Goal: Task Accomplishment & Management: Use online tool/utility

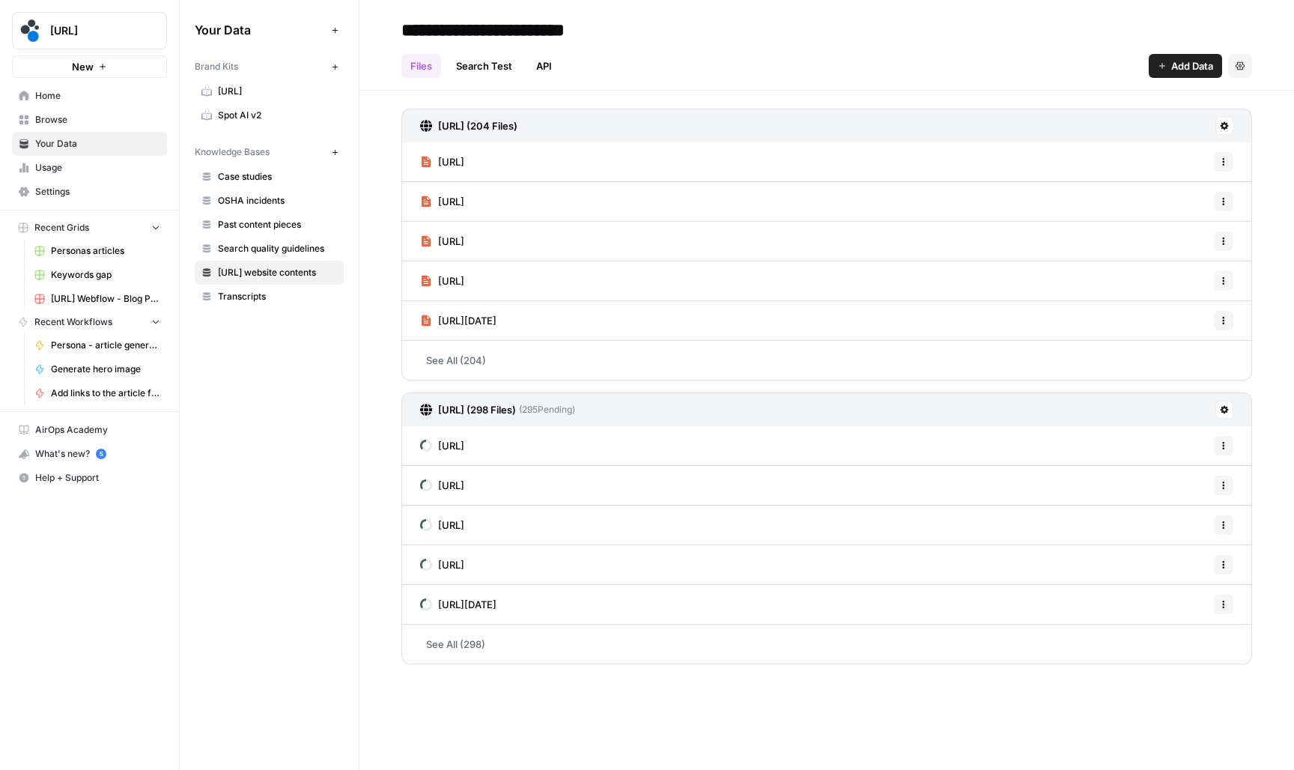
click at [92, 123] on span "Browse" at bounding box center [97, 119] width 125 height 13
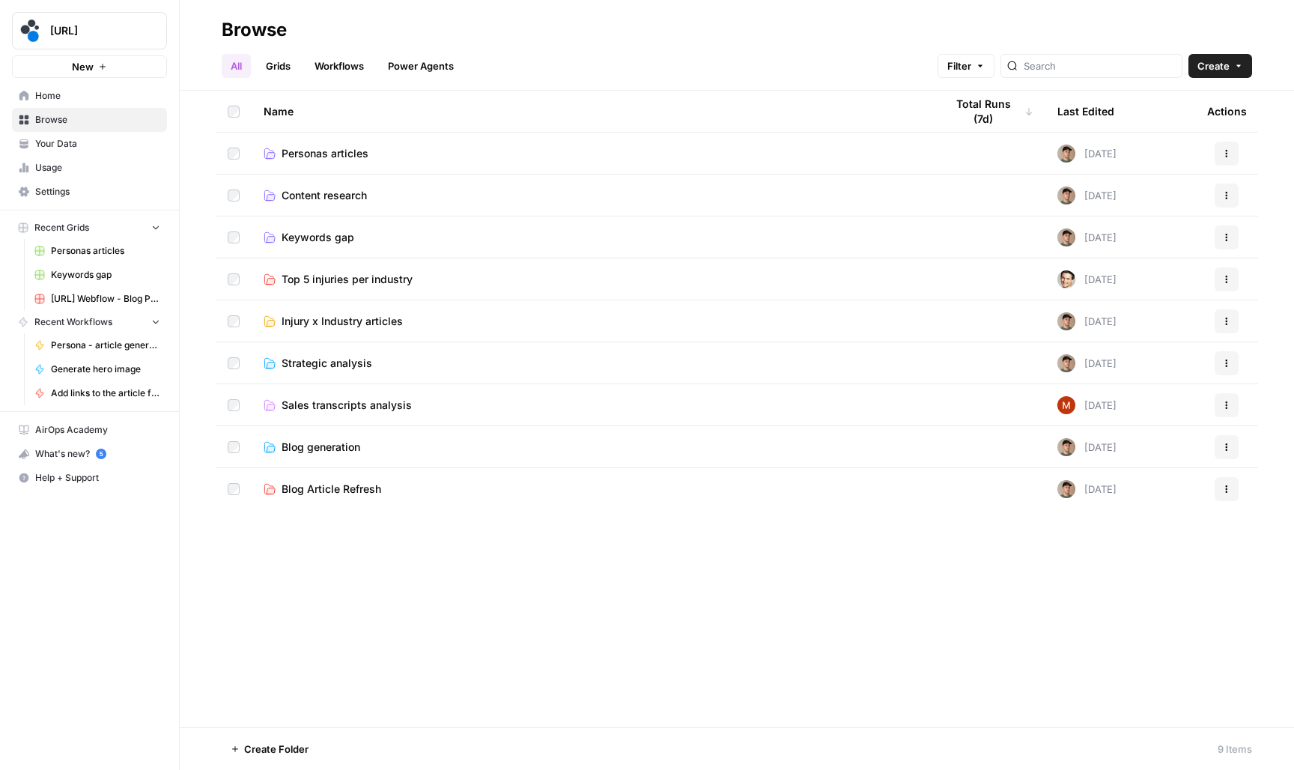
click at [316, 150] on span "Personas articles" at bounding box center [325, 153] width 87 height 15
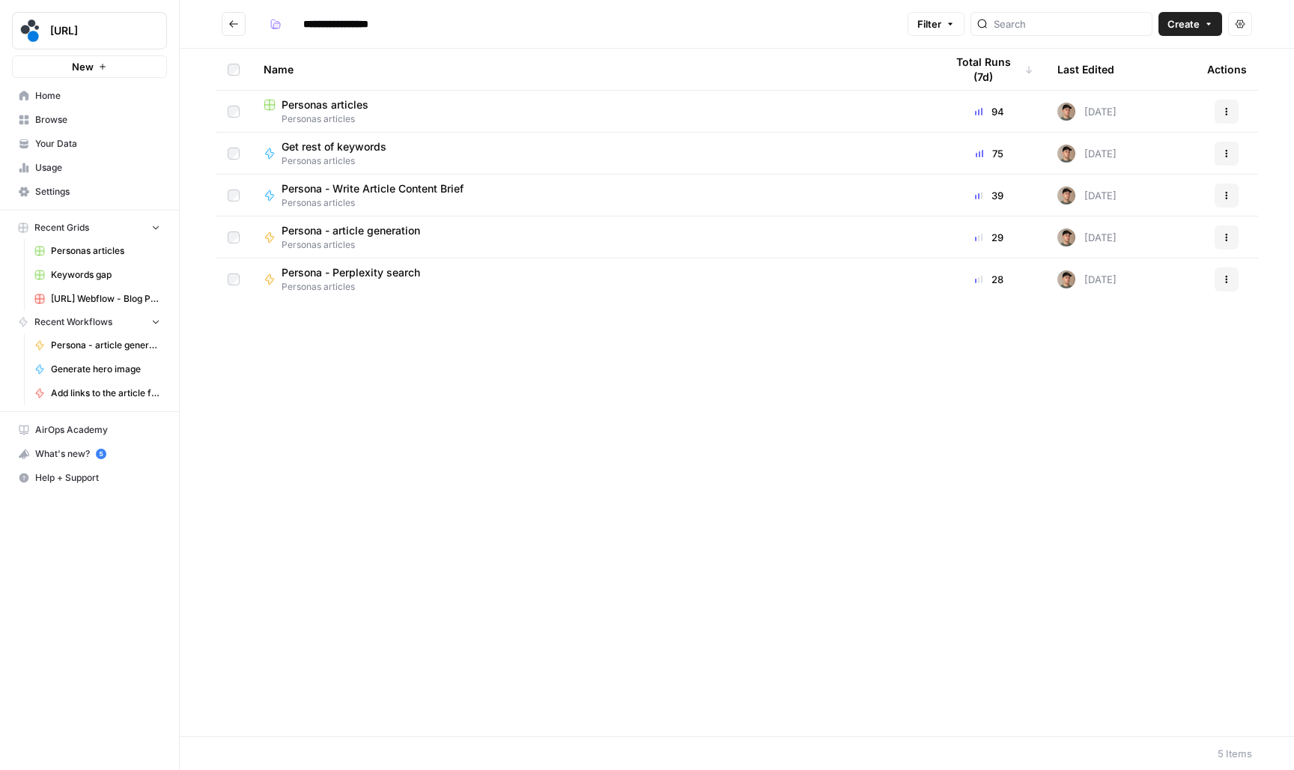
click at [344, 108] on span "Personas articles" at bounding box center [325, 104] width 87 height 15
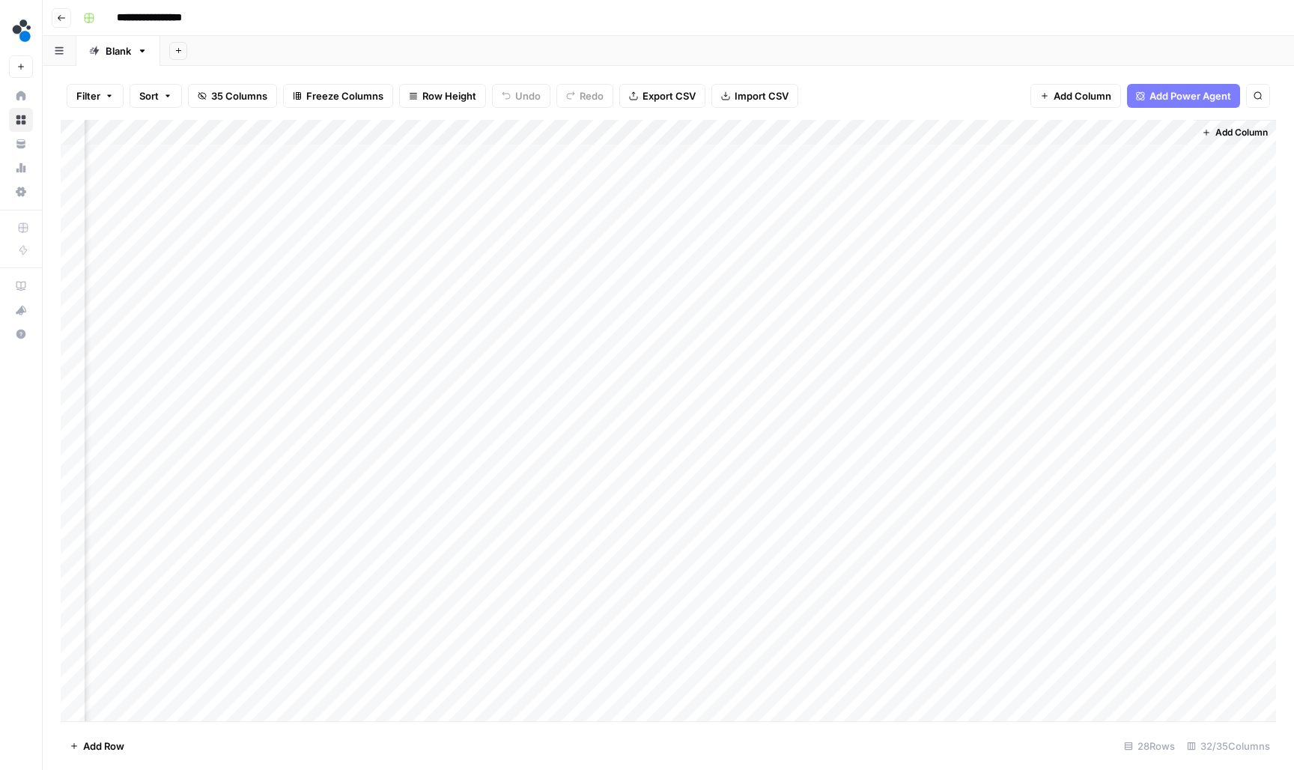
scroll to position [0, 3570]
click at [241, 151] on div "Add Column" at bounding box center [668, 422] width 1215 height 604
click at [236, 177] on div "Add Column" at bounding box center [668, 422] width 1215 height 604
click at [234, 204] on div "Add Column" at bounding box center [668, 422] width 1215 height 604
click at [236, 232] on div "Add Column" at bounding box center [668, 422] width 1215 height 604
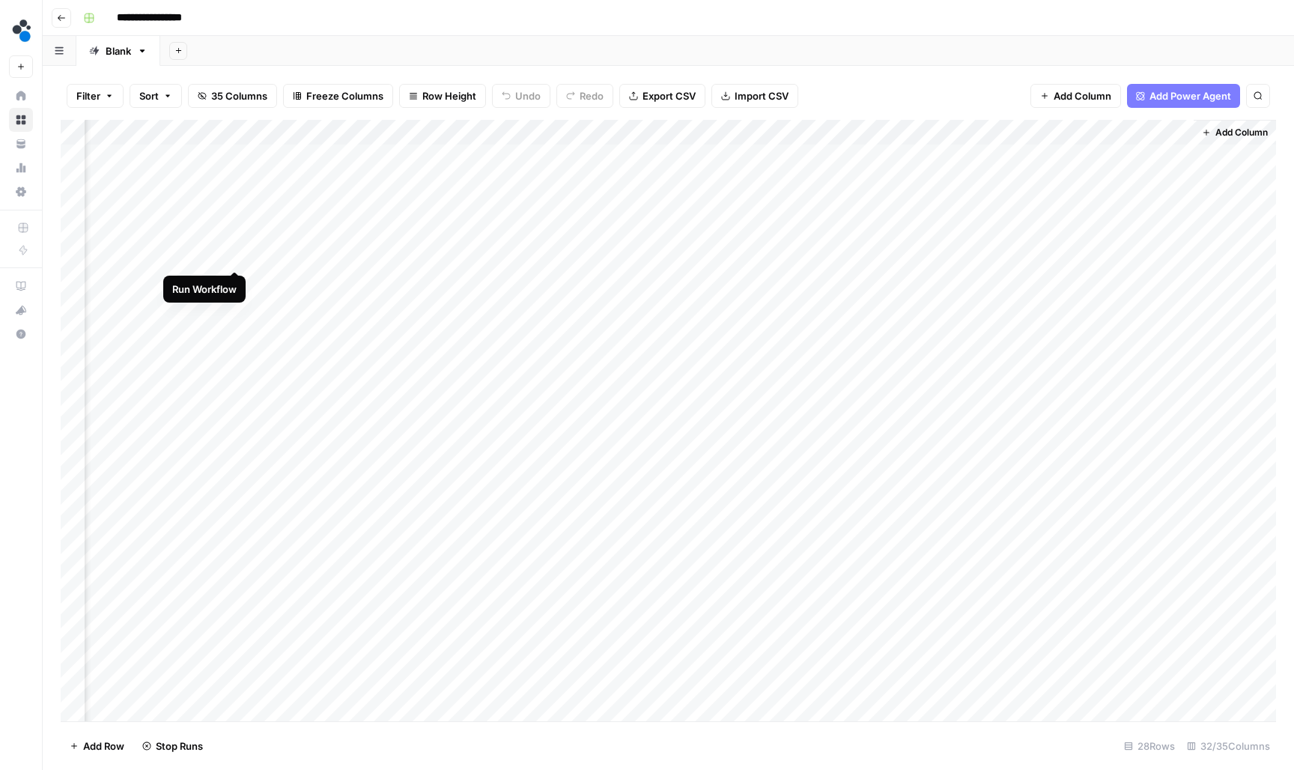
click at [237, 252] on div "Add Column" at bounding box center [668, 422] width 1215 height 604
click at [234, 411] on div "Add Column" at bounding box center [668, 422] width 1215 height 604
click at [233, 434] on div "Add Column" at bounding box center [668, 422] width 1215 height 604
click at [232, 458] on div "Add Column" at bounding box center [668, 422] width 1215 height 604
click at [228, 485] on div "Add Column" at bounding box center [668, 422] width 1215 height 604
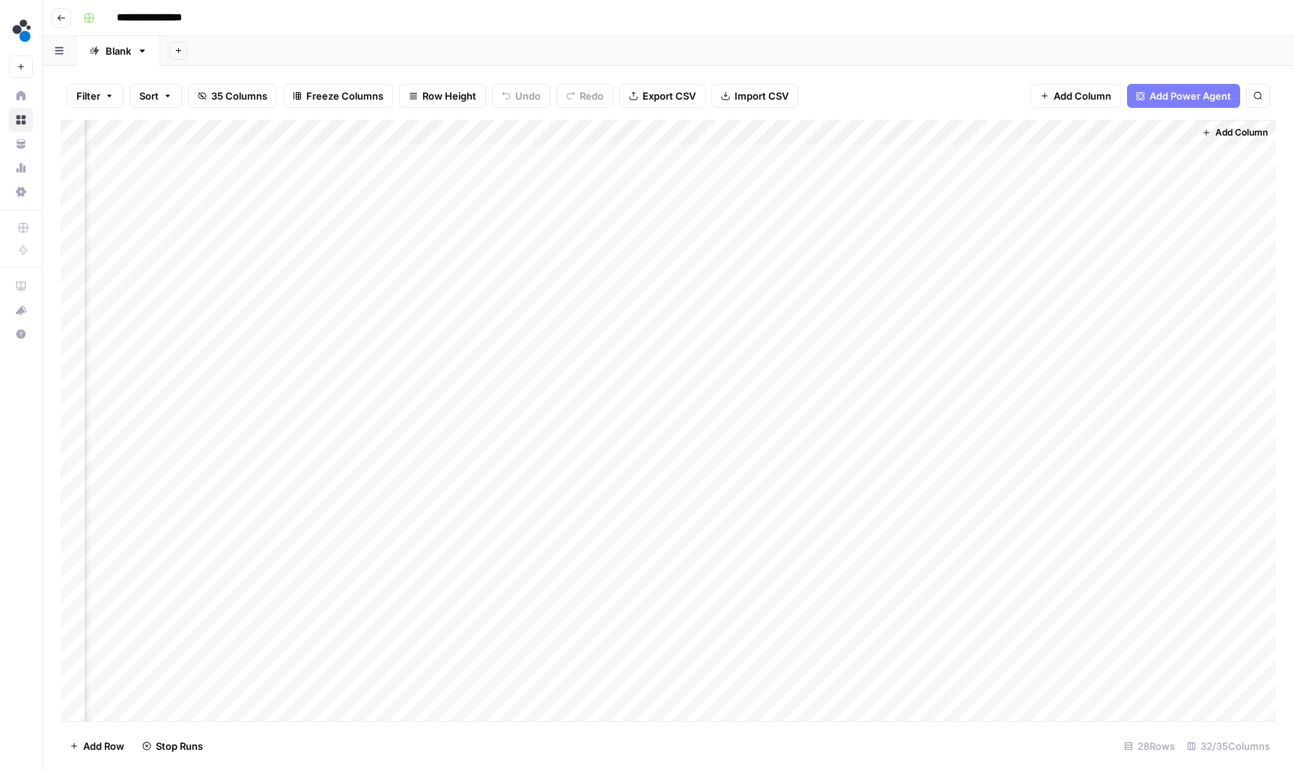
click at [226, 505] on div "Add Column" at bounding box center [668, 422] width 1215 height 604
click at [226, 375] on div "Add Column" at bounding box center [668, 422] width 1215 height 604
click at [226, 398] on div "Add Column" at bounding box center [668, 422] width 1215 height 604
click at [223, 430] on div "Add Column" at bounding box center [668, 422] width 1215 height 604
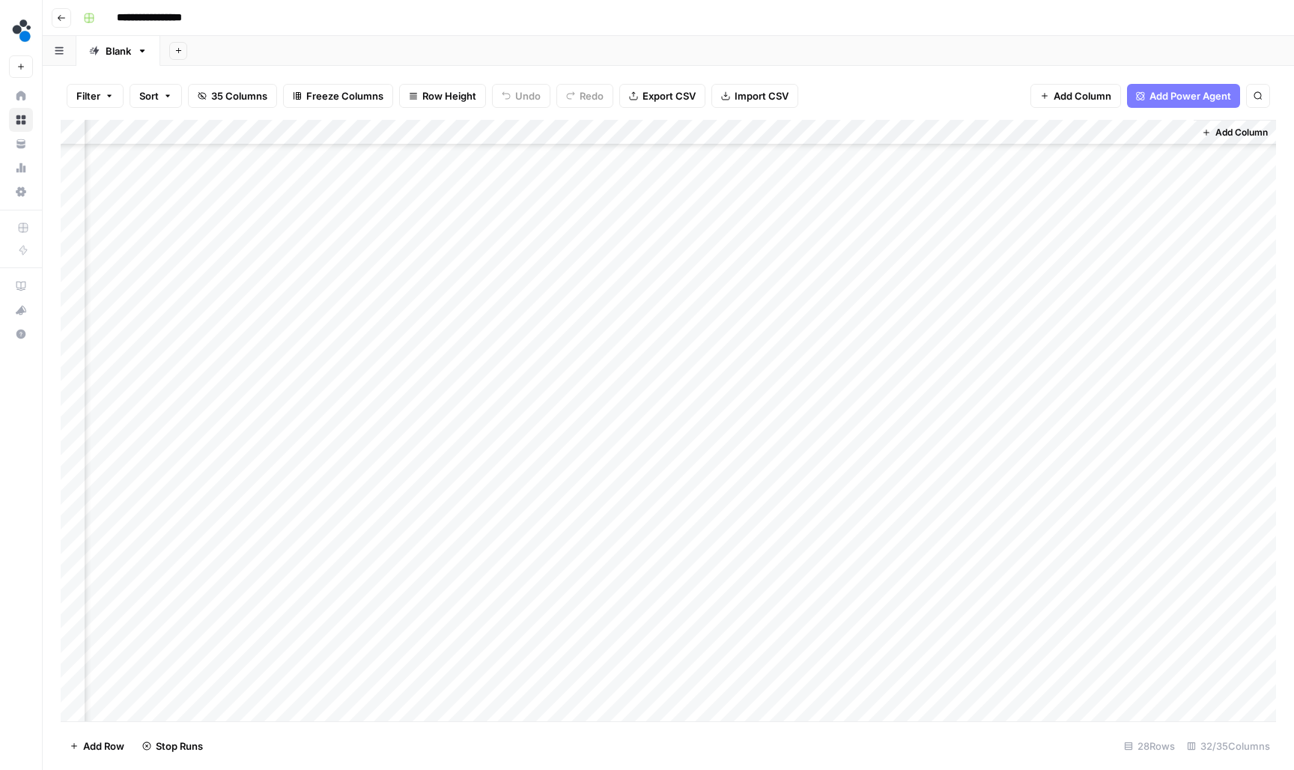
click at [222, 454] on div "Add Column" at bounding box center [668, 422] width 1215 height 604
click at [219, 476] on div "Add Column" at bounding box center [668, 422] width 1215 height 604
click at [221, 499] on div "Add Column" at bounding box center [668, 422] width 1215 height 604
click at [217, 526] on div "Add Column" at bounding box center [668, 422] width 1215 height 604
click at [212, 568] on div "Add Column" at bounding box center [668, 422] width 1215 height 604
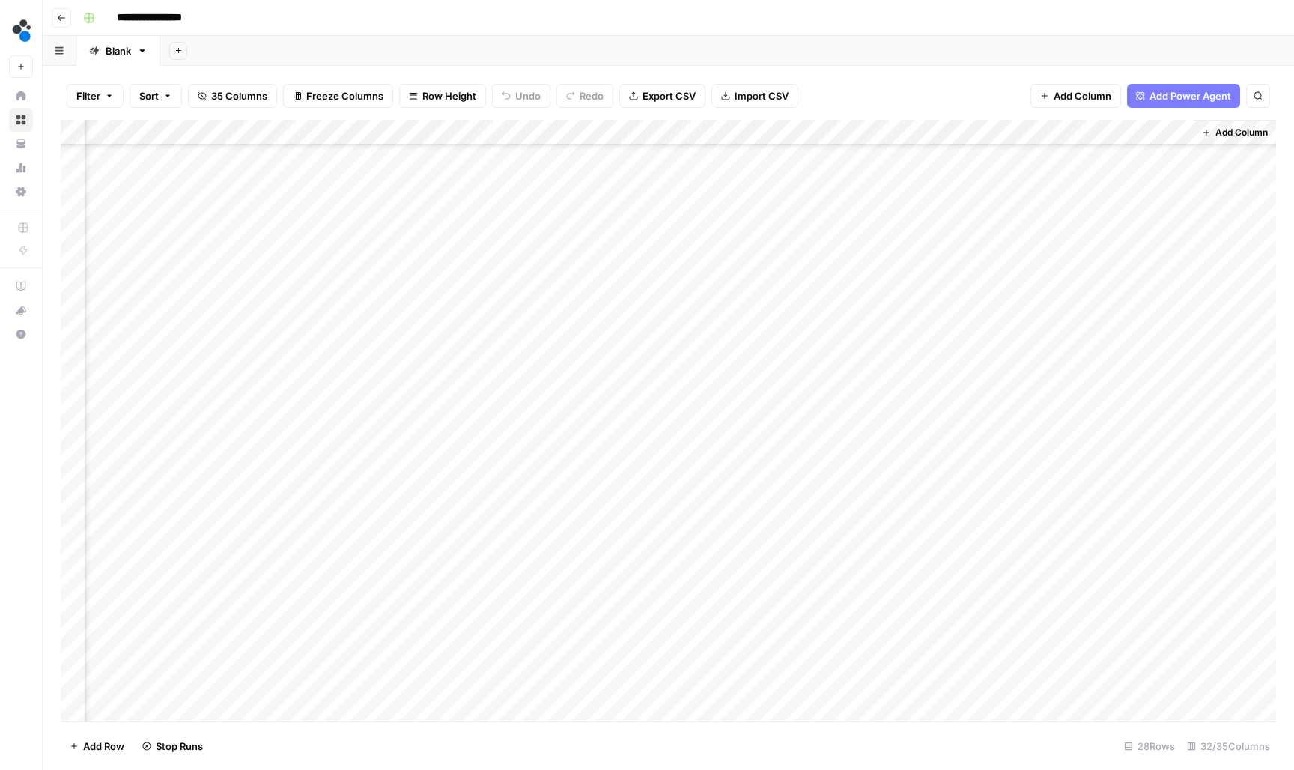
click at [212, 573] on div "Add Column" at bounding box center [668, 422] width 1215 height 604
click at [212, 594] on div "Add Column" at bounding box center [668, 422] width 1215 height 604
click at [212, 608] on div "Add Column" at bounding box center [668, 422] width 1215 height 604
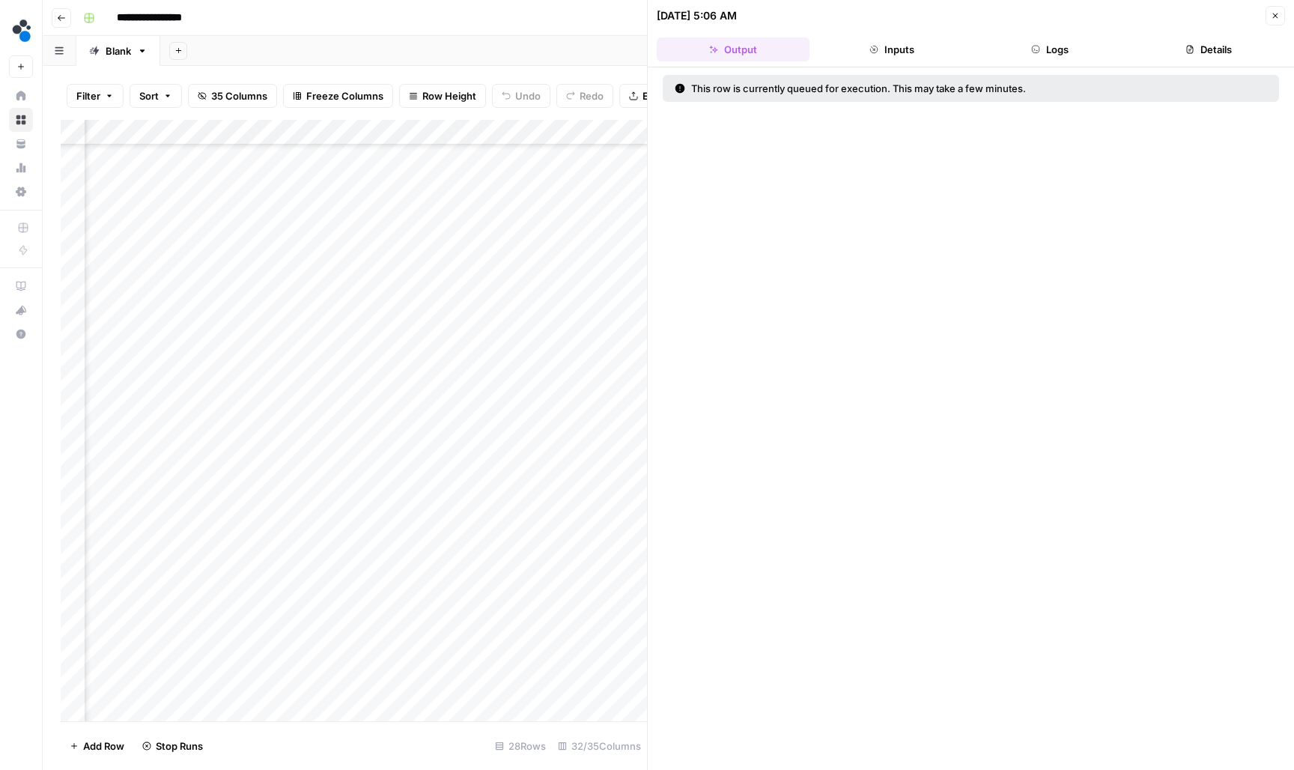
click at [206, 633] on div "Add Column" at bounding box center [354, 422] width 586 height 604
click at [205, 655] on div "Add Column" at bounding box center [354, 422] width 586 height 604
click at [208, 674] on div "Add Column" at bounding box center [354, 422] width 586 height 604
click at [1284, 16] on button "Close" at bounding box center [1275, 15] width 19 height 19
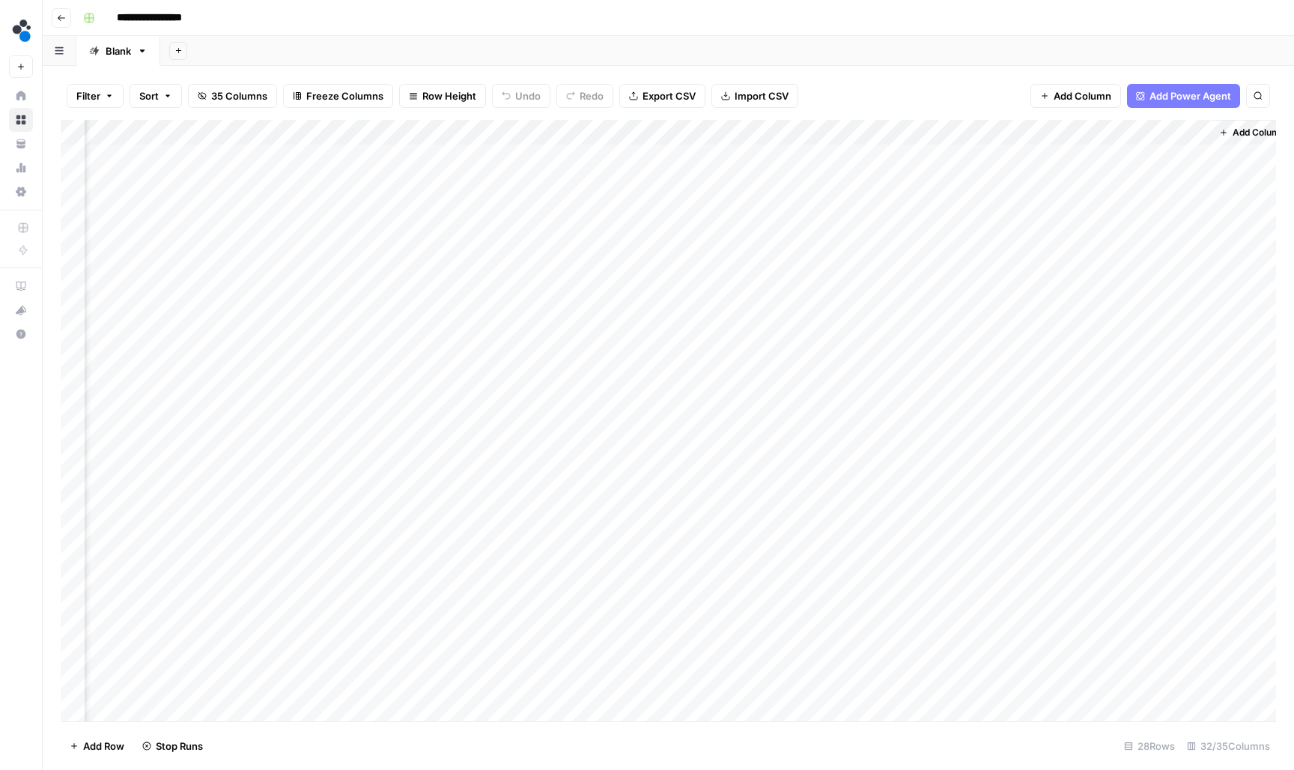
scroll to position [0, 3552]
click at [236, 281] on div "Add Column" at bounding box center [668, 422] width 1215 height 604
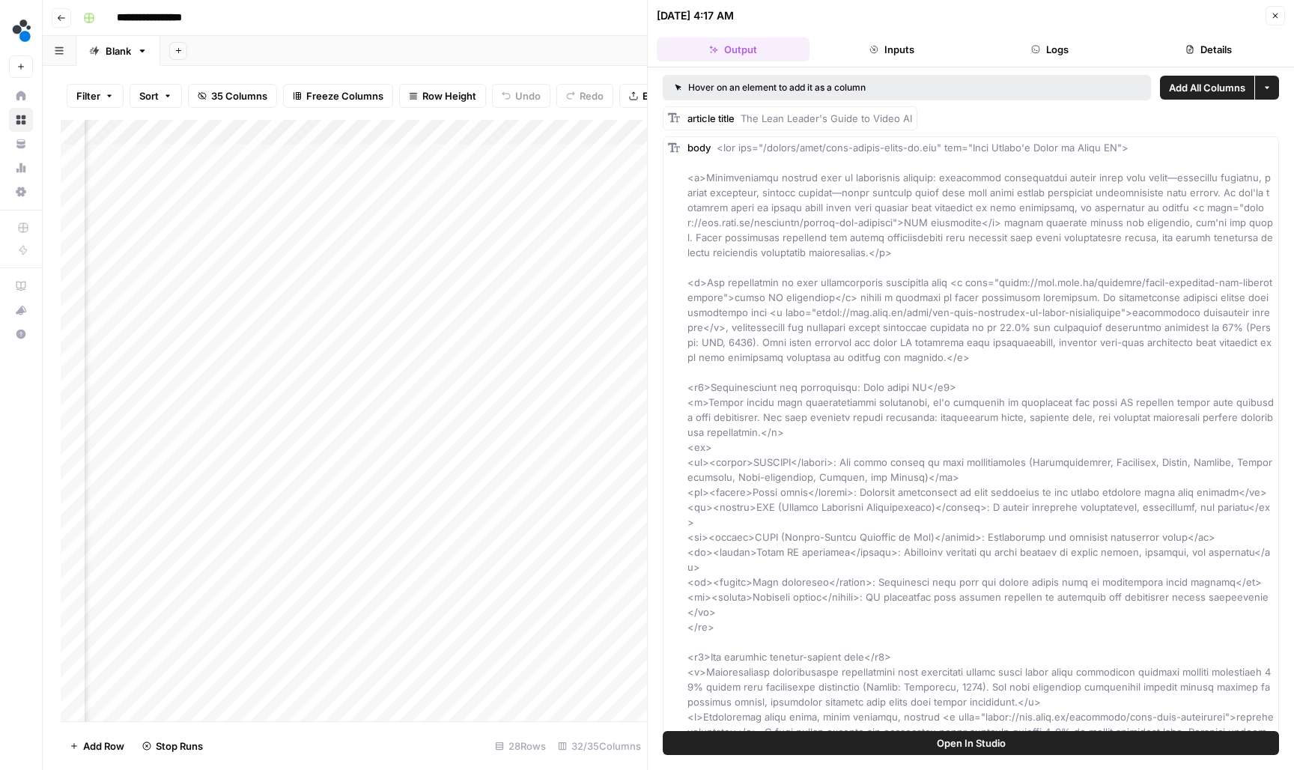
click at [1217, 33] on header "08/18/25 at 4:17 AM Close Output Inputs Logs Details" at bounding box center [971, 33] width 646 height 67
click at [1217, 39] on button "Details" at bounding box center [1208, 49] width 153 height 24
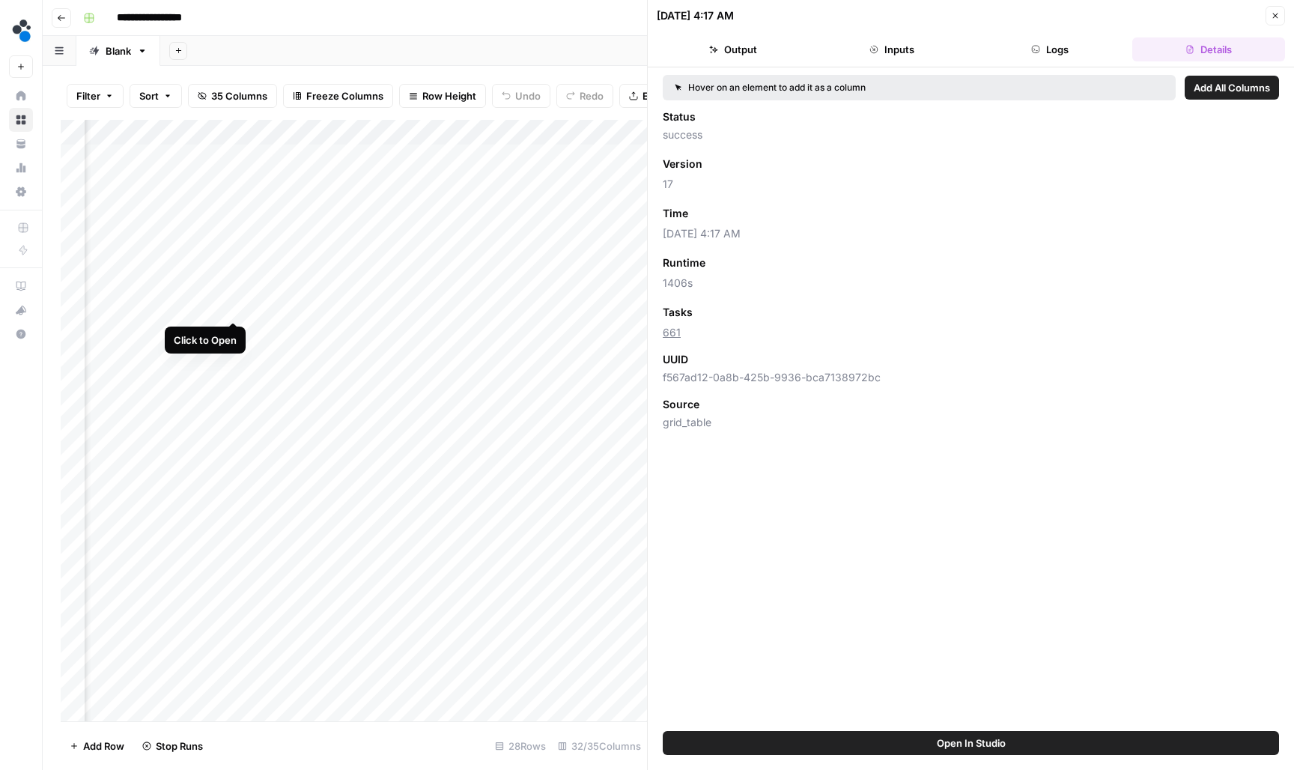
click at [237, 309] on div "Add Column" at bounding box center [354, 422] width 586 height 604
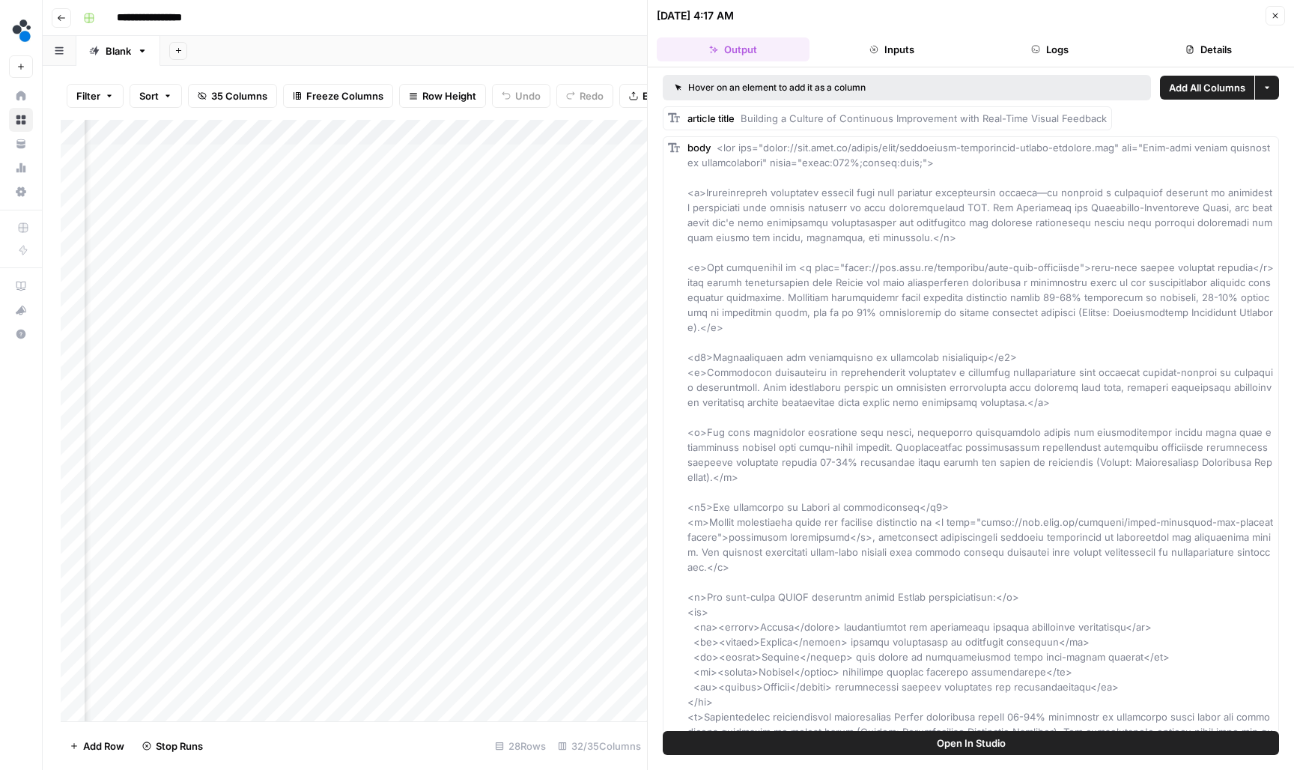
click at [1191, 52] on icon "button" at bounding box center [1189, 49] width 9 height 9
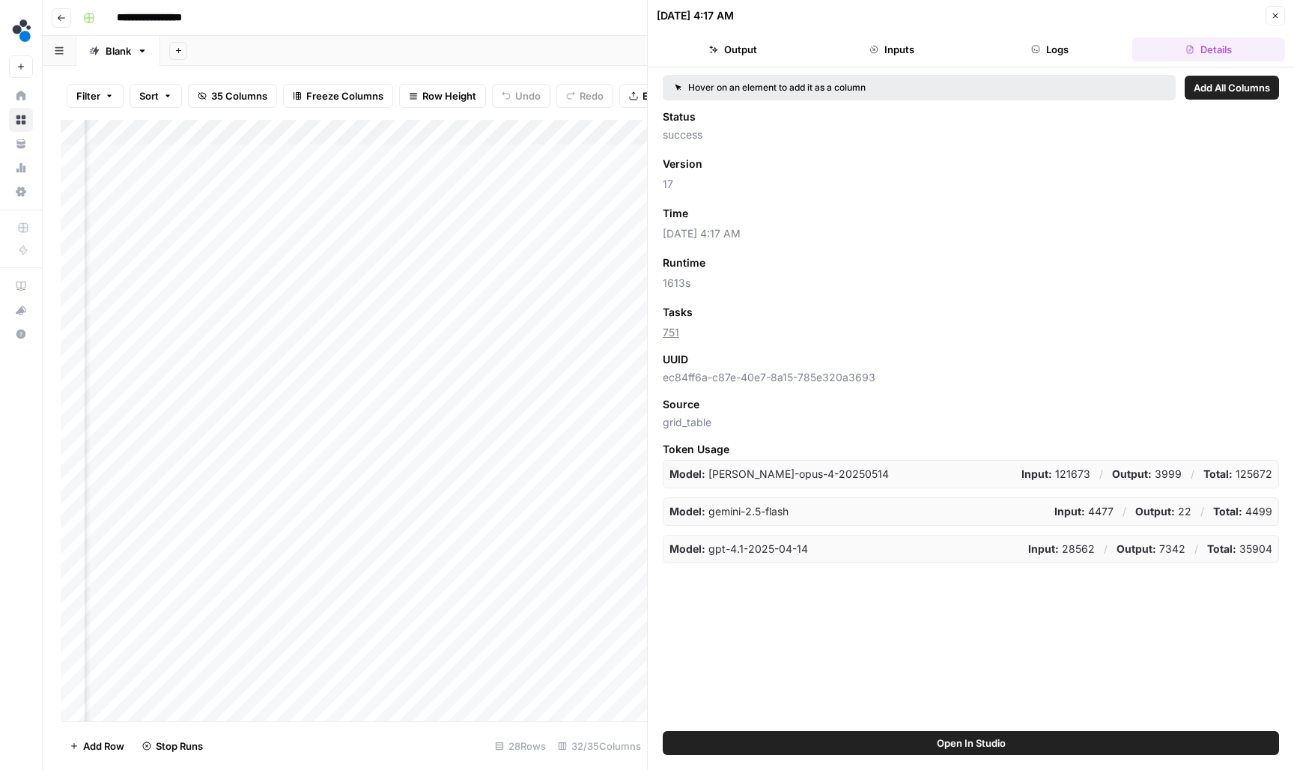
click at [234, 329] on div "Add Column" at bounding box center [354, 422] width 586 height 604
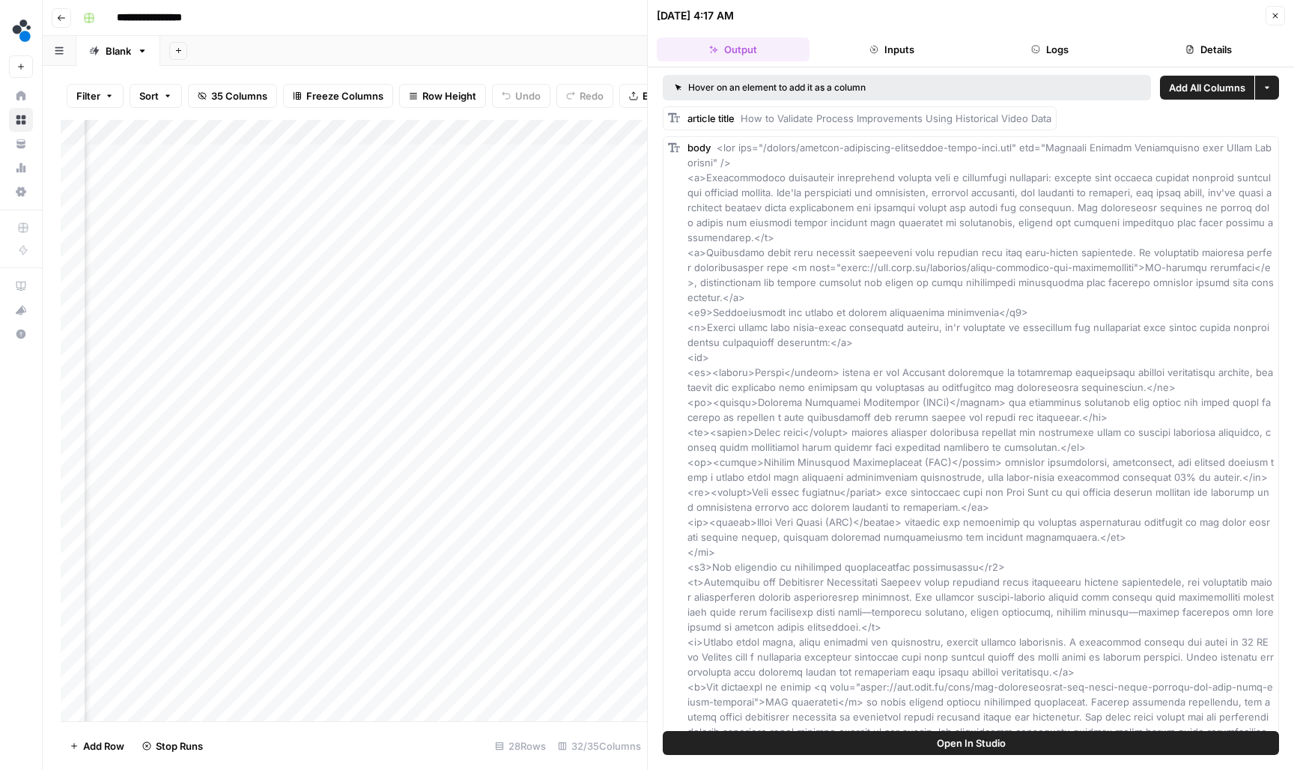
click at [1166, 70] on div "Hover on an element to add it as a column Add All Columns More options article …" at bounding box center [971, 398] width 646 height 663
click at [1173, 60] on button "Details" at bounding box center [1208, 49] width 153 height 24
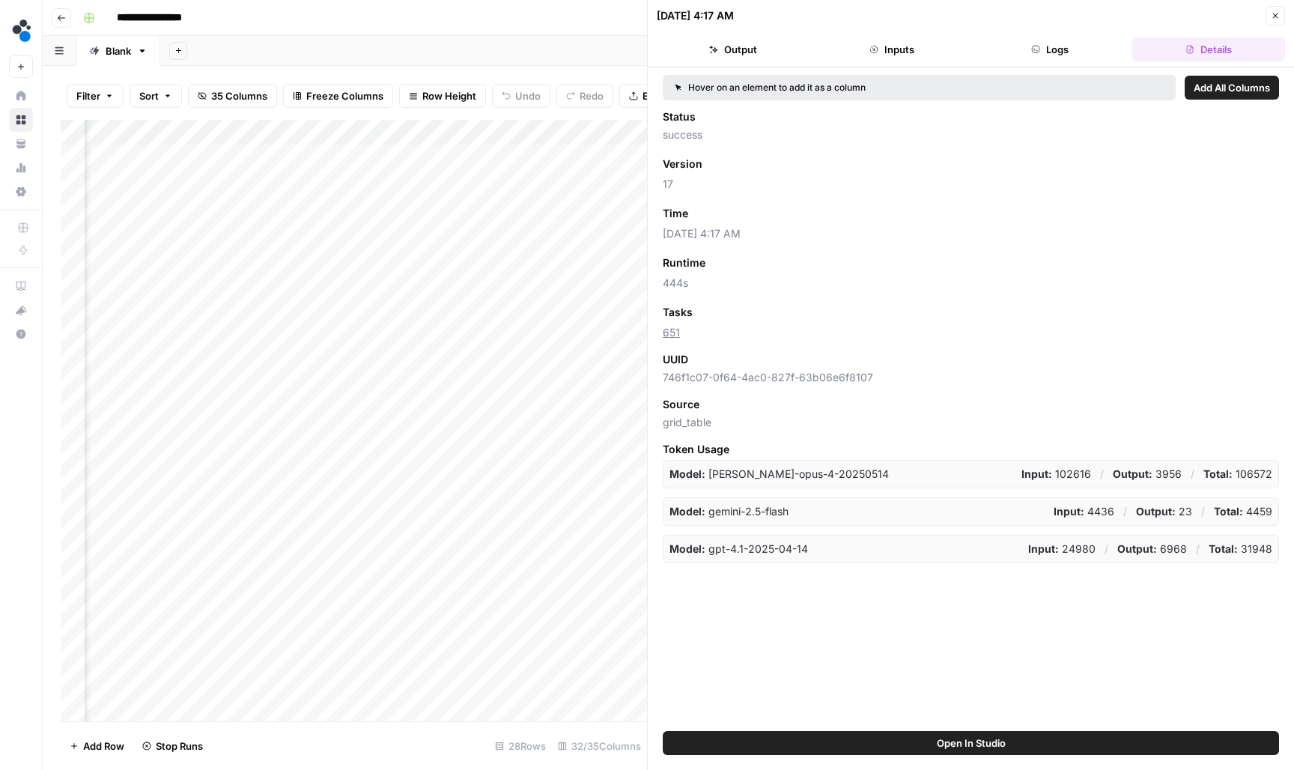
click at [1280, 18] on button "Close" at bounding box center [1275, 15] width 19 height 19
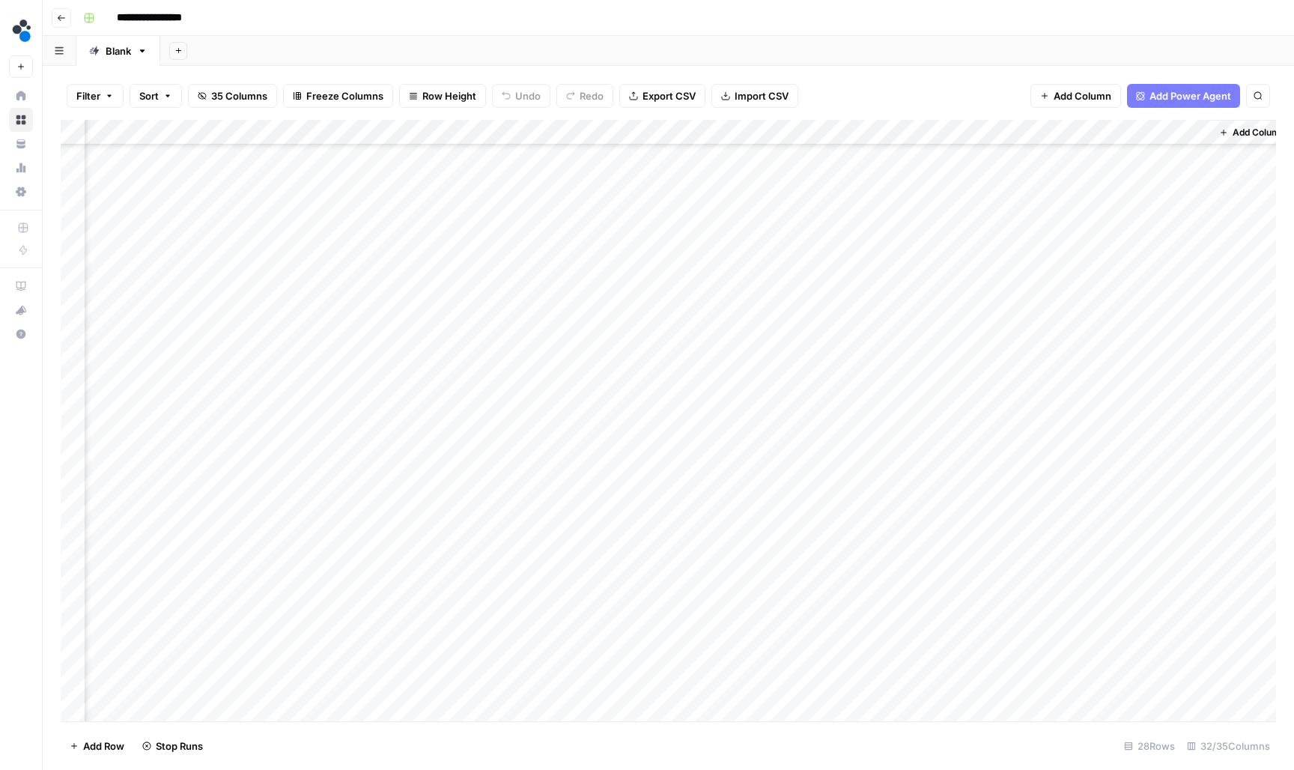
scroll to position [158, 3552]
click at [64, 19] on icon "button" at bounding box center [61, 17] width 9 height 9
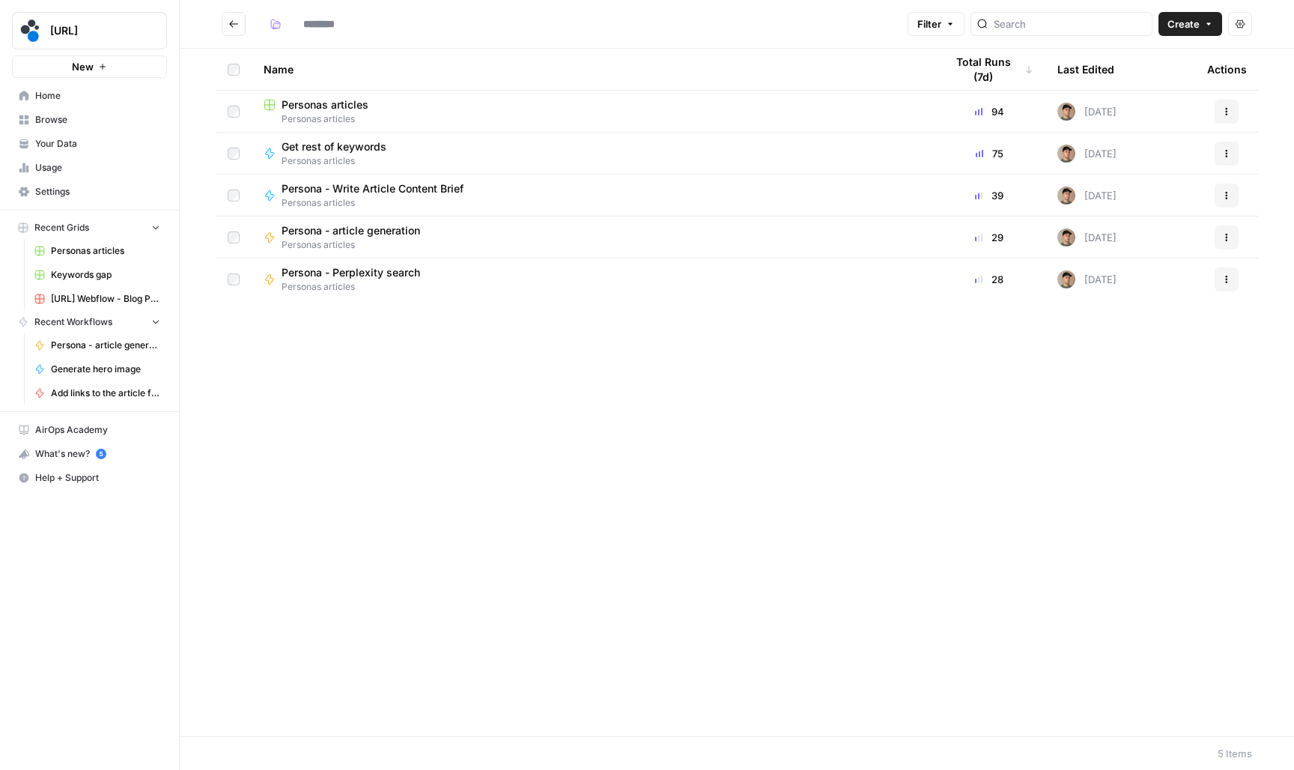
click at [234, 27] on icon "Go back" at bounding box center [233, 24] width 10 height 10
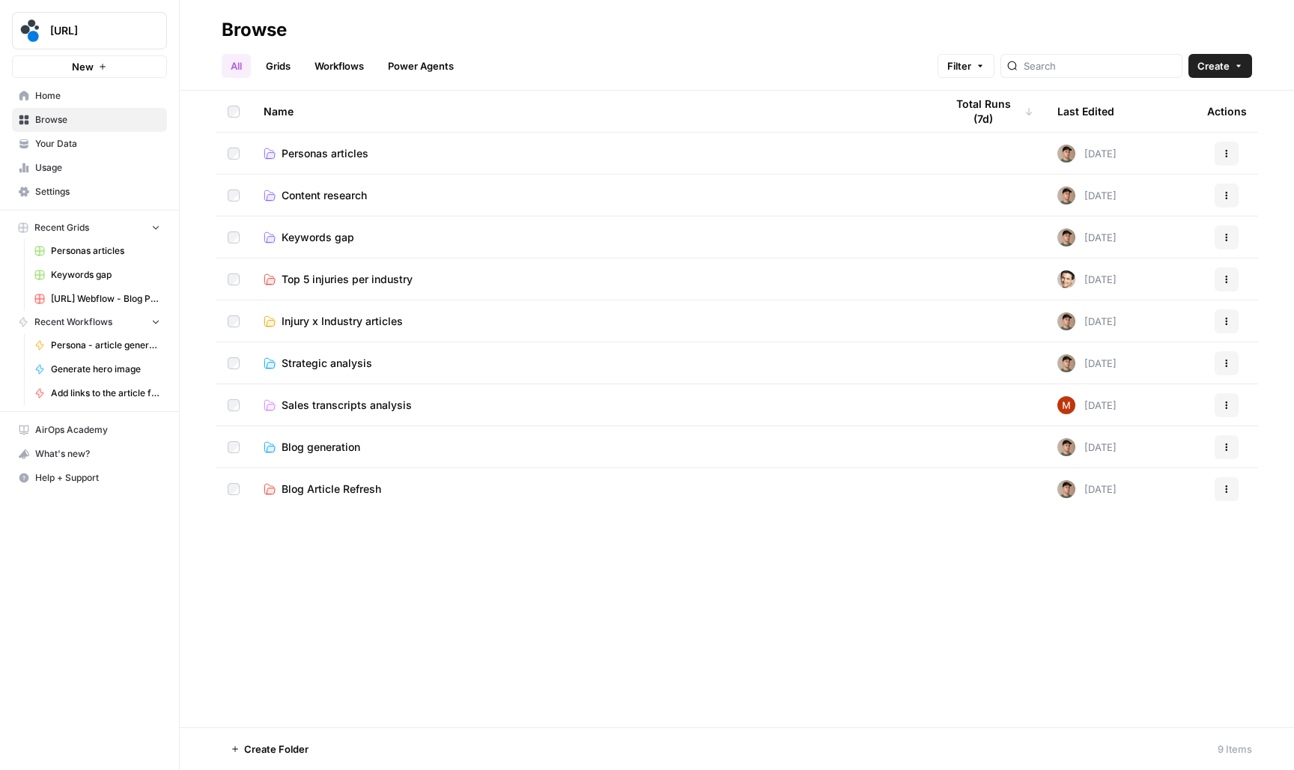
click at [316, 142] on td "Personas articles" at bounding box center [592, 153] width 681 height 41
click at [325, 156] on span "Personas articles" at bounding box center [325, 153] width 87 height 15
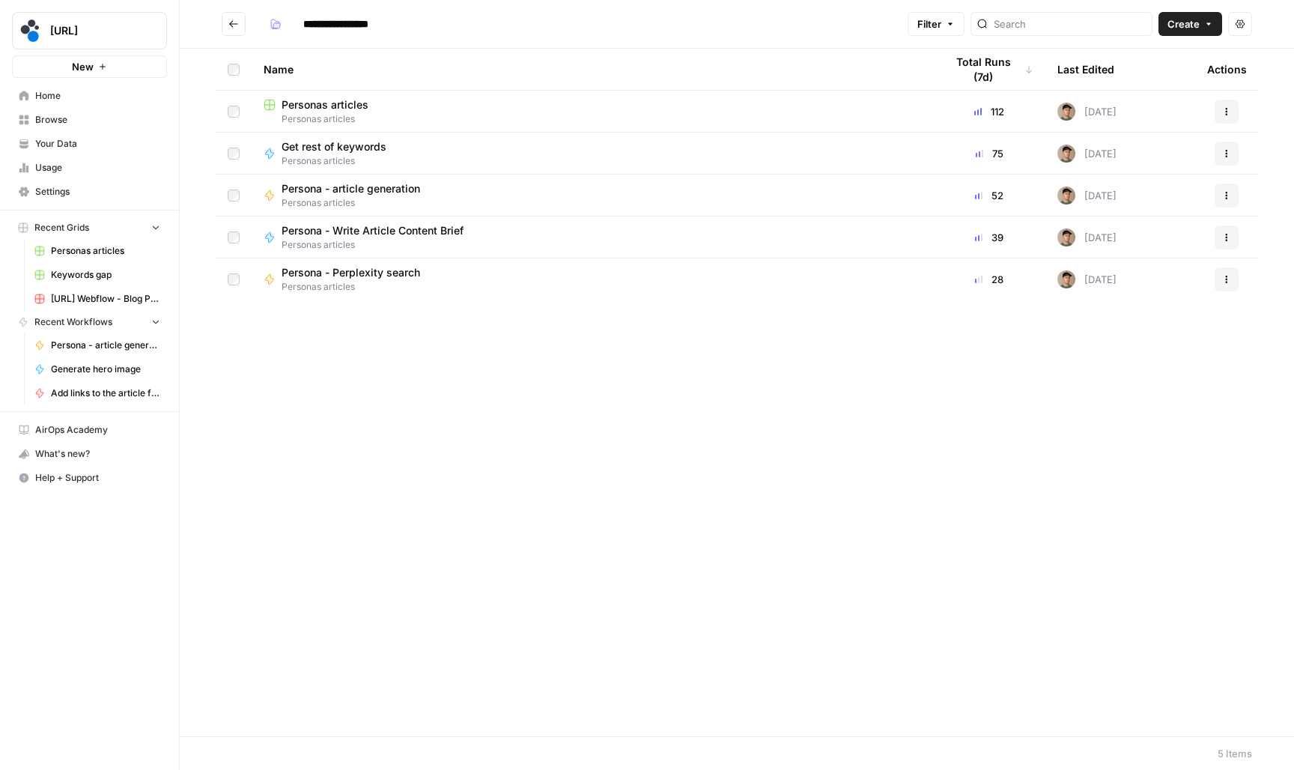
click at [353, 100] on span "Personas articles" at bounding box center [325, 104] width 87 height 15
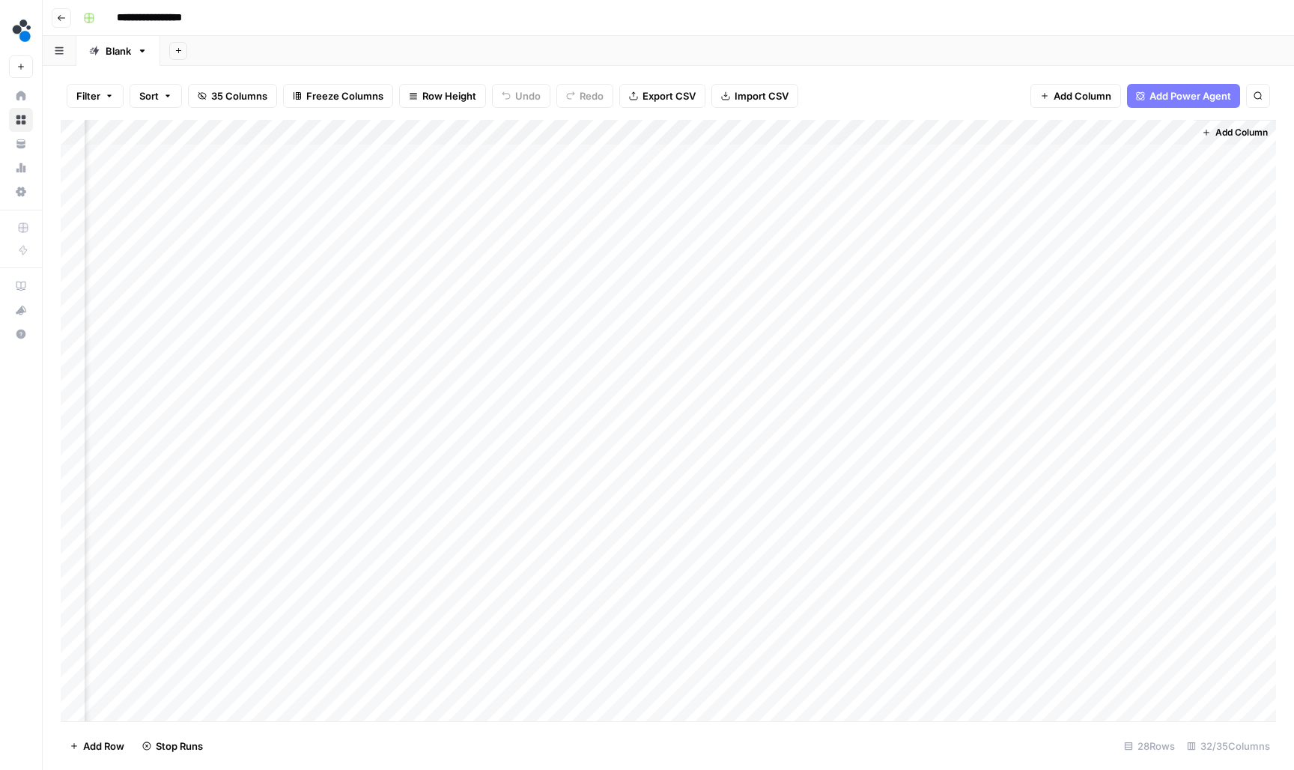
scroll to position [0, 3570]
click at [57, 15] on icon "button" at bounding box center [61, 17] width 9 height 9
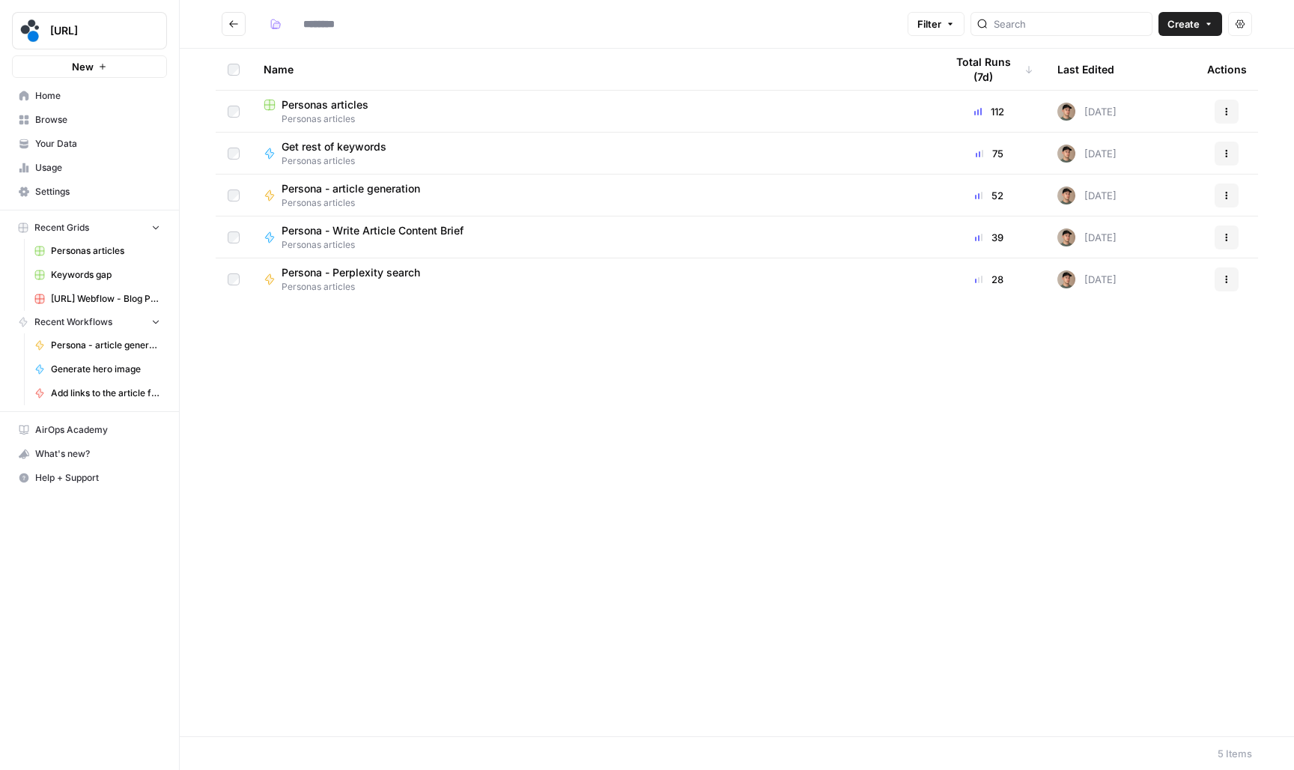
click at [227, 22] on button "Go back" at bounding box center [234, 24] width 24 height 24
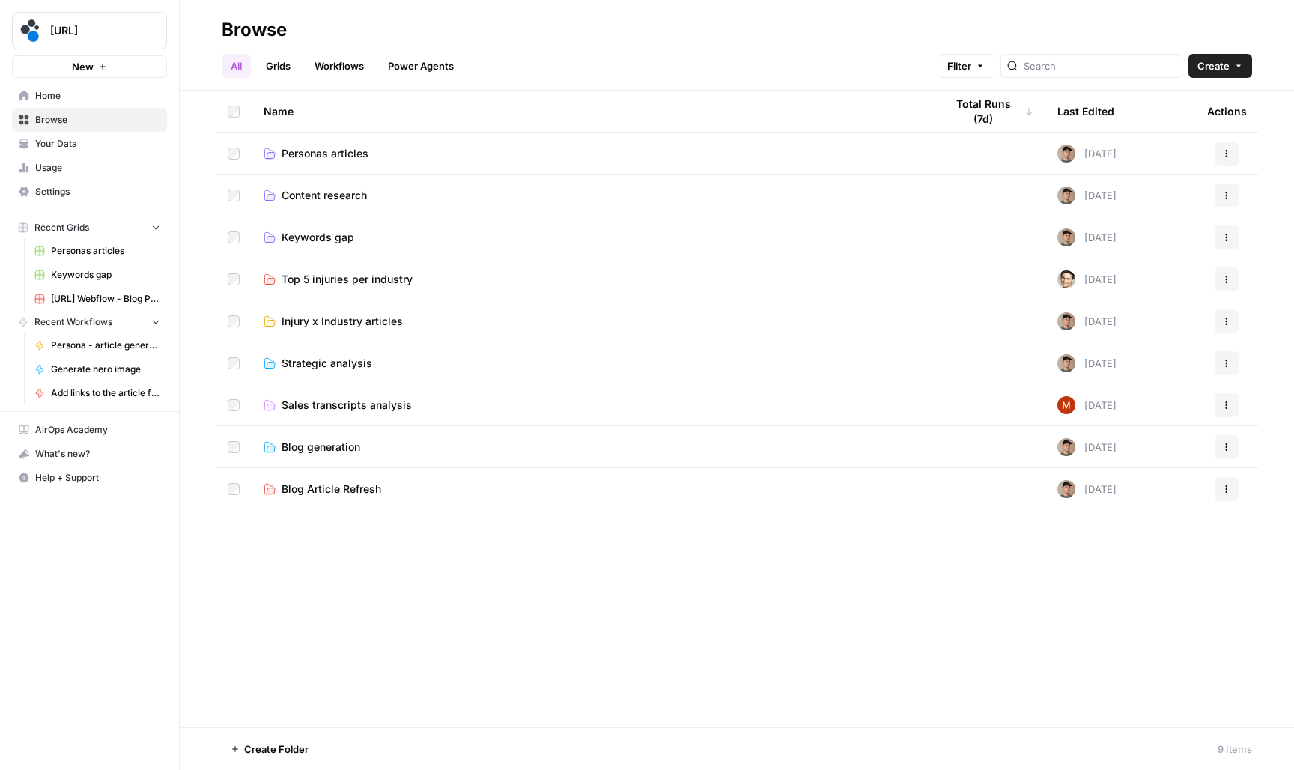
click at [329, 234] on span "Keywords gap" at bounding box center [318, 237] width 73 height 15
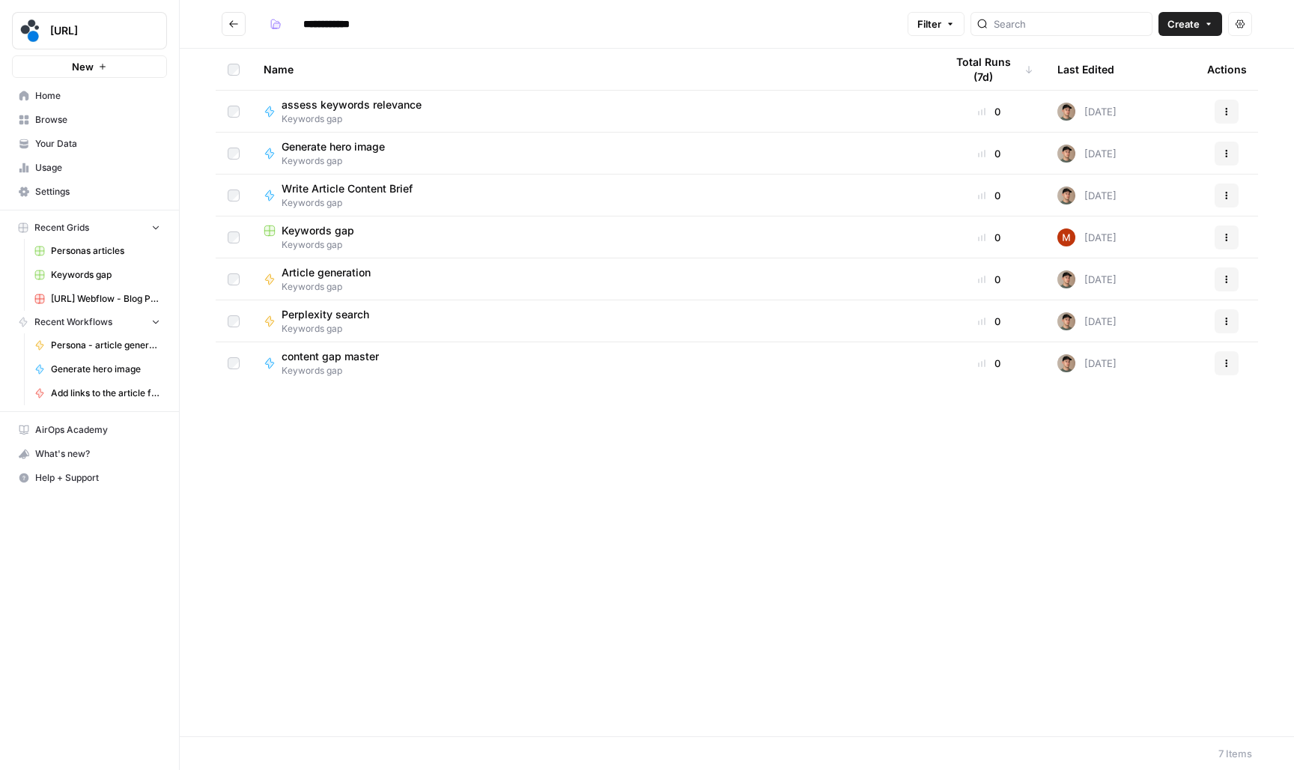
click at [338, 231] on span "Keywords gap" at bounding box center [318, 230] width 73 height 15
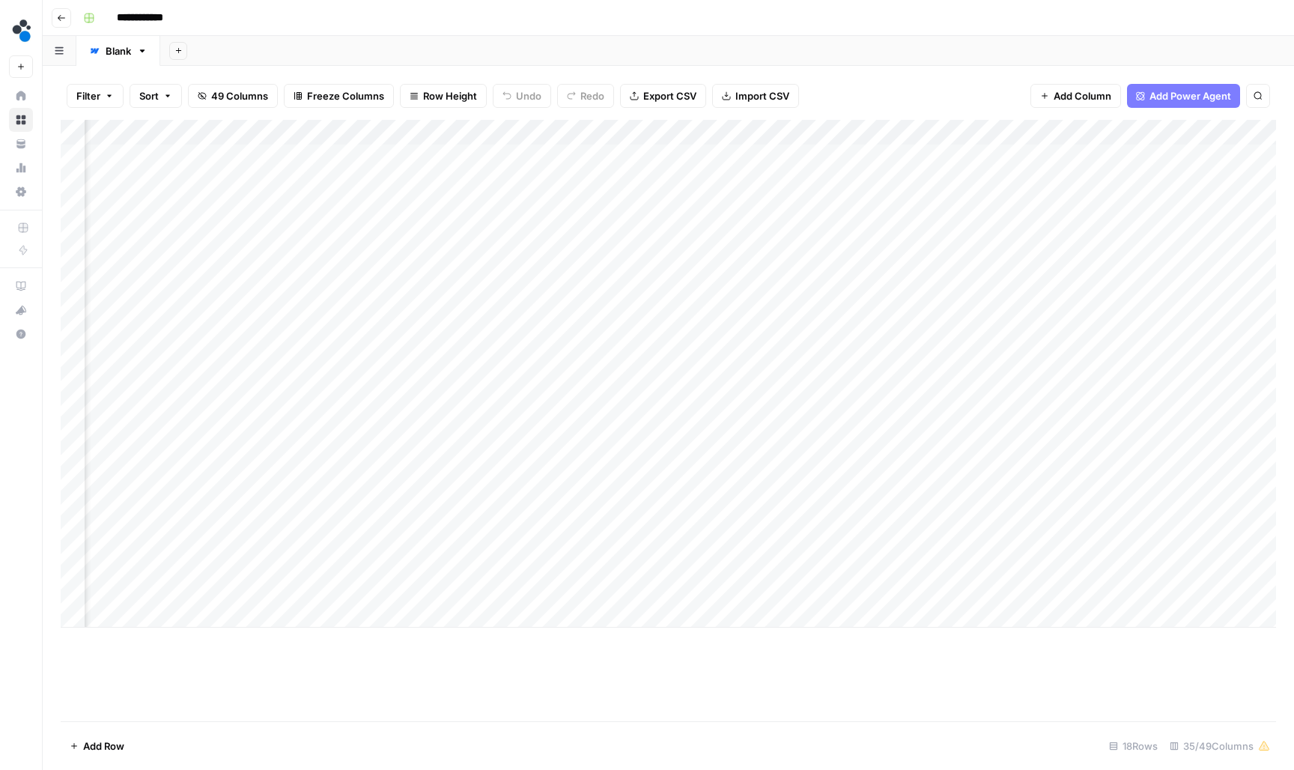
scroll to position [0, 3198]
click at [724, 134] on div "Add Column" at bounding box center [668, 374] width 1215 height 508
click at [891, 47] on div "Add Sheet" at bounding box center [727, 51] width 1134 height 30
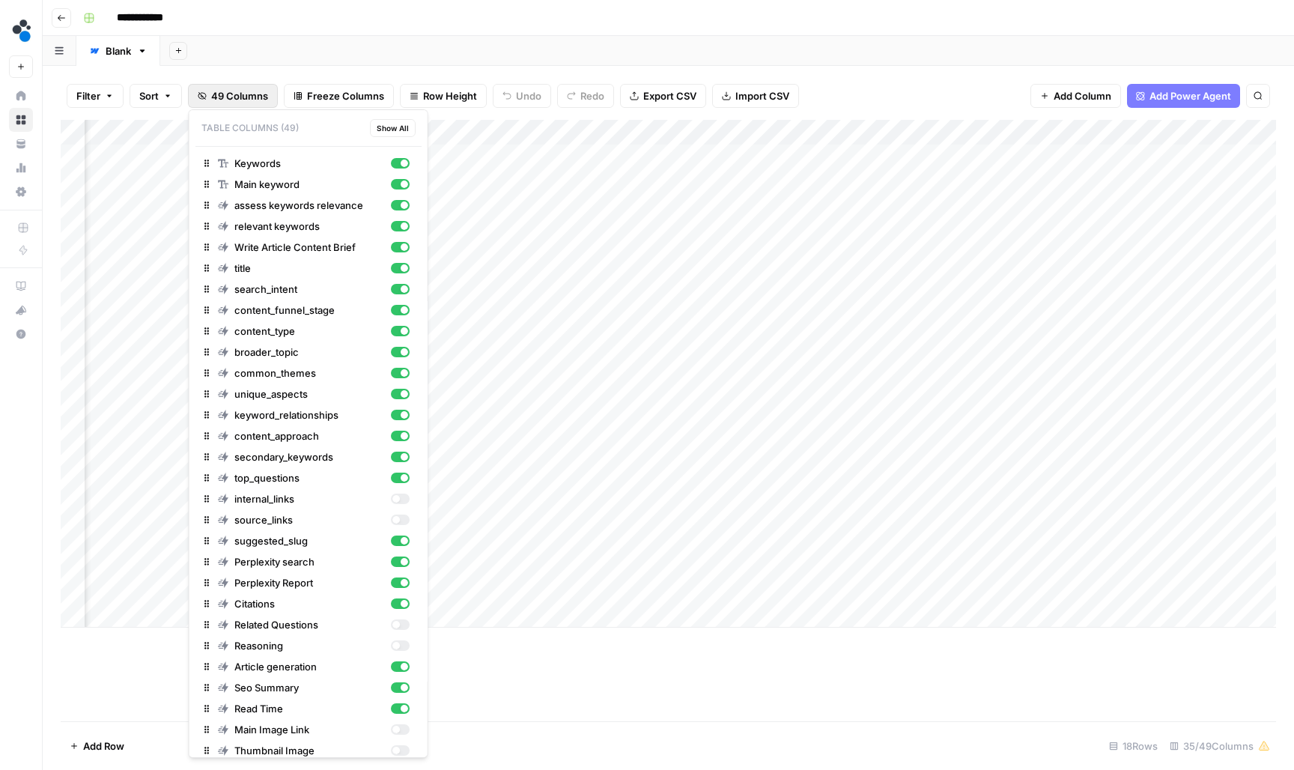
click at [270, 93] on button "49 Columns" at bounding box center [233, 96] width 90 height 24
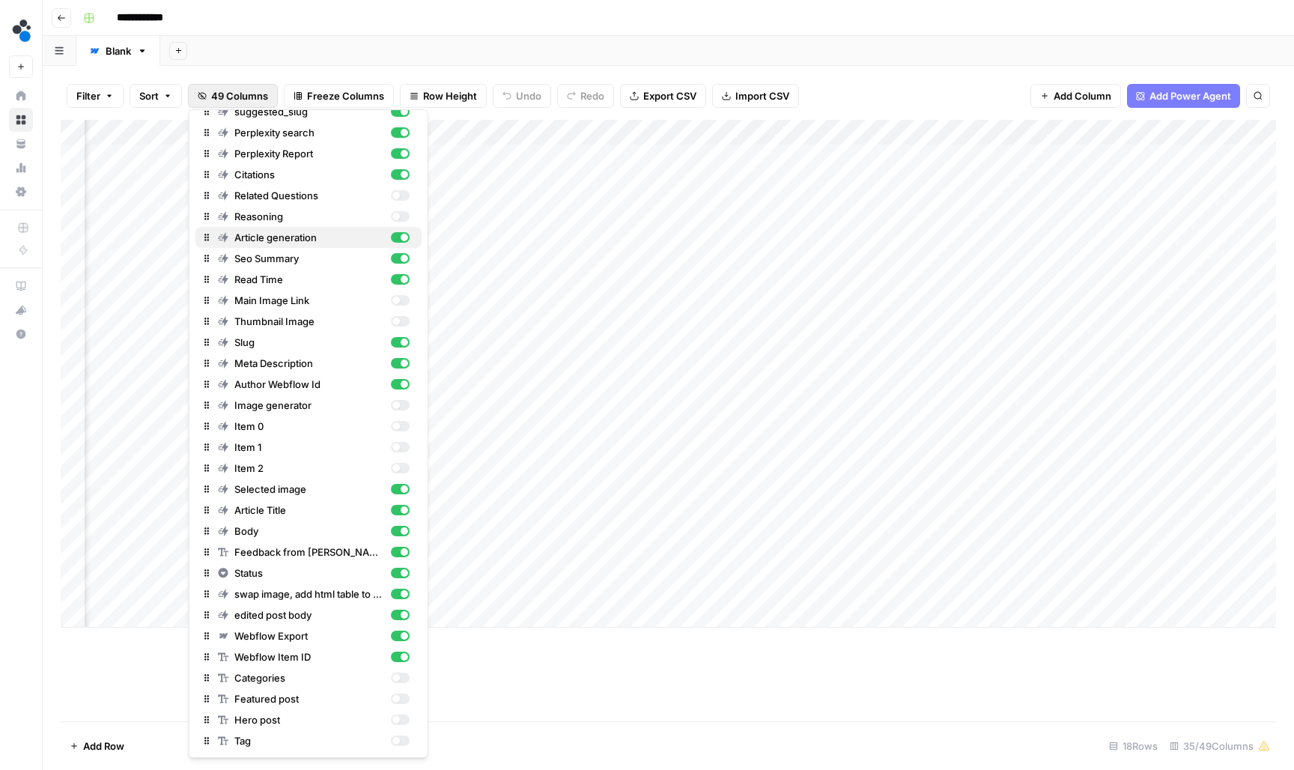
scroll to position [429, 0]
click at [396, 406] on div "button" at bounding box center [395, 404] width 7 height 7
click at [396, 422] on div "button" at bounding box center [395, 425] width 7 height 7
click at [403, 443] on div "button" at bounding box center [399, 447] width 19 height 10
click at [399, 467] on div "button" at bounding box center [395, 467] width 7 height 7
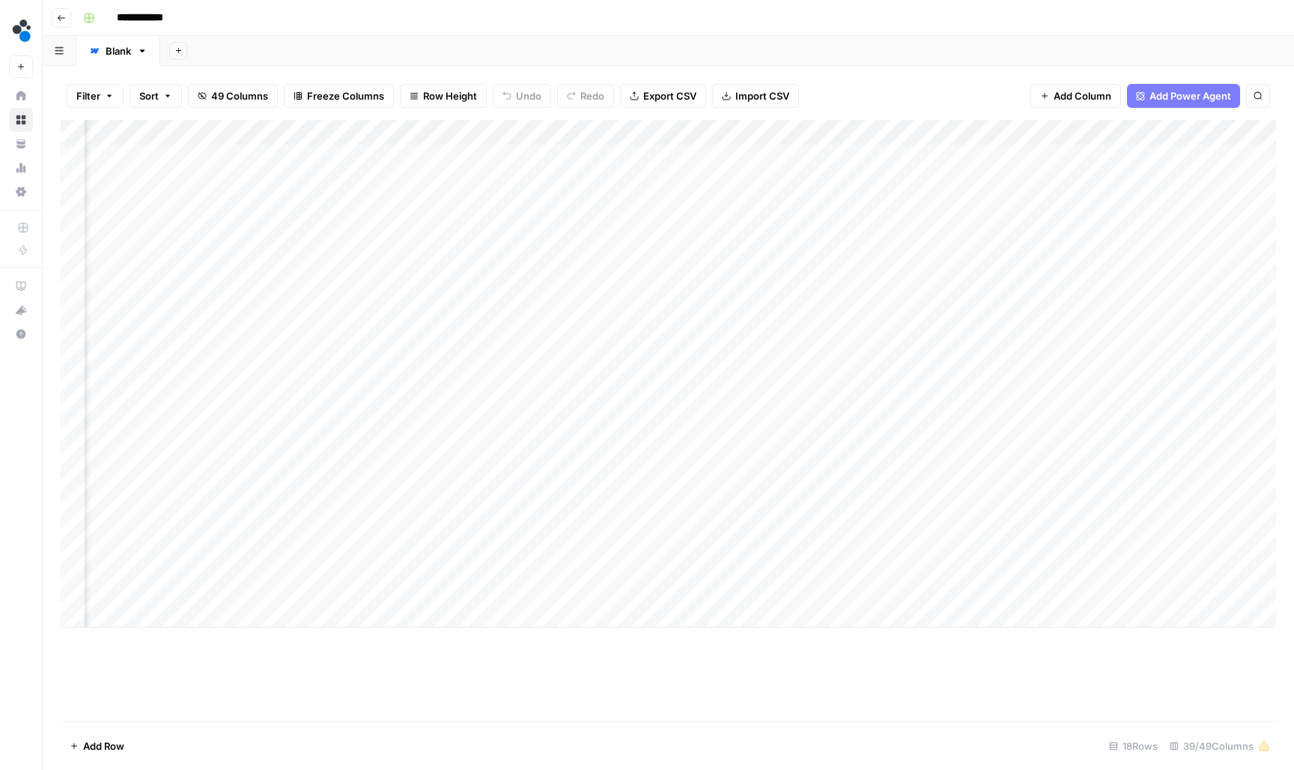
click at [667, 717] on div "Add Column" at bounding box center [668, 420] width 1215 height 601
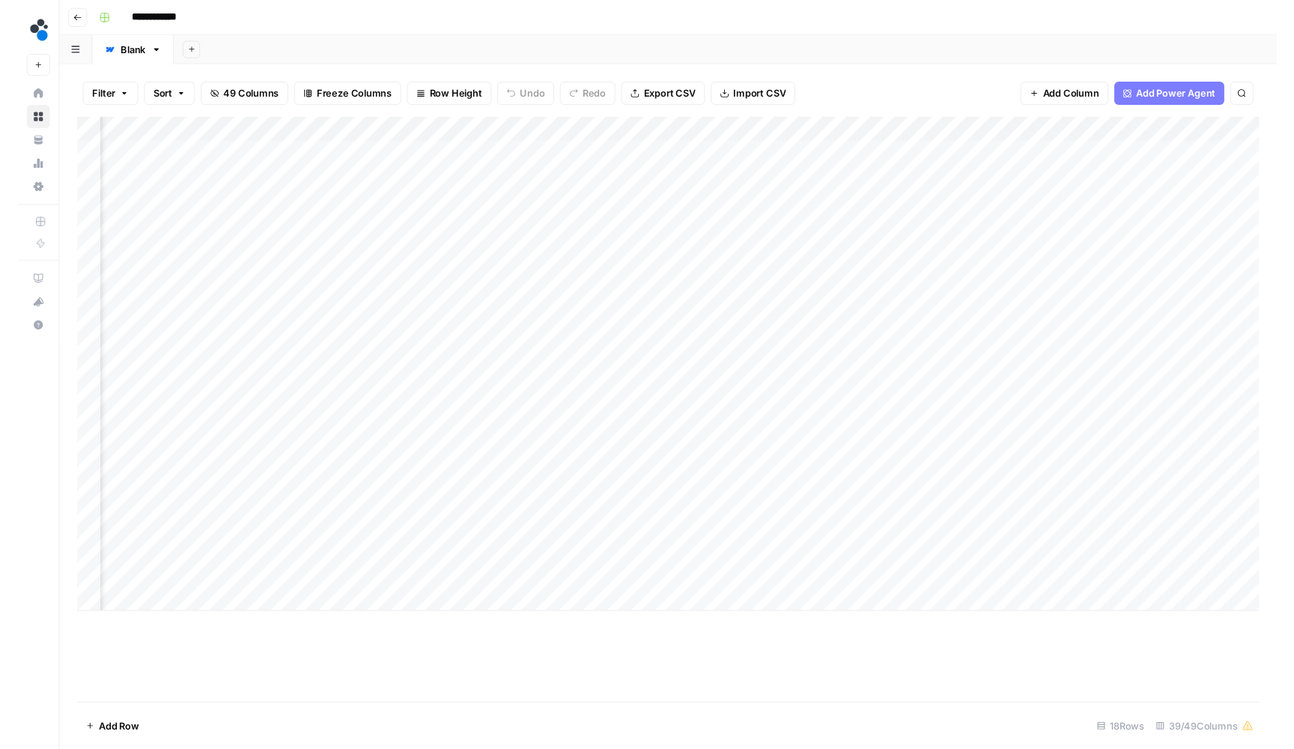
scroll to position [0, 3532]
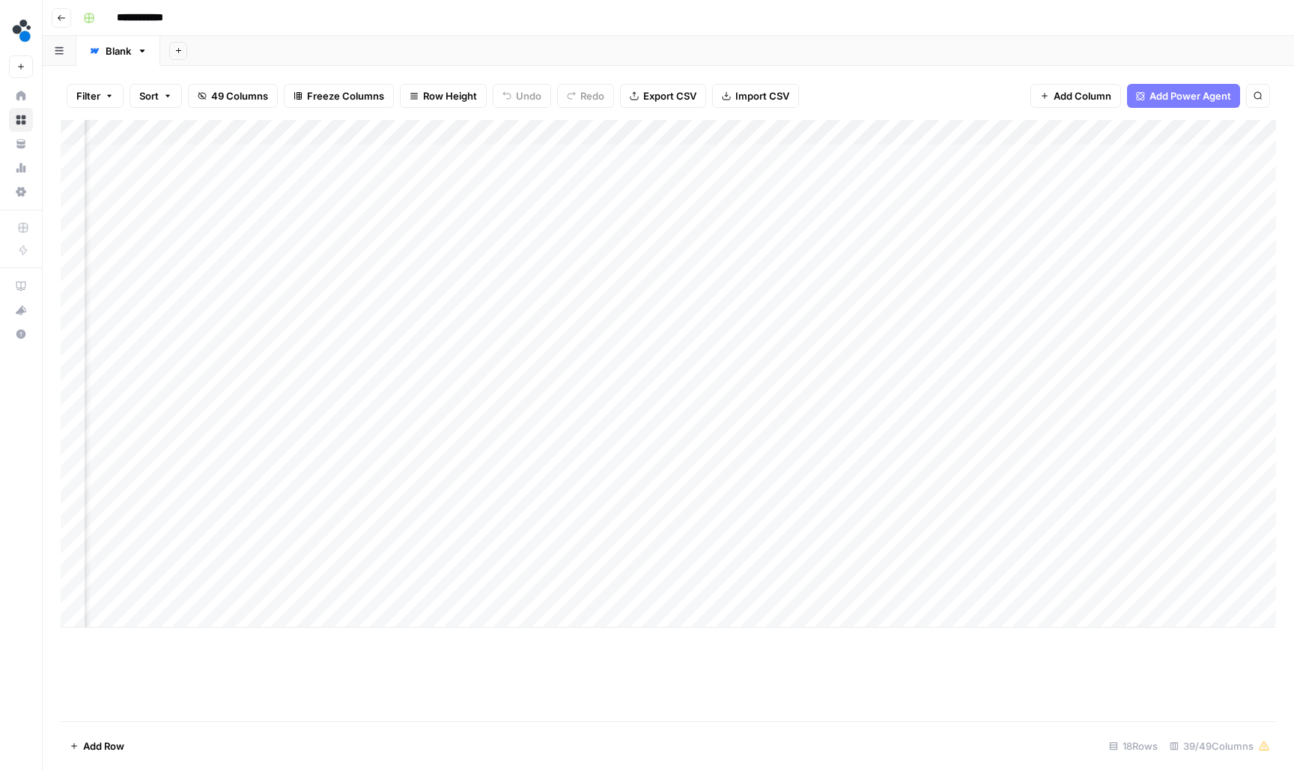
click at [555, 151] on div "Add Column" at bounding box center [668, 374] width 1215 height 508
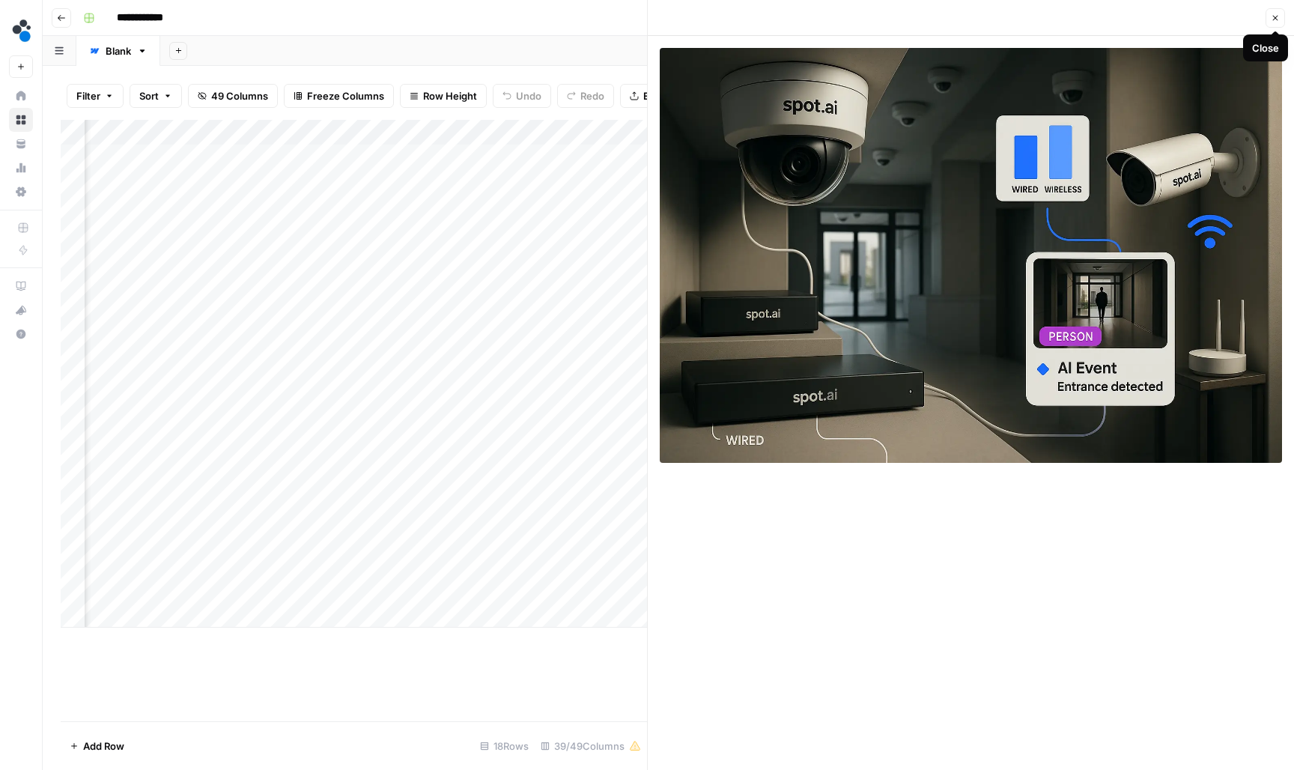
click at [1274, 14] on icon "button" at bounding box center [1275, 17] width 9 height 9
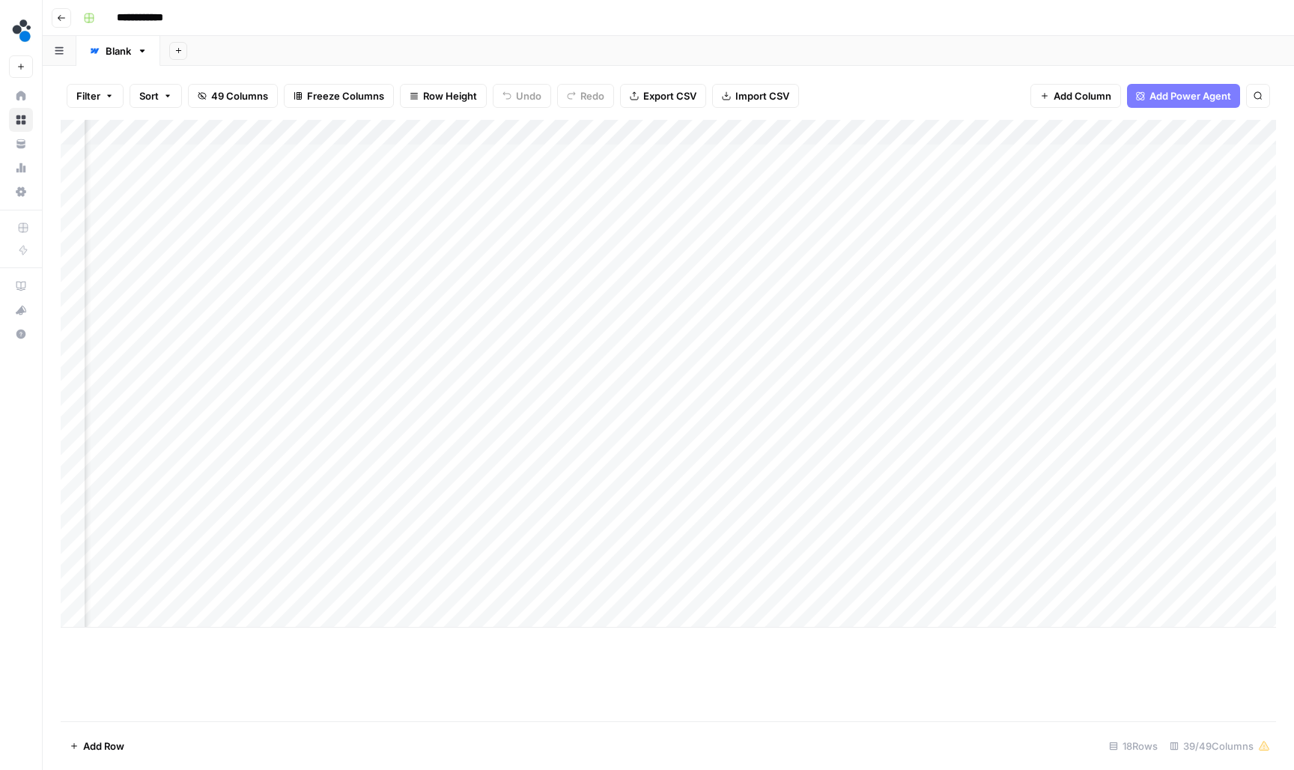
click at [690, 149] on div "Add Column" at bounding box center [668, 374] width 1215 height 508
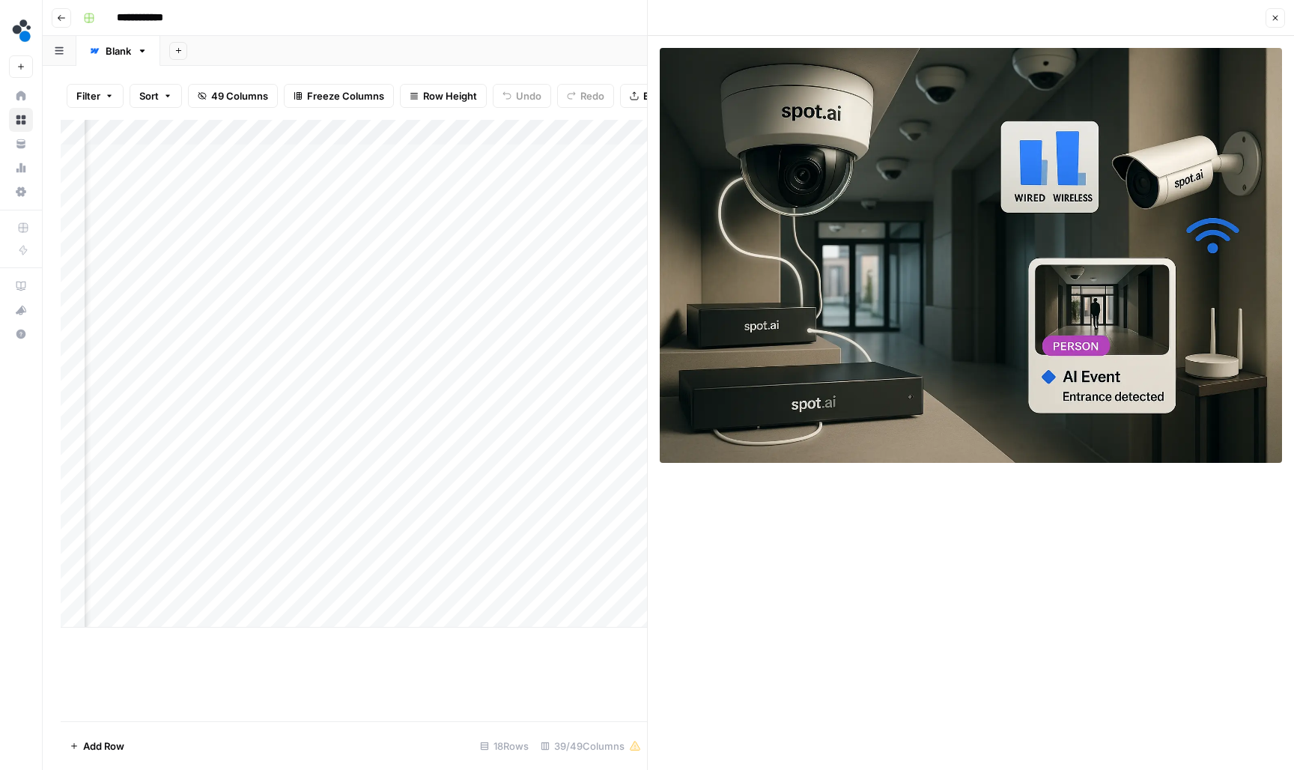
click at [1275, 23] on button "Close" at bounding box center [1275, 17] width 19 height 19
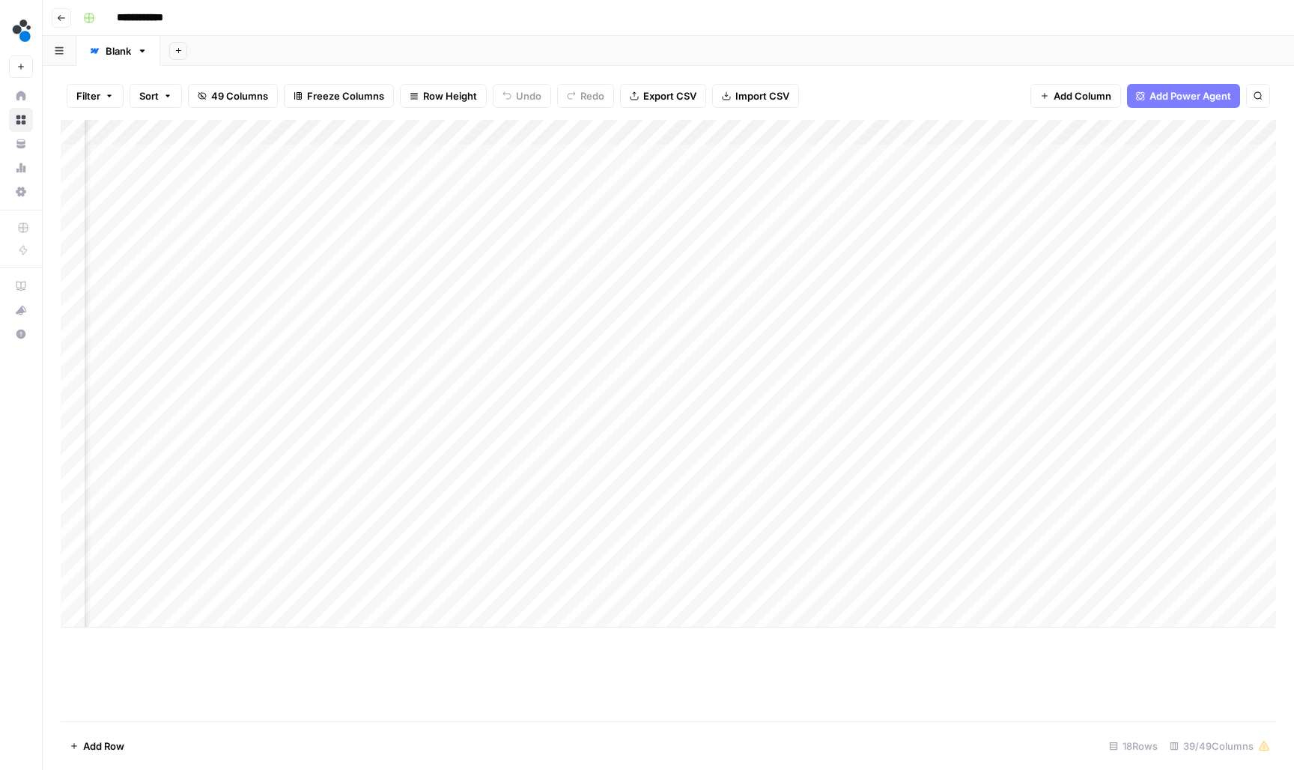
click at [827, 151] on div "Add Column" at bounding box center [668, 374] width 1215 height 508
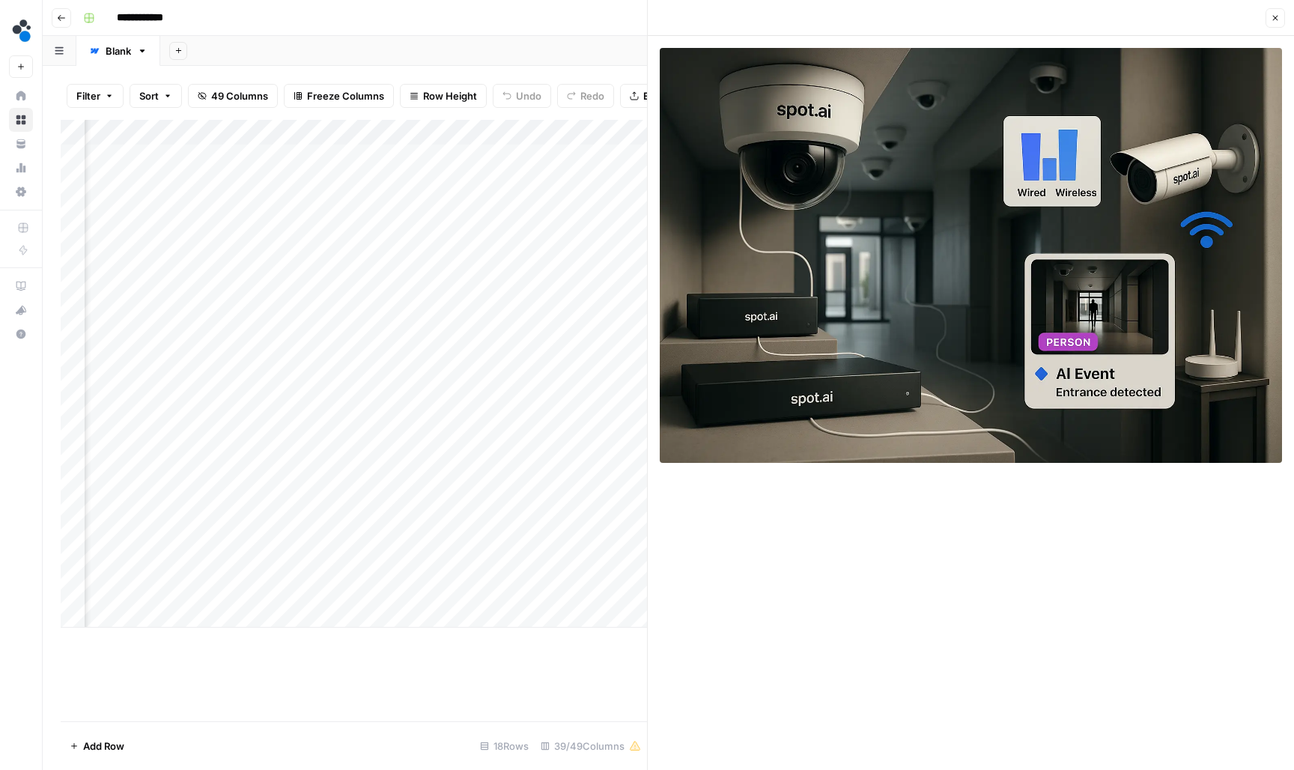
click at [1272, 20] on icon "button" at bounding box center [1275, 17] width 9 height 9
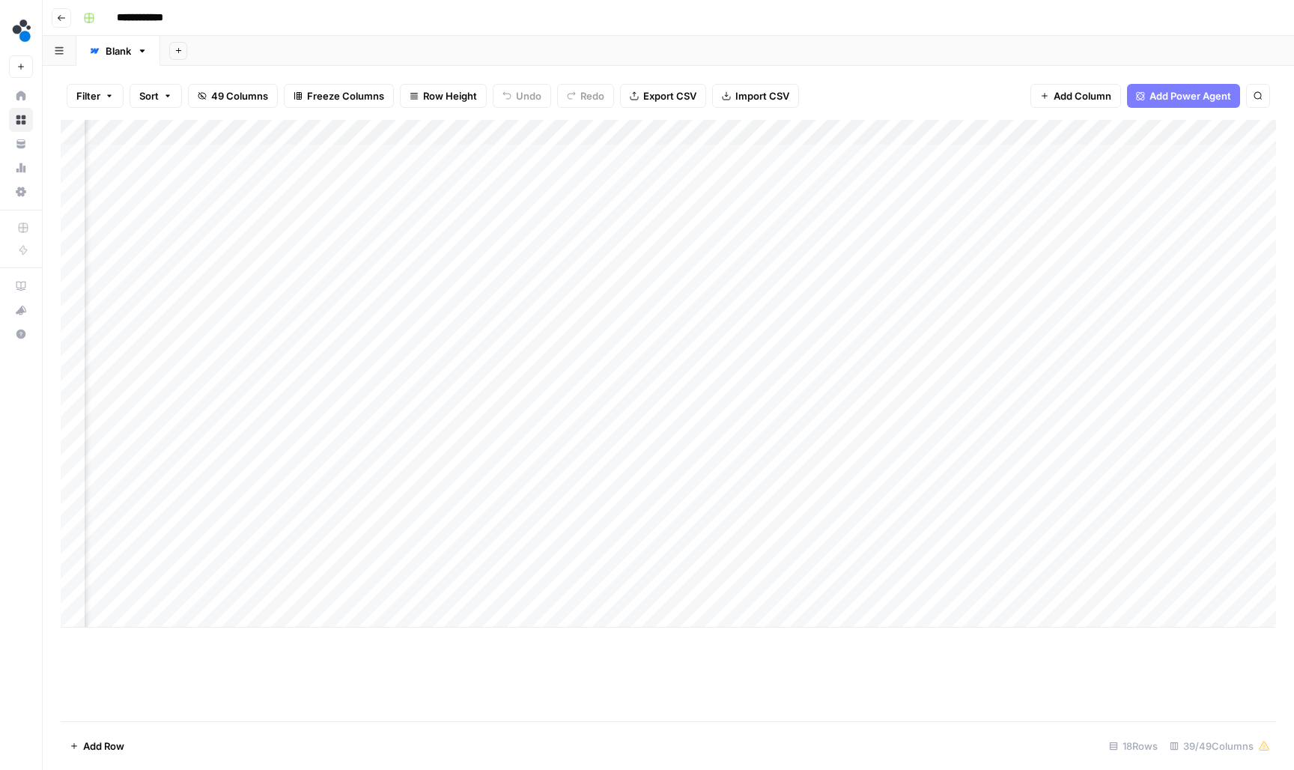
click at [947, 152] on div "Add Column" at bounding box center [668, 374] width 1215 height 508
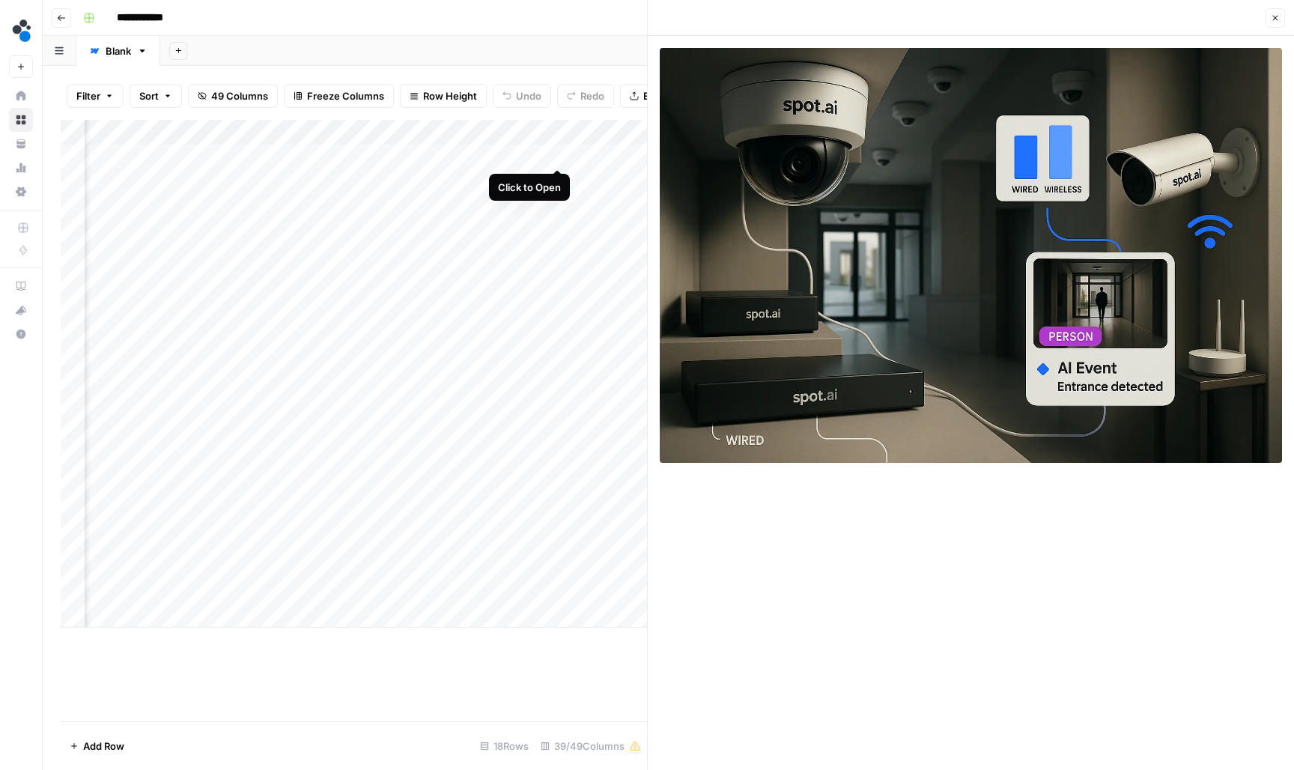
click at [557, 153] on div "Add Column" at bounding box center [354, 374] width 586 height 508
click at [1278, 22] on button "Close" at bounding box center [1275, 17] width 19 height 19
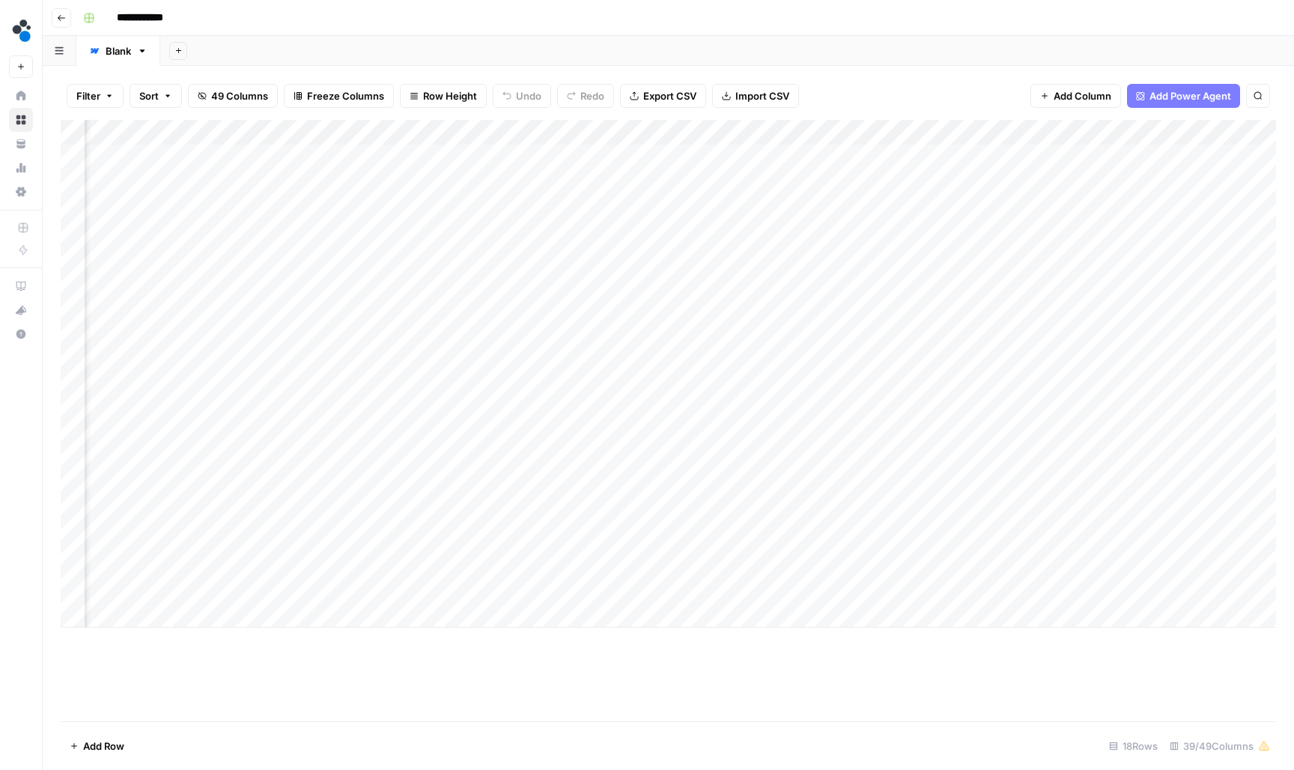
click at [405, 127] on div "Add Column" at bounding box center [668, 374] width 1215 height 508
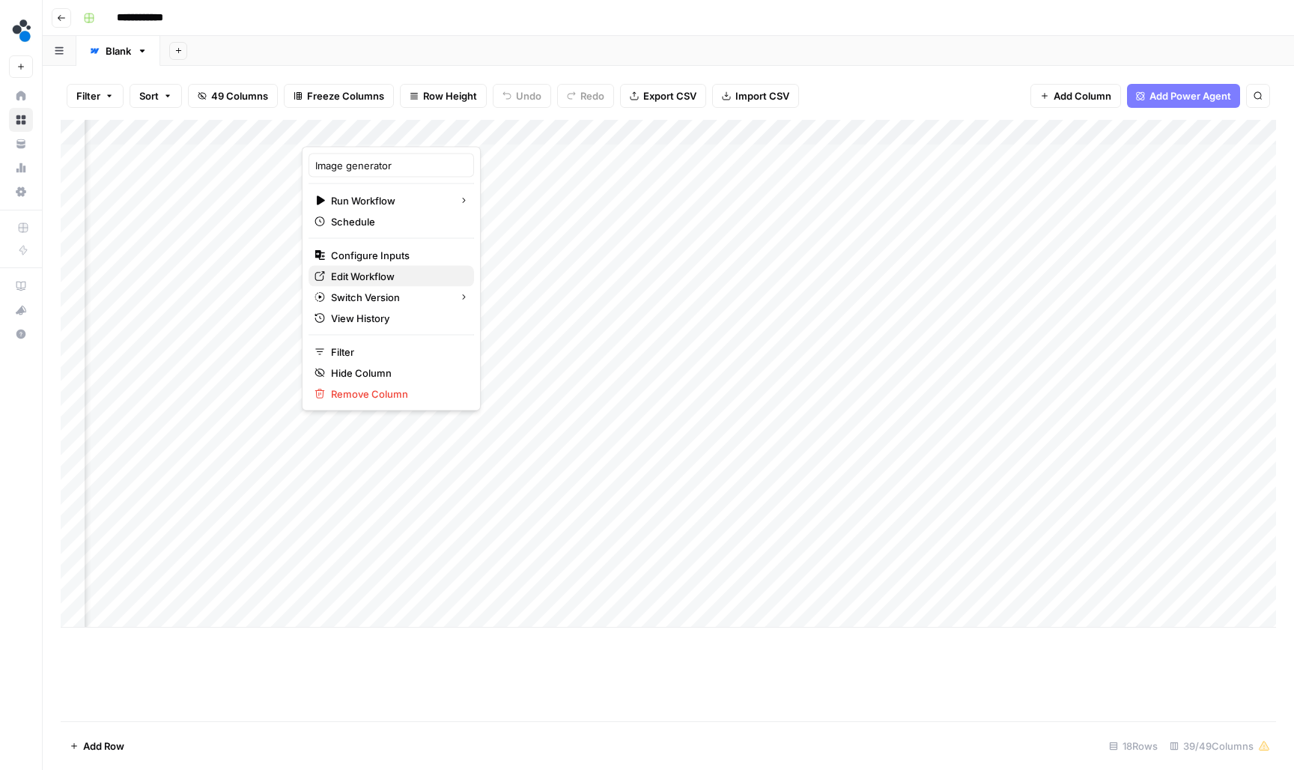
click at [392, 273] on span "Edit Workflow" at bounding box center [396, 276] width 131 height 15
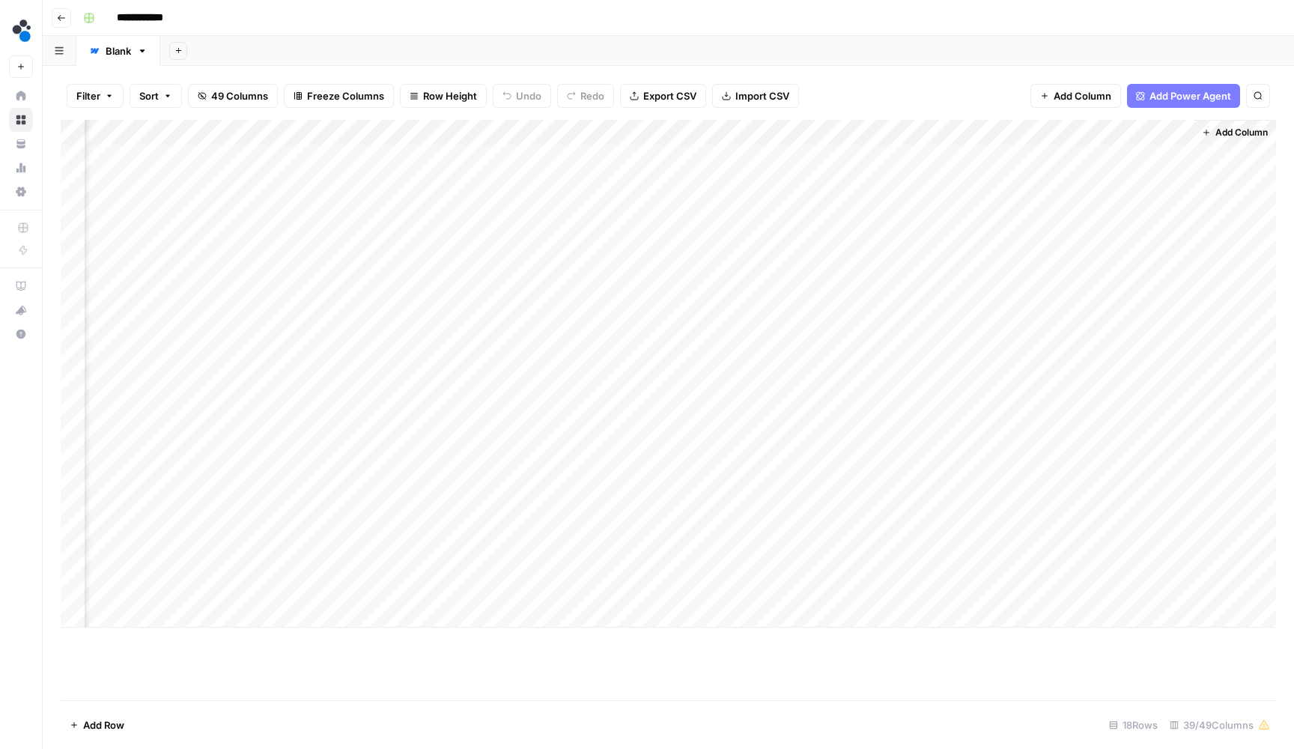
click at [849, 68] on div "Filter Sort 49 Columns Freeze Columns Row Height Undo Redo Export CSV Import CS…" at bounding box center [668, 407] width 1251 height 683
click at [536, 130] on div "Add Column" at bounding box center [668, 374] width 1215 height 508
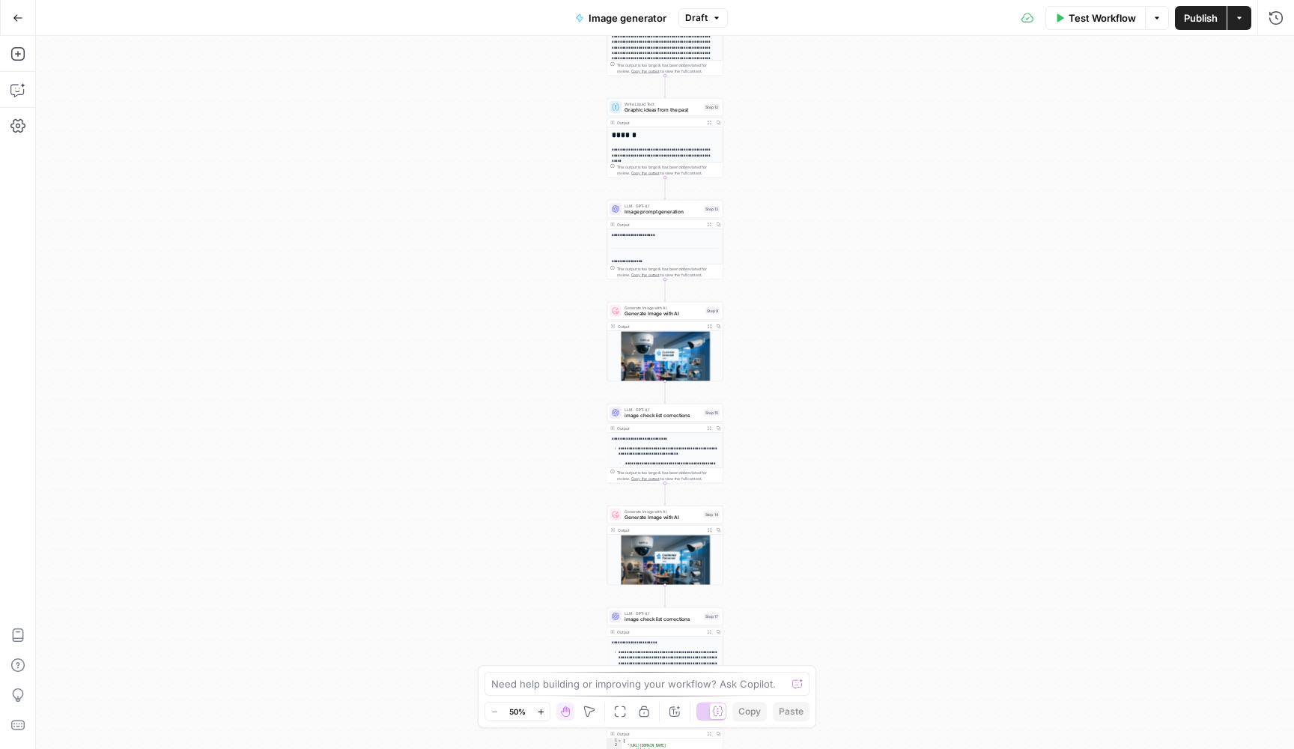
click at [617, 20] on span "Image generator" at bounding box center [628, 17] width 78 height 15
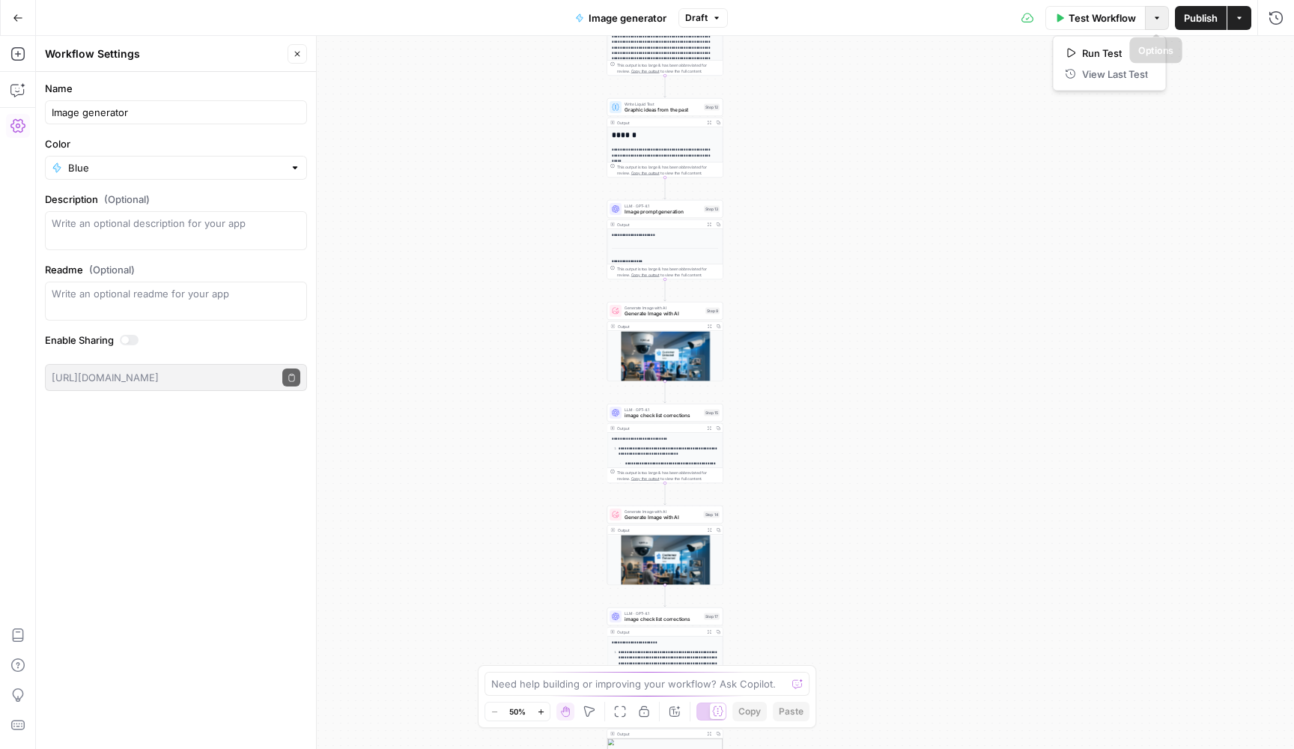
click at [1155, 12] on button "Options" at bounding box center [1157, 18] width 24 height 24
click at [934, 91] on div "**********" at bounding box center [665, 392] width 1258 height 713
click at [640, 16] on span "Image generator" at bounding box center [628, 17] width 78 height 15
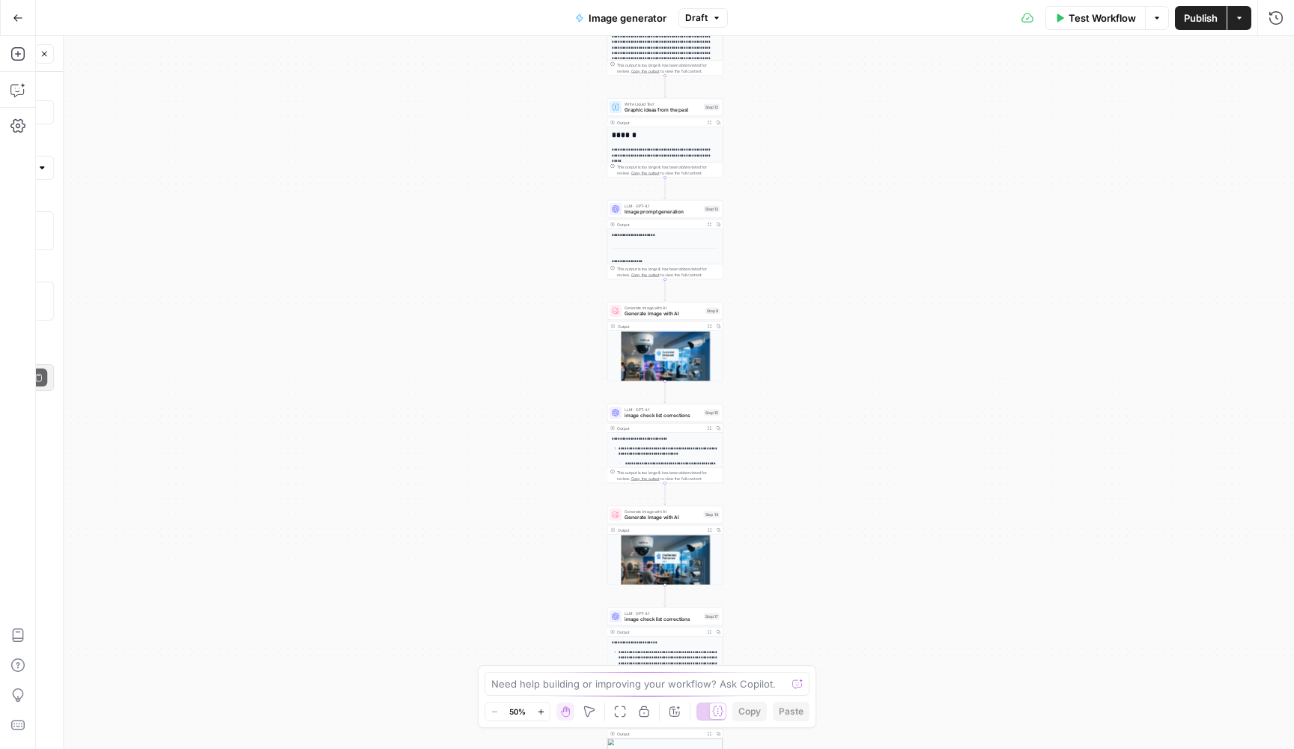
click at [640, 16] on span "Image generator" at bounding box center [628, 17] width 78 height 15
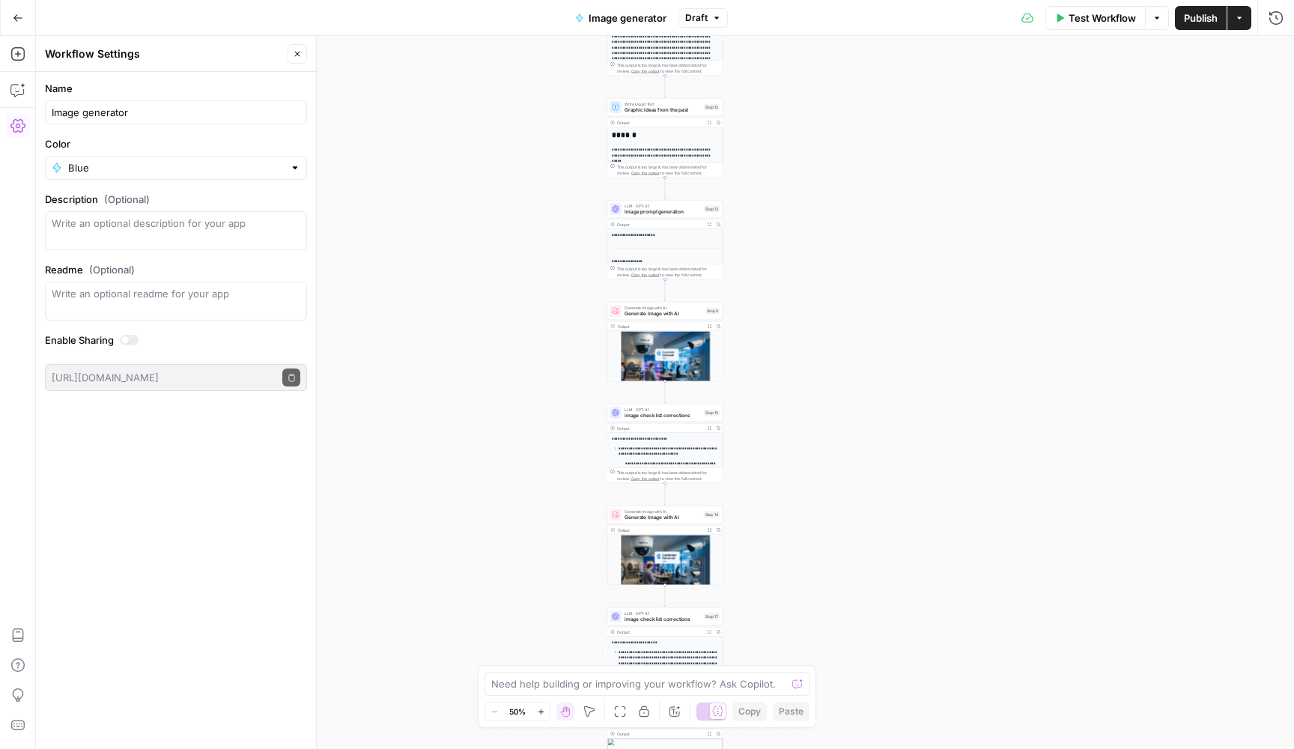
click at [139, 98] on div "Name Image generator" at bounding box center [176, 102] width 262 height 43
click at [139, 109] on input "Image generator" at bounding box center [176, 112] width 249 height 15
click at [21, 19] on icon "button" at bounding box center [18, 18] width 10 height 10
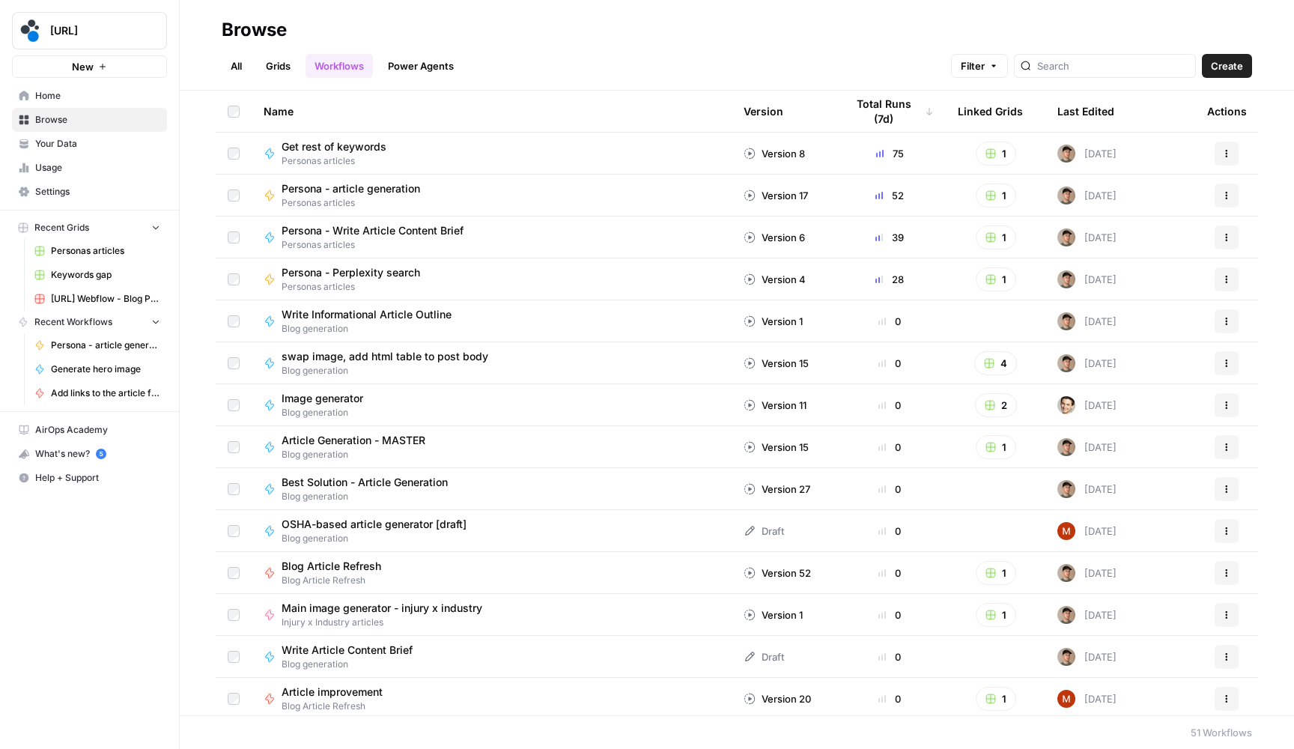
click at [52, 124] on span "Browse" at bounding box center [97, 119] width 125 height 13
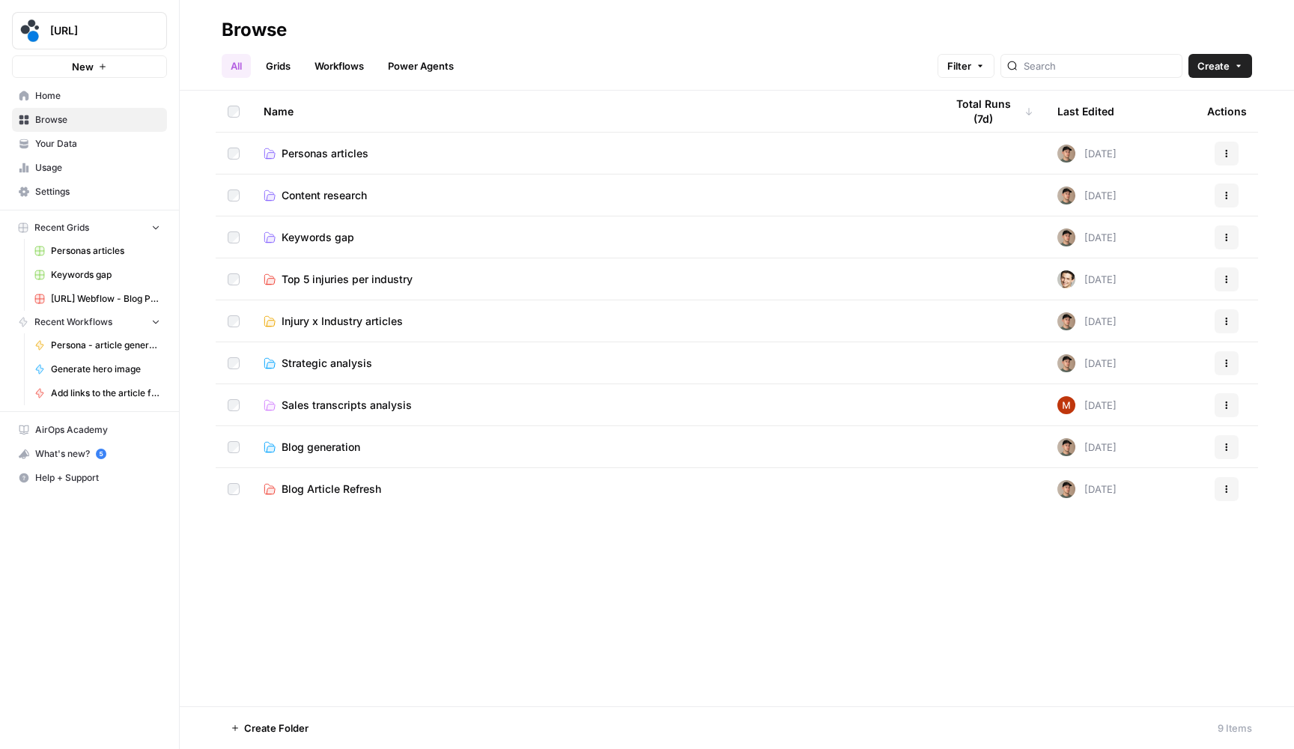
click at [347, 57] on link "Workflows" at bounding box center [339, 66] width 67 height 24
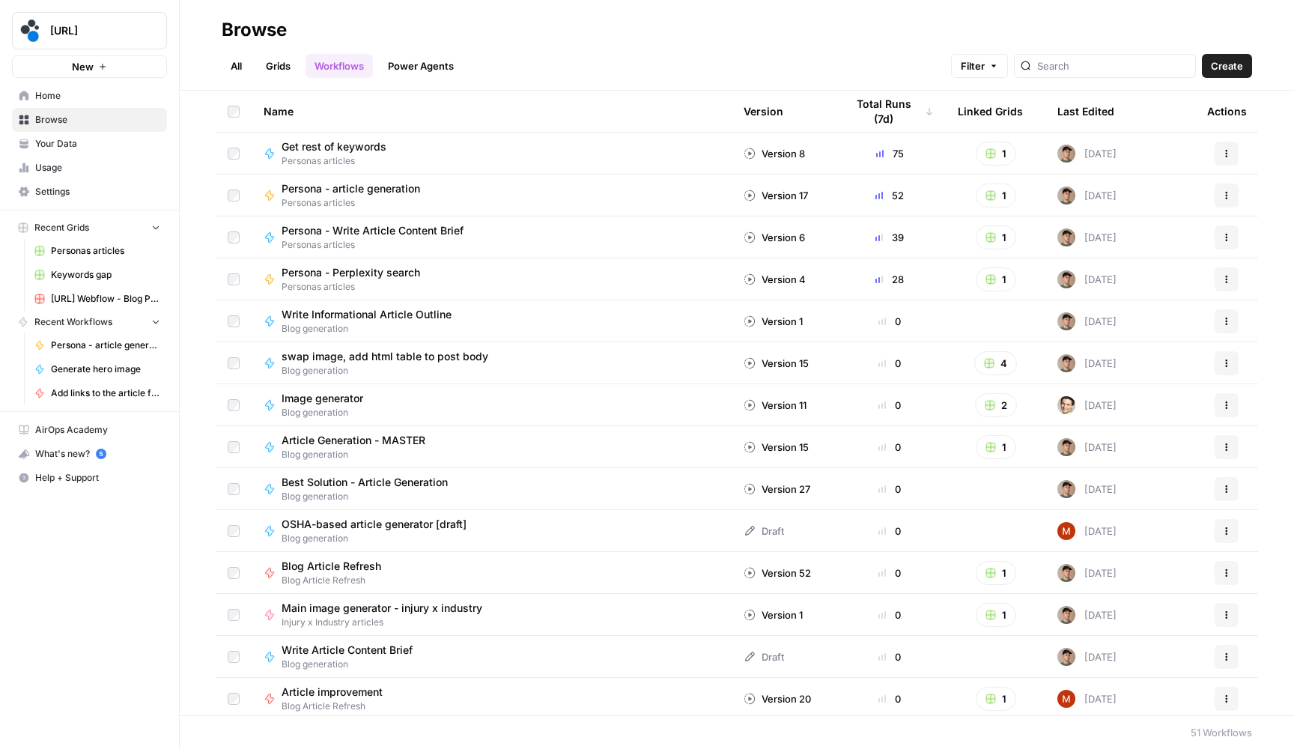
click at [1128, 58] on div at bounding box center [1105, 66] width 182 height 24
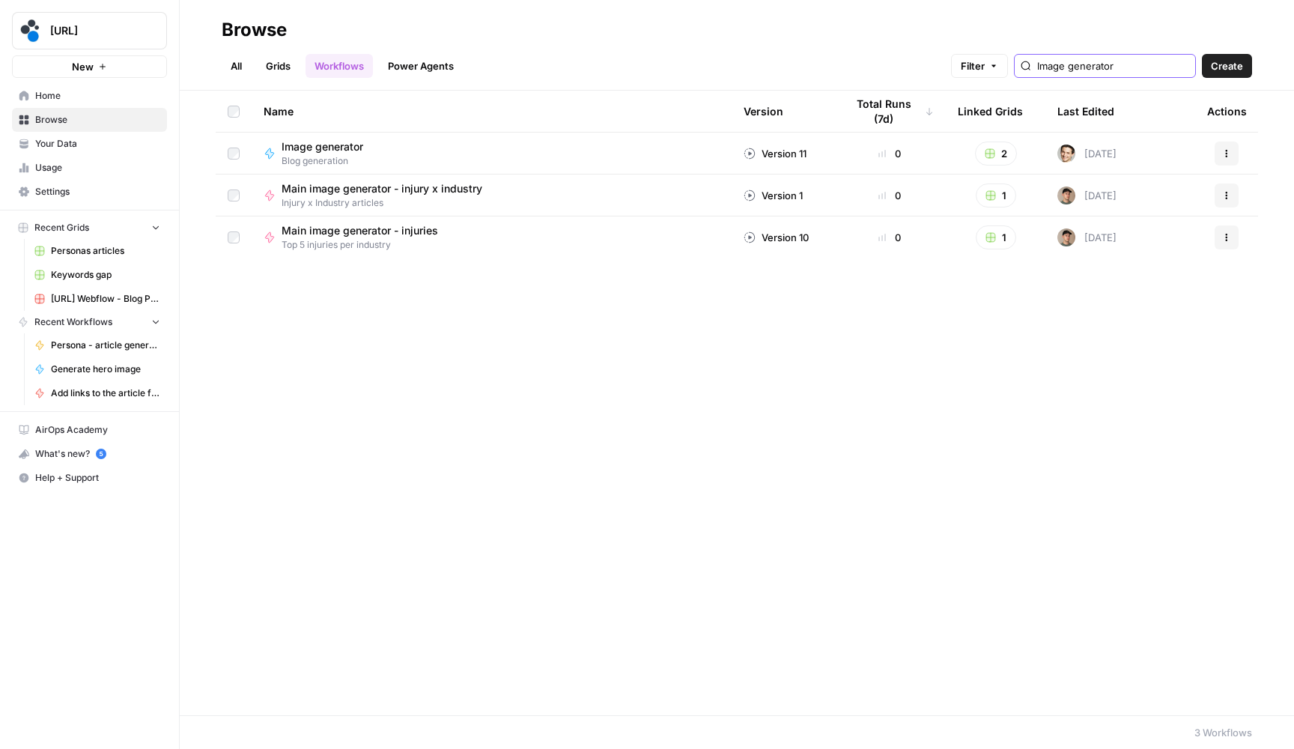
type input "Image generator"
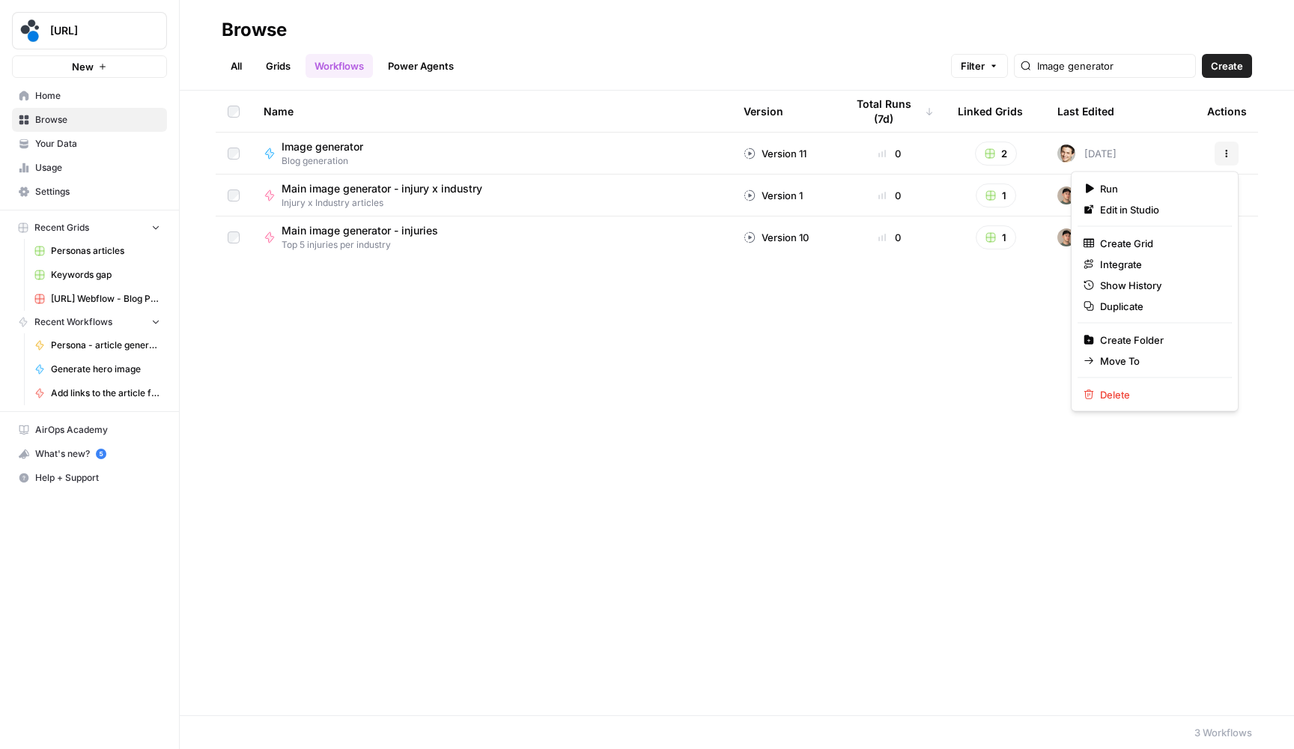
click at [1234, 152] on button "Actions" at bounding box center [1227, 154] width 24 height 24
click at [1130, 303] on span "Duplicate" at bounding box center [1160, 306] width 120 height 15
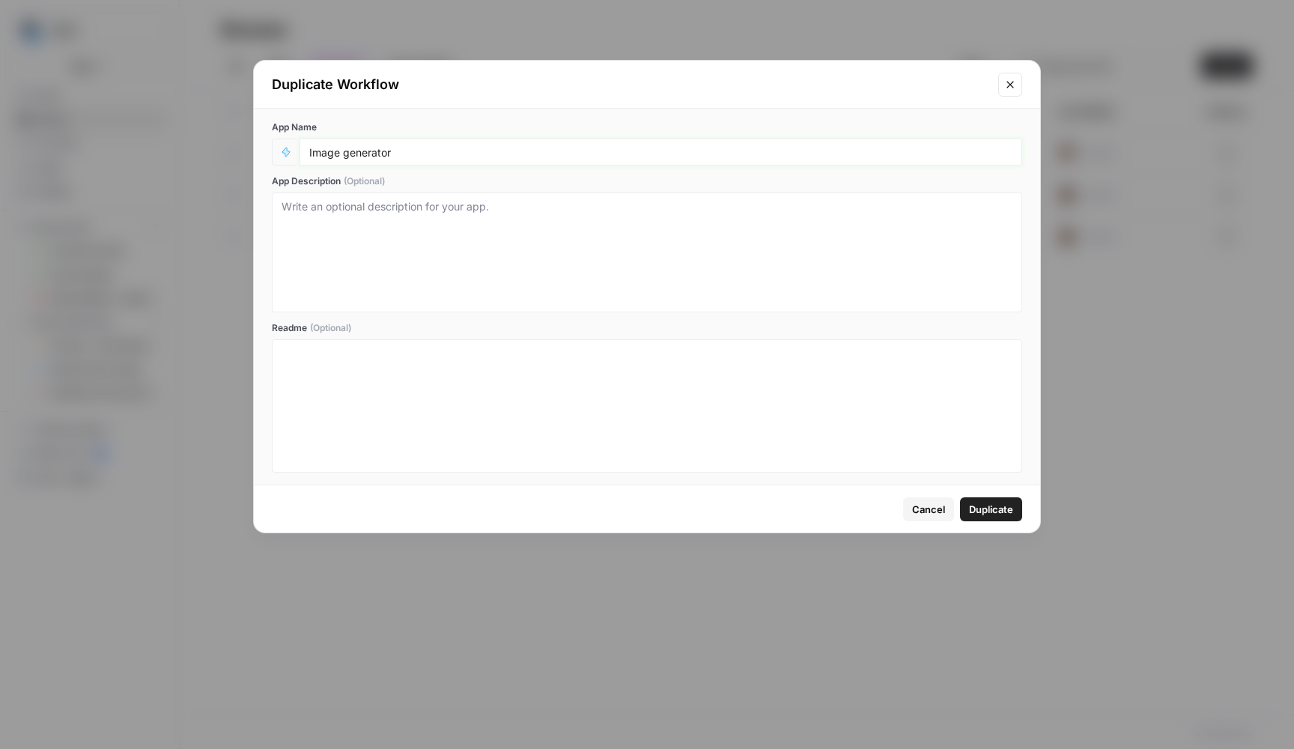
click at [461, 154] on input "Image generator" at bounding box center [660, 151] width 703 height 13
type input "Personas - Image generator"
click at [981, 506] on span "Duplicate" at bounding box center [991, 509] width 44 height 15
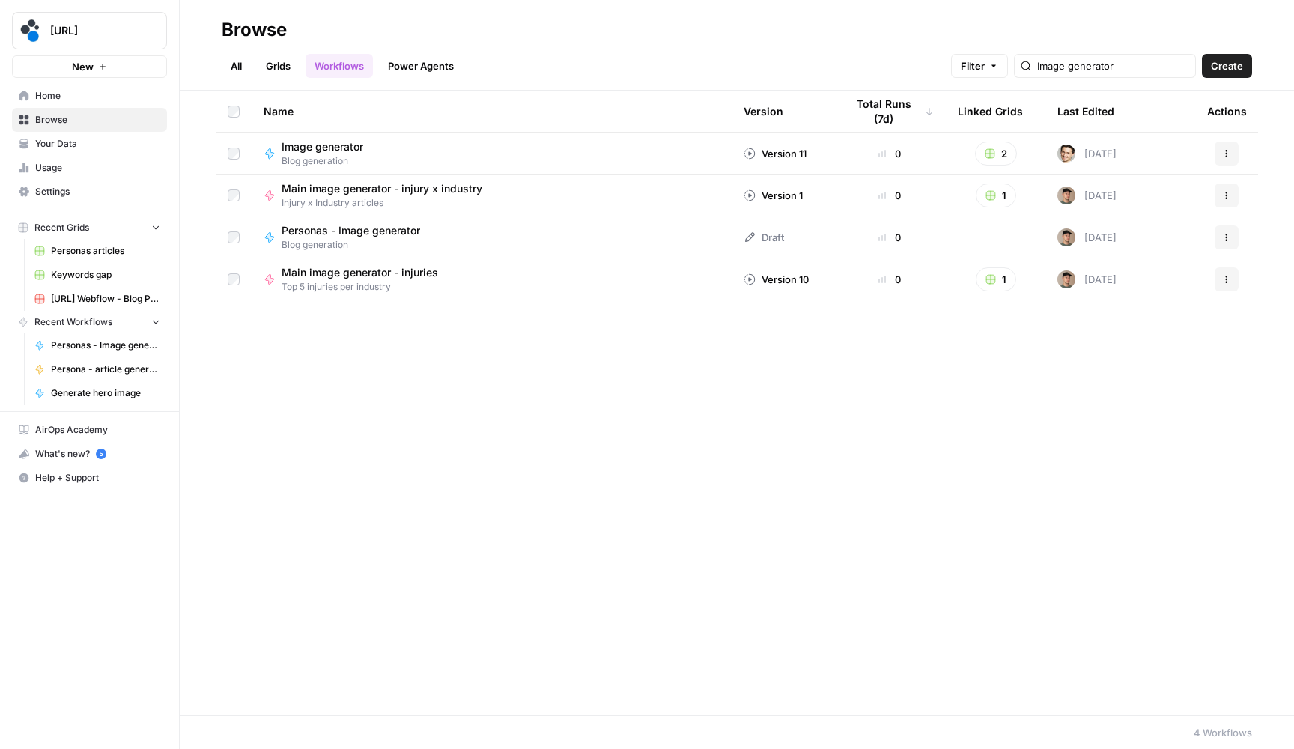
click at [1224, 236] on icon "button" at bounding box center [1226, 237] width 9 height 9
click at [1156, 329] on span "Move To" at bounding box center [1160, 327] width 120 height 15
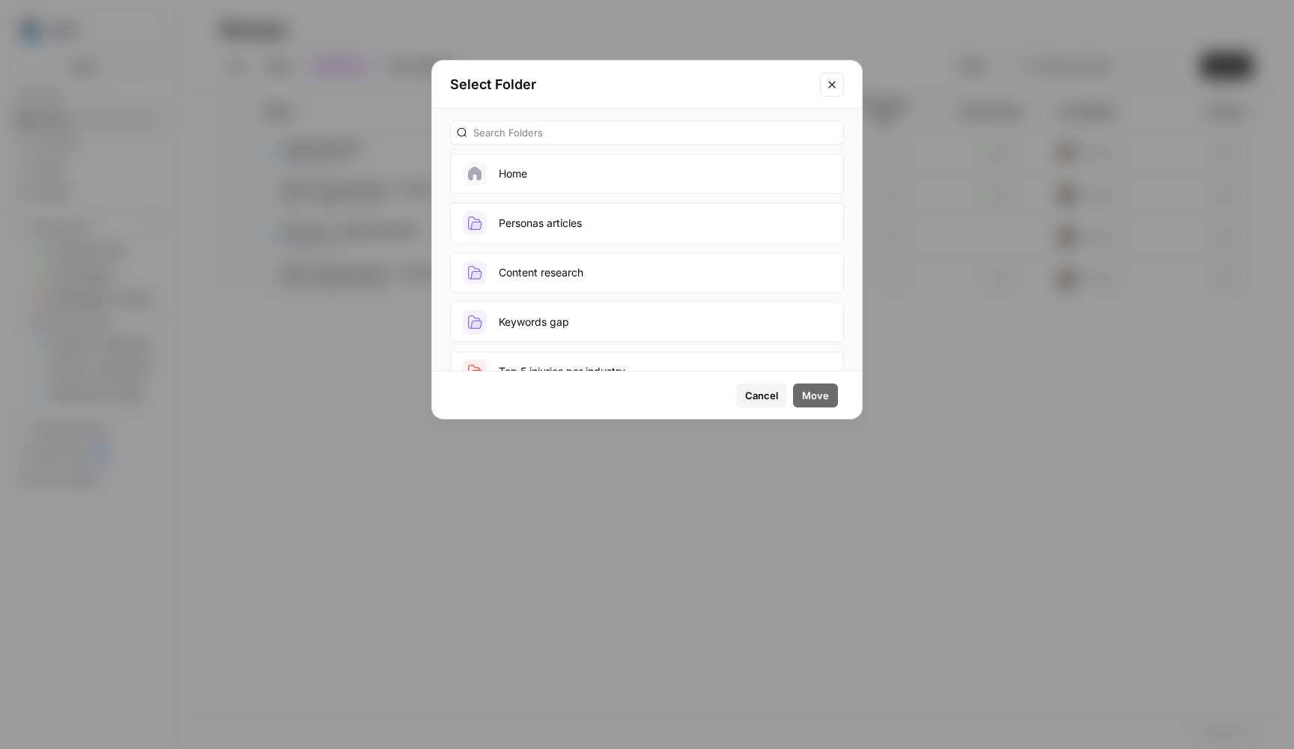
click at [708, 218] on button "Personas articles" at bounding box center [647, 223] width 394 height 40
click at [809, 404] on button "Move" at bounding box center [815, 395] width 45 height 24
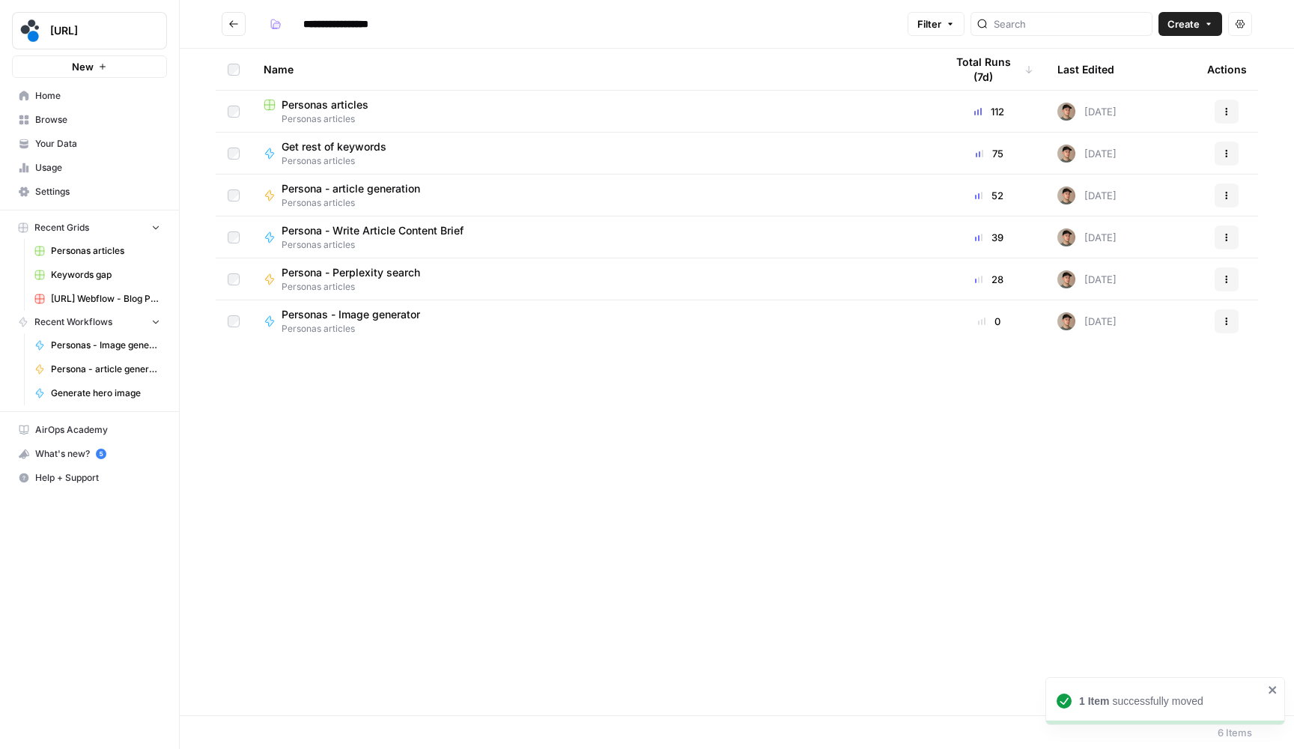
click at [365, 309] on span "Personas - Image generator" at bounding box center [351, 314] width 139 height 15
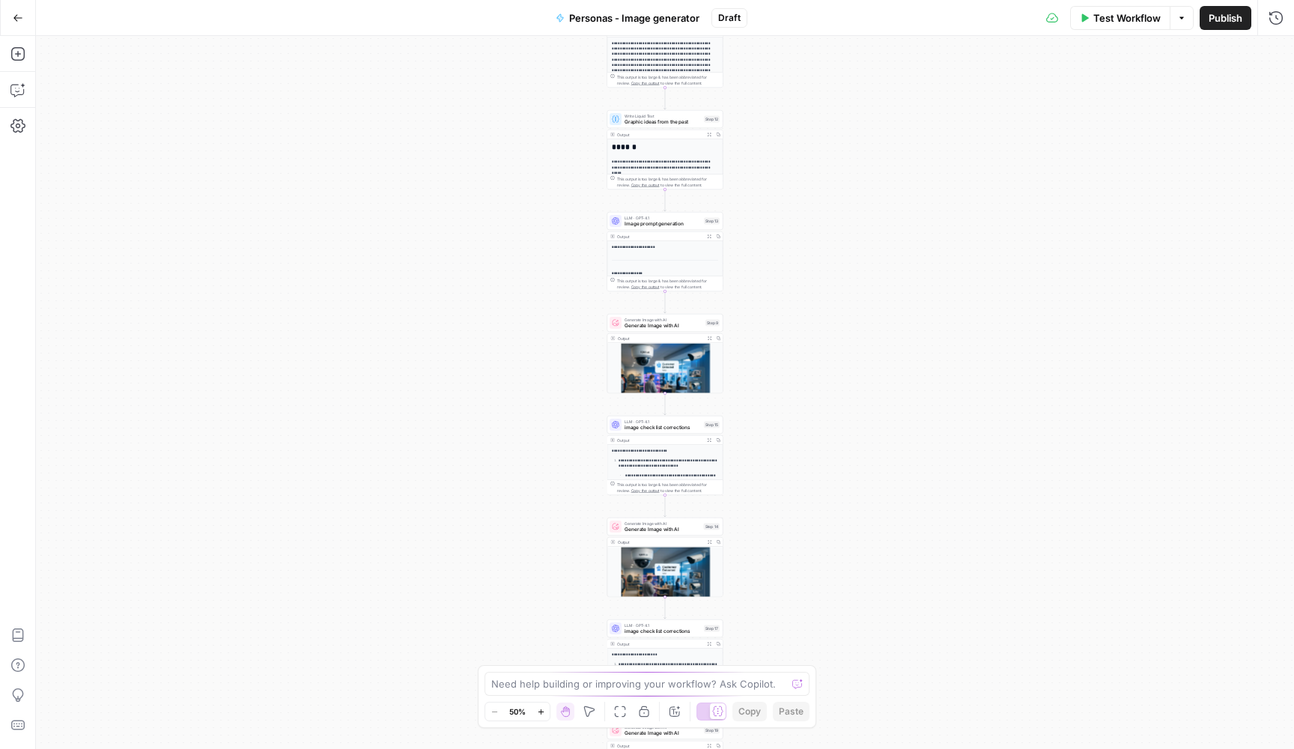
drag, startPoint x: 757, startPoint y: 189, endPoint x: 748, endPoint y: 477, distance: 288.4
click at [748, 473] on div "**********" at bounding box center [665, 392] width 1258 height 713
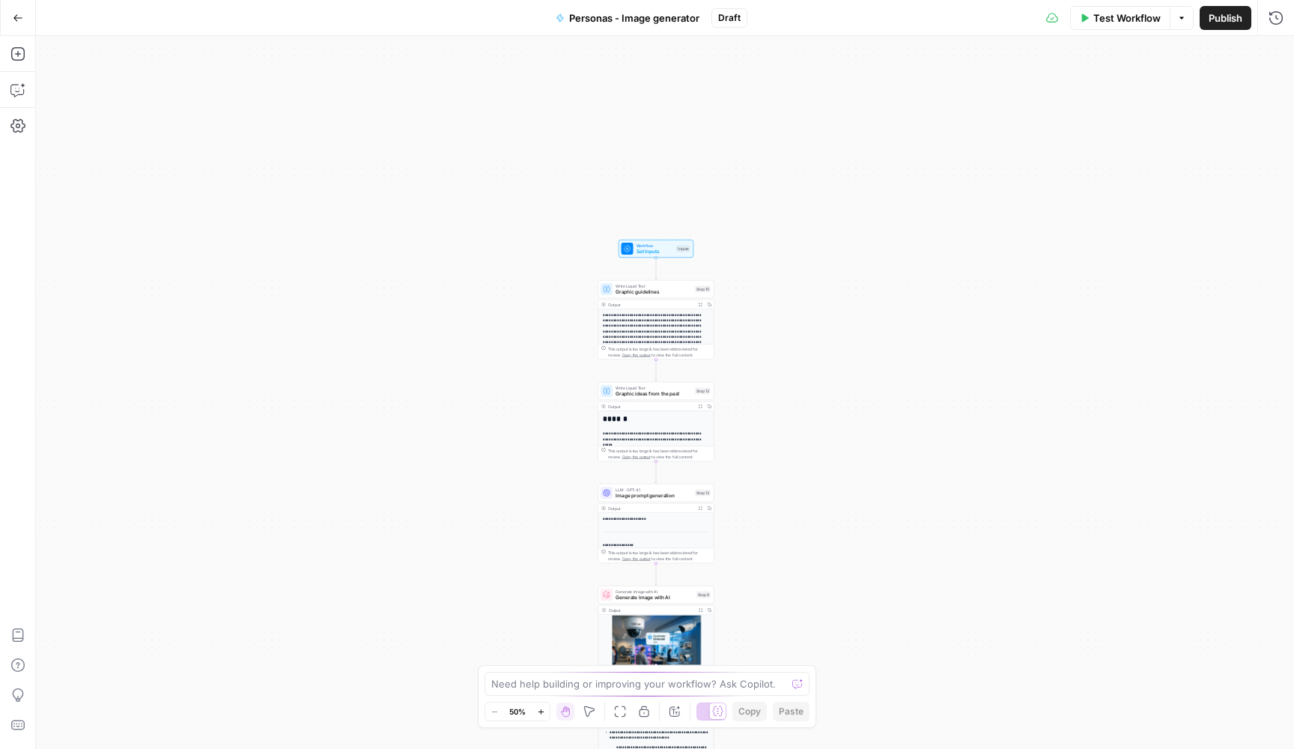
click at [664, 294] on span "Graphic guidelines" at bounding box center [654, 291] width 76 height 7
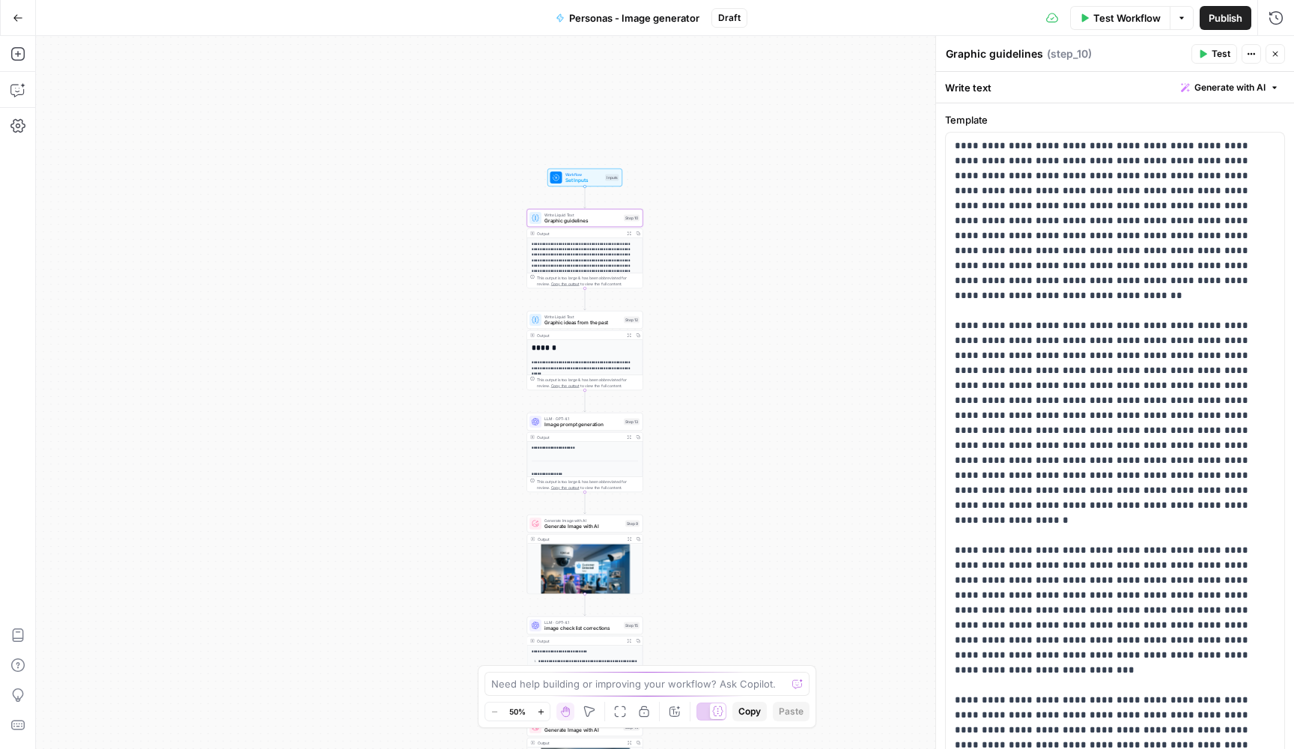
drag, startPoint x: 792, startPoint y: 401, endPoint x: 720, endPoint y: 329, distance: 101.1
click at [720, 329] on div "**********" at bounding box center [665, 392] width 1258 height 713
click at [577, 323] on span "Graphic ideas from the past" at bounding box center [582, 322] width 76 height 7
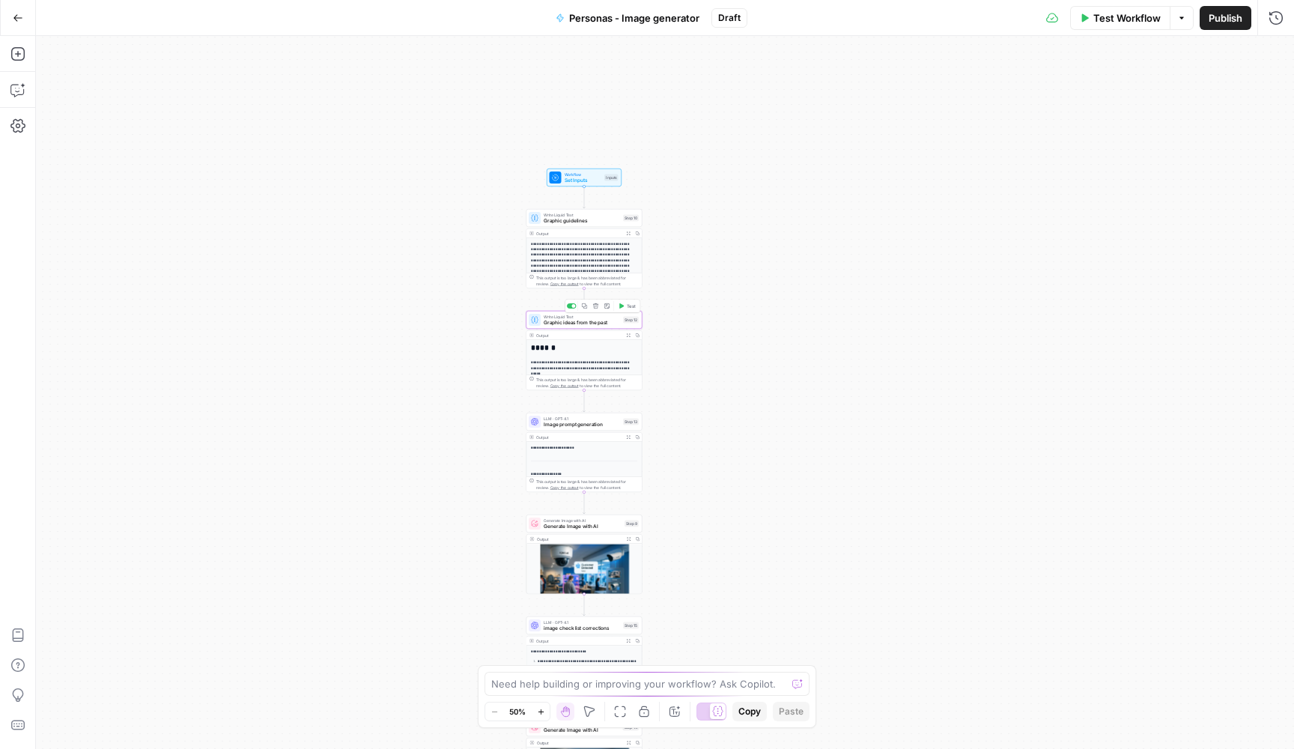
type textarea "Graphic ideas from the past"
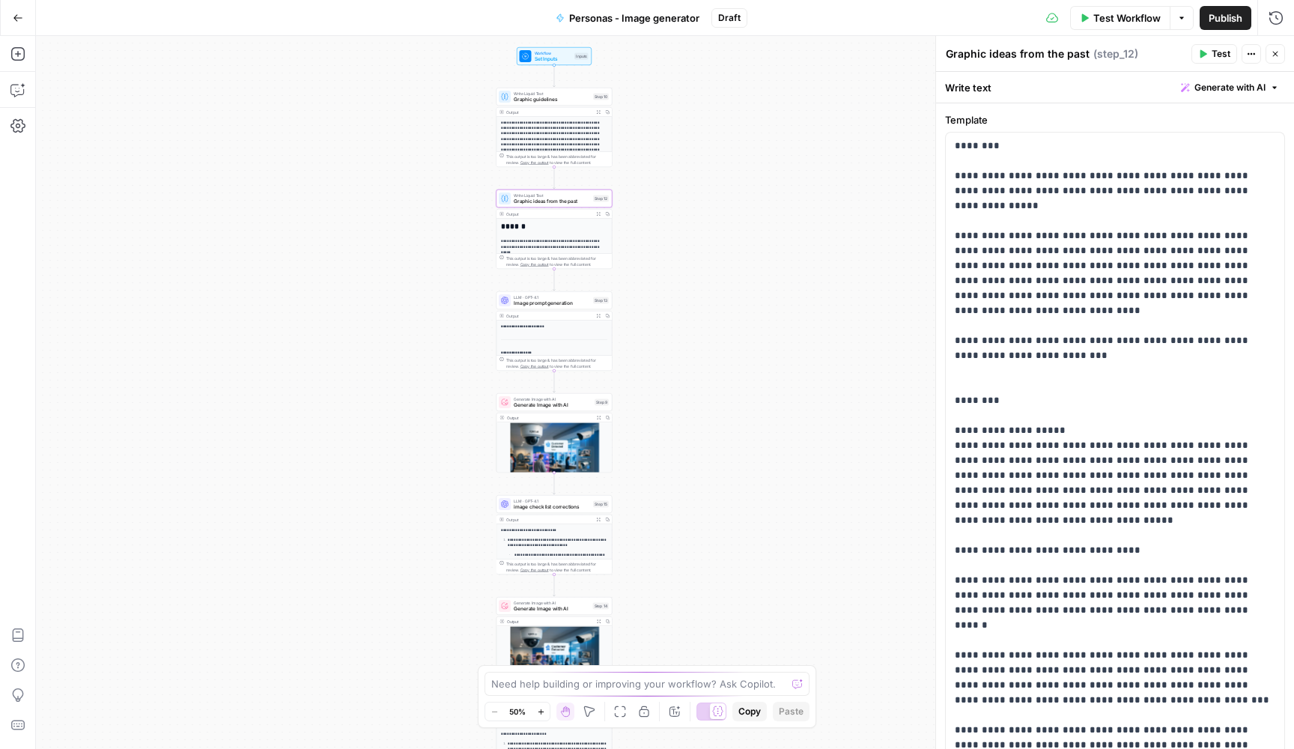
drag, startPoint x: 748, startPoint y: 409, endPoint x: 717, endPoint y: 287, distance: 125.9
click at [717, 287] on div "**********" at bounding box center [665, 392] width 1258 height 713
click at [518, 301] on span "Image prompt generation" at bounding box center [551, 302] width 76 height 7
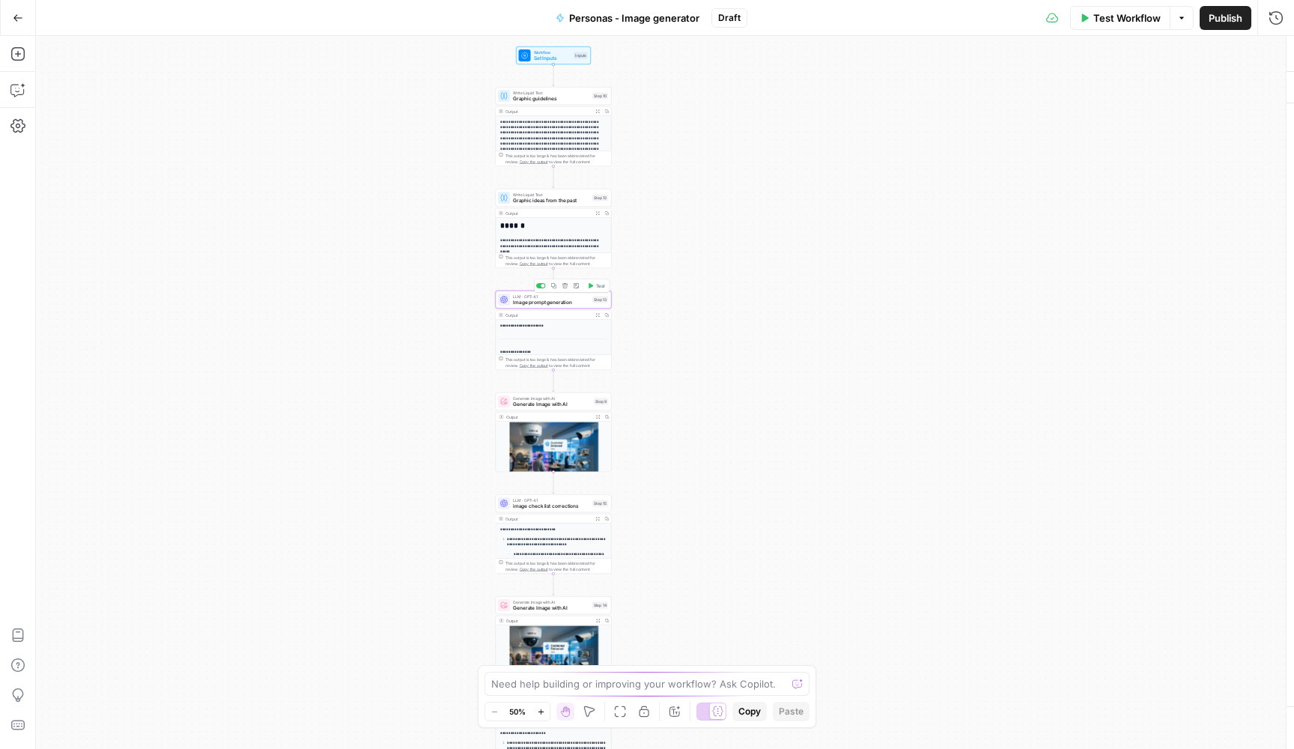
type textarea "Image prompt generation"
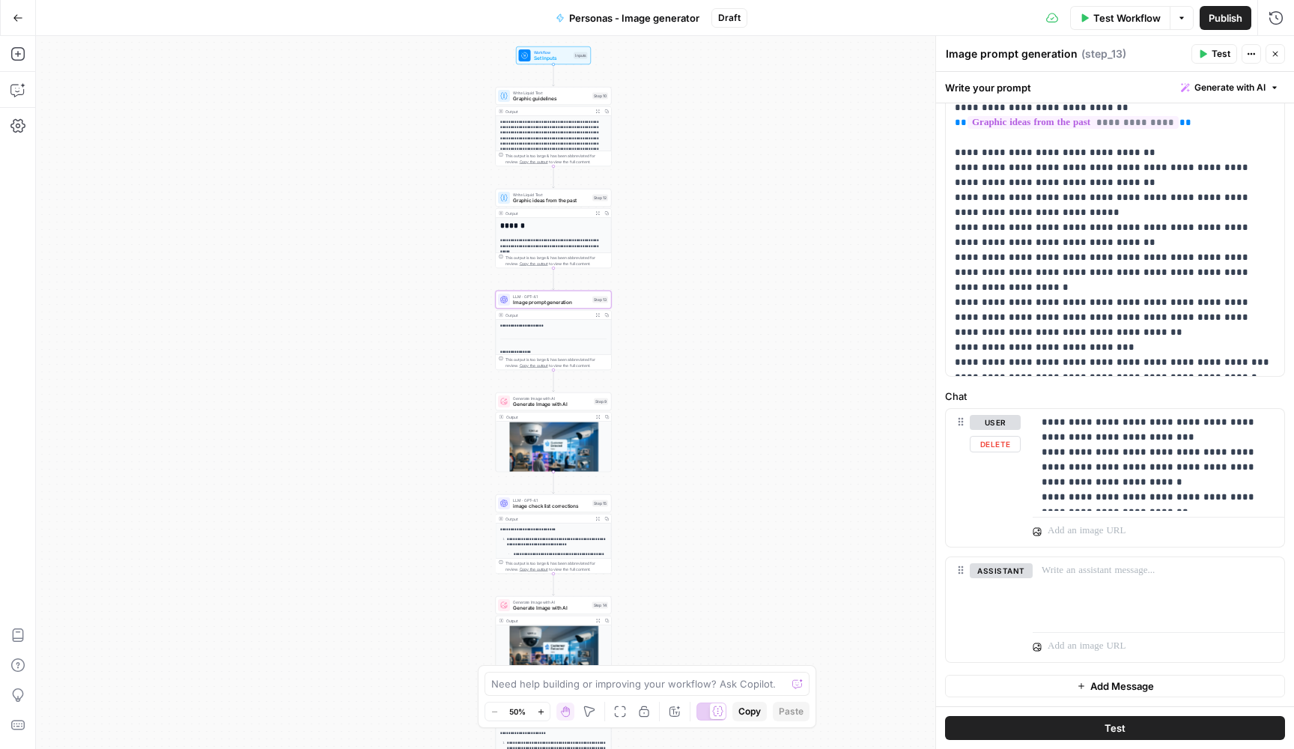
scroll to position [243, 0]
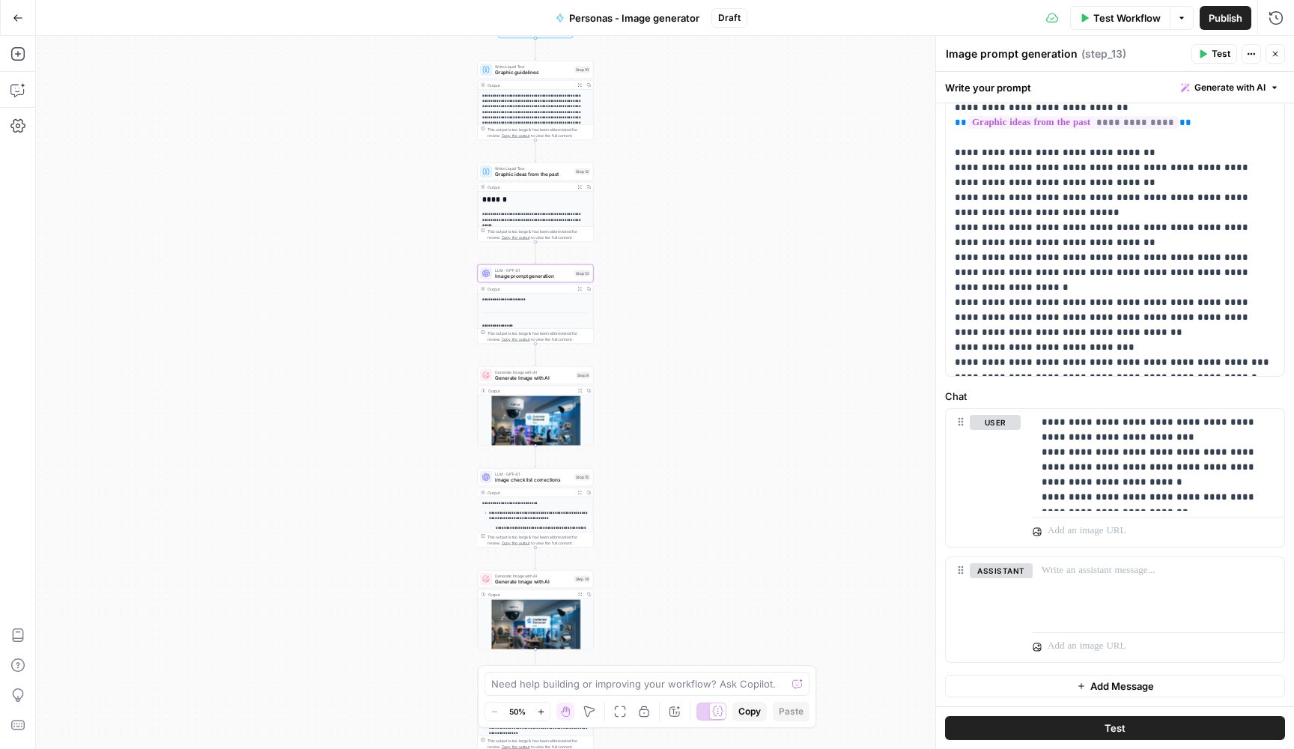
drag, startPoint x: 835, startPoint y: 448, endPoint x: 789, endPoint y: 393, distance: 71.2
click at [789, 393] on div "**********" at bounding box center [665, 392] width 1258 height 713
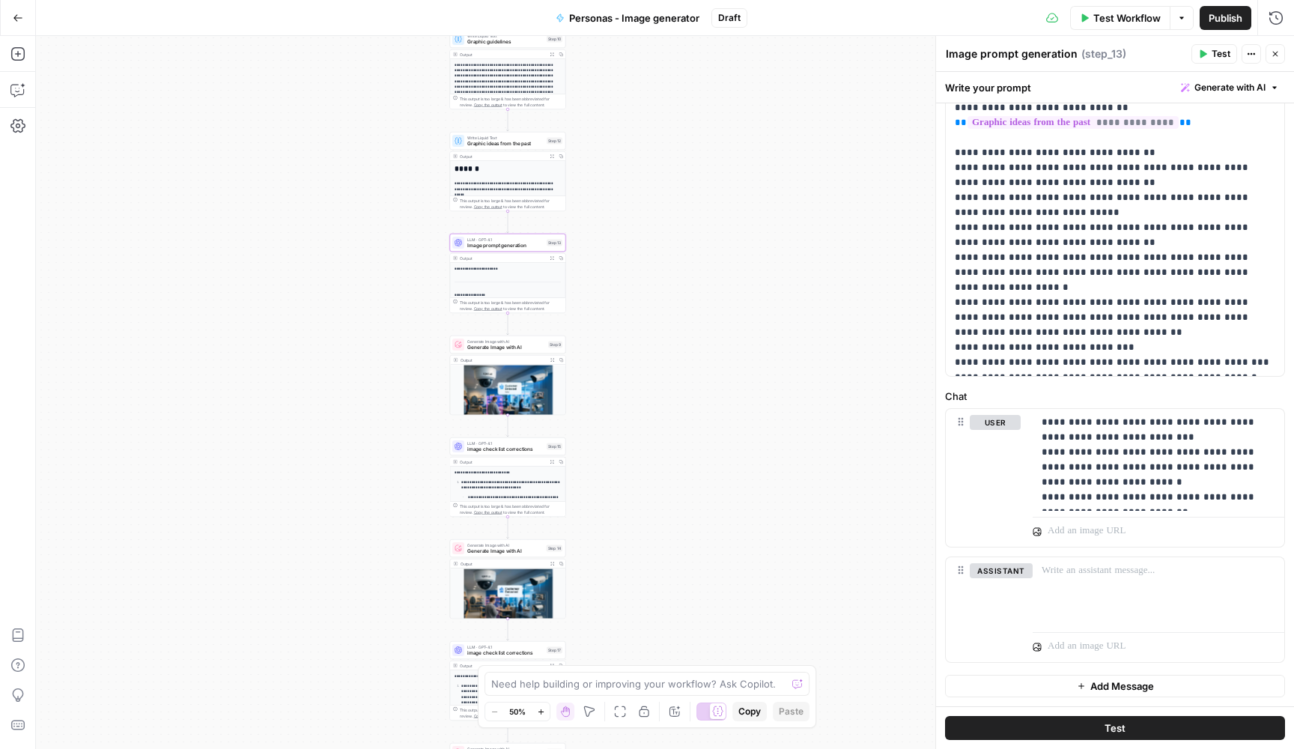
click at [529, 353] on div "Generate Image with AI Generate Image with AI Step 9" at bounding box center [508, 344] width 116 height 18
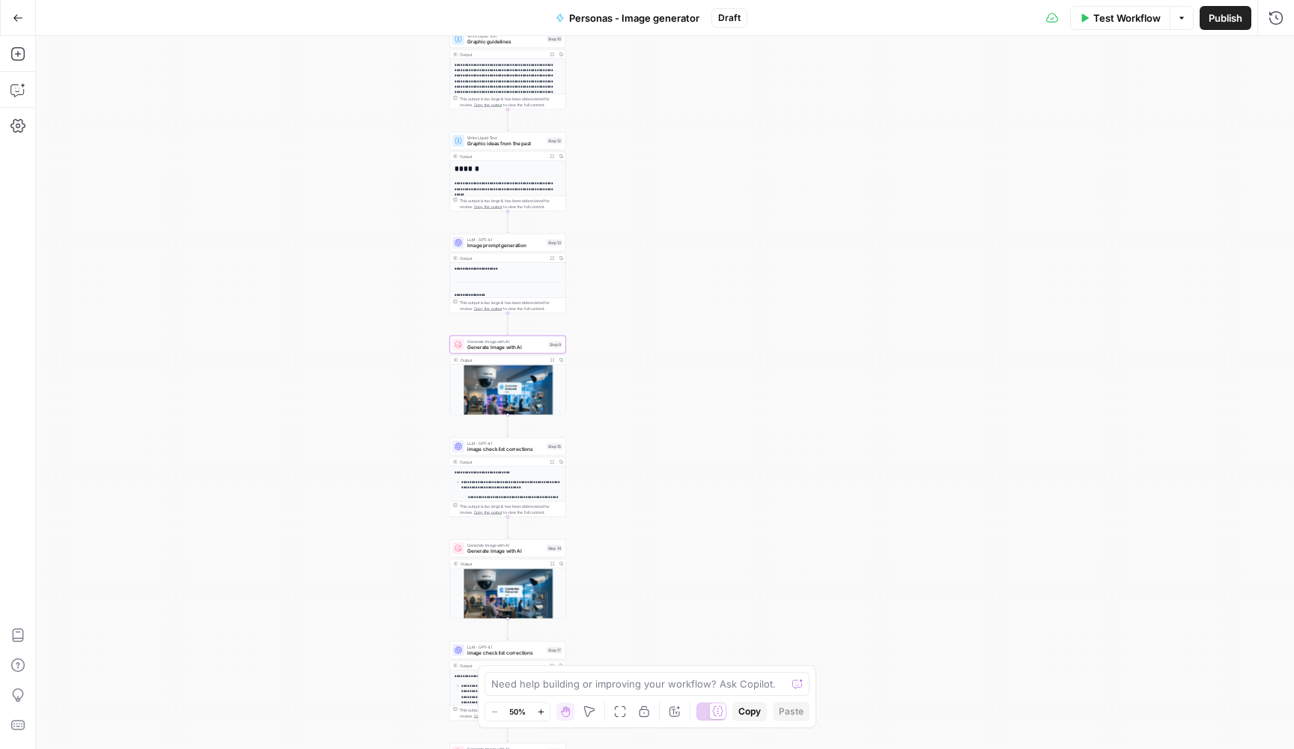
type textarea "Generate Image with AI"
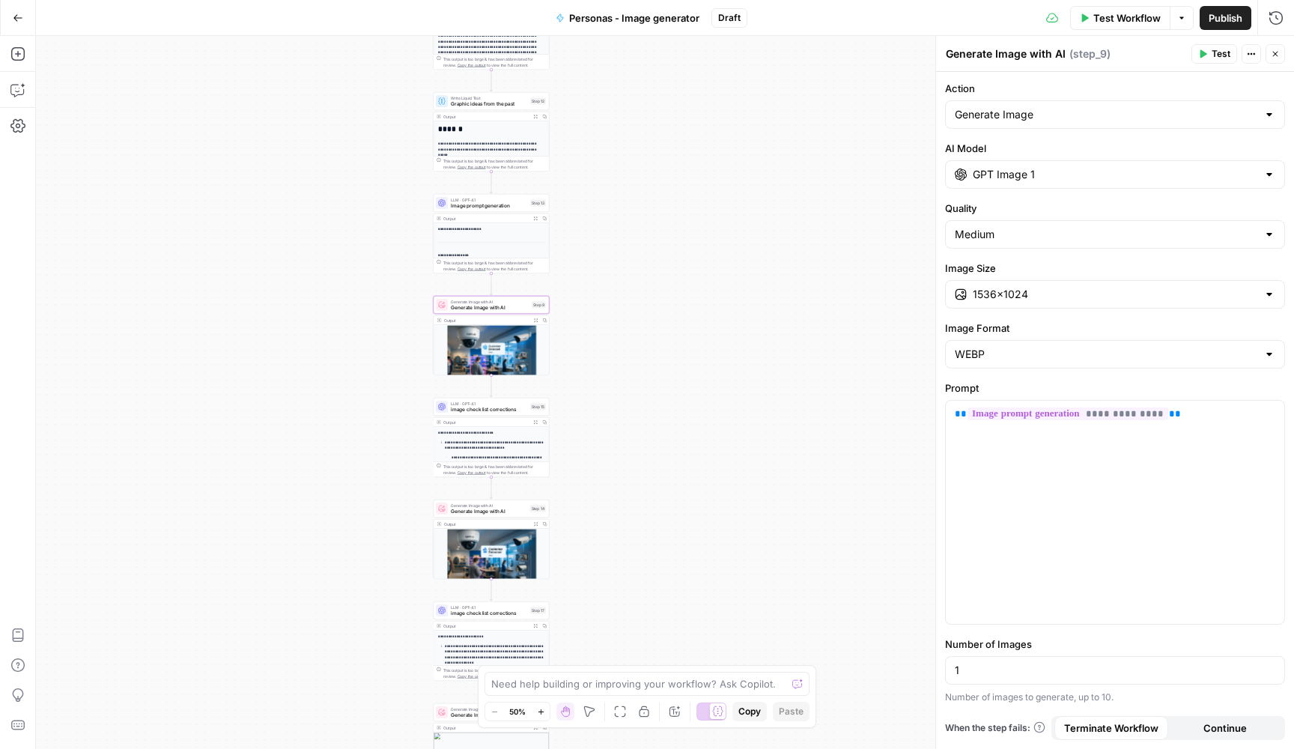
drag, startPoint x: 758, startPoint y: 404, endPoint x: 709, endPoint y: 310, distance: 106.2
click at [709, 311] on div "**********" at bounding box center [665, 392] width 1258 height 713
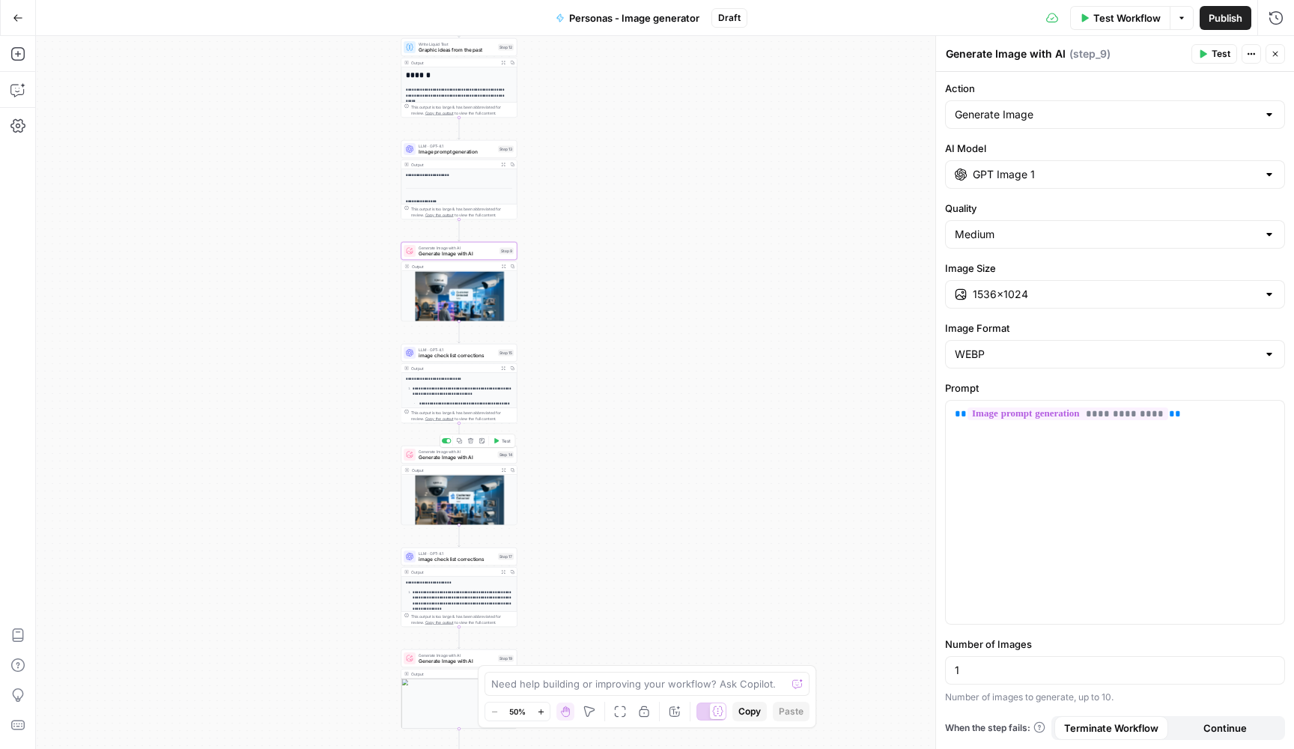
click at [461, 461] on span "Generate Image with AI" at bounding box center [457, 457] width 76 height 7
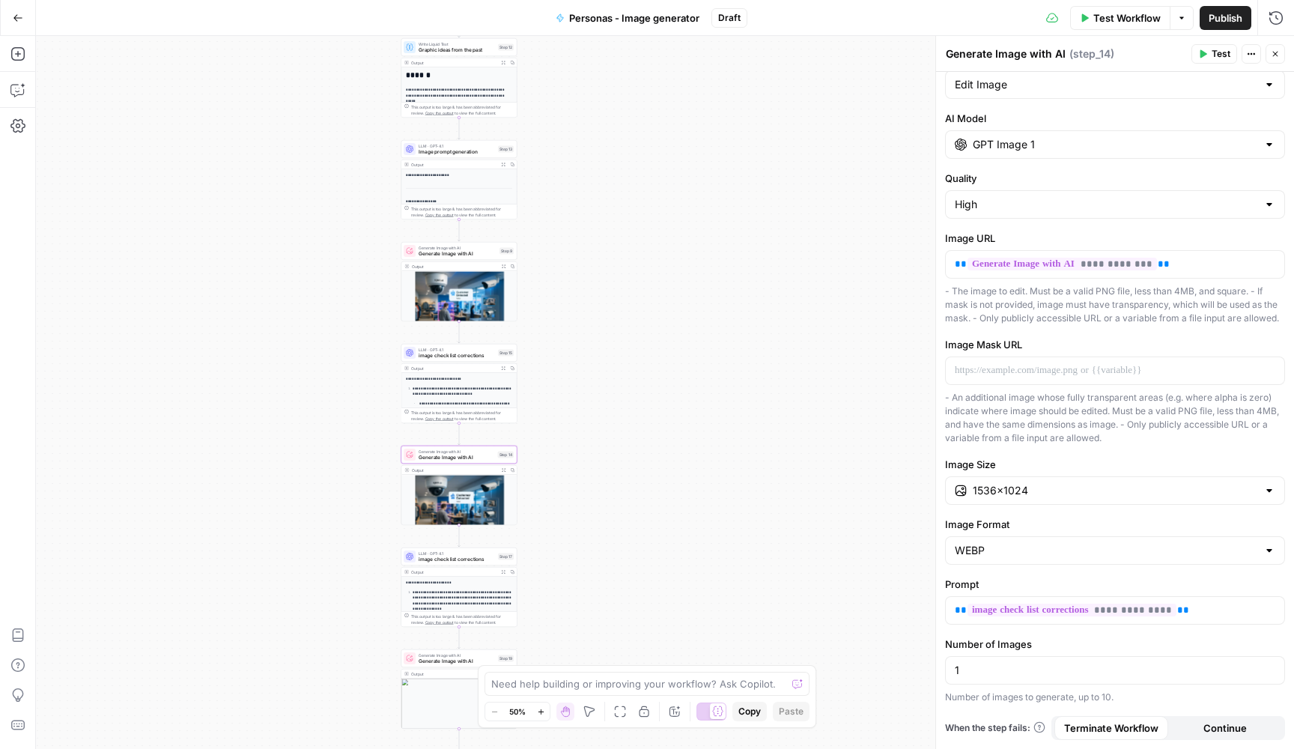
scroll to position [30, 0]
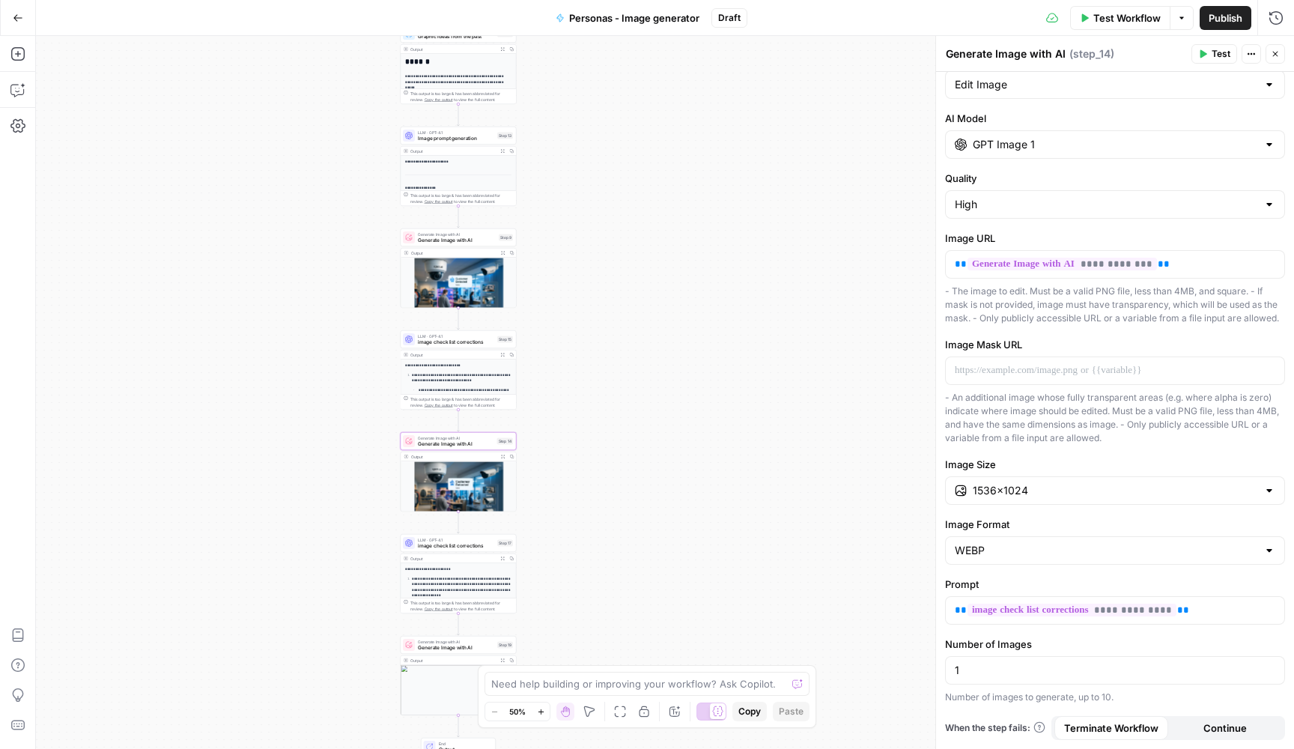
drag, startPoint x: 820, startPoint y: 528, endPoint x: 795, endPoint y: 417, distance: 113.7
click at [794, 419] on div "**********" at bounding box center [665, 392] width 1258 height 713
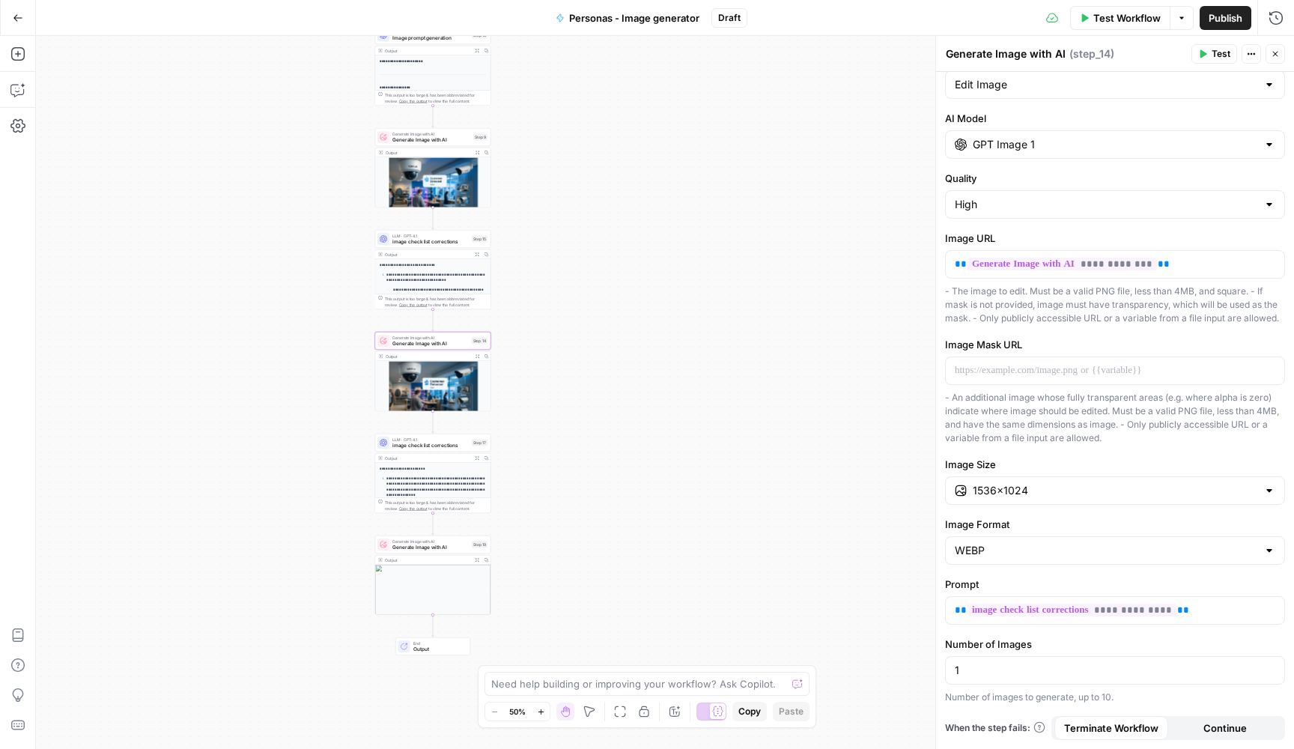
click at [428, 551] on div "Generate Image with AI Generate Image with AI Step 19 Copy step Delete step Add…" at bounding box center [433, 544] width 116 height 18
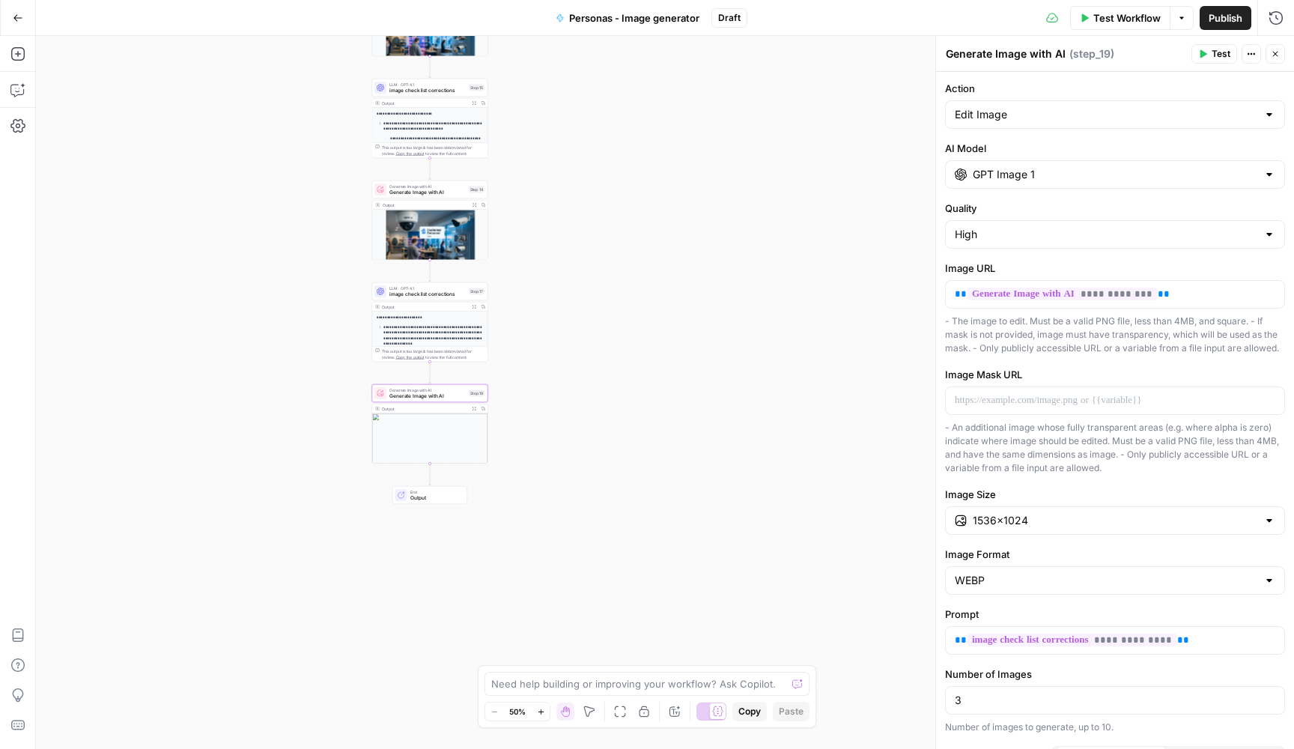
drag, startPoint x: 636, startPoint y: 561, endPoint x: 626, endPoint y: 362, distance: 199.4
click at [626, 363] on div "**********" at bounding box center [665, 392] width 1258 height 713
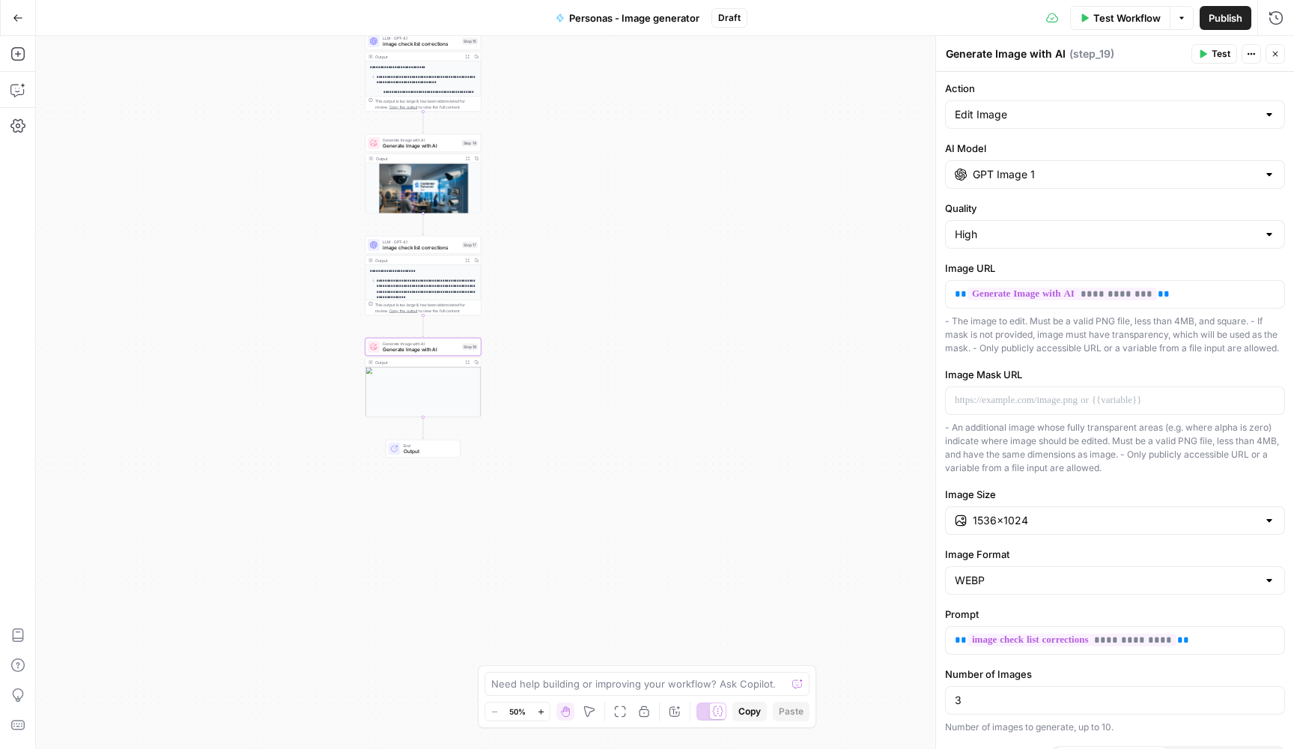
click at [1216, 12] on span "Publish" at bounding box center [1226, 17] width 34 height 15
click at [16, 16] on icon "button" at bounding box center [18, 18] width 10 height 10
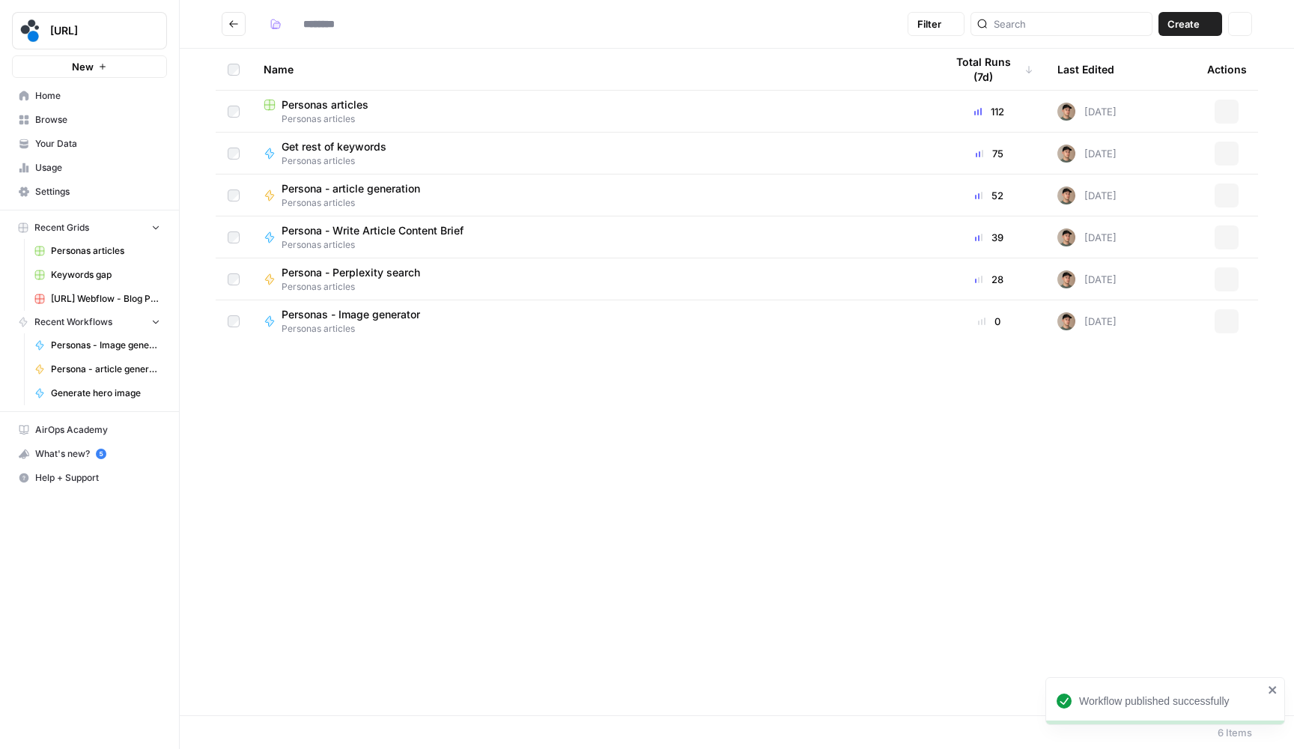
type input "**********"
click at [234, 22] on icon "Go back" at bounding box center [233, 24] width 10 height 10
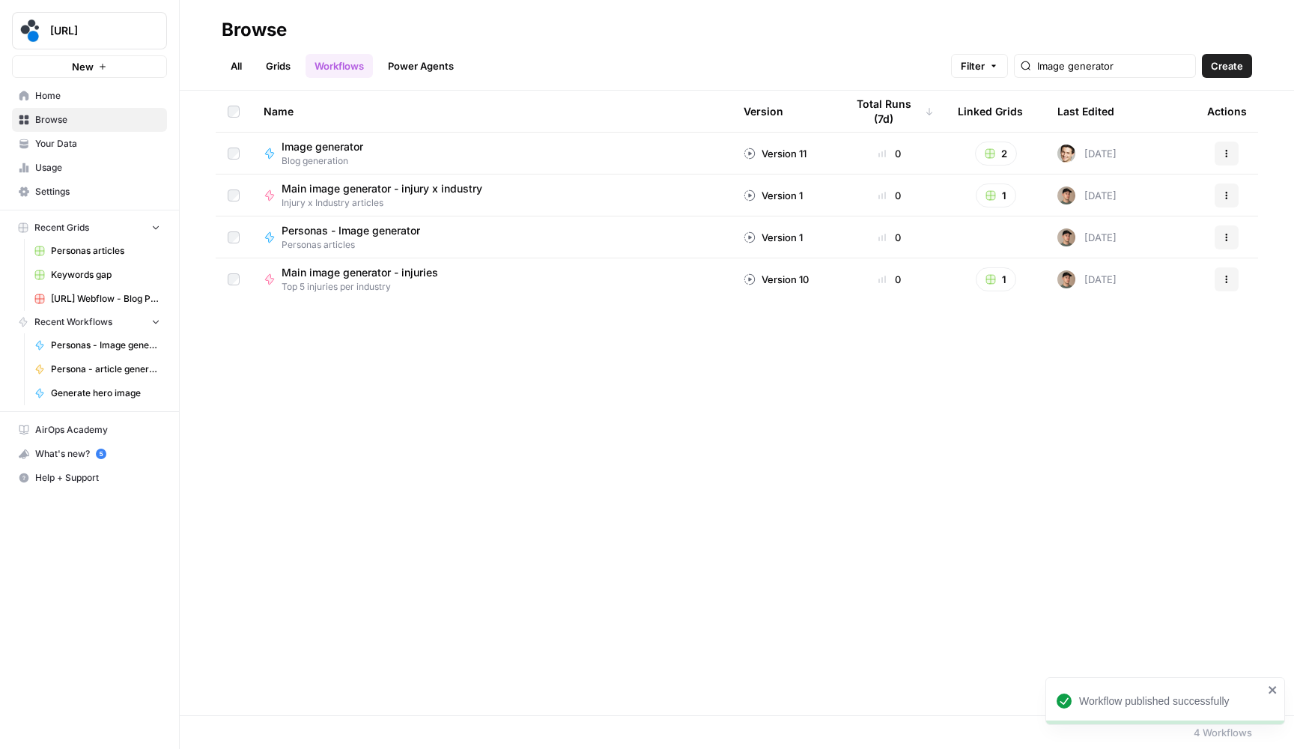
click at [247, 64] on link "All" at bounding box center [236, 66] width 29 height 24
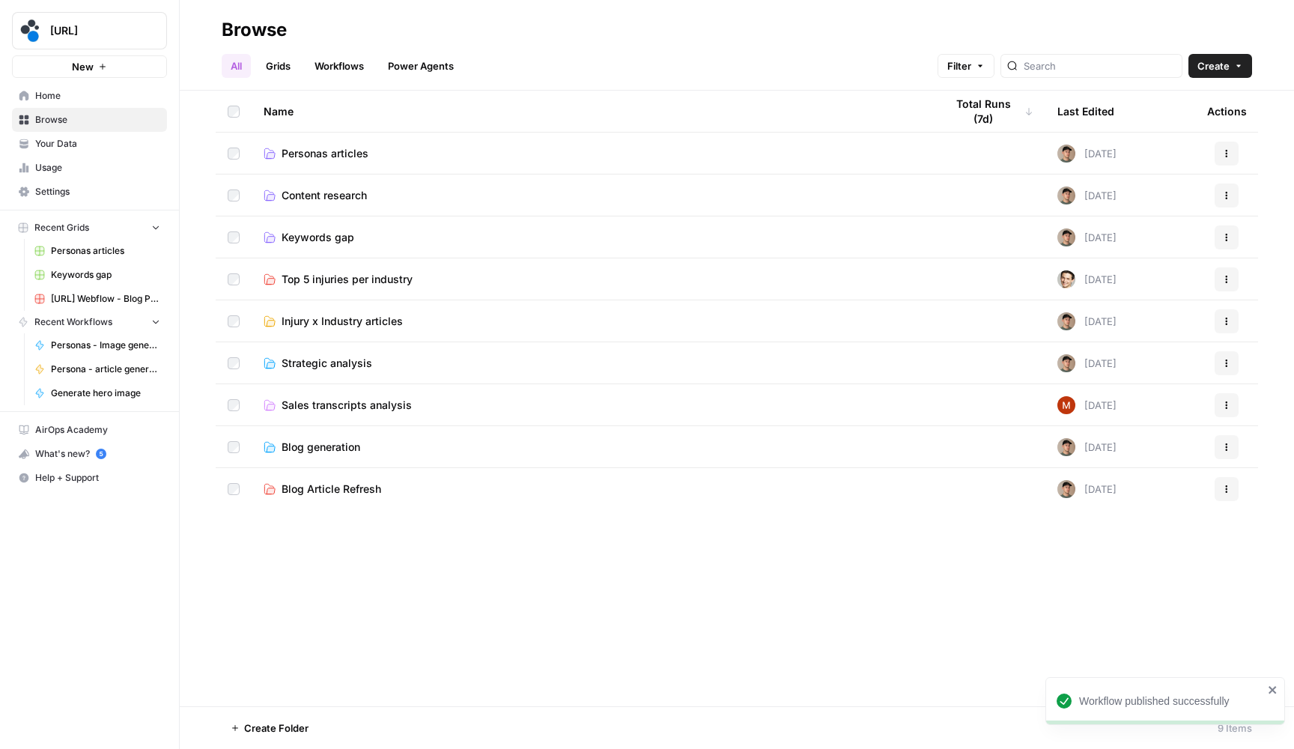
click at [290, 150] on span "Personas articles" at bounding box center [325, 153] width 87 height 15
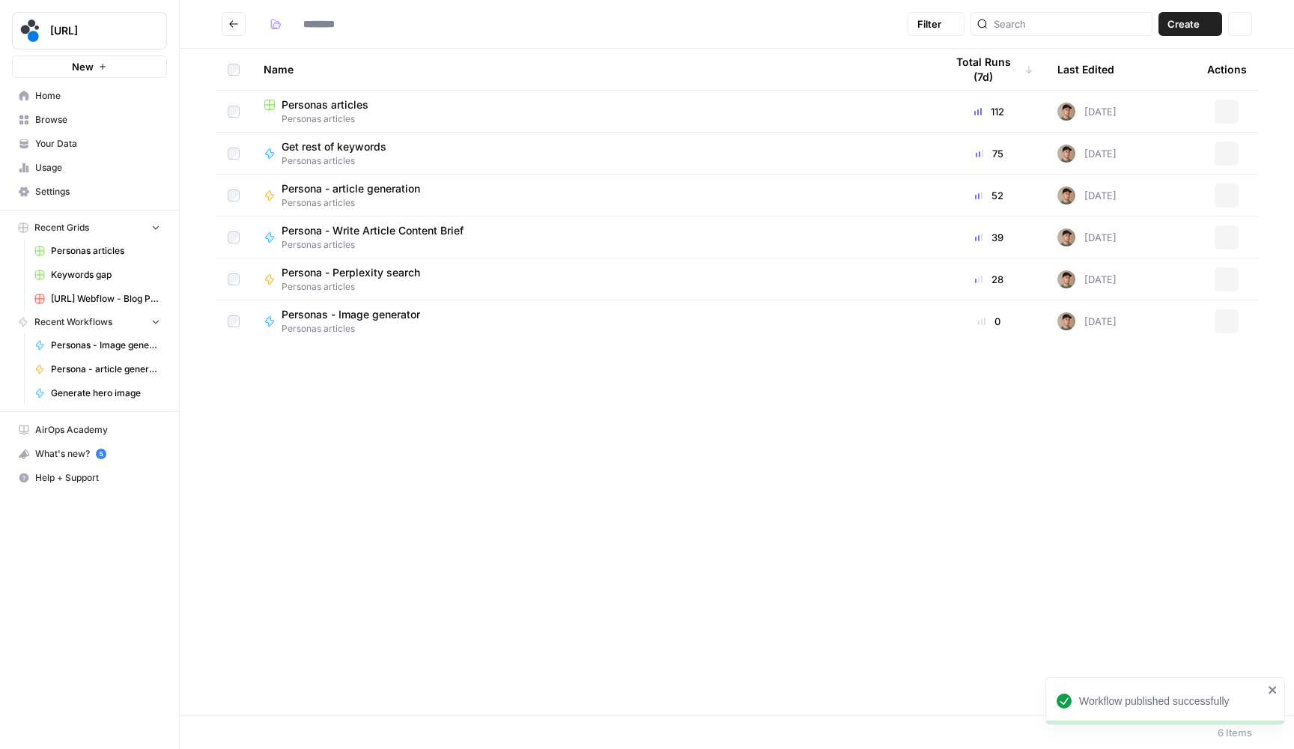
type input "**********"
click at [306, 104] on span "Personas articles" at bounding box center [325, 104] width 87 height 15
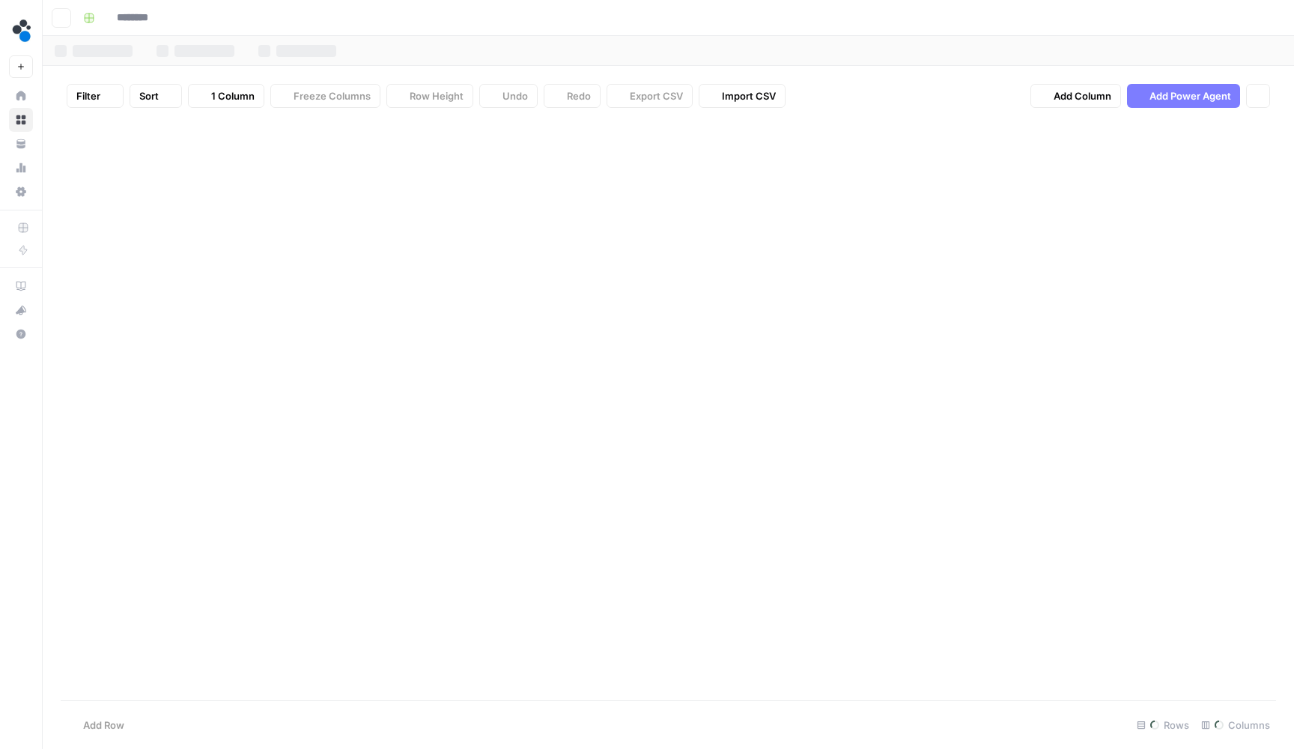
type input "**********"
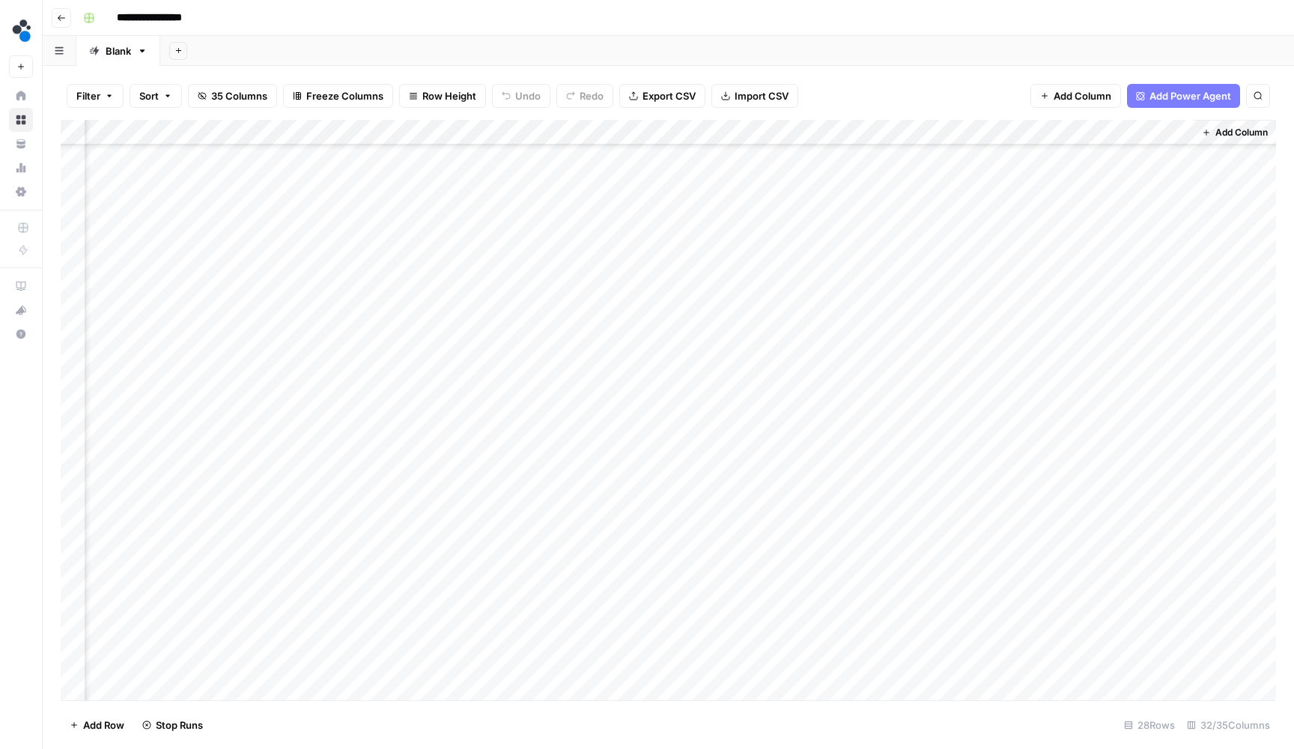
scroll to position [179, 3570]
click at [1229, 129] on span "Add Column" at bounding box center [1241, 132] width 52 height 13
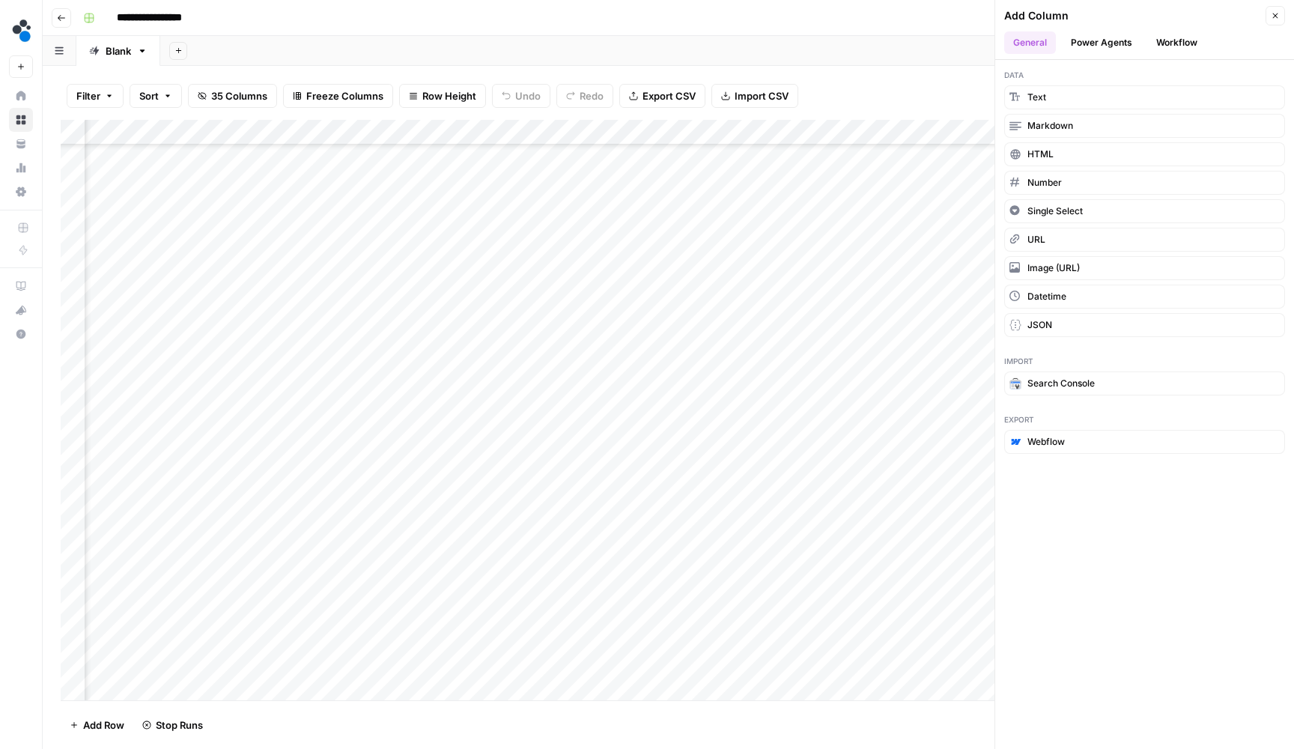
click at [1163, 43] on button "Workflow" at bounding box center [1176, 42] width 59 height 22
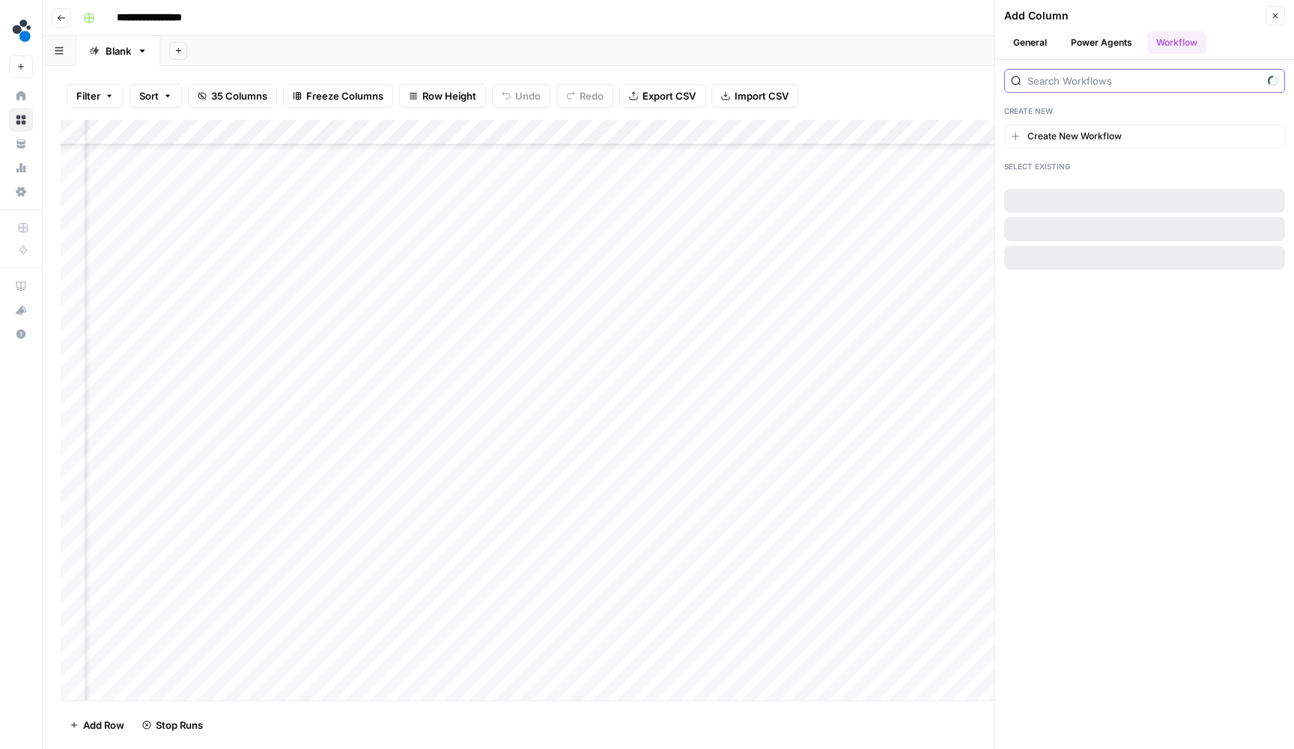
click at [1130, 83] on input "search" at bounding box center [1144, 80] width 234 height 15
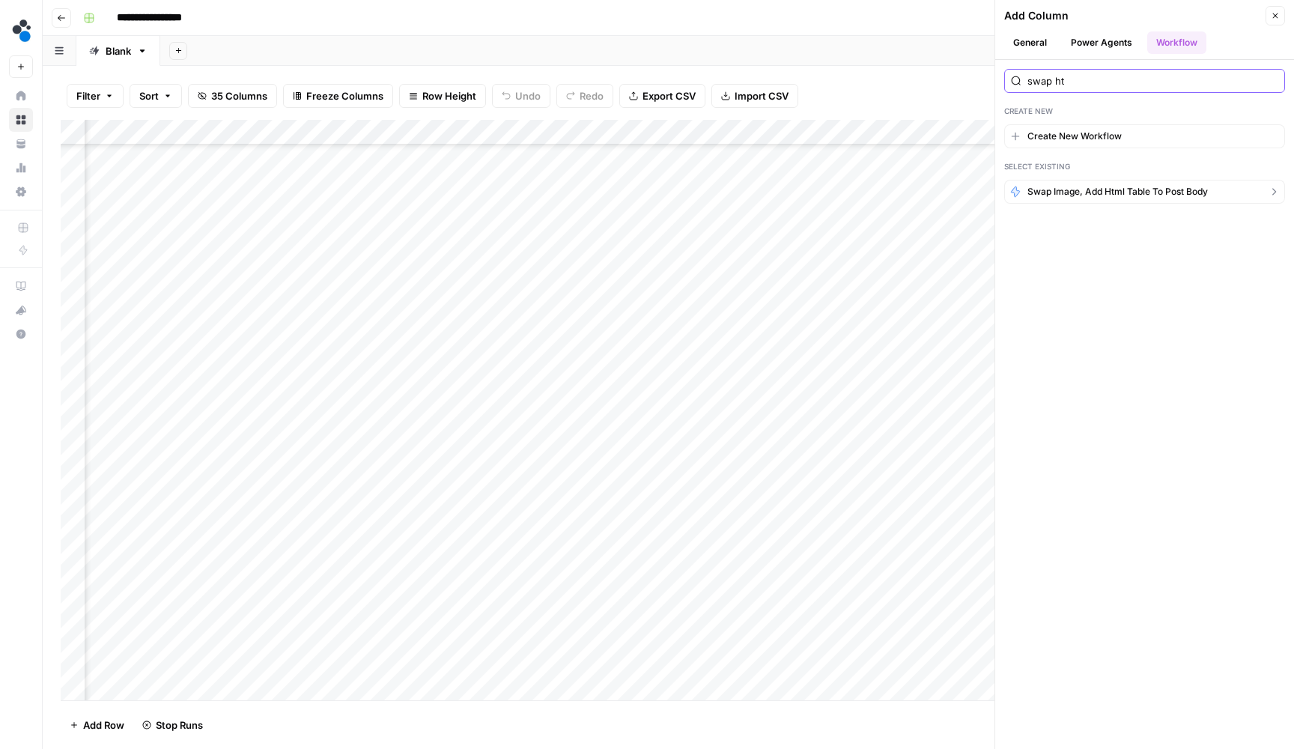
type input "swap ht"
click at [1085, 191] on span "swap image, add html table to post body" at bounding box center [1117, 191] width 180 height 13
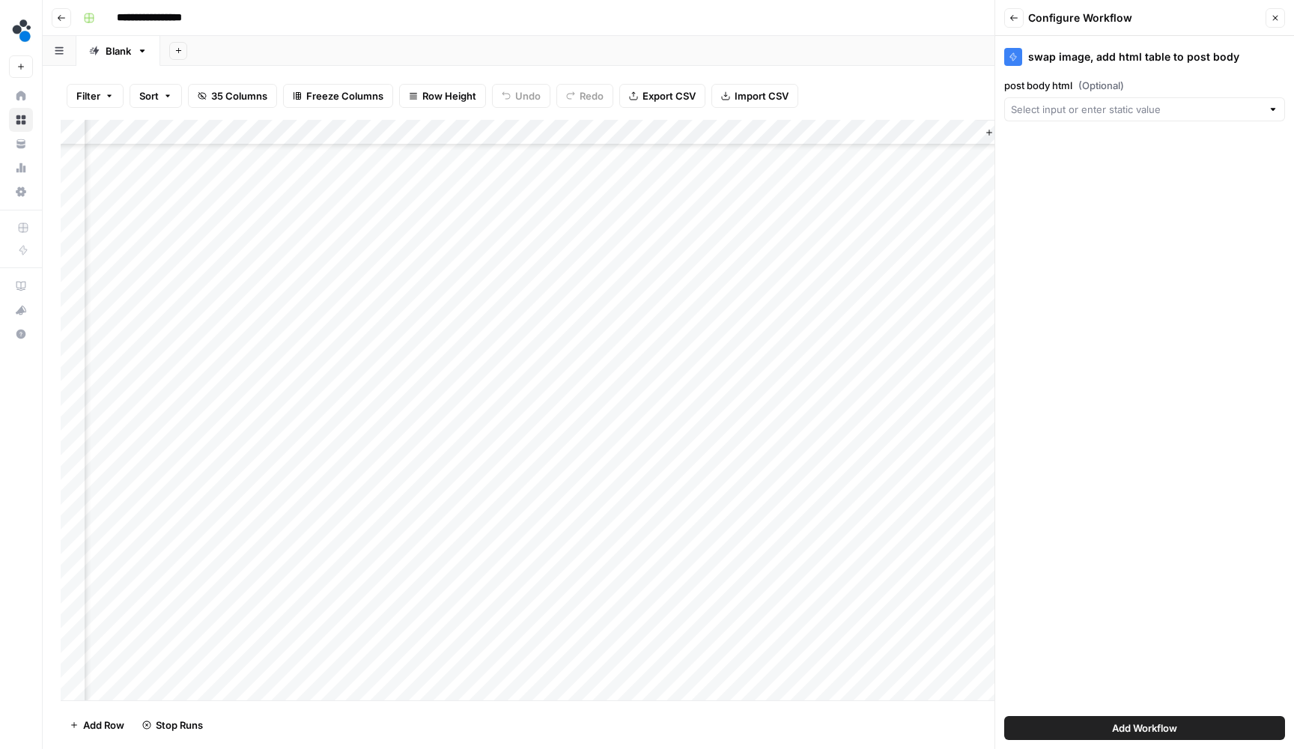
scroll to position [179, 3787]
click at [1146, 109] on input "post body html (Optional)" at bounding box center [1136, 109] width 251 height 15
click at [1107, 170] on span "Body" at bounding box center [1132, 165] width 231 height 15
type input "Body"
click at [1099, 726] on button "Add Workflow" at bounding box center [1144, 728] width 281 height 24
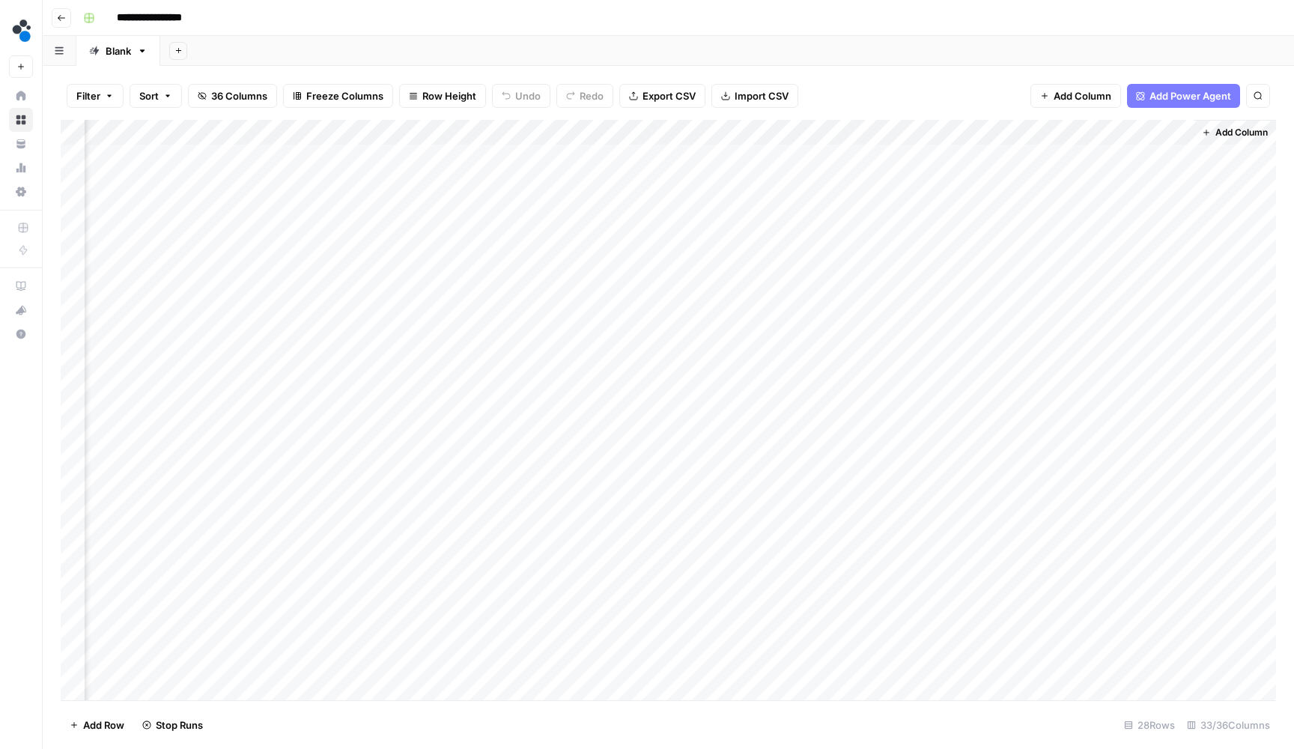
scroll to position [0, 3705]
click at [1130, 155] on div "Add Column" at bounding box center [668, 411] width 1215 height 583
click at [1121, 180] on div "Add Column" at bounding box center [668, 411] width 1215 height 583
click at [1116, 210] on div "Add Column" at bounding box center [668, 411] width 1215 height 583
click at [1118, 228] on div "Add Column" at bounding box center [668, 411] width 1215 height 583
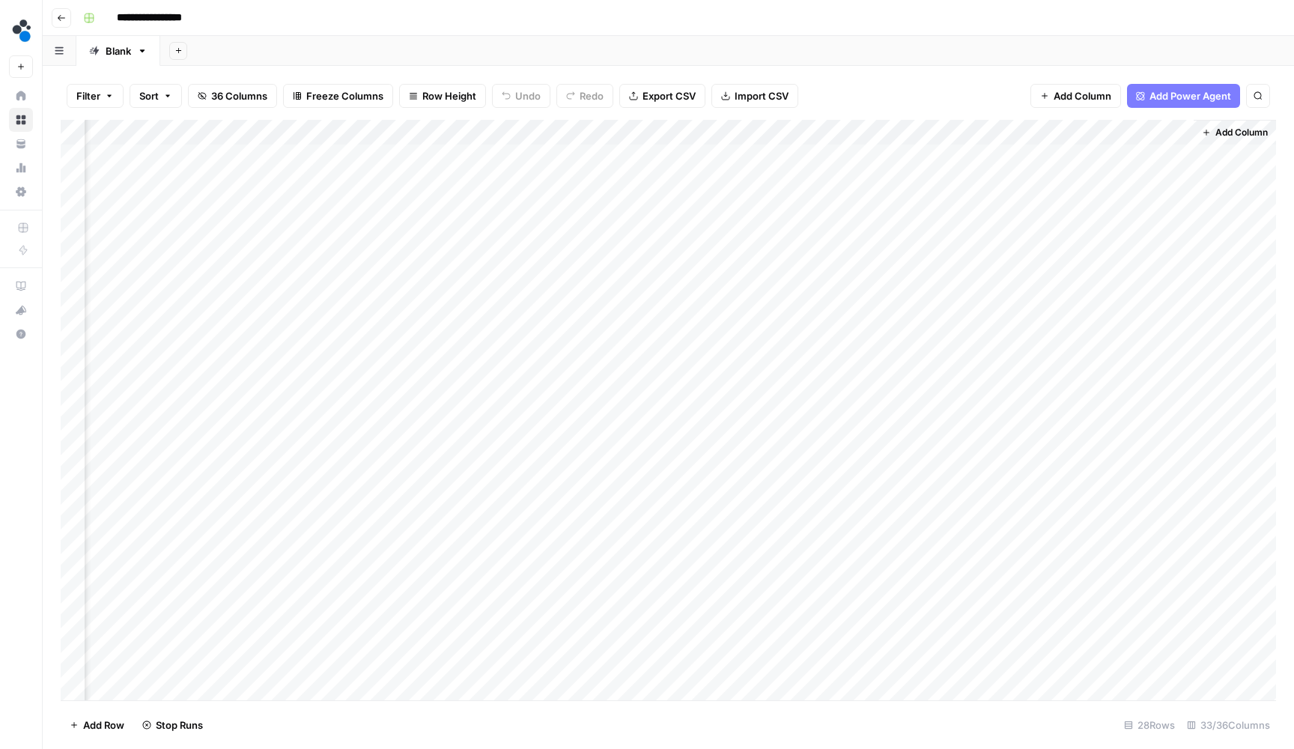
click at [1118, 181] on div "Add Column" at bounding box center [668, 411] width 1215 height 583
click at [1108, 253] on div "Add Column" at bounding box center [668, 411] width 1215 height 583
click at [1089, 97] on span "Add Column" at bounding box center [1083, 95] width 58 height 15
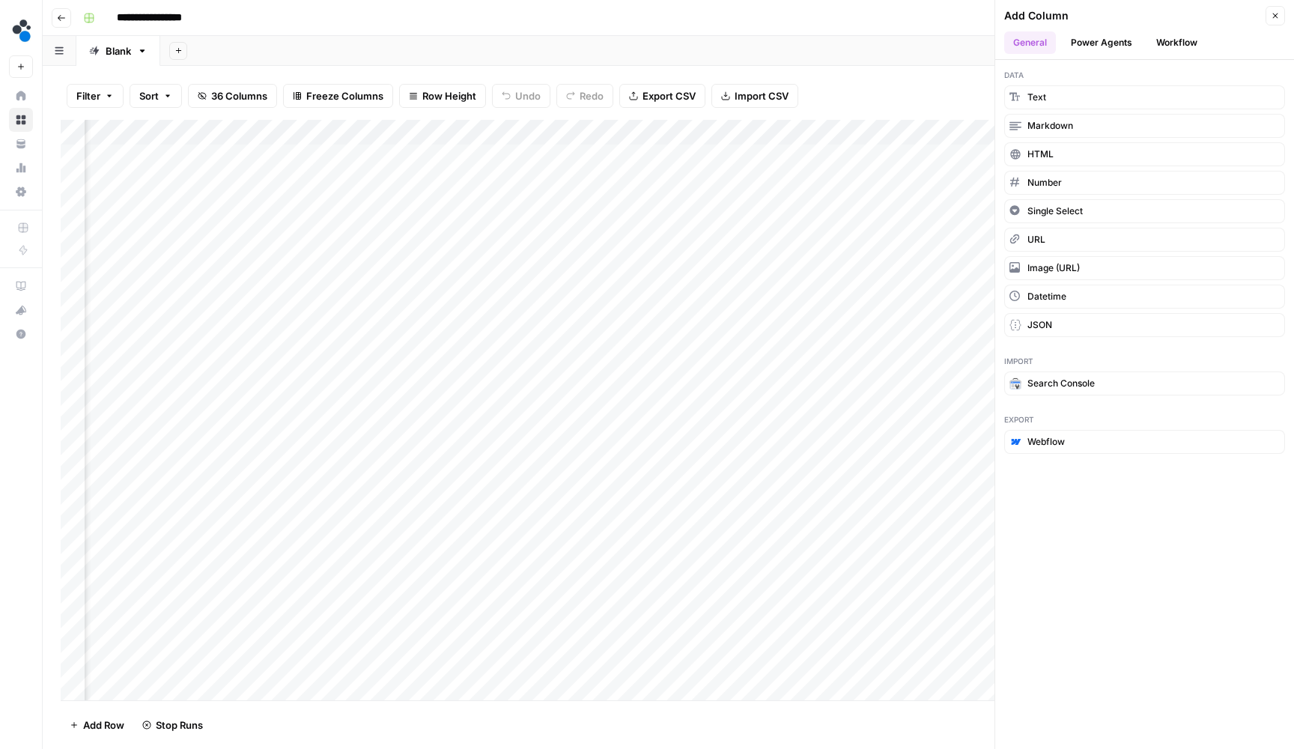
click at [1180, 36] on button "Workflow" at bounding box center [1176, 42] width 59 height 22
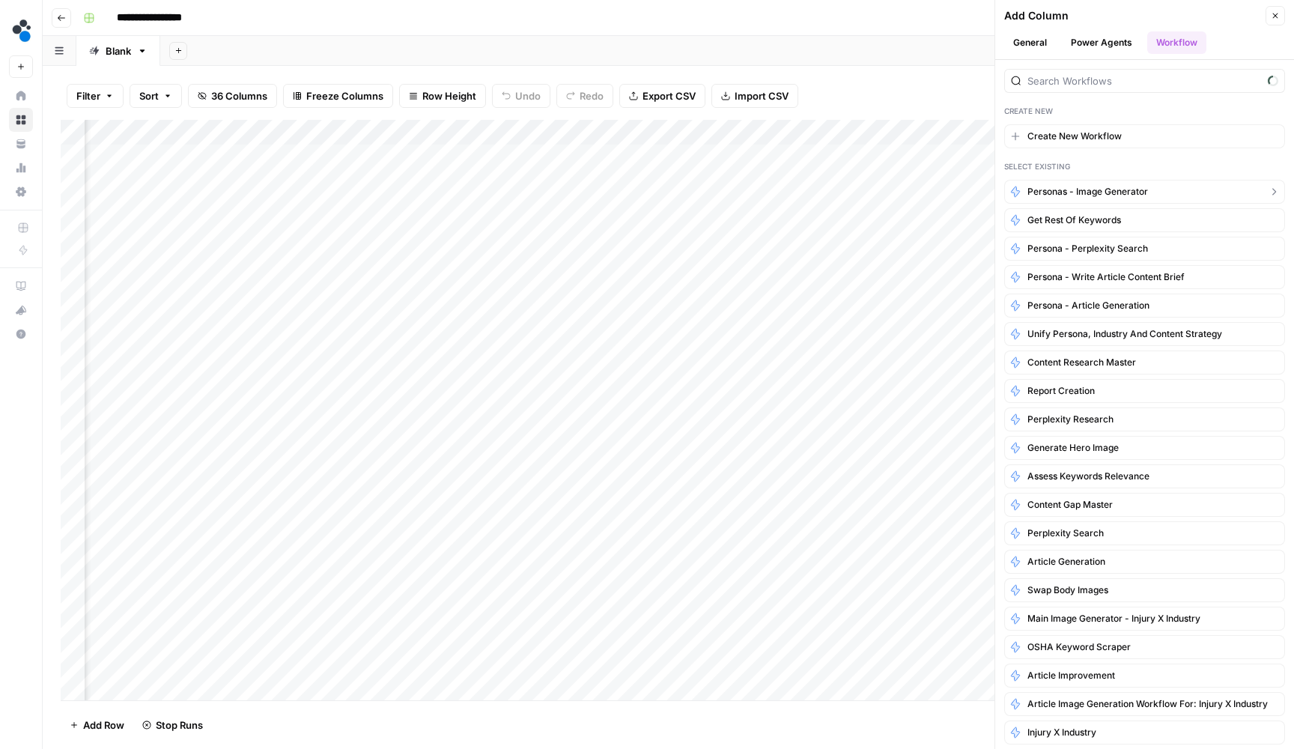
click at [1102, 187] on span "Personas - Image generator" at bounding box center [1087, 191] width 121 height 13
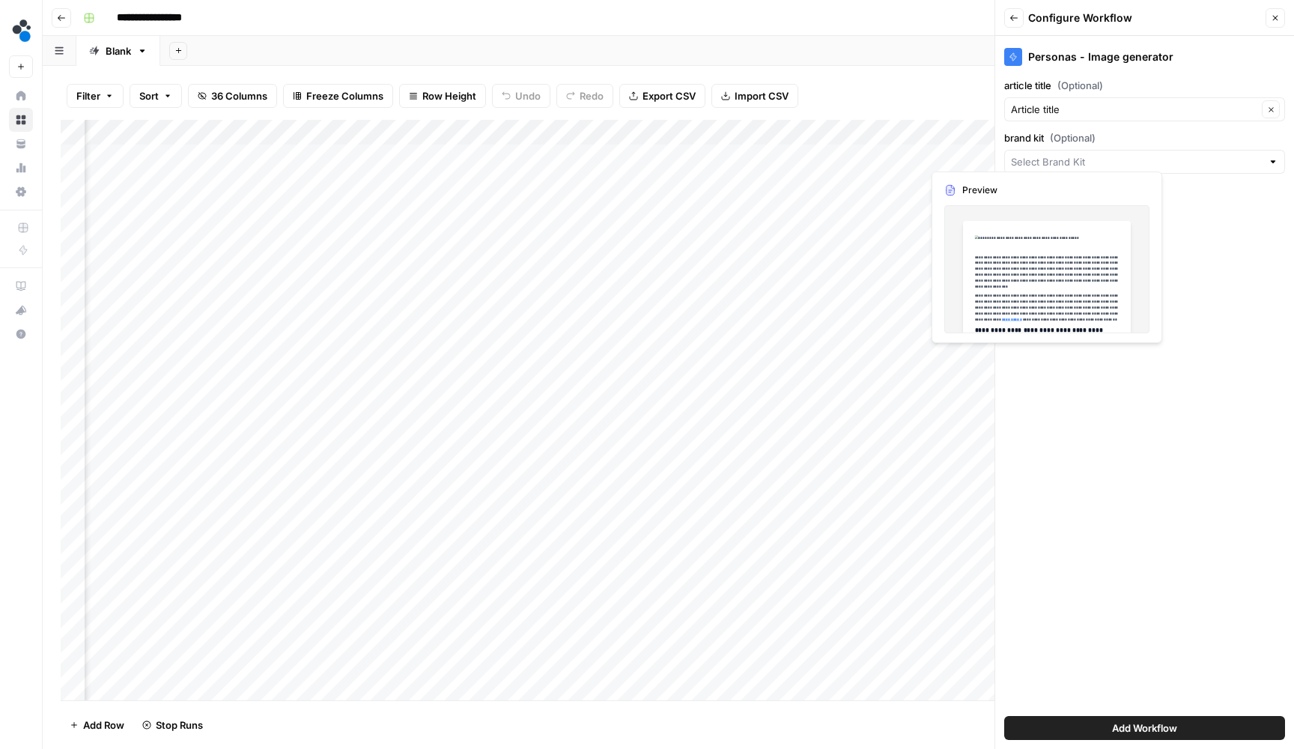
click at [1084, 171] on div at bounding box center [1144, 162] width 281 height 24
click at [1155, 216] on span "Spot AI v2" at bounding box center [1141, 217] width 249 height 15
type input "Spot AI v2"
click at [1228, 293] on div "Personas - Image generator article title (Optional) Article title Clear brand k…" at bounding box center [1144, 392] width 299 height 713
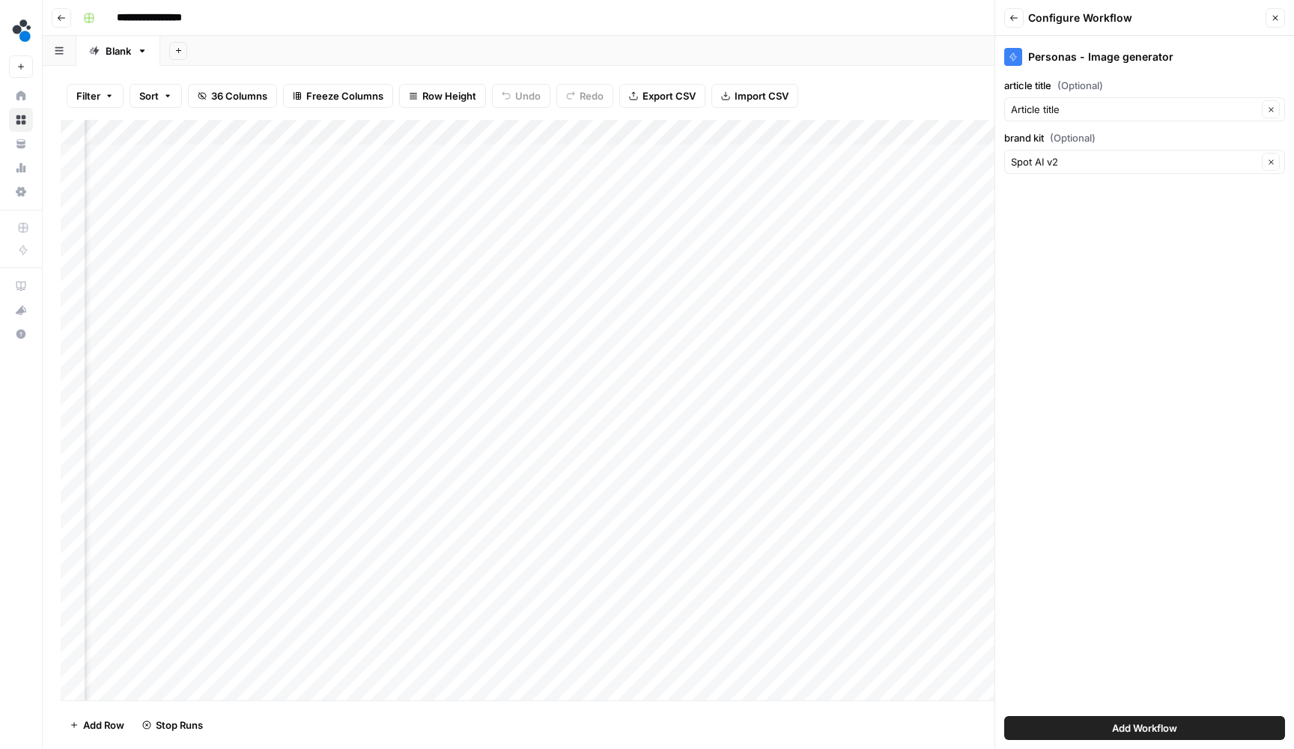
click at [1140, 727] on span "Add Workflow" at bounding box center [1144, 727] width 65 height 15
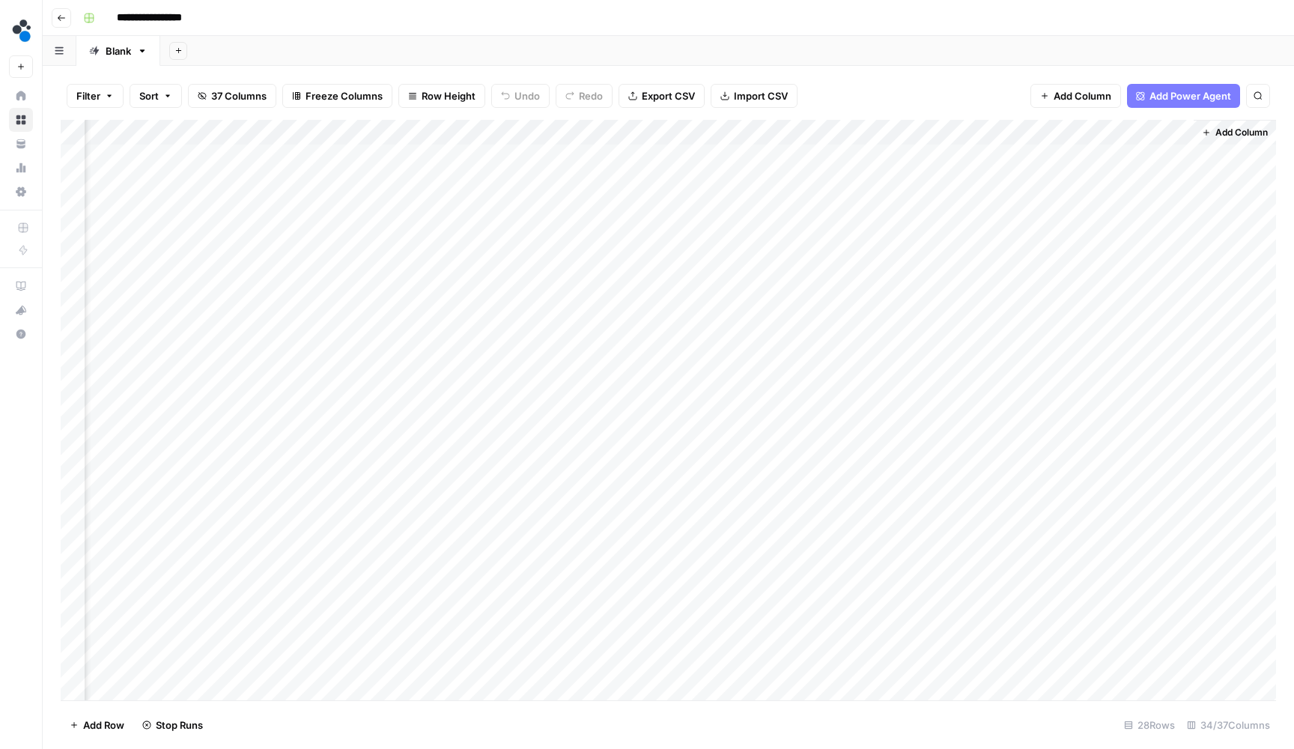
scroll to position [1, 3840]
click at [1159, 130] on div "Add Column" at bounding box center [668, 411] width 1215 height 583
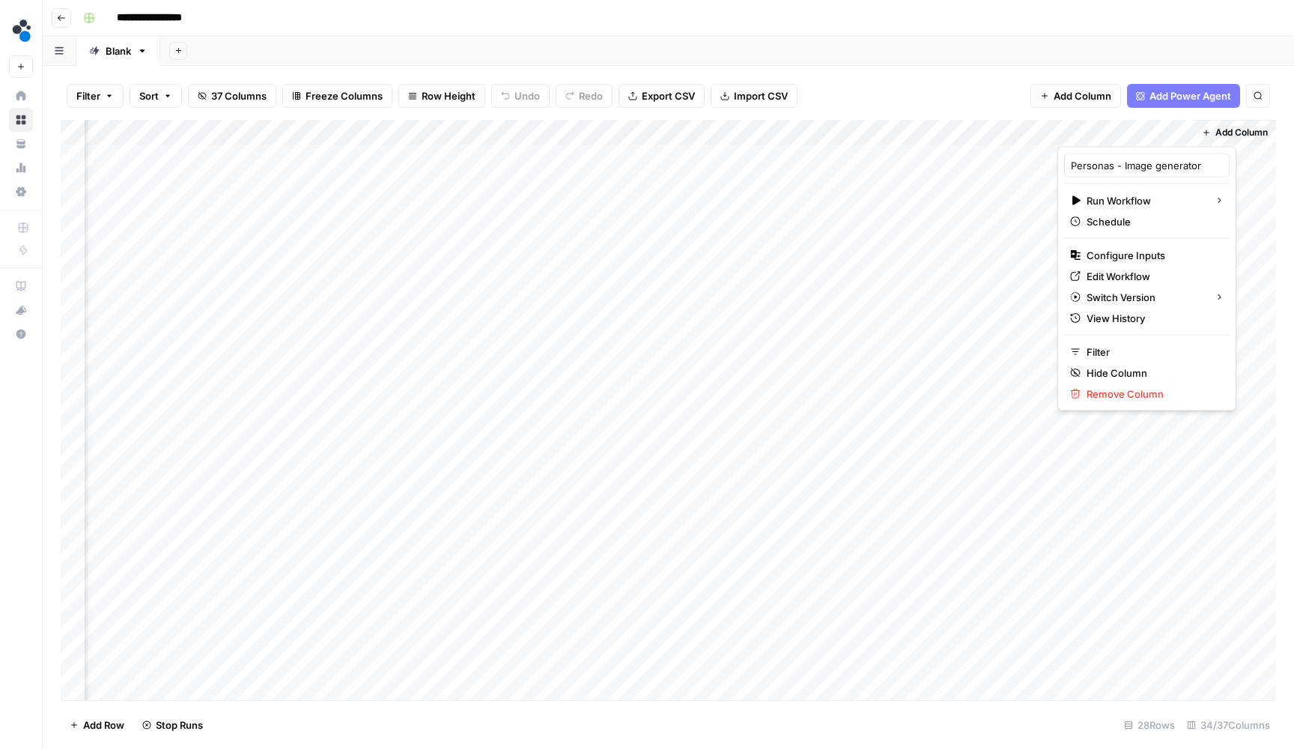
click at [768, 155] on div "Add Column" at bounding box center [668, 411] width 1215 height 583
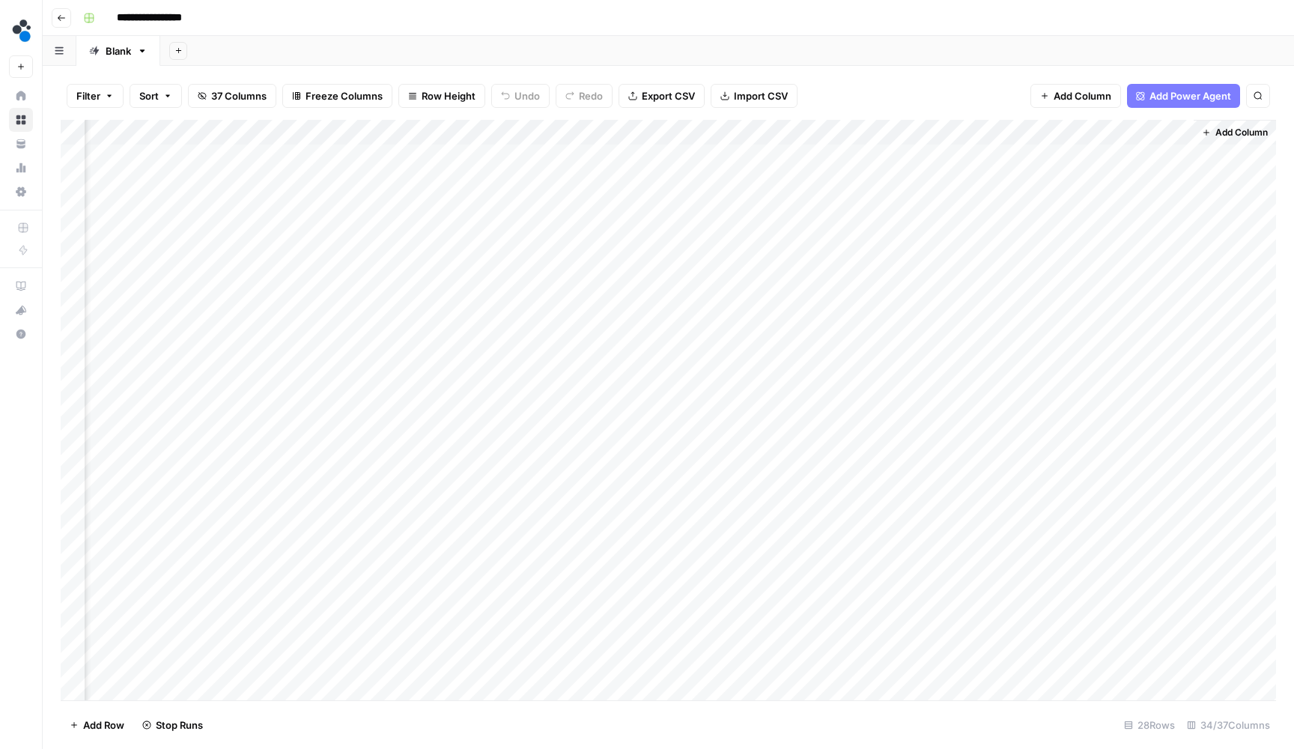
click at [768, 155] on div "Add Column" at bounding box center [668, 411] width 1215 height 583
click at [813, 76] on div "Filter Sort 37 Columns Freeze Columns Row Height Undo Redo Export CSV Import CS…" at bounding box center [668, 96] width 1215 height 48
click at [1163, 130] on div "Add Column" at bounding box center [668, 411] width 1215 height 583
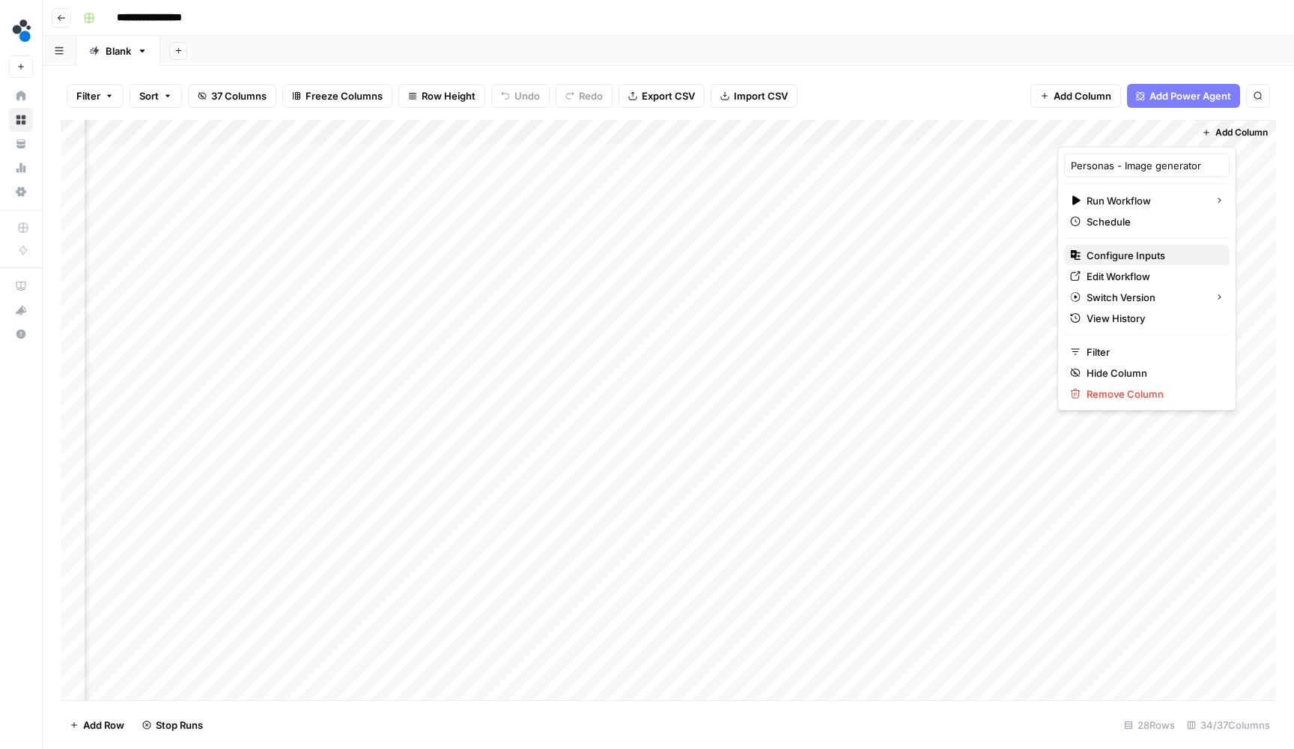
click at [1123, 253] on span "Configure Inputs" at bounding box center [1152, 255] width 131 height 15
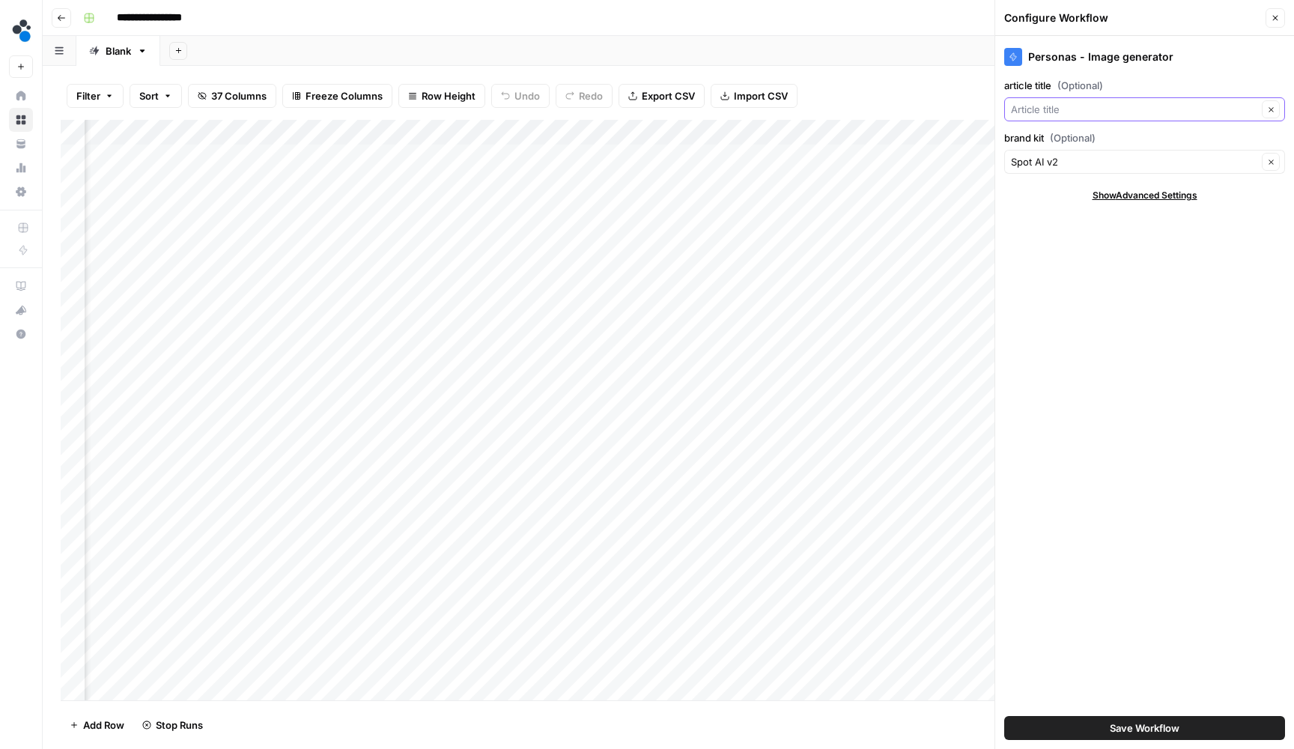
click at [1133, 112] on input "article title (Optional)" at bounding box center [1134, 109] width 246 height 15
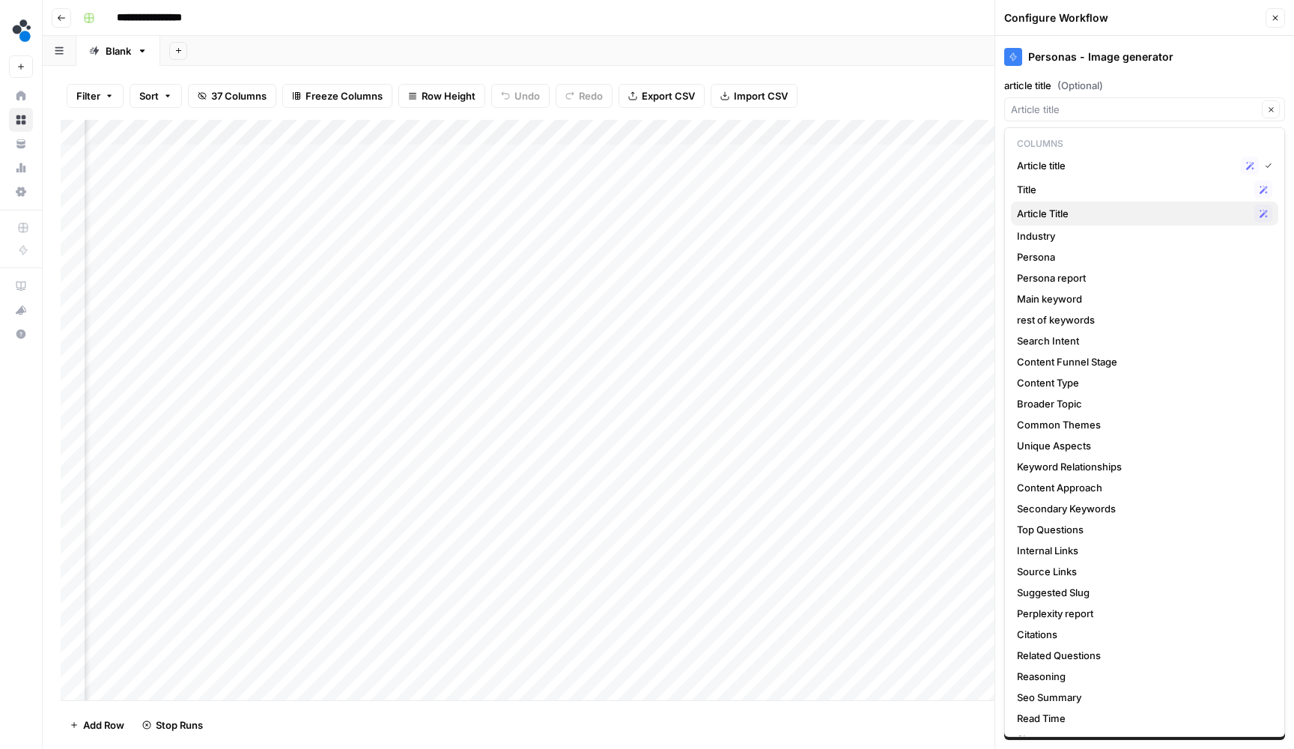
click at [1091, 210] on span "Article Title" at bounding box center [1132, 213] width 231 height 15
type input "Article Title"
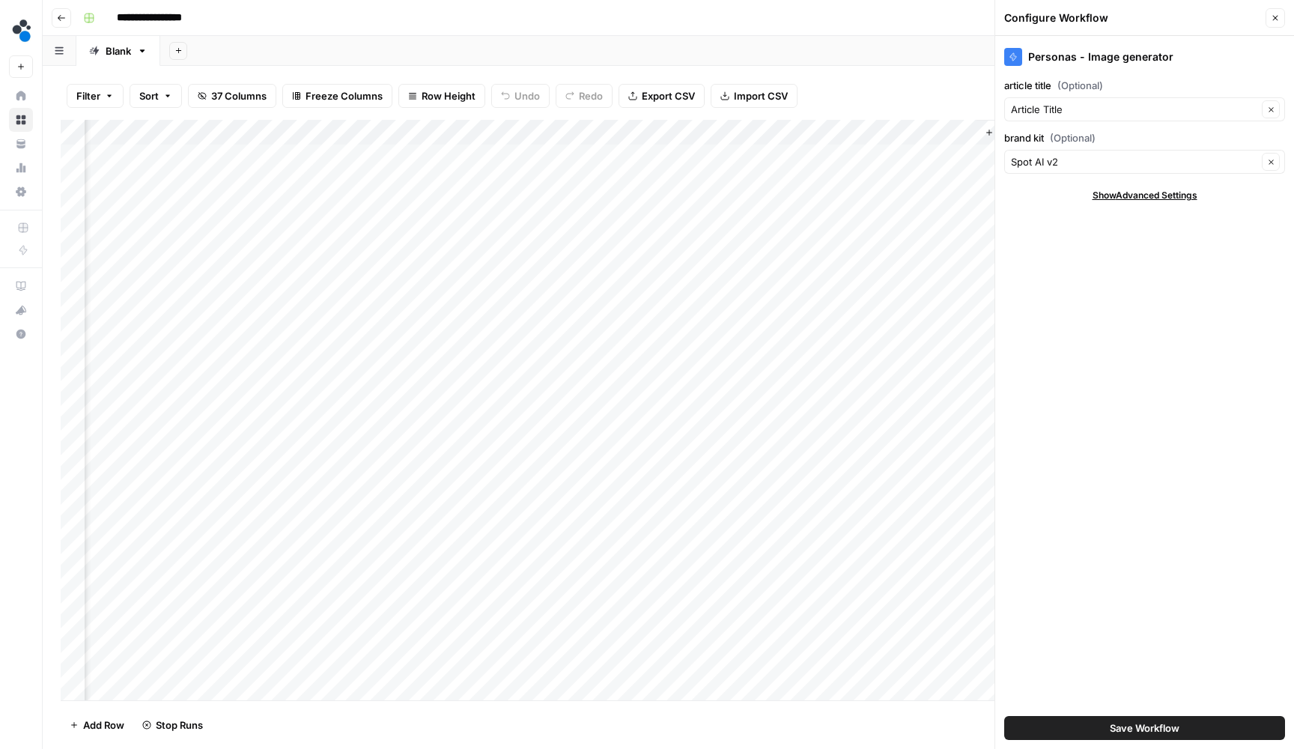
scroll to position [0, 4056]
click at [1083, 725] on button "Save Workflow" at bounding box center [1144, 728] width 281 height 24
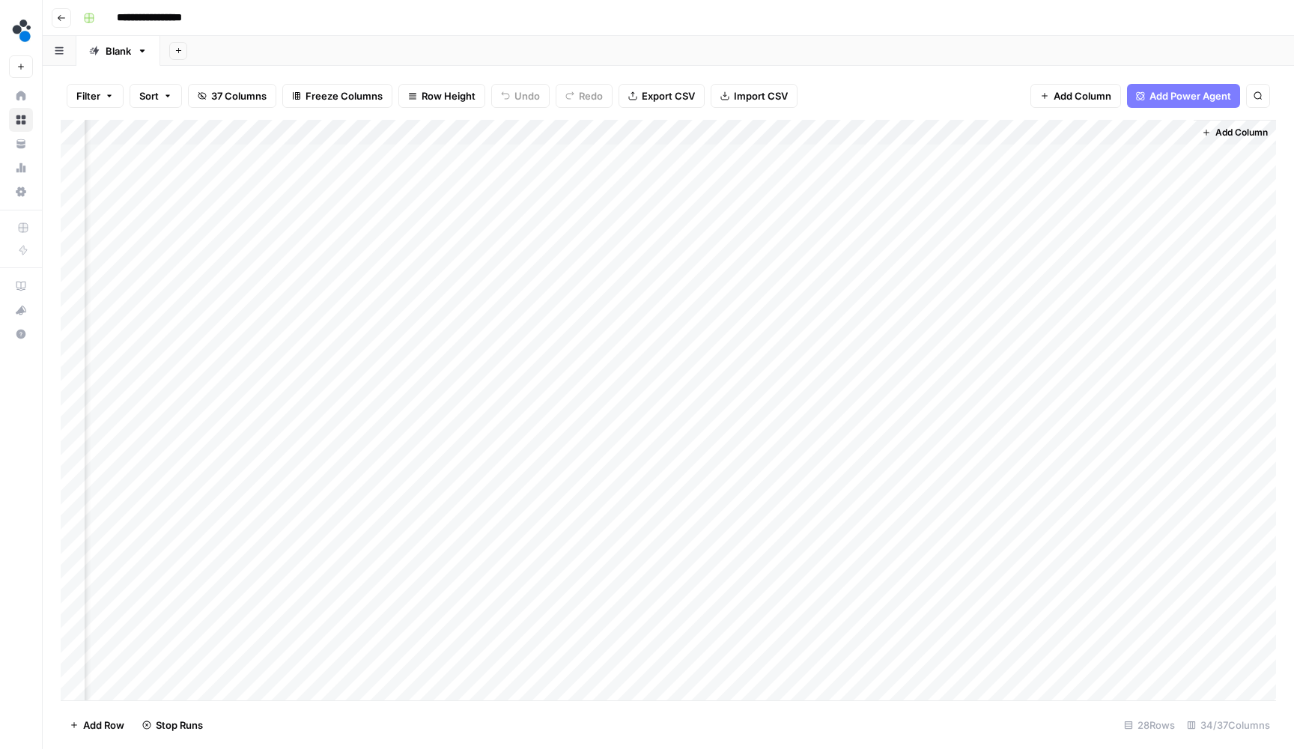
scroll to position [0, 3840]
drag, startPoint x: 1116, startPoint y: 130, endPoint x: 244, endPoint y: 139, distance: 871.7
click at [244, 139] on div "Add Column" at bounding box center [668, 411] width 1215 height 583
drag, startPoint x: 475, startPoint y: 133, endPoint x: 371, endPoint y: 133, distance: 103.3
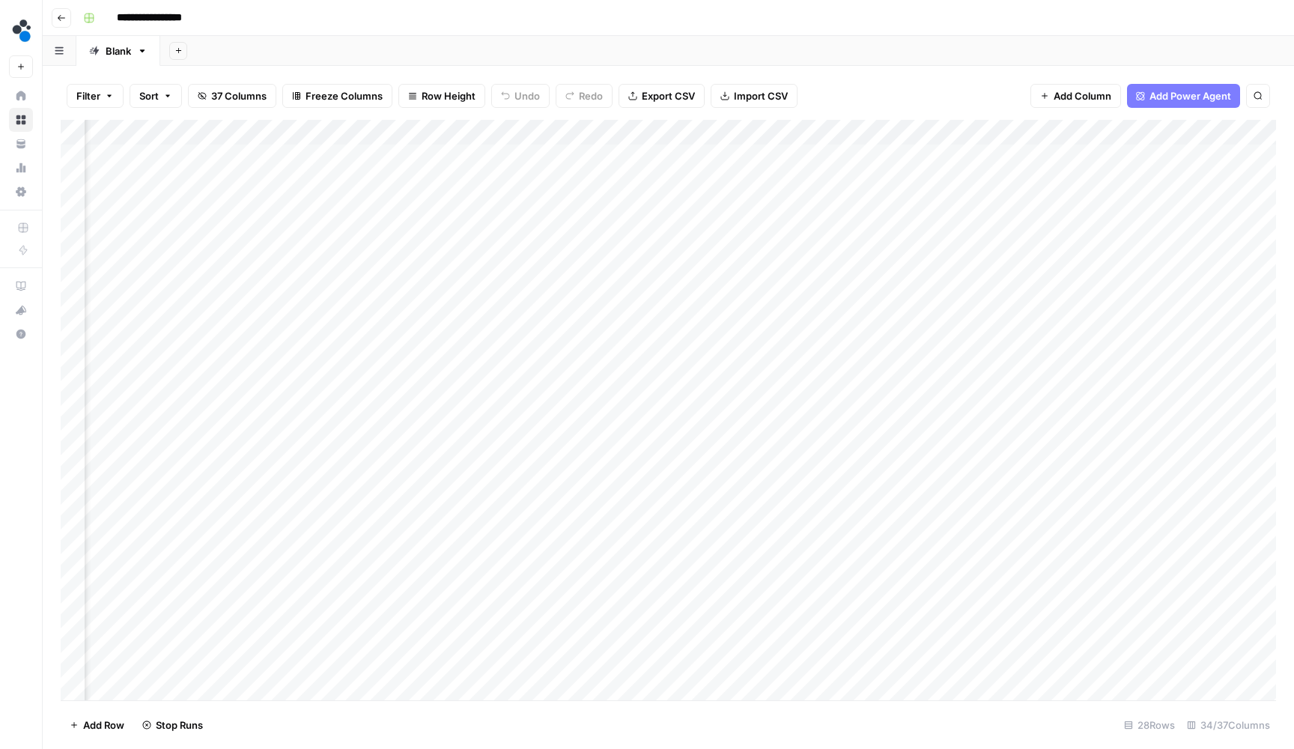
click at [371, 133] on div "Add Column" at bounding box center [668, 411] width 1215 height 583
click at [52, 15] on button "Go back" at bounding box center [61, 17] width 19 height 19
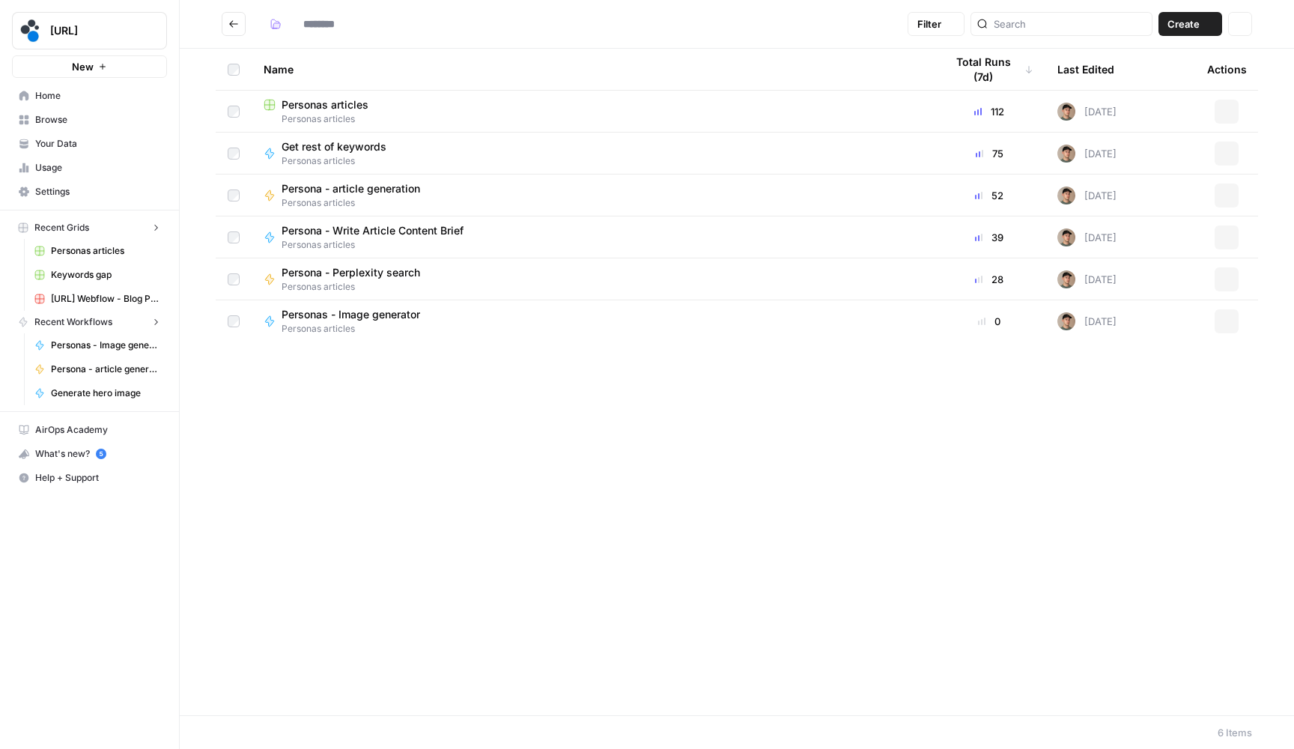
type input "**********"
click at [359, 318] on span "Personas - Image generator" at bounding box center [351, 314] width 139 height 15
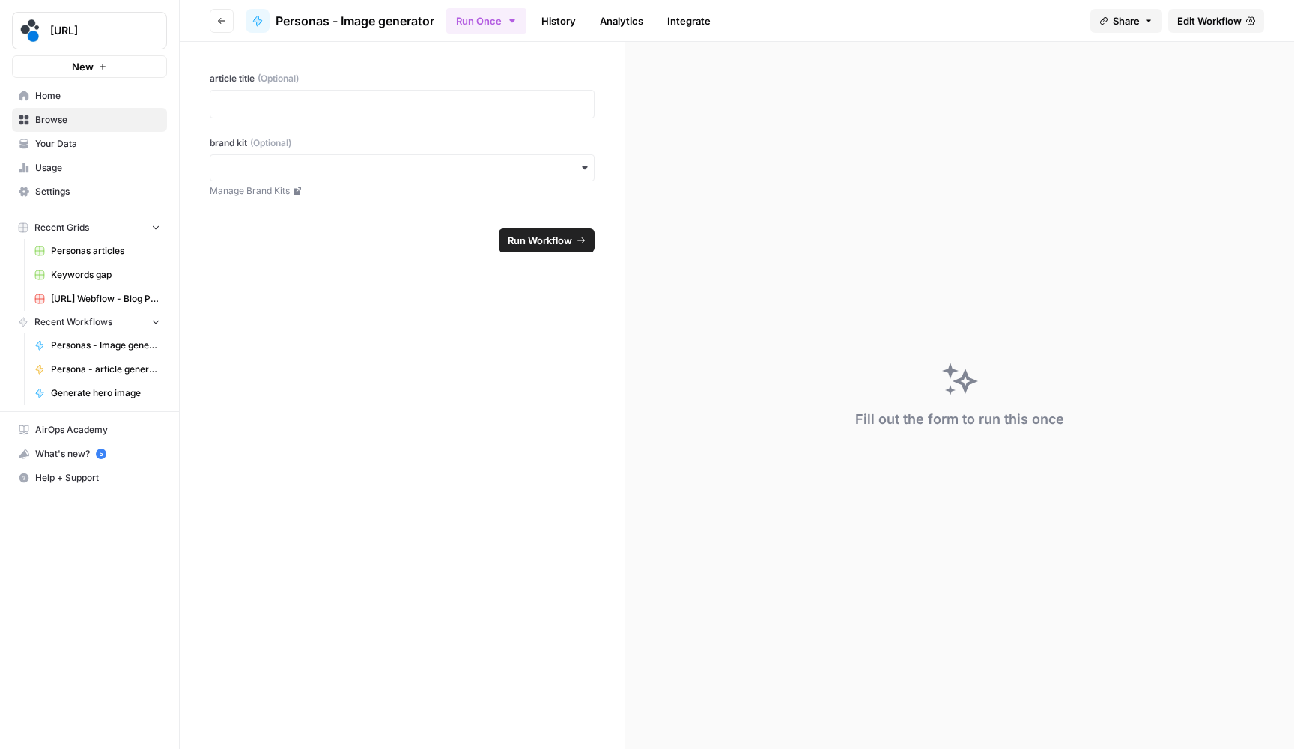
click at [1226, 10] on link "Edit Workflow" at bounding box center [1216, 21] width 96 height 24
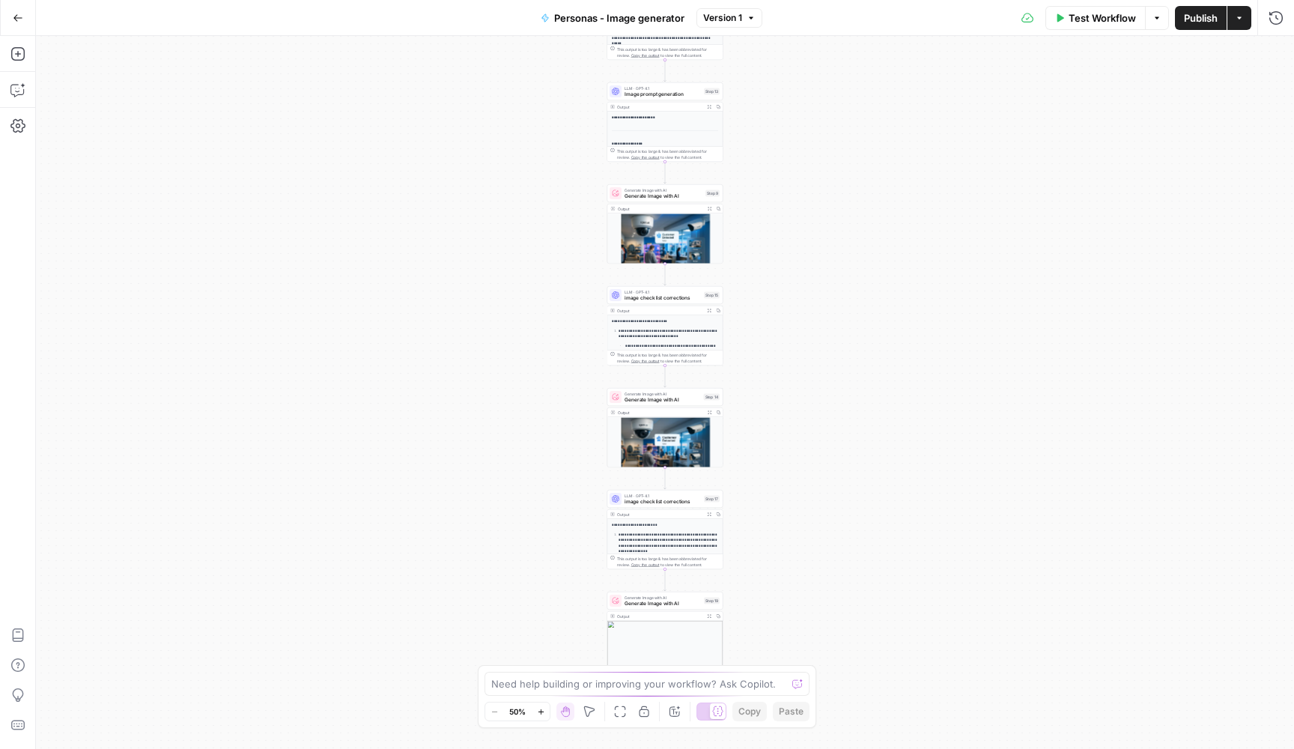
drag, startPoint x: 834, startPoint y: 353, endPoint x: 816, endPoint y: 365, distance: 22.0
click at [834, 190] on div "**********" at bounding box center [665, 392] width 1258 height 713
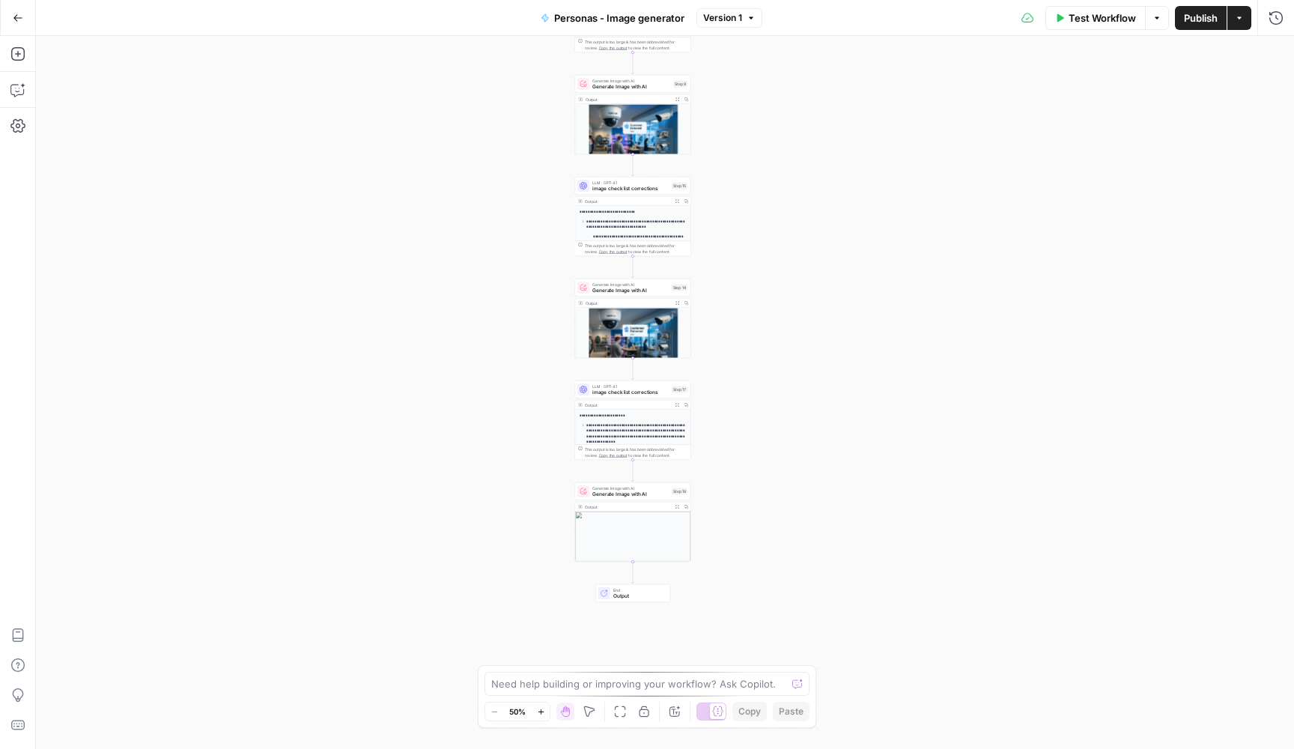
drag, startPoint x: 816, startPoint y: 365, endPoint x: 716, endPoint y: 687, distance: 337.3
click at [717, 681] on body "**********" at bounding box center [647, 374] width 1294 height 749
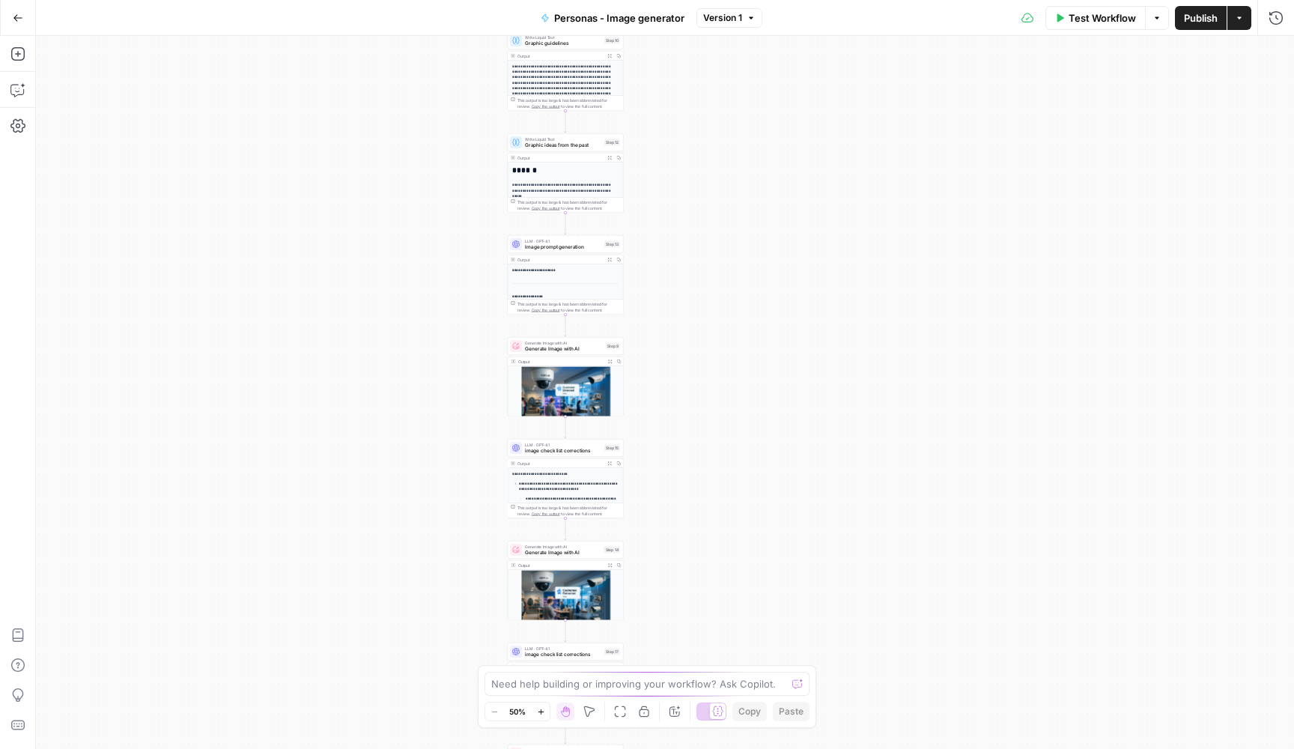
drag, startPoint x: 692, startPoint y: 258, endPoint x: 691, endPoint y: 511, distance: 253.9
click at [691, 501] on div "**********" at bounding box center [665, 392] width 1258 height 713
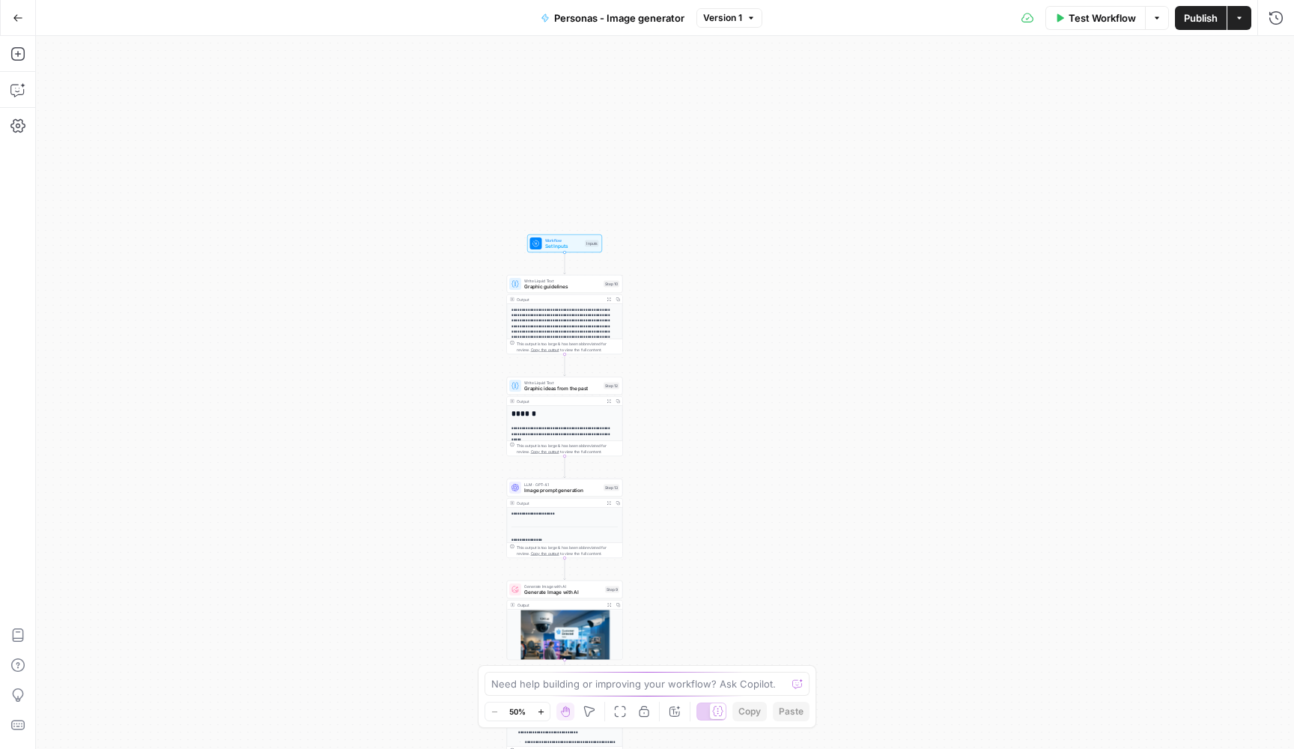
click at [572, 489] on span "Image prompt generation" at bounding box center [562, 490] width 76 height 7
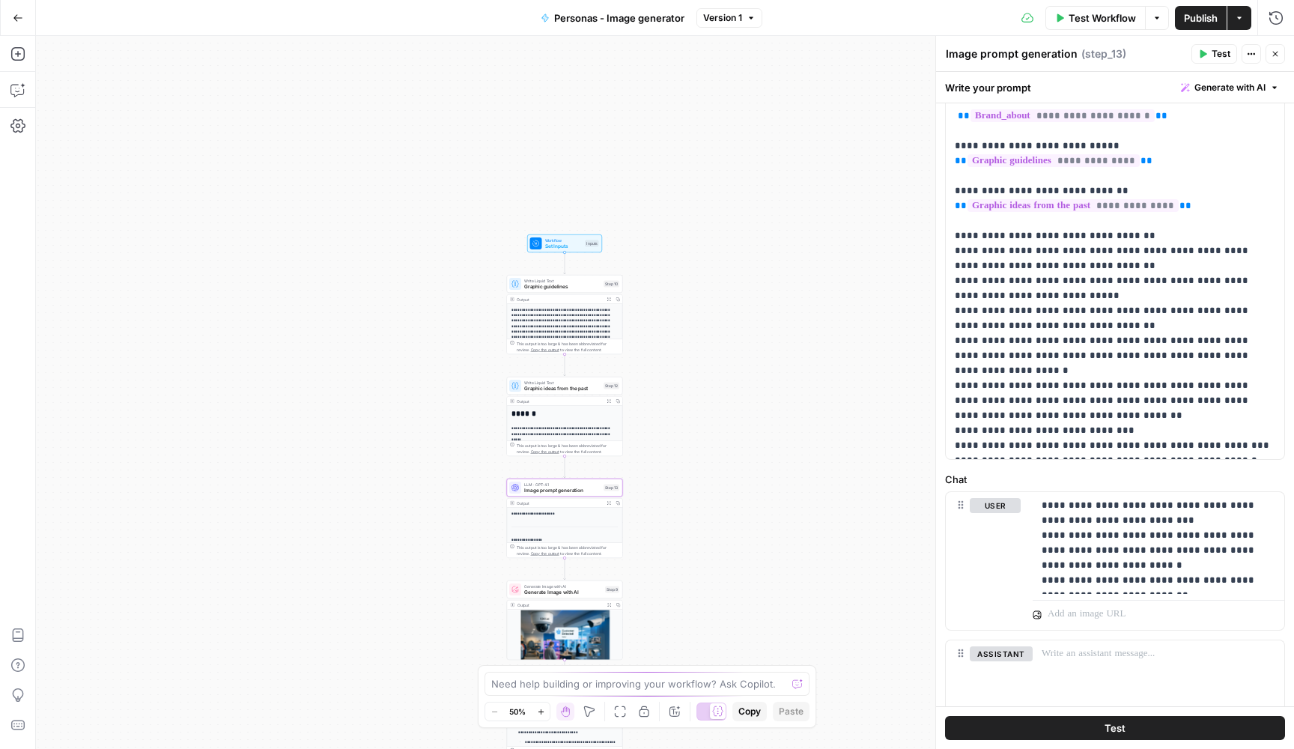
scroll to position [163, 0]
click at [10, 18] on button "Go Back" at bounding box center [17, 17] width 27 height 27
click at [20, 16] on div "**********" at bounding box center [647, 374] width 1294 height 749
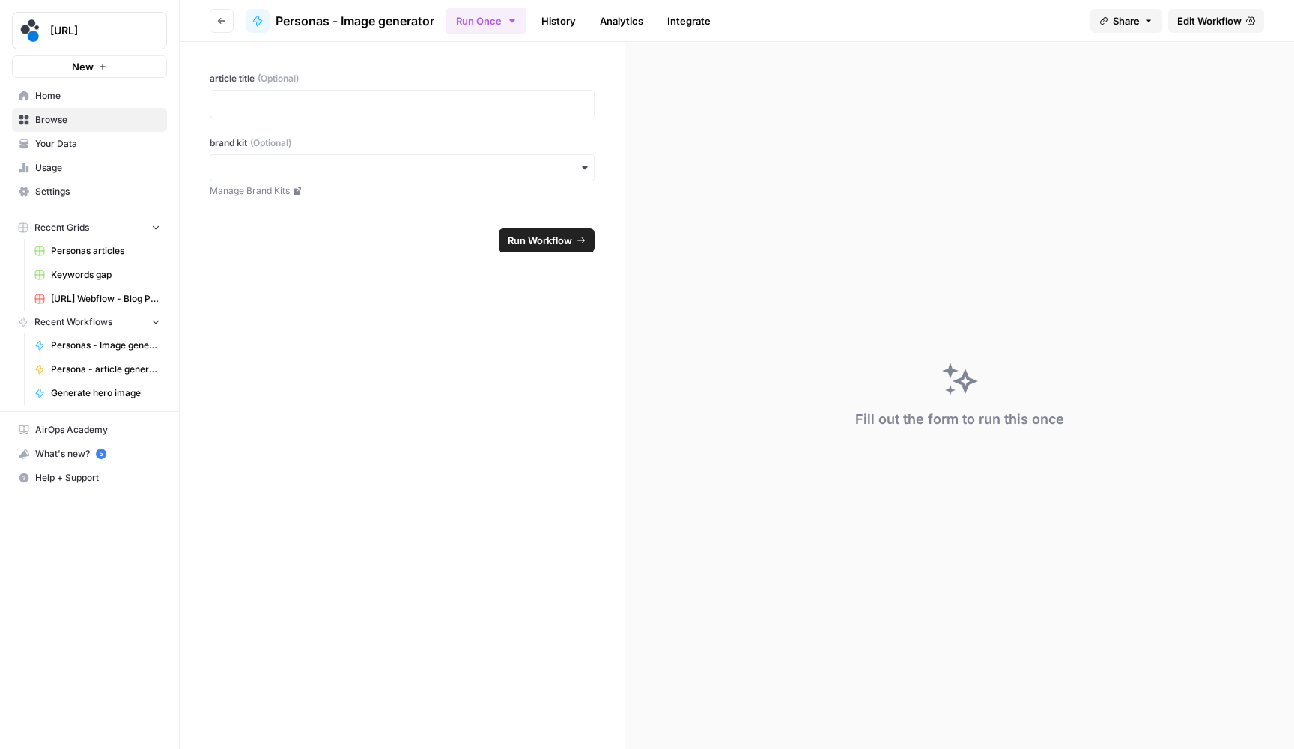
click at [207, 24] on header "Go back Personas - Image generator Run Once History Analytics Integrate Share E…" at bounding box center [737, 21] width 1114 height 42
click at [223, 24] on icon "button" at bounding box center [221, 20] width 9 height 9
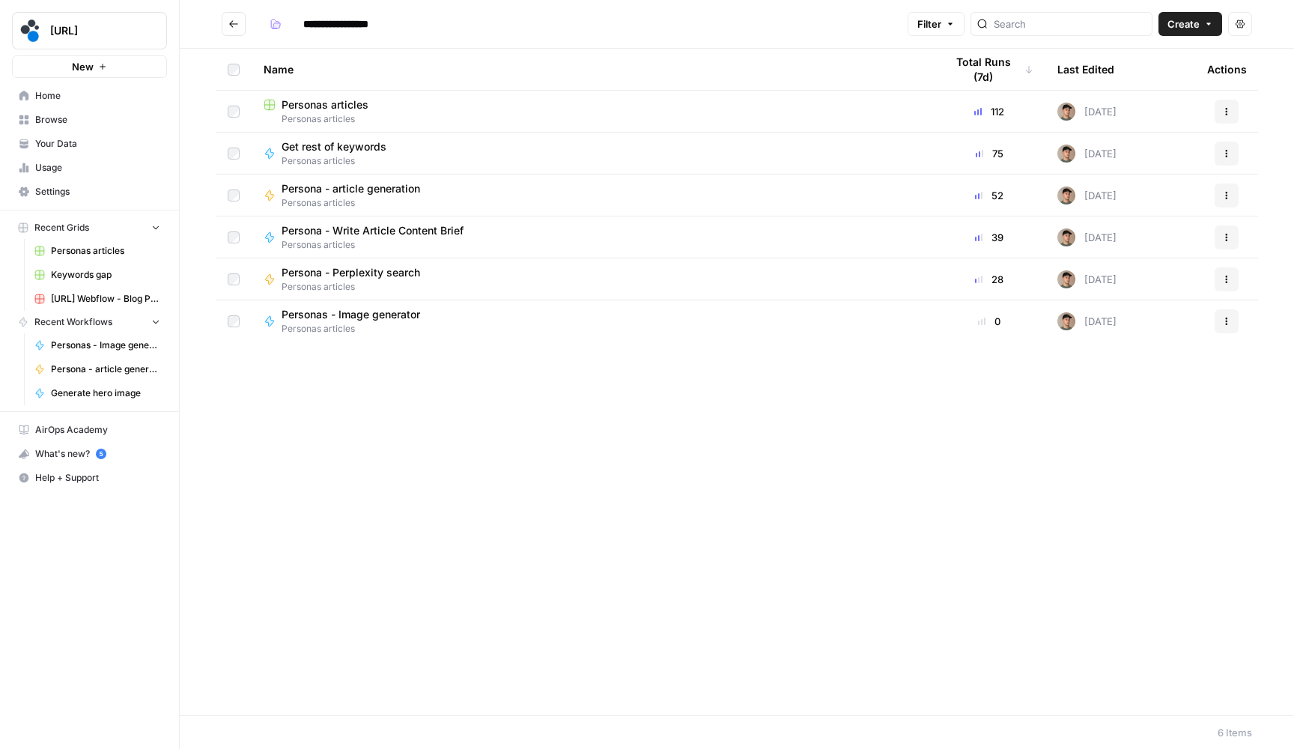
click at [318, 108] on span "Personas articles" at bounding box center [325, 104] width 87 height 15
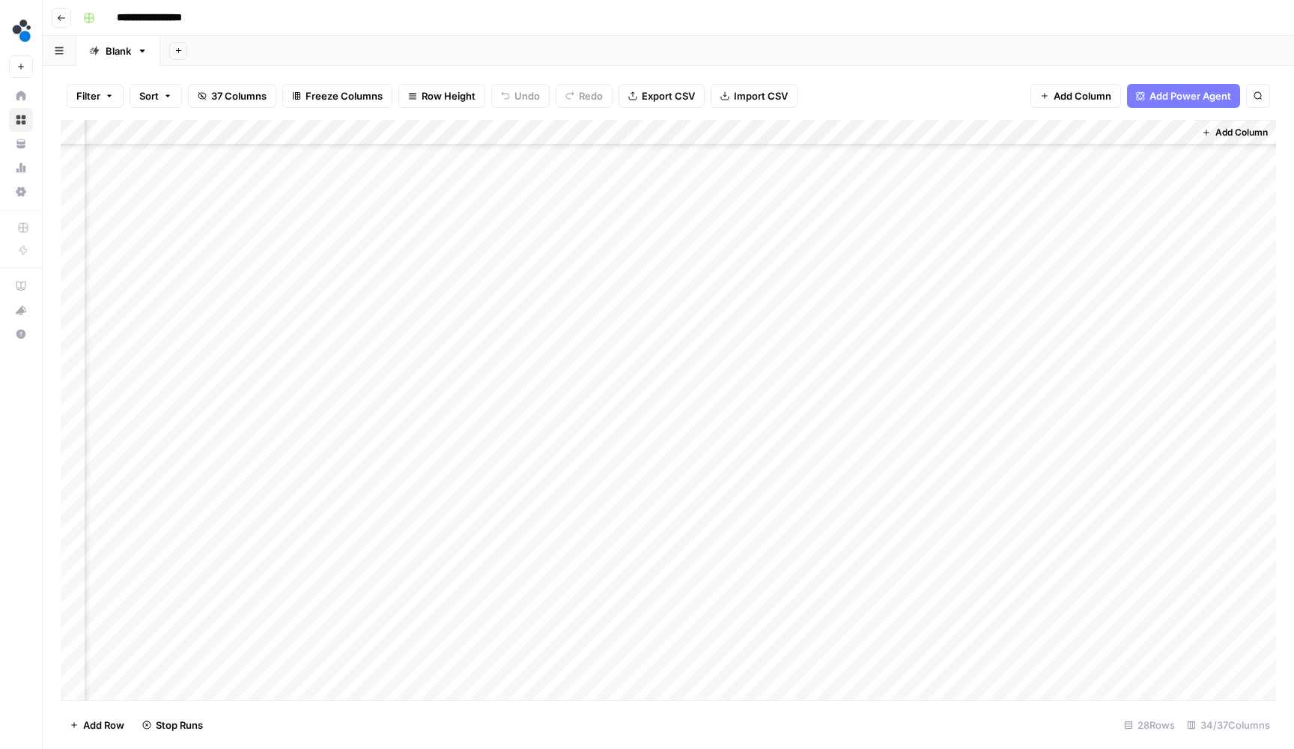
scroll to position [179, 3840]
click at [68, 22] on button "Go back" at bounding box center [61, 17] width 19 height 19
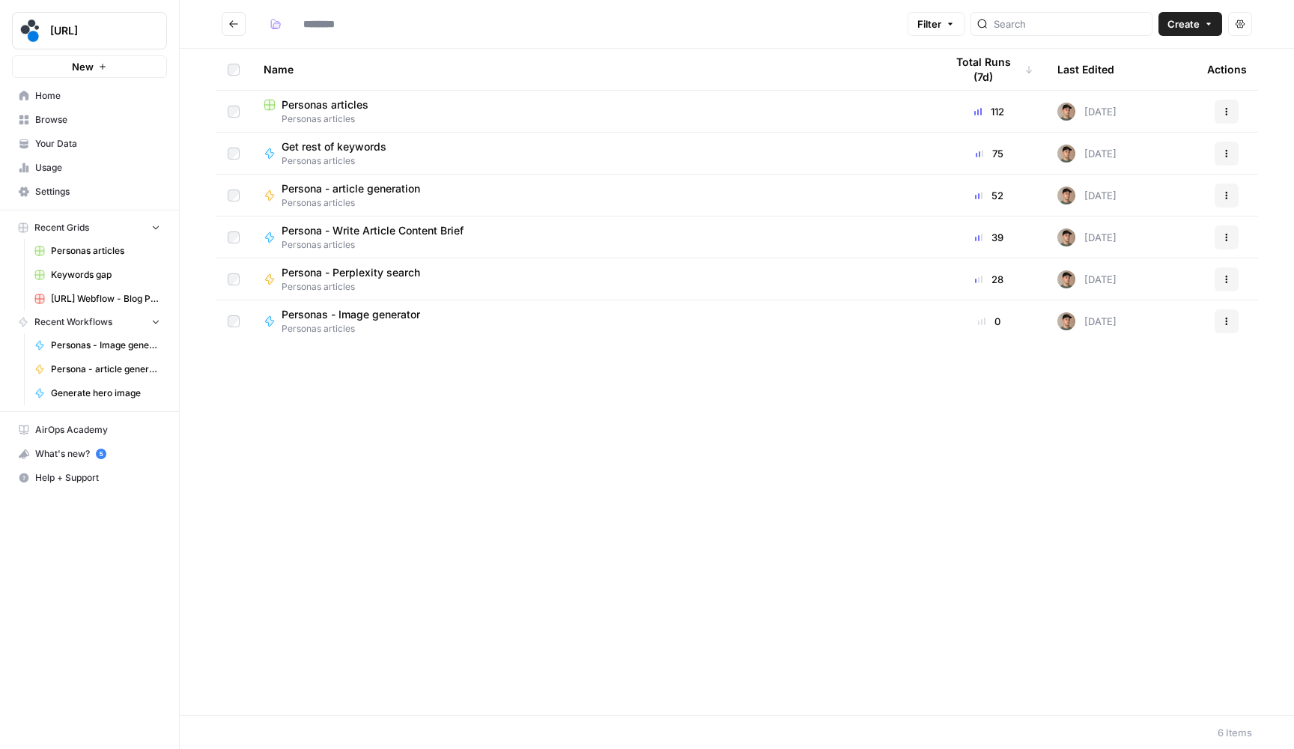
click at [232, 34] on button "Go back" at bounding box center [234, 24] width 24 height 24
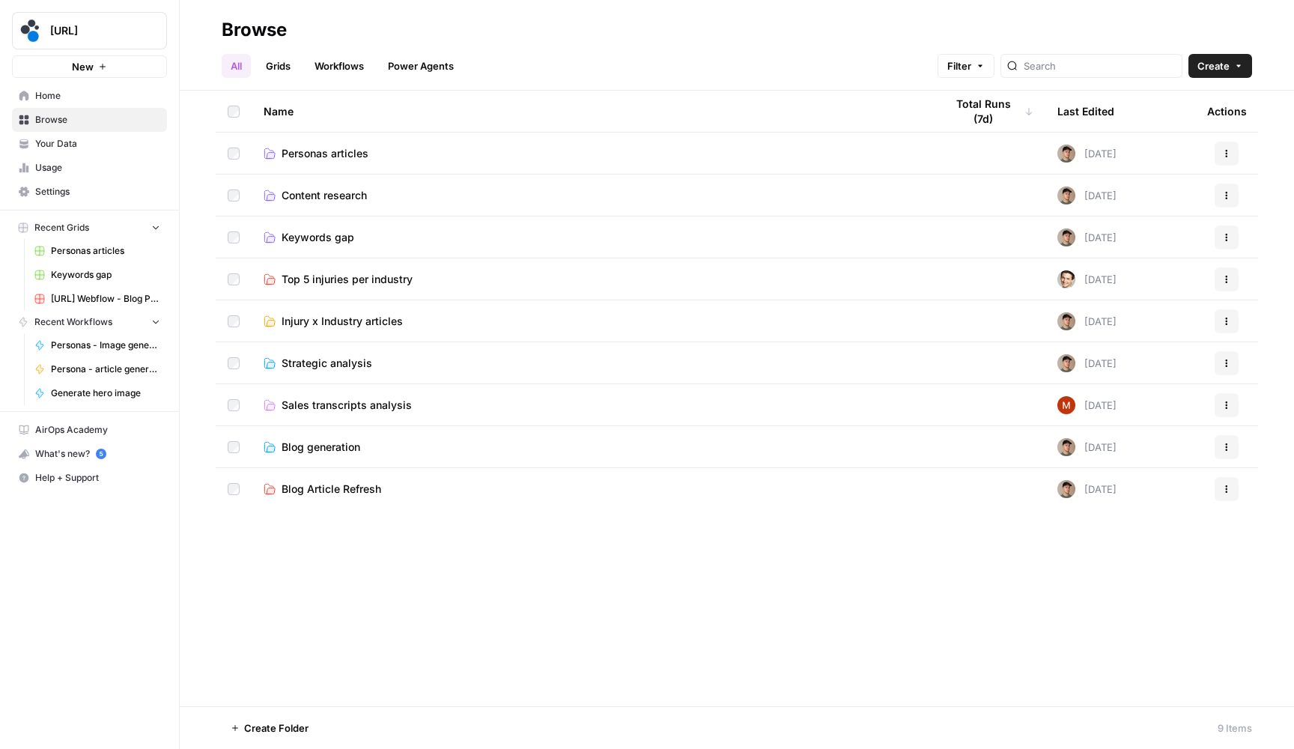
click at [312, 239] on span "Keywords gap" at bounding box center [318, 237] width 73 height 15
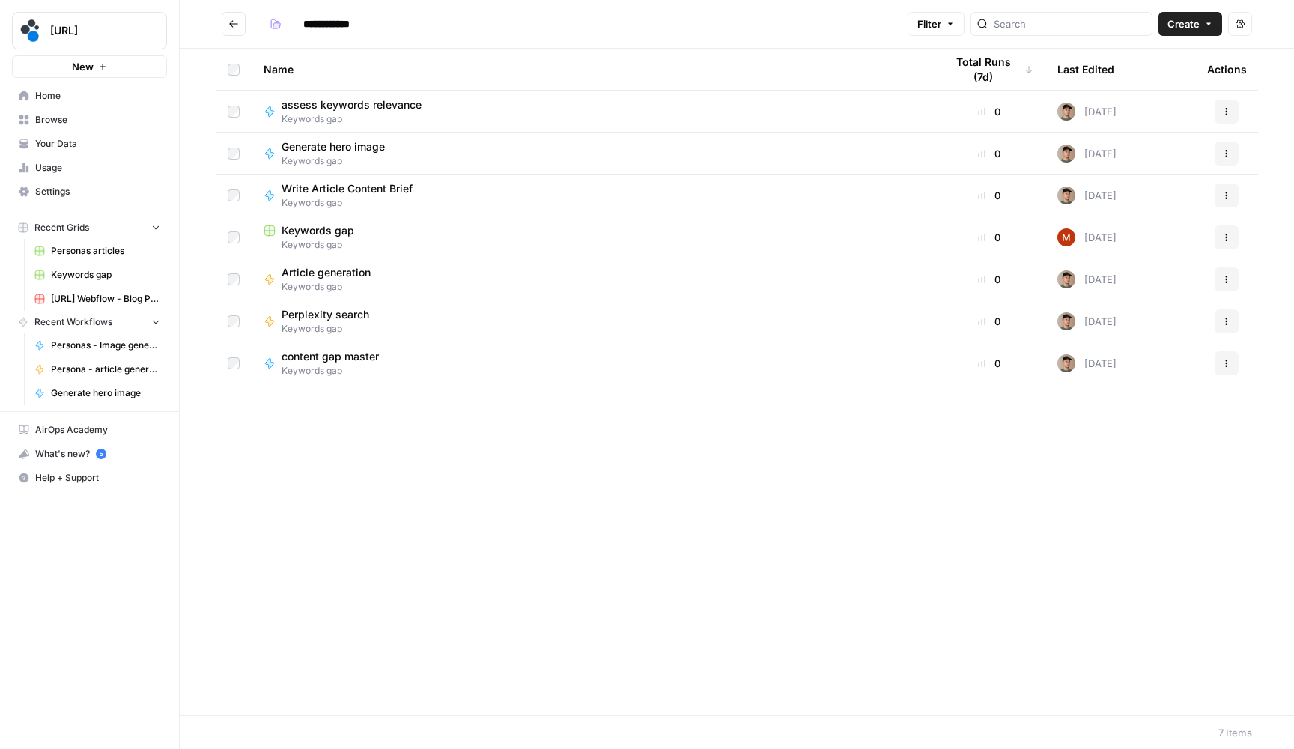
click at [322, 231] on span "Keywords gap" at bounding box center [318, 230] width 73 height 15
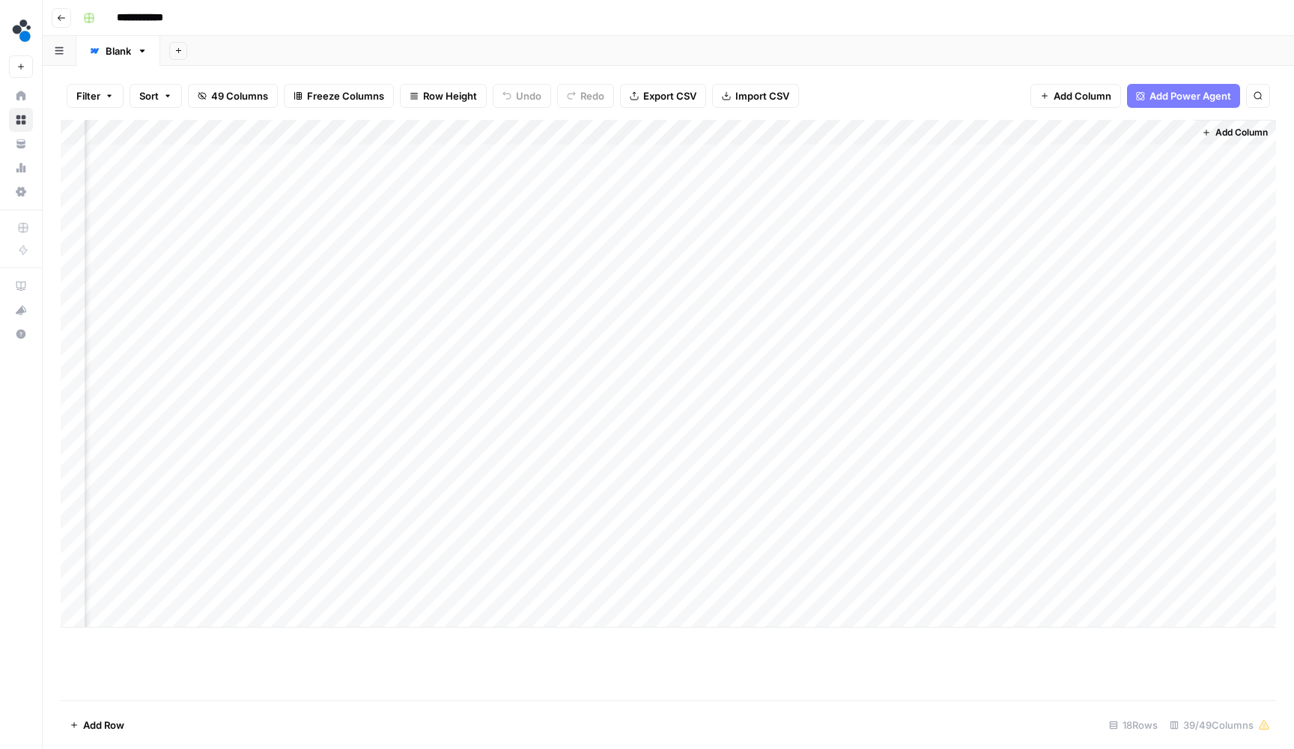
scroll to position [0, 4891]
click at [413, 130] on div "Add Column" at bounding box center [668, 374] width 1215 height 508
type input "Feedback from Melissa"
click at [413, 130] on div at bounding box center [371, 132] width 173 height 30
click at [407, 165] on input "Feedback from Melissa" at bounding box center [375, 165] width 152 height 15
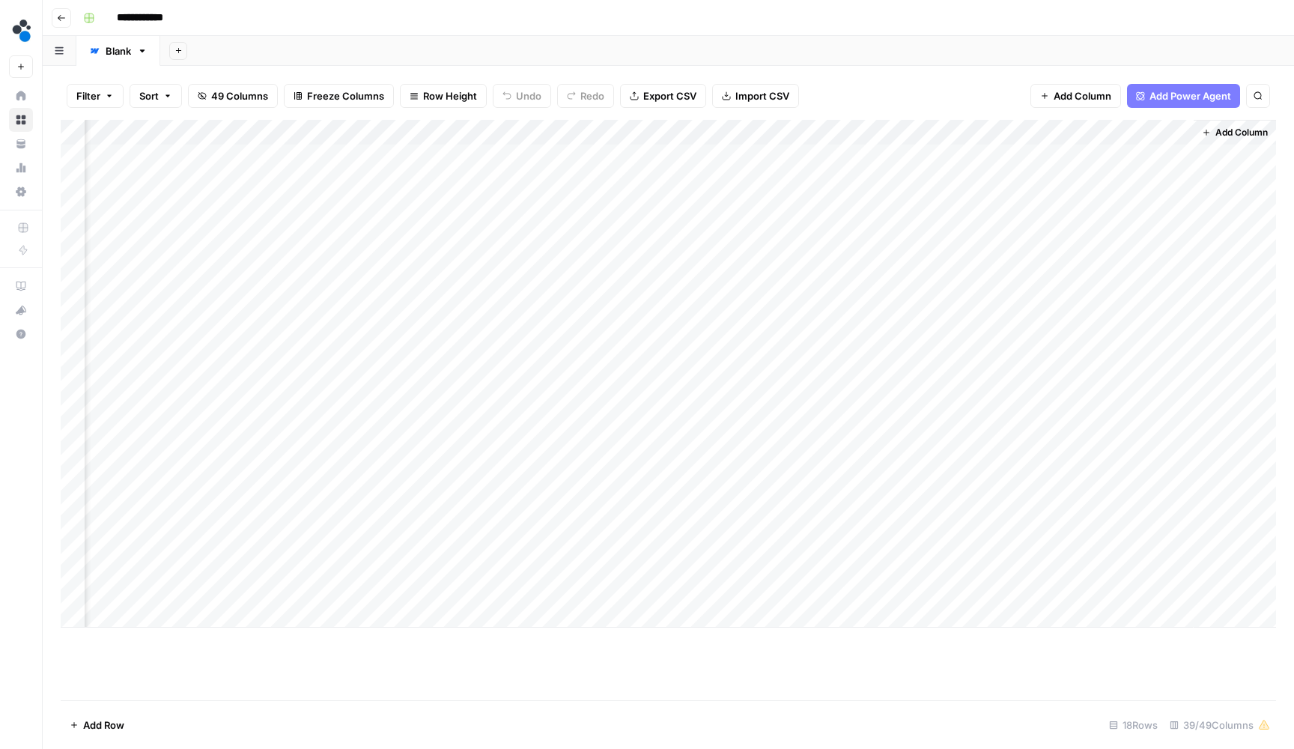
click at [569, 61] on div "Add Sheet" at bounding box center [727, 51] width 1134 height 30
click at [67, 22] on button "Go back" at bounding box center [61, 17] width 19 height 19
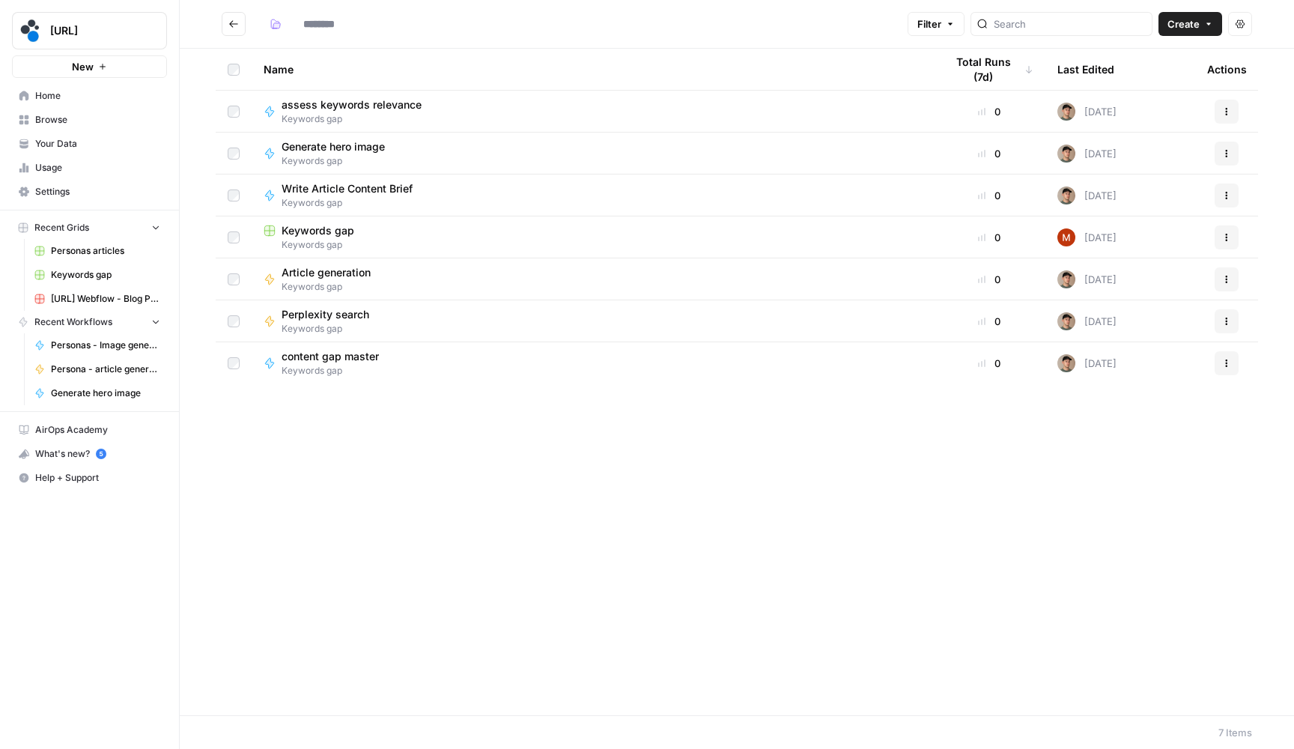
click at [225, 28] on button "Go back" at bounding box center [234, 24] width 24 height 24
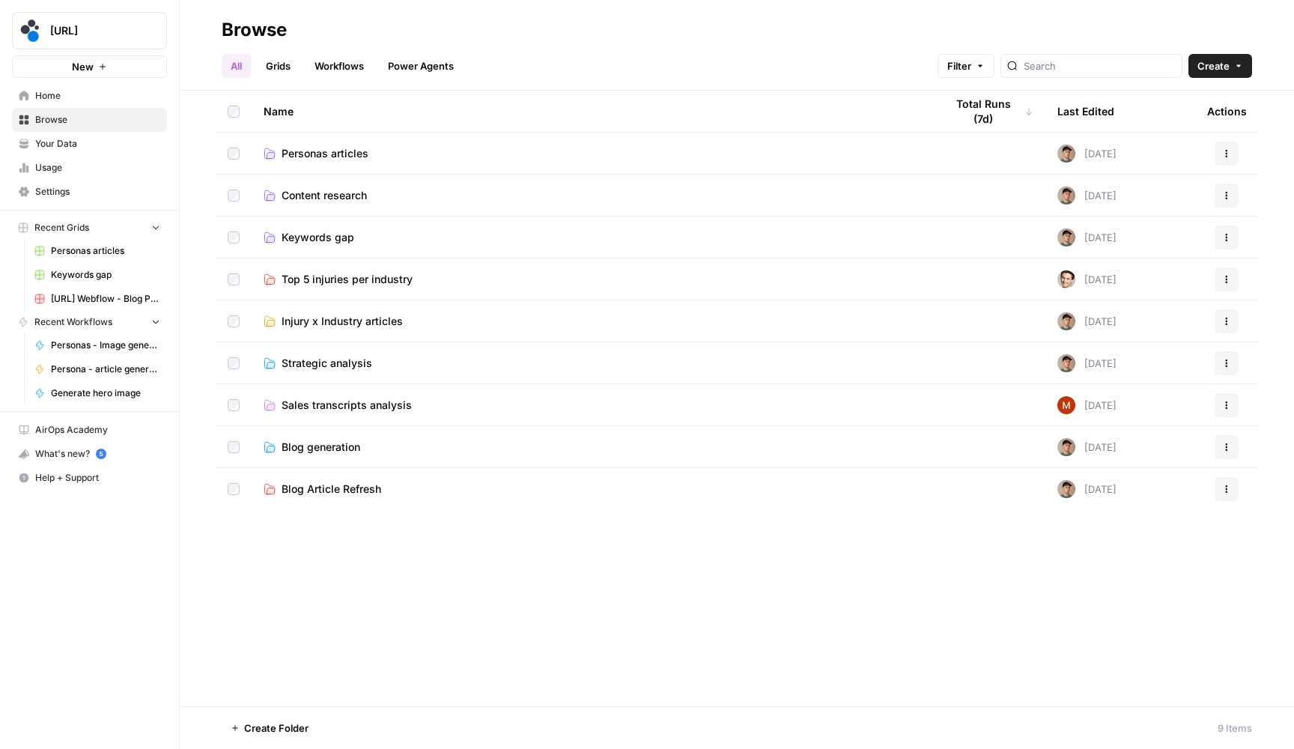
click at [323, 151] on span "Personas articles" at bounding box center [325, 153] width 87 height 15
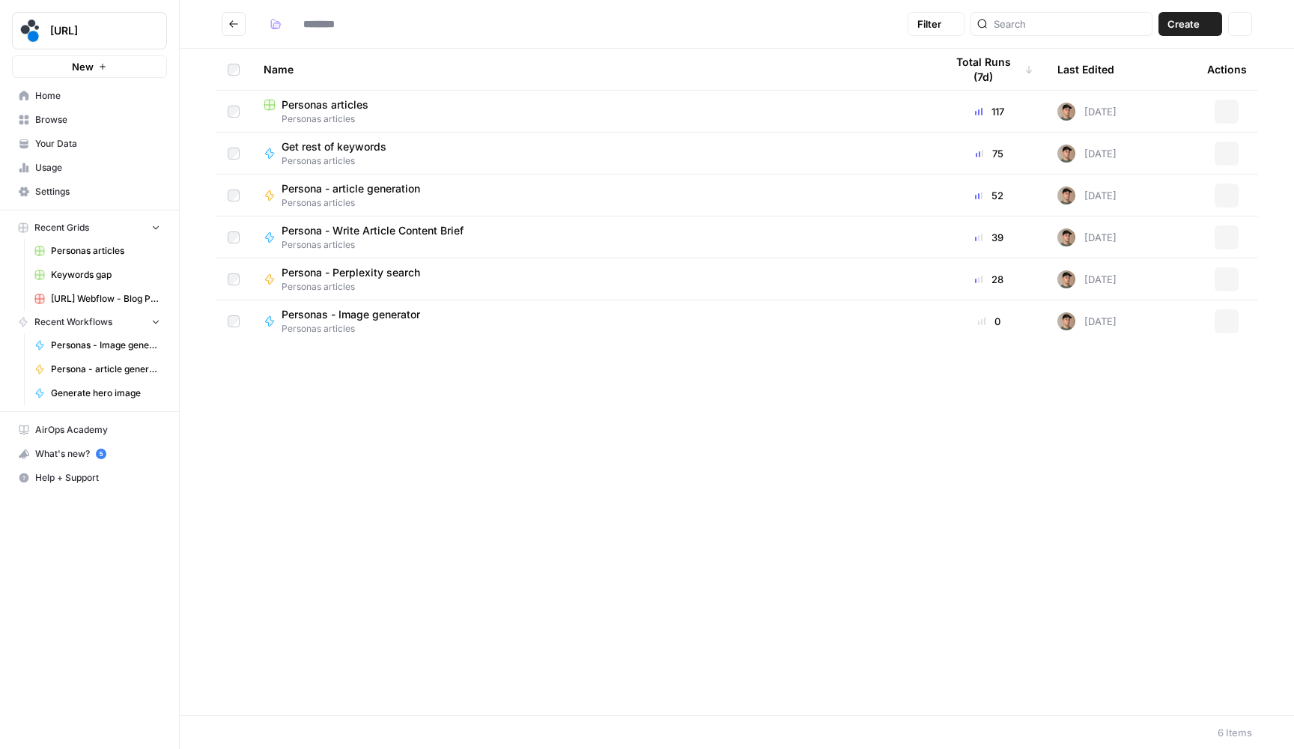
click at [353, 103] on span "Personas articles" at bounding box center [325, 104] width 87 height 15
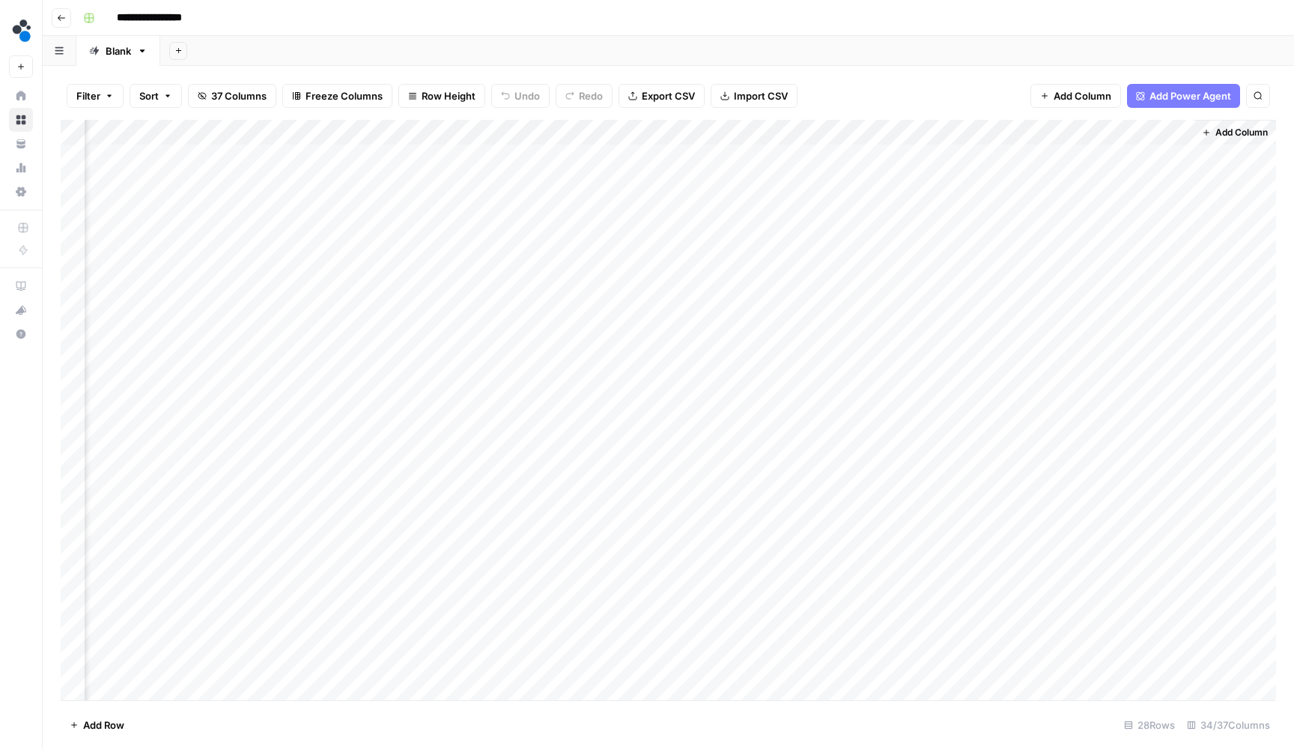
scroll to position [1, 3840]
click at [1239, 127] on span "Add Column" at bounding box center [1241, 132] width 52 height 13
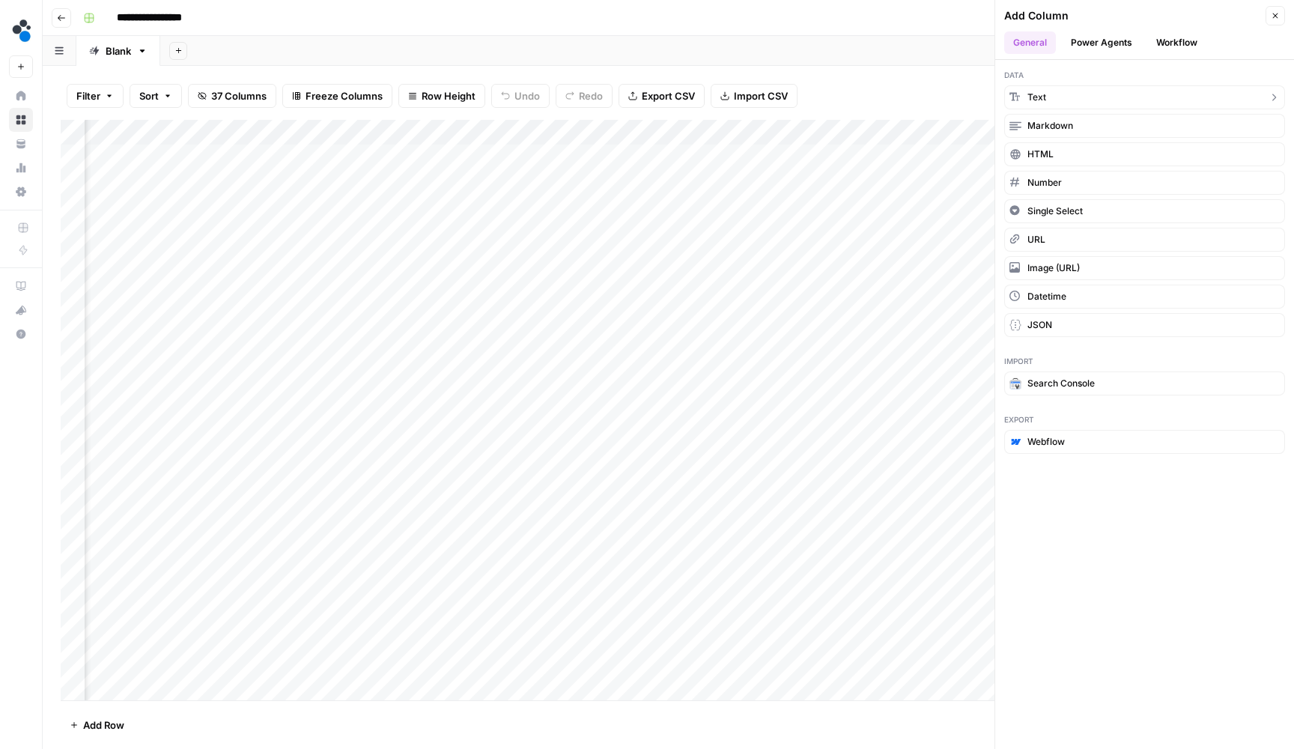
click at [1140, 97] on button "Text" at bounding box center [1144, 97] width 281 height 24
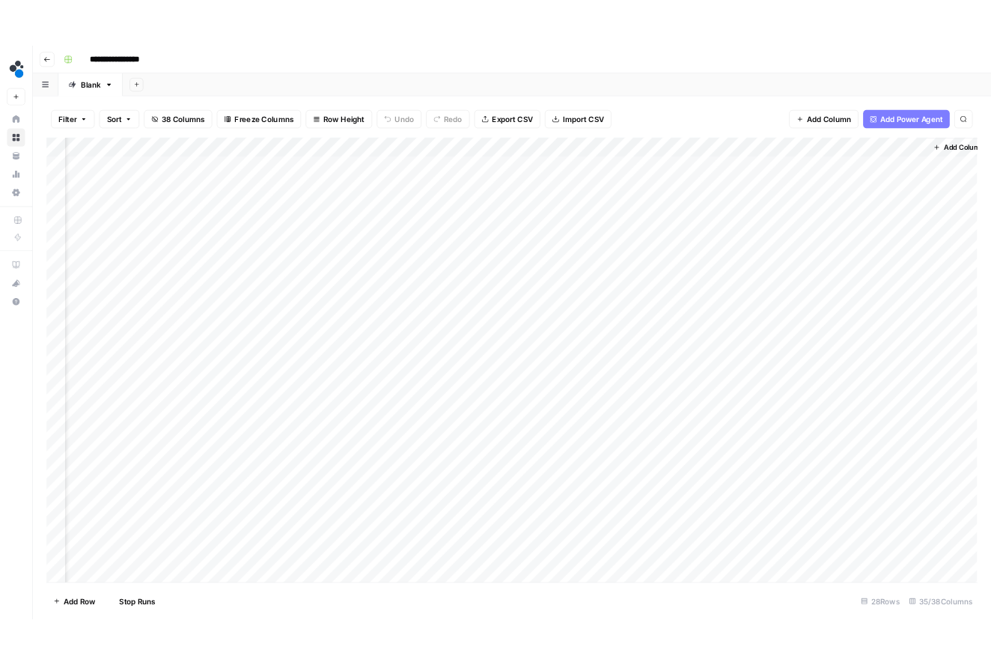
scroll to position [1, 3975]
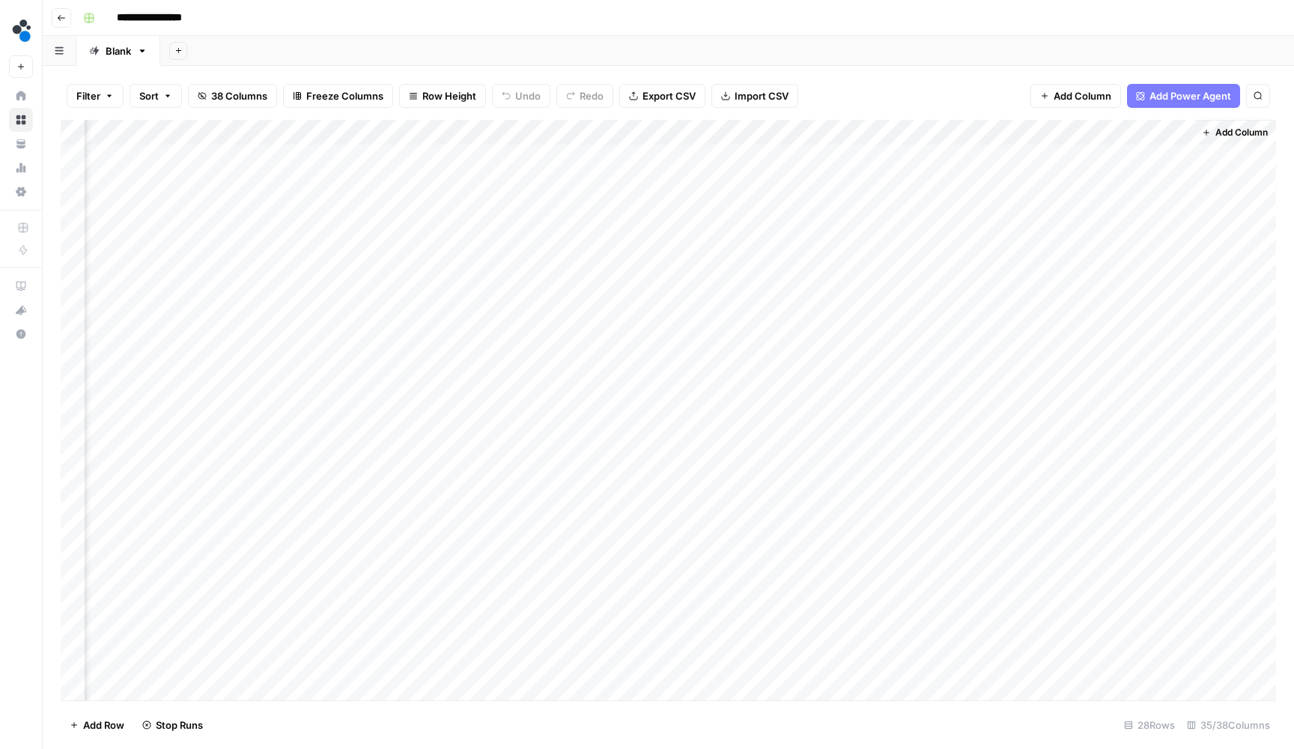
click at [1122, 133] on div "Add Column" at bounding box center [668, 411] width 1215 height 583
click at [1120, 161] on input "New Column" at bounding box center [1147, 165] width 152 height 15
paste input "Feedback from Melissa"
type input "Feedback from Melissa"
click at [1102, 54] on div "Add Sheet" at bounding box center [727, 51] width 1134 height 30
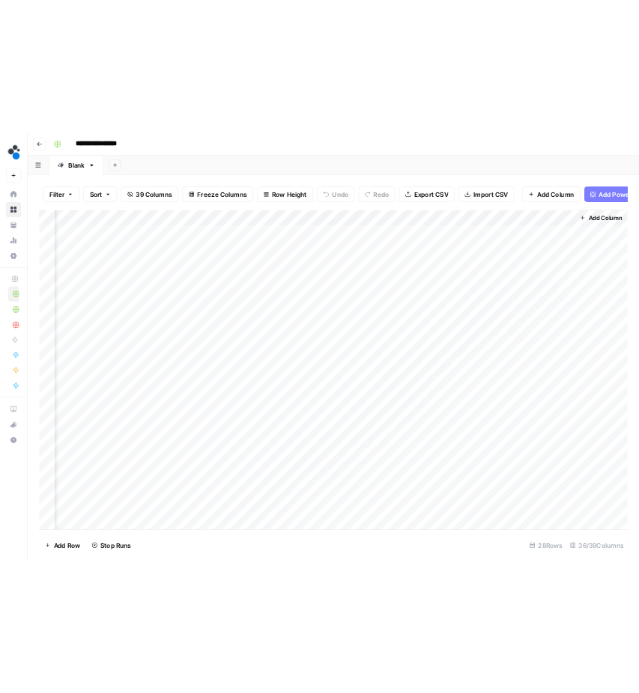
scroll to position [0, 4412]
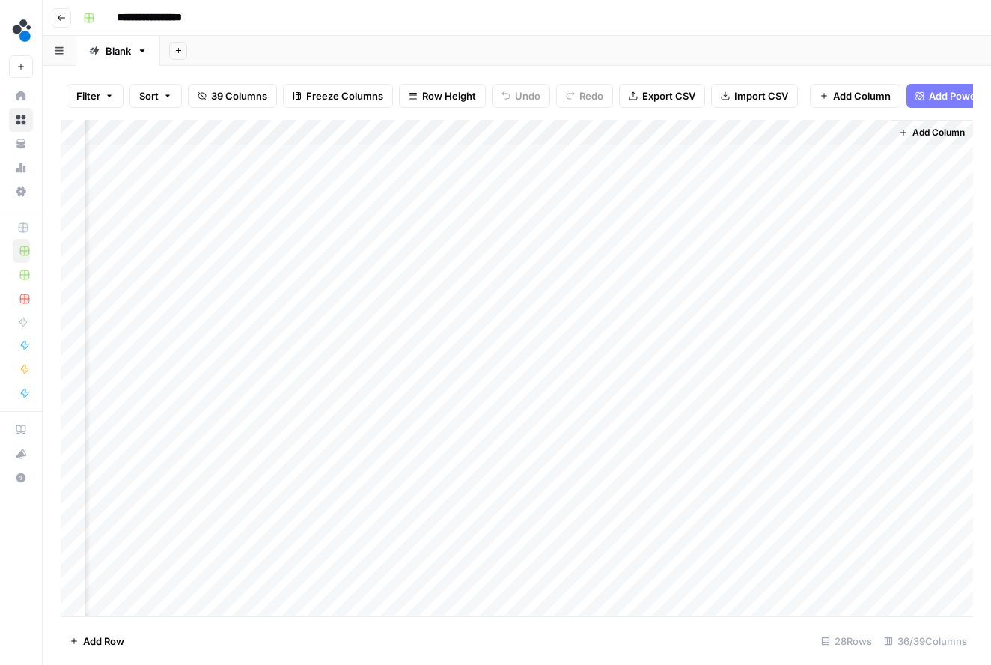
click at [695, 133] on div "Add Column" at bounding box center [517, 370] width 913 height 500
click at [697, 169] on input "Output" at bounding box center [710, 164] width 152 height 15
type input "edited post body"
click at [934, 126] on span "Add Column" at bounding box center [939, 132] width 52 height 13
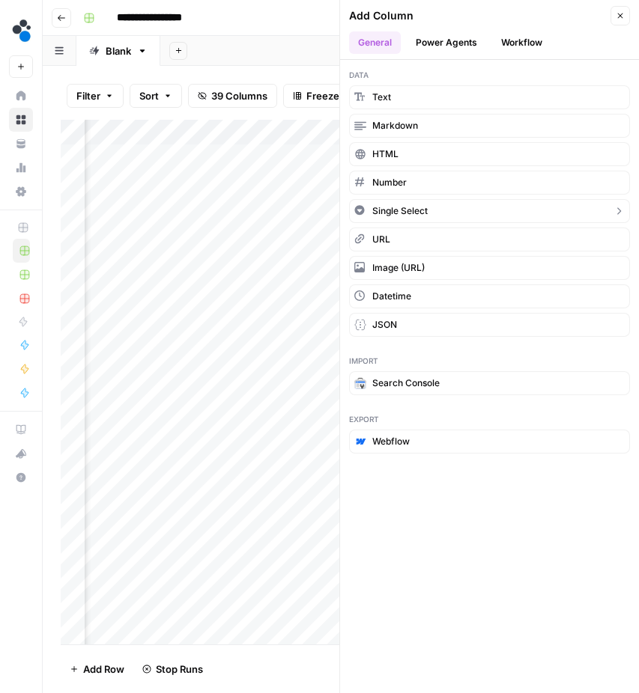
click at [400, 207] on span "Single Select" at bounding box center [399, 210] width 55 height 13
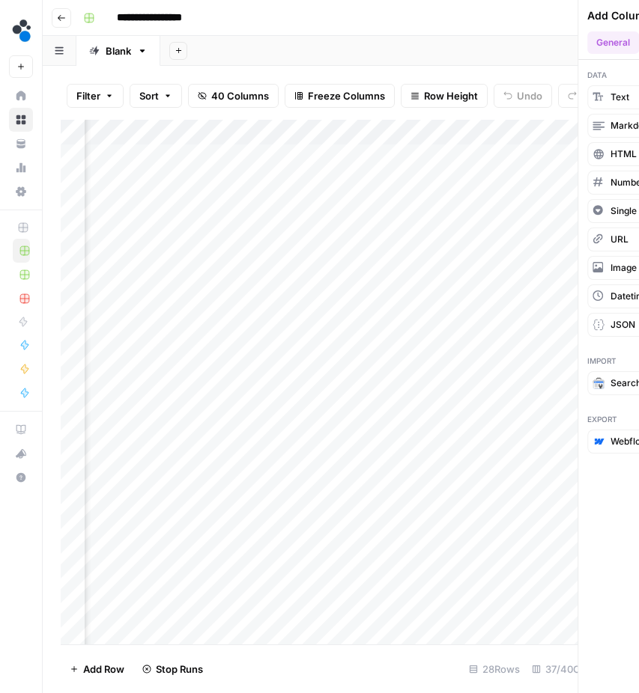
scroll to position [0, 4900]
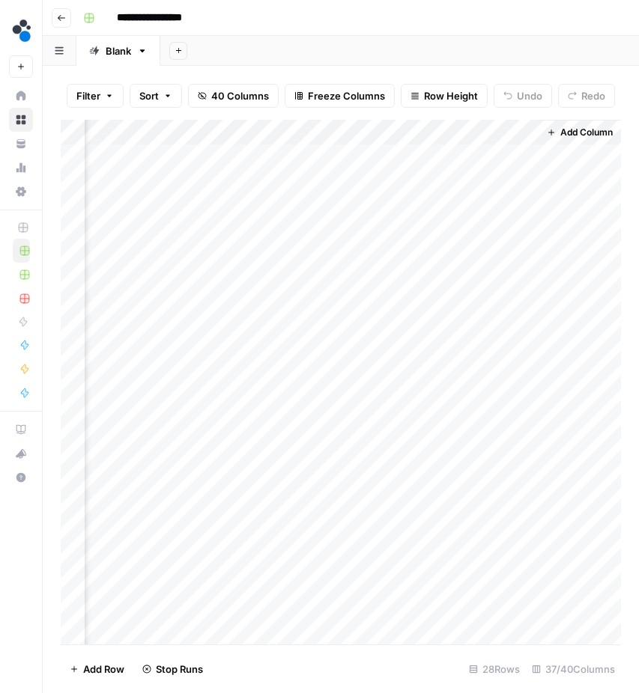
click at [444, 135] on div "Add Column" at bounding box center [341, 384] width 560 height 529
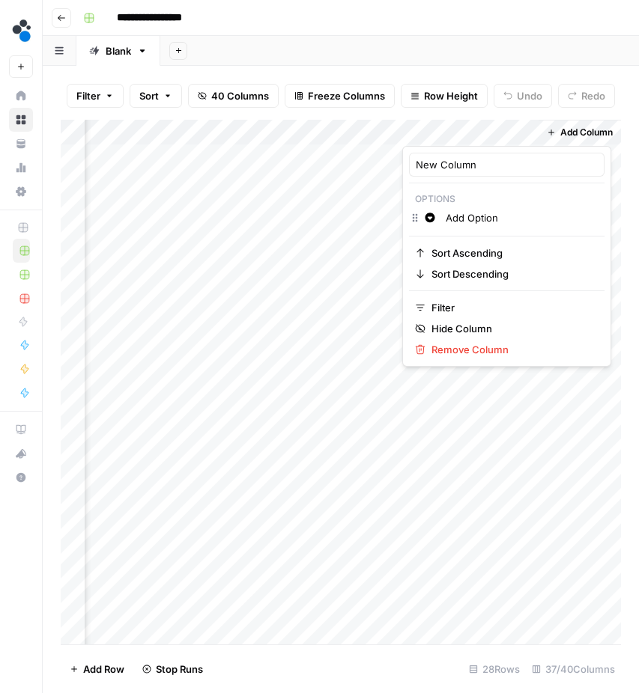
click at [452, 154] on div "New Column" at bounding box center [506, 165] width 195 height 24
type input "Status"
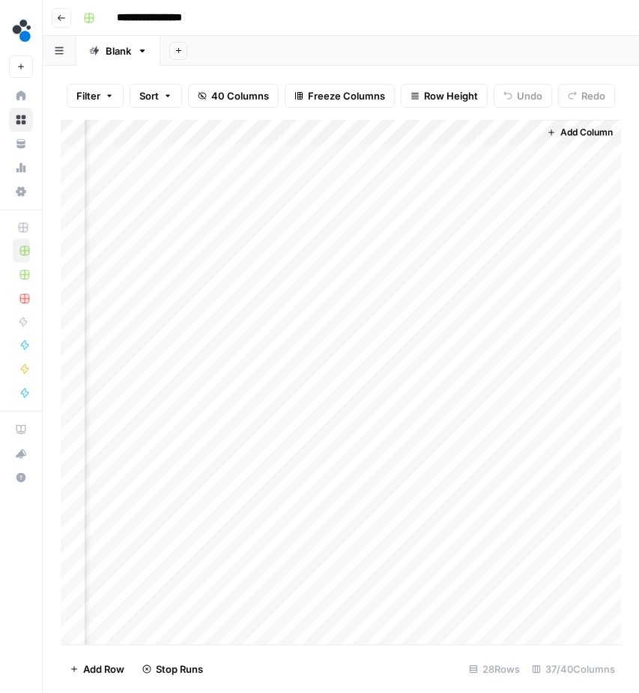
click at [469, 127] on div "Add Column" at bounding box center [341, 384] width 560 height 529
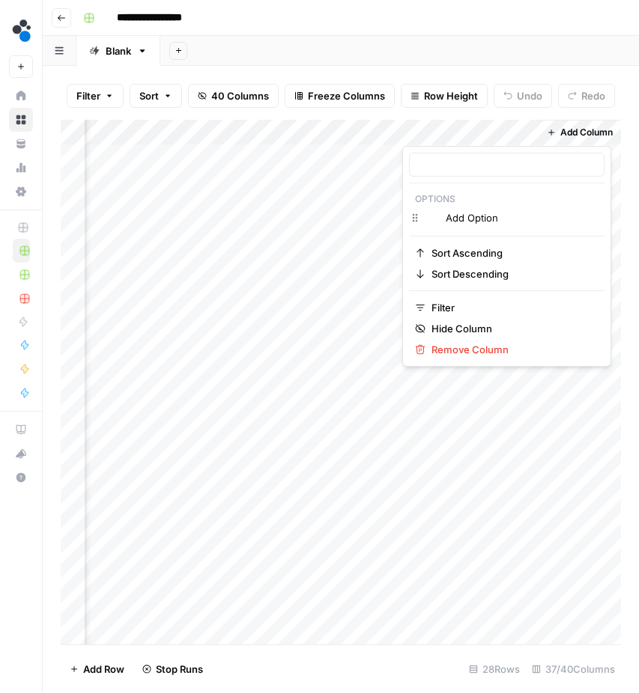
type input "Status"
click at [472, 210] on div "Add Option" at bounding box center [522, 218] width 160 height 16
type input "Work in progress"
click at [529, 221] on input "Work in progress" at bounding box center [522, 217] width 152 height 15
type input "Work in progress"
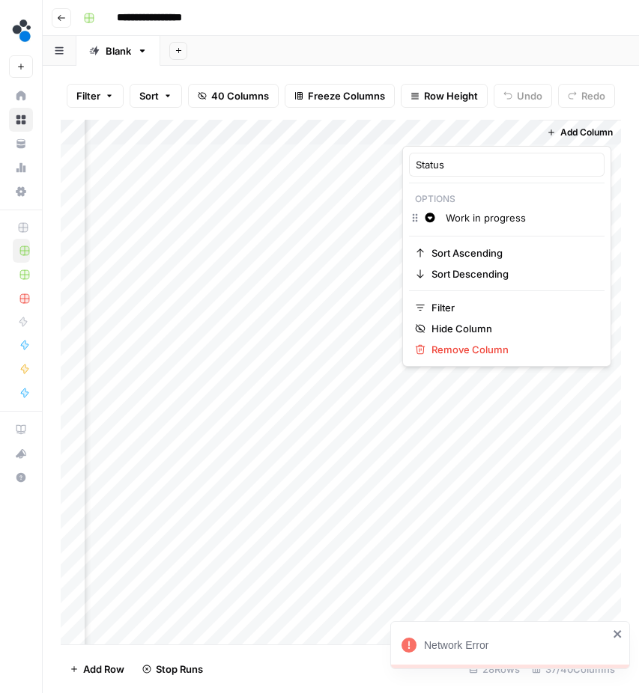
click at [559, 198] on p "Options" at bounding box center [506, 198] width 195 height 19
click at [621, 636] on icon "close" at bounding box center [618, 634] width 10 height 12
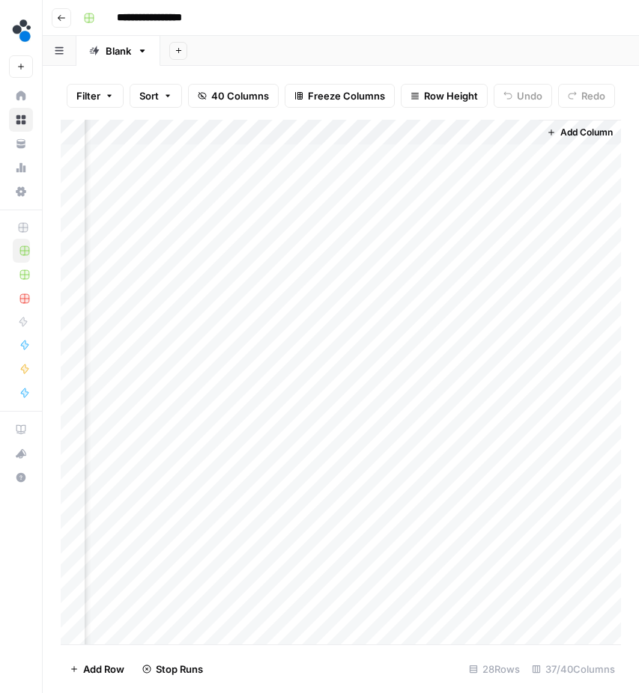
click at [615, 633] on div "Add Column" at bounding box center [579, 384] width 82 height 529
click at [510, 135] on div "Add Column" at bounding box center [341, 384] width 560 height 529
click at [496, 134] on div "Add Column" at bounding box center [341, 384] width 560 height 529
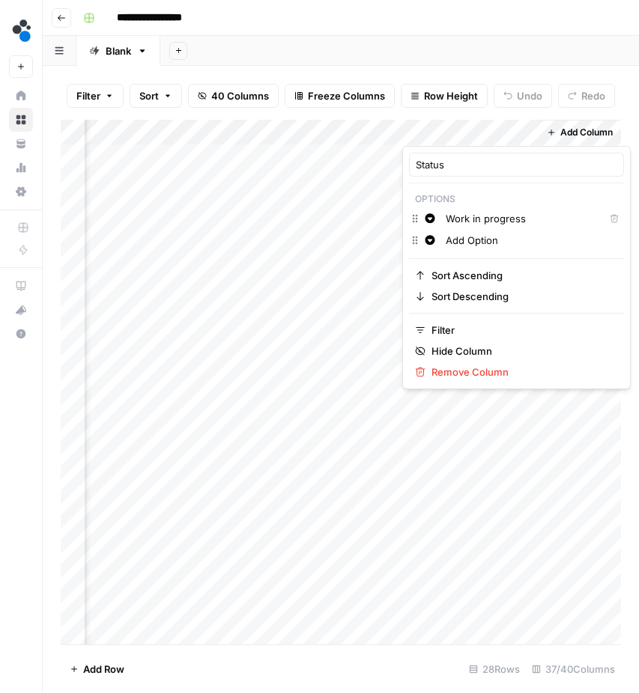
click at [496, 246] on input "Add Option" at bounding box center [531, 240] width 171 height 15
click at [490, 255] on div "Status Options Change color Work in progress Delete Change color Ready for revi…" at bounding box center [516, 267] width 228 height 243
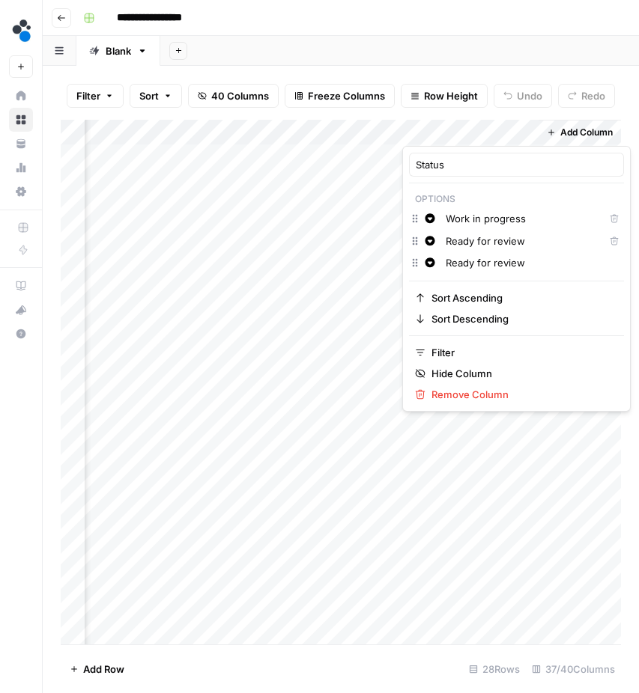
scroll to position [0, 0]
click at [493, 260] on input "Ready for review" at bounding box center [531, 262] width 171 height 15
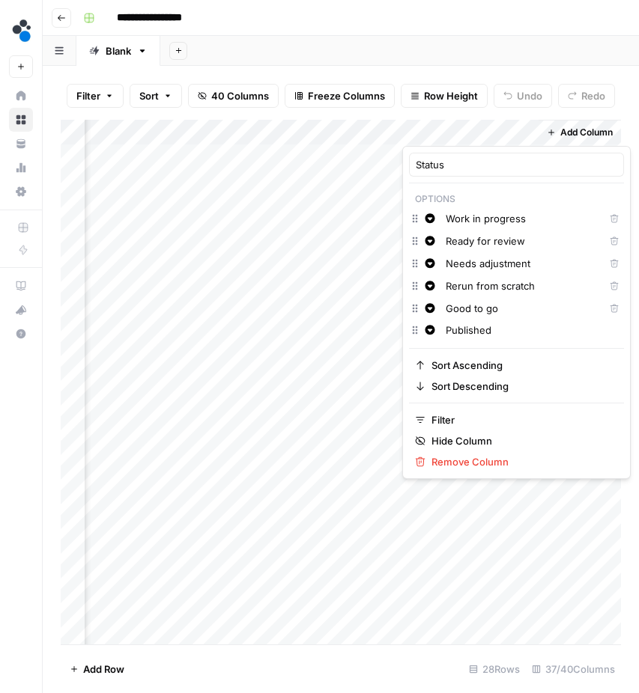
type input "Published"
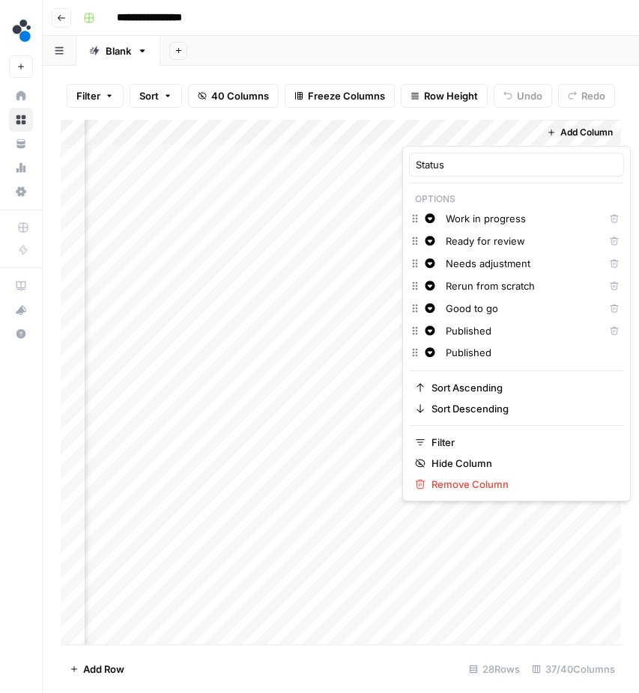
click at [497, 356] on input "Published" at bounding box center [531, 352] width 171 height 15
type input "Do not publish"
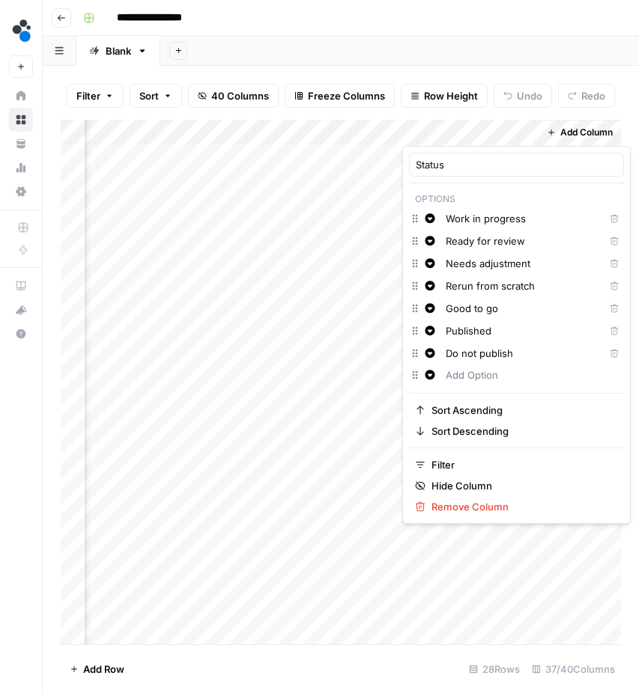
click at [571, 390] on div "Status Options Change color Work in progress Delete Change color Ready for revi…" at bounding box center [516, 335] width 228 height 378
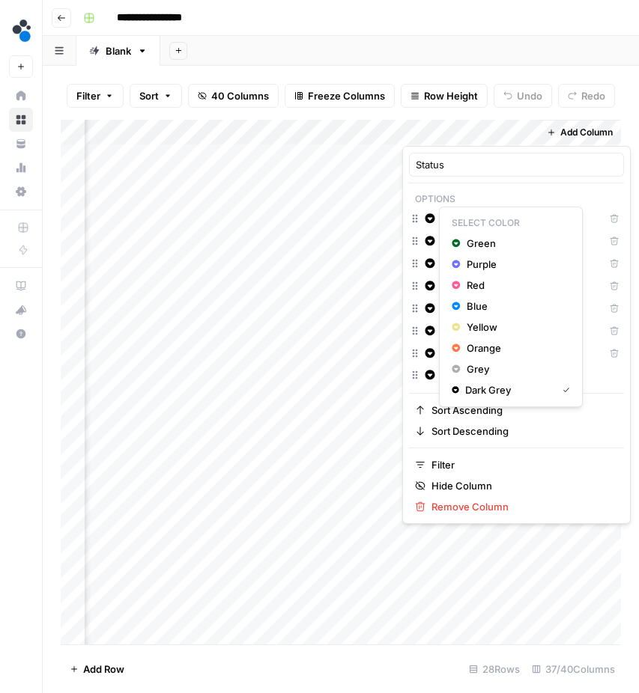
click at [434, 226] on button "Change color" at bounding box center [430, 219] width 18 height 18
click at [473, 366] on span "Grey" at bounding box center [515, 369] width 97 height 15
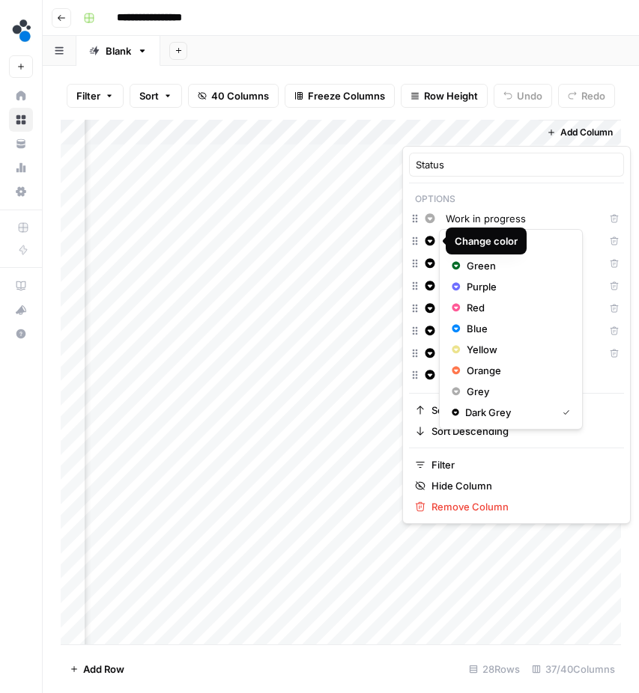
click at [432, 243] on icon "button" at bounding box center [430, 241] width 10 height 10
click at [435, 249] on button "Change color" at bounding box center [430, 241] width 18 height 18
click at [475, 348] on span "Yellow" at bounding box center [515, 349] width 97 height 15
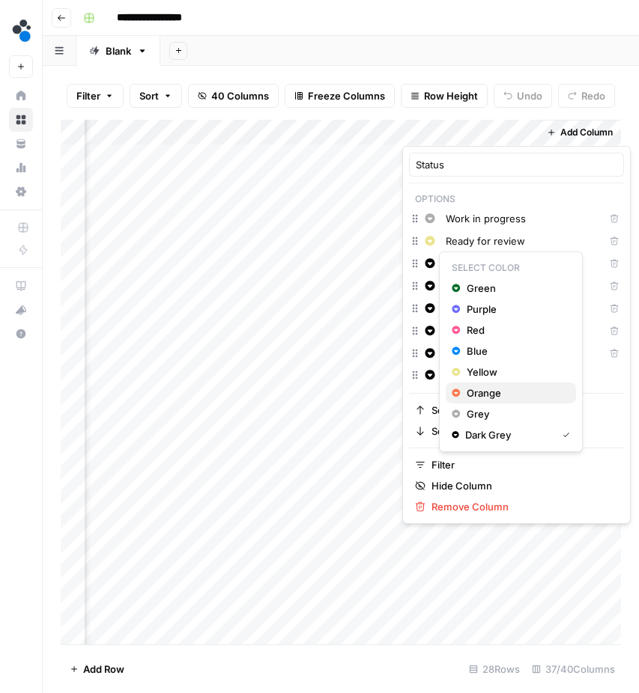
click at [479, 398] on span "Orange" at bounding box center [515, 393] width 97 height 15
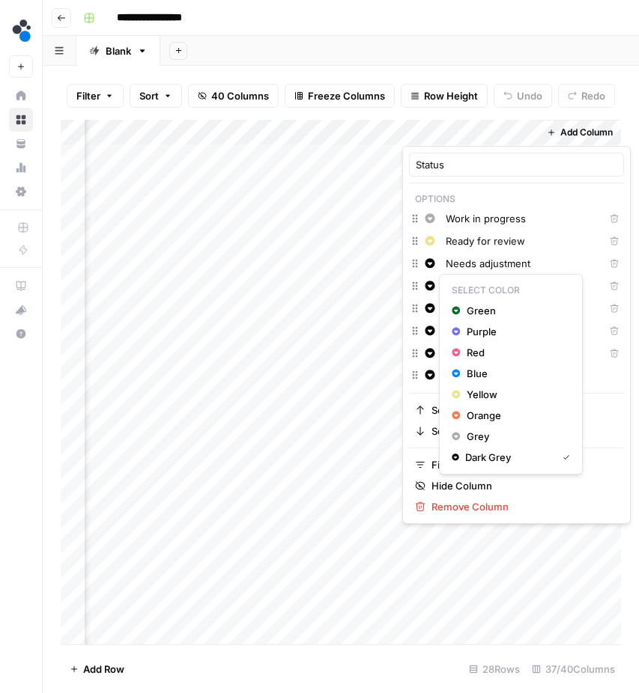
click at [434, 290] on icon "button" at bounding box center [430, 286] width 10 height 10
click at [477, 355] on span "Red" at bounding box center [515, 352] width 97 height 15
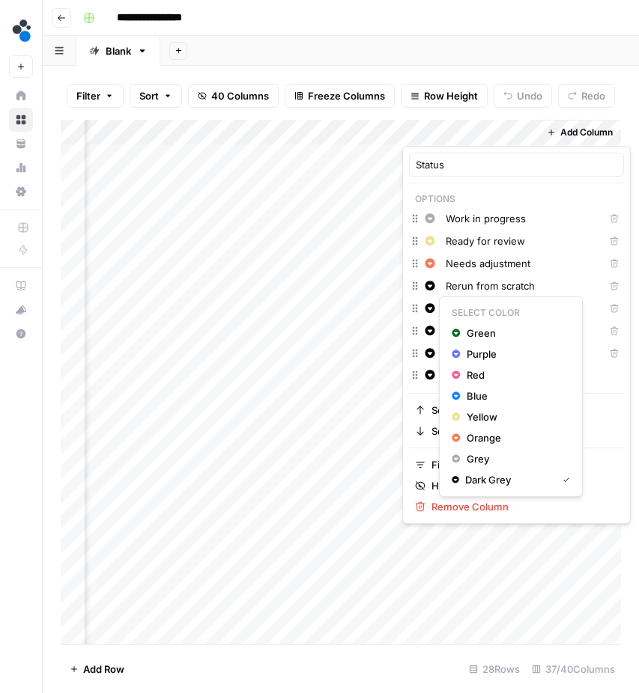
click at [434, 307] on icon "button" at bounding box center [430, 308] width 10 height 10
click at [487, 335] on span "Green" at bounding box center [515, 333] width 97 height 15
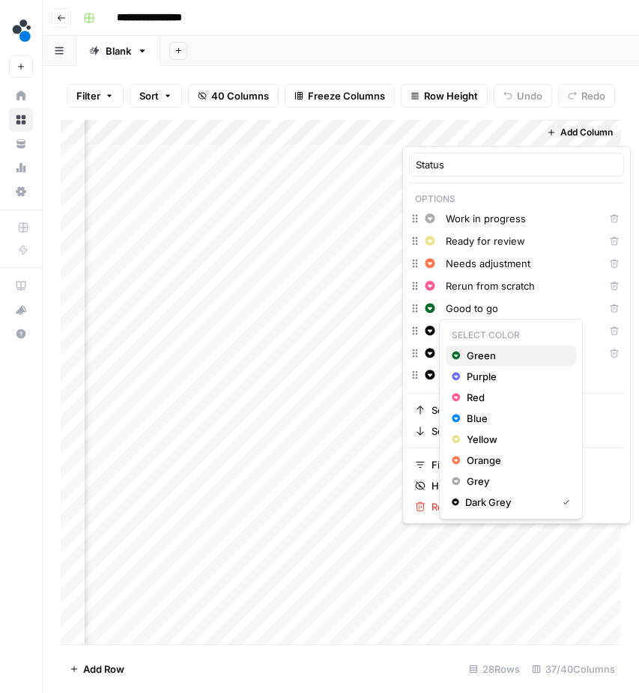
click at [460, 353] on icon "button" at bounding box center [456, 355] width 9 height 10
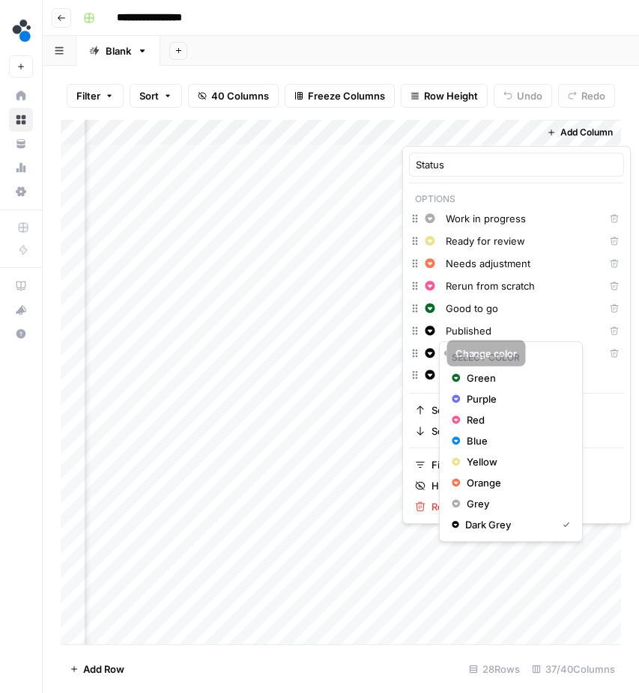
click at [430, 353] on icon "button" at bounding box center [430, 353] width 10 height 10
click at [479, 415] on span "Red" at bounding box center [515, 420] width 97 height 15
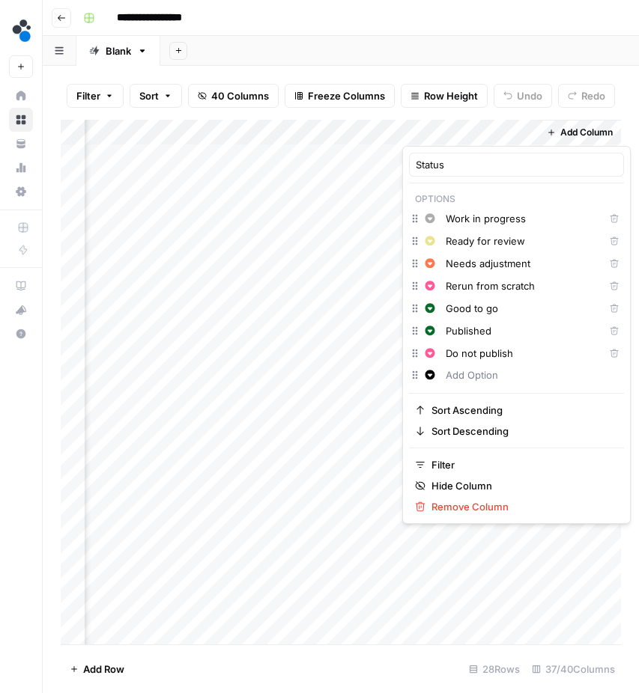
click at [347, 325] on div "Add Column" at bounding box center [341, 384] width 560 height 529
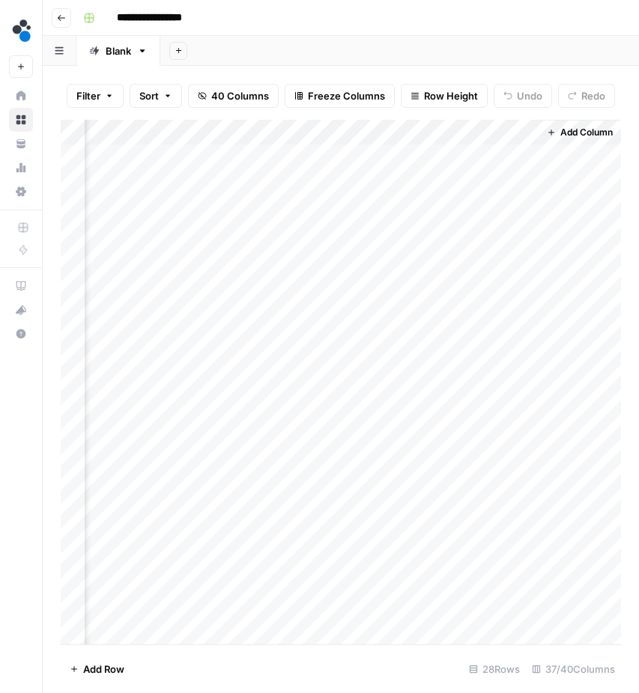
click at [469, 160] on div "Add Column" at bounding box center [341, 384] width 560 height 529
click at [472, 157] on div "Add Column" at bounding box center [341, 384] width 560 height 529
click at [472, 151] on body "**********" at bounding box center [319, 346] width 639 height 693
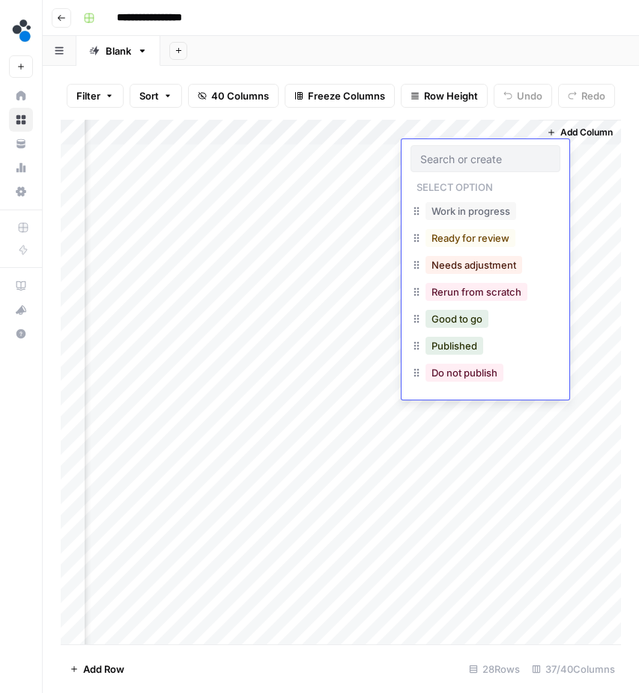
click at [356, 246] on div "Add Column" at bounding box center [341, 384] width 560 height 529
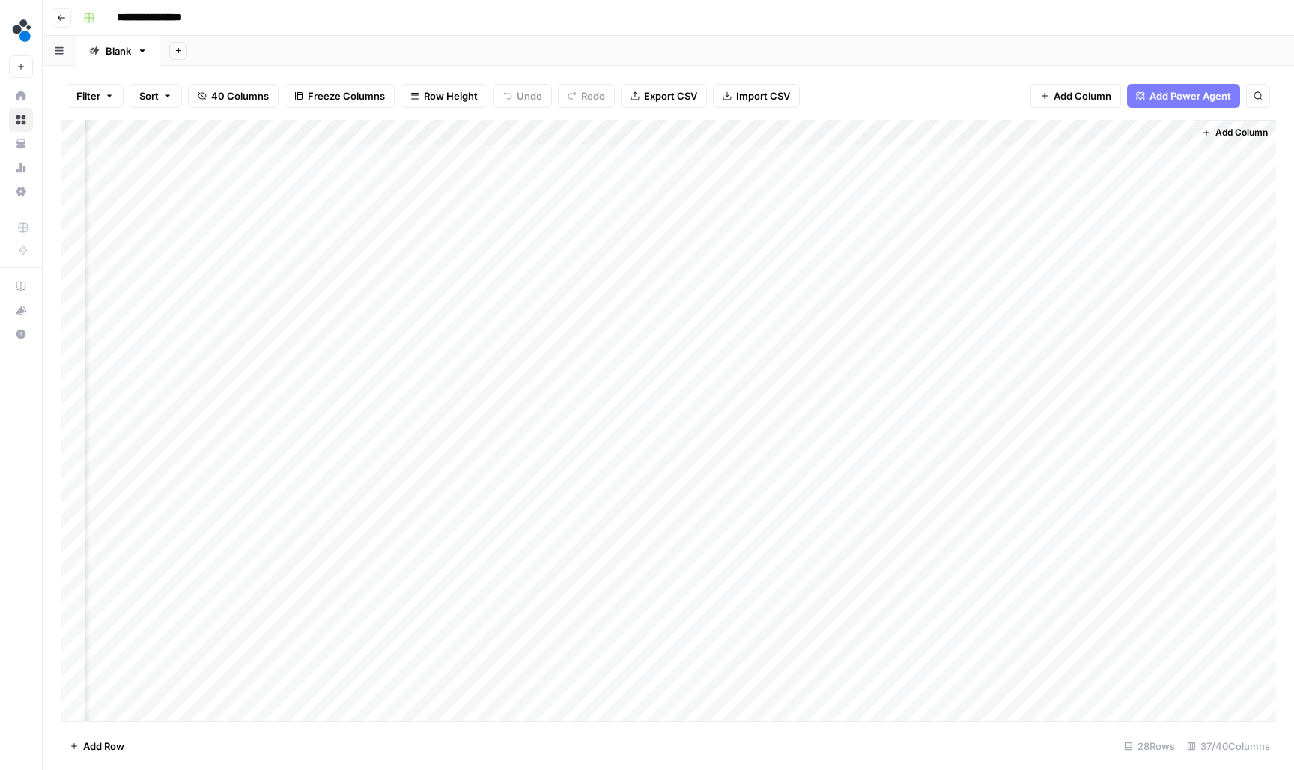
click at [638, 279] on div "Add Column" at bounding box center [668, 422] width 1215 height 604
click at [638, 305] on div "Add Column" at bounding box center [668, 422] width 1215 height 604
click at [638, 338] on div "Add Column" at bounding box center [668, 422] width 1215 height 604
click at [638, 357] on div "Add Column" at bounding box center [668, 422] width 1215 height 604
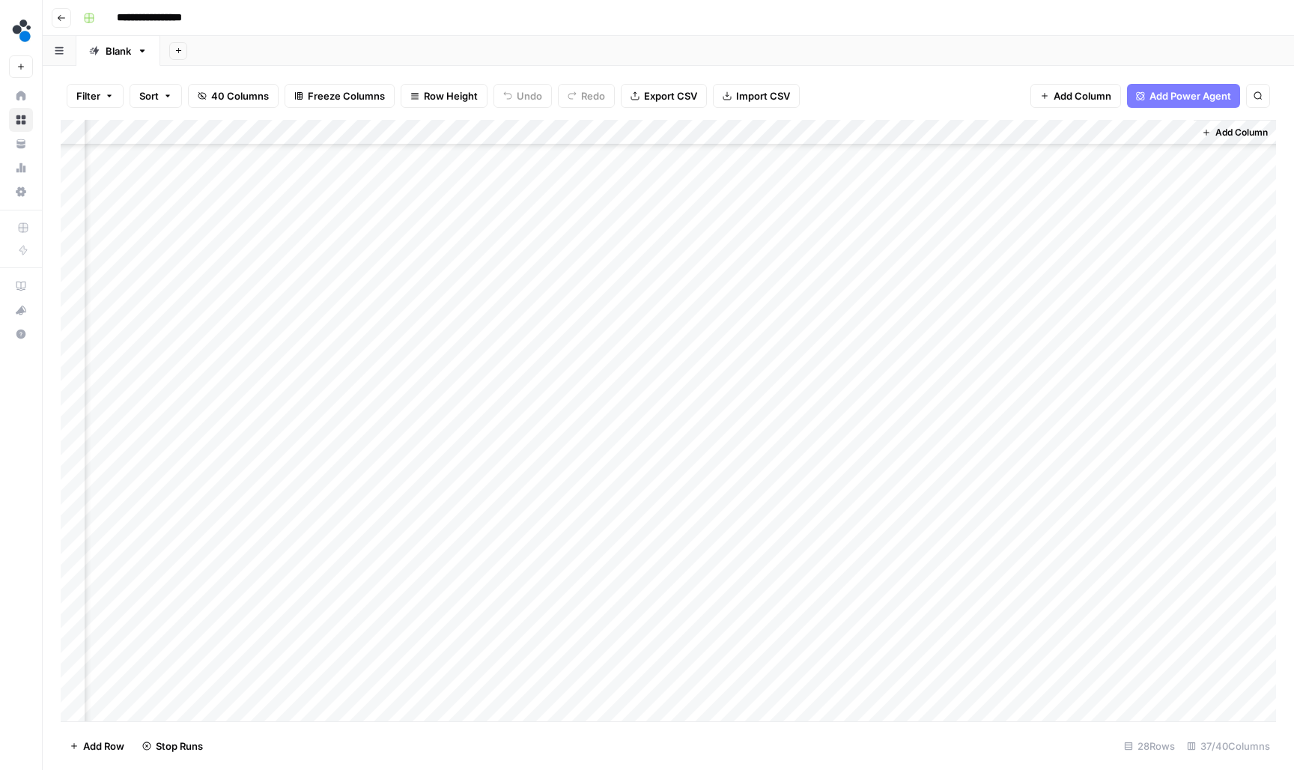
click at [638, 227] on div "Add Column" at bounding box center [668, 422] width 1215 height 604
click at [638, 246] on div "Add Column" at bounding box center [668, 422] width 1215 height 604
click at [638, 272] on div "Add Column" at bounding box center [668, 422] width 1215 height 604
click at [638, 301] on div "Add Column" at bounding box center [668, 422] width 1215 height 604
click at [638, 319] on div "Add Column" at bounding box center [668, 422] width 1215 height 604
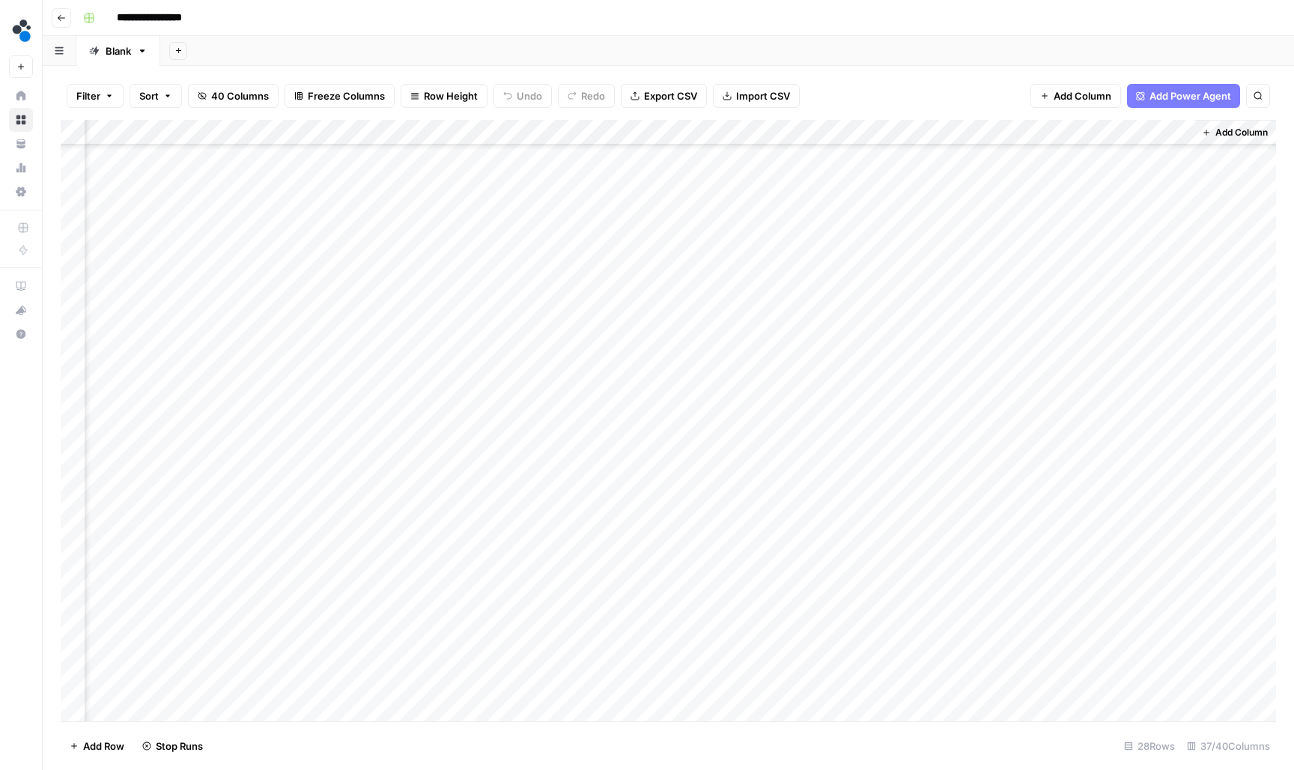
click at [638, 353] on div "Add Column" at bounding box center [668, 422] width 1215 height 604
click at [638, 380] on div "Add Column" at bounding box center [668, 422] width 1215 height 604
click at [638, 404] on div "Add Column" at bounding box center [668, 422] width 1215 height 604
click at [638, 422] on div "Add Column" at bounding box center [668, 422] width 1215 height 604
click at [638, 455] on div "Add Column" at bounding box center [668, 422] width 1215 height 604
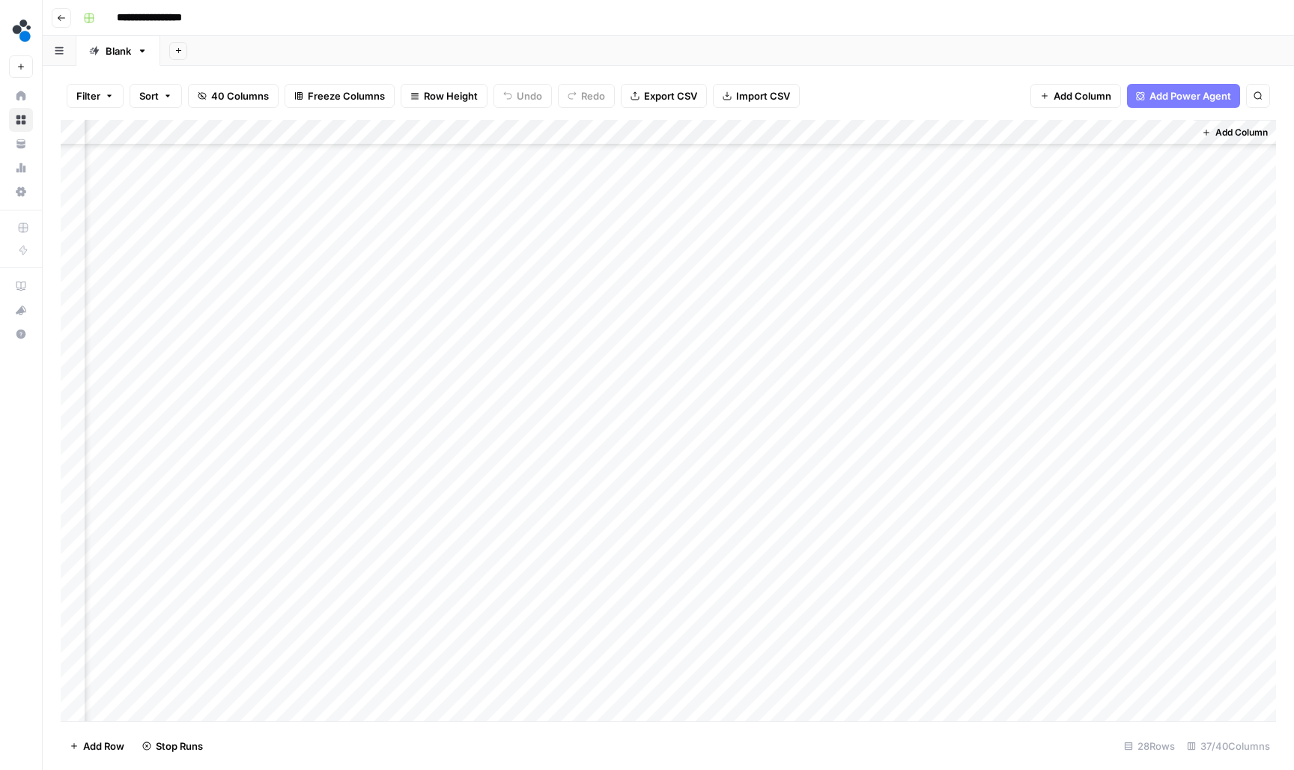
click at [638, 377] on div "Add Column" at bounding box center [668, 422] width 1215 height 604
click at [638, 476] on div "Add Column" at bounding box center [668, 422] width 1215 height 604
click at [638, 499] on div "Add Column" at bounding box center [668, 422] width 1215 height 604
click at [638, 526] on div "Add Column" at bounding box center [668, 422] width 1215 height 604
click at [638, 550] on div "Add Column" at bounding box center [668, 422] width 1215 height 604
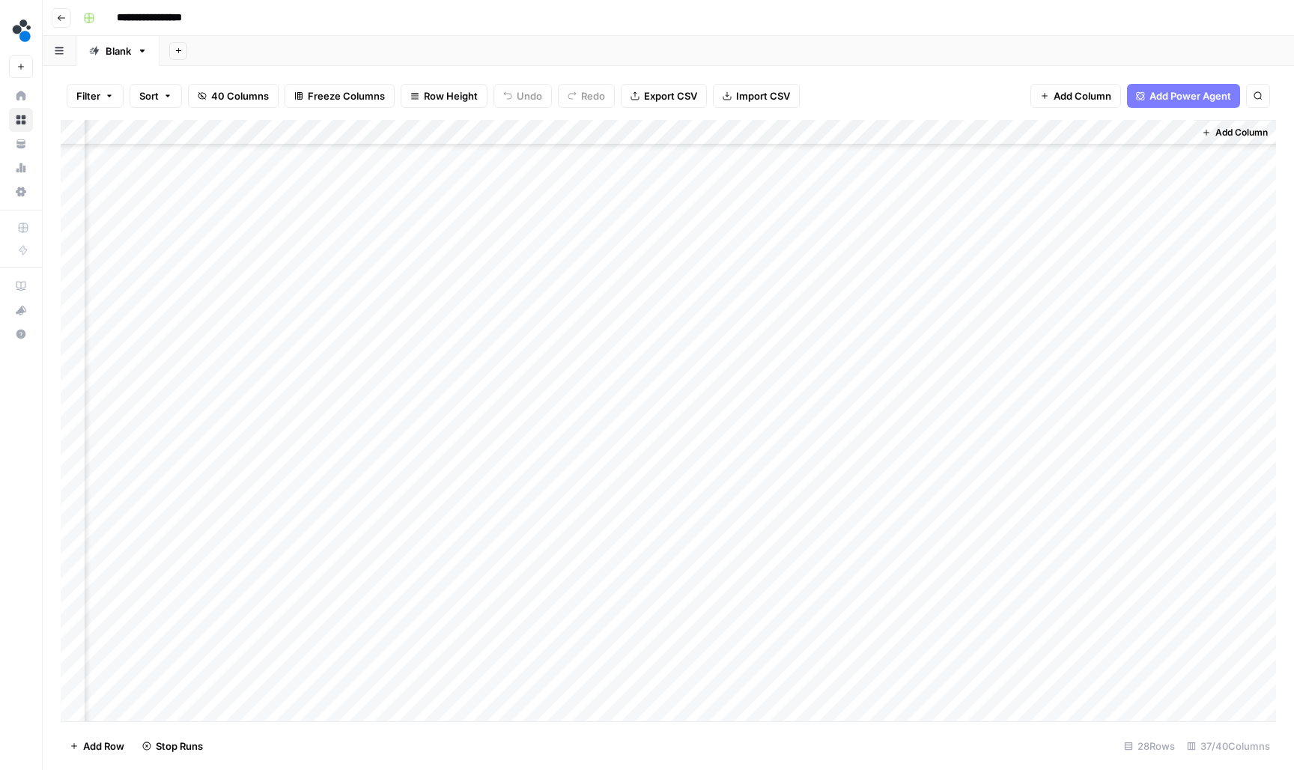
click at [638, 604] on div "Add Column" at bounding box center [668, 422] width 1215 height 604
click at [638, 638] on div "Add Column" at bounding box center [668, 422] width 1215 height 604
click at [638, 610] on div "Add Column" at bounding box center [668, 422] width 1215 height 604
click at [638, 656] on div "Add Column" at bounding box center [668, 422] width 1215 height 604
click at [638, 686] on div "Add Column" at bounding box center [668, 422] width 1215 height 604
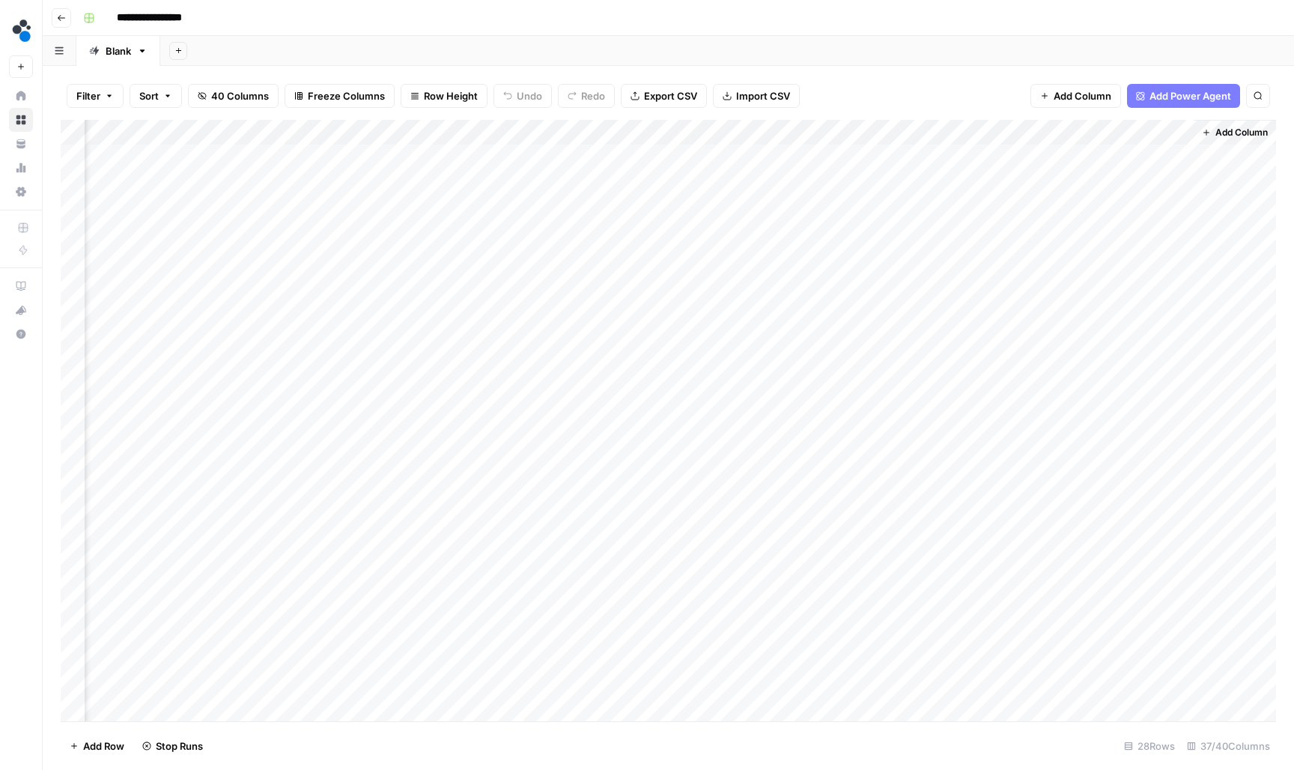
scroll to position [0, 4244]
click at [638, 127] on div "Add Column" at bounding box center [668, 422] width 1215 height 604
click at [638, 109] on div "Filter Sort 40 Columns Freeze Columns Row Height Undo Redo Export CSV Import CS…" at bounding box center [668, 96] width 1215 height 48
click at [372, 154] on div "Add Column" at bounding box center [668, 422] width 1215 height 604
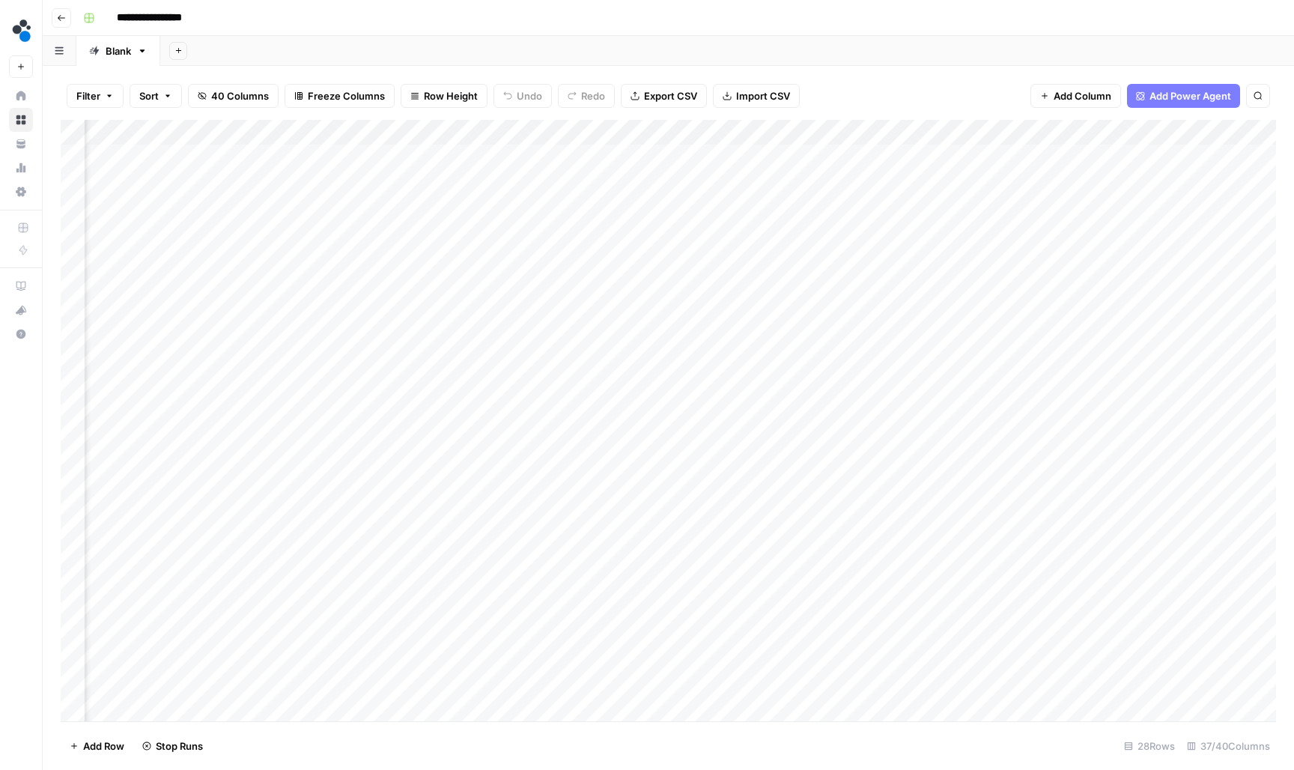
click at [350, 174] on div "Add Column" at bounding box center [668, 422] width 1215 height 604
click at [343, 198] on div "Add Column" at bounding box center [668, 422] width 1215 height 604
click at [330, 222] on div "Add Column" at bounding box center [668, 422] width 1215 height 604
click at [326, 249] on div "Add Column" at bounding box center [668, 422] width 1215 height 604
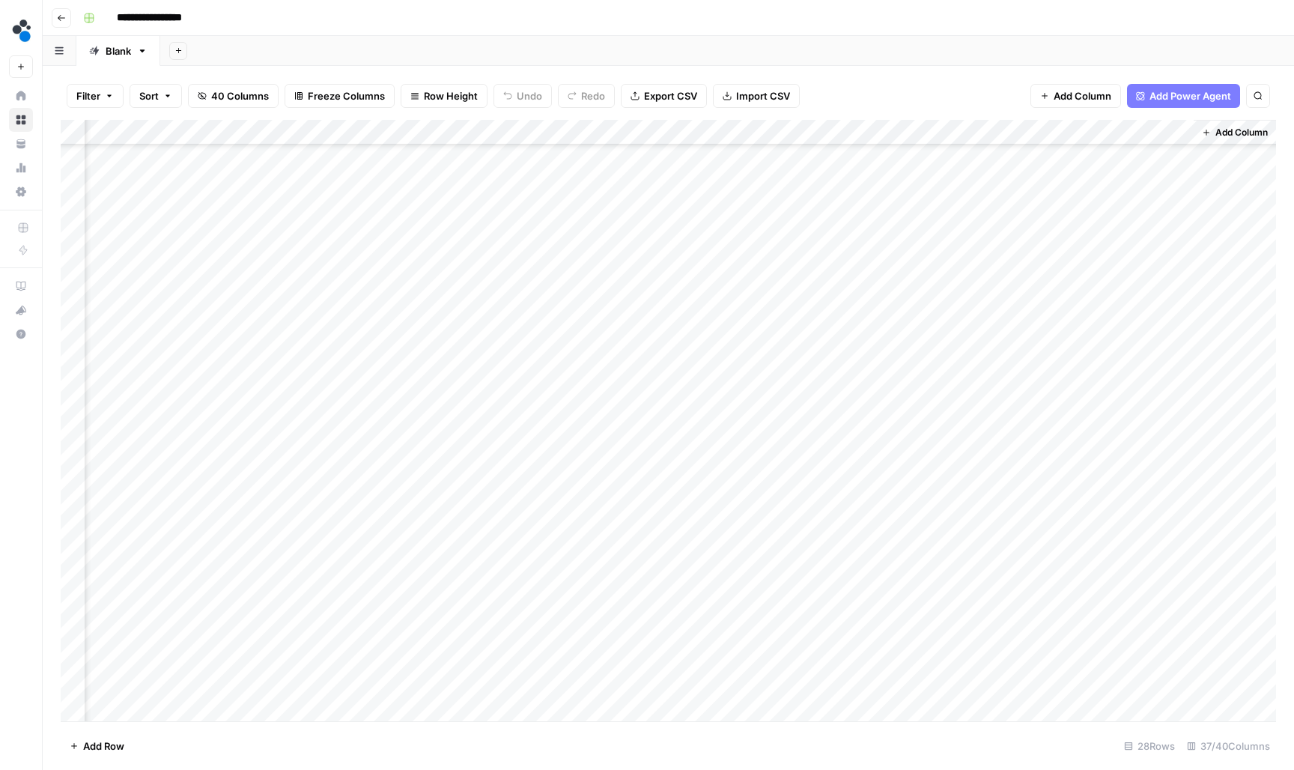
click at [638, 578] on div "Add Column" at bounding box center [668, 422] width 1215 height 604
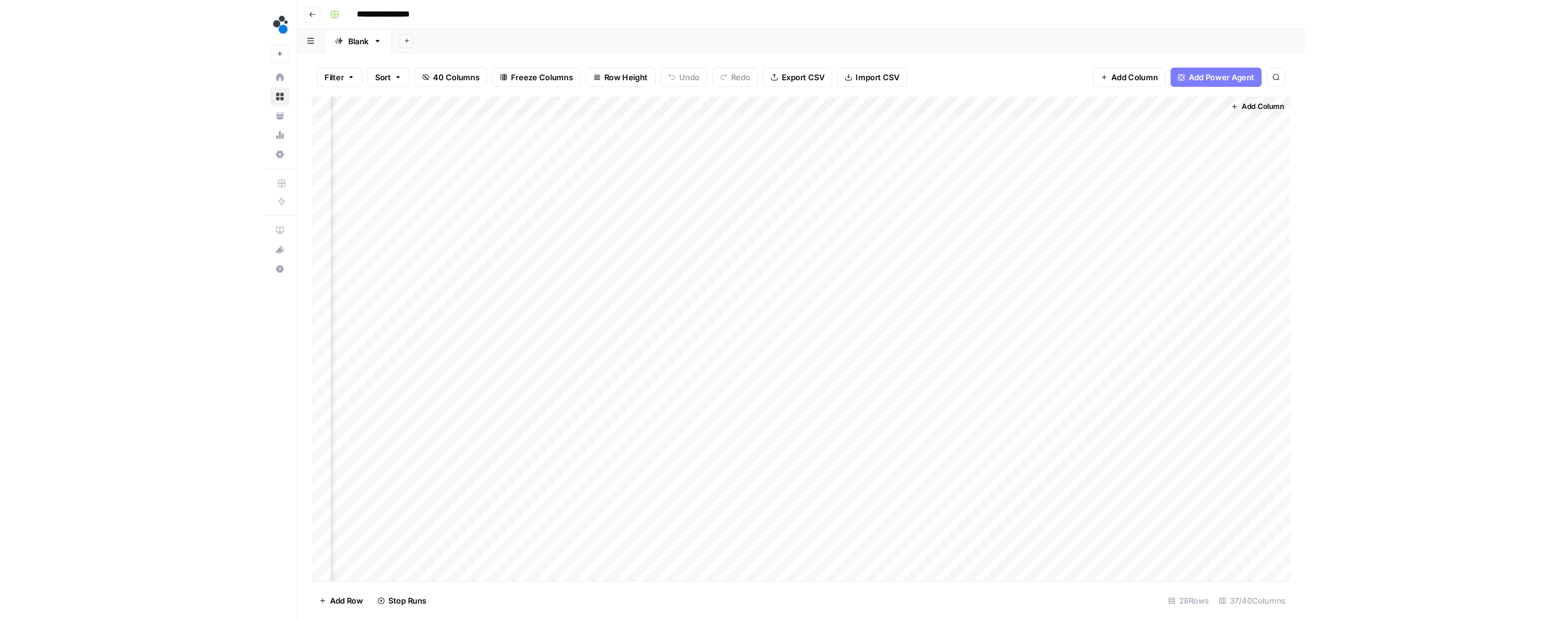
scroll to position [1, 2583]
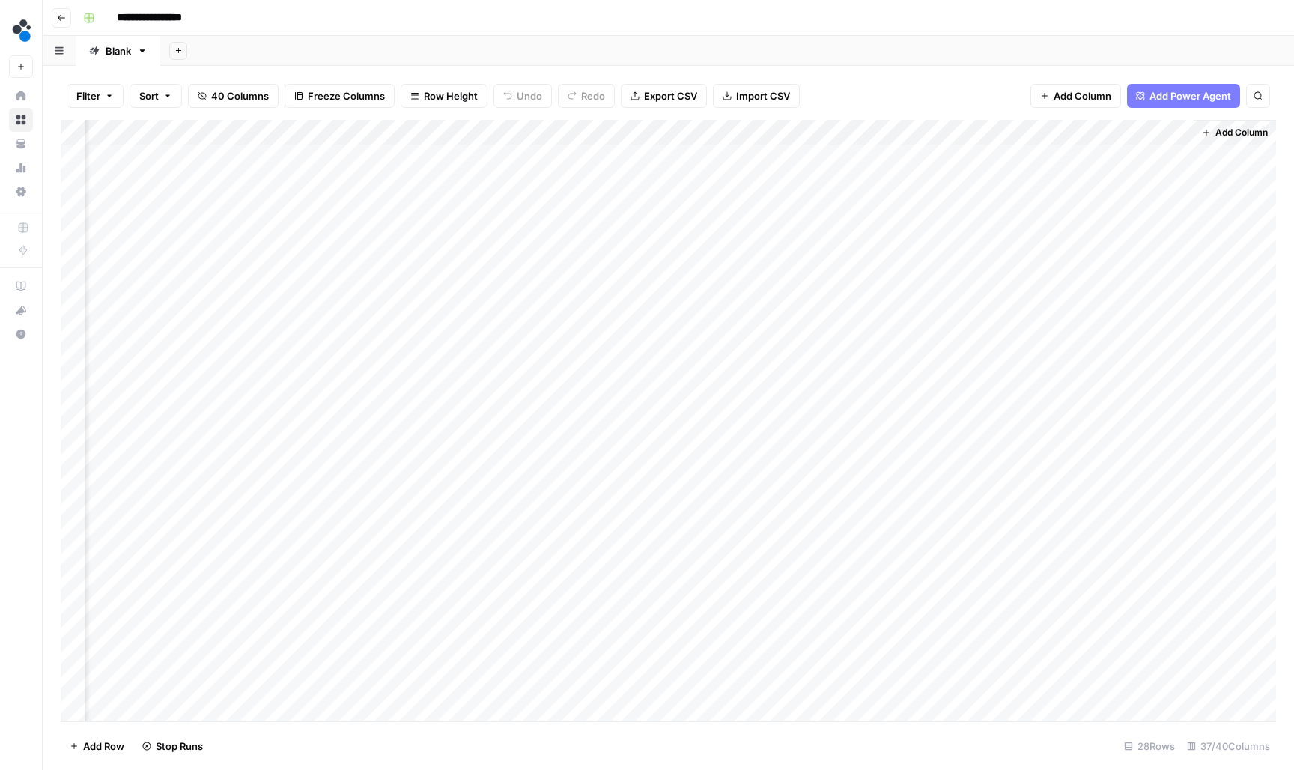
click at [638, 18] on div "**********" at bounding box center [678, 18] width 1202 height 24
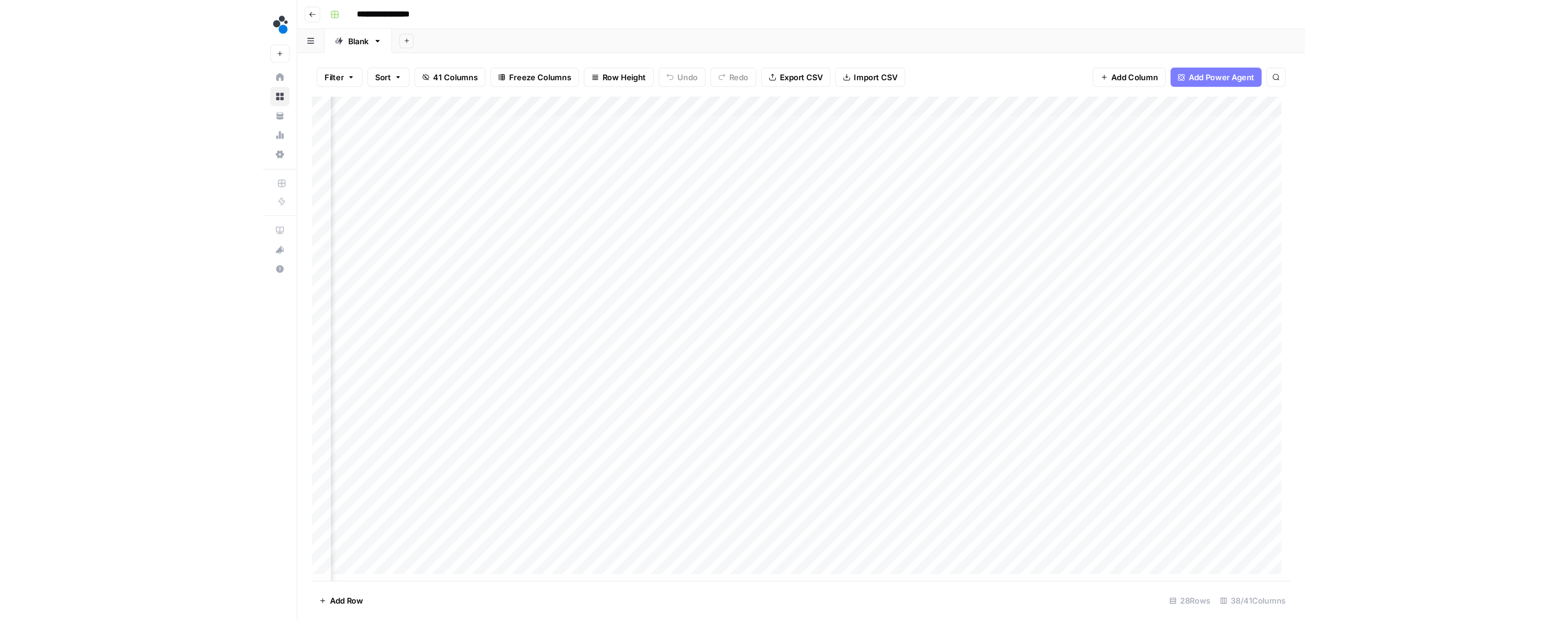
scroll to position [1, 1892]
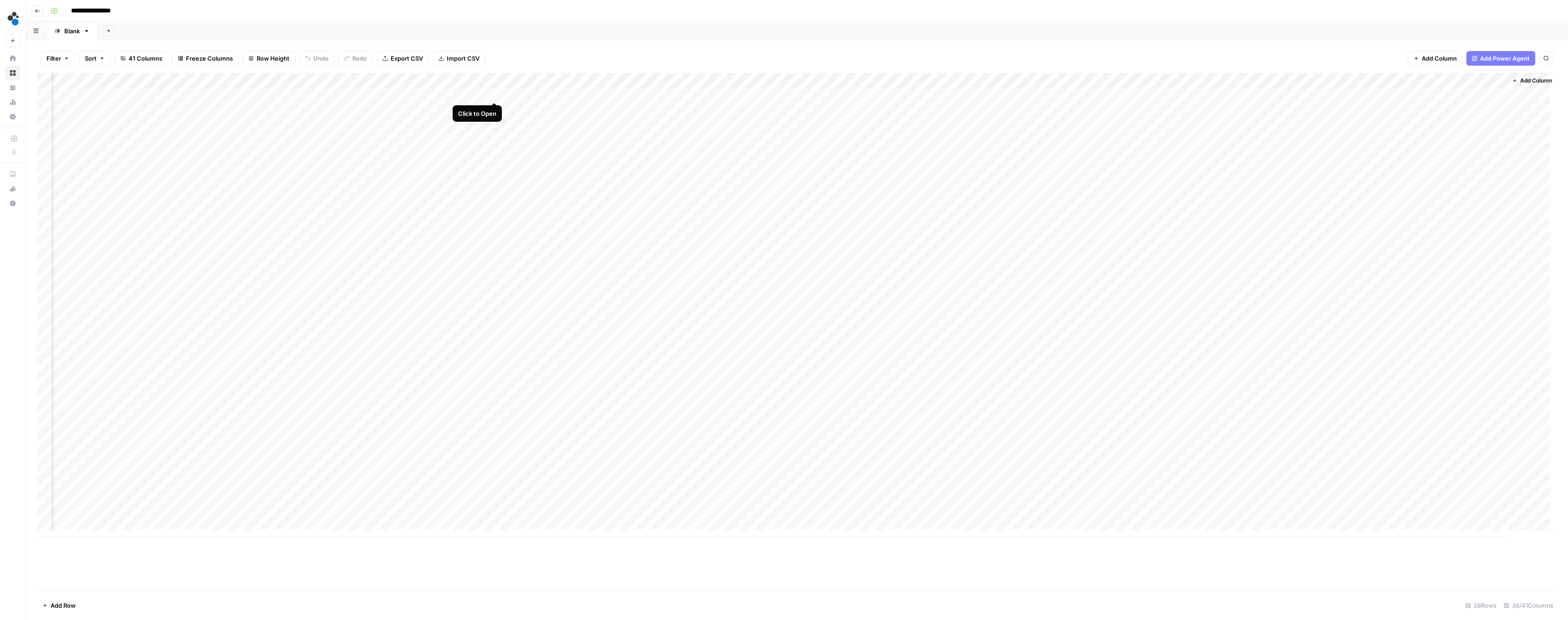
click at [388, 93] on div "Add Column" at bounding box center [797, 305] width 1520 height 464
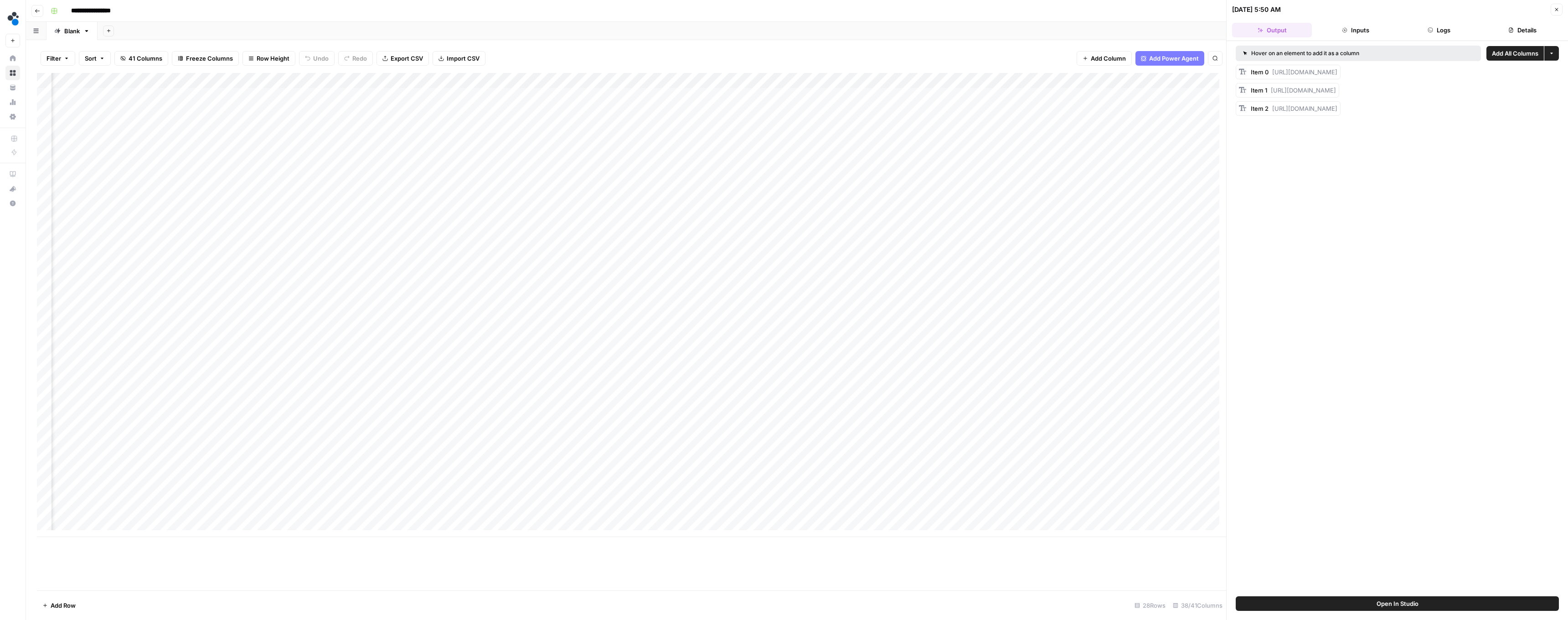
click at [388, 60] on button "Add All Columns" at bounding box center [1515, 54] width 57 height 15
click at [388, 54] on span "Add All Columns" at bounding box center [1515, 53] width 46 height 9
click at [388, 15] on button "Close" at bounding box center [1556, 9] width 12 height 12
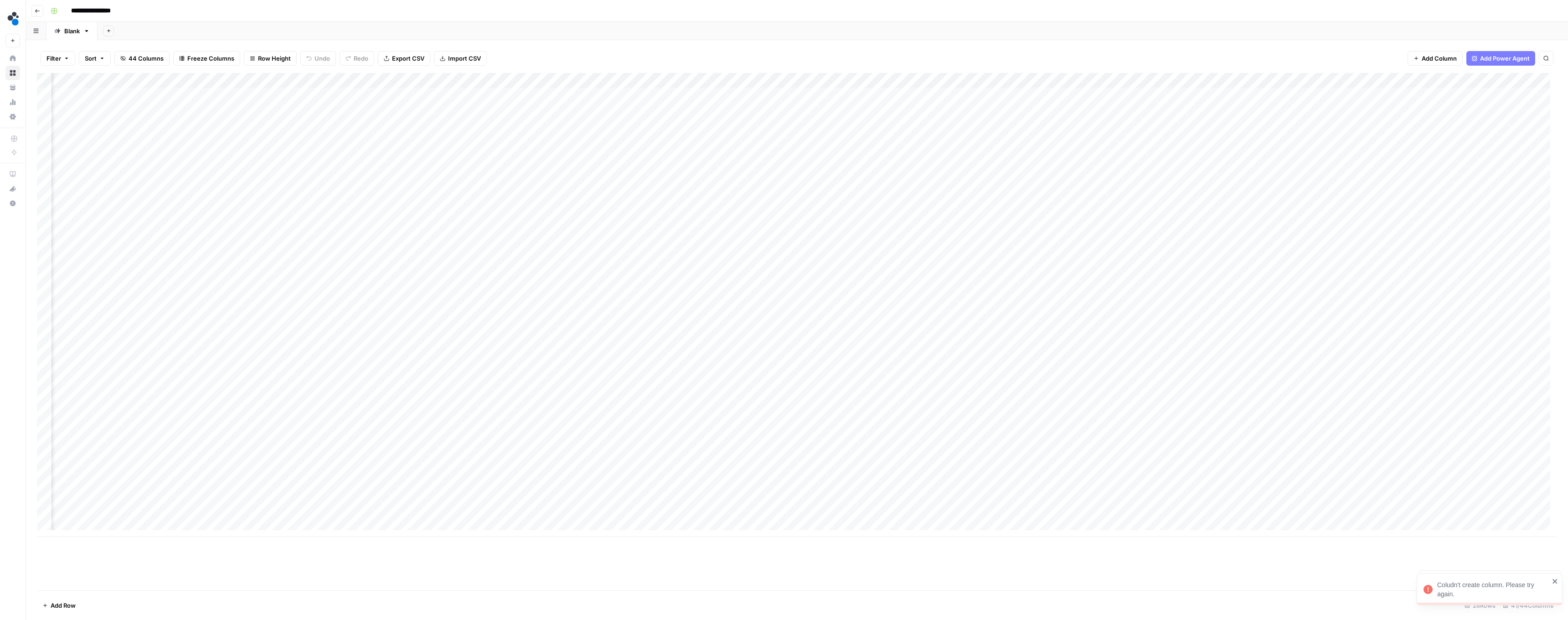
scroll to position [1, 2138]
click at [342, 94] on div "Add Column" at bounding box center [797, 305] width 1520 height 464
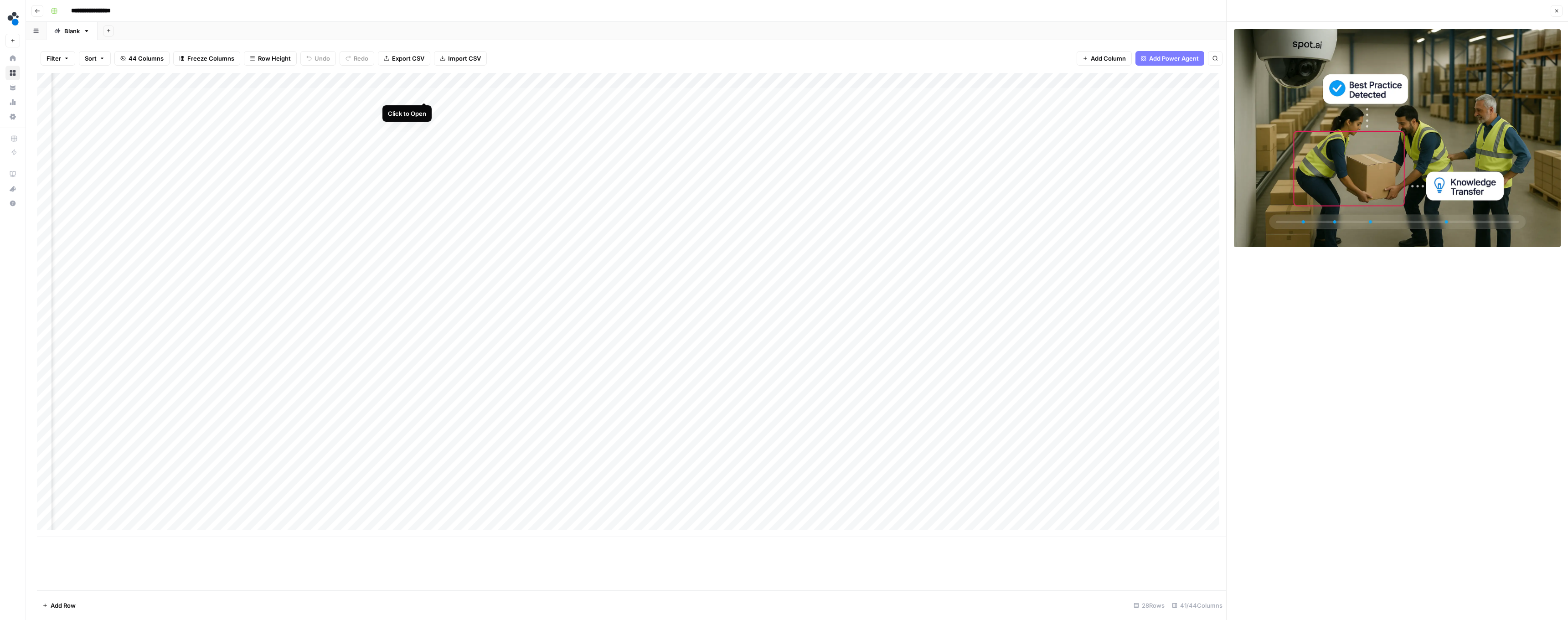
click at [388, 94] on div "Add Column" at bounding box center [632, 305] width 1189 height 464
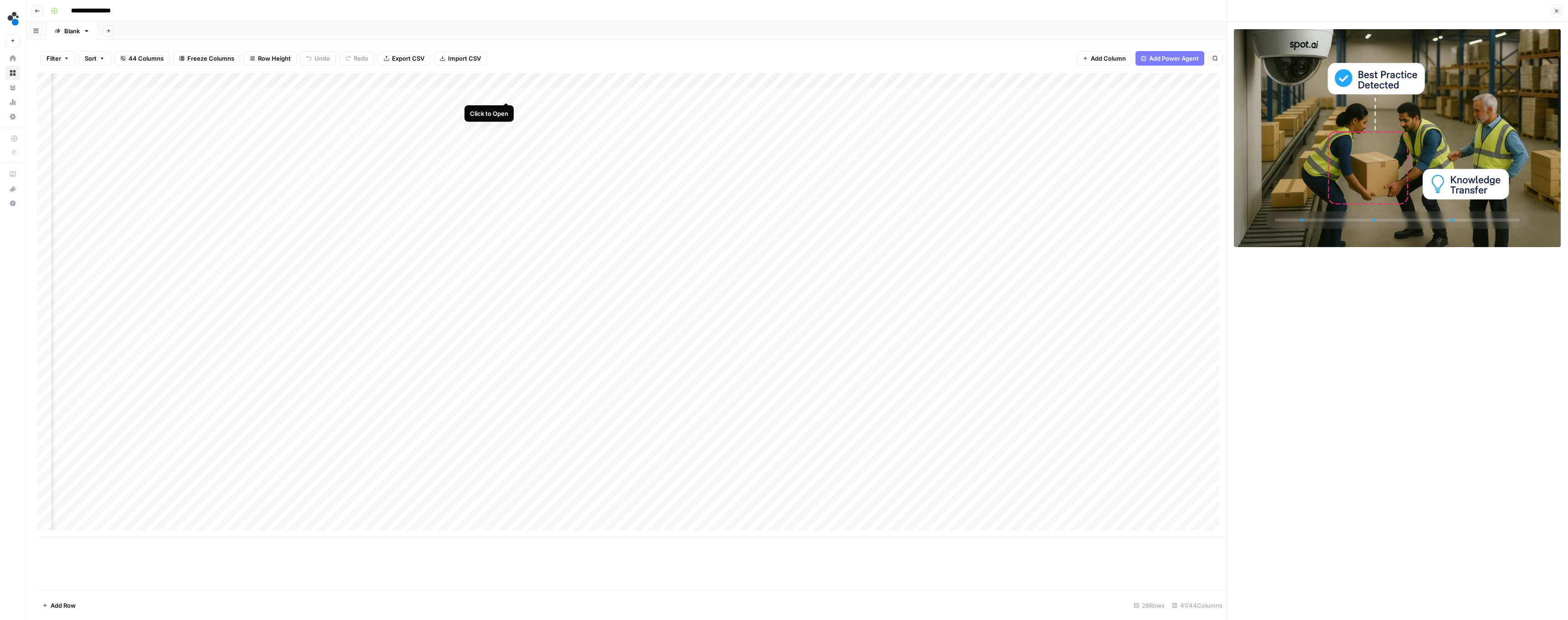
click at [388, 95] on div "Add Column" at bounding box center [632, 305] width 1189 height 464
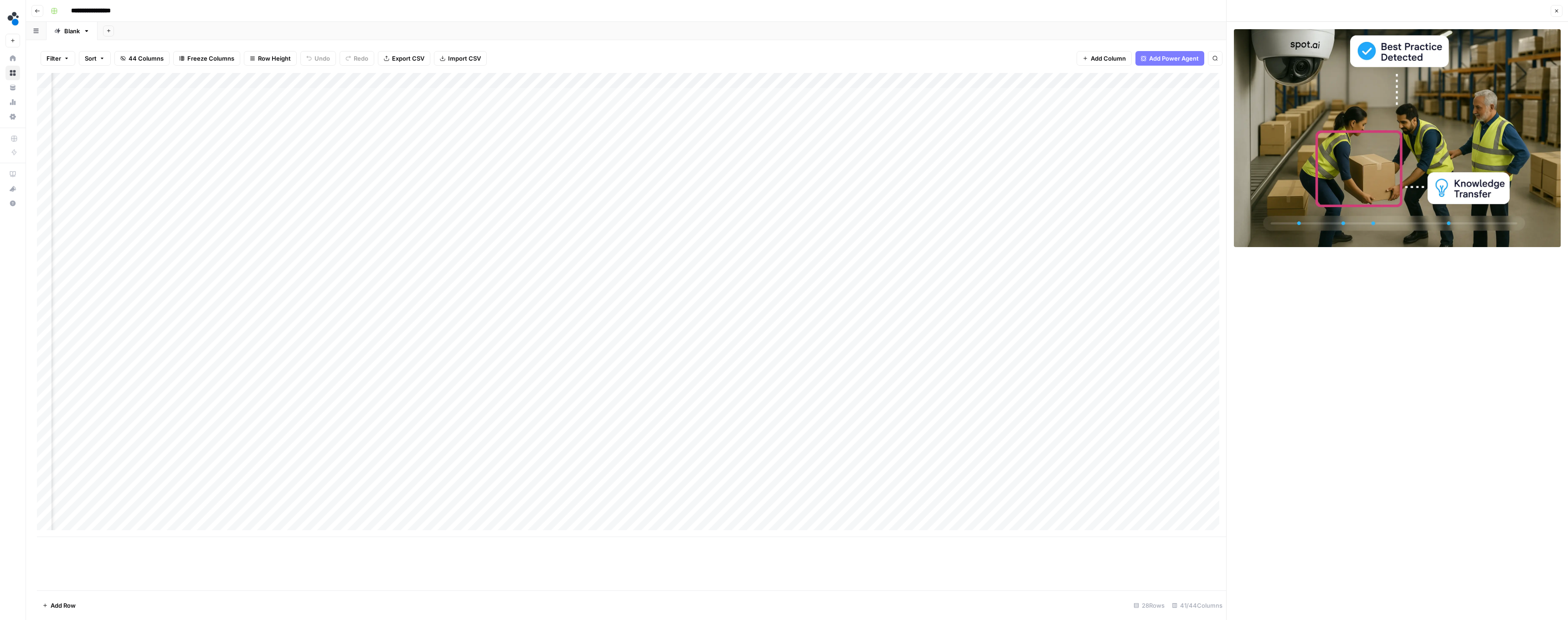
click at [388, 12] on icon "button" at bounding box center [1556, 10] width 5 height 5
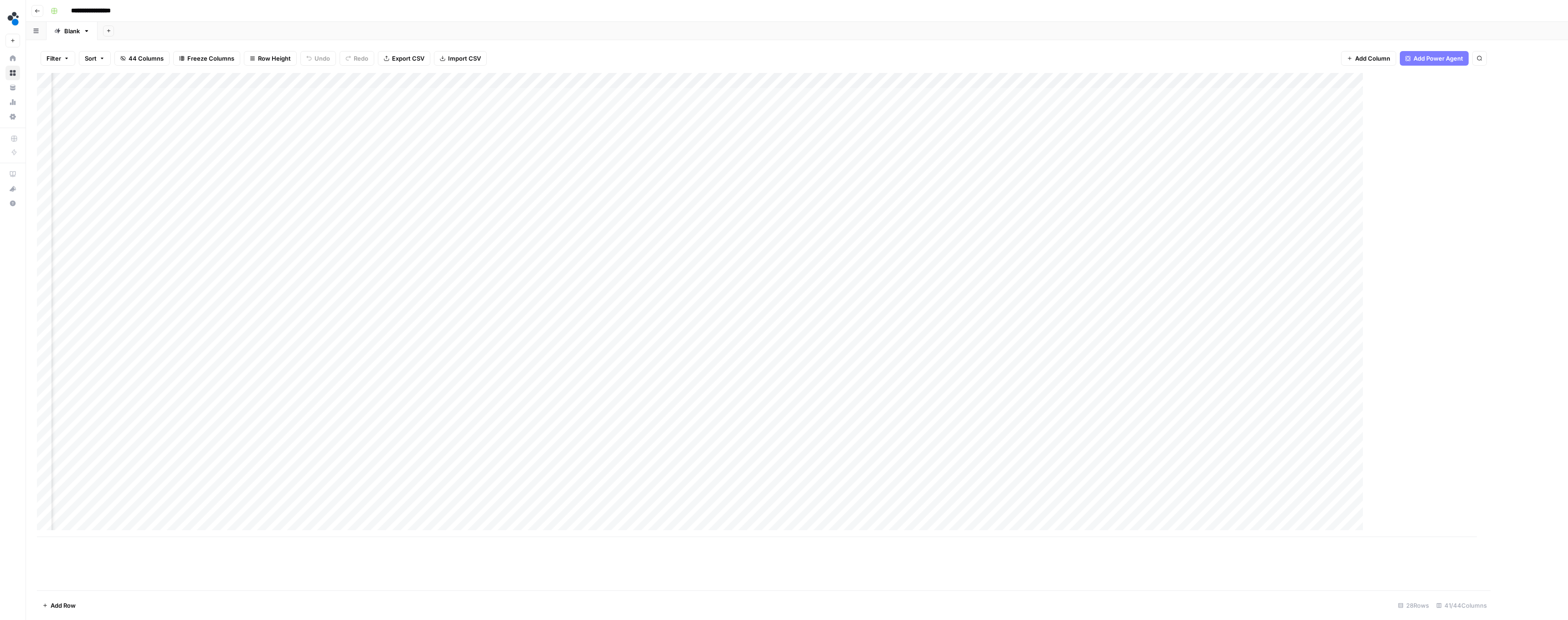
scroll to position [1, 2127]
click at [388, 80] on div "Add Column" at bounding box center [797, 305] width 1520 height 464
click at [388, 158] on span "Hide Column" at bounding box center [583, 156] width 80 height 9
click at [388, 94] on div "Add Column" at bounding box center [797, 305] width 1520 height 464
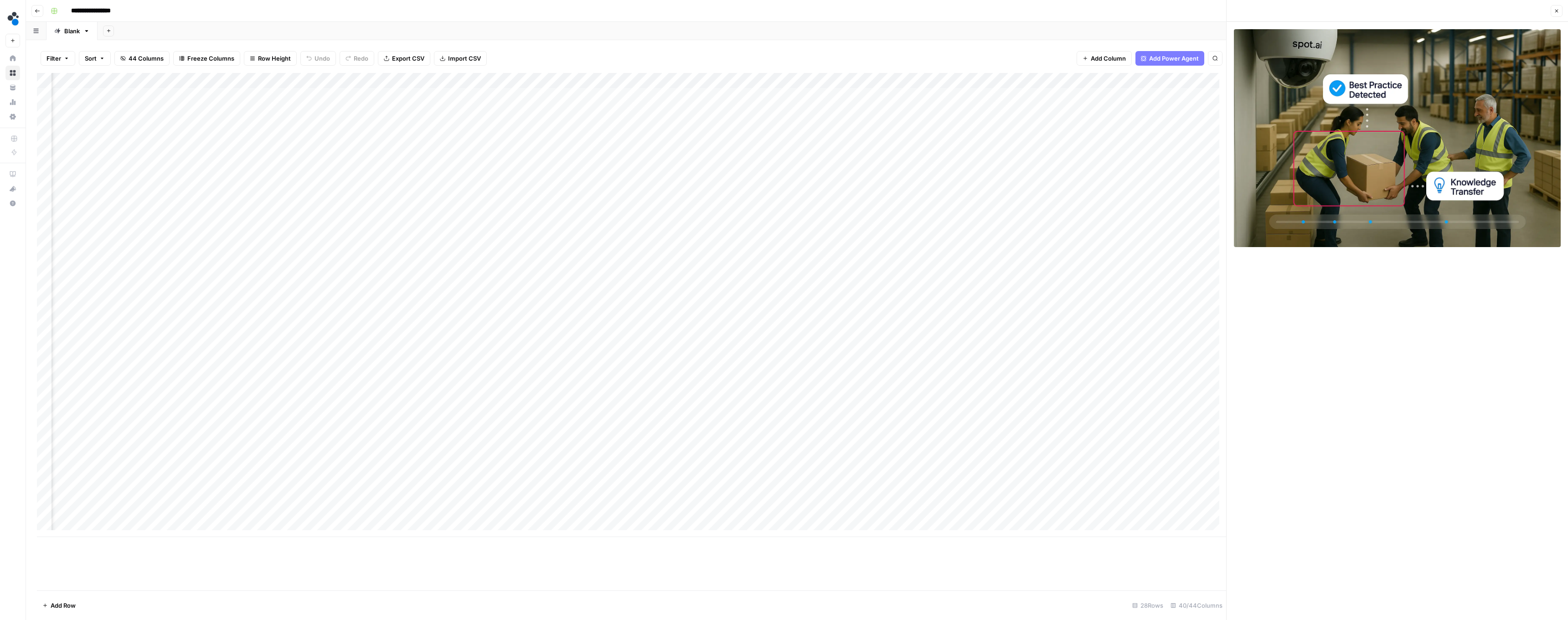
click at [388, 107] on div "Add Column" at bounding box center [632, 305] width 1189 height 464
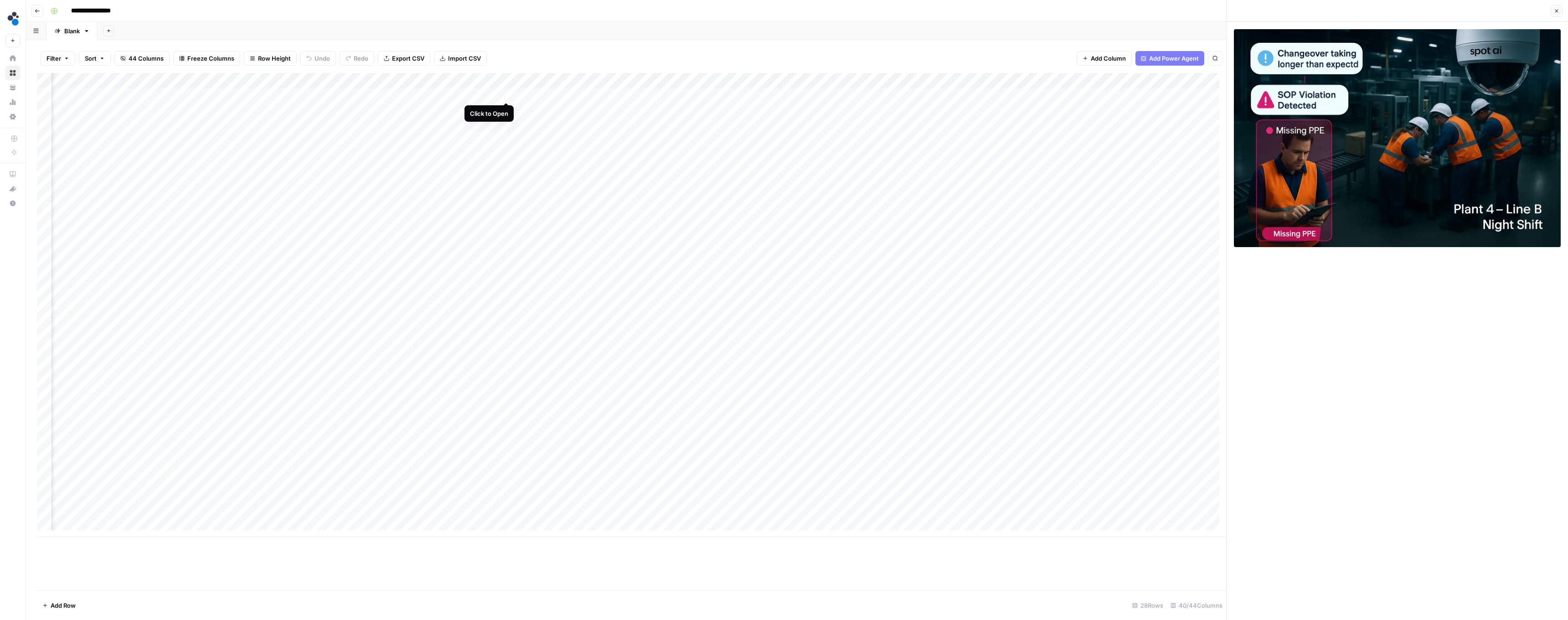
click at [388, 95] on div "Add Column" at bounding box center [632, 305] width 1189 height 464
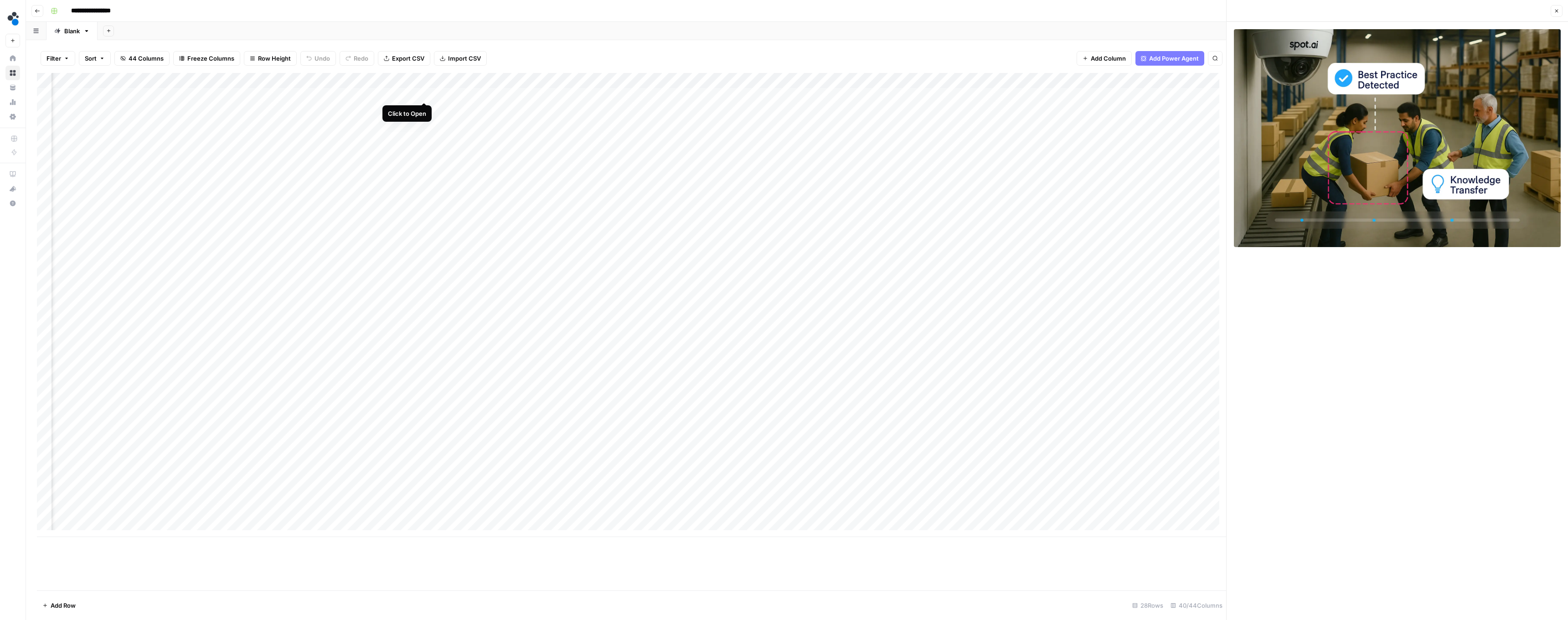
click at [388, 93] on div "Add Column" at bounding box center [632, 305] width 1189 height 464
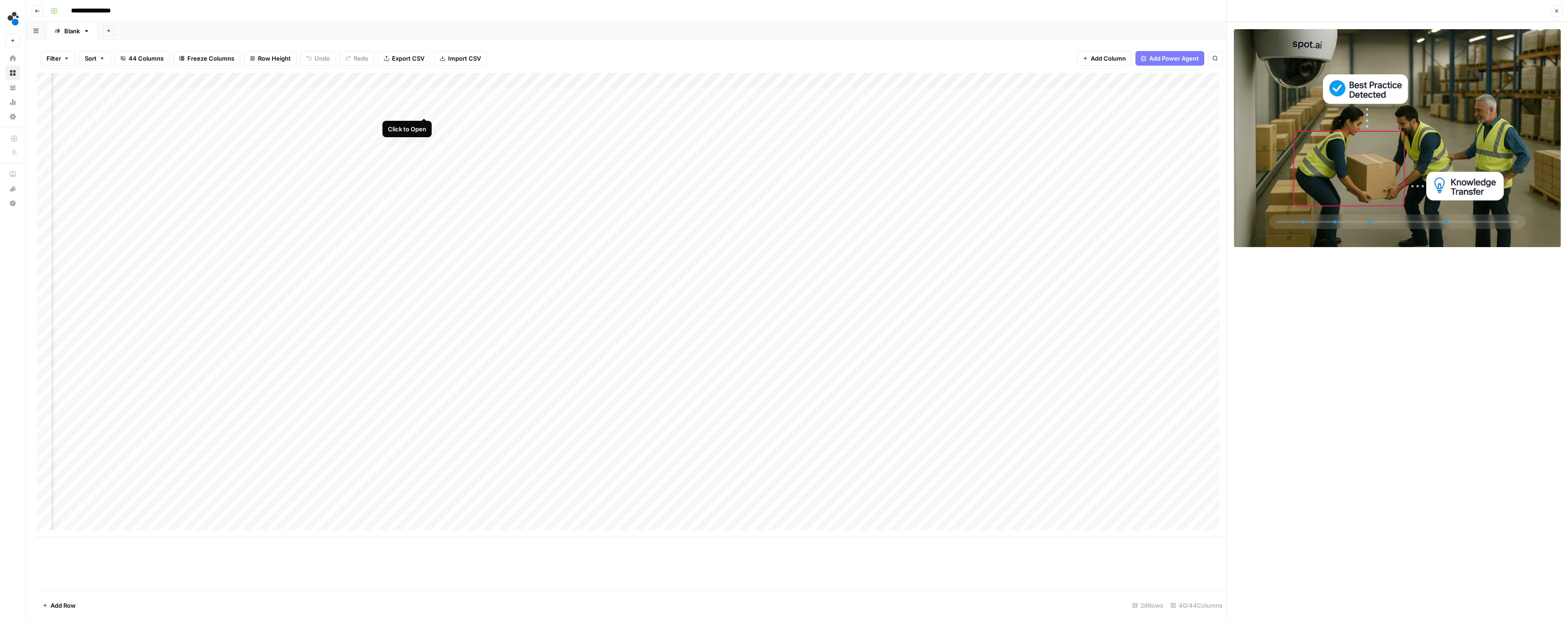
click at [388, 109] on div "Add Column" at bounding box center [632, 305] width 1189 height 464
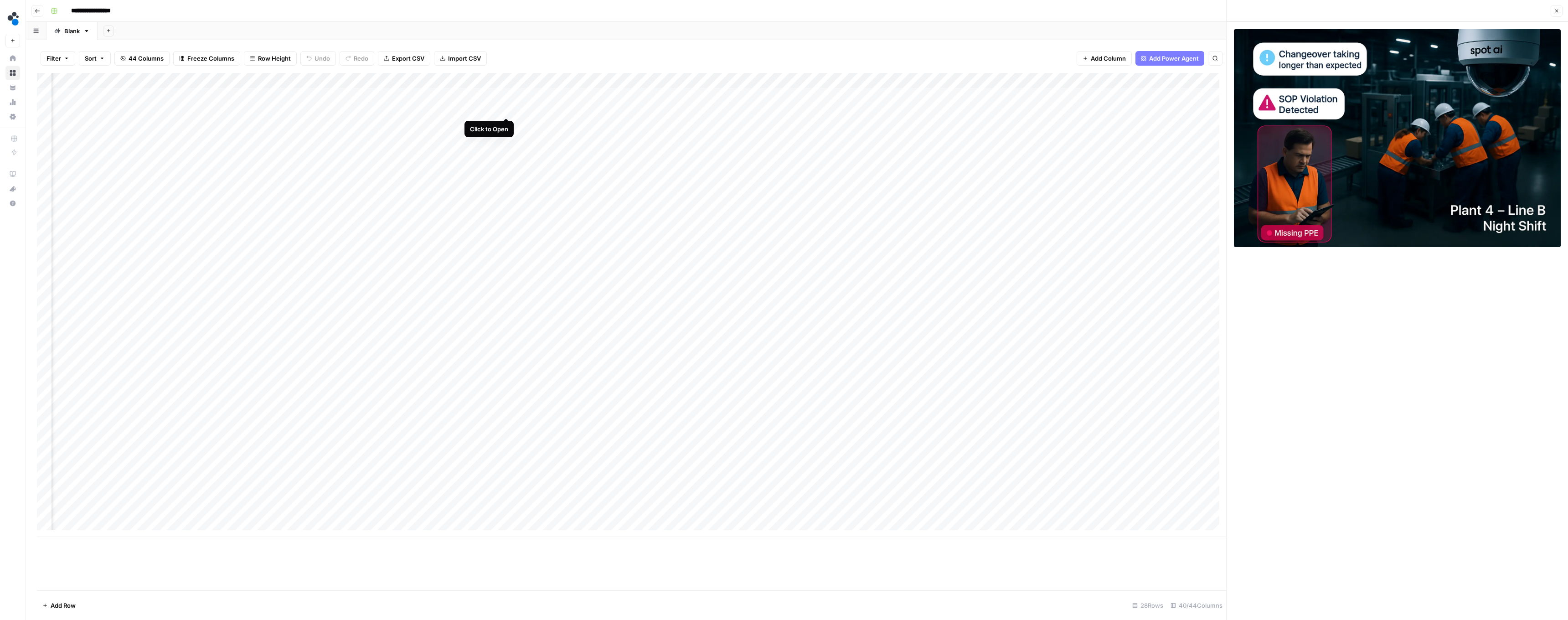
click at [388, 107] on div "Add Column" at bounding box center [632, 305] width 1189 height 464
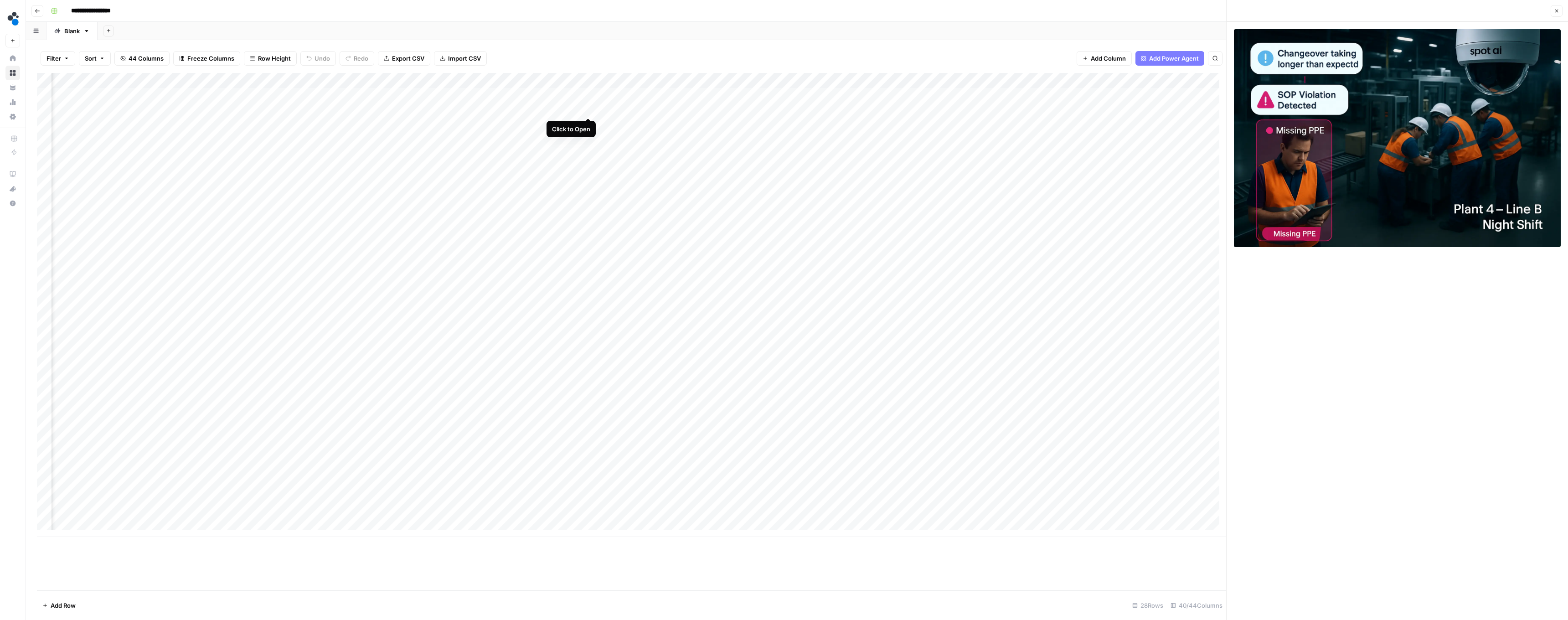
click at [388, 107] on div "Add Column" at bounding box center [632, 305] width 1189 height 464
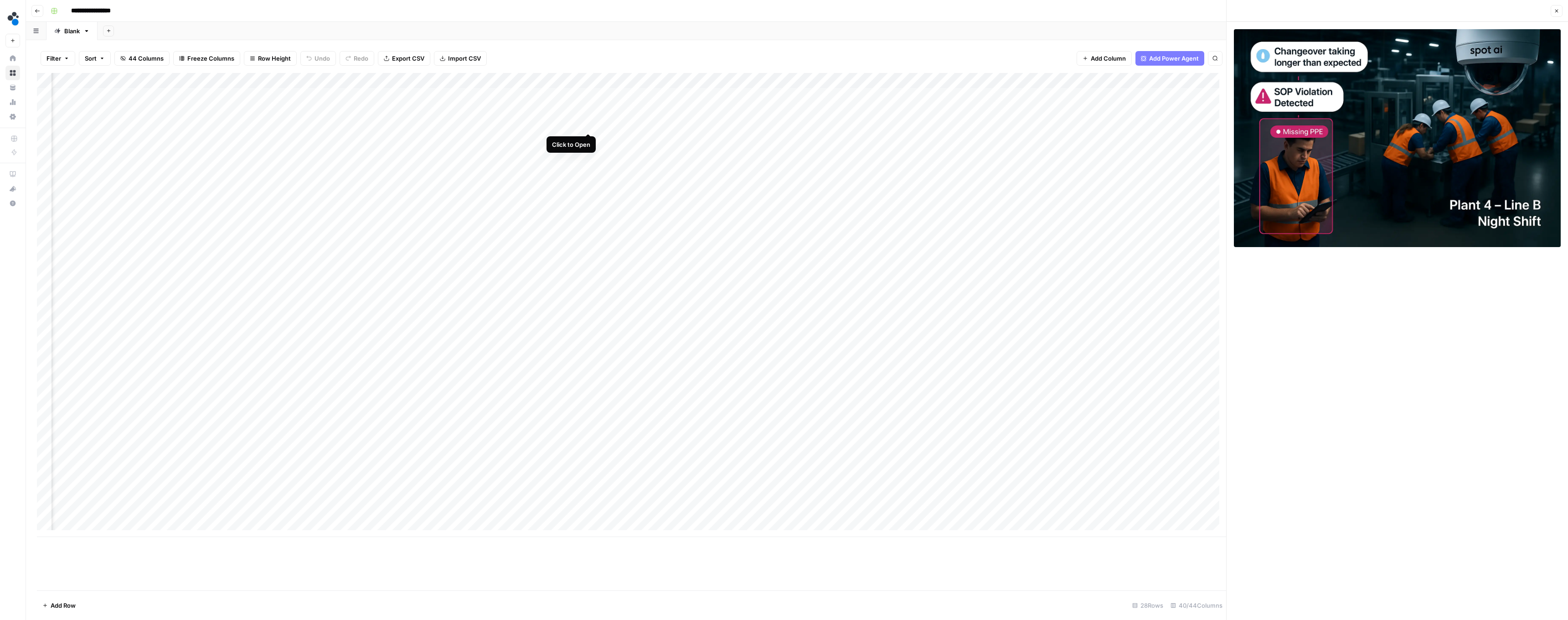
click at [388, 122] on div "Add Column" at bounding box center [632, 305] width 1189 height 464
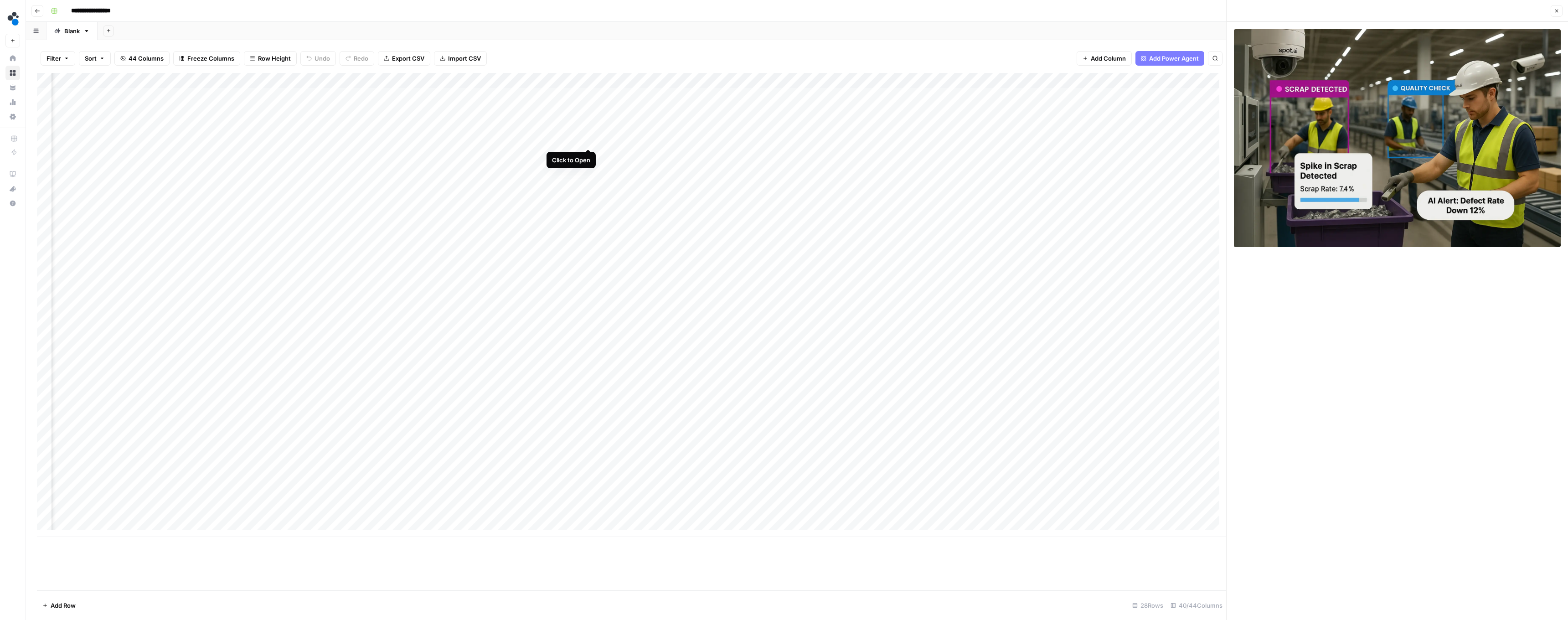
click at [388, 135] on div "Add Column" at bounding box center [632, 305] width 1189 height 464
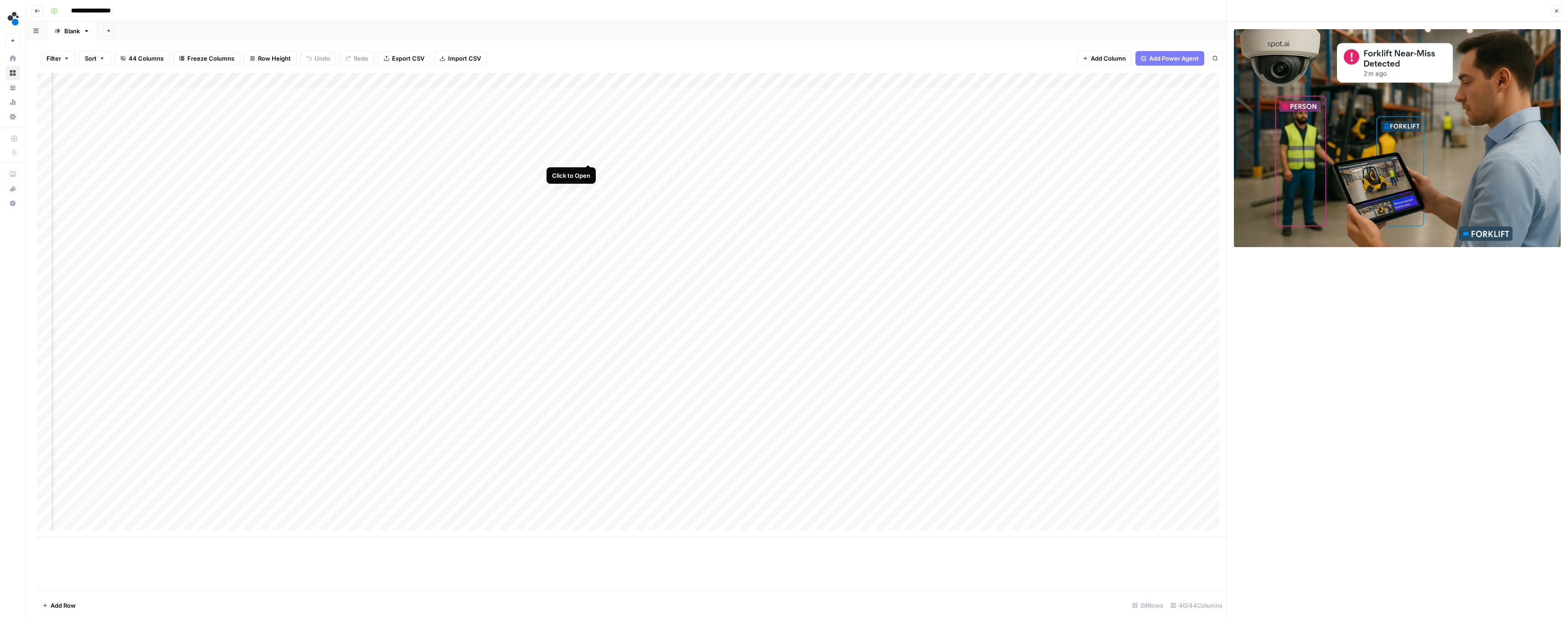
click at [388, 155] on div "Add Column" at bounding box center [632, 305] width 1189 height 464
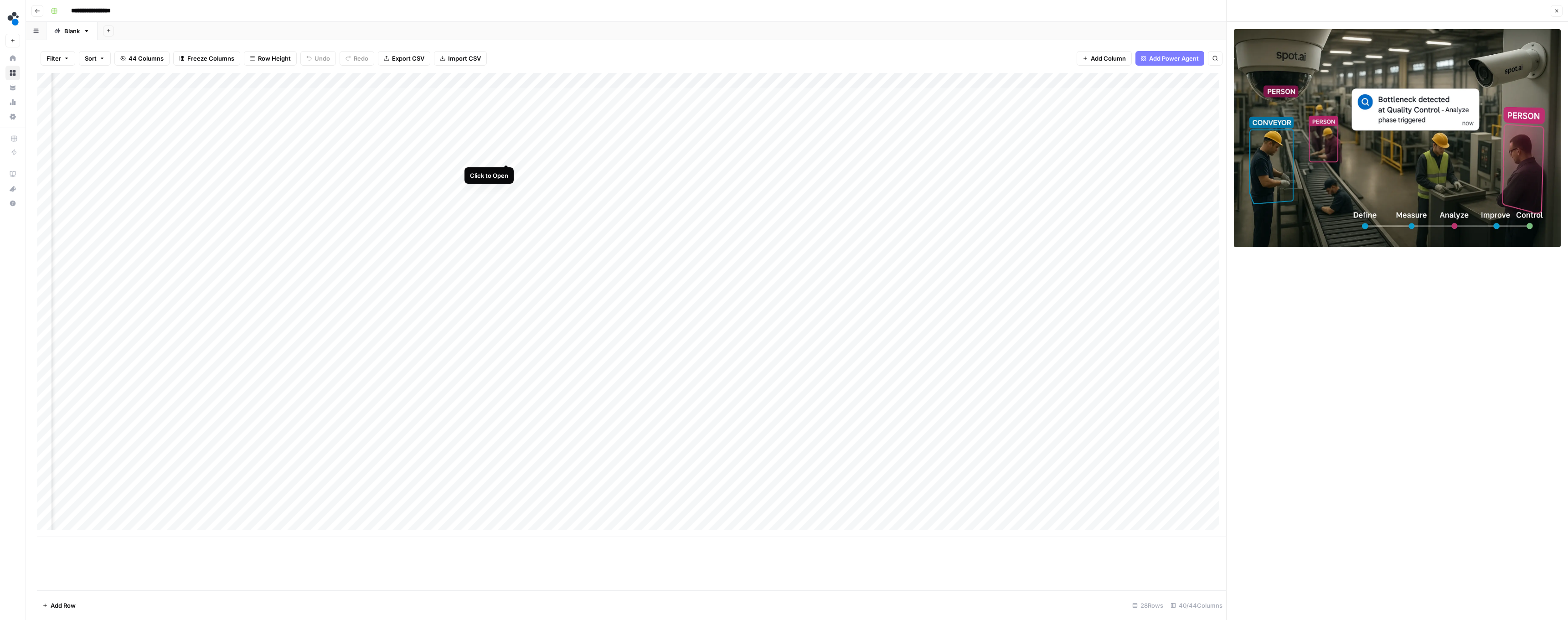
click at [388, 155] on div "Add Column" at bounding box center [632, 305] width 1189 height 464
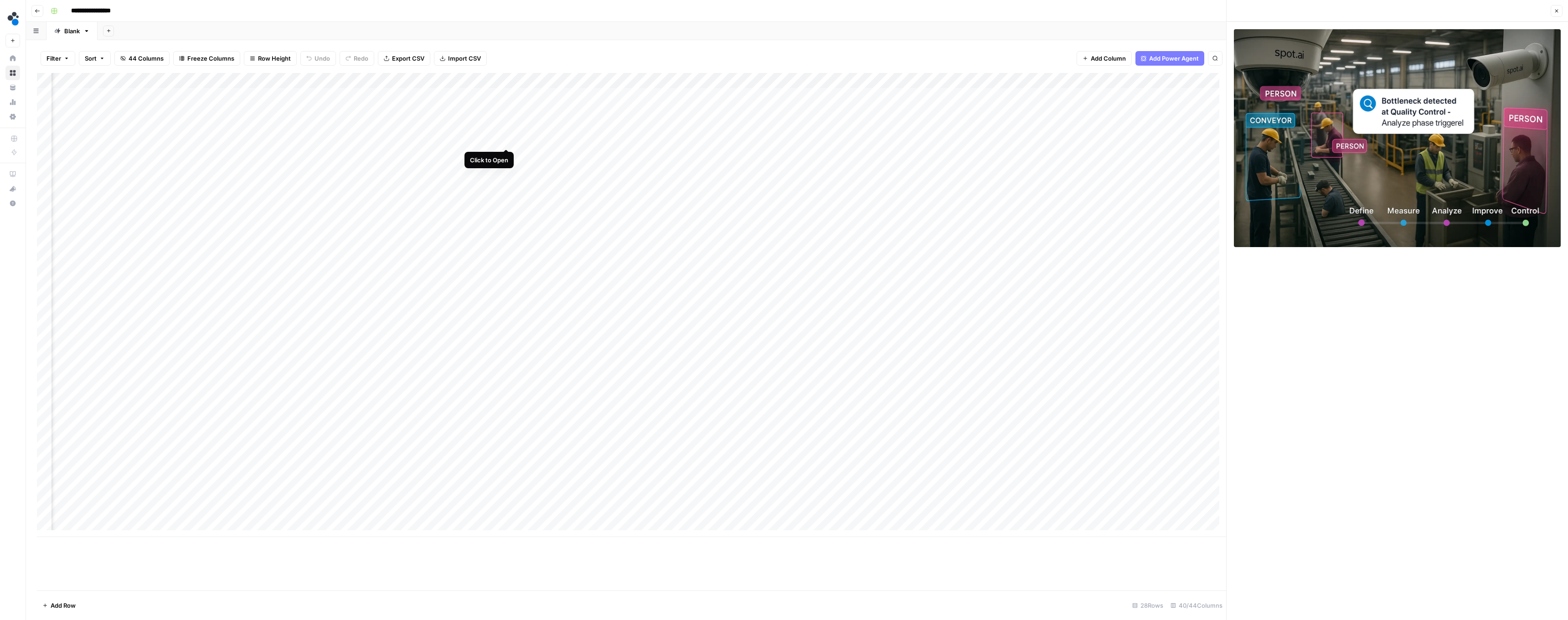
click at [388, 139] on div "Add Column" at bounding box center [632, 305] width 1189 height 464
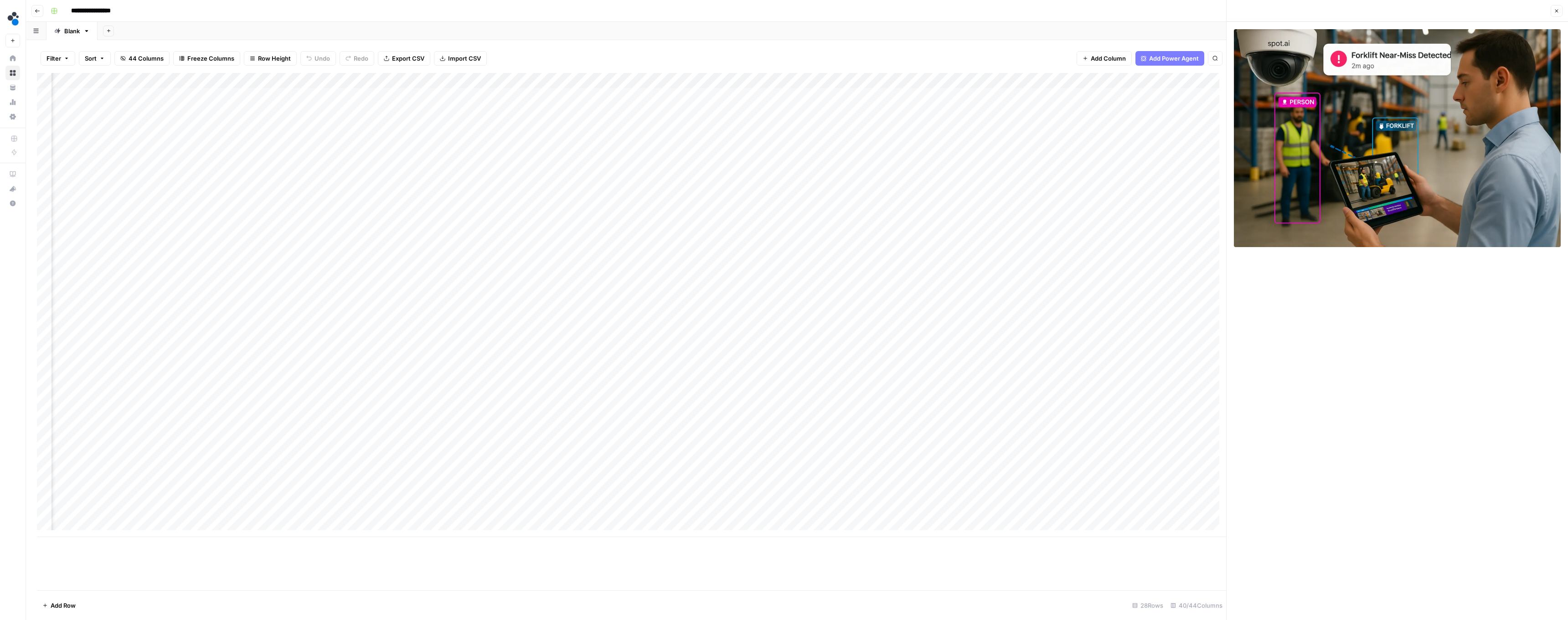
click at [333, 78] on div "Add Column" at bounding box center [632, 305] width 1189 height 464
click at [329, 172] on span "Edit Workflow" at bounding box center [326, 169] width 80 height 9
click at [388, 14] on button "Close" at bounding box center [1556, 10] width 12 height 12
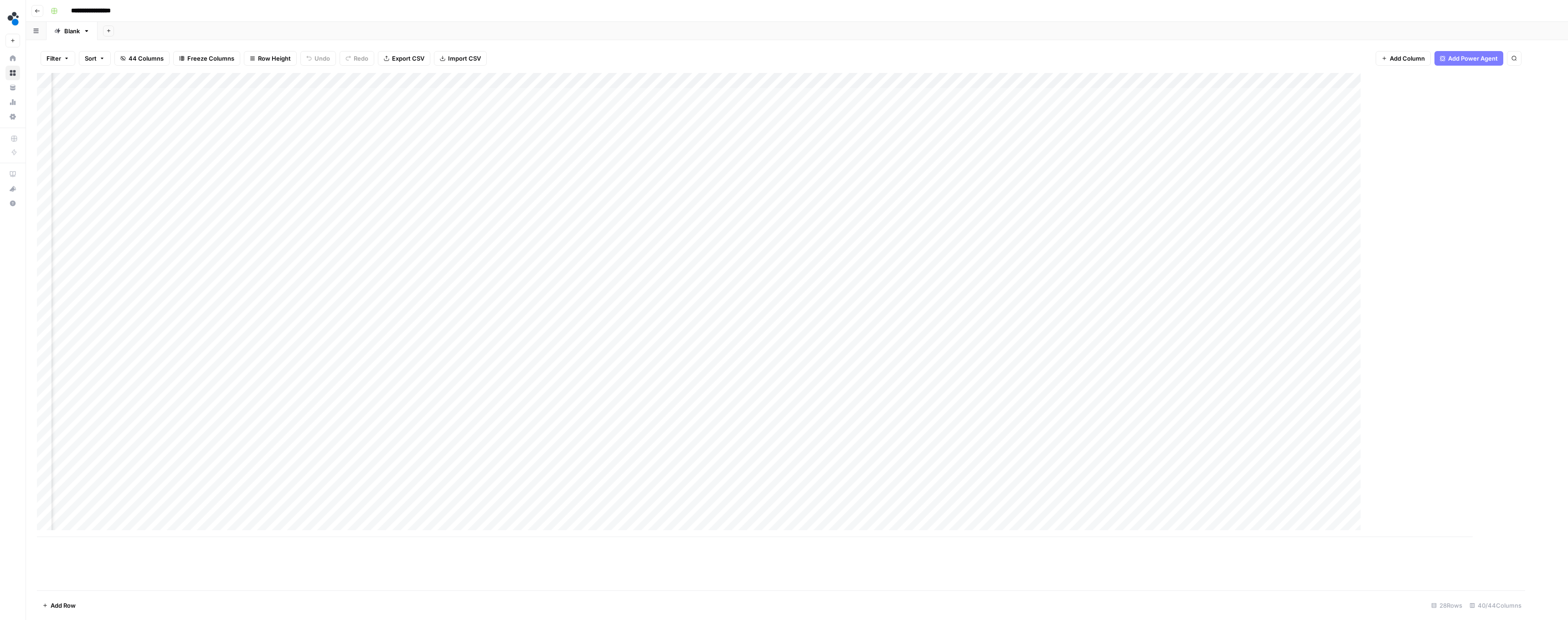
scroll to position [1, 2045]
click at [388, 95] on div "Add Column" at bounding box center [797, 305] width 1520 height 464
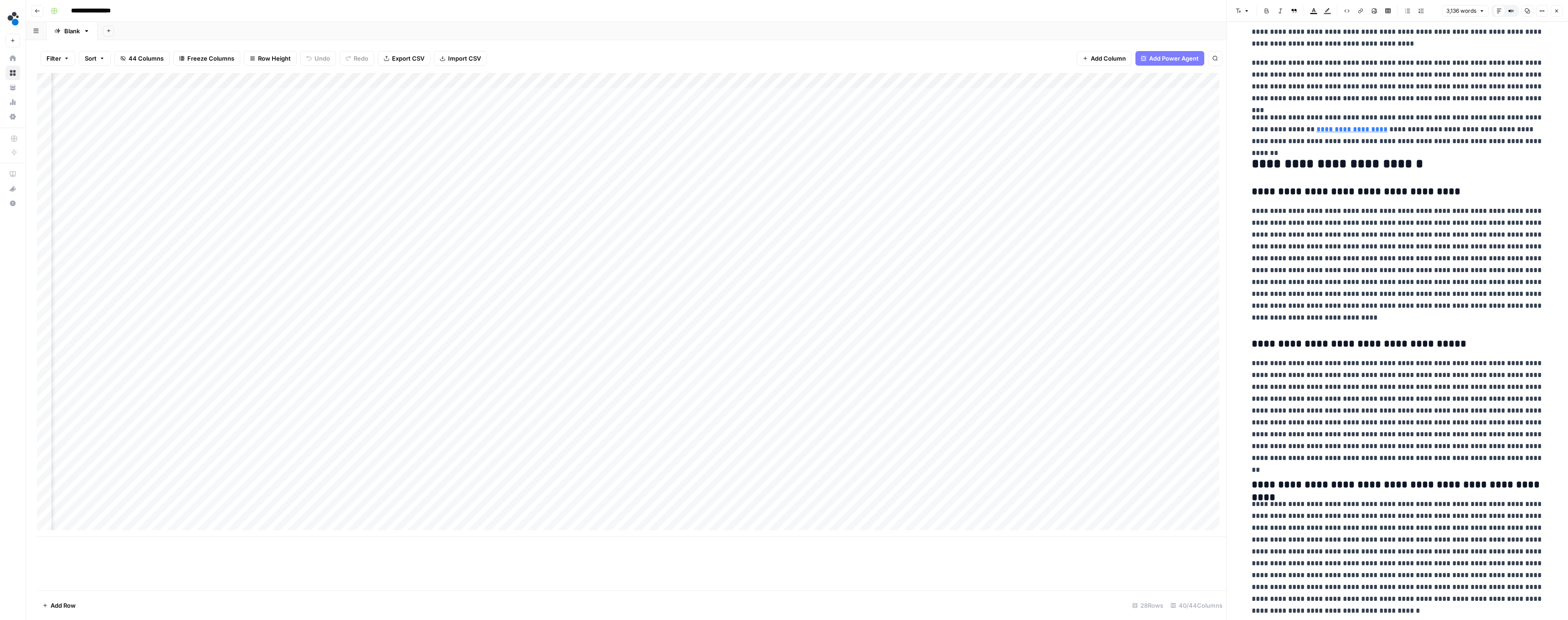
scroll to position [4102, 0]
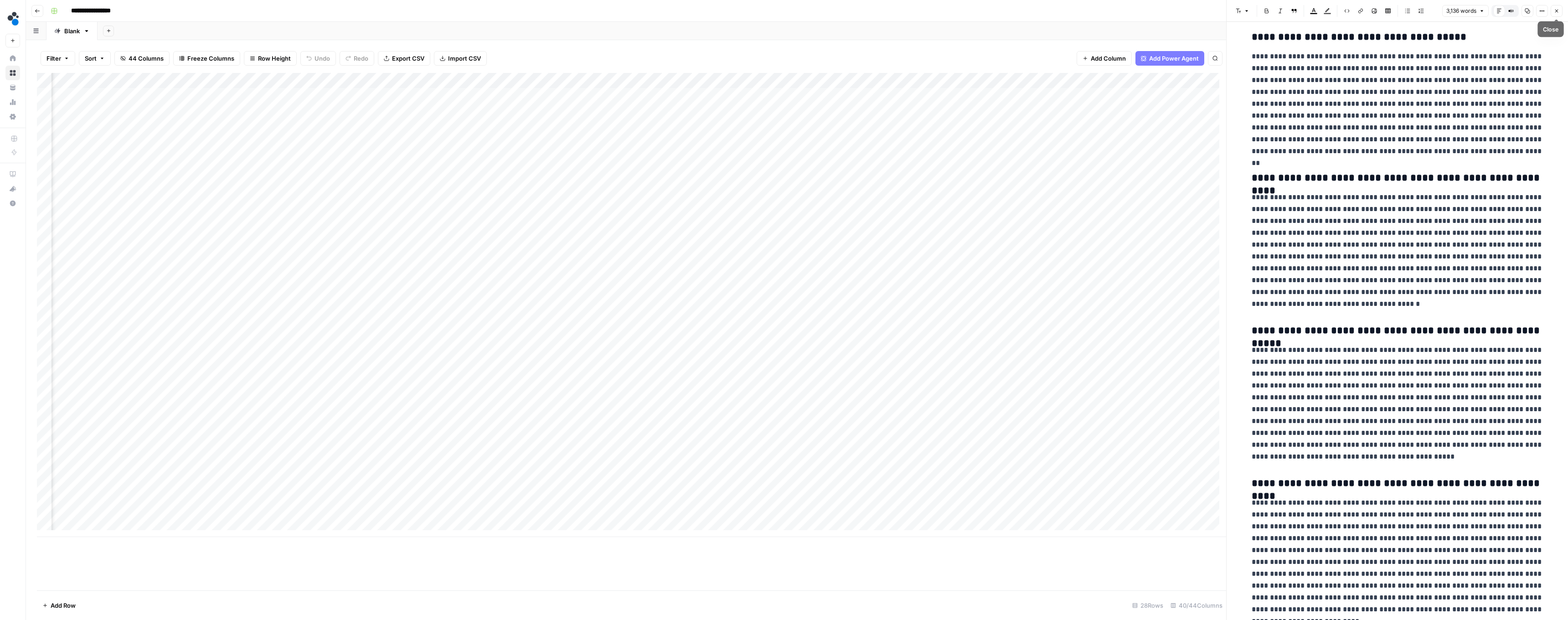
click at [388, 9] on icon "button" at bounding box center [1556, 10] width 5 height 5
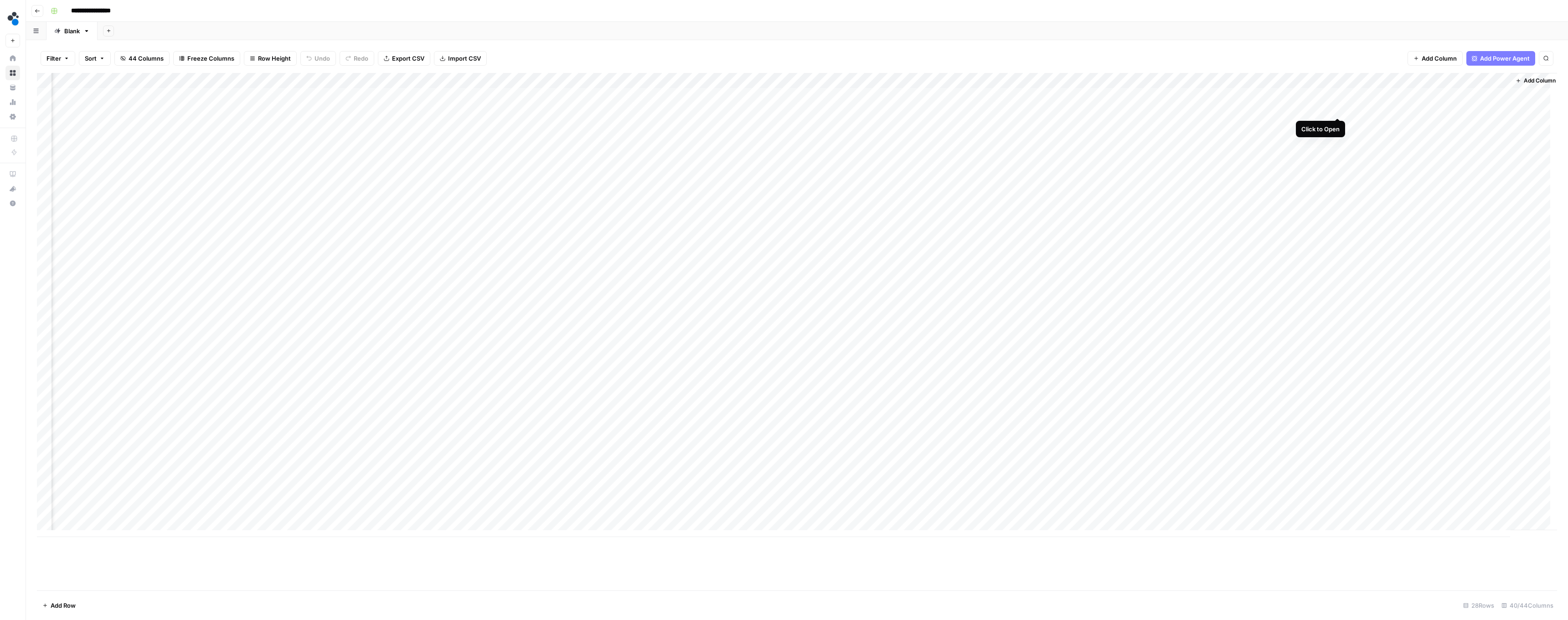
click at [388, 109] on div "Add Column" at bounding box center [797, 305] width 1520 height 464
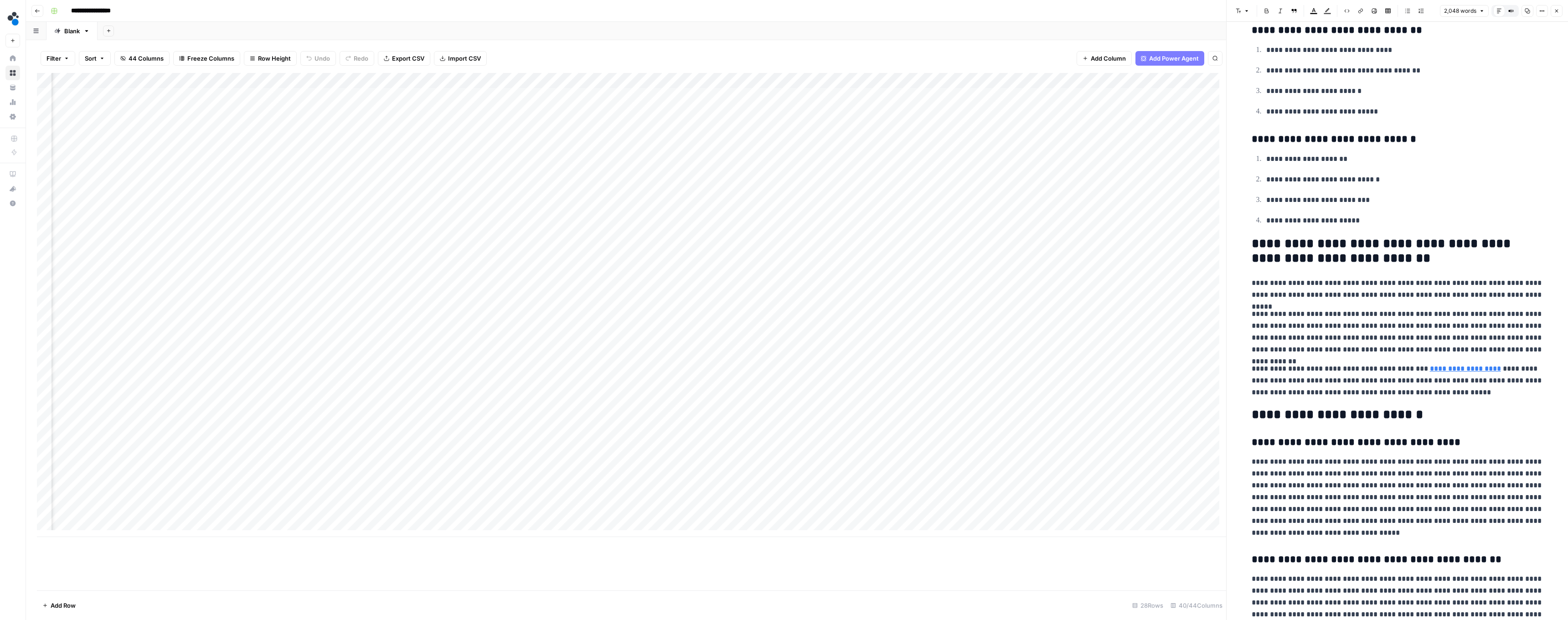
scroll to position [4303, 0]
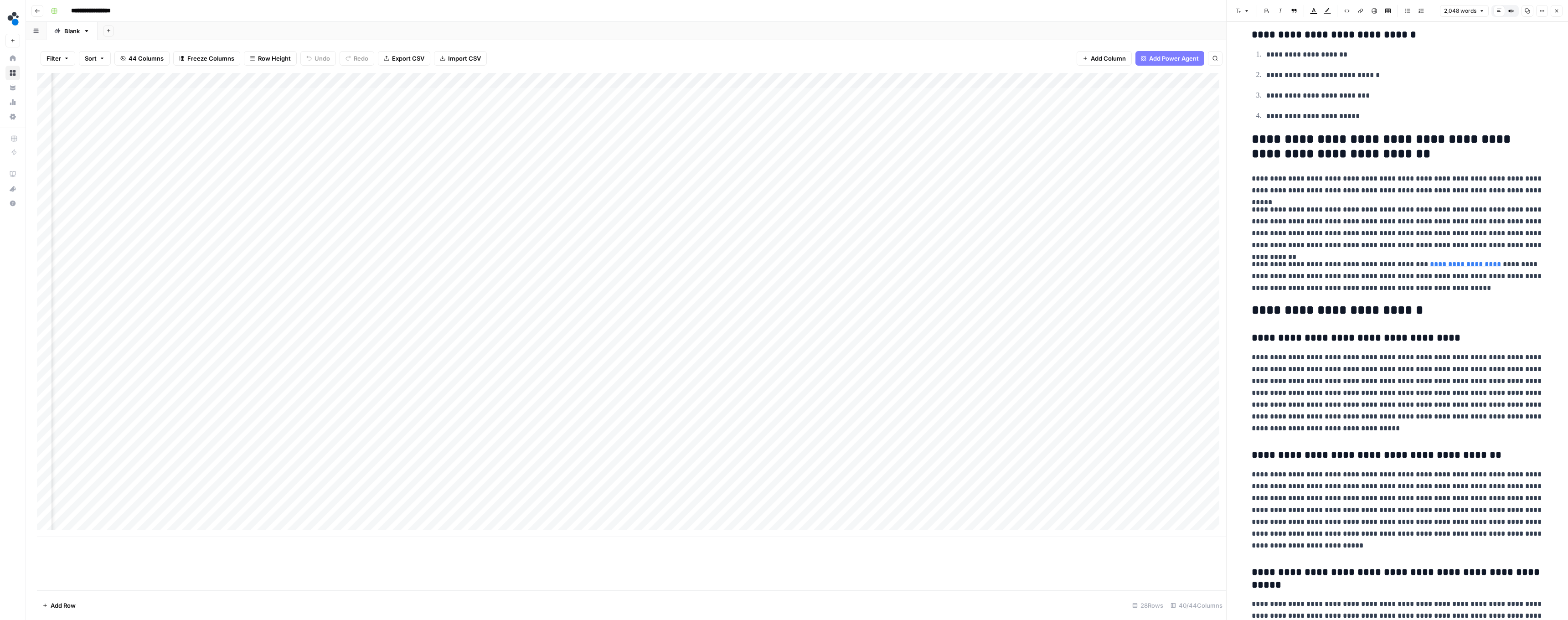
click at [388, 13] on icon "button" at bounding box center [1556, 10] width 5 height 5
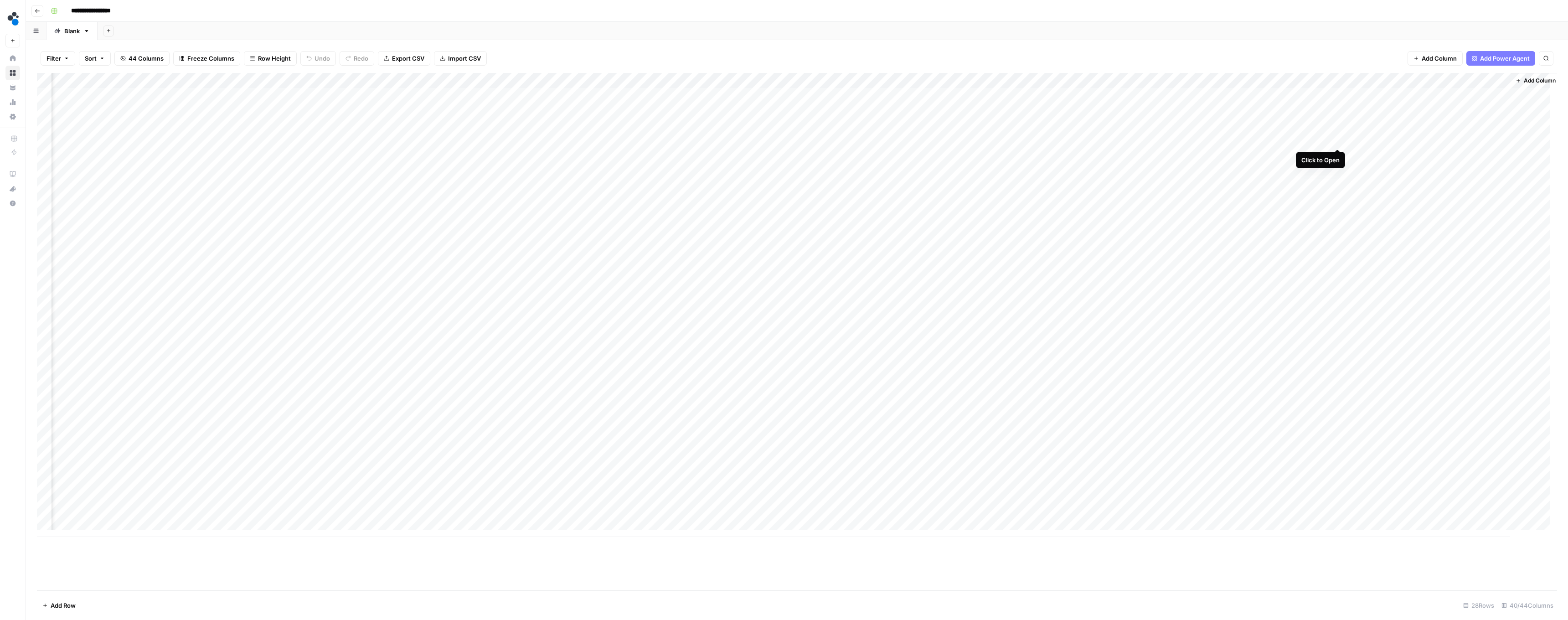
click at [388, 141] on div "Add Column" at bounding box center [797, 305] width 1520 height 464
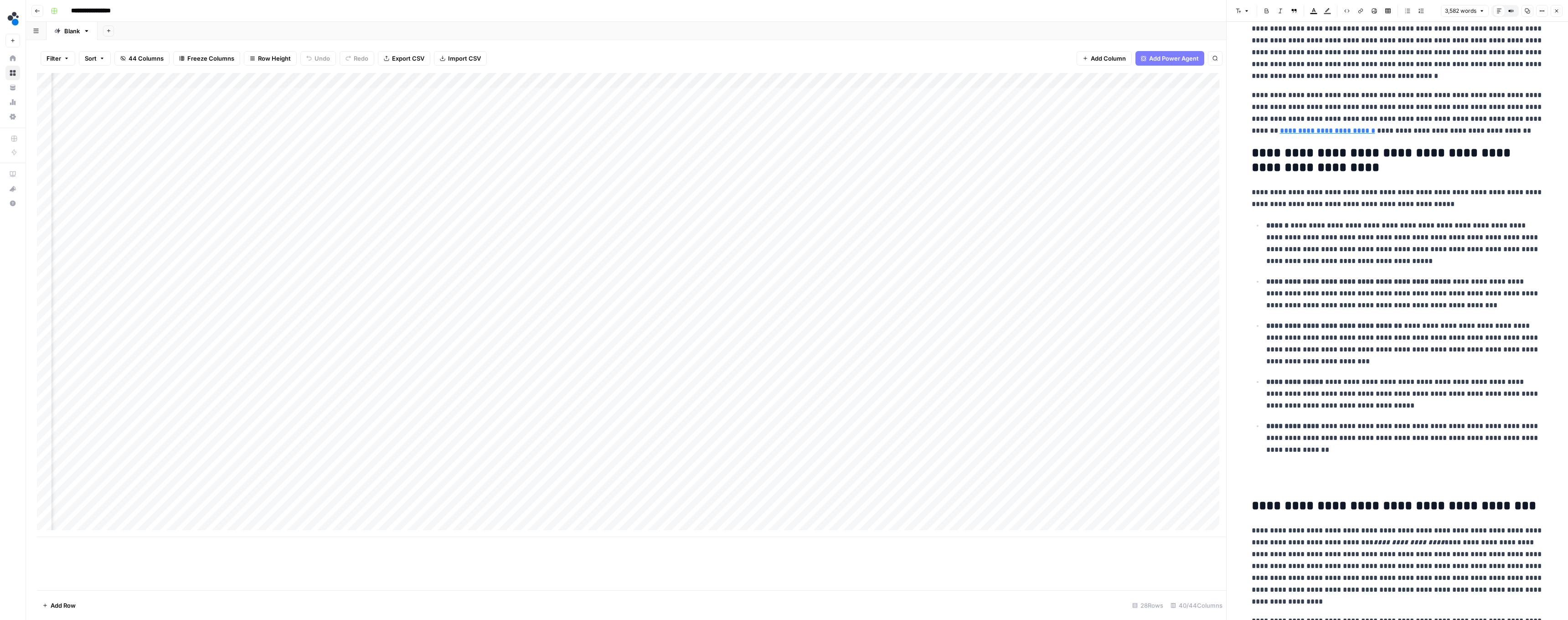
scroll to position [213, 0]
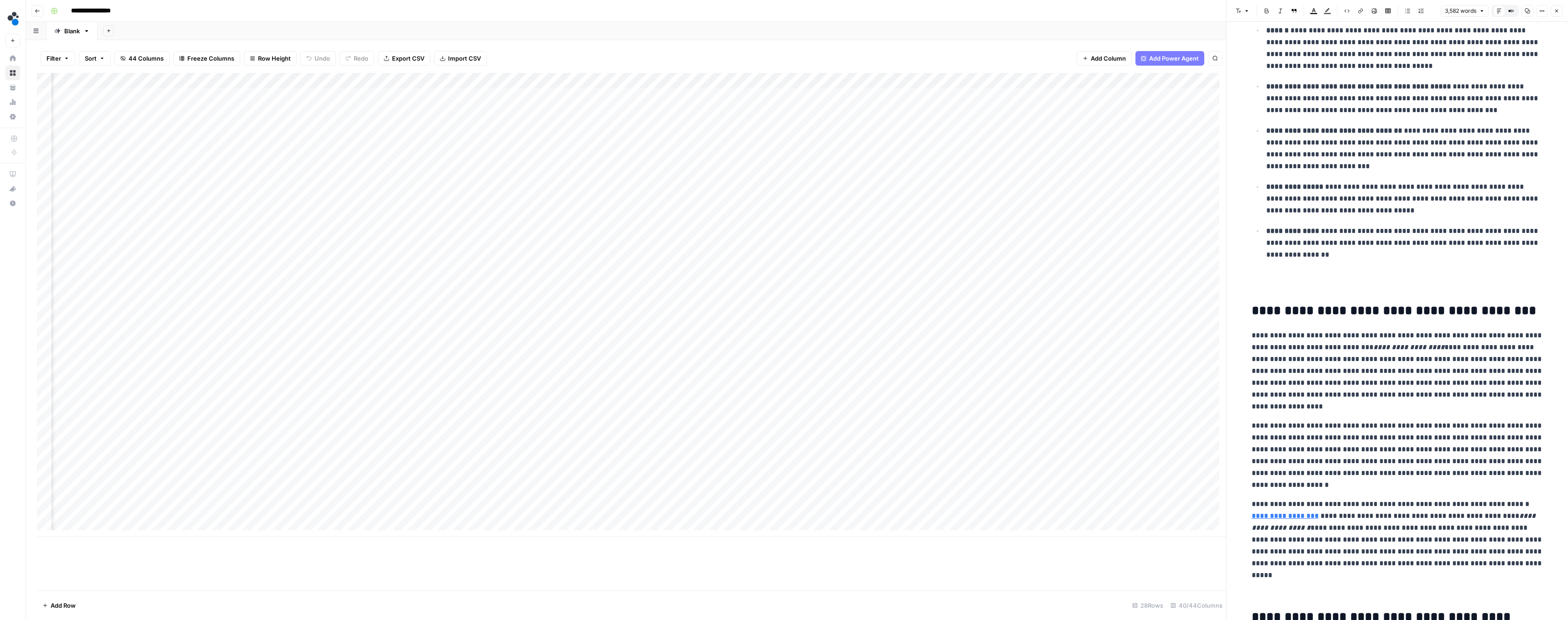
click at [388, 10] on button "Close" at bounding box center [1556, 10] width 12 height 12
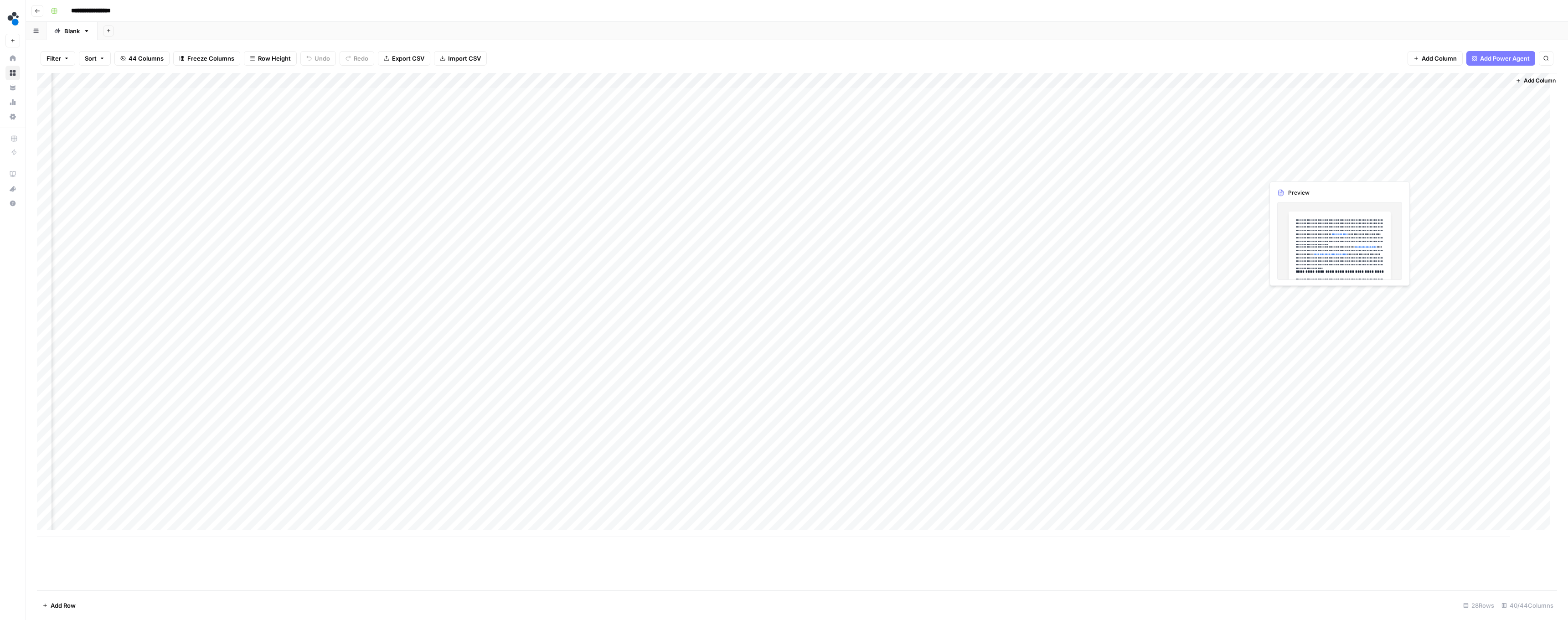
click at [388, 158] on div "Add Column" at bounding box center [797, 305] width 1520 height 464
click at [388, 157] on div "Add Column" at bounding box center [797, 305] width 1520 height 464
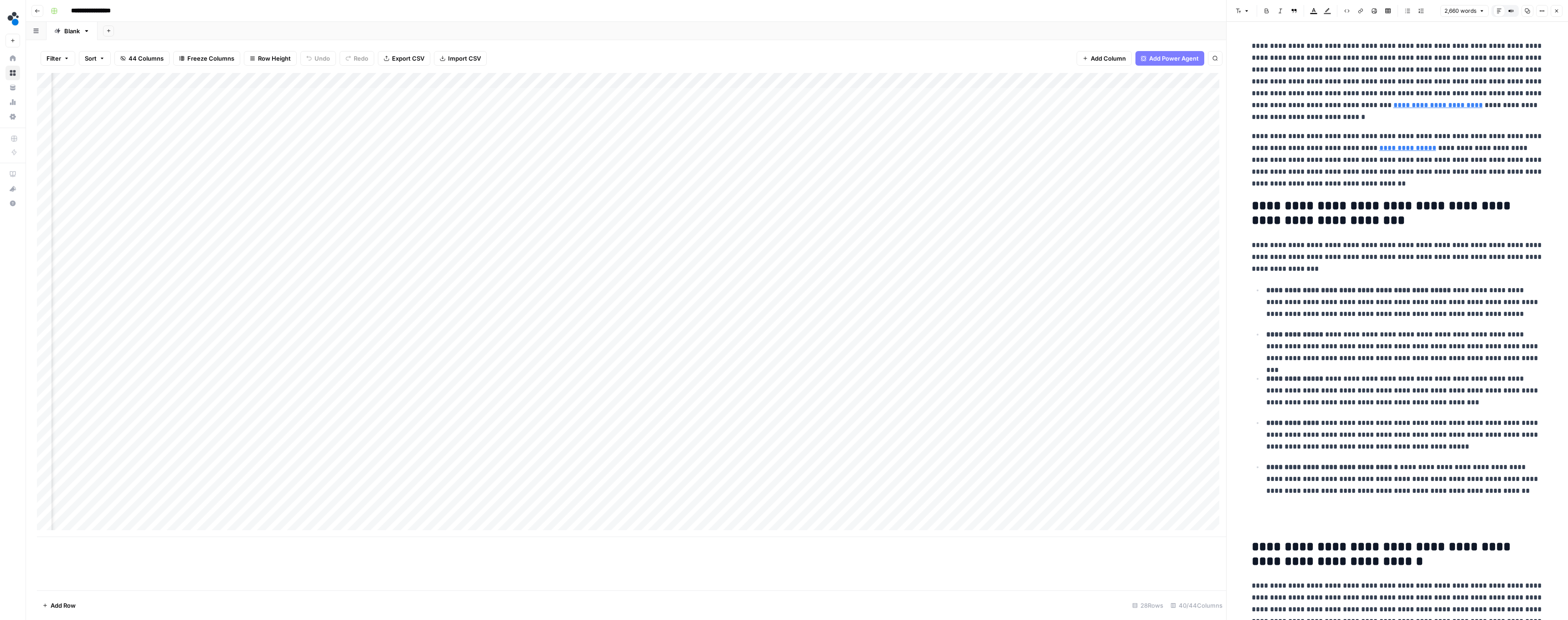
click at [388, 7] on button "Close" at bounding box center [1556, 10] width 12 height 12
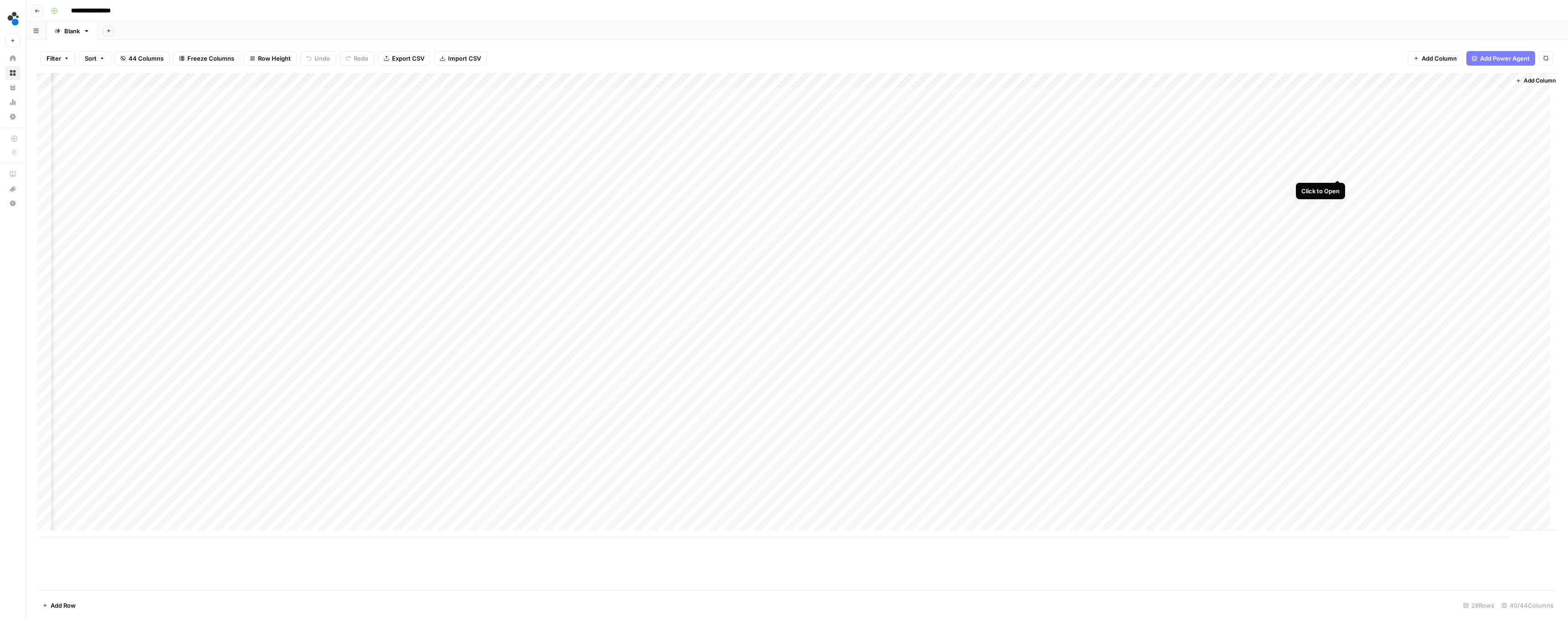
click at [388, 172] on div "Add Column" at bounding box center [797, 305] width 1520 height 464
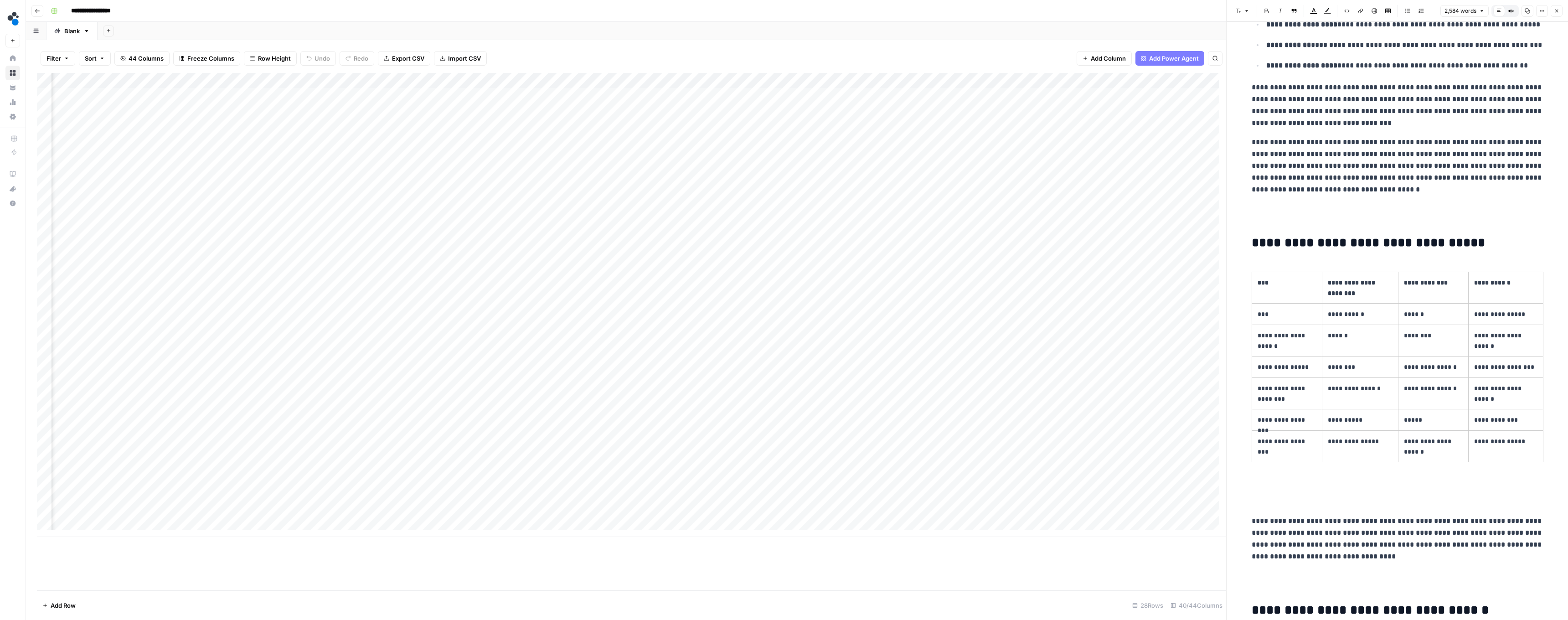
scroll to position [3710, 0]
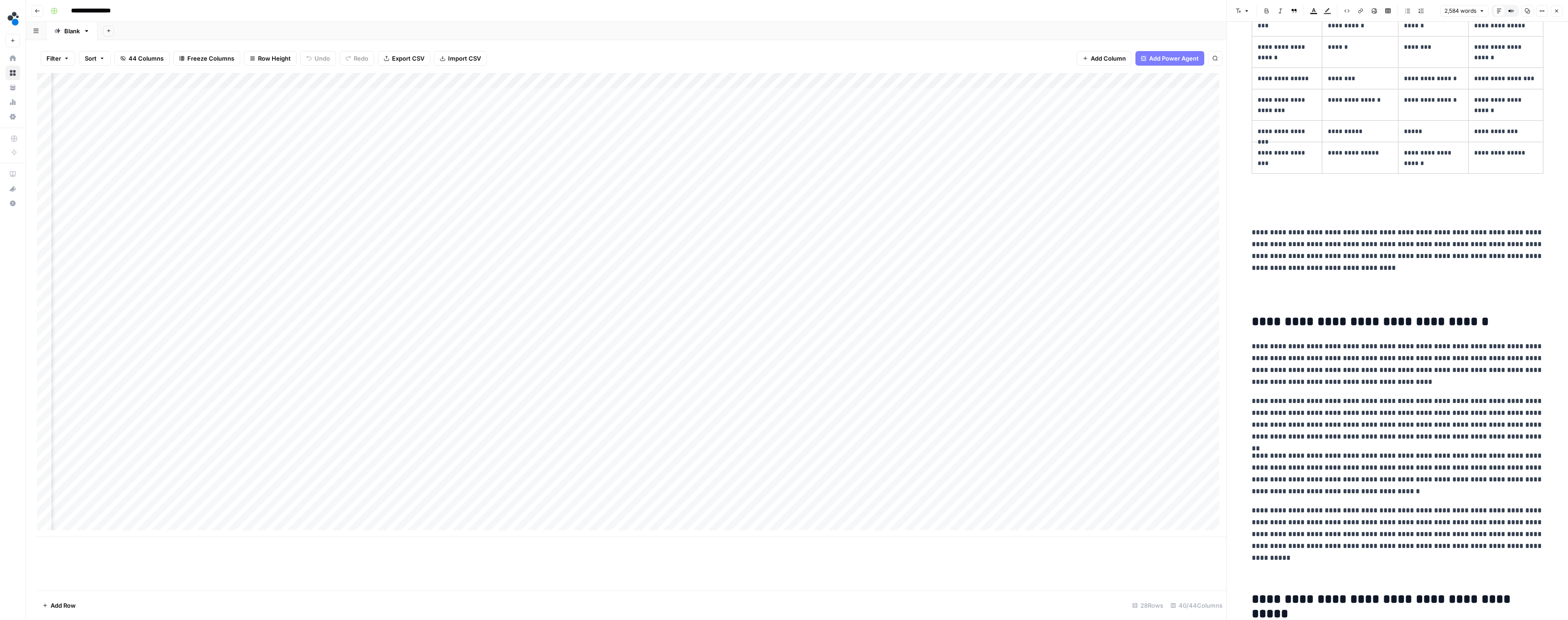
click at [388, 13] on button "Close" at bounding box center [1556, 10] width 12 height 12
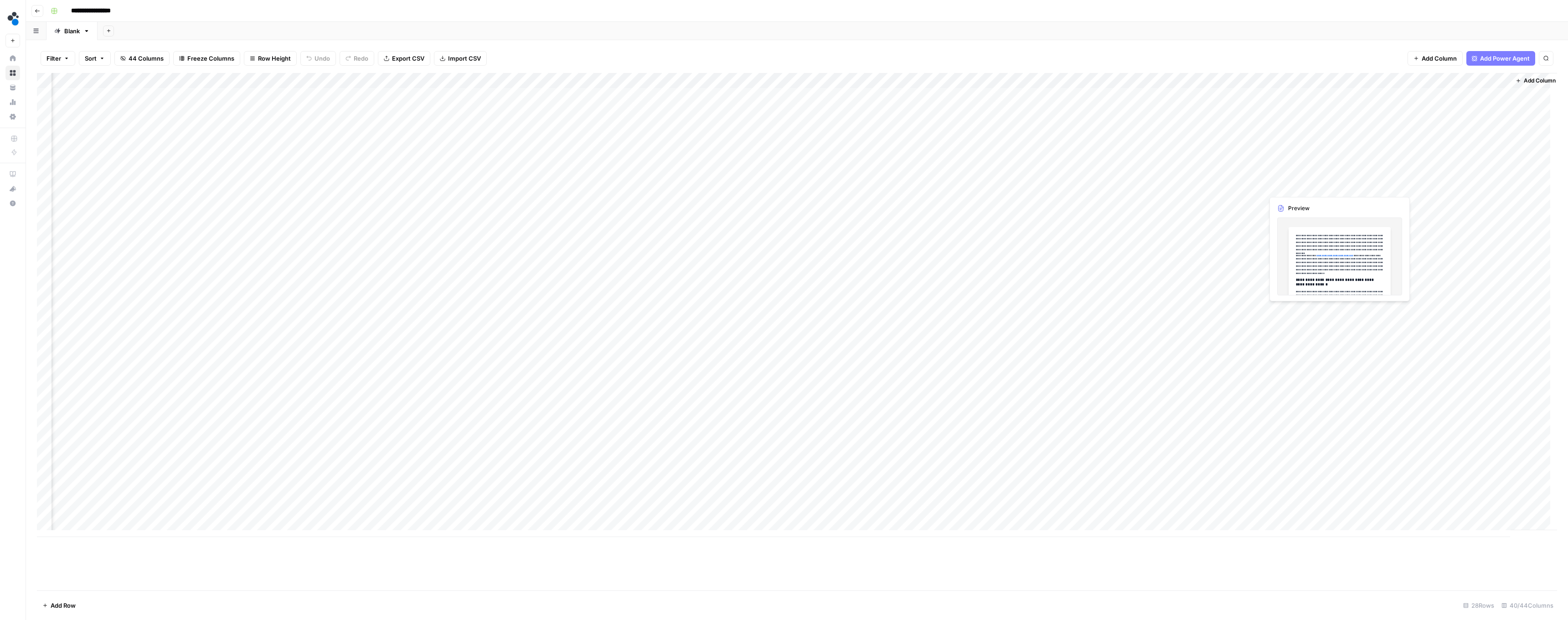
click at [388, 185] on div "Add Column" at bounding box center [797, 305] width 1520 height 464
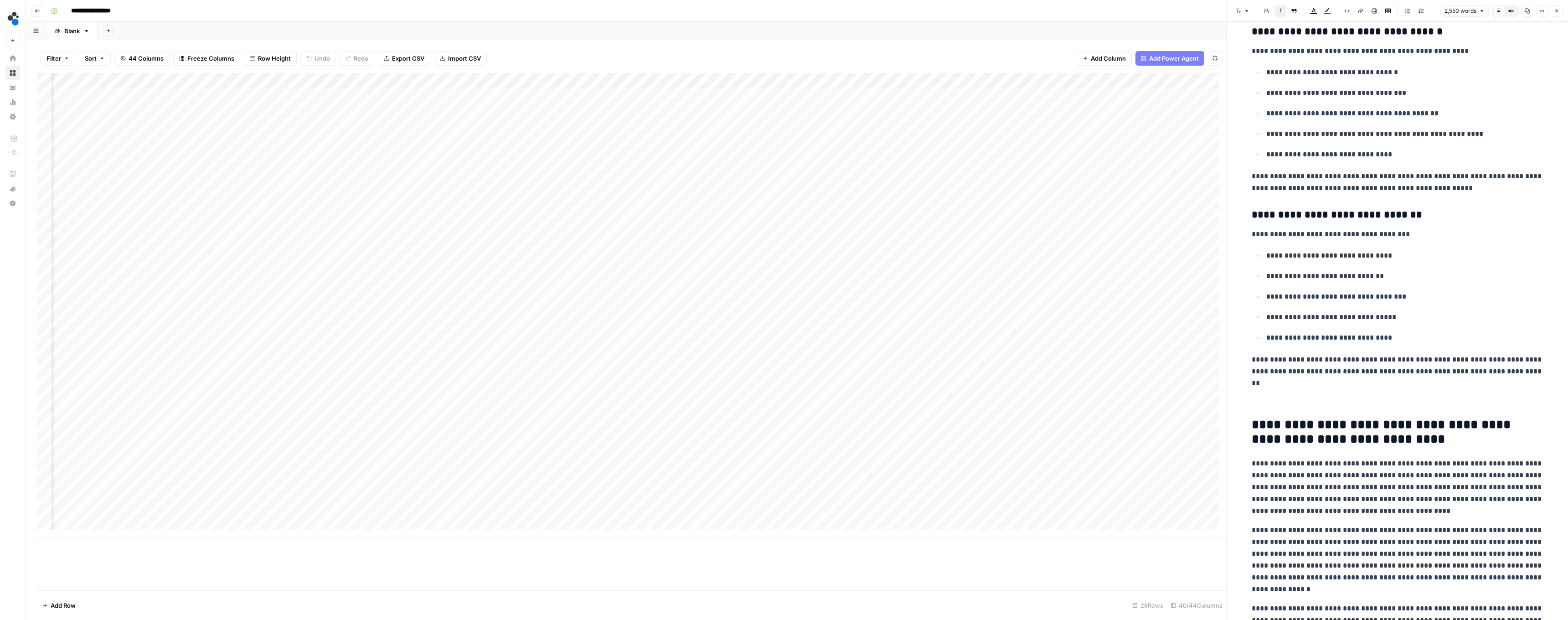
scroll to position [5465, 0]
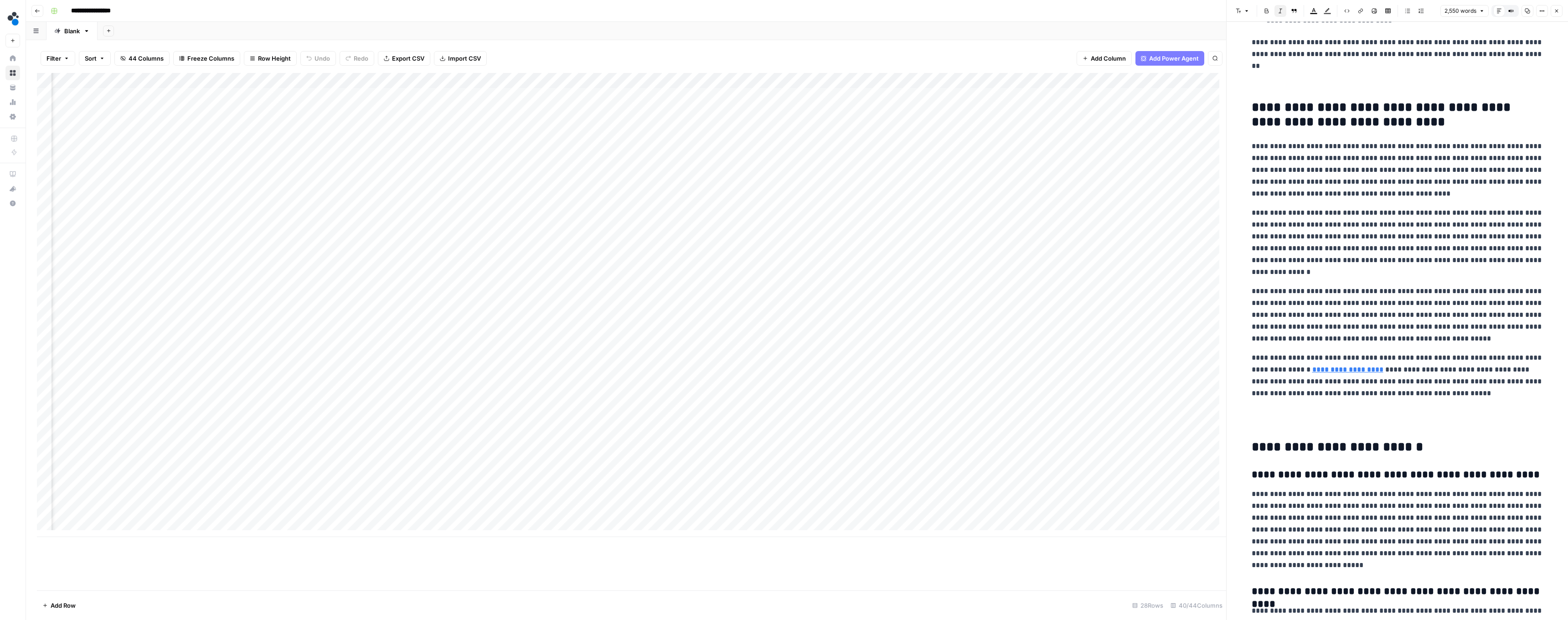
click at [388, 13] on icon "button" at bounding box center [1556, 10] width 5 height 5
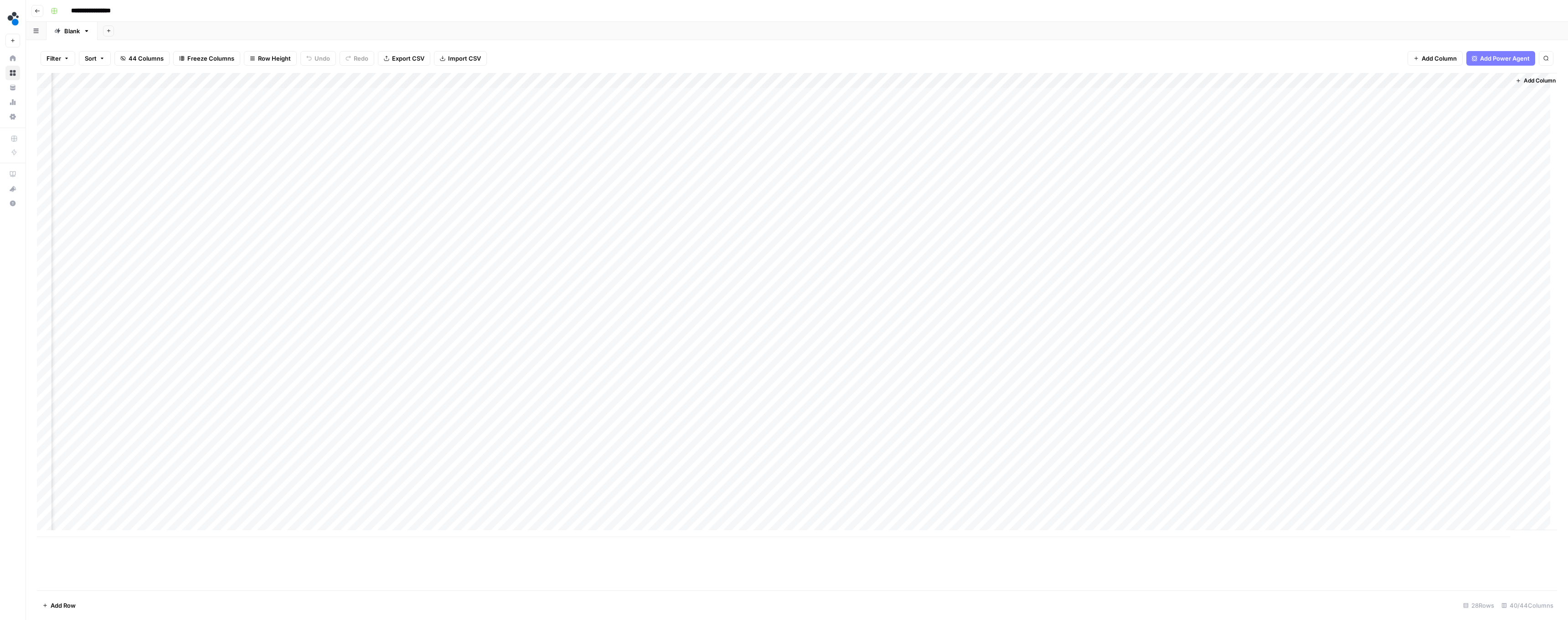
click at [388, 200] on div "Add Column" at bounding box center [797, 305] width 1520 height 464
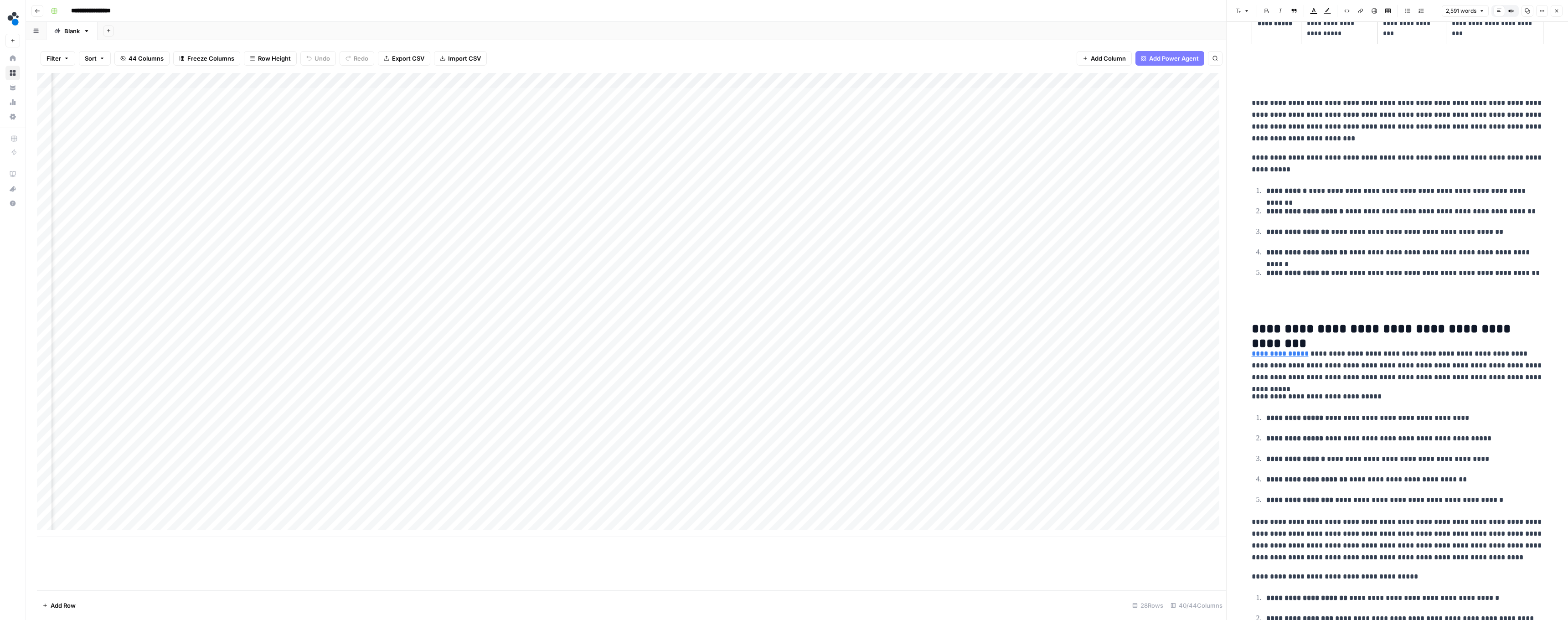
scroll to position [1597, 0]
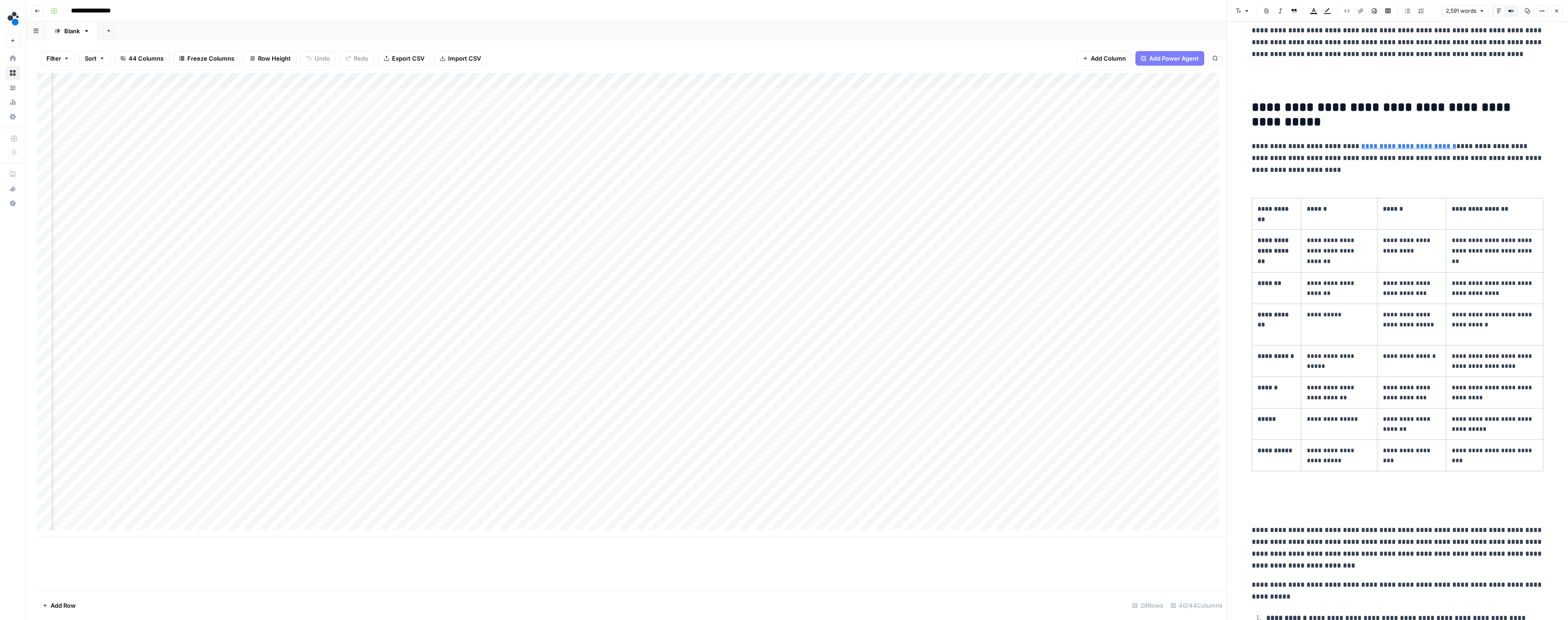
click at [388, 8] on icon "button" at bounding box center [1556, 10] width 5 height 5
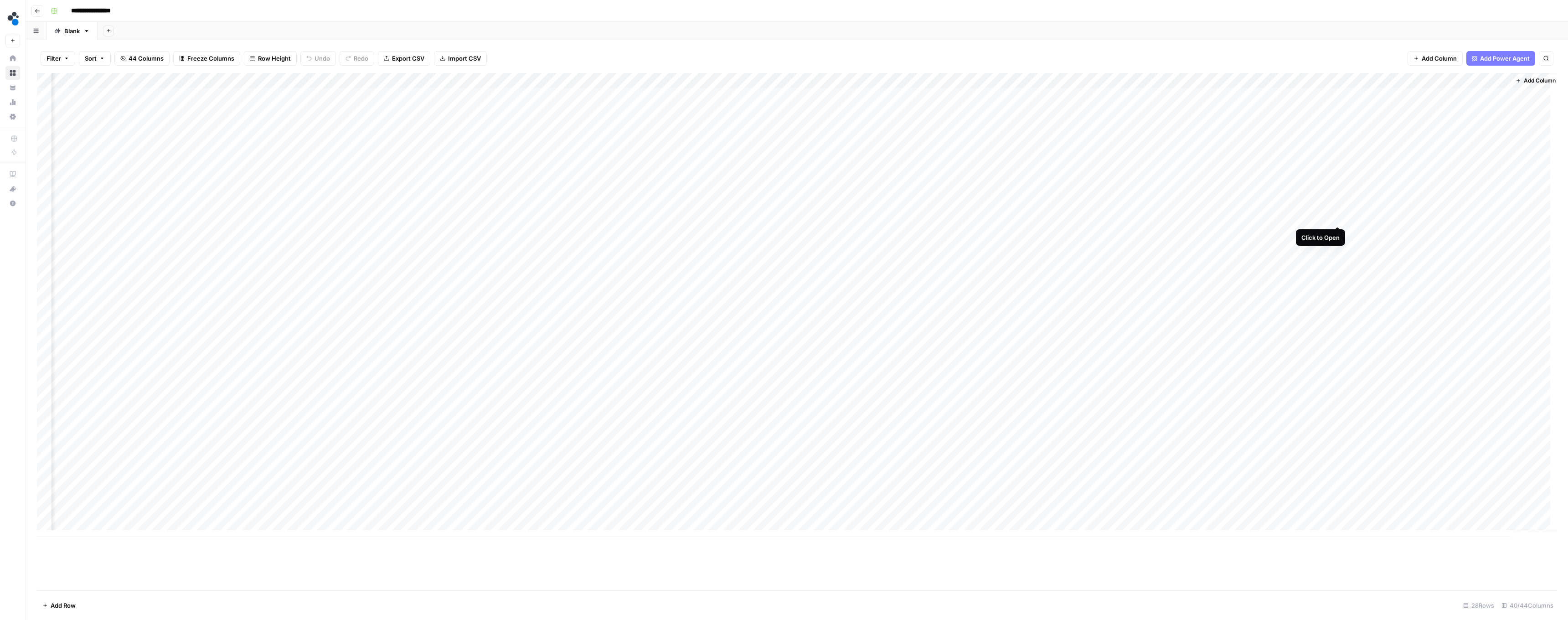
click at [388, 217] on div "Add Column" at bounding box center [797, 305] width 1520 height 464
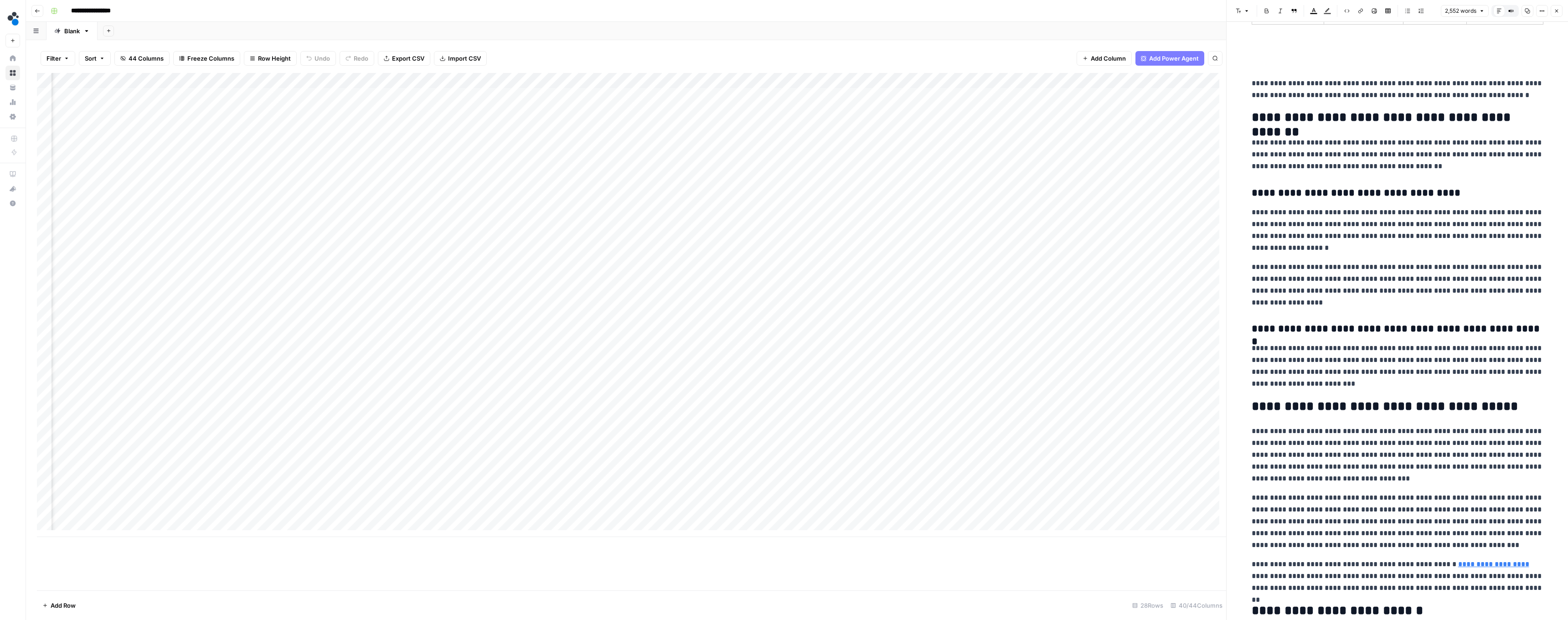
scroll to position [4468, 0]
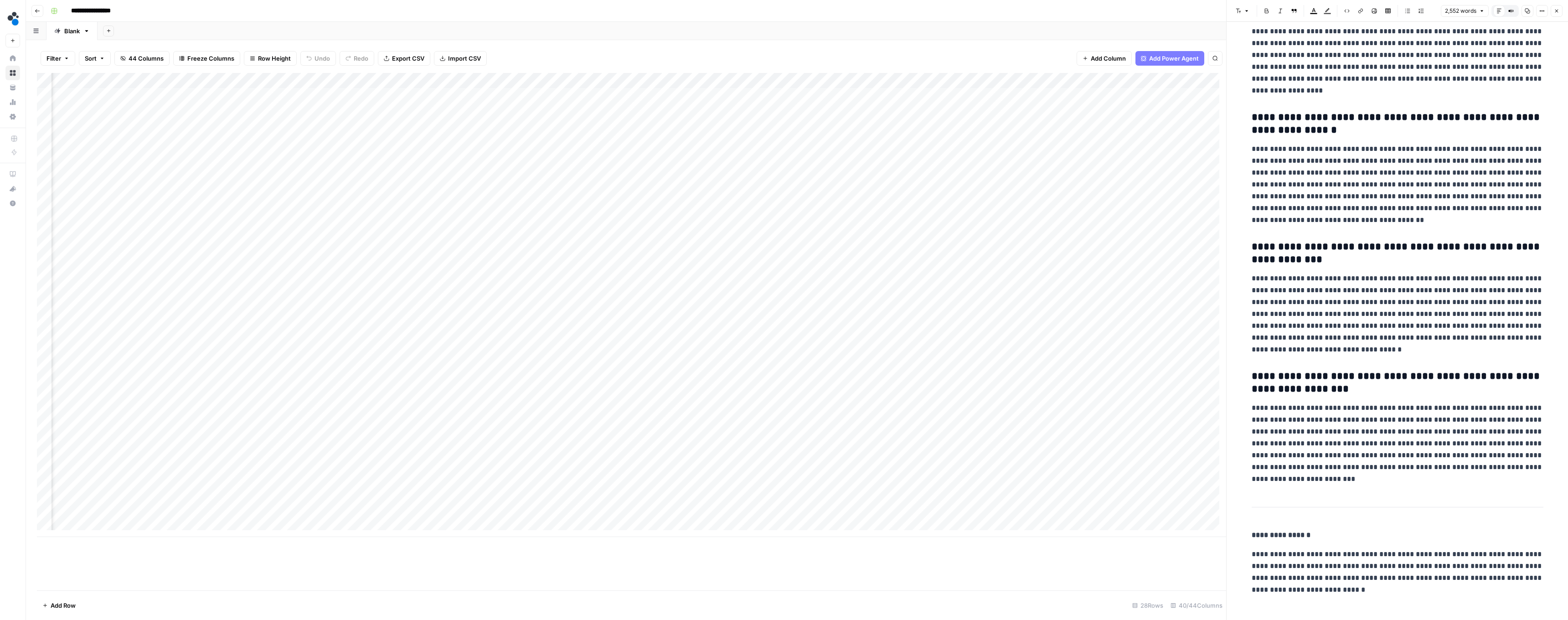
click at [388, 12] on icon "button" at bounding box center [1556, 10] width 5 height 5
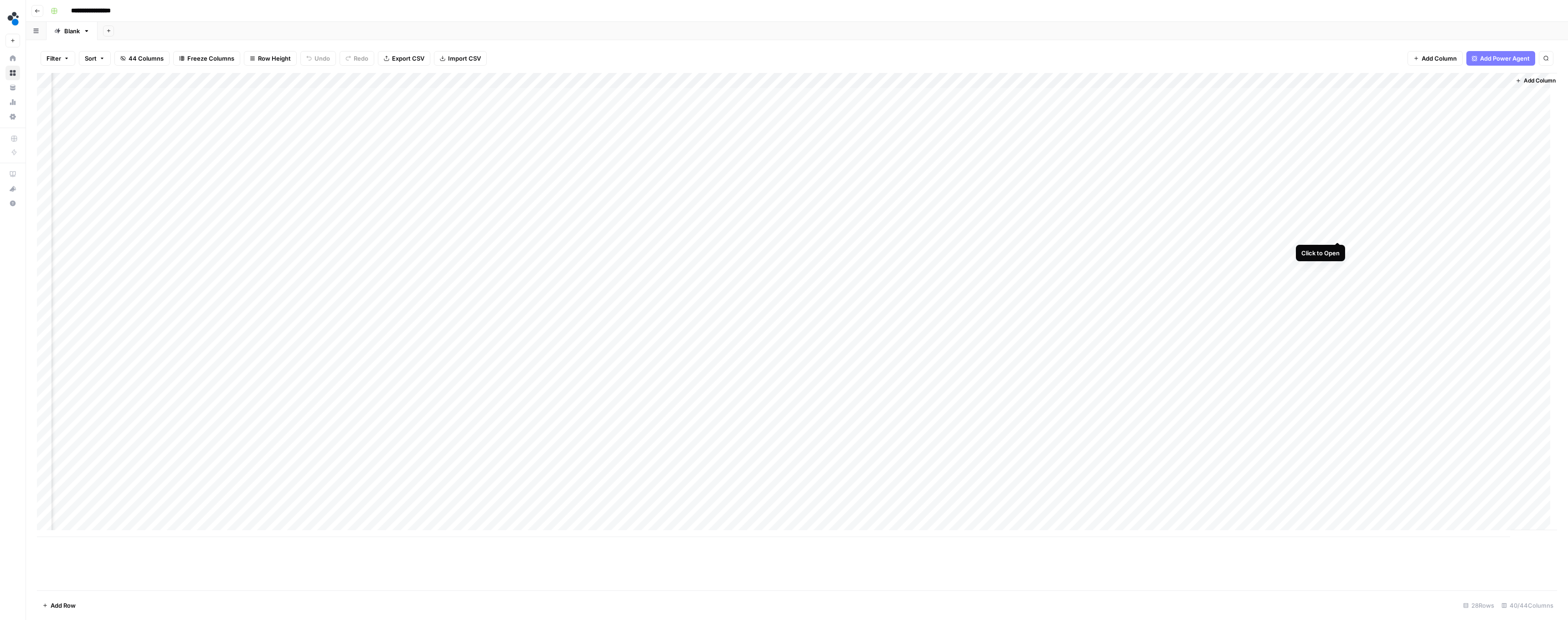
click at [388, 232] on div "Add Column" at bounding box center [797, 305] width 1520 height 464
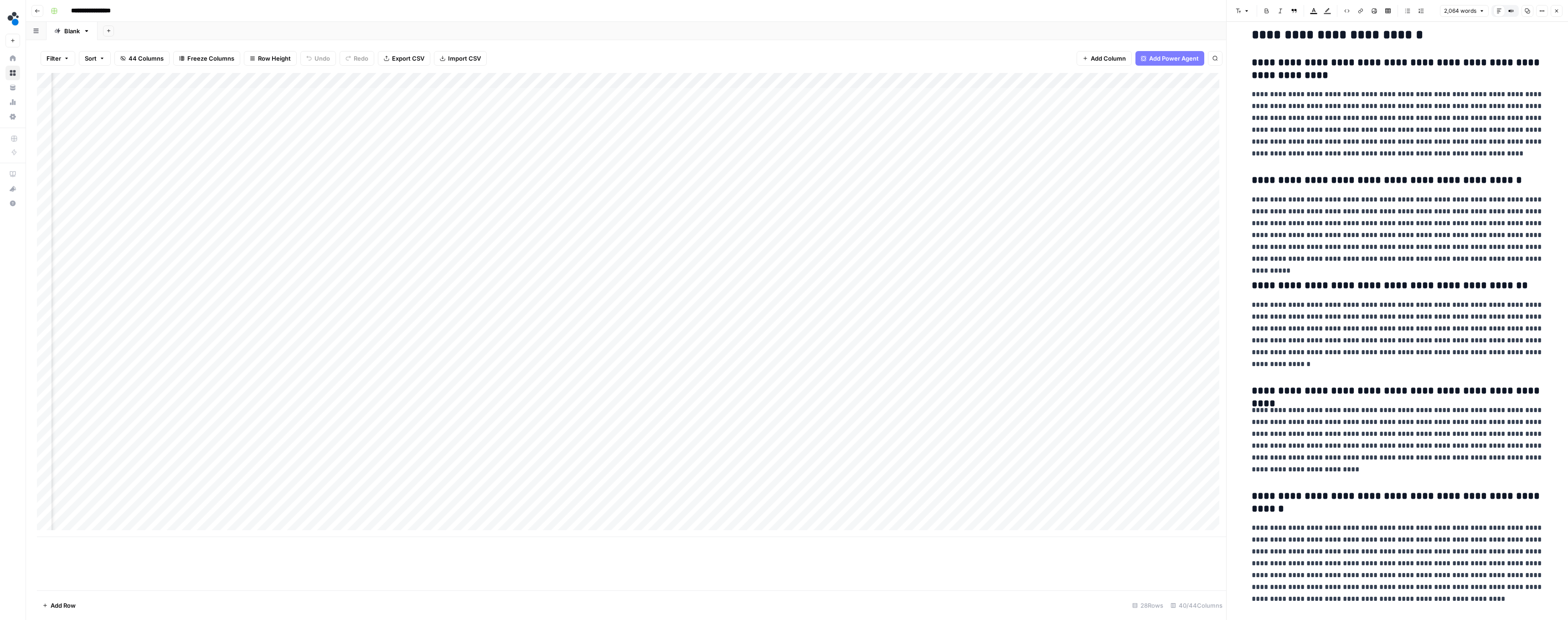
scroll to position [3996, 0]
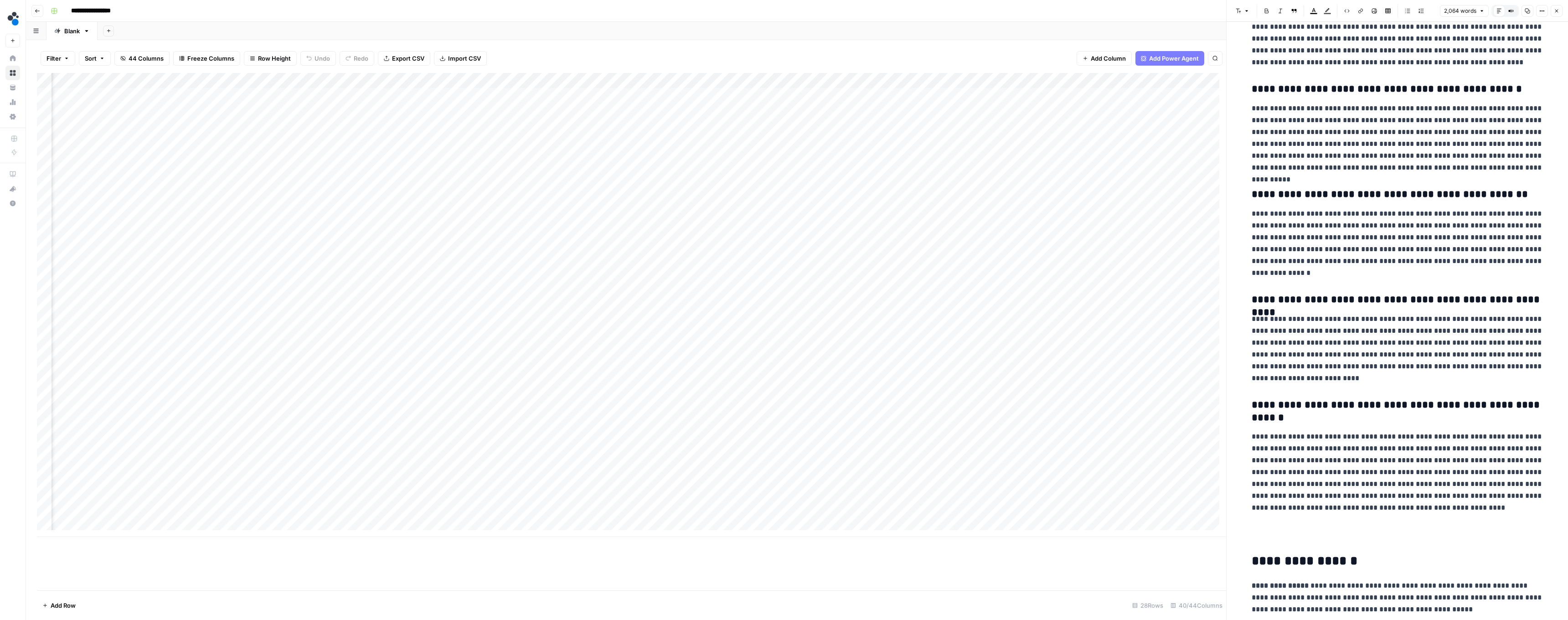
click at [388, 9] on icon "button" at bounding box center [1556, 10] width 5 height 5
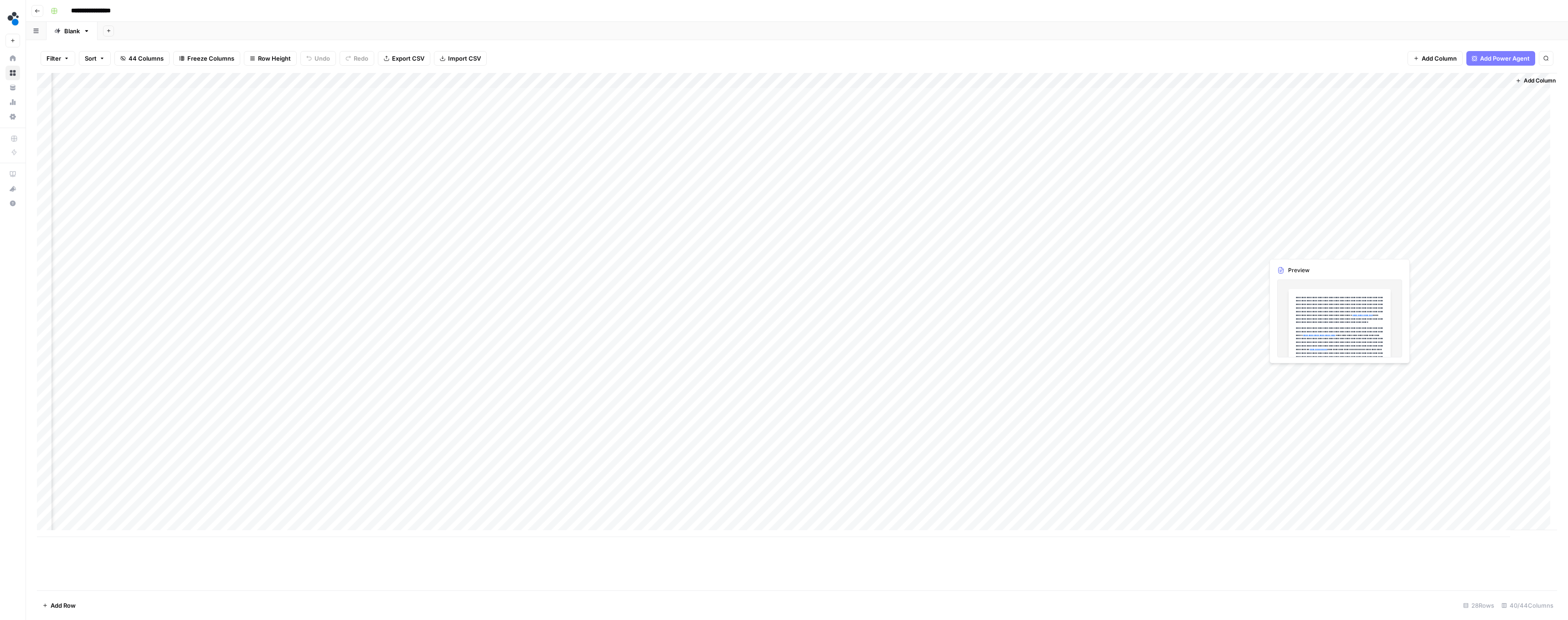
click at [388, 247] on div "Add Column" at bounding box center [797, 305] width 1520 height 464
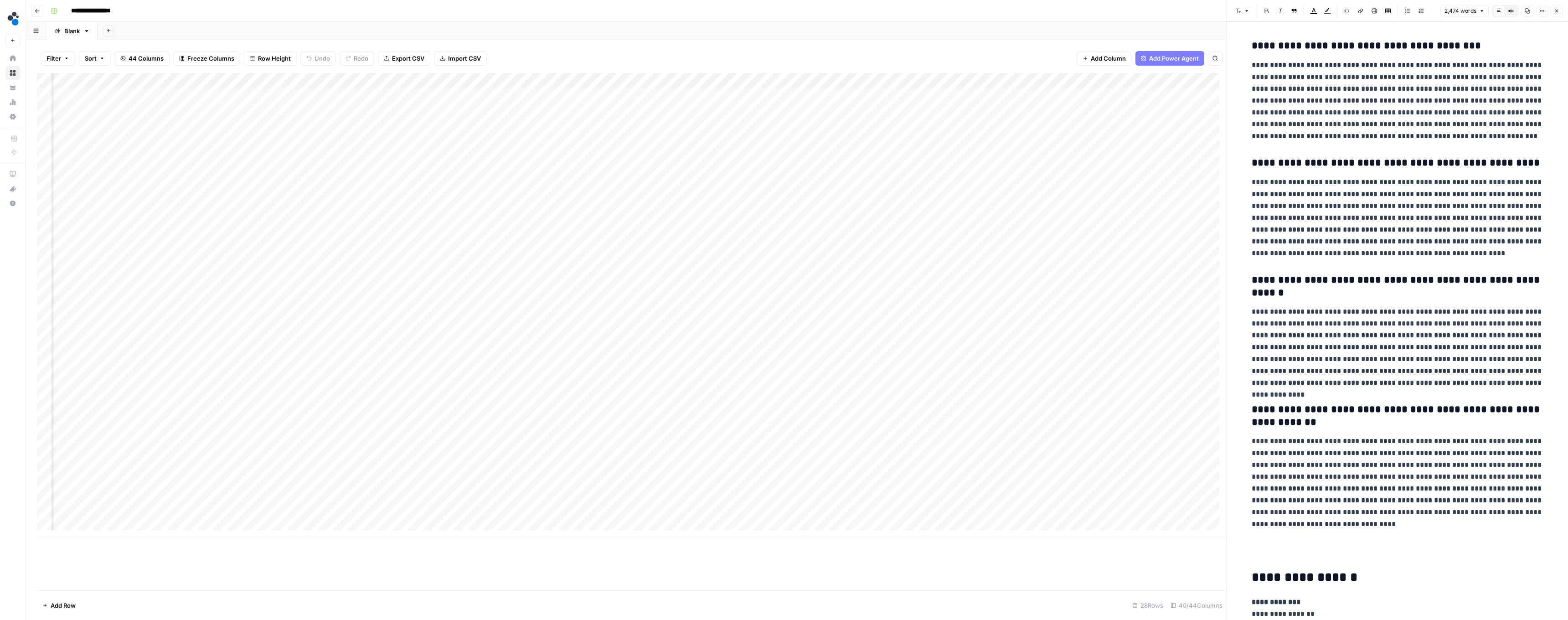
scroll to position [4330, 0]
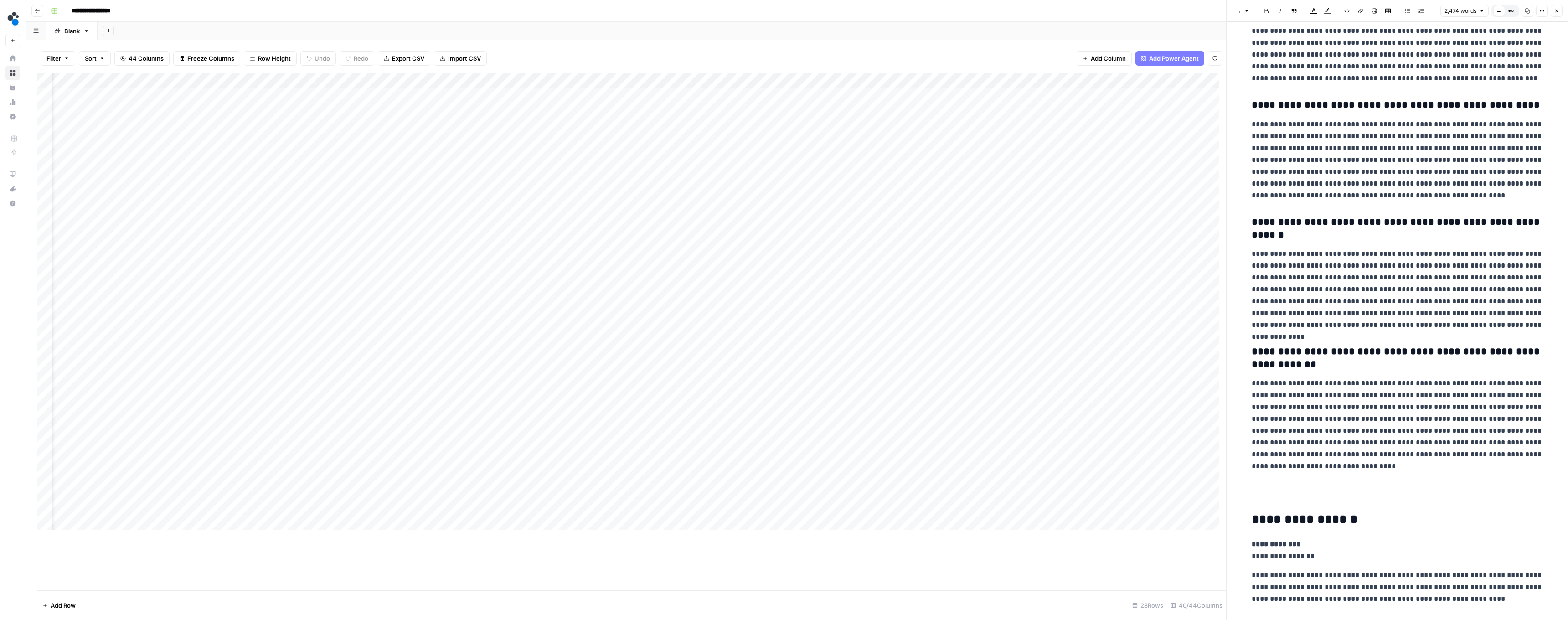
click at [388, 10] on icon "button" at bounding box center [1556, 11] width 3 height 3
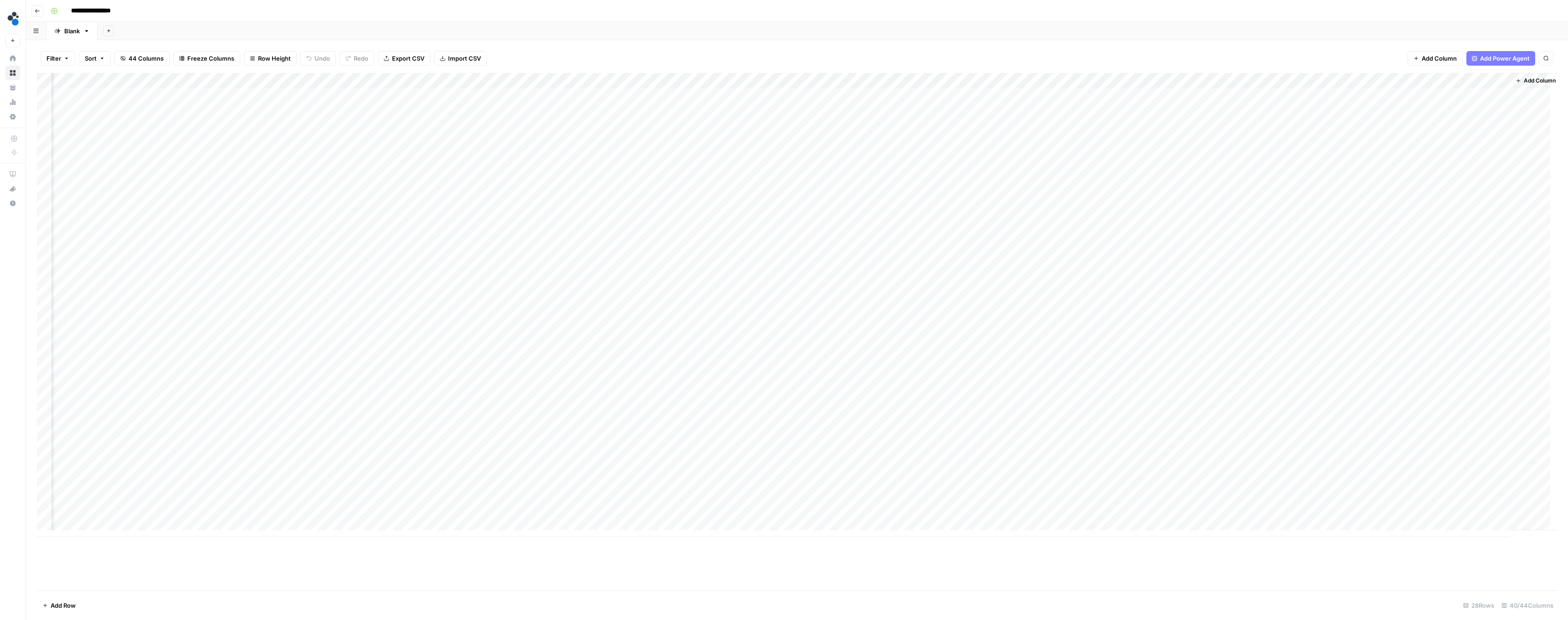
click at [388, 262] on div "Add Column" at bounding box center [797, 305] width 1520 height 464
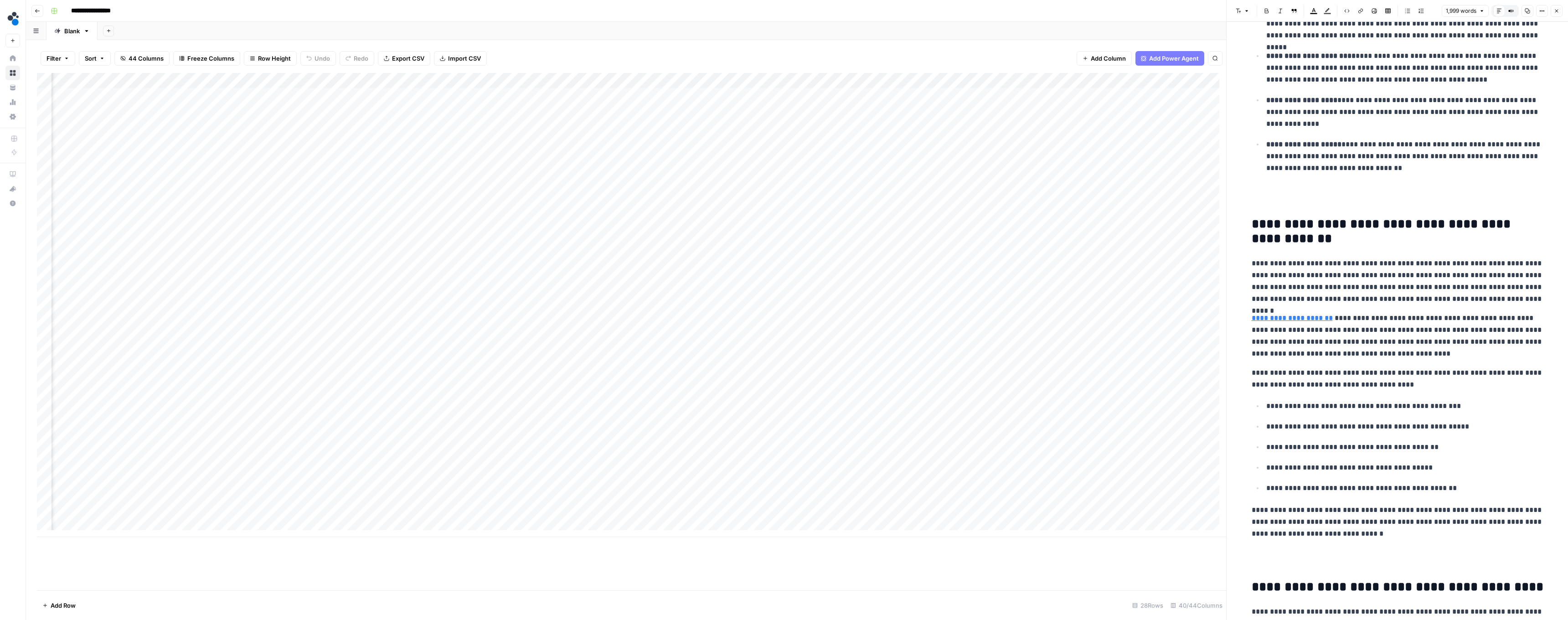
scroll to position [3415, 0]
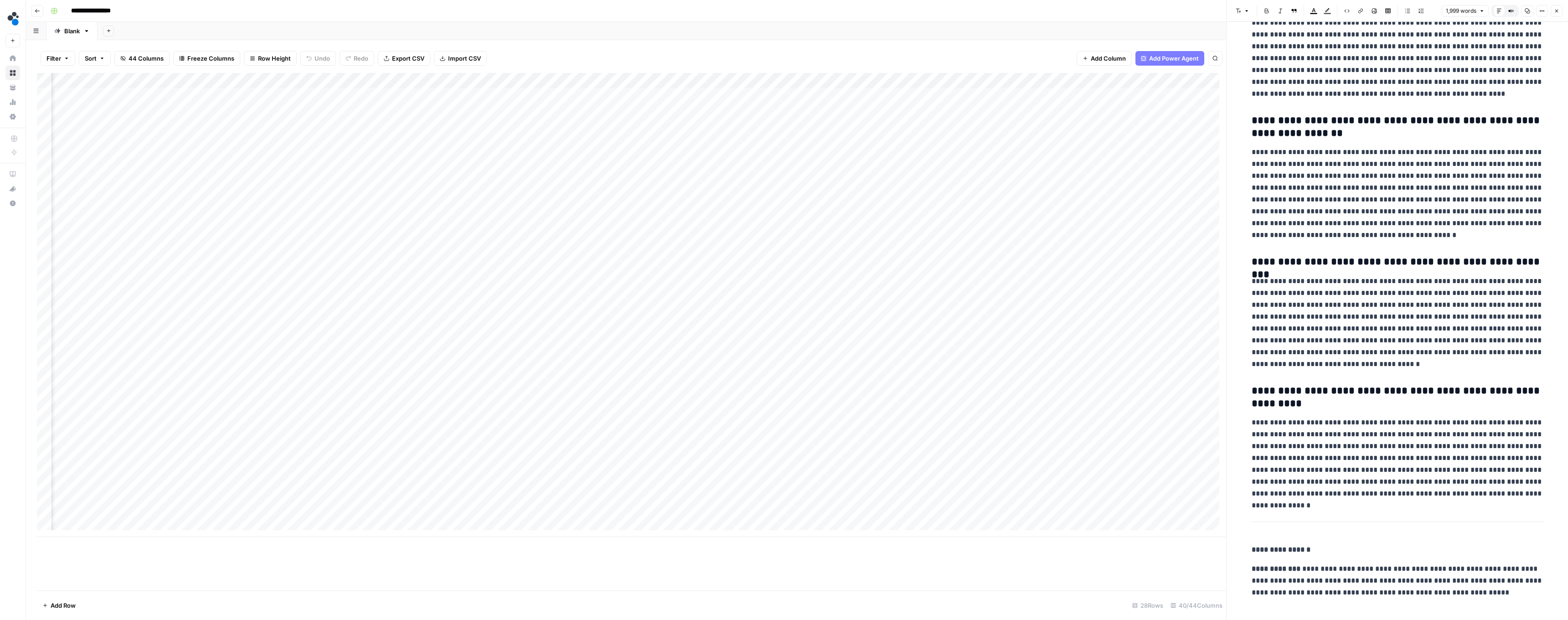
click at [388, 10] on icon "button" at bounding box center [1556, 10] width 5 height 5
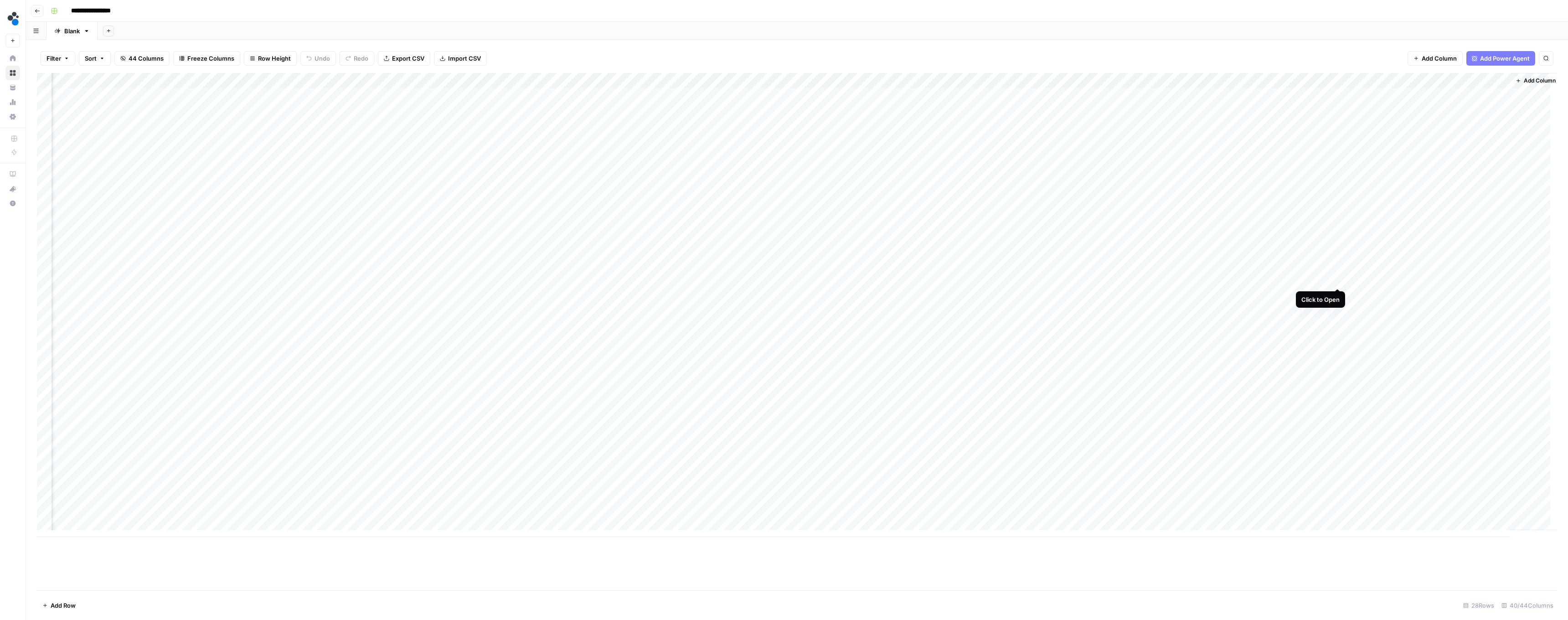
click at [388, 279] on div "Add Column" at bounding box center [797, 305] width 1520 height 464
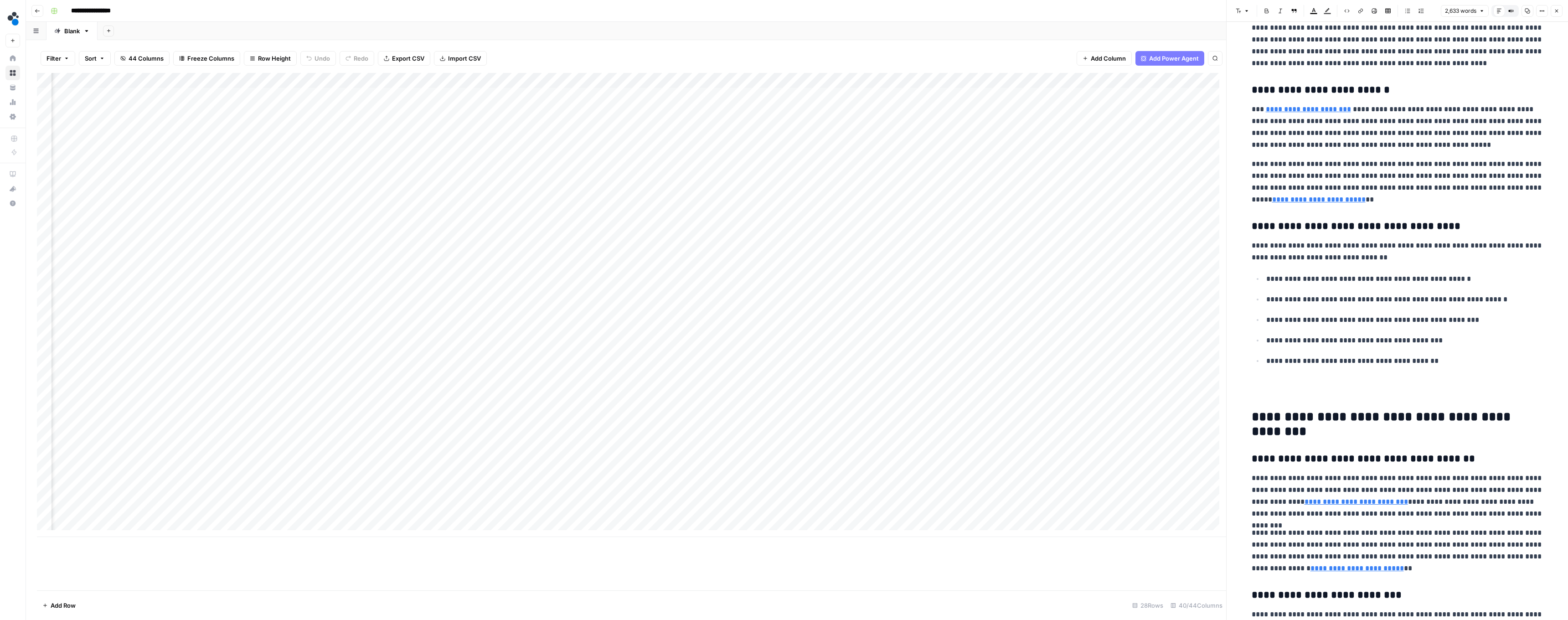
scroll to position [4858, 0]
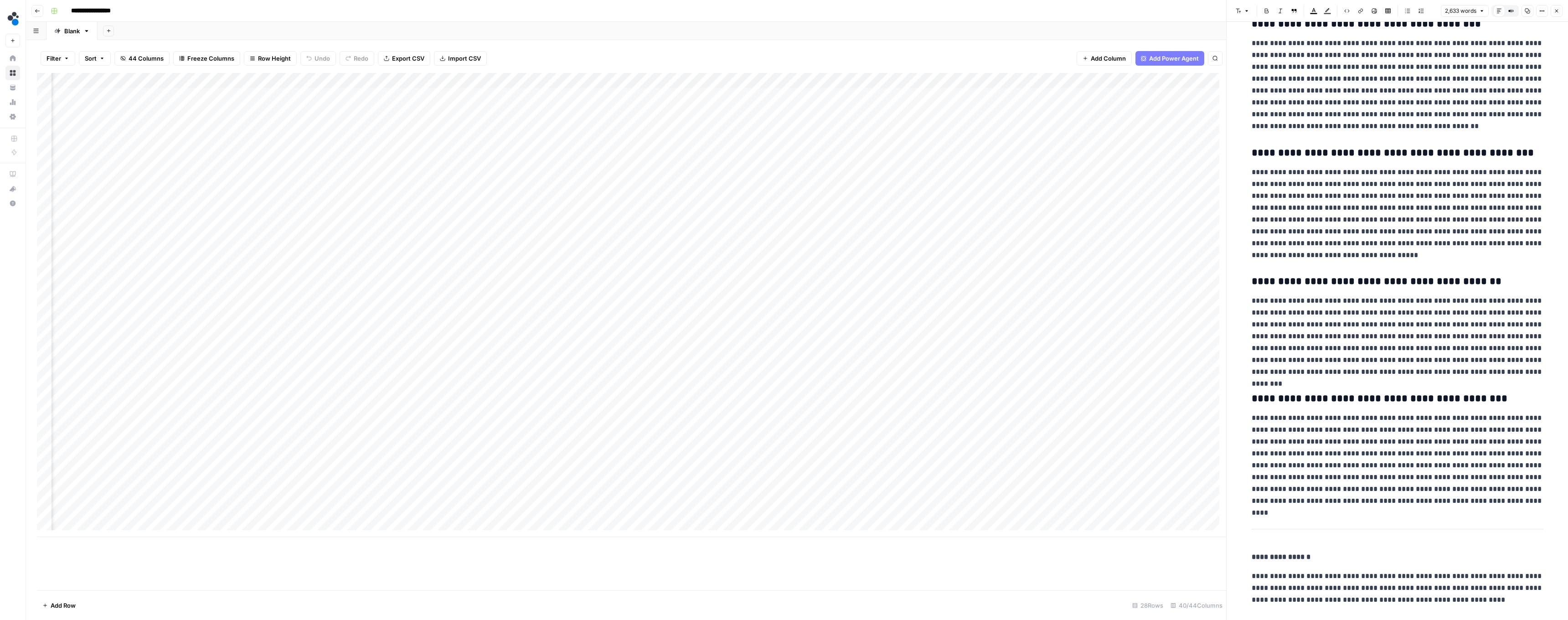
click at [388, 10] on icon "button" at bounding box center [1556, 10] width 5 height 5
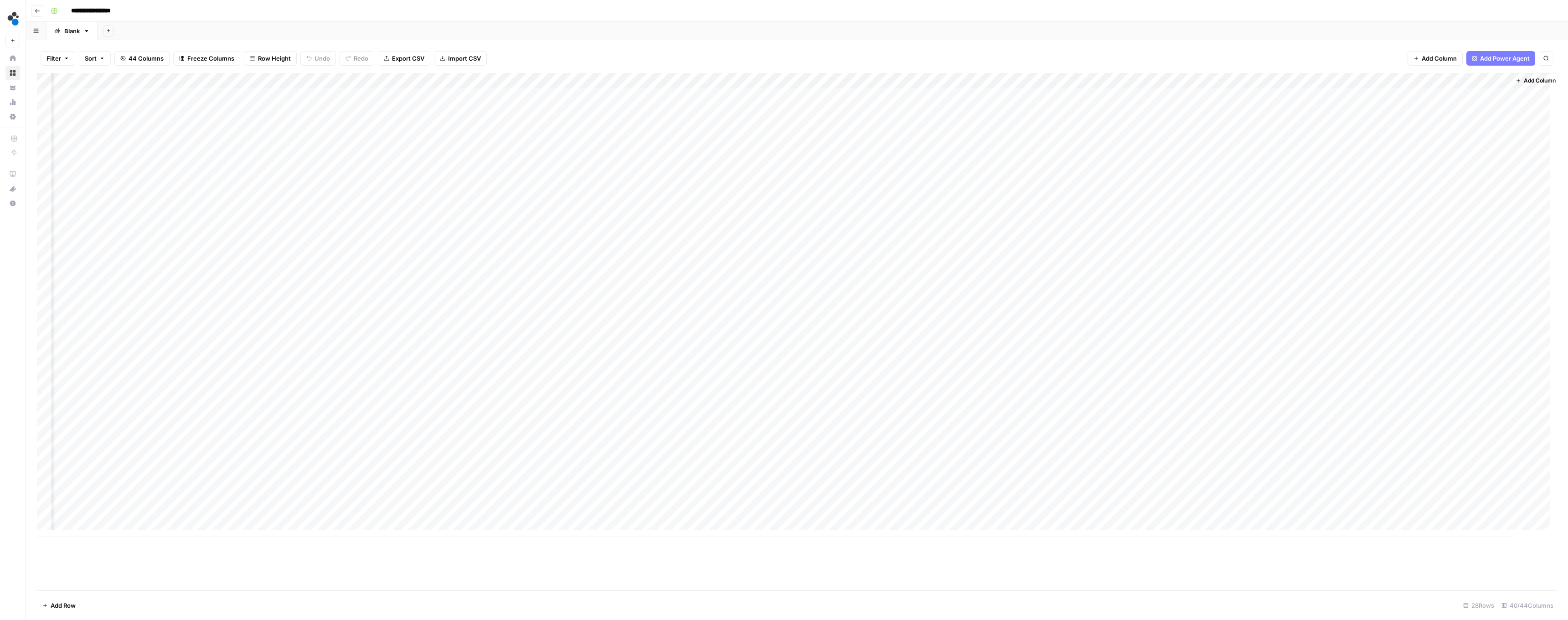
scroll to position [2, 2045]
click at [388, 292] on div "Add Column" at bounding box center [797, 305] width 1520 height 464
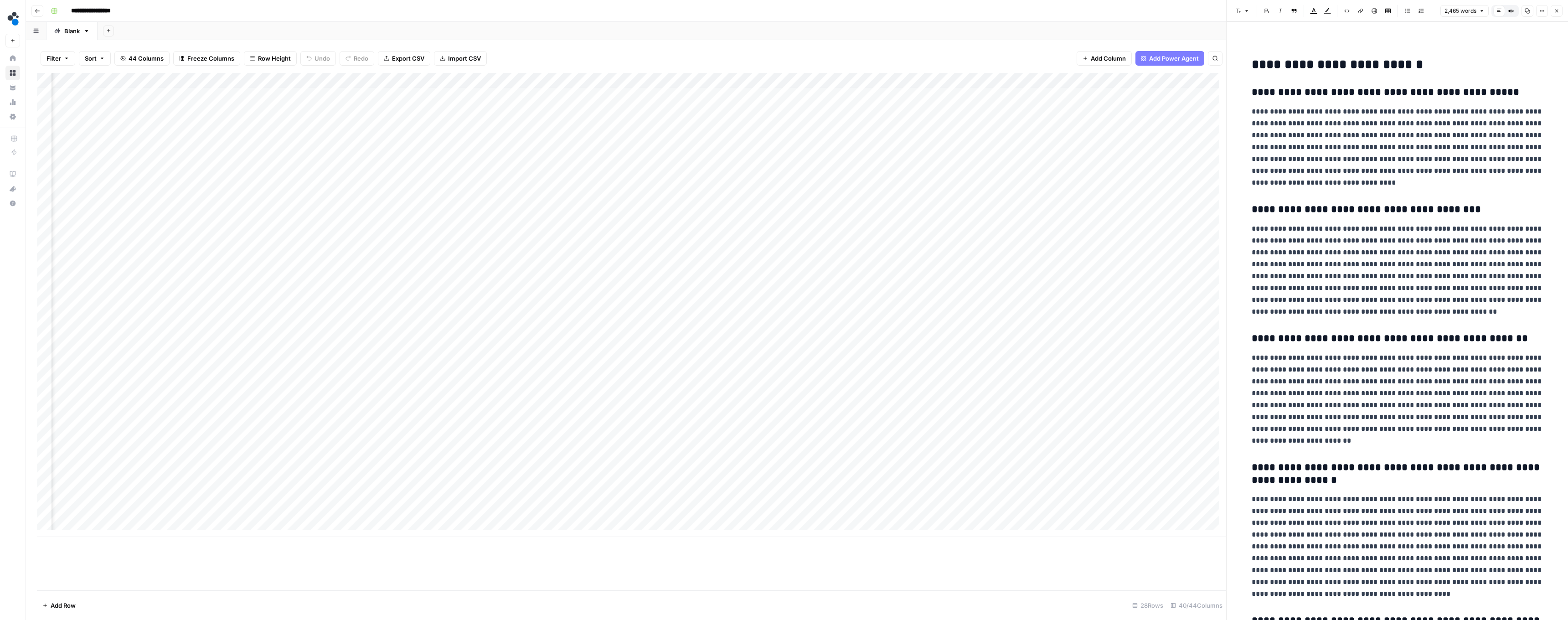
scroll to position [4628, 0]
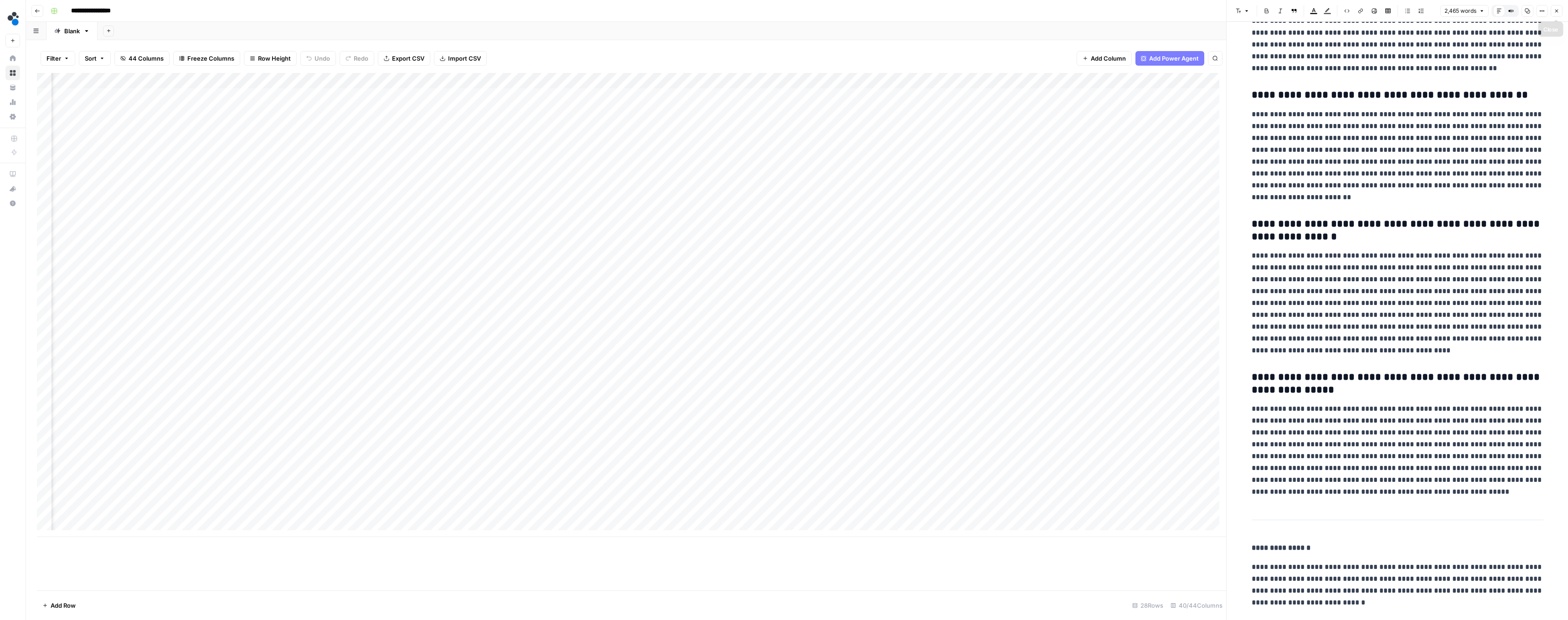
click at [388, 13] on icon "button" at bounding box center [1556, 10] width 5 height 5
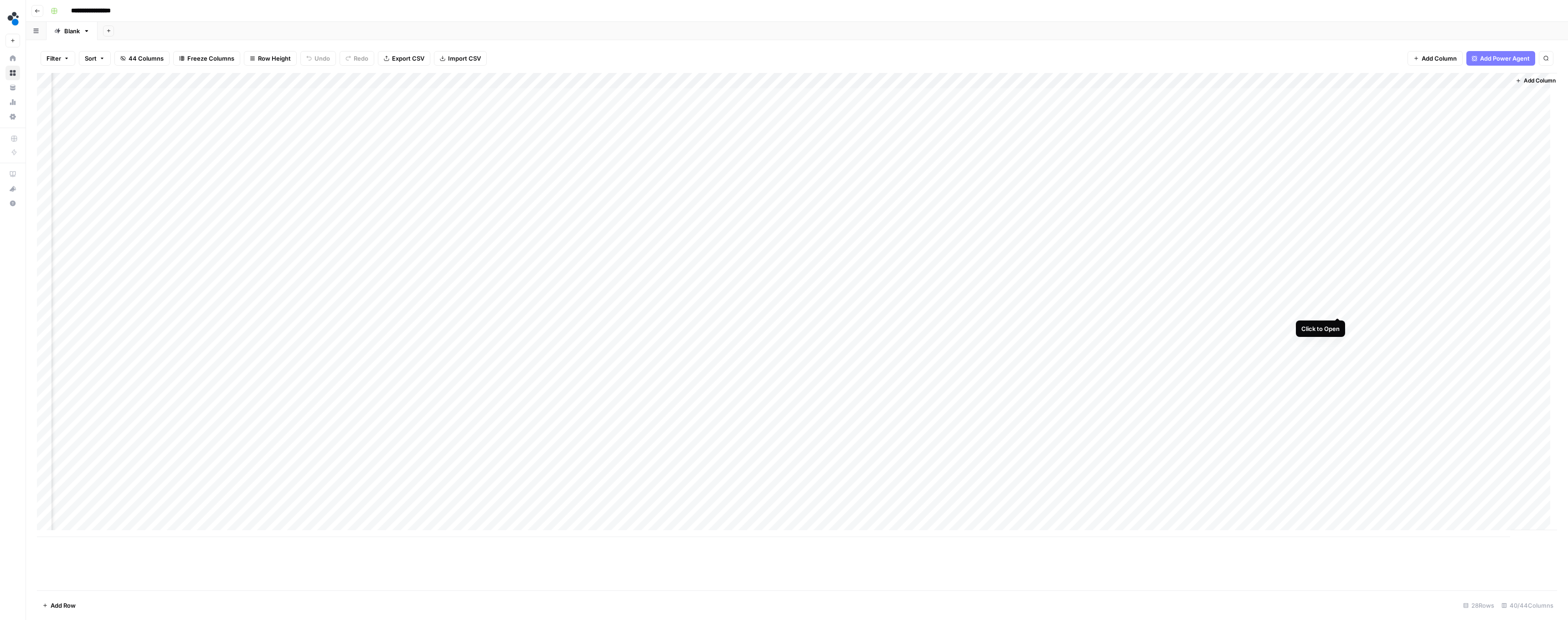
click at [388, 308] on div "Add Column" at bounding box center [797, 305] width 1520 height 464
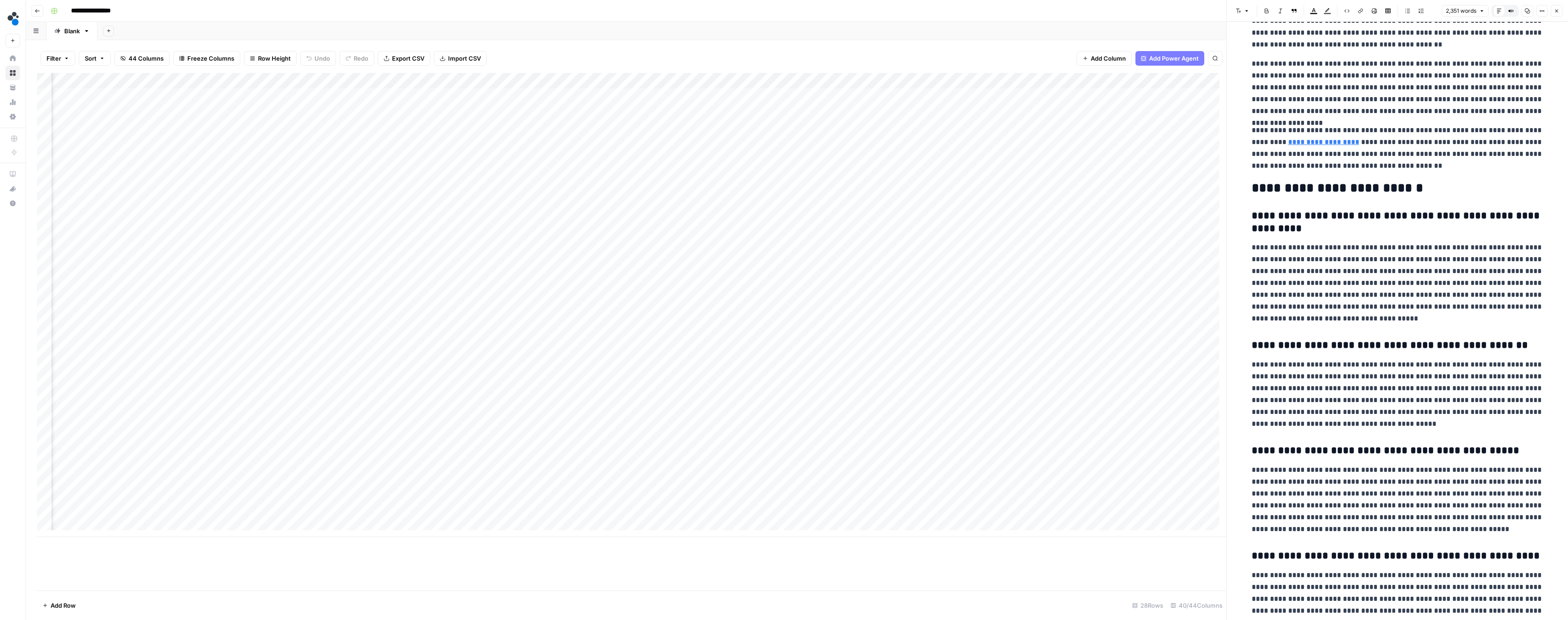
scroll to position [3364, 0]
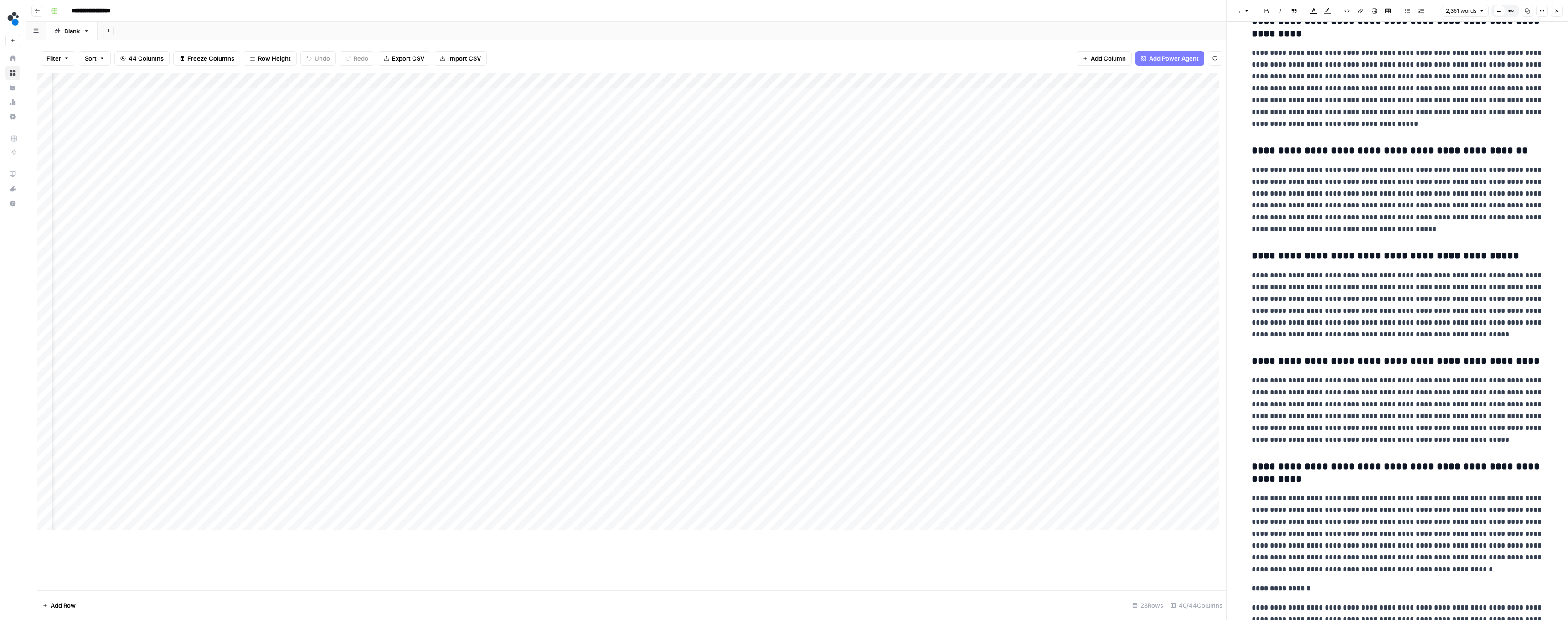
click at [388, 10] on icon "button" at bounding box center [1556, 10] width 5 height 5
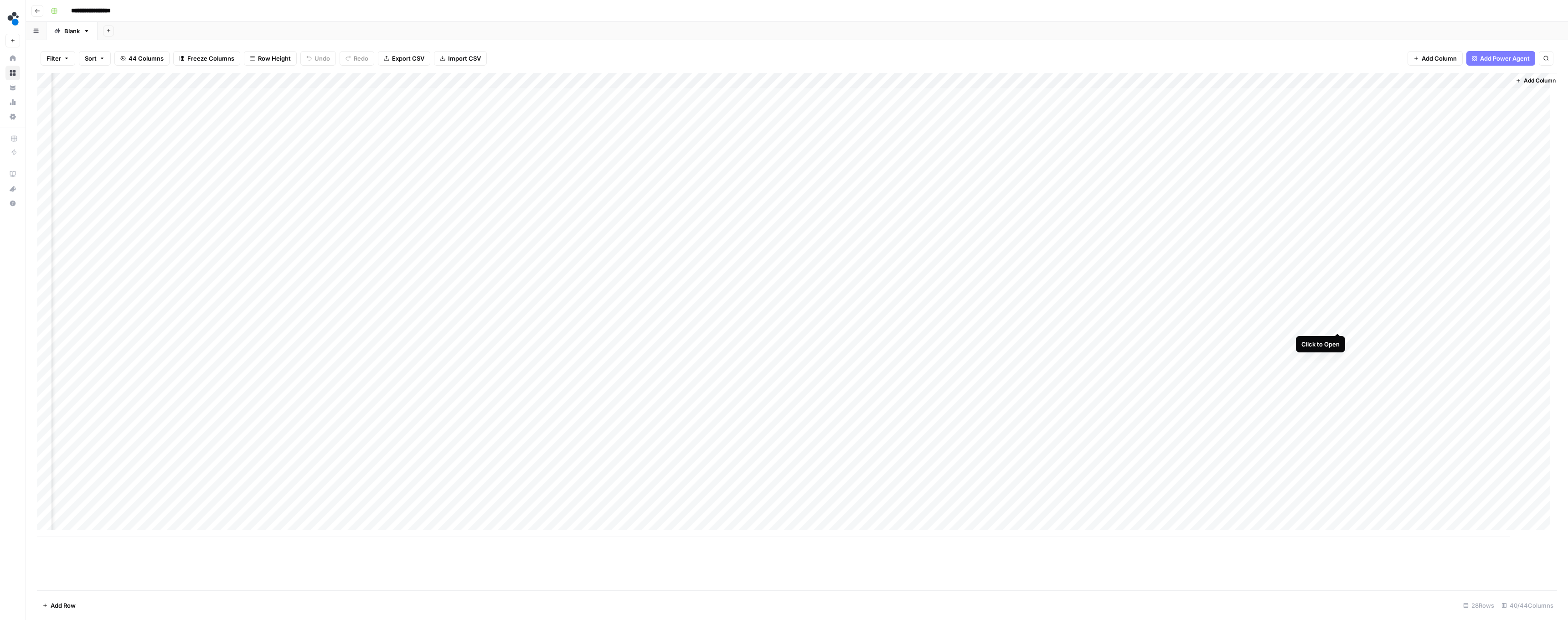
click at [388, 326] on div "Add Column" at bounding box center [797, 305] width 1520 height 464
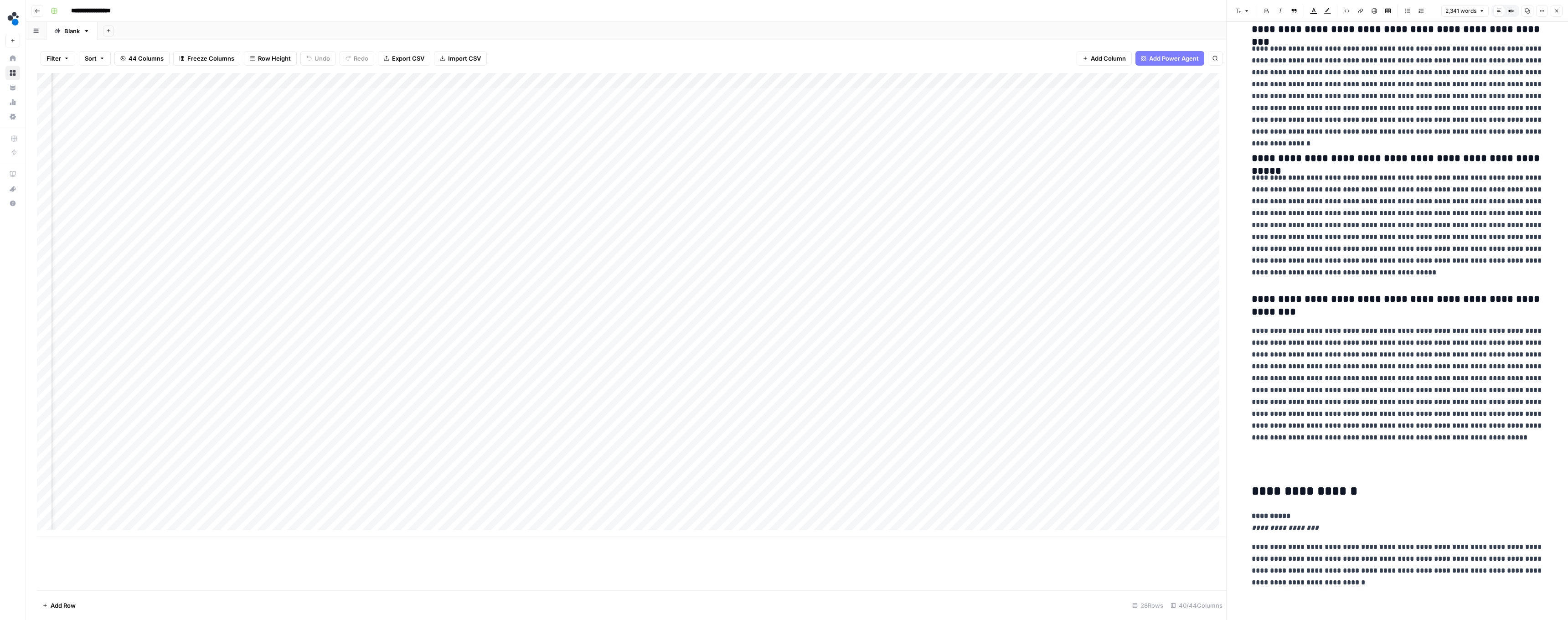
scroll to position [3362, 0]
click at [388, 11] on button "Close" at bounding box center [1556, 10] width 12 height 12
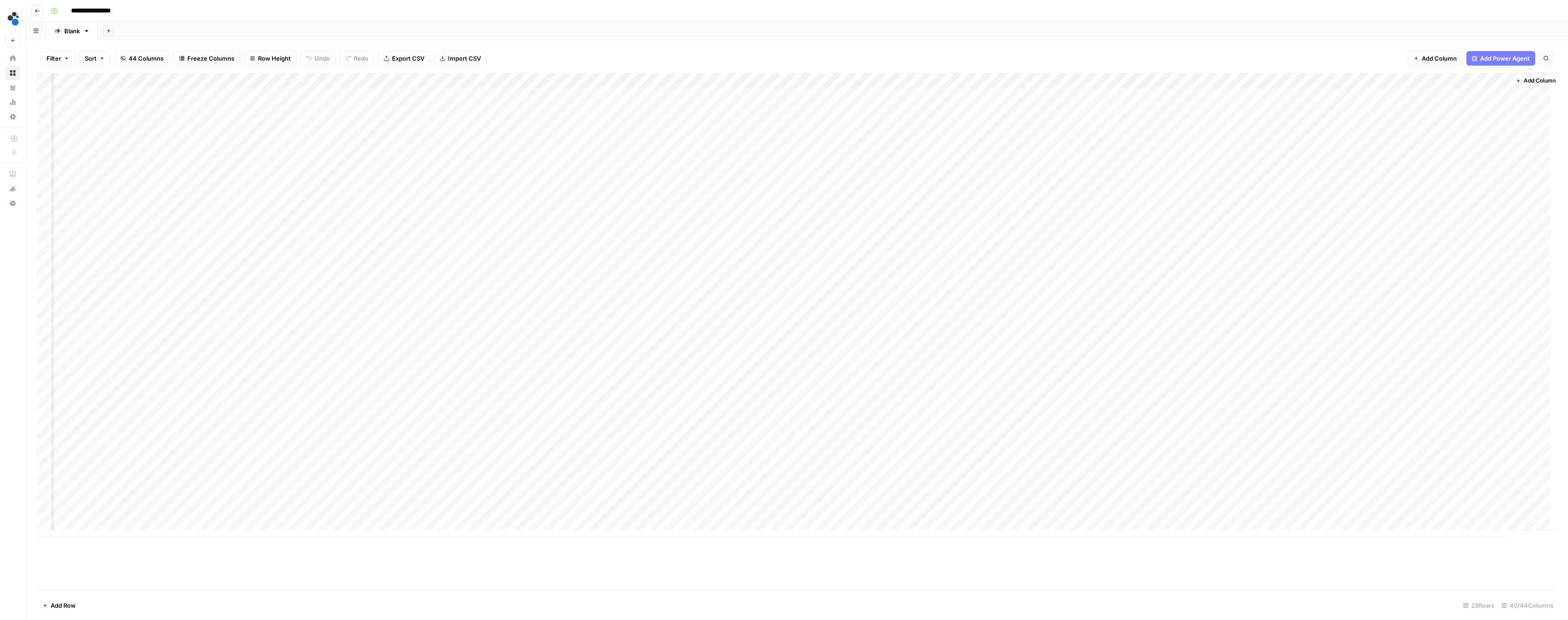
click at [388, 342] on div "Add Column" at bounding box center [797, 305] width 1520 height 464
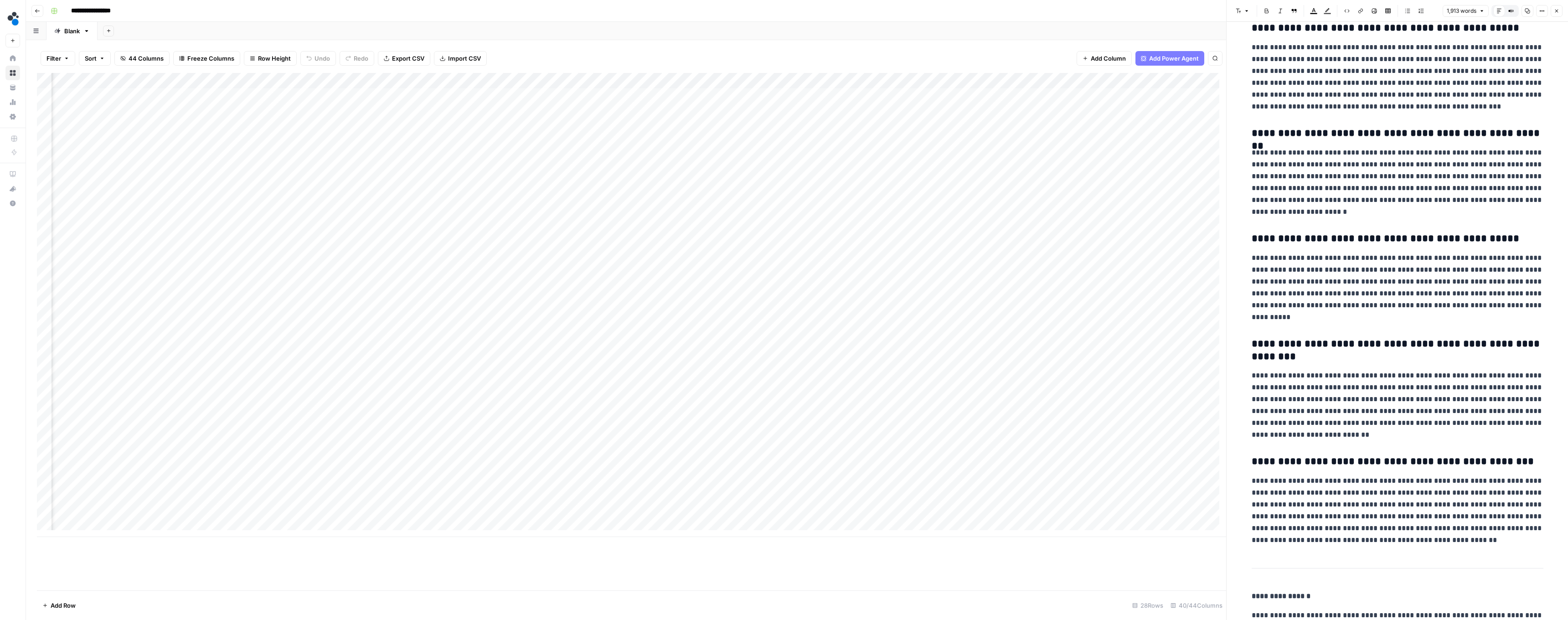
scroll to position [3925, 0]
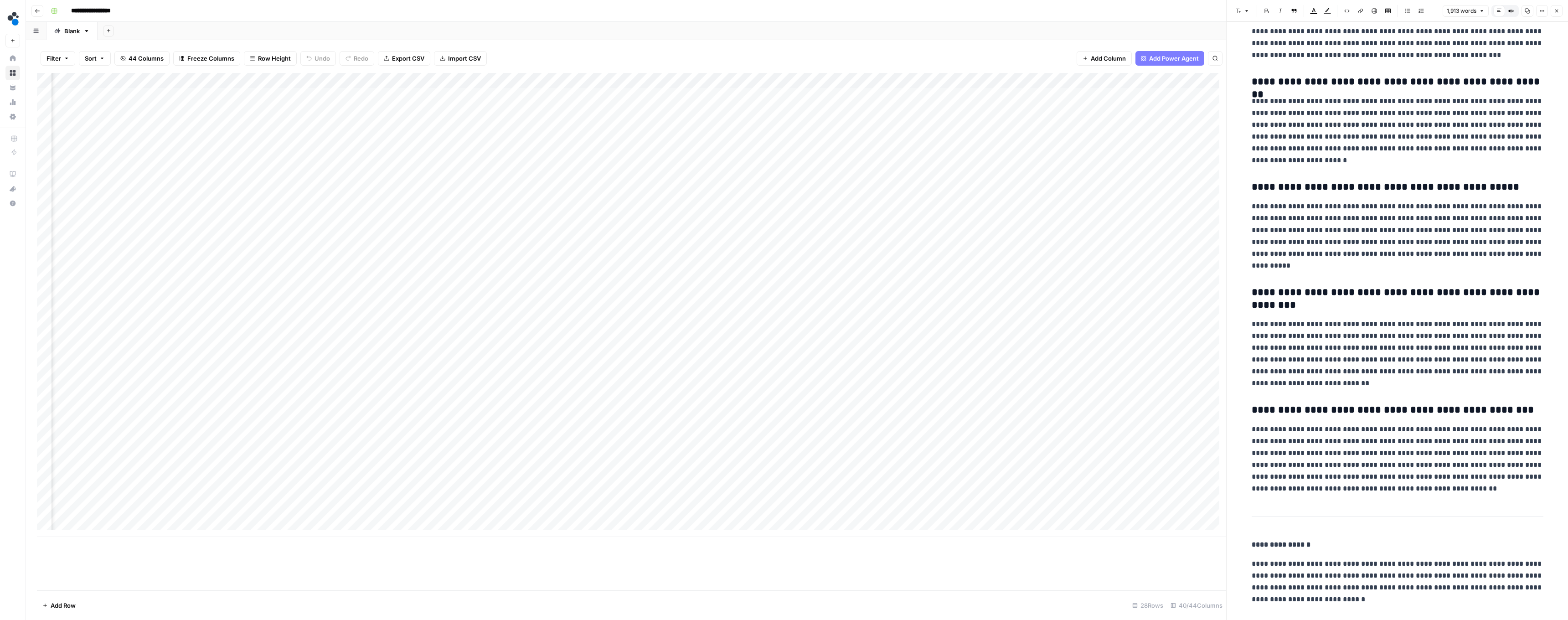
click at [388, 8] on button "Close" at bounding box center [1556, 10] width 12 height 12
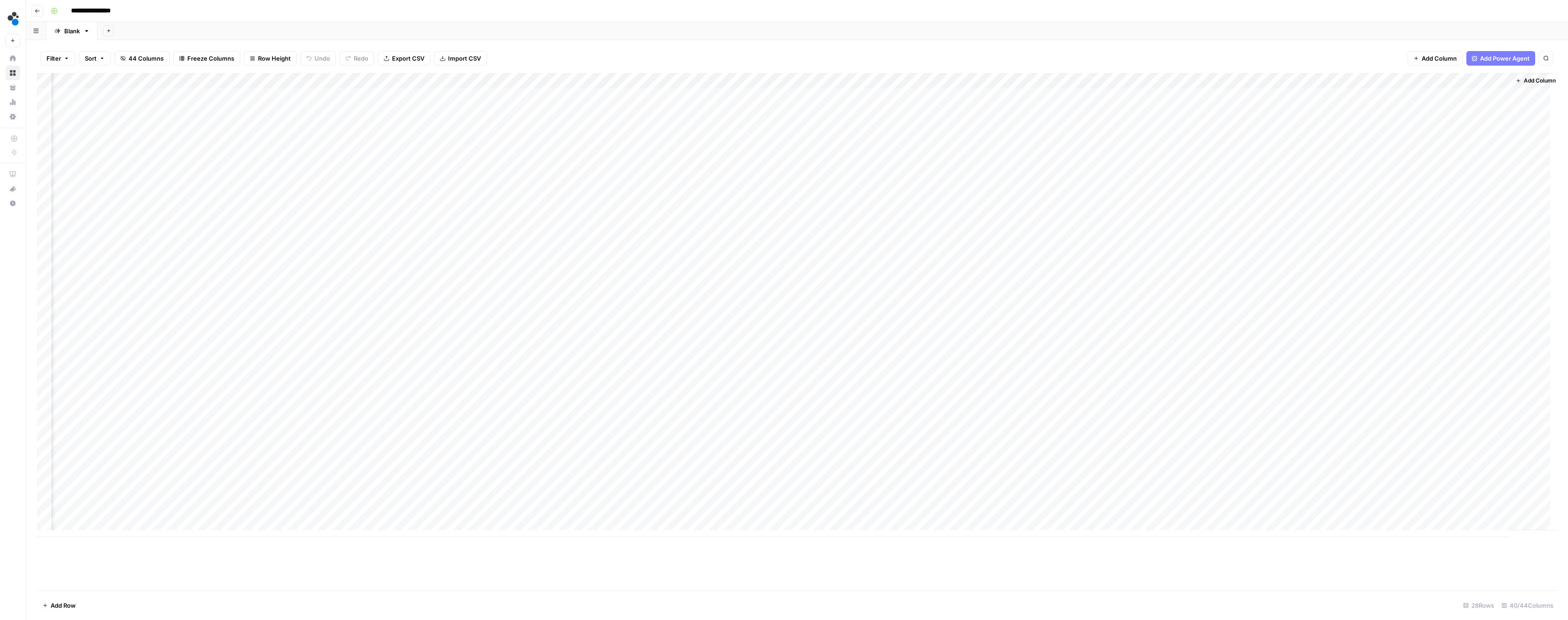
click at [388, 354] on div "Add Column" at bounding box center [797, 305] width 1520 height 464
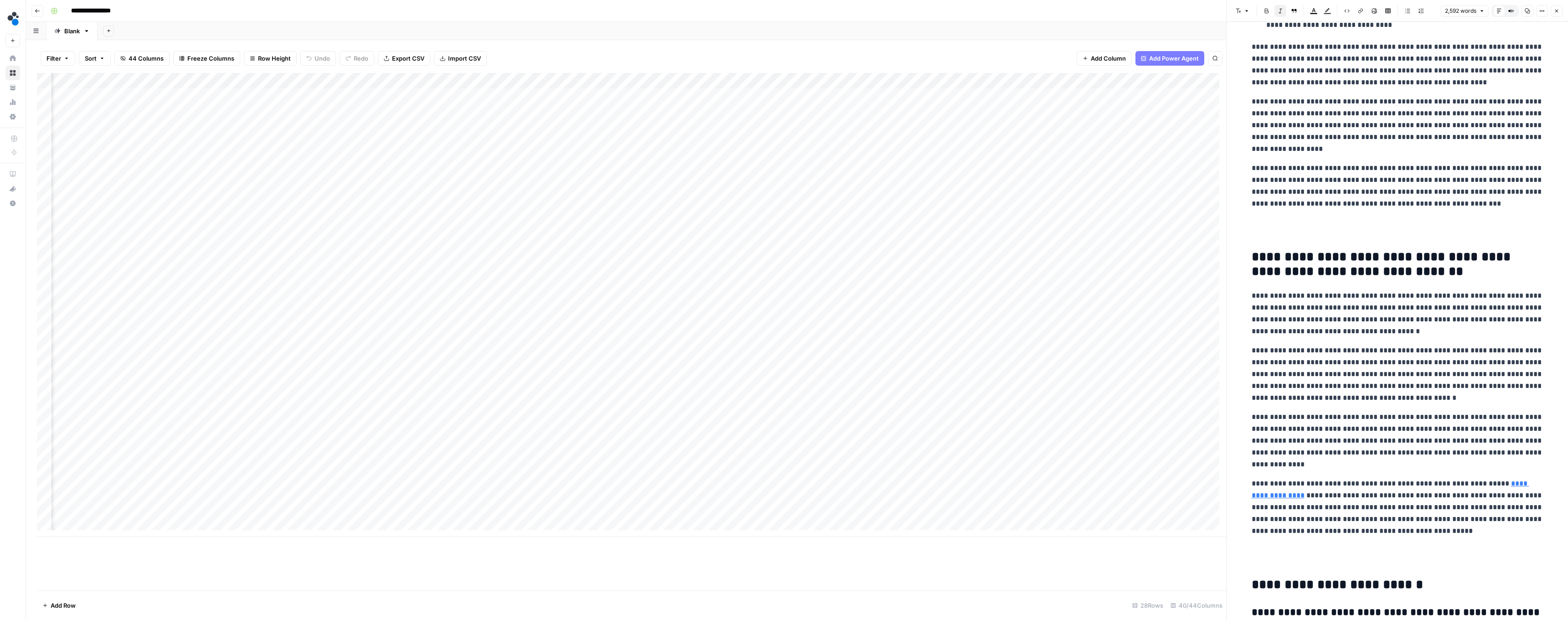
scroll to position [4289, 0]
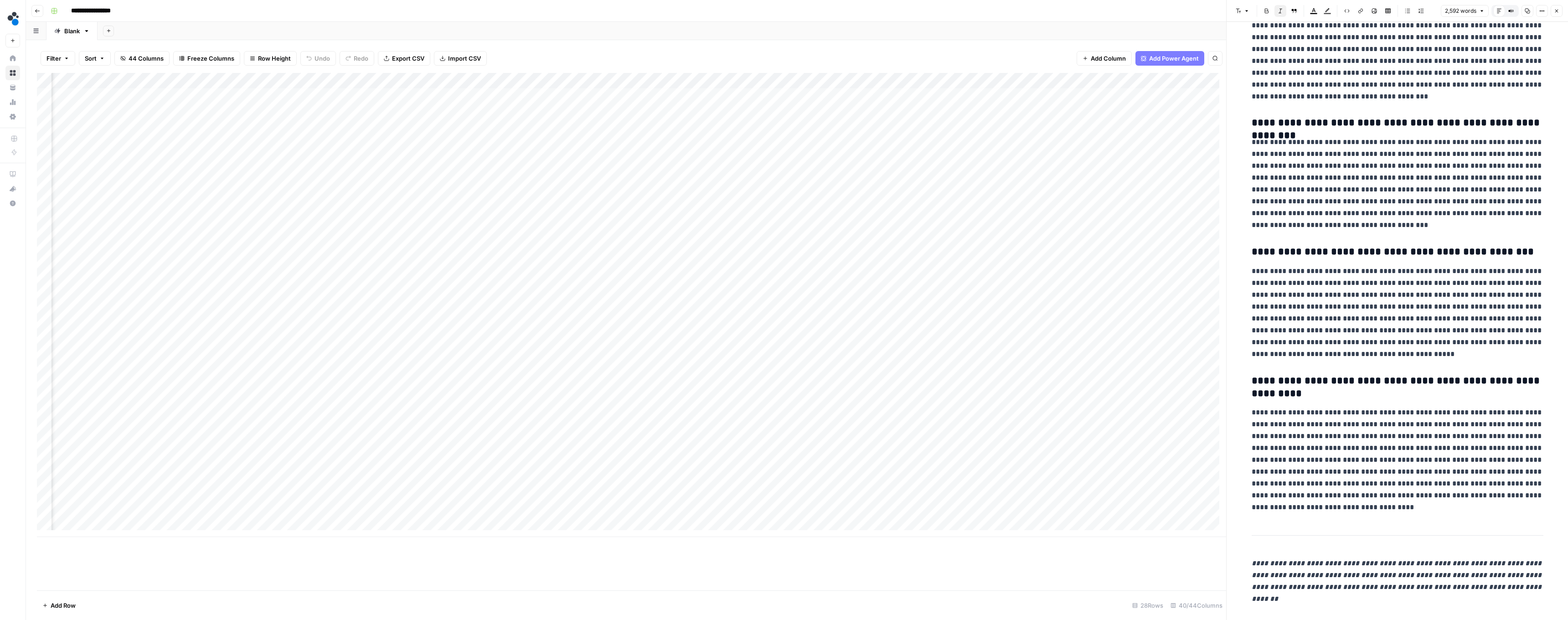
click at [388, 13] on icon "button" at bounding box center [1556, 10] width 5 height 5
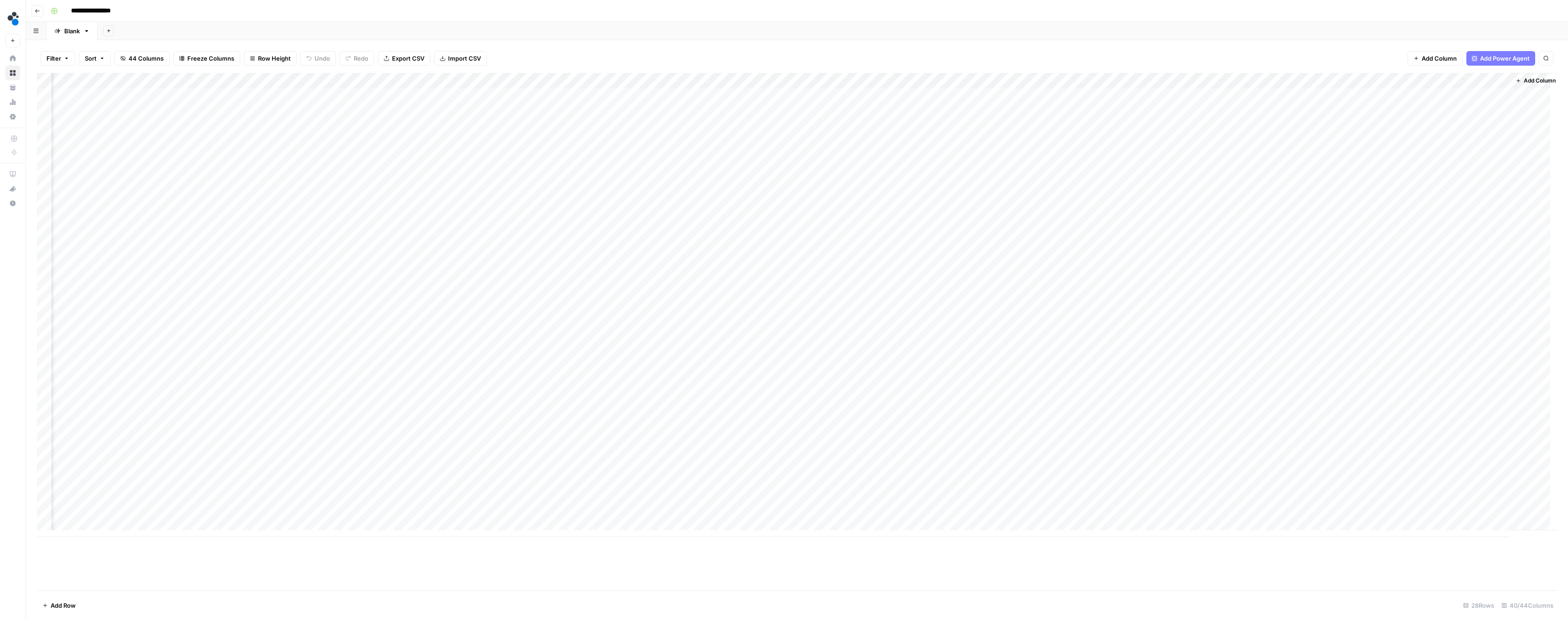
scroll to position [4, 2045]
click at [388, 370] on div "Add Column" at bounding box center [797, 305] width 1520 height 464
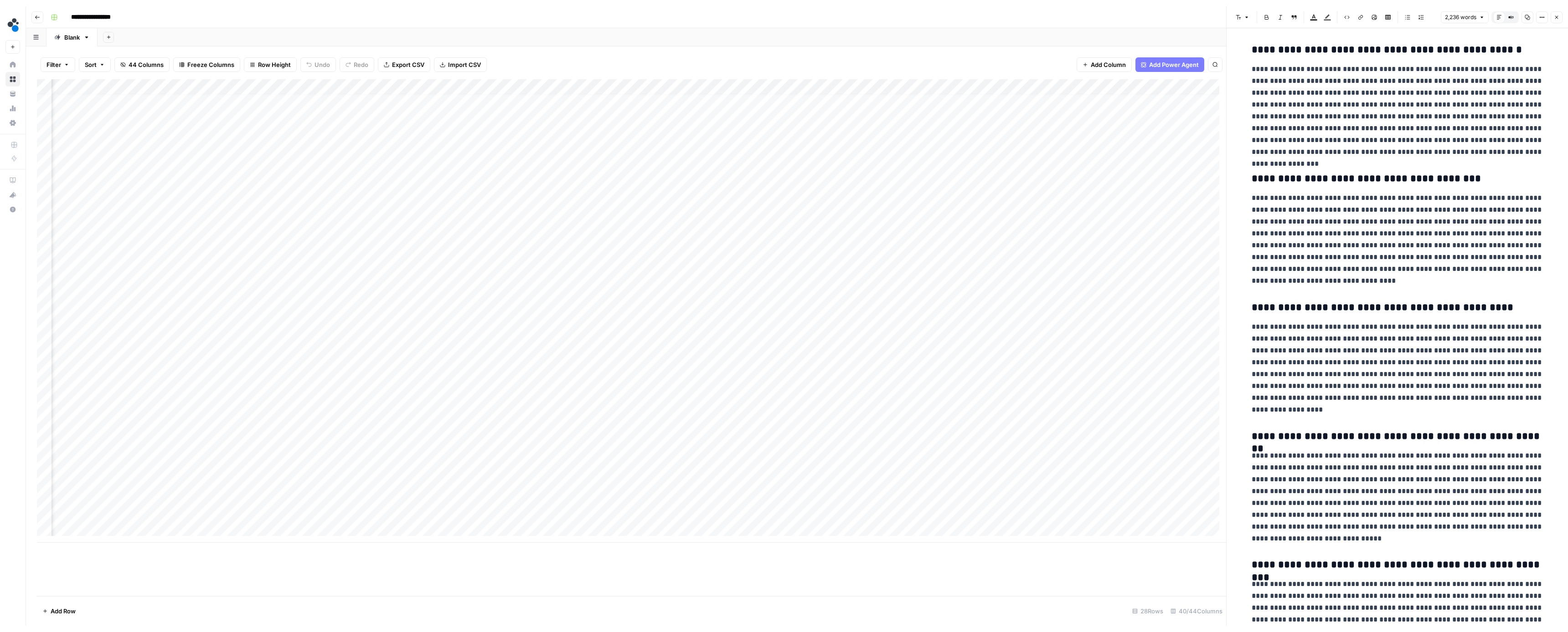
scroll to position [3659, 0]
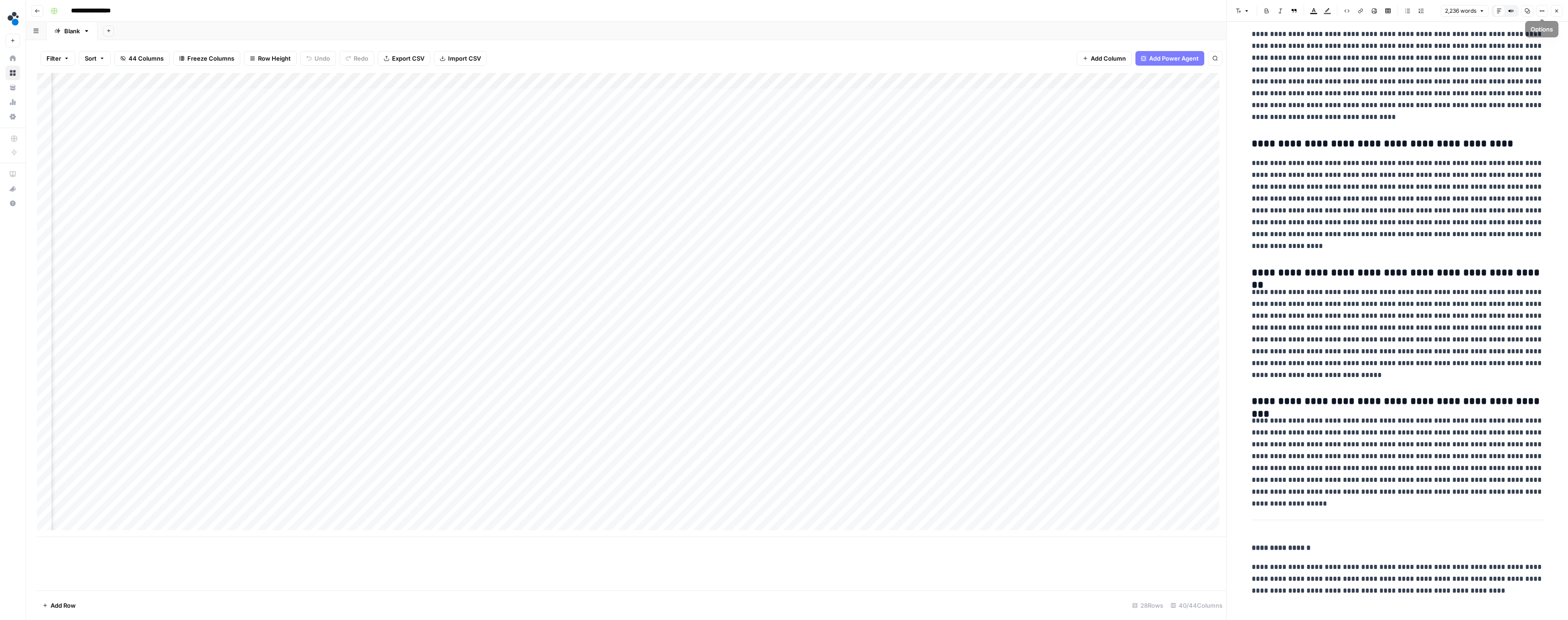
click at [388, 12] on button "Close" at bounding box center [1556, 10] width 12 height 12
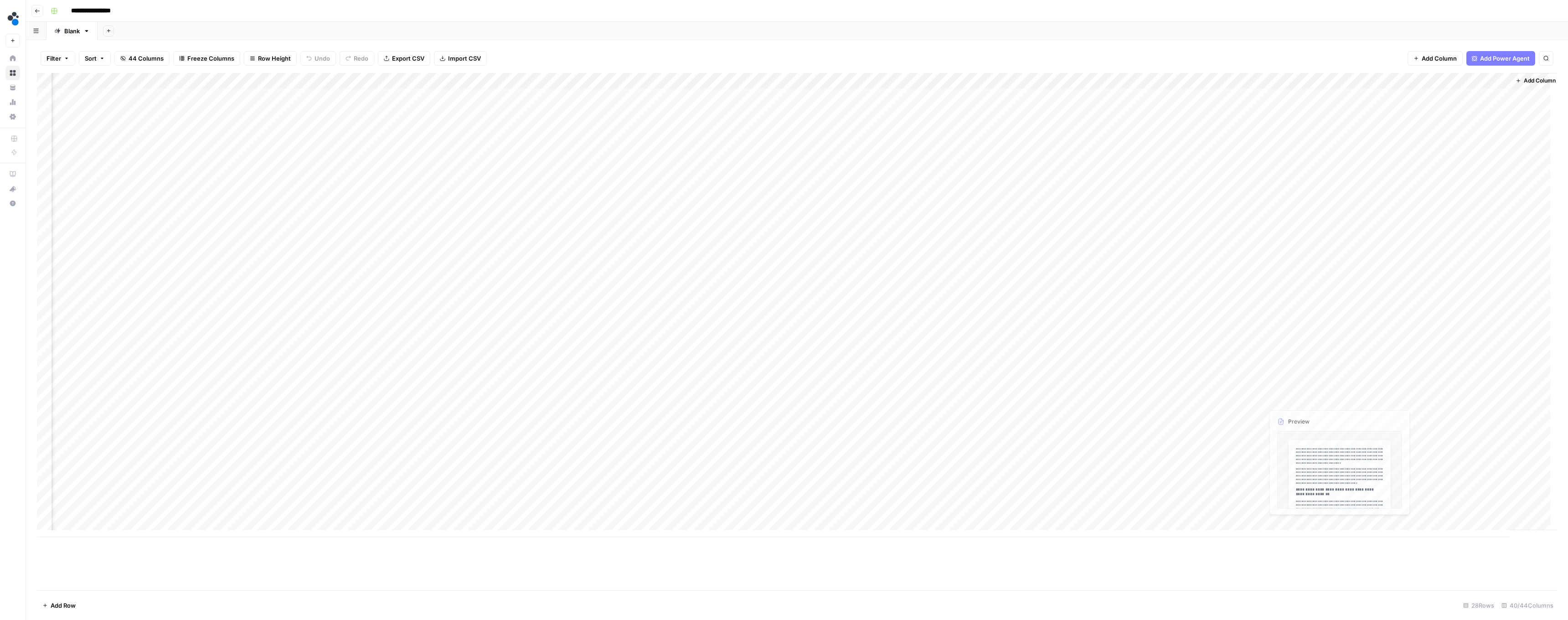
click at [388, 388] on div "Add Column" at bounding box center [797, 305] width 1520 height 464
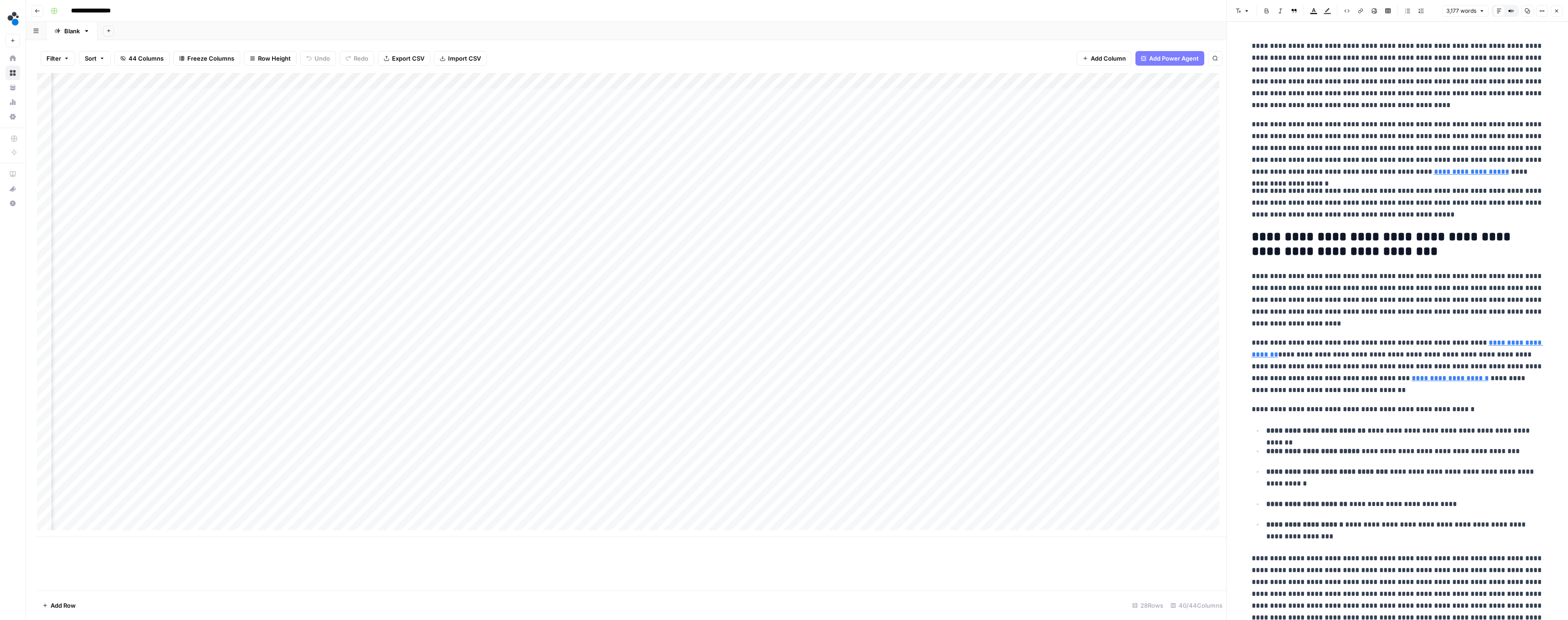
click at [388, 8] on button "Close" at bounding box center [1556, 10] width 12 height 12
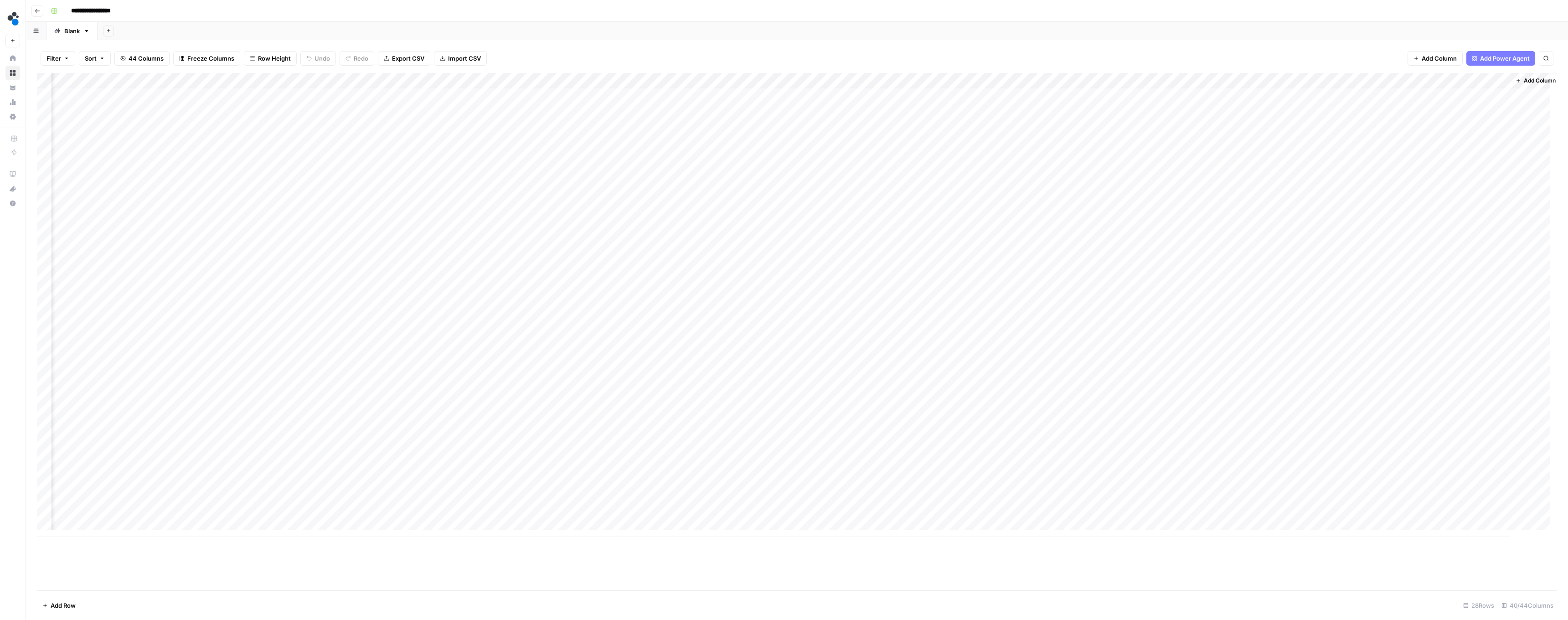
click at [388, 82] on div "Add Column" at bounding box center [797, 305] width 1520 height 464
click at [388, 62] on div "Filter Sort 44 Columns Freeze Columns Row Height Undo Redo Export CSV Import CS…" at bounding box center [797, 58] width 1520 height 29
click at [340, 81] on div "Add Column" at bounding box center [797, 305] width 1520 height 464
click at [345, 166] on span "Edit Workflow" at bounding box center [337, 169] width 80 height 9
click at [261, 79] on div "Add Column" at bounding box center [797, 305] width 1520 height 464
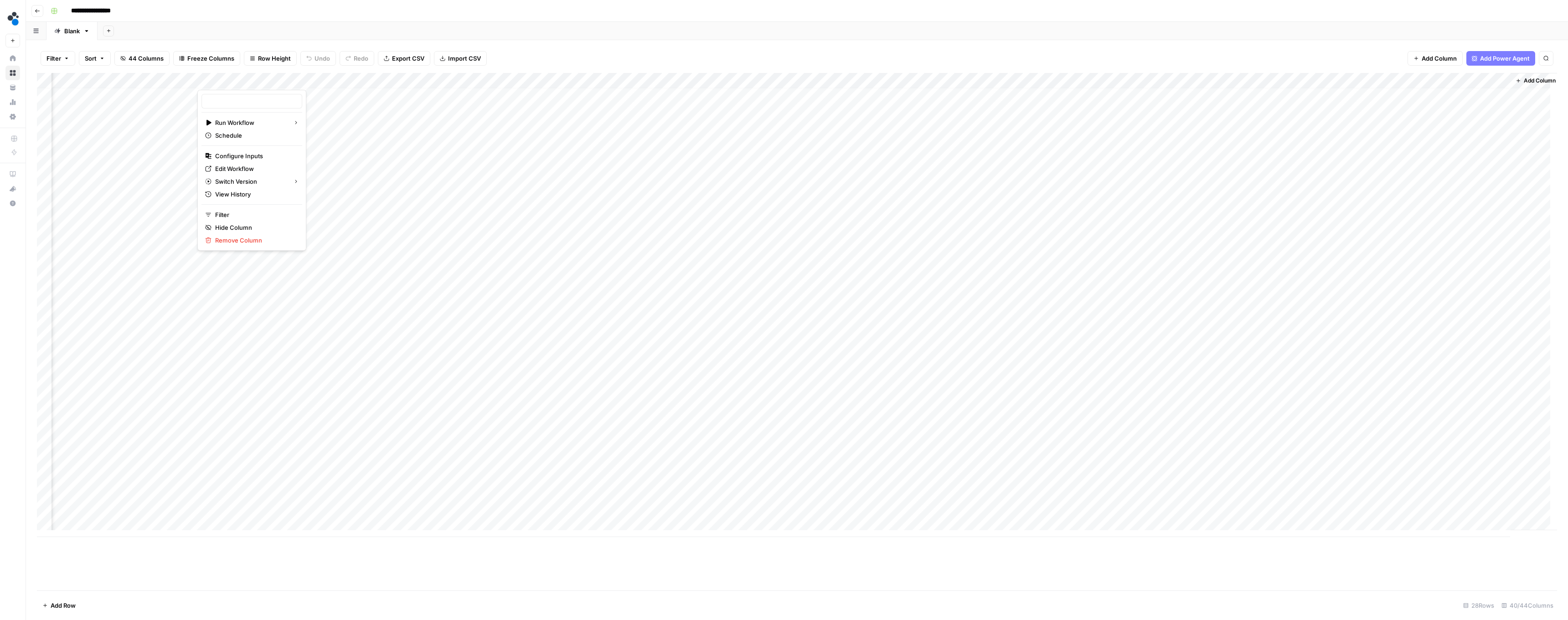
type input "Persona - article generation"
click at [245, 167] on span "Edit Workflow" at bounding box center [254, 169] width 80 height 9
click at [388, 1] on header "**********" at bounding box center [797, 11] width 1542 height 22
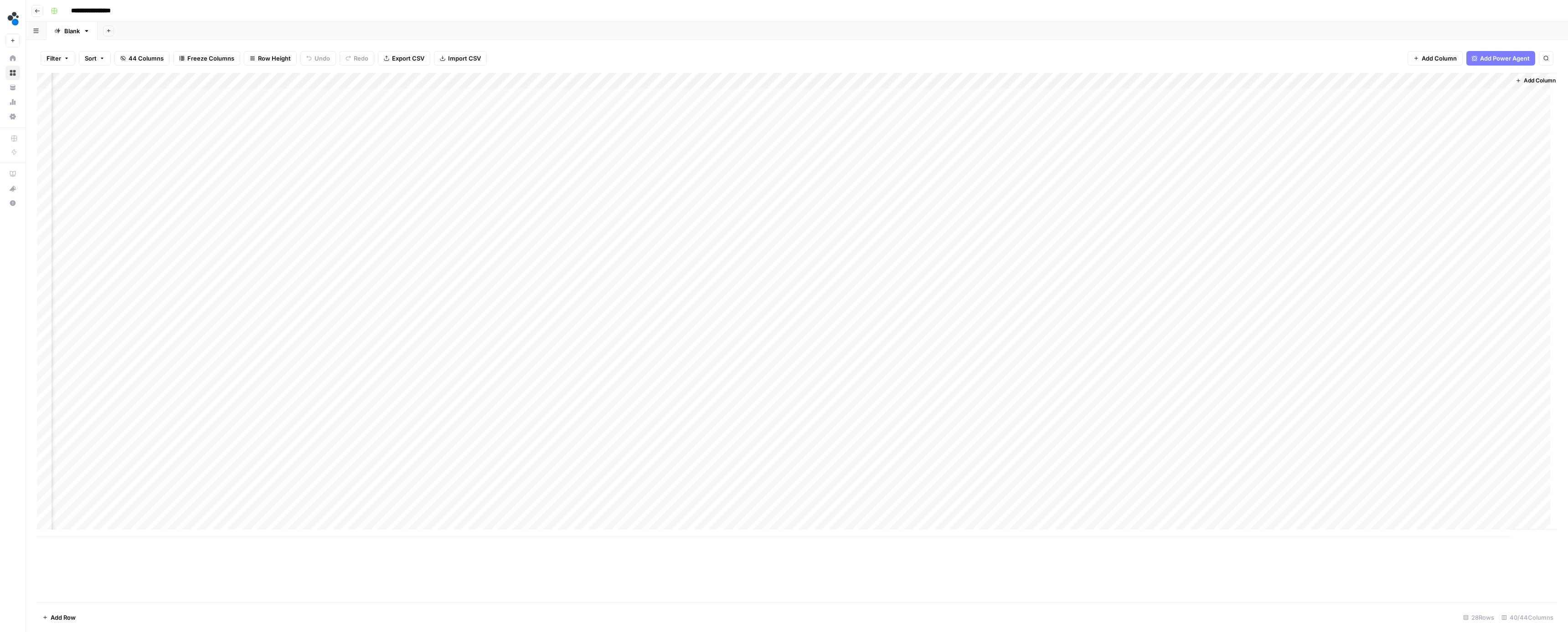
click at [337, 168] on div "Add Column" at bounding box center [797, 305] width 1520 height 464
click at [342, 184] on div "Add Column" at bounding box center [797, 305] width 1520 height 464
click at [345, 196] on div "Add Column" at bounding box center [797, 305] width 1520 height 464
click at [348, 212] on div "Add Column" at bounding box center [797, 305] width 1520 height 464
click at [346, 229] on div "Add Column" at bounding box center [797, 305] width 1520 height 464
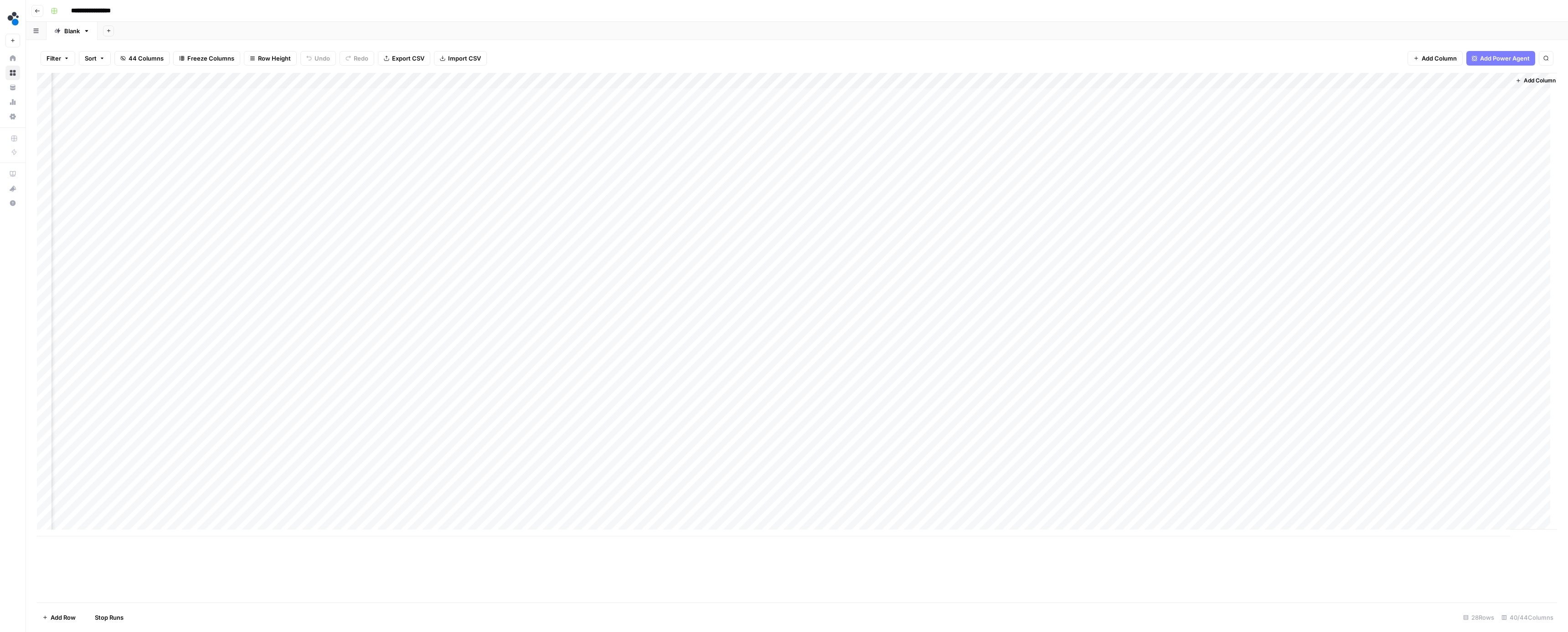
click at [344, 241] on div "Add Column" at bounding box center [797, 305] width 1520 height 464
click at [341, 259] on div "Add Column" at bounding box center [797, 305] width 1520 height 464
click at [339, 273] on div "Add Column" at bounding box center [797, 305] width 1520 height 464
click at [327, 291] on div "Add Column" at bounding box center [797, 305] width 1520 height 464
click at [327, 305] on div "Add Column" at bounding box center [797, 305] width 1520 height 464
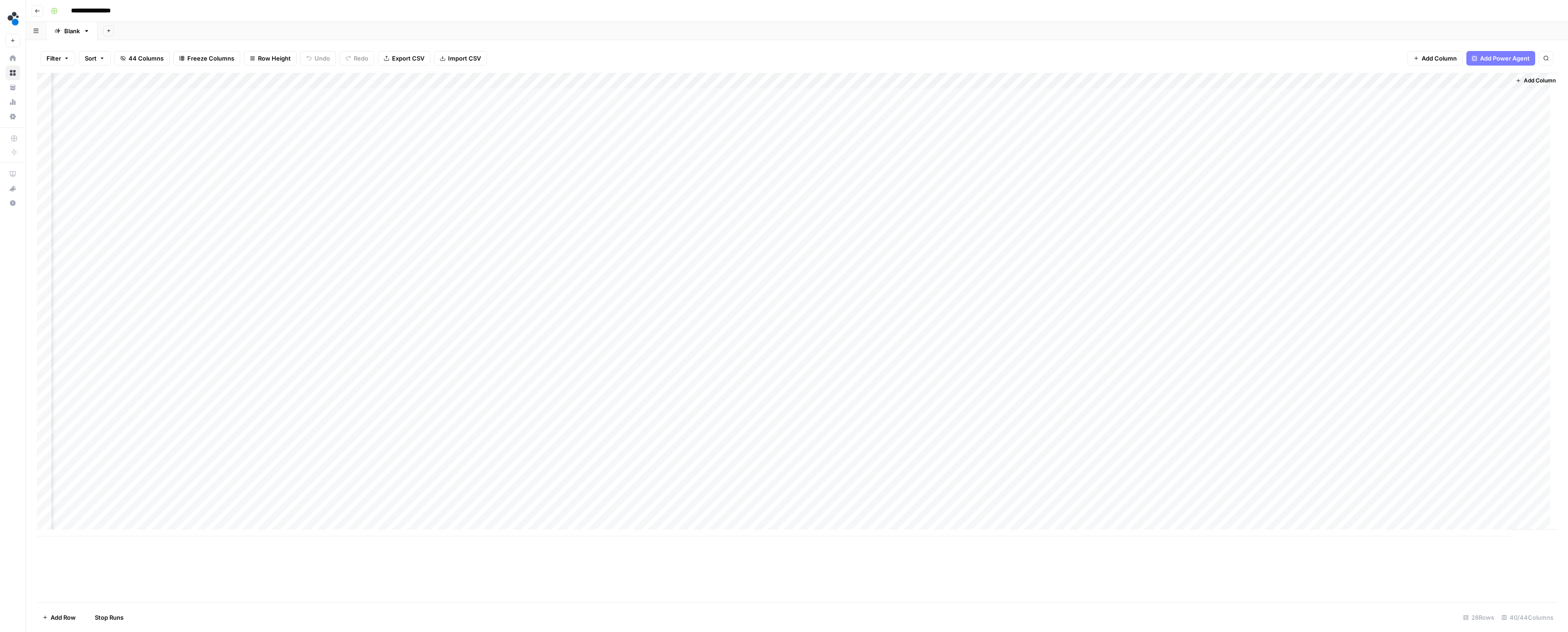
click at [327, 318] on div "Add Column" at bounding box center [797, 305] width 1520 height 464
click at [327, 335] on div "Add Column" at bounding box center [797, 305] width 1520 height 464
click at [327, 346] on div "Add Column" at bounding box center [797, 305] width 1520 height 464
click at [325, 363] on div "Add Column" at bounding box center [797, 305] width 1520 height 464
click at [329, 389] on div "Add Column" at bounding box center [797, 305] width 1520 height 464
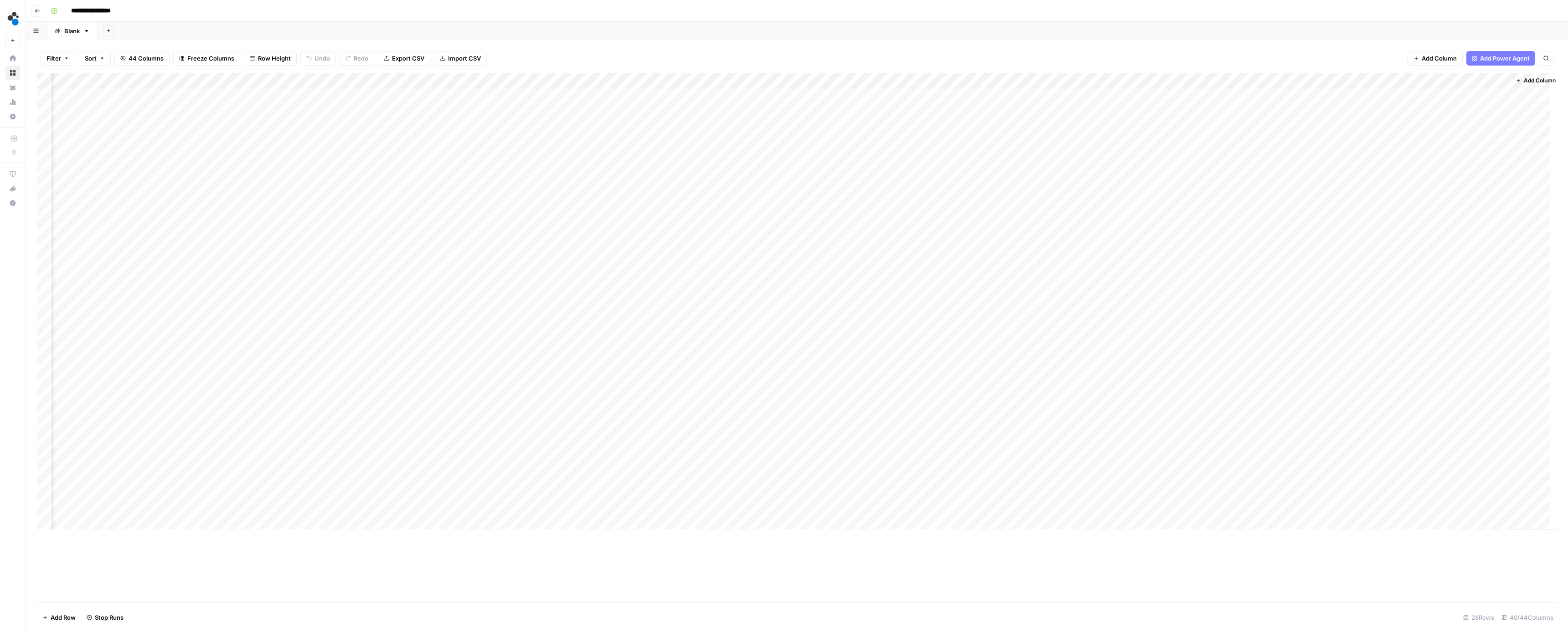
click at [323, 401] on div "Add Column" at bounding box center [797, 305] width 1520 height 464
click at [326, 411] on div "Add Column" at bounding box center [797, 305] width 1520 height 464
click at [324, 422] on div "Add Column" at bounding box center [797, 305] width 1520 height 464
click at [323, 422] on div "Add Column" at bounding box center [797, 305] width 1520 height 464
click at [317, 422] on div "Add Column" at bounding box center [797, 305] width 1520 height 464
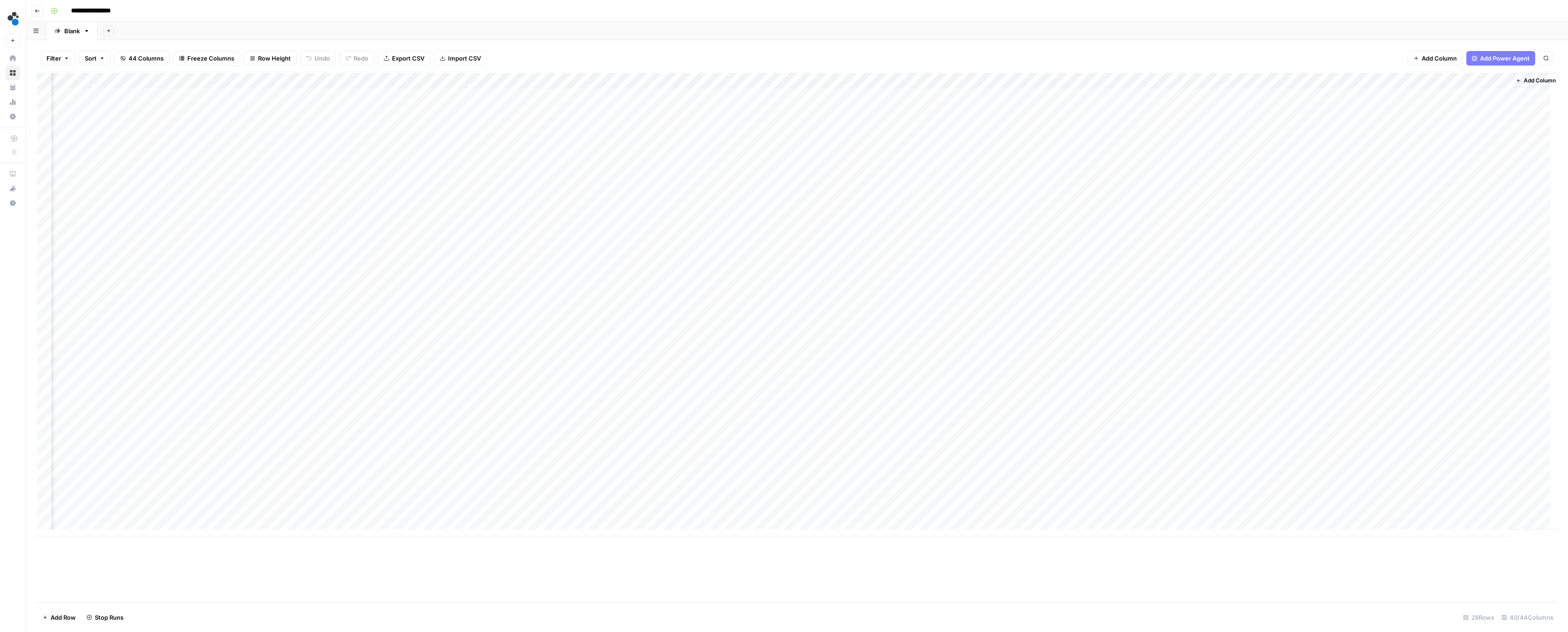
click at [318, 422] on div "Add Column" at bounding box center [797, 305] width 1520 height 464
click at [318, 422] on div "Add Column" at bounding box center [797, 305] width 1520 height 464
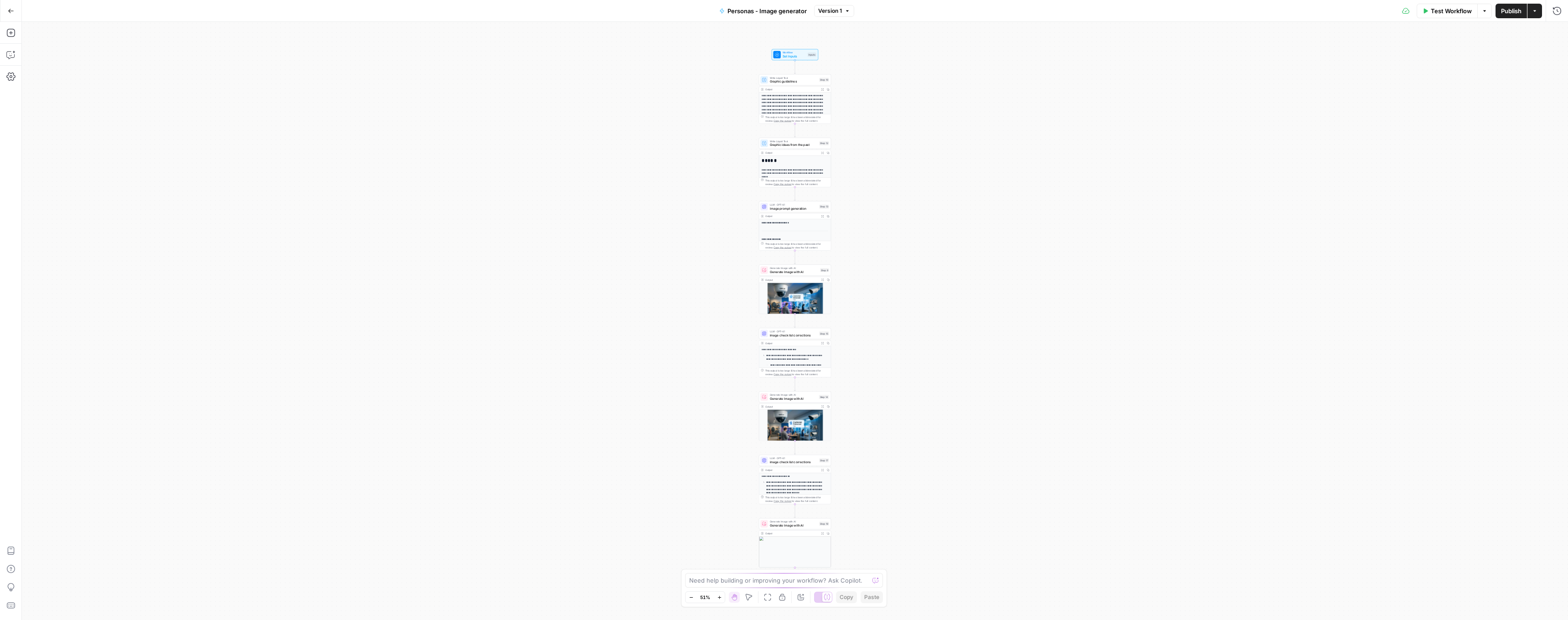
click at [776, 272] on span "Generate Image with AI" at bounding box center [794, 272] width 48 height 4
click at [1398, 112] on div "GPT Image 1" at bounding box center [1459, 106] width 207 height 17
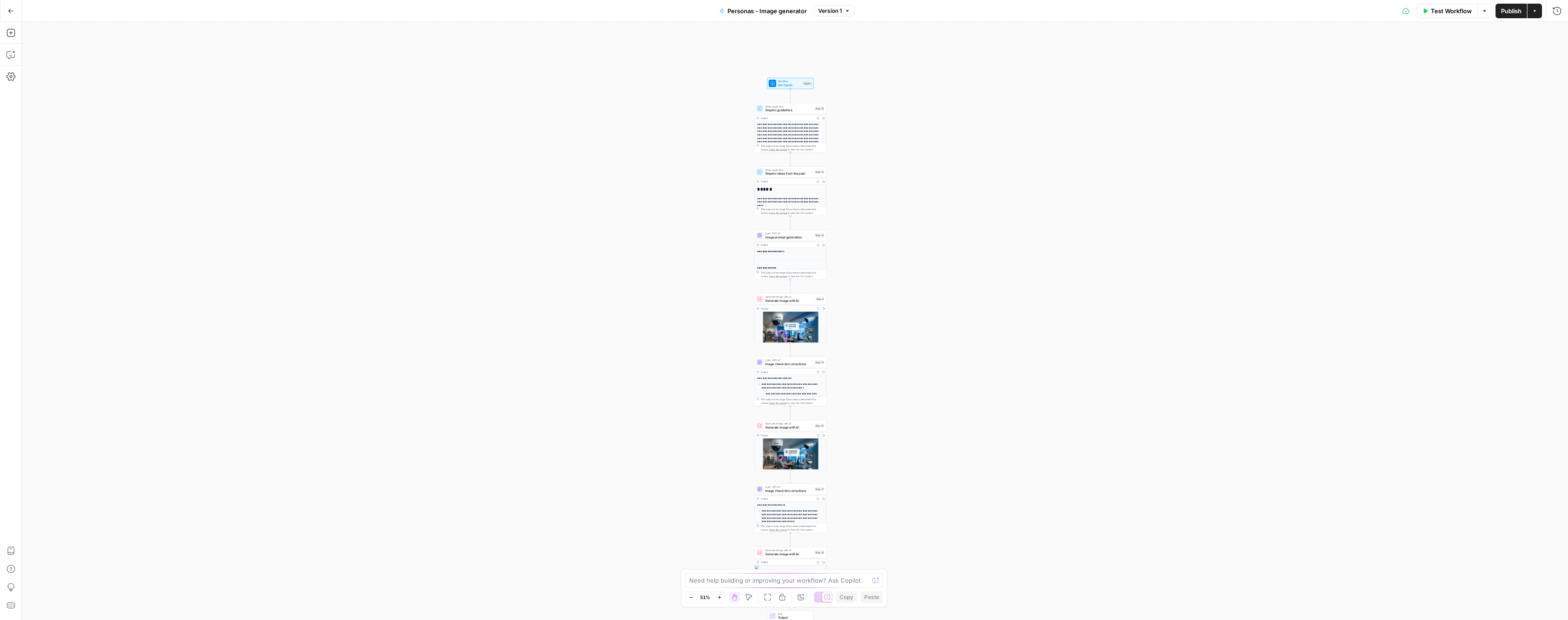
drag, startPoint x: 892, startPoint y: 197, endPoint x: 888, endPoint y: 220, distance: 23.3
click at [888, 220] on div "**********" at bounding box center [795, 321] width 1546 height 598
click at [784, 237] on span "Image prompt generation" at bounding box center [789, 237] width 47 height 4
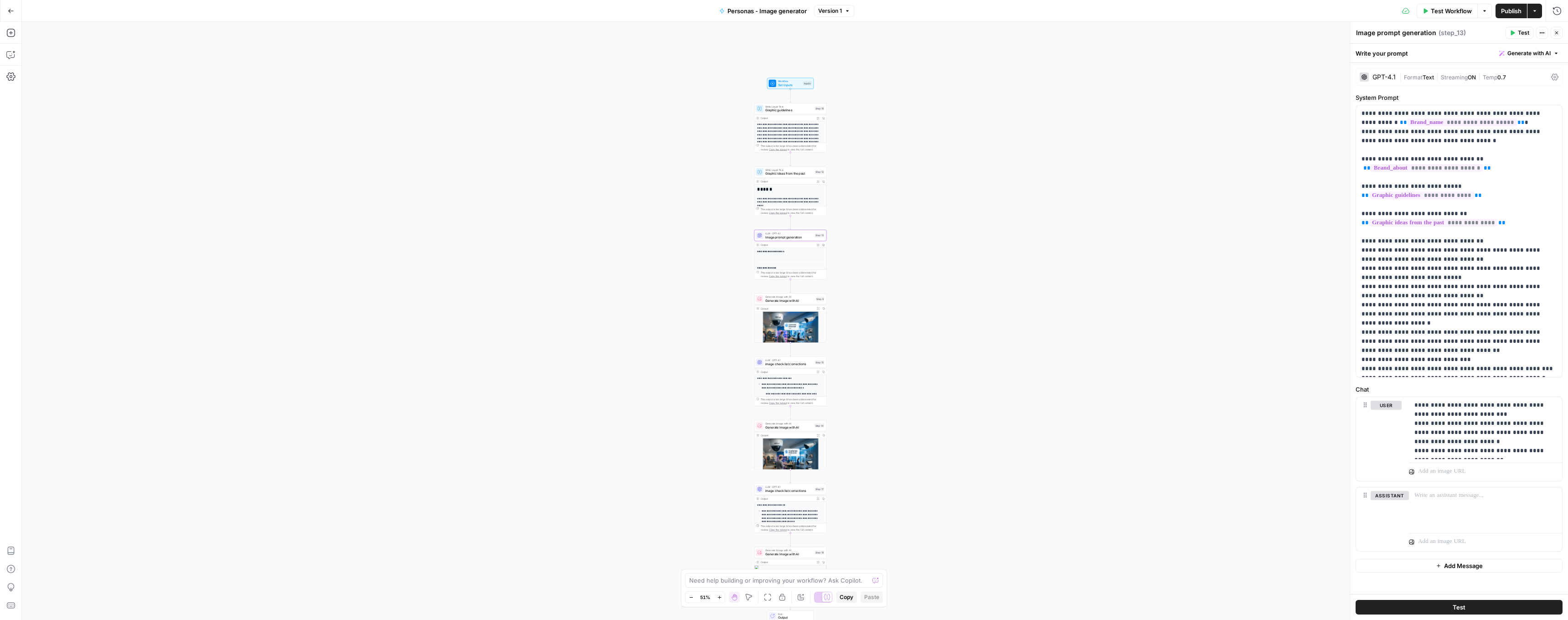
click at [1416, 79] on span "Format" at bounding box center [1413, 77] width 19 height 7
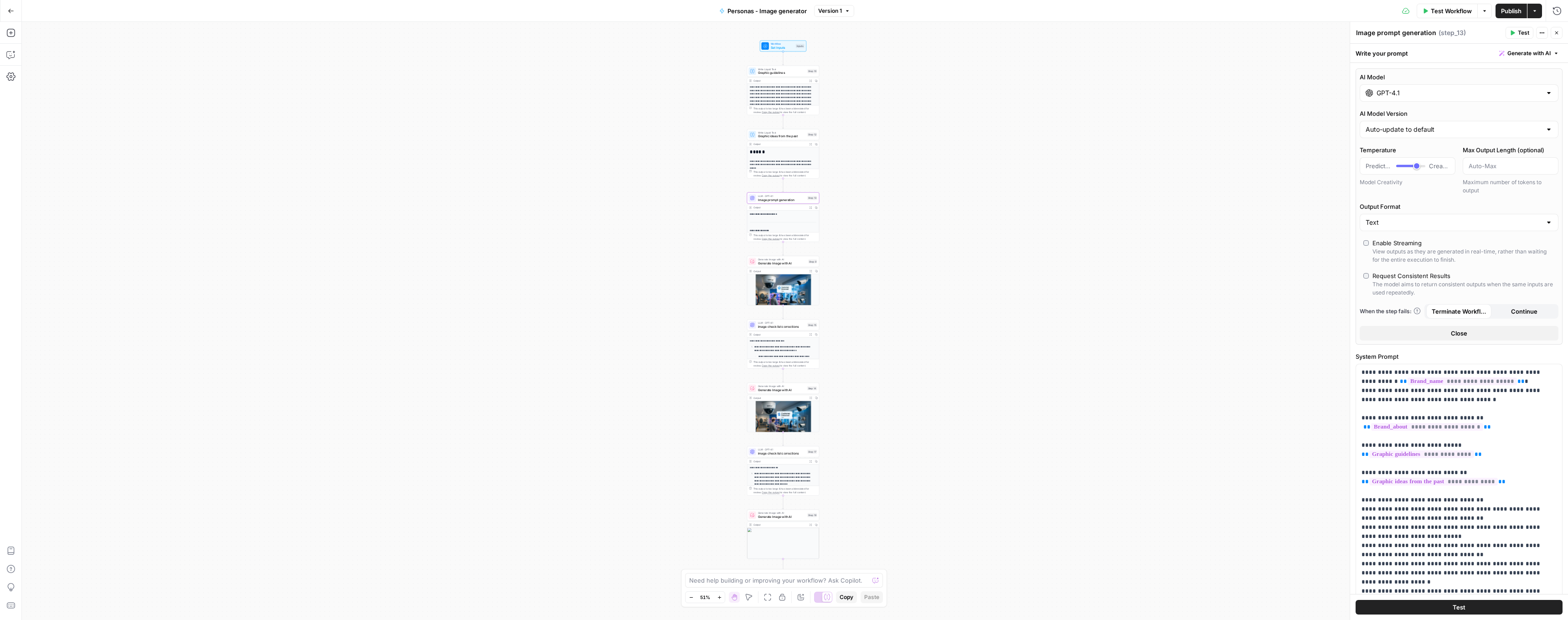
drag, startPoint x: 1071, startPoint y: 267, endPoint x: 1046, endPoint y: 186, distance: 84.8
click at [1046, 186] on div "**********" at bounding box center [795, 321] width 1546 height 598
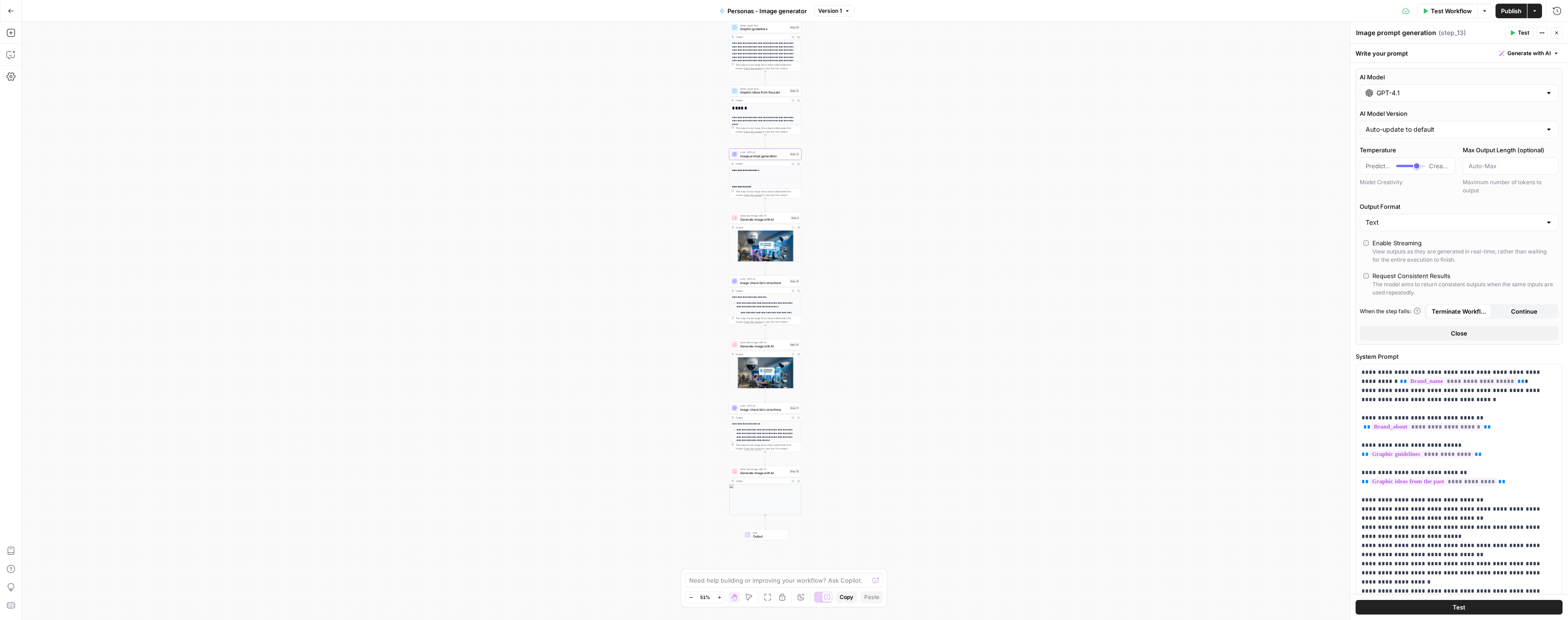
click at [8, 16] on button "Go Back" at bounding box center [10, 10] width 16 height 16
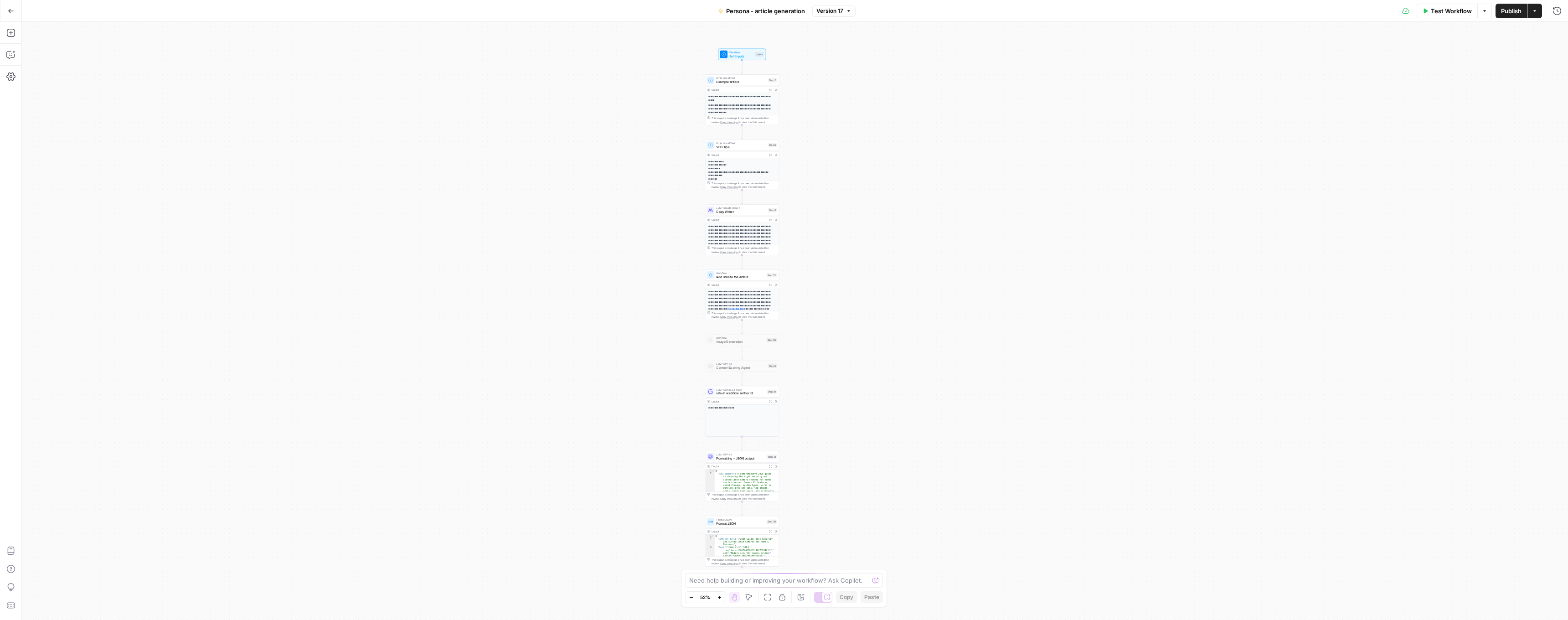
drag, startPoint x: 951, startPoint y: 76, endPoint x: 898, endPoint y: 76, distance: 53.0
click at [898, 76] on div "**********" at bounding box center [795, 321] width 1546 height 598
drag, startPoint x: 863, startPoint y: 120, endPoint x: 863, endPoint y: 163, distance: 43.0
click at [863, 163] on div "**********" at bounding box center [795, 321] width 1546 height 598
click at [727, 273] on span "Copy Writer" at bounding box center [736, 272] width 50 height 4
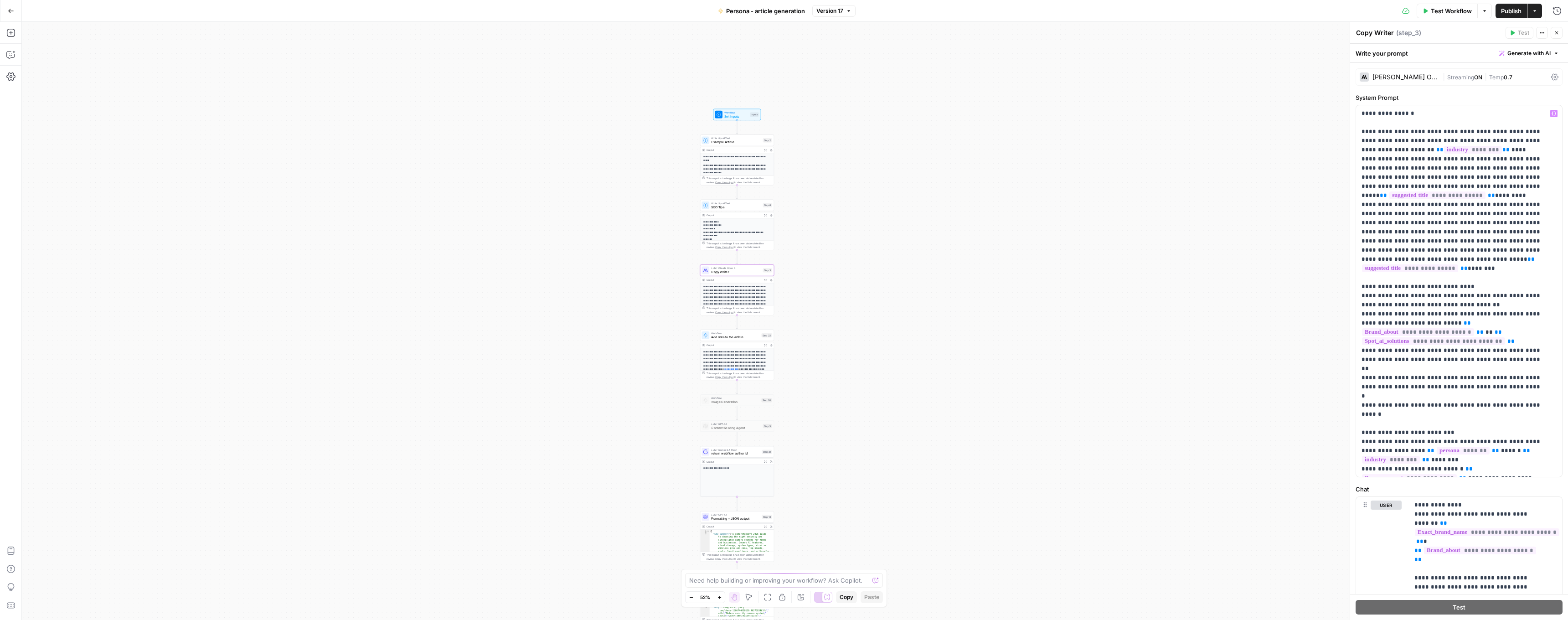
click at [1419, 78] on div "Claude Opus 4 | Streaming ON | Temp 0.7" at bounding box center [1459, 77] width 207 height 17
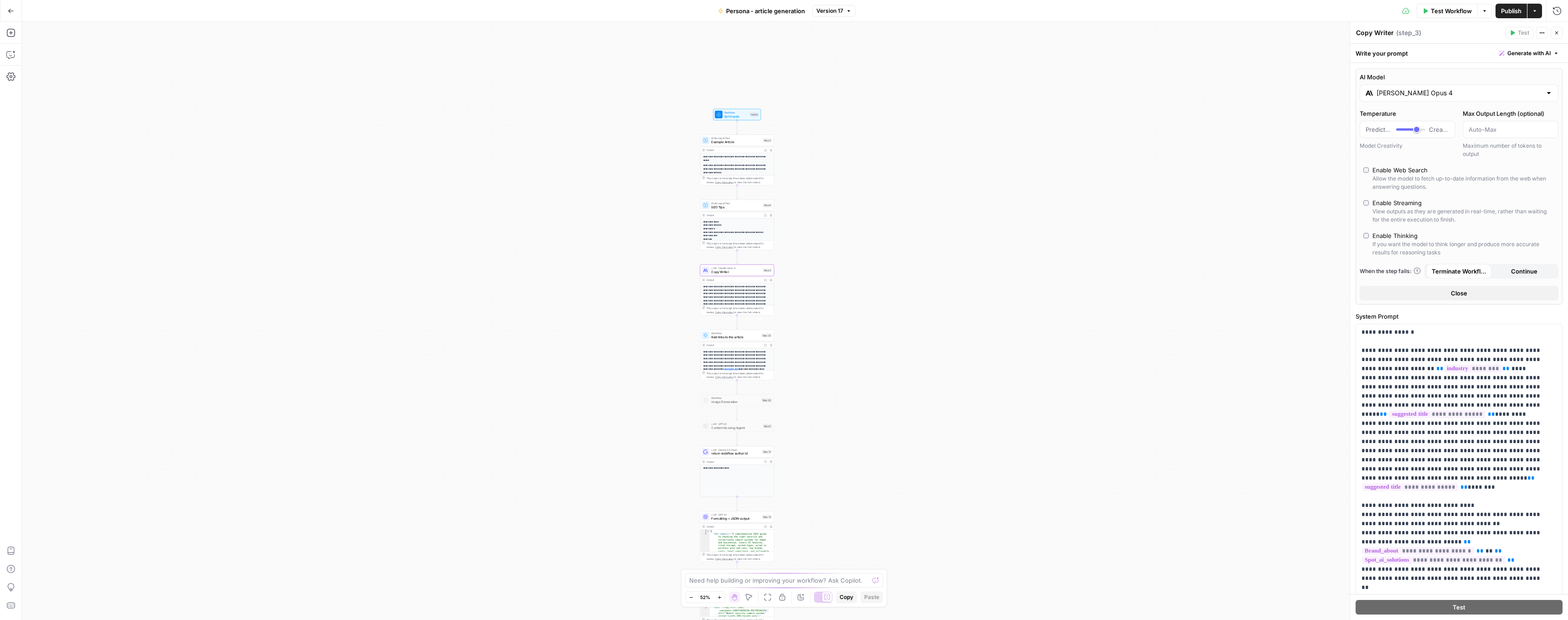
click at [1427, 97] on input "Claude Opus 4" at bounding box center [1458, 93] width 165 height 9
click at [1556, 31] on icon "button" at bounding box center [1556, 32] width 5 height 5
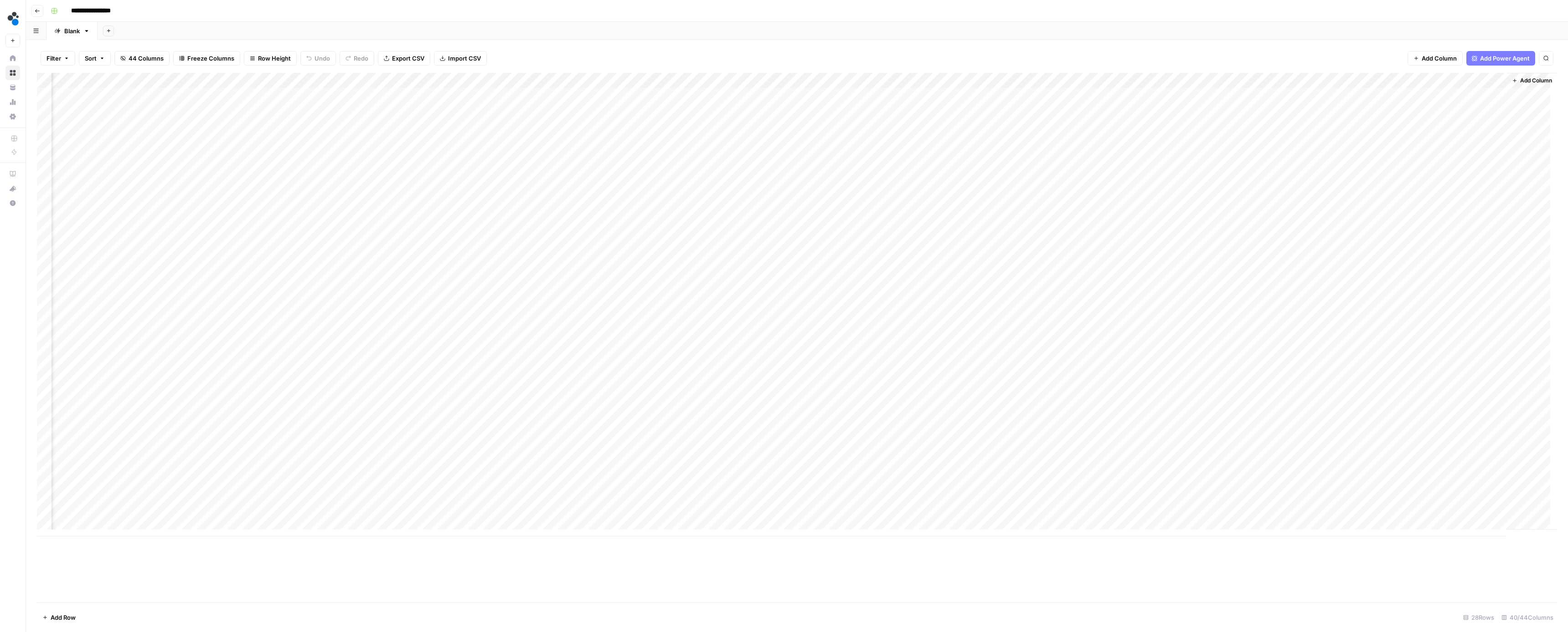
scroll to position [7, 2056]
click at [175, 490] on div "Add Column" at bounding box center [797, 305] width 1520 height 464
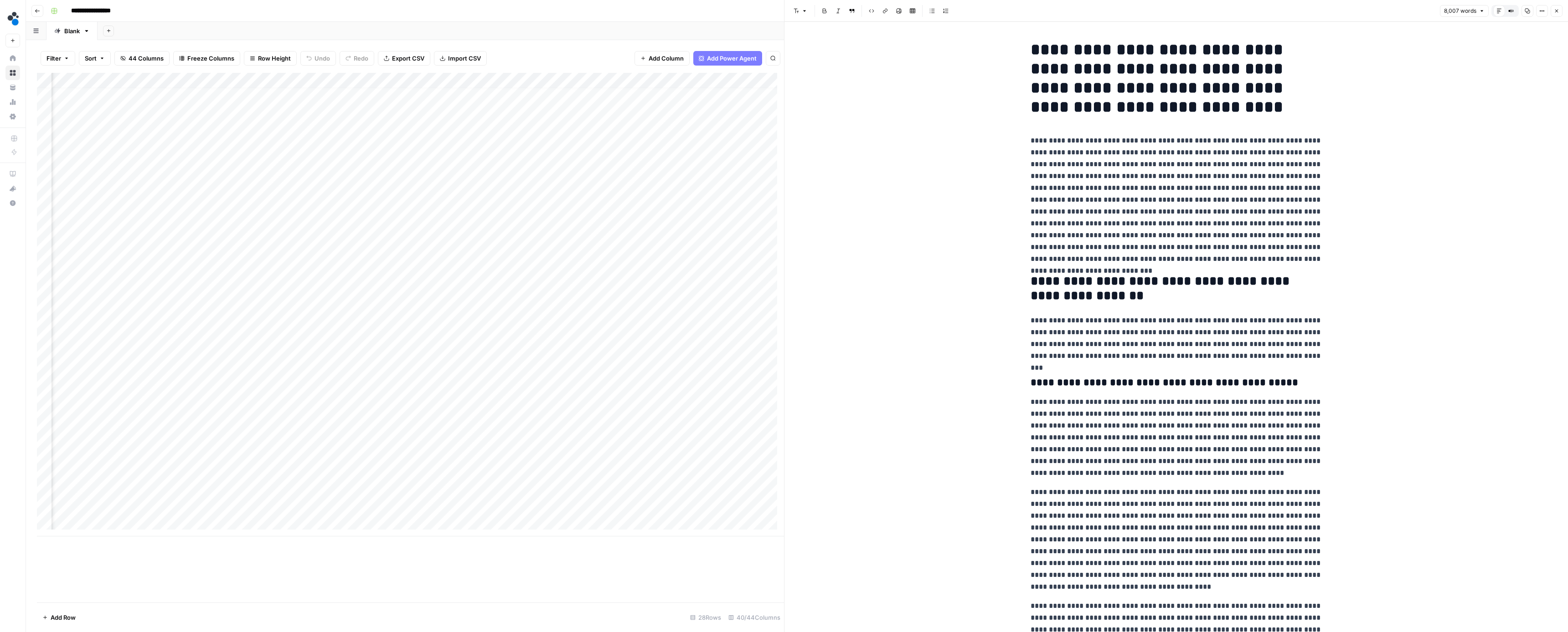
click at [1556, 10] on icon "button" at bounding box center [1556, 11] width 3 height 3
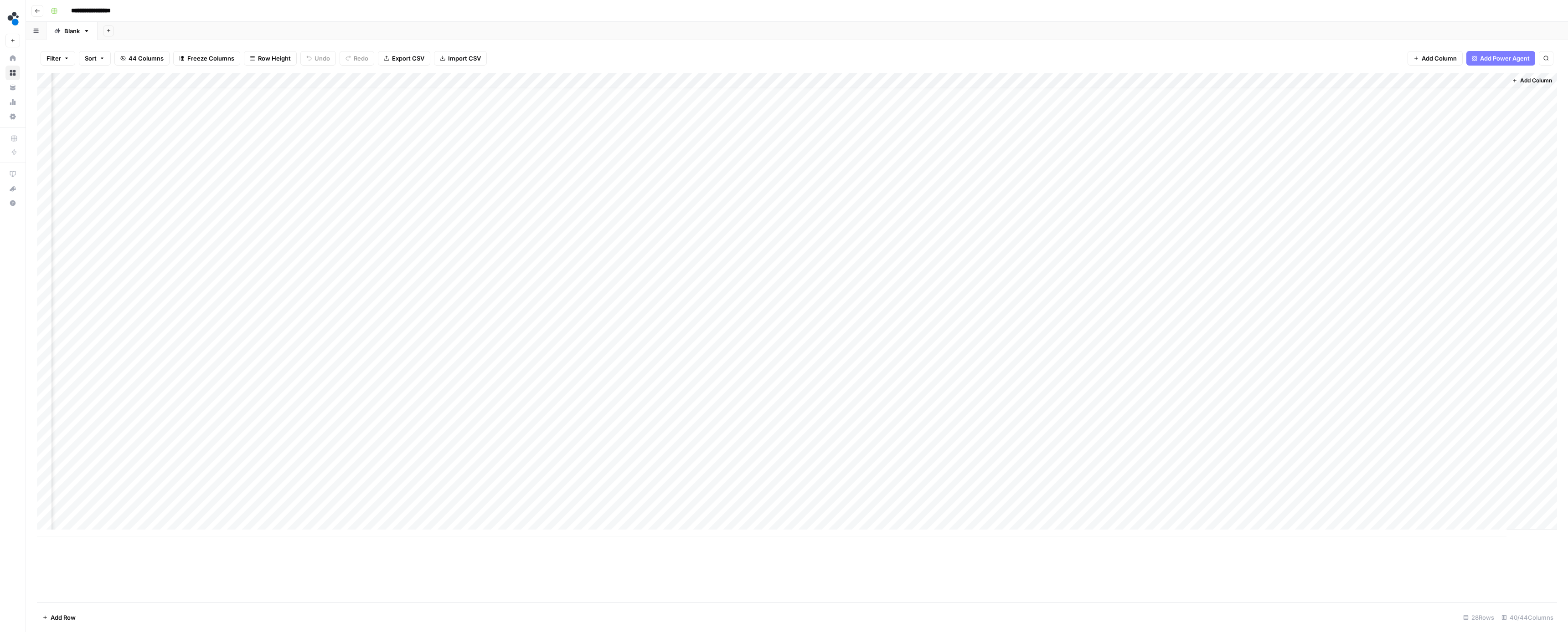
scroll to position [7, 2045]
click at [342, 366] on div "Add Column" at bounding box center [797, 305] width 1520 height 464
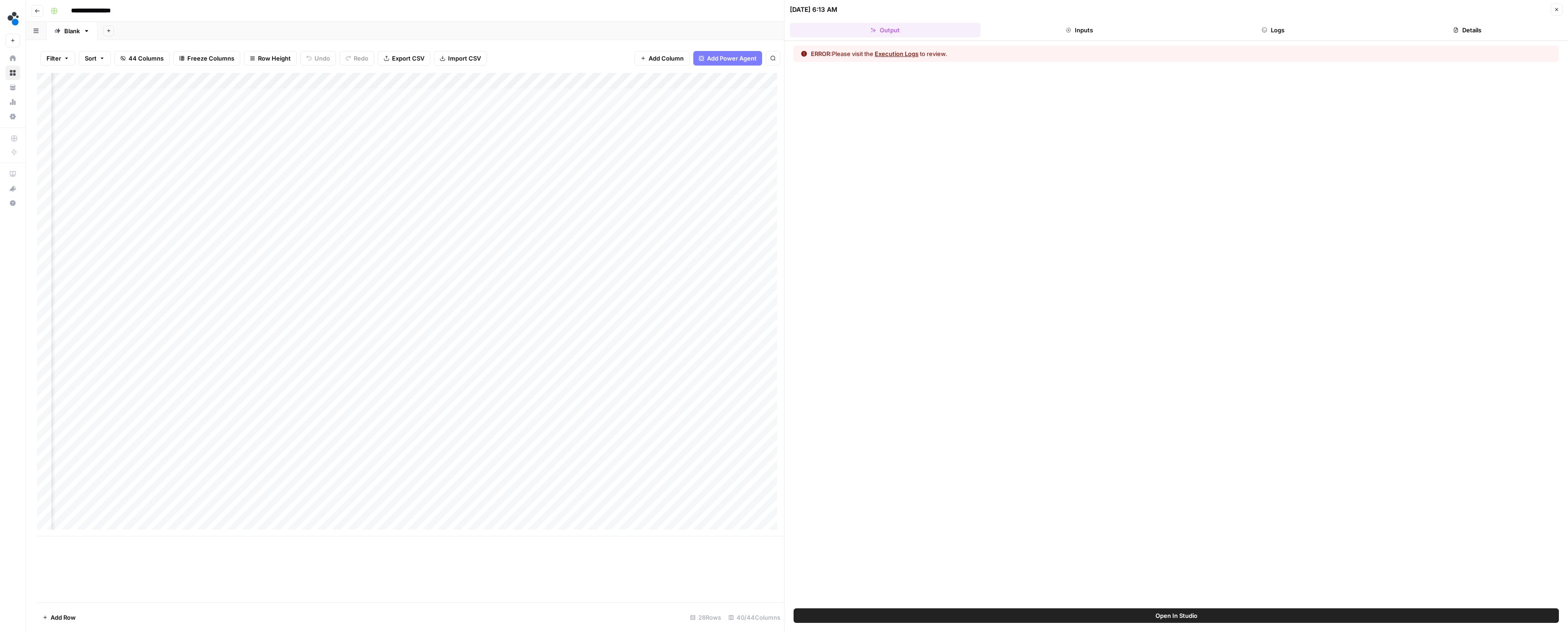
click at [902, 51] on button "Execution Logs" at bounding box center [897, 54] width 44 height 9
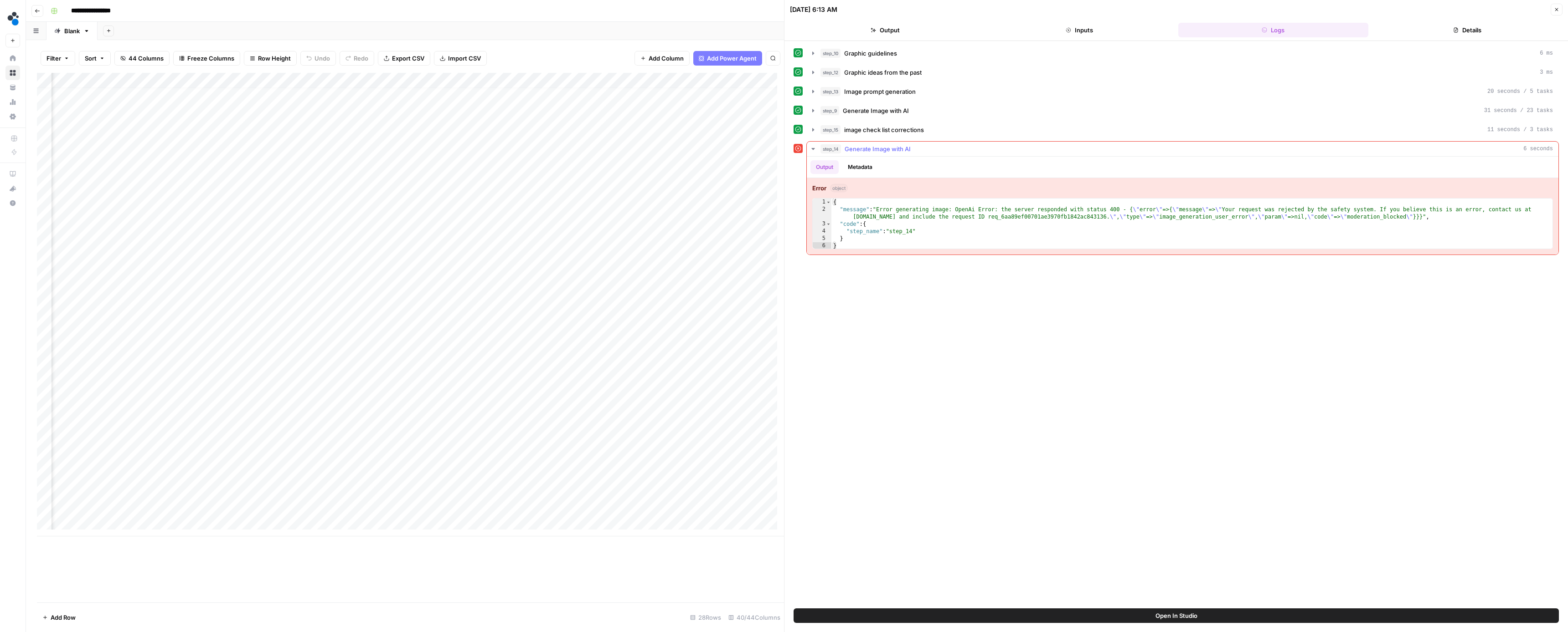
click at [834, 188] on span "object" at bounding box center [839, 188] width 18 height 8
click at [861, 172] on button "Metadata" at bounding box center [860, 167] width 35 height 13
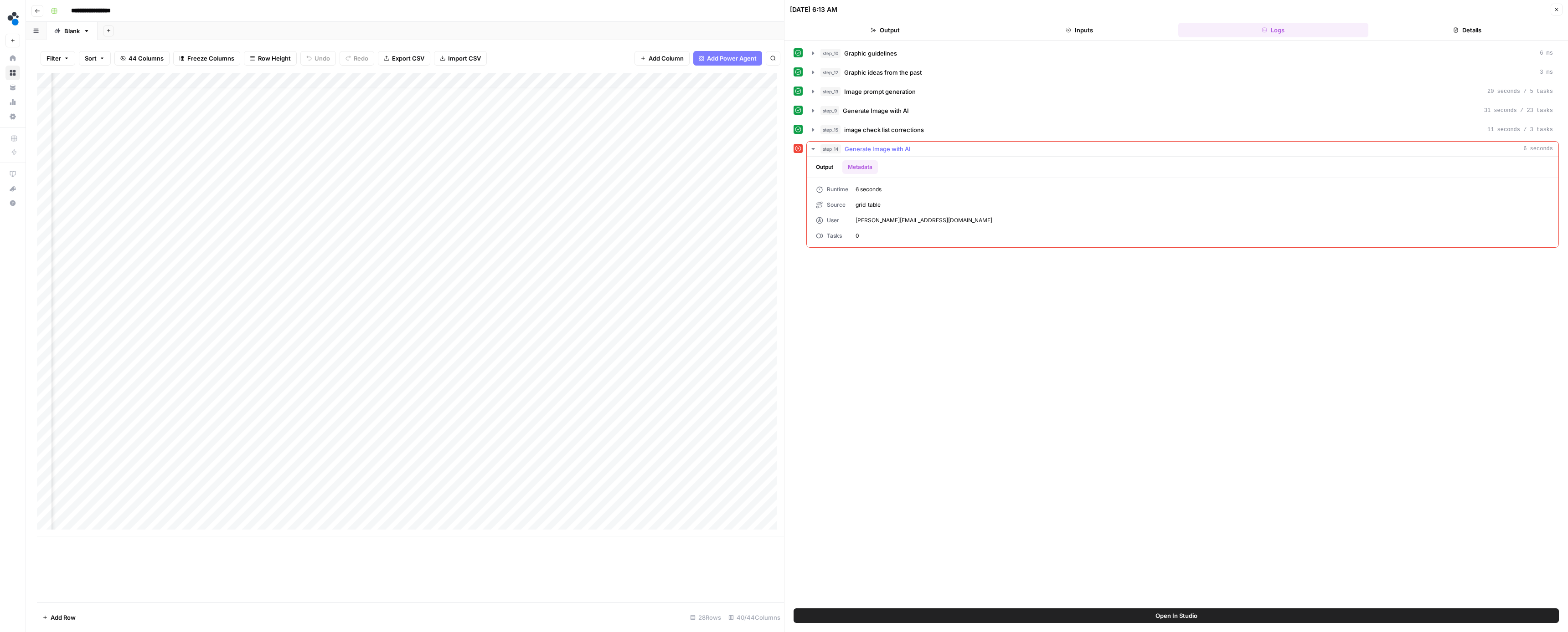
click at [835, 172] on button "Output" at bounding box center [824, 167] width 28 height 13
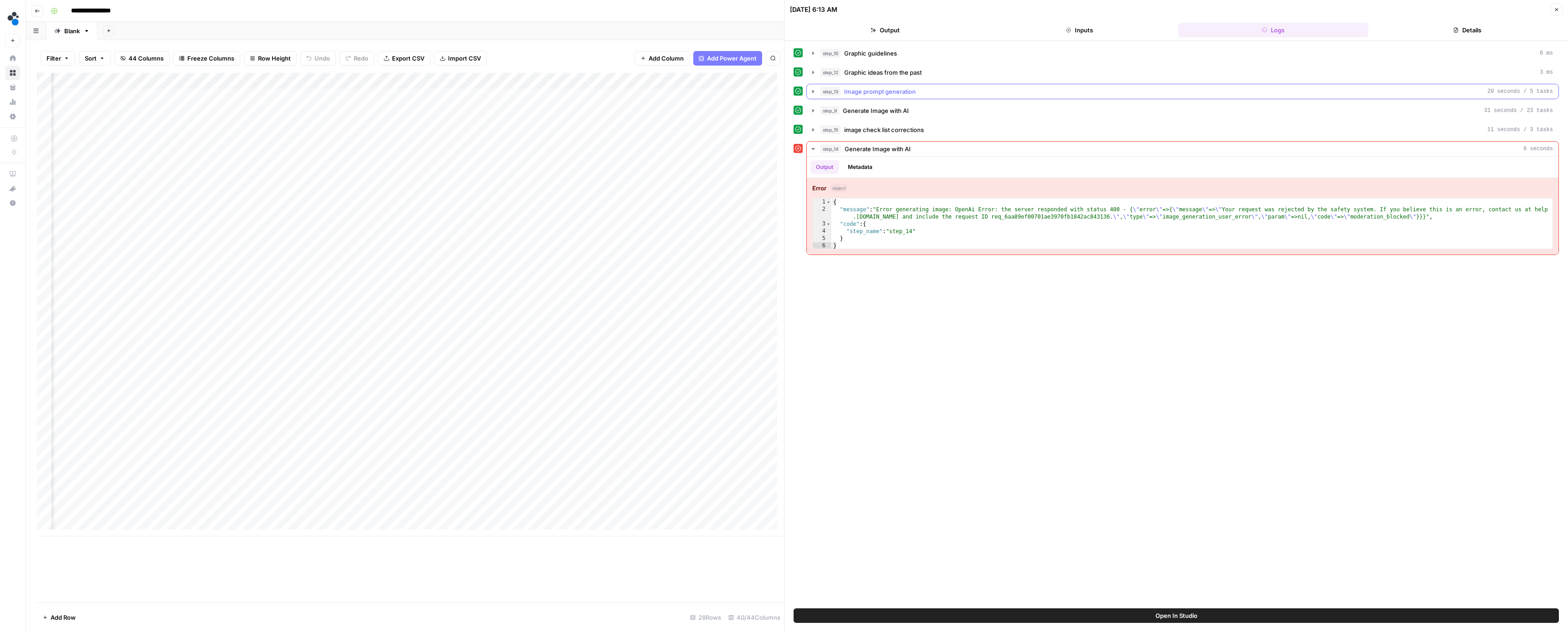
click at [813, 90] on icon "button" at bounding box center [813, 92] width 7 height 7
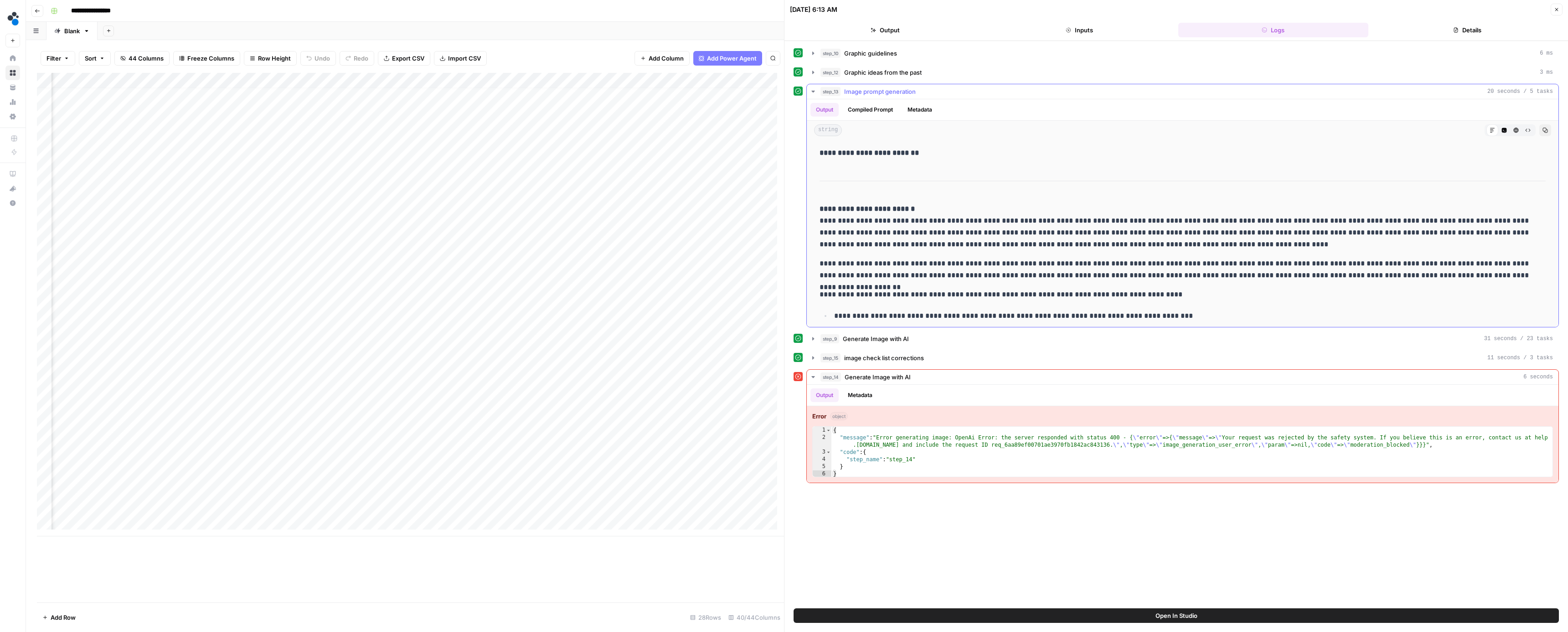
click at [814, 92] on icon "button" at bounding box center [813, 92] width 7 height 7
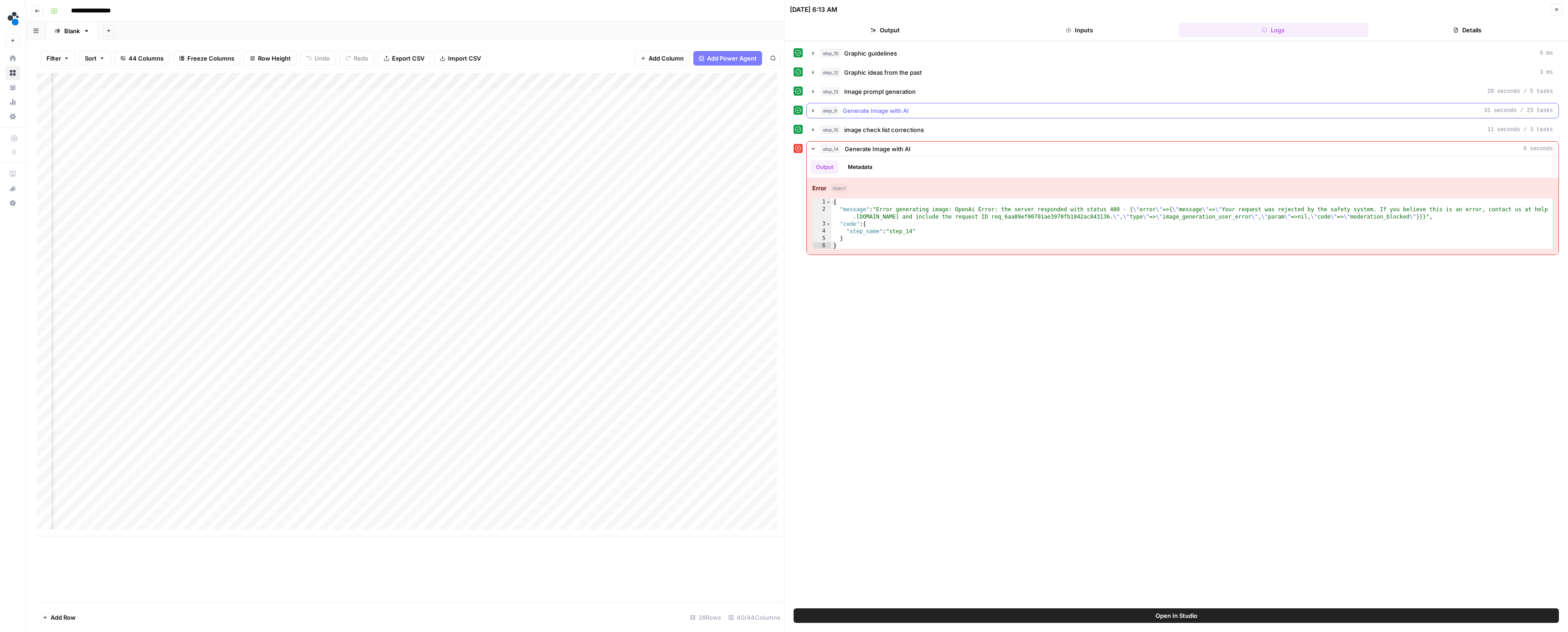
click at [816, 111] on icon "button" at bounding box center [813, 111] width 7 height 7
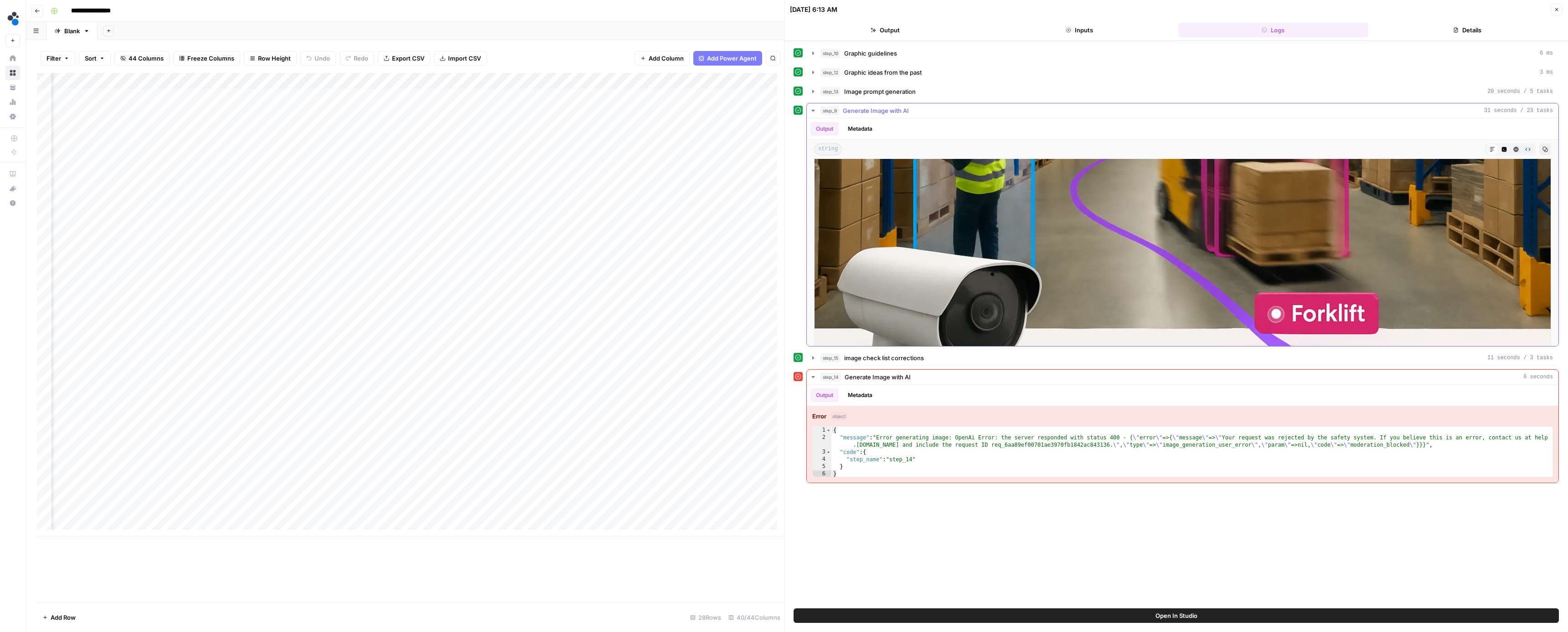
scroll to position [307, 0]
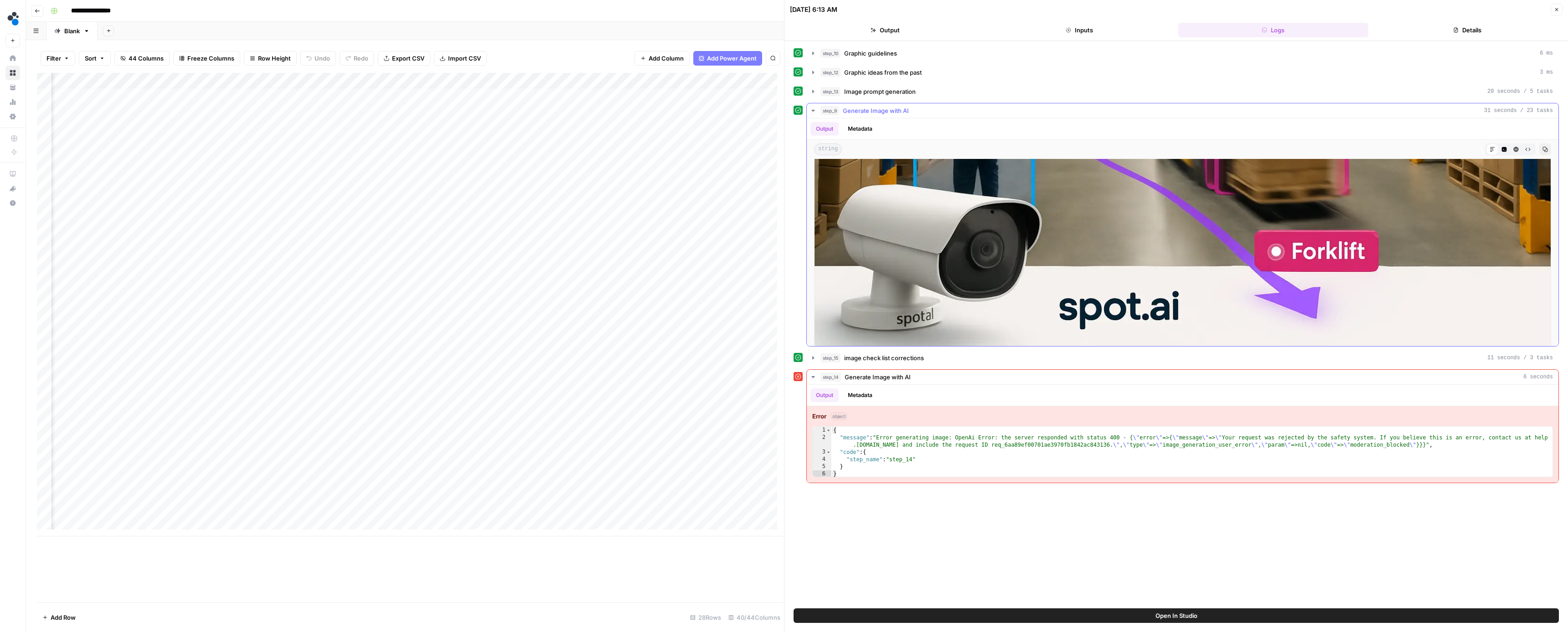
click at [826, 148] on span "string" at bounding box center [828, 149] width 28 height 12
click at [1498, 151] on button "Code Editor" at bounding box center [1503, 149] width 12 height 12
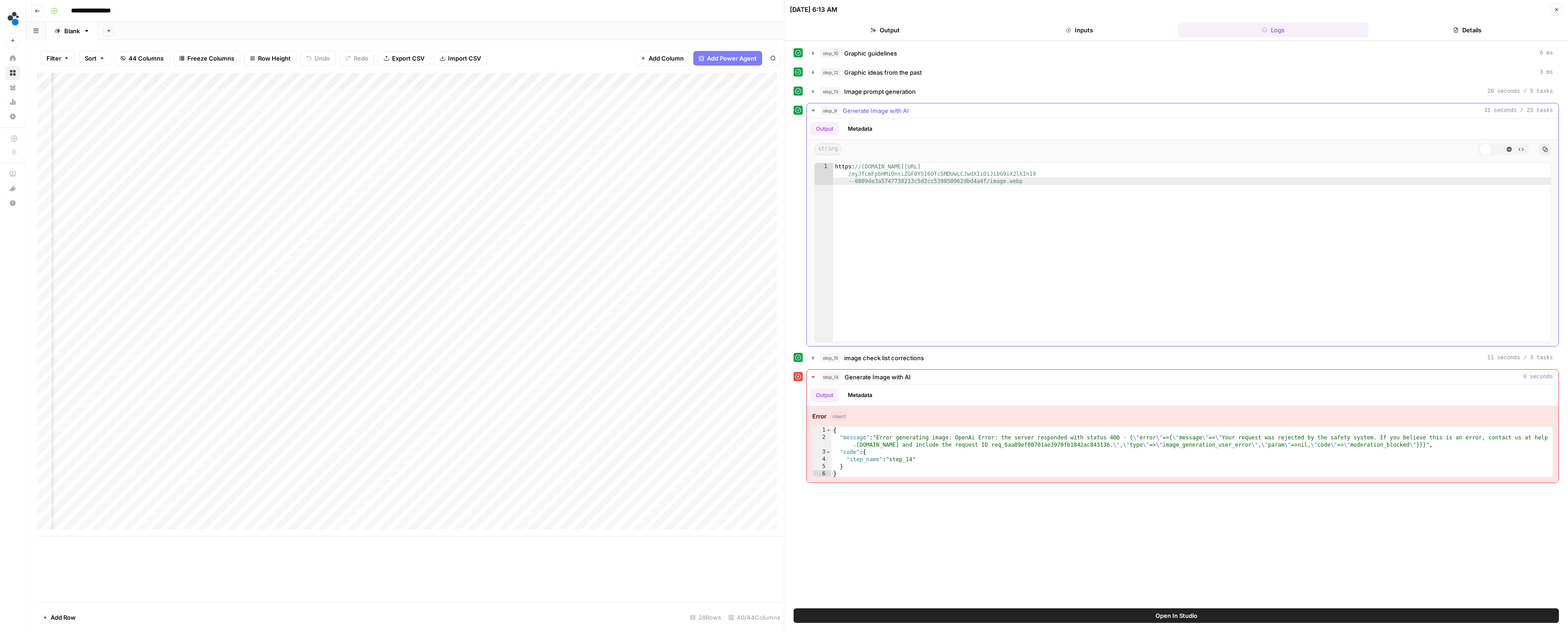
scroll to position [0, 0]
type textarea "**********"
drag, startPoint x: 1379, startPoint y: 172, endPoint x: 829, endPoint y: 166, distance: 550.0
click at [829, 166] on div "**********" at bounding box center [1182, 252] width 737 height 180
click at [1555, 9] on icon "button" at bounding box center [1556, 9] width 5 height 5
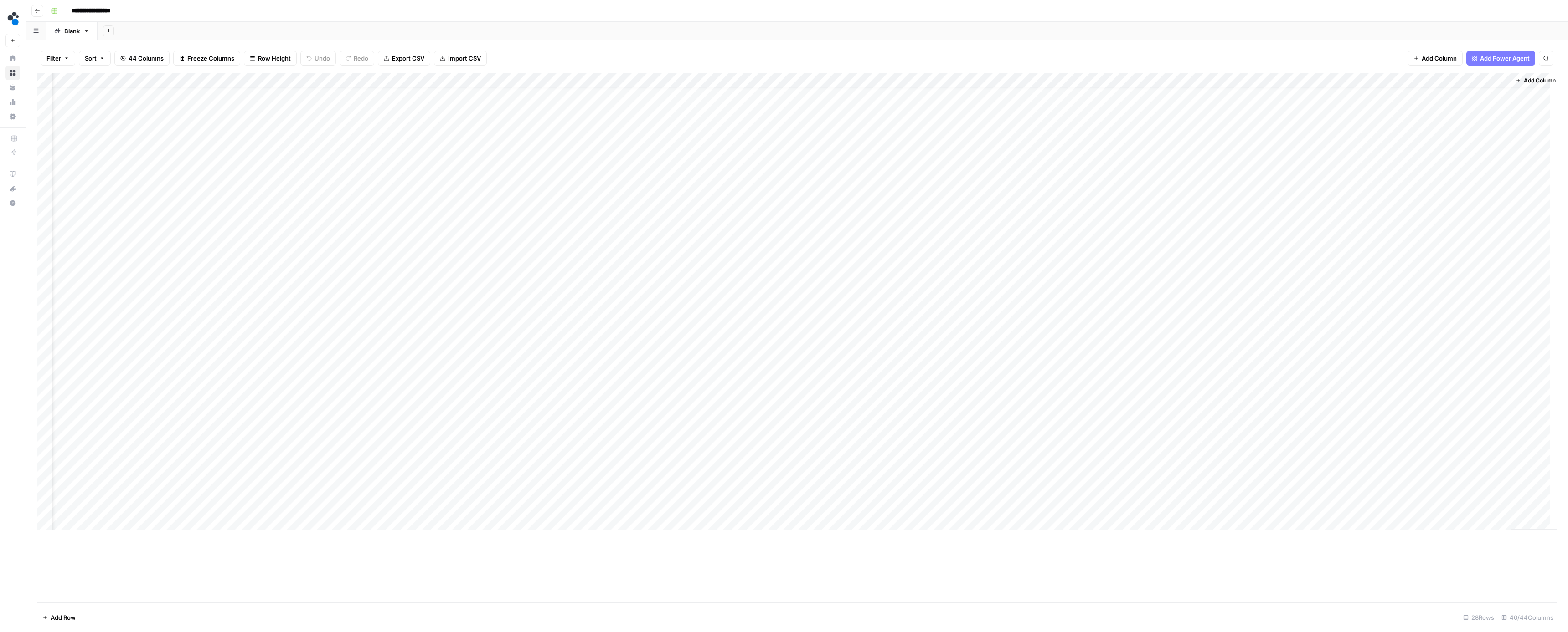
click at [399, 367] on div "Add Column" at bounding box center [797, 305] width 1520 height 464
type input "**********"
click at [340, 444] on div "Add Column" at bounding box center [797, 305] width 1520 height 464
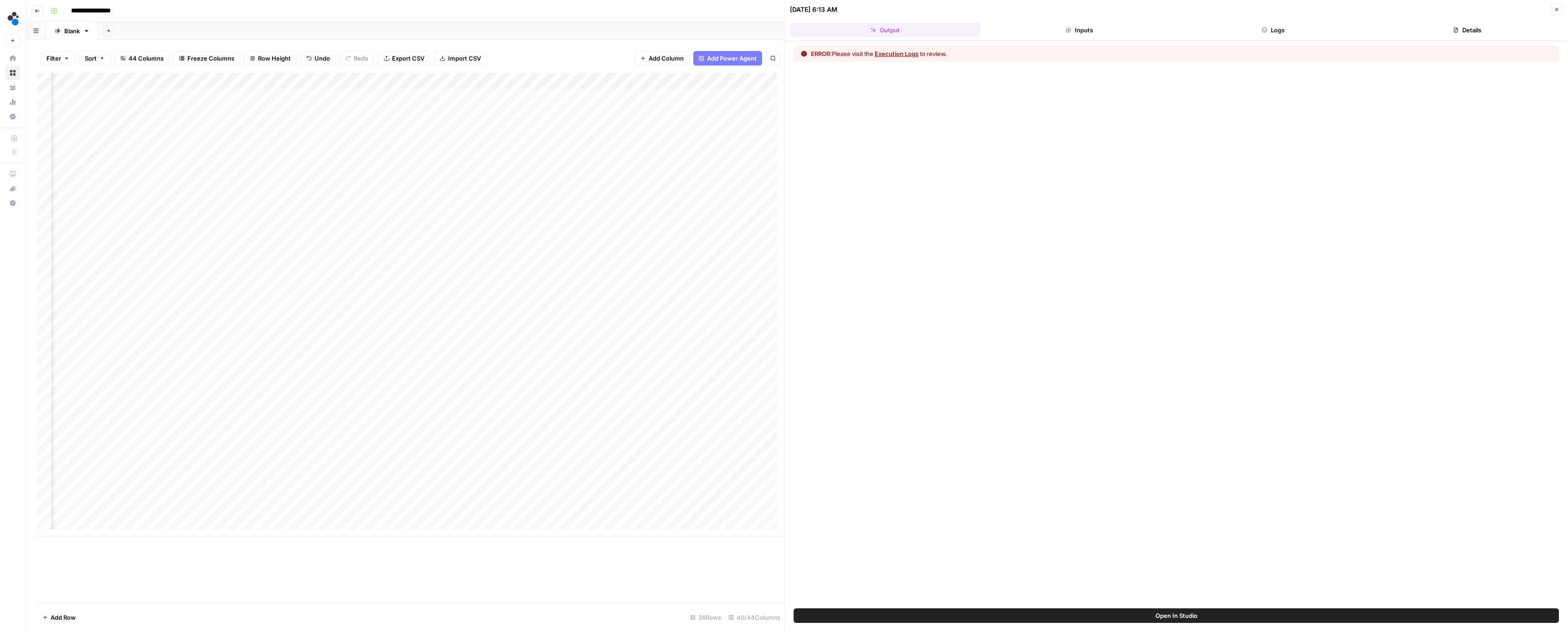
click at [908, 56] on button "Execution Logs" at bounding box center [897, 54] width 44 height 9
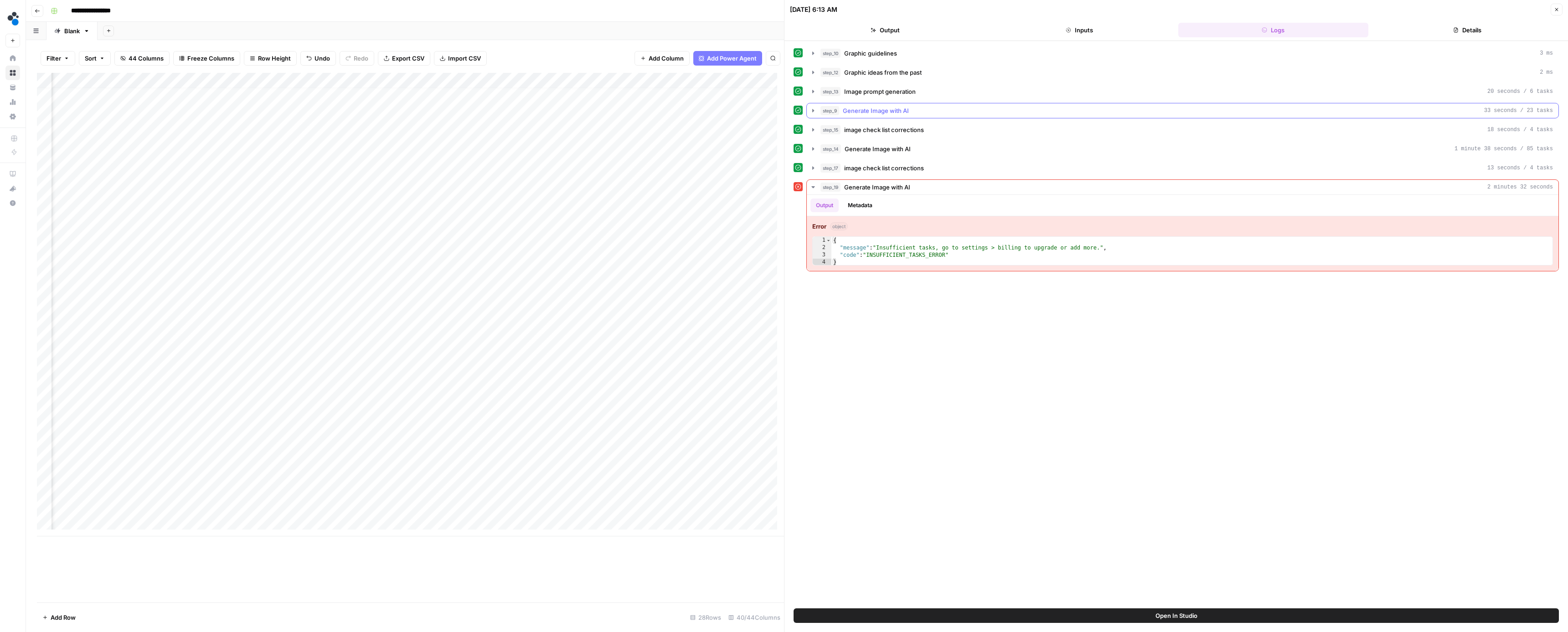
click at [813, 111] on icon "button" at bounding box center [813, 110] width 2 height 3
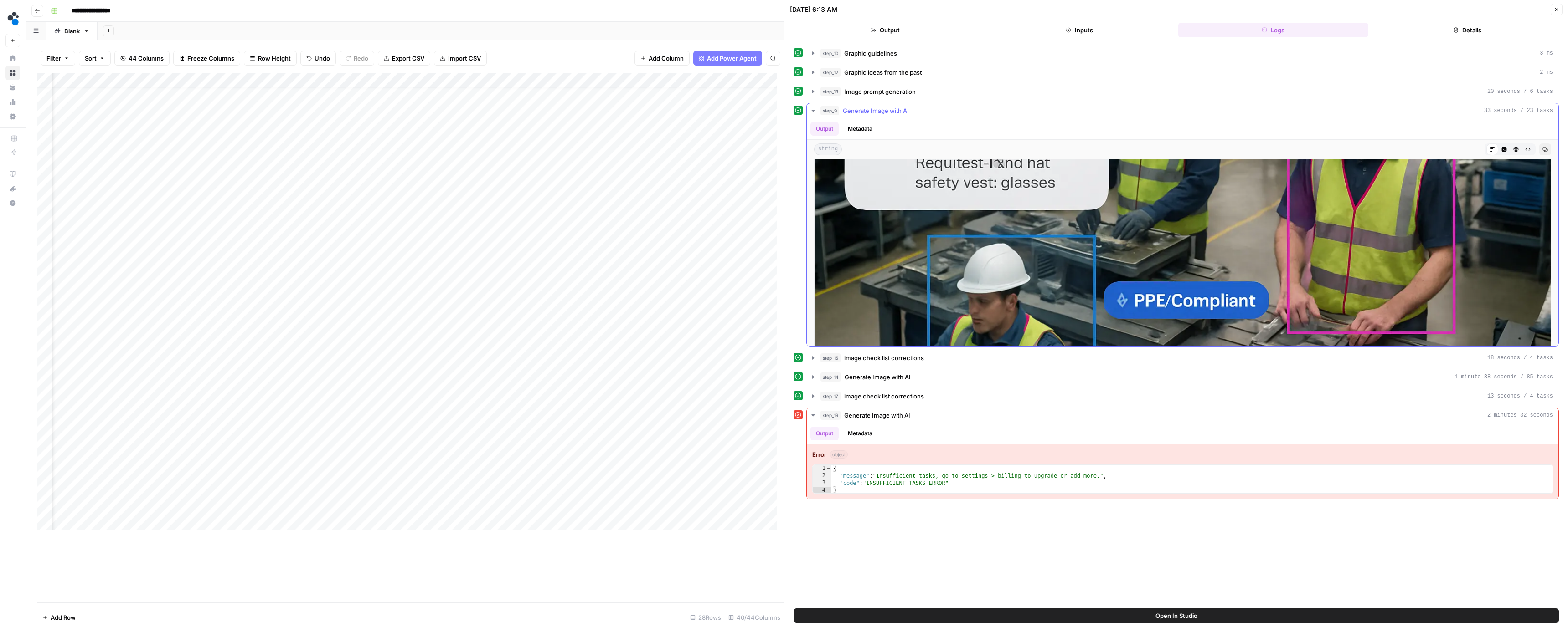
scroll to position [203, 0]
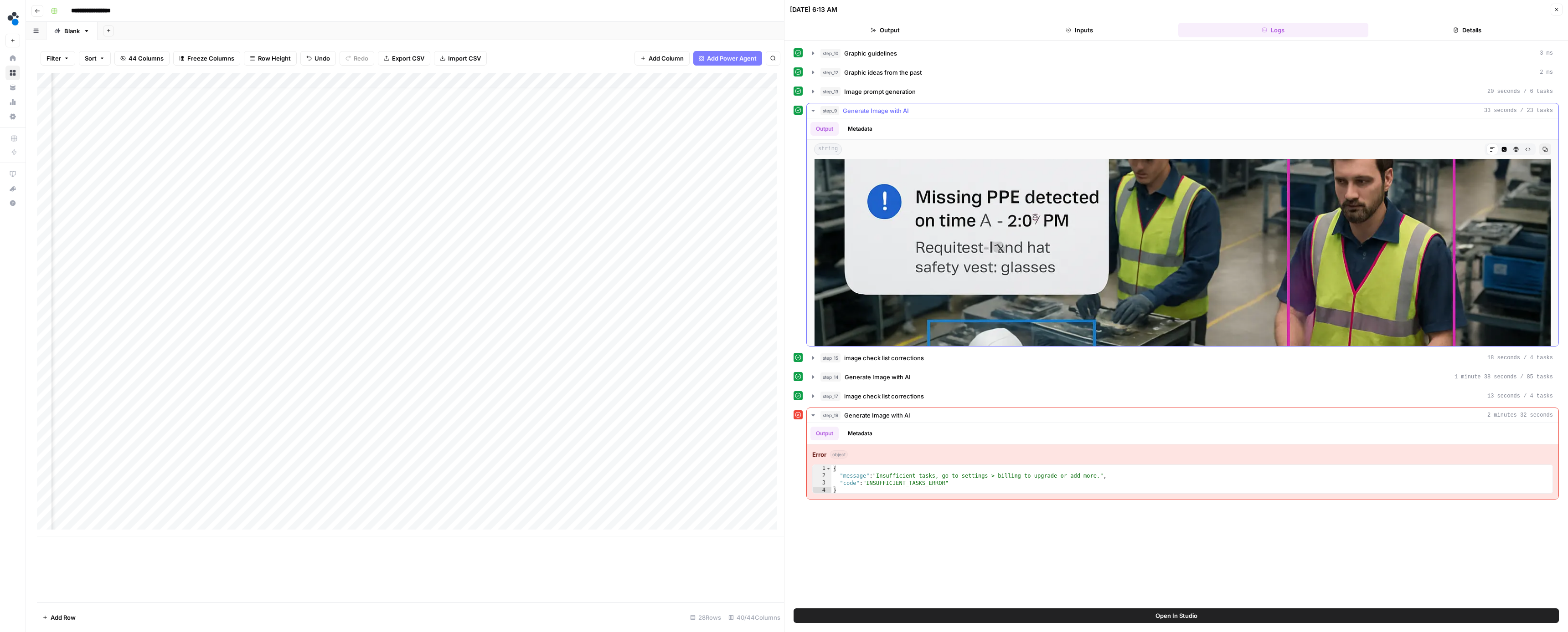
click at [1500, 150] on button "Code Editor" at bounding box center [1503, 149] width 12 height 12
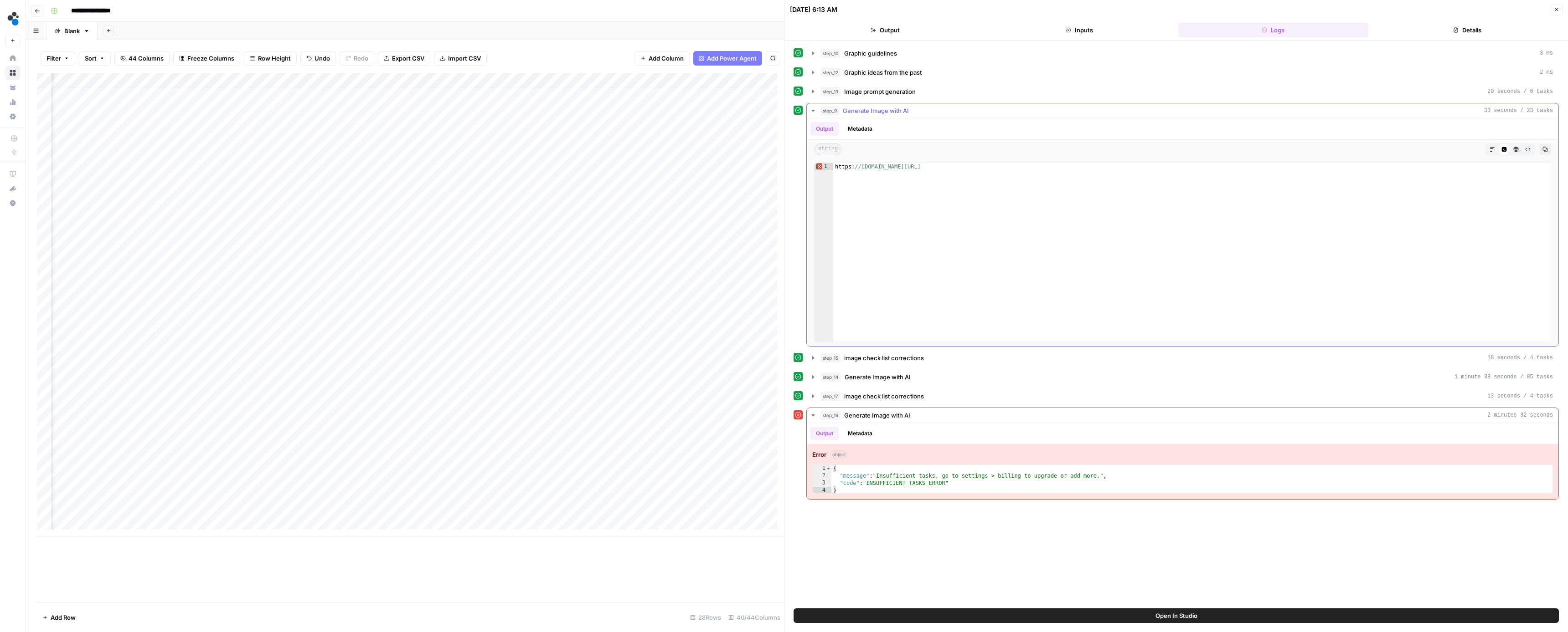
type textarea "**********"
drag, startPoint x: 1429, startPoint y: 172, endPoint x: 866, endPoint y: 163, distance: 563.1
click at [866, 163] on div "https: //[DOMAIN_NAME][URL]" at bounding box center [1192, 260] width 718 height 193
drag, startPoint x: 1128, startPoint y: 184, endPoint x: 1210, endPoint y: 186, distance: 82.0
click at [1128, 184] on div "https: //[DOMAIN_NAME][URL]" at bounding box center [1192, 260] width 718 height 193
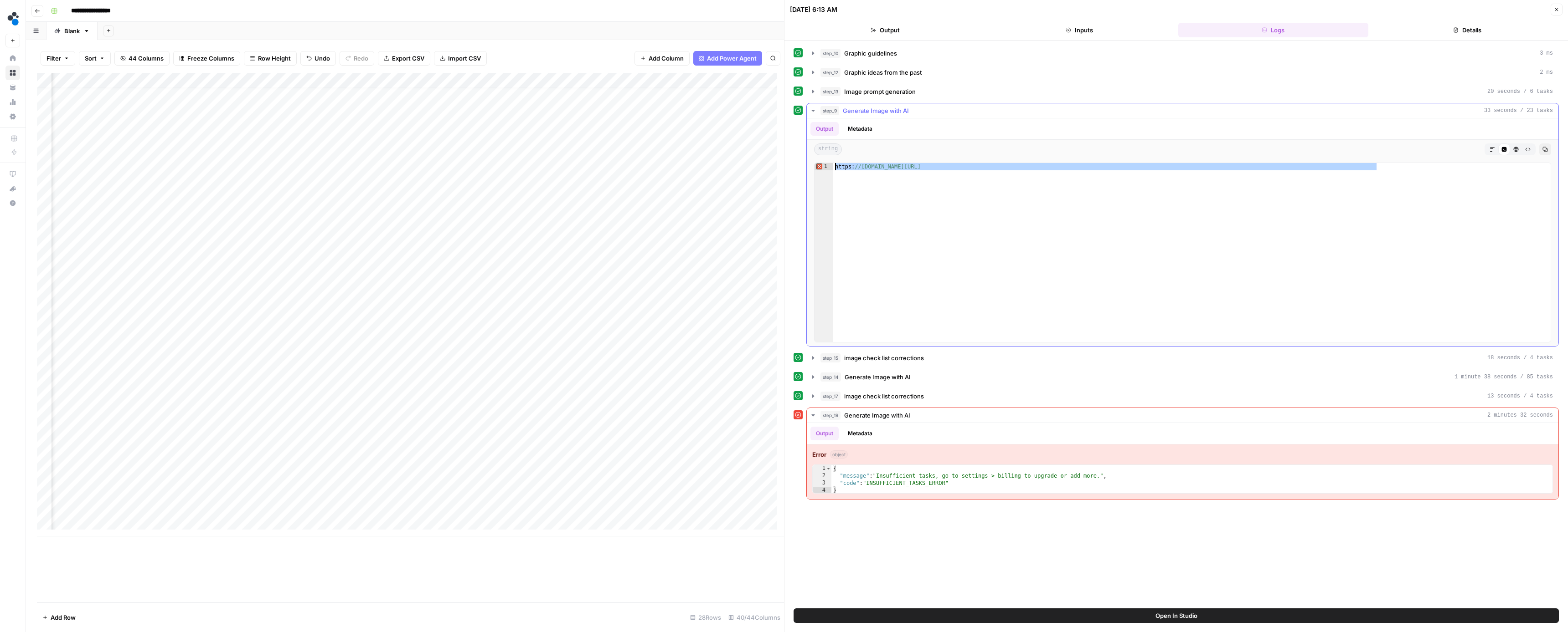
drag, startPoint x: 1315, startPoint y: 178, endPoint x: 829, endPoint y: 167, distance: 486.1
click at [829, 167] on div "**********" at bounding box center [1182, 252] width 737 height 180
click at [411, 442] on div "Add Column" at bounding box center [410, 305] width 747 height 464
type input "**********"
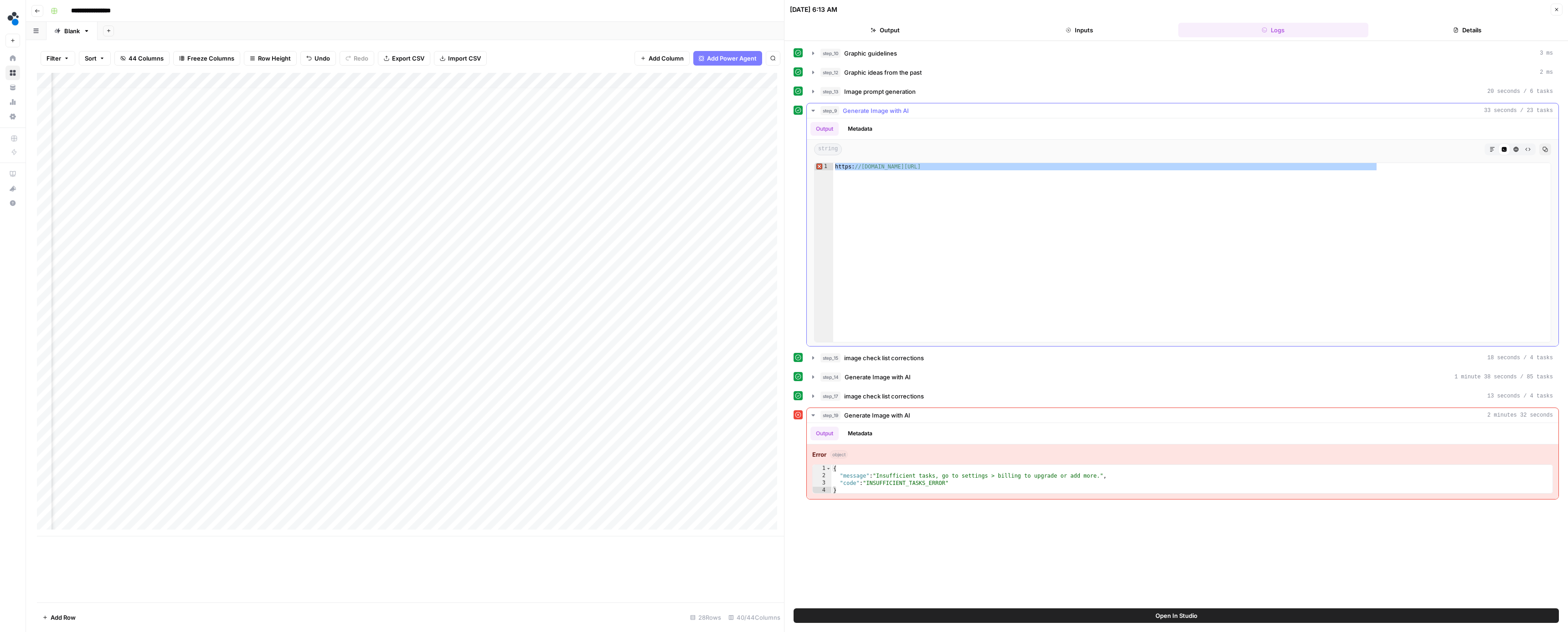
click at [816, 113] on icon "button" at bounding box center [813, 111] width 7 height 7
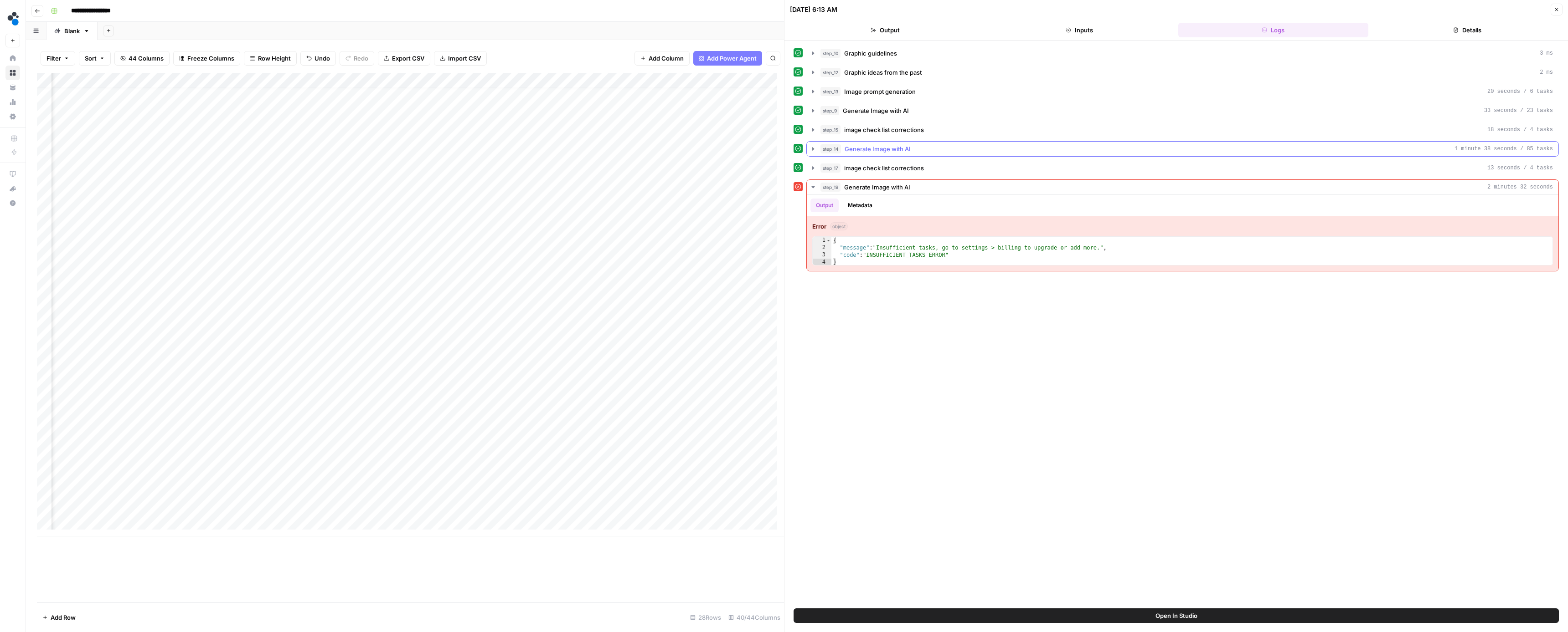
click at [814, 148] on icon "button" at bounding box center [813, 149] width 7 height 7
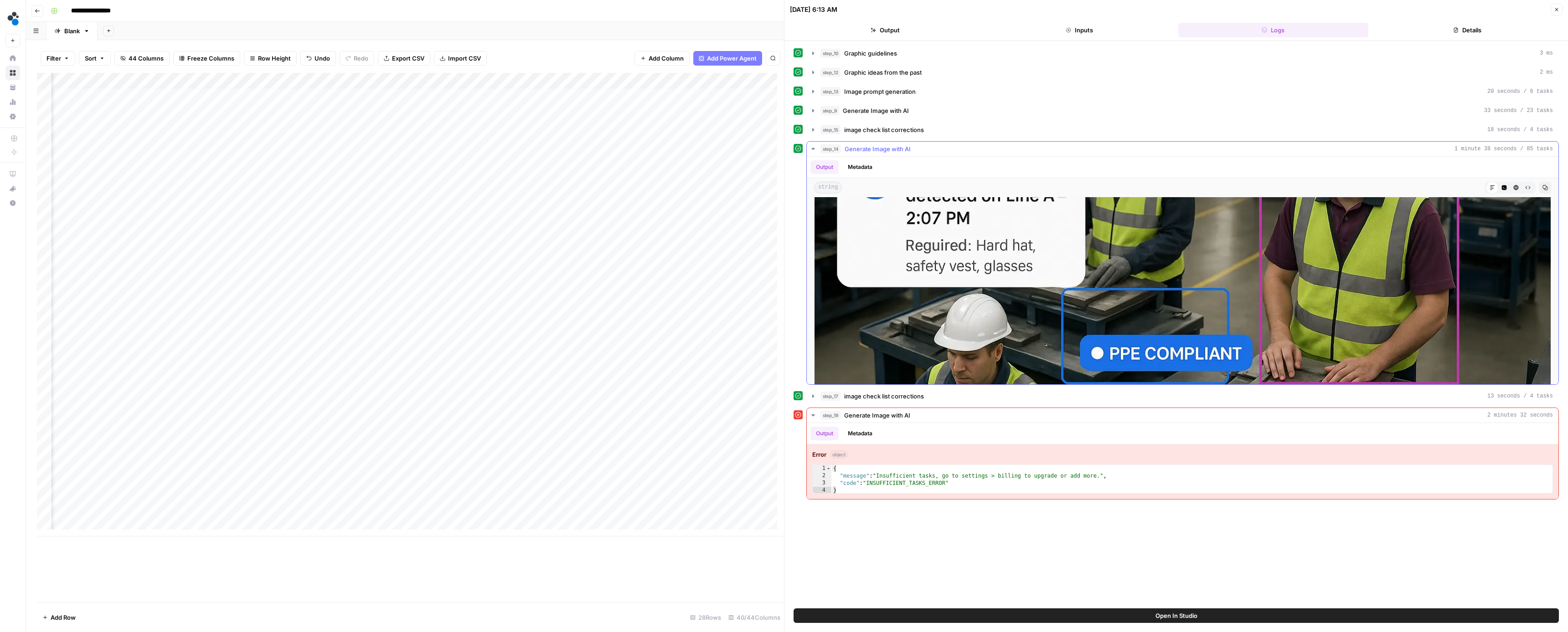
scroll to position [307, 0]
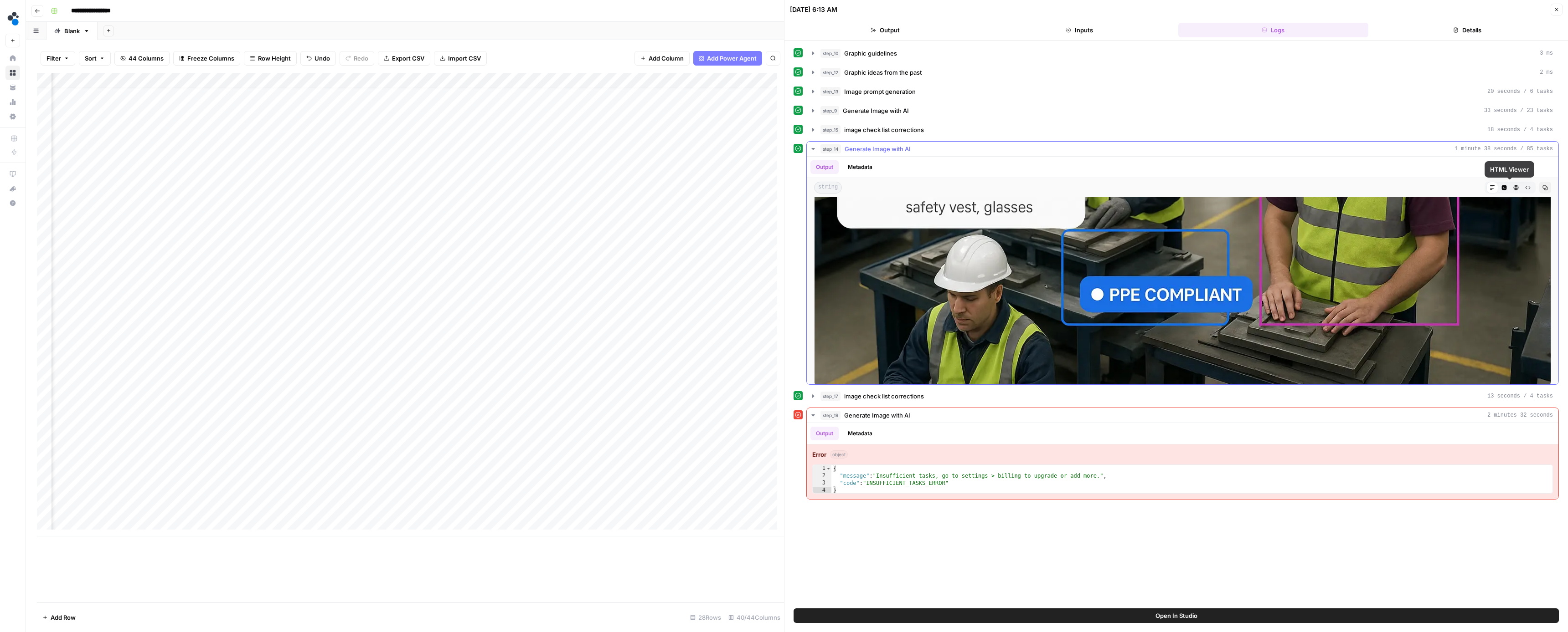
click at [1502, 185] on button "Code Editor" at bounding box center [1503, 187] width 12 height 12
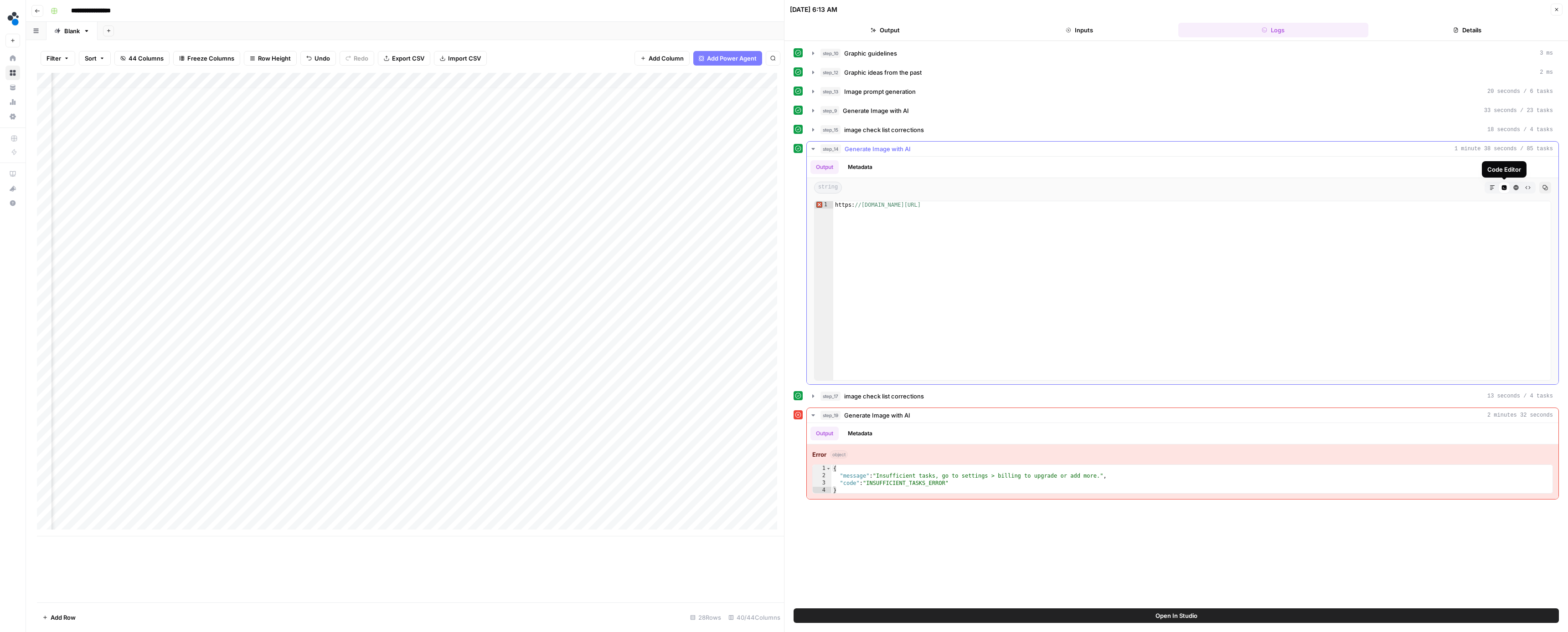
type textarea "**********"
drag, startPoint x: 1340, startPoint y: 211, endPoint x: 836, endPoint y: 207, distance: 504.0
click at [836, 207] on div "https: //[DOMAIN_NAME][URL]" at bounding box center [1192, 298] width 718 height 193
click at [463, 443] on div "Add Column" at bounding box center [410, 305] width 747 height 464
click at [463, 443] on input at bounding box center [520, 446] width 146 height 11
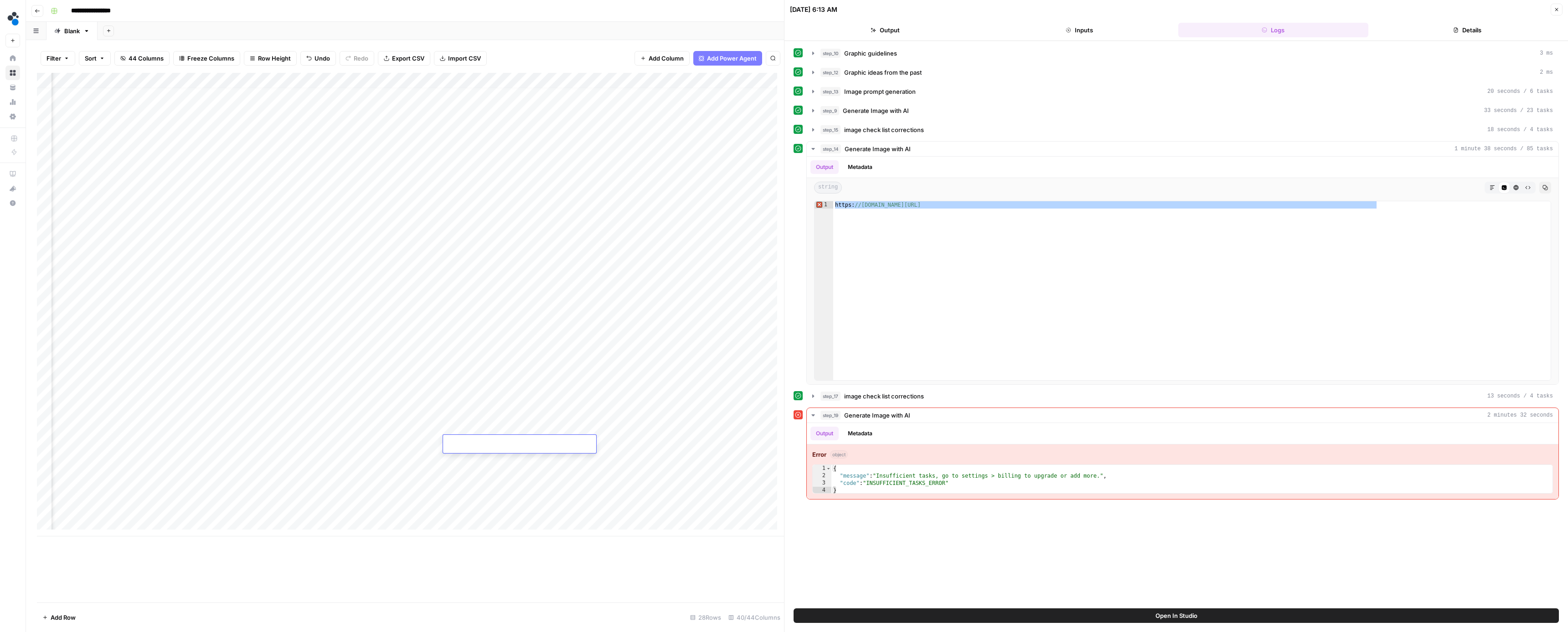
type input "**********"
click at [342, 460] on div "Add Column" at bounding box center [410, 305] width 747 height 464
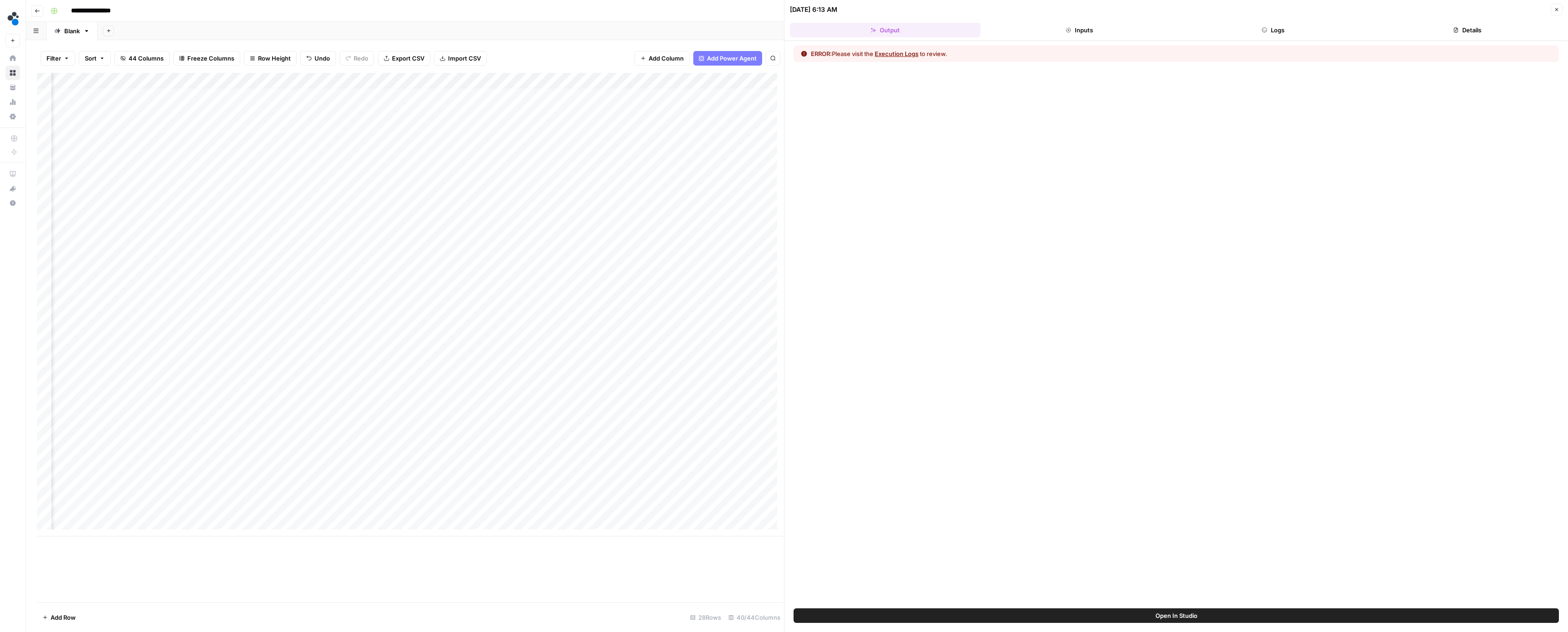
click at [894, 55] on button "Execution Logs" at bounding box center [897, 54] width 44 height 9
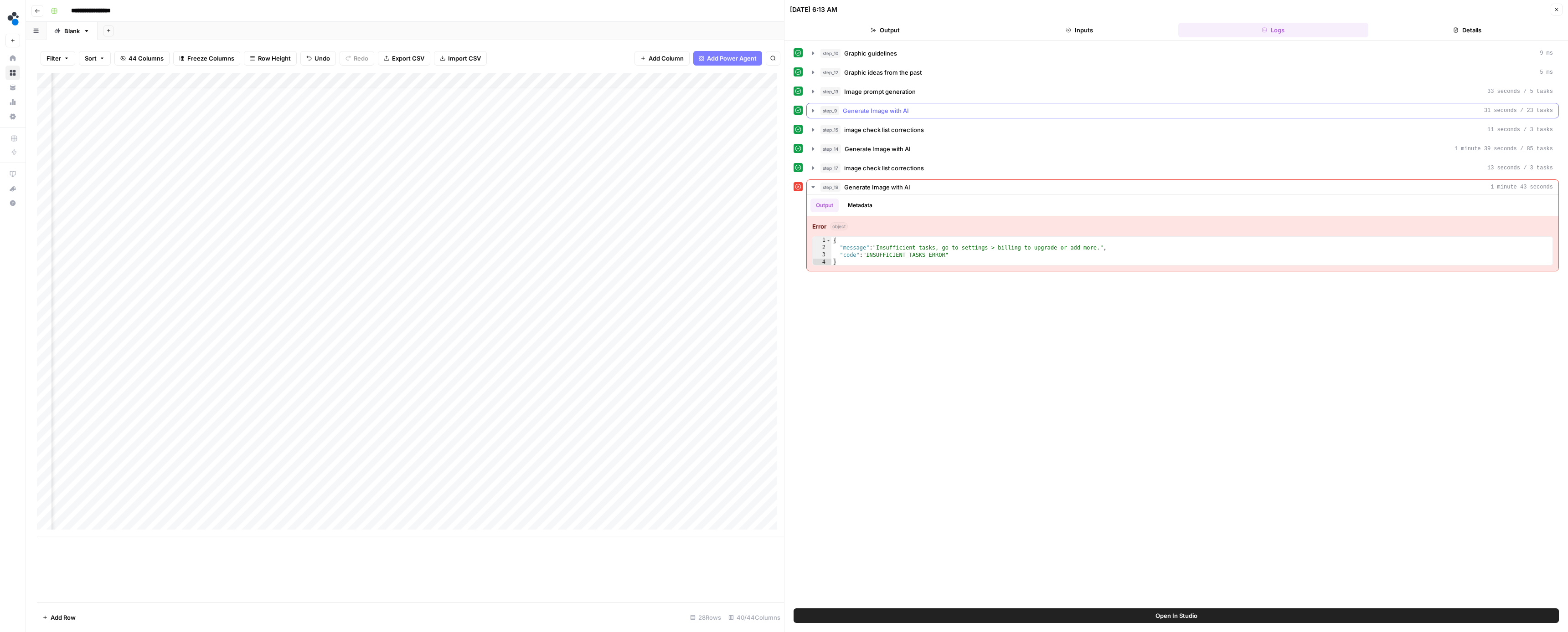
click at [811, 109] on icon "button" at bounding box center [813, 111] width 7 height 7
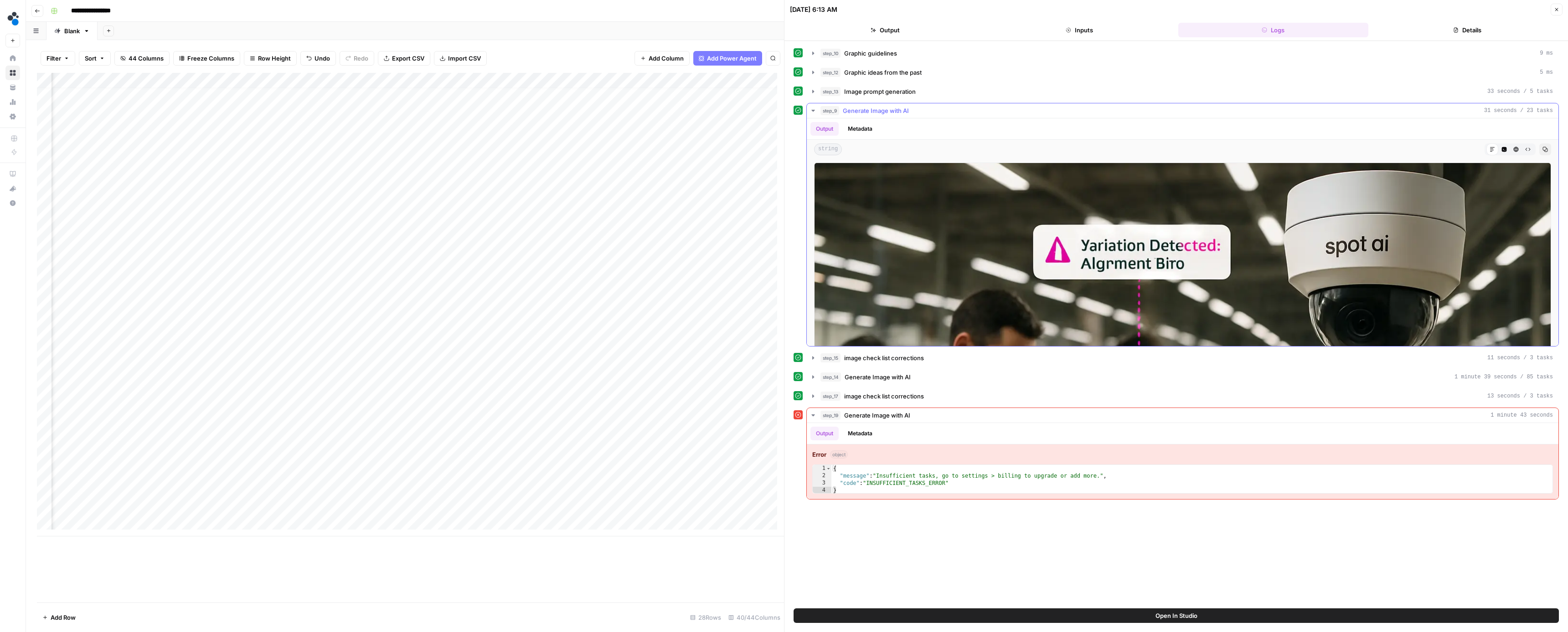
click at [1502, 147] on icon "button" at bounding box center [1504, 149] width 5 height 5
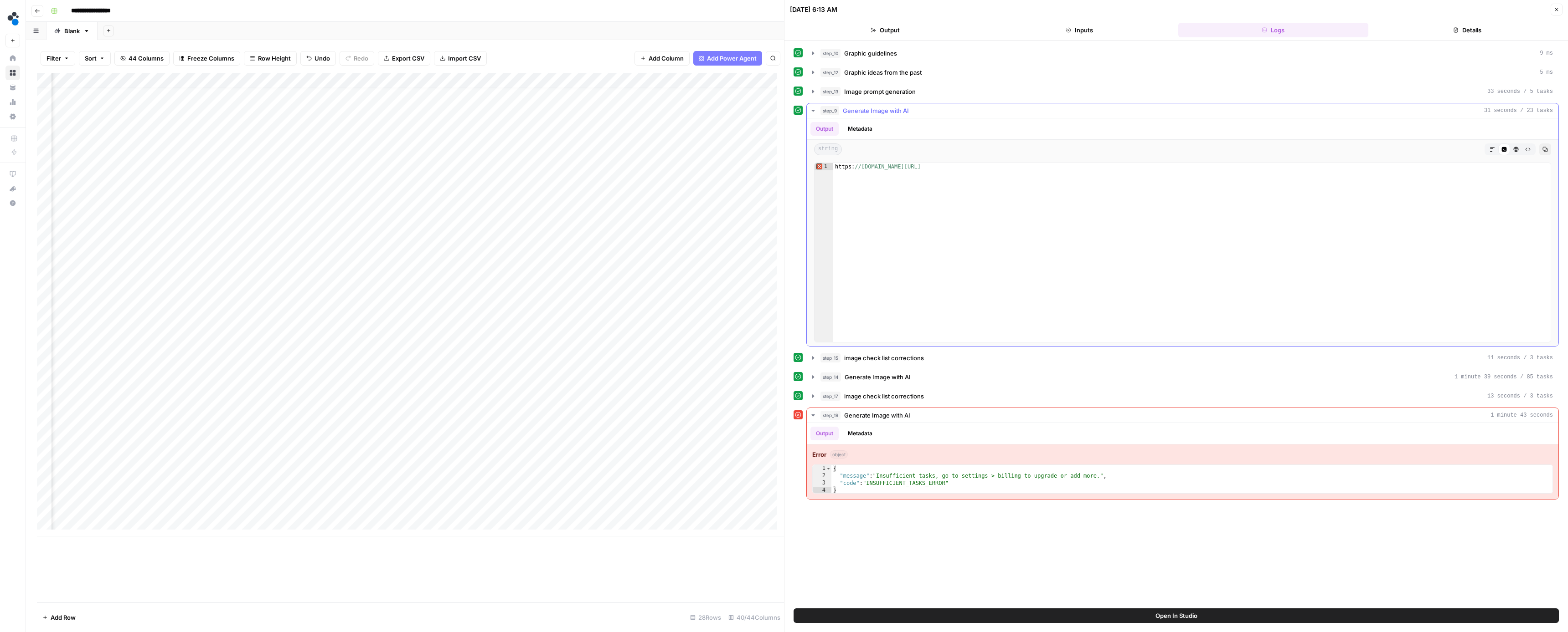
type textarea "**********"
drag, startPoint x: 1281, startPoint y: 175, endPoint x: 833, endPoint y: 166, distance: 448.1
click at [833, 166] on div "https: //[DOMAIN_NAME][URL]" at bounding box center [1192, 260] width 718 height 193
click at [397, 458] on div "Add Column" at bounding box center [410, 305] width 747 height 464
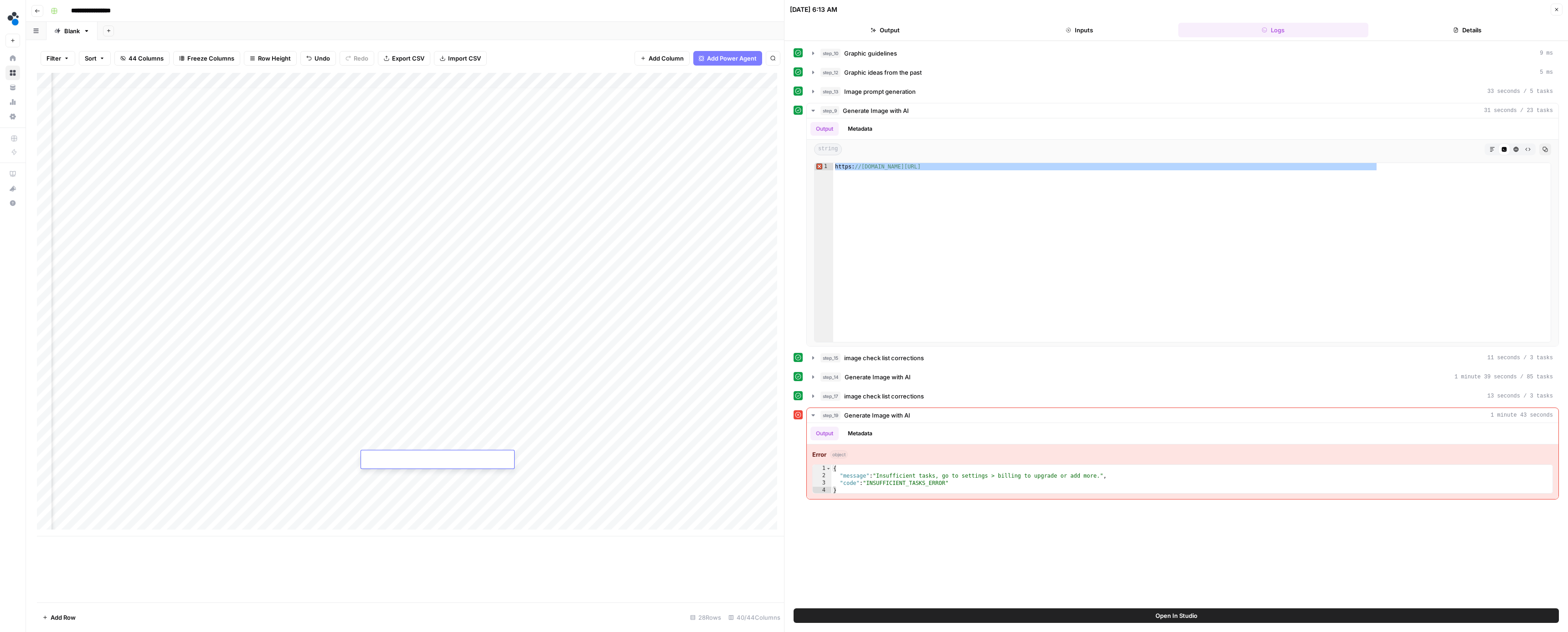
type input "**********"
click at [344, 461] on div "Add Column" at bounding box center [410, 305] width 747 height 464
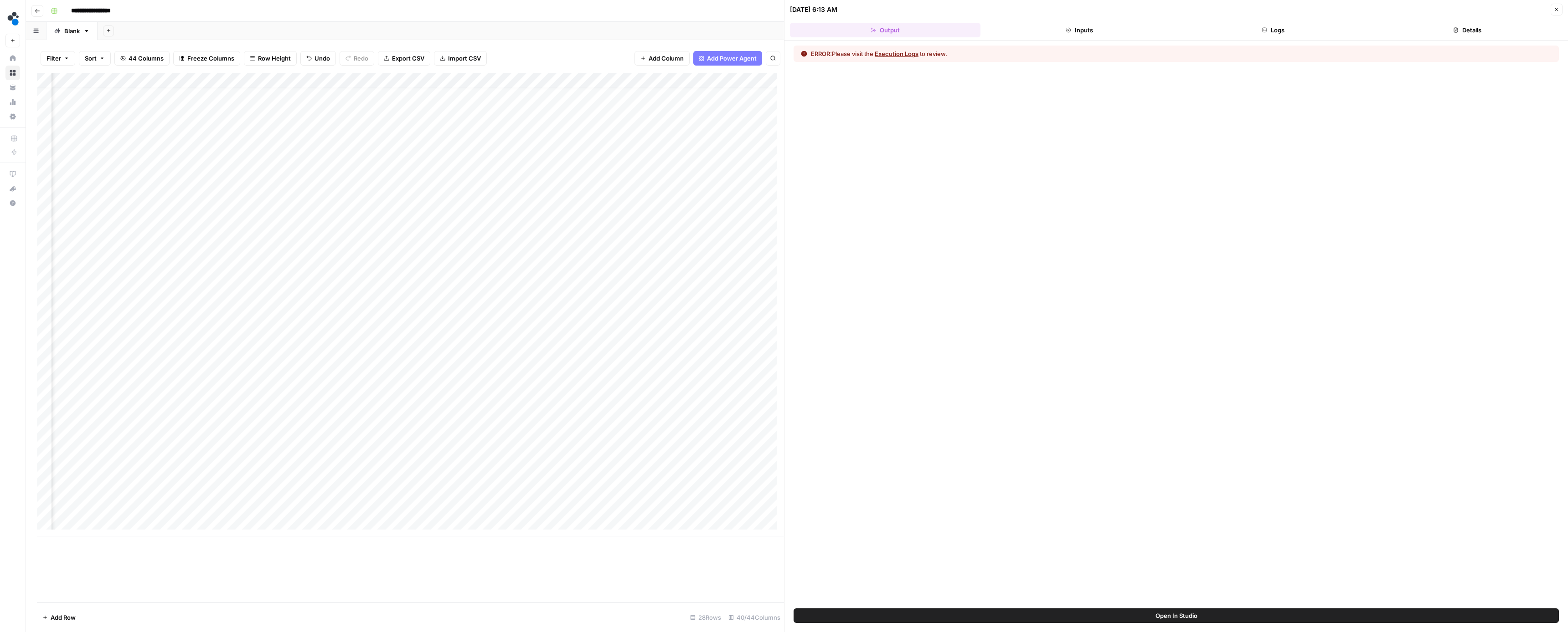
click at [1267, 27] on icon "button" at bounding box center [1264, 30] width 5 height 5
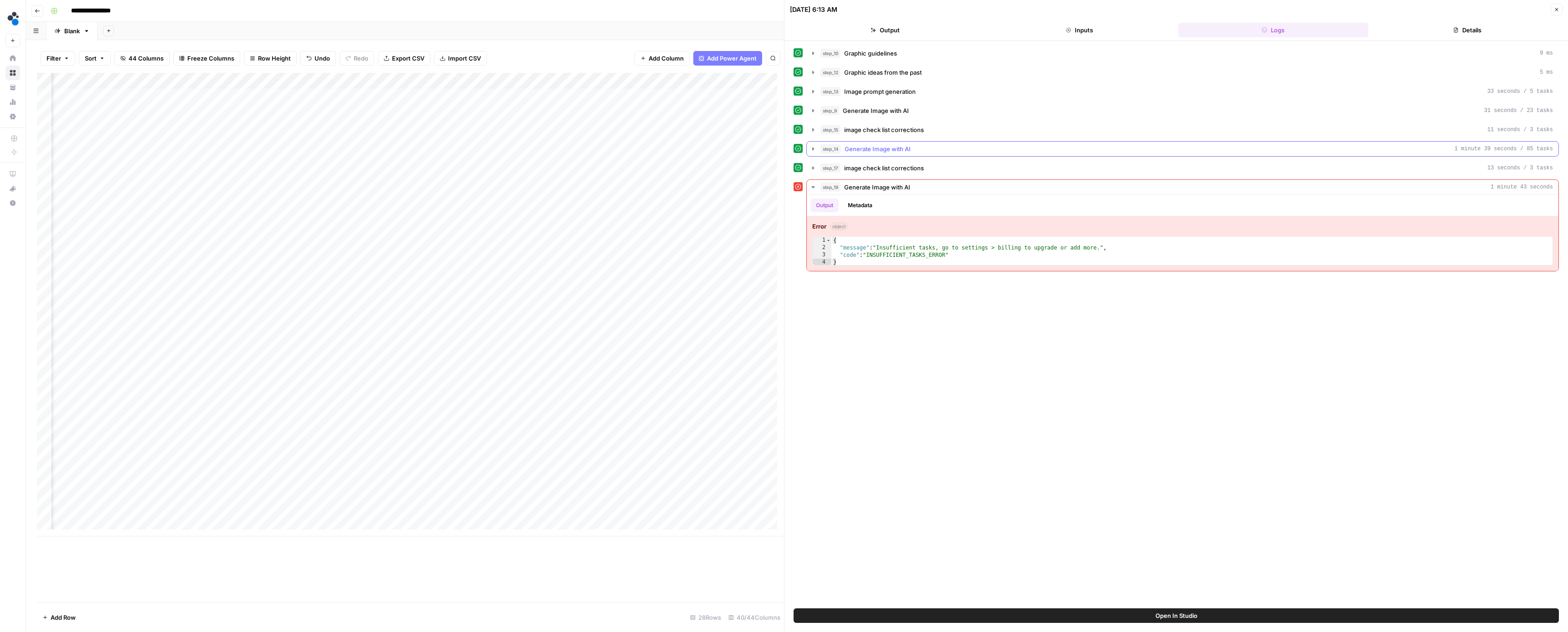
click at [812, 150] on icon "button" at bounding box center [813, 148] width 2 height 3
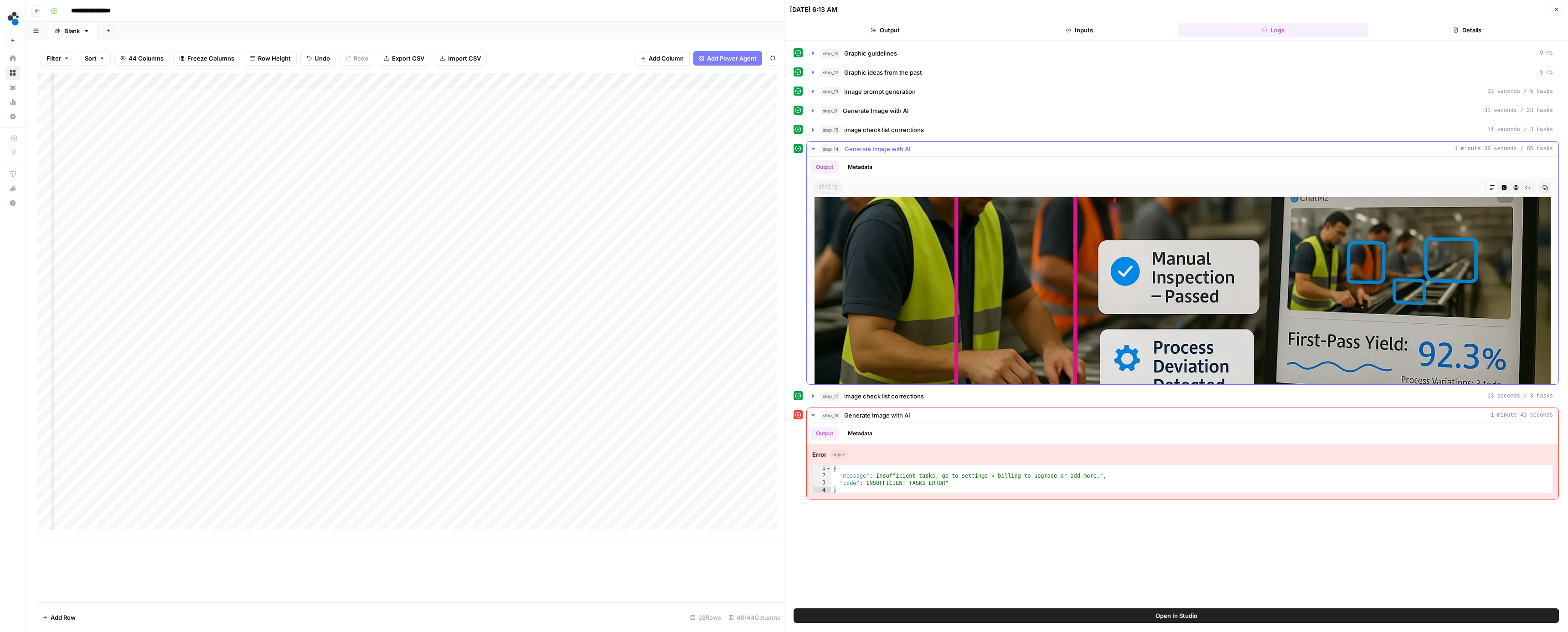
scroll to position [215, 0]
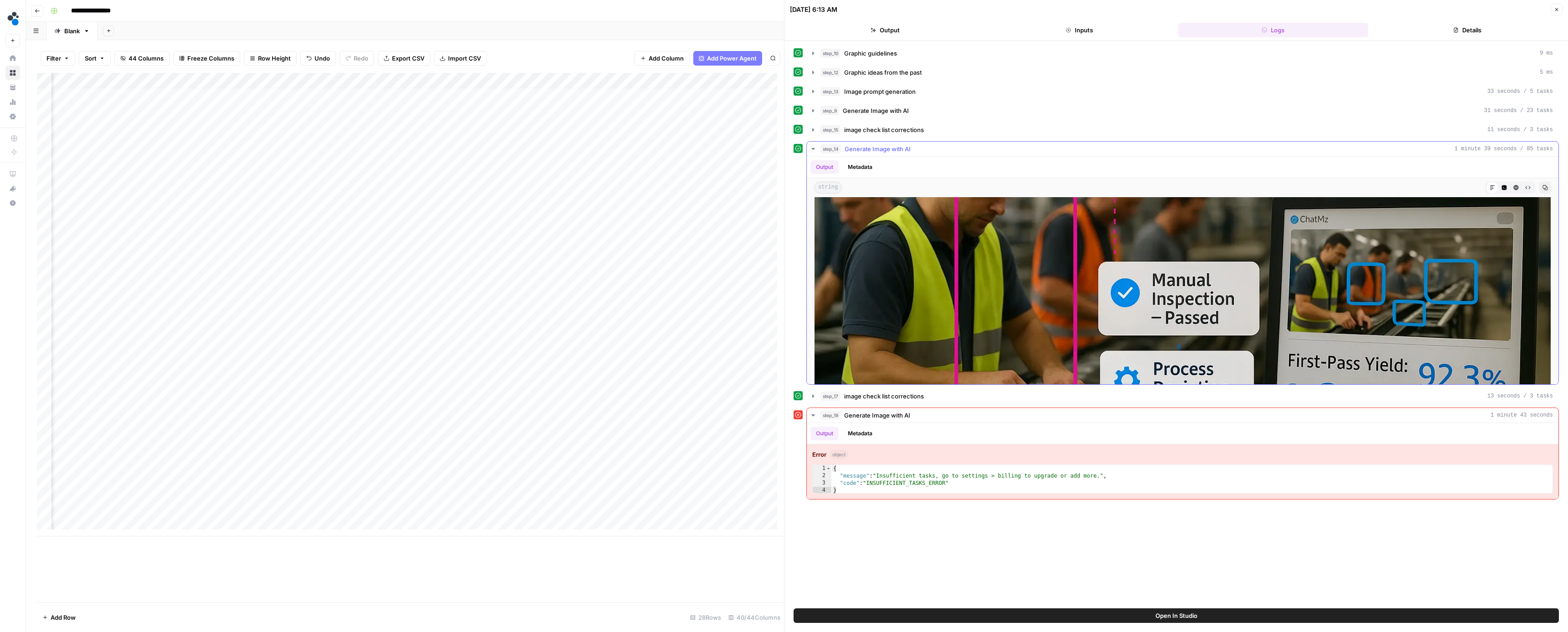
click at [1514, 185] on button "HTML Viewer" at bounding box center [1516, 187] width 12 height 12
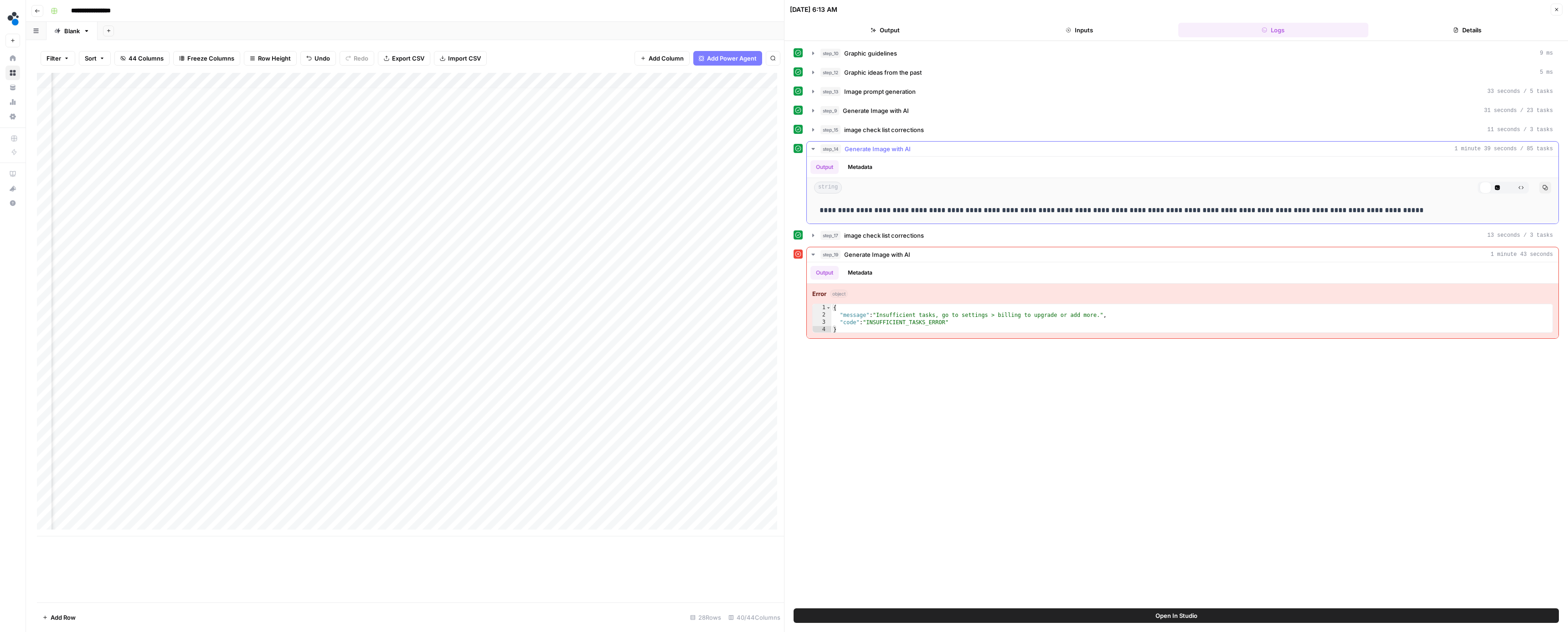
scroll to position [0, 0]
click at [1547, 187] on icon "button" at bounding box center [1545, 187] width 5 height 5
click at [486, 459] on div "Add Column" at bounding box center [410, 305] width 747 height 464
type input "**********"
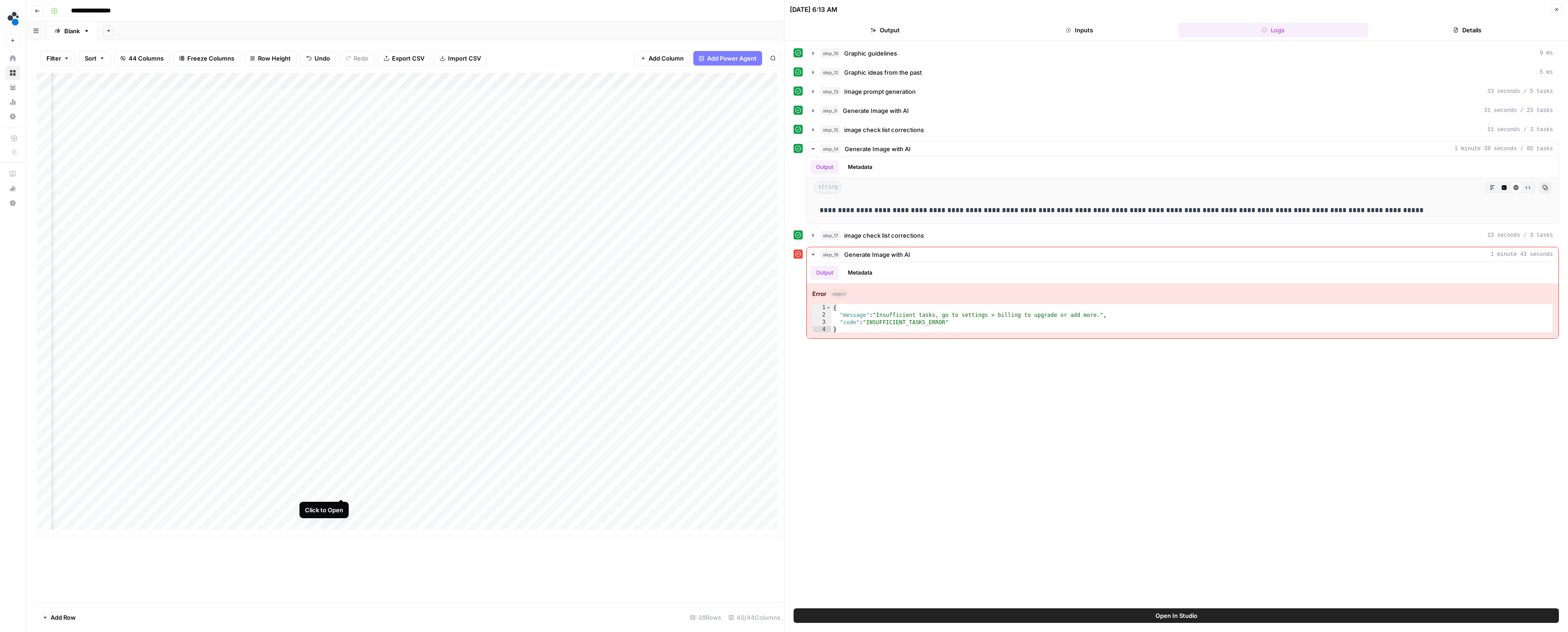
click at [341, 490] on div "Add Column" at bounding box center [410, 305] width 747 height 464
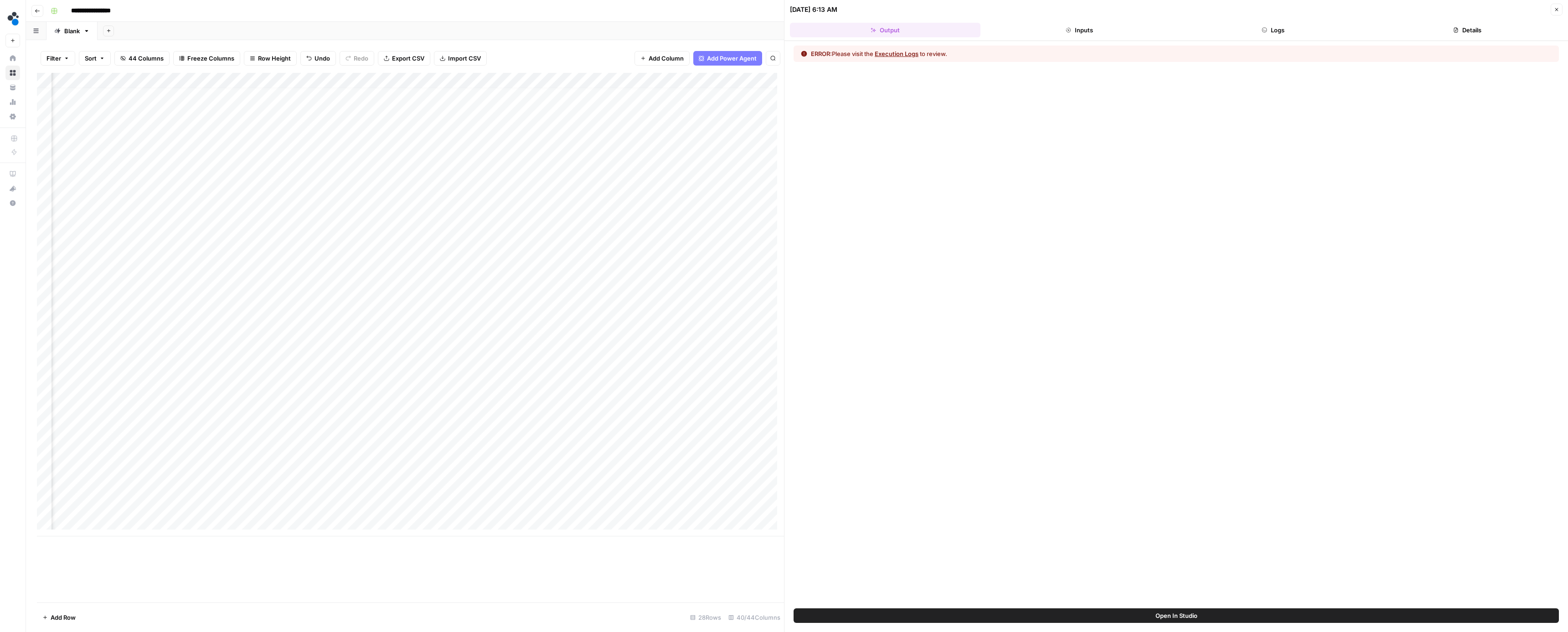
click at [915, 56] on button "Execution Logs" at bounding box center [897, 54] width 44 height 9
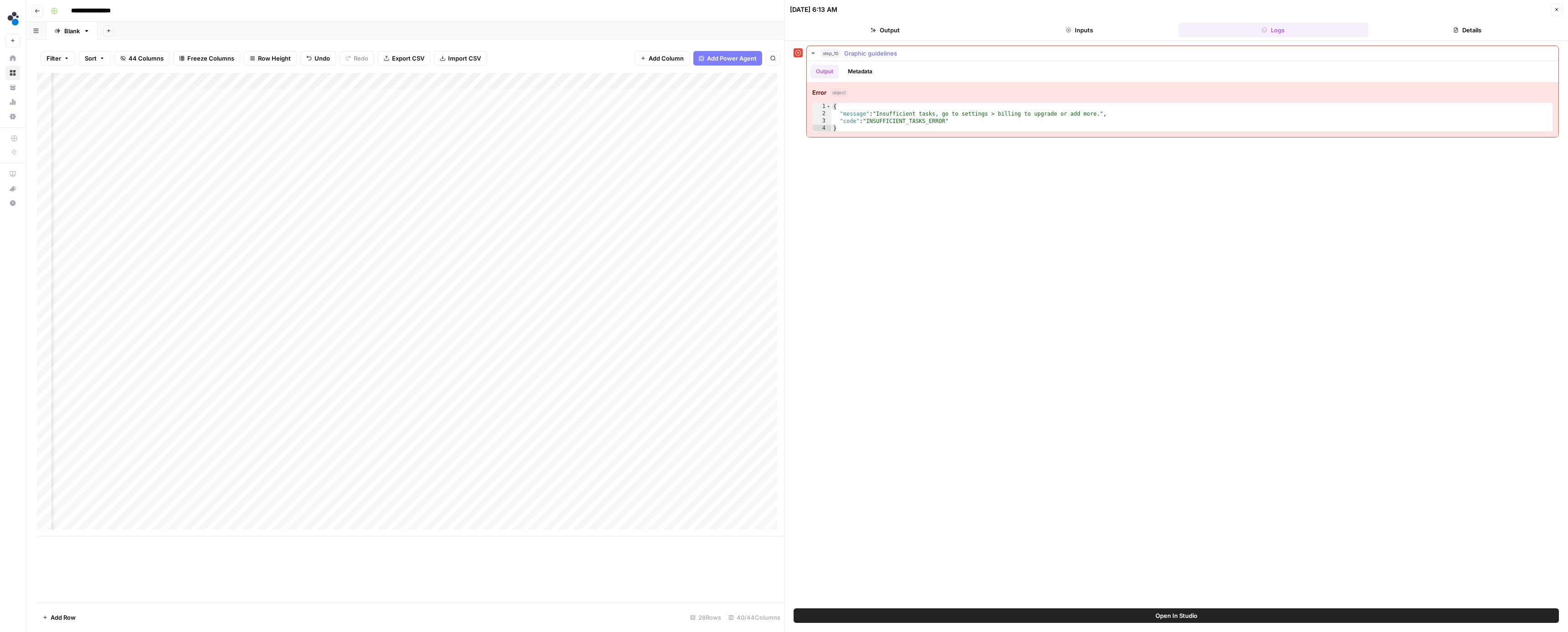
click at [856, 77] on button "Metadata" at bounding box center [860, 71] width 35 height 13
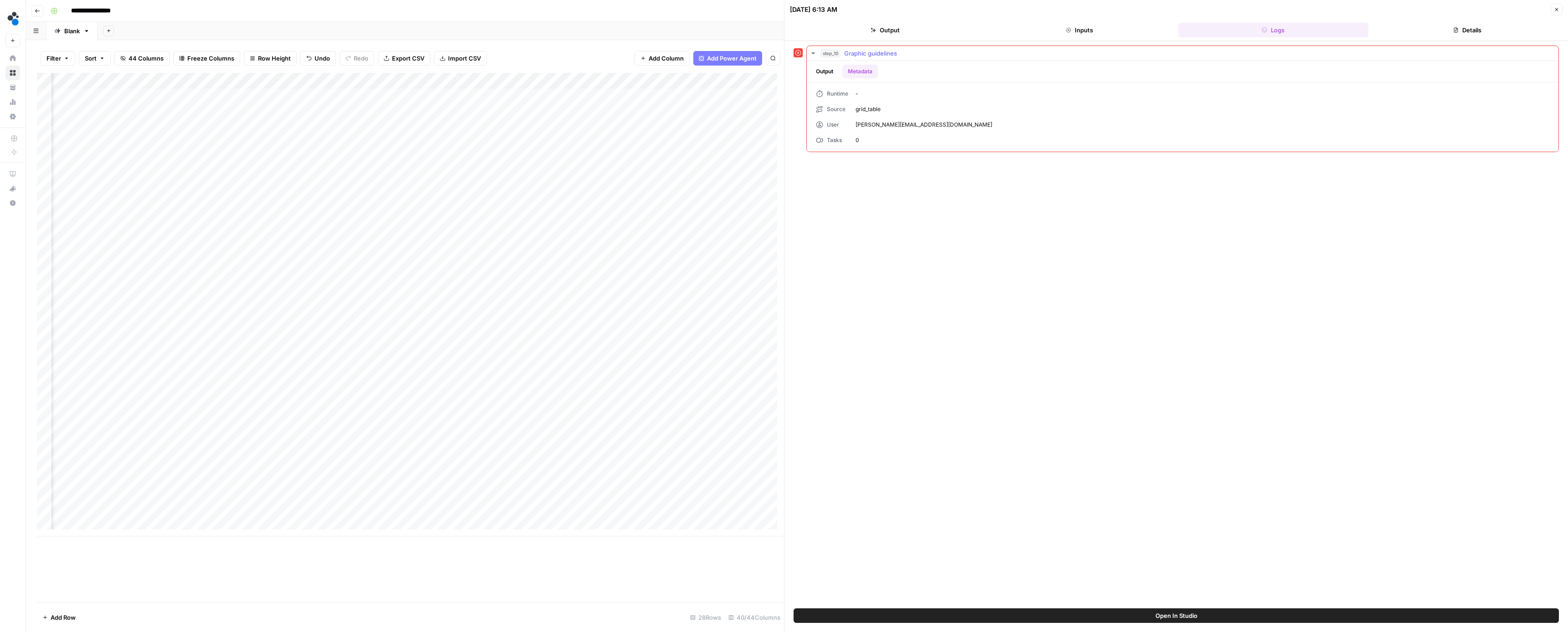
click at [833, 77] on button "Output" at bounding box center [824, 71] width 28 height 13
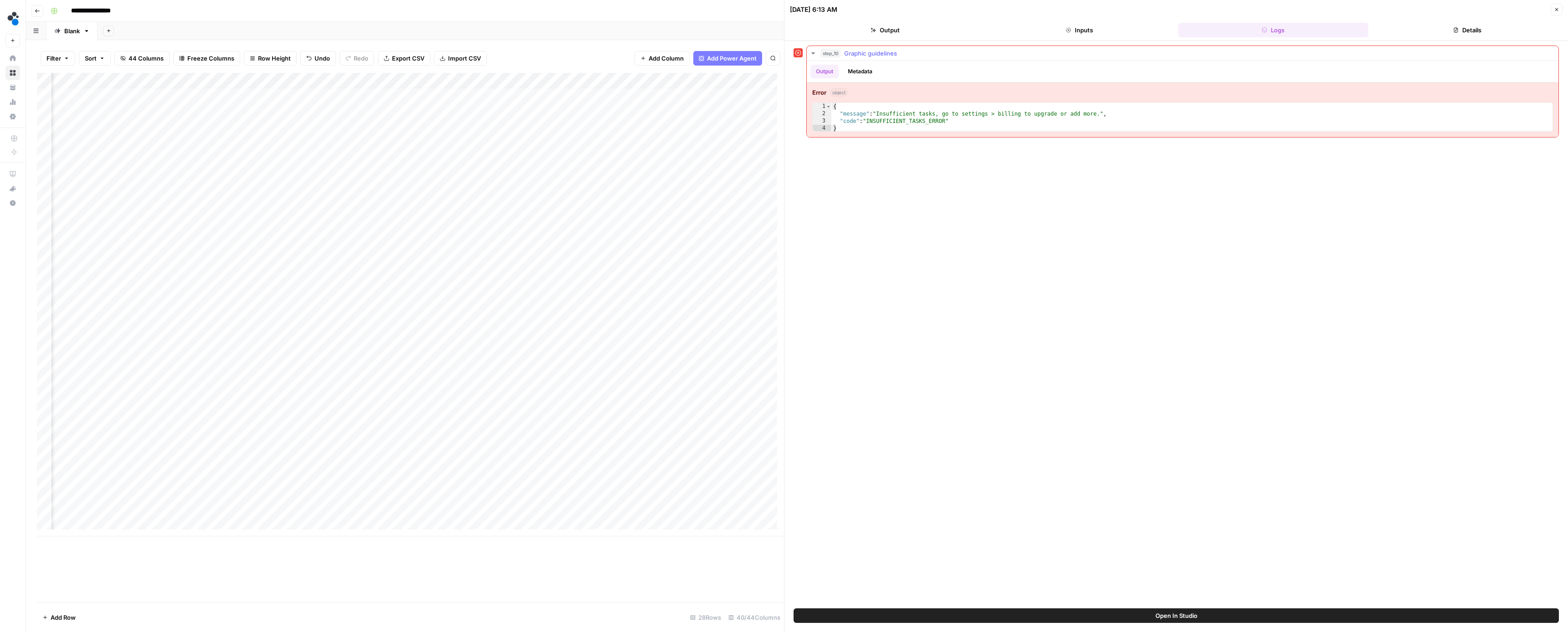
type textarea "*"
click at [1032, 129] on div "{ "message" : "Insufficient tasks, go to settings > billing to upgrade or add m…" at bounding box center [1192, 125] width 721 height 44
click at [339, 506] on div "Add Column" at bounding box center [410, 305] width 747 height 464
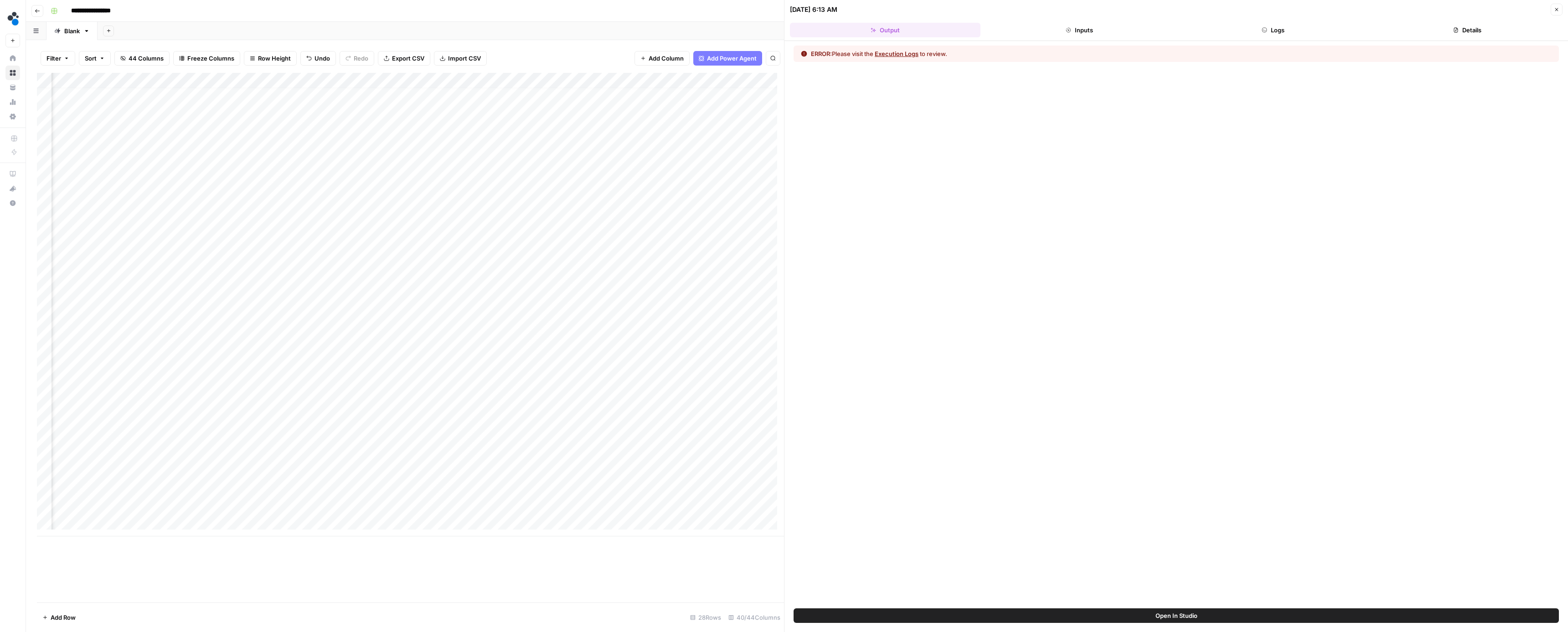
click at [901, 54] on button "Execution Logs" at bounding box center [897, 54] width 44 height 9
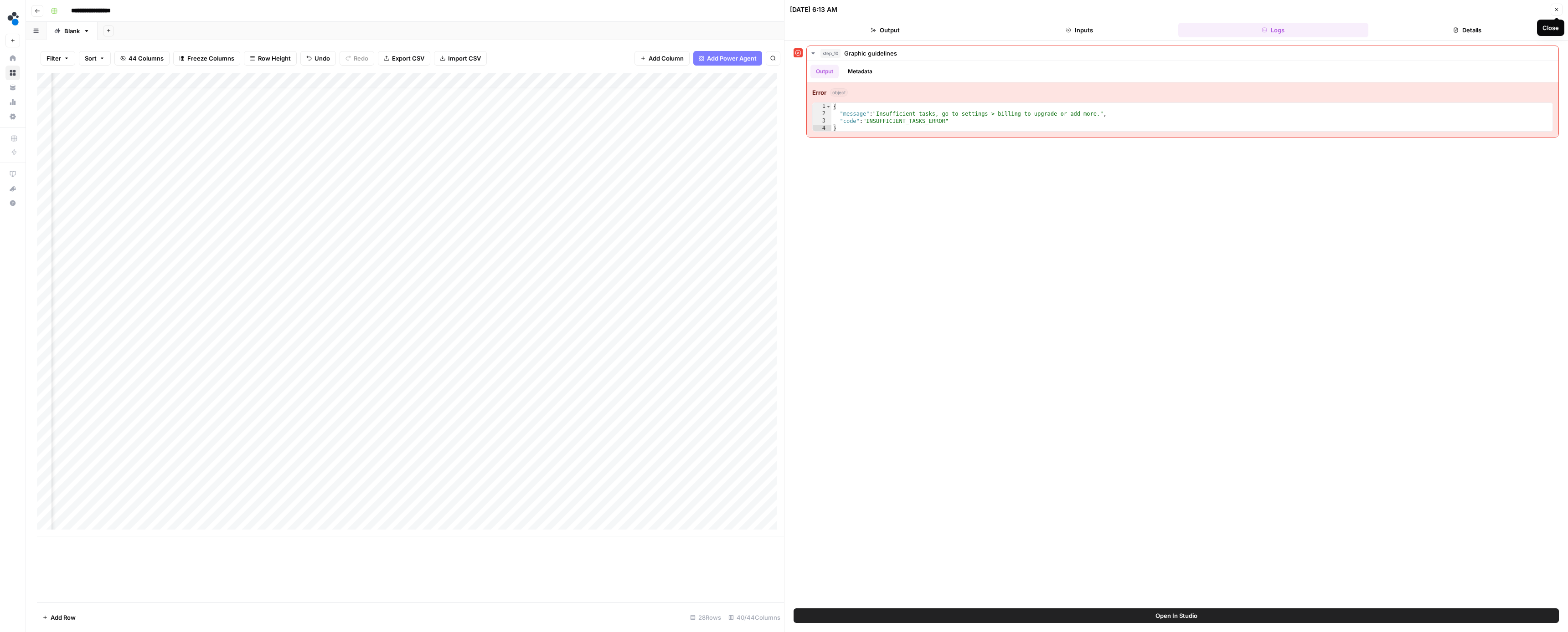
click at [1552, 10] on button "Close" at bounding box center [1556, 9] width 12 height 12
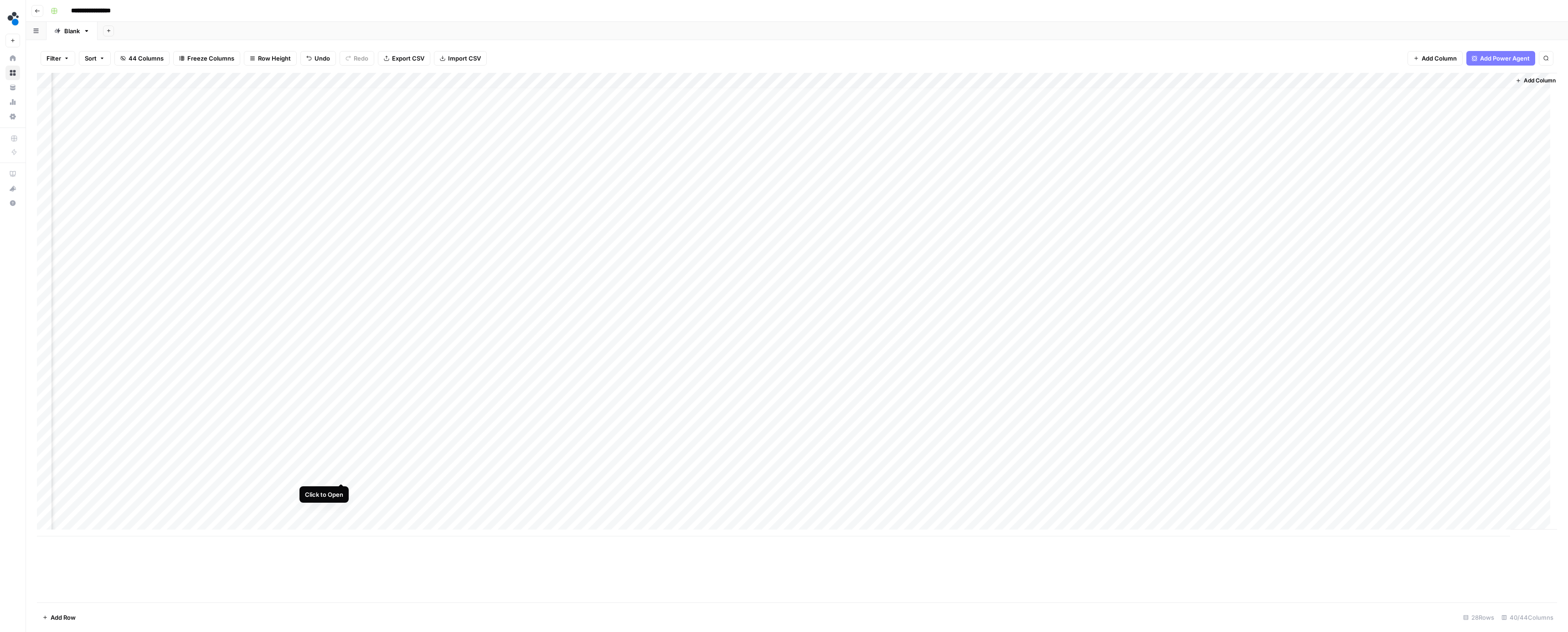
click at [340, 474] on div "Add Column" at bounding box center [797, 305] width 1520 height 464
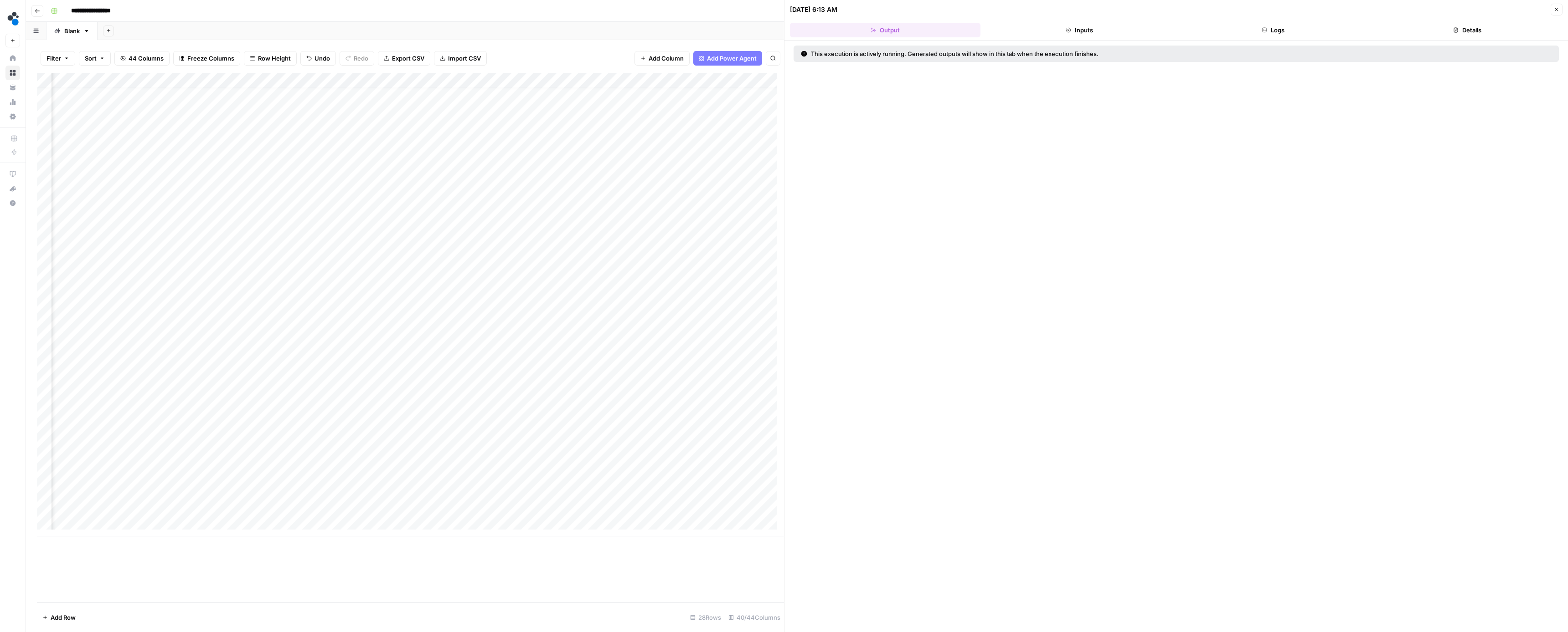
click at [1262, 24] on button "Logs" at bounding box center [1273, 30] width 191 height 15
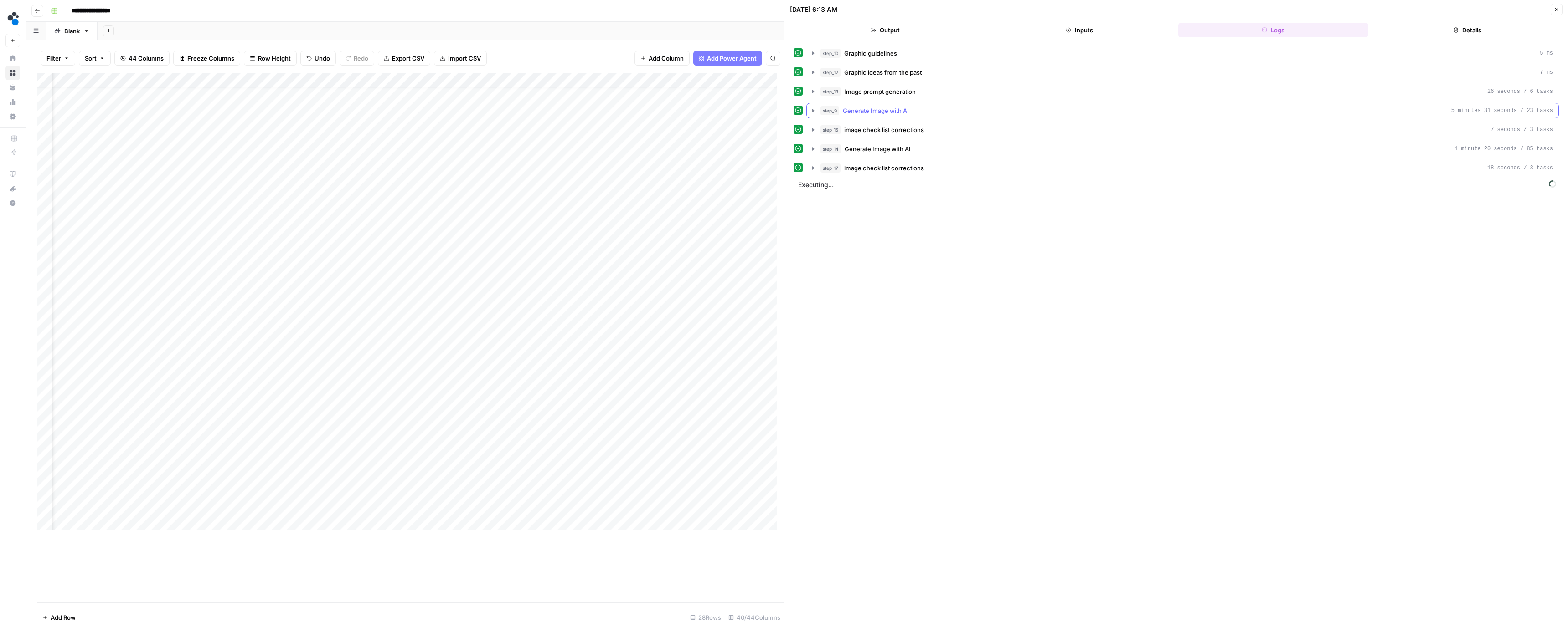
click at [816, 109] on icon "button" at bounding box center [813, 111] width 7 height 7
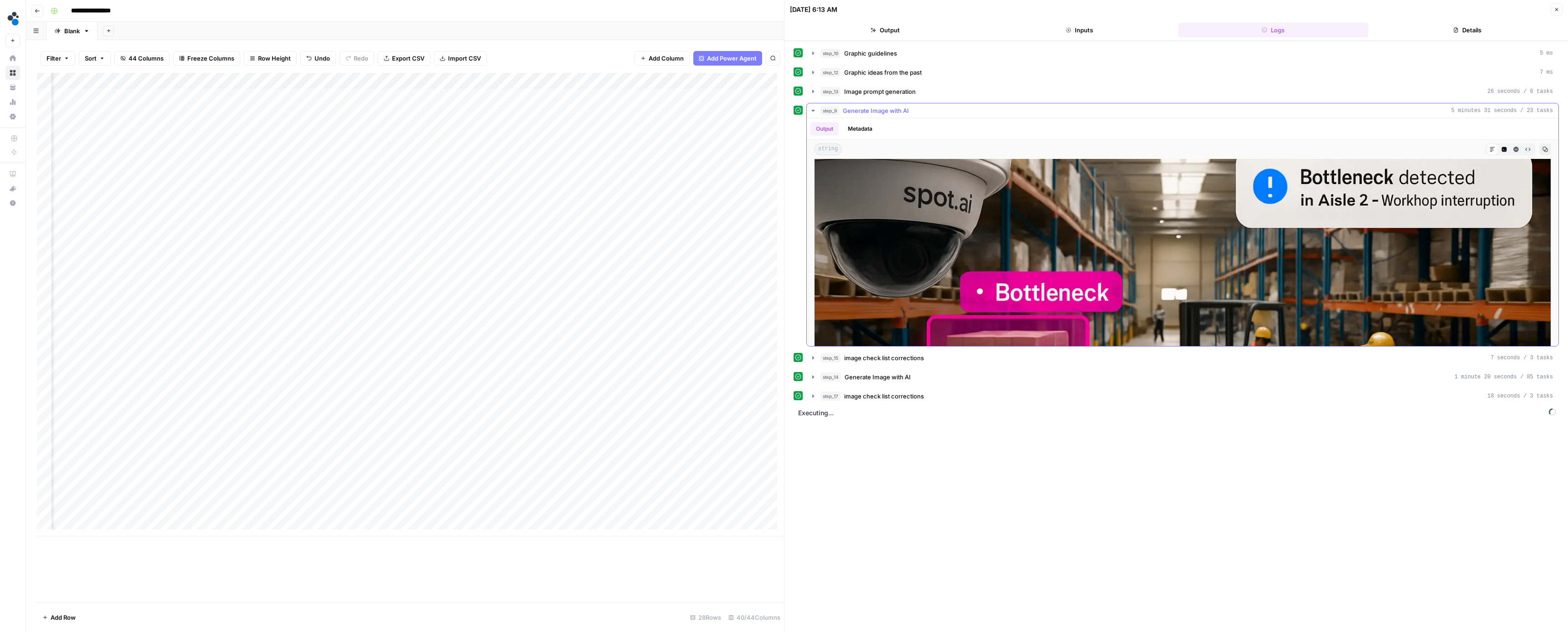
scroll to position [307, 0]
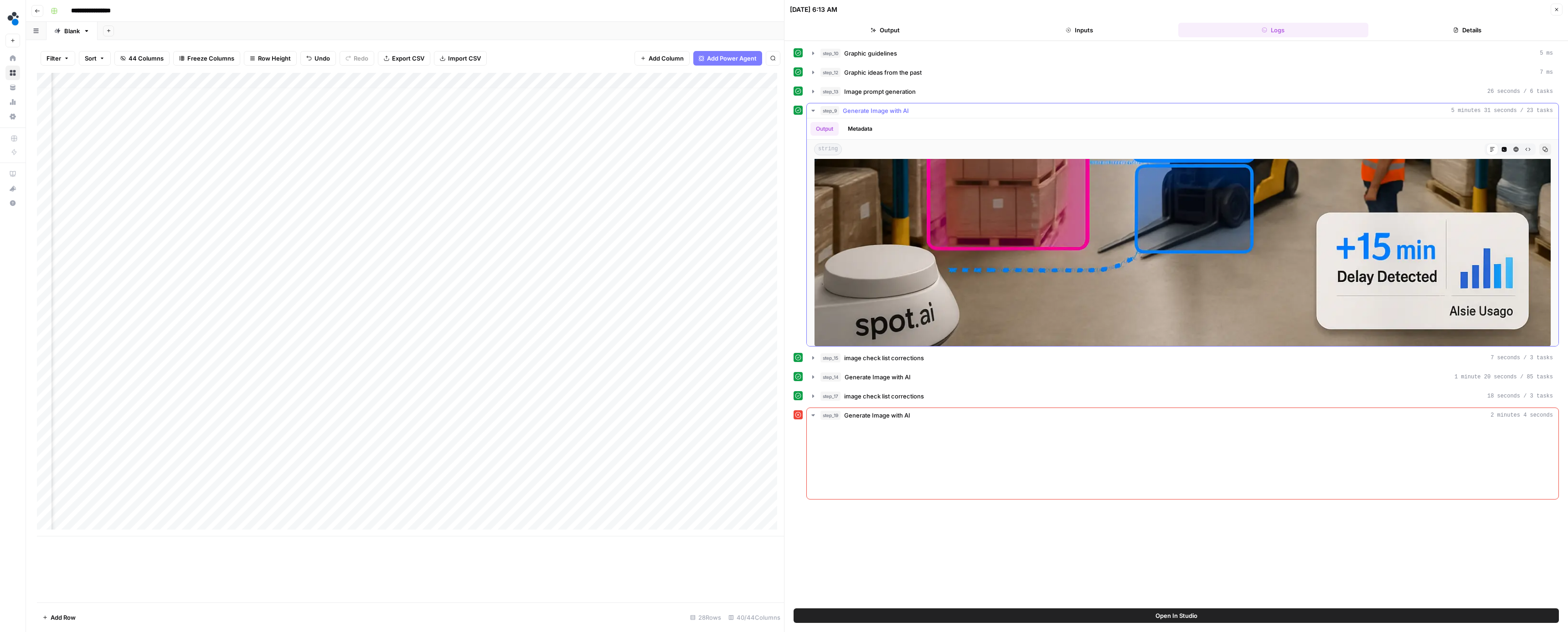
click at [1542, 151] on icon "button" at bounding box center [1545, 149] width 5 height 5
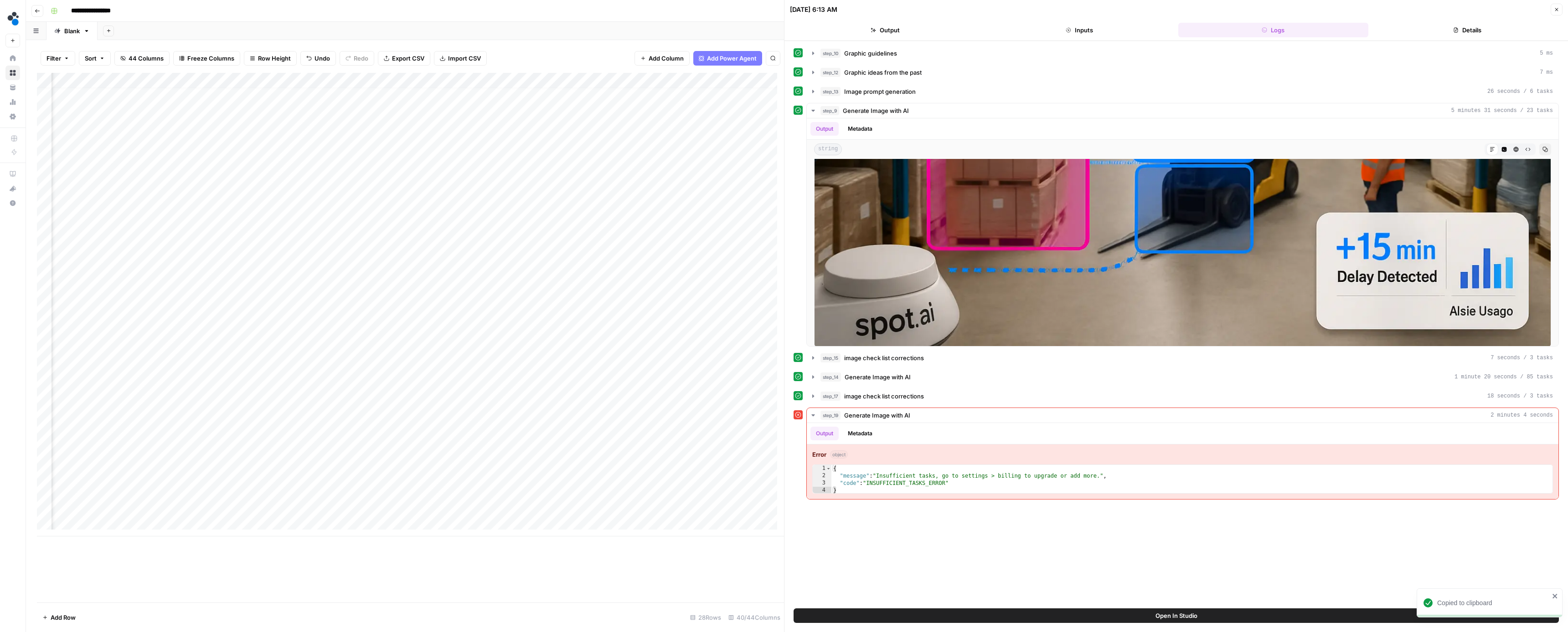
click at [389, 478] on div "Add Column" at bounding box center [410, 305] width 747 height 464
type input "**********"
click at [812, 113] on icon "button" at bounding box center [813, 111] width 7 height 7
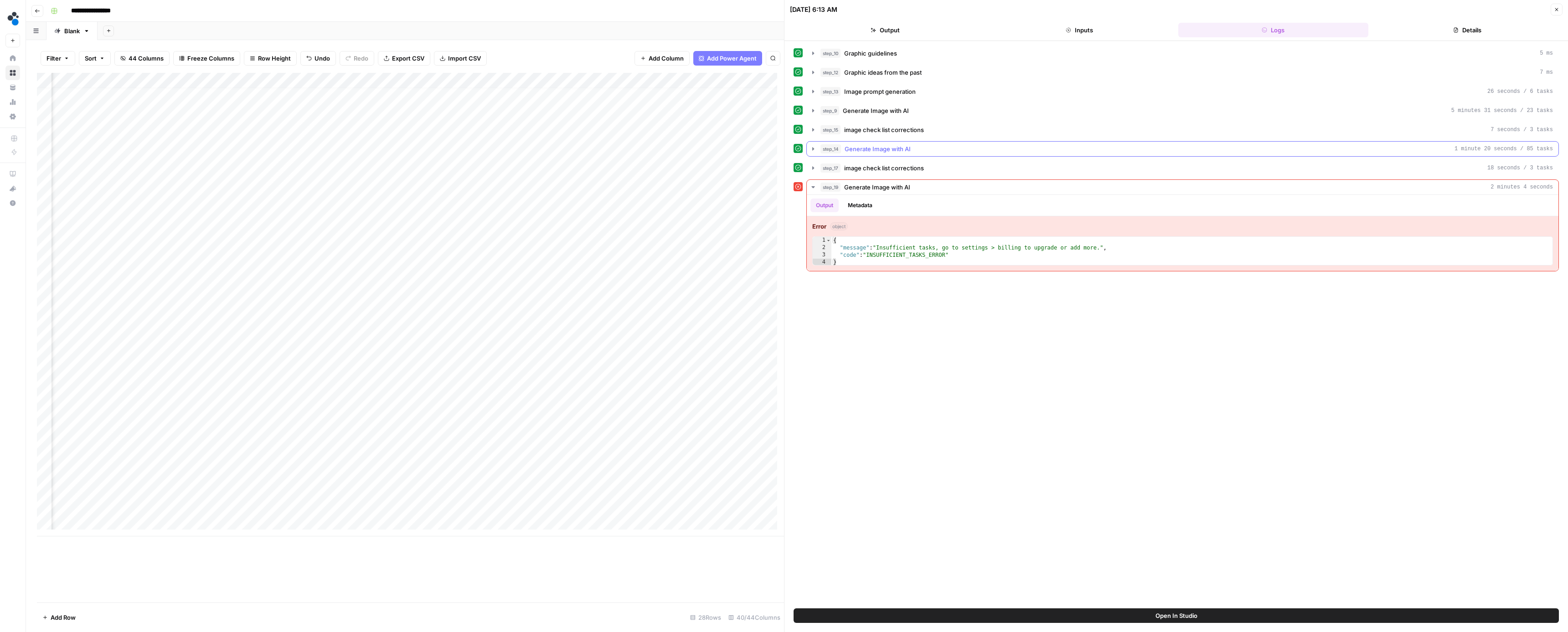
click at [814, 147] on icon "button" at bounding box center [813, 149] width 7 height 7
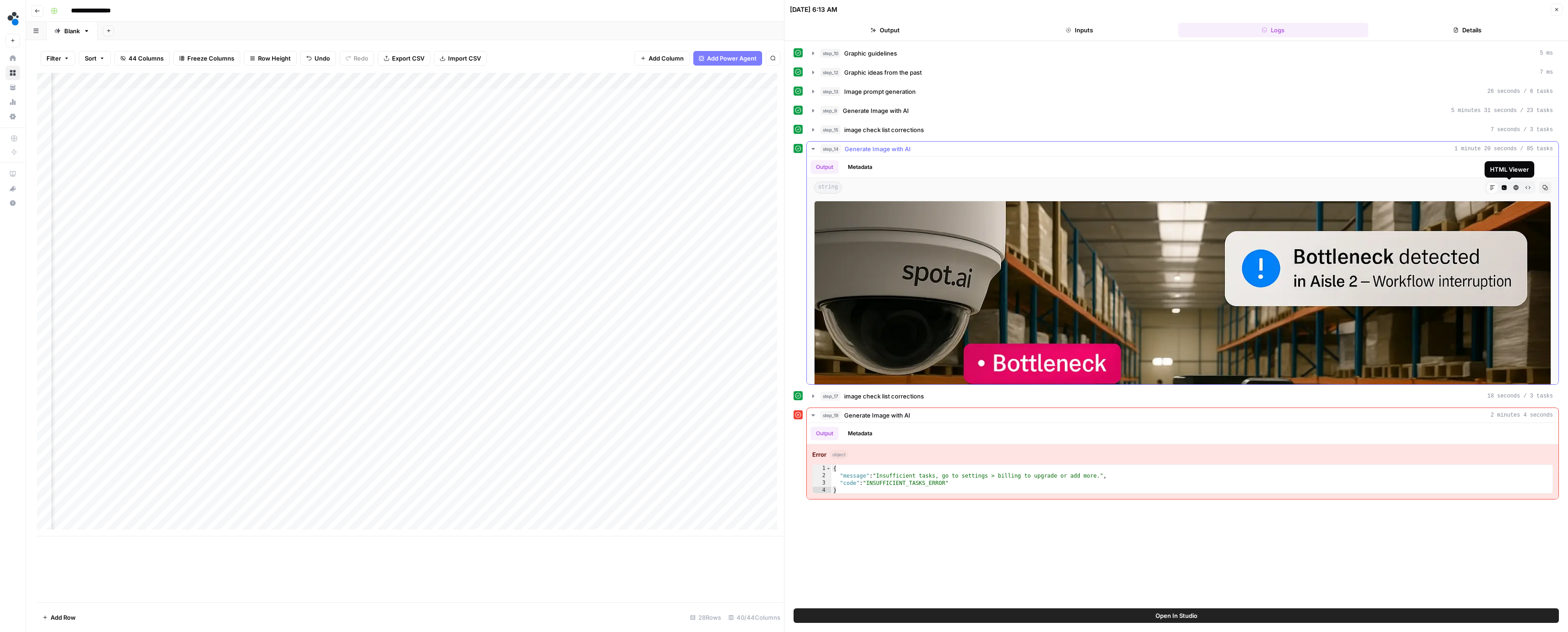
click at [1539, 187] on button "Copy" at bounding box center [1545, 187] width 12 height 12
click at [1557, 6] on button "Close" at bounding box center [1556, 9] width 12 height 12
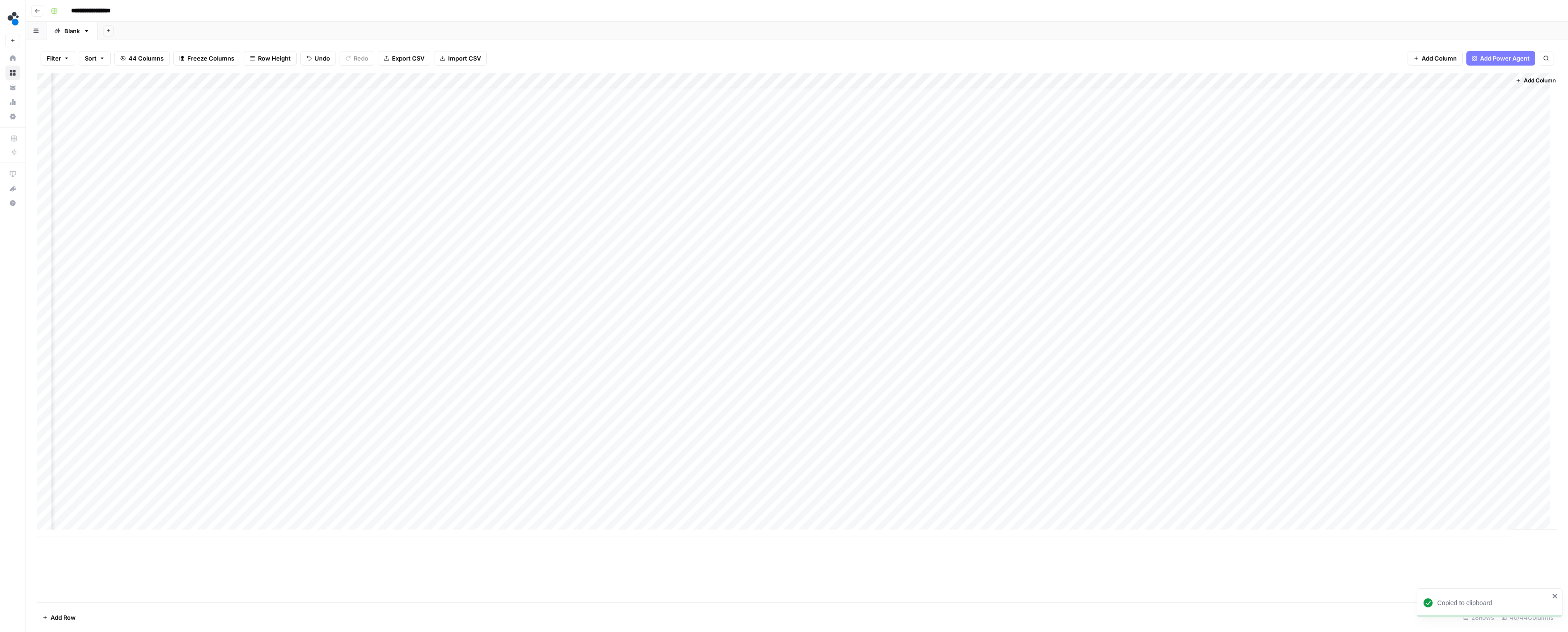
click at [465, 478] on div "Add Column" at bounding box center [797, 305] width 1520 height 464
click at [465, 477] on input at bounding box center [520, 477] width 146 height 11
type input "**********"
click at [340, 490] on div "Add Column" at bounding box center [797, 305] width 1520 height 464
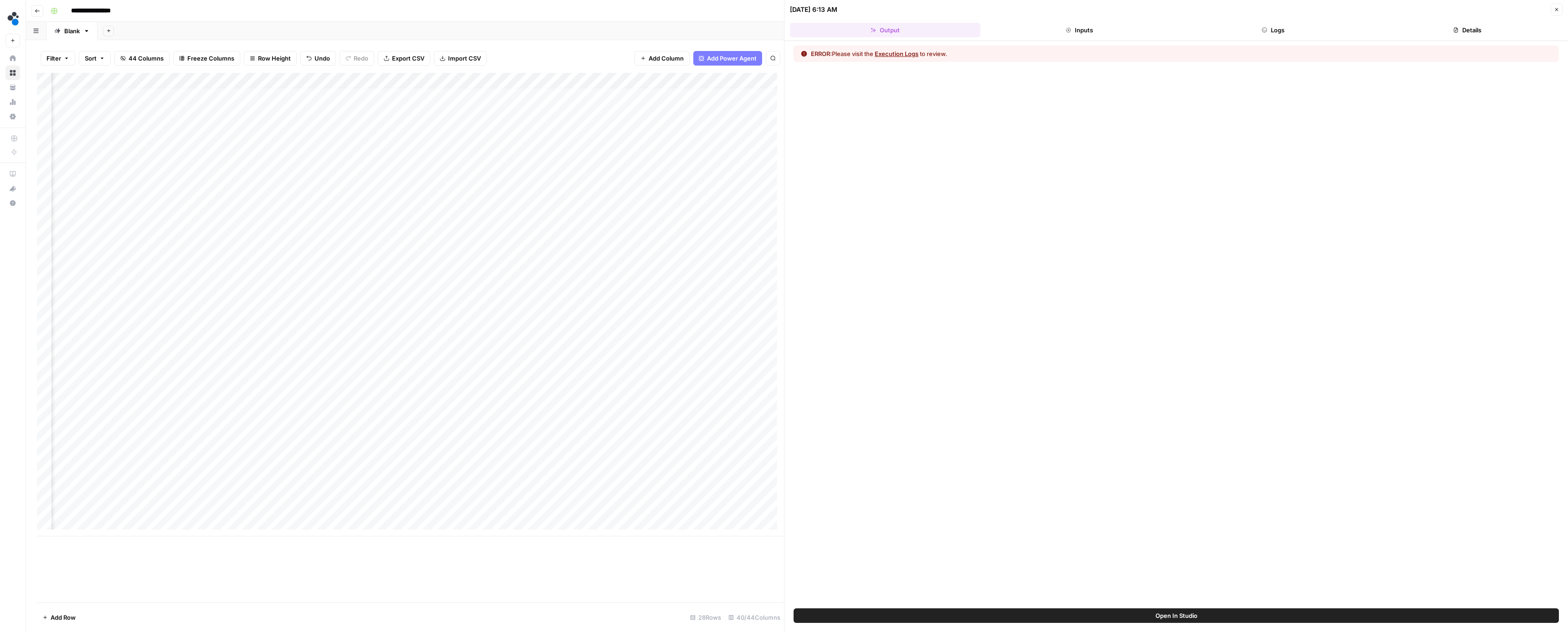
click at [899, 55] on button "Execution Logs" at bounding box center [897, 54] width 44 height 9
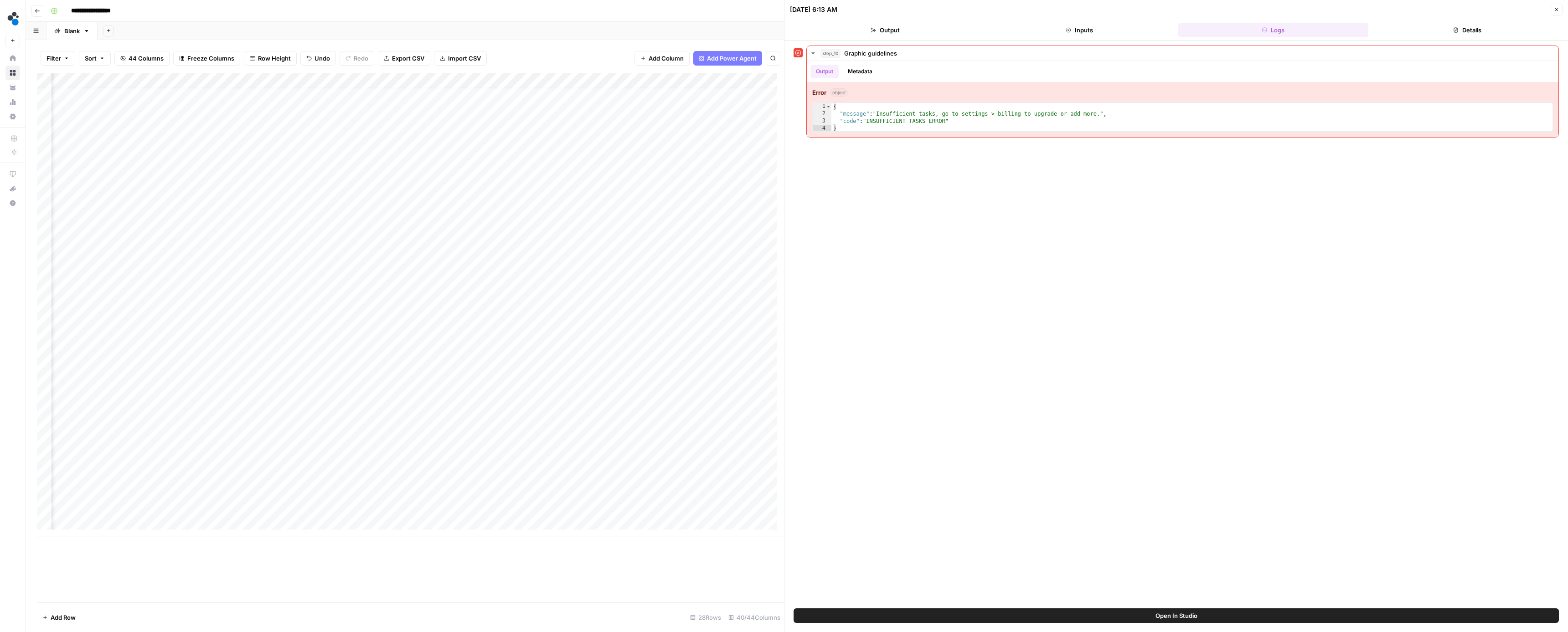
click at [330, 507] on div "Add Column" at bounding box center [410, 305] width 747 height 464
click at [337, 505] on div "Add Column" at bounding box center [410, 305] width 747 height 464
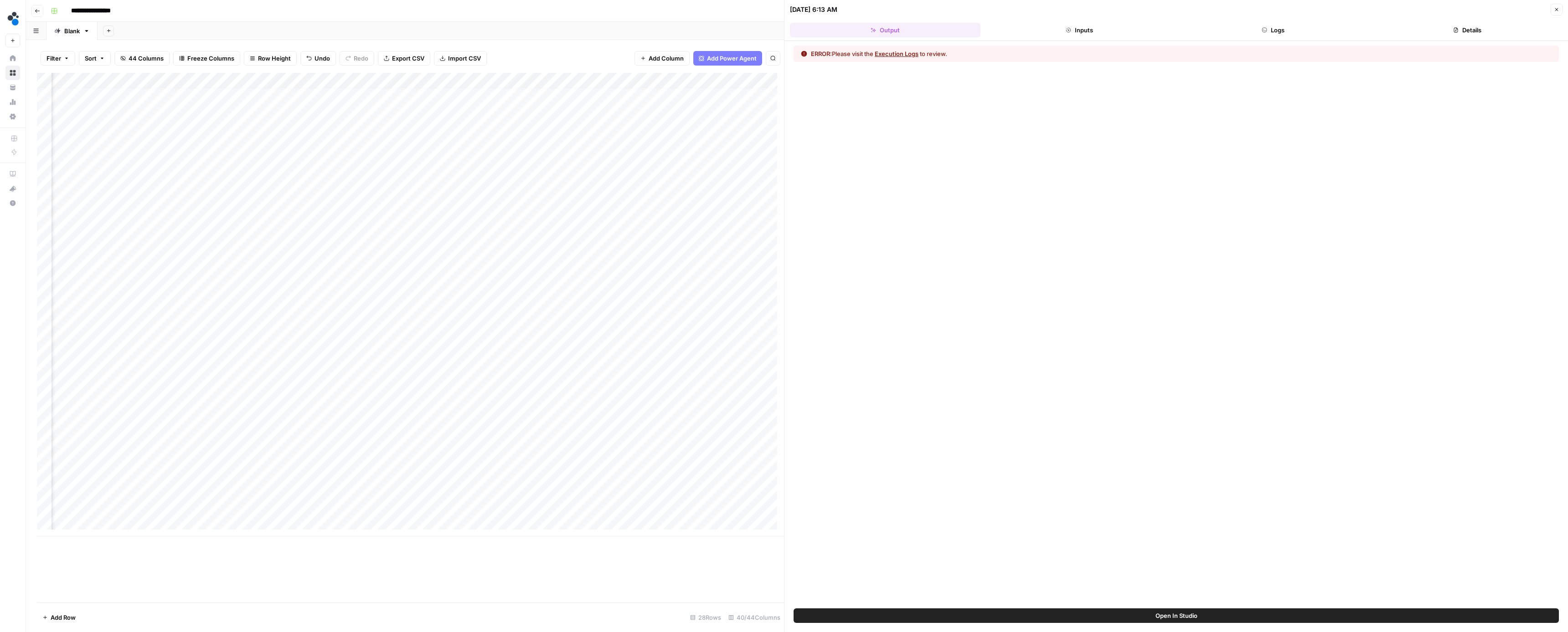
click at [909, 54] on button "Execution Logs" at bounding box center [897, 54] width 44 height 9
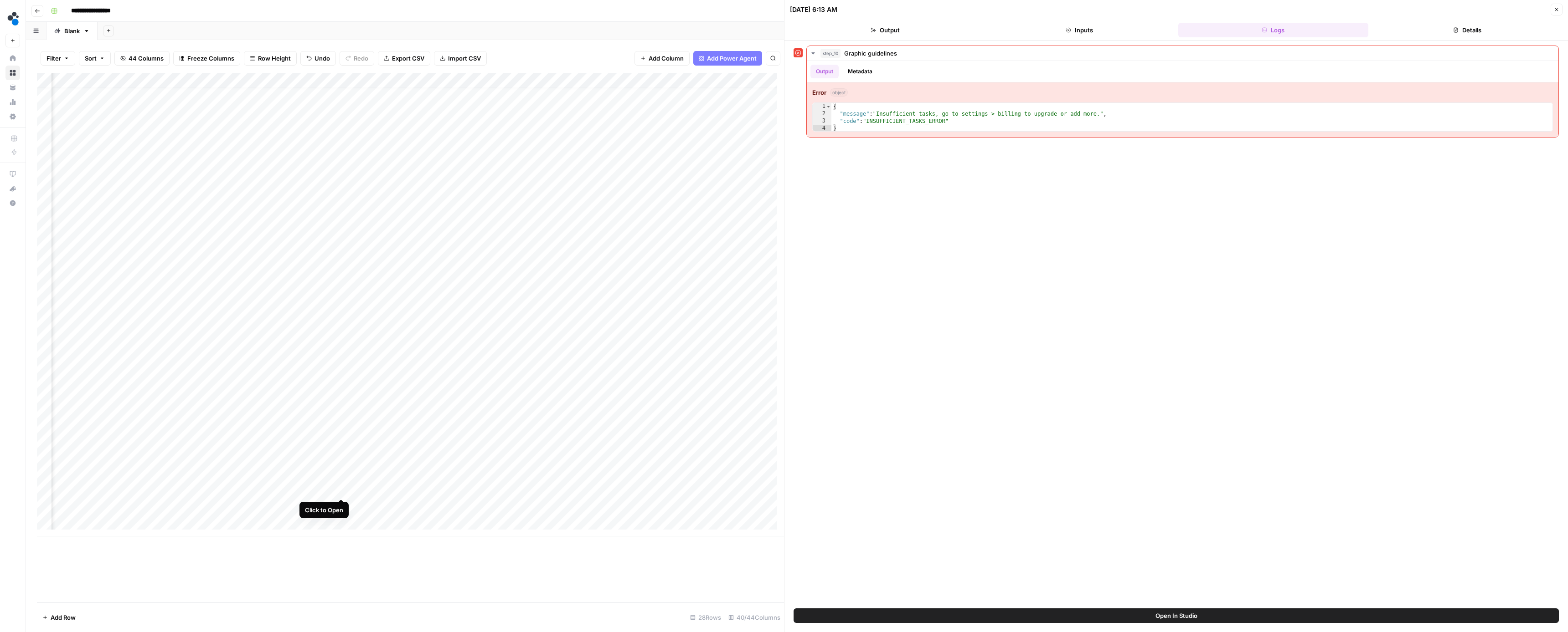
click at [349, 489] on div "Add Column" at bounding box center [410, 305] width 747 height 464
click at [1553, 12] on button "Close" at bounding box center [1556, 9] width 12 height 12
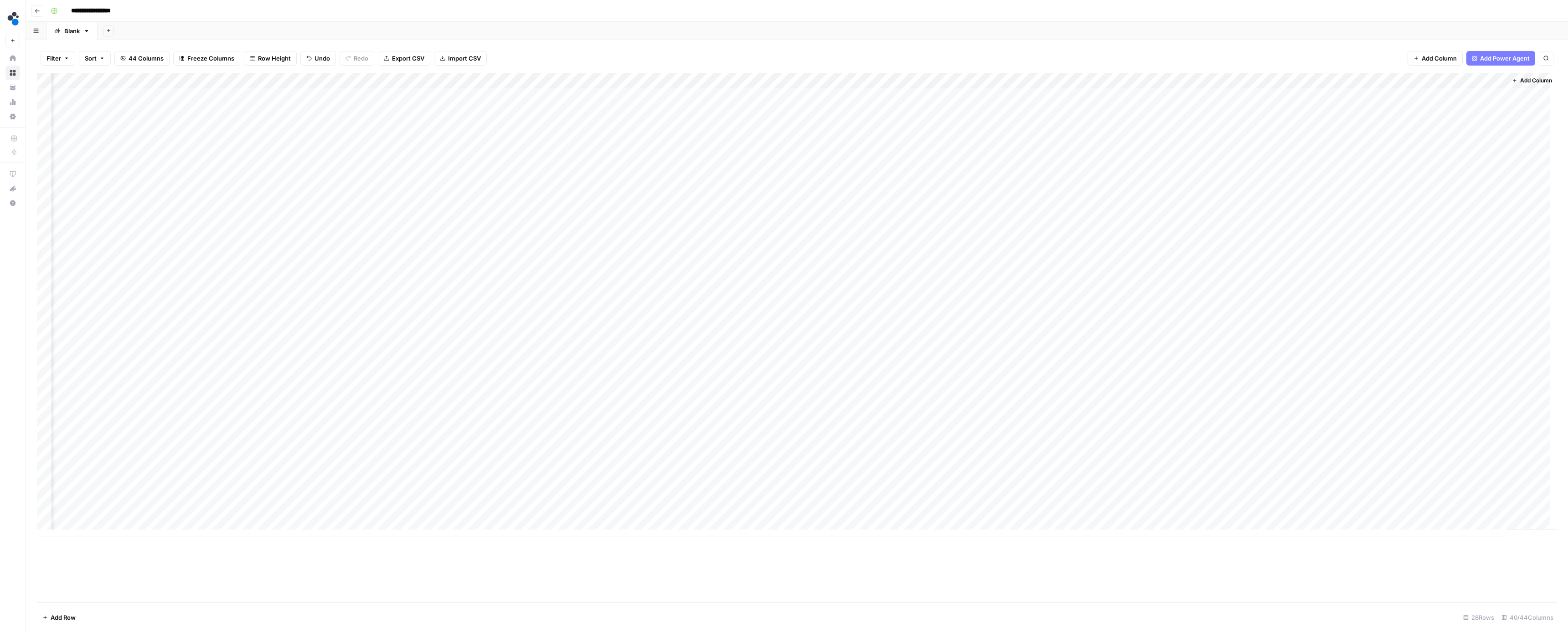
scroll to position [0, 2056]
click at [35, 10] on icon "button" at bounding box center [37, 11] width 4 height 4
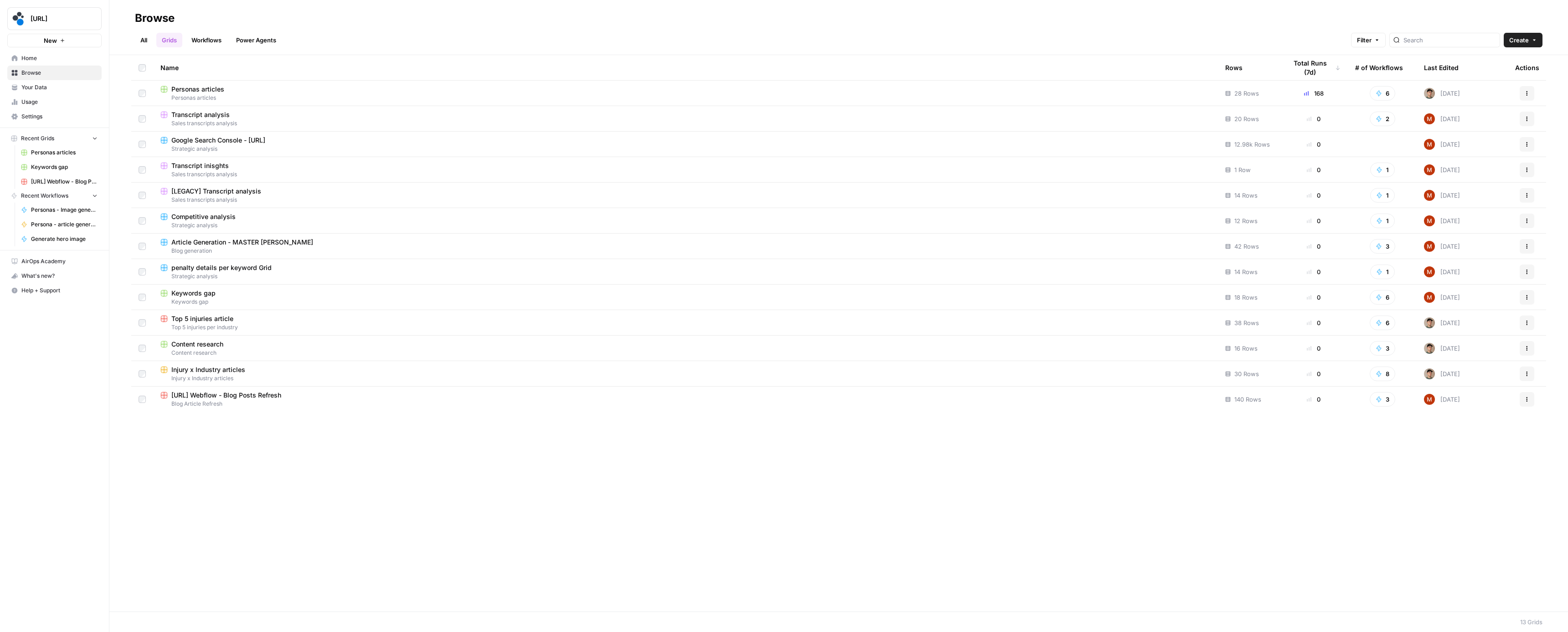
click at [61, 122] on link "Settings" at bounding box center [54, 117] width 94 height 15
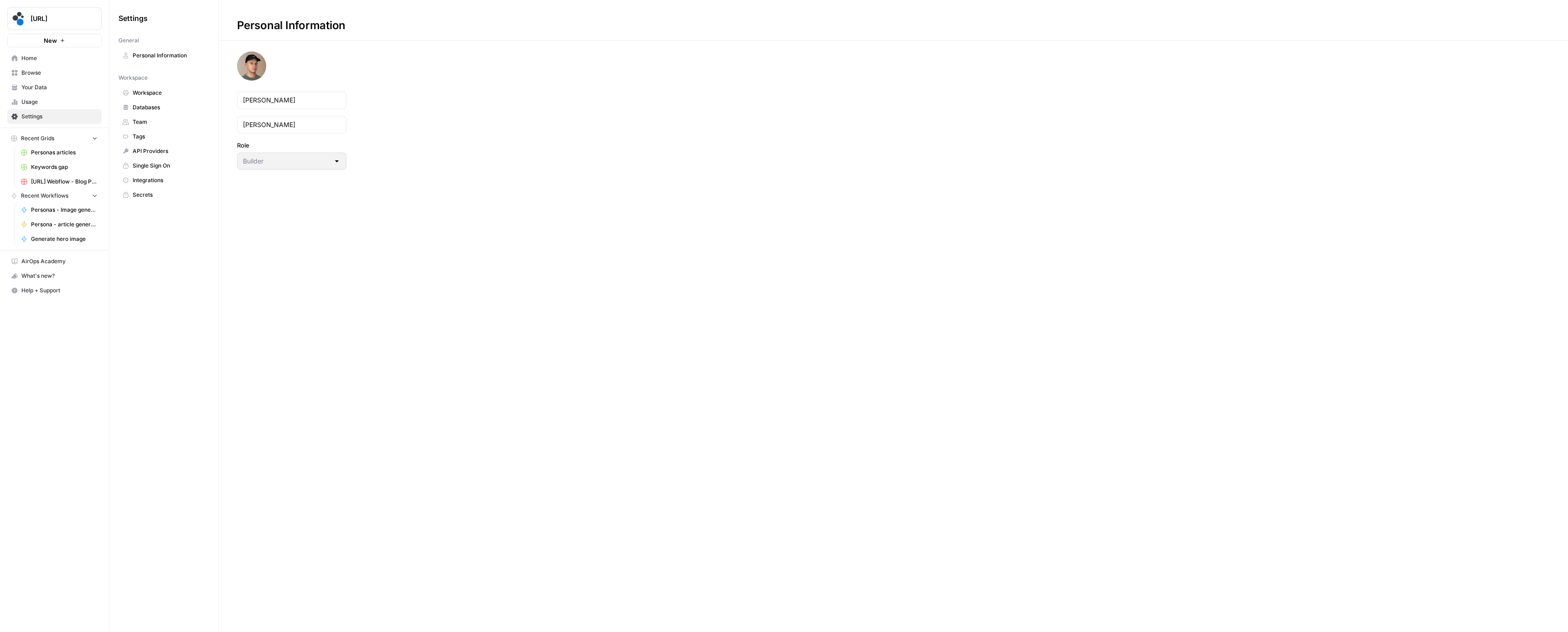
click at [146, 98] on link "Workspace" at bounding box center [164, 93] width 91 height 15
click at [152, 114] on link "Databases" at bounding box center [164, 108] width 91 height 15
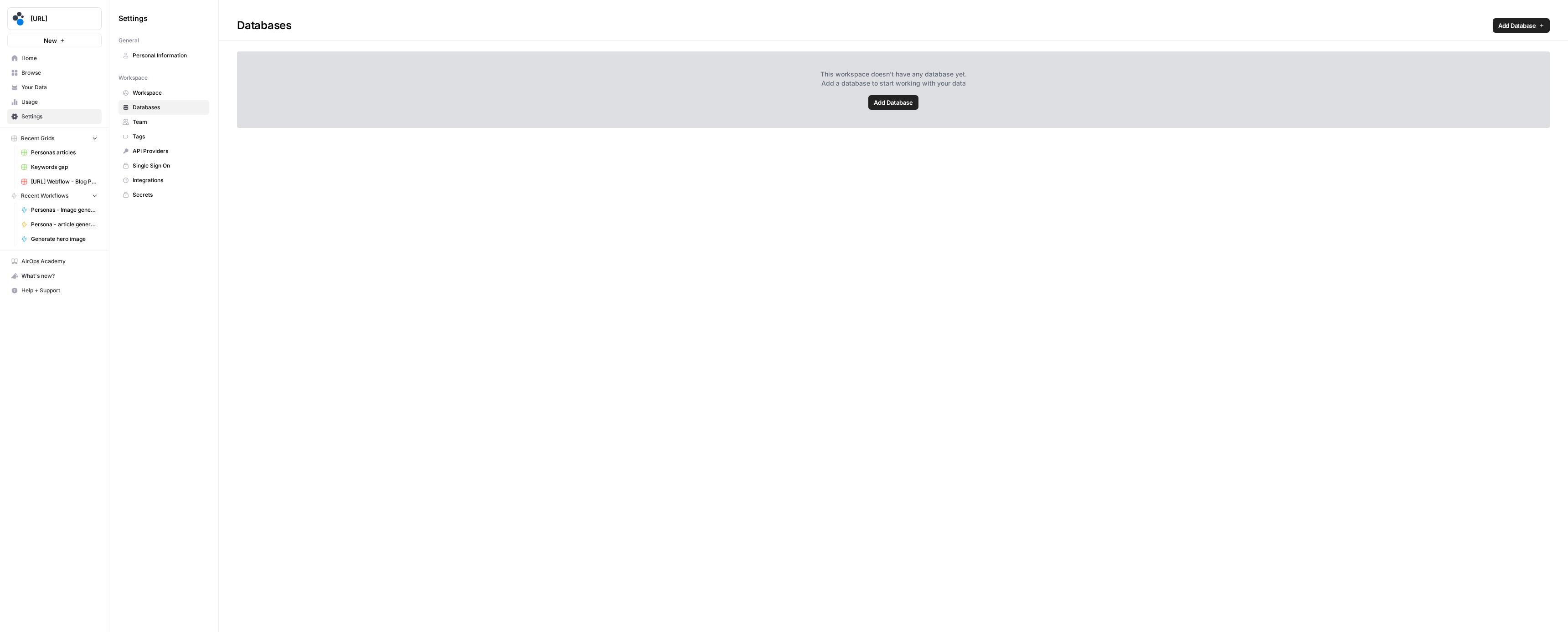
click at [152, 120] on span "Team" at bounding box center [169, 122] width 72 height 8
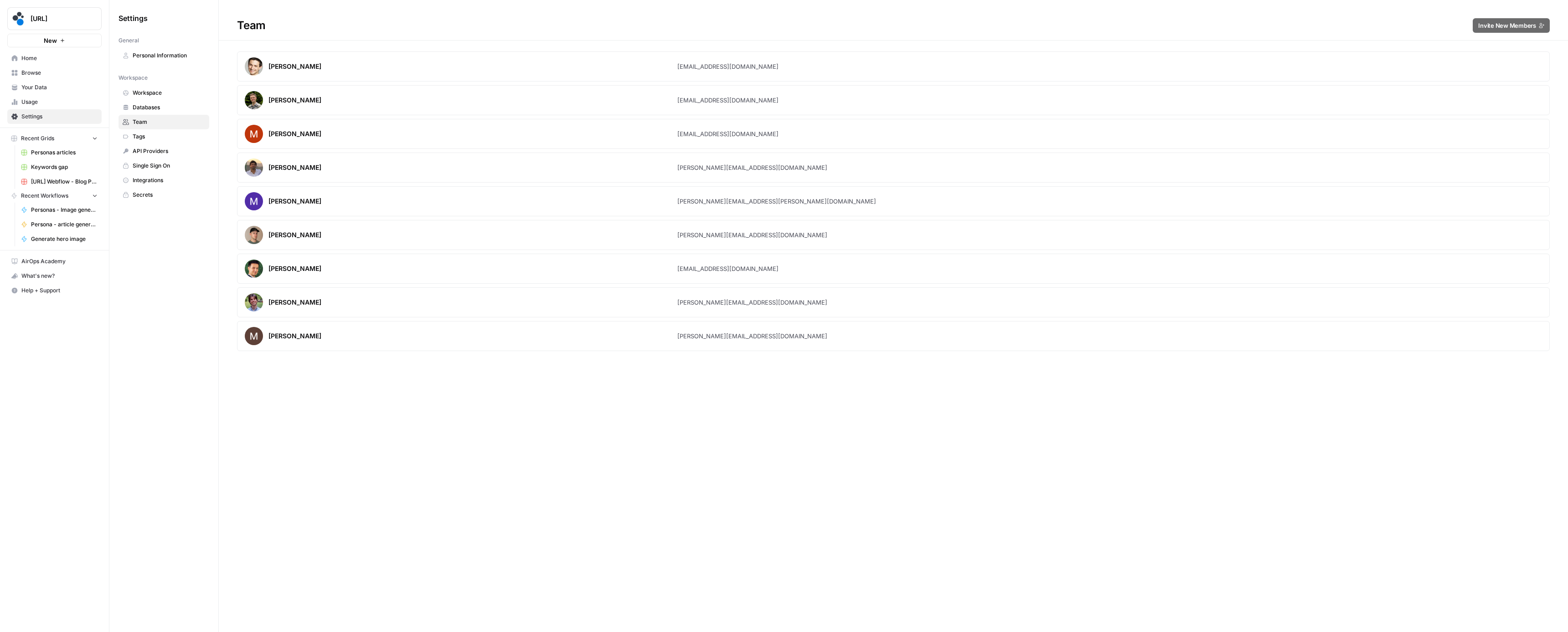
click at [154, 131] on link "Tags" at bounding box center [164, 137] width 91 height 15
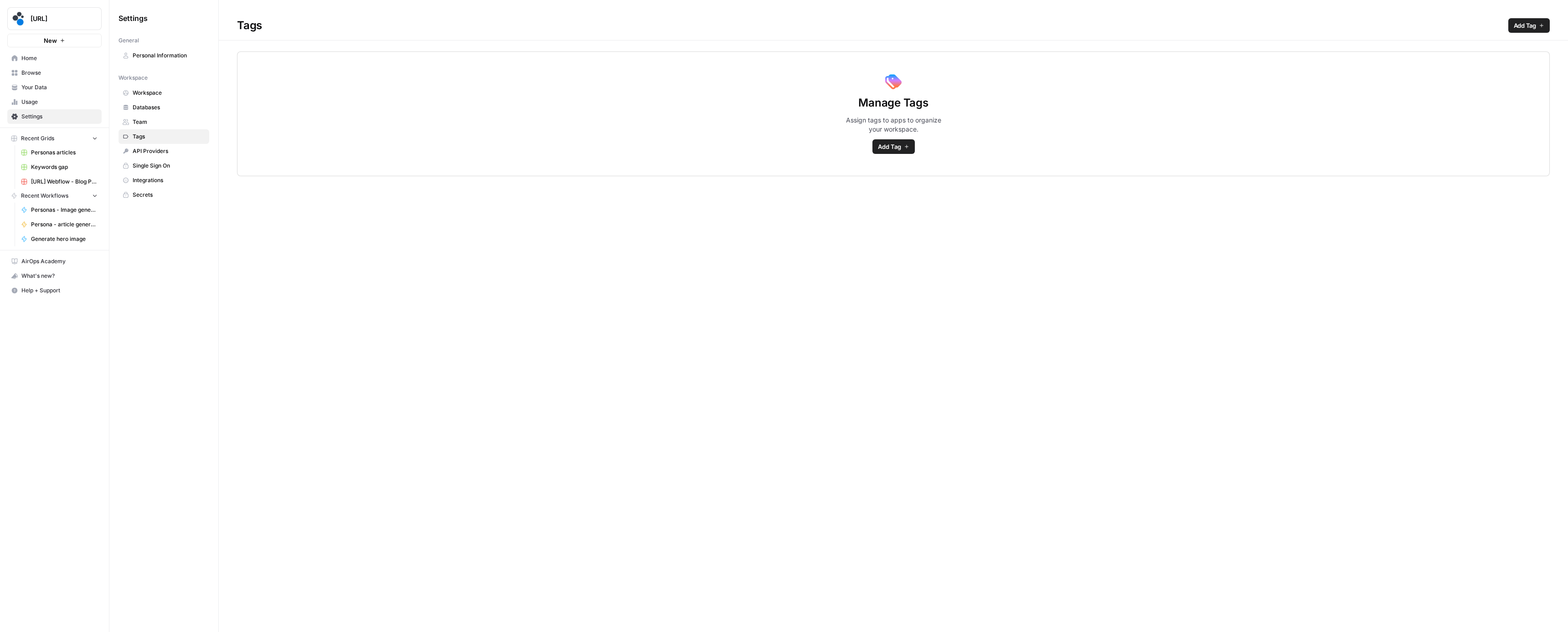
click at [165, 148] on span "API Providers" at bounding box center [169, 151] width 72 height 8
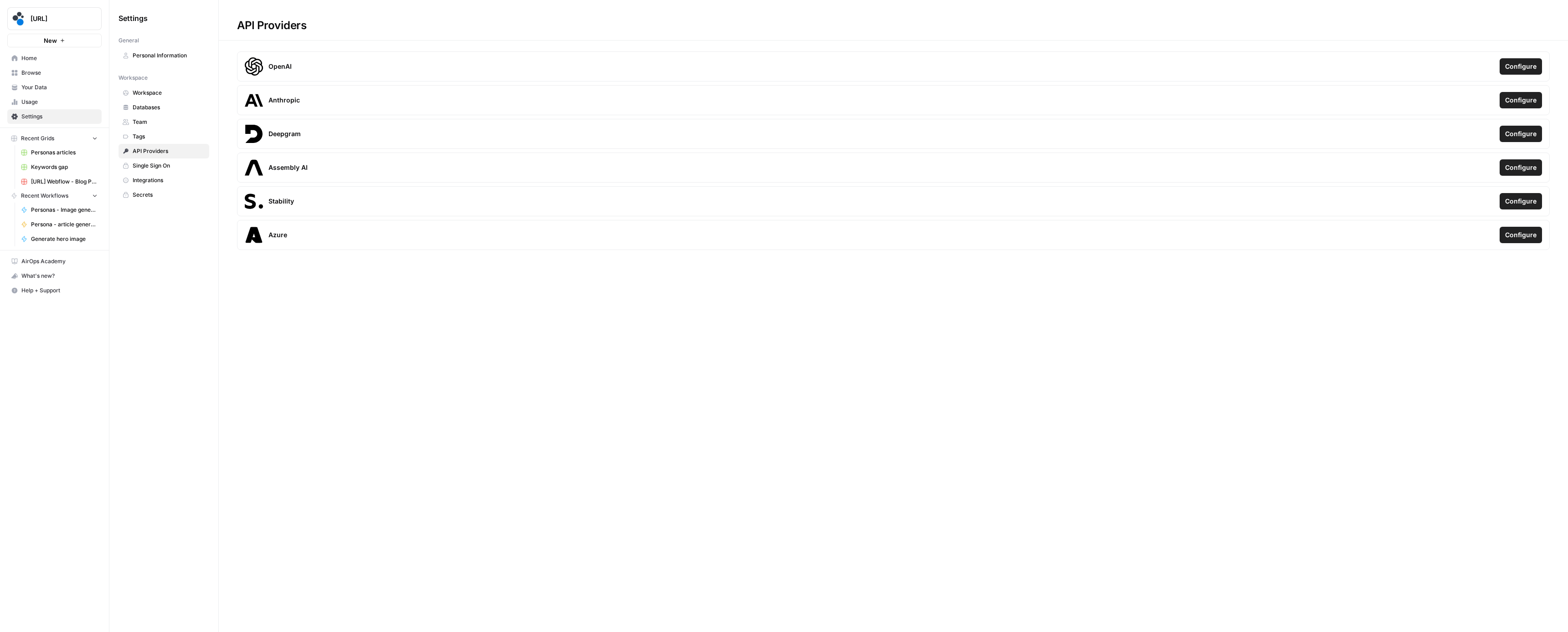
click at [167, 164] on span "Single Sign On" at bounding box center [169, 165] width 72 height 8
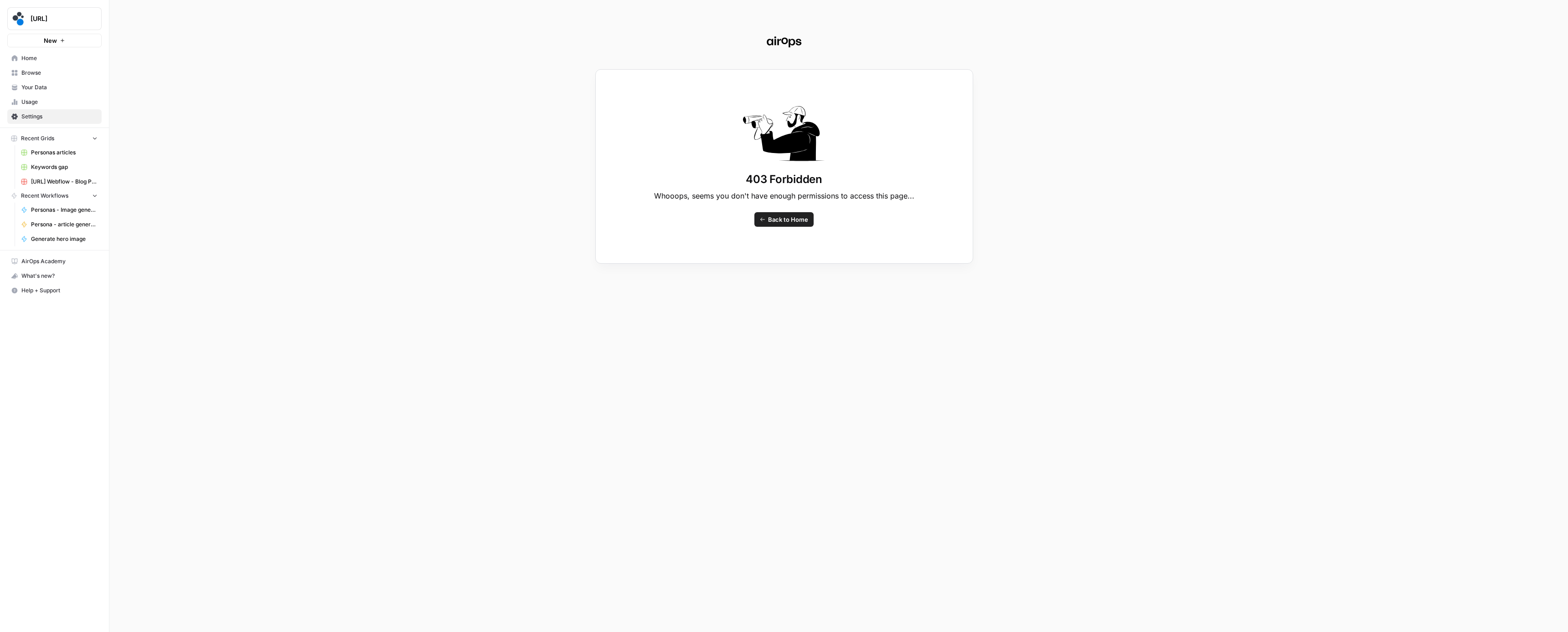
click at [70, 116] on div "403 Forbidden Whooops, seems you don't have enough permissions to access this p…" at bounding box center [784, 316] width 1568 height 632
click at [70, 119] on div "403 Forbidden Whooops, seems you don't have enough permissions to access this p…" at bounding box center [784, 316] width 1568 height 632
click at [66, 100] on div "403 Forbidden Whooops, seems you don't have enough permissions to access this p…" at bounding box center [784, 316] width 1568 height 632
click at [810, 222] on link "Back to Home" at bounding box center [783, 220] width 59 height 15
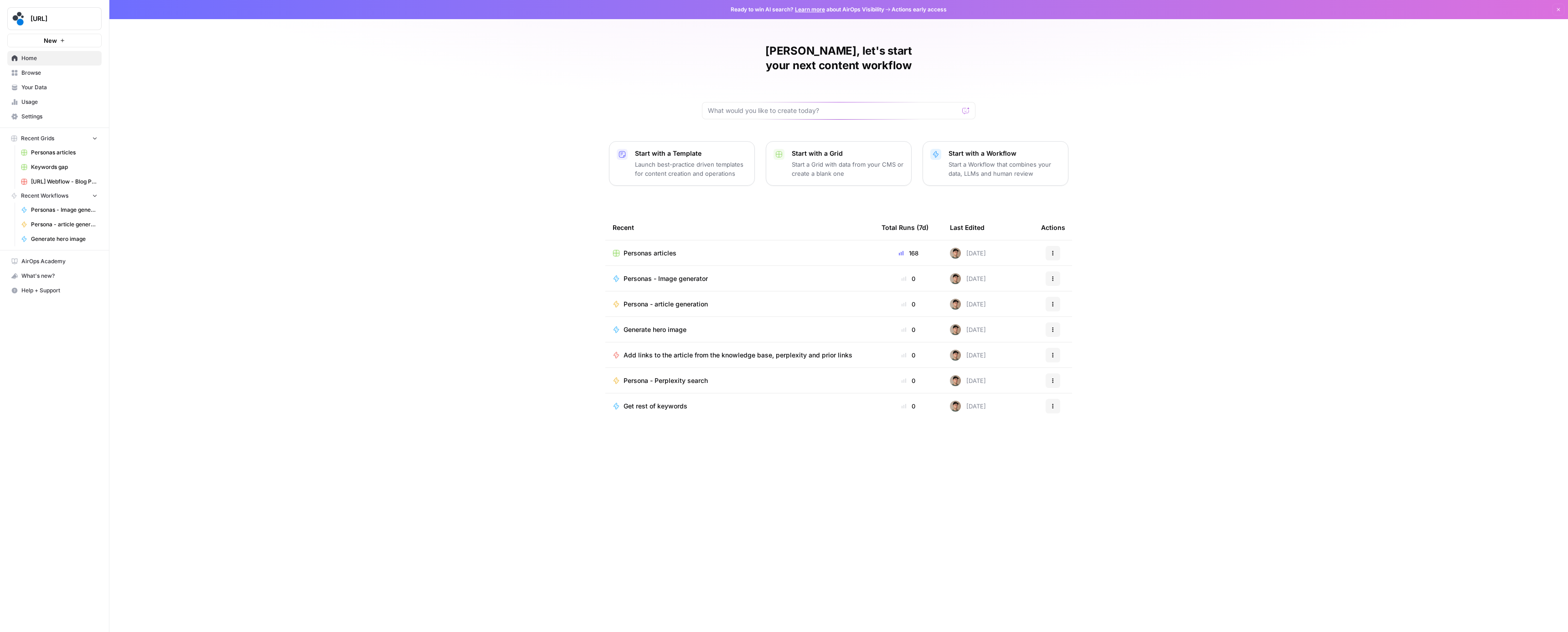
click at [21, 116] on link "Settings" at bounding box center [54, 117] width 94 height 15
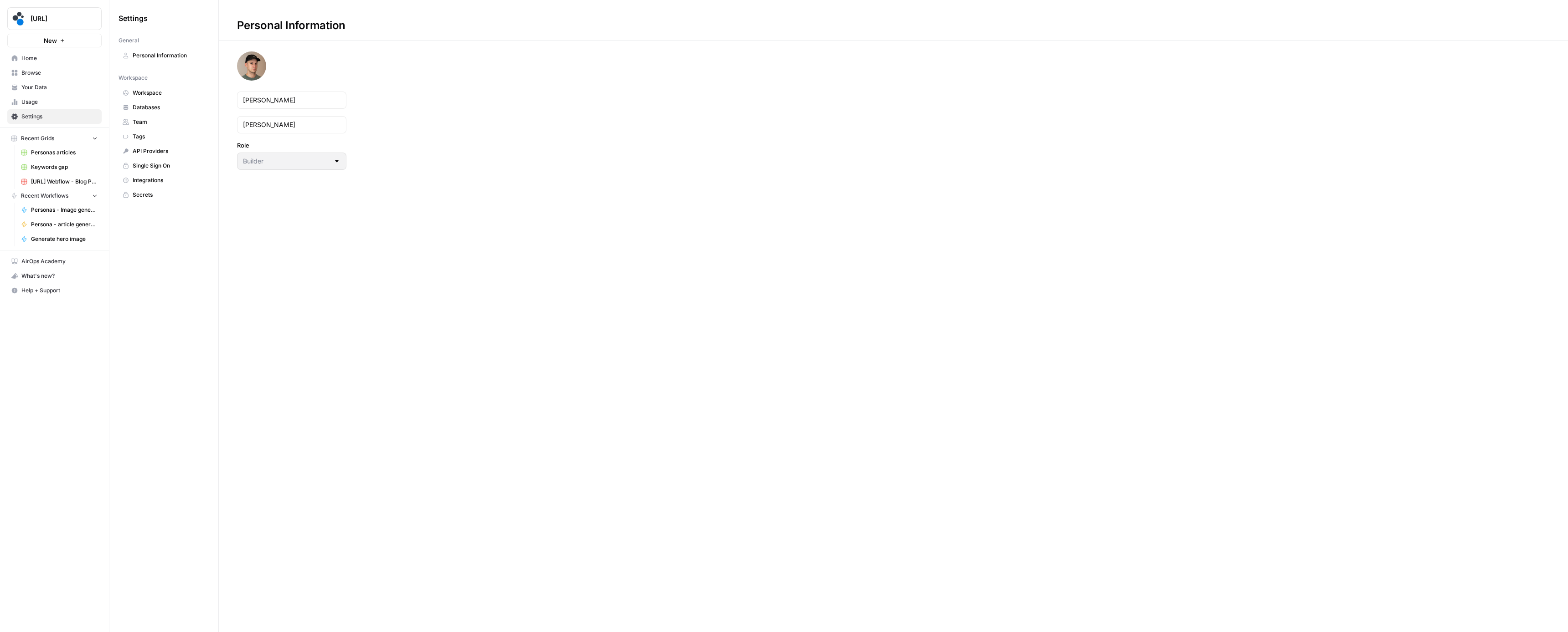
click at [29, 102] on span "Usage" at bounding box center [59, 102] width 76 height 8
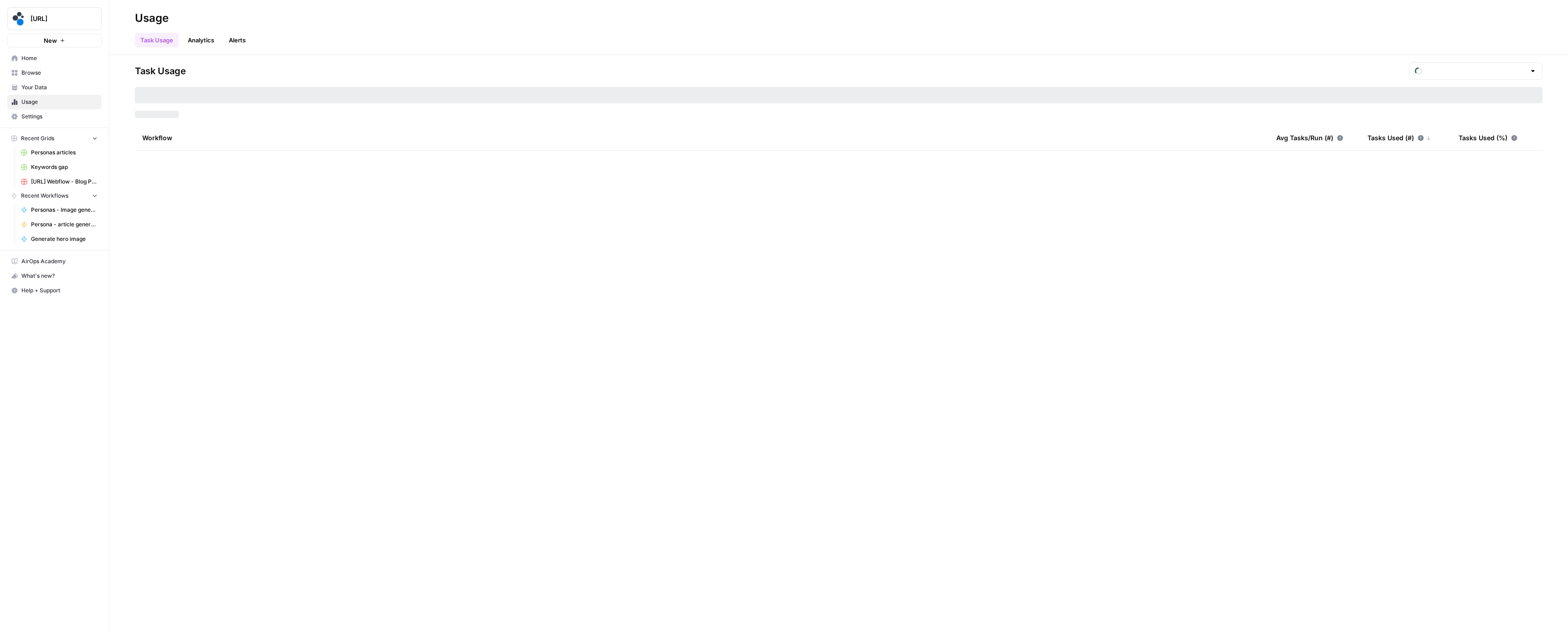
type input "August Tasks"
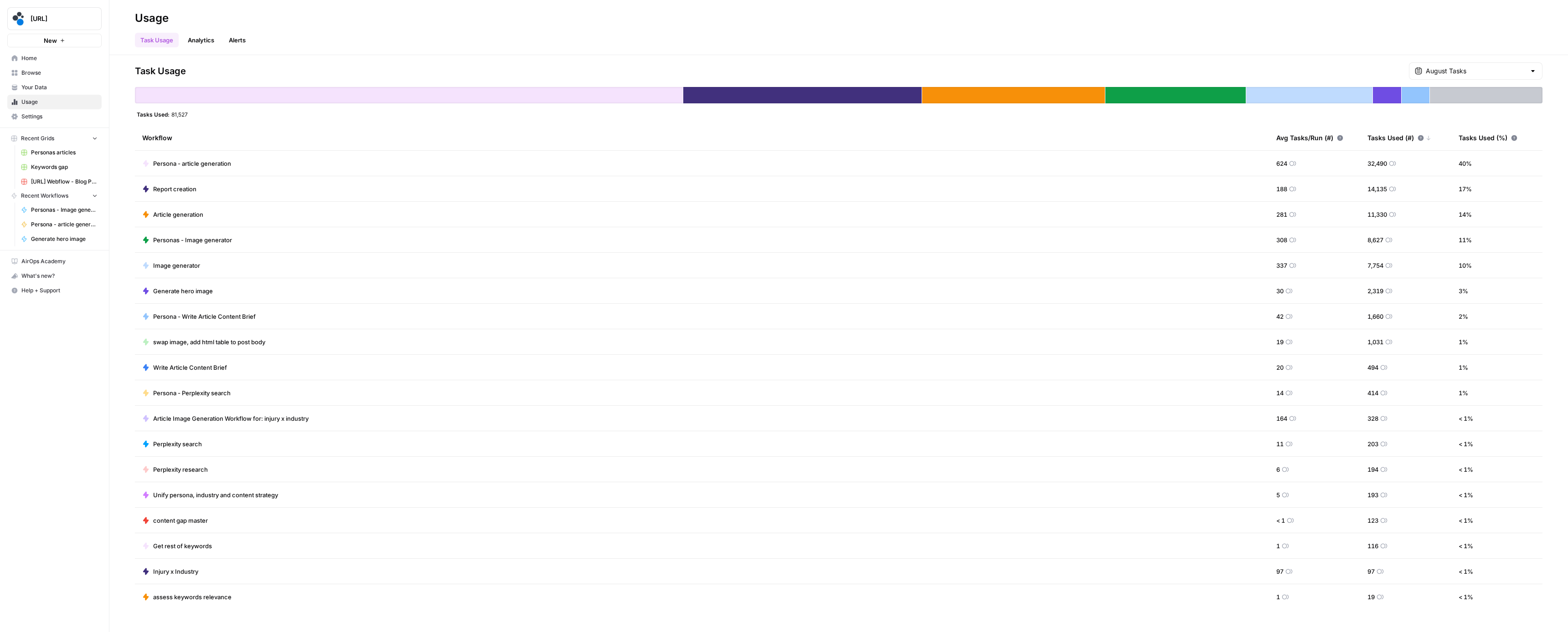
click at [230, 34] on link "Alerts" at bounding box center [237, 40] width 28 height 15
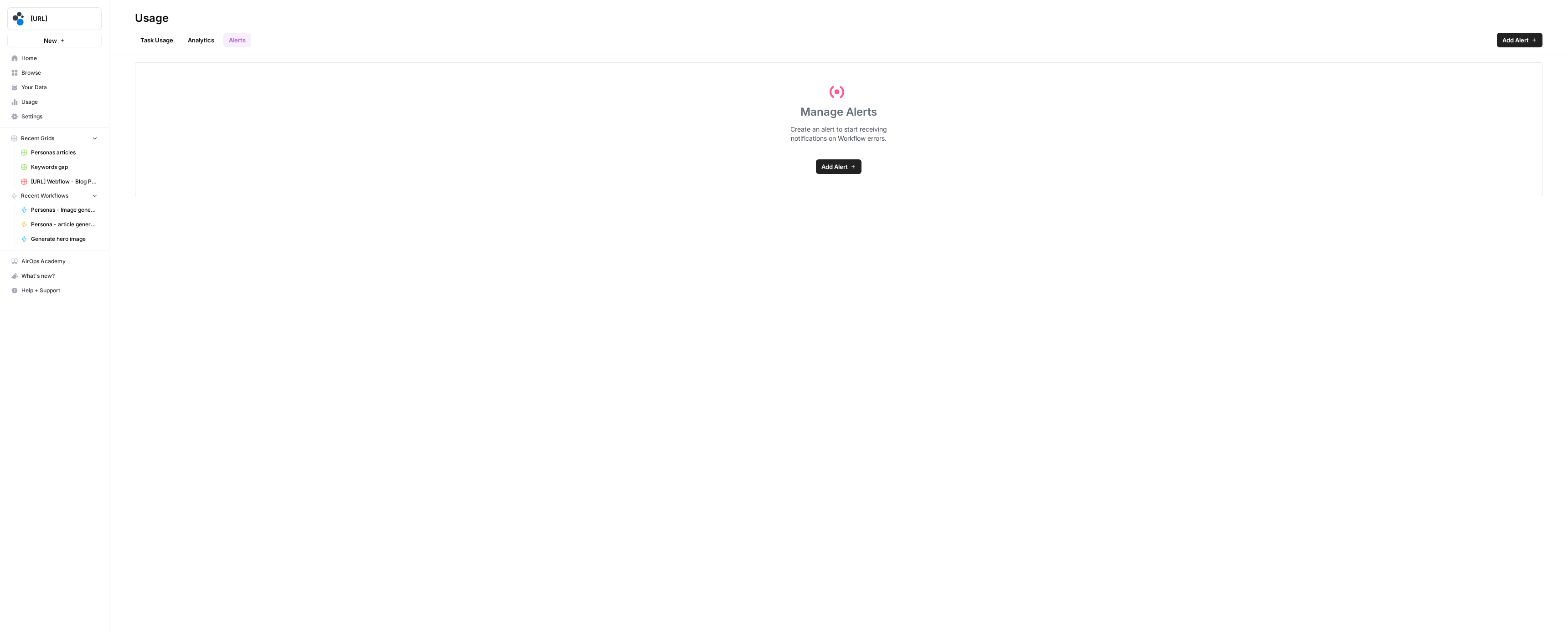
click at [206, 38] on link "Analytics" at bounding box center [201, 40] width 37 height 15
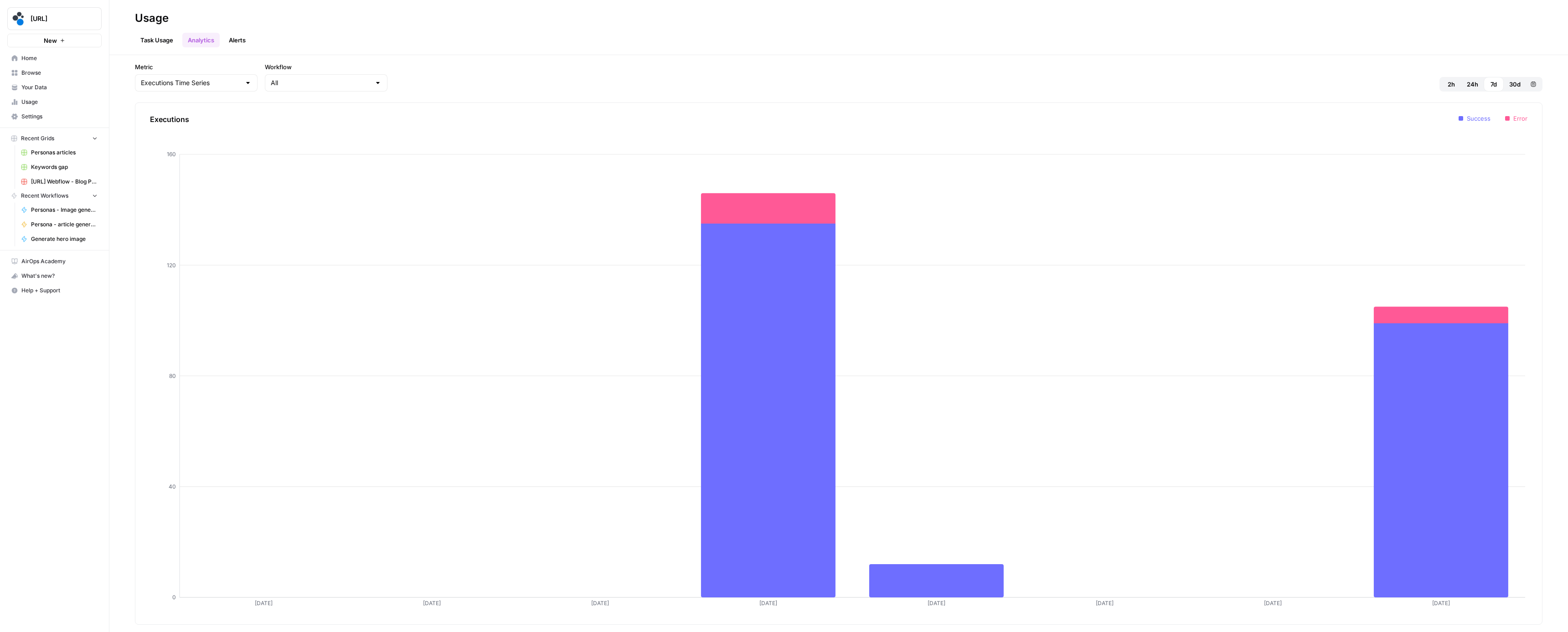
click at [153, 41] on link "Task Usage" at bounding box center [157, 40] width 44 height 15
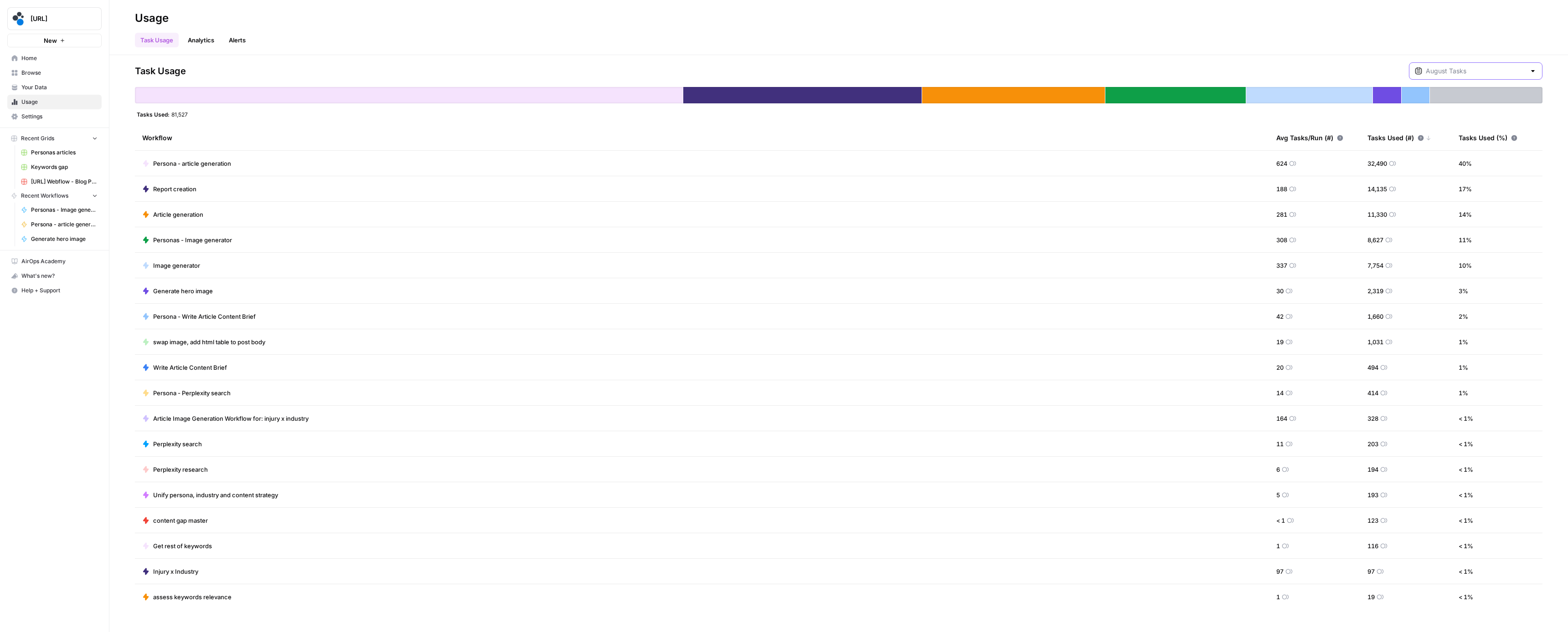
click at [1434, 72] on input "text" at bounding box center [1475, 71] width 100 height 9
click at [1444, 117] on span "July Tasks" at bounding box center [1475, 114] width 111 height 9
type input "July Tasks"
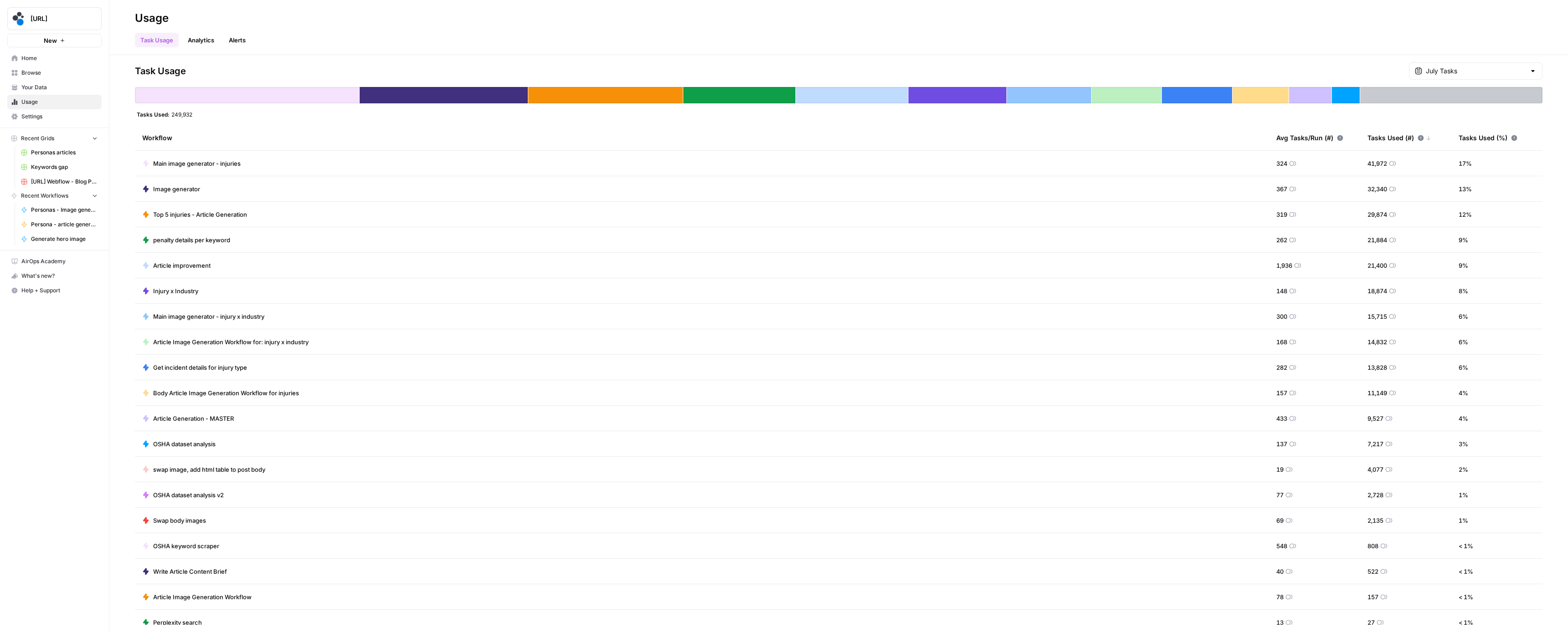
click at [1353, 48] on header "Usage Task Usage Analytics Alerts" at bounding box center [839, 27] width 1458 height 55
click at [1450, 69] on input "text" at bounding box center [1475, 71] width 100 height 9
click at [1453, 139] on span "June Tasks" at bounding box center [1475, 136] width 111 height 9
type input "June Tasks"
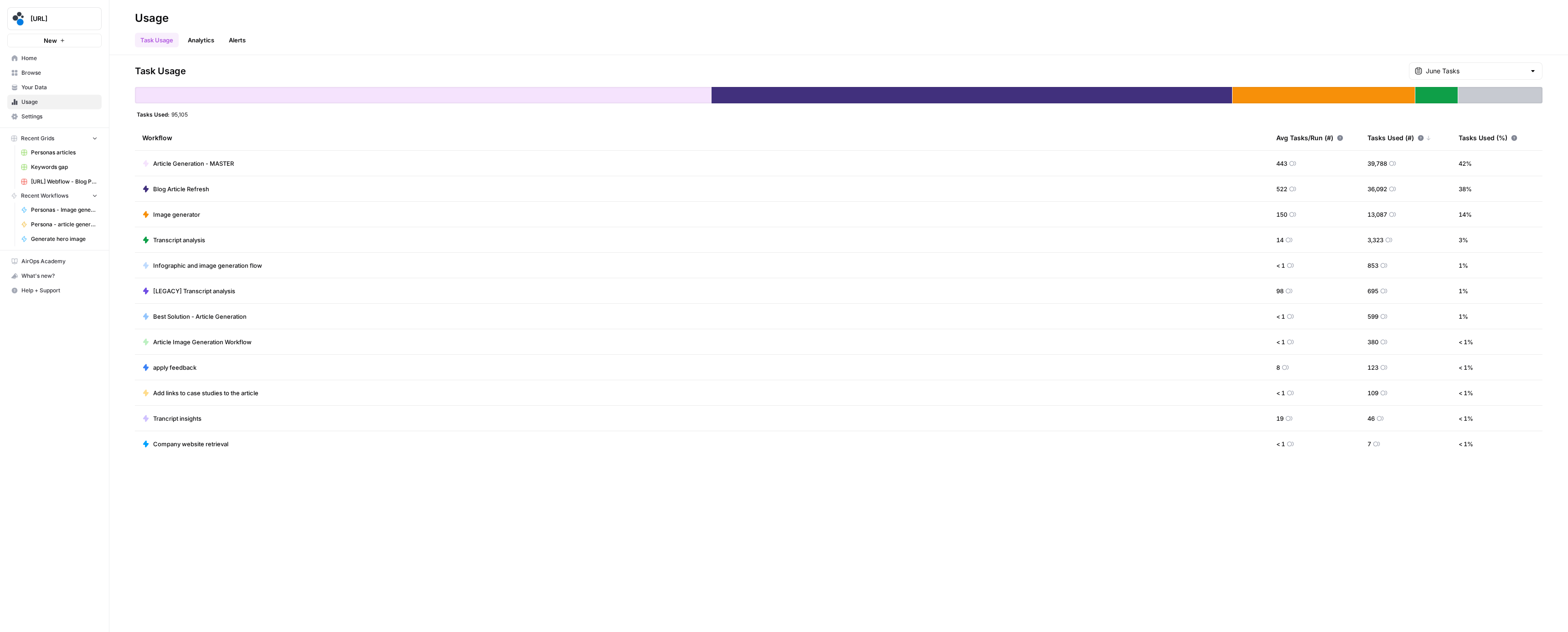
click at [1473, 70] on div "2,815 Tasks. Includes apps using less than 1% of total and AirOps AI services." at bounding box center [1491, 70] width 133 height 16
click at [1409, 68] on div "Task Usage June Tasks" at bounding box center [839, 71] width 1407 height 17
click at [1454, 72] on input "text" at bounding box center [1475, 71] width 100 height 9
click at [1447, 92] on span "August Tasks" at bounding box center [1475, 94] width 111 height 9
type input "August Tasks"
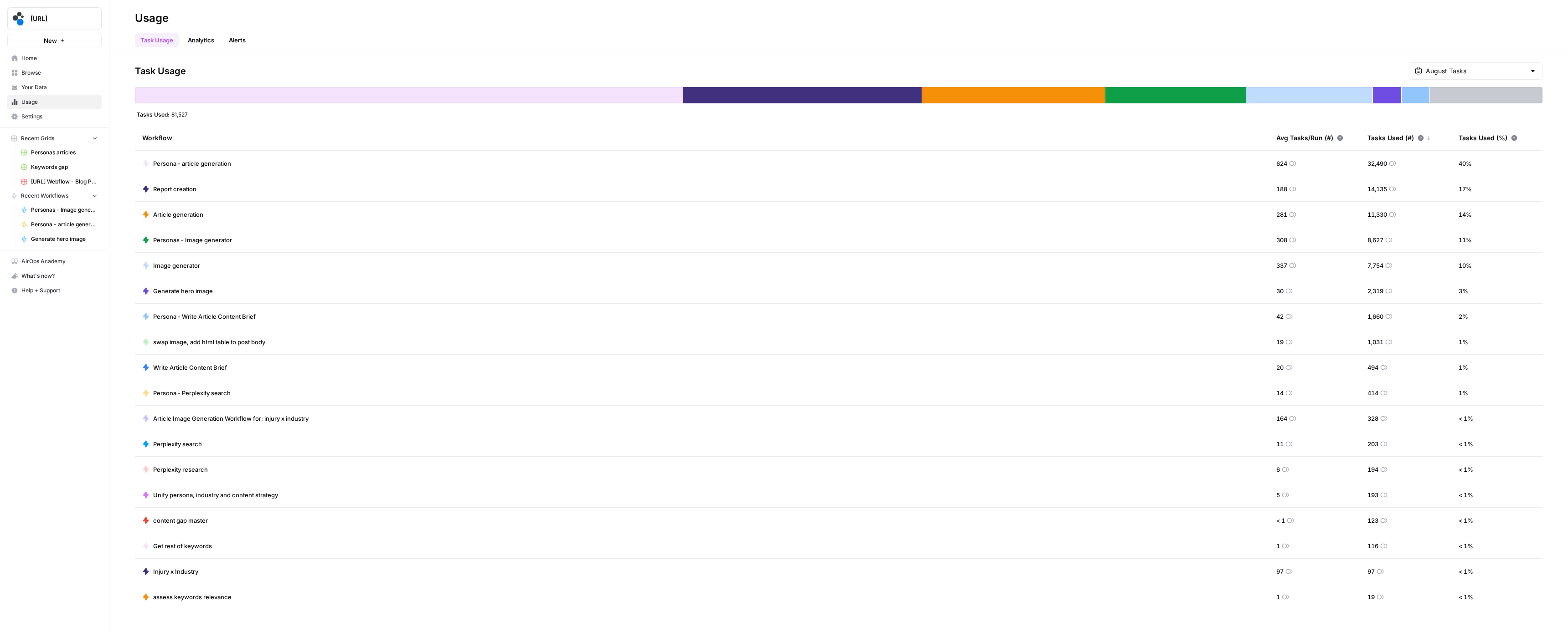
drag, startPoint x: 1399, startPoint y: 212, endPoint x: 1346, endPoint y: 214, distance: 53.0
click at [1353, 213] on tr "Article generation 281 11,330 14 %" at bounding box center [839, 215] width 1407 height 26
click at [1467, 66] on input "text" at bounding box center [1475, 71] width 100 height 9
click at [1447, 115] on span "July Tasks" at bounding box center [1475, 114] width 111 height 9
type input "July Tasks"
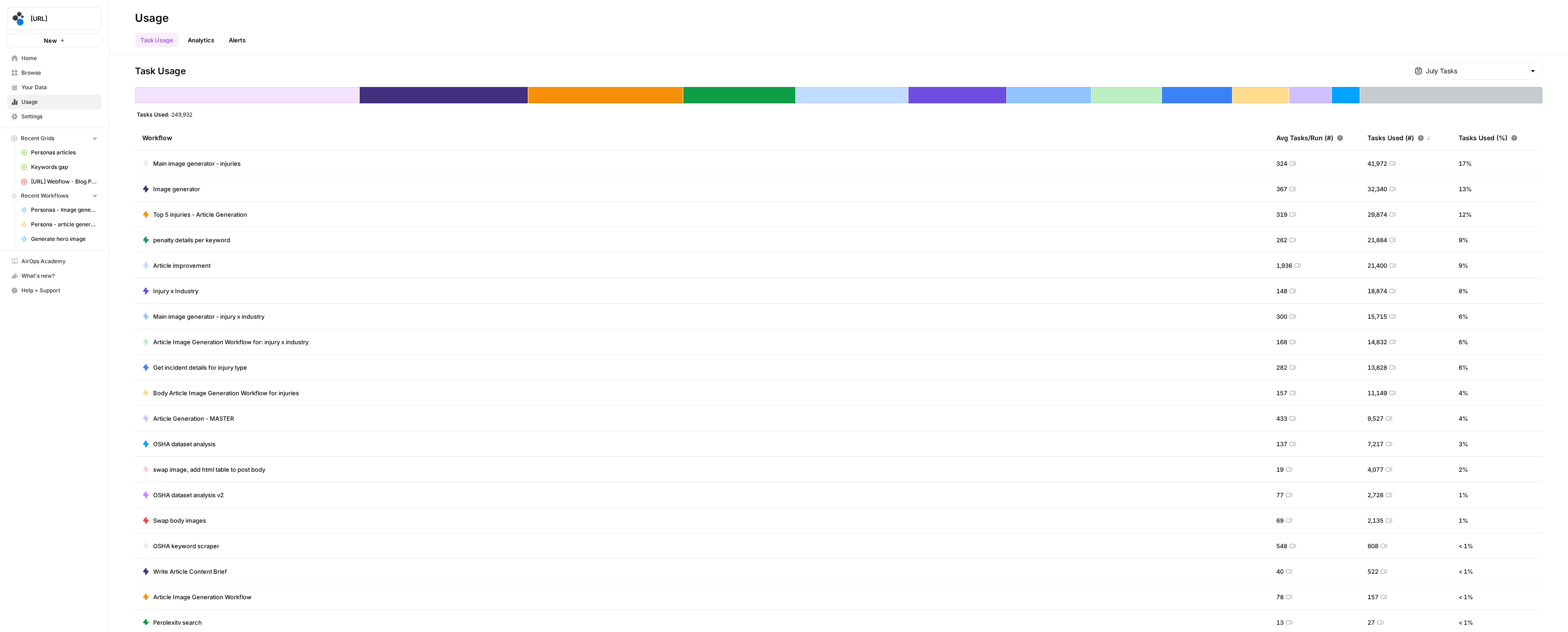
click at [1276, 267] on span "1,936" at bounding box center [1284, 265] width 16 height 9
drag, startPoint x: 1273, startPoint y: 268, endPoint x: 1282, endPoint y: 266, distance: 9.2
click at [1282, 266] on span "1,936" at bounding box center [1284, 265] width 16 height 9
drag, startPoint x: 1265, startPoint y: 206, endPoint x: 1298, endPoint y: 210, distance: 33.2
click at [1298, 210] on td "319" at bounding box center [1315, 214] width 91 height 25
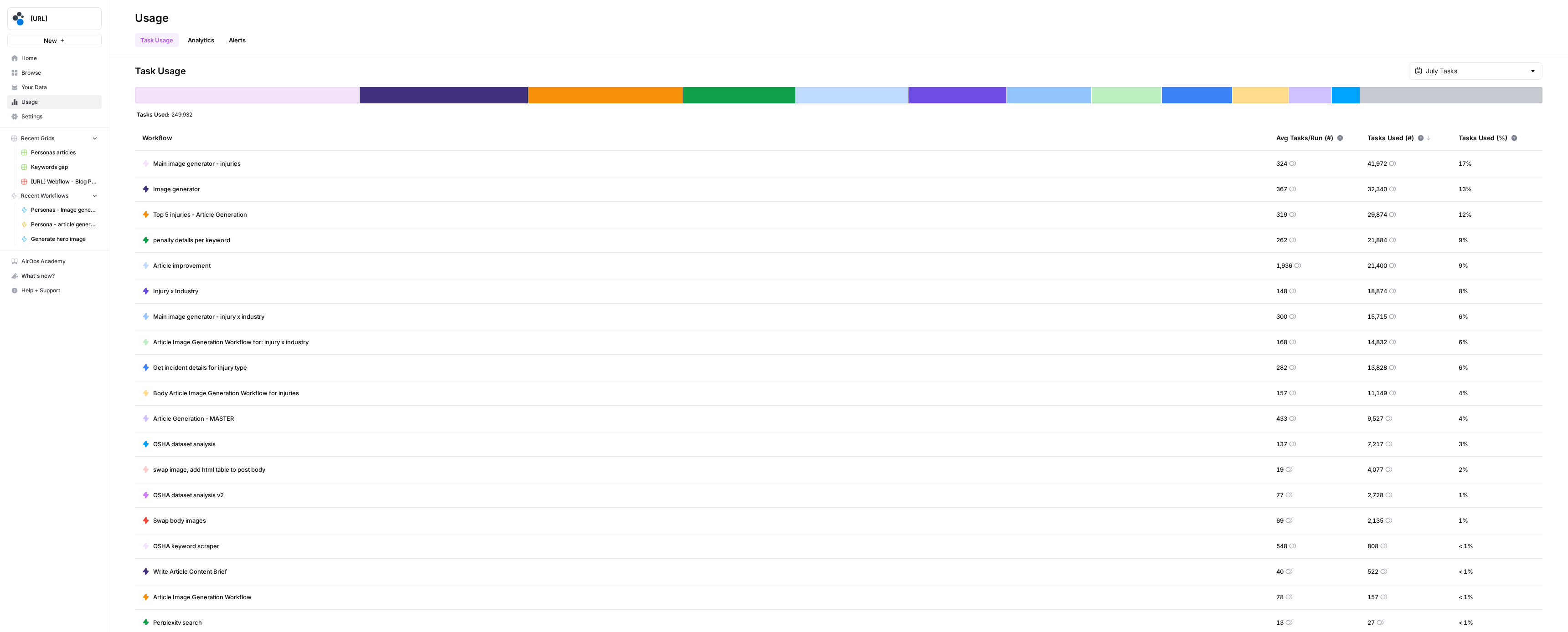
drag, startPoint x: 1265, startPoint y: 258, endPoint x: 1315, endPoint y: 260, distance: 50.0
click at [1315, 260] on td "1,936" at bounding box center [1315, 265] width 91 height 25
click at [1451, 75] on div "11,320 Tasks. Includes apps using less than 1% of total and AirOps AI services." at bounding box center [1451, 70] width 135 height 16
click at [1340, 33] on div "Task Usage Analytics Alerts" at bounding box center [839, 36] width 1407 height 22
click at [1469, 69] on input "text" at bounding box center [1475, 71] width 100 height 9
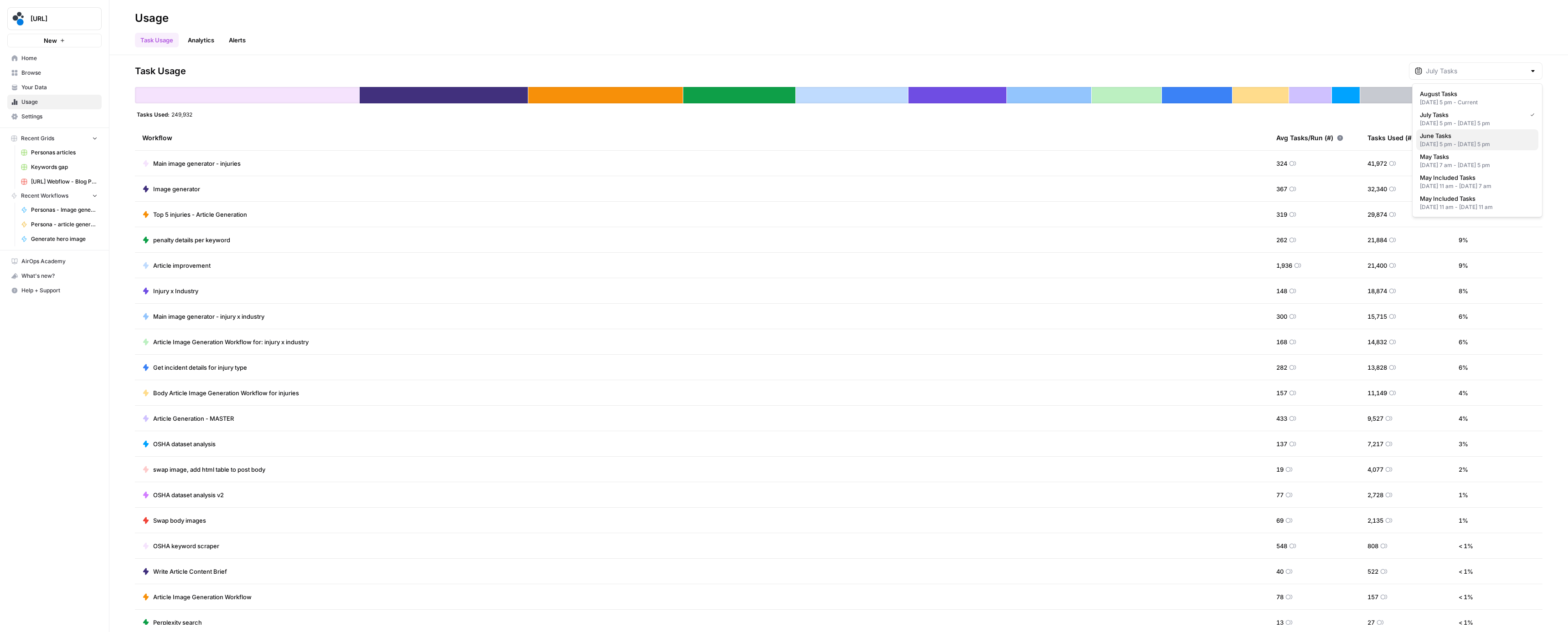
click at [1446, 138] on span "June Tasks" at bounding box center [1475, 136] width 111 height 9
type input "June Tasks"
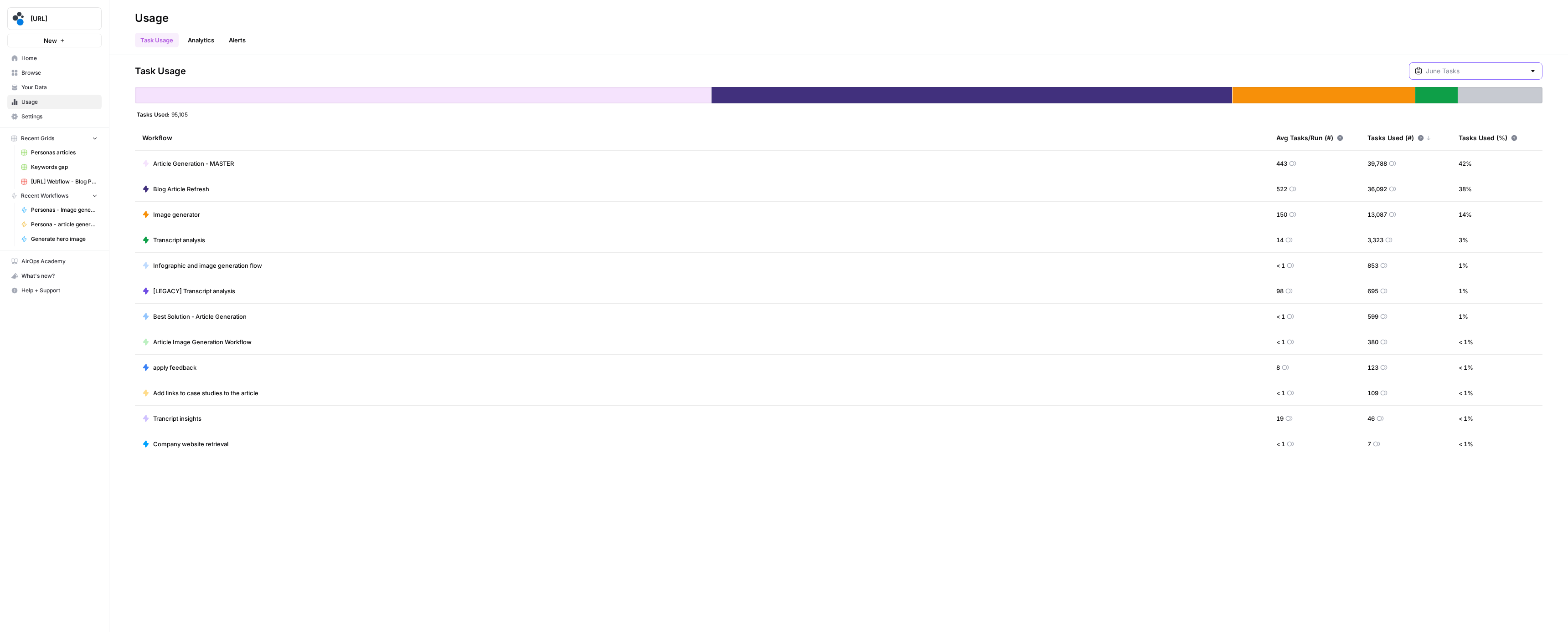
click at [1446, 74] on input "text" at bounding box center [1475, 71] width 100 height 9
click at [1447, 92] on span "August Tasks" at bounding box center [1475, 94] width 111 height 9
type input "August Tasks"
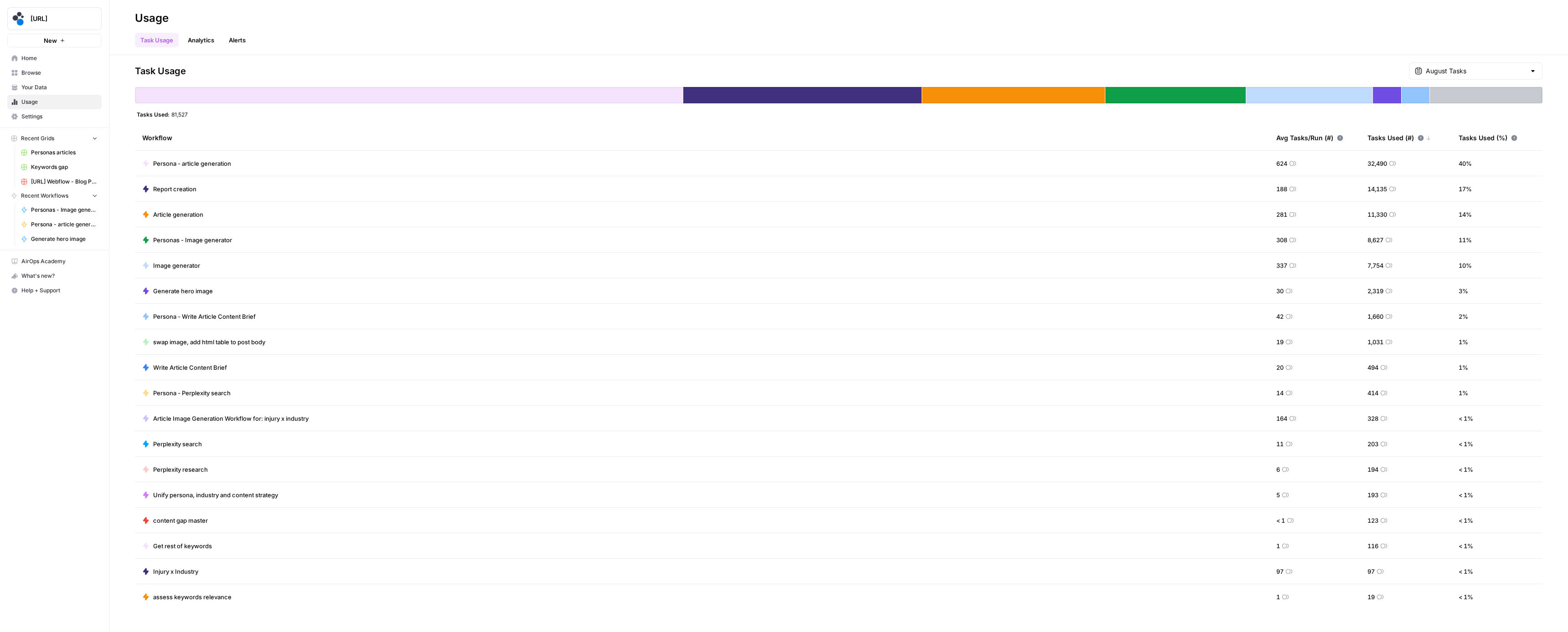
click at [1242, 44] on div "Task Usage Analytics Alerts" at bounding box center [839, 36] width 1407 height 22
click at [49, 70] on span "Browse" at bounding box center [59, 72] width 76 height 8
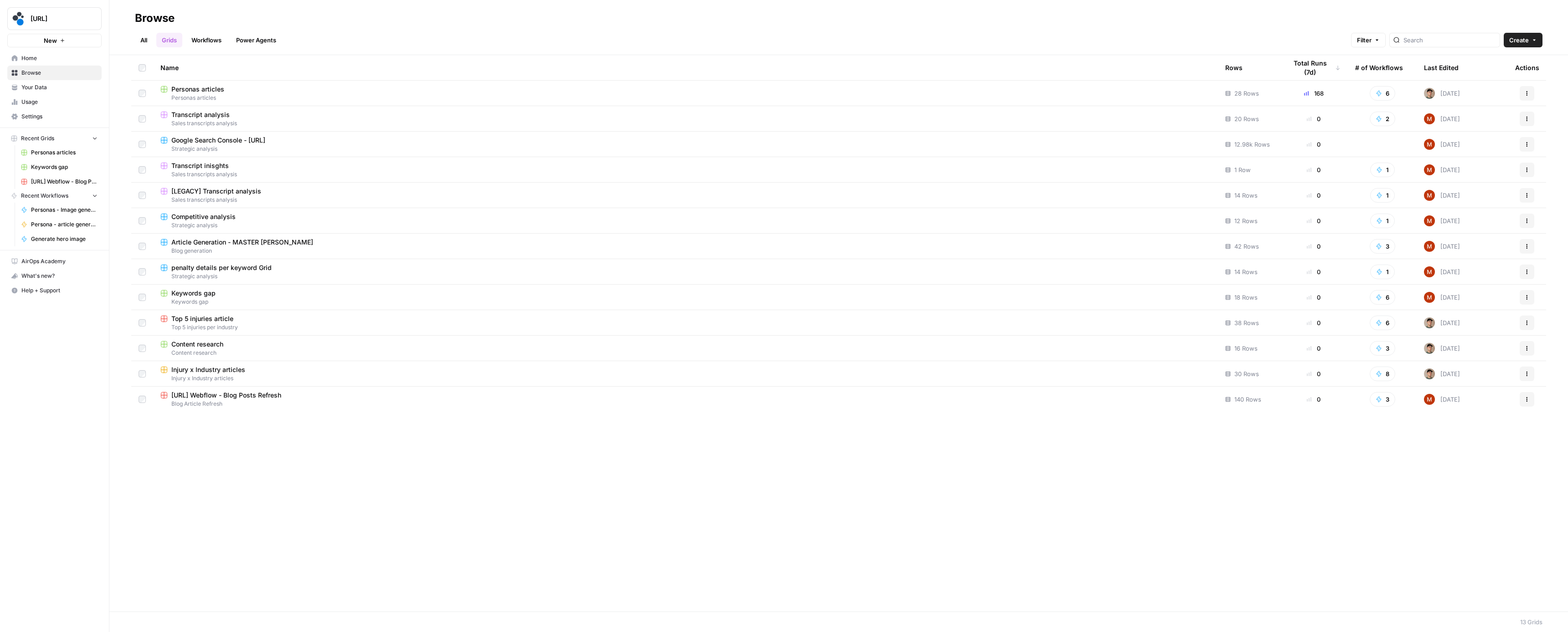
click at [195, 90] on span "Personas articles" at bounding box center [198, 89] width 53 height 9
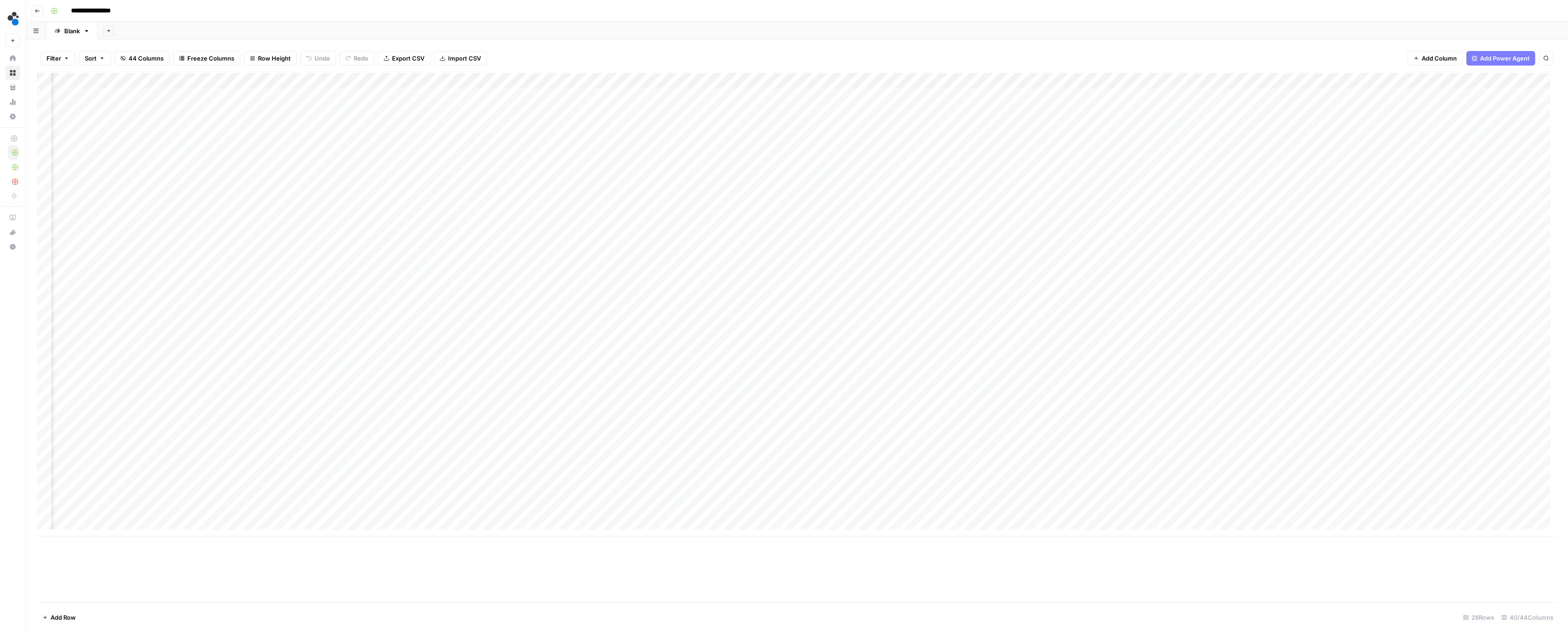
scroll to position [0, 1714]
click at [32, 70] on span "Browse" at bounding box center [59, 72] width 76 height 8
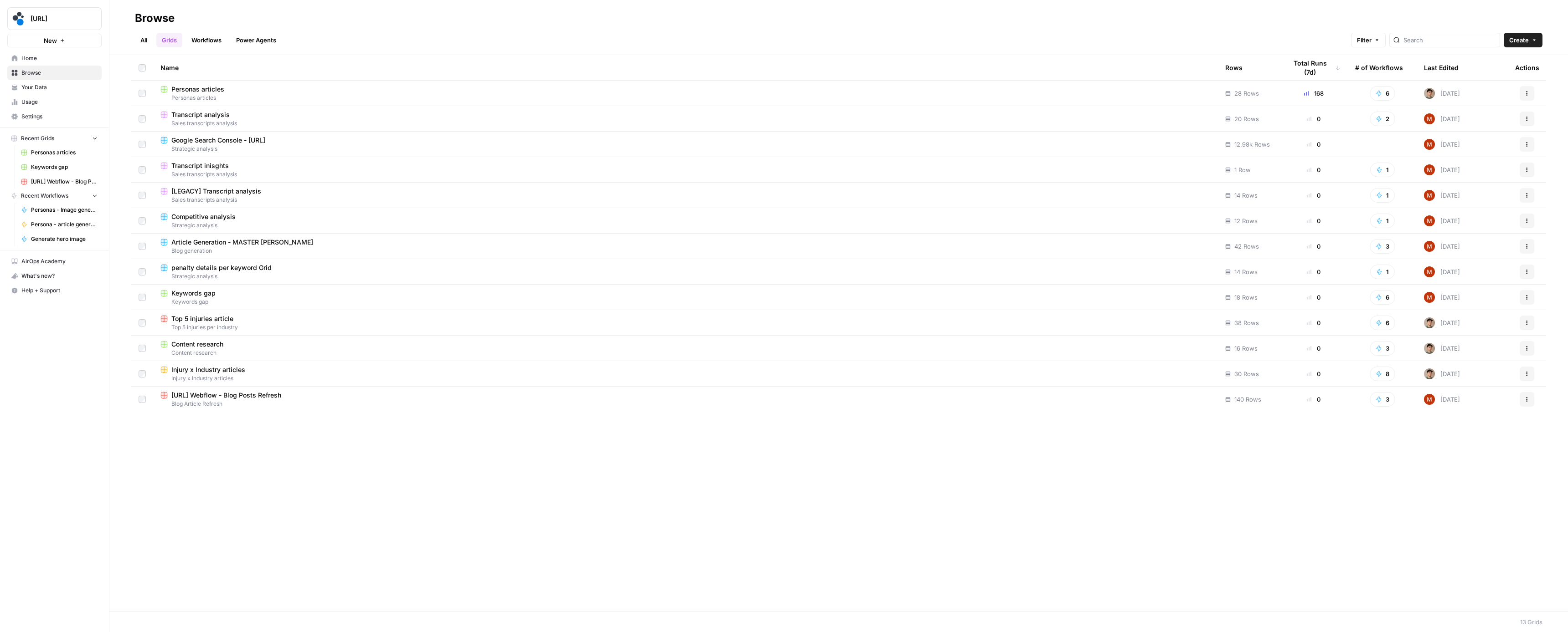
click at [46, 85] on span "Your Data" at bounding box center [59, 87] width 76 height 8
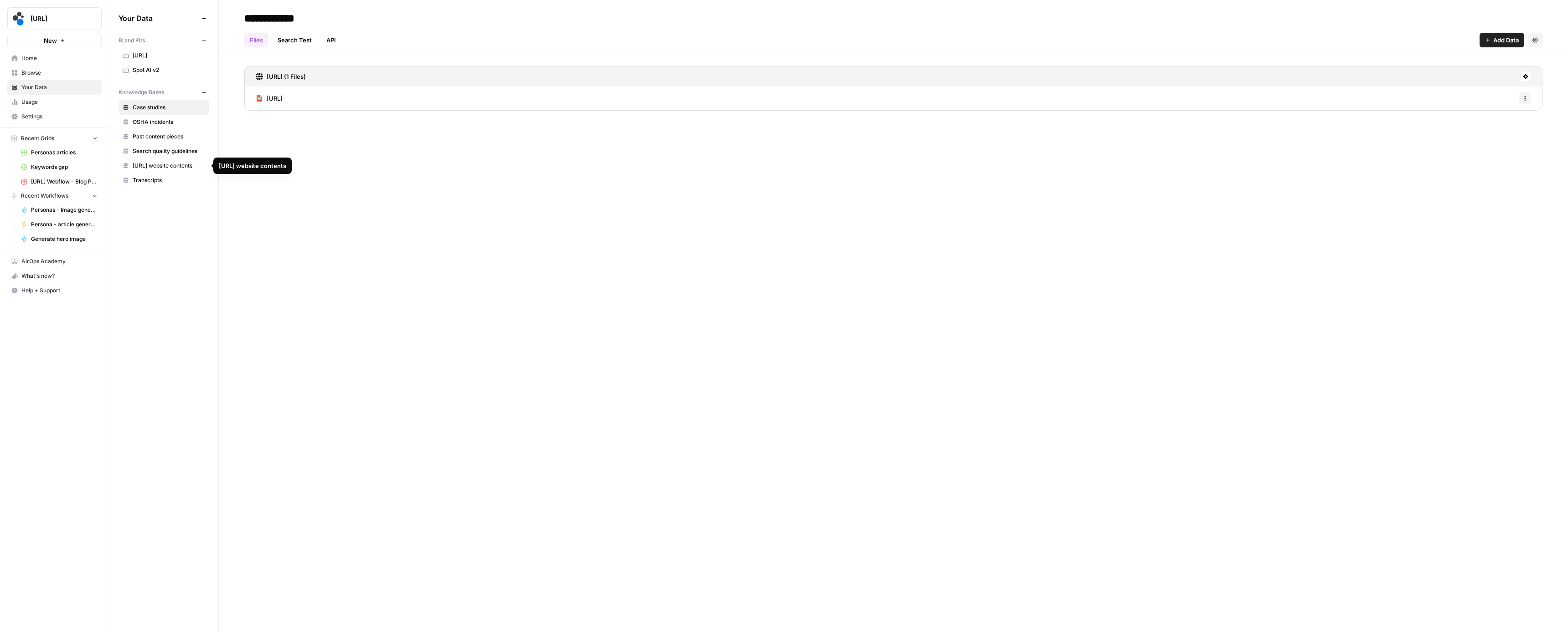
click at [153, 164] on span "Spot.ai website contents" at bounding box center [169, 165] width 72 height 8
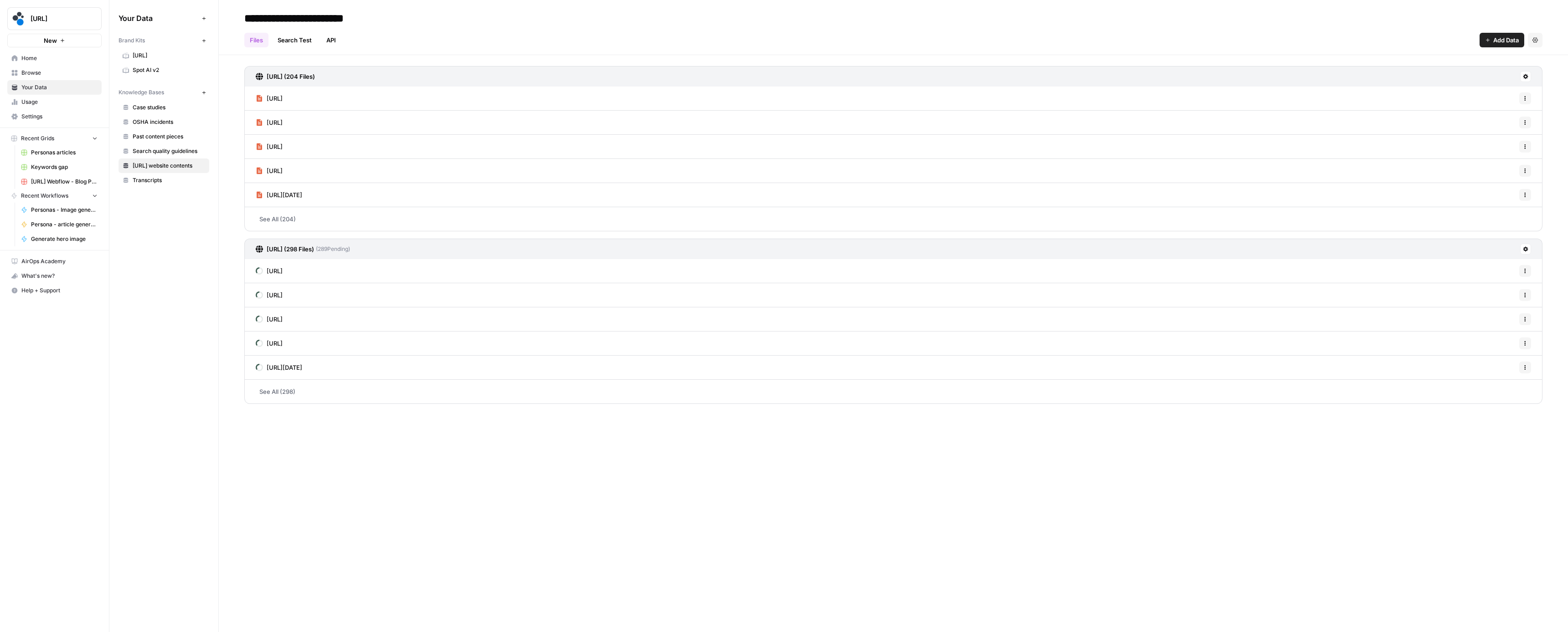
click at [26, 70] on span "Browse" at bounding box center [59, 72] width 76 height 8
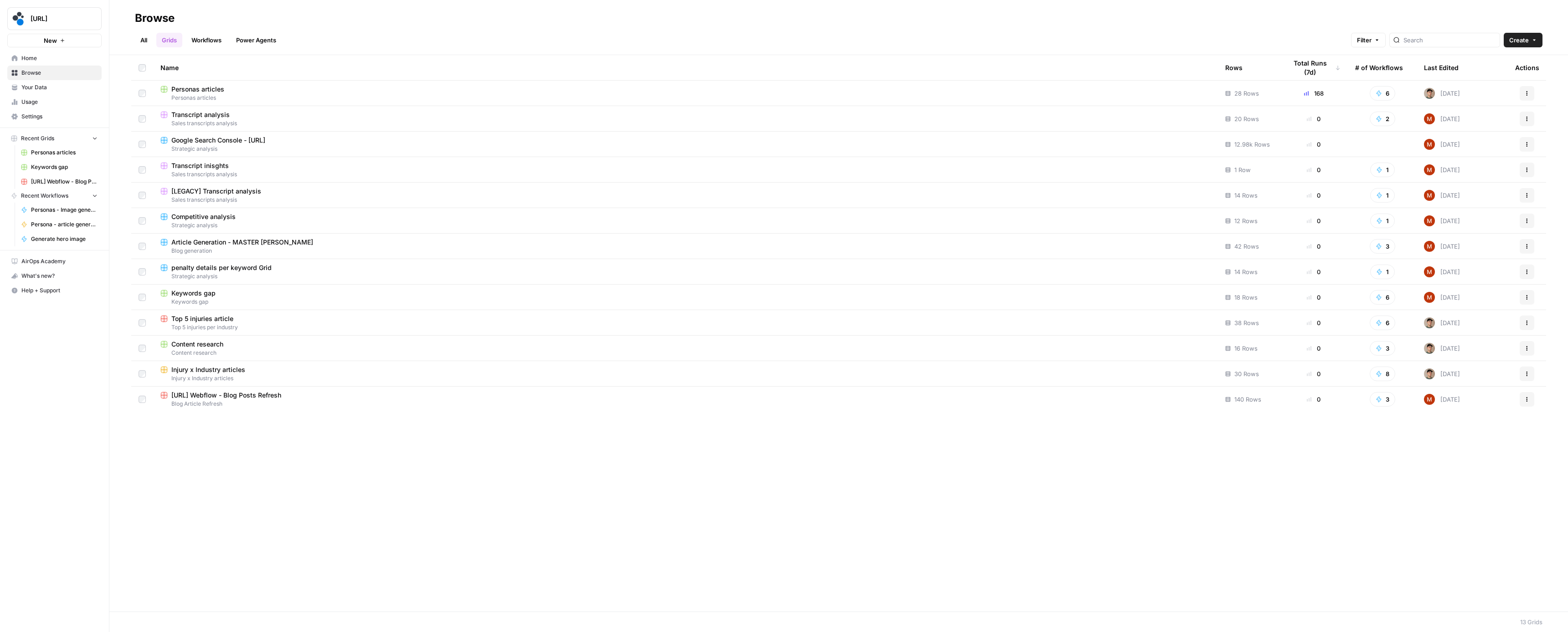
click at [219, 91] on span "Personas articles" at bounding box center [198, 89] width 53 height 9
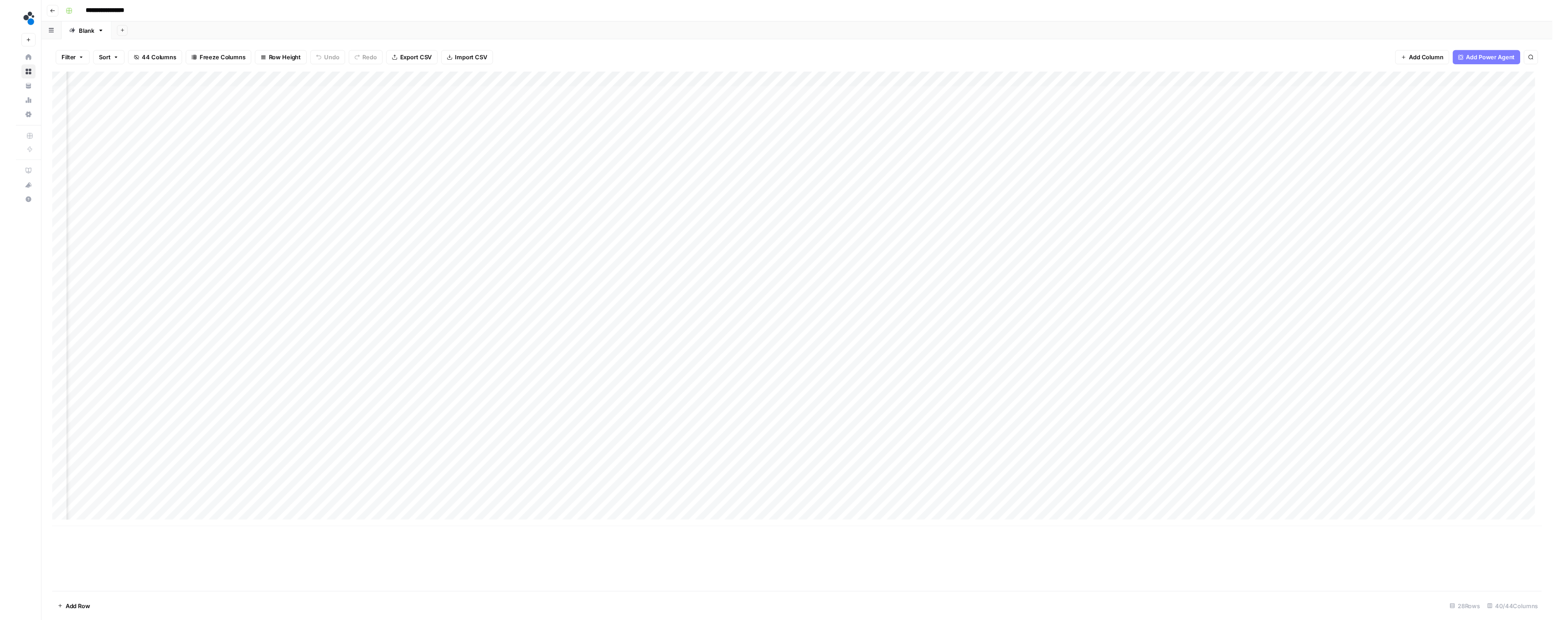
scroll to position [0, 2056]
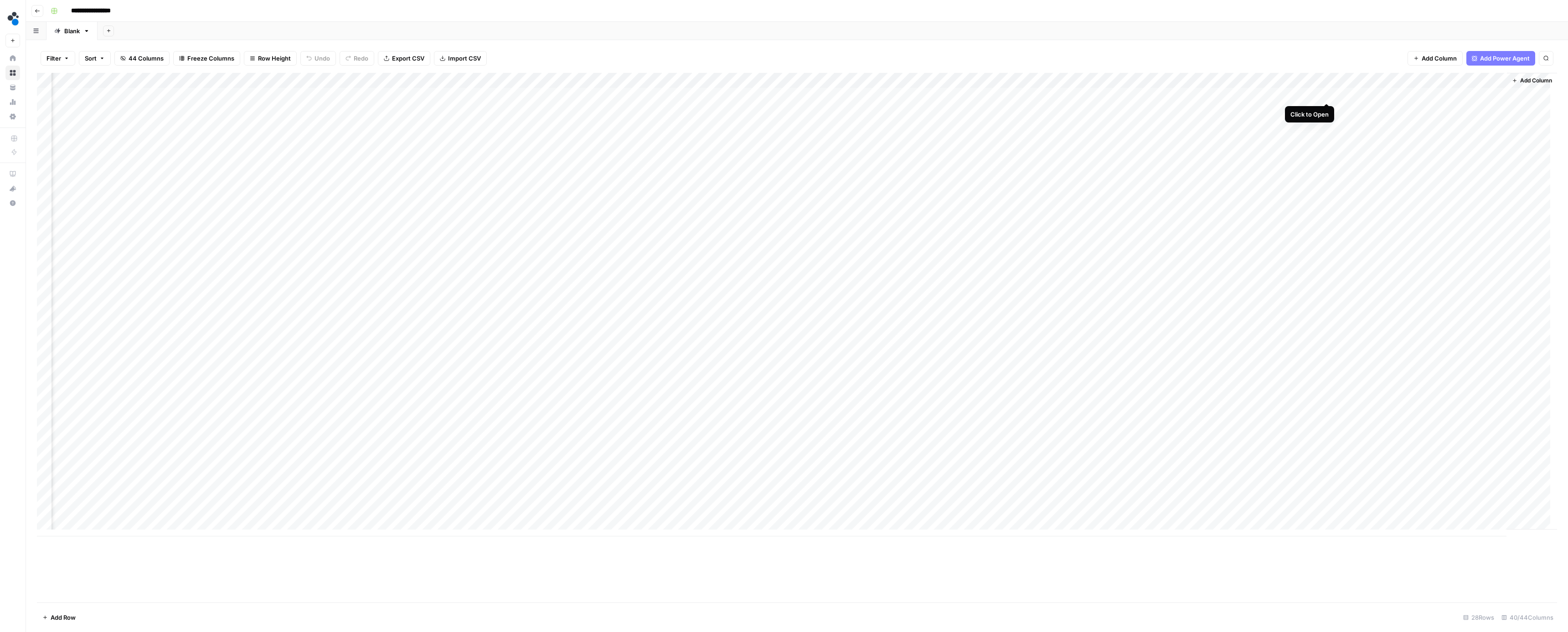
click at [1328, 94] on div "Add Column" at bounding box center [797, 305] width 1520 height 464
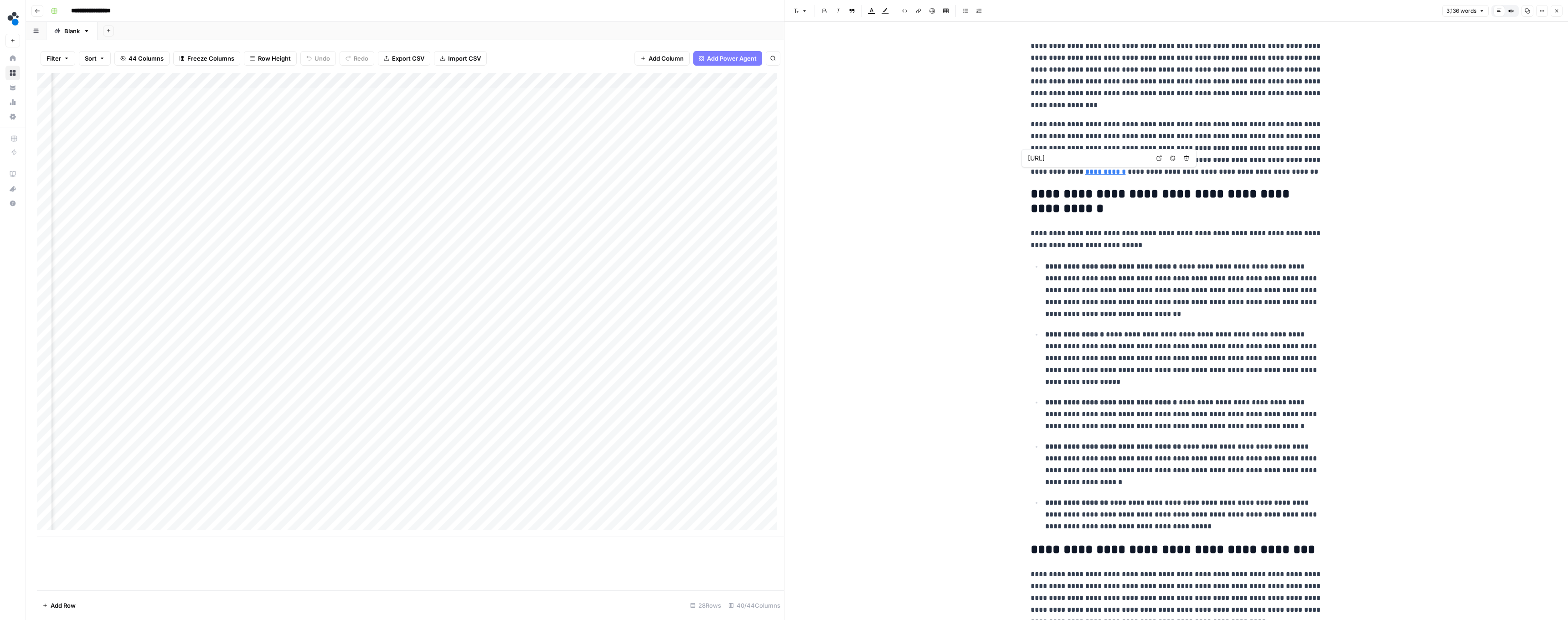
click at [1085, 171] on link "**********" at bounding box center [1105, 171] width 41 height 7
click at [1070, 163] on input "[URL]" at bounding box center [1088, 158] width 121 height 9
click at [1163, 158] on body "**********" at bounding box center [784, 310] width 1568 height 620
click at [1085, 175] on link "**********" at bounding box center [1105, 171] width 41 height 7
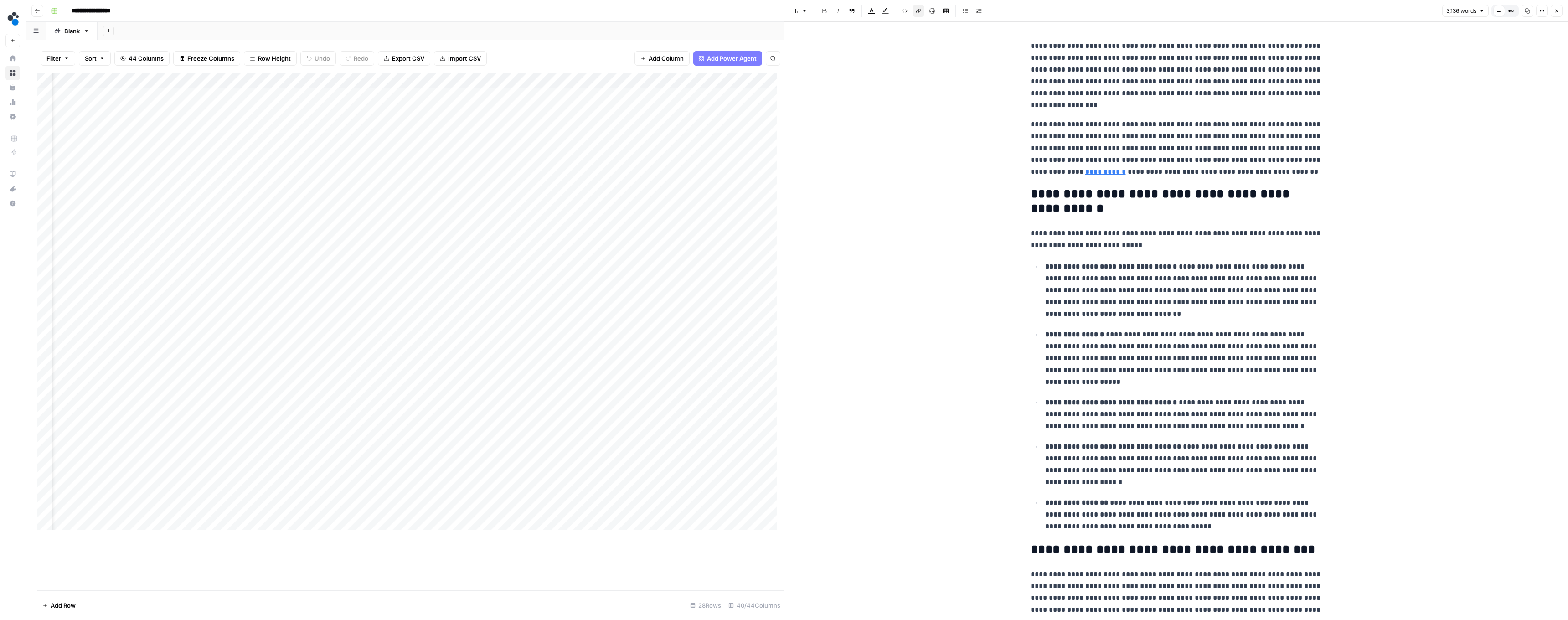
click at [1085, 172] on link "**********" at bounding box center [1105, 171] width 41 height 7
click at [1160, 157] on icon at bounding box center [1159, 158] width 5 height 5
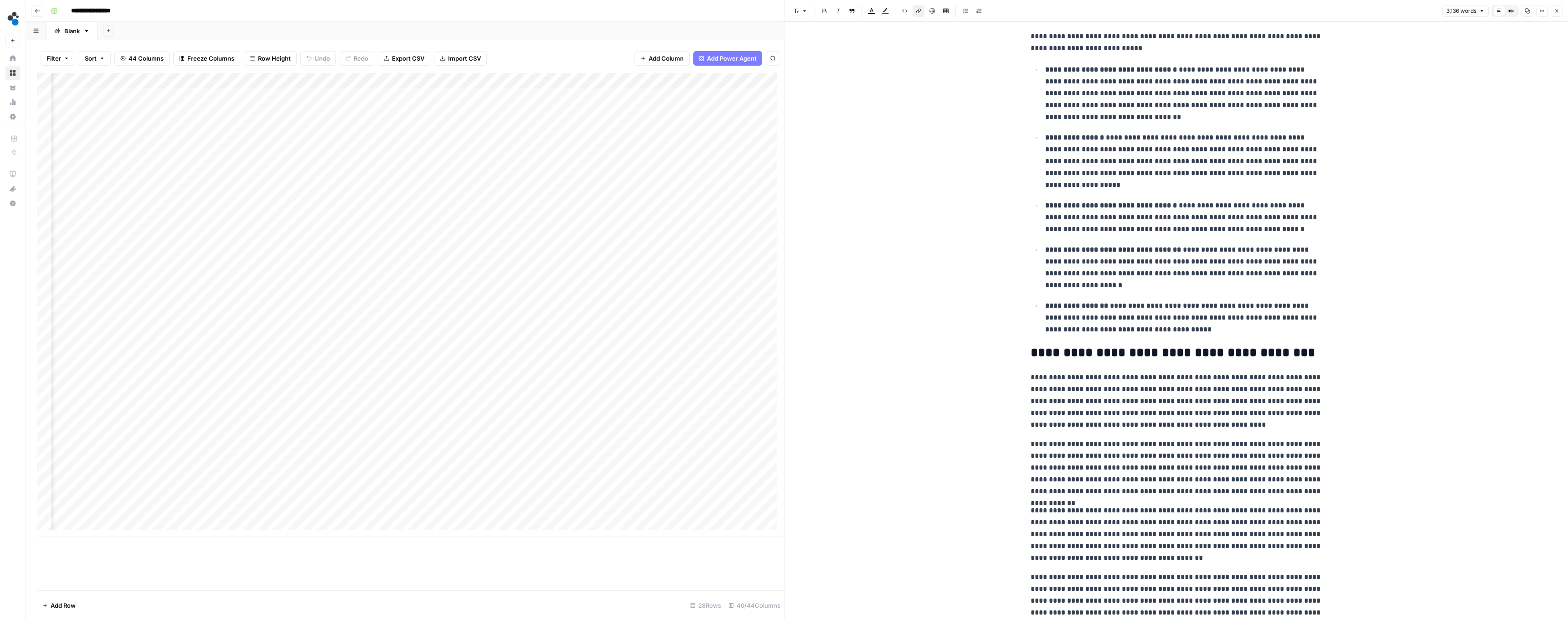
scroll to position [262, 0]
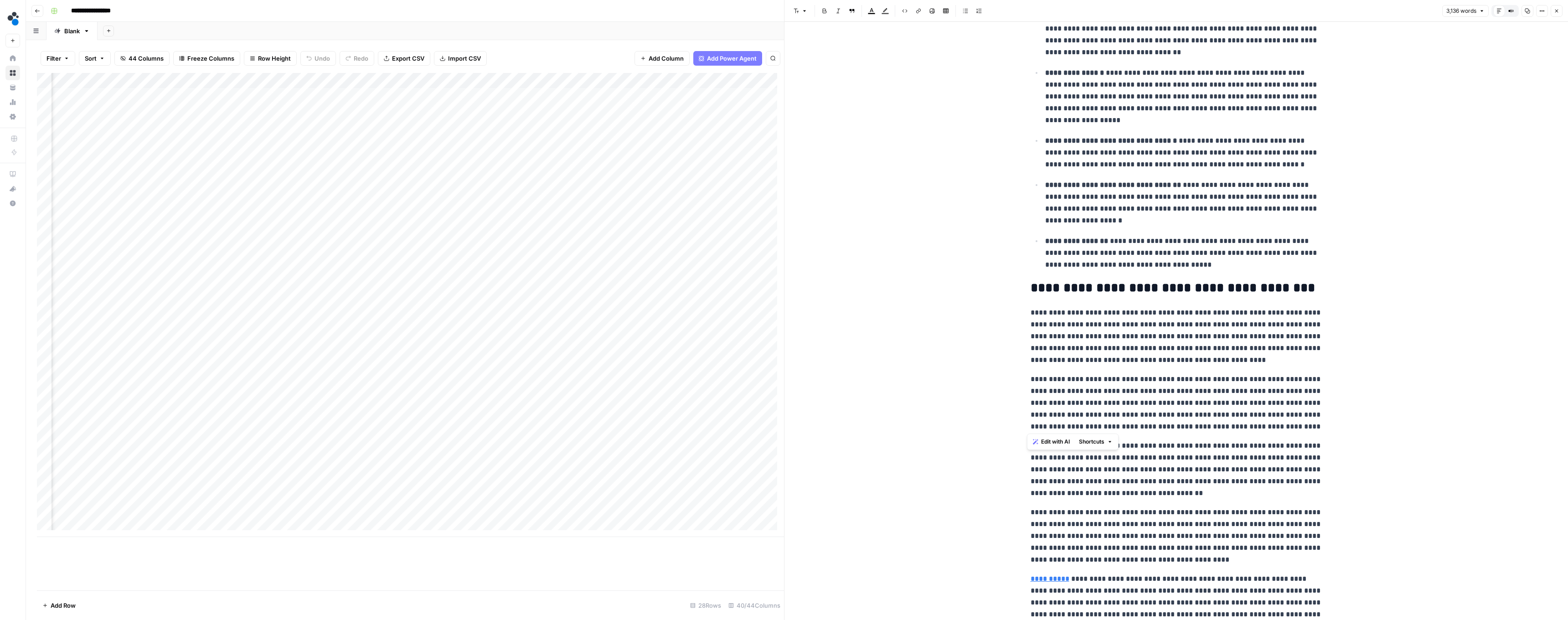
drag, startPoint x: 1027, startPoint y: 378, endPoint x: 1287, endPoint y: 420, distance: 263.4
click at [1290, 421] on p "**********" at bounding box center [1176, 403] width 292 height 59
click at [1241, 398] on p "**********" at bounding box center [1176, 403] width 292 height 59
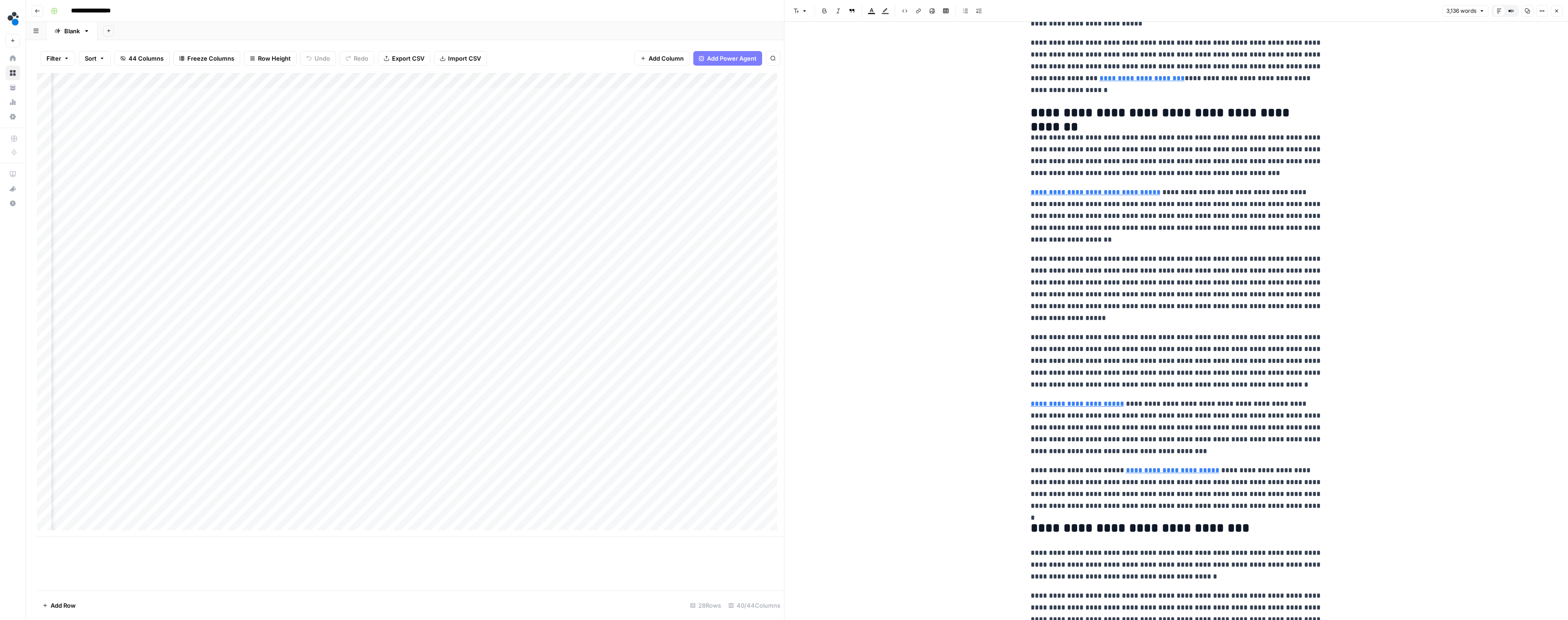
scroll to position [1359, 0]
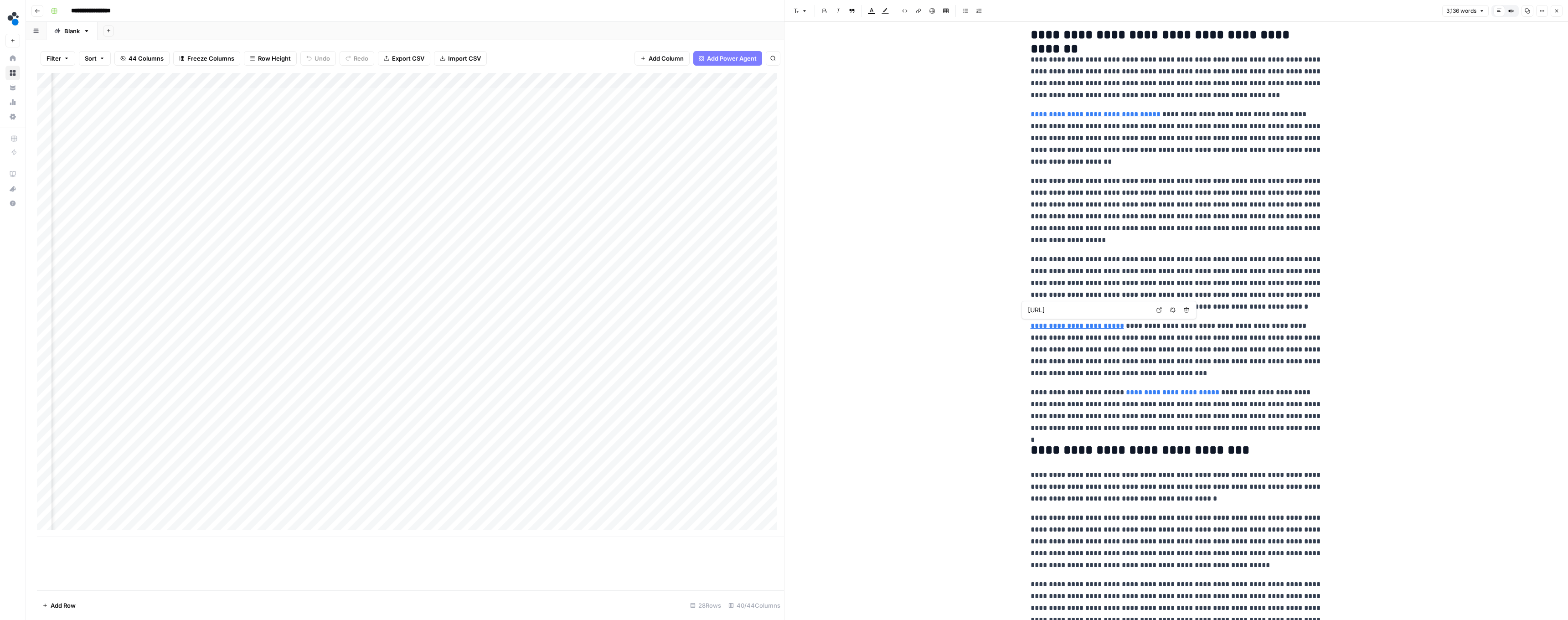
type input "https://www.spot.ai/blog/incident-resolution"
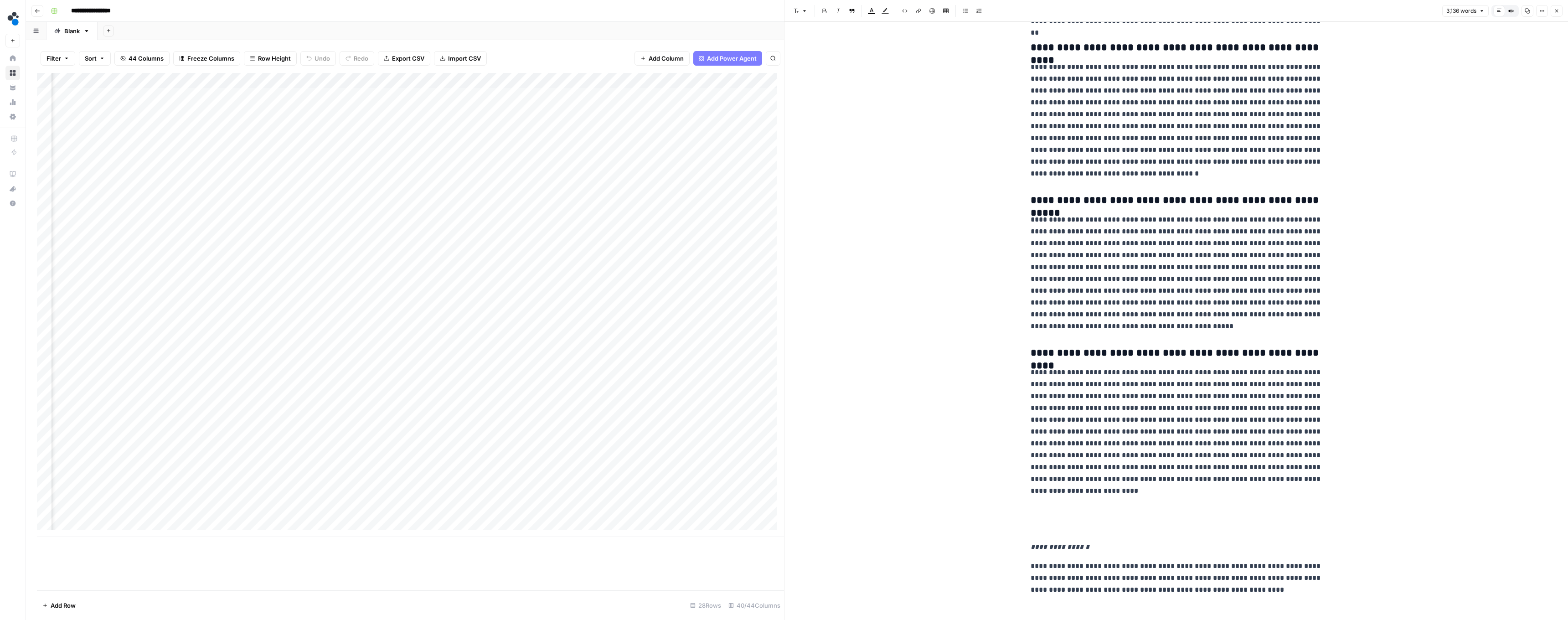
scroll to position [4232, 0]
click at [1553, 13] on button "Close" at bounding box center [1556, 10] width 12 height 12
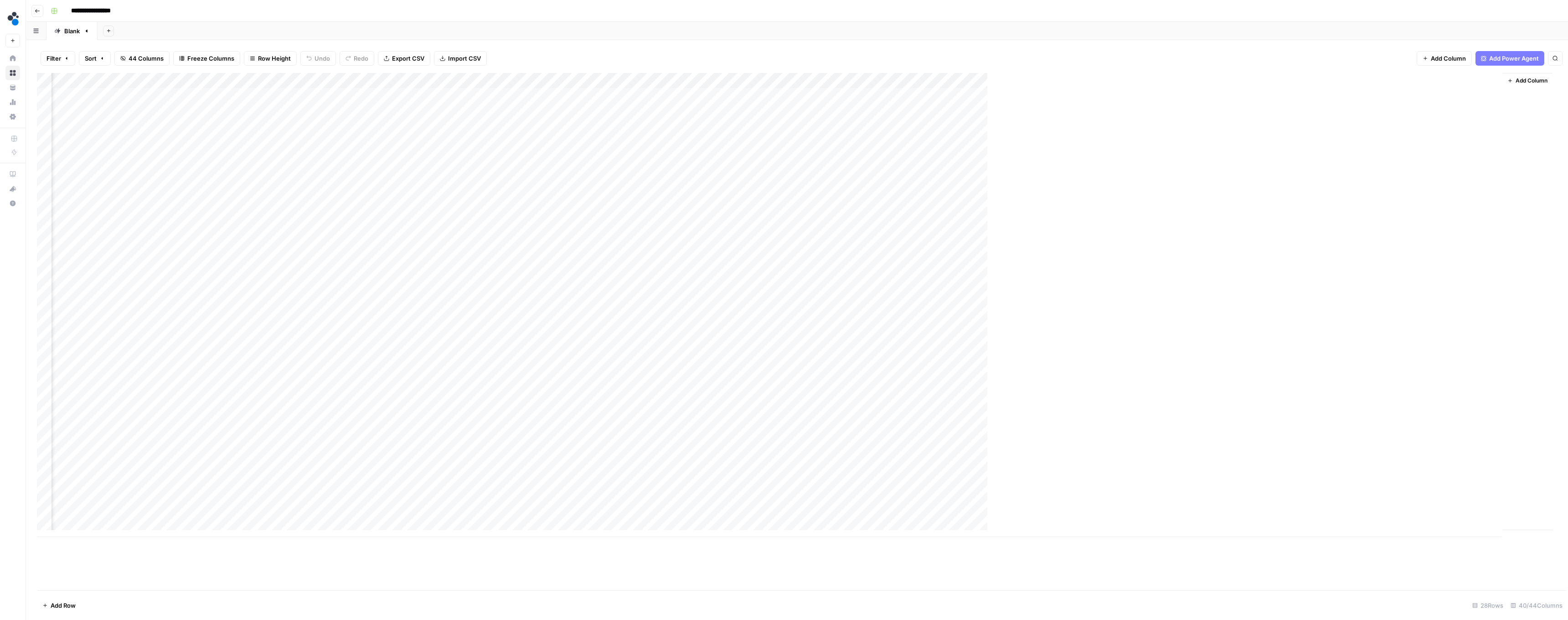
scroll to position [0, 2045]
click at [1372, 93] on div "Add Column" at bounding box center [797, 305] width 1520 height 464
click at [1455, 99] on div "Add Column" at bounding box center [797, 305] width 1520 height 464
click at [1460, 97] on div "Add Column" at bounding box center [797, 305] width 1520 height 464
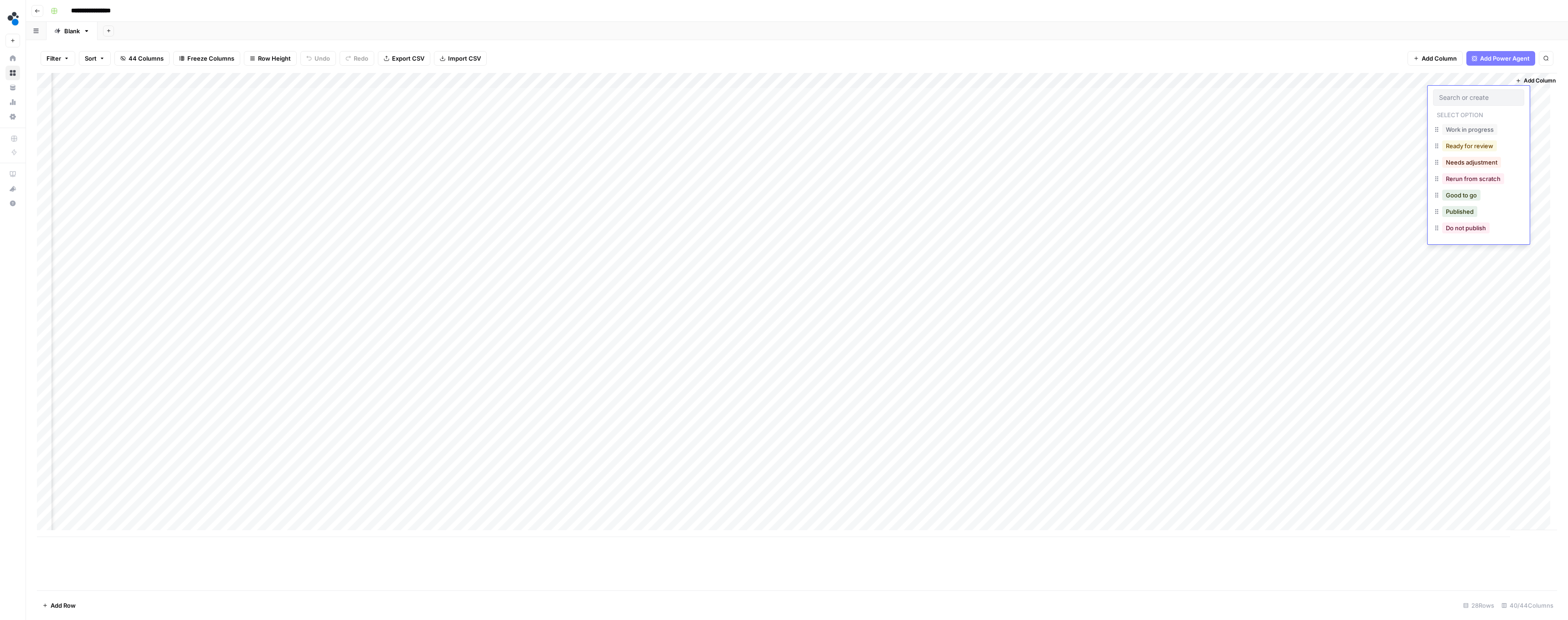
click at [1471, 144] on button "Ready for review" at bounding box center [1469, 146] width 55 height 11
click at [1455, 79] on div "Add Column" at bounding box center [797, 305] width 1520 height 464
click at [1337, 110] on div "Add Column" at bounding box center [797, 305] width 1520 height 464
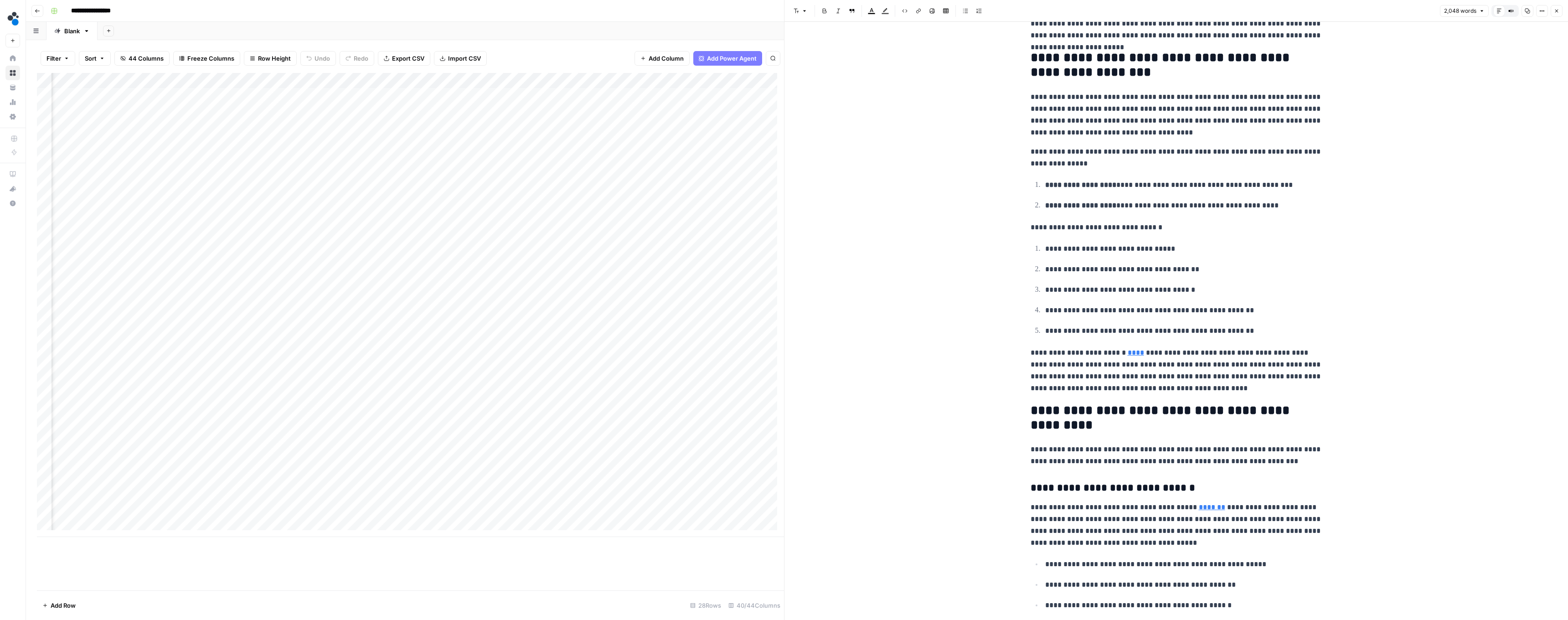
scroll to position [253, 0]
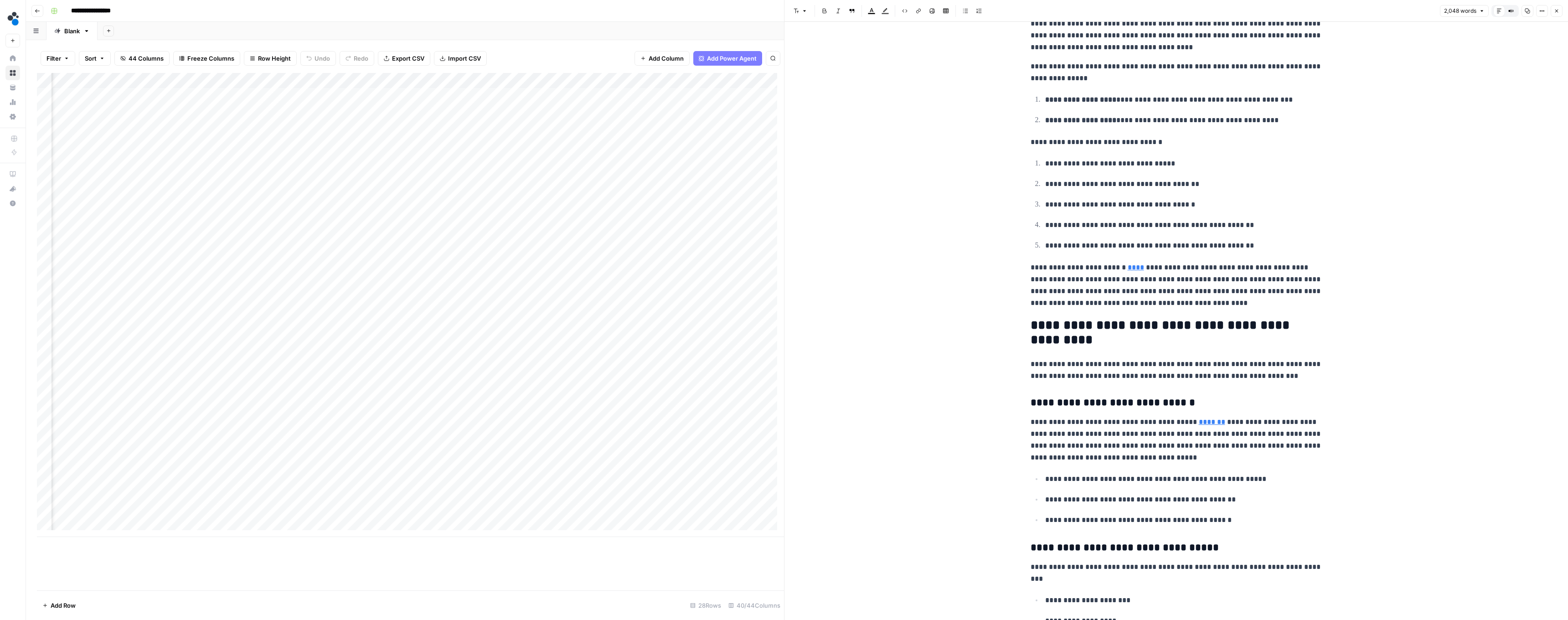
click at [1128, 290] on p "**********" at bounding box center [1176, 286] width 292 height 48
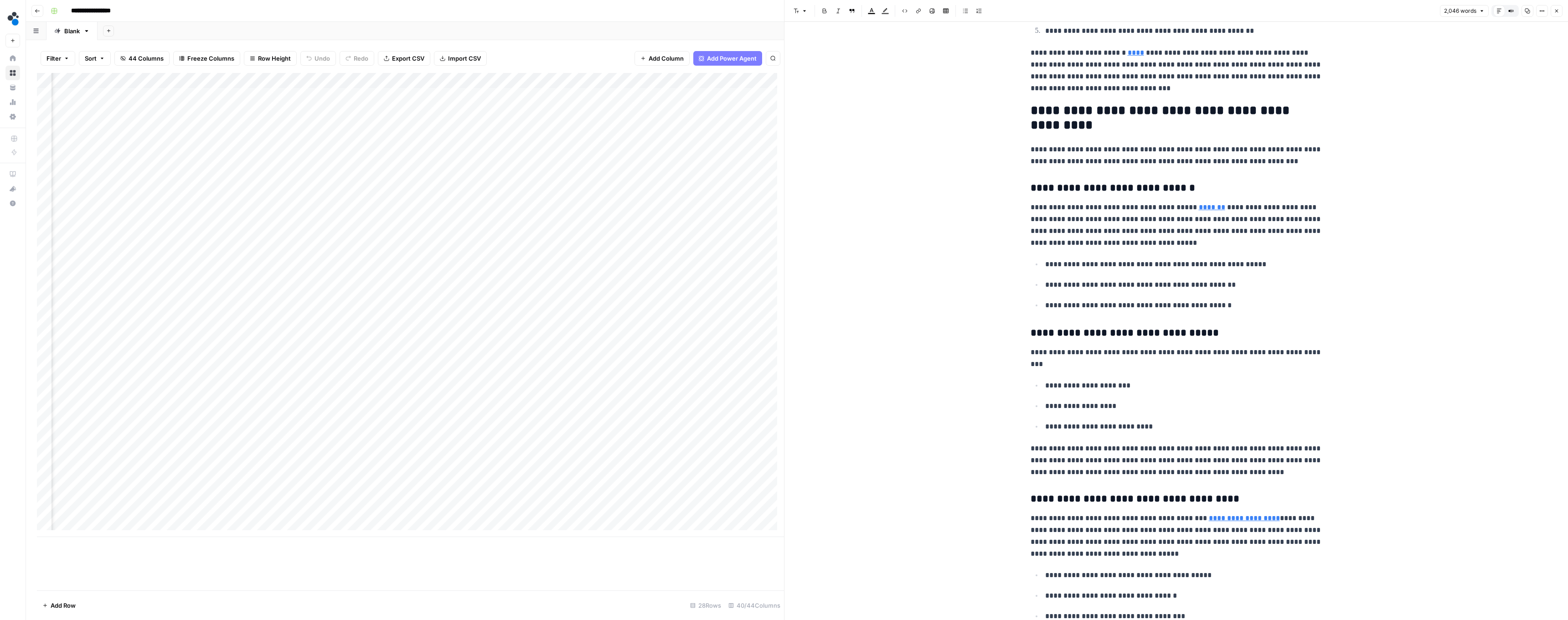
scroll to position [482, 0]
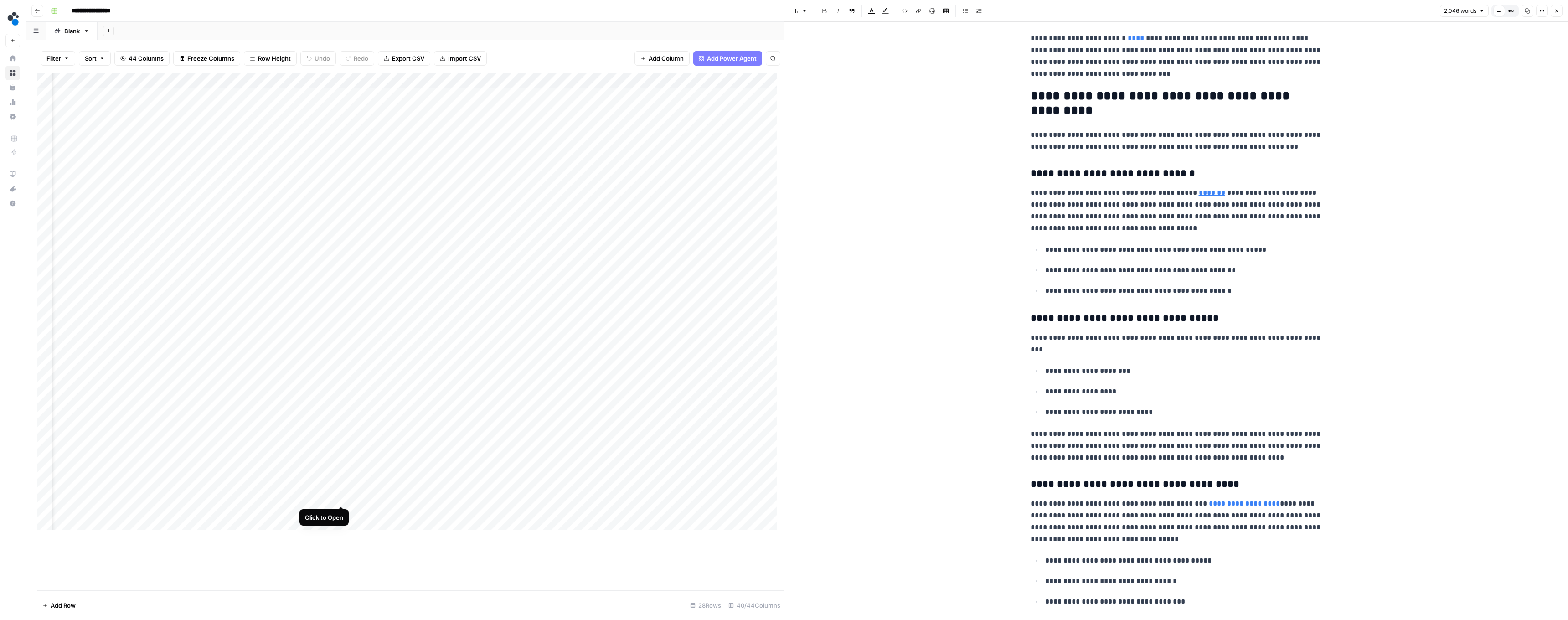
click at [338, 498] on div "Add Column" at bounding box center [410, 305] width 747 height 464
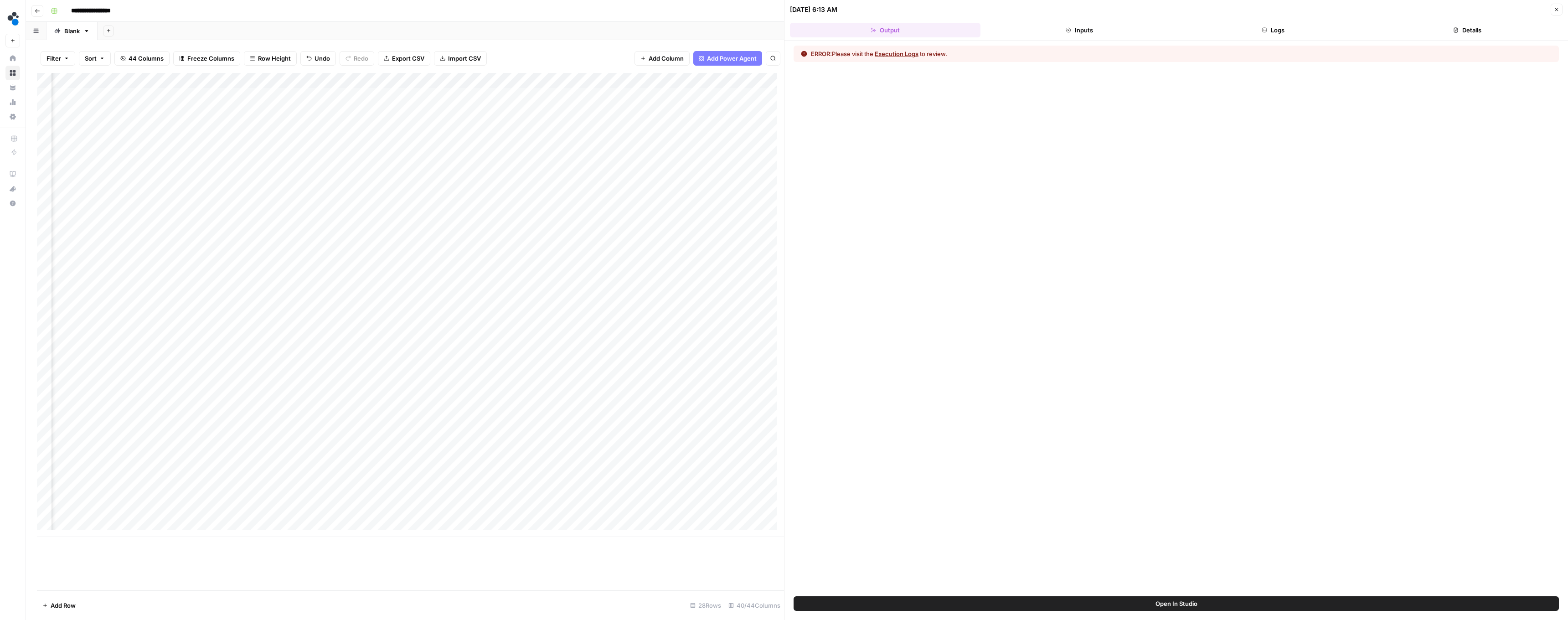
click at [896, 57] on button "Execution Logs" at bounding box center [897, 54] width 44 height 9
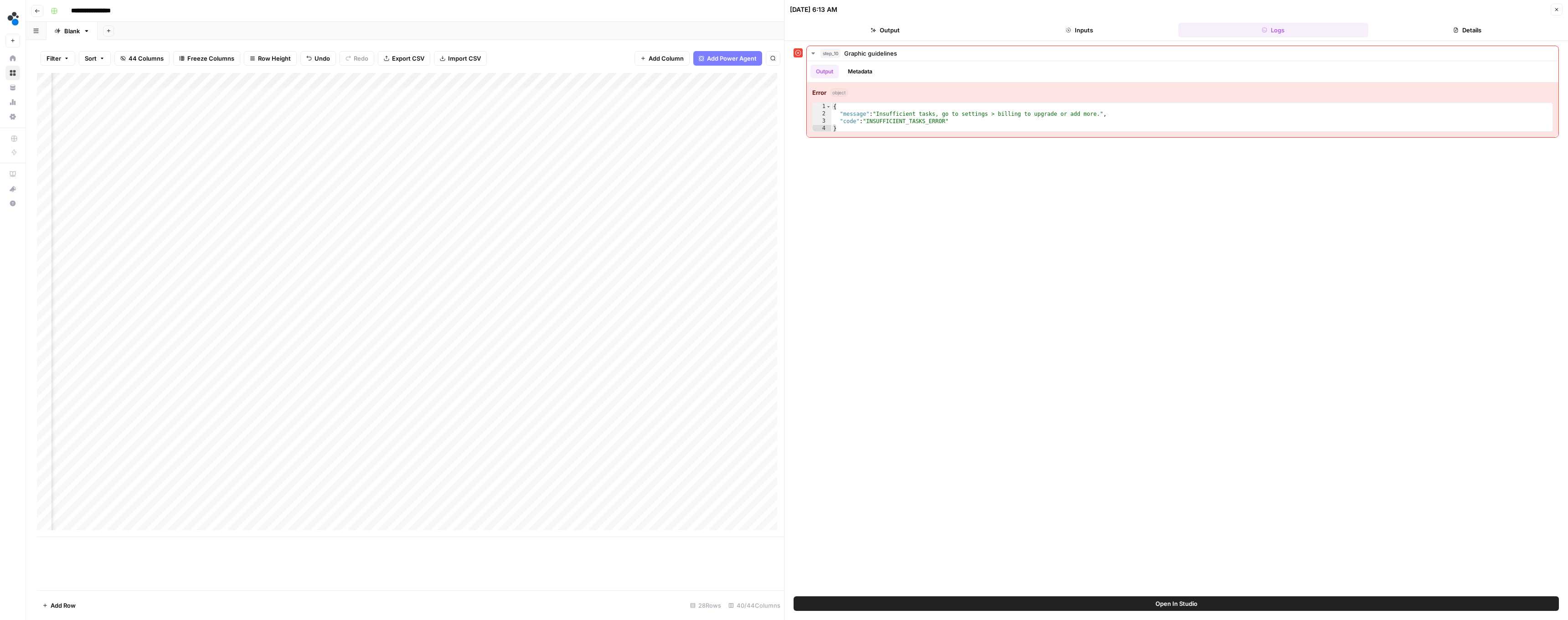
click at [1553, 12] on button "Close" at bounding box center [1556, 9] width 12 height 12
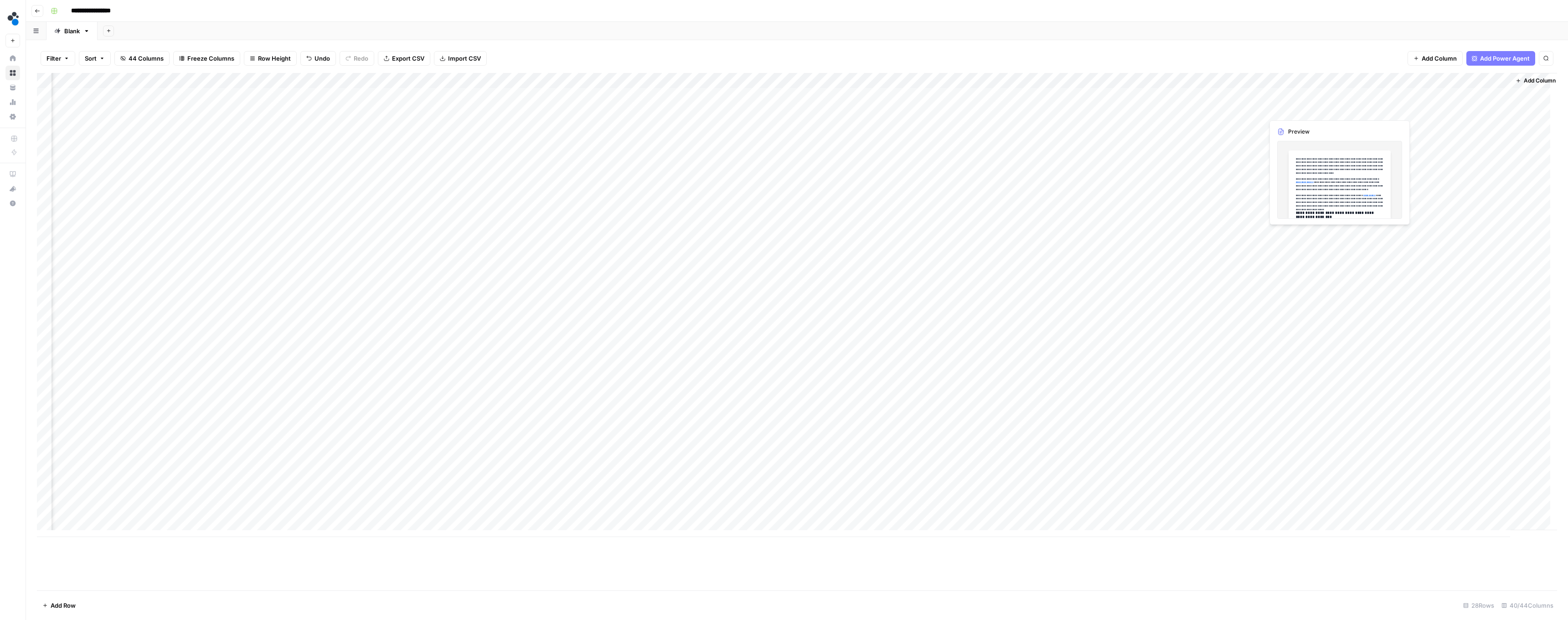
click at [1328, 110] on div "Add Column" at bounding box center [797, 305] width 1520 height 464
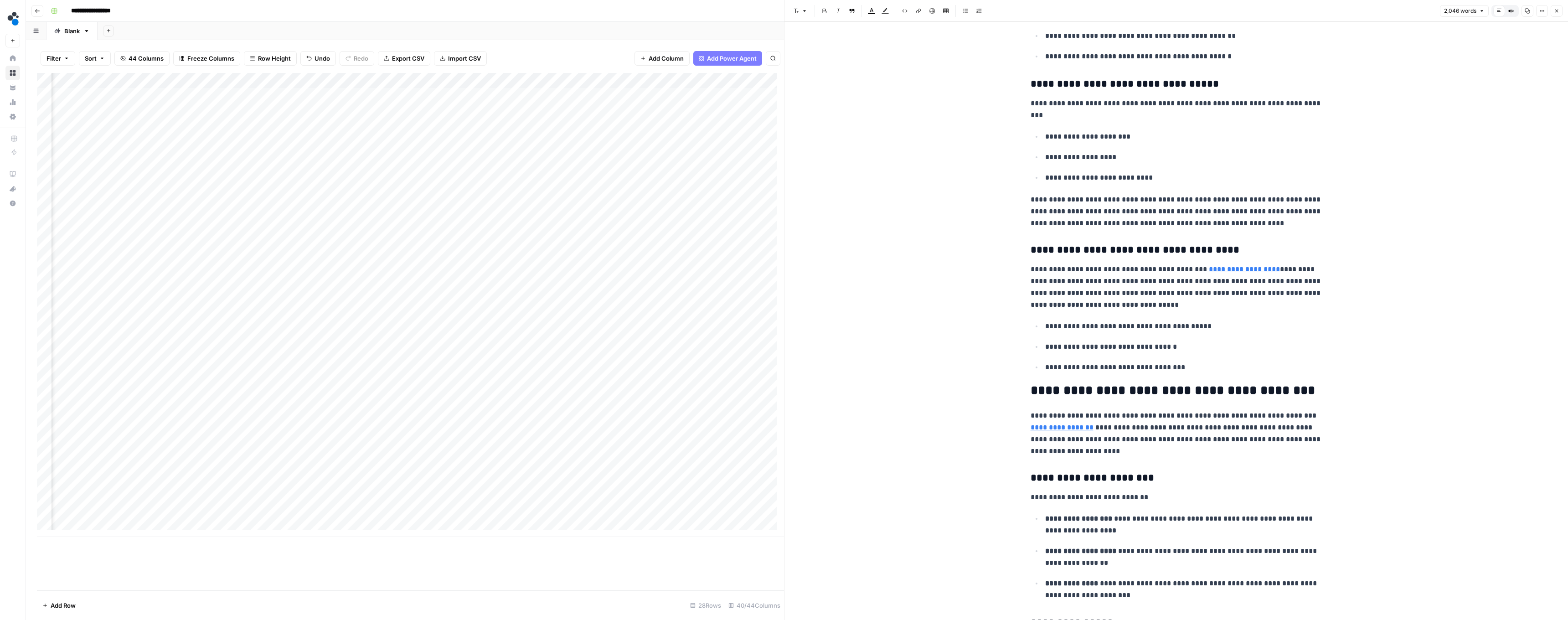
scroll to position [727, 0]
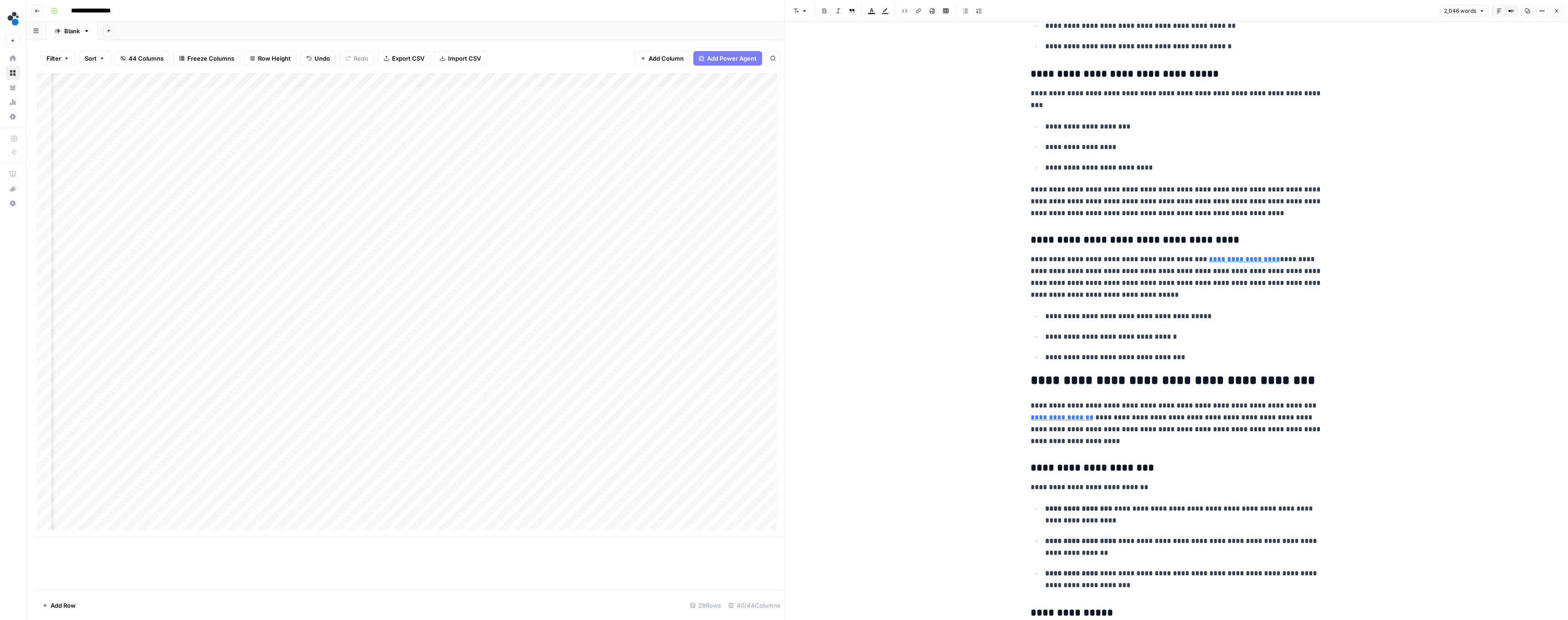
click at [1093, 414] on link "**********" at bounding box center [1062, 417] width 63 height 7
drag, startPoint x: 1123, startPoint y: 420, endPoint x: 1124, endPoint y: 412, distance: 8.1
click at [1124, 412] on p "**********" at bounding box center [1176, 422] width 292 height 48
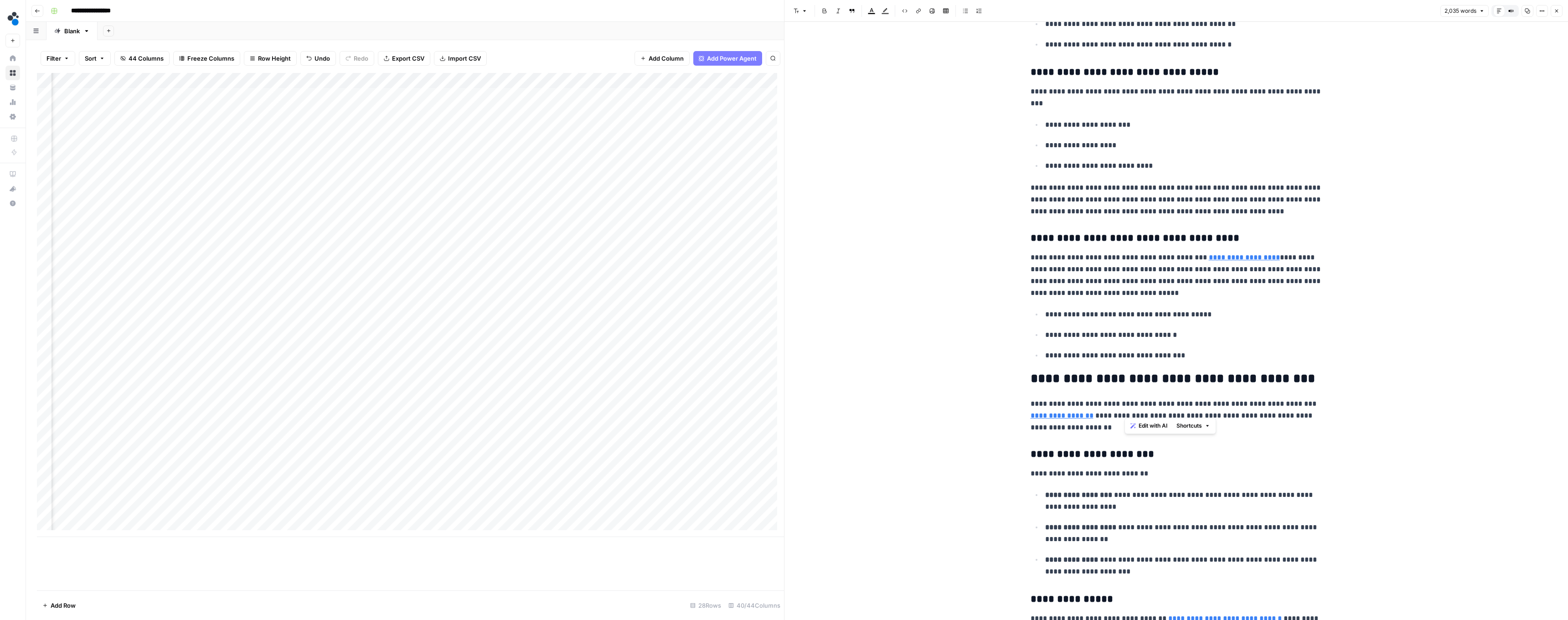
drag, startPoint x: 1124, startPoint y: 411, endPoint x: 1276, endPoint y: 396, distance: 152.7
click at [1276, 398] on p "**********" at bounding box center [1176, 416] width 292 height 35
click at [1280, 398] on p "**********" at bounding box center [1176, 416] width 292 height 35
click at [1286, 398] on p "**********" at bounding box center [1176, 416] width 292 height 35
click at [1173, 409] on p "**********" at bounding box center [1176, 416] width 292 height 35
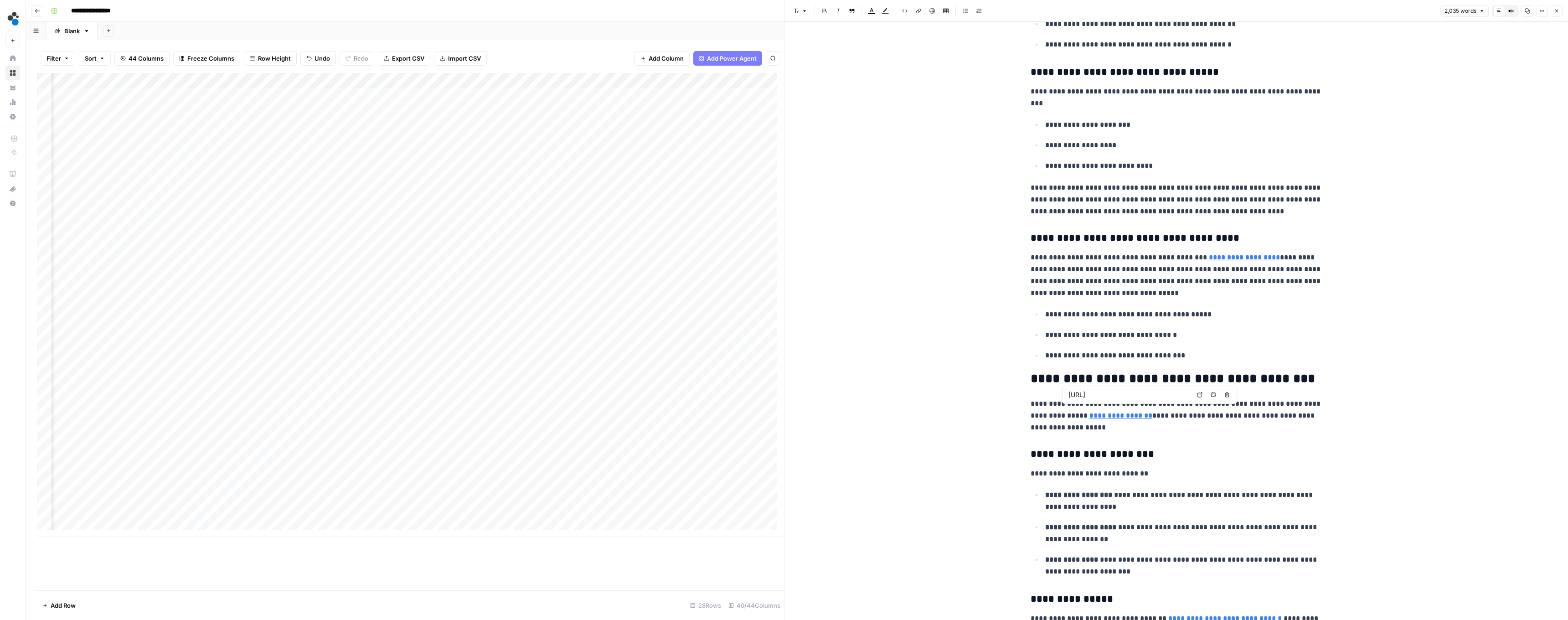
click at [1182, 424] on p "**********" at bounding box center [1176, 416] width 292 height 35
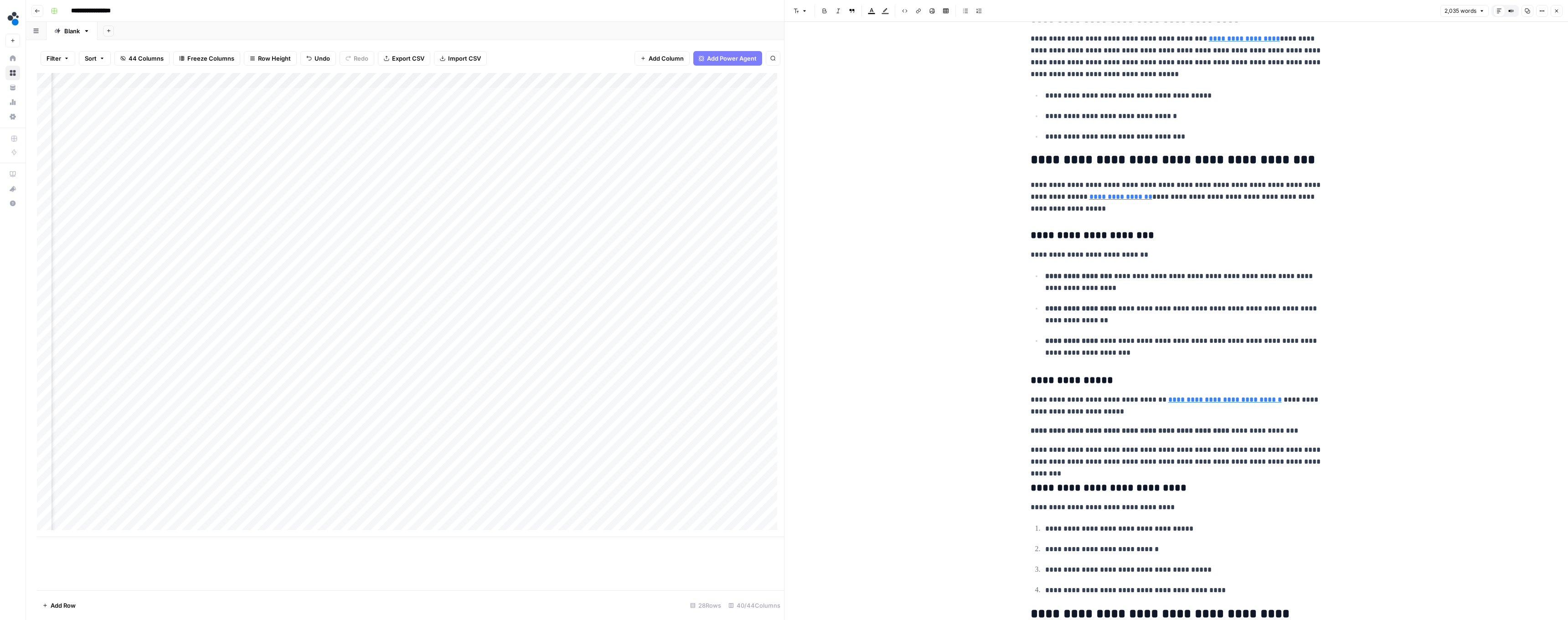
scroll to position [961, 0]
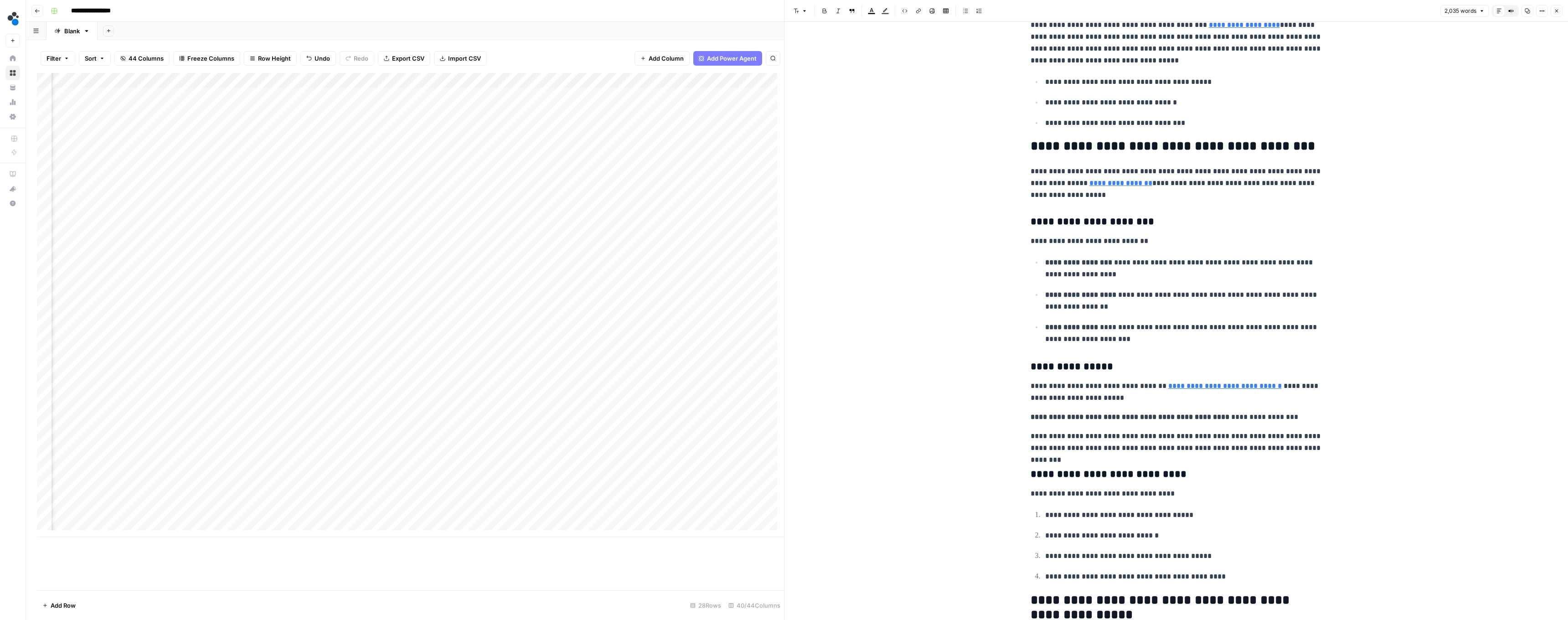
click at [351, 497] on div "Add Column" at bounding box center [410, 305] width 747 height 464
click at [353, 512] on div "Add Column" at bounding box center [410, 305] width 747 height 464
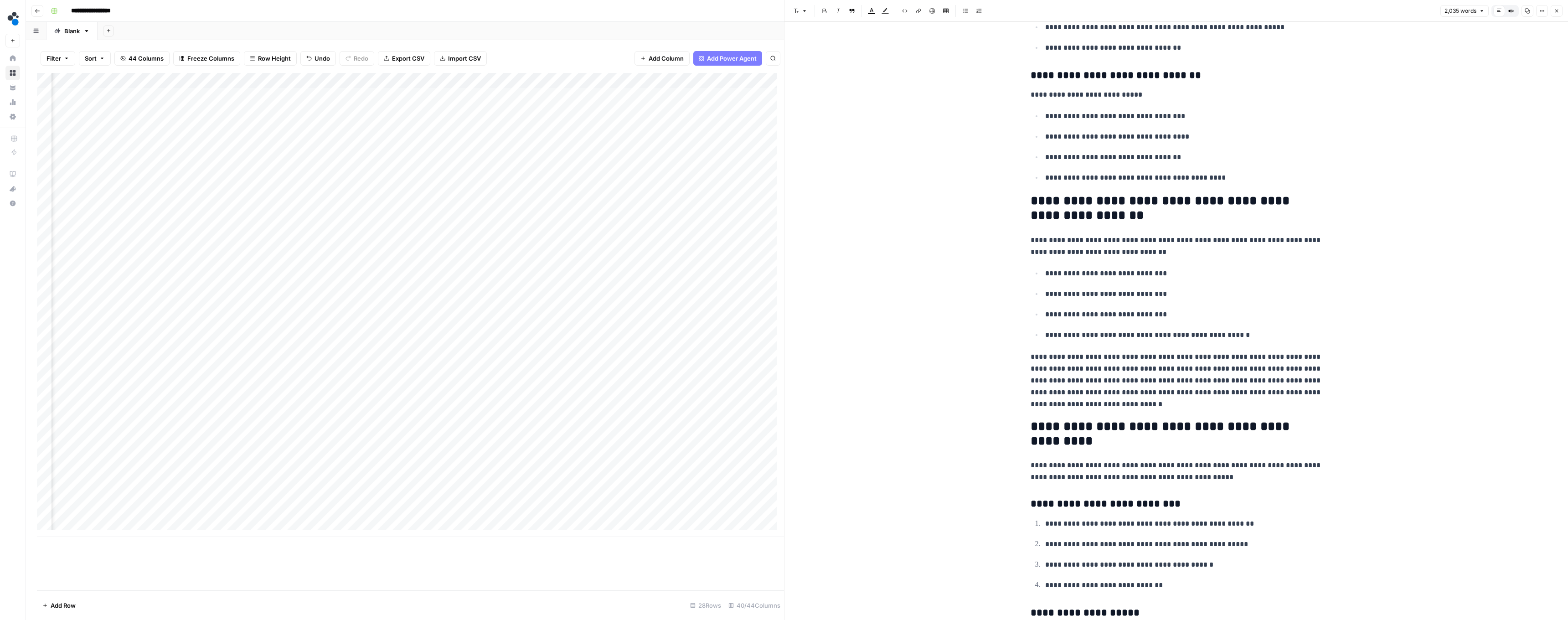
scroll to position [0, 0]
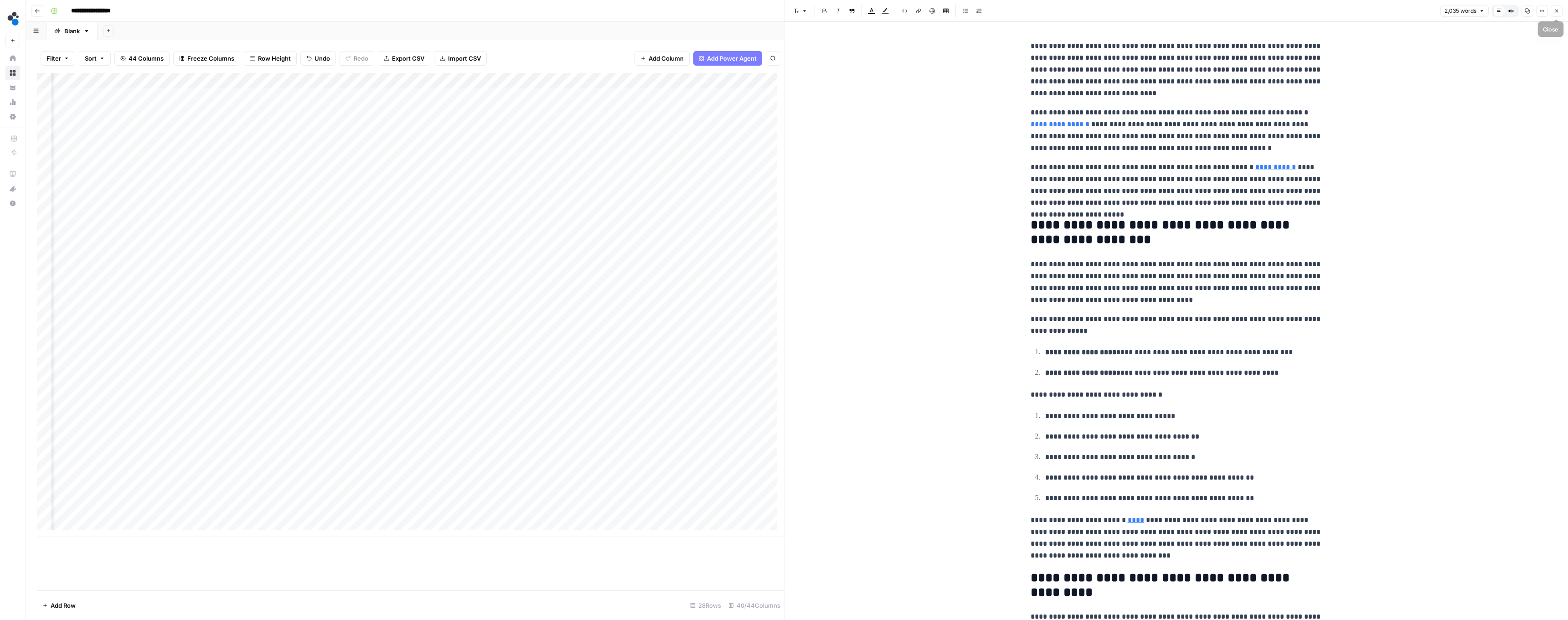
click at [1558, 10] on icon "button" at bounding box center [1556, 10] width 5 height 5
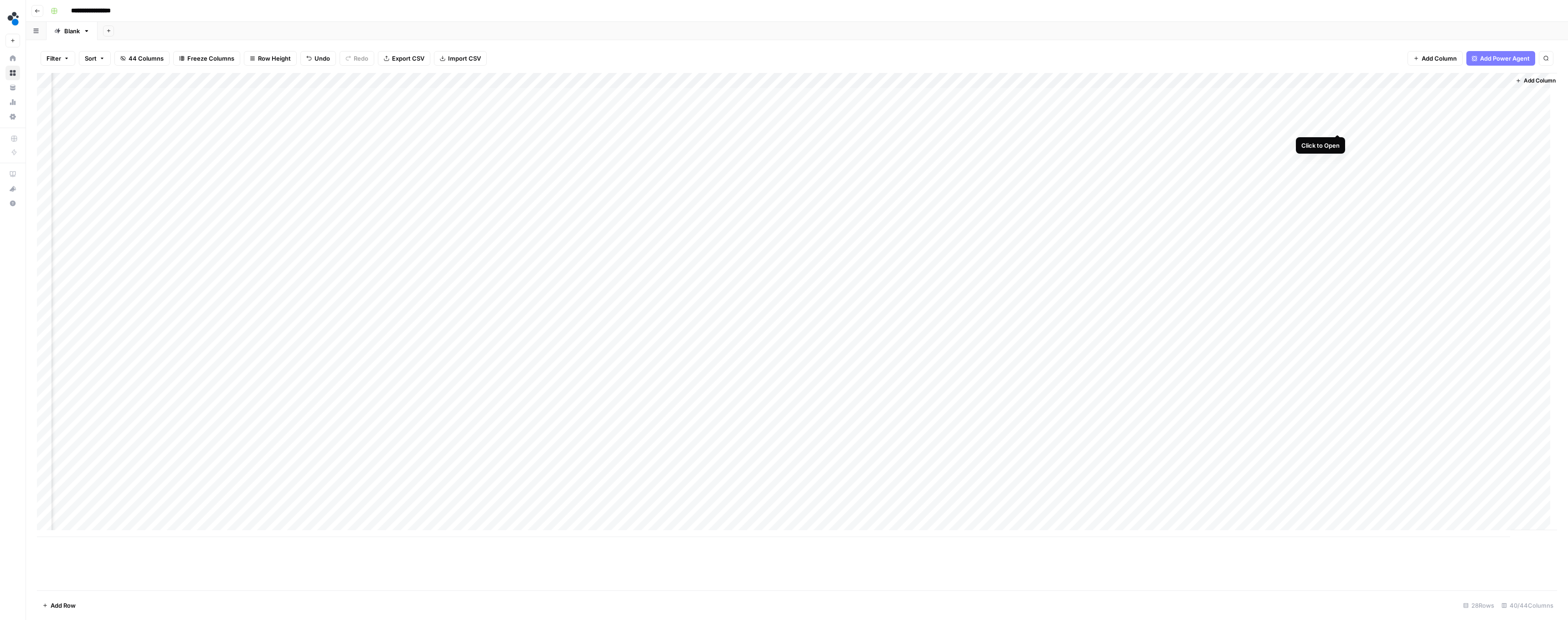
click at [1337, 125] on div "Add Column" at bounding box center [797, 305] width 1520 height 464
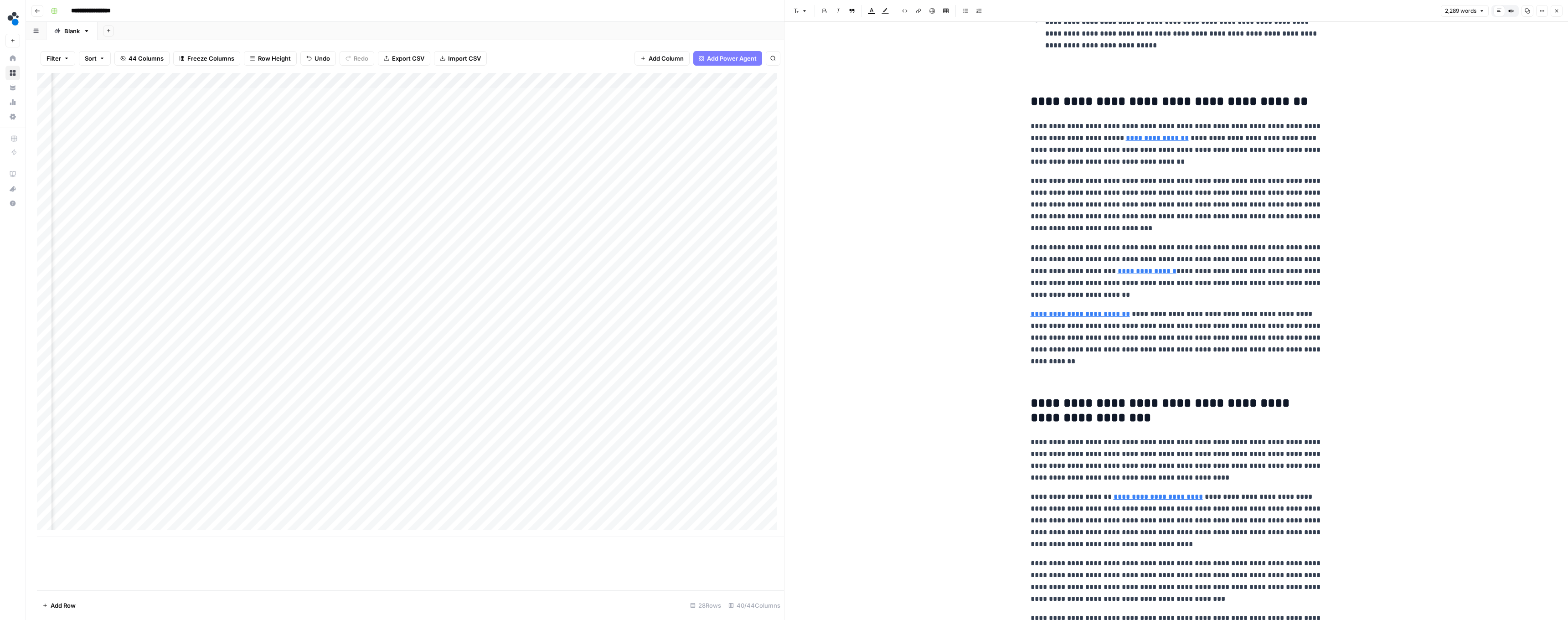
scroll to position [446, 0]
click at [1556, 13] on icon "button" at bounding box center [1556, 10] width 5 height 5
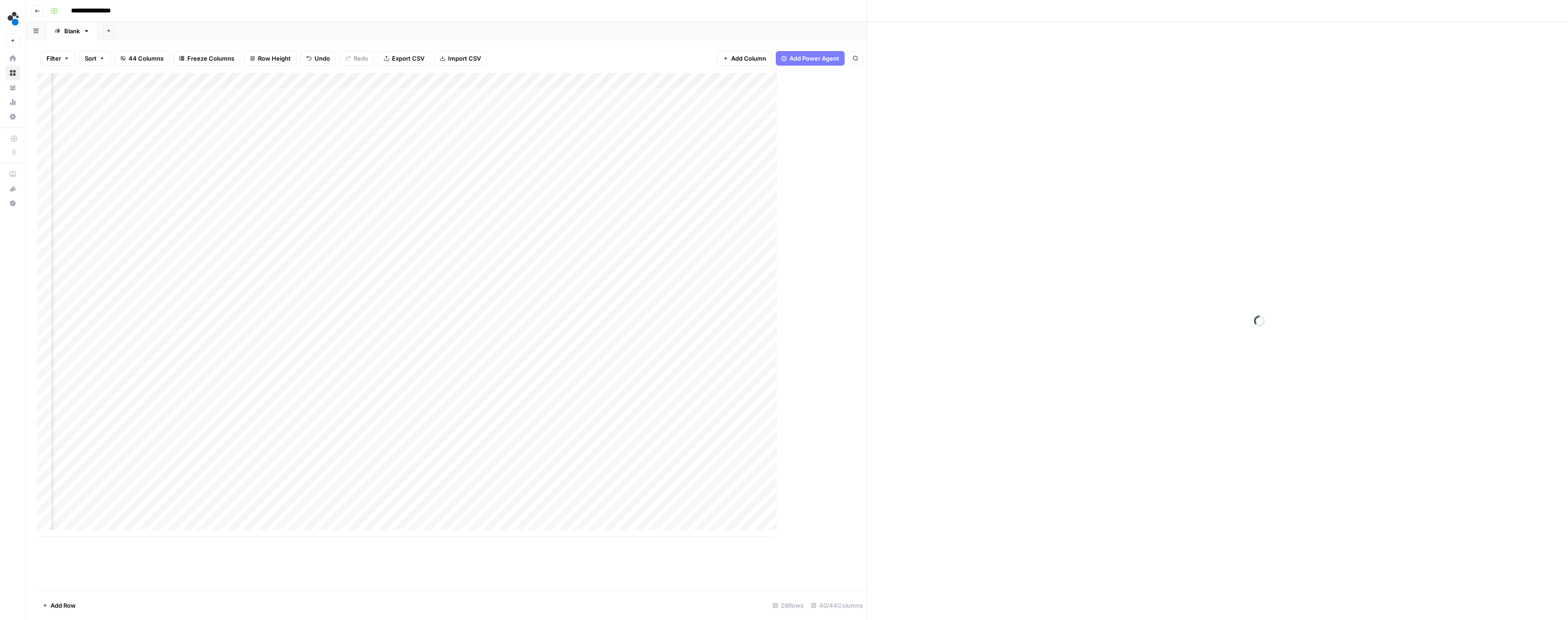
click at [1557, 12] on div "Close" at bounding box center [1259, 10] width 772 height 12
click at [1337, 94] on div "Add Column" at bounding box center [797, 305] width 1520 height 464
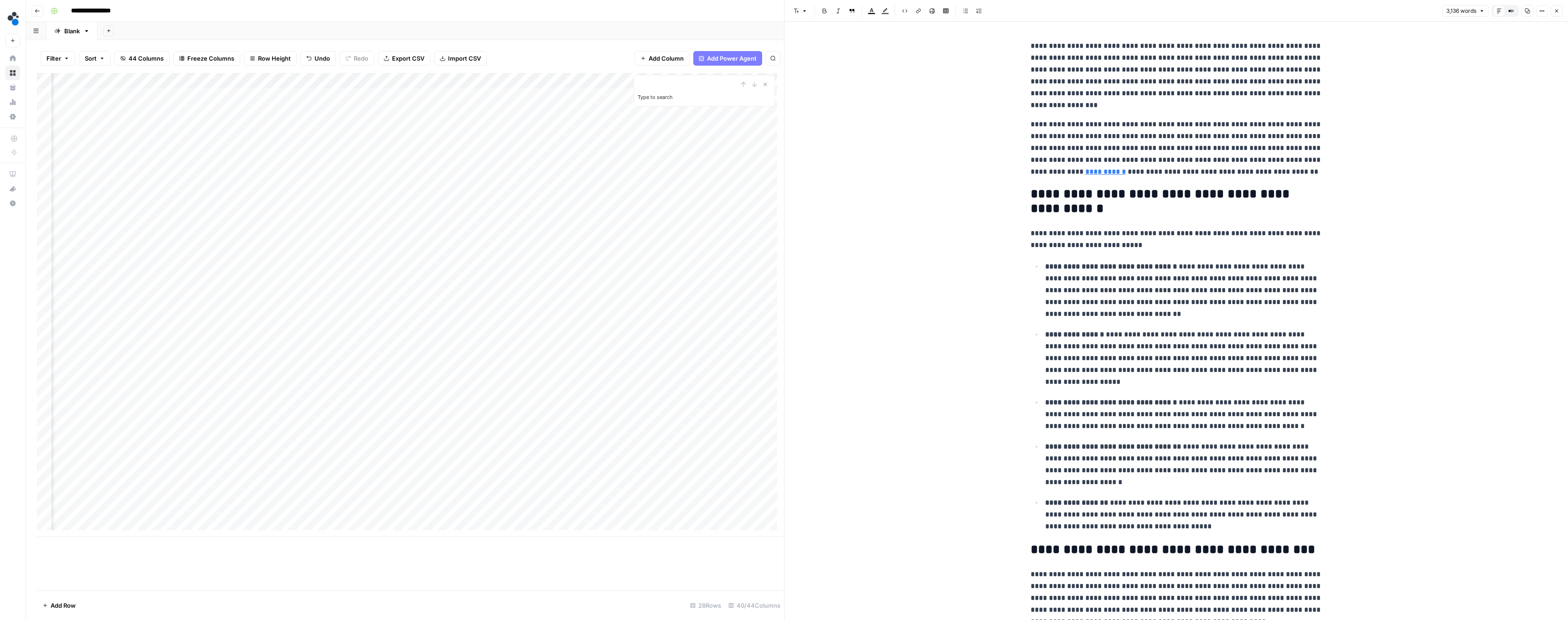
click at [765, 83] on icon "Close Search" at bounding box center [765, 85] width 7 height 7
click at [1094, 108] on p "**********" at bounding box center [1176, 76] width 292 height 71
click at [1102, 108] on p "**********" at bounding box center [1176, 76] width 292 height 71
type input "source"
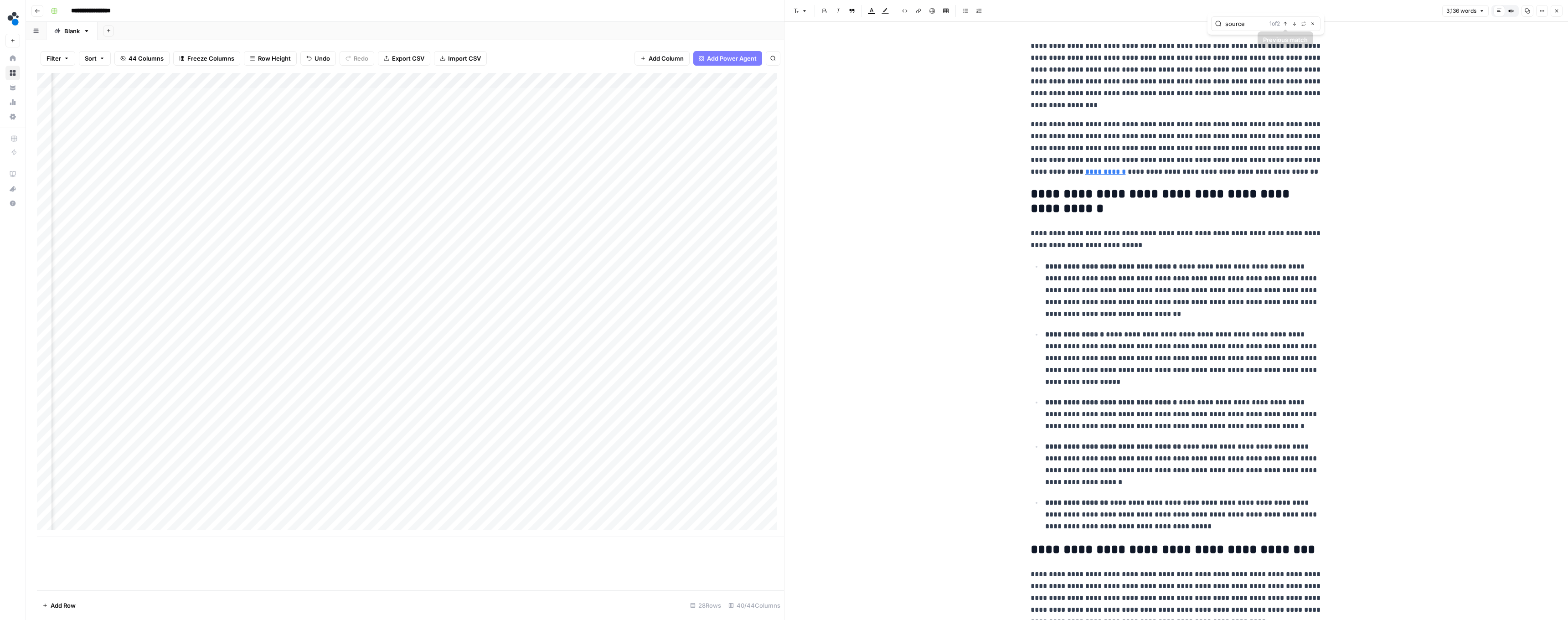
click at [1291, 23] on button "Next Match" at bounding box center [1295, 24] width 7 height 7
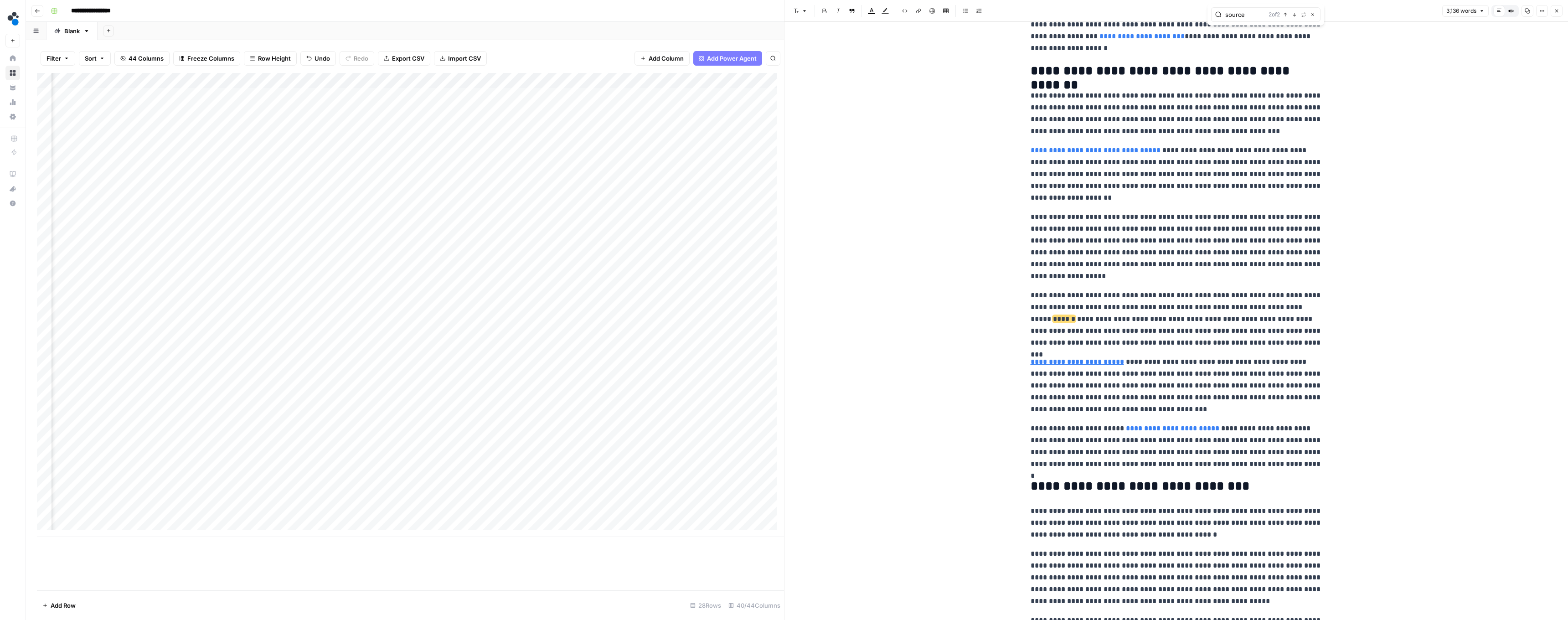
scroll to position [1592, 0]
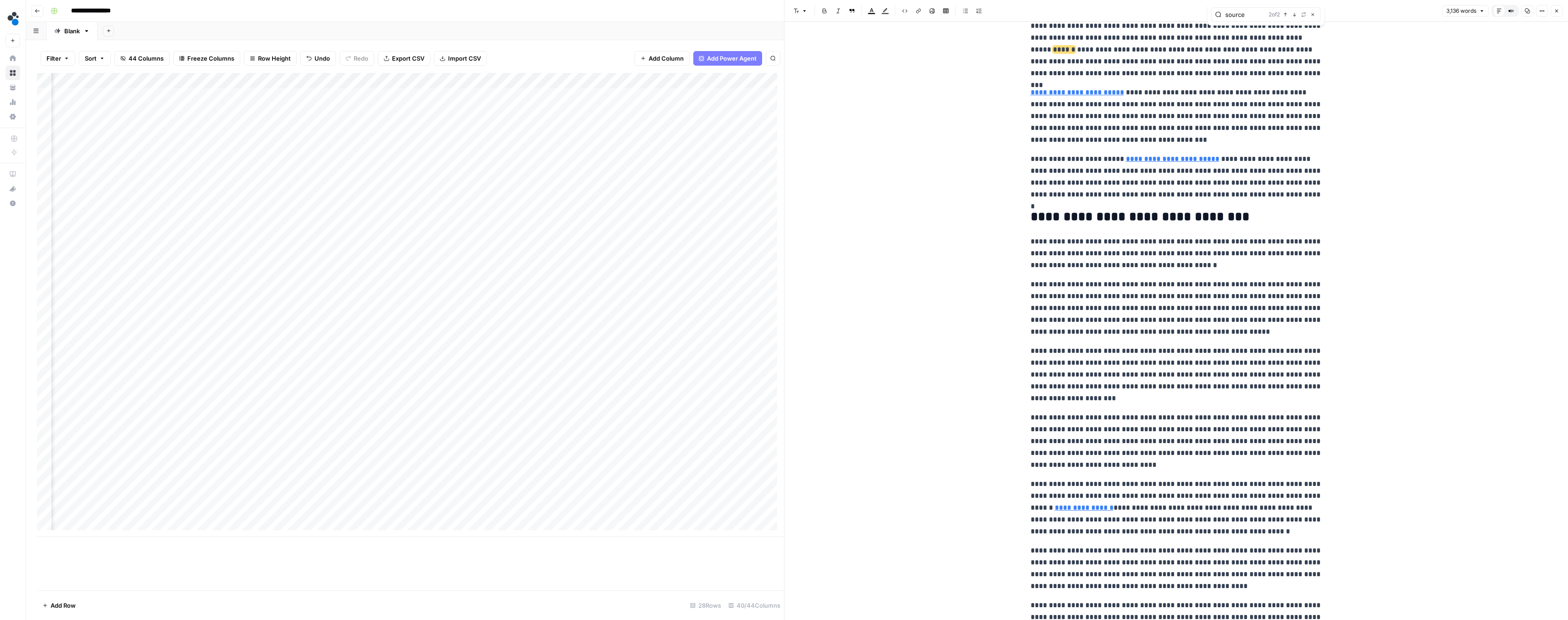
click at [1295, 15] on icon "button" at bounding box center [1294, 14] width 4 height 4
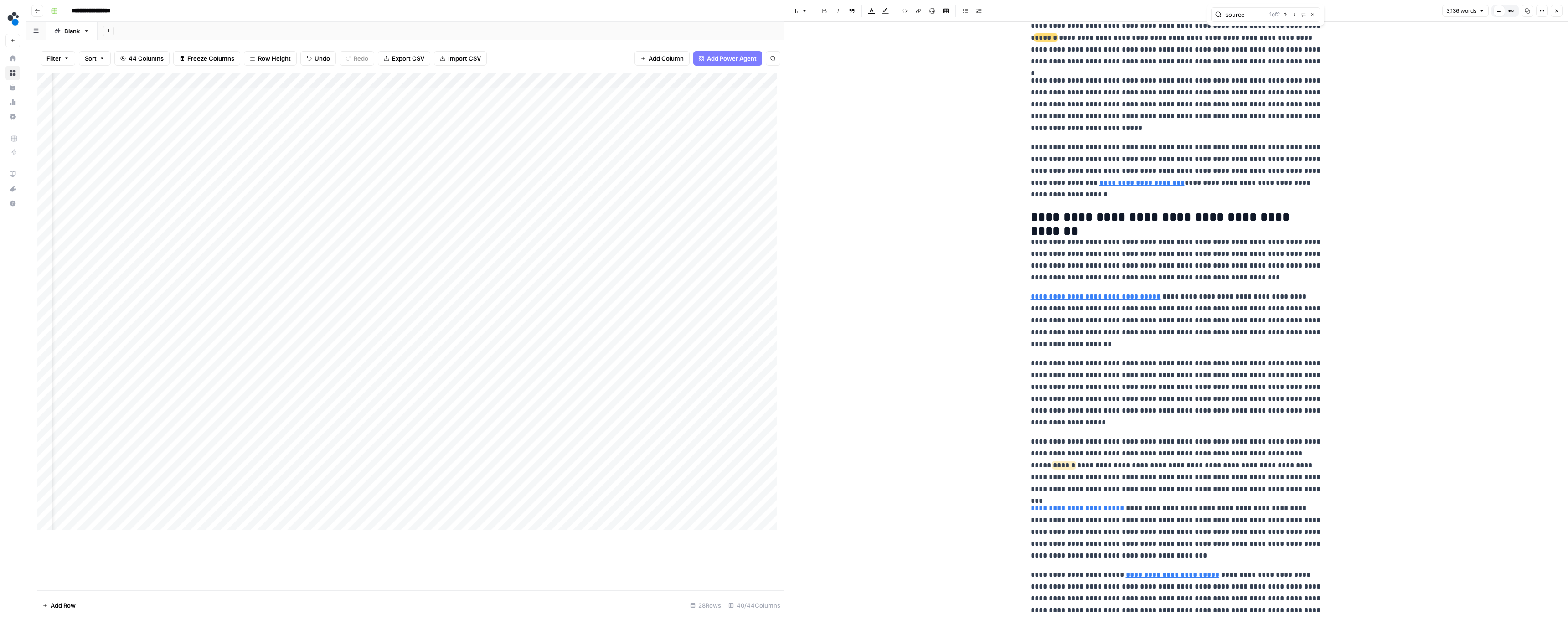
click at [1551, 12] on button "Close" at bounding box center [1556, 10] width 12 height 12
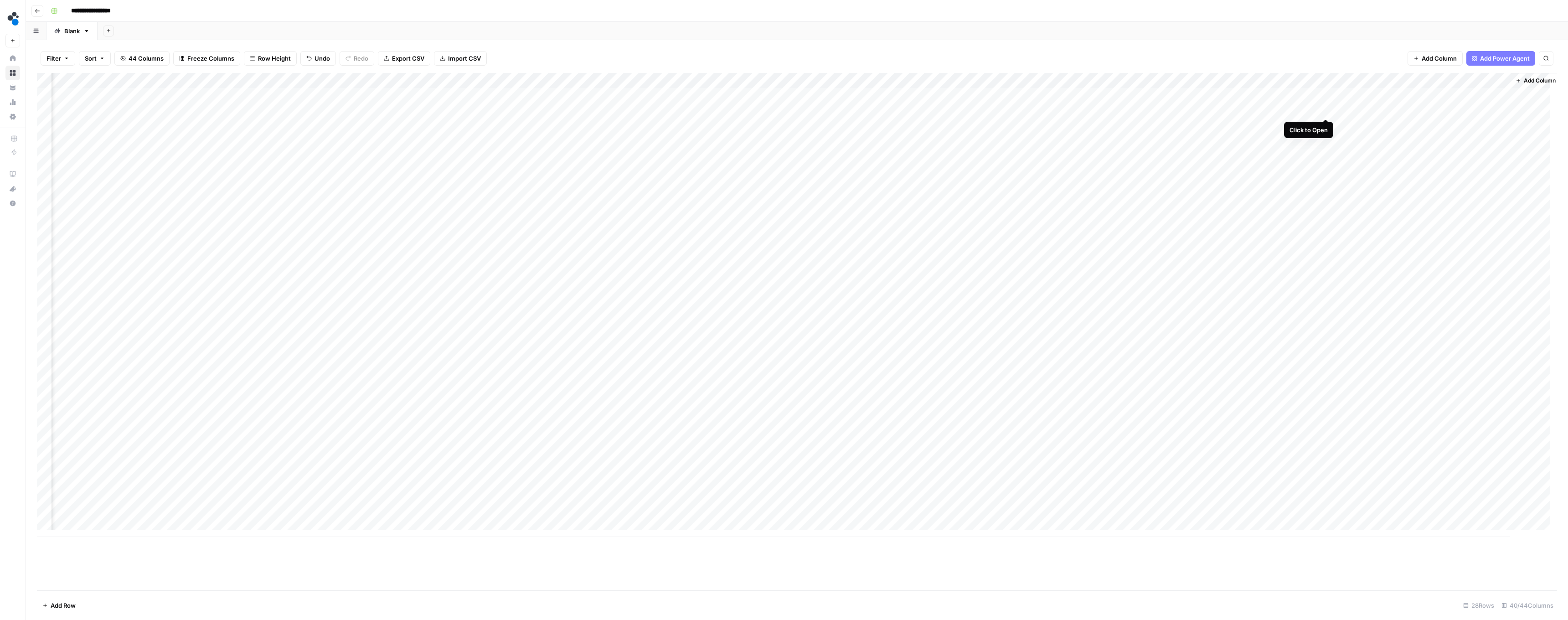
click at [1326, 109] on div "Add Column" at bounding box center [797, 305] width 1520 height 464
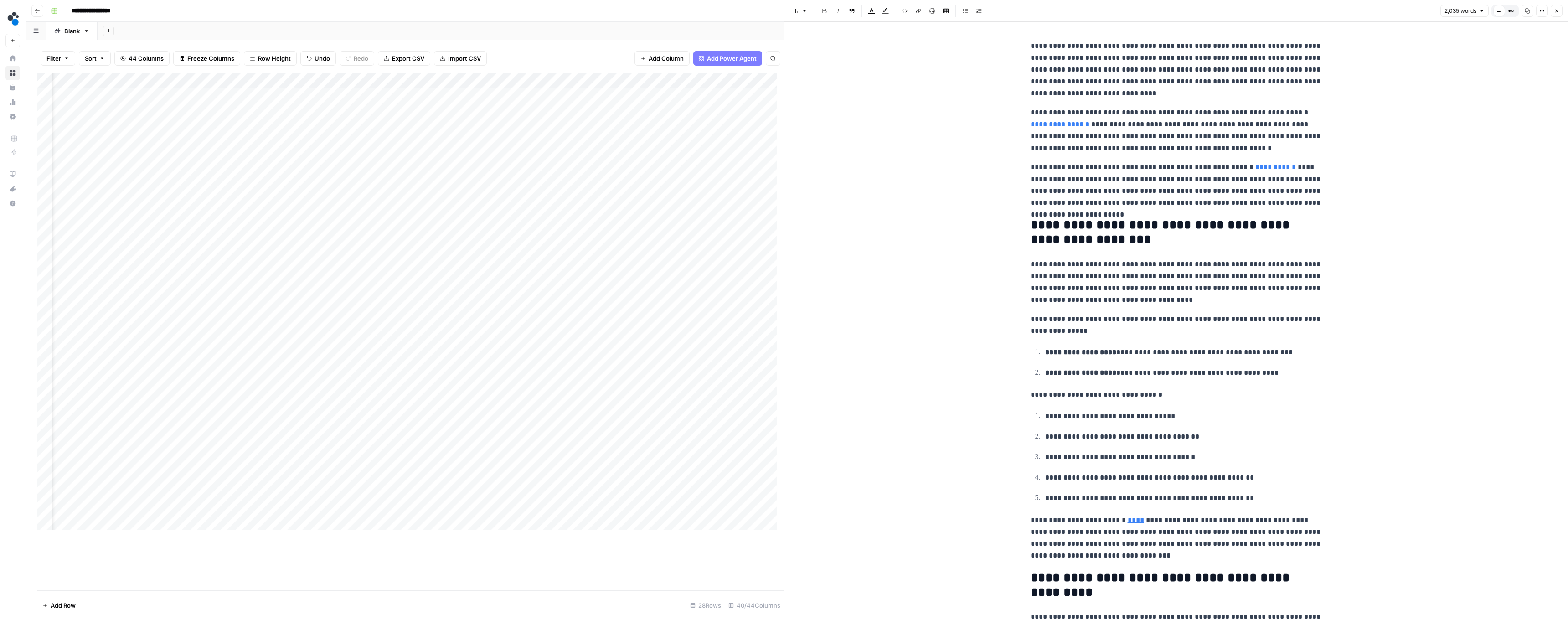
click at [1295, 113] on p "**********" at bounding box center [1176, 130] width 292 height 48
type input "source"
click at [1295, 23] on icon "button" at bounding box center [1294, 23] width 4 height 4
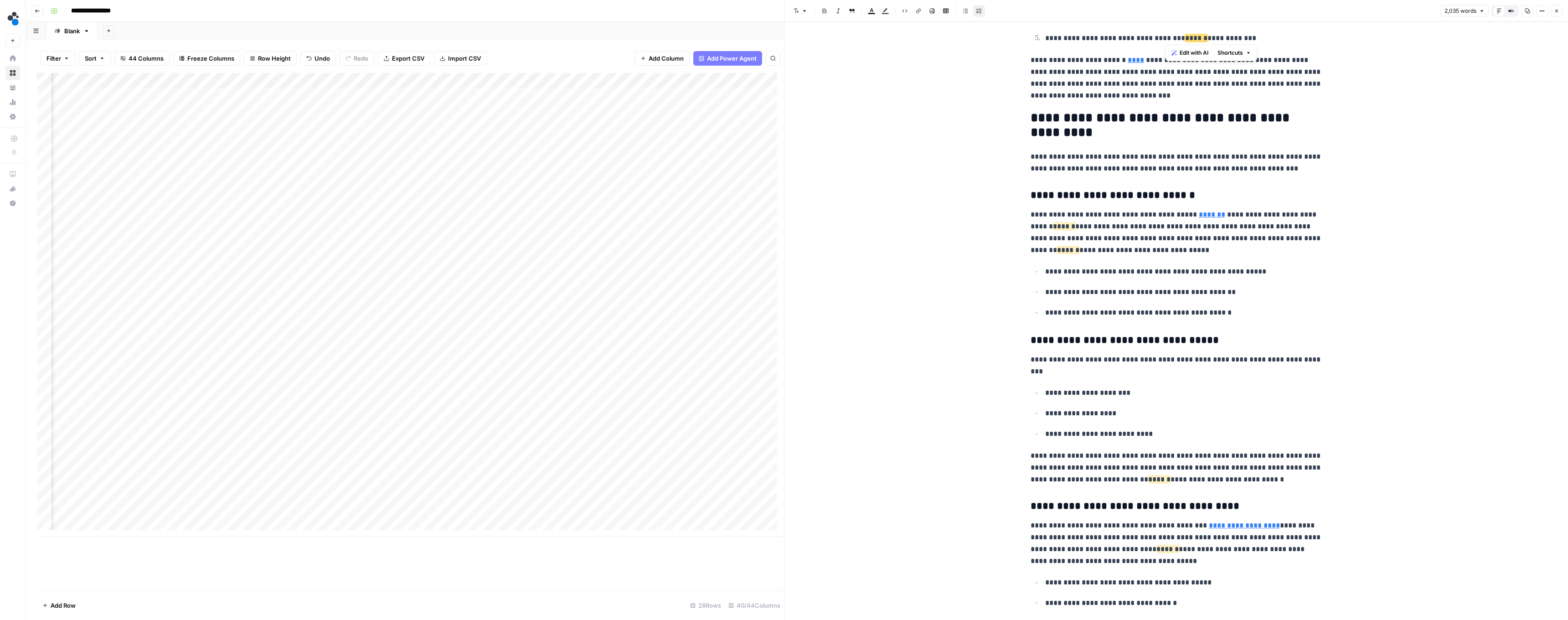
drag, startPoint x: 1251, startPoint y: 41, endPoint x: 1166, endPoint y: 37, distance: 85.1
click at [1166, 37] on p "**********" at bounding box center [1183, 38] width 277 height 13
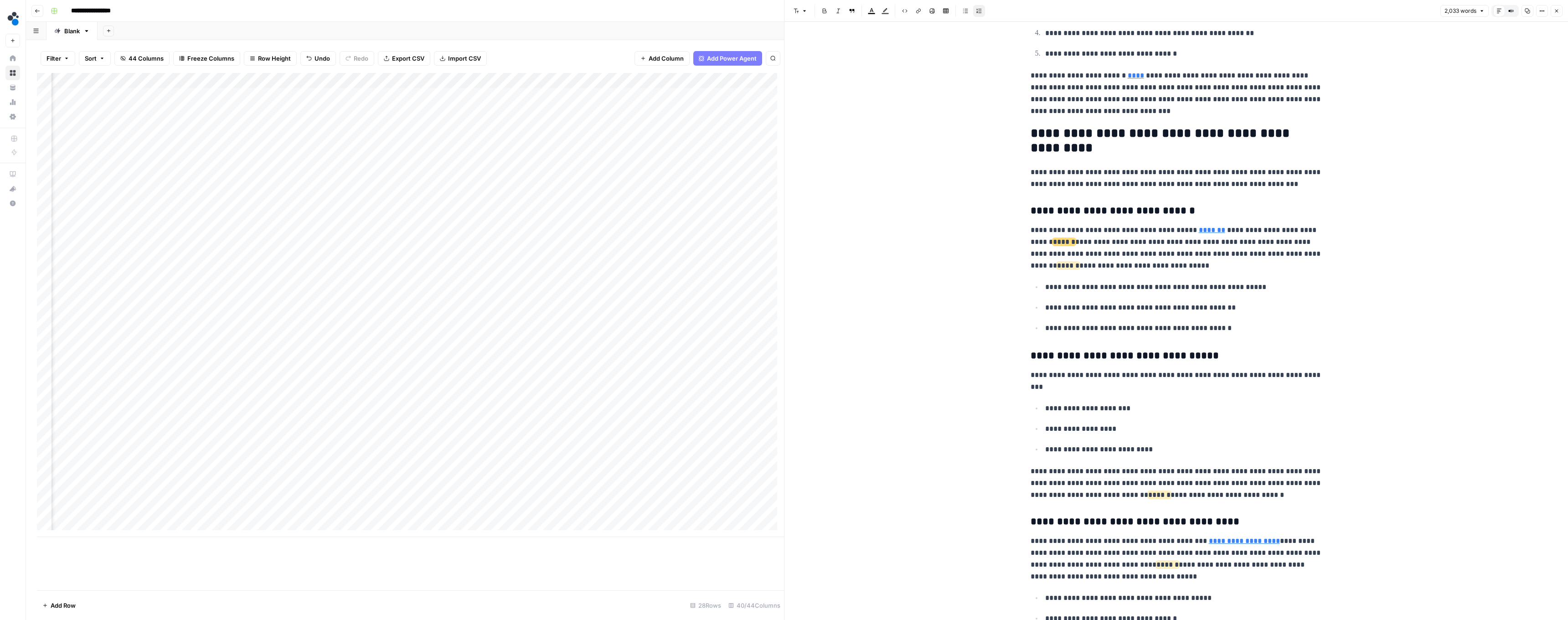
scroll to position [428, 0]
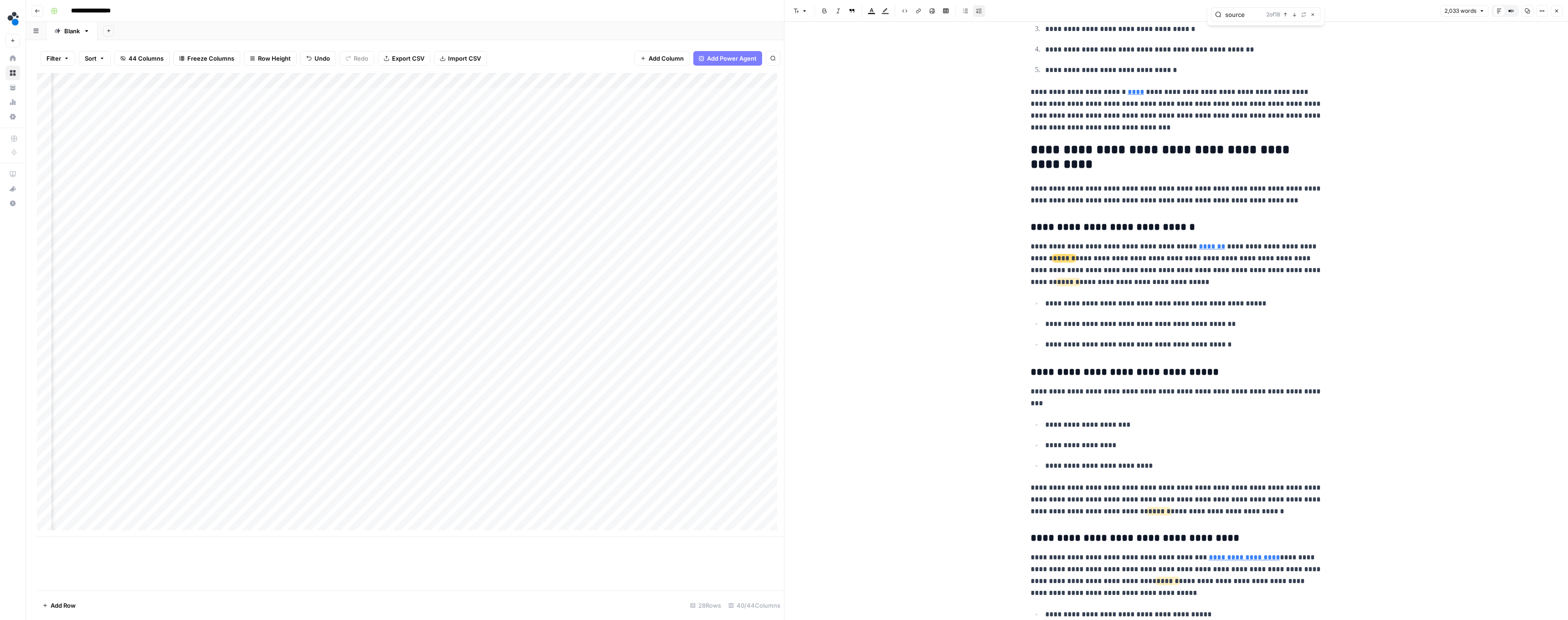
click at [1295, 15] on icon "button" at bounding box center [1294, 15] width 3 height 4
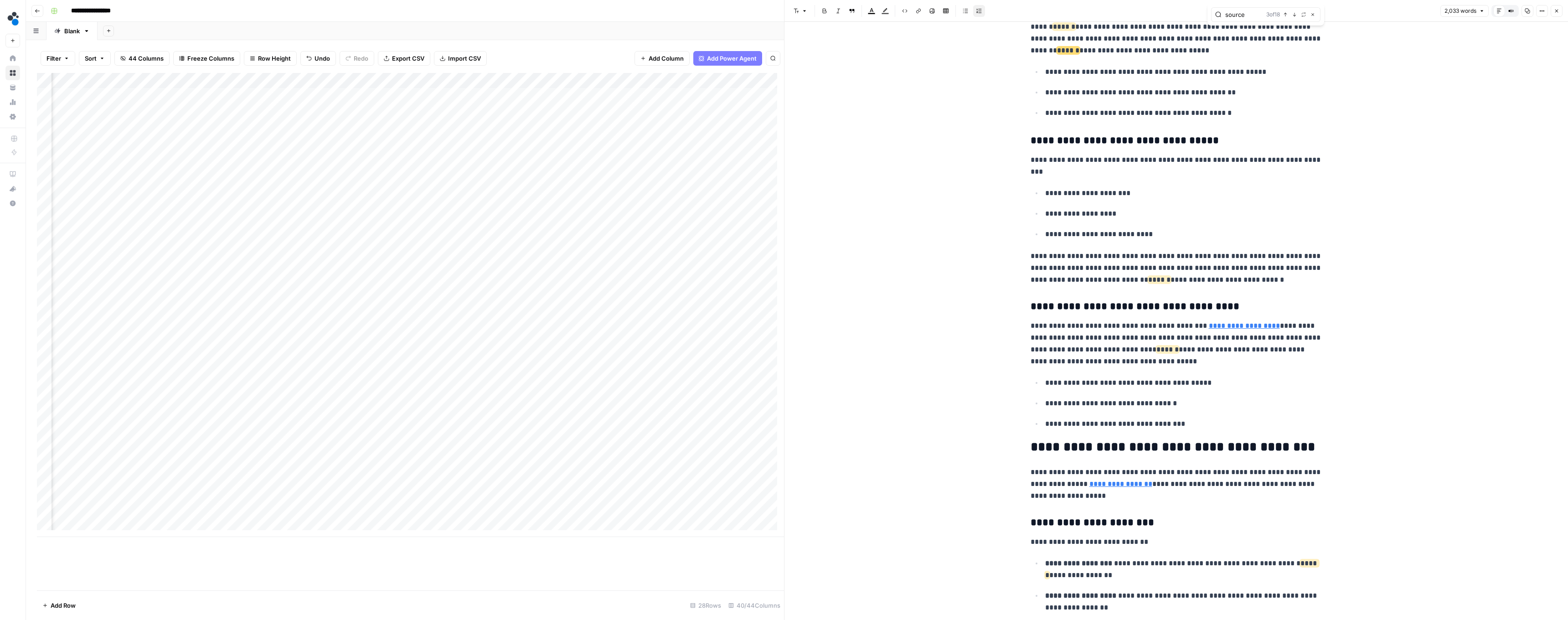
click at [1295, 15] on icon "button" at bounding box center [1294, 15] width 3 height 4
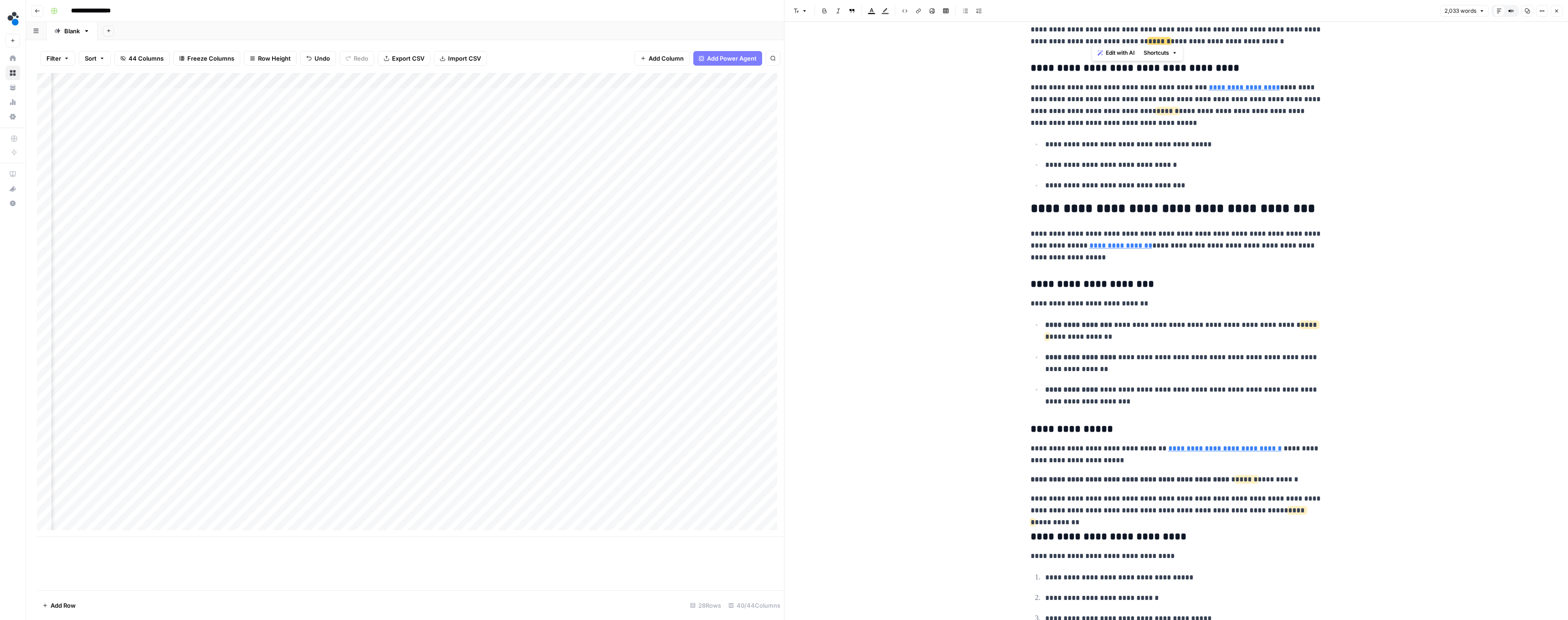
drag, startPoint x: 1227, startPoint y: 38, endPoint x: 1093, endPoint y: 39, distance: 134.0
click at [1093, 39] on p "**********" at bounding box center [1176, 29] width 292 height 35
click at [1192, 108] on p "**********" at bounding box center [1176, 104] width 292 height 48
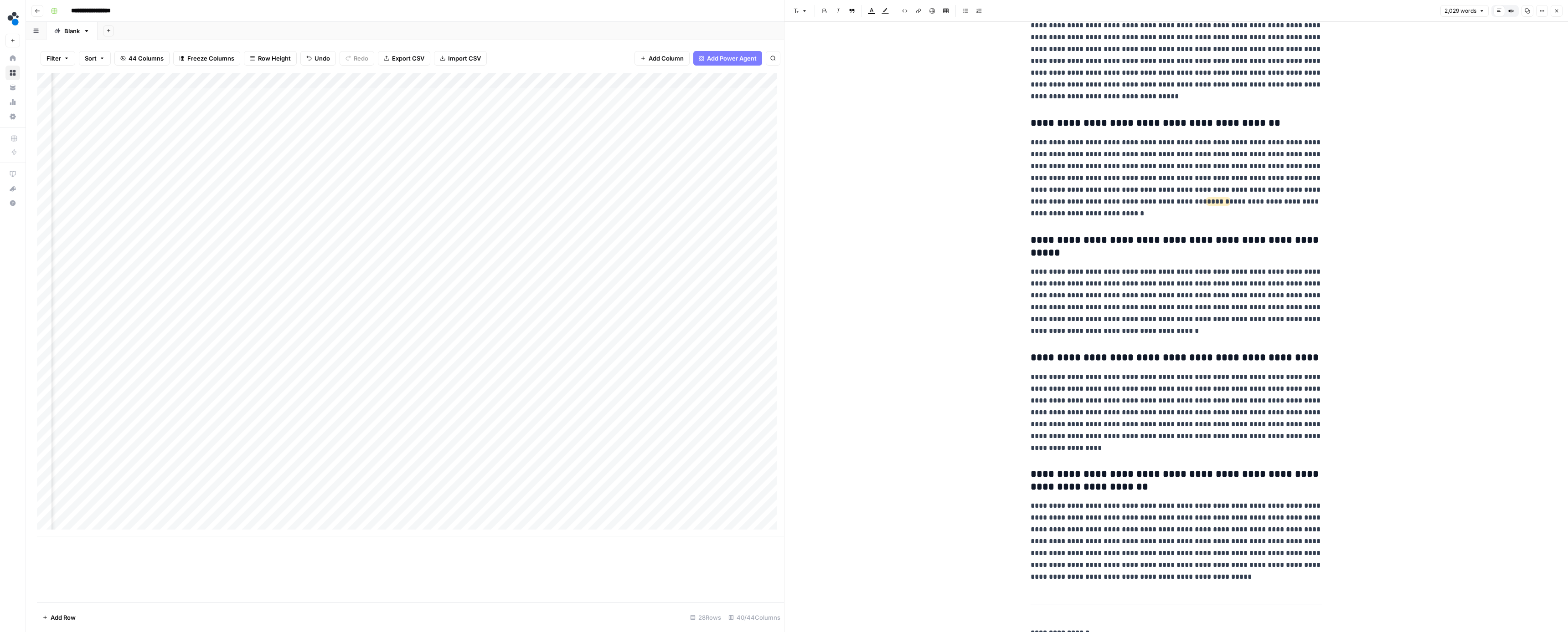
scroll to position [4669, 0]
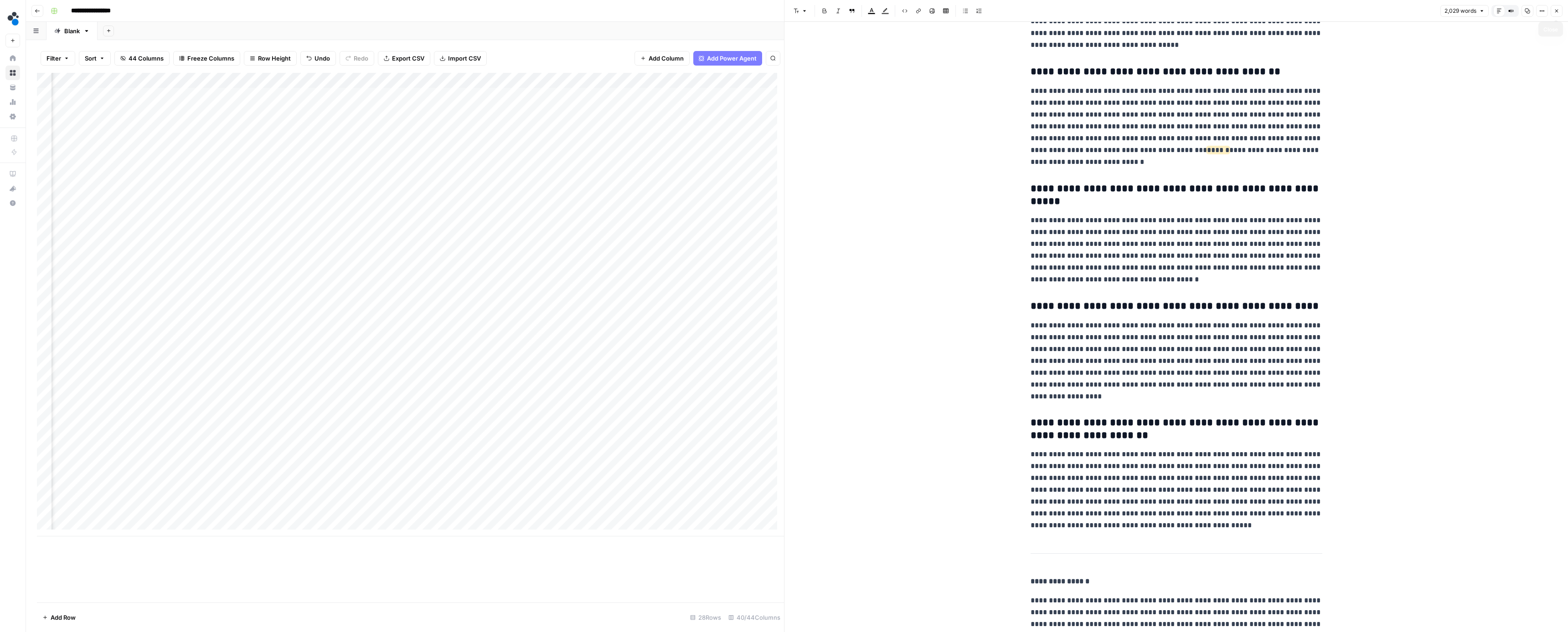
click at [1553, 12] on button "Close" at bounding box center [1556, 10] width 12 height 12
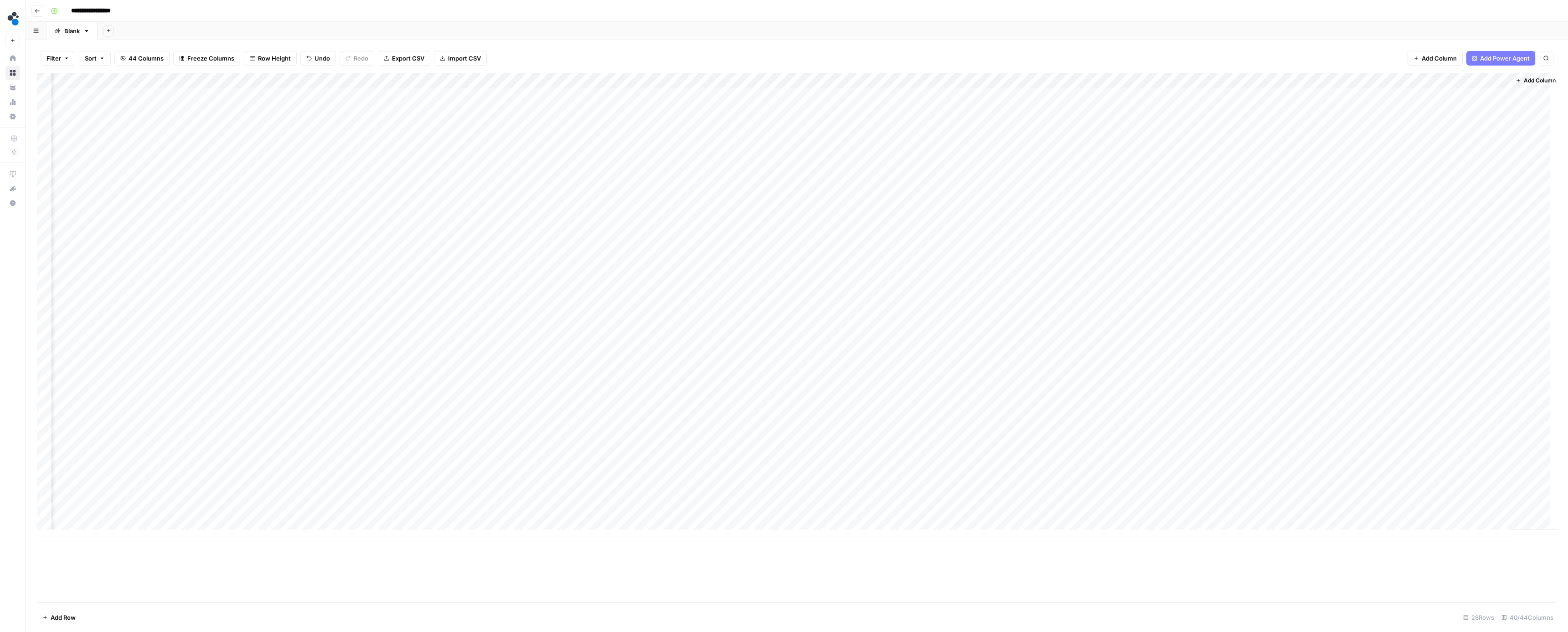
click at [1458, 109] on div "Add Column" at bounding box center [797, 305] width 1520 height 464
click at [1458, 161] on button "Ready for review" at bounding box center [1469, 161] width 55 height 11
click at [1336, 125] on div "Add Column" at bounding box center [797, 305] width 1520 height 464
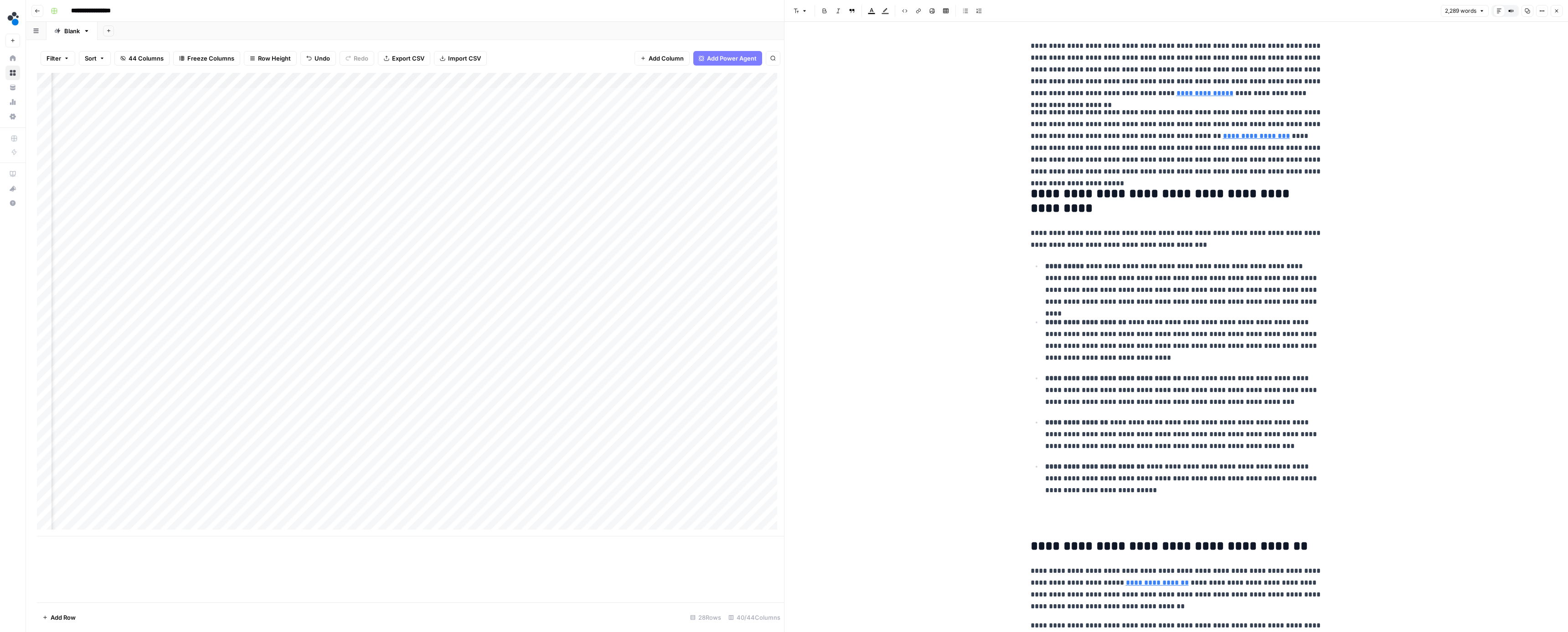
click at [354, 450] on div "Add Column" at bounding box center [410, 305] width 747 height 464
click at [352, 465] on div "Add Column" at bounding box center [410, 305] width 747 height 464
click at [355, 480] on div "Add Column" at bounding box center [410, 305] width 747 height 464
click at [352, 373] on div "Add Column" at bounding box center [410, 305] width 747 height 464
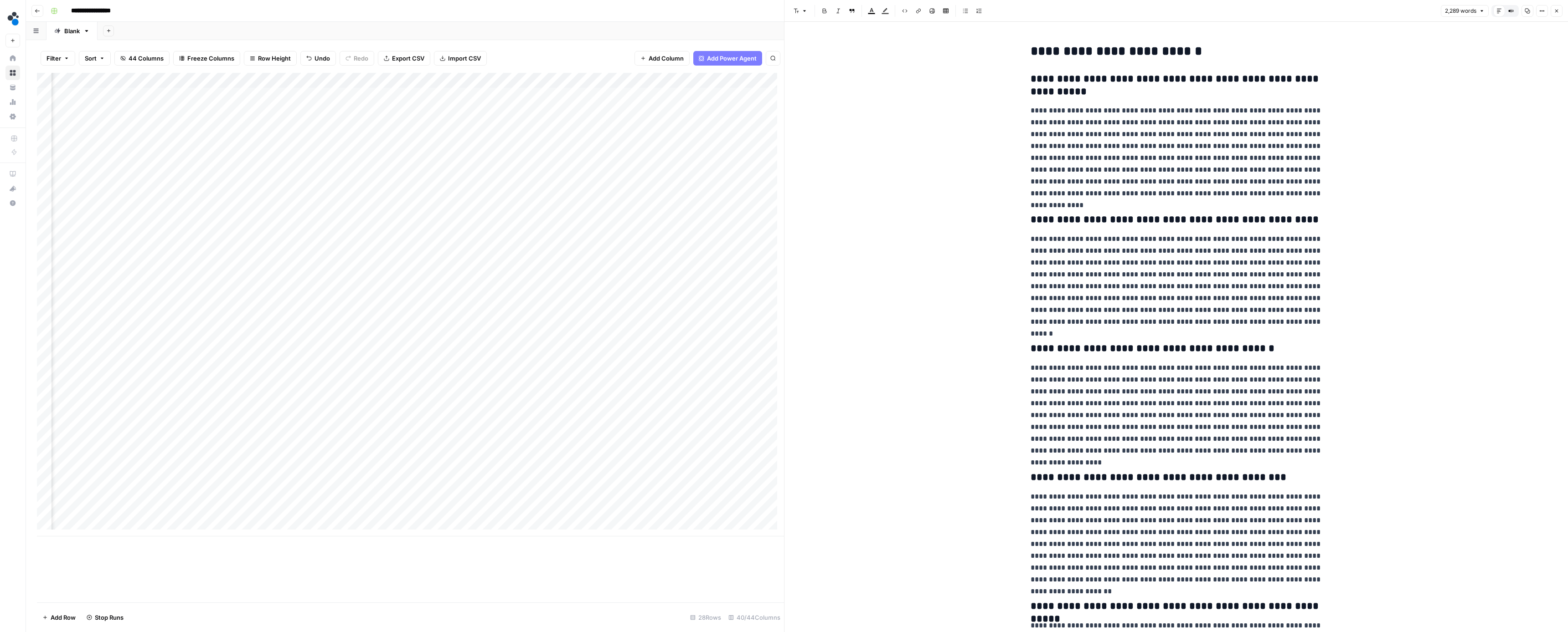
scroll to position [3201, 0]
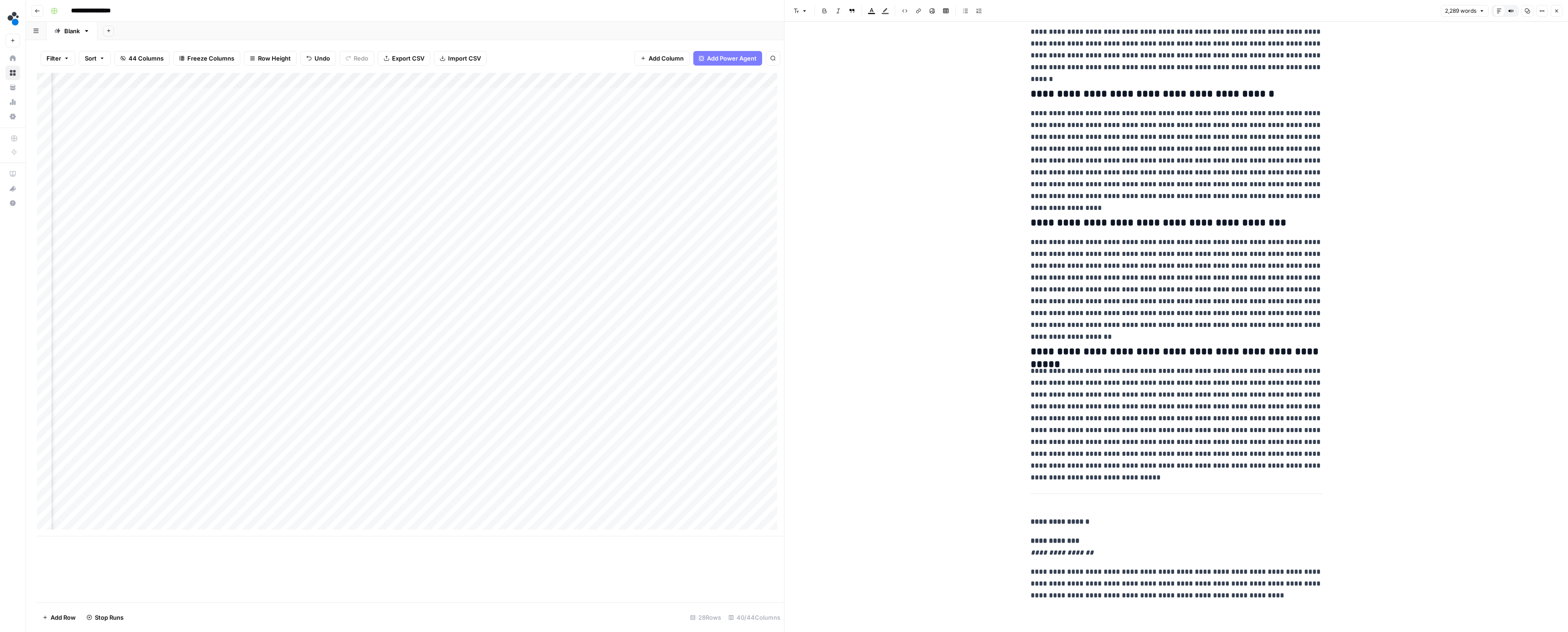
click at [1211, 304] on p "**********" at bounding box center [1176, 284] width 292 height 95
type input "source"
click at [1292, 14] on icon "button" at bounding box center [1294, 14] width 4 height 4
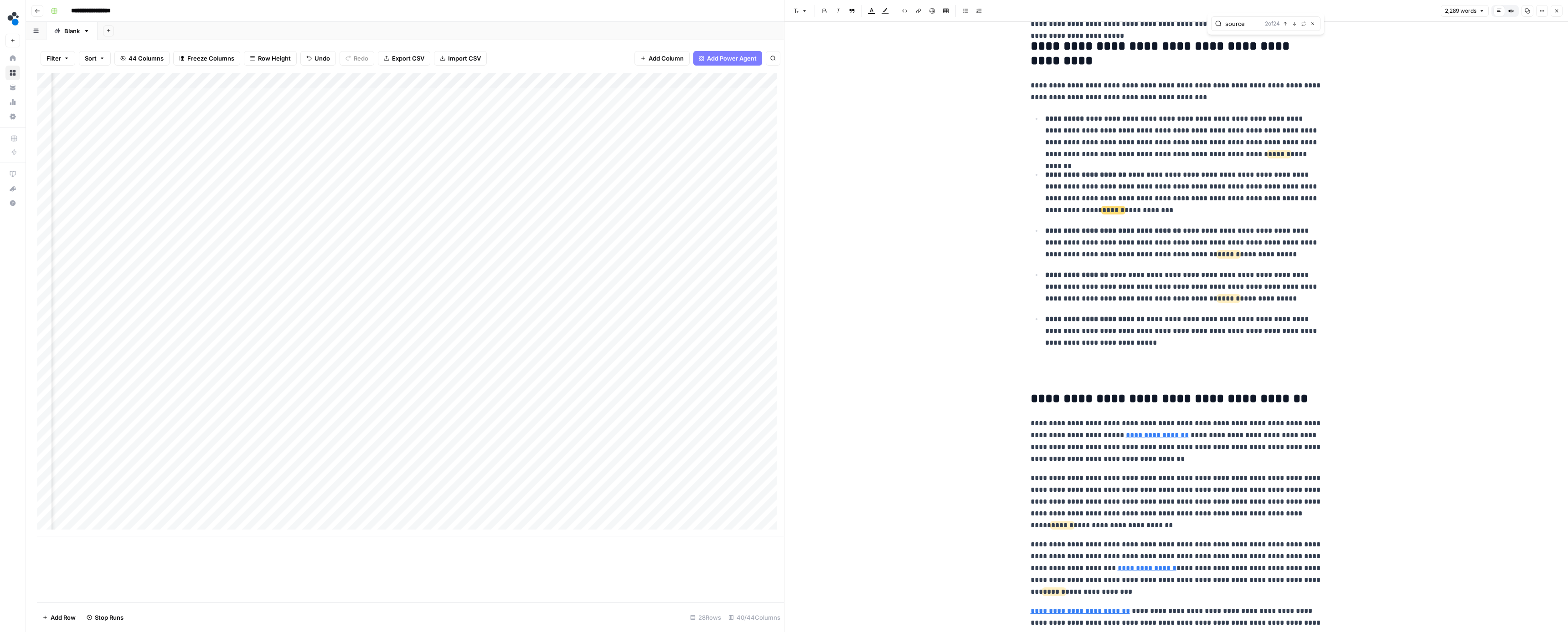
scroll to position [0, 0]
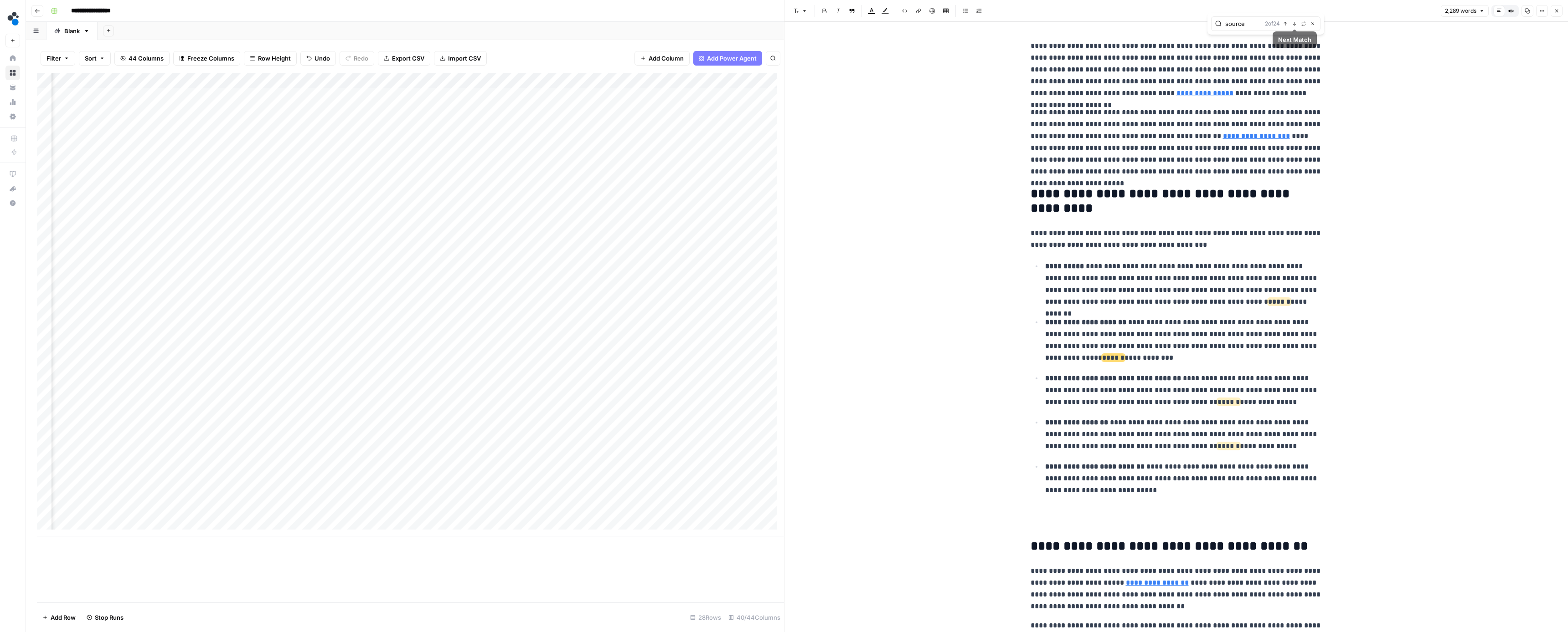
click at [1287, 23] on icon "button" at bounding box center [1285, 23] width 4 height 4
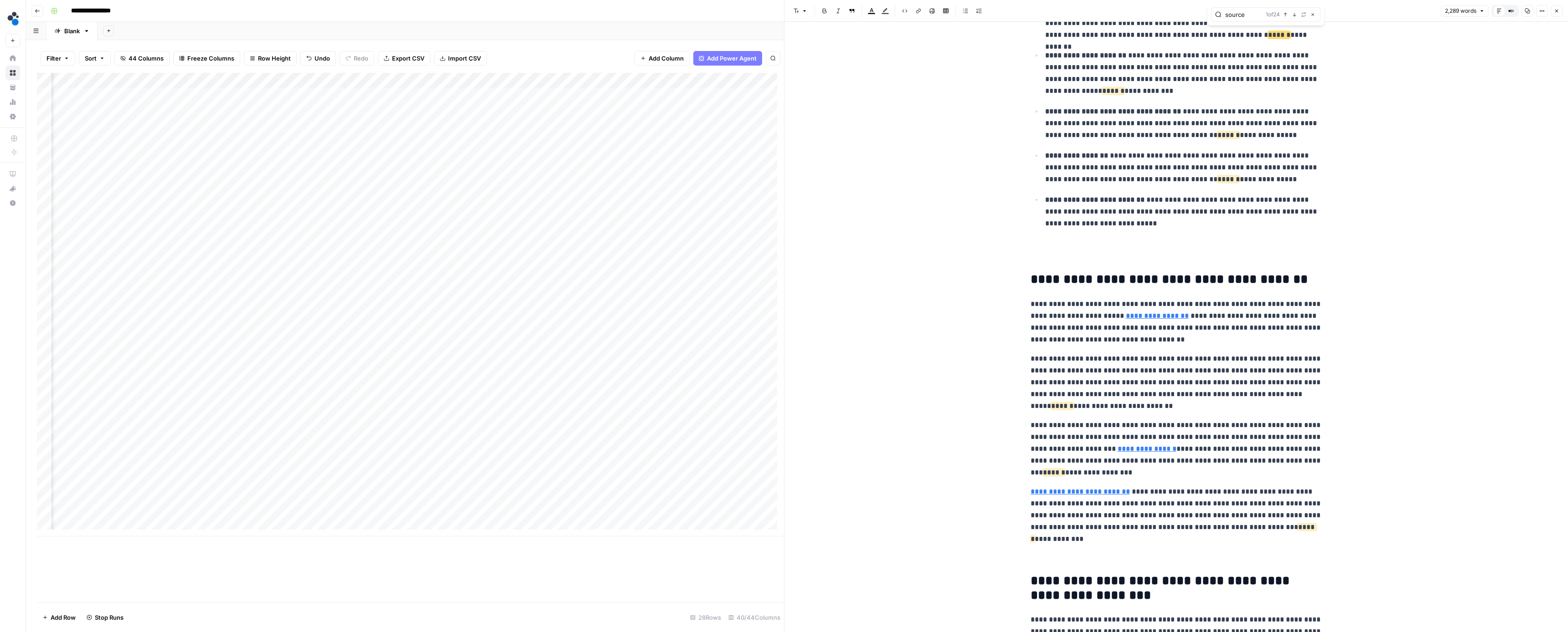
click at [1295, 15] on icon "button" at bounding box center [1294, 15] width 3 height 4
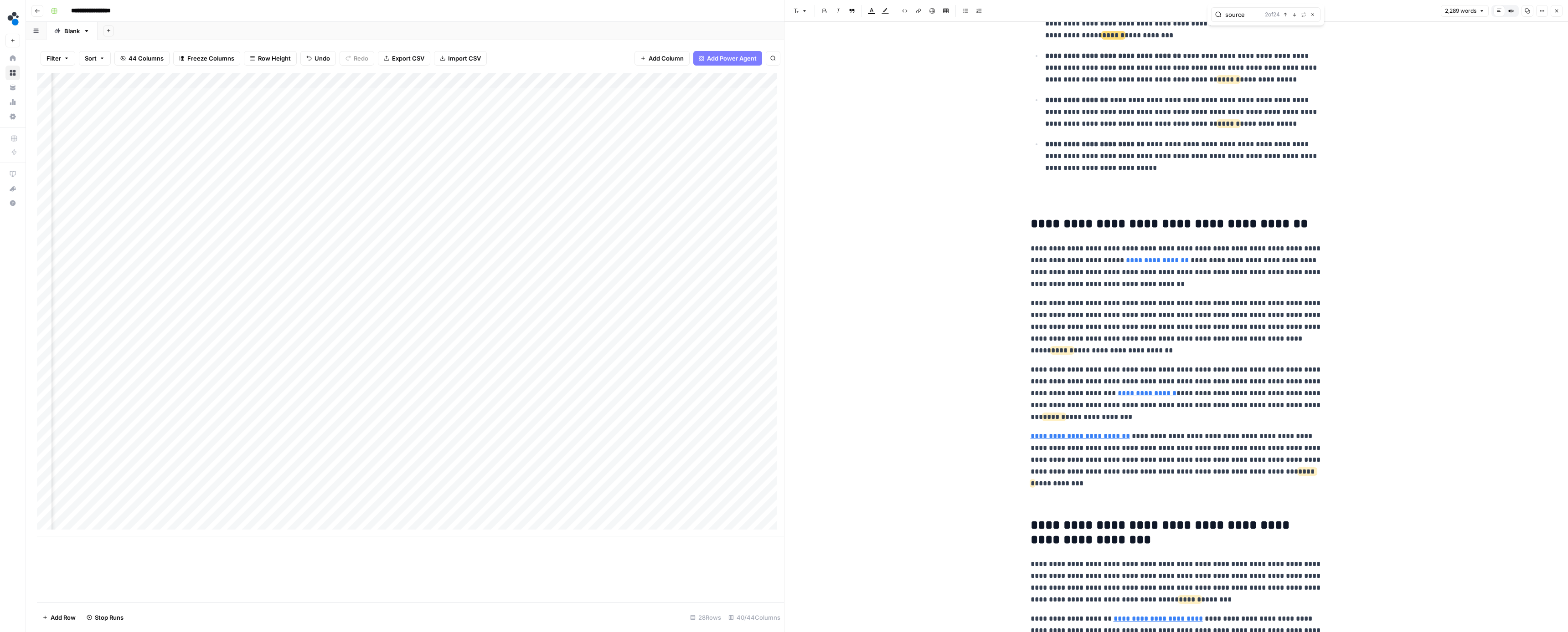
click at [1295, 15] on icon "button" at bounding box center [1294, 15] width 3 height 4
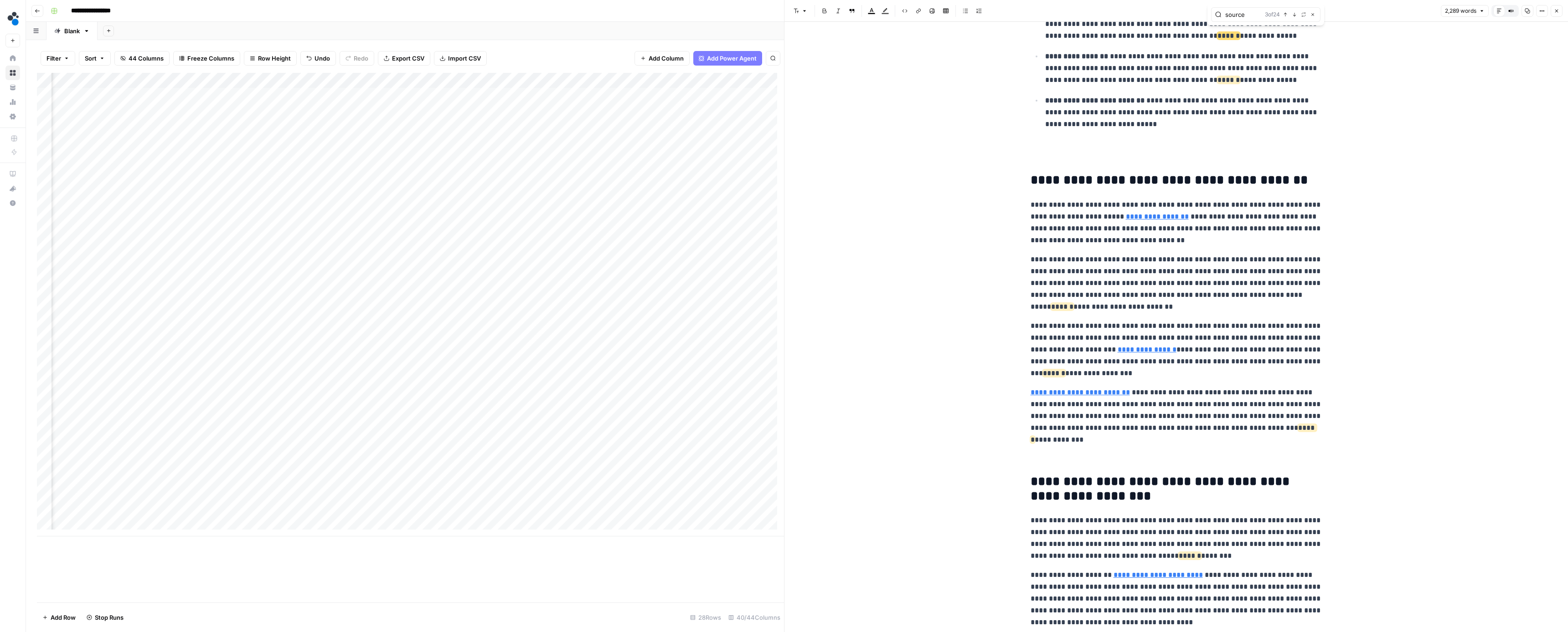
click at [1295, 15] on icon "button" at bounding box center [1294, 15] width 3 height 4
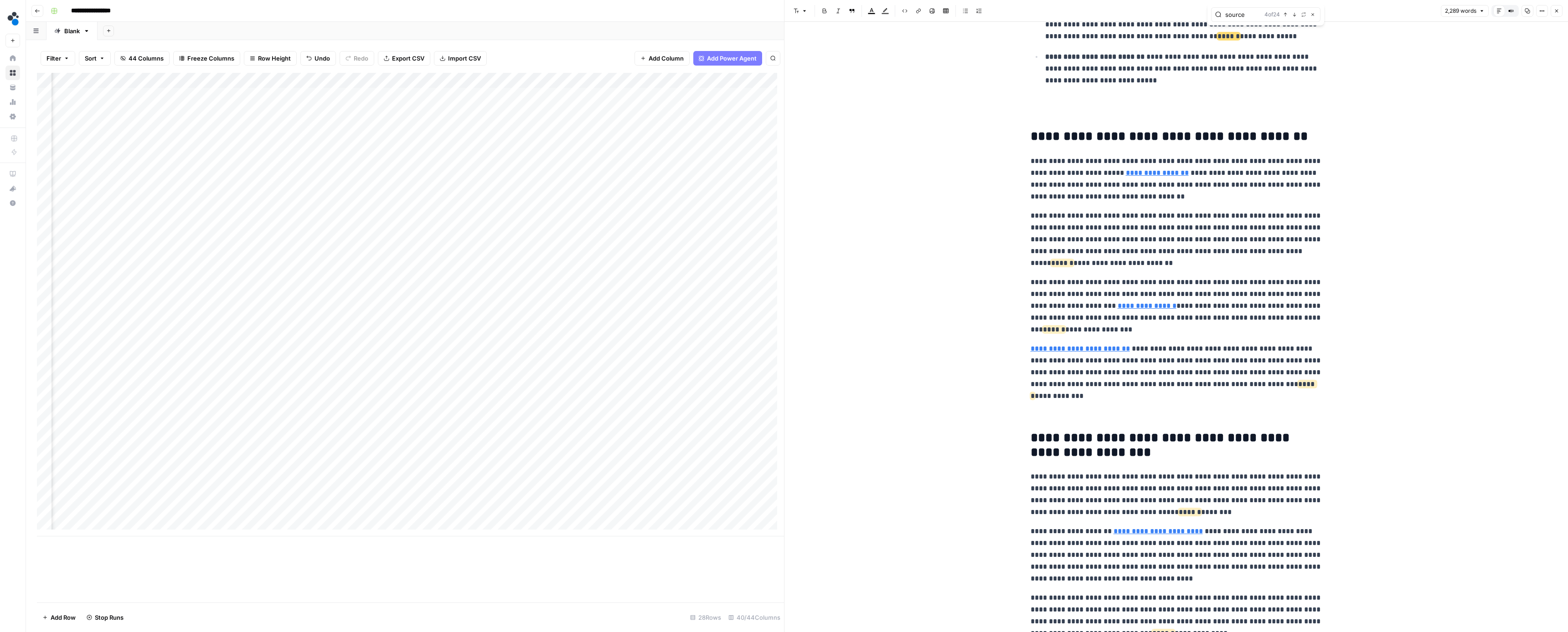
click at [1295, 15] on icon "button" at bounding box center [1294, 15] width 3 height 4
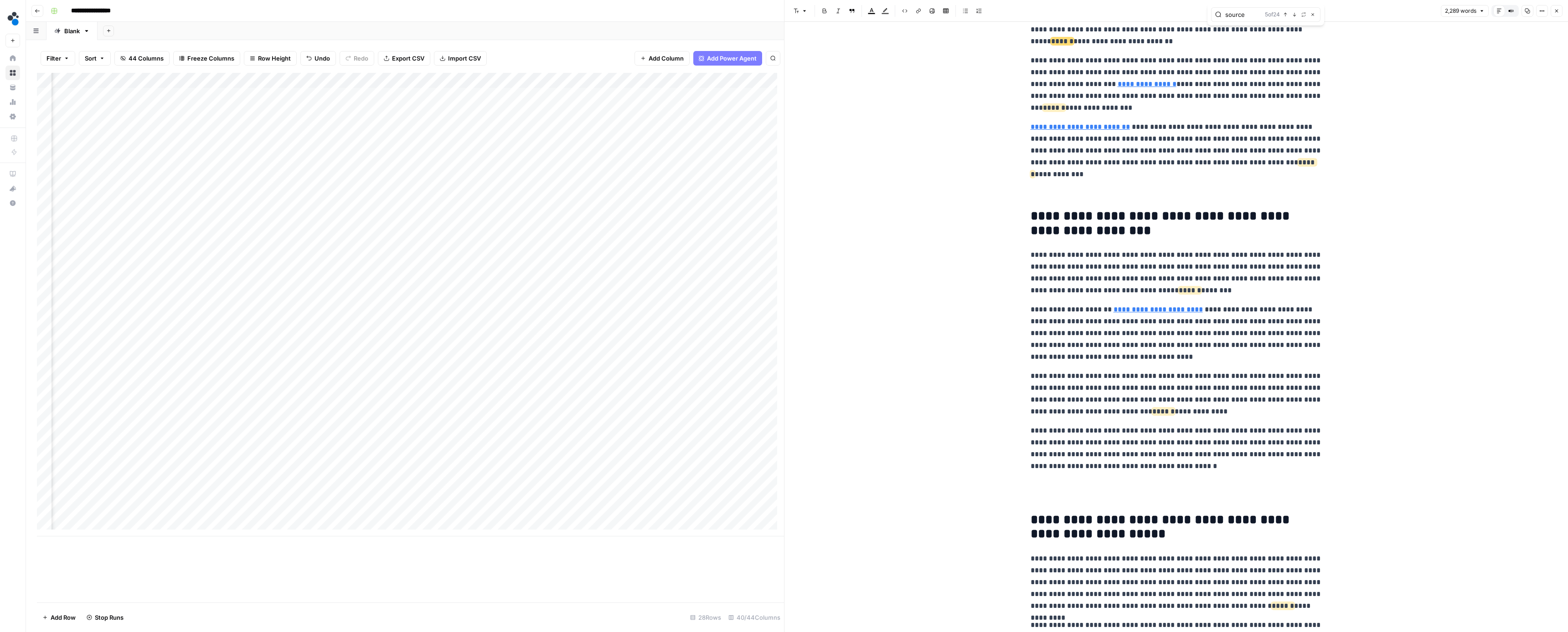
scroll to position [558, 0]
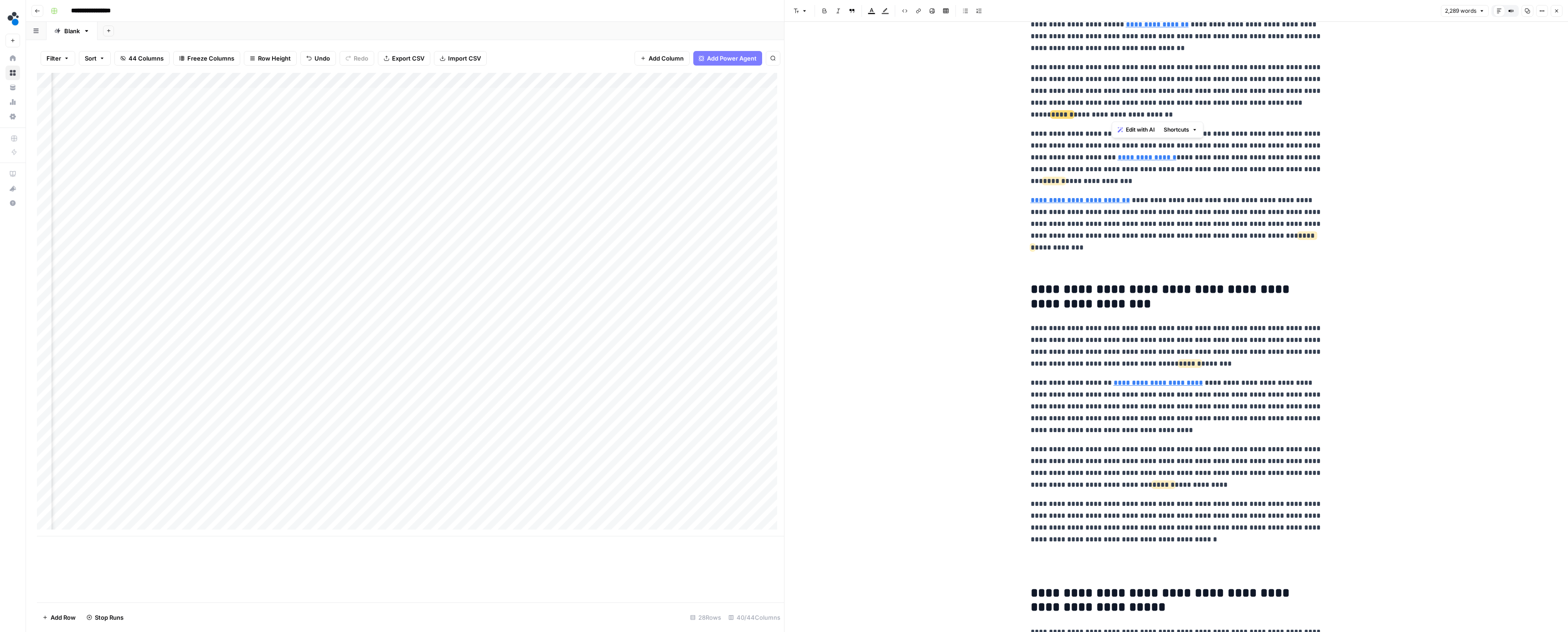
drag, startPoint x: 1287, startPoint y: 102, endPoint x: 1286, endPoint y: 108, distance: 6.1
click at [1286, 108] on p "**********" at bounding box center [1176, 91] width 292 height 59
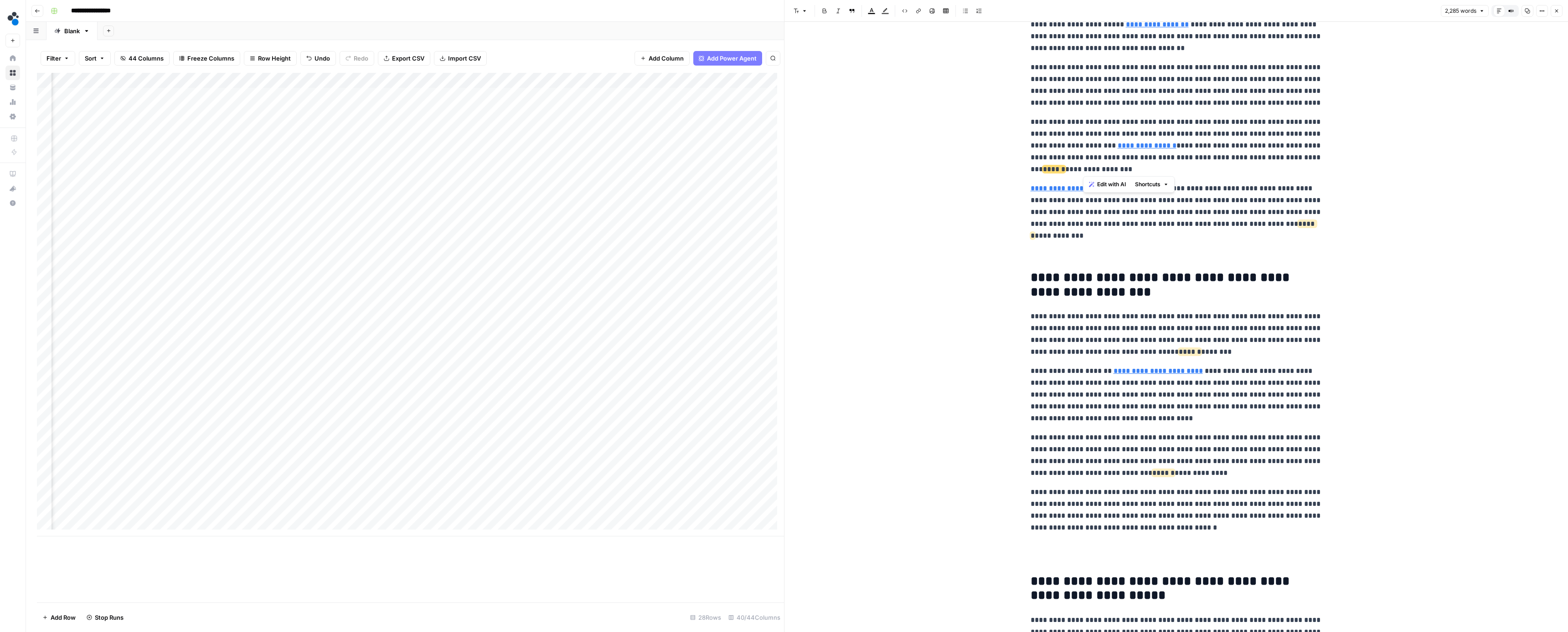
drag, startPoint x: 1276, startPoint y: 170, endPoint x: 1276, endPoint y: 158, distance: 12.0
click at [1276, 158] on p "**********" at bounding box center [1176, 145] width 292 height 59
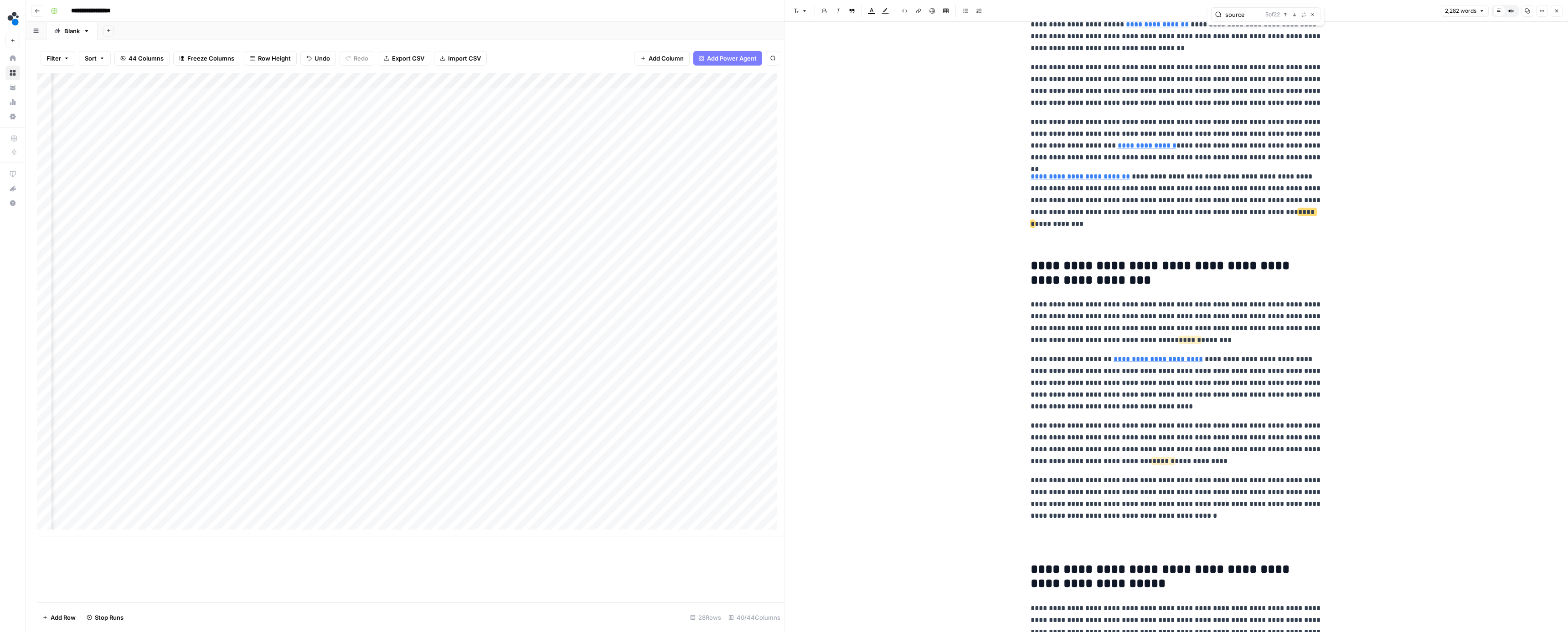
click at [1297, 13] on icon "button" at bounding box center [1294, 14] width 4 height 4
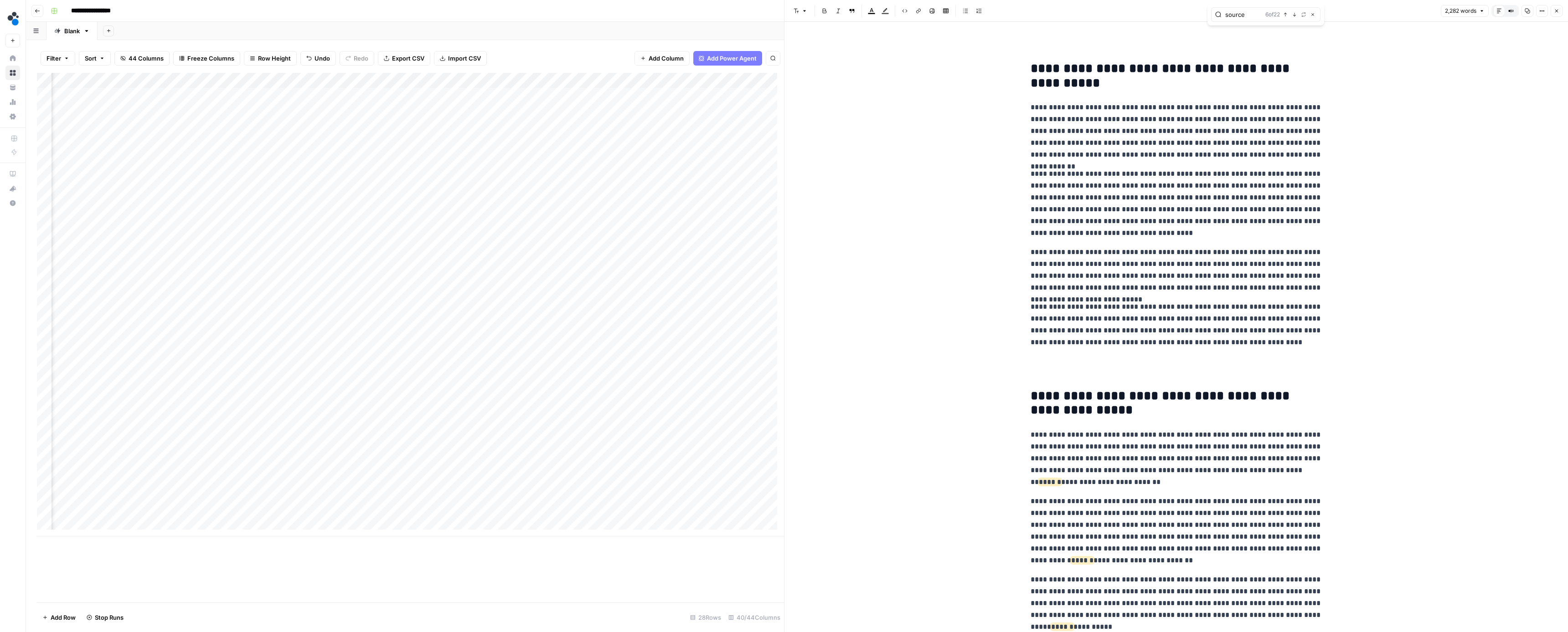
scroll to position [1731, 0]
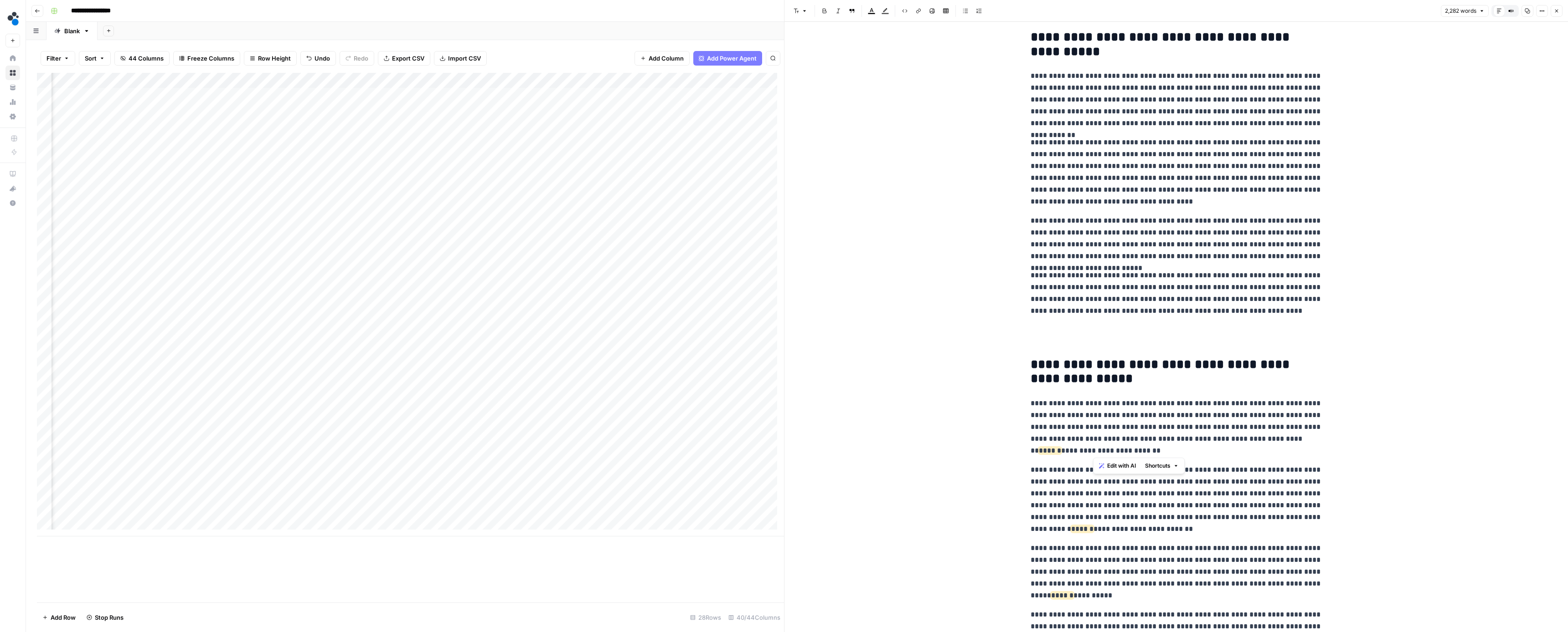
drag, startPoint x: 1238, startPoint y: 448, endPoint x: 1248, endPoint y: 439, distance: 13.5
click at [1248, 439] on p "**********" at bounding box center [1176, 427] width 292 height 59
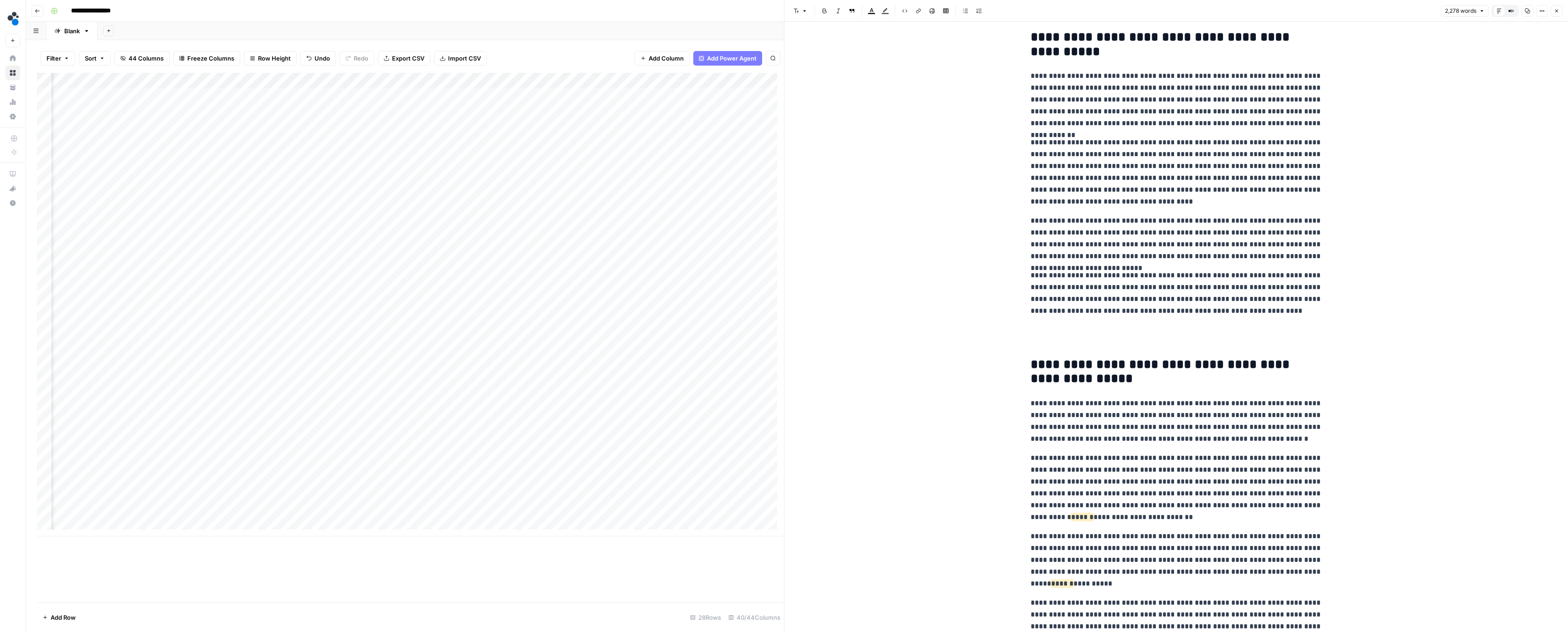
scroll to position [1744, 0]
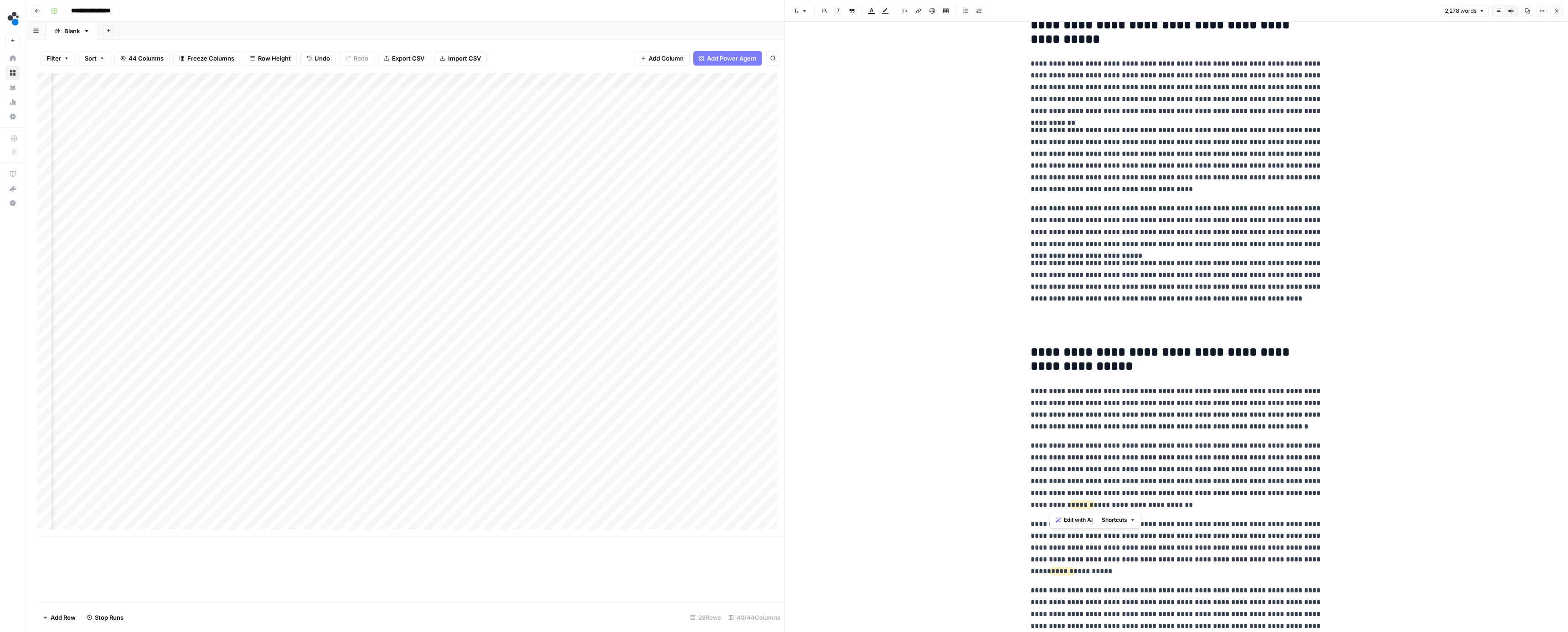
drag, startPoint x: 1180, startPoint y: 501, endPoint x: 1071, endPoint y: 514, distance: 109.8
click at [1050, 505] on p "**********" at bounding box center [1176, 475] width 292 height 71
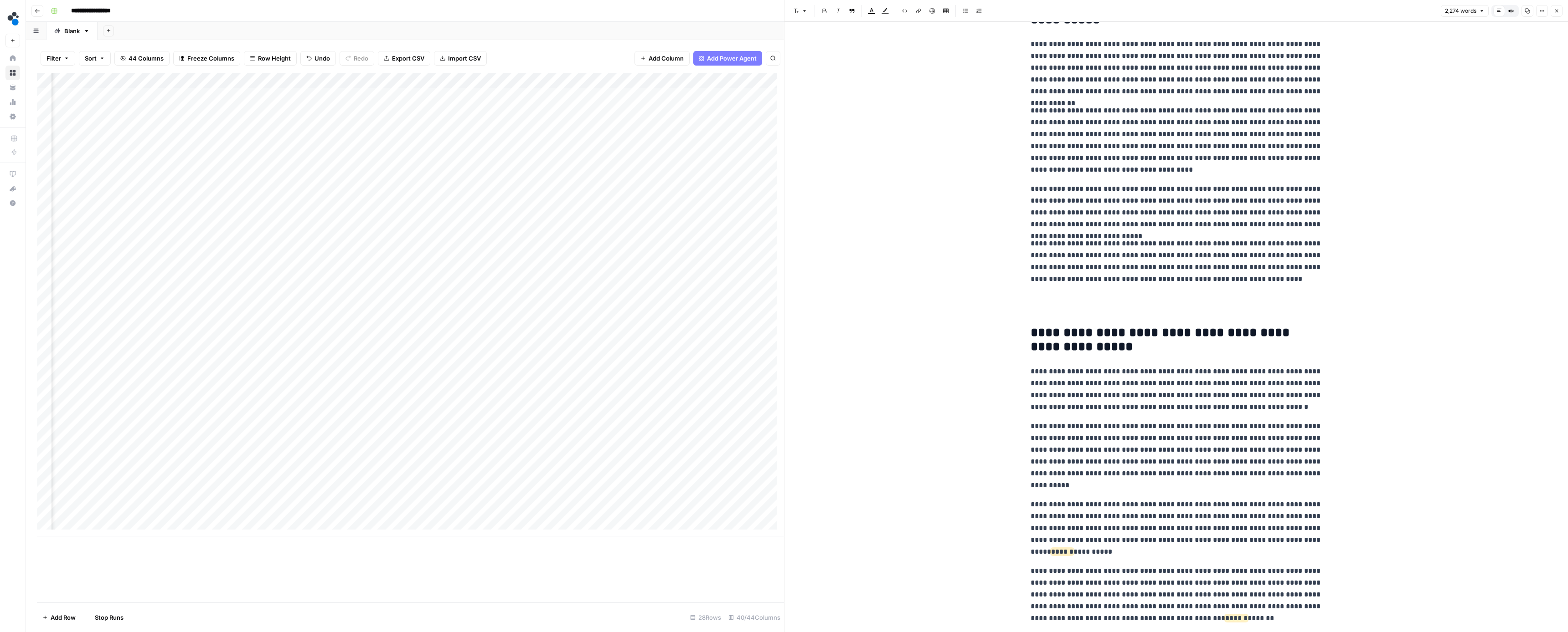
scroll to position [1802, 0]
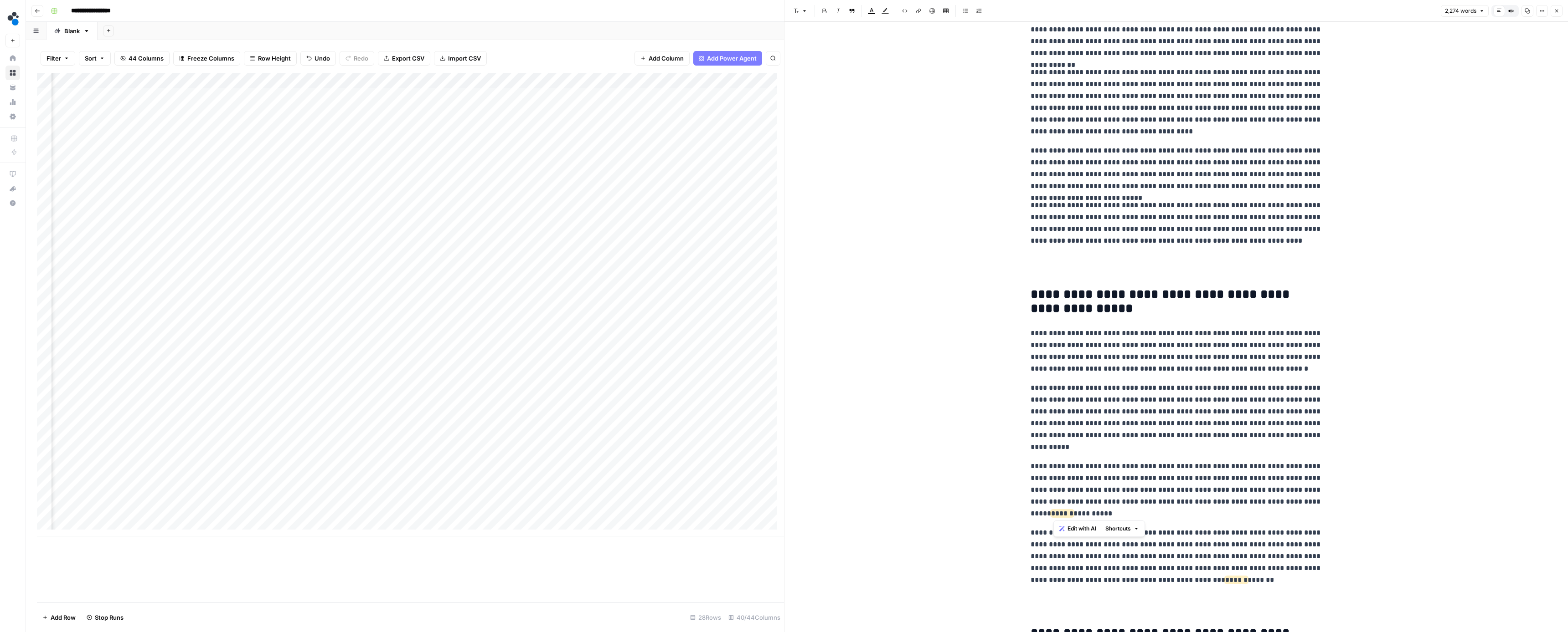
drag, startPoint x: 1117, startPoint y: 511, endPoint x: 1055, endPoint y: 514, distance: 62.1
click at [1055, 514] on p "**********" at bounding box center [1176, 490] width 292 height 59
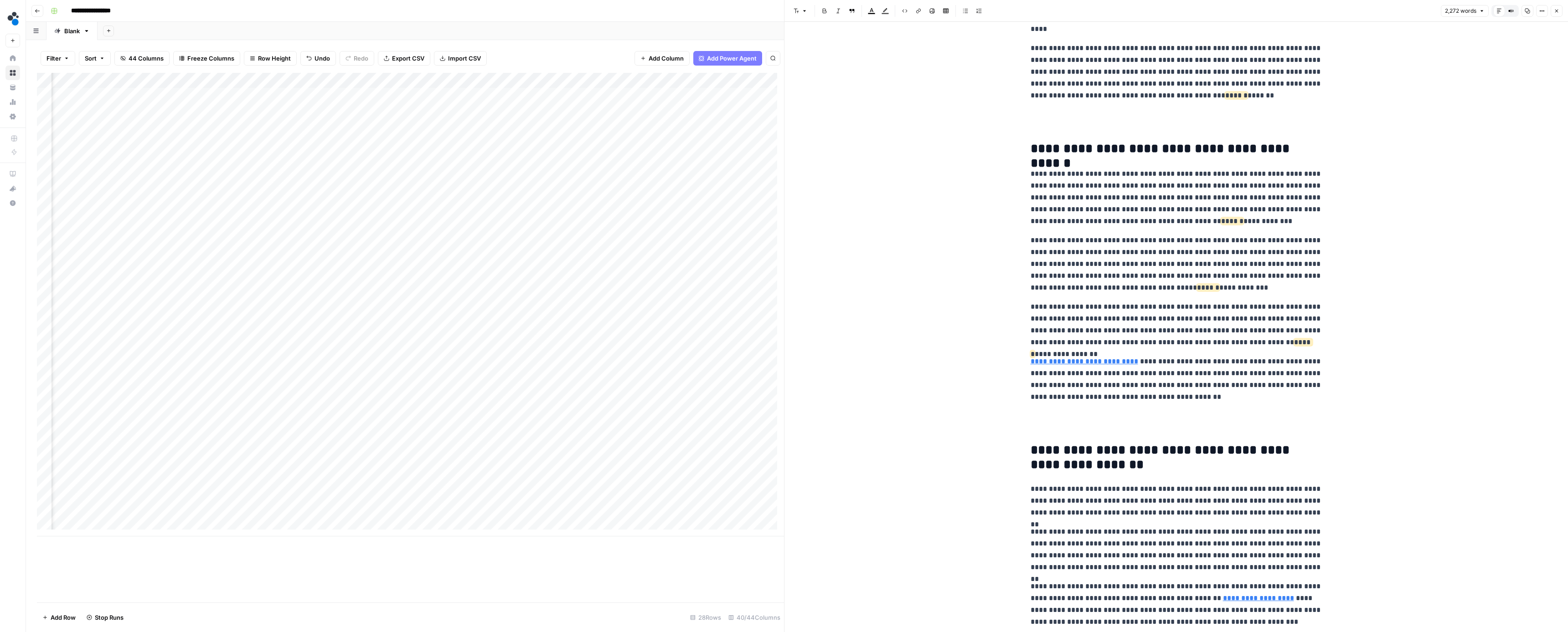
scroll to position [2302, 0]
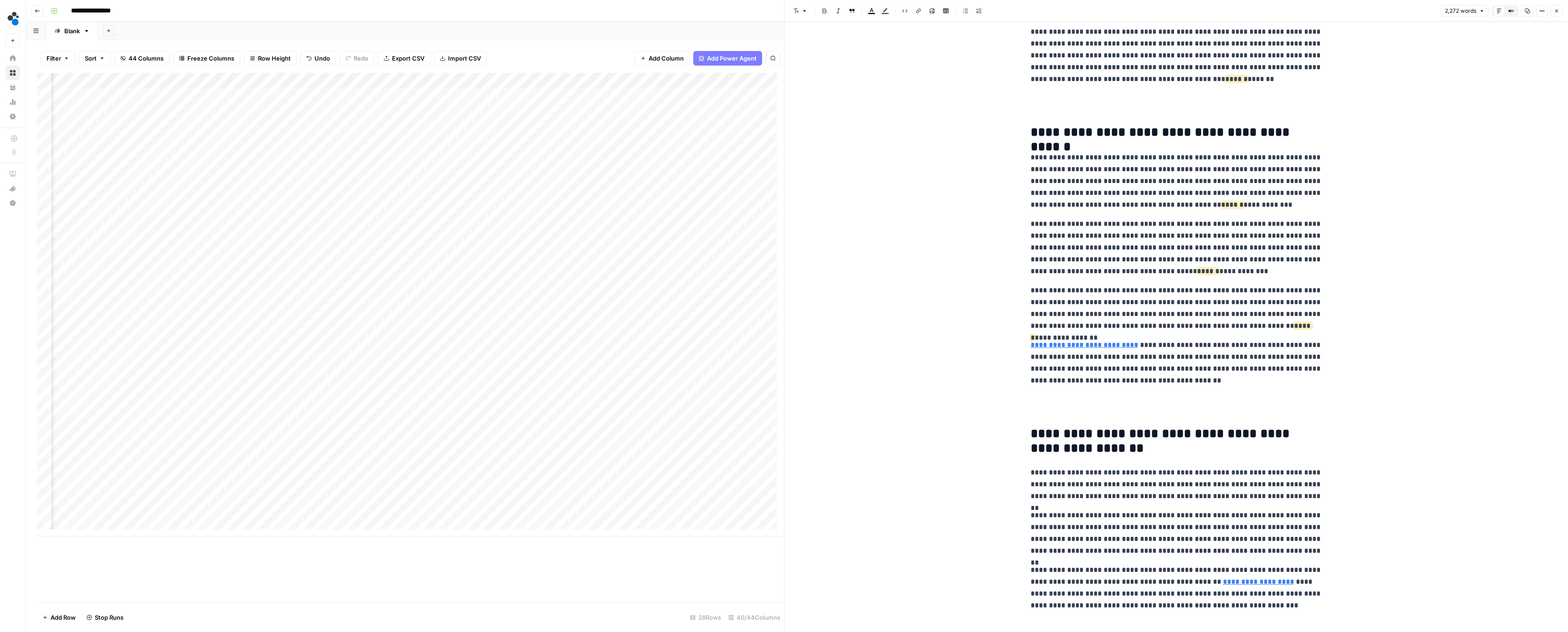
click at [1556, 13] on icon "button" at bounding box center [1556, 10] width 5 height 5
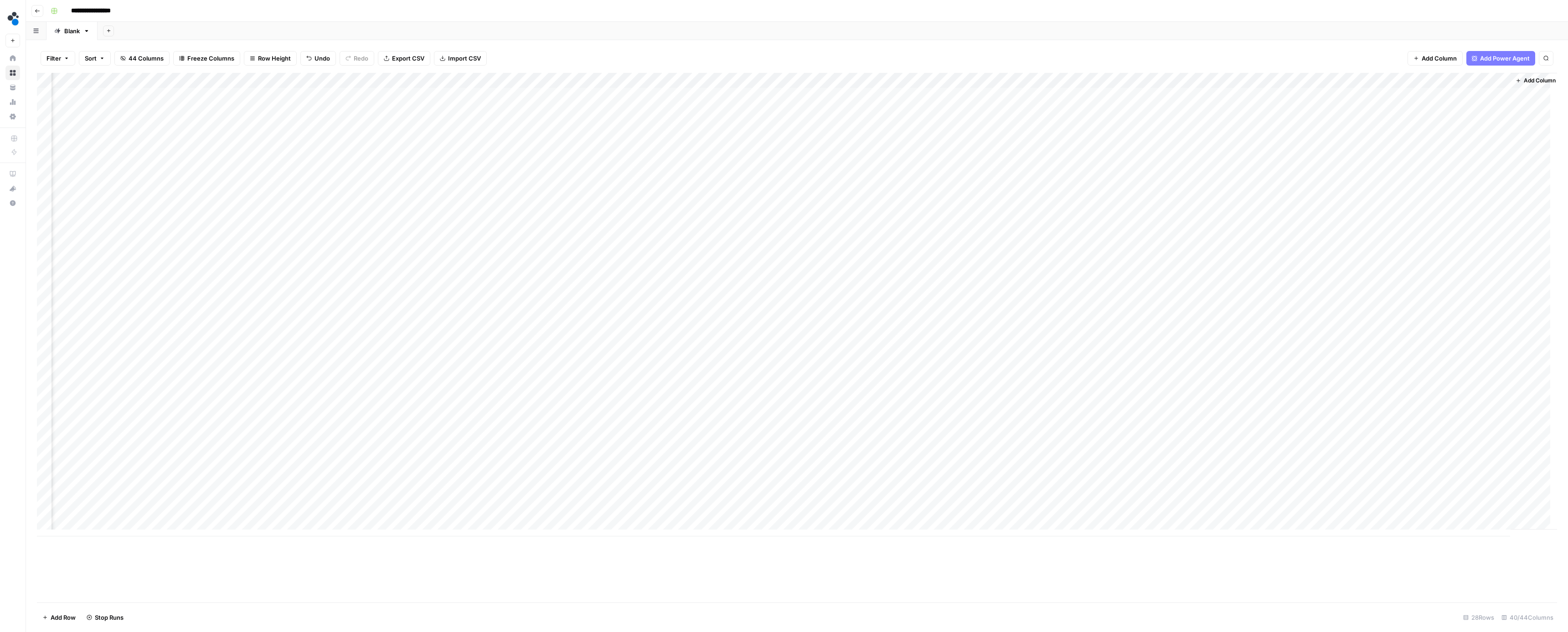
click at [1463, 127] on div "Add Column" at bounding box center [797, 305] width 1520 height 464
click at [1463, 127] on div "Add Column" at bounding box center [797, 305] width 1520 height 464
click at [1466, 179] on button "Ready for review" at bounding box center [1469, 177] width 55 height 11
click at [1339, 142] on div "Add Column" at bounding box center [797, 305] width 1520 height 464
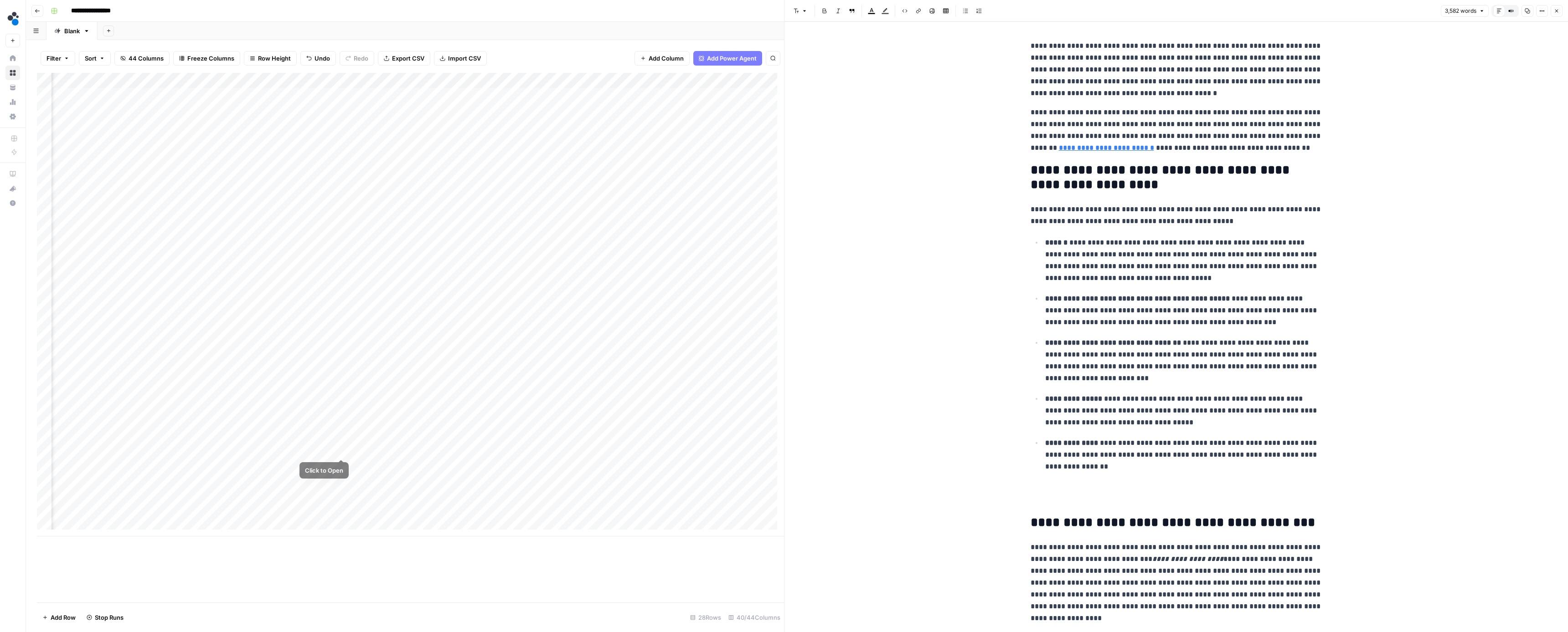
click at [343, 451] on div "Add Column" at bounding box center [410, 305] width 747 height 464
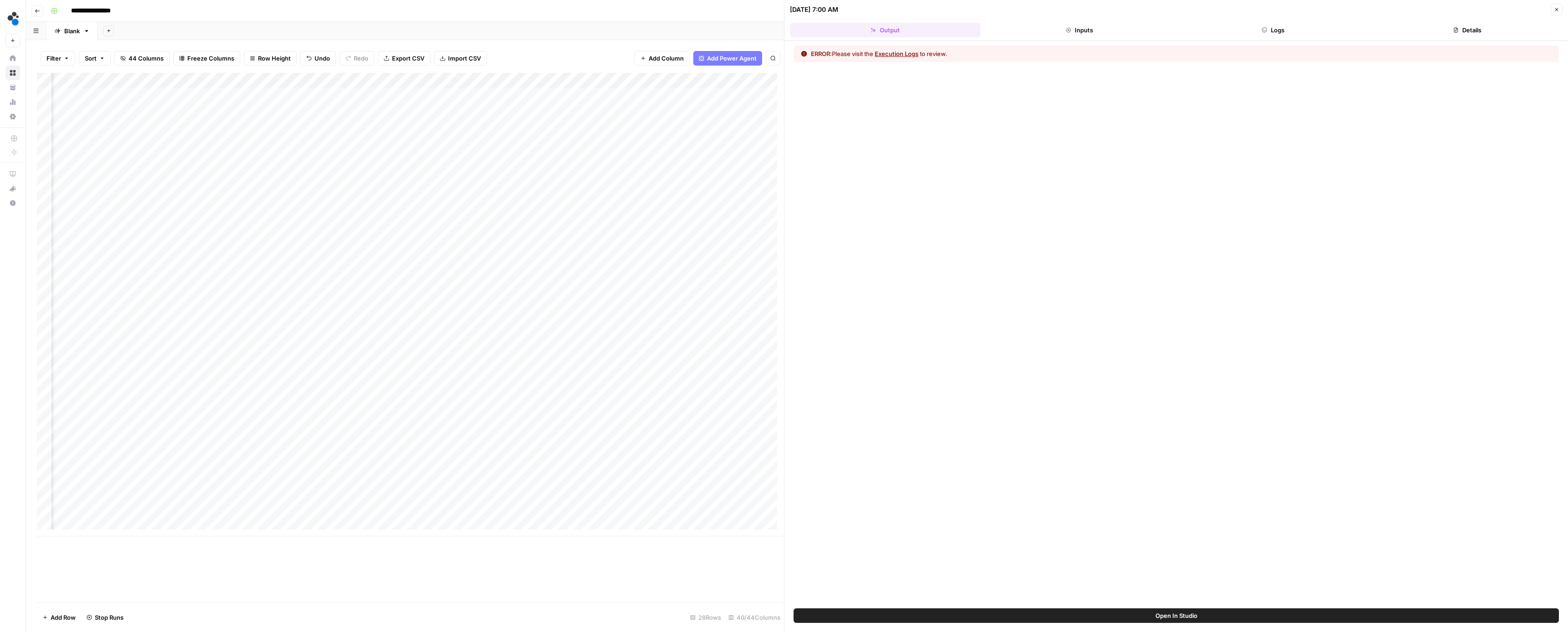
click at [910, 58] on button "Execution Logs" at bounding box center [897, 54] width 44 height 9
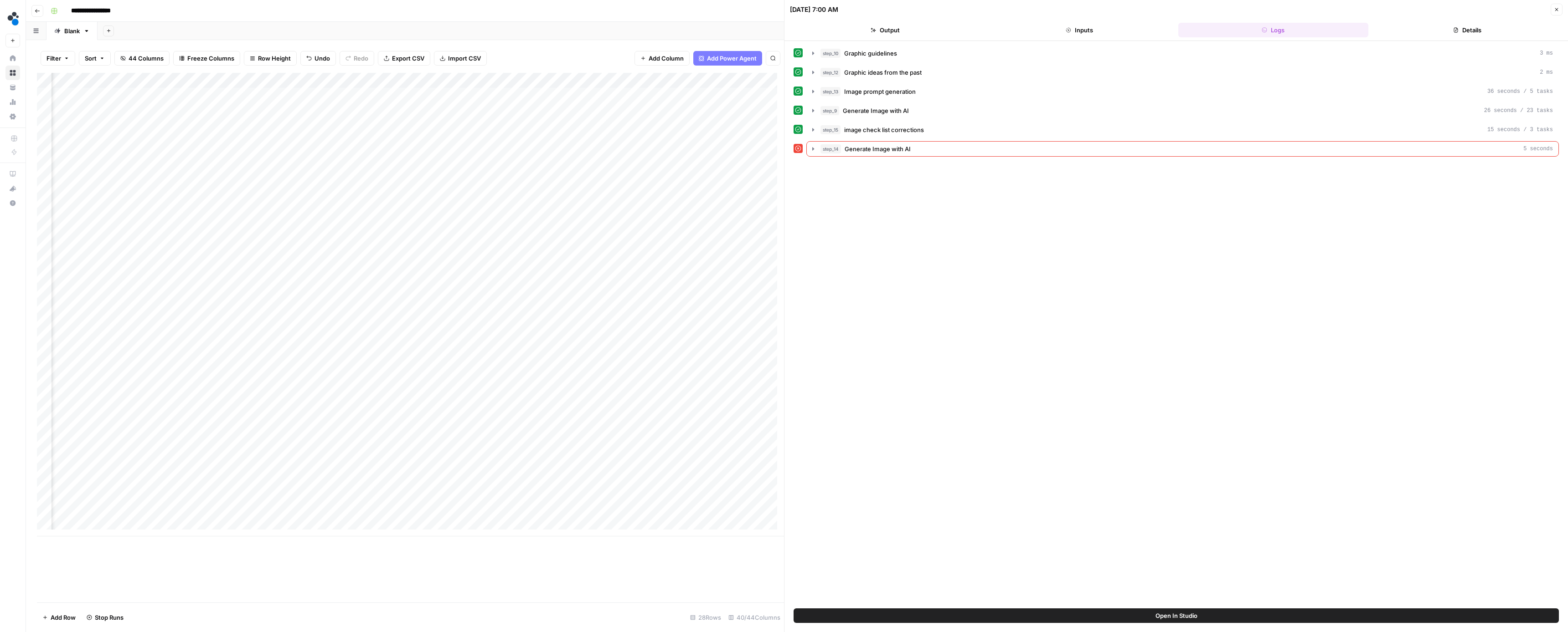
click at [910, 54] on div "step_10 Graphic guidelines 3 ms" at bounding box center [1186, 53] width 732 height 9
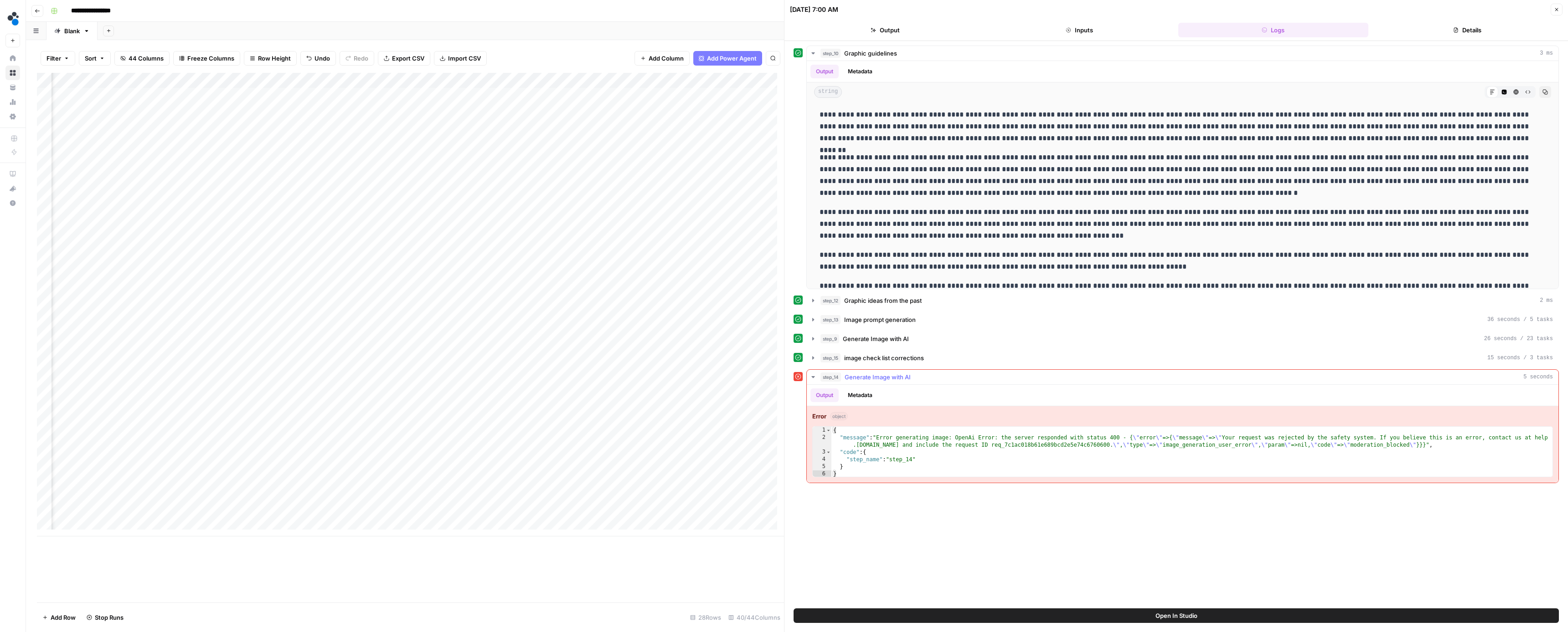
click at [856, 389] on button "Metadata" at bounding box center [860, 395] width 35 height 13
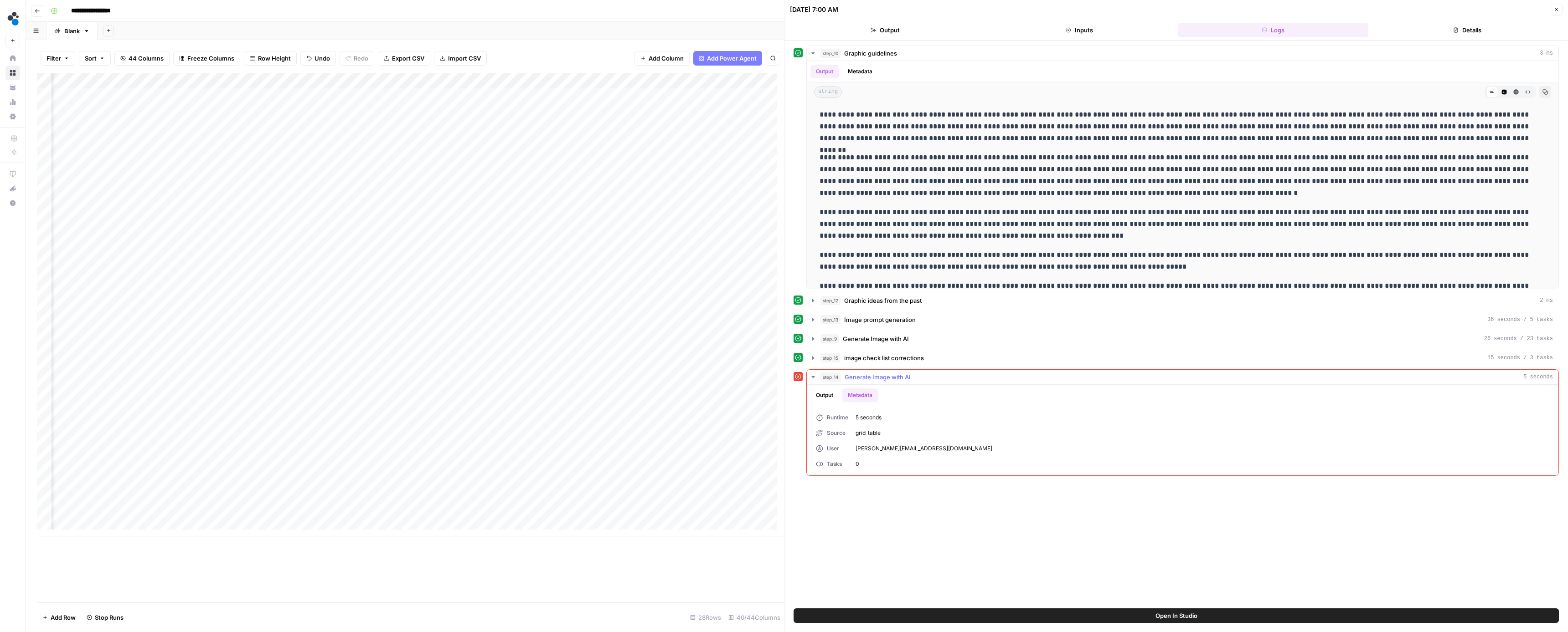
click at [838, 394] on button "Output" at bounding box center [824, 395] width 28 height 13
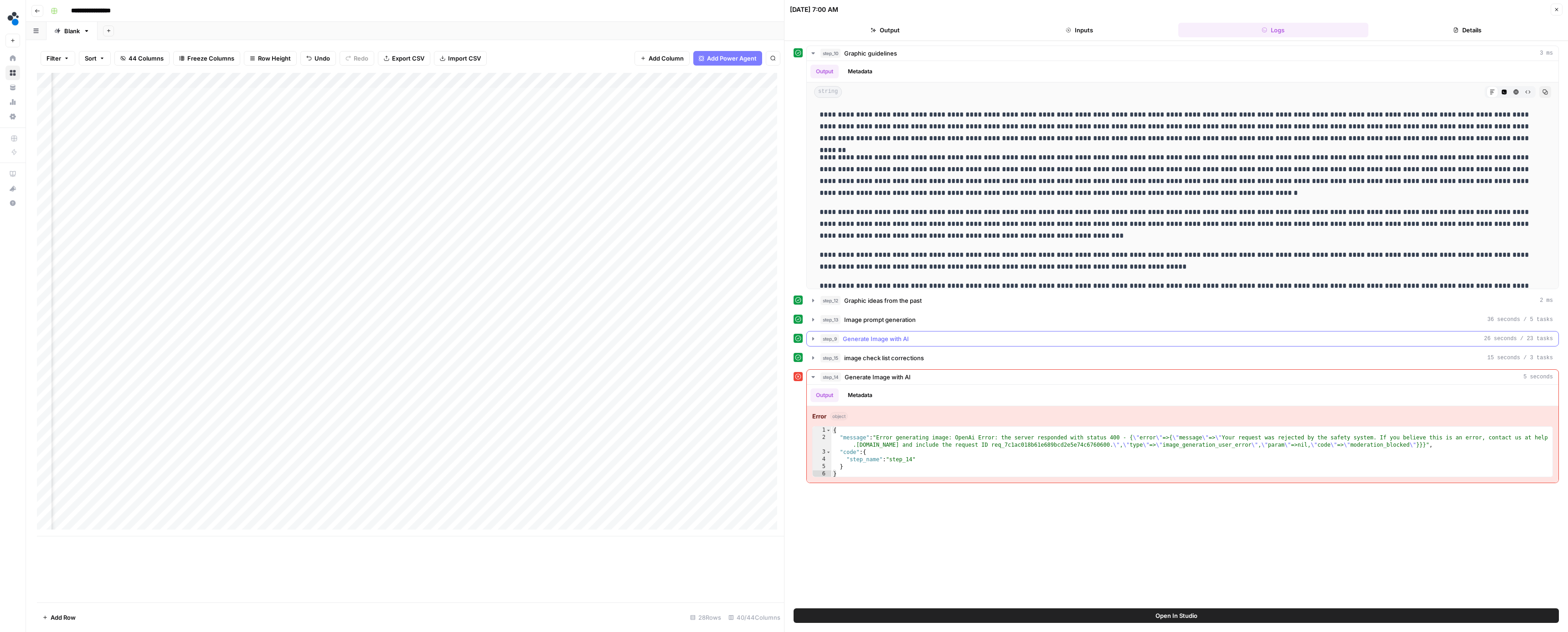
click at [853, 336] on span "Generate Image with AI" at bounding box center [876, 339] width 66 height 9
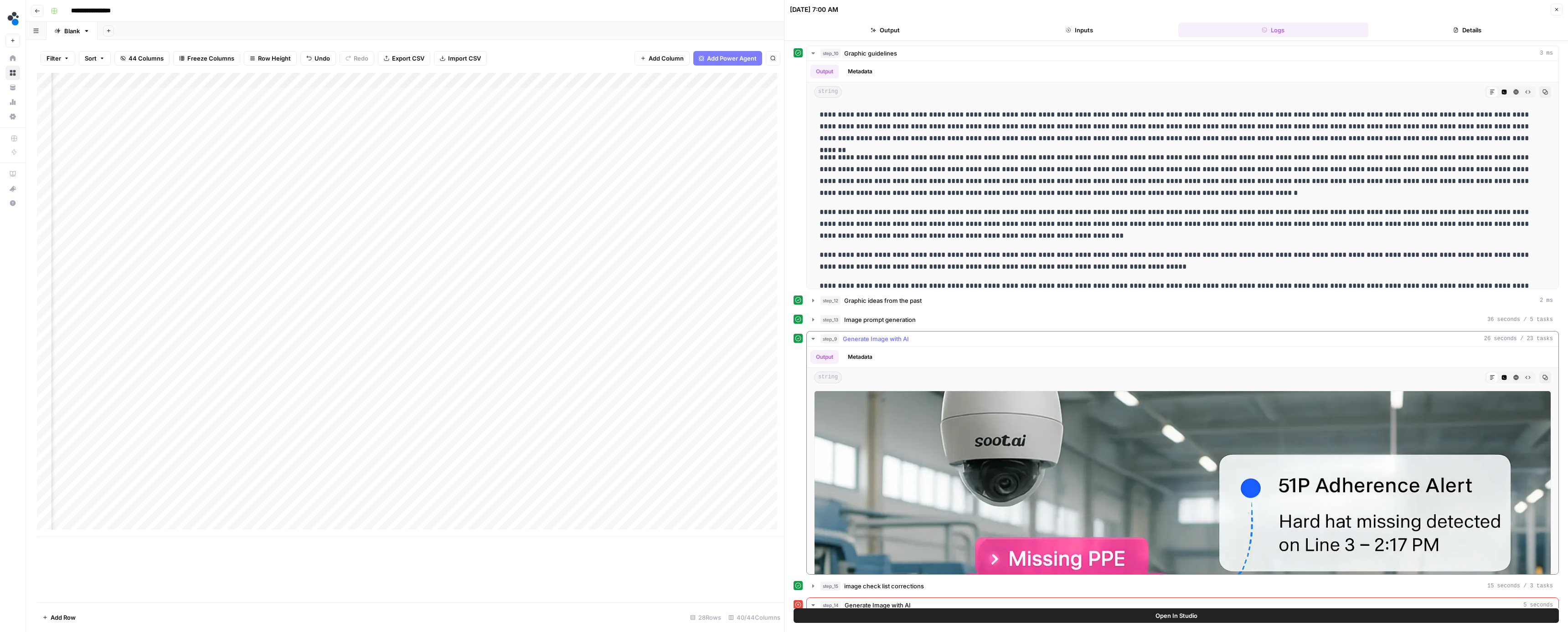
click at [816, 336] on icon "button" at bounding box center [813, 339] width 7 height 7
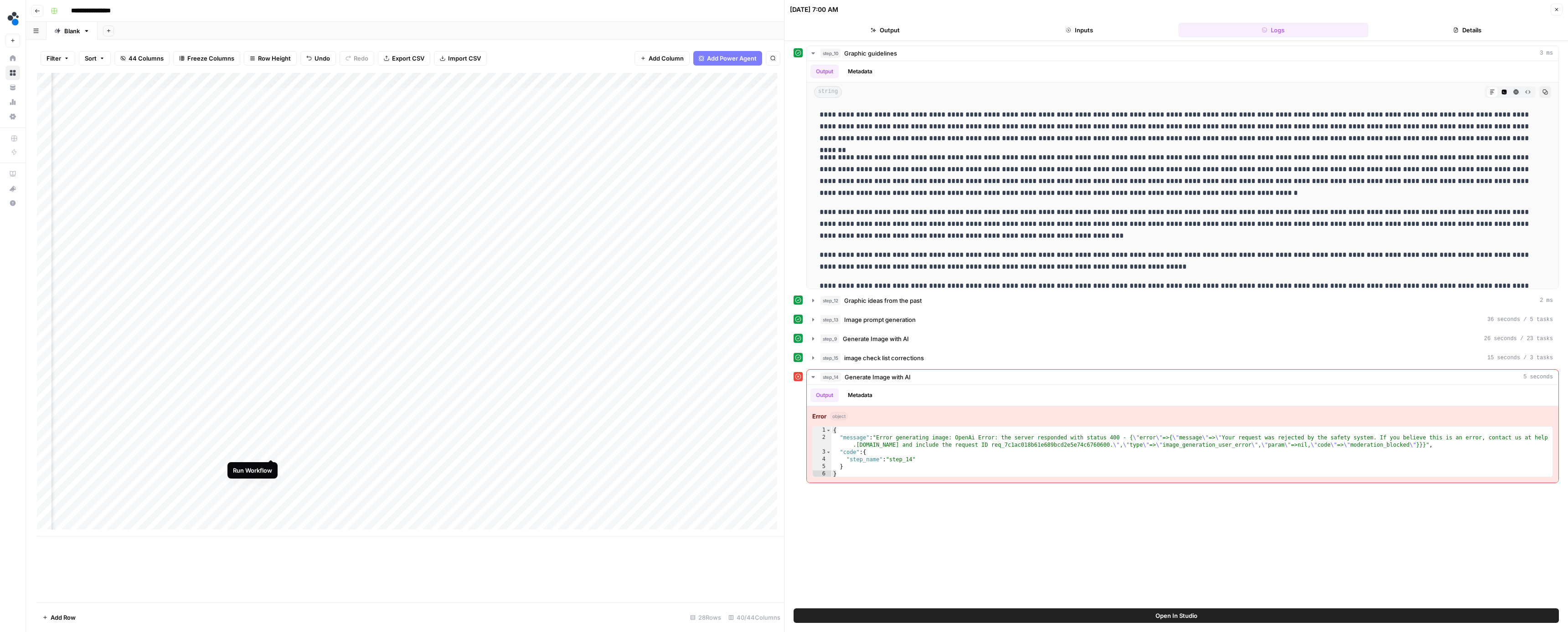
click at [272, 449] on div "Add Column" at bounding box center [410, 305] width 747 height 464
click at [1555, 9] on icon "button" at bounding box center [1556, 9] width 5 height 5
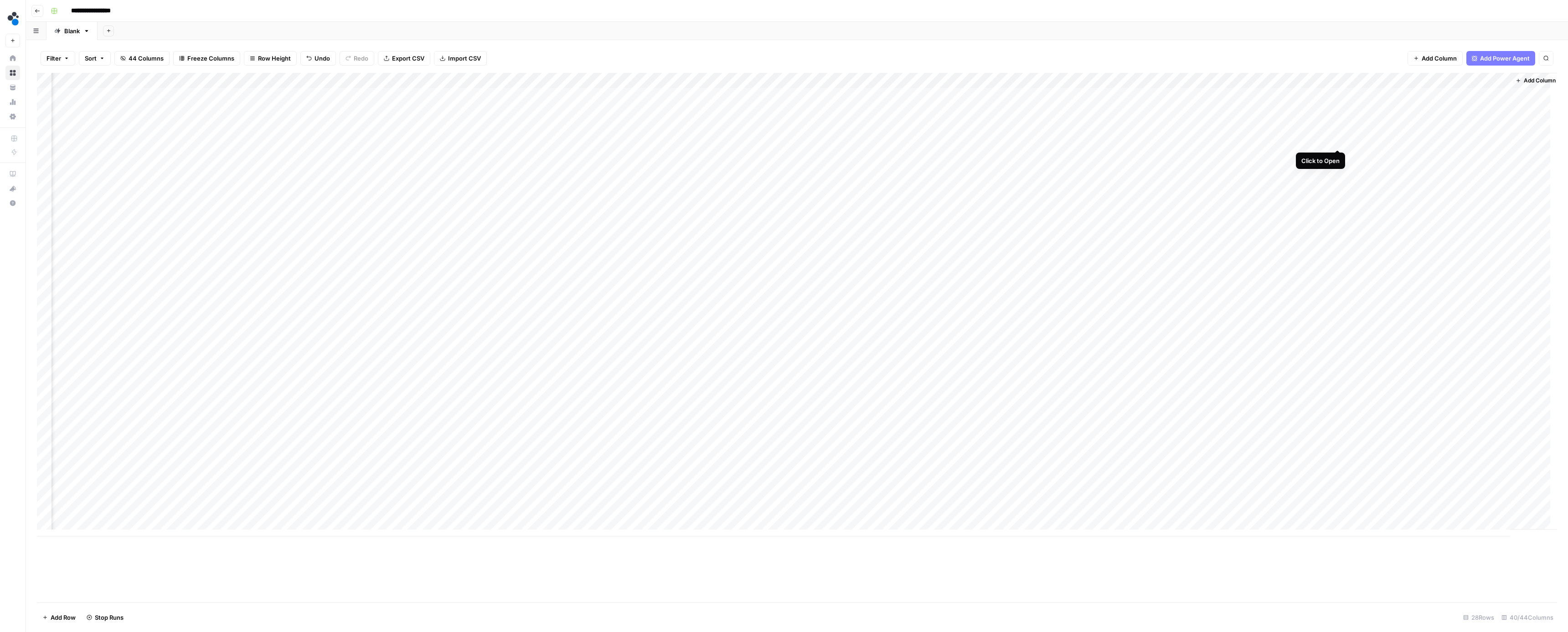
click at [1335, 141] on div "Add Column" at bounding box center [797, 305] width 1520 height 464
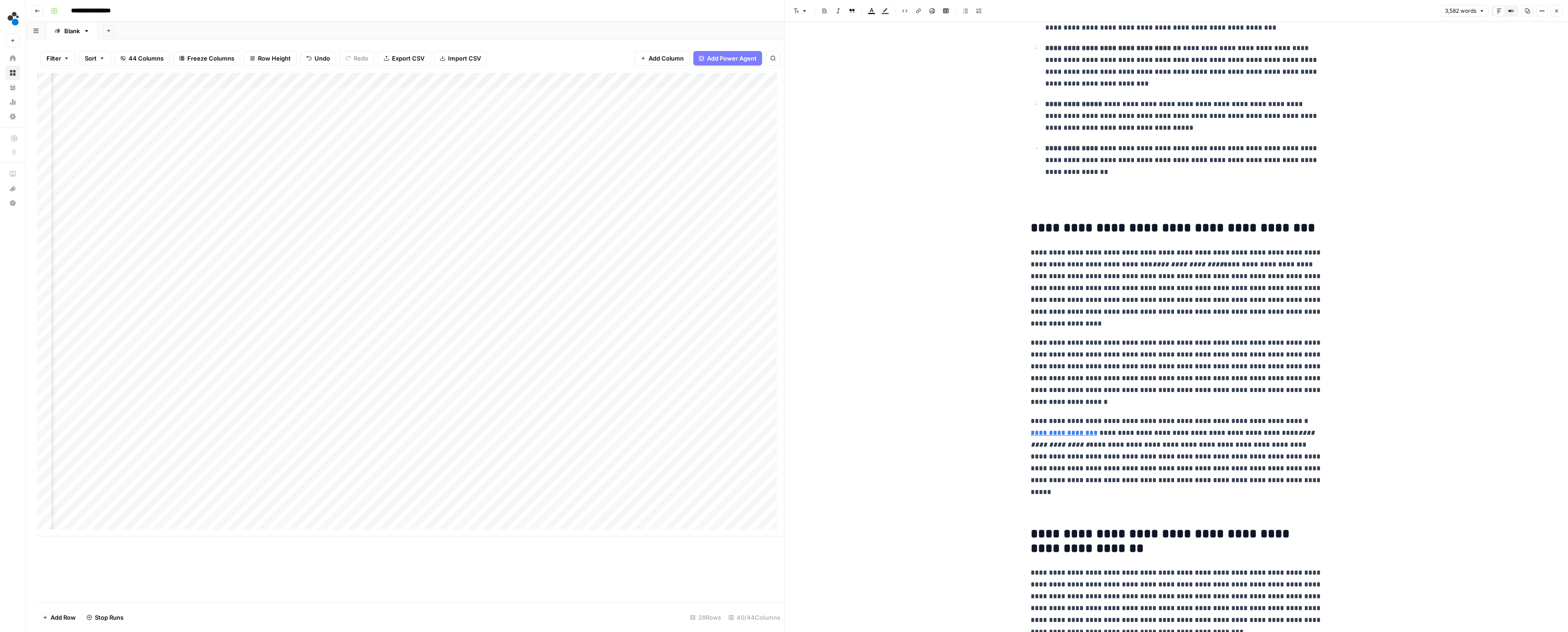
scroll to position [296, 0]
drag, startPoint x: 1177, startPoint y: 259, endPoint x: 1160, endPoint y: 263, distance: 17.5
click at [1160, 263] on p "**********" at bounding box center [1176, 286] width 292 height 83
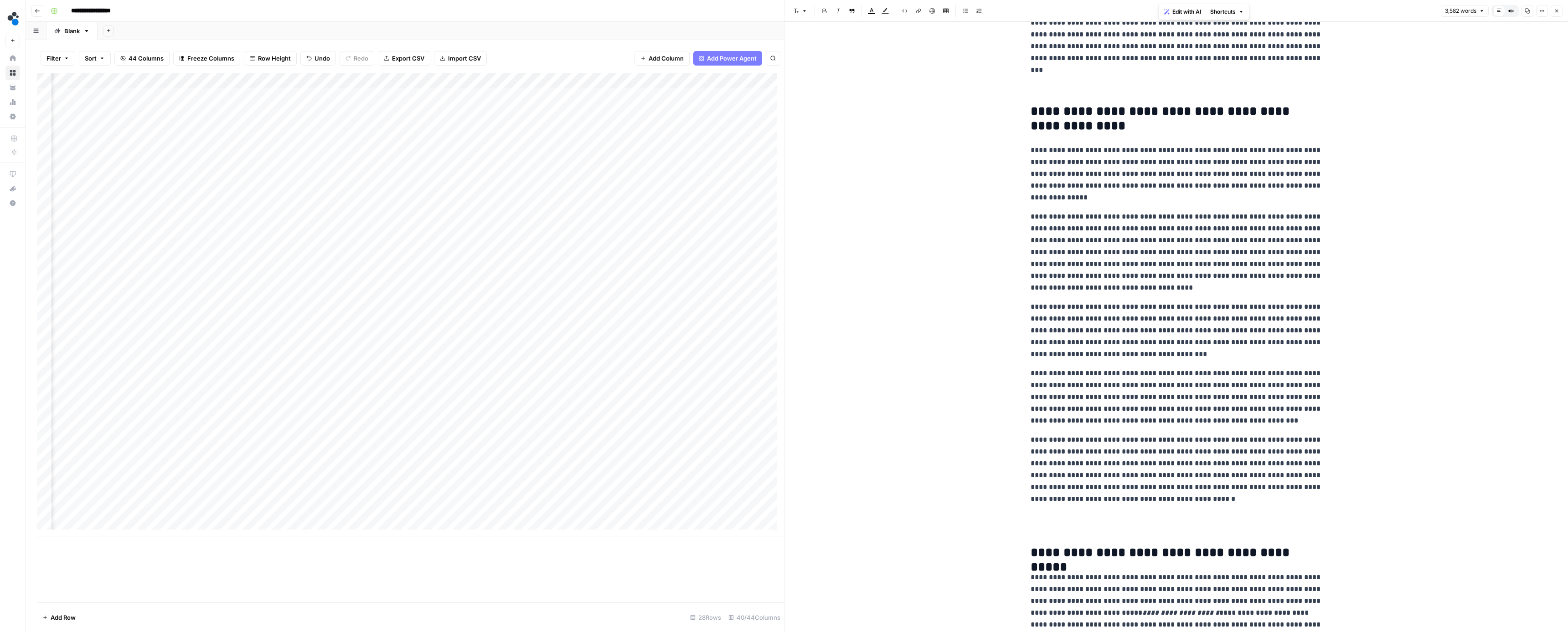
scroll to position [3280, 0]
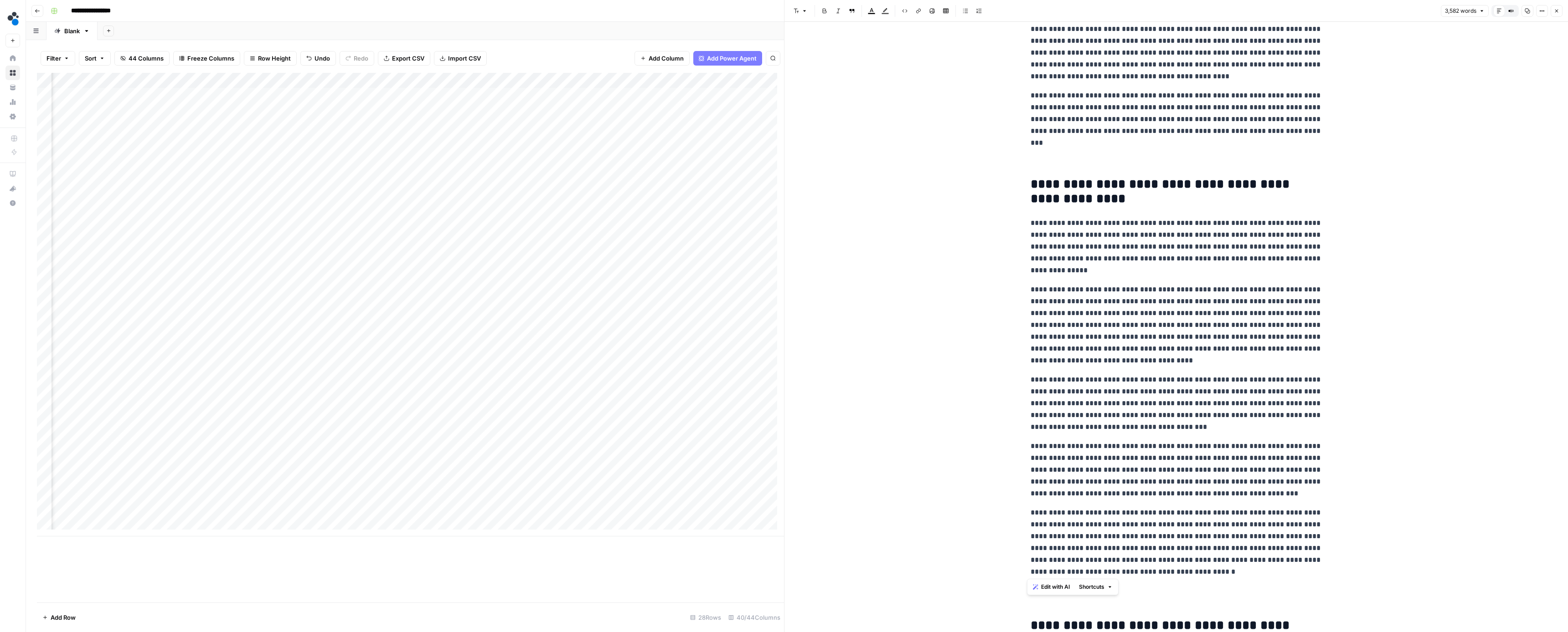
drag, startPoint x: 1217, startPoint y: 567, endPoint x: 1025, endPoint y: 182, distance: 430.2
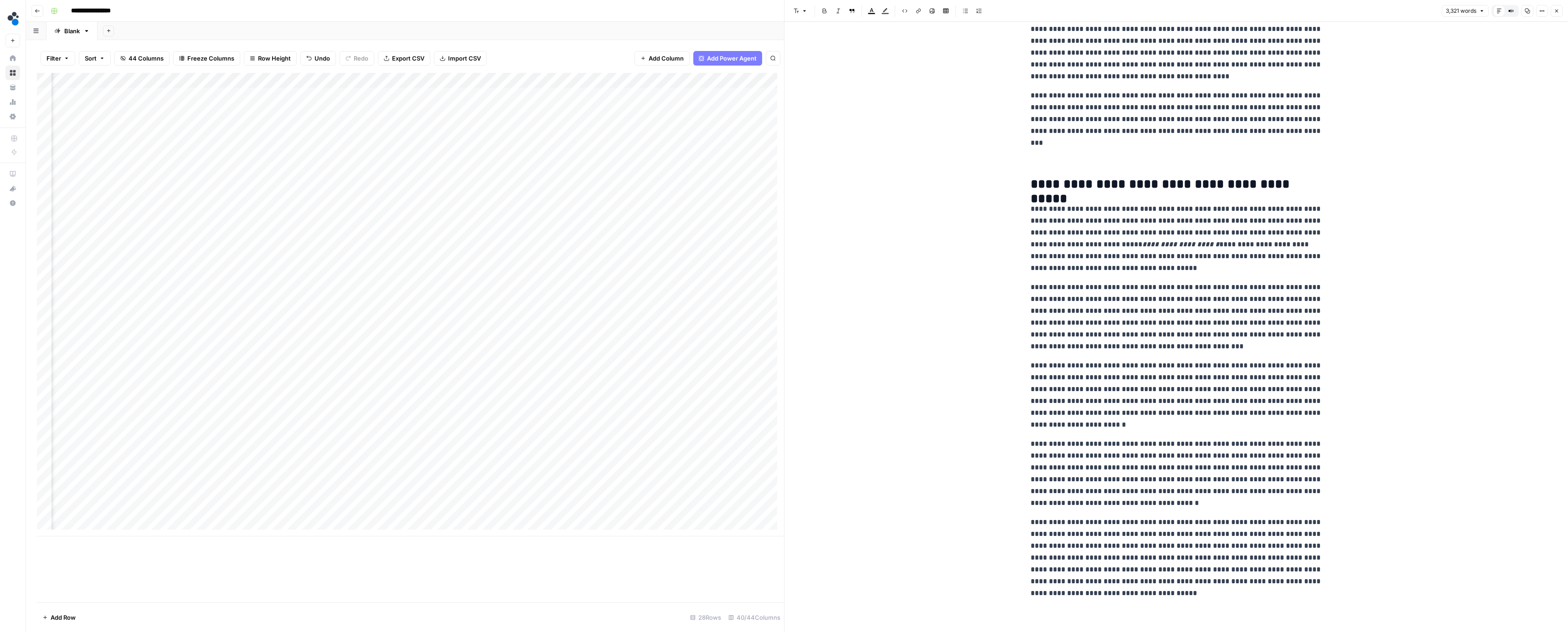
click at [1085, 155] on p at bounding box center [1176, 156] width 292 height 24
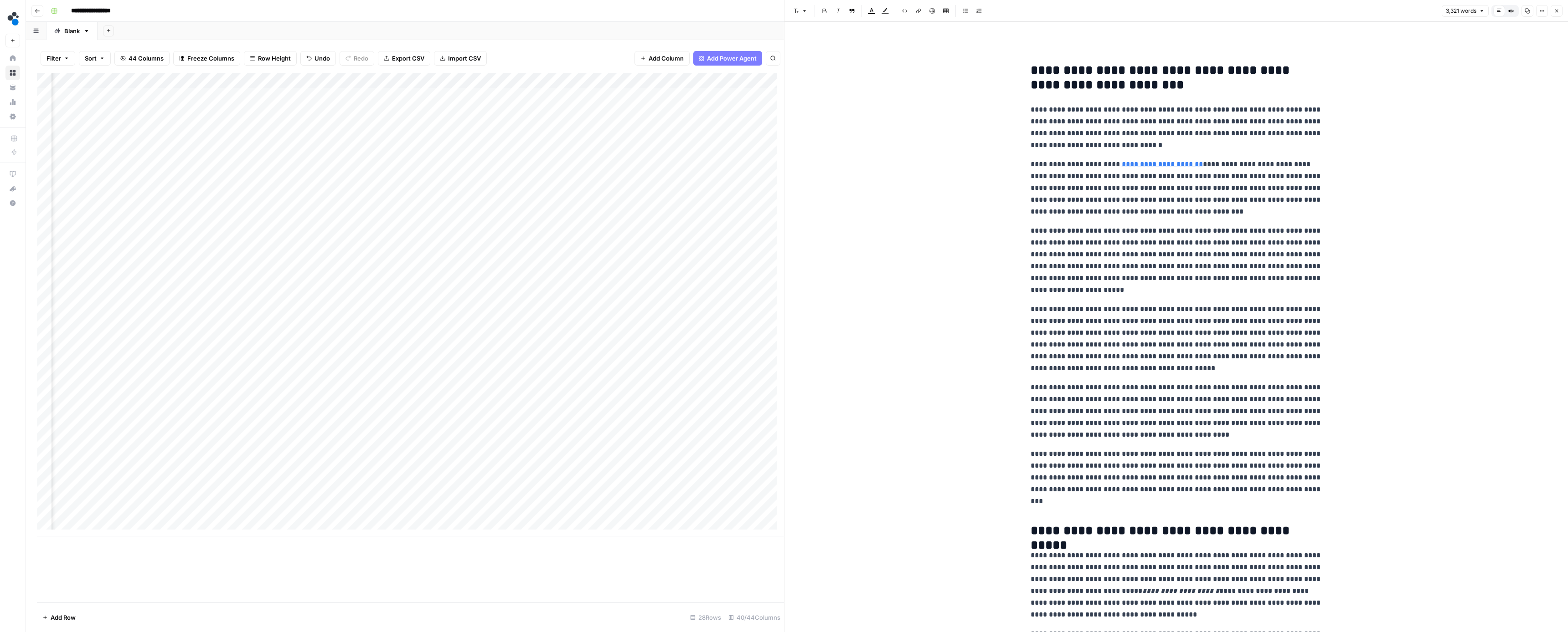
scroll to position [2847, 0]
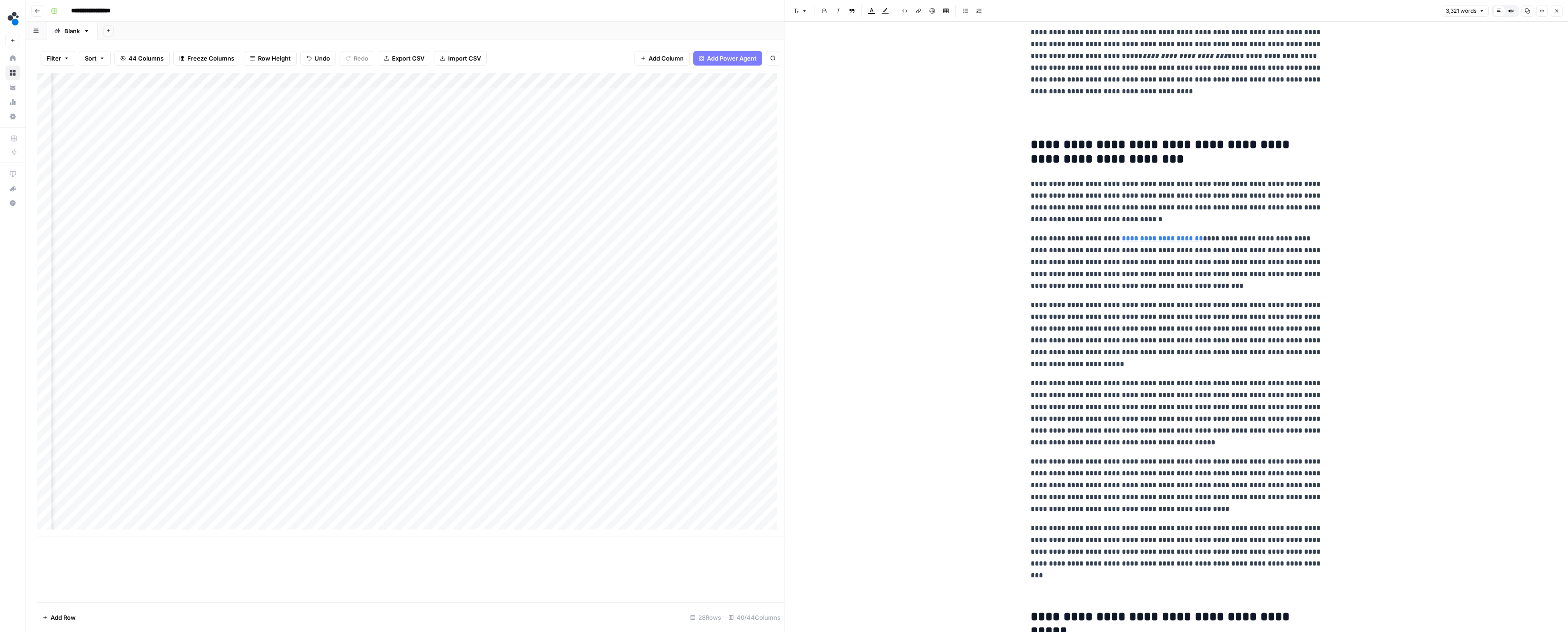
click at [1065, 120] on p at bounding box center [1176, 116] width 292 height 24
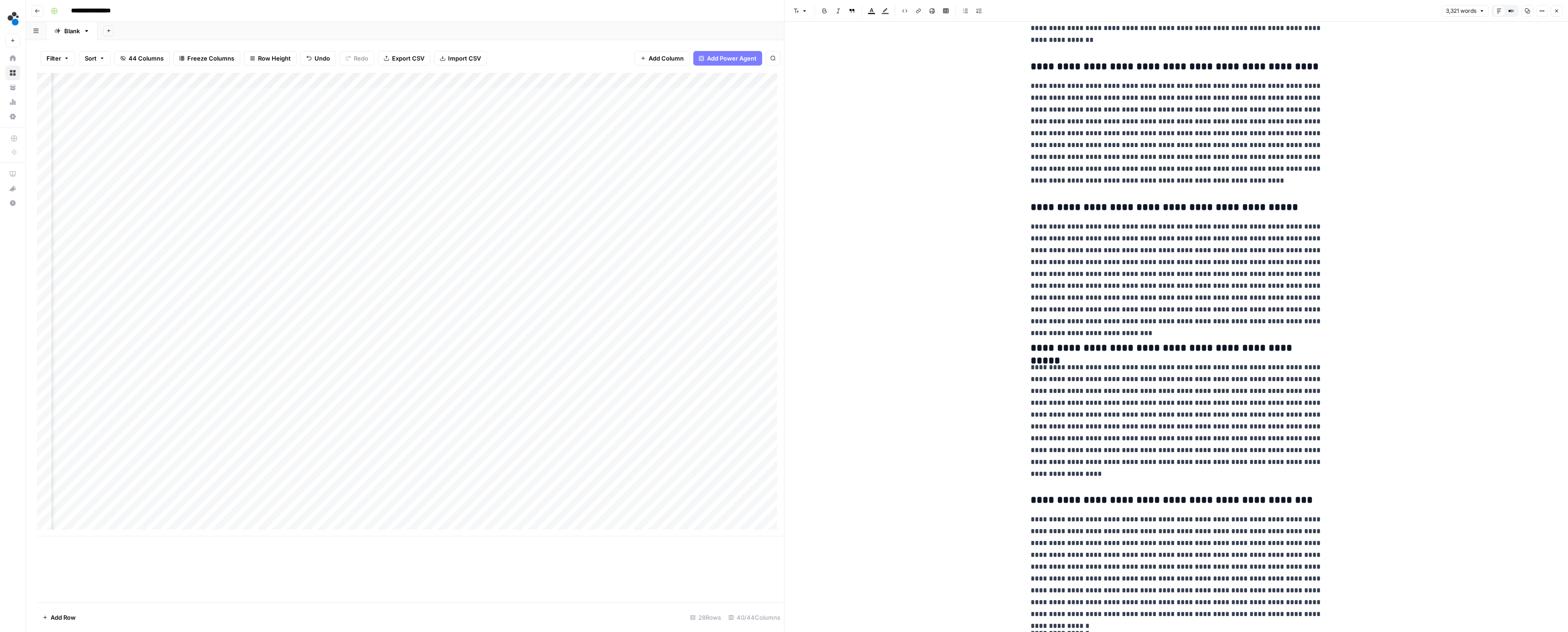
scroll to position [4883, 0]
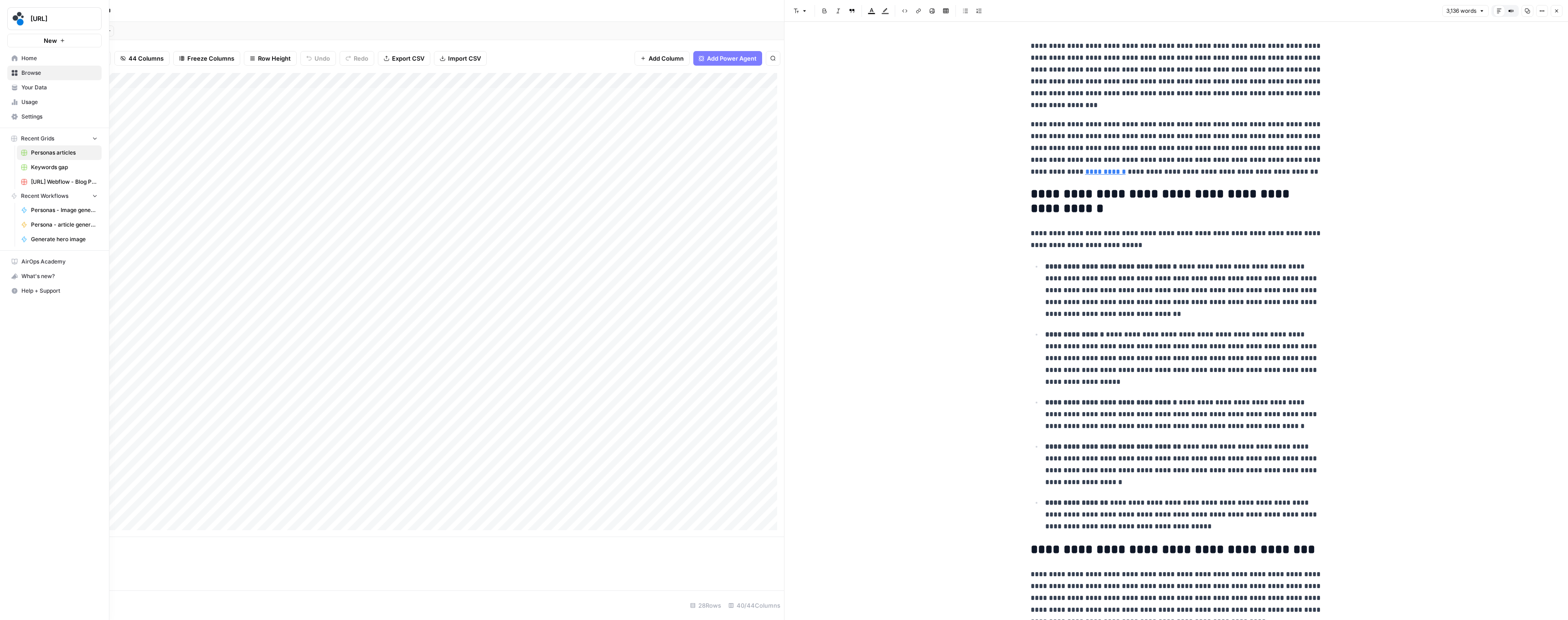
click at [14, 63] on link "Home" at bounding box center [54, 58] width 94 height 15
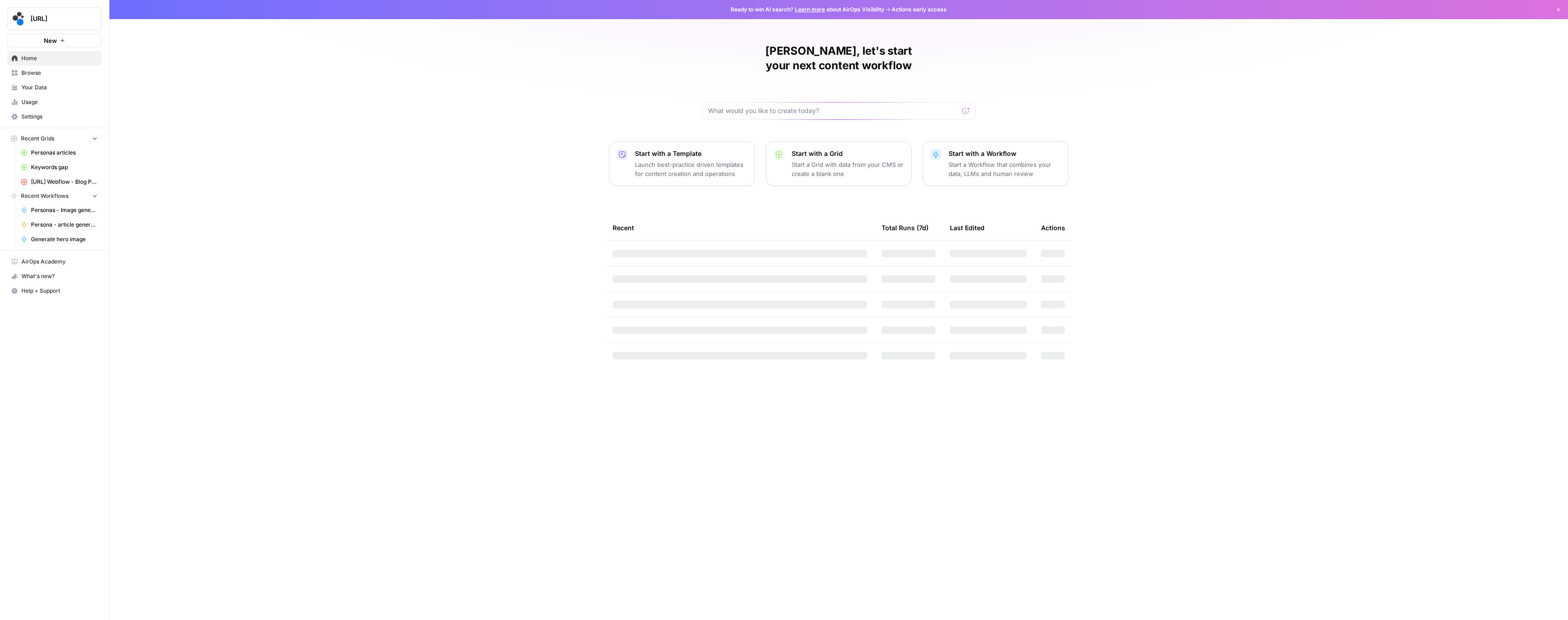
click at [43, 98] on link "Usage" at bounding box center [54, 102] width 94 height 15
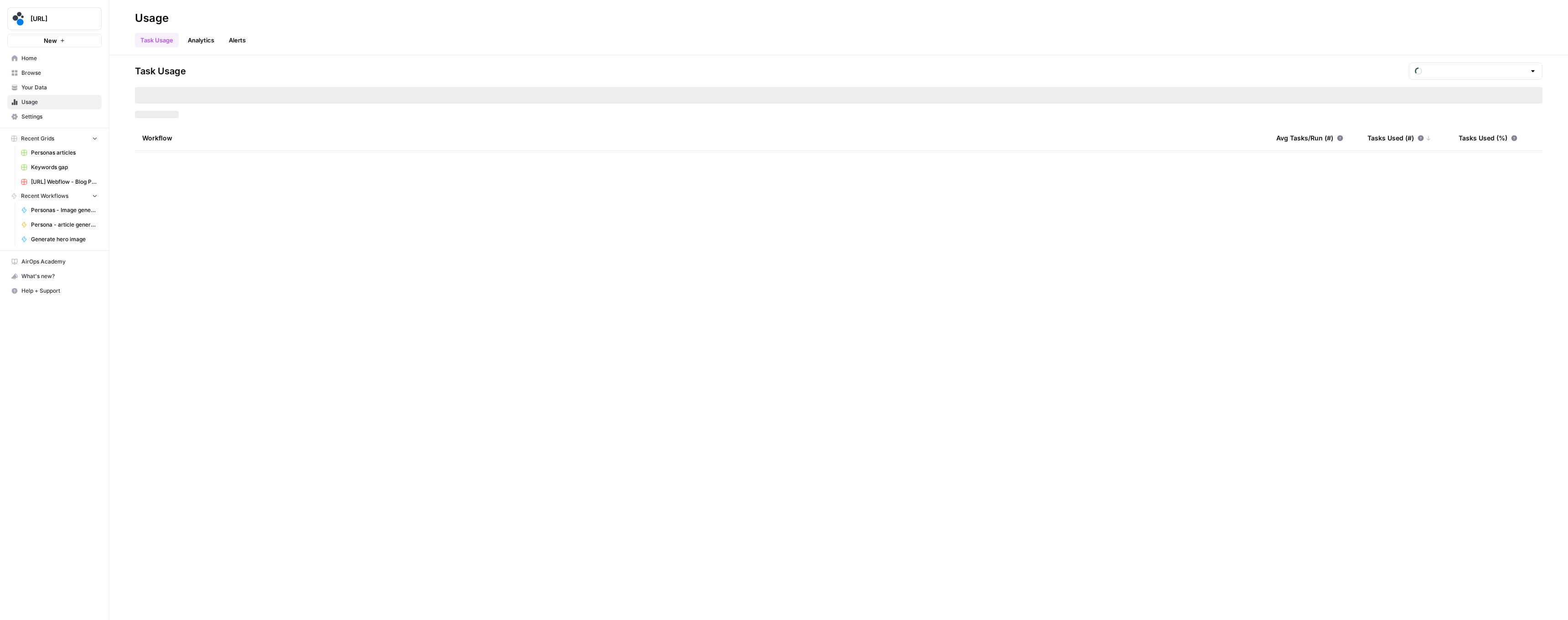
type input "August Tasks"
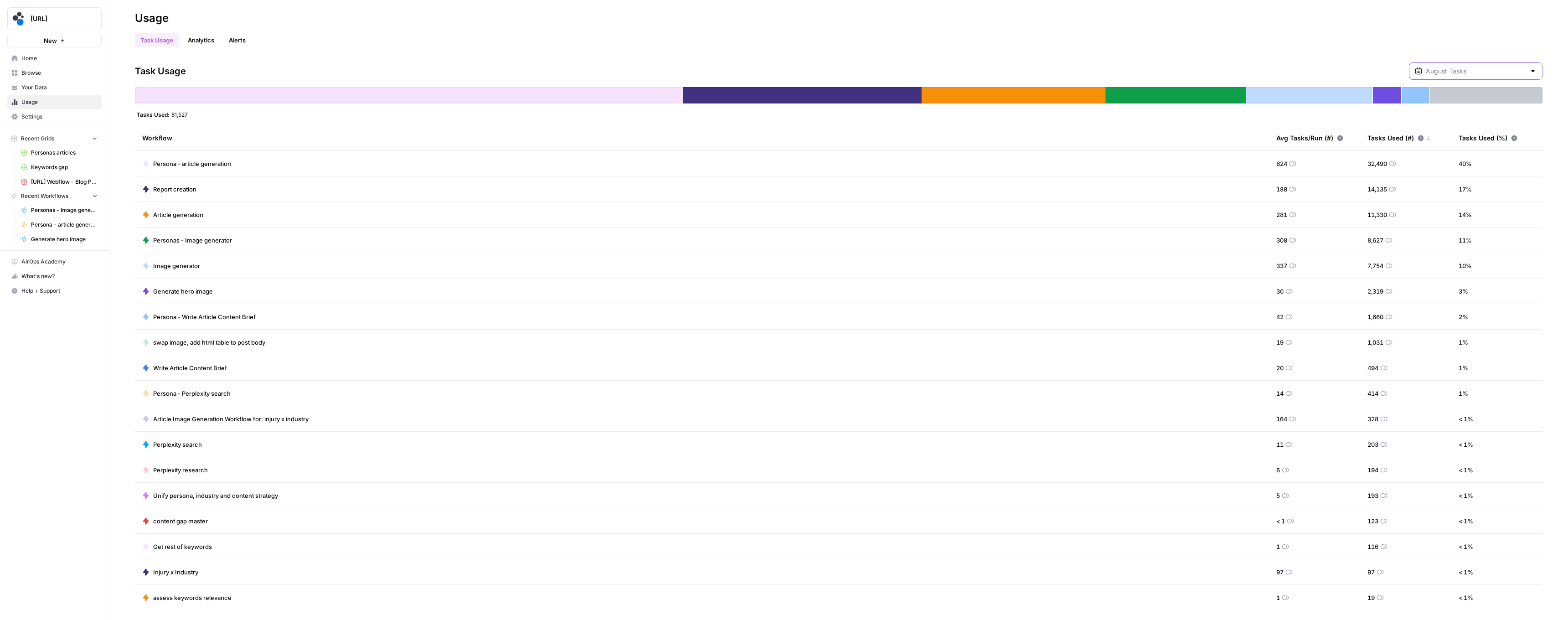
click at [1460, 68] on input "text" at bounding box center [1475, 71] width 100 height 9
click at [1448, 119] on span "July Tasks" at bounding box center [1475, 114] width 111 height 9
type input "July Tasks"
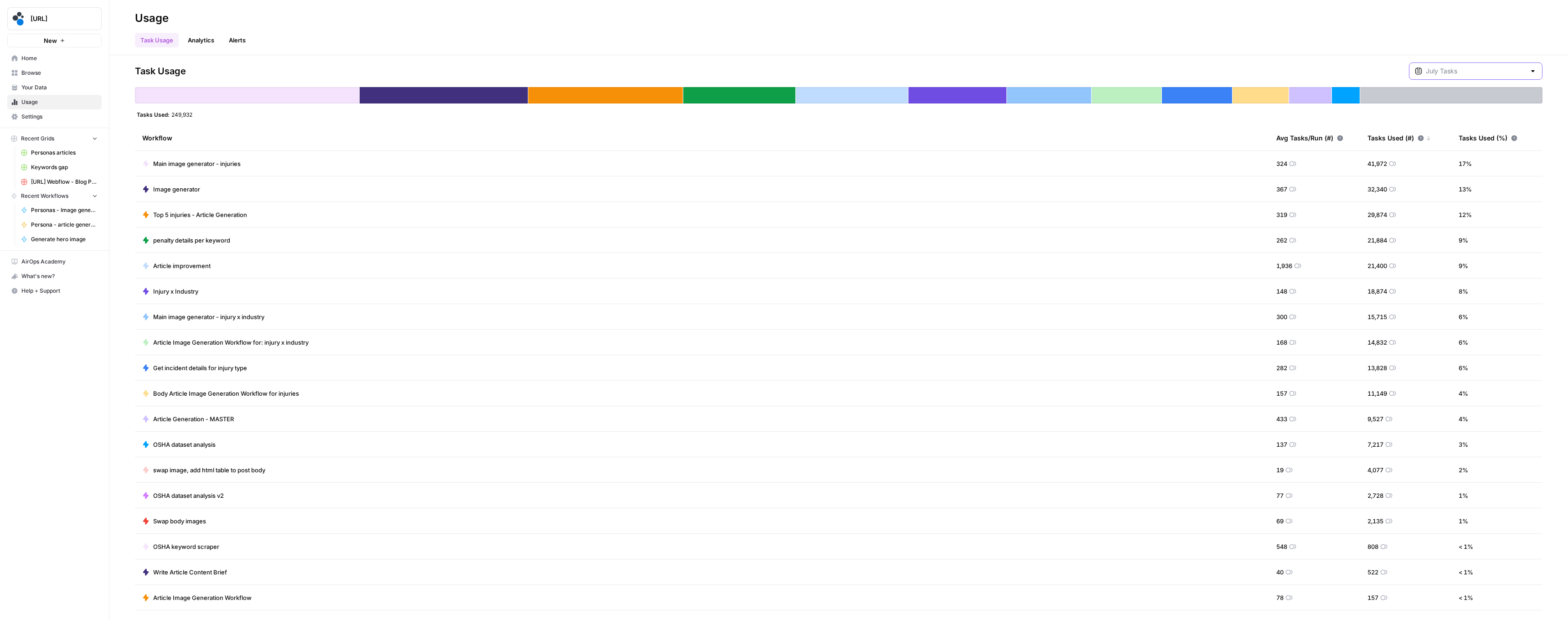
click at [1455, 66] on input "text" at bounding box center [1475, 71] width 100 height 9
click at [1450, 134] on span "June Tasks" at bounding box center [1475, 136] width 111 height 9
type input "June Tasks"
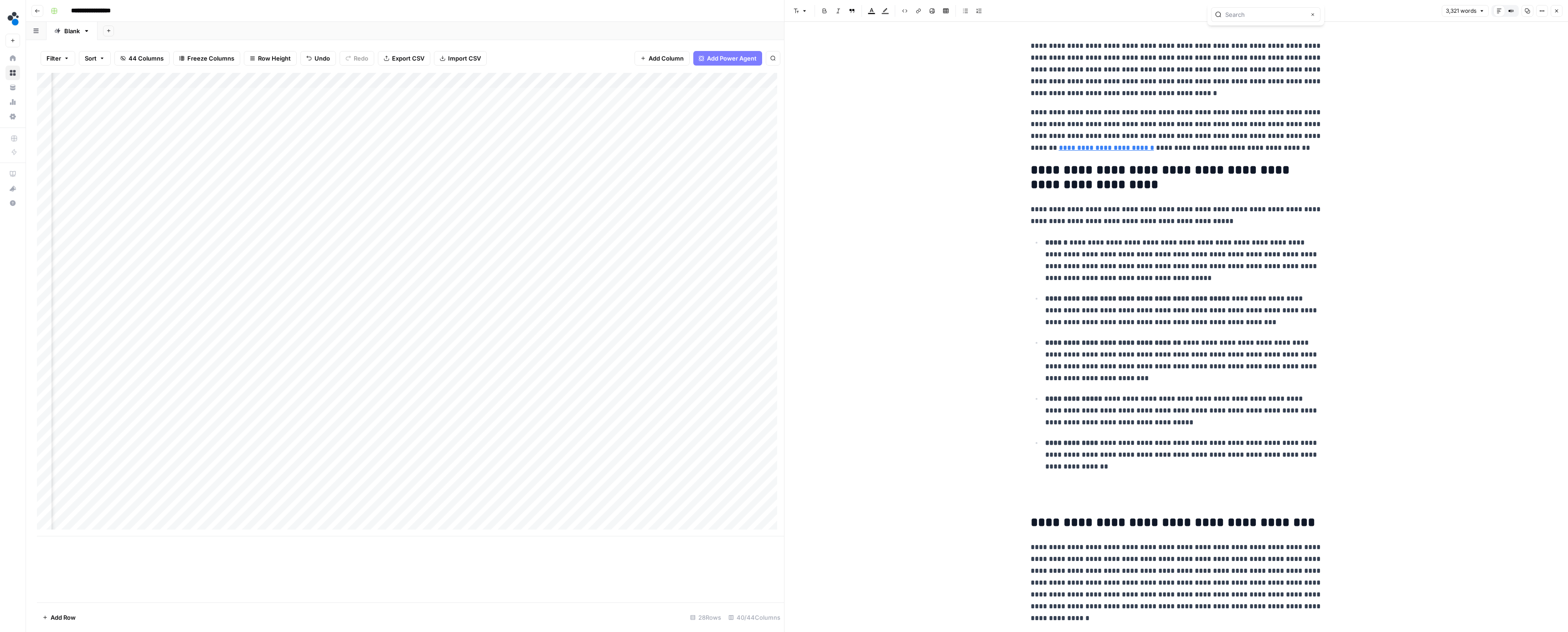
scroll to position [4883, 0]
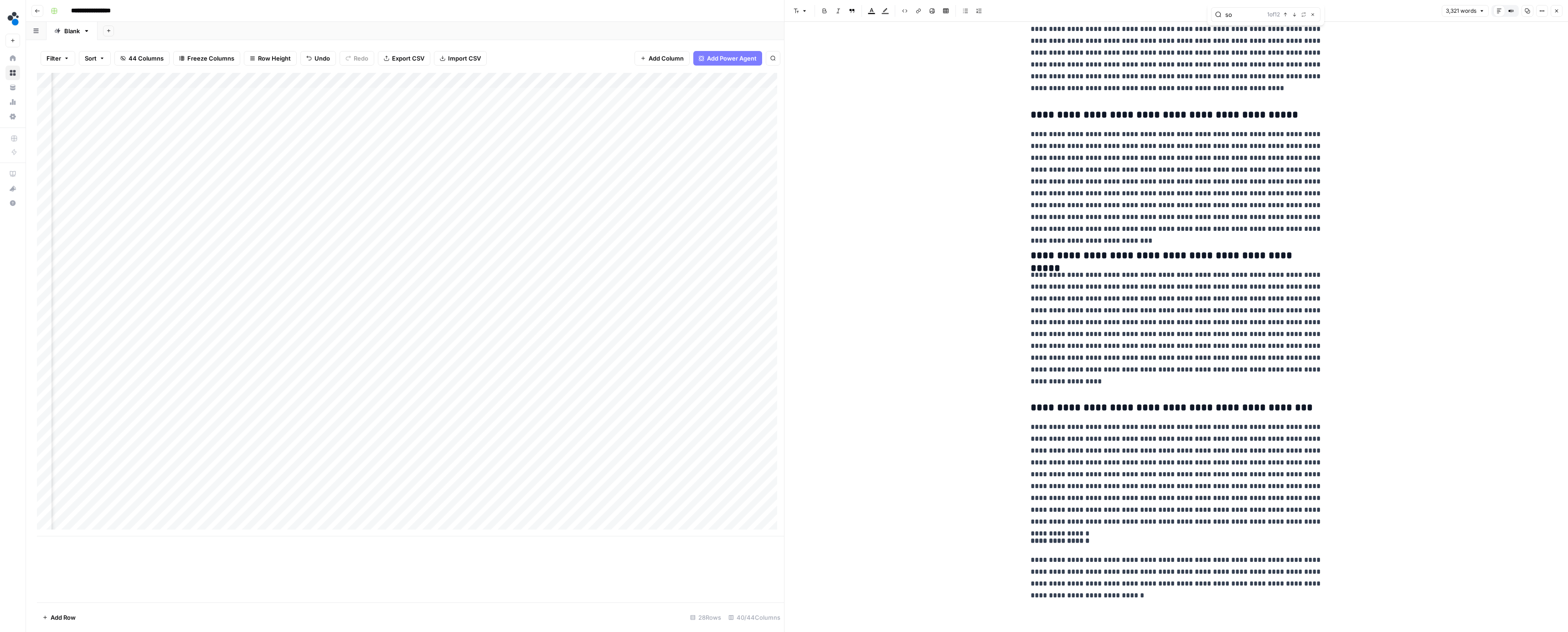
type input "s"
type input "c"
type input "source"
click at [1296, 13] on icon "button" at bounding box center [1294, 14] width 4 height 4
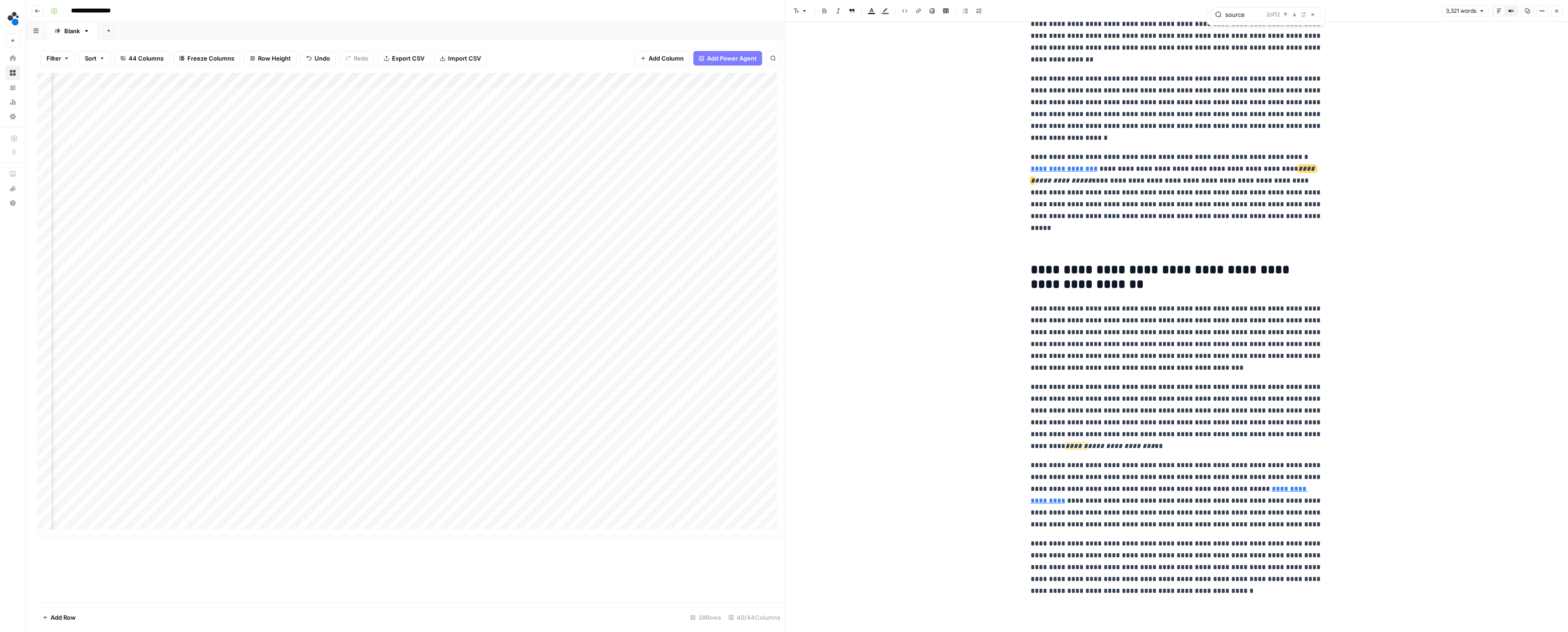
scroll to position [383, 0]
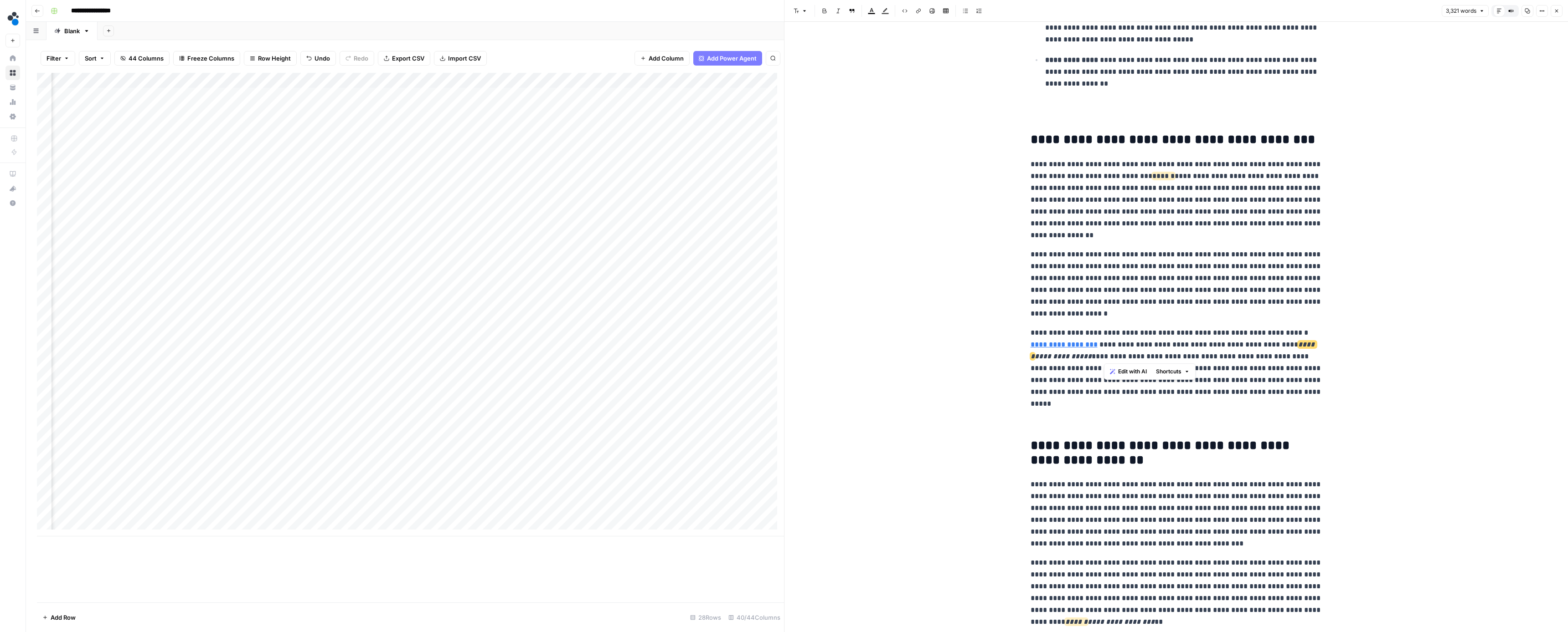
drag, startPoint x: 1104, startPoint y: 355, endPoint x: 1027, endPoint y: 359, distance: 77.1
click at [1031, 359] on p "**********" at bounding box center [1176, 363] width 292 height 71
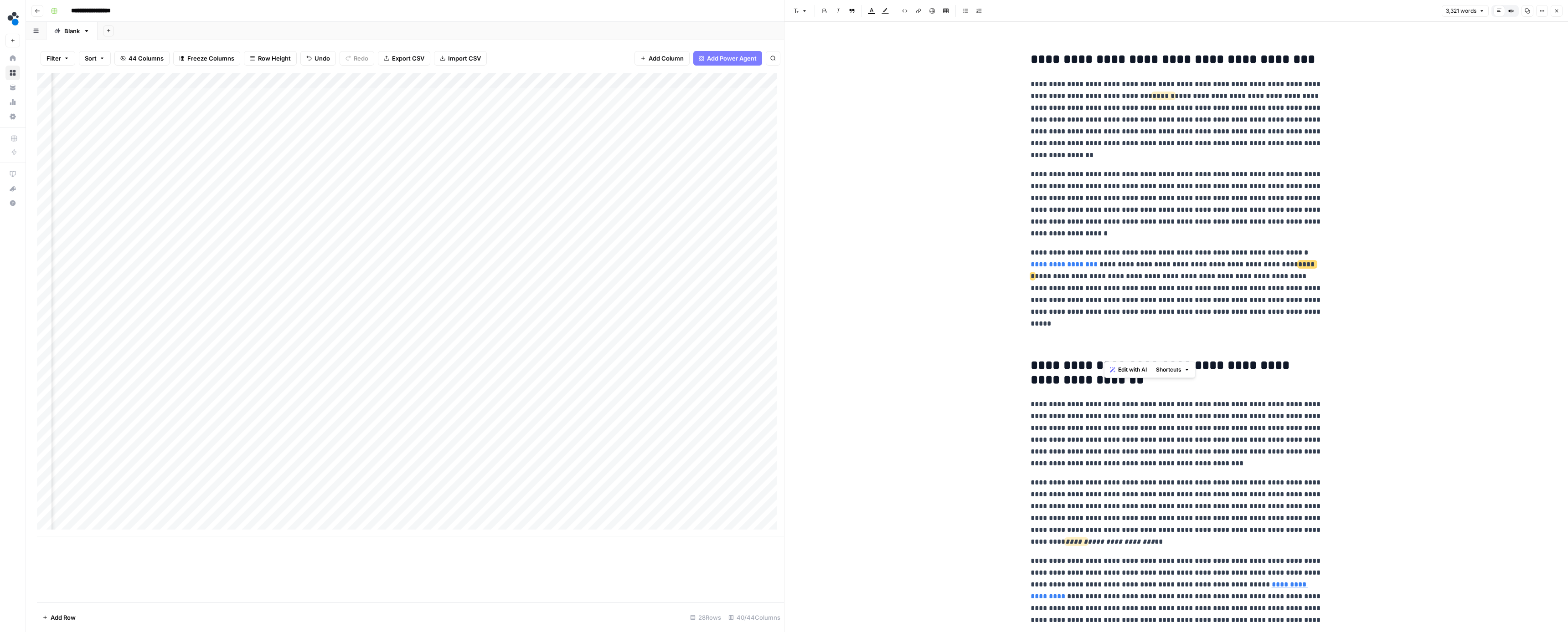
scroll to position [555, 0]
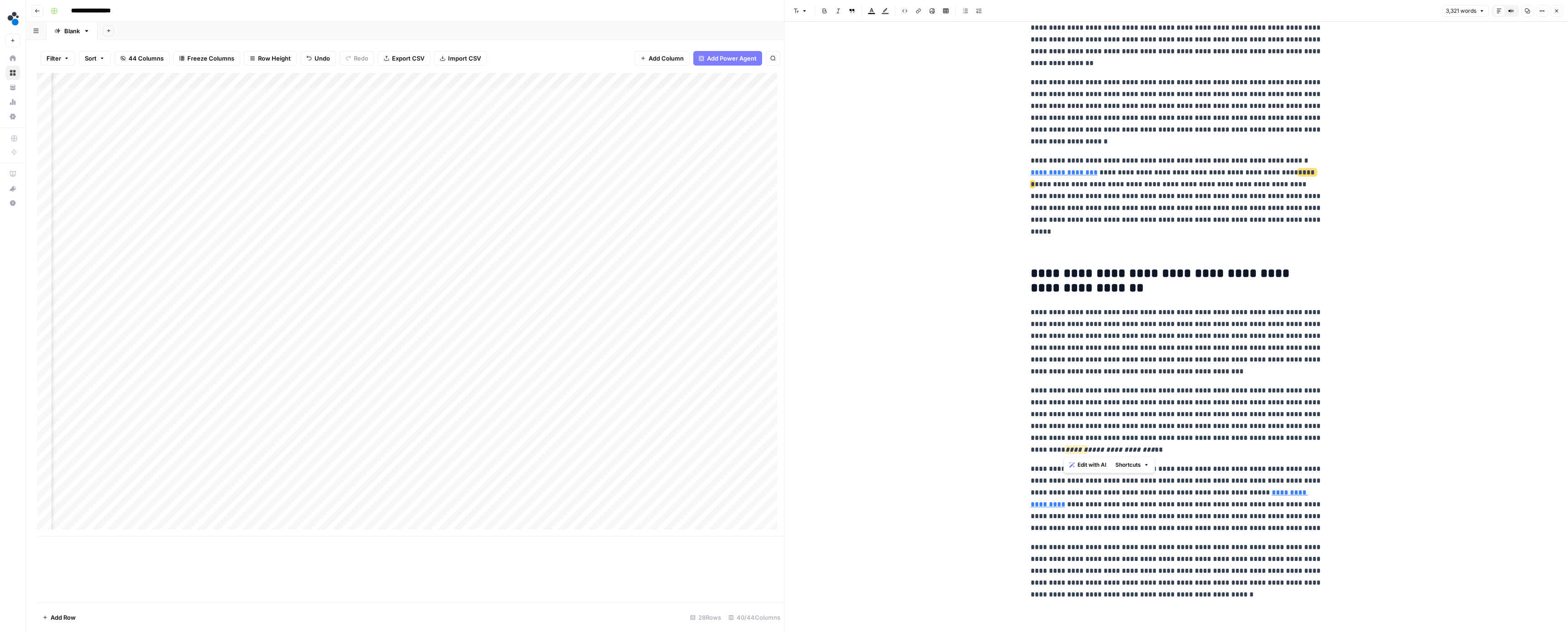
drag, startPoint x: 1160, startPoint y: 448, endPoint x: 1065, endPoint y: 450, distance: 95.0
click at [1065, 450] on p "**********" at bounding box center [1176, 420] width 292 height 71
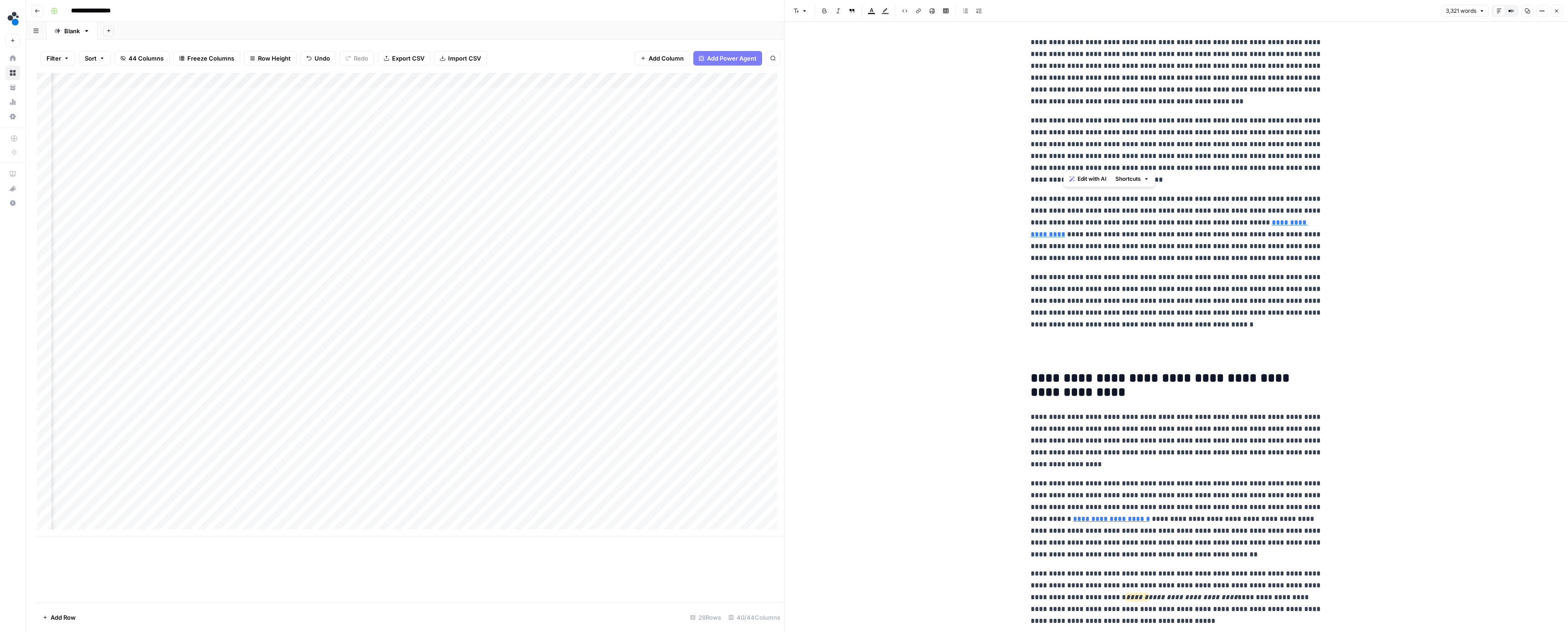
scroll to position [841, 0]
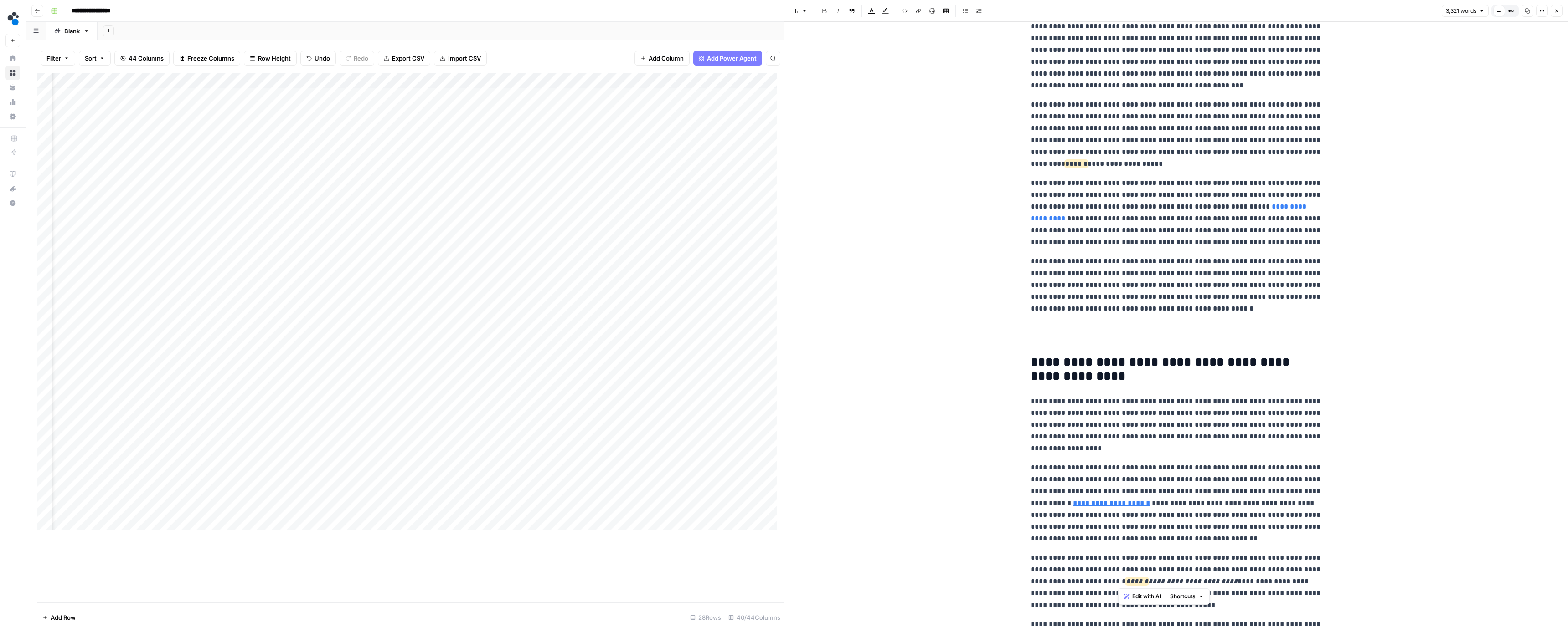
drag, startPoint x: 1220, startPoint y: 580, endPoint x: 1117, endPoint y: 583, distance: 103.0
click at [1117, 583] on p "**********" at bounding box center [1176, 582] width 292 height 59
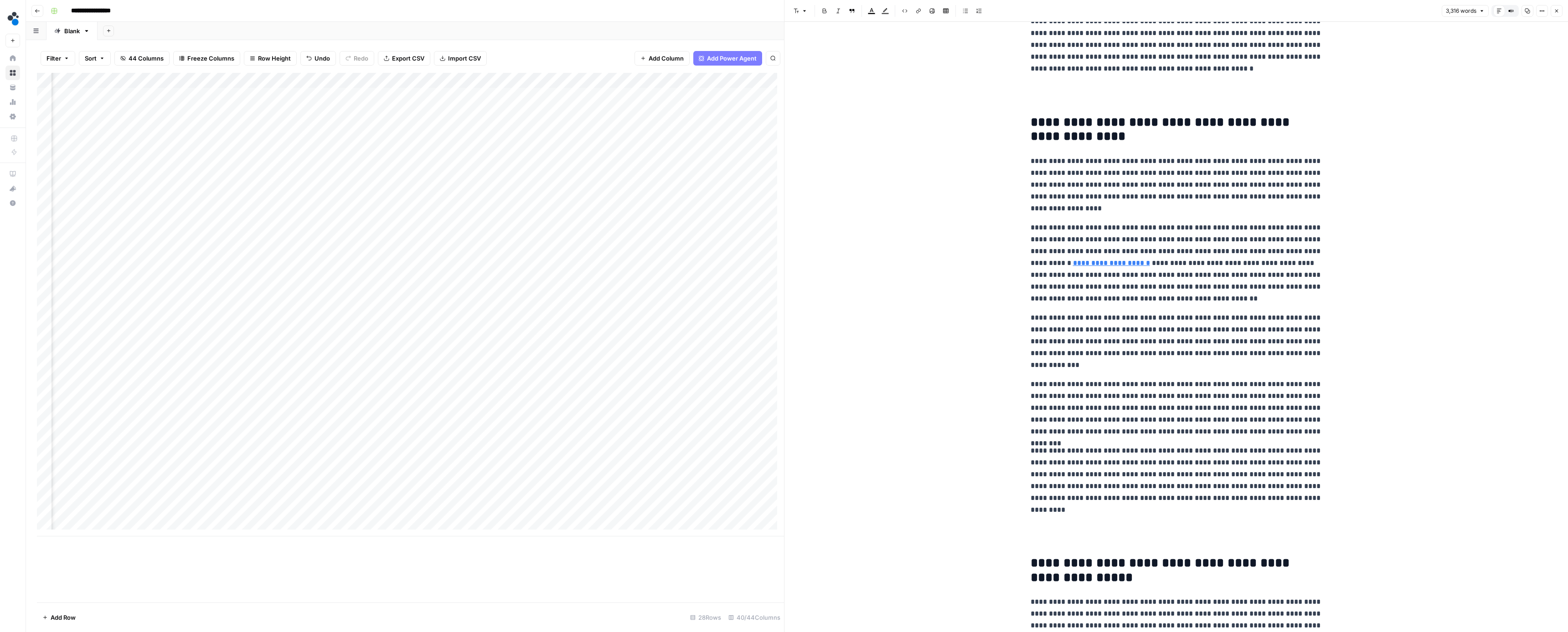
scroll to position [1252, 0]
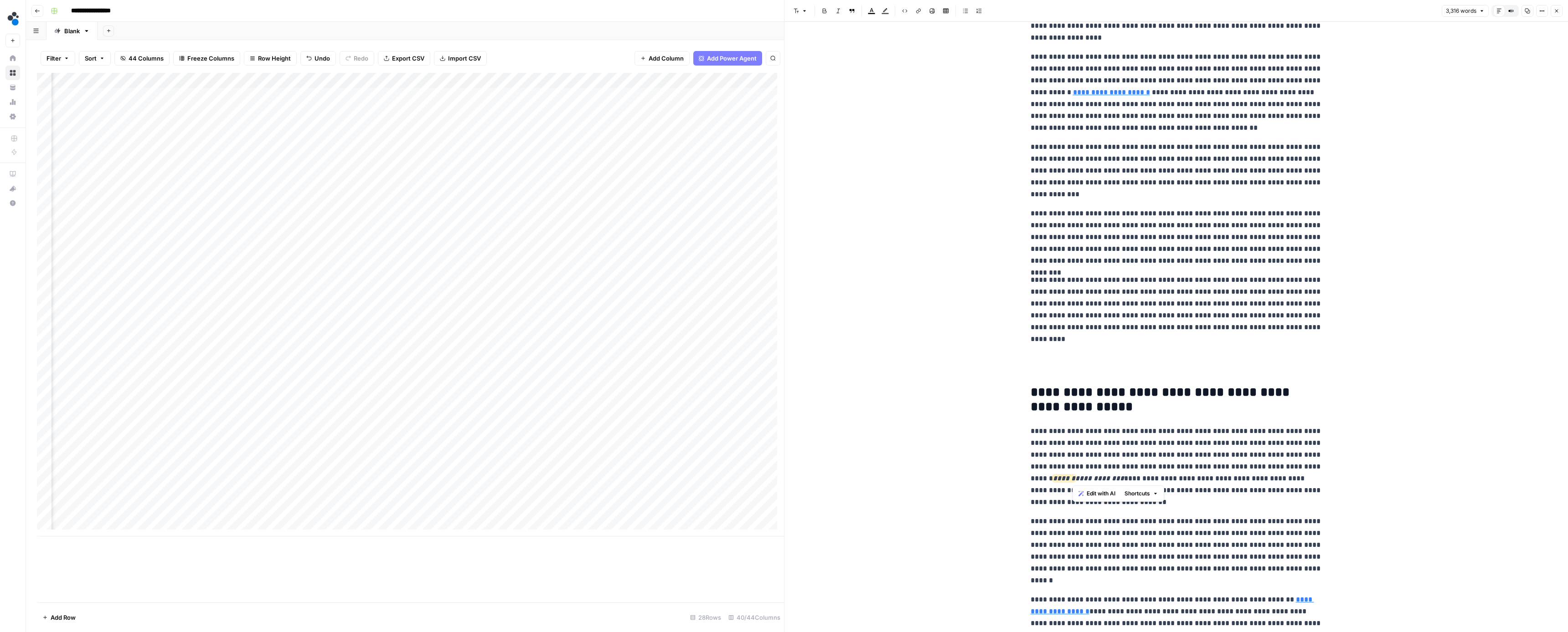
drag, startPoint x: 1144, startPoint y: 474, endPoint x: 1073, endPoint y: 481, distance: 71.3
click at [1073, 481] on p "**********" at bounding box center [1176, 467] width 292 height 83
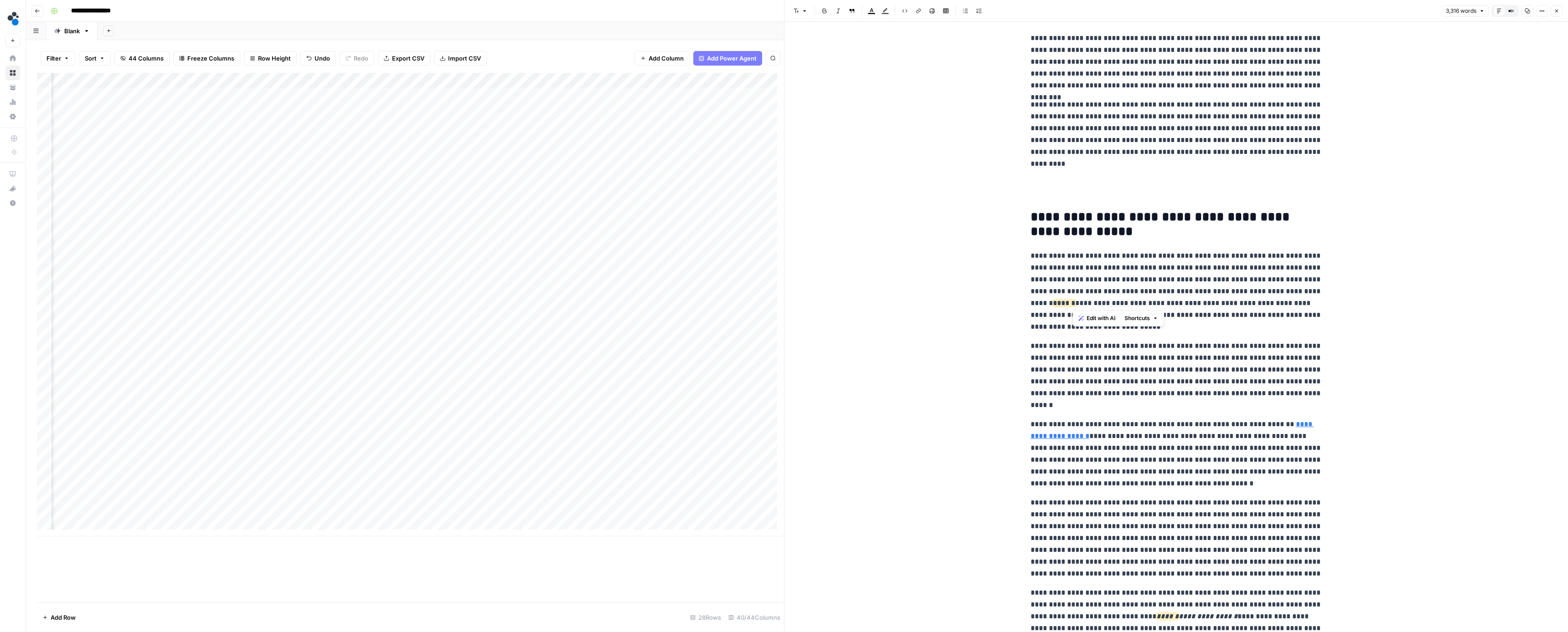
scroll to position [1504, 0]
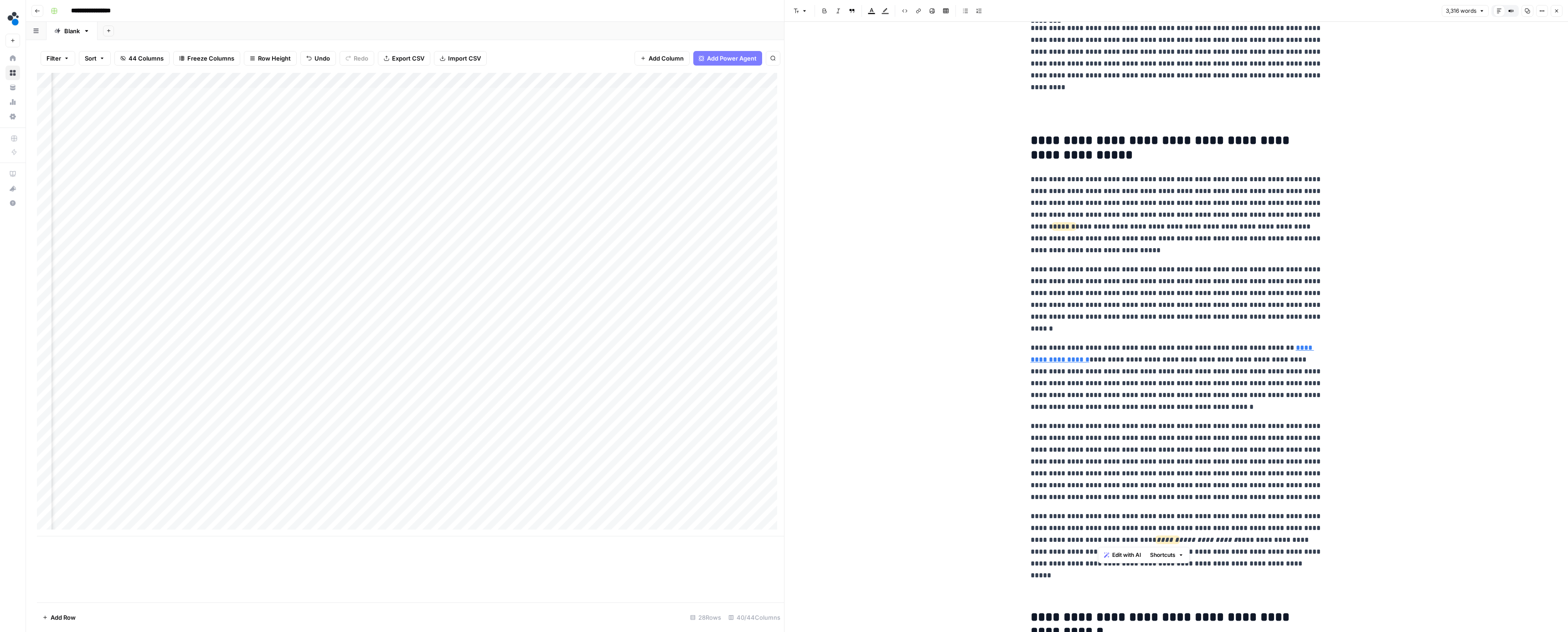
drag, startPoint x: 1180, startPoint y: 540, endPoint x: 1099, endPoint y: 536, distance: 81.1
click at [1099, 536] on p "**********" at bounding box center [1176, 540] width 292 height 59
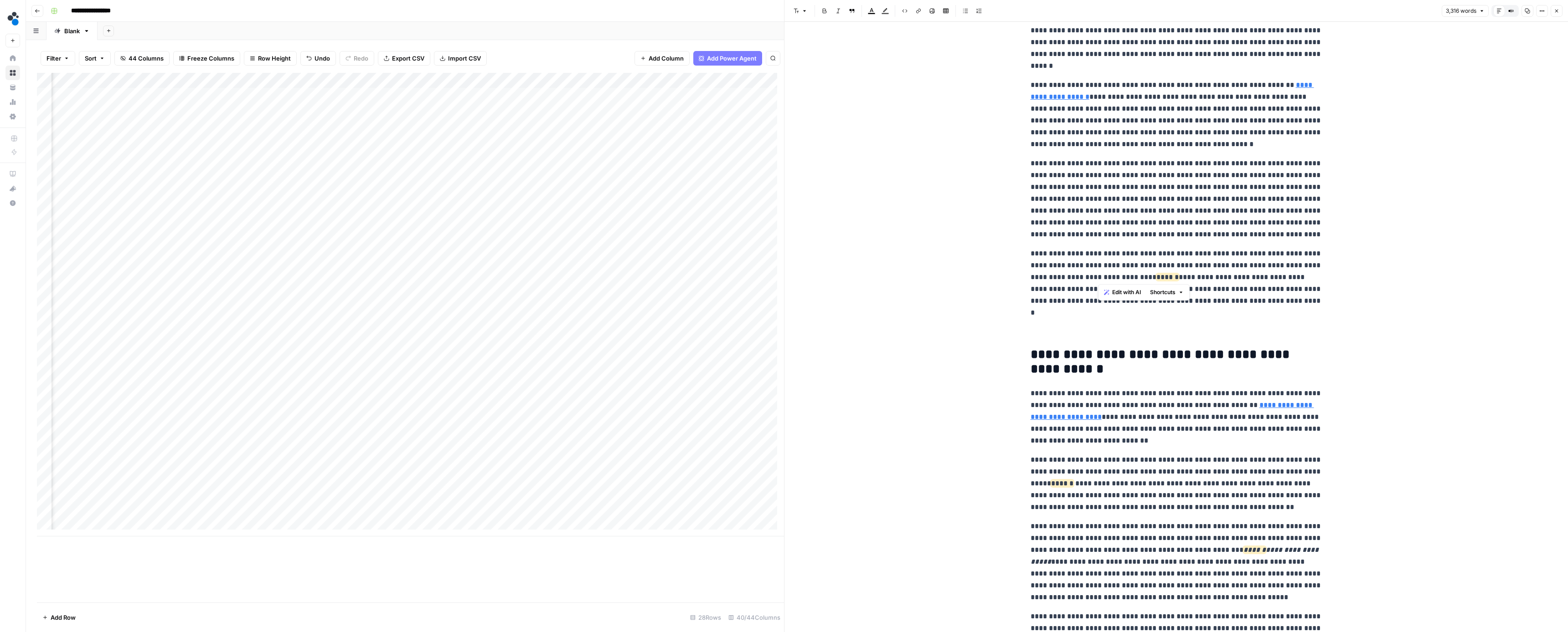
scroll to position [1769, 0]
drag, startPoint x: 1228, startPoint y: 545, endPoint x: 1047, endPoint y: 562, distance: 181.8
click at [1047, 562] on p "**********" at bounding box center [1176, 560] width 292 height 83
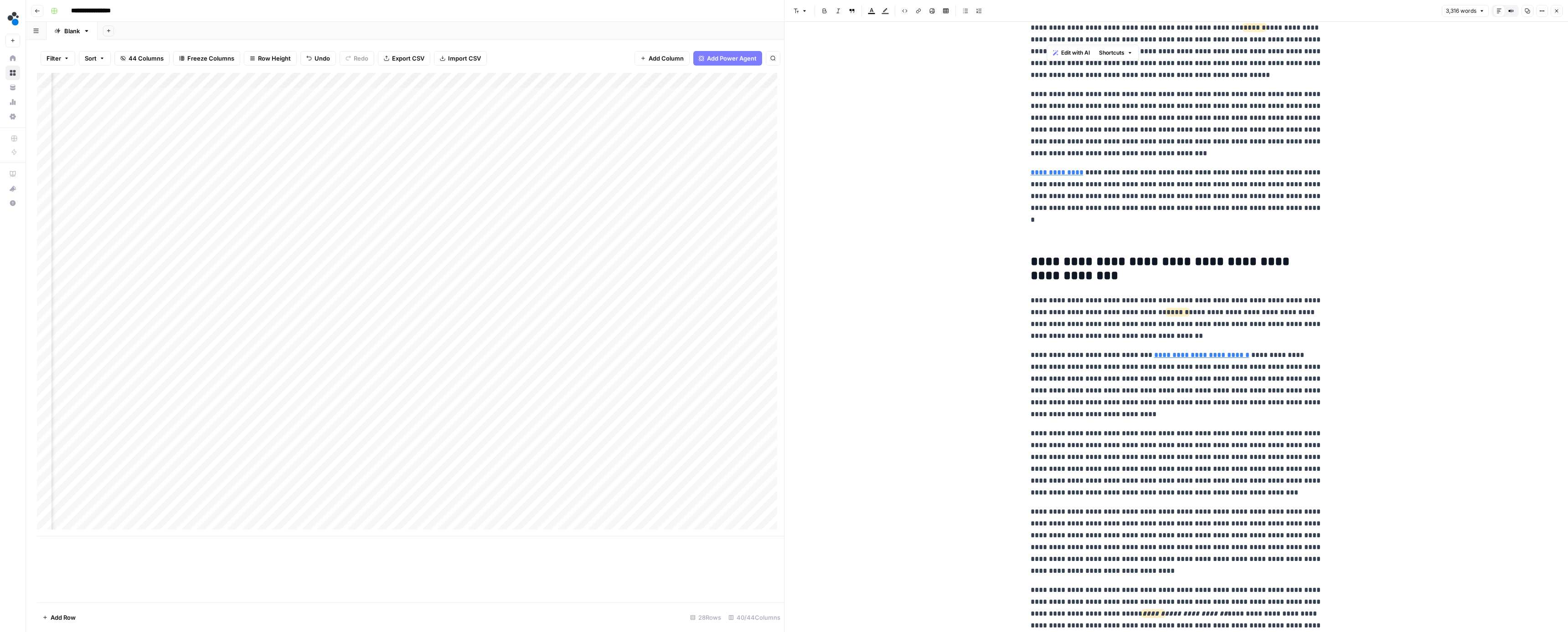
scroll to position [2437, 0]
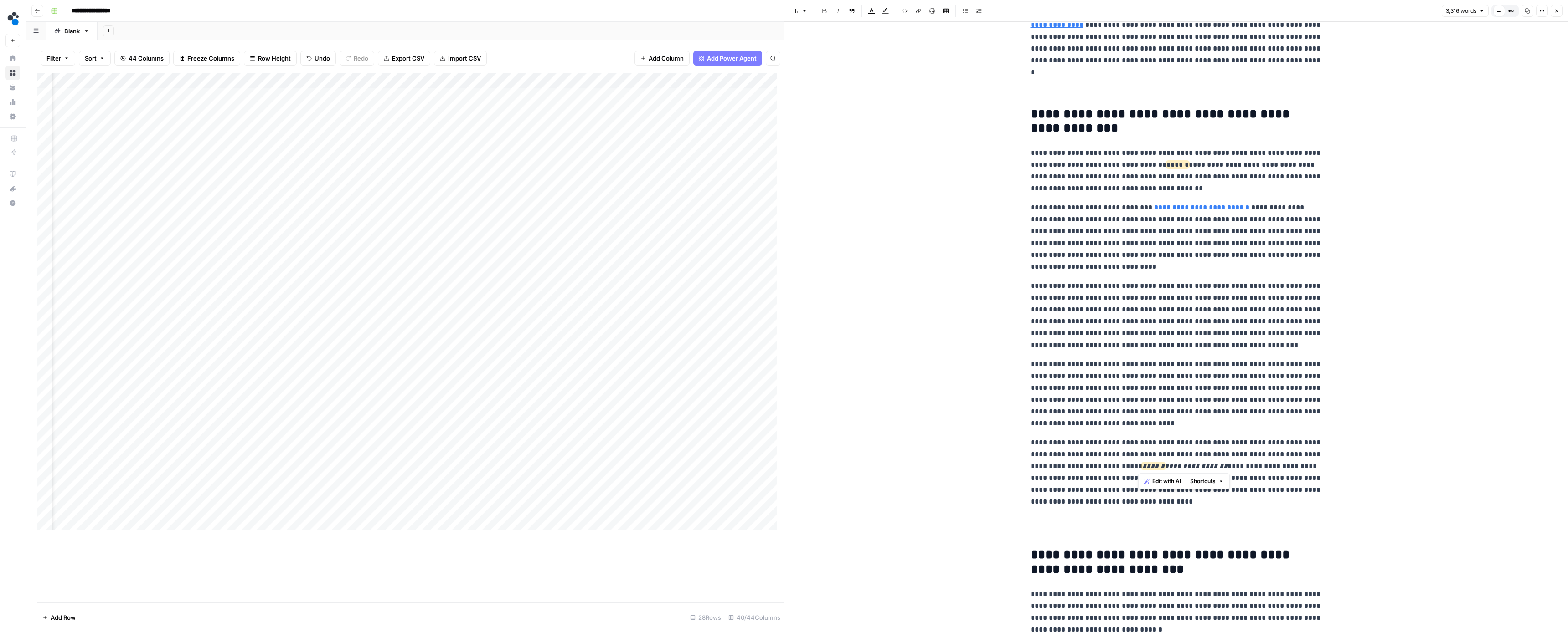
drag, startPoint x: 1224, startPoint y: 464, endPoint x: 1139, endPoint y: 466, distance: 85.0
click at [1139, 466] on p "**********" at bounding box center [1176, 472] width 292 height 71
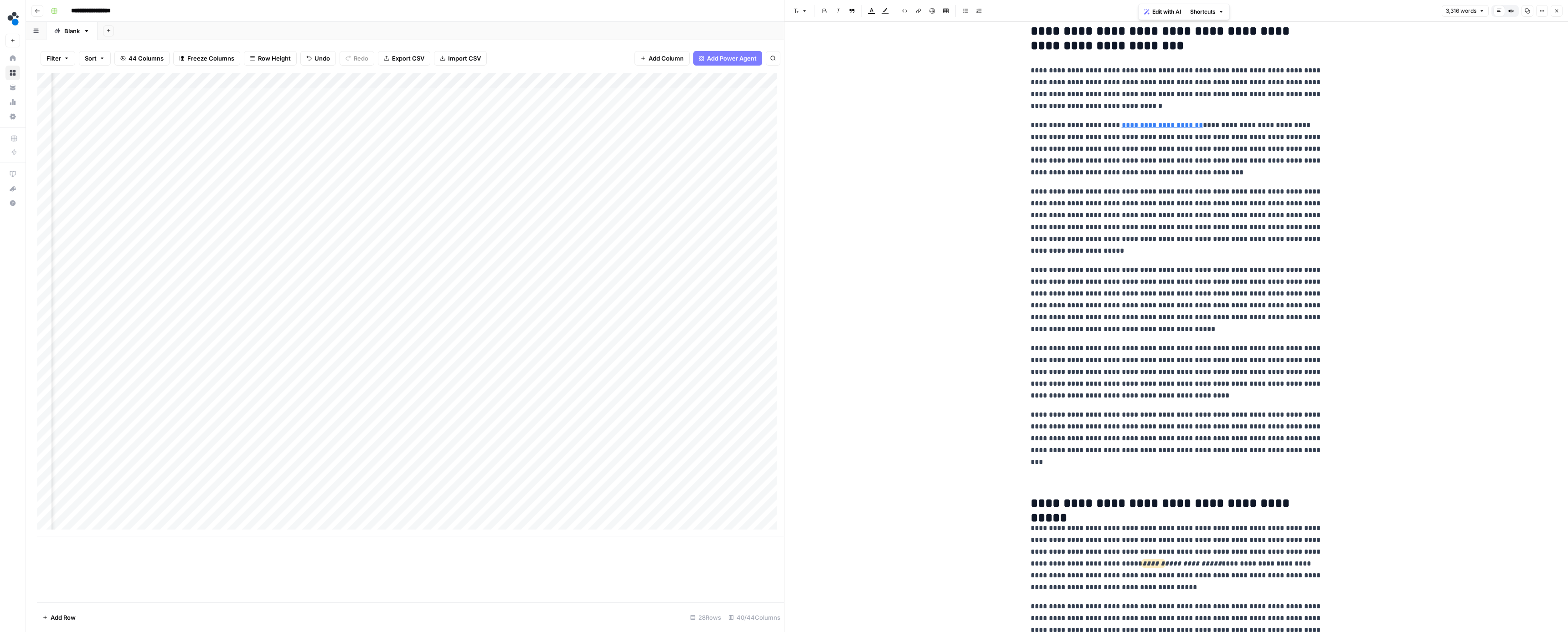
scroll to position [3024, 0]
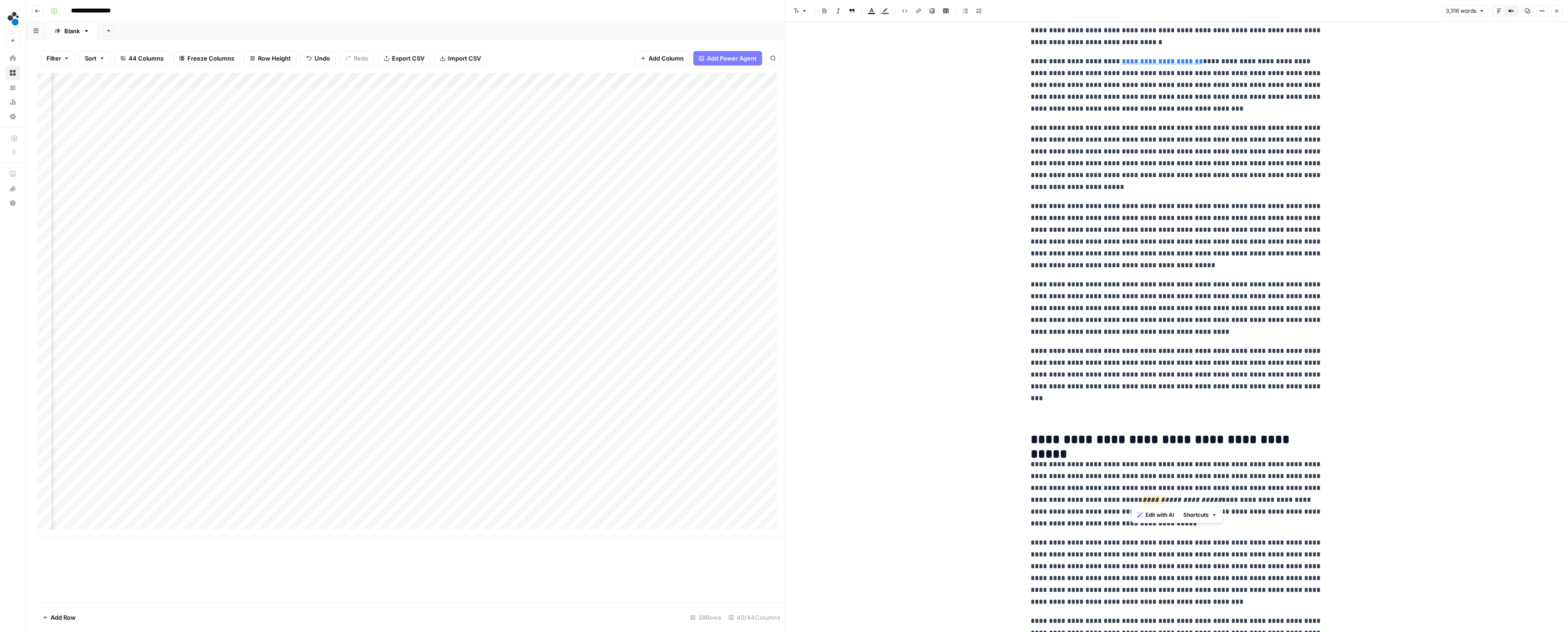
drag, startPoint x: 1211, startPoint y: 499, endPoint x: 1133, endPoint y: 496, distance: 78.1
click at [1133, 496] on p "**********" at bounding box center [1176, 494] width 292 height 71
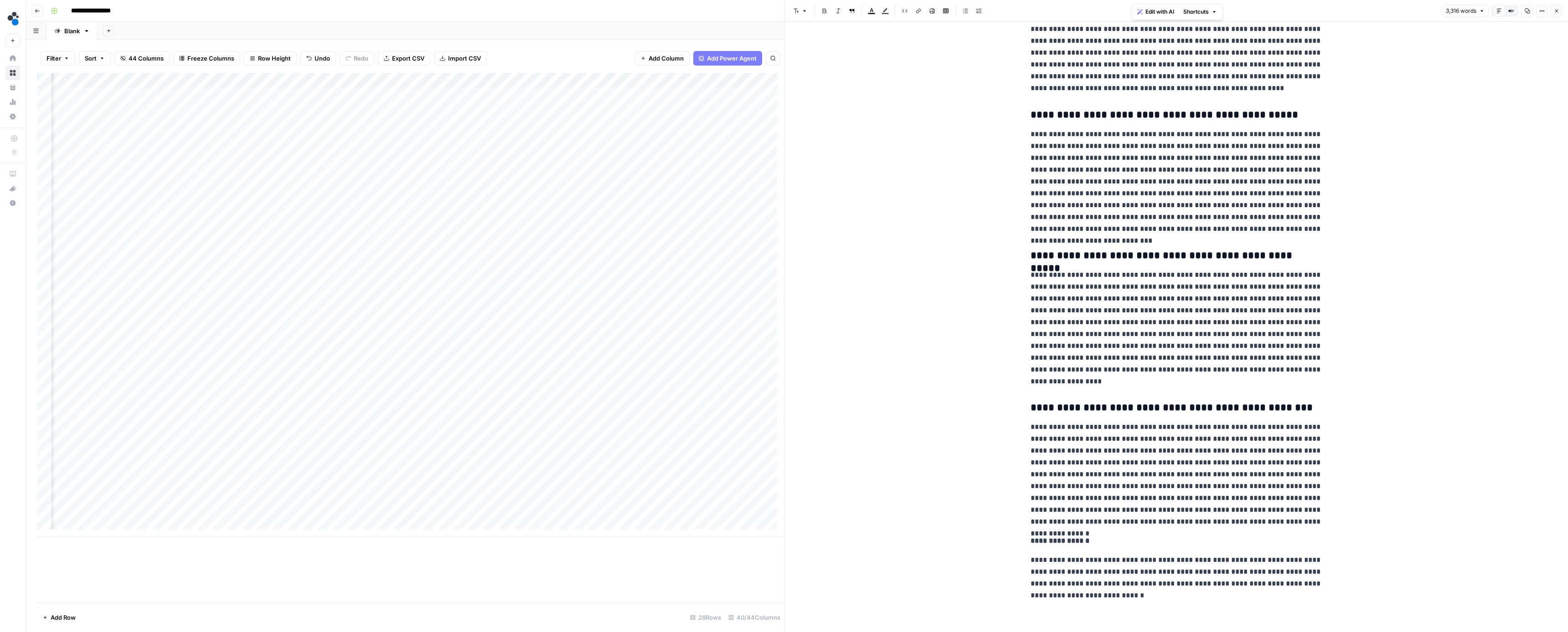
scroll to position [4870, 0]
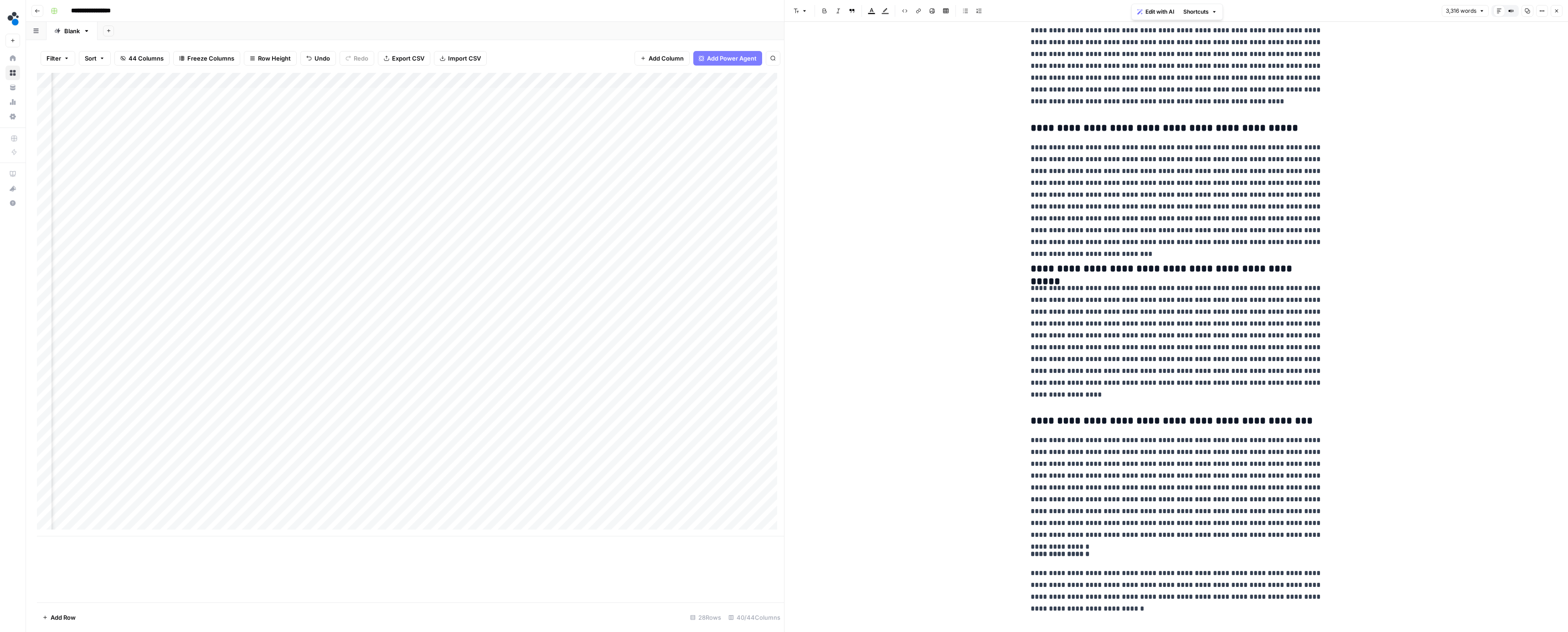
click at [1554, 11] on icon "button" at bounding box center [1556, 10] width 5 height 5
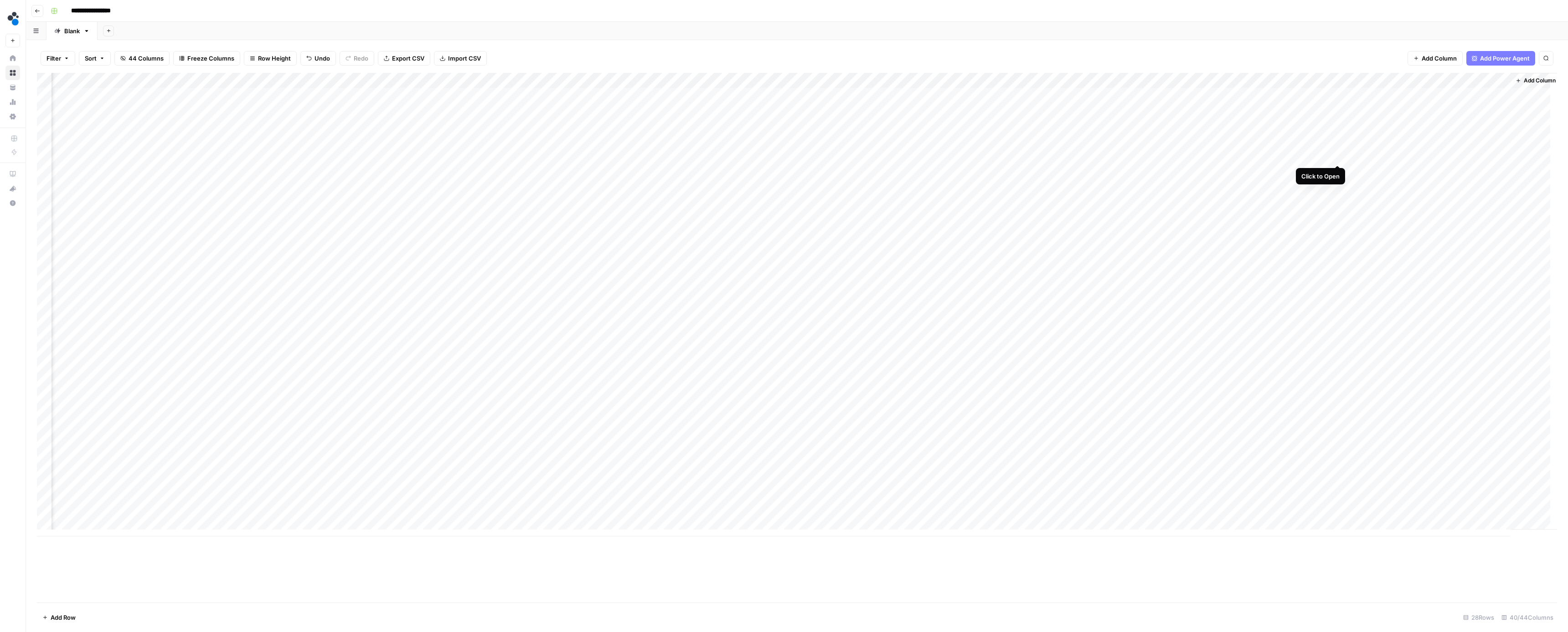
click at [1338, 156] on div "Add Column" at bounding box center [797, 305] width 1520 height 464
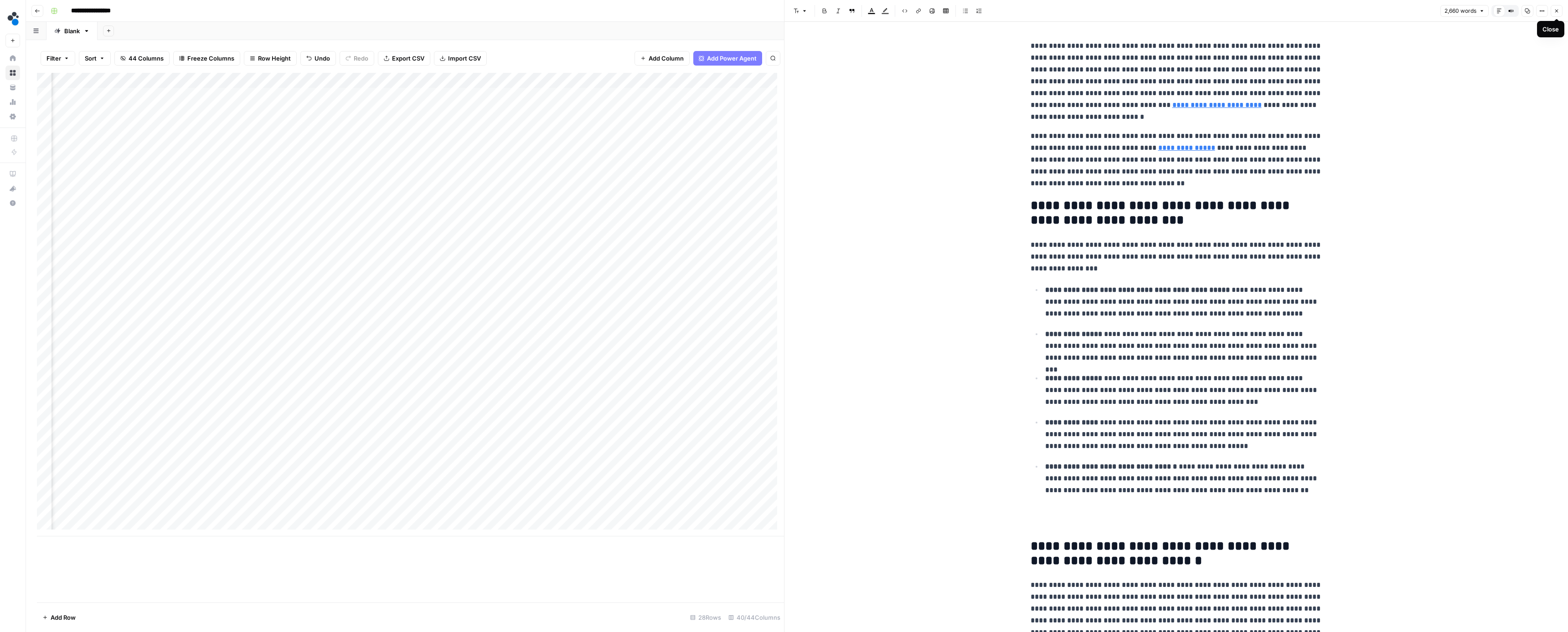
click at [1553, 12] on button "Close" at bounding box center [1556, 10] width 12 height 12
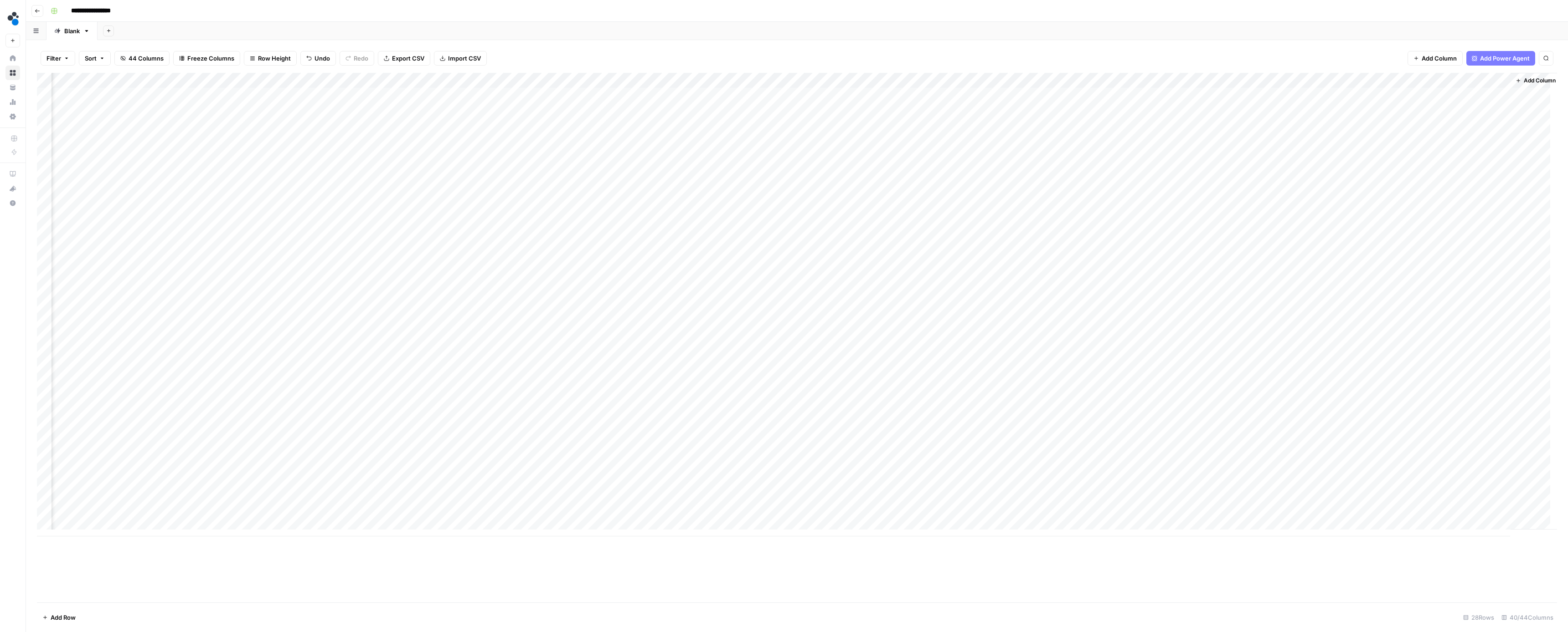
click at [315, 75] on div "Add Column" at bounding box center [797, 305] width 1520 height 464
click at [315, 75] on div at bounding box center [321, 81] width 83 height 18
click at [545, 49] on div "Filter Sort 44 Columns Freeze Columns Row Height Undo Redo Export CSV Import CS…" at bounding box center [797, 58] width 1520 height 29
click at [354, 453] on div "Add Column" at bounding box center [797, 305] width 1520 height 464
click at [1325, 142] on div "Add Column" at bounding box center [797, 305] width 1520 height 464
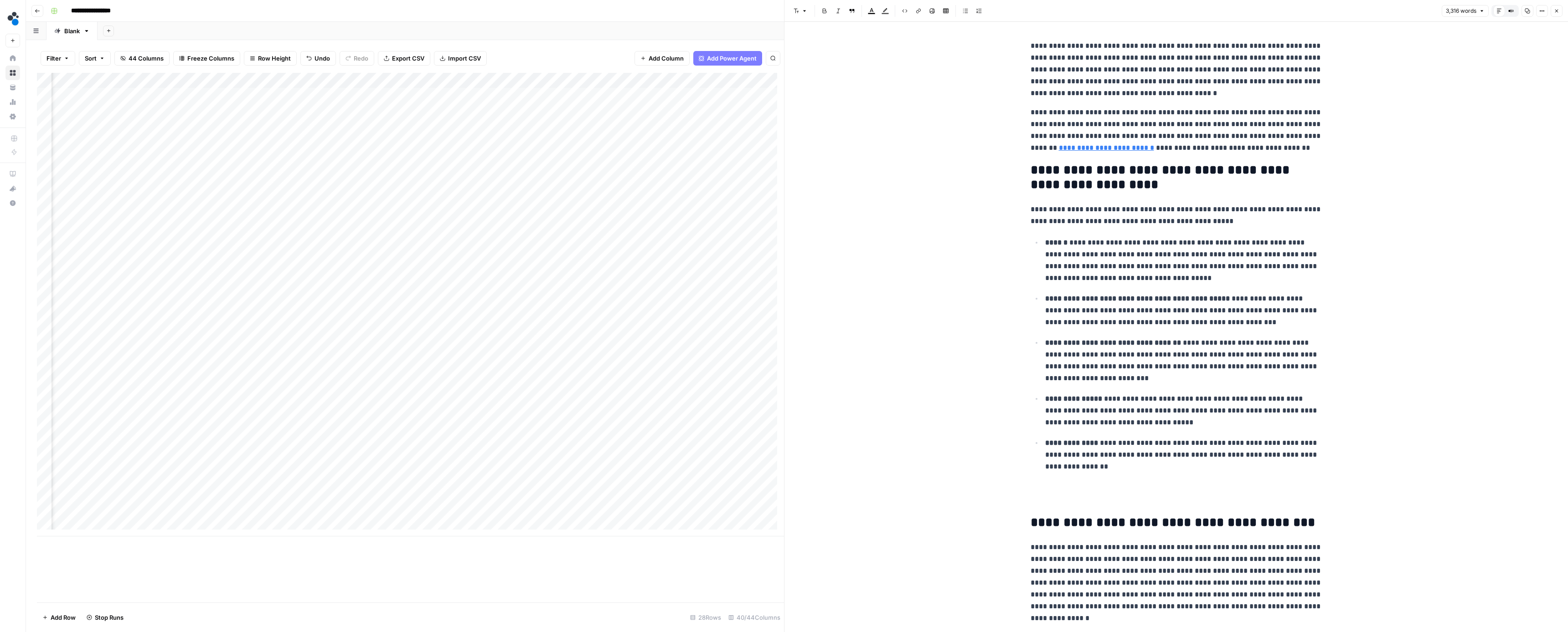
click at [1554, 11] on icon "button" at bounding box center [1556, 10] width 5 height 5
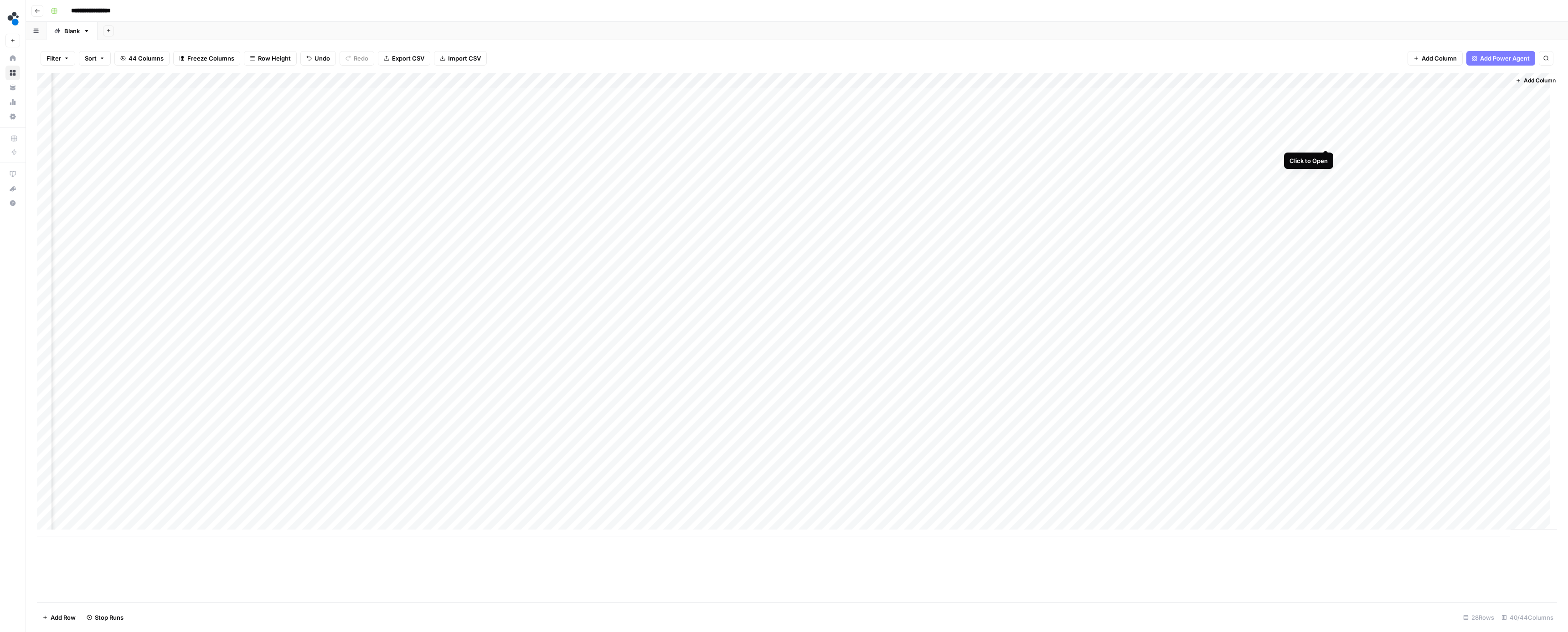
click at [1326, 141] on div "Add Column" at bounding box center [797, 305] width 1520 height 464
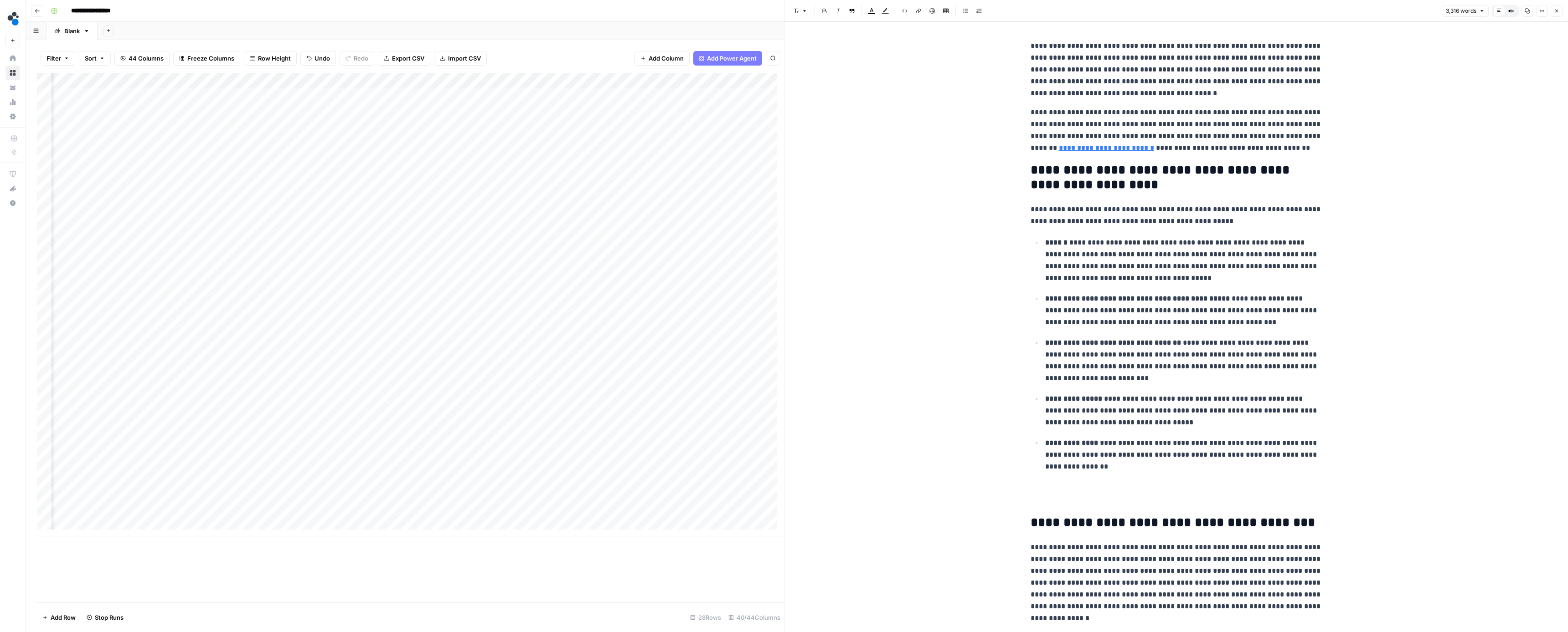
click at [1315, 150] on p "**********" at bounding box center [1176, 130] width 292 height 47
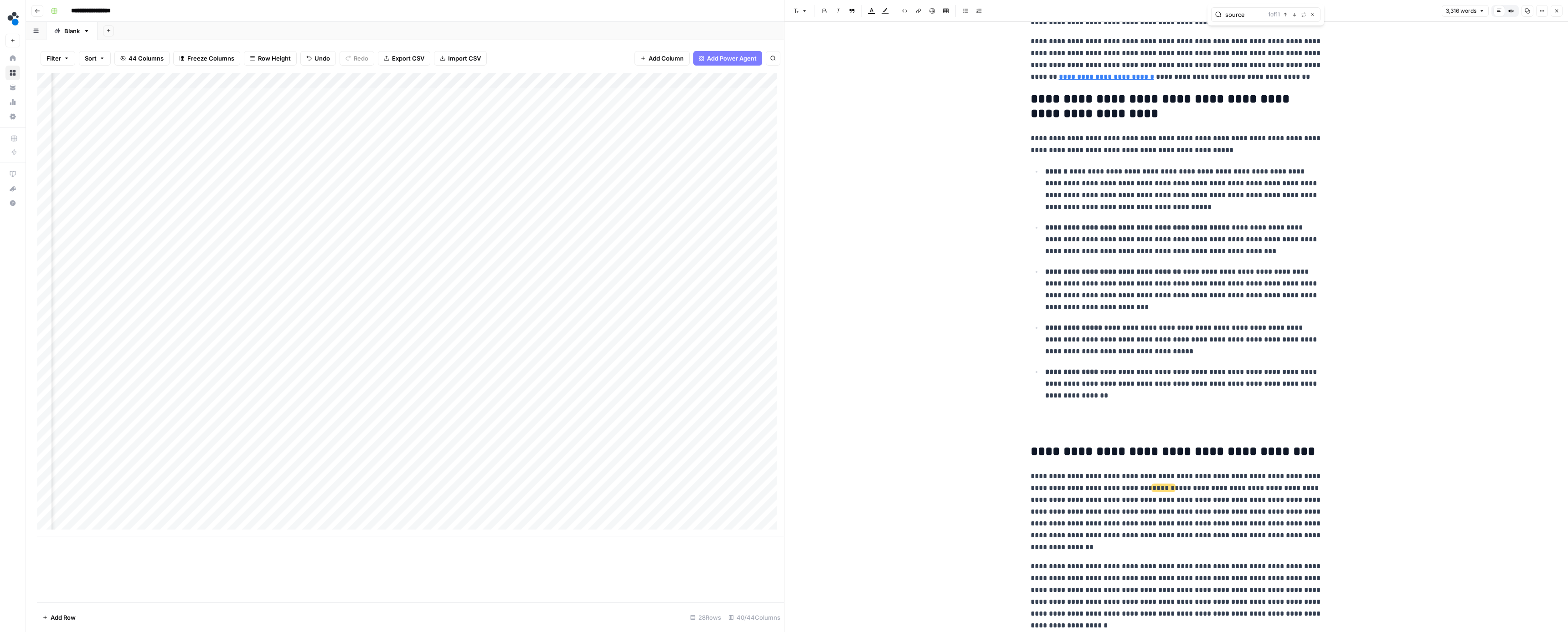
scroll to position [146, 0]
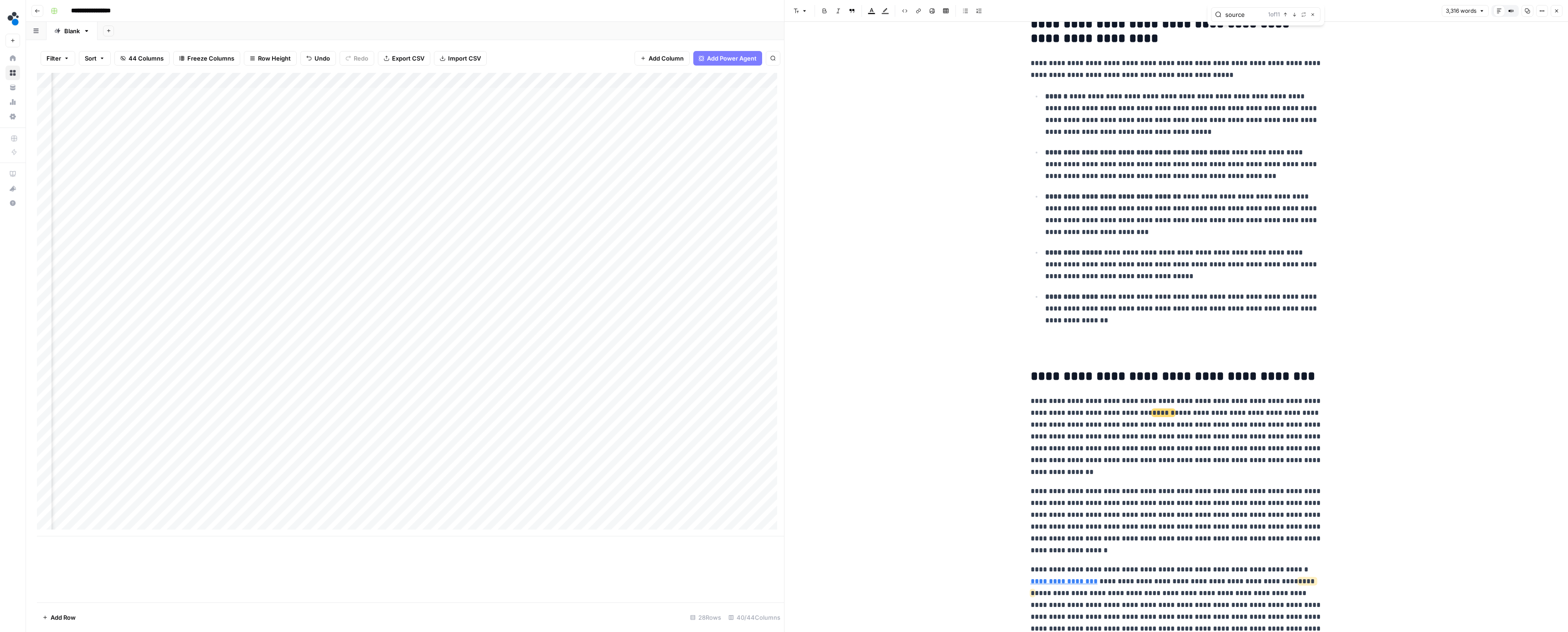
type input "source"
click at [1556, 10] on icon "button" at bounding box center [1556, 10] width 5 height 5
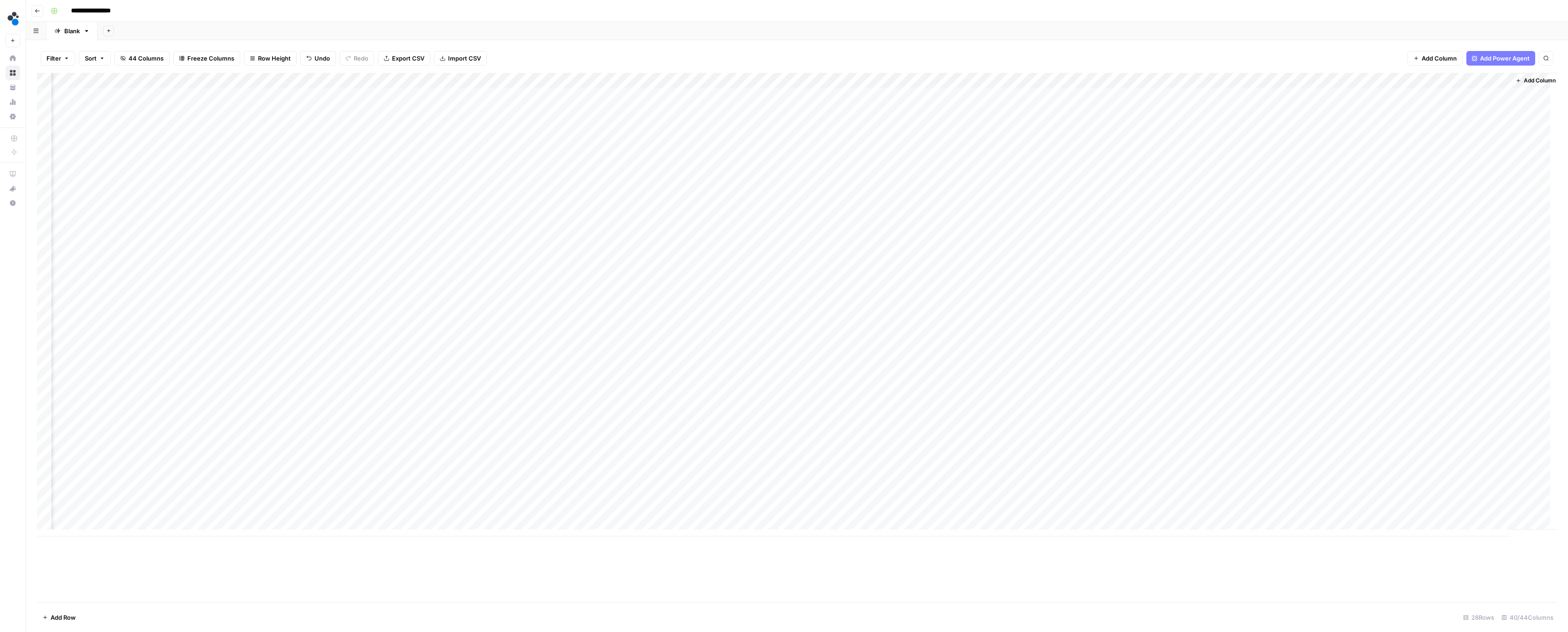
click at [1452, 139] on div "Add Column" at bounding box center [797, 305] width 1520 height 464
click at [1452, 140] on div "Add Column" at bounding box center [797, 305] width 1520 height 464
click at [1460, 189] on button "Ready for review" at bounding box center [1469, 192] width 55 height 11
click at [1049, 139] on div "Add Column" at bounding box center [797, 305] width 1520 height 464
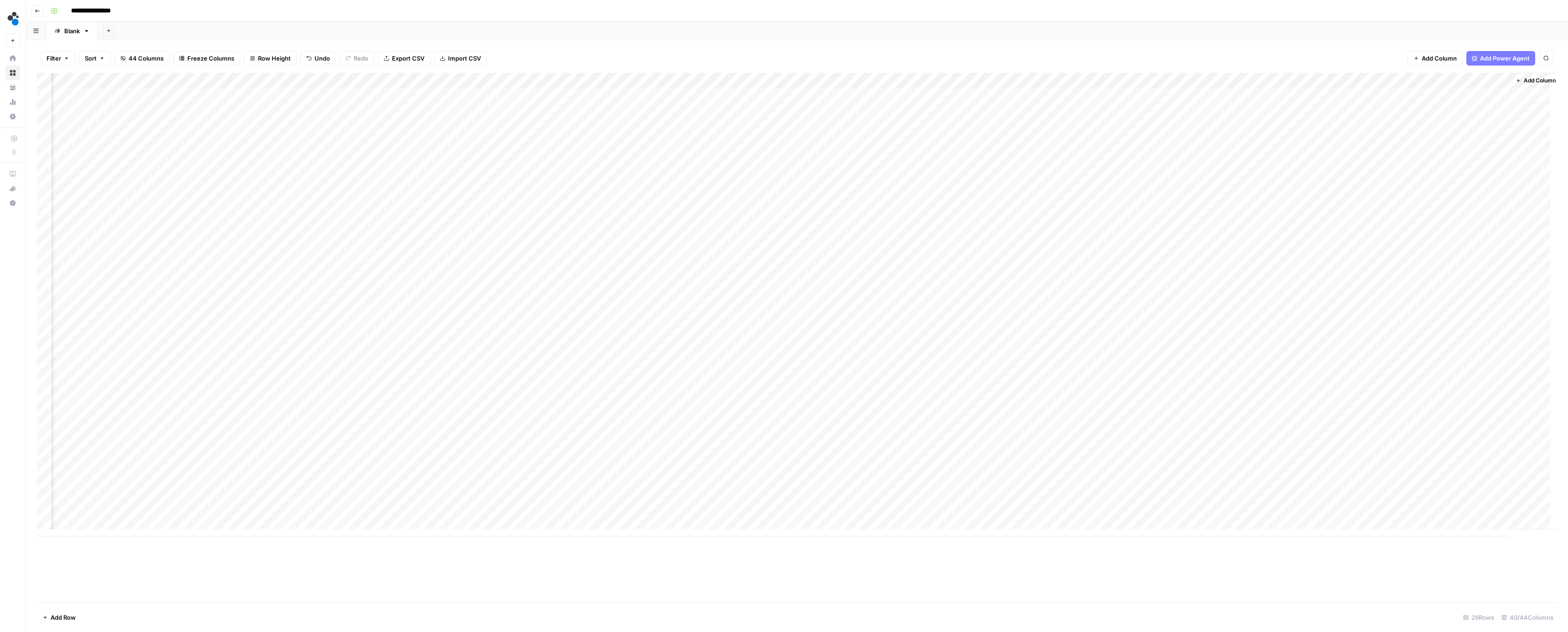
click at [914, 145] on div "Add Column" at bounding box center [797, 305] width 1520 height 464
click at [830, 139] on div "Add Column" at bounding box center [797, 305] width 1520 height 464
click at [668, 137] on div "Add Column" at bounding box center [797, 305] width 1520 height 464
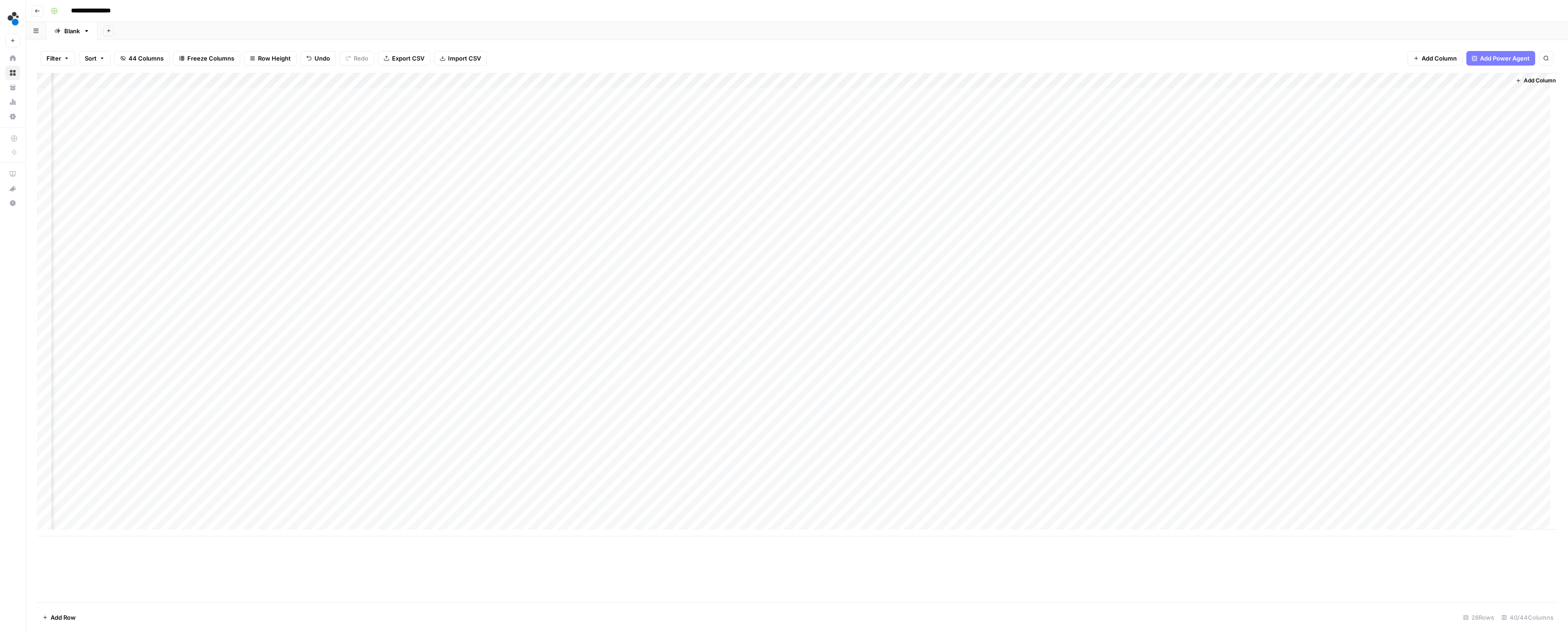
click at [668, 137] on div "Add Column" at bounding box center [797, 305] width 1520 height 464
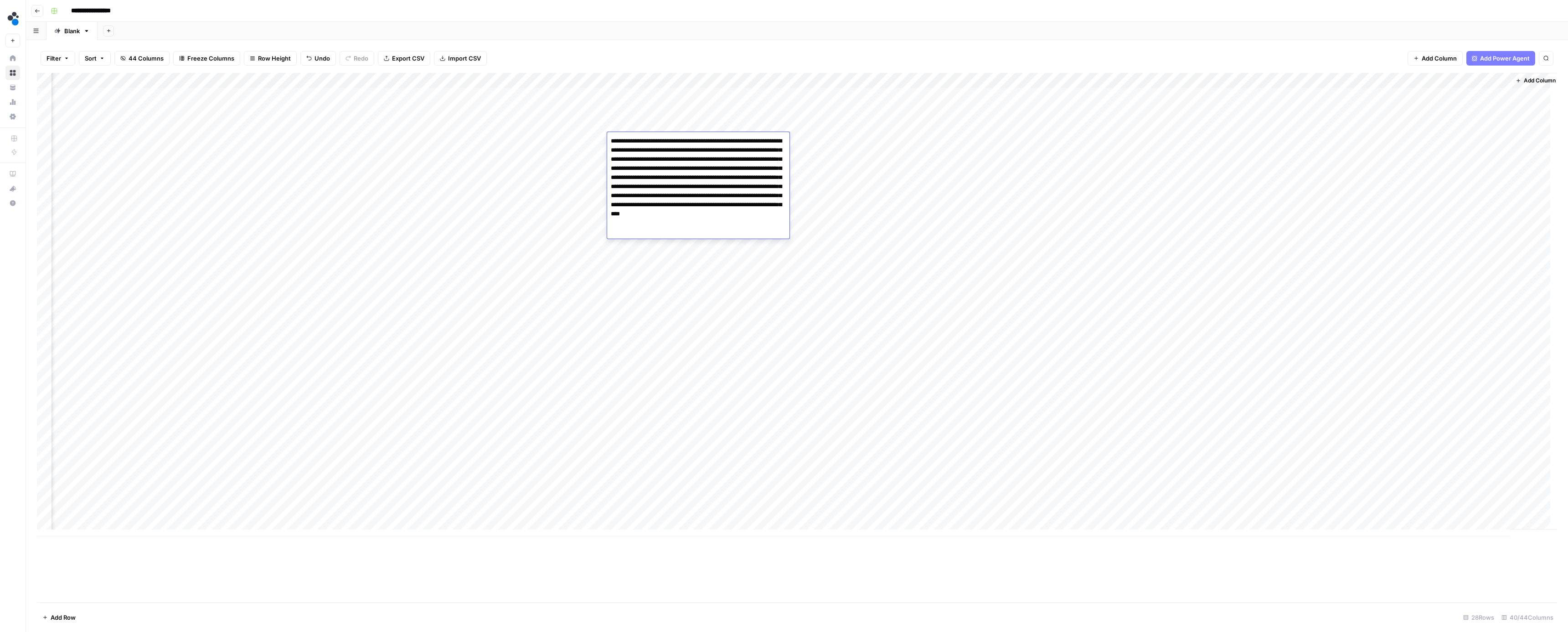
drag, startPoint x: 757, startPoint y: 206, endPoint x: 607, endPoint y: 198, distance: 150.2
click at [607, 198] on body "**********" at bounding box center [784, 316] width 1568 height 632
type textarea "**********"
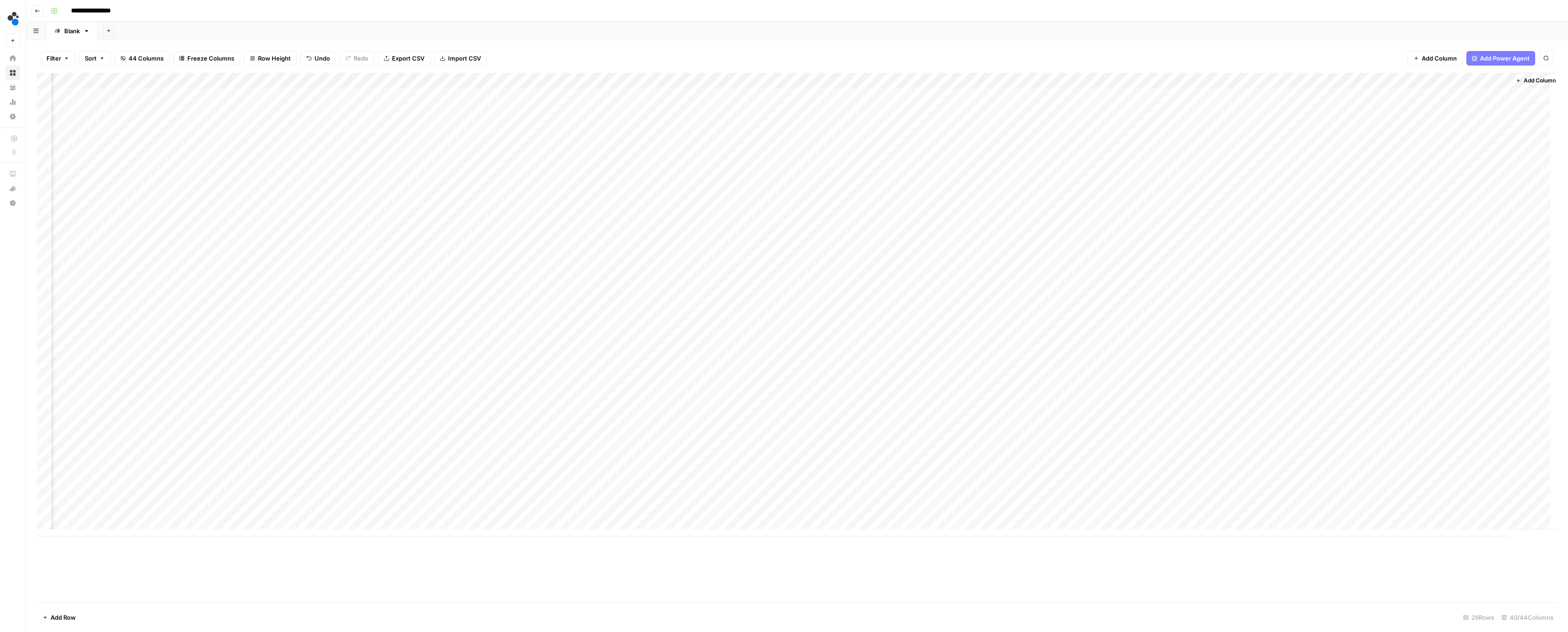
click at [807, 50] on div "Filter Sort 44 Columns Freeze Columns Row Height Undo Redo Export CSV Import CS…" at bounding box center [797, 58] width 1520 height 29
click at [1339, 157] on div "Add Column" at bounding box center [797, 305] width 1520 height 464
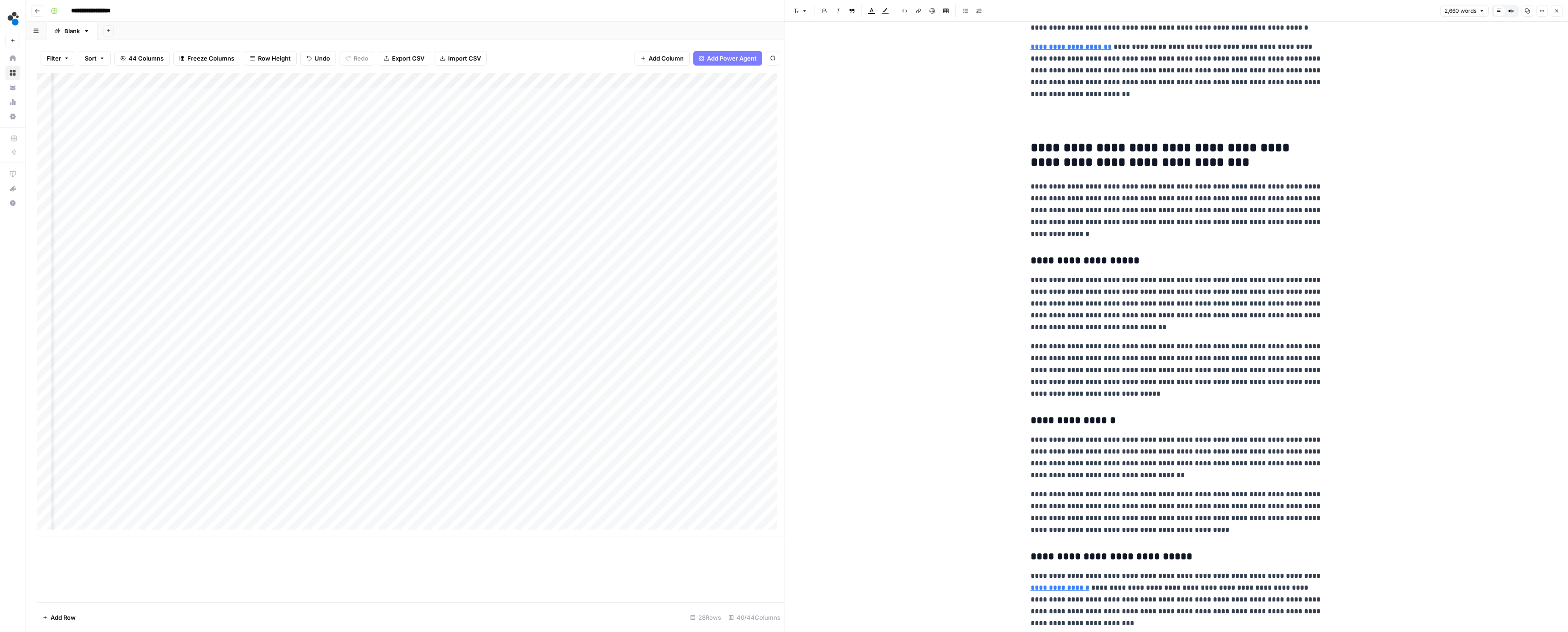
scroll to position [1941, 0]
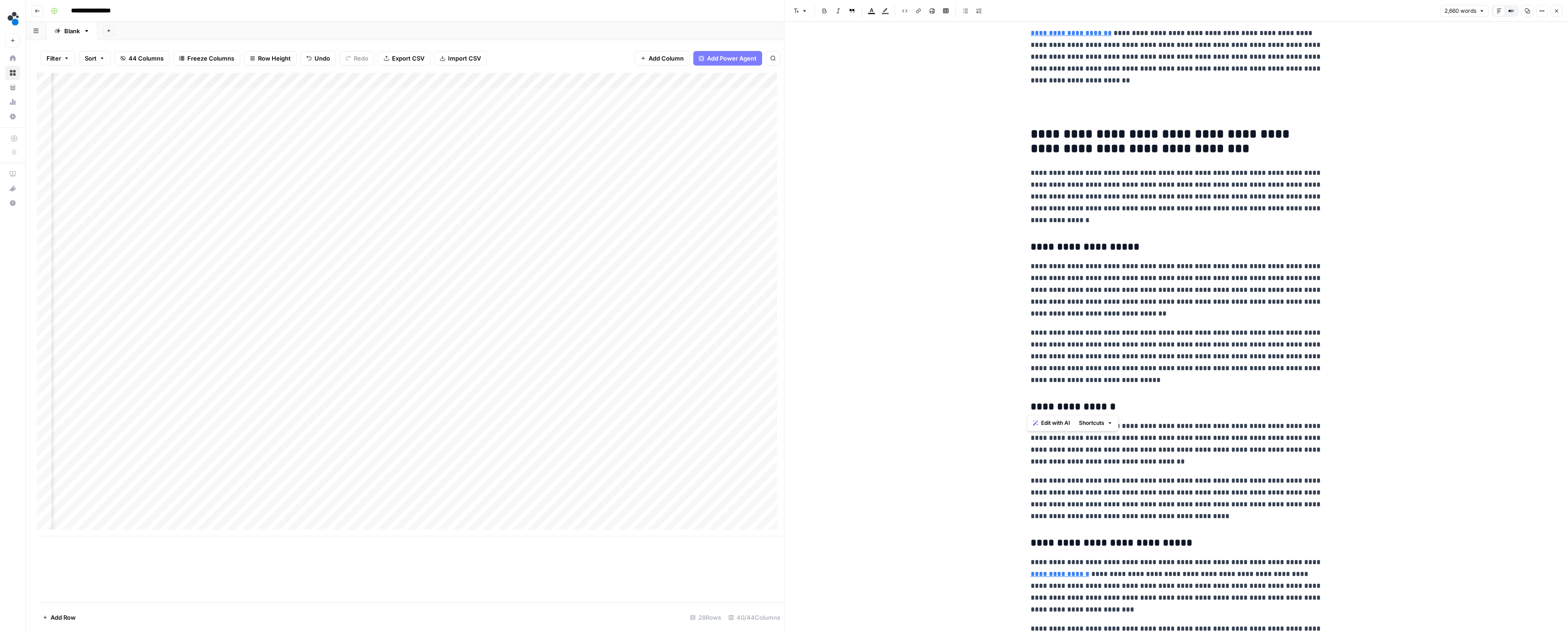
drag, startPoint x: 1151, startPoint y: 386, endPoint x: 1011, endPoint y: 248, distance: 196.6
click at [1011, 248] on div "**********" at bounding box center [1176, 475] width 783 height 4788
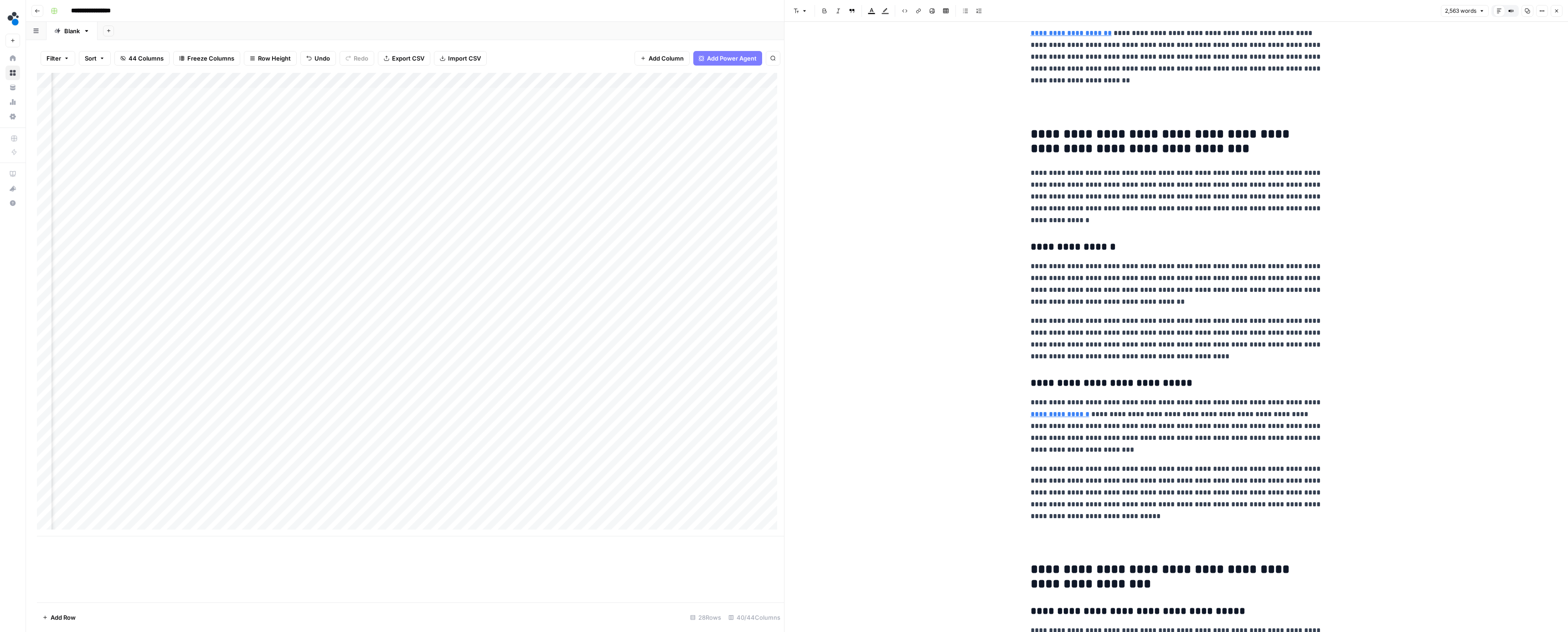
click at [1172, 264] on p "**********" at bounding box center [1176, 284] width 292 height 47
drag, startPoint x: 1302, startPoint y: 332, endPoint x: 1015, endPoint y: 315, distance: 287.5
click at [1015, 315] on div "**********" at bounding box center [1176, 395] width 783 height 4628
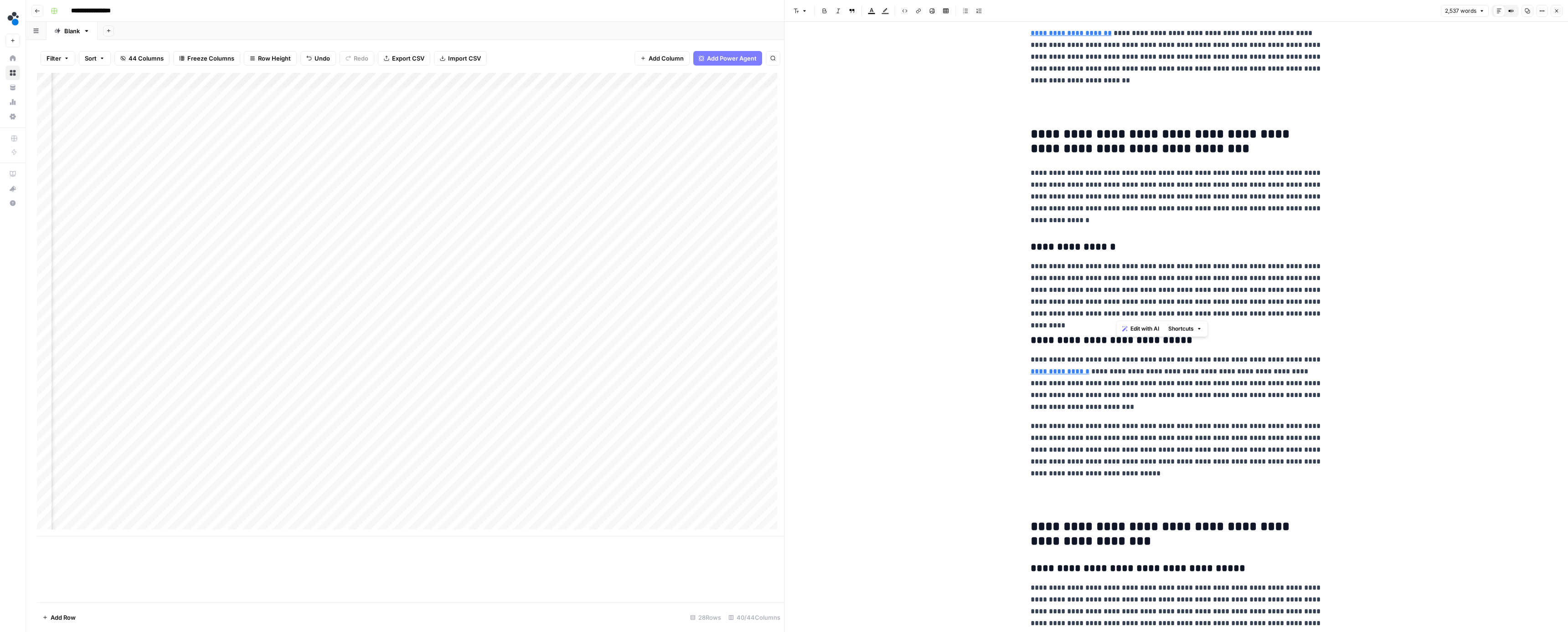
drag, startPoint x: 1305, startPoint y: 311, endPoint x: 1115, endPoint y: 303, distance: 190.2
click at [1115, 303] on p "**********" at bounding box center [1176, 290] width 292 height 59
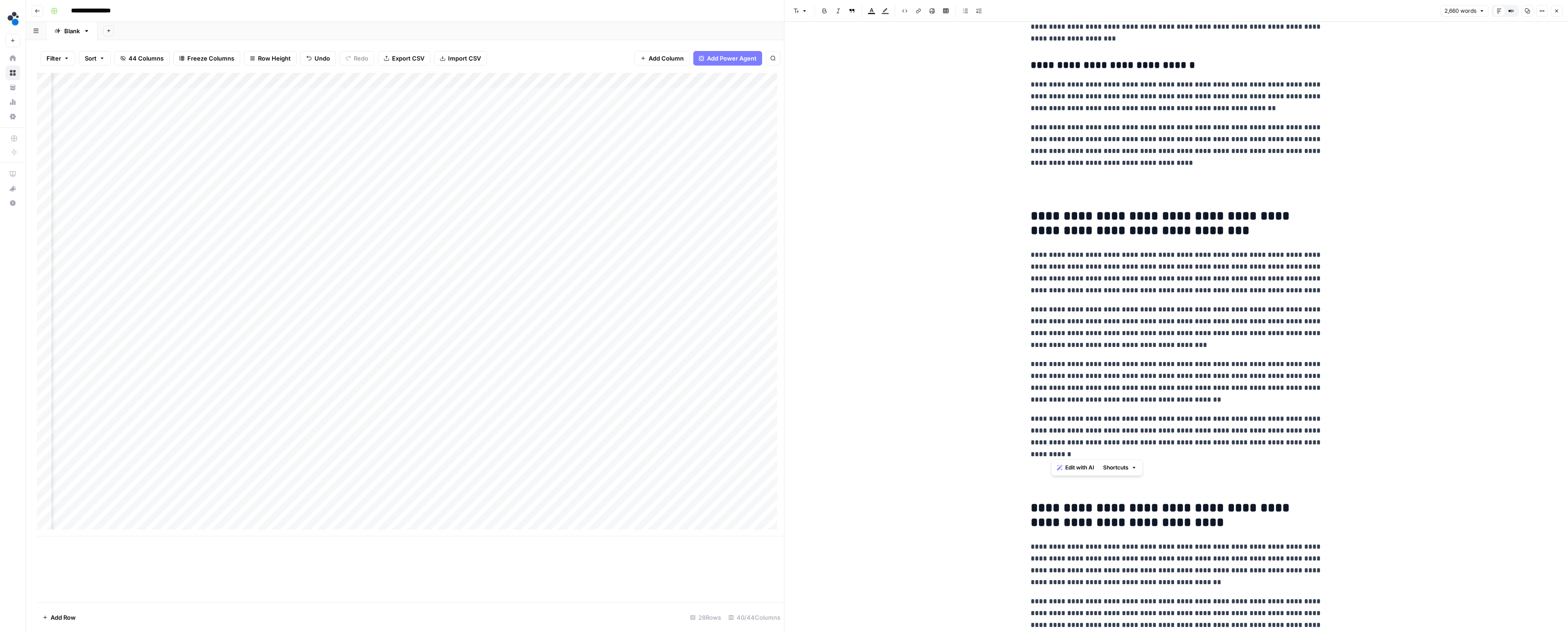
scroll to position [3105, 0]
drag, startPoint x: 1077, startPoint y: 452, endPoint x: 1020, endPoint y: 218, distance: 240.8
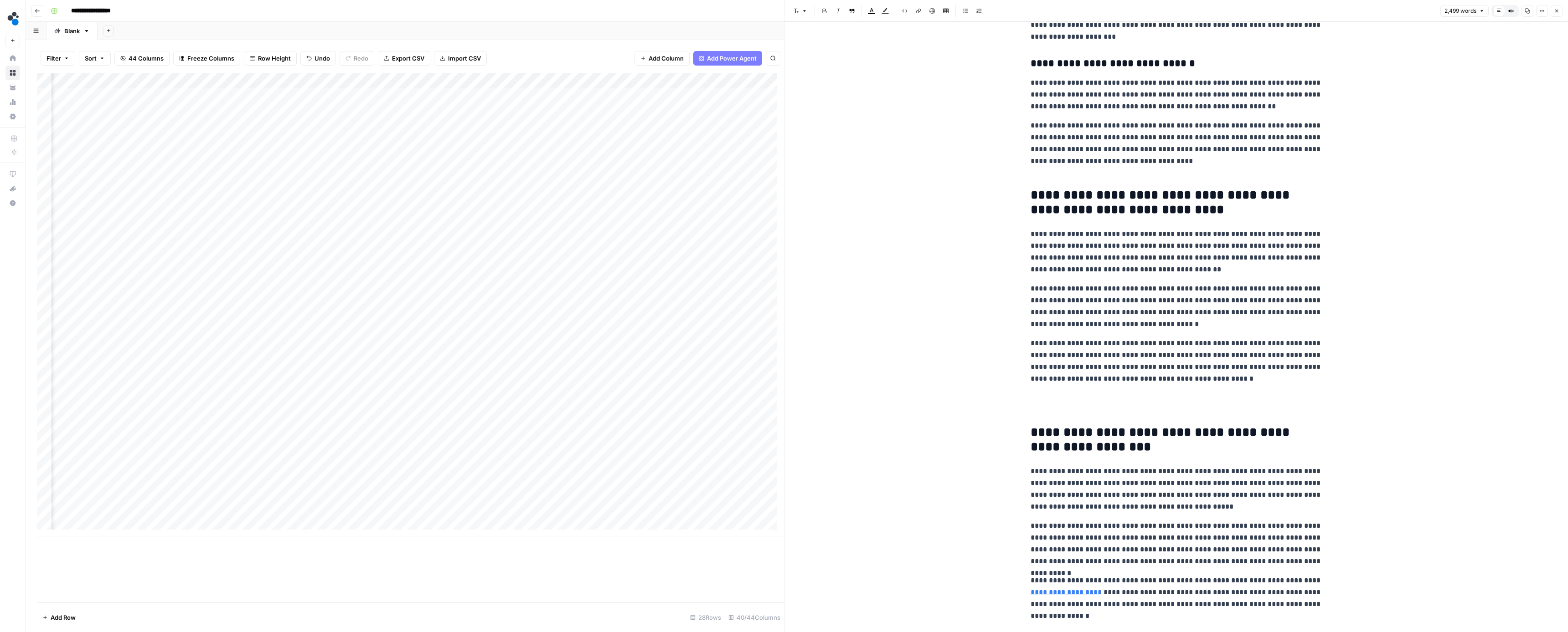
click at [1088, 175] on p "**********" at bounding box center [1176, 149] width 292 height 59
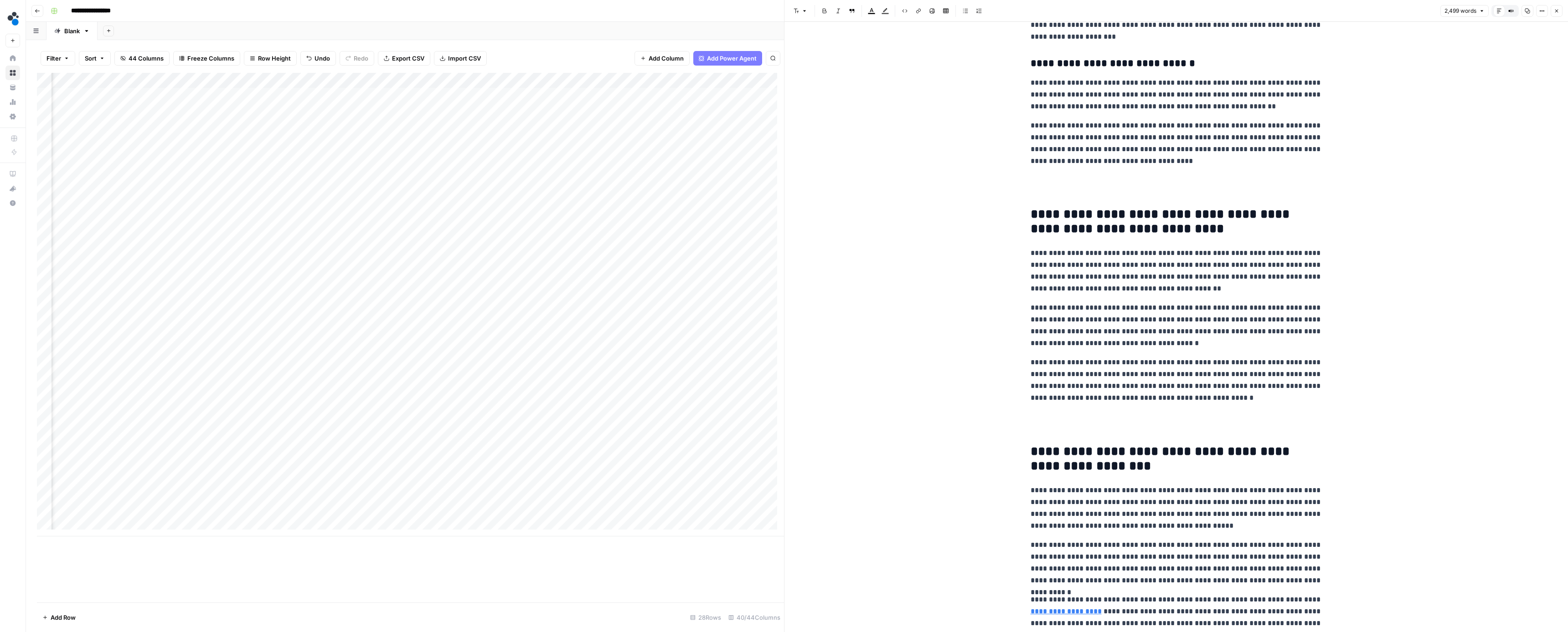
drag, startPoint x: 1085, startPoint y: 180, endPoint x: 1067, endPoint y: 172, distance: 19.7
click at [1085, 179] on p at bounding box center [1176, 186] width 292 height 24
click at [1067, 175] on p at bounding box center [1176, 186] width 292 height 24
click at [1066, 189] on p at bounding box center [1176, 186] width 292 height 24
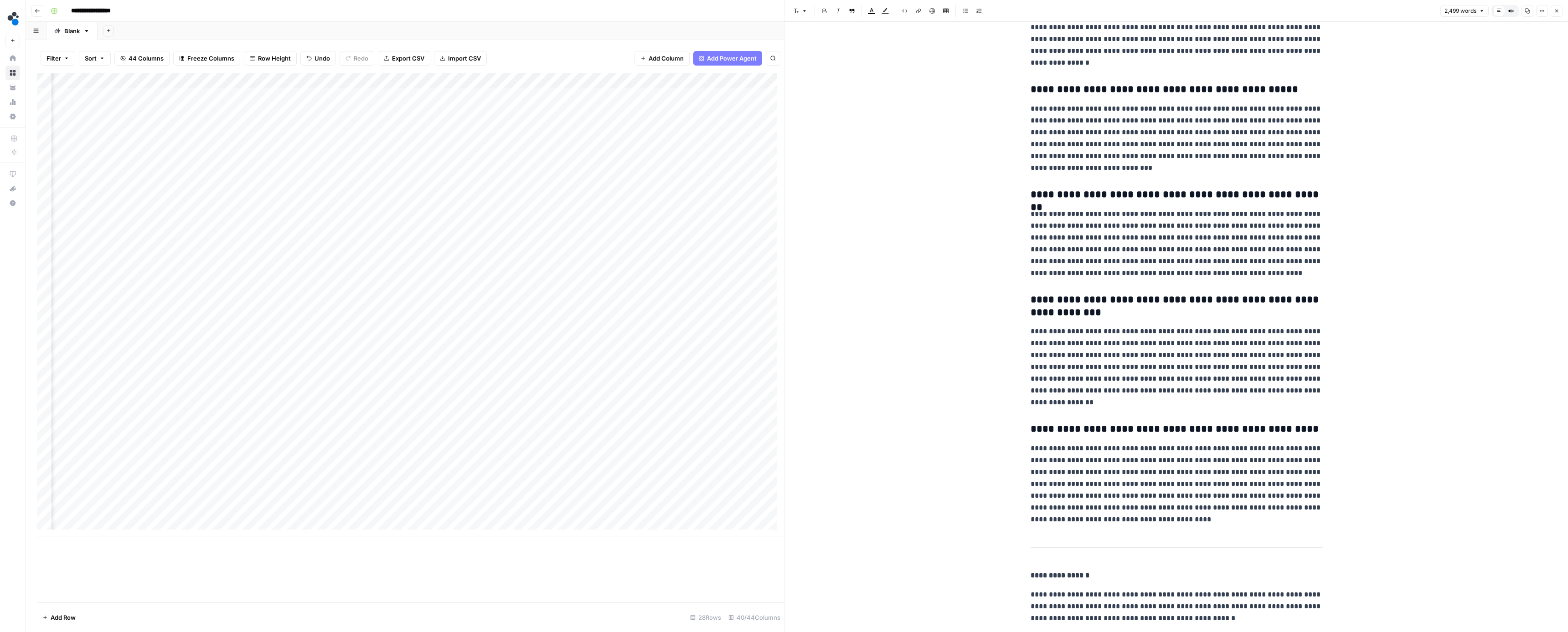
scroll to position [3884, 0]
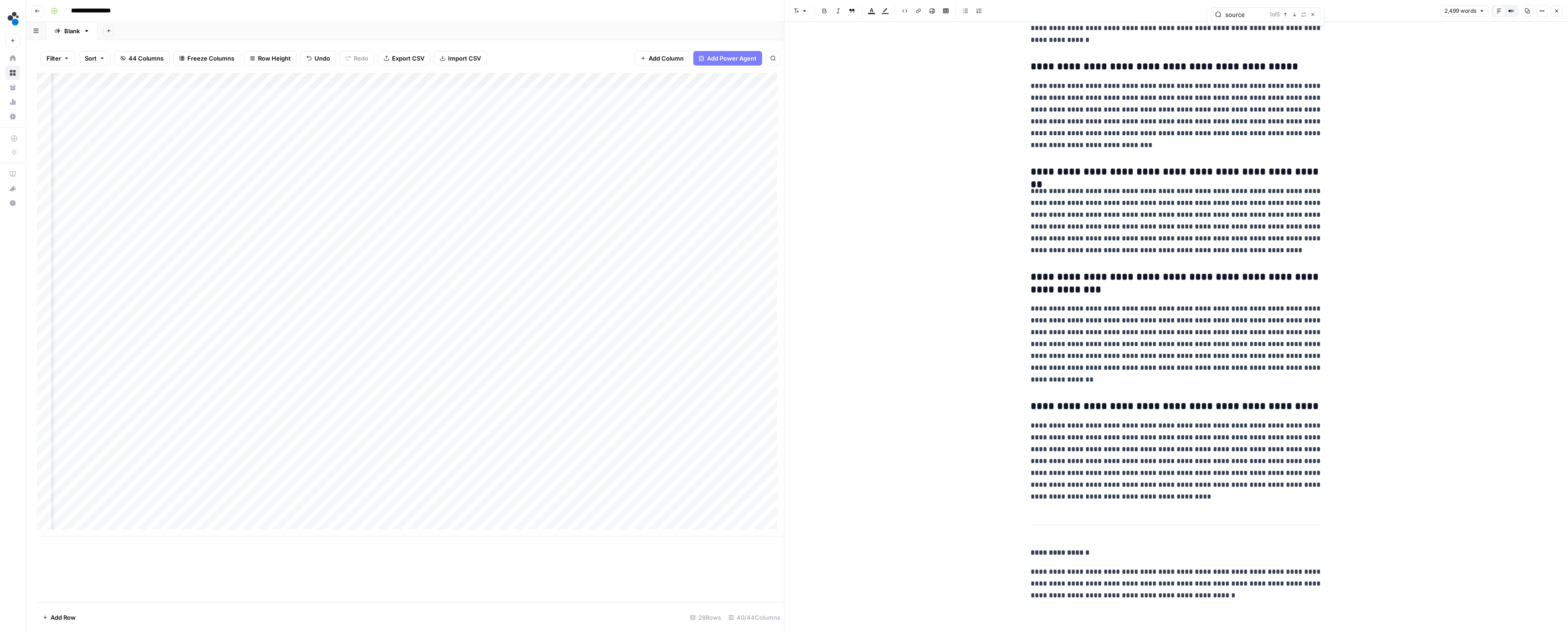
type input "source"
click at [1293, 12] on span "button" at bounding box center [1294, 14] width 4 height 4
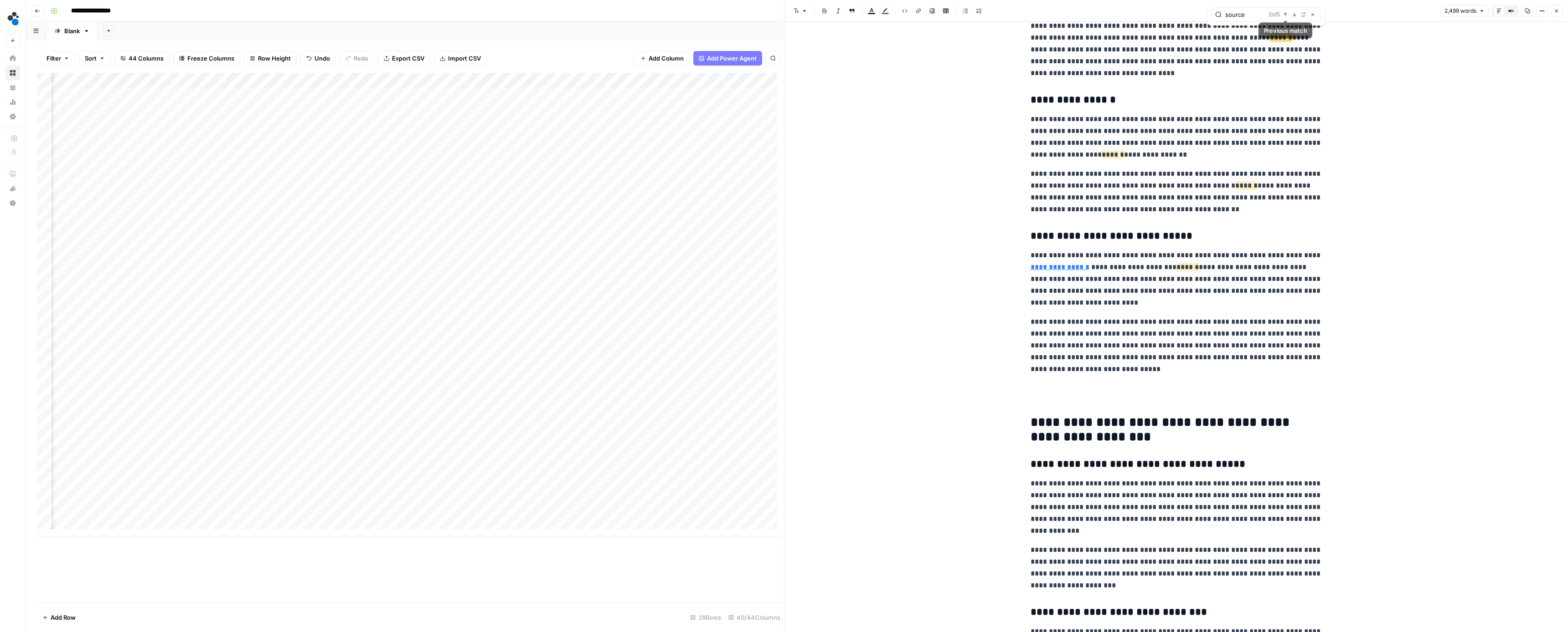
click at [1286, 14] on icon "button" at bounding box center [1285, 15] width 3 height 4
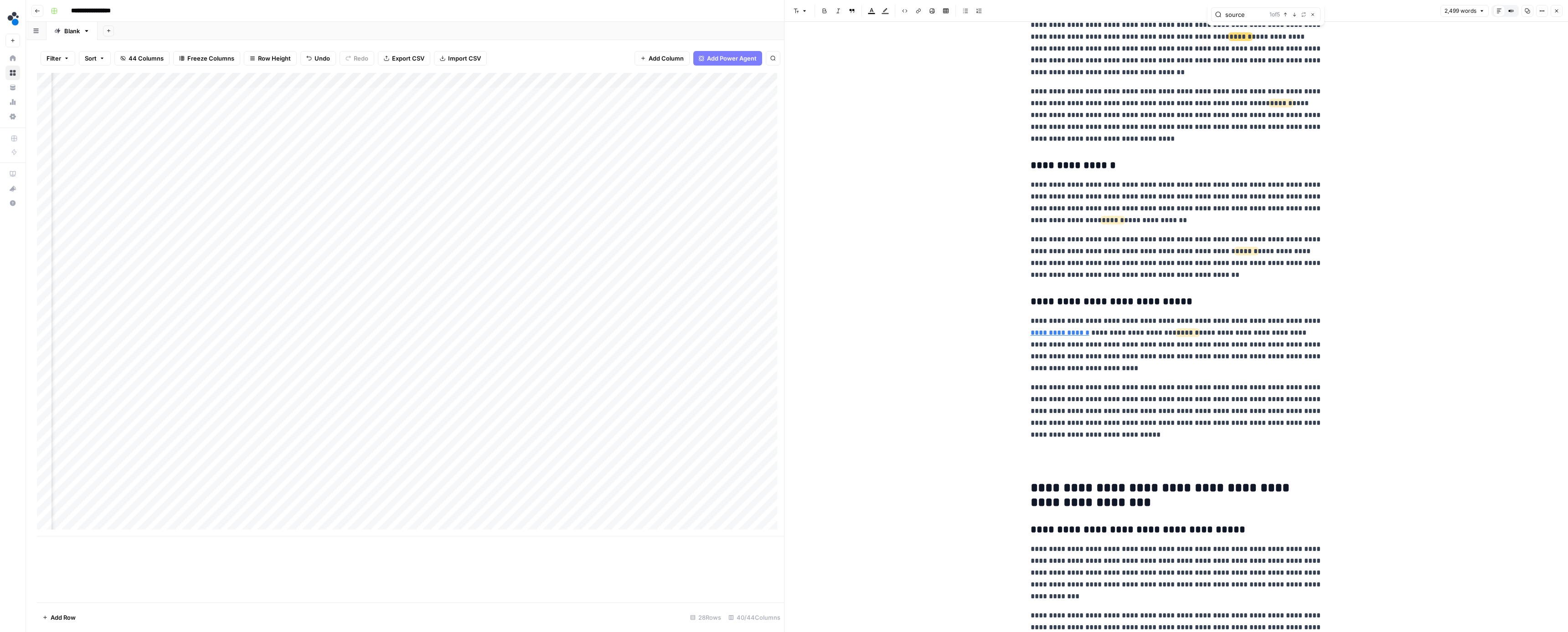
scroll to position [2170, 0]
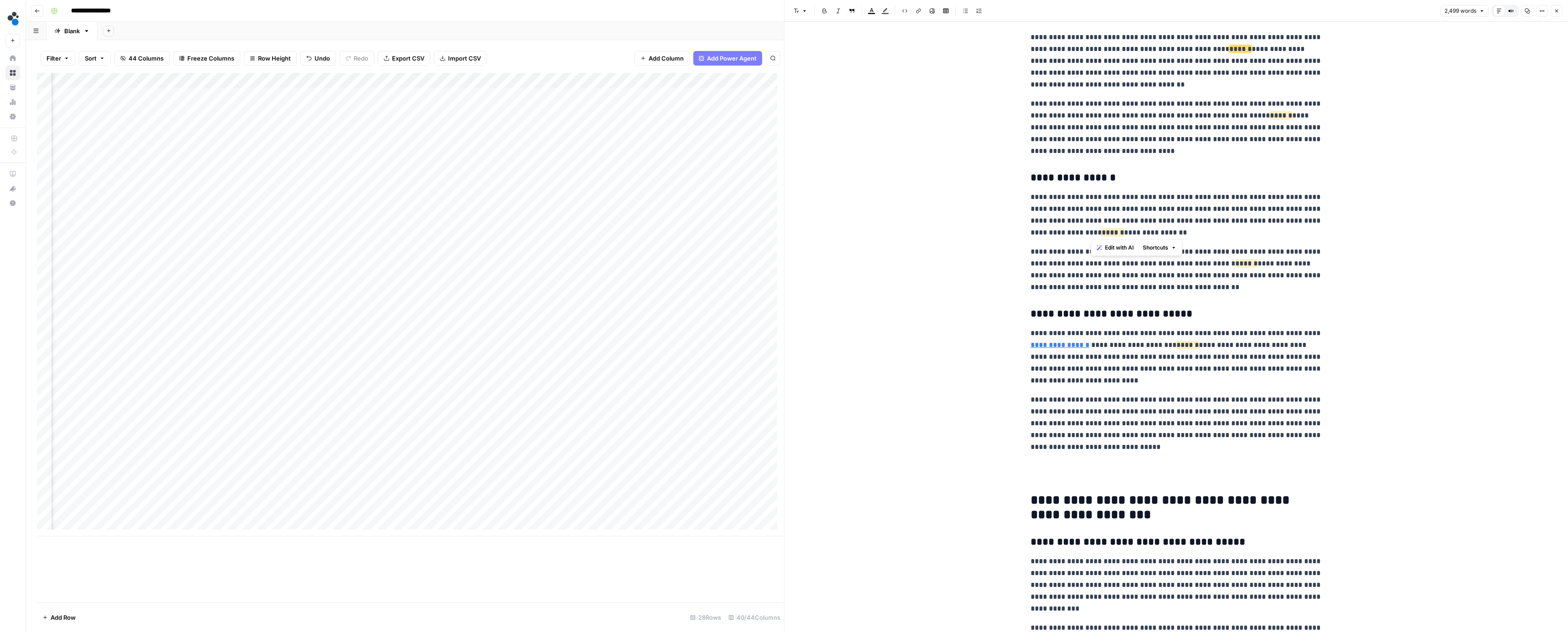
drag, startPoint x: 1174, startPoint y: 232, endPoint x: 1092, endPoint y: 232, distance: 82.0
click at [1092, 232] on p "**********" at bounding box center [1176, 215] width 292 height 47
drag, startPoint x: 1045, startPoint y: 125, endPoint x: 1234, endPoint y: 111, distance: 189.5
click at [1235, 111] on p "**********" at bounding box center [1176, 127] width 292 height 59
drag, startPoint x: 1270, startPoint y: 47, endPoint x: 1189, endPoint y: 46, distance: 81.0
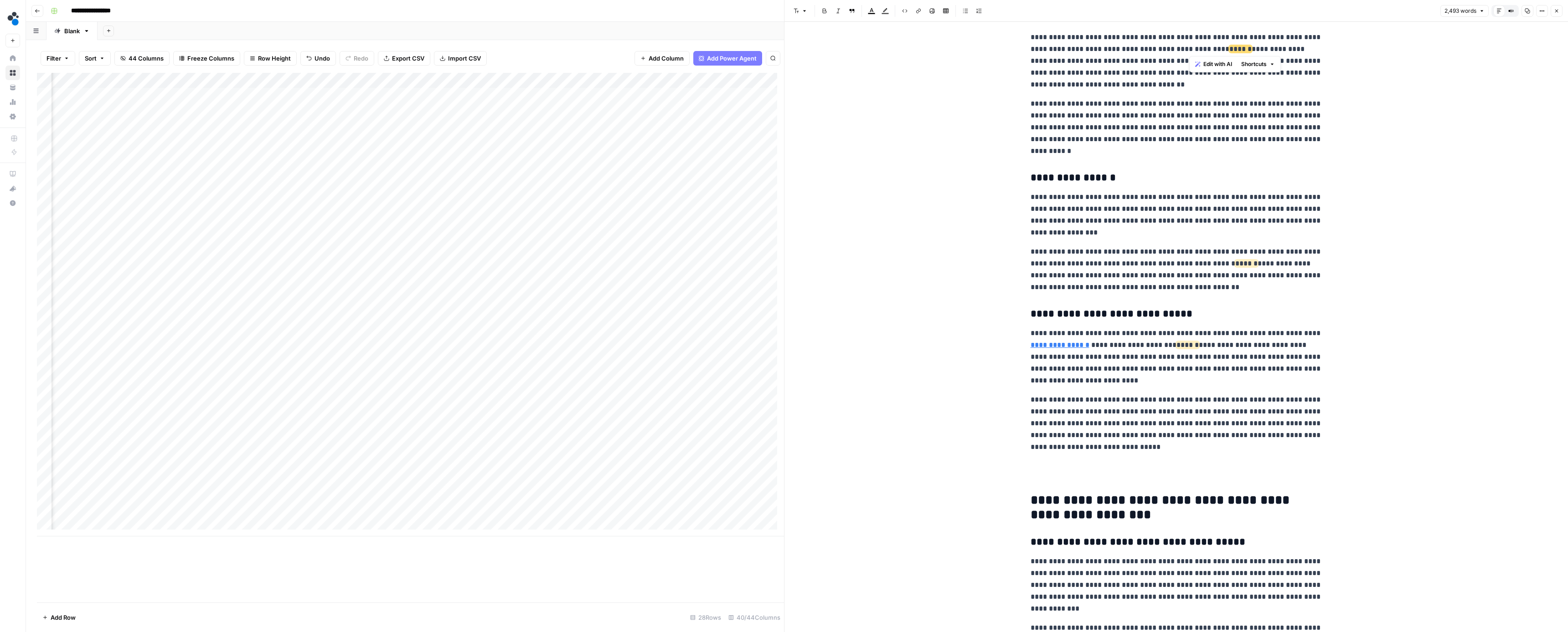
click at [1189, 46] on p "**********" at bounding box center [1176, 61] width 292 height 59
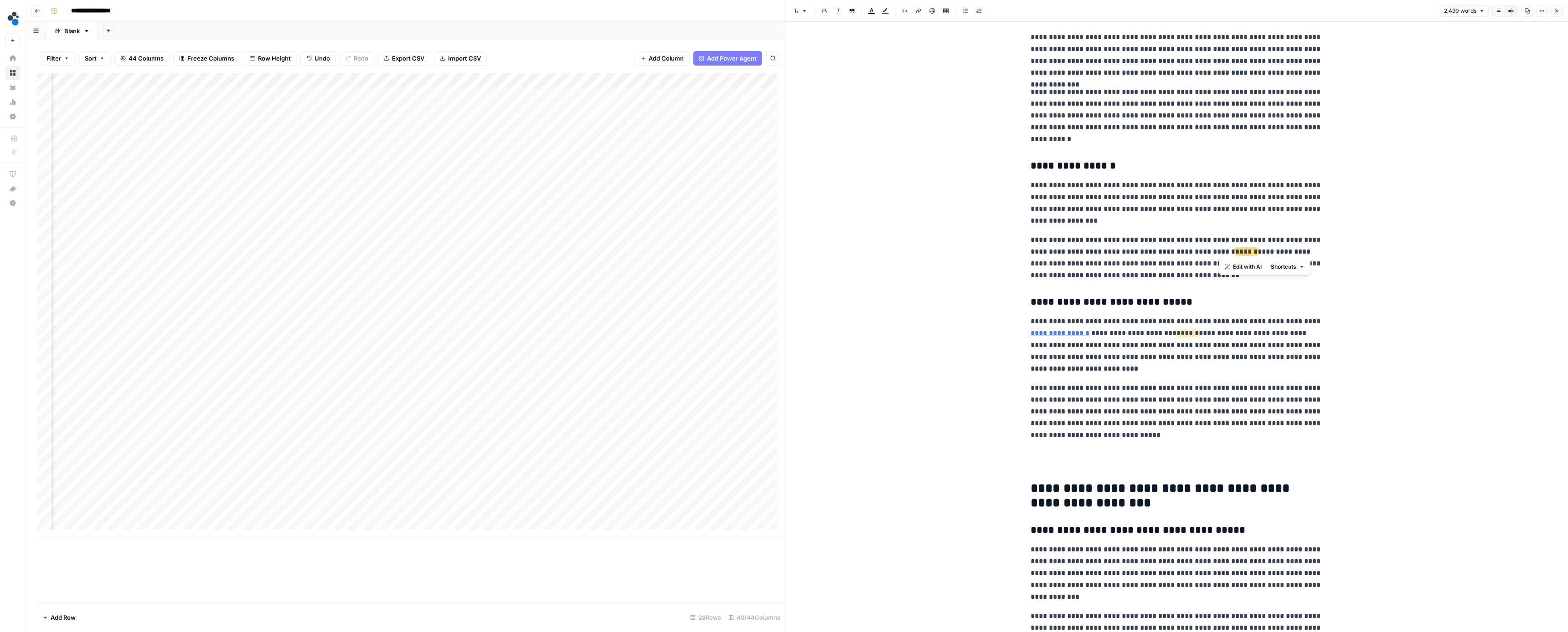
drag, startPoint x: 1301, startPoint y: 251, endPoint x: 1219, endPoint y: 251, distance: 82.0
click at [1219, 251] on p "**********" at bounding box center [1176, 258] width 292 height 47
drag, startPoint x: 1237, startPoint y: 335, endPoint x: 1159, endPoint y: 333, distance: 78.0
click at [1159, 333] on p "**********" at bounding box center [1176, 345] width 292 height 59
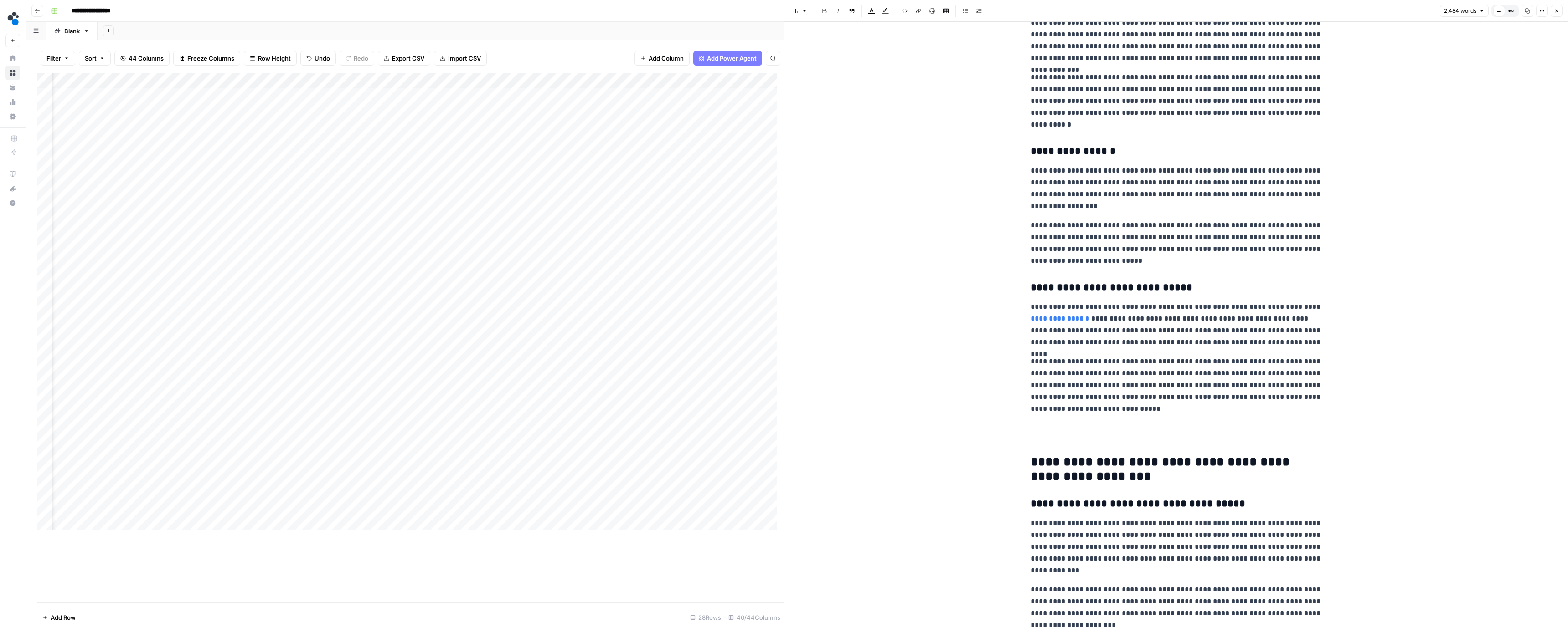
scroll to position [2216, 0]
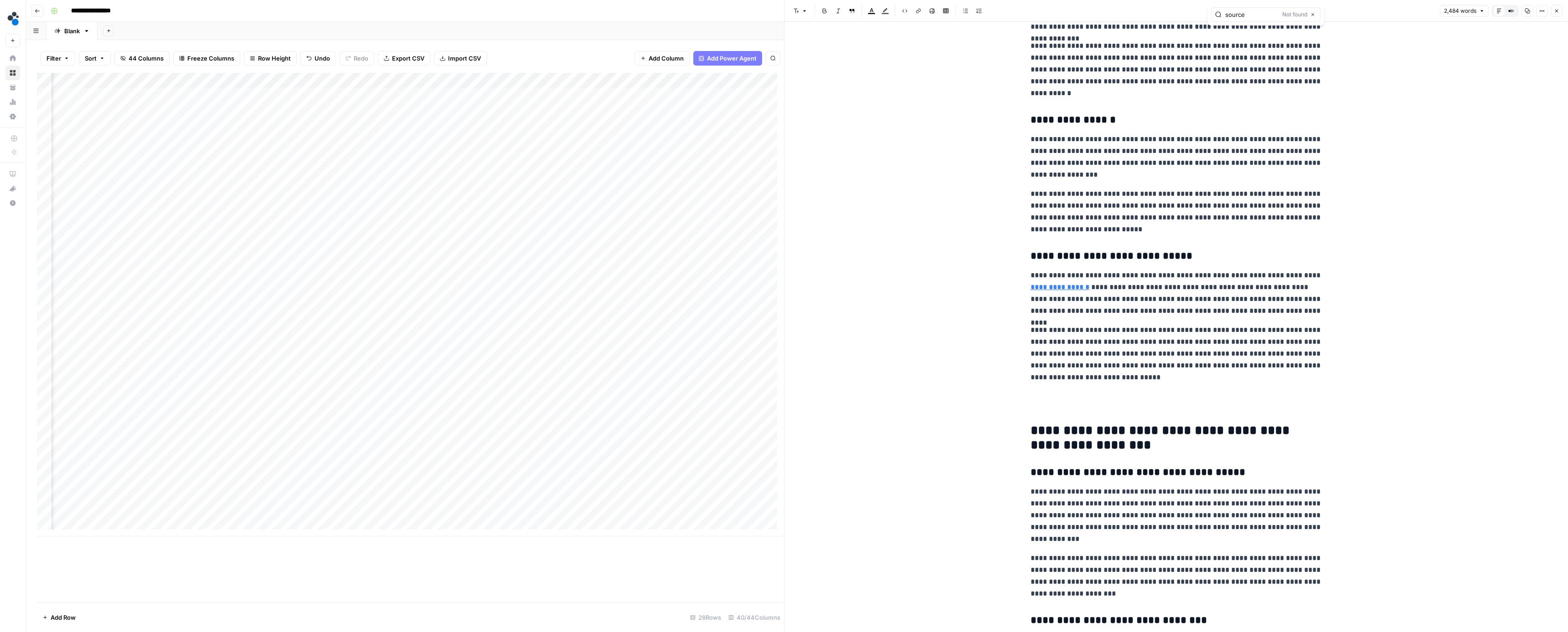
click at [1258, 12] on input "source" at bounding box center [1252, 14] width 54 height 9
type input "source"
click at [1550, 12] on div "2,484 words Default Editor Compare Old vs New Content Copy Options Close" at bounding box center [1501, 10] width 122 height 12
click at [1553, 10] on button "Close" at bounding box center [1556, 10] width 12 height 12
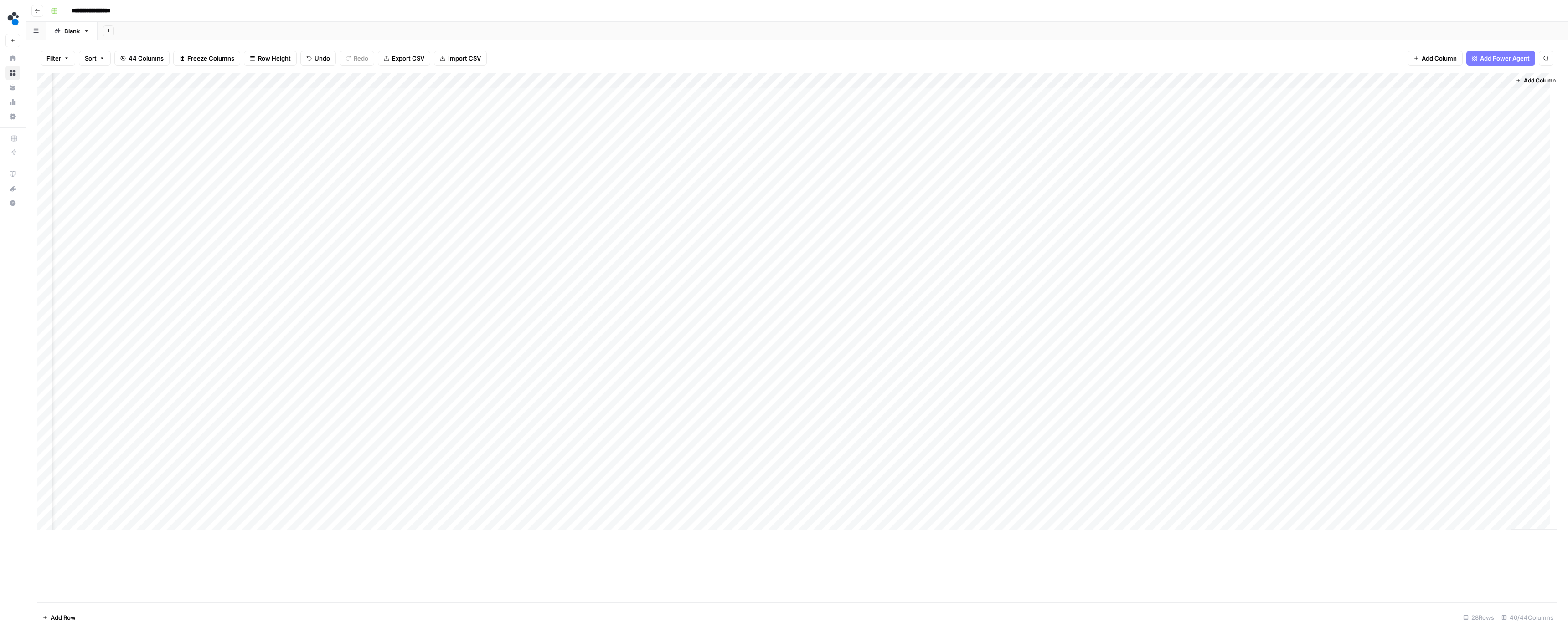
drag, startPoint x: 1456, startPoint y: 145, endPoint x: 1451, endPoint y: 153, distance: 9.4
click at [1456, 145] on div "Add Column" at bounding box center [797, 305] width 1520 height 464
click at [1451, 153] on div "Add Column" at bounding box center [797, 305] width 1520 height 464
click at [1450, 155] on div "Add Column" at bounding box center [797, 305] width 1520 height 464
click at [1460, 207] on button "Ready for review" at bounding box center [1469, 207] width 55 height 11
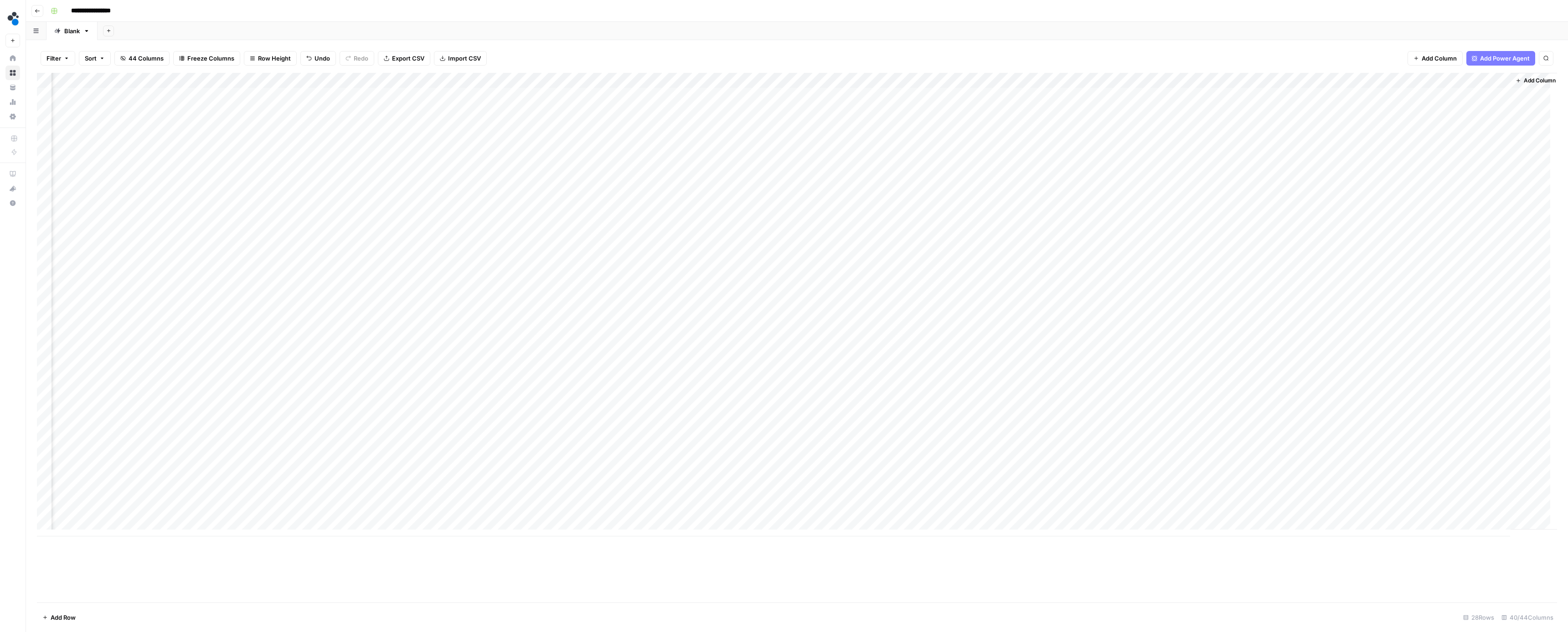
click at [645, 155] on div "Add Column" at bounding box center [797, 305] width 1520 height 464
click at [795, 159] on div "Add Column" at bounding box center [797, 305] width 1520 height 464
click at [915, 157] on div "Add Column" at bounding box center [797, 305] width 1520 height 464
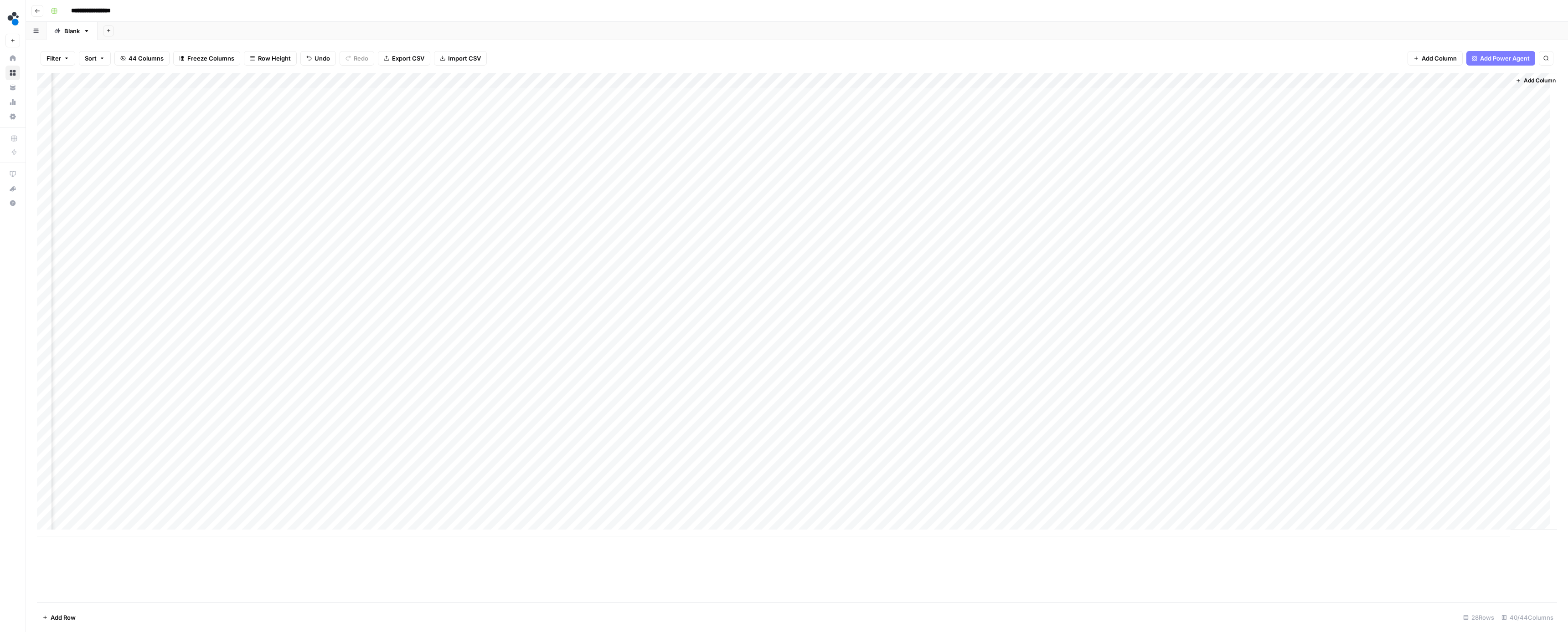
click at [915, 157] on div "Add Column" at bounding box center [797, 305] width 1520 height 464
click at [1061, 151] on div "Add Column" at bounding box center [797, 305] width 1520 height 464
click at [432, 449] on div "Add Column" at bounding box center [797, 305] width 1520 height 464
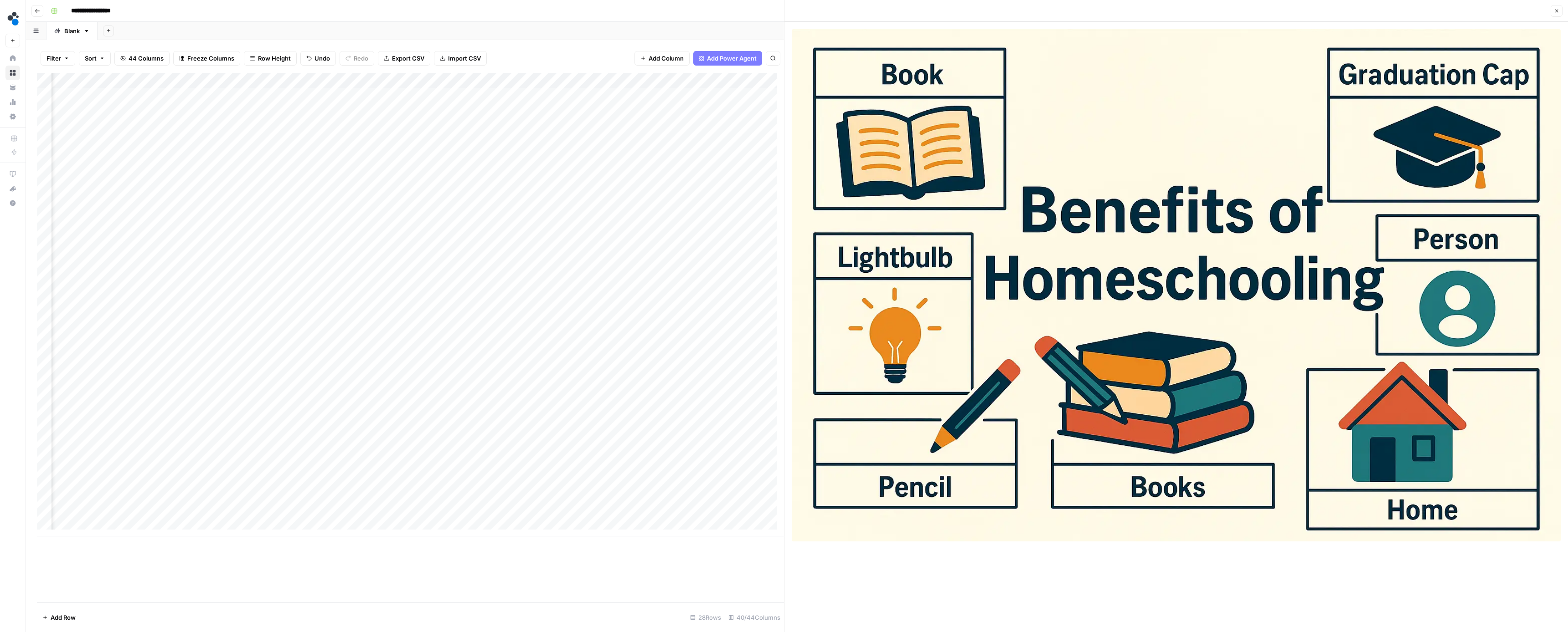
click at [1556, 12] on icon "button" at bounding box center [1556, 11] width 3 height 3
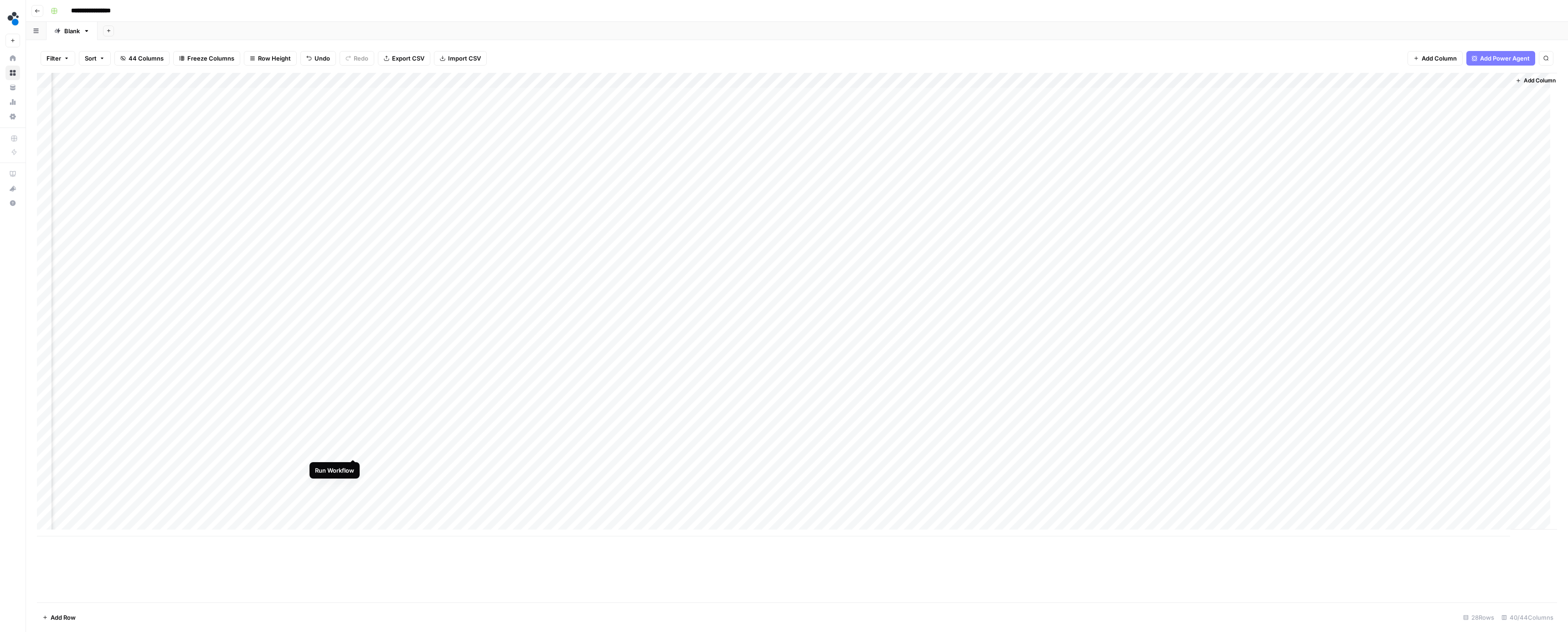
click at [355, 450] on div "Add Column" at bounding box center [797, 305] width 1520 height 464
click at [1174, 450] on div "Add Column" at bounding box center [797, 305] width 1520 height 464
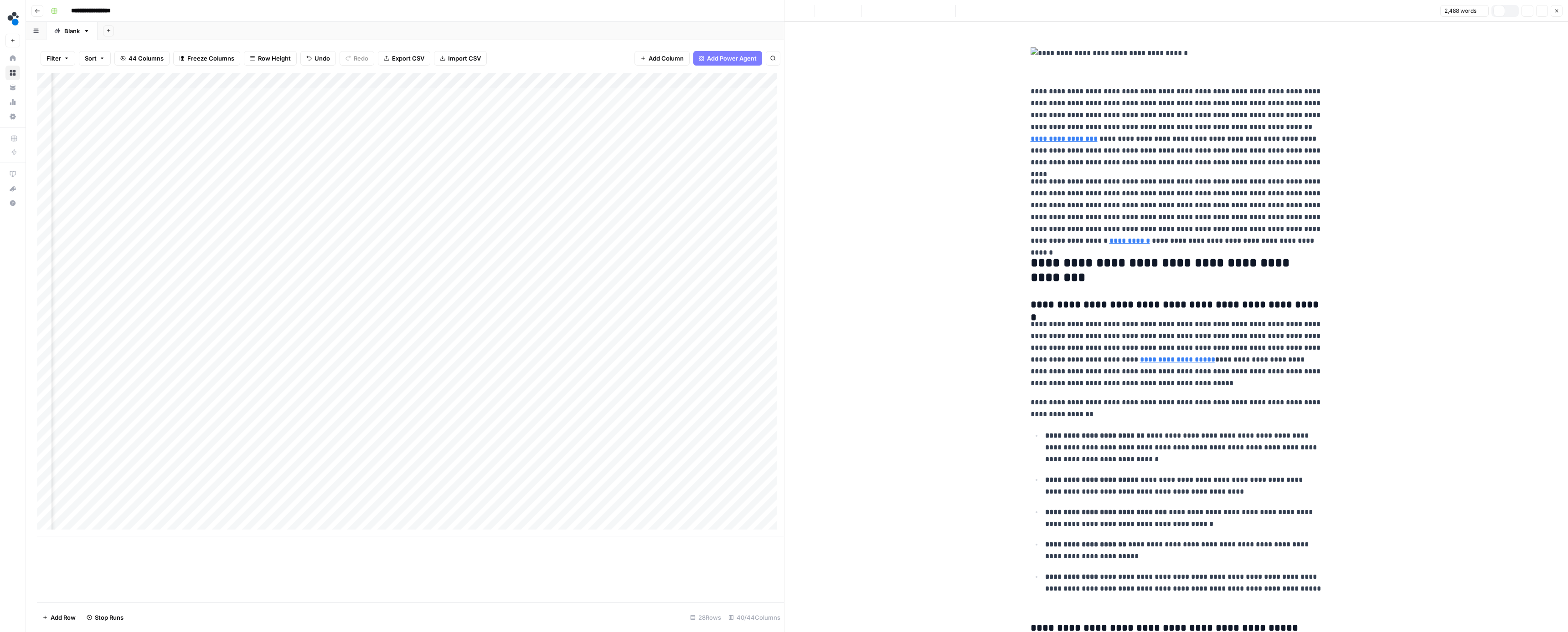
scroll to position [7, 0]
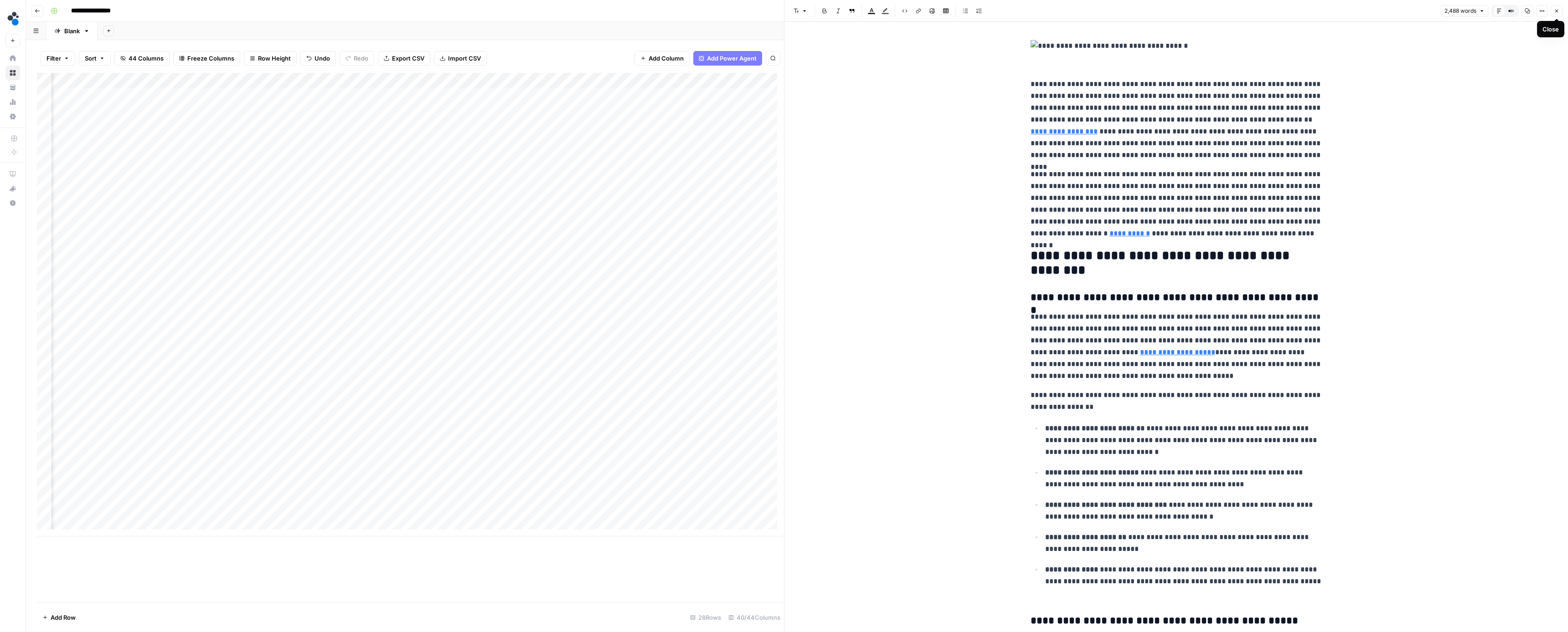
click at [1555, 15] on button "Close" at bounding box center [1556, 10] width 12 height 12
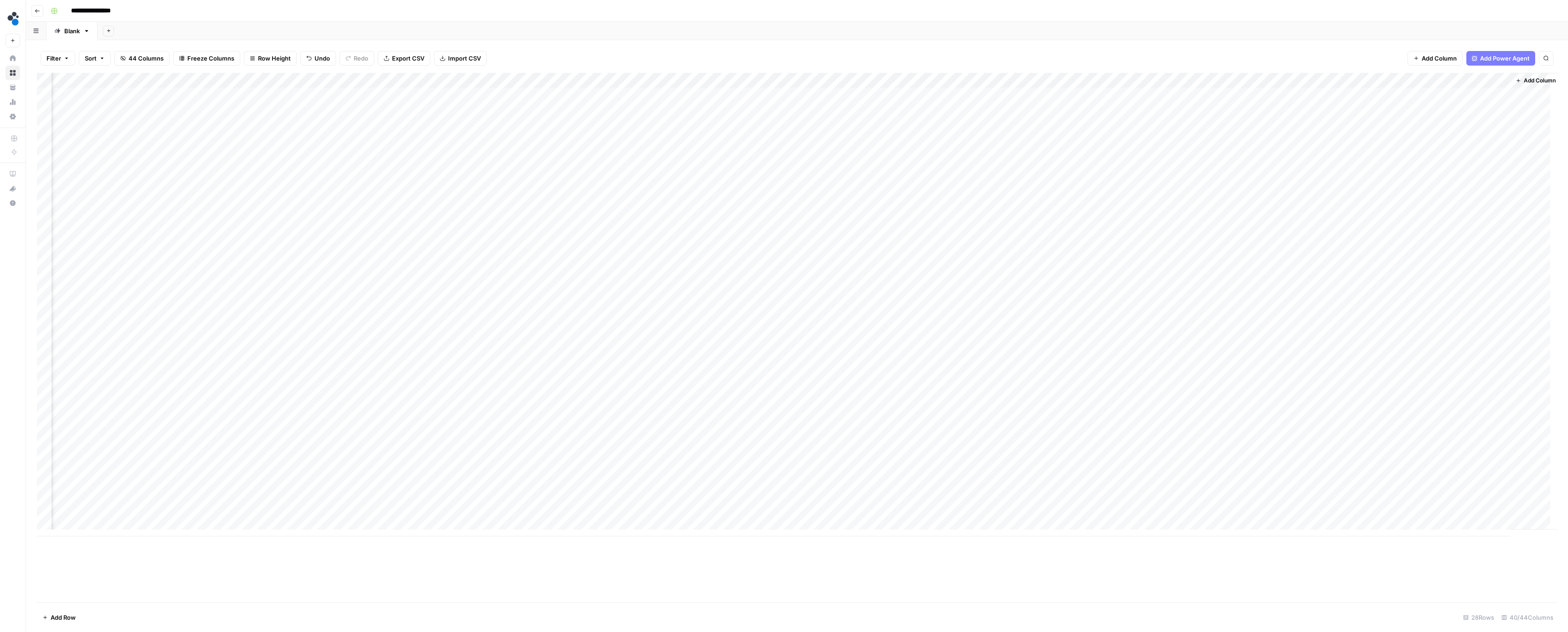
click at [1259, 451] on div "Add Column" at bounding box center [797, 305] width 1520 height 464
click at [1335, 171] on div "Add Column" at bounding box center [797, 305] width 1520 height 464
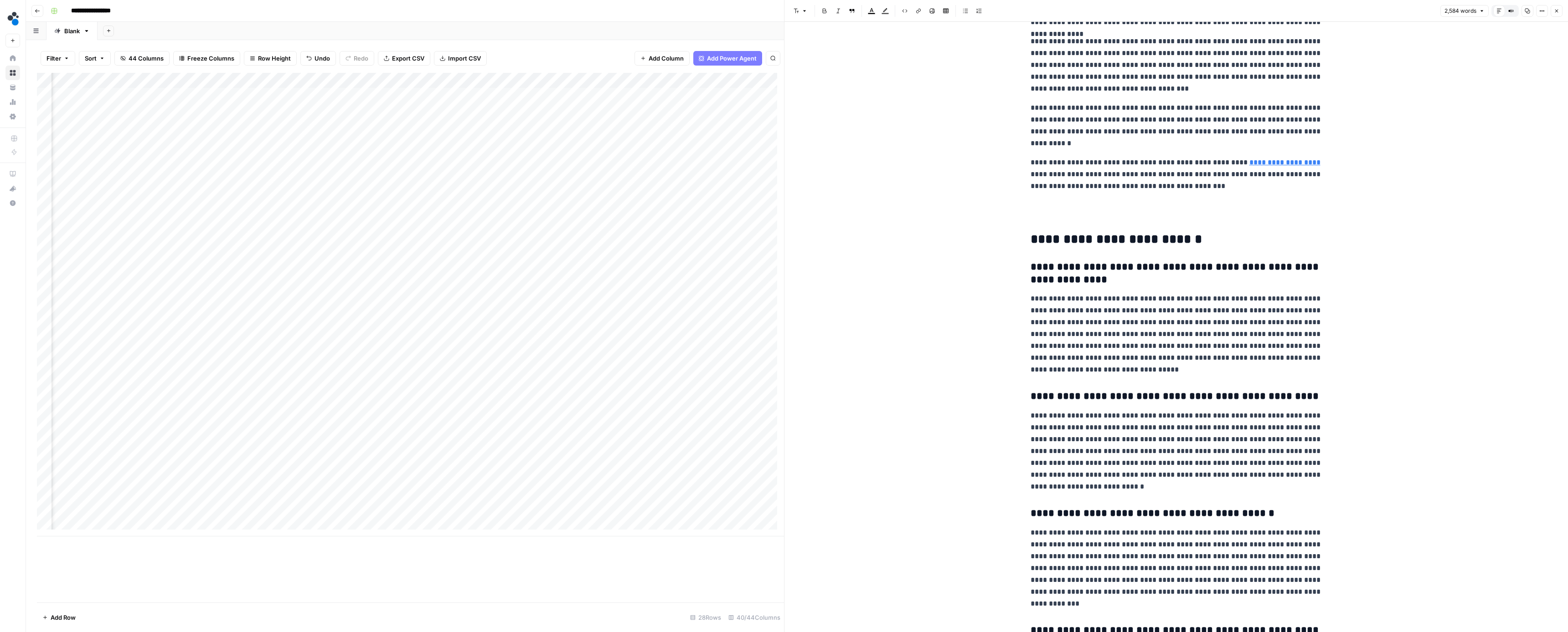
scroll to position [4648, 0]
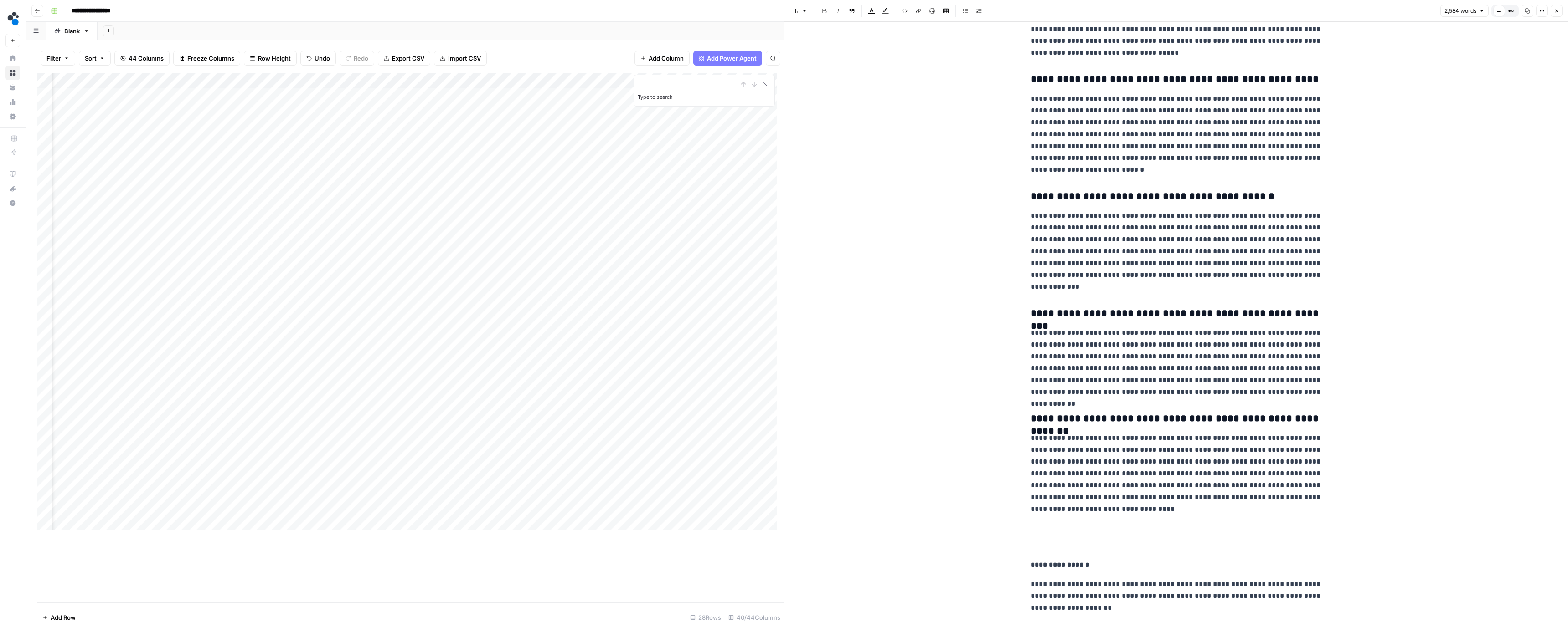
click at [1231, 13] on input "sorce" at bounding box center [1252, 14] width 54 height 9
type input "source"
click at [1292, 16] on button "Next Match" at bounding box center [1295, 15] width 7 height 7
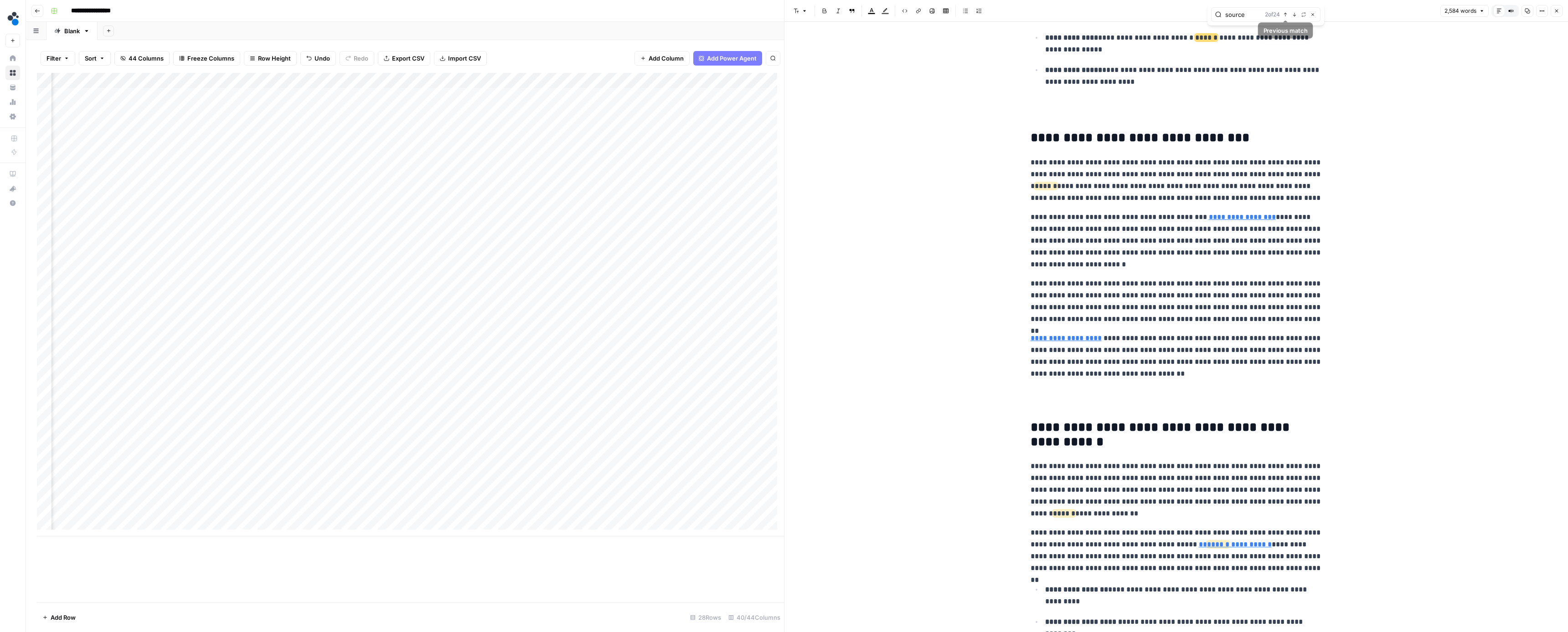
click at [1284, 15] on icon "button" at bounding box center [1285, 14] width 4 height 4
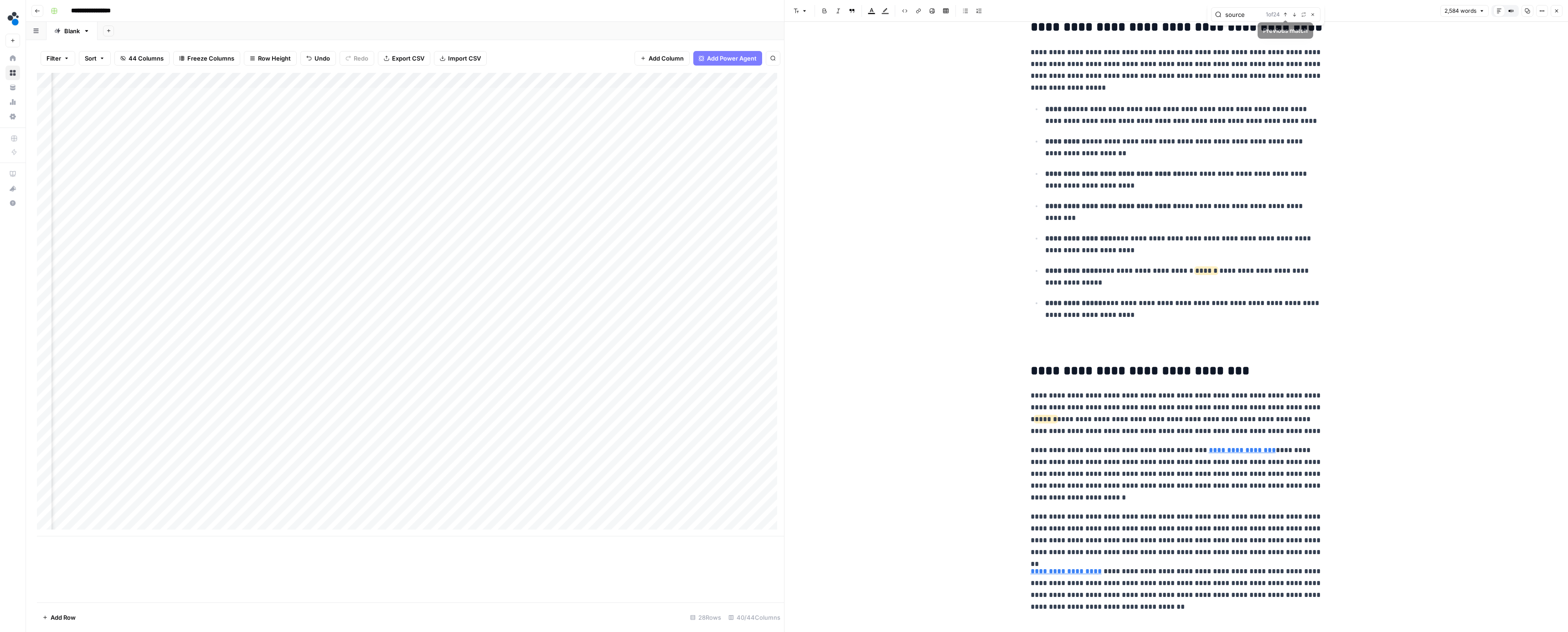
scroll to position [136, 0]
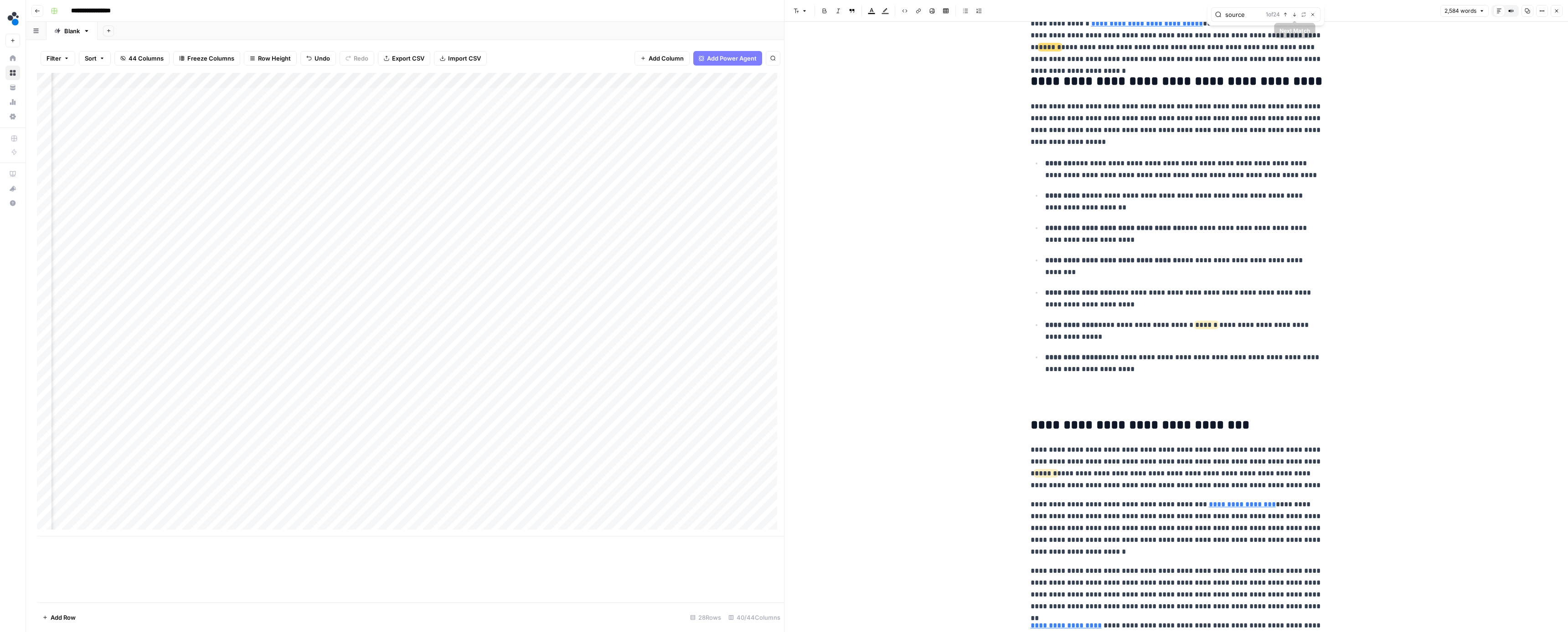
click at [1297, 15] on button "Next Match" at bounding box center [1295, 15] width 7 height 7
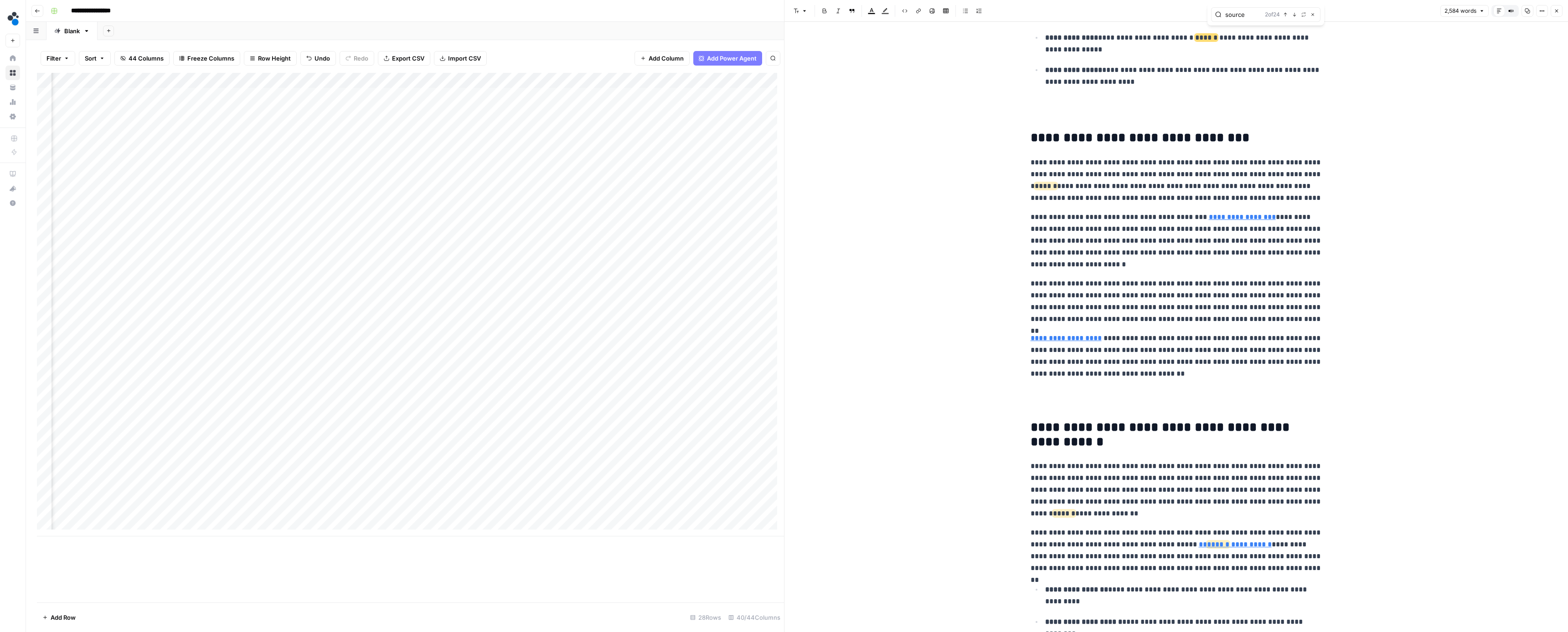
click at [1297, 15] on button "Next Match" at bounding box center [1295, 15] width 7 height 7
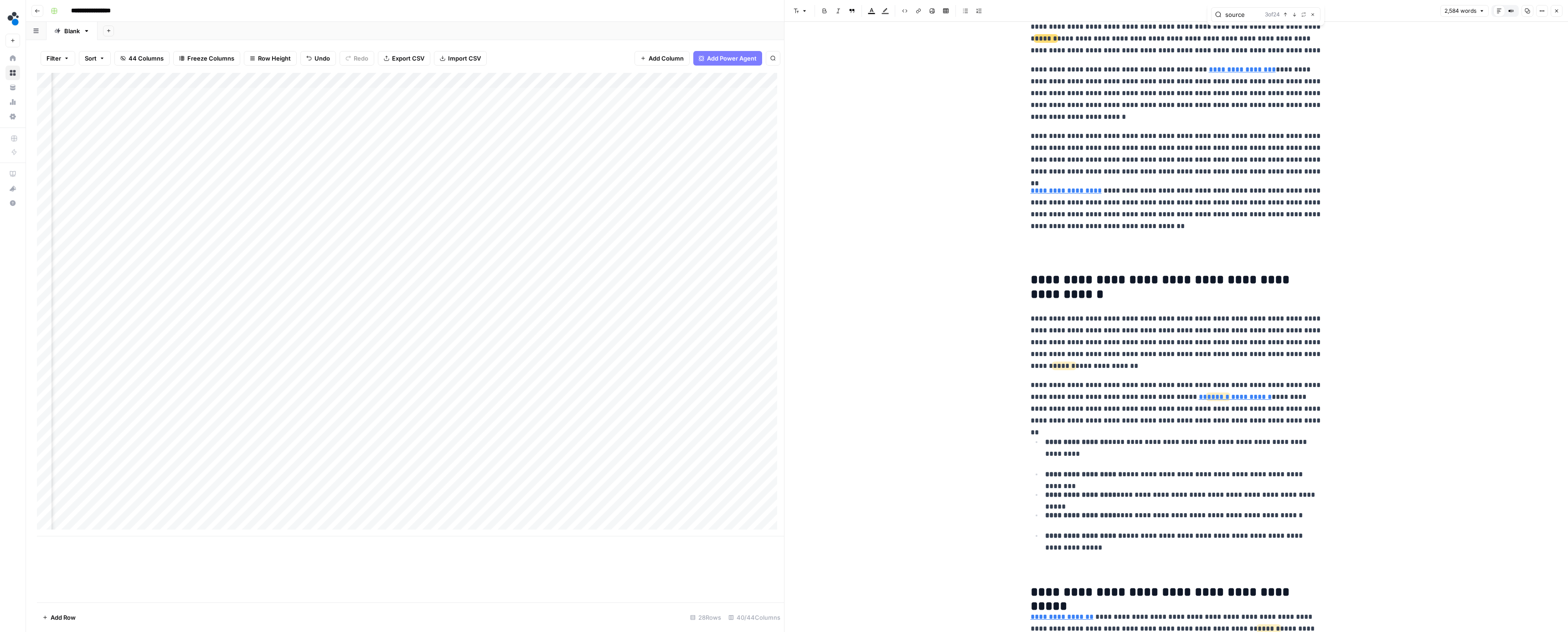
click at [1297, 15] on button "Next Match" at bounding box center [1295, 15] width 7 height 7
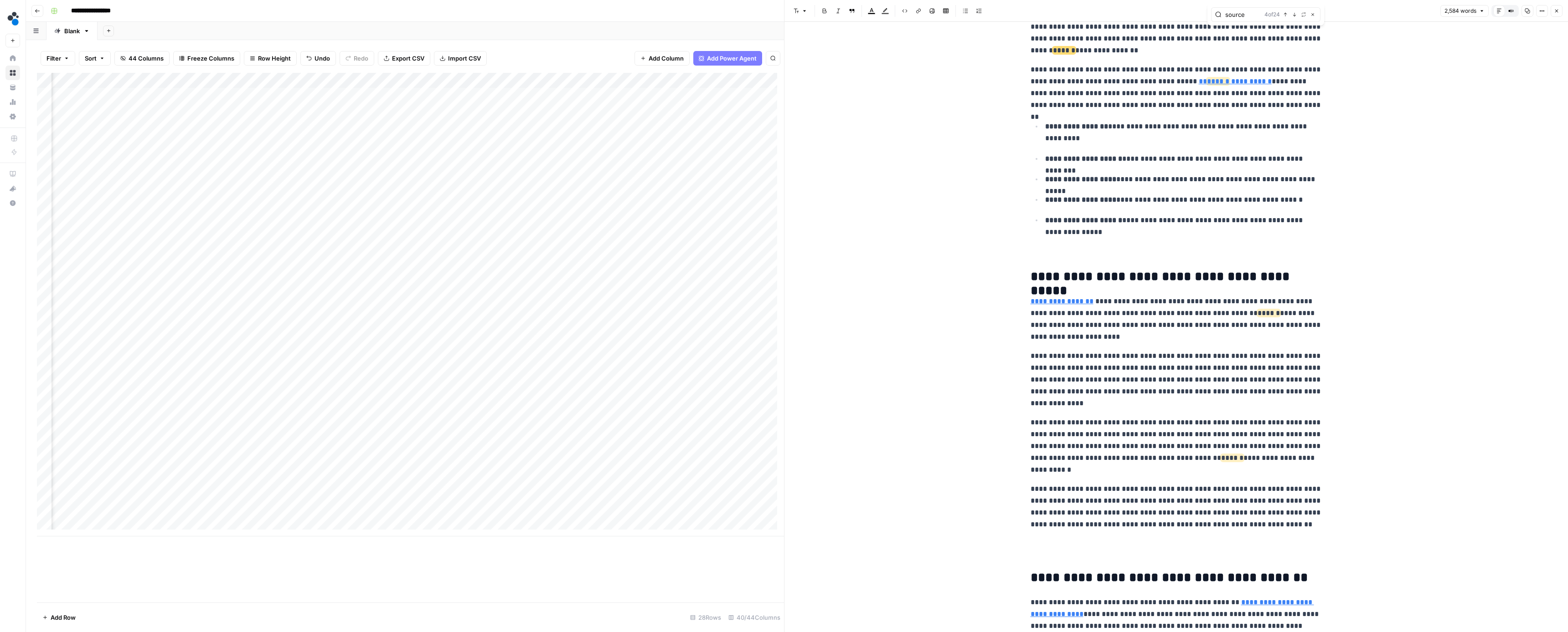
click at [1286, 15] on icon "button" at bounding box center [1285, 14] width 4 height 4
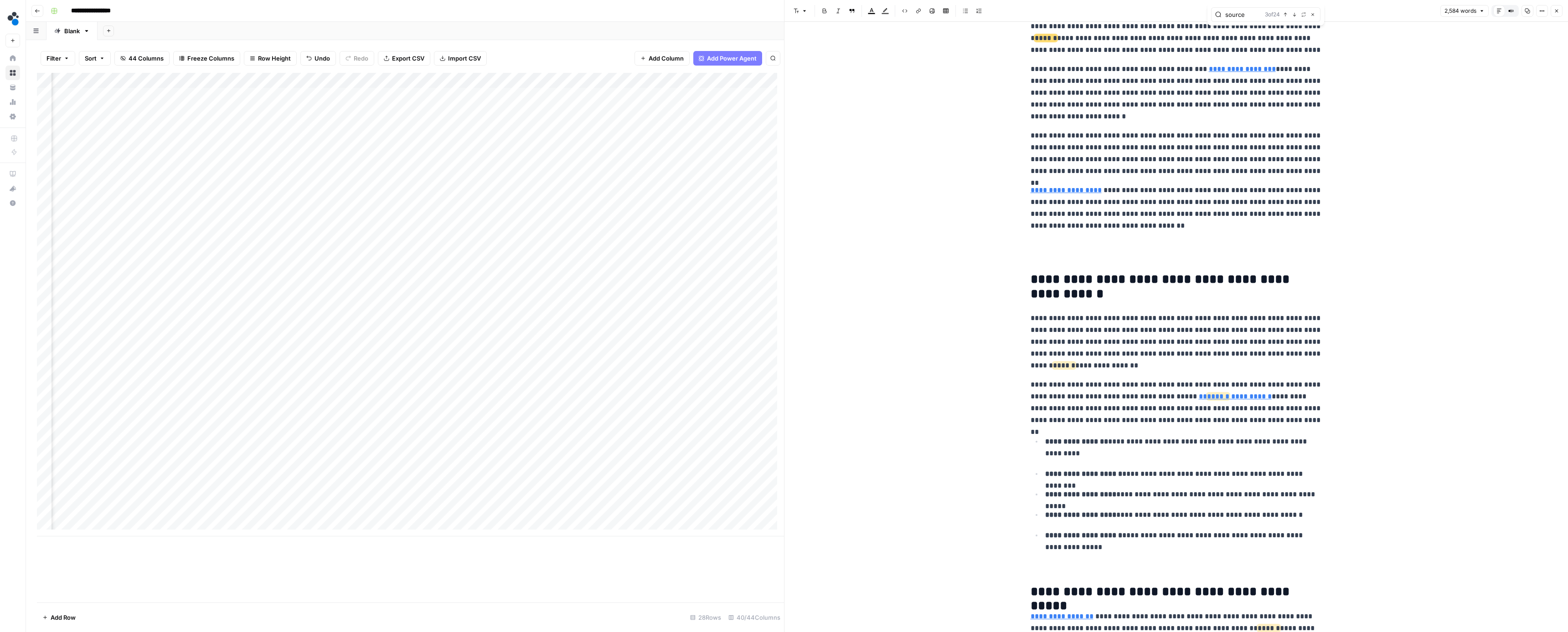
scroll to position [571, 0]
click at [1295, 16] on icon "button" at bounding box center [1294, 14] width 4 height 4
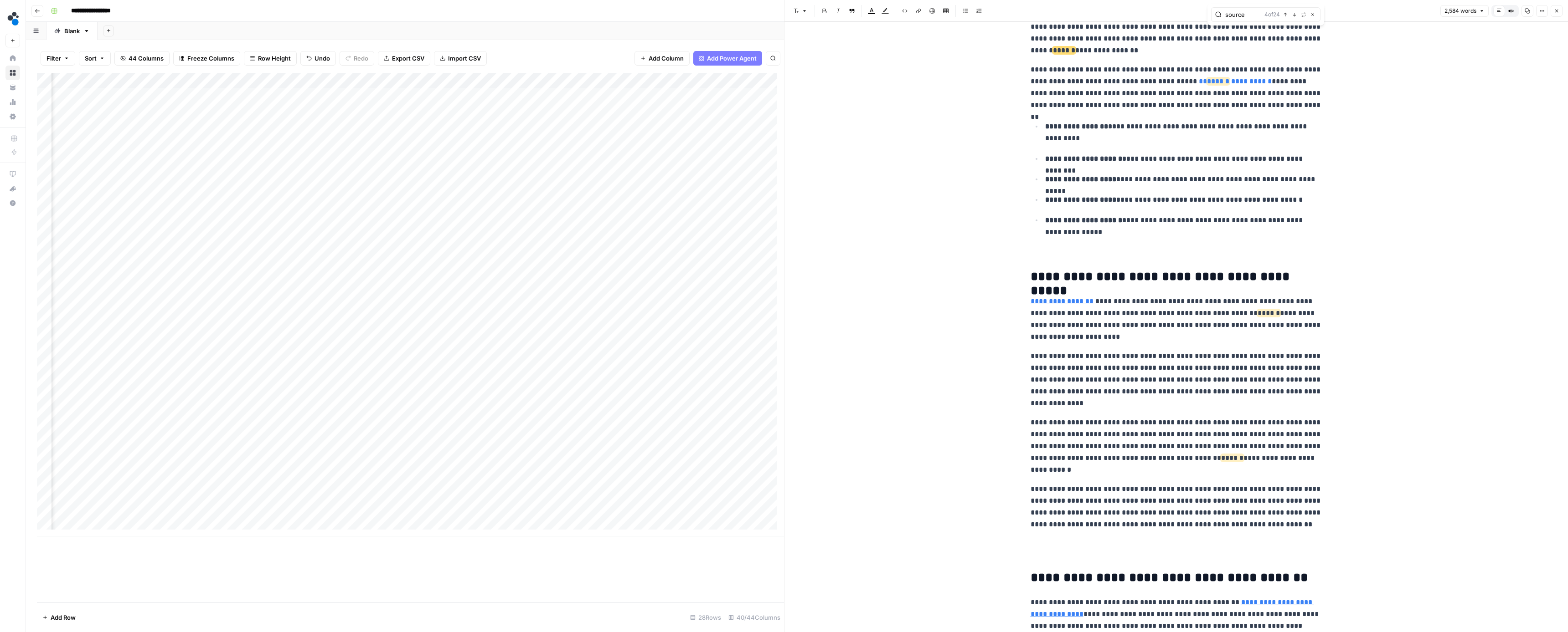
click at [1295, 16] on icon "button" at bounding box center [1294, 14] width 4 height 4
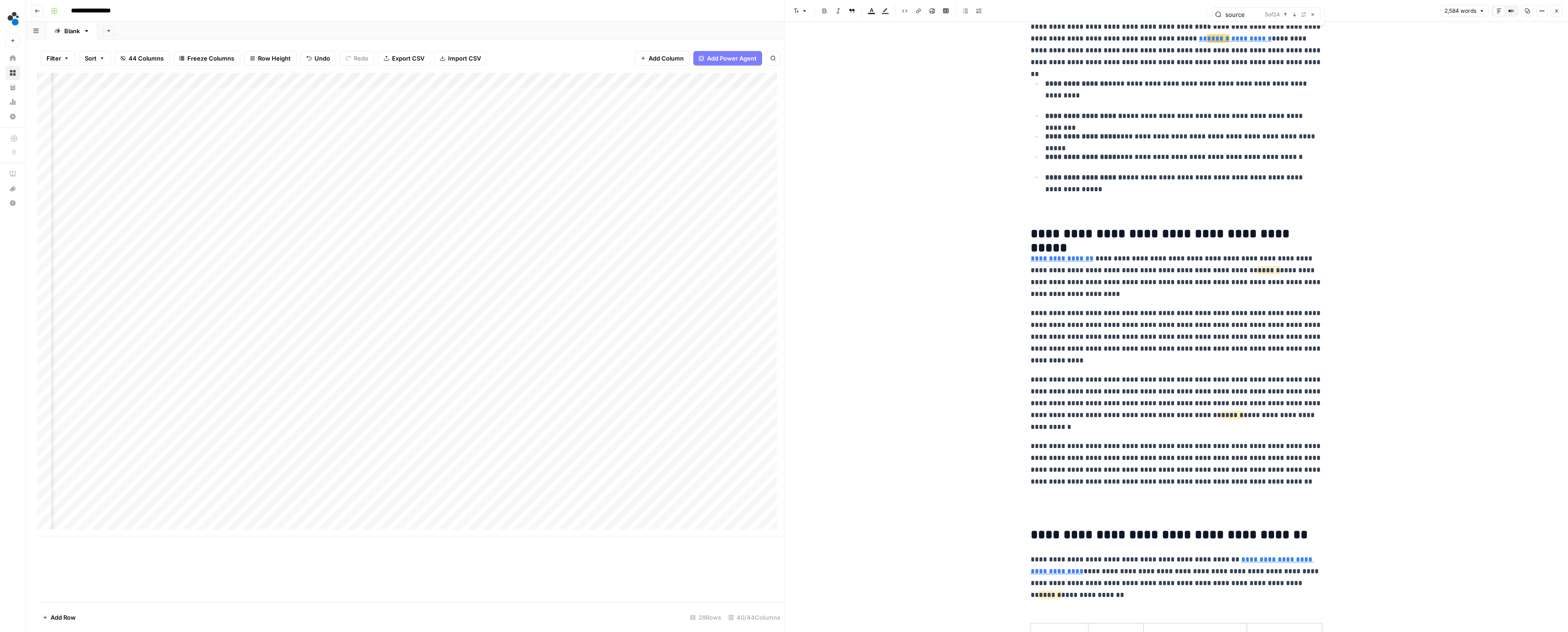
click at [1295, 16] on icon "button" at bounding box center [1294, 14] width 4 height 4
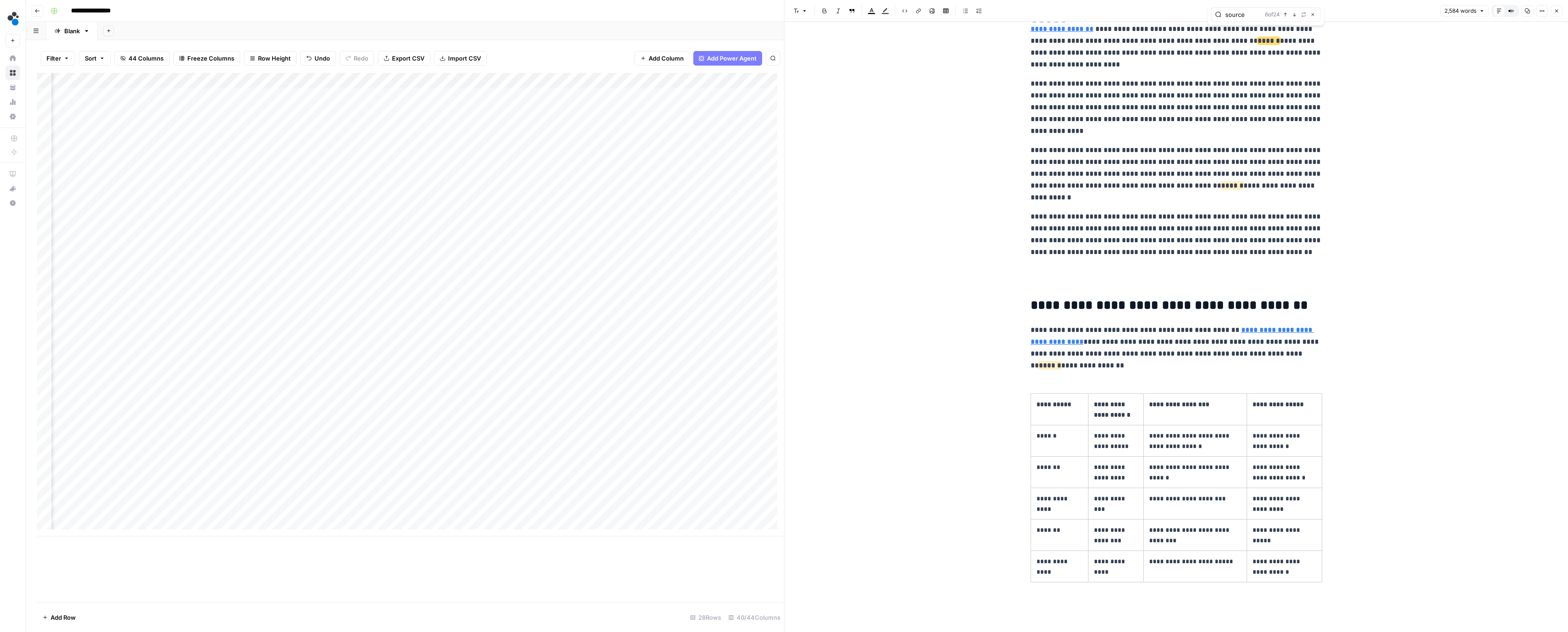
click at [1295, 16] on icon "button" at bounding box center [1294, 14] width 4 height 4
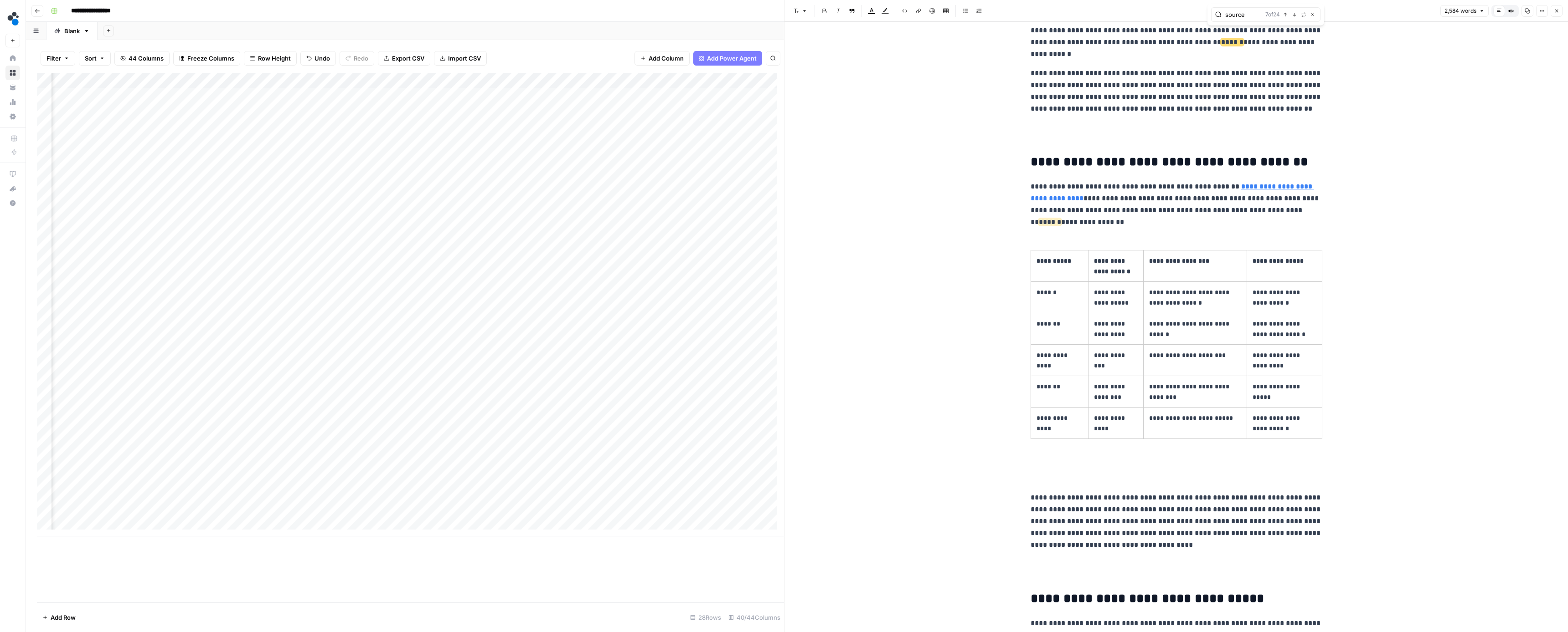
scroll to position [1304, 0]
click at [1295, 16] on icon "button" at bounding box center [1294, 14] width 4 height 4
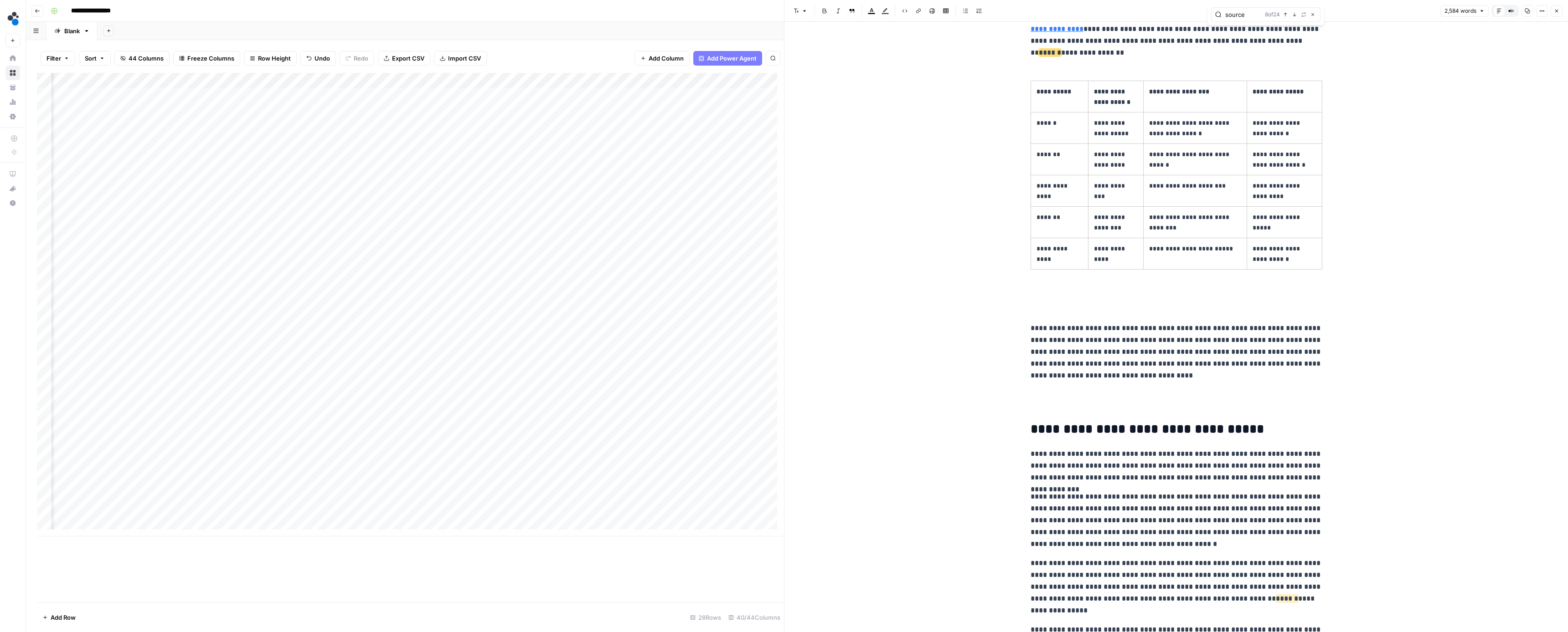
click at [1295, 16] on icon "button" at bounding box center [1294, 14] width 4 height 4
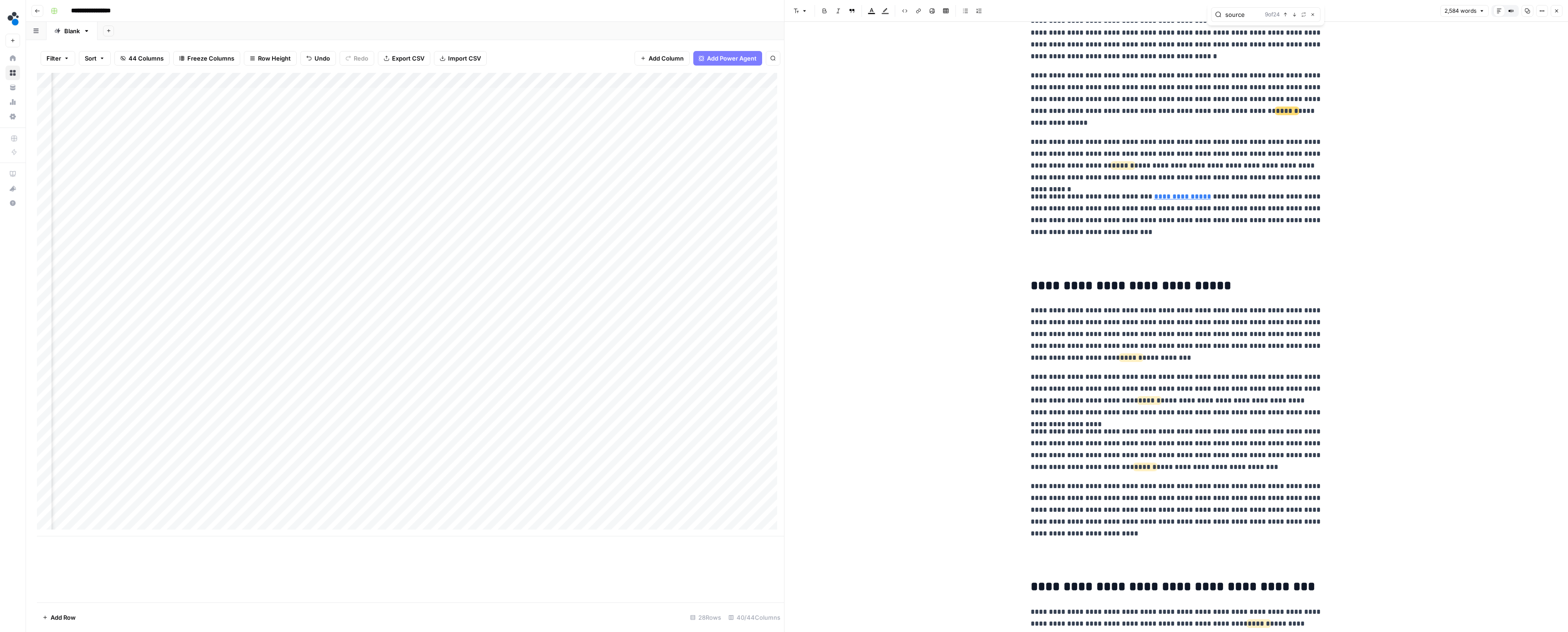
scroll to position [2030, 0]
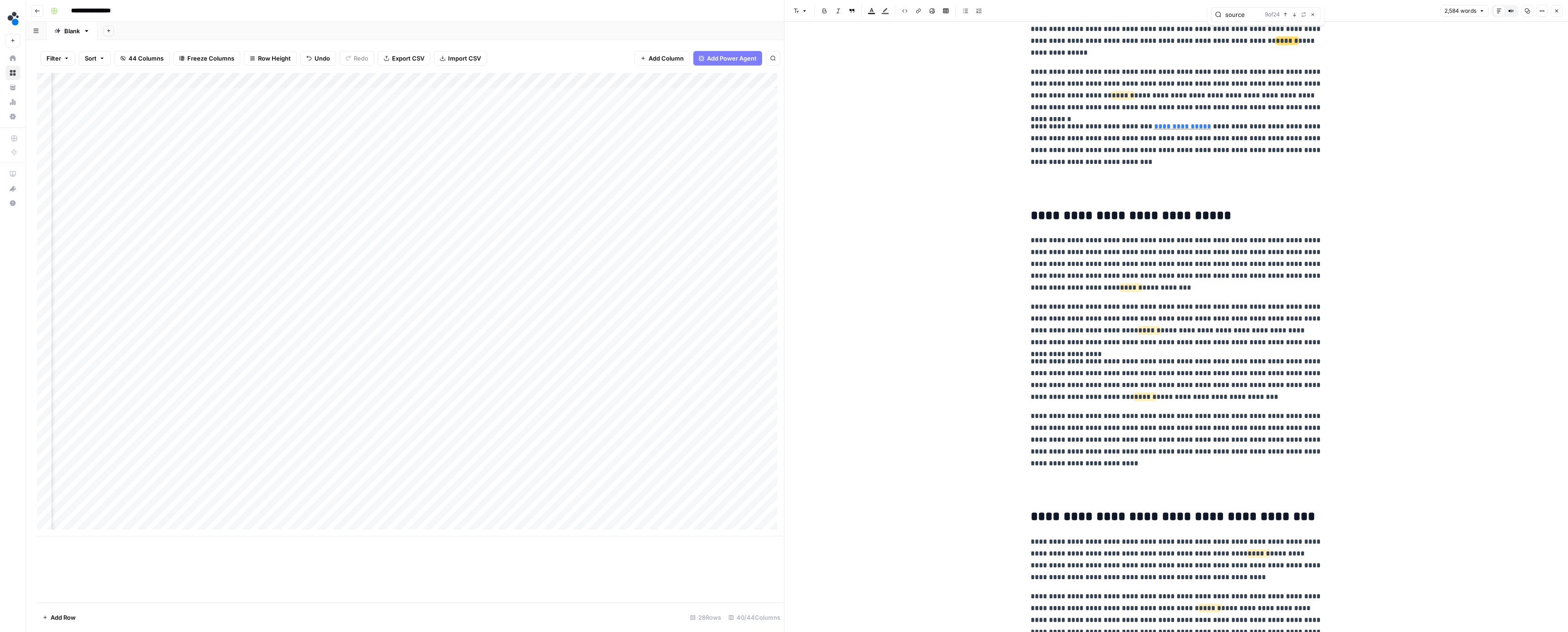
click at [1295, 16] on icon "button" at bounding box center [1294, 14] width 4 height 4
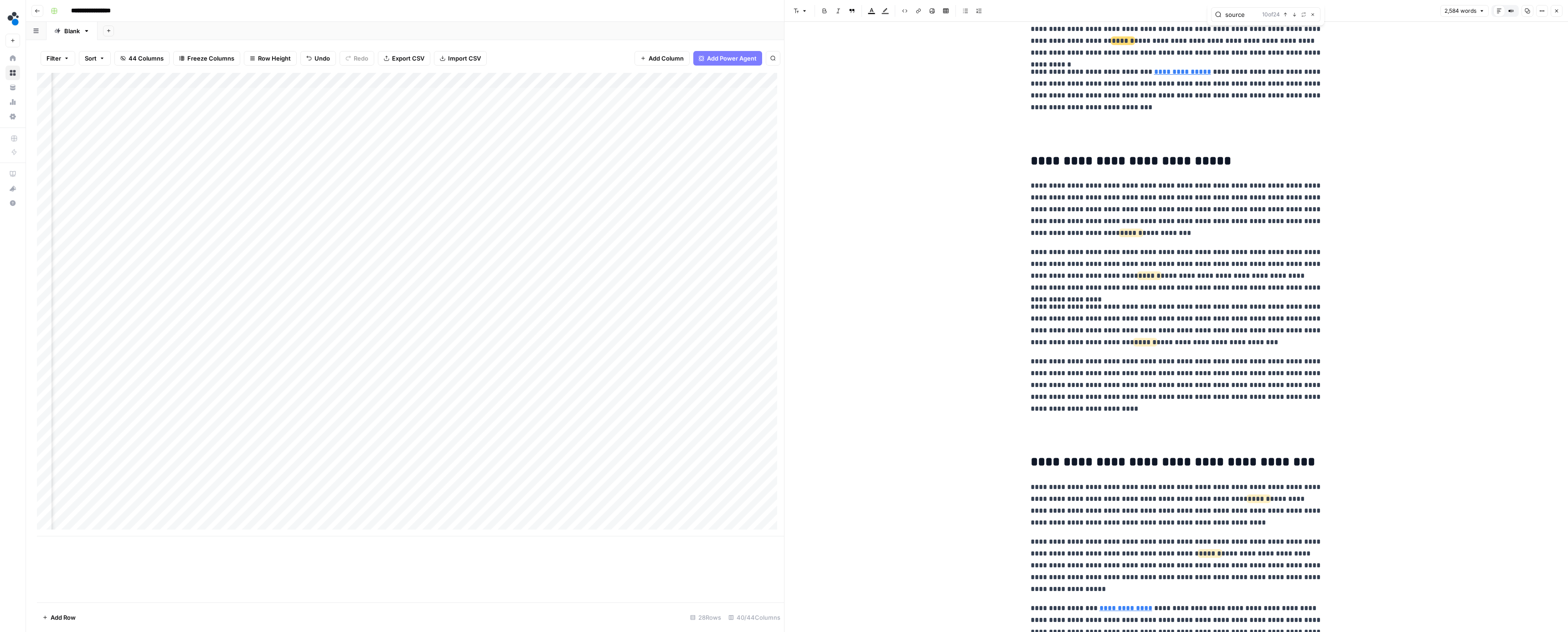
click at [1295, 16] on icon "button" at bounding box center [1294, 14] width 4 height 4
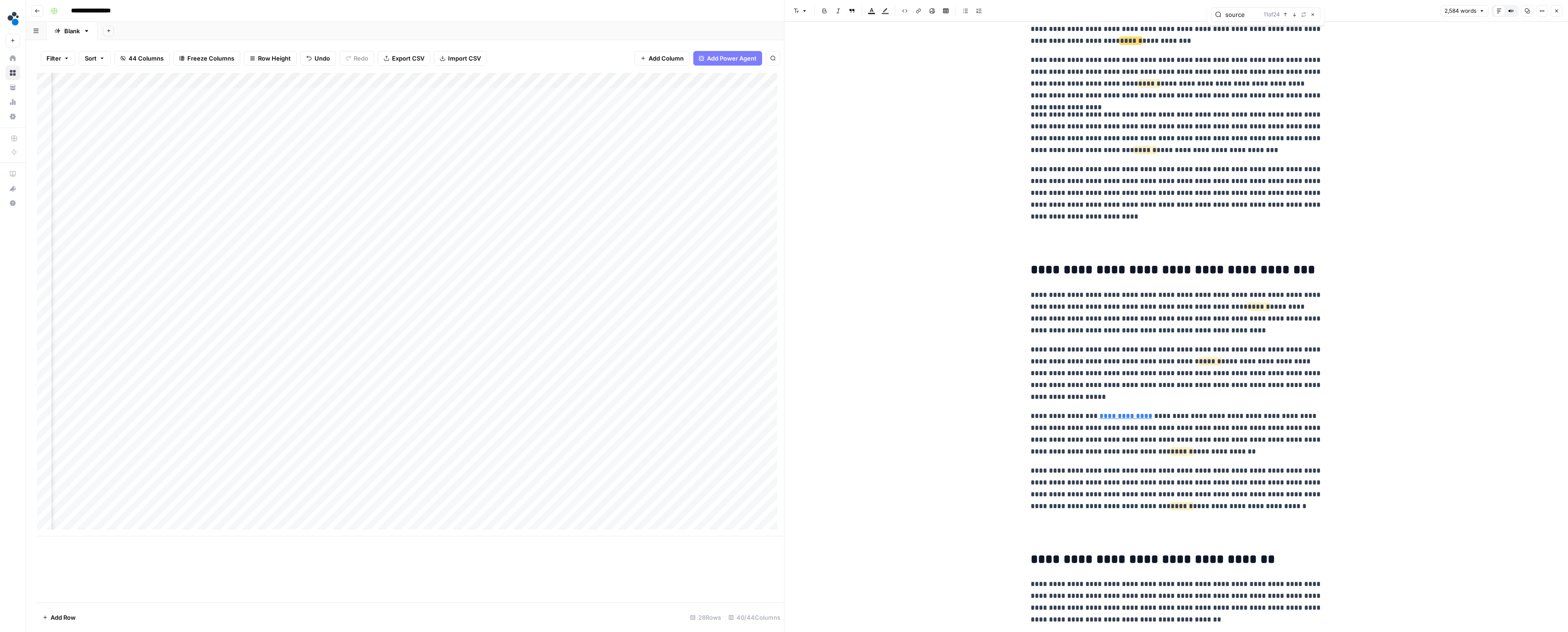
click at [1295, 16] on icon "button" at bounding box center [1294, 14] width 4 height 4
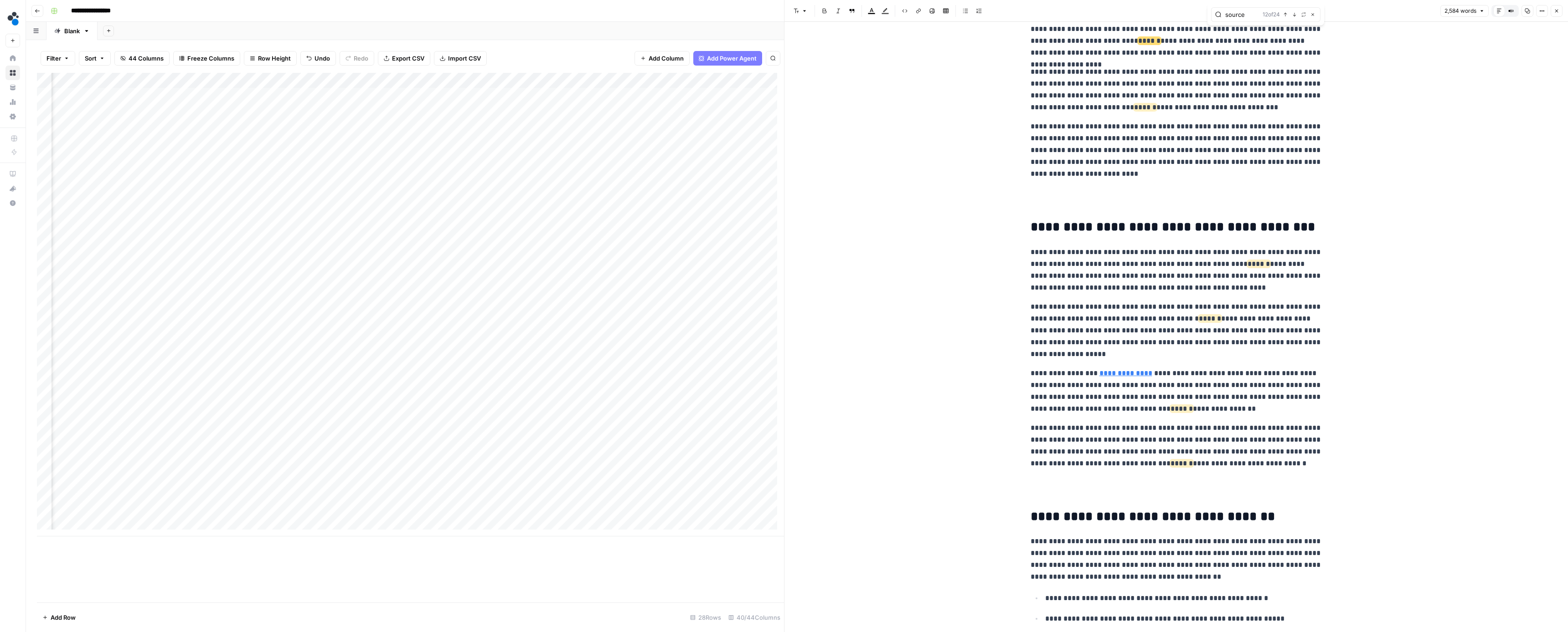
click at [1295, 16] on icon "button" at bounding box center [1294, 14] width 4 height 4
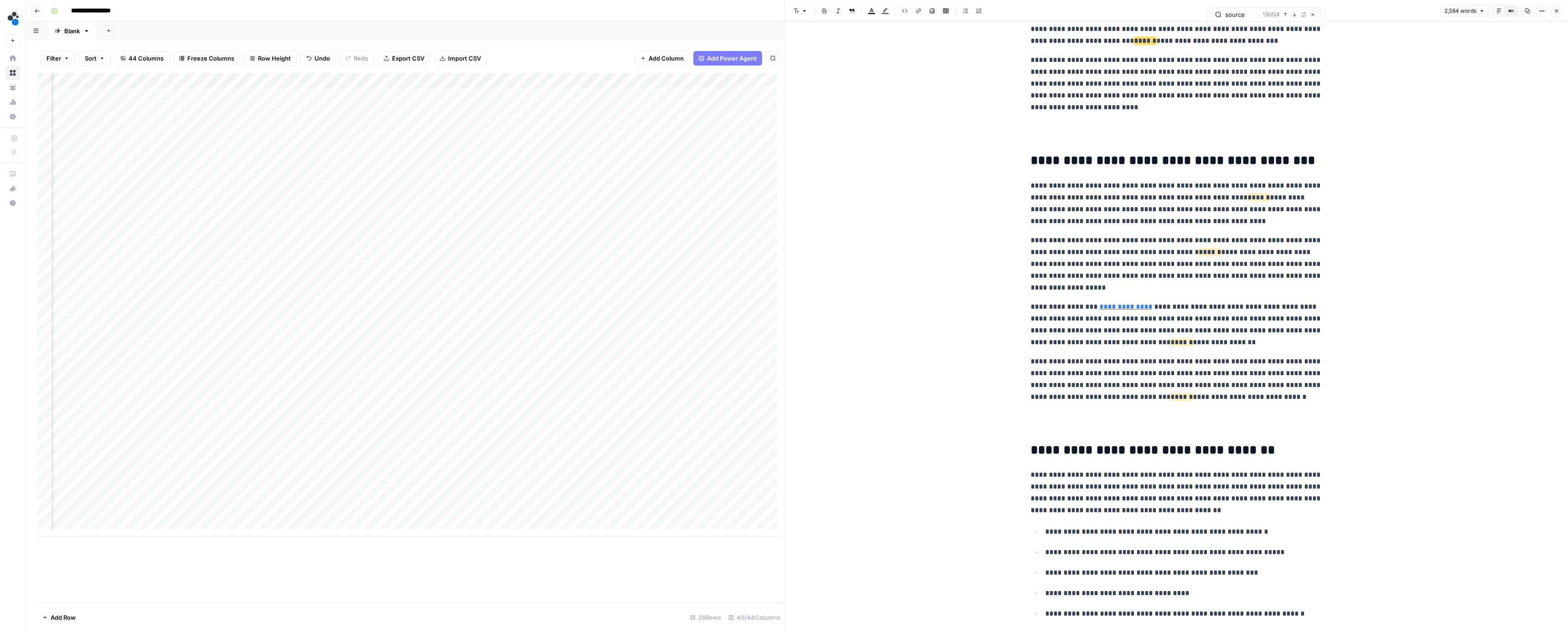
click at [1295, 16] on icon "button" at bounding box center [1294, 14] width 4 height 4
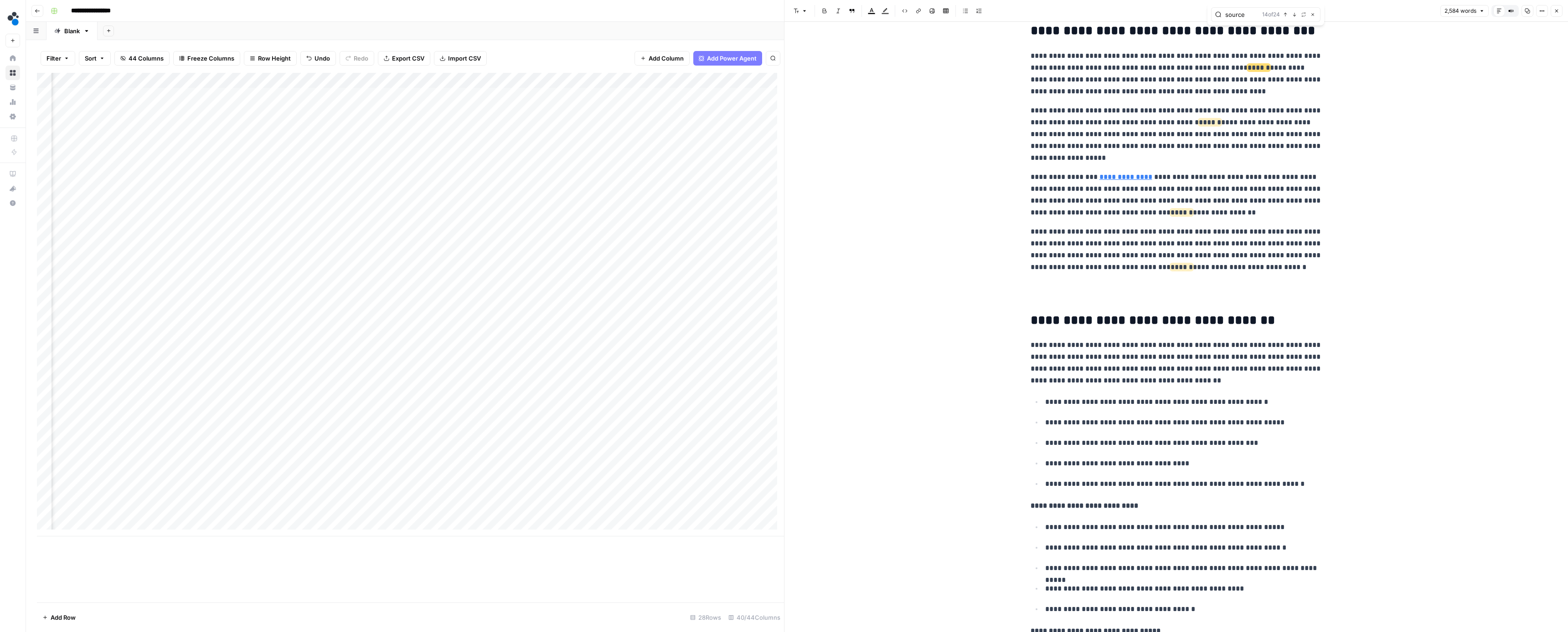
scroll to position [2543, 0]
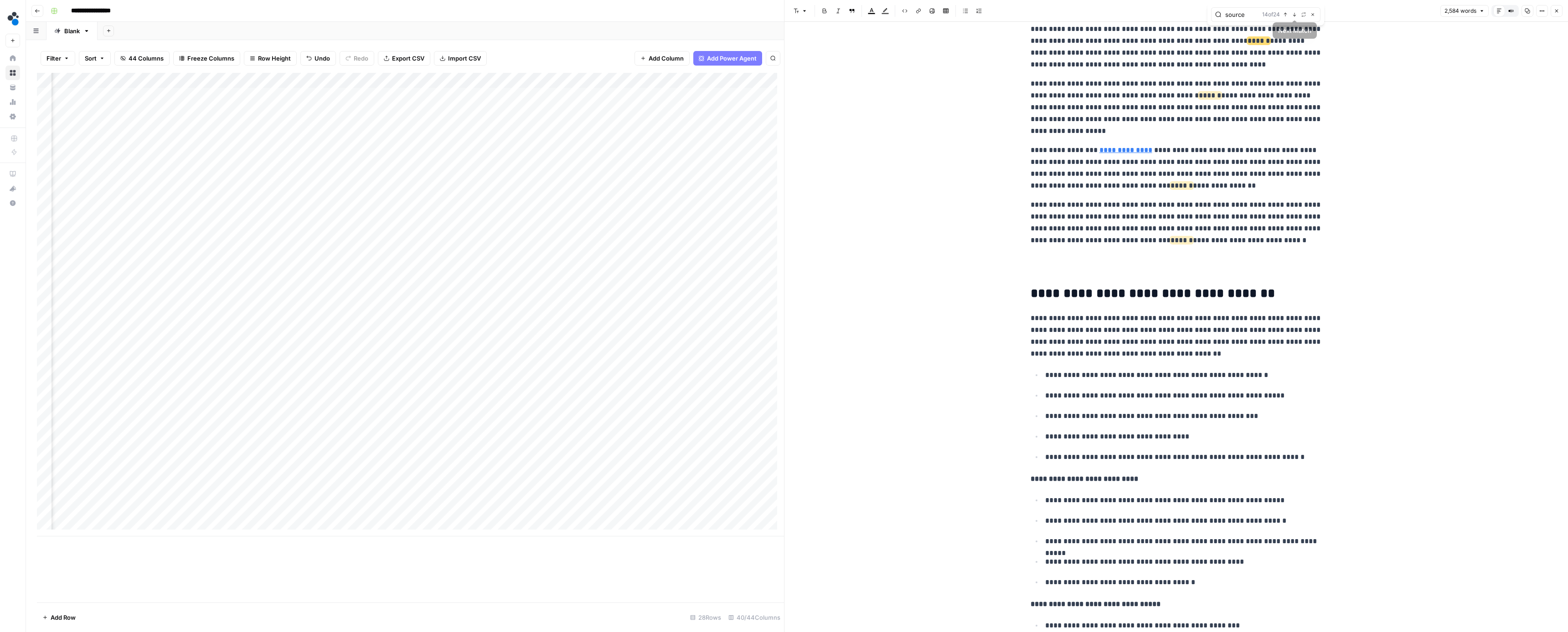
click at [1287, 17] on button "Previous match" at bounding box center [1286, 15] width 7 height 7
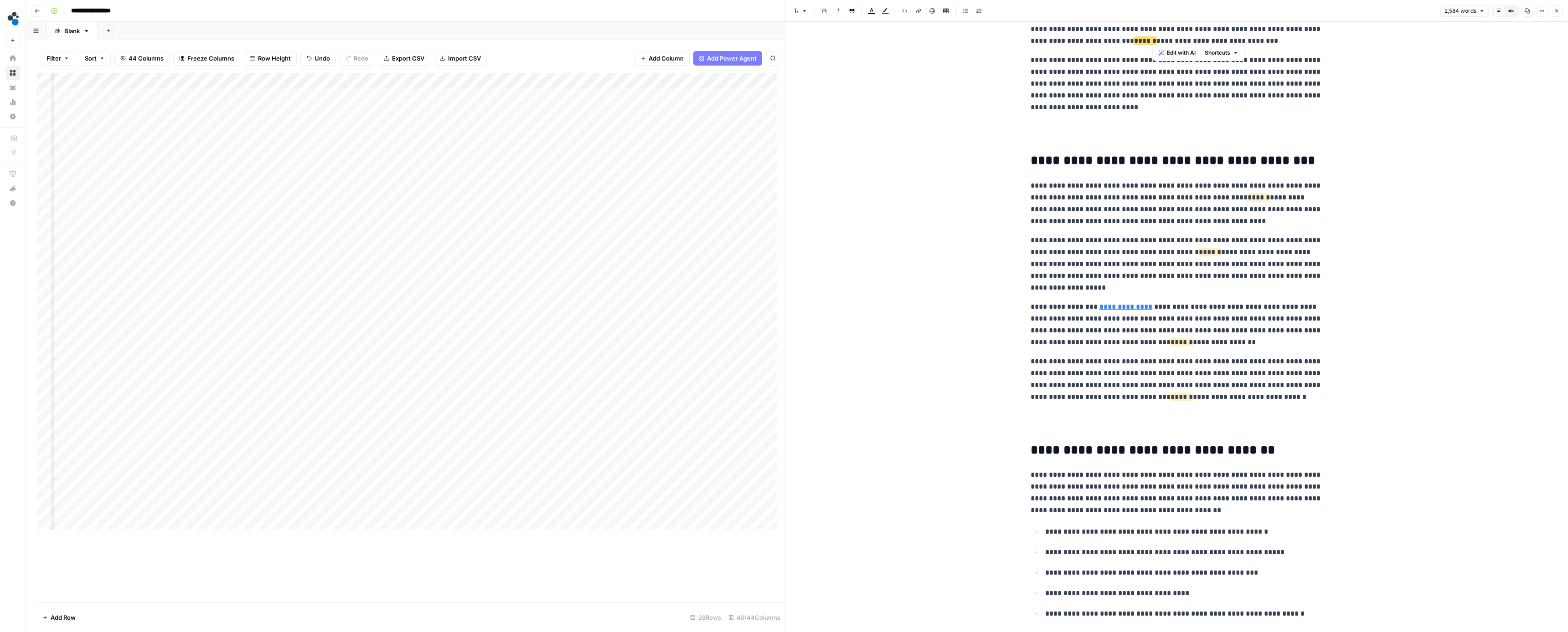
drag, startPoint x: 1286, startPoint y: 35, endPoint x: 1153, endPoint y: 38, distance: 133.0
click at [1153, 38] on p "**********" at bounding box center [1176, 23] width 292 height 47
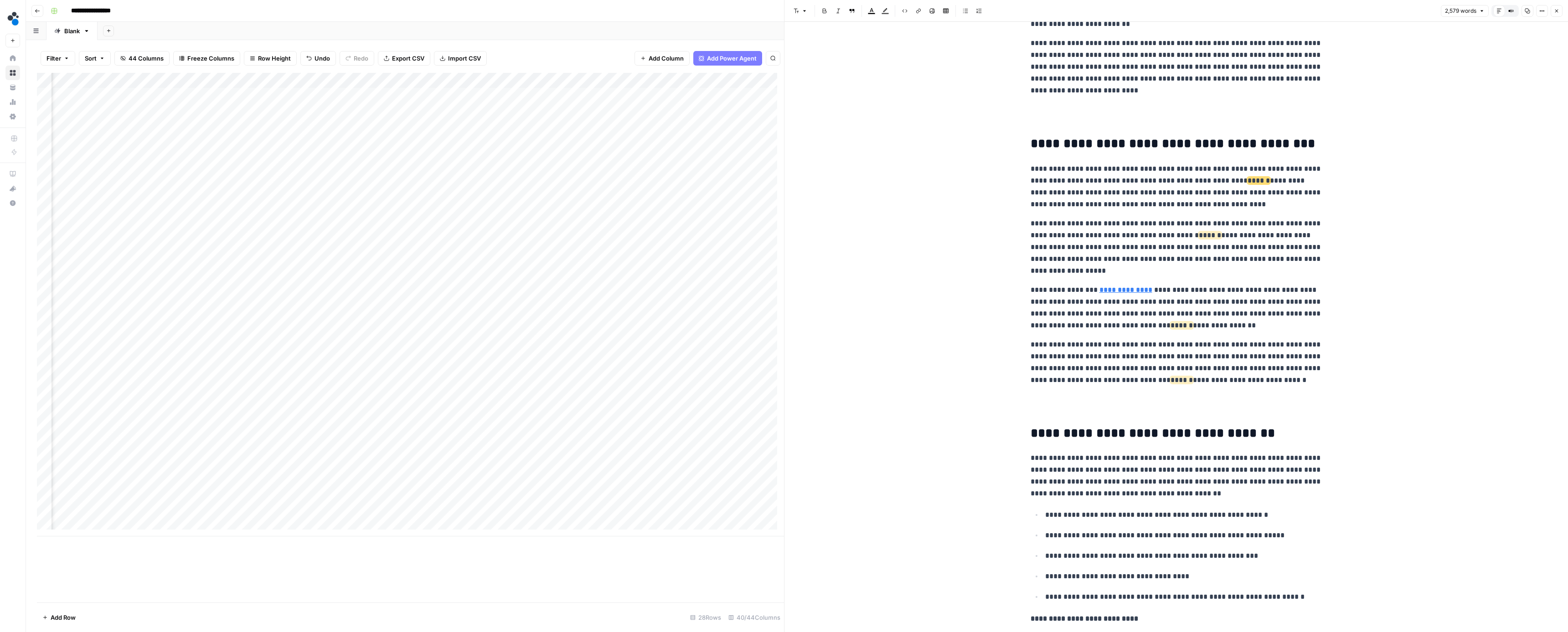
scroll to position [2415, 0]
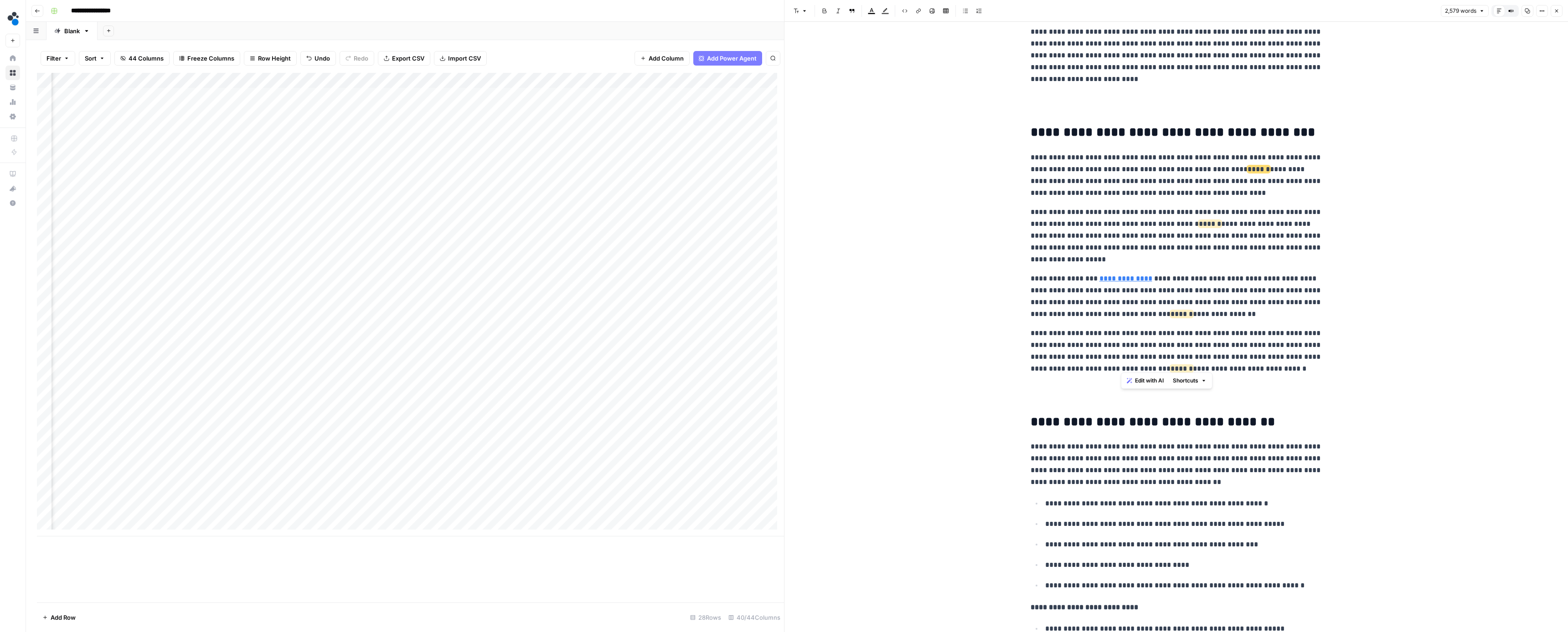
drag, startPoint x: 1269, startPoint y: 364, endPoint x: 1121, endPoint y: 363, distance: 148.0
click at [1121, 363] on p "**********" at bounding box center [1176, 351] width 292 height 47
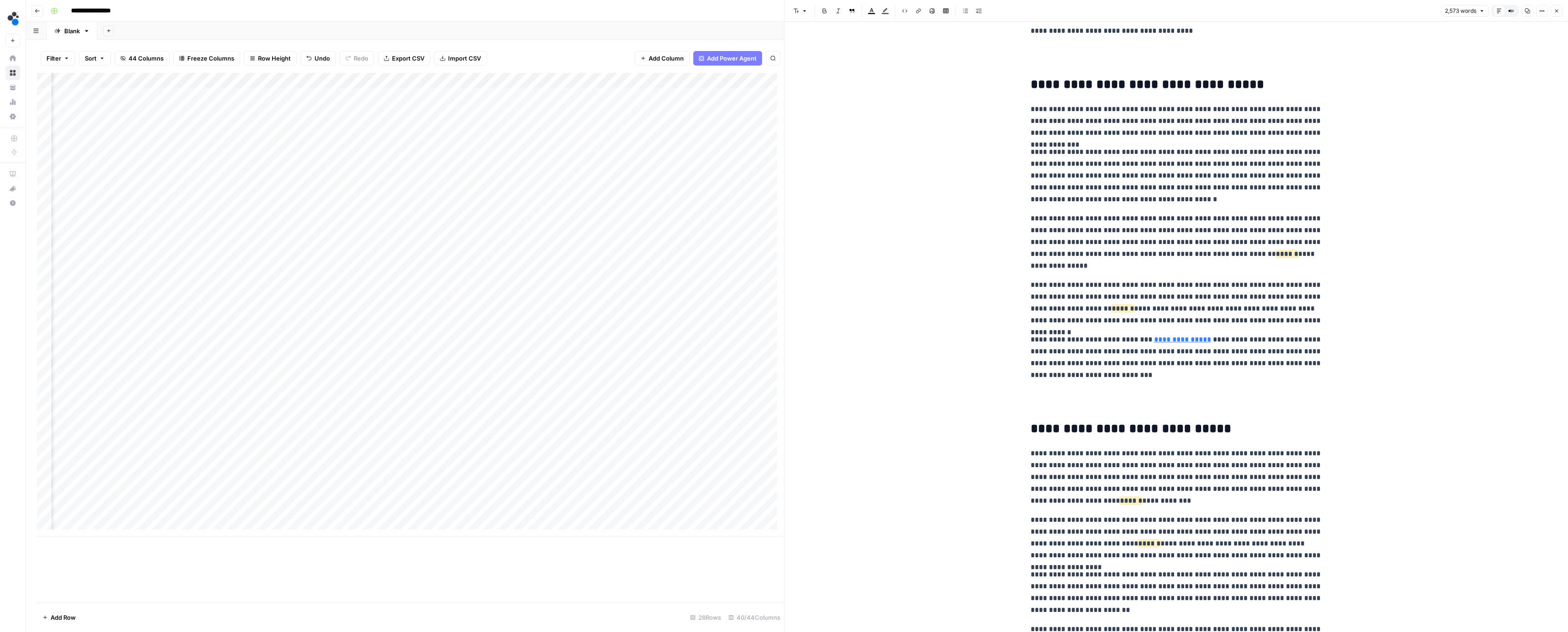
scroll to position [0, 0]
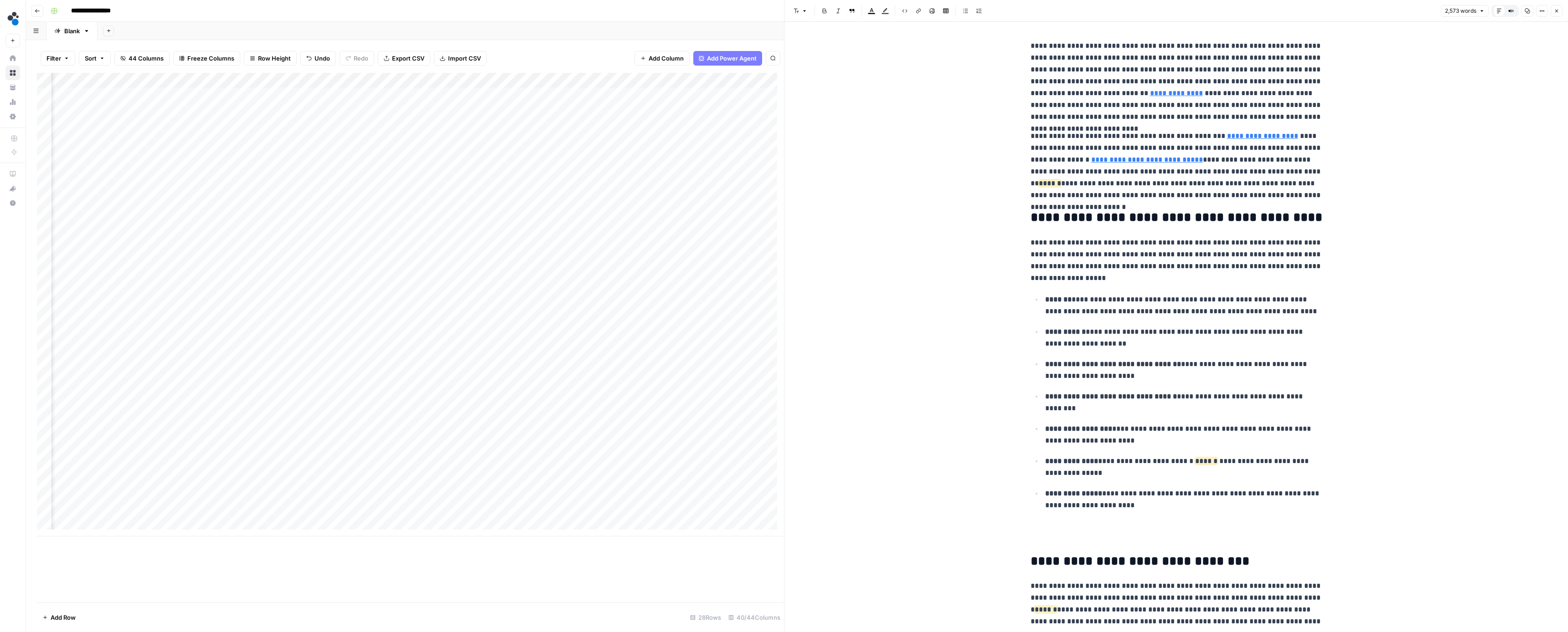
click at [1560, 13] on button "Close" at bounding box center [1556, 10] width 12 height 12
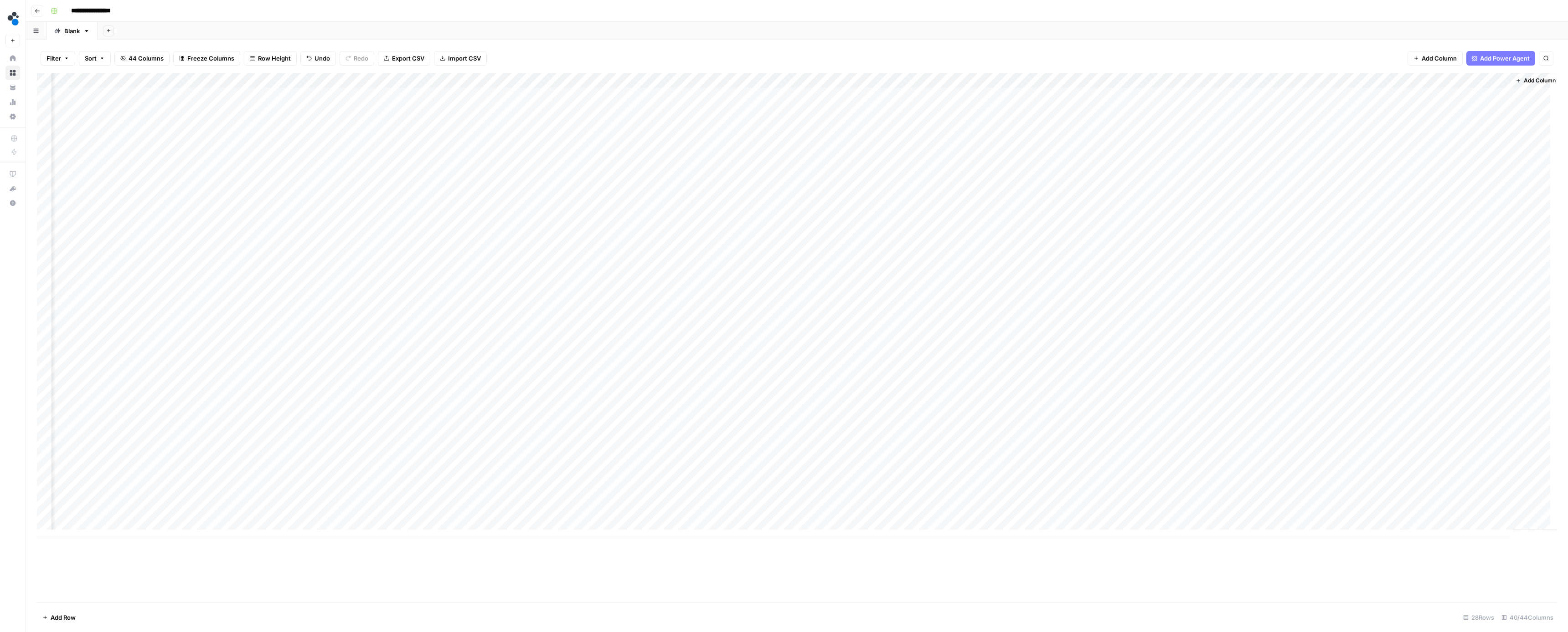
click at [1449, 168] on div "Add Column" at bounding box center [797, 305] width 1520 height 464
click at [1450, 170] on div "Add Column" at bounding box center [797, 305] width 1520 height 464
click at [1469, 224] on button "Ready for review" at bounding box center [1469, 223] width 55 height 11
click at [1337, 187] on div "Add Column" at bounding box center [797, 305] width 1520 height 464
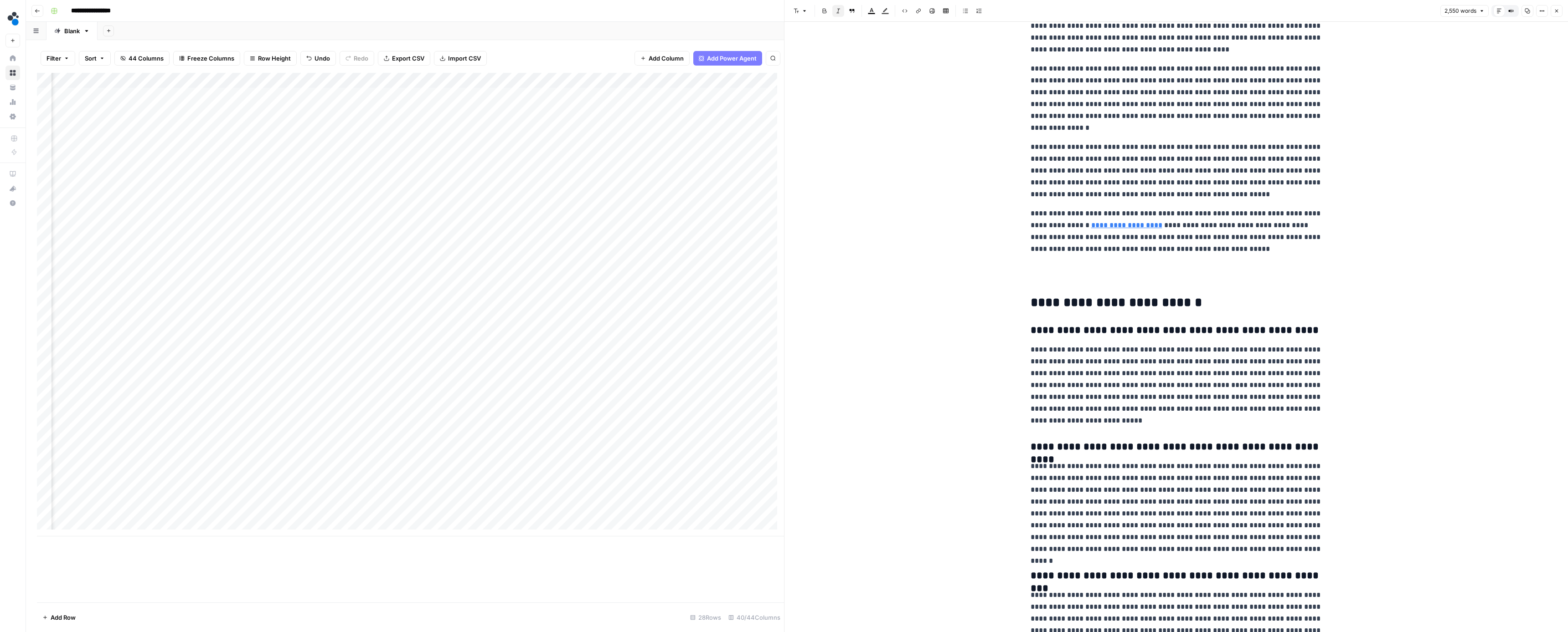
scroll to position [6012, 0]
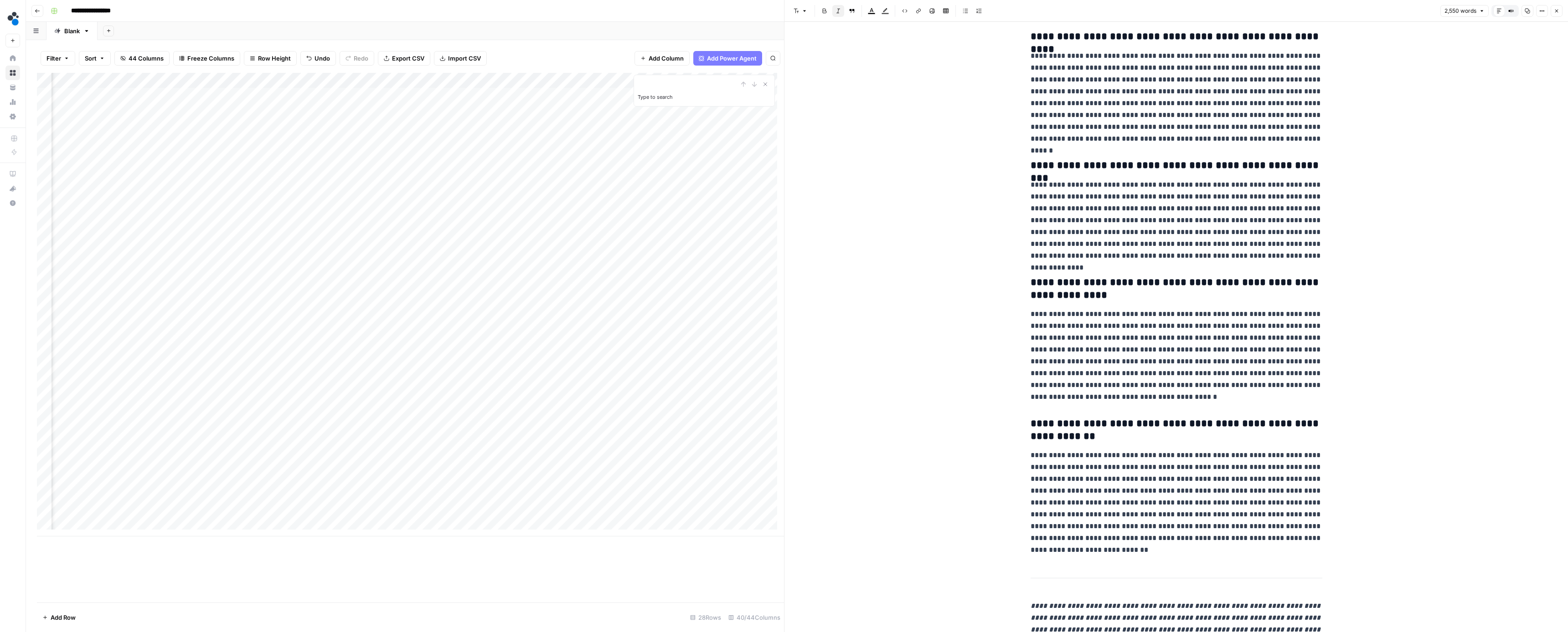
type input "source"
click at [1294, 15] on icon "button" at bounding box center [1294, 14] width 4 height 4
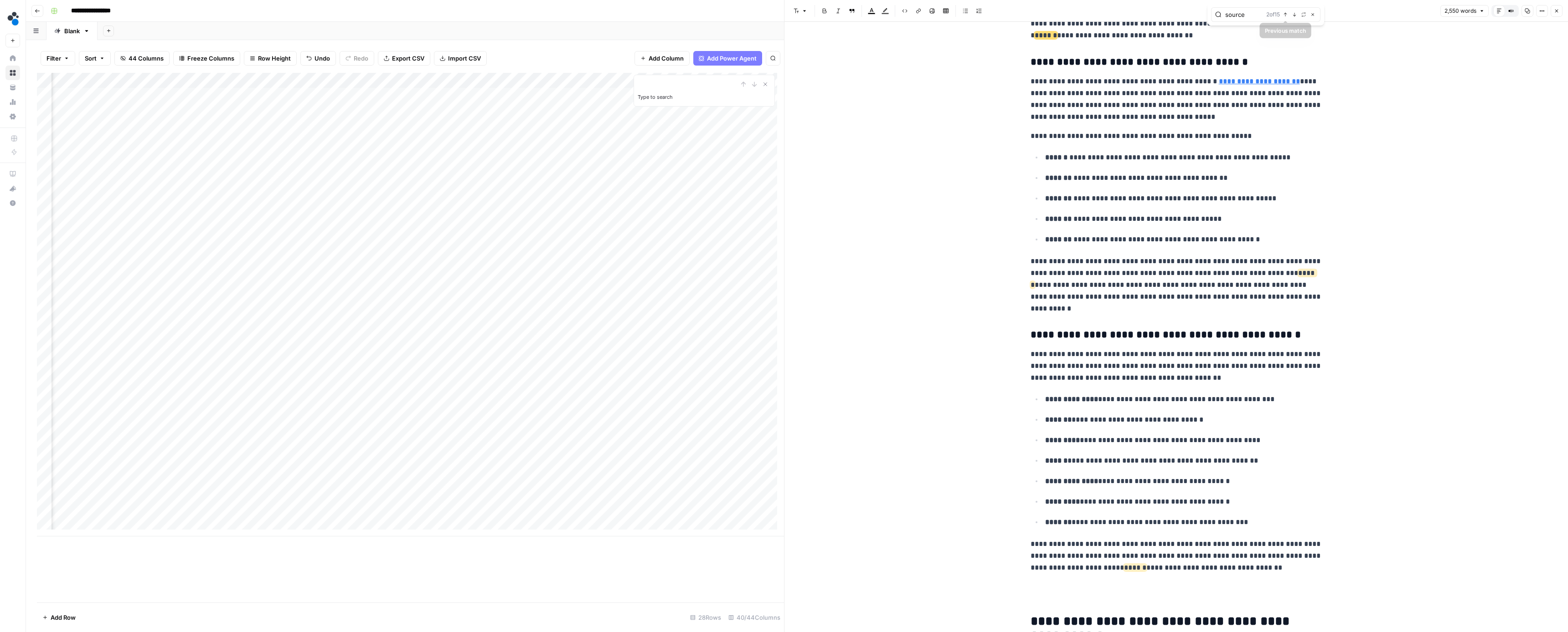
click at [1287, 16] on icon "button" at bounding box center [1285, 14] width 4 height 4
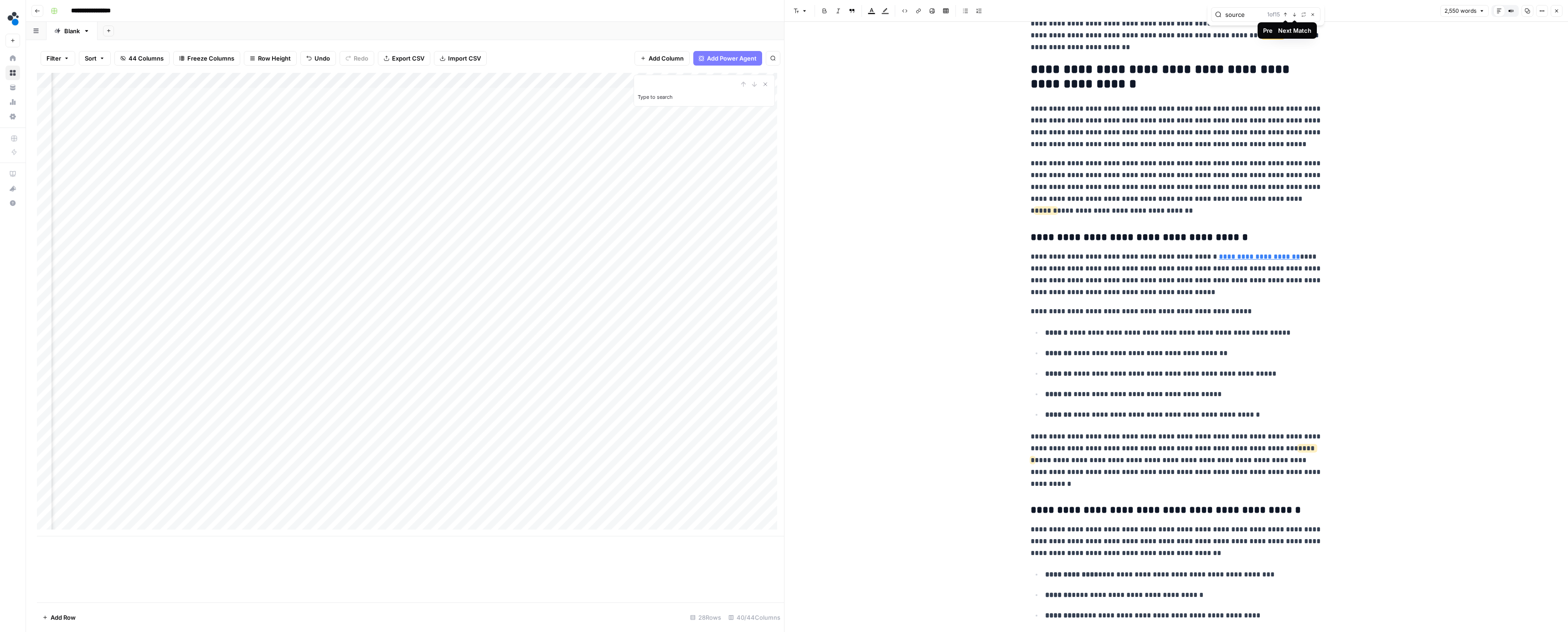
click at [1294, 16] on icon "button" at bounding box center [1294, 14] width 4 height 4
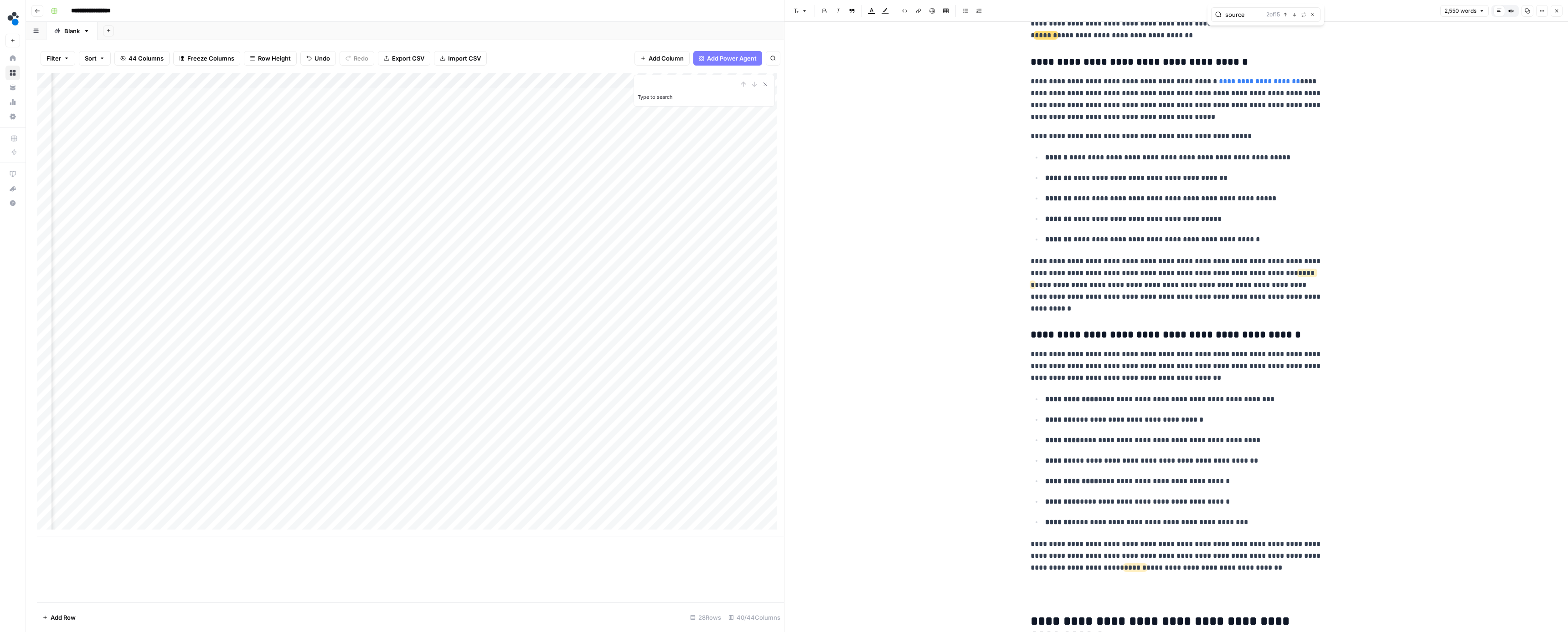
click at [1294, 16] on icon "button" at bounding box center [1294, 14] width 4 height 4
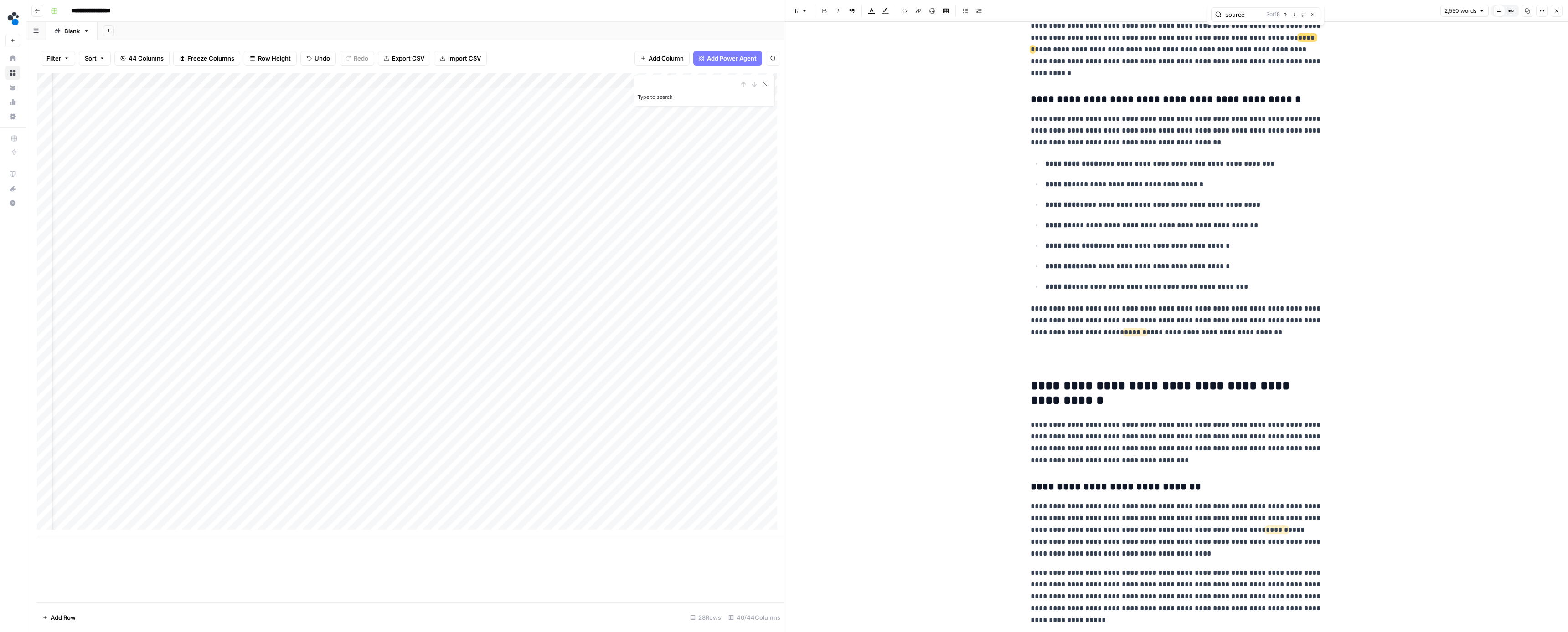
click at [1294, 16] on icon "button" at bounding box center [1294, 14] width 4 height 4
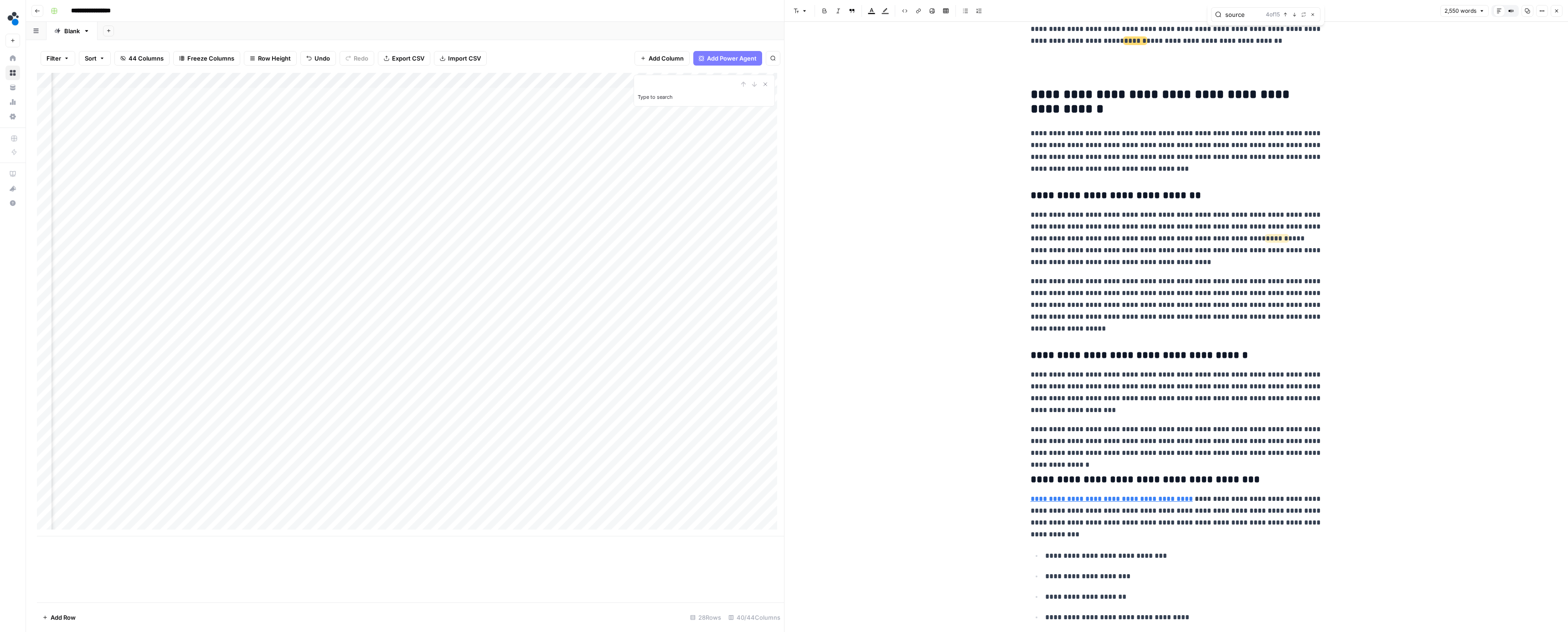
click at [1294, 16] on icon "button" at bounding box center [1294, 14] width 4 height 4
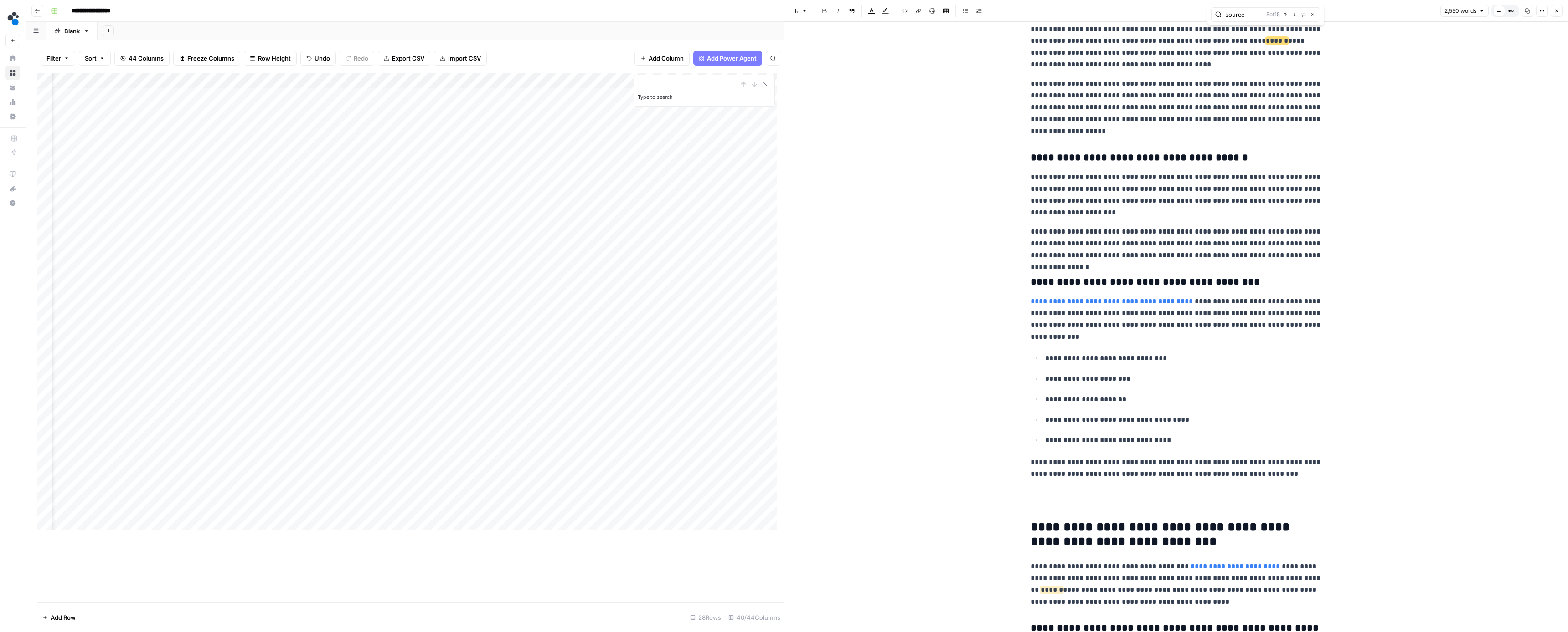
click at [1294, 16] on icon "button" at bounding box center [1294, 14] width 4 height 4
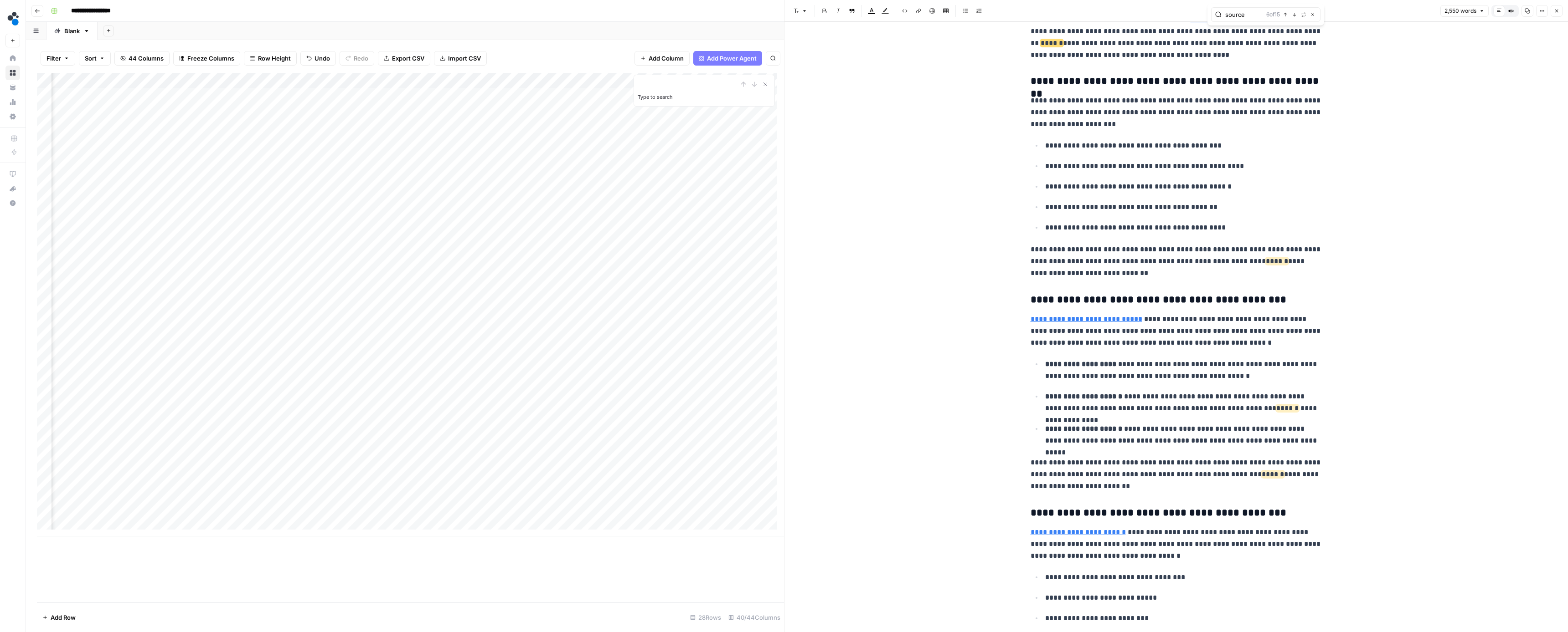
click at [1294, 16] on icon "button" at bounding box center [1294, 14] width 4 height 4
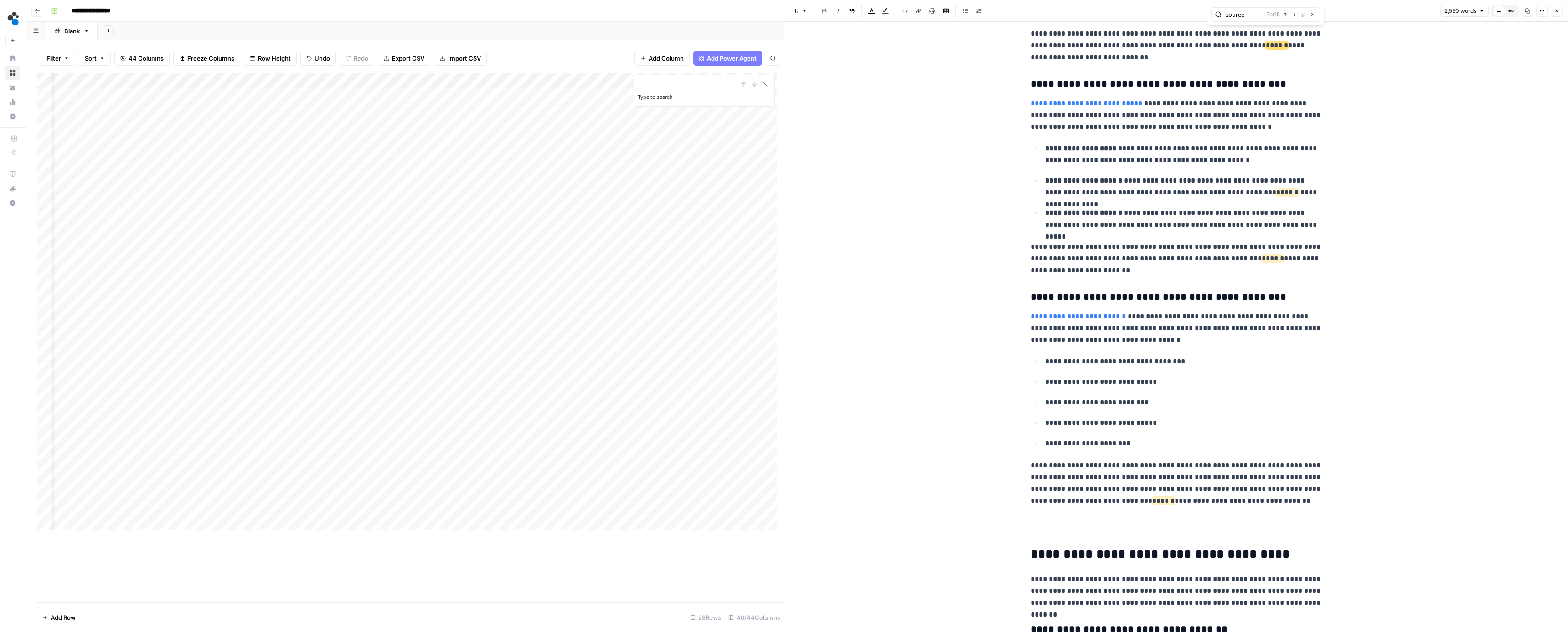
click at [1294, 16] on icon "button" at bounding box center [1294, 14] width 4 height 4
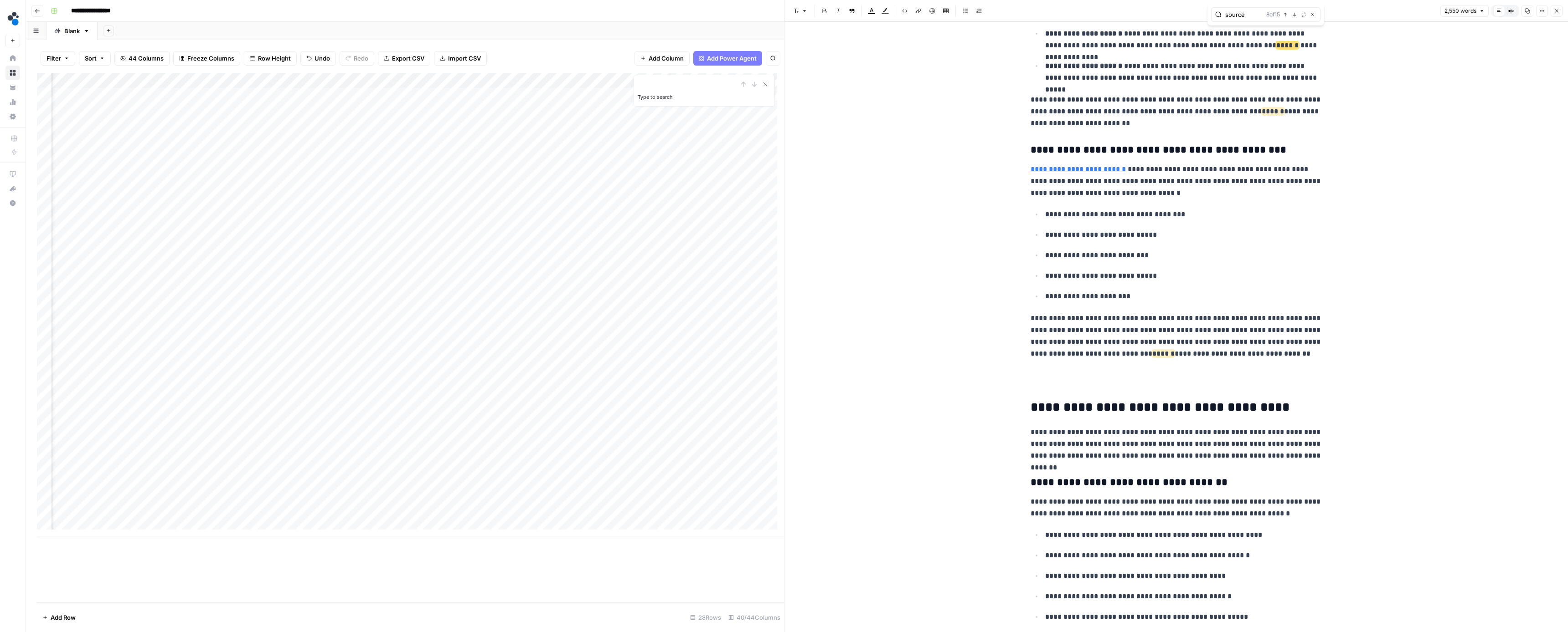
click at [1294, 16] on icon "button" at bounding box center [1294, 14] width 4 height 4
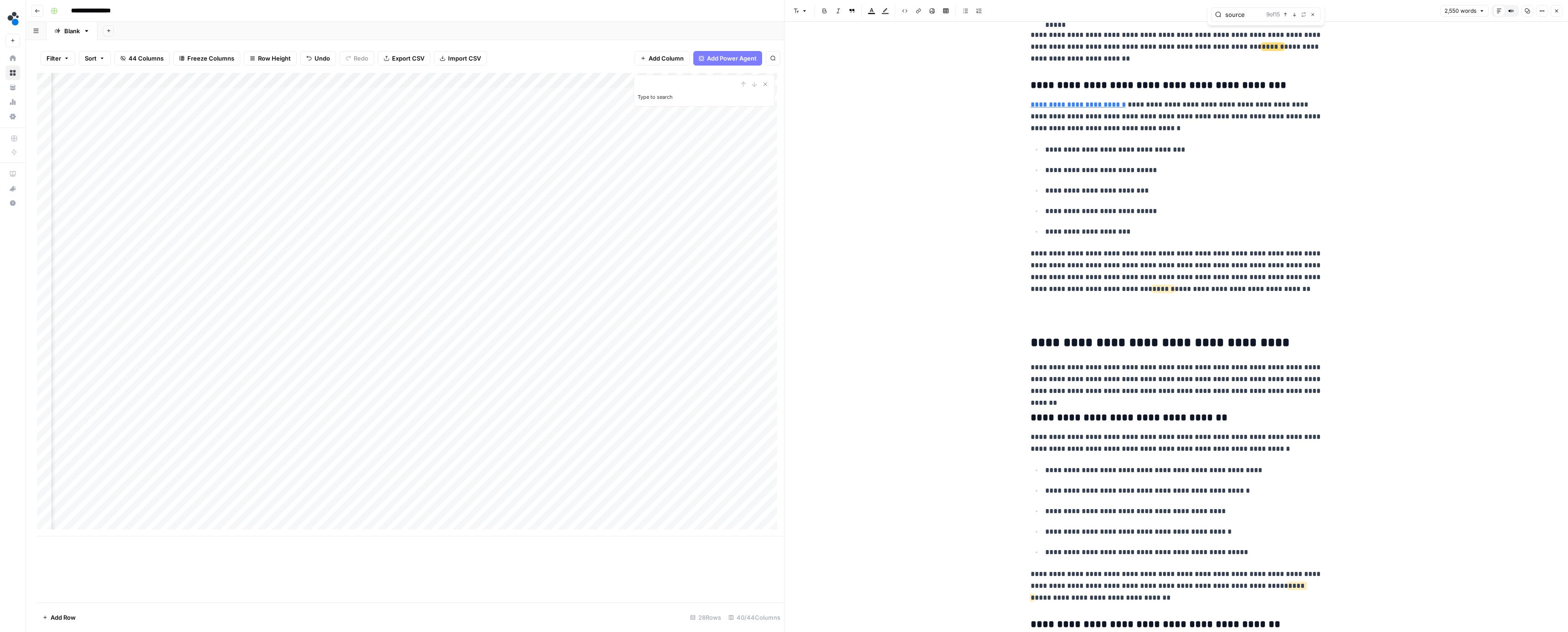
click at [1294, 16] on icon "button" at bounding box center [1294, 14] width 4 height 4
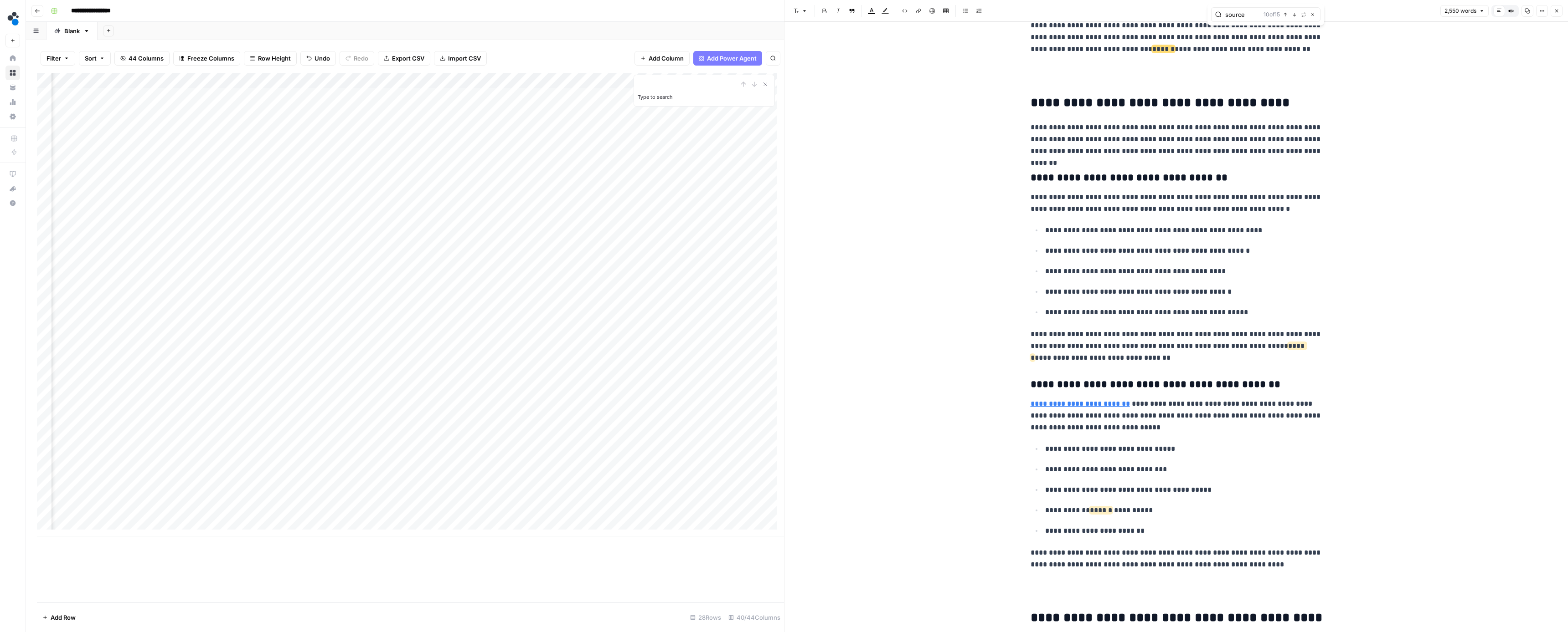
click at [1294, 16] on icon "button" at bounding box center [1294, 14] width 4 height 4
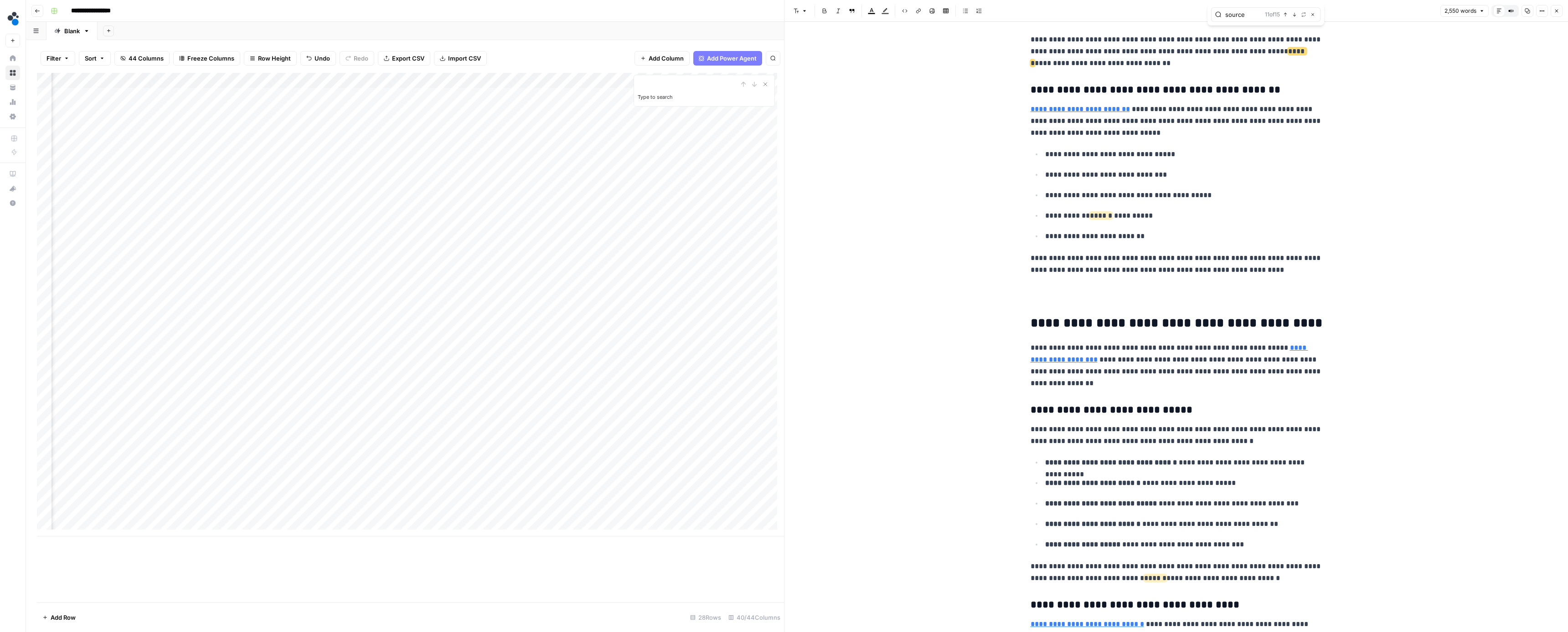
click at [1294, 16] on icon "button" at bounding box center [1294, 14] width 4 height 4
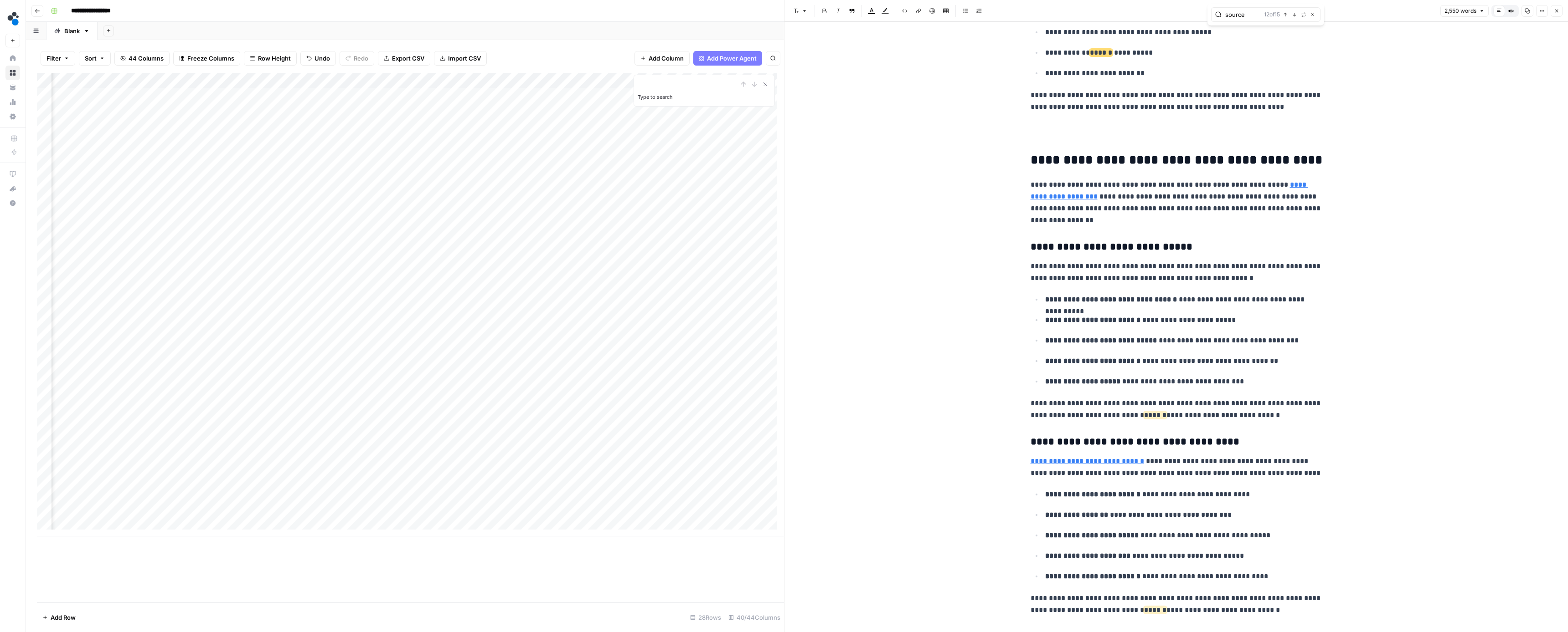
click at [1294, 16] on icon "button" at bounding box center [1294, 14] width 4 height 4
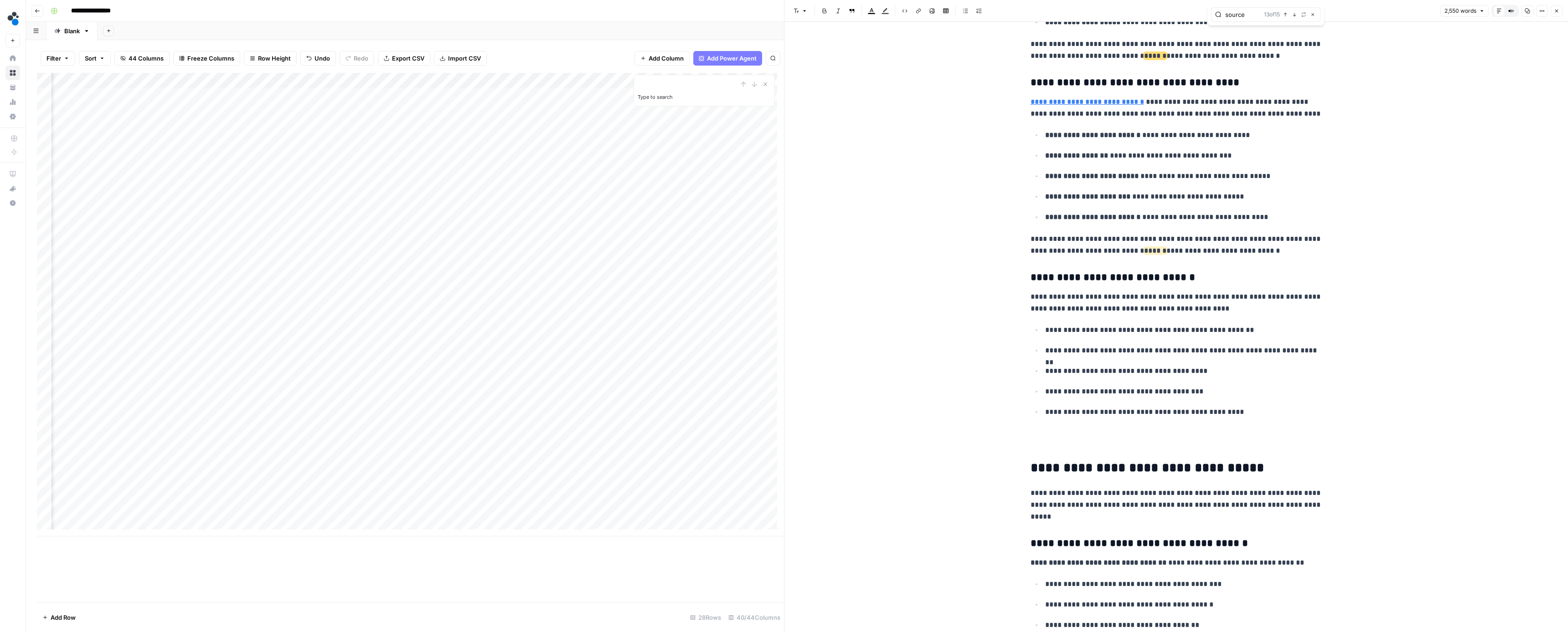
click at [1294, 16] on icon "button" at bounding box center [1294, 14] width 4 height 4
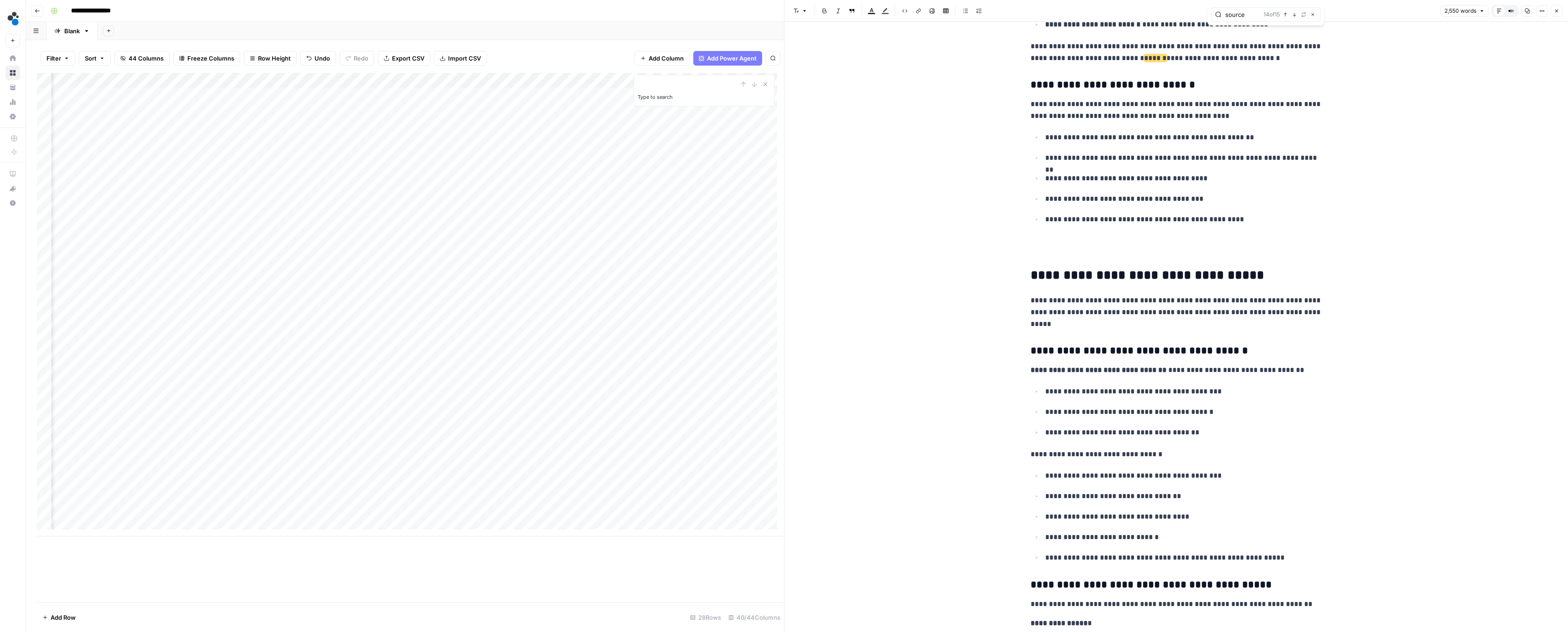
click at [1294, 16] on icon "button" at bounding box center [1294, 14] width 4 height 4
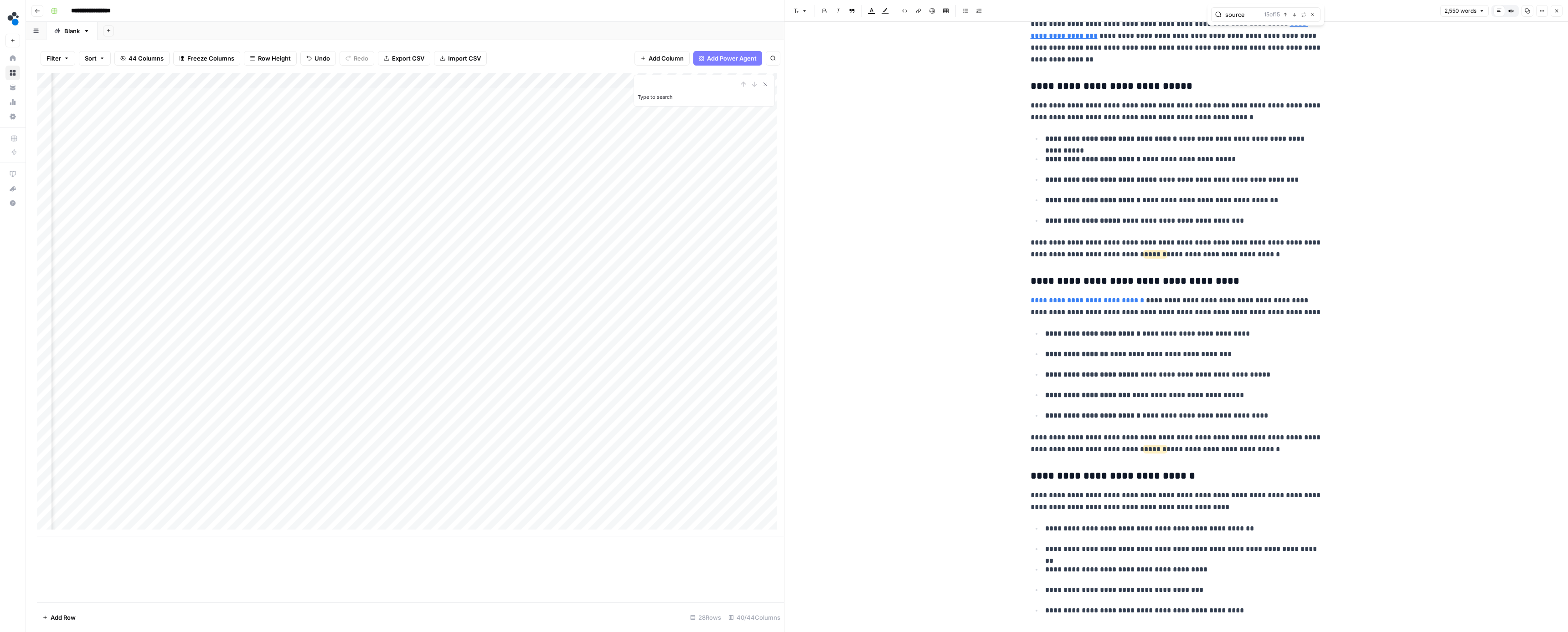
scroll to position [0, 0]
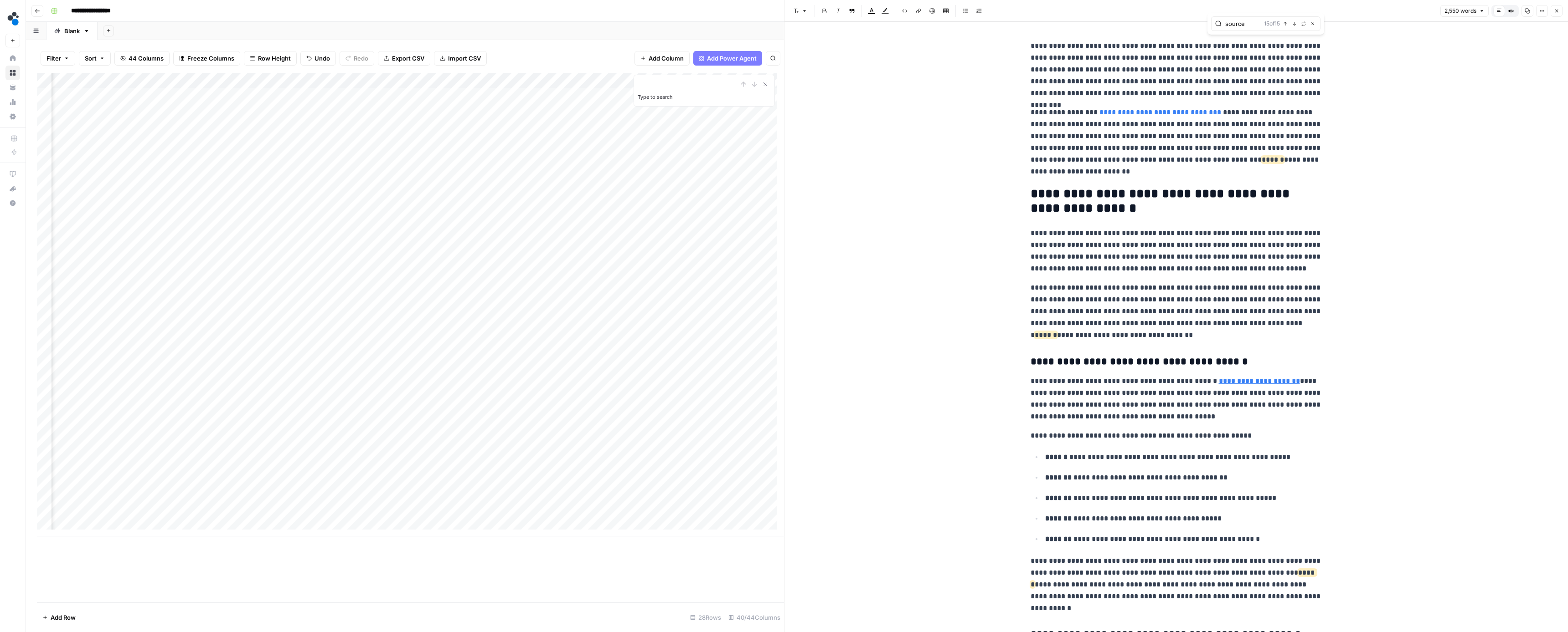
click at [1555, 12] on icon "button" at bounding box center [1556, 10] width 5 height 5
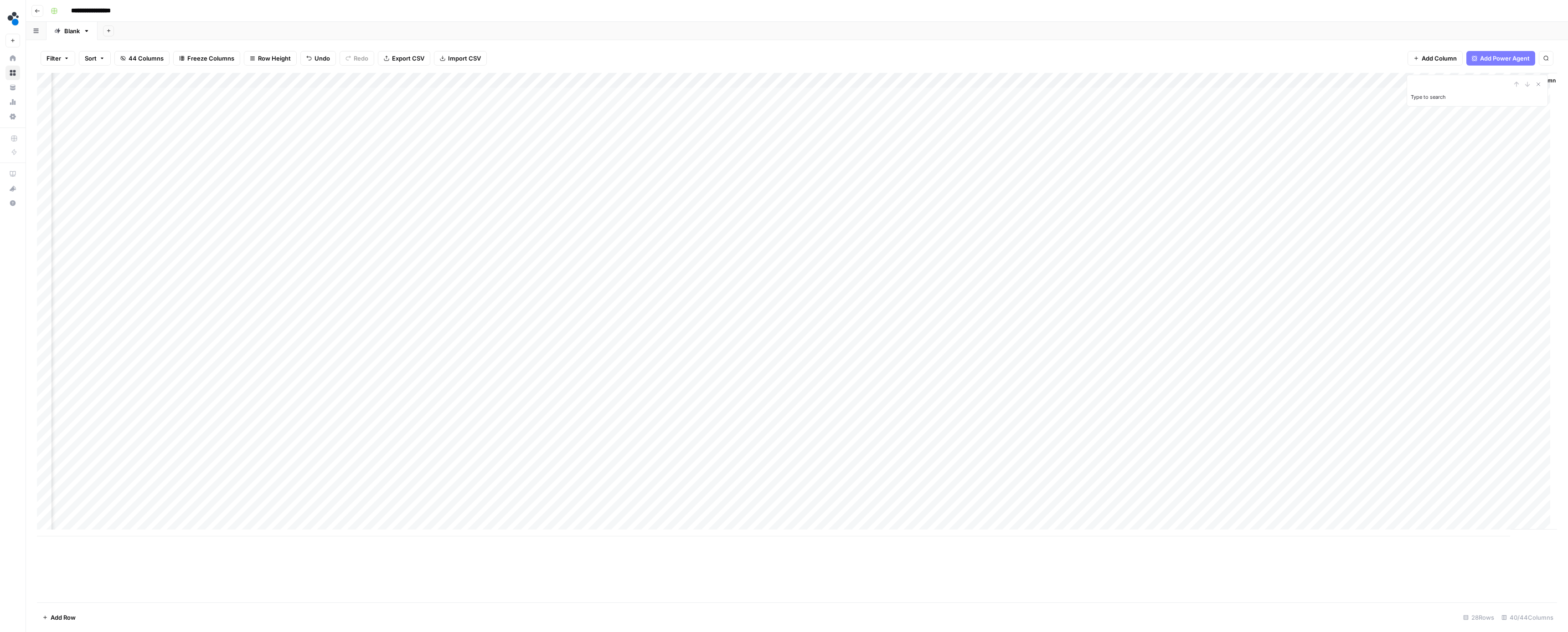
click at [1460, 190] on div "Add Column" at bounding box center [797, 305] width 1520 height 464
click at [1459, 186] on div "Add Column" at bounding box center [797, 305] width 1520 height 464
click at [1471, 240] on button "Ready for review" at bounding box center [1469, 238] width 55 height 11
click at [1335, 202] on div "Add Column" at bounding box center [797, 305] width 1520 height 464
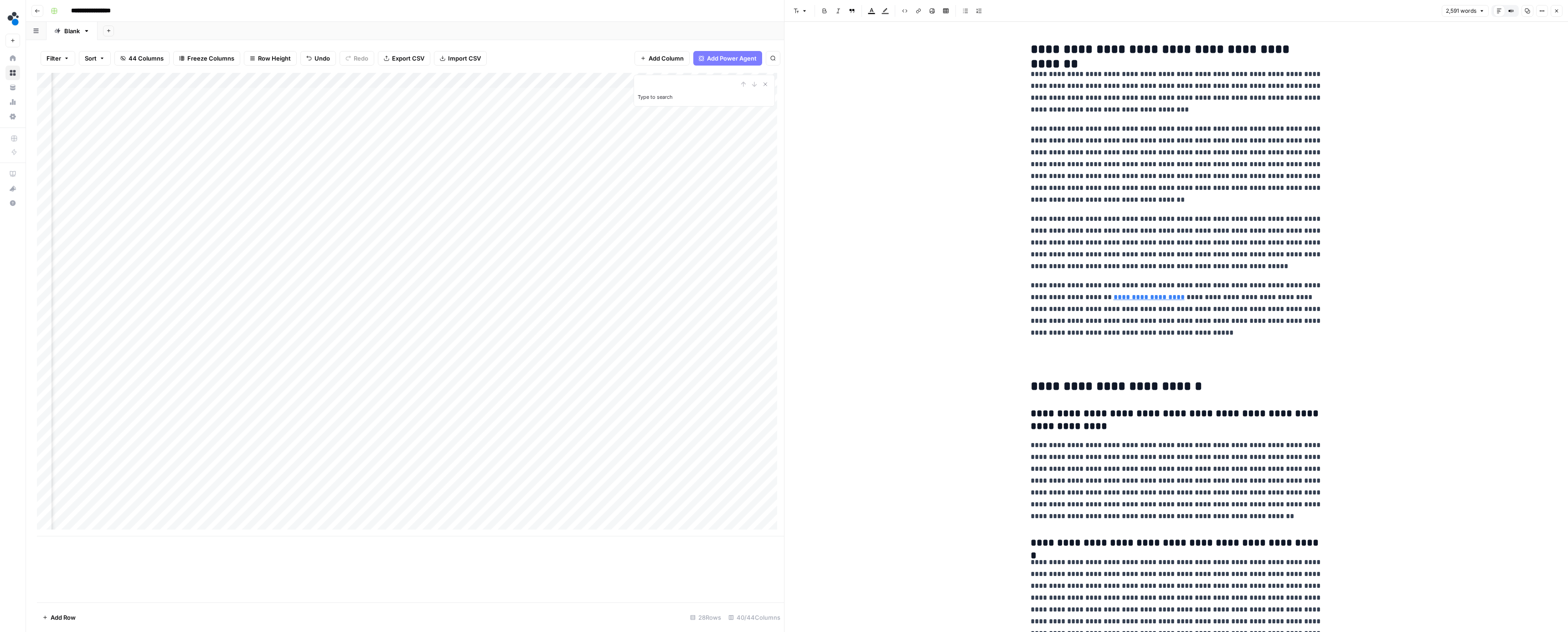
scroll to position [4829, 0]
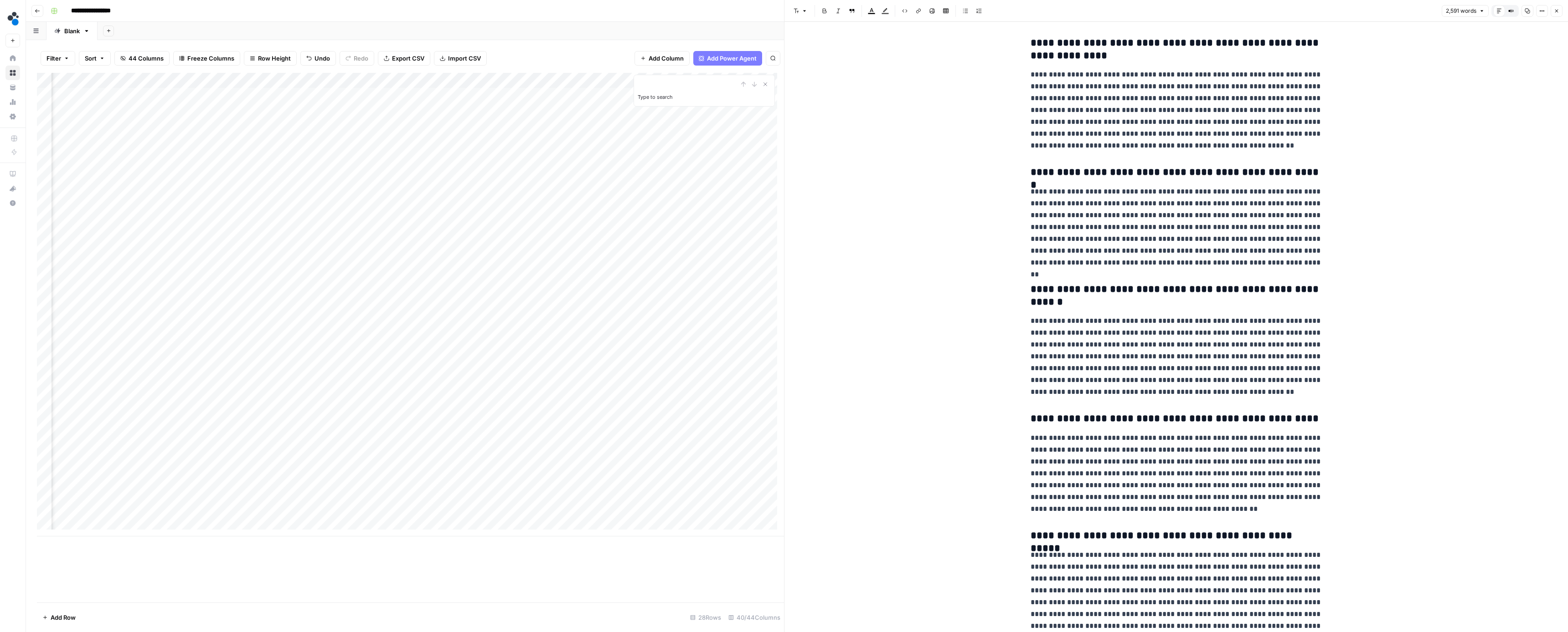
click at [1288, 105] on p "**********" at bounding box center [1176, 110] width 292 height 83
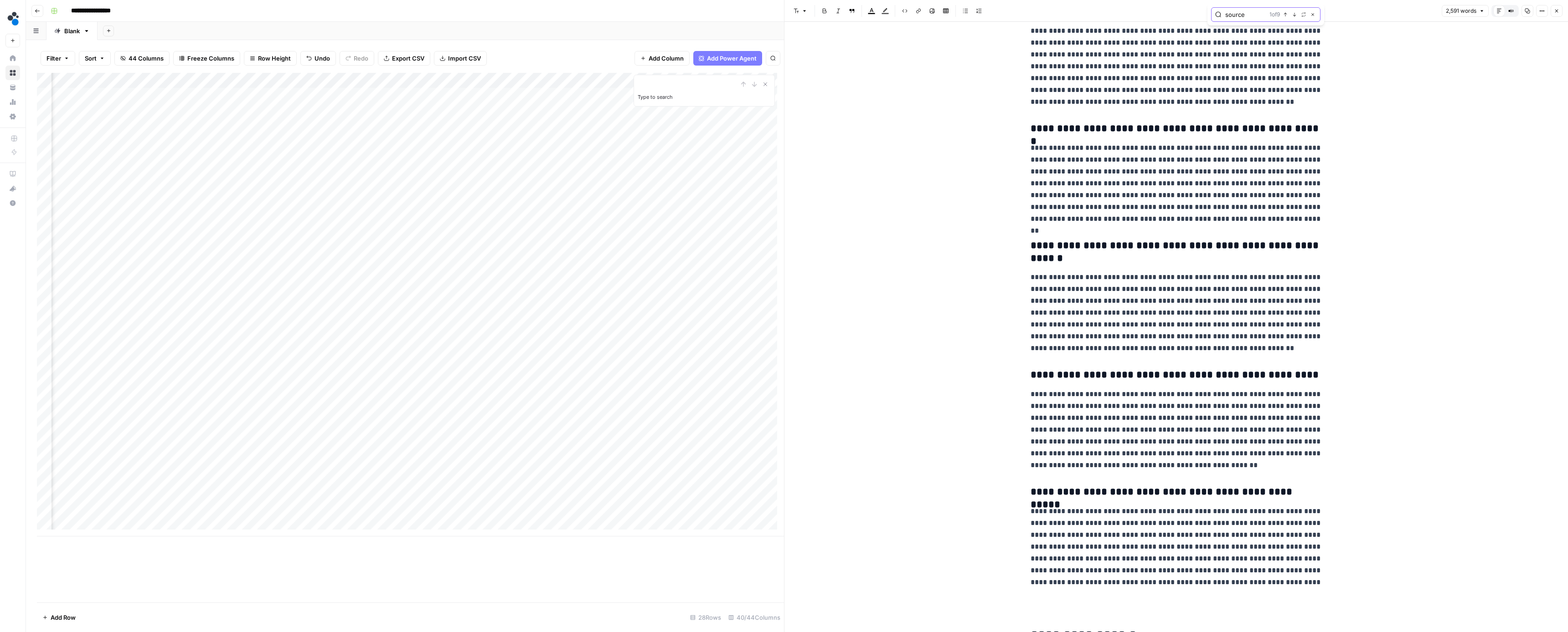
type input "source"
click at [1295, 14] on icon "button" at bounding box center [1294, 14] width 4 height 4
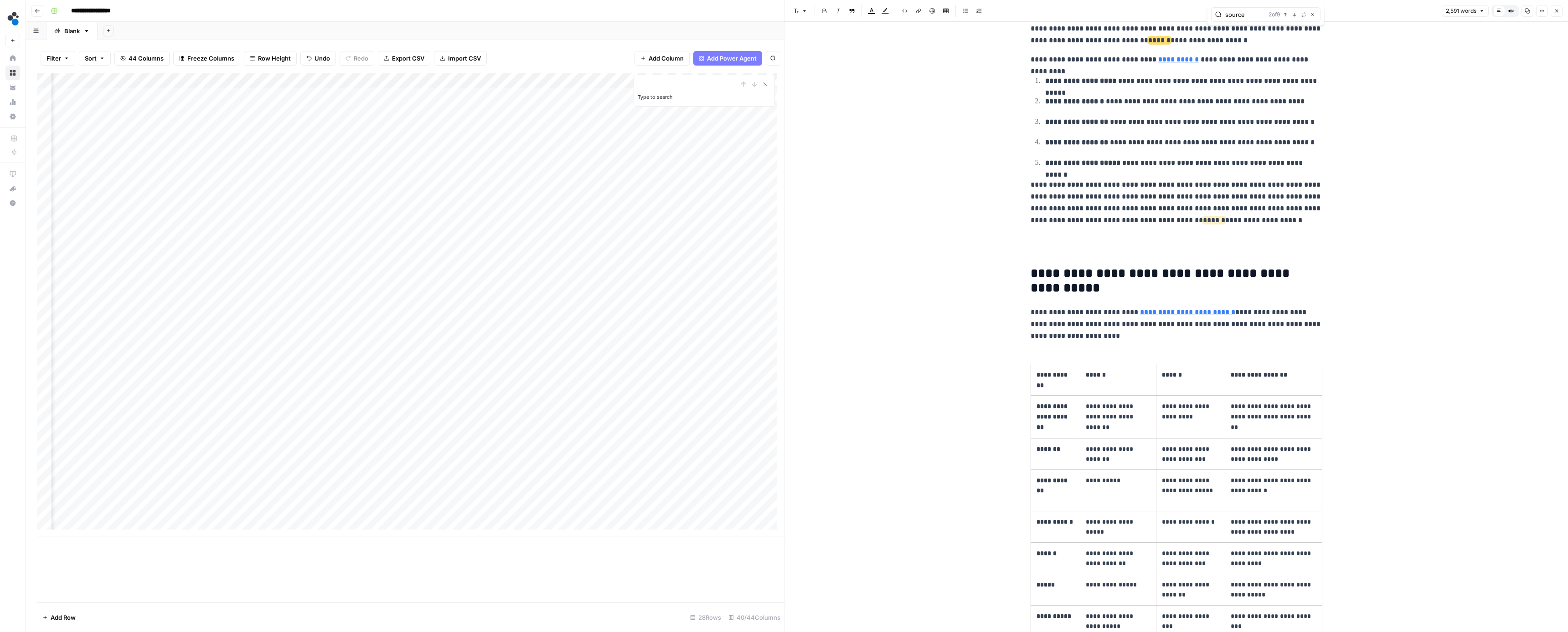
click at [1285, 15] on icon "button" at bounding box center [1285, 14] width 4 height 4
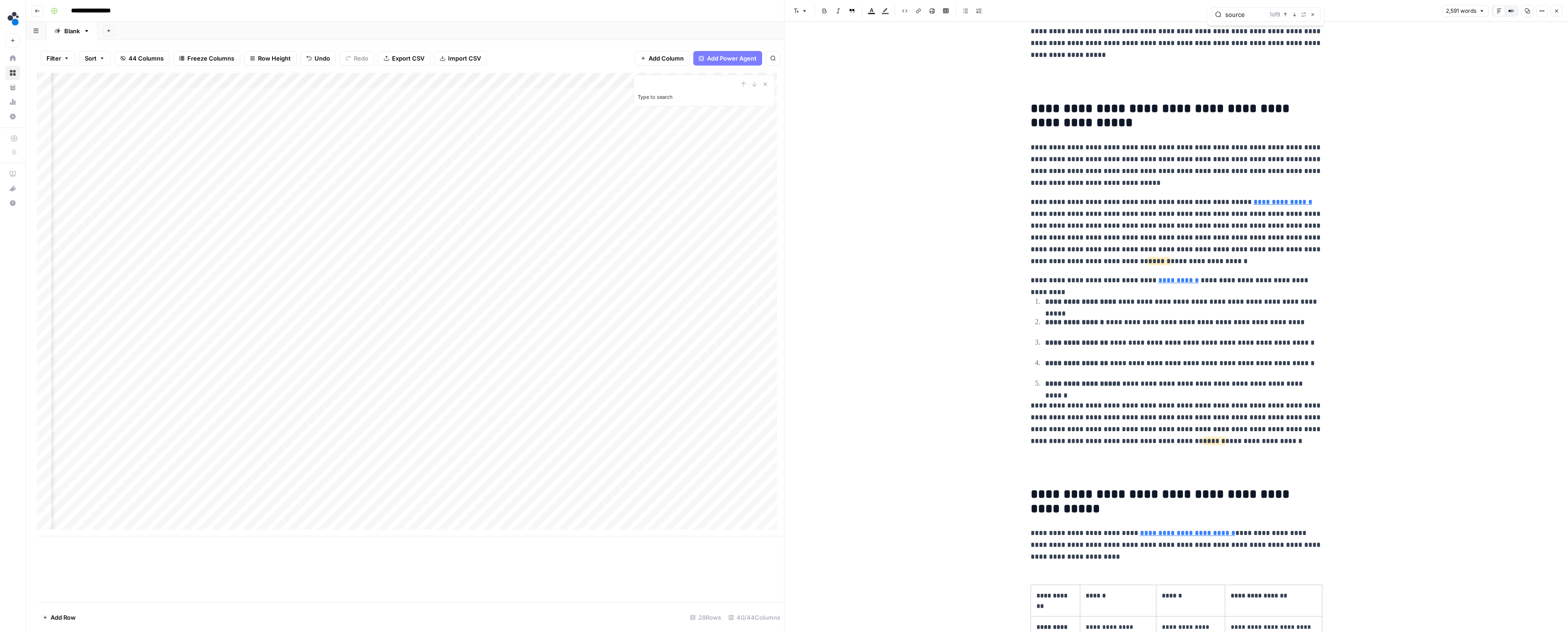
scroll to position [1167, 0]
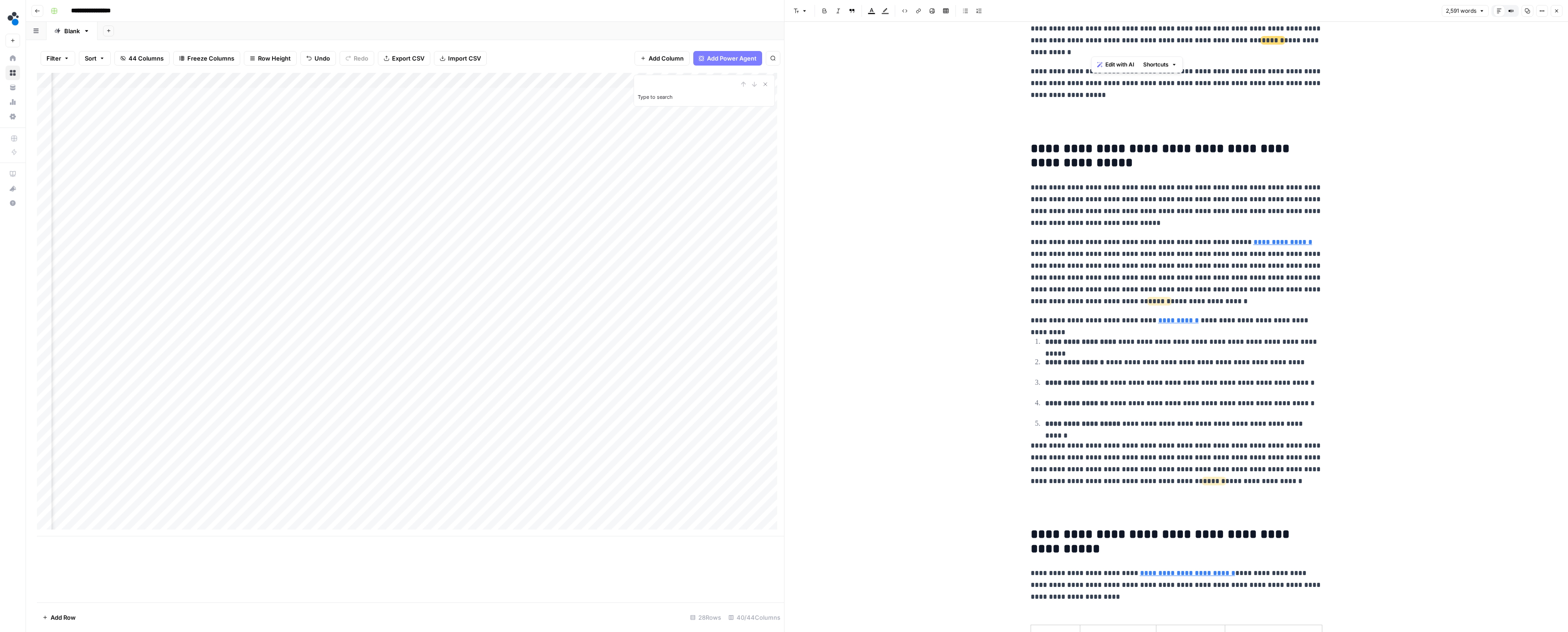
drag, startPoint x: 1262, startPoint y: 46, endPoint x: 1268, endPoint y: 38, distance: 10.0
click at [1268, 38] on p "**********" at bounding box center [1176, 29] width 292 height 59
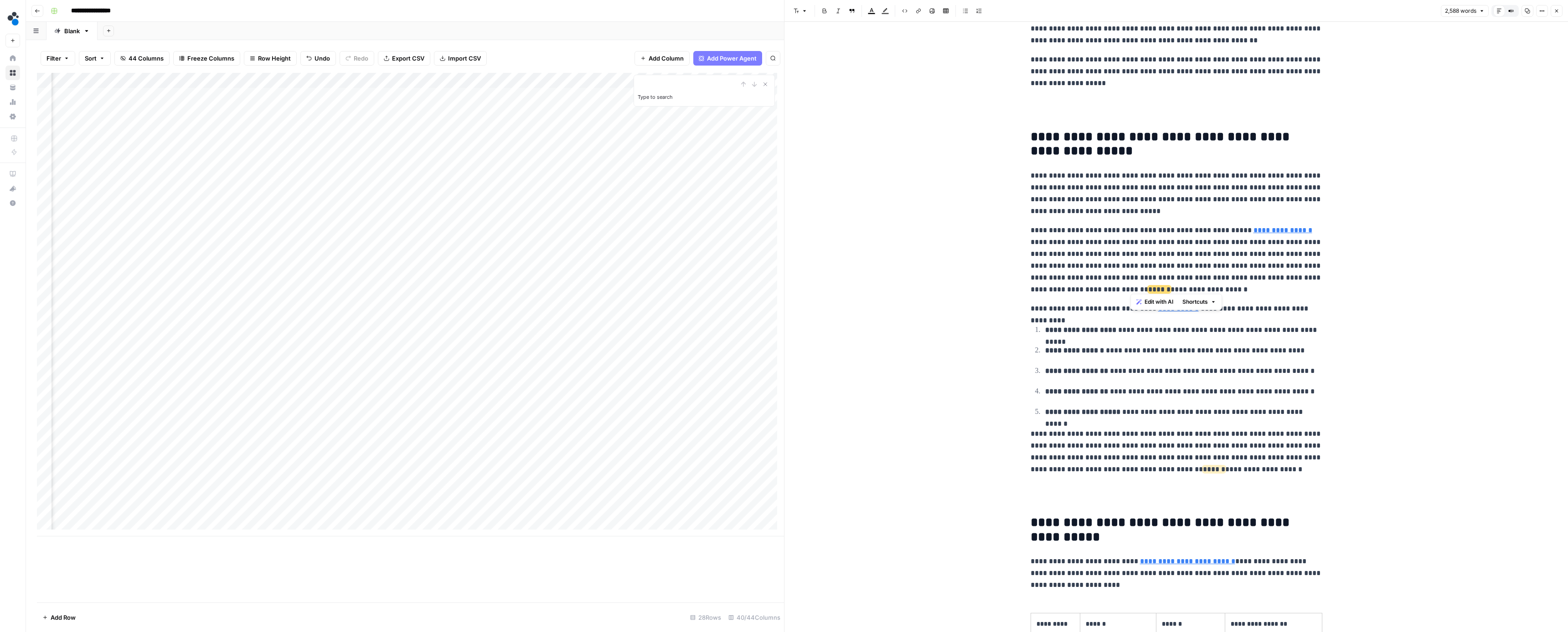
drag, startPoint x: 1226, startPoint y: 285, endPoint x: 1133, endPoint y: 285, distance: 93.0
click at [1133, 285] on p "**********" at bounding box center [1176, 260] width 292 height 71
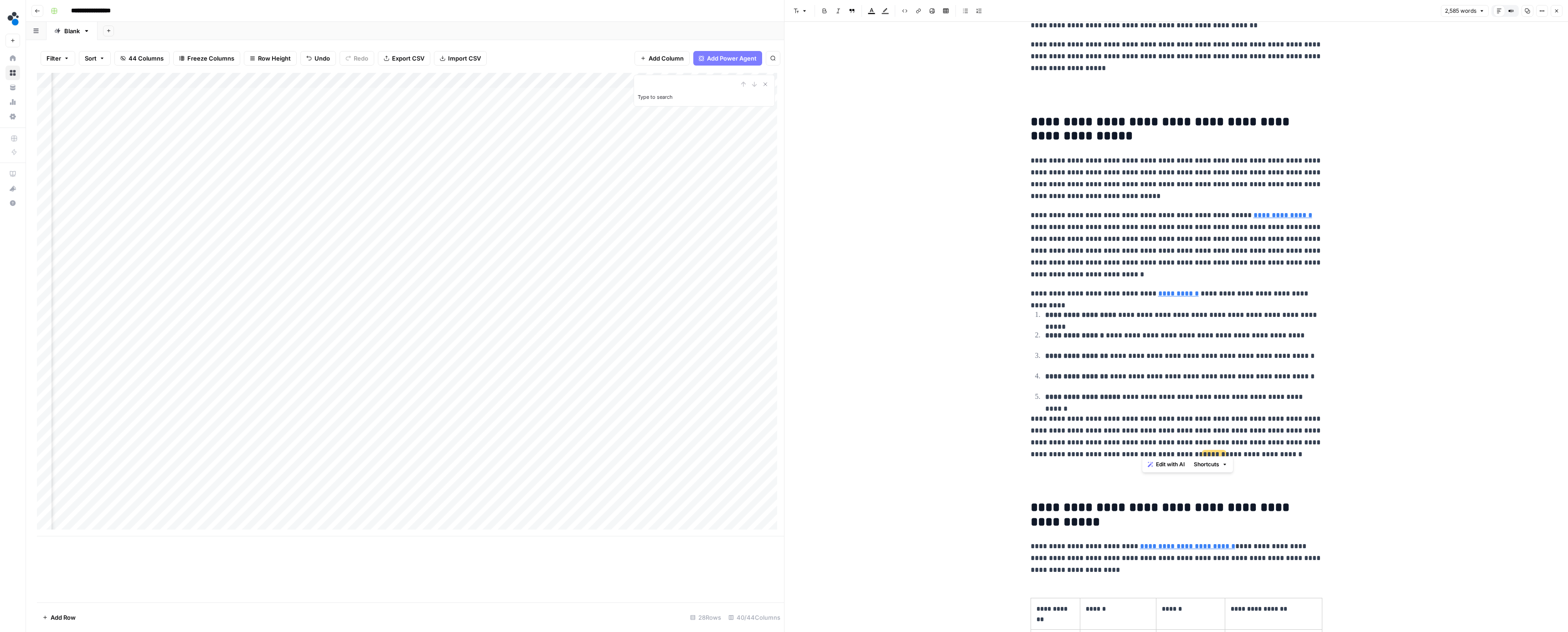
drag, startPoint x: 1244, startPoint y: 449, endPoint x: 1143, endPoint y: 449, distance: 101.0
click at [1143, 449] on p "**********" at bounding box center [1176, 437] width 292 height 47
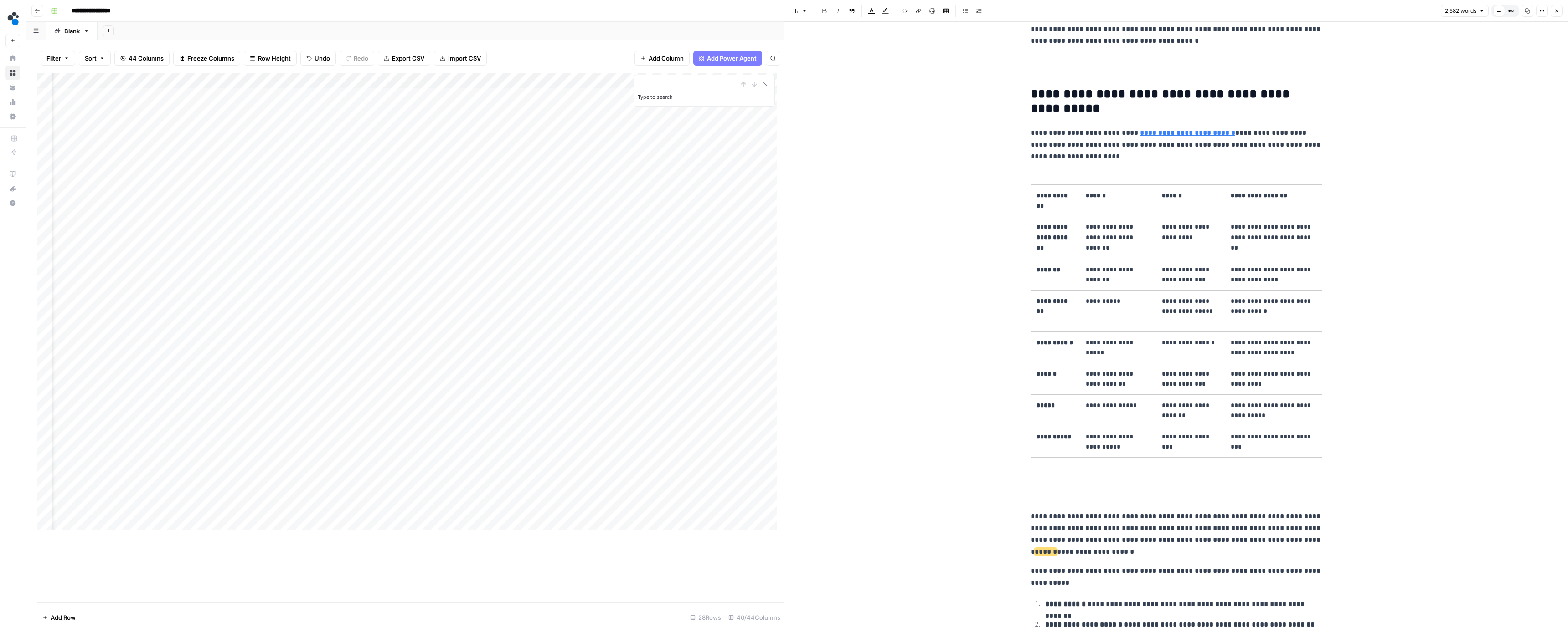
scroll to position [1659, 0]
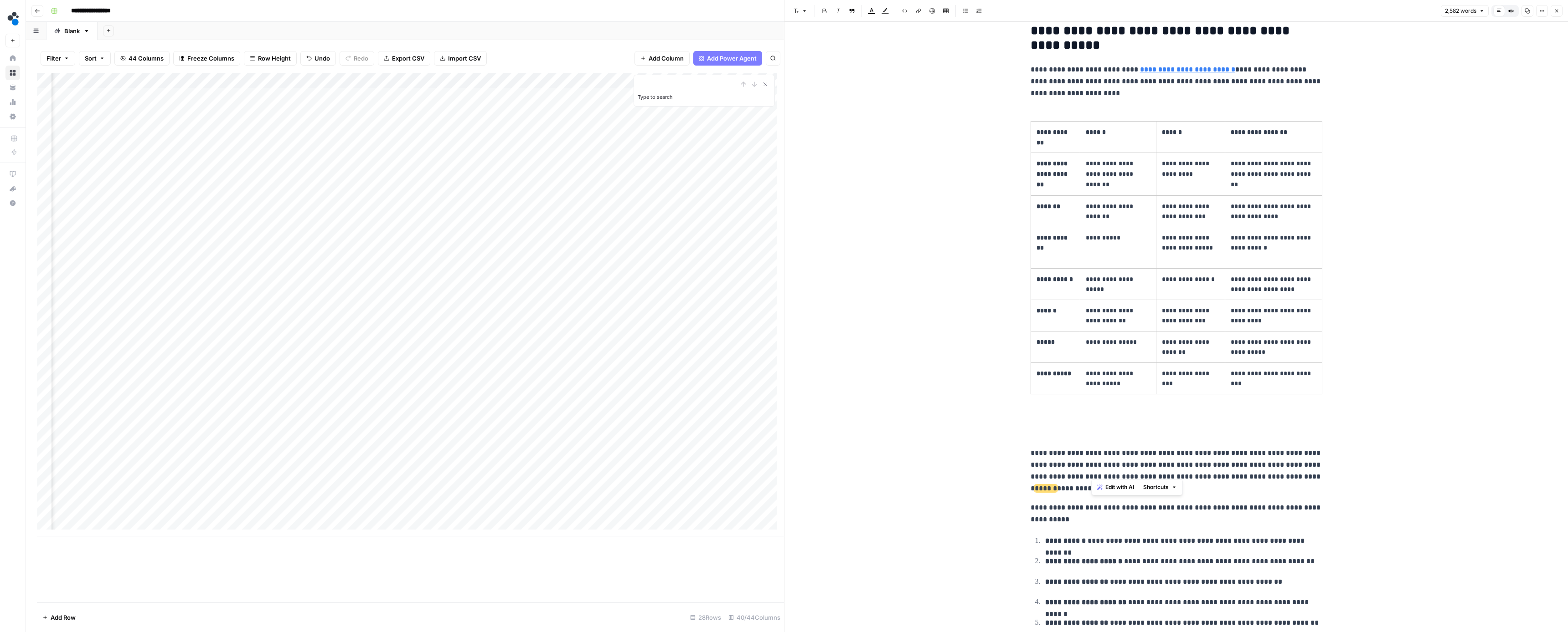
drag, startPoint x: 1180, startPoint y: 470, endPoint x: 1272, endPoint y: 462, distance: 92.3
click at [1272, 462] on p "**********" at bounding box center [1176, 471] width 292 height 47
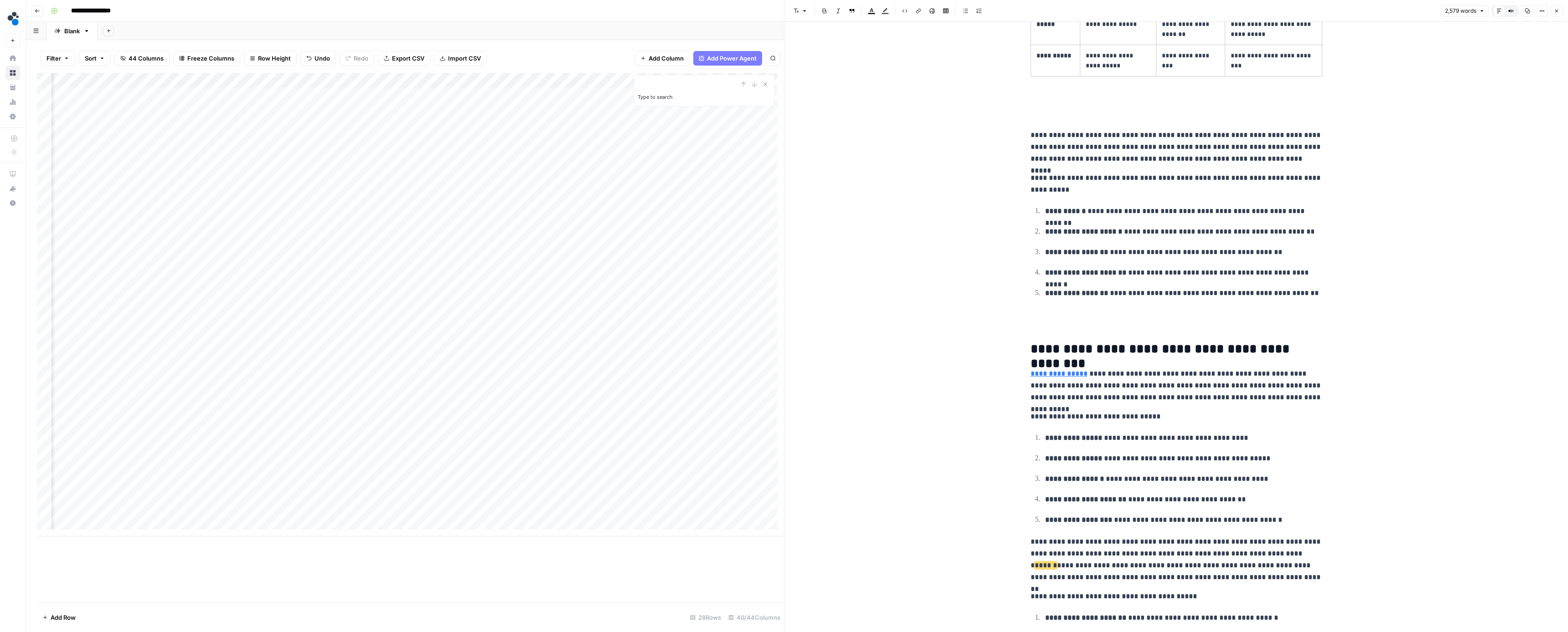
scroll to position [1988, 0]
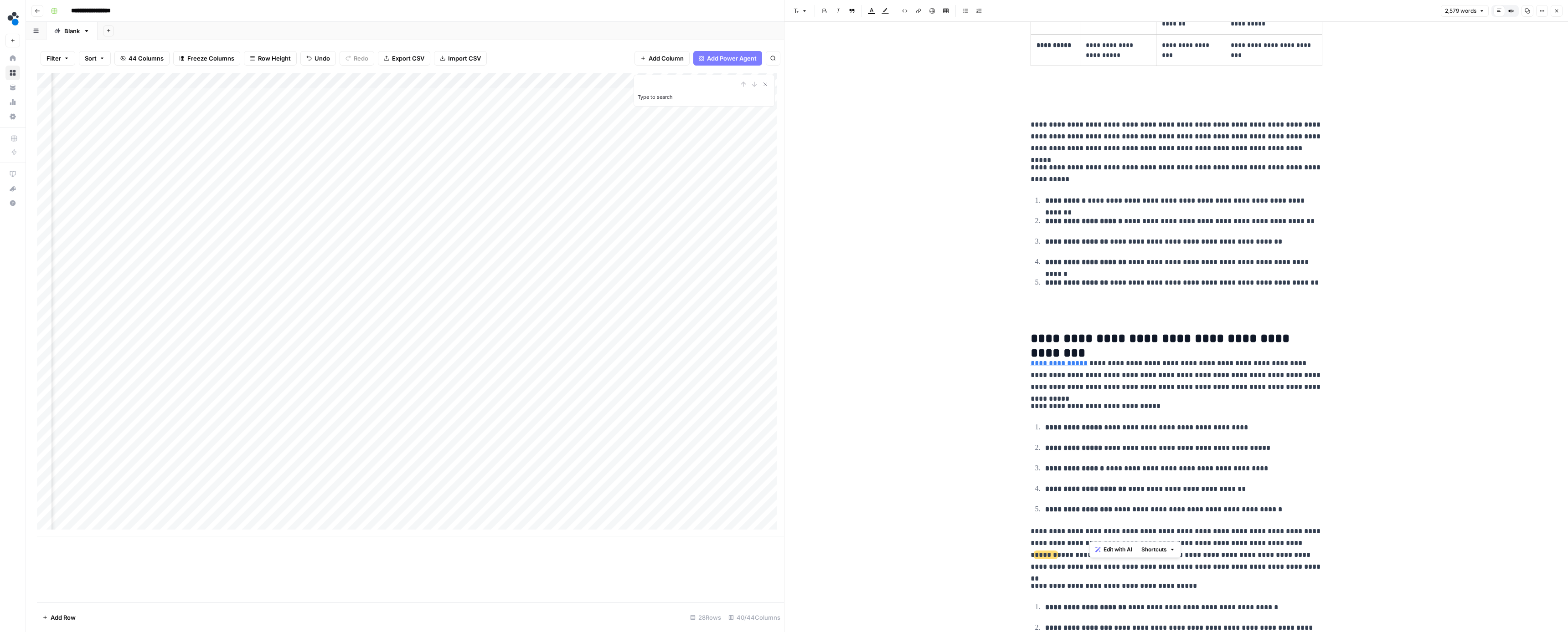
drag, startPoint x: 1279, startPoint y: 520, endPoint x: 1090, endPoint y: 537, distance: 189.8
click at [1090, 537] on p "**********" at bounding box center [1176, 549] width 292 height 47
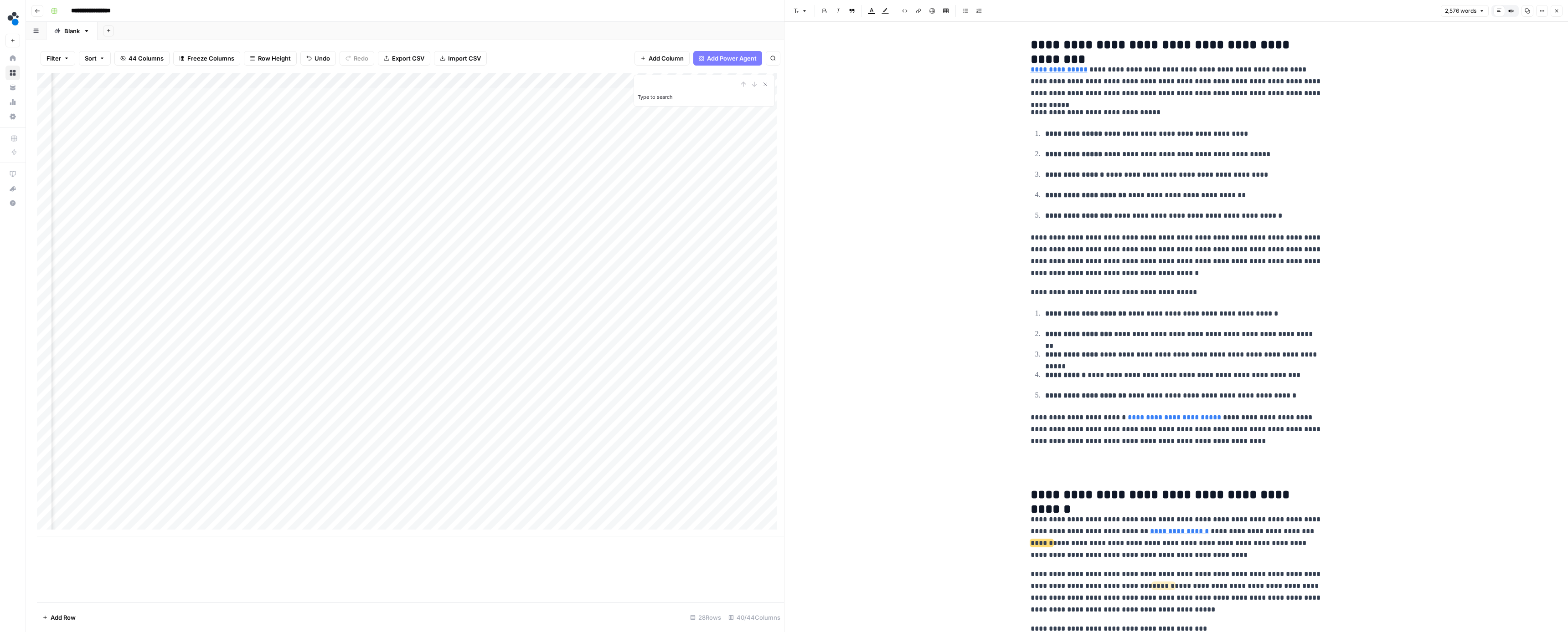
scroll to position [2308, 0]
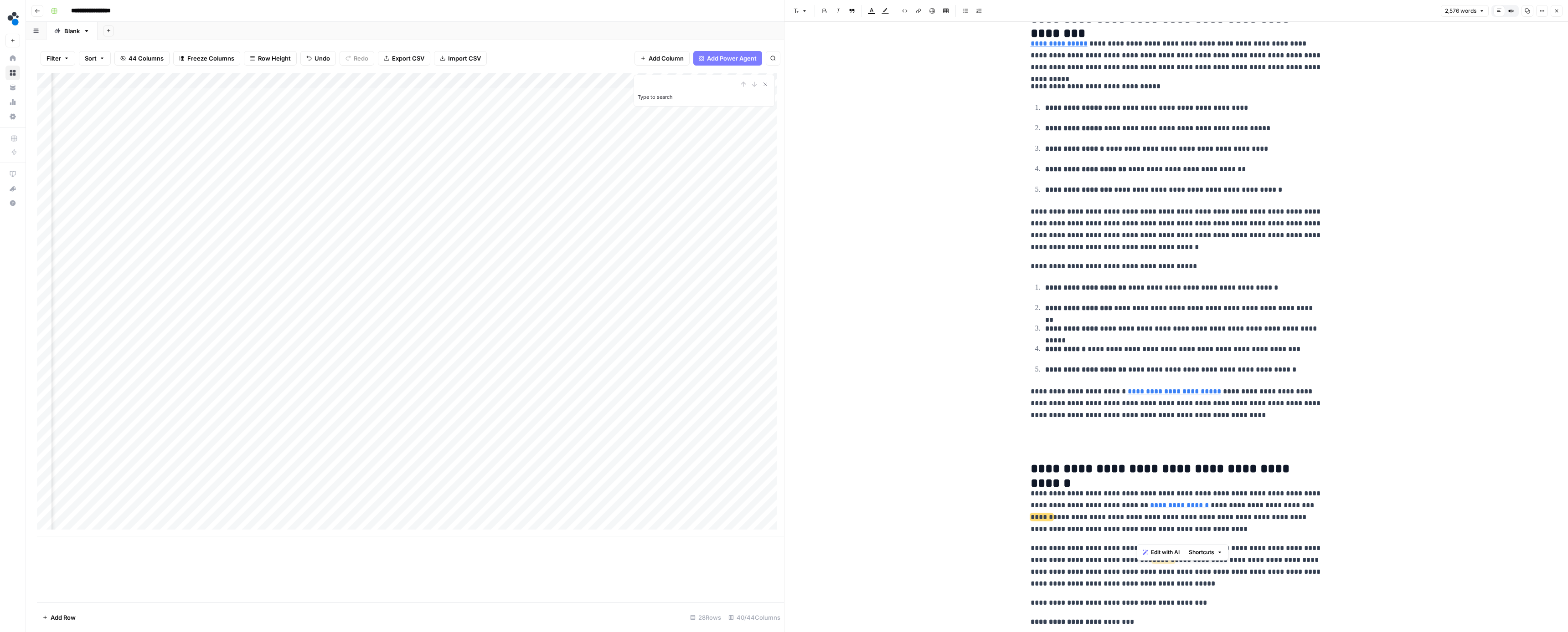
drag, startPoint x: 1230, startPoint y: 536, endPoint x: 1137, endPoint y: 537, distance: 93.0
click at [1137, 543] on p "**********" at bounding box center [1176, 566] width 292 height 47
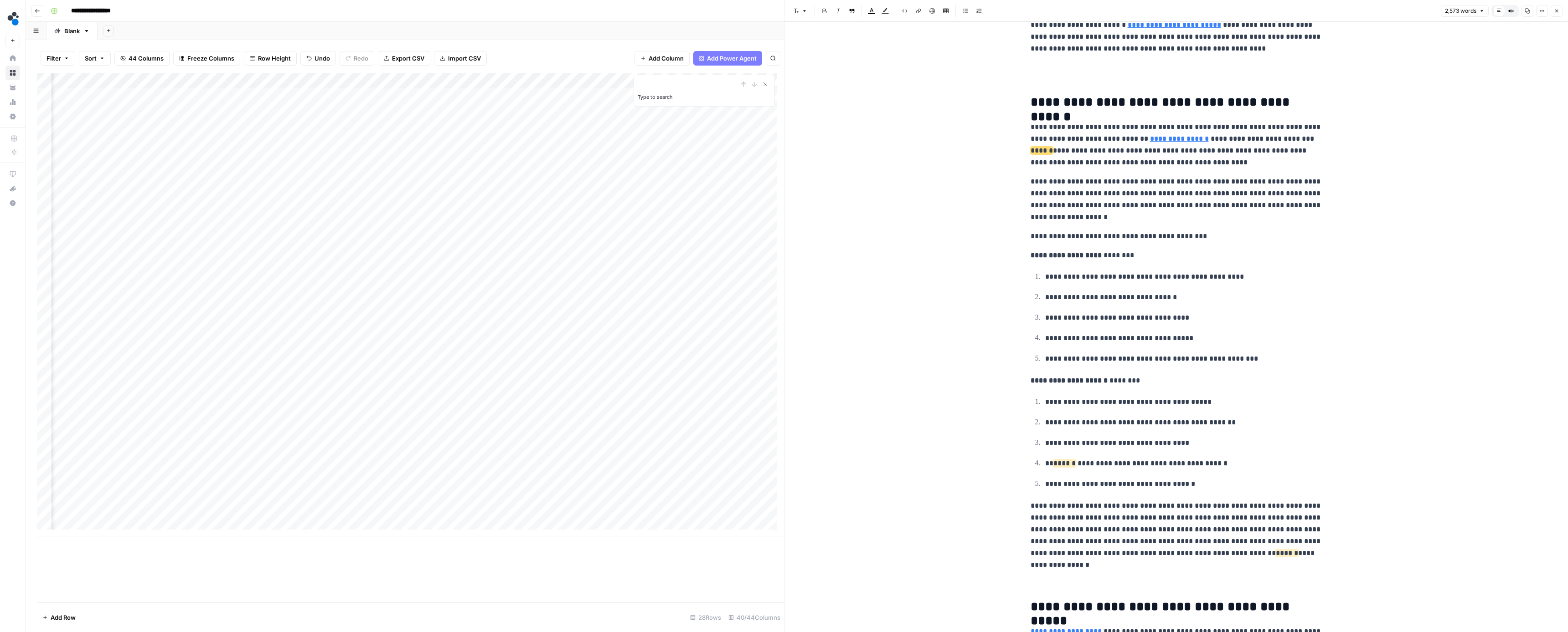
scroll to position [2676, 0]
drag, startPoint x: 1290, startPoint y: 524, endPoint x: 1198, endPoint y: 524, distance: 92.0
click at [1198, 524] on p "**********" at bounding box center [1176, 527] width 292 height 59
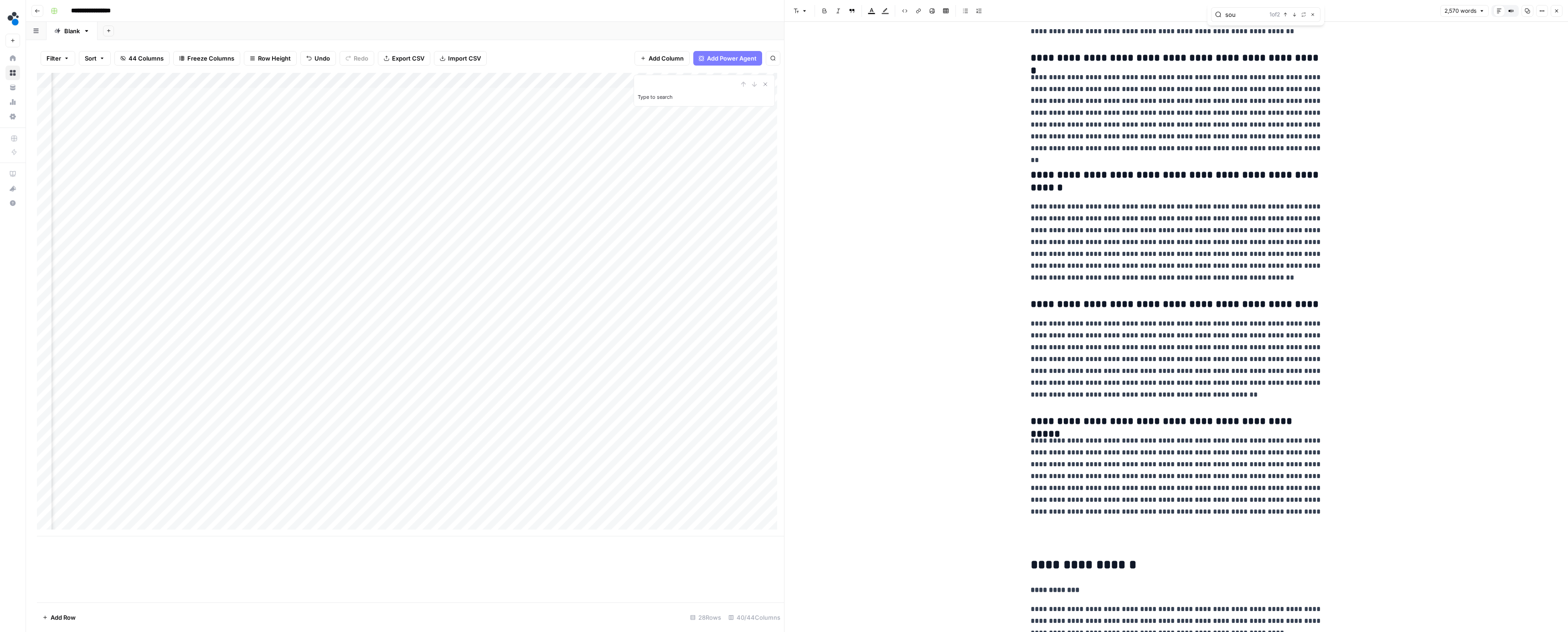
scroll to position [4919, 0]
type input "source"
click at [1295, 15] on icon "button" at bounding box center [1294, 14] width 4 height 4
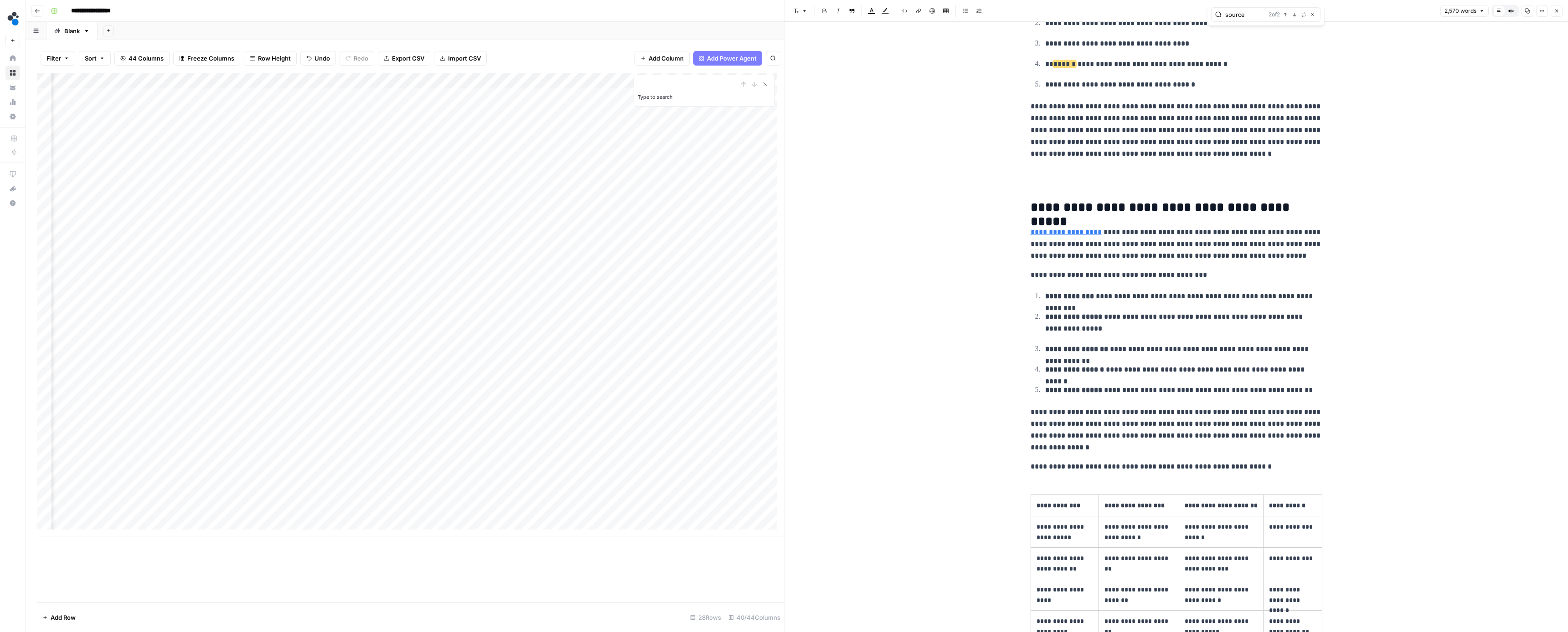
click at [1295, 15] on icon "button" at bounding box center [1294, 14] width 4 height 4
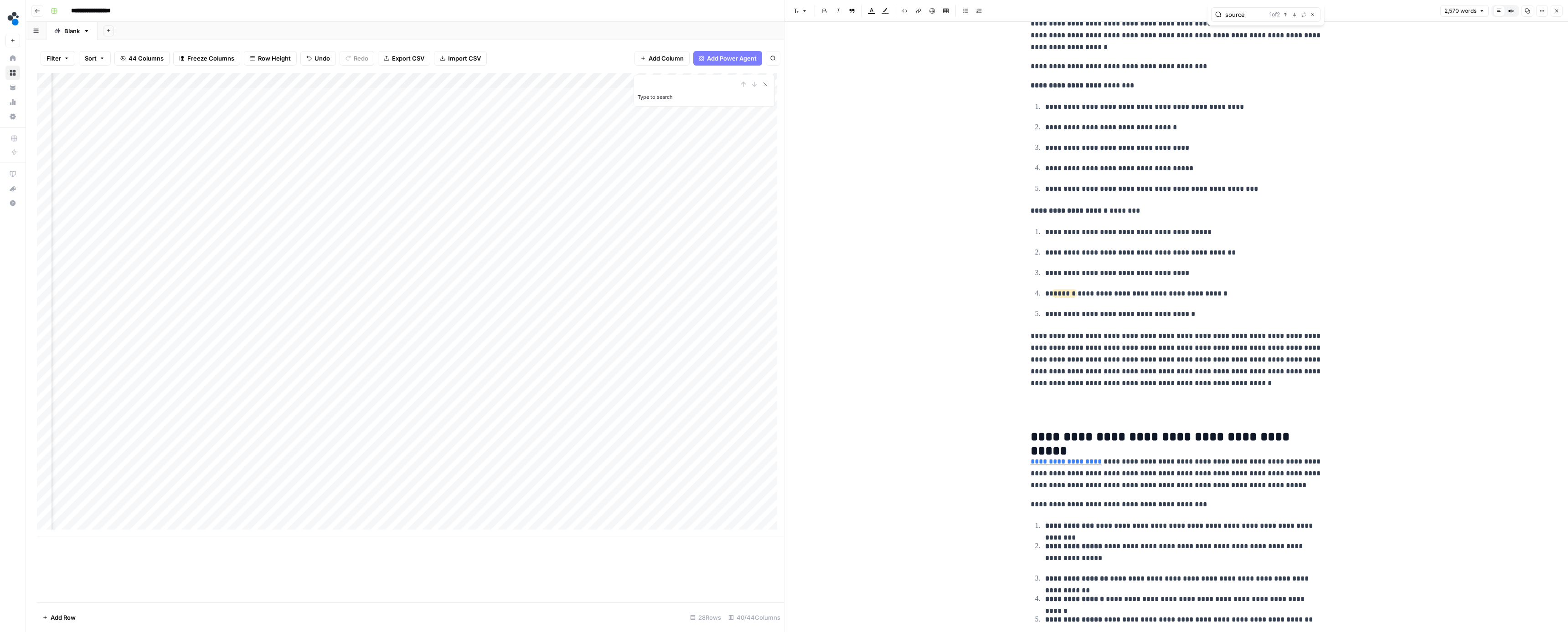
scroll to position [2765, 0]
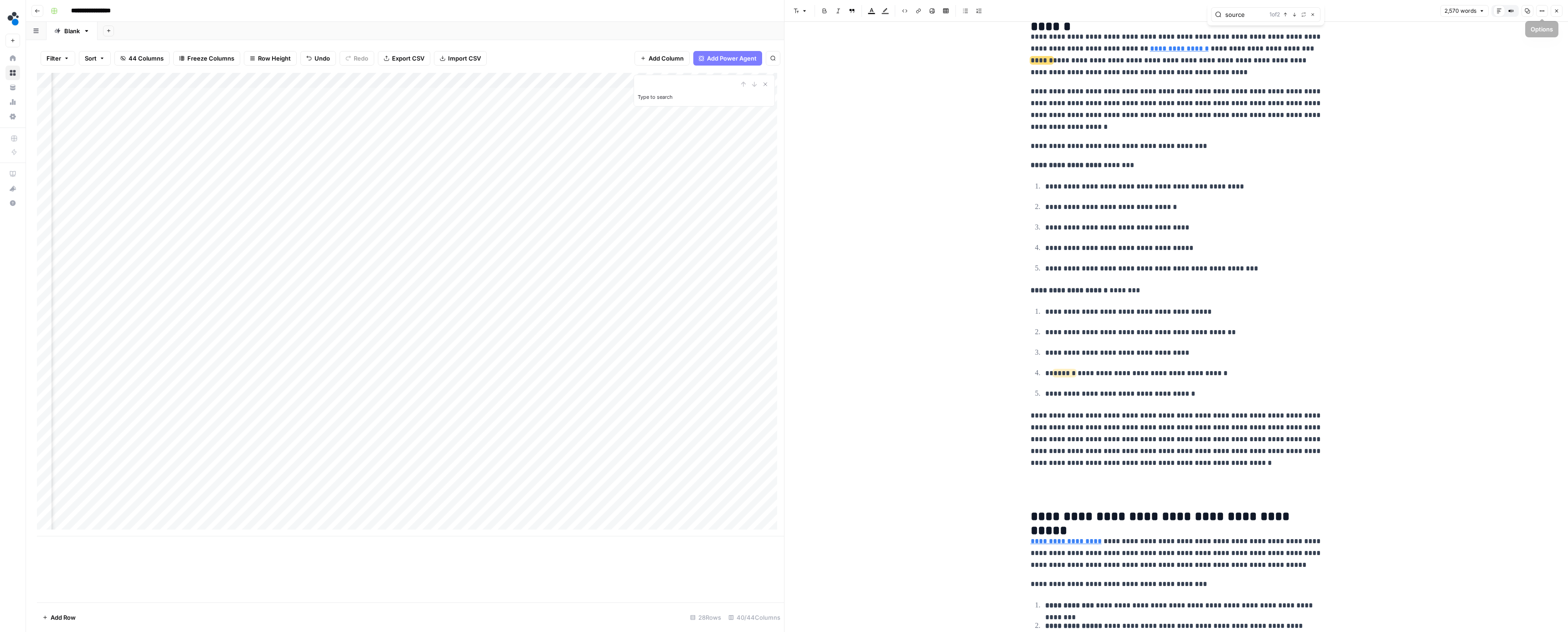
click at [1551, 12] on button "Close" at bounding box center [1556, 10] width 12 height 12
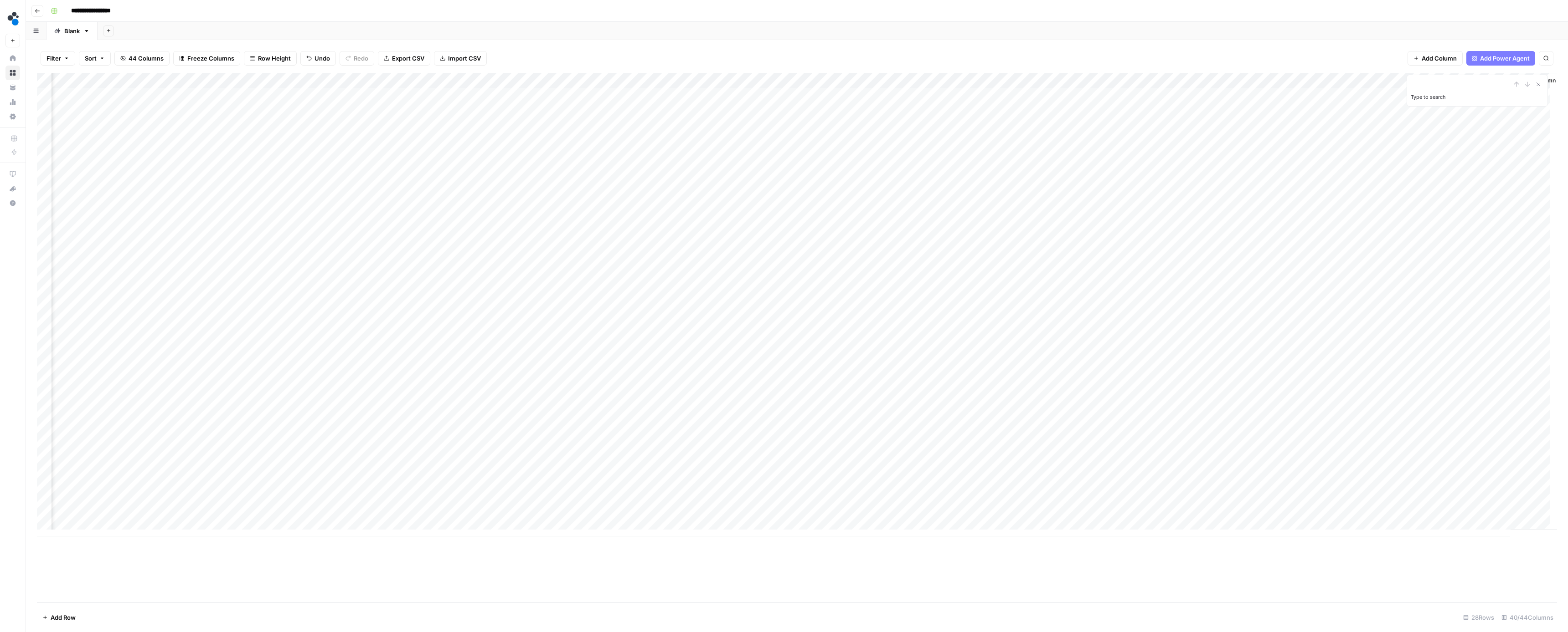
click at [1475, 206] on div "Add Column" at bounding box center [797, 305] width 1520 height 464
click at [1472, 204] on div "Add Column" at bounding box center [797, 305] width 1520 height 464
click at [1467, 252] on button "Ready for review" at bounding box center [1469, 254] width 55 height 11
click at [1339, 218] on div "Add Column" at bounding box center [797, 305] width 1520 height 464
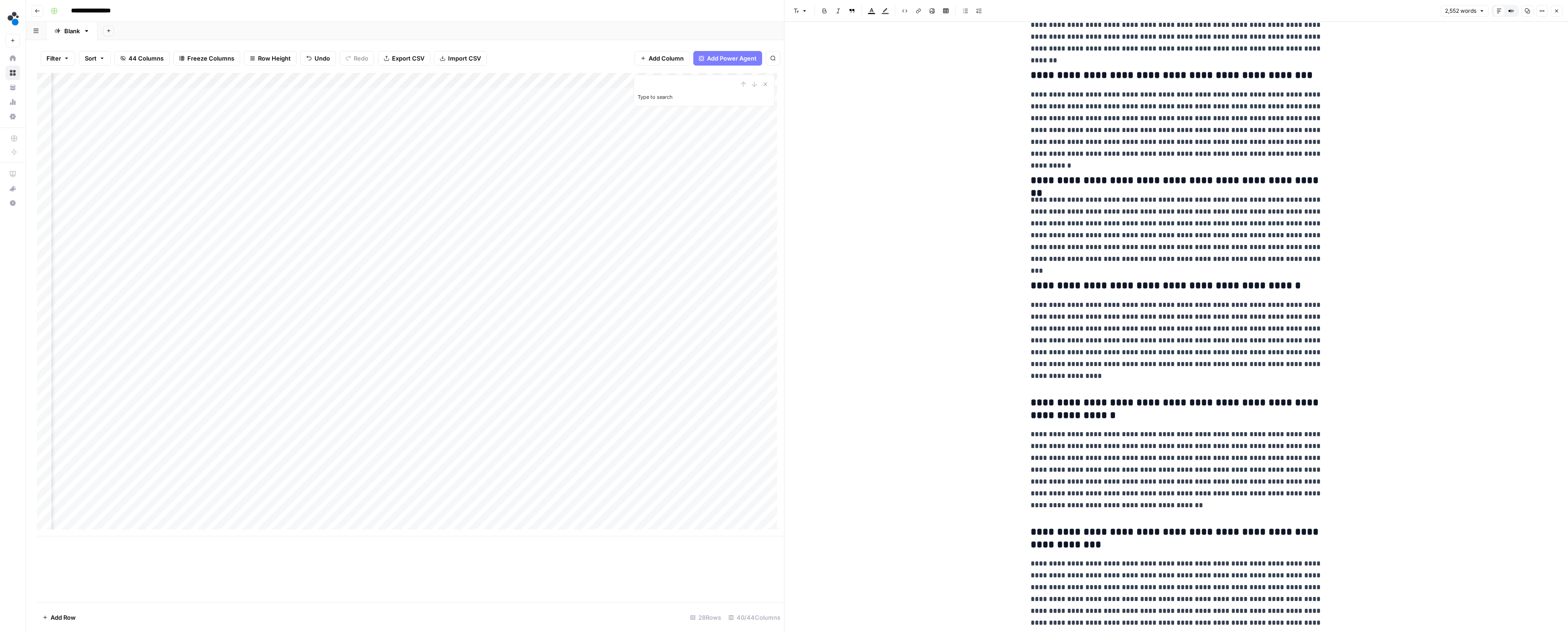
scroll to position [4450, 0]
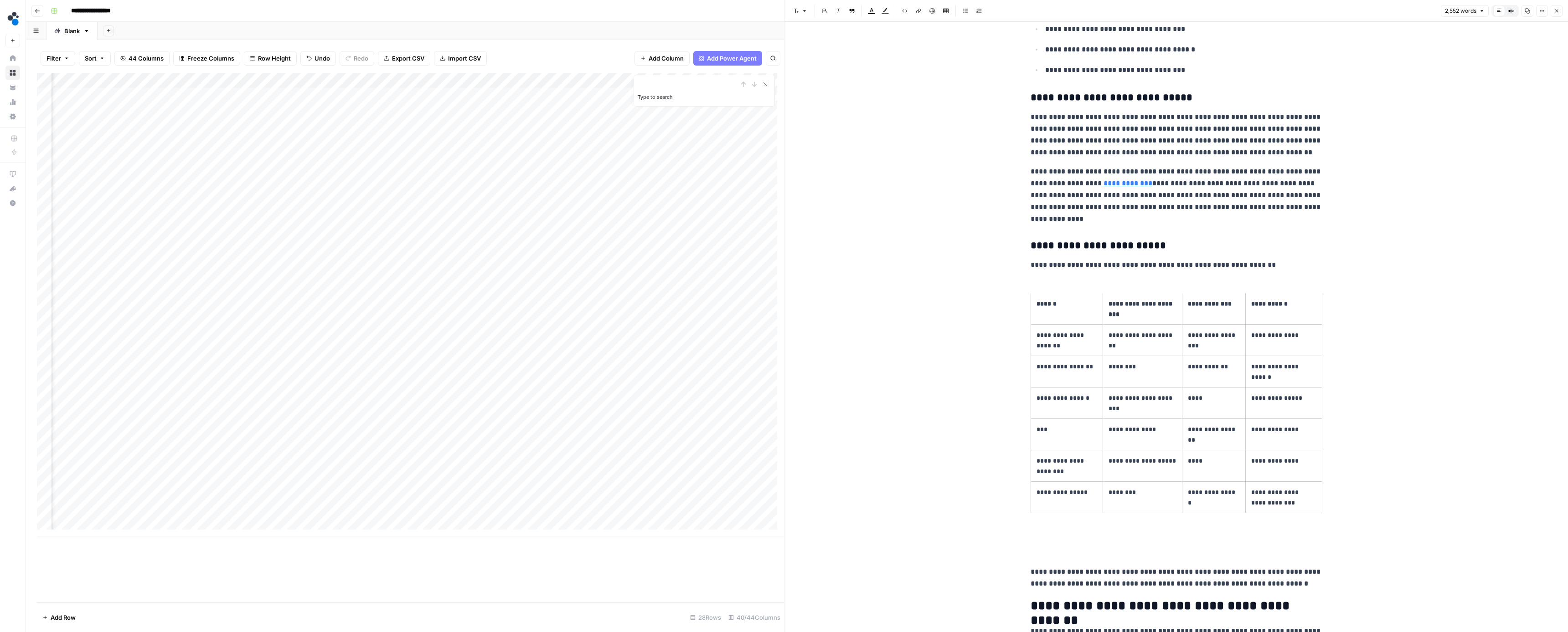
scroll to position [2995, 0]
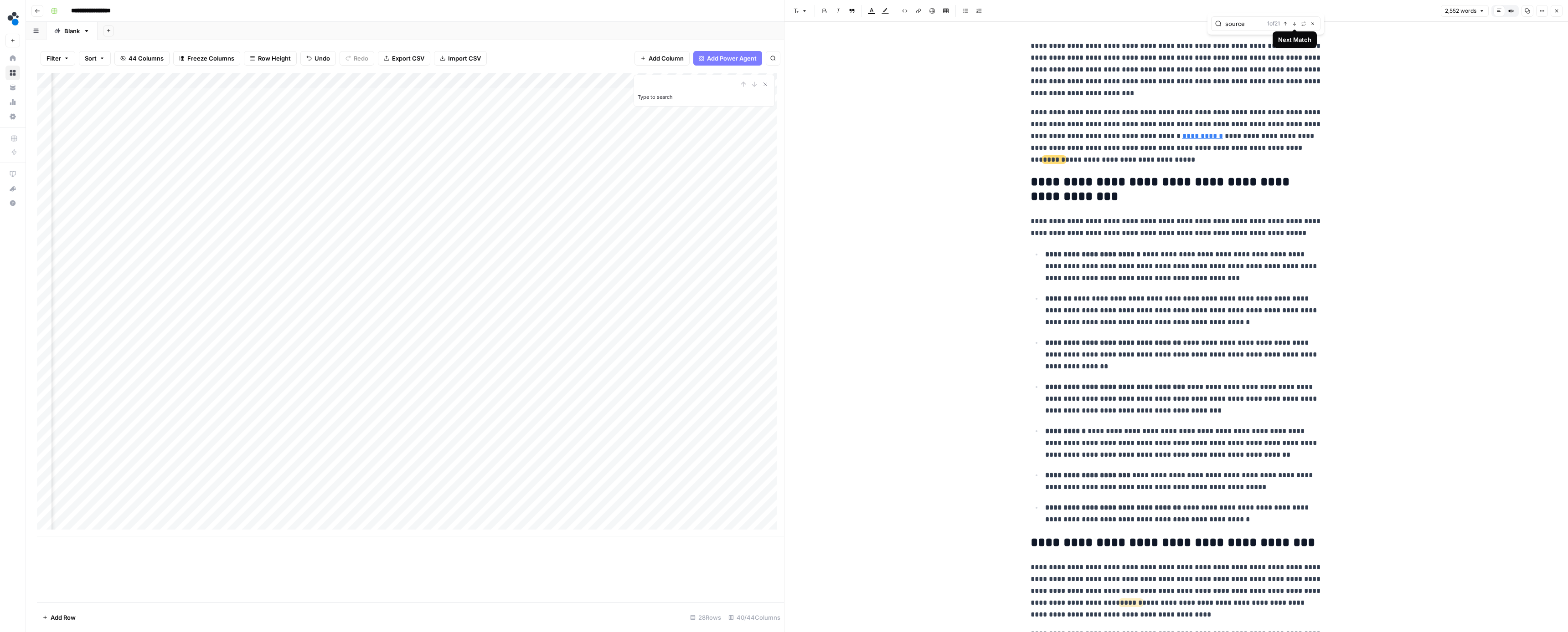
type input "source"
click at [1293, 24] on icon "button" at bounding box center [1294, 23] width 4 height 4
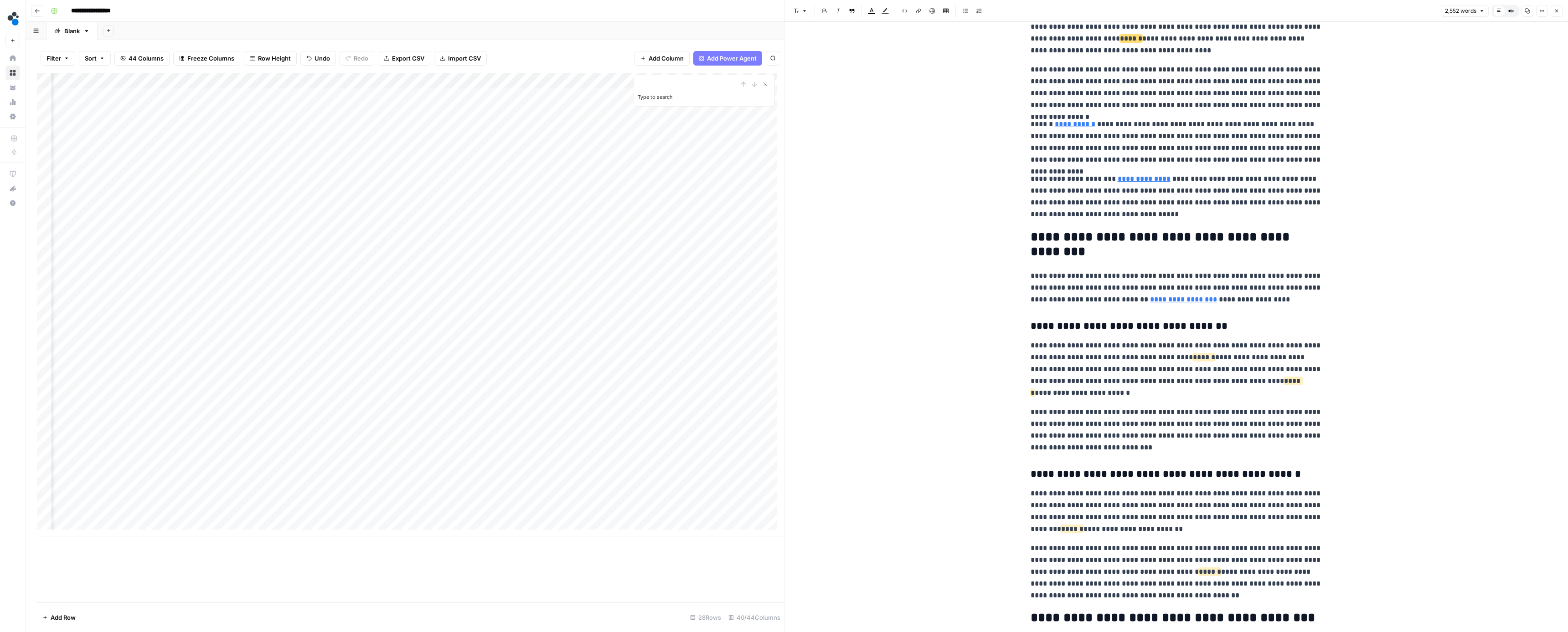
click at [1176, 36] on p "**********" at bounding box center [1176, 27] width 292 height 59
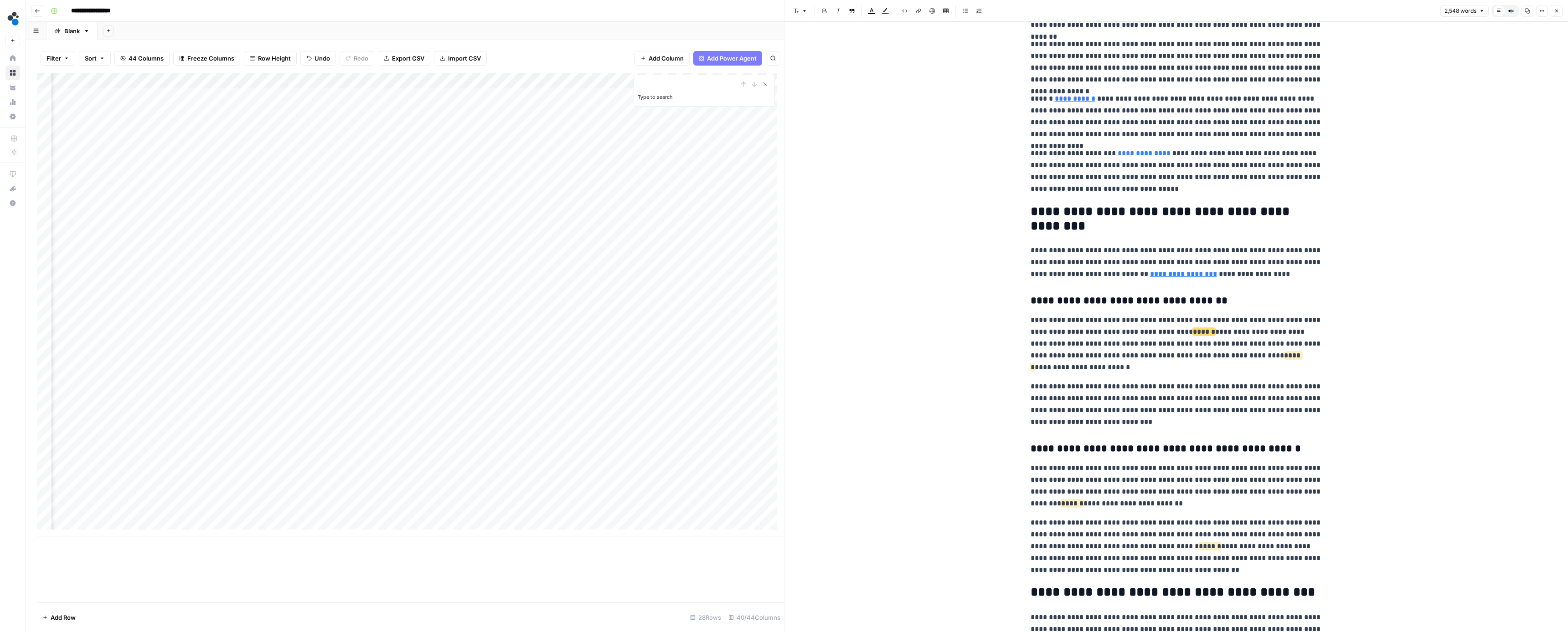
scroll to position [648, 0]
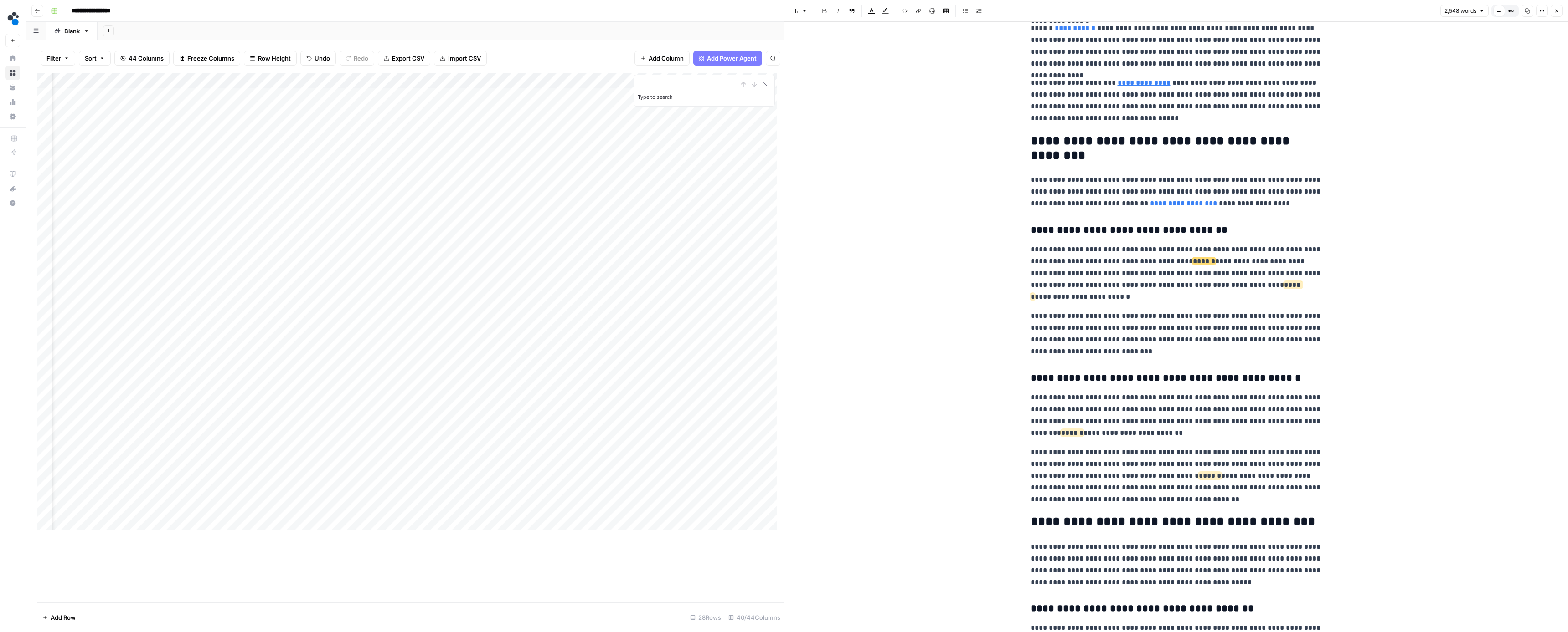
click at [1113, 294] on p "**********" at bounding box center [1176, 273] width 292 height 59
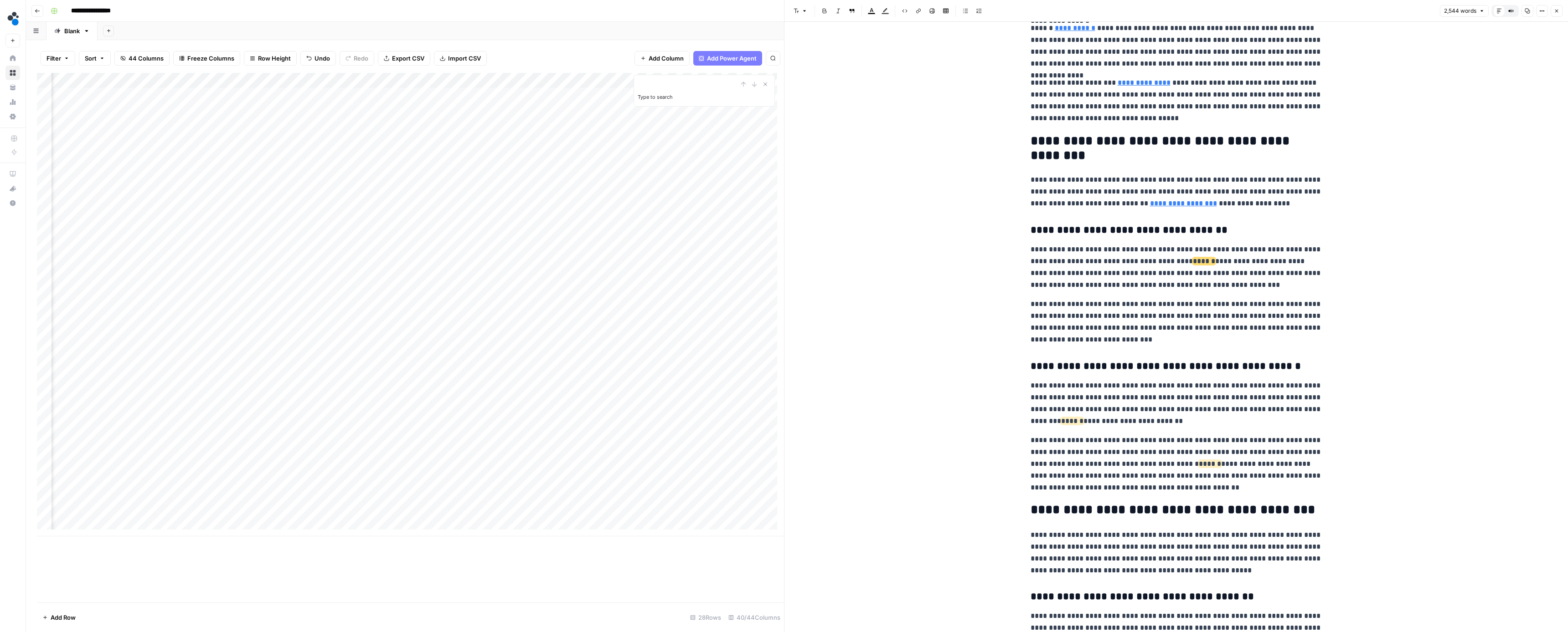
click at [1059, 473] on p "**********" at bounding box center [1176, 464] width 292 height 59
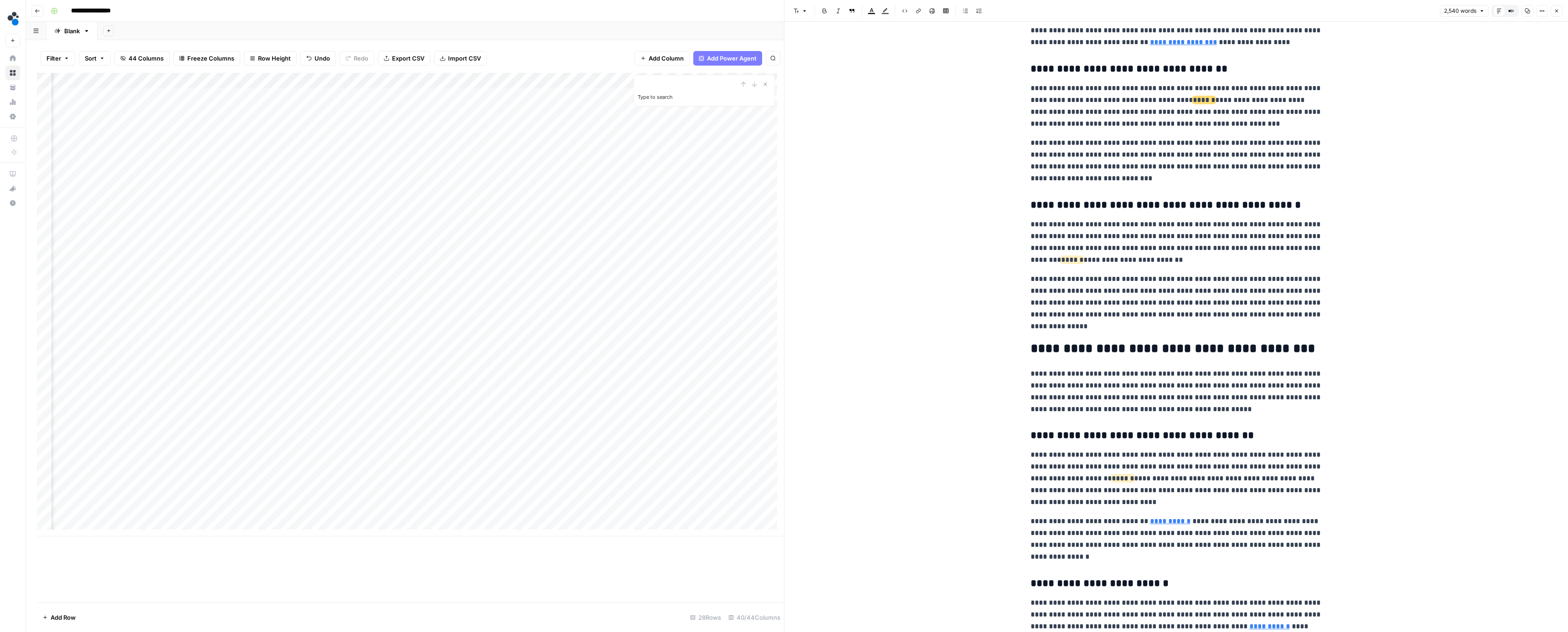
scroll to position [822, 0]
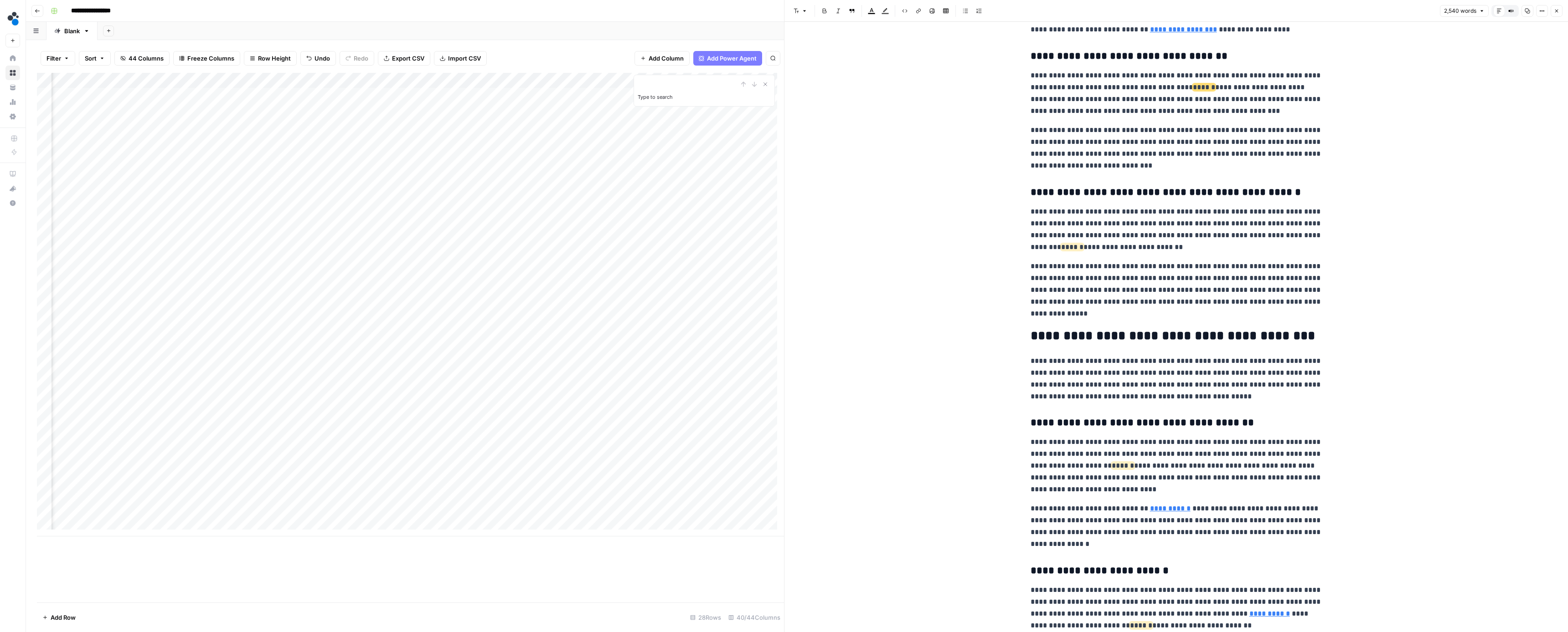
click at [1186, 462] on p "**********" at bounding box center [1176, 465] width 292 height 59
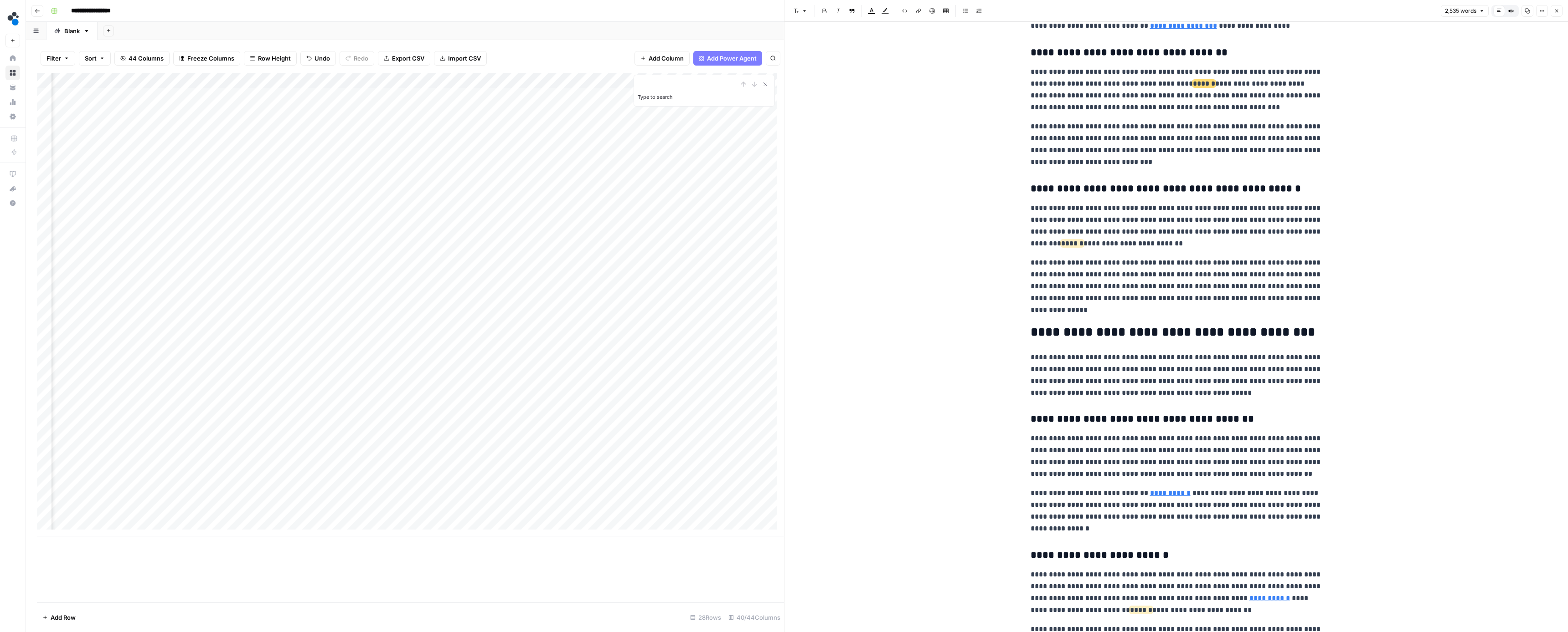
scroll to position [1140, 0]
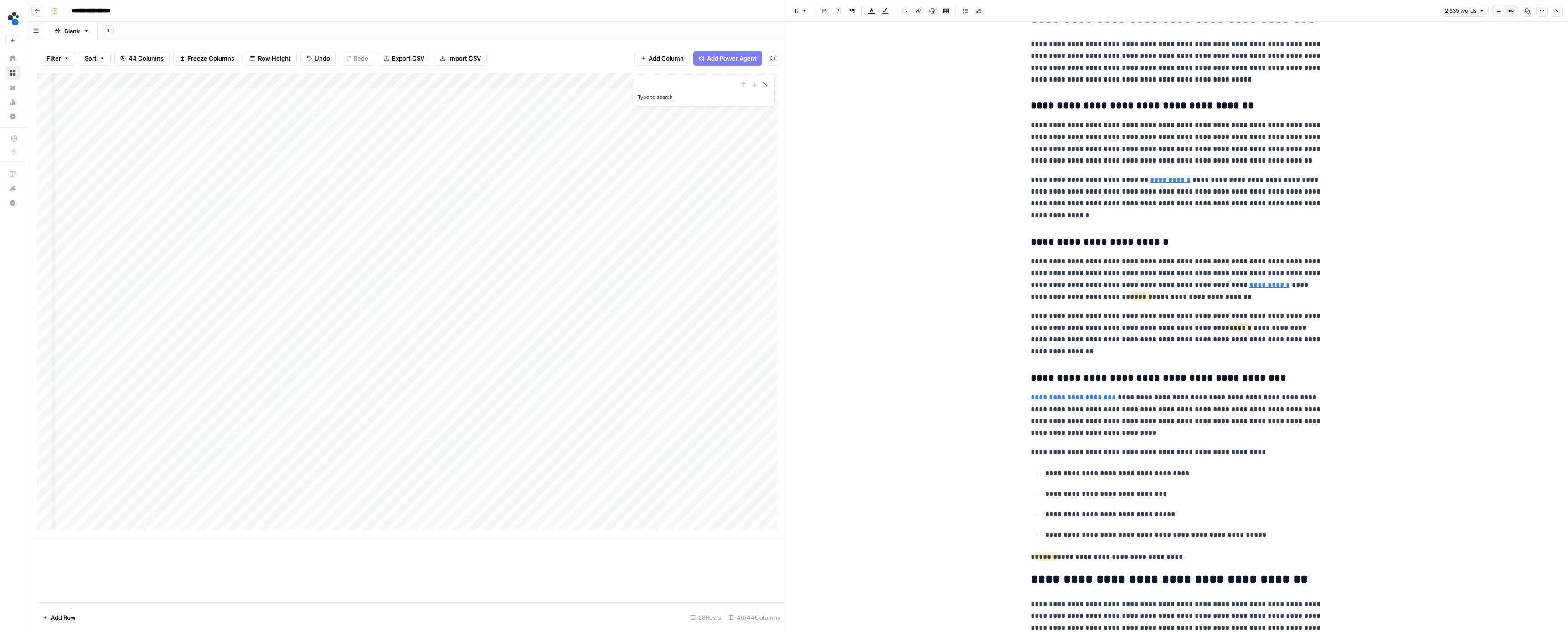
drag, startPoint x: 1220, startPoint y: 298, endPoint x: 1230, endPoint y: 313, distance: 18.0
drag, startPoint x: 1239, startPoint y: 330, endPoint x: 1239, endPoint y: 257, distance: 73.0
click at [1239, 257] on p "**********" at bounding box center [1176, 279] width 292 height 47
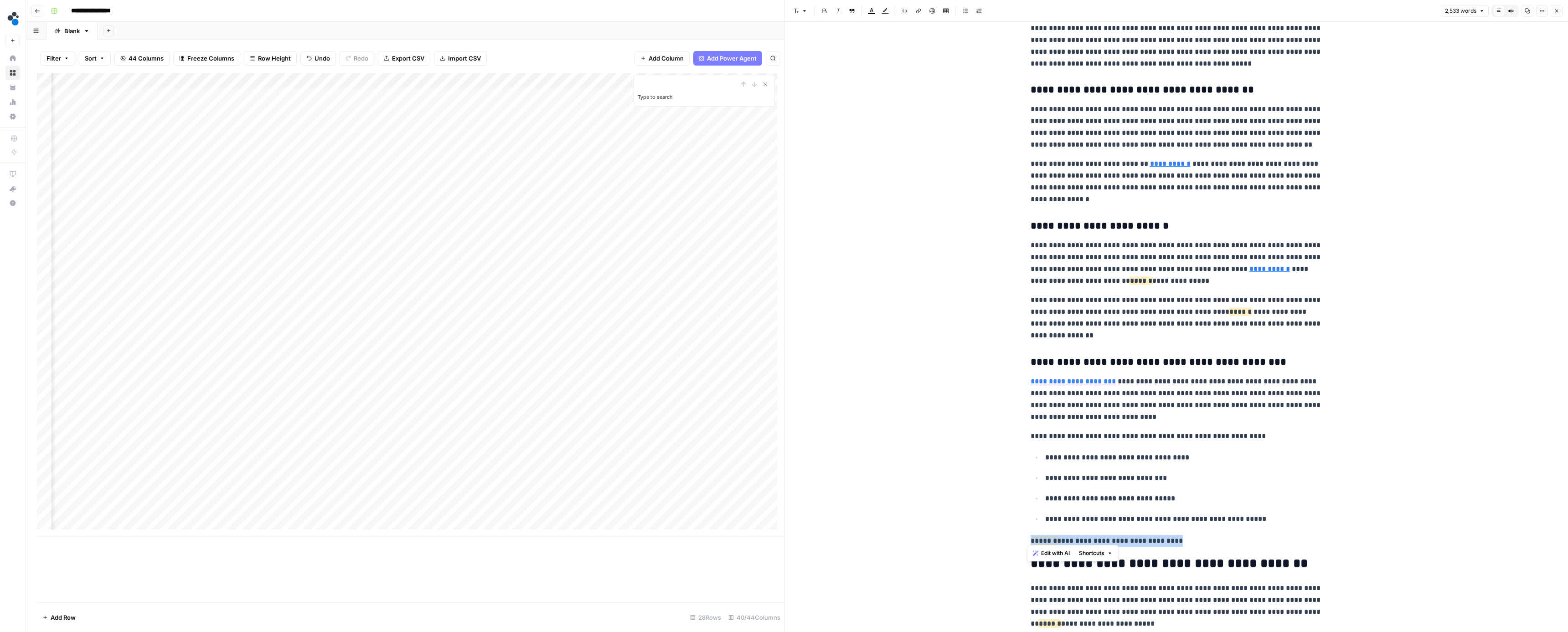
drag, startPoint x: 1152, startPoint y: 534, endPoint x: 1010, endPoint y: 529, distance: 142.1
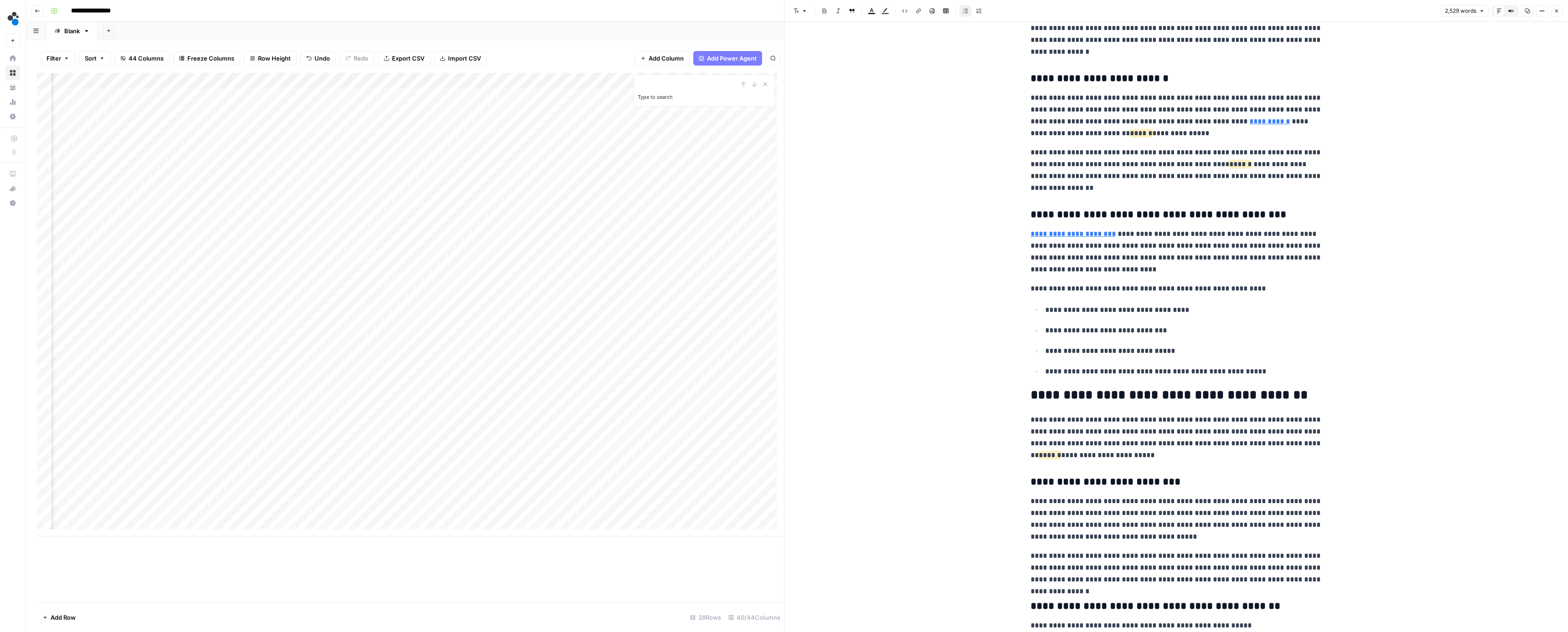
scroll to position [1367, 0]
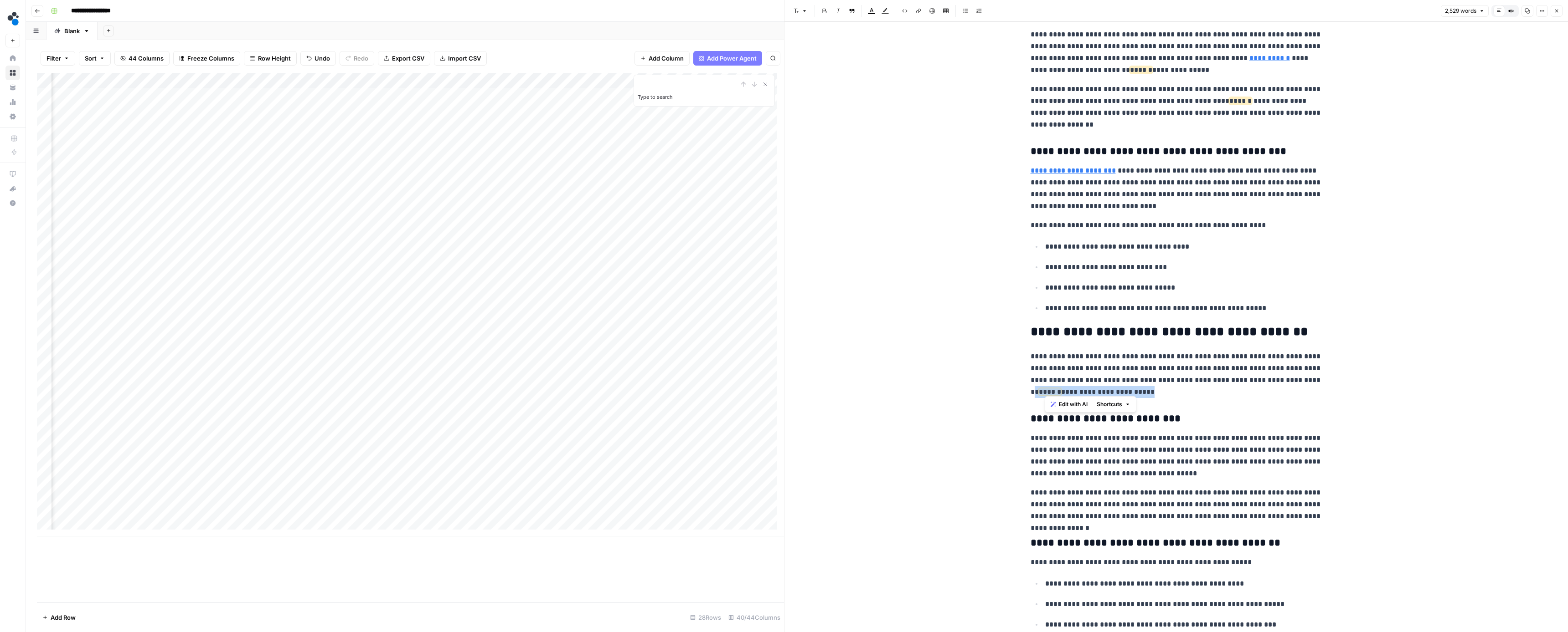
drag, startPoint x: 1160, startPoint y: 386, endPoint x: 1003, endPoint y: 391, distance: 157.1
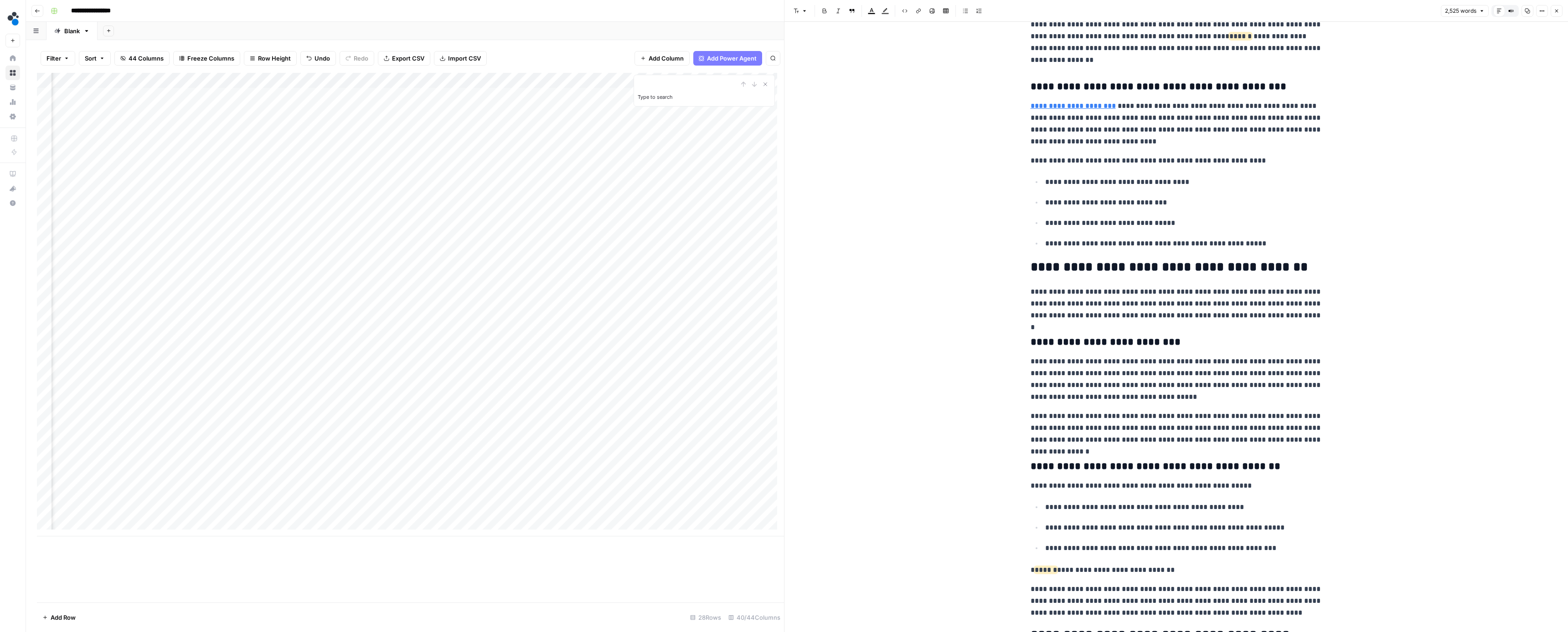
scroll to position [1505, 0]
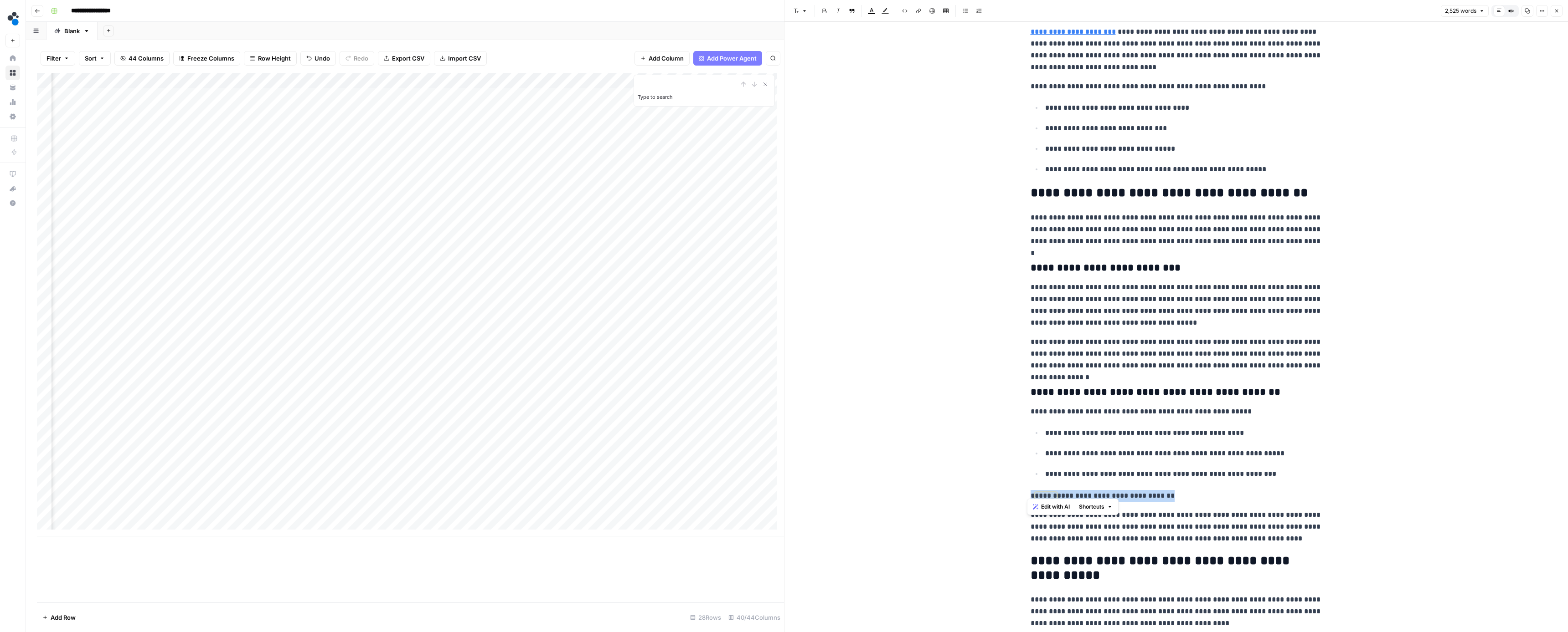
drag, startPoint x: 1171, startPoint y: 490, endPoint x: 1023, endPoint y: 492, distance: 148.0
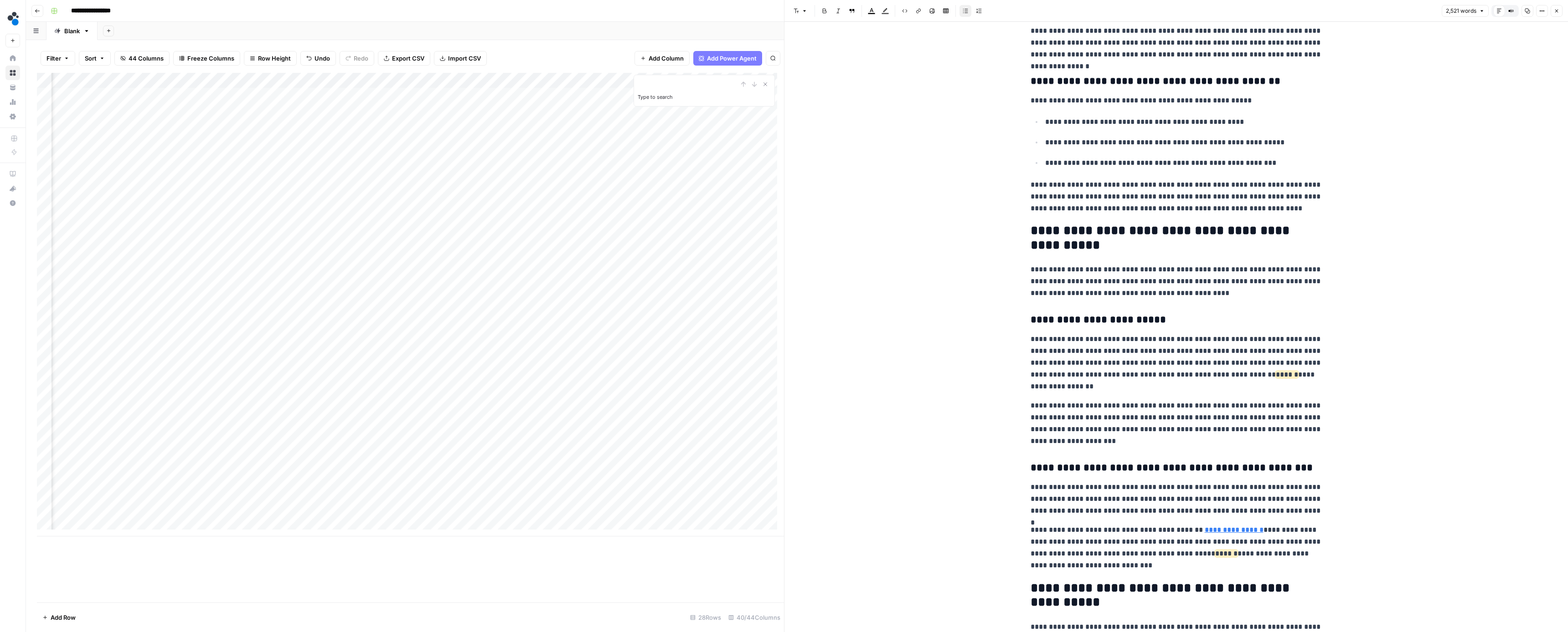
scroll to position [1816, 0]
drag, startPoint x: 1225, startPoint y: 368, endPoint x: 1247, endPoint y: 369, distance: 22.0
click at [1247, 369] on p "**********" at bounding box center [1176, 363] width 292 height 59
click at [1276, 371] on span "******" at bounding box center [1287, 374] width 23 height 7
drag, startPoint x: 1242, startPoint y: 374, endPoint x: 1237, endPoint y: 369, distance: 7.1
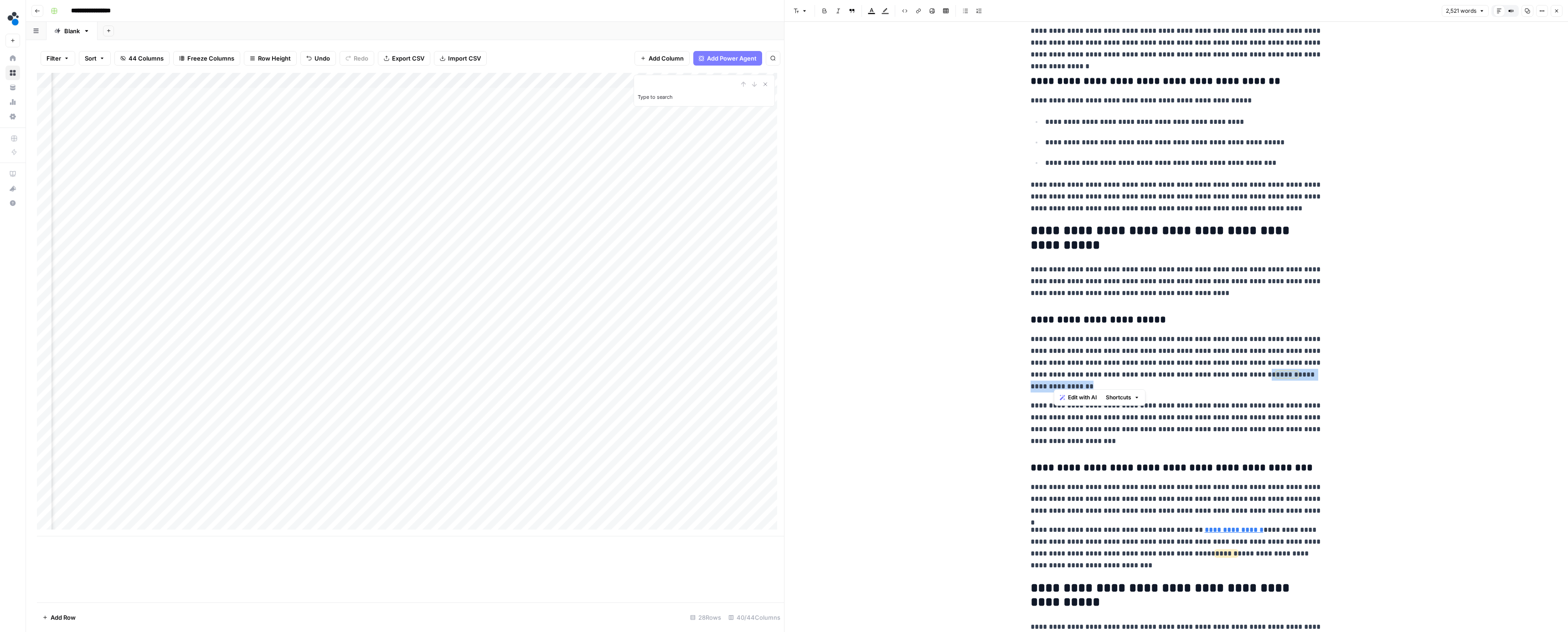
click at [1237, 369] on p "**********" at bounding box center [1176, 363] width 292 height 59
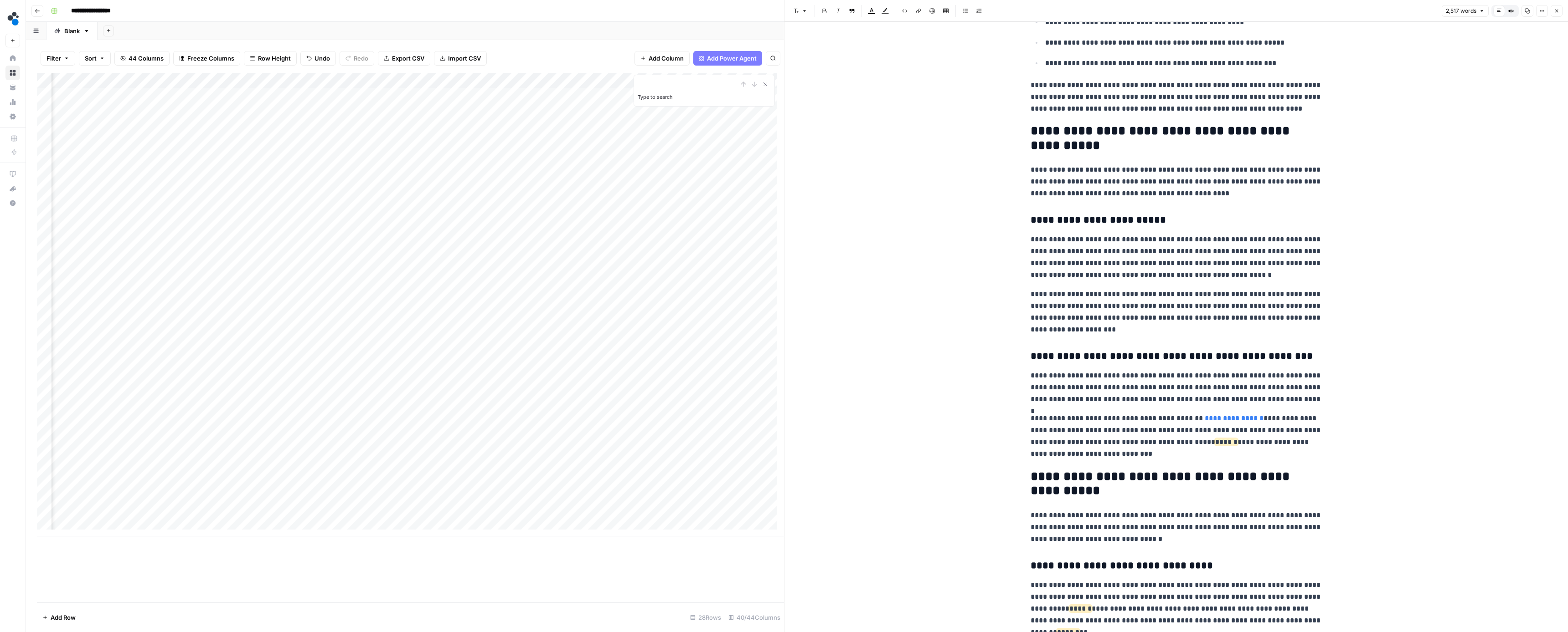
scroll to position [1970, 0]
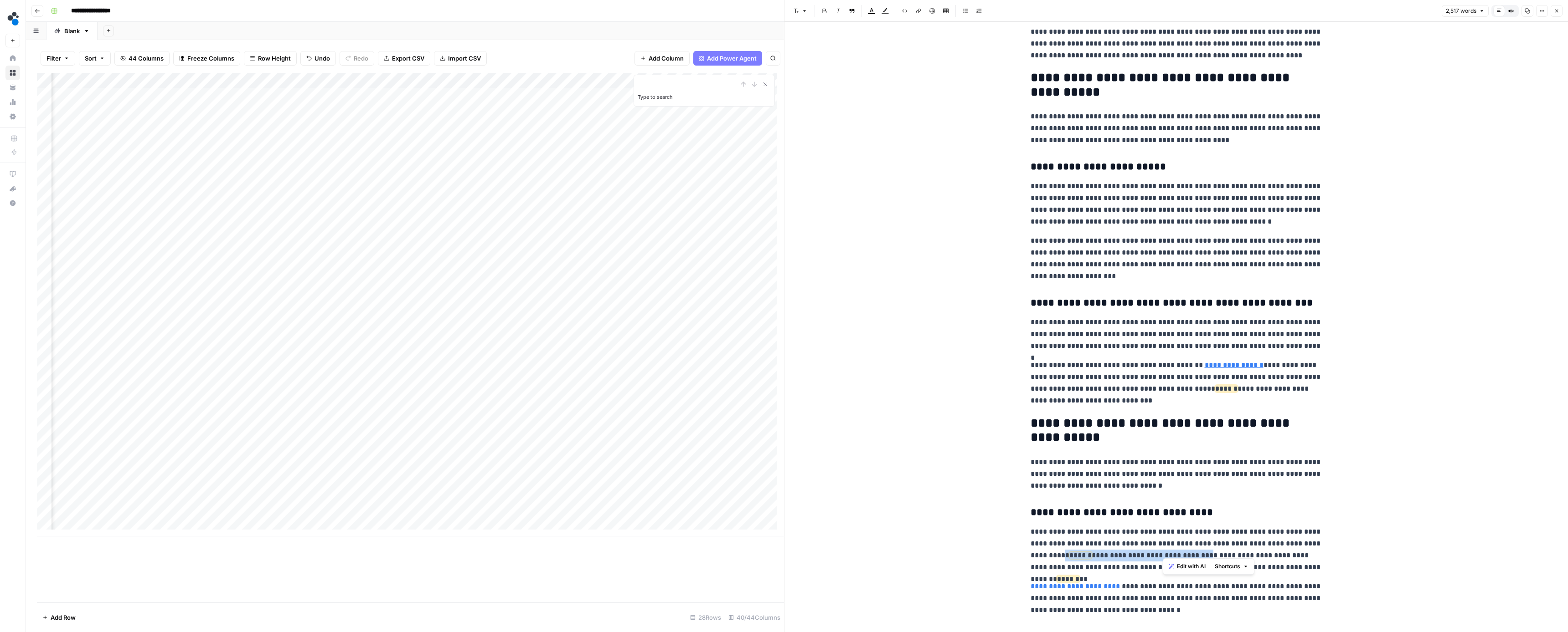
drag, startPoint x: 1163, startPoint y: 550, endPoint x: 1021, endPoint y: 553, distance: 142.0
click at [1021, 553] on div "**********" at bounding box center [1176, 537] width 783 height 4969
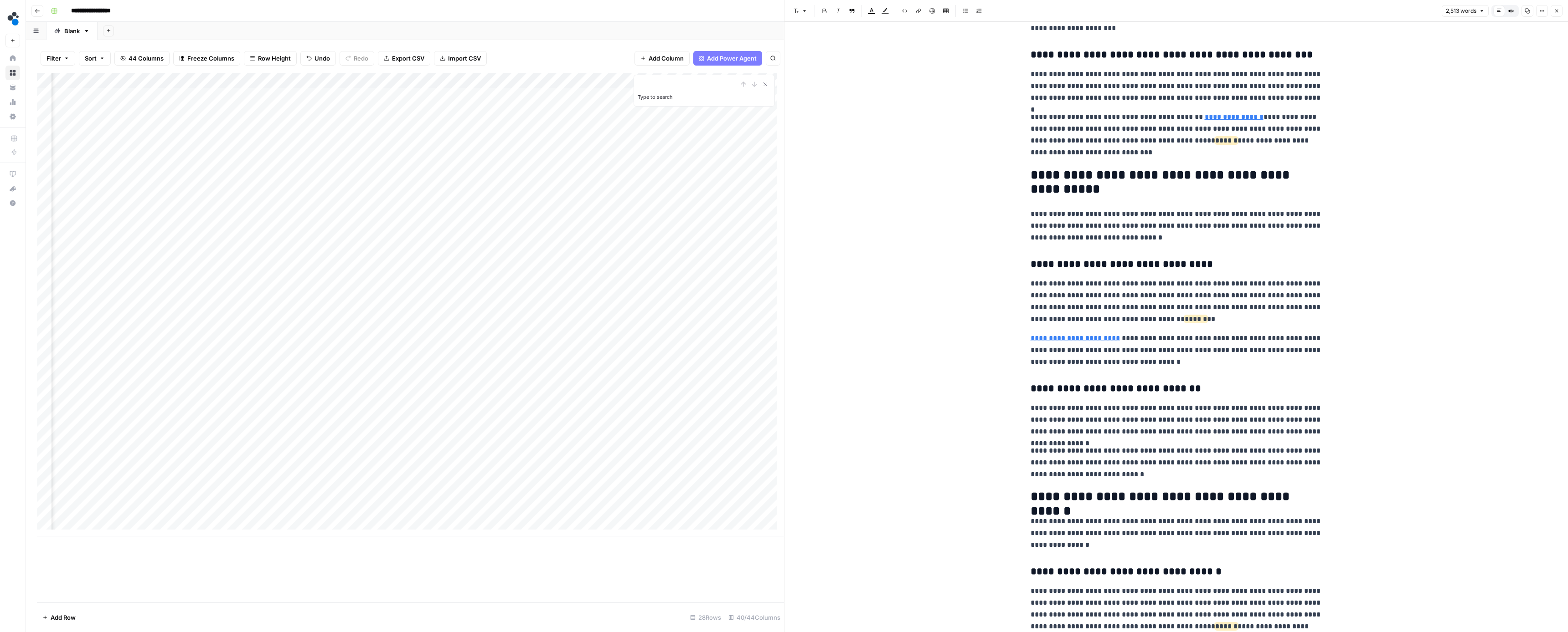
scroll to position [2296, 0]
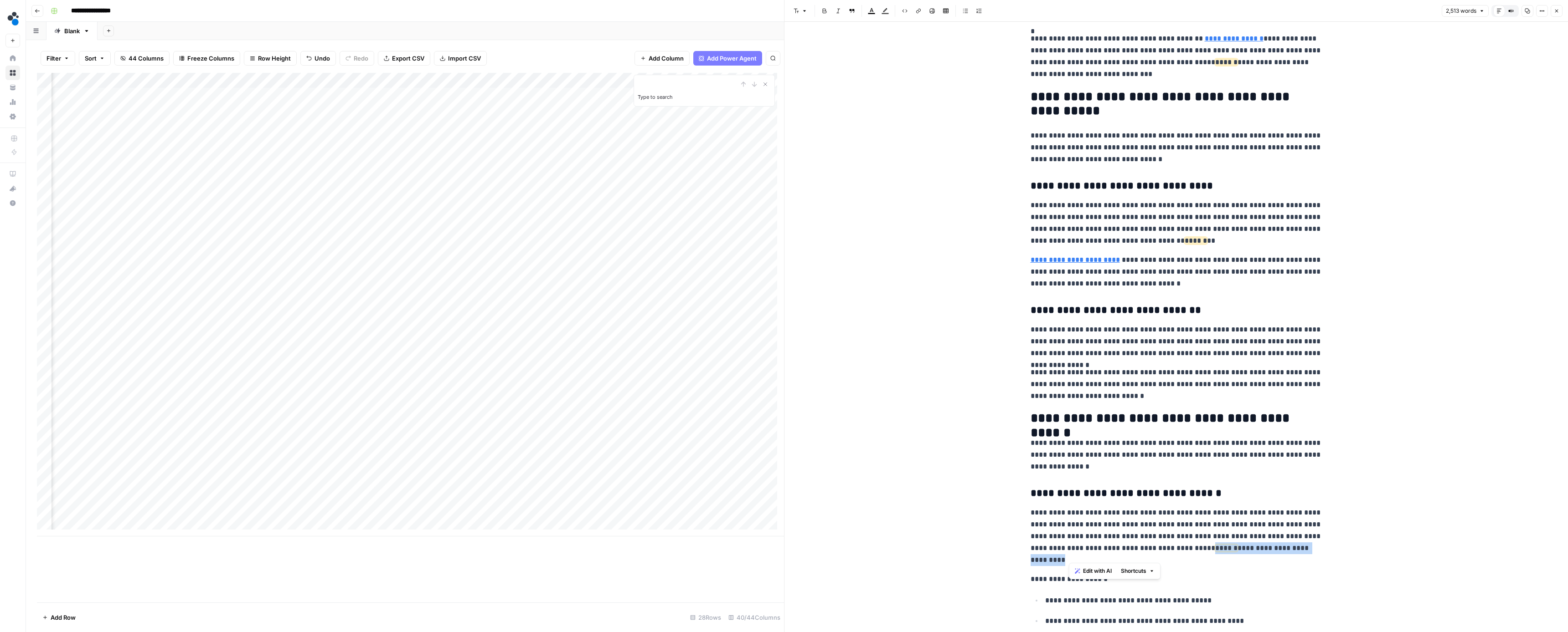
drag, startPoint x: 1117, startPoint y: 555, endPoint x: 1211, endPoint y: 544, distance: 94.6
click at [1211, 544] on p "**********" at bounding box center [1176, 536] width 292 height 59
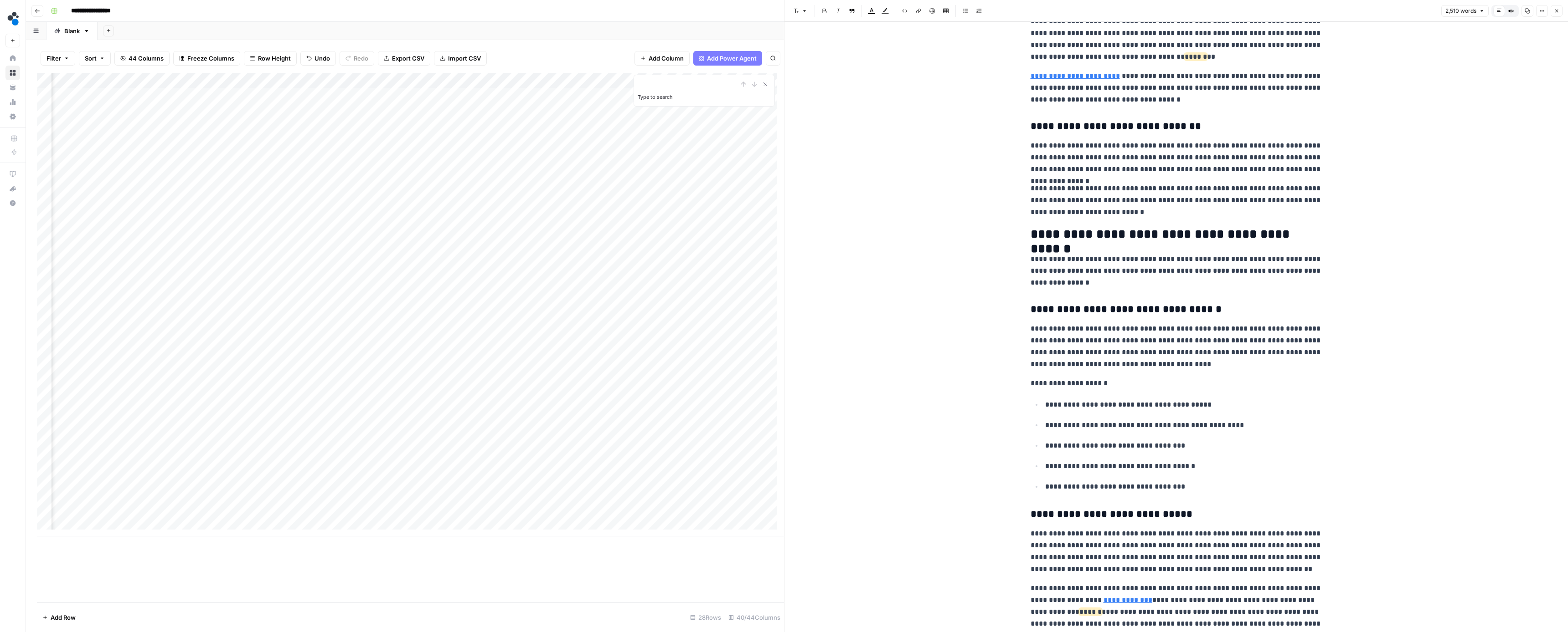
scroll to position [2544, 0]
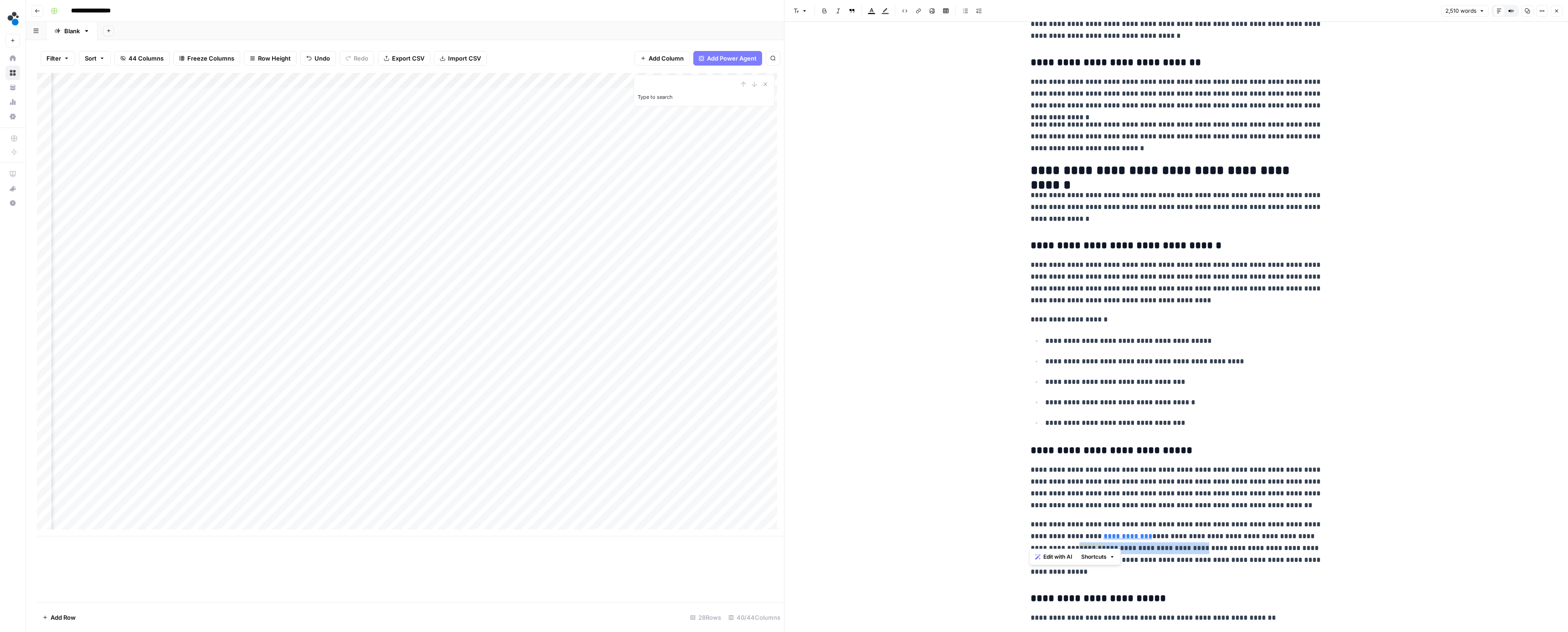
drag, startPoint x: 1143, startPoint y: 541, endPoint x: 1030, endPoint y: 543, distance: 113.0
click at [1031, 543] on p "**********" at bounding box center [1176, 548] width 292 height 59
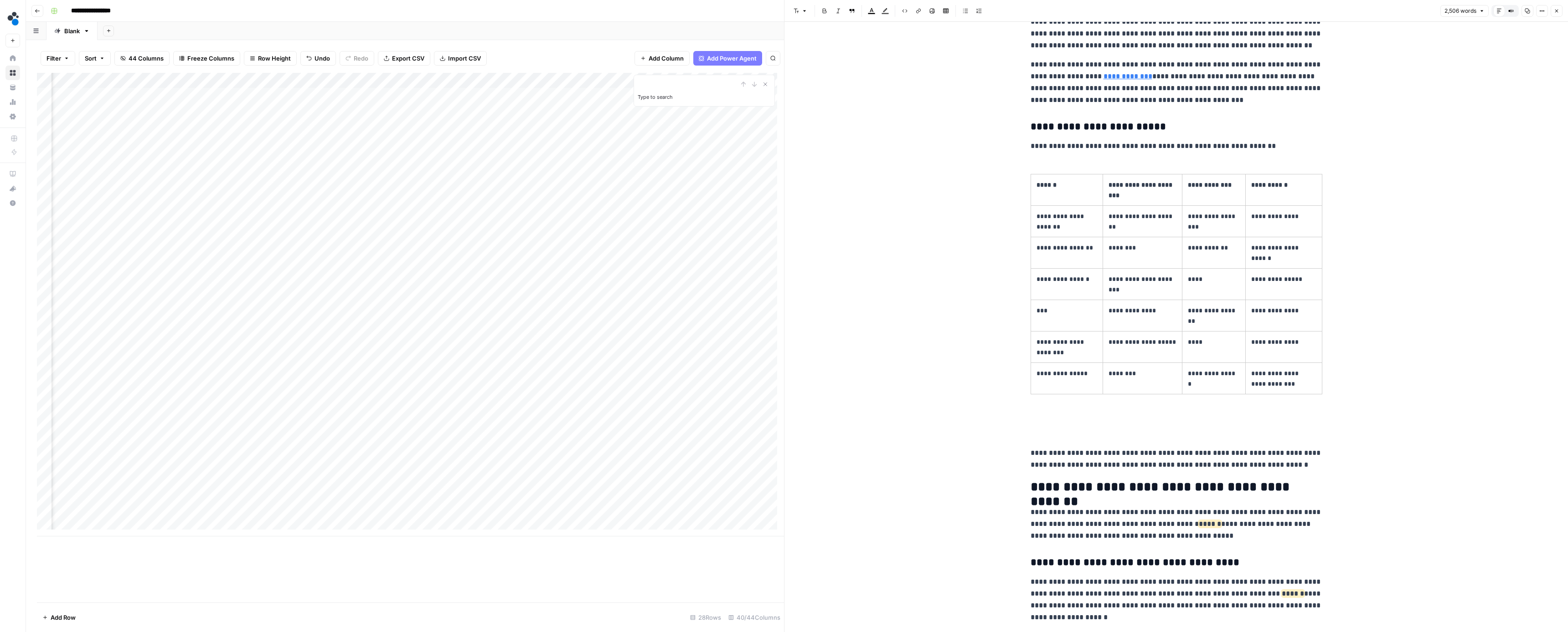
scroll to position [3006, 0]
drag, startPoint x: 1297, startPoint y: 515, endPoint x: 1180, endPoint y: 516, distance: 117.0
click at [1180, 516] on p "**********" at bounding box center [1176, 523] width 292 height 35
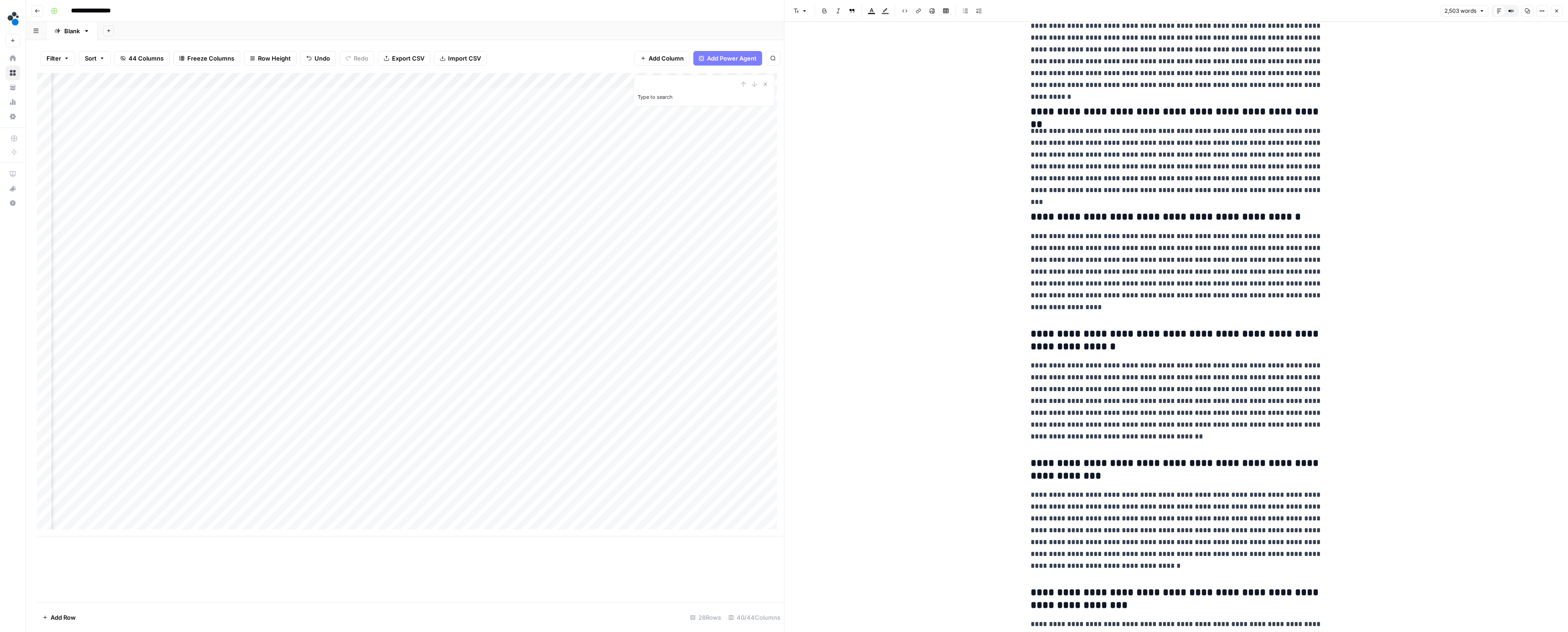
scroll to position [4326, 0]
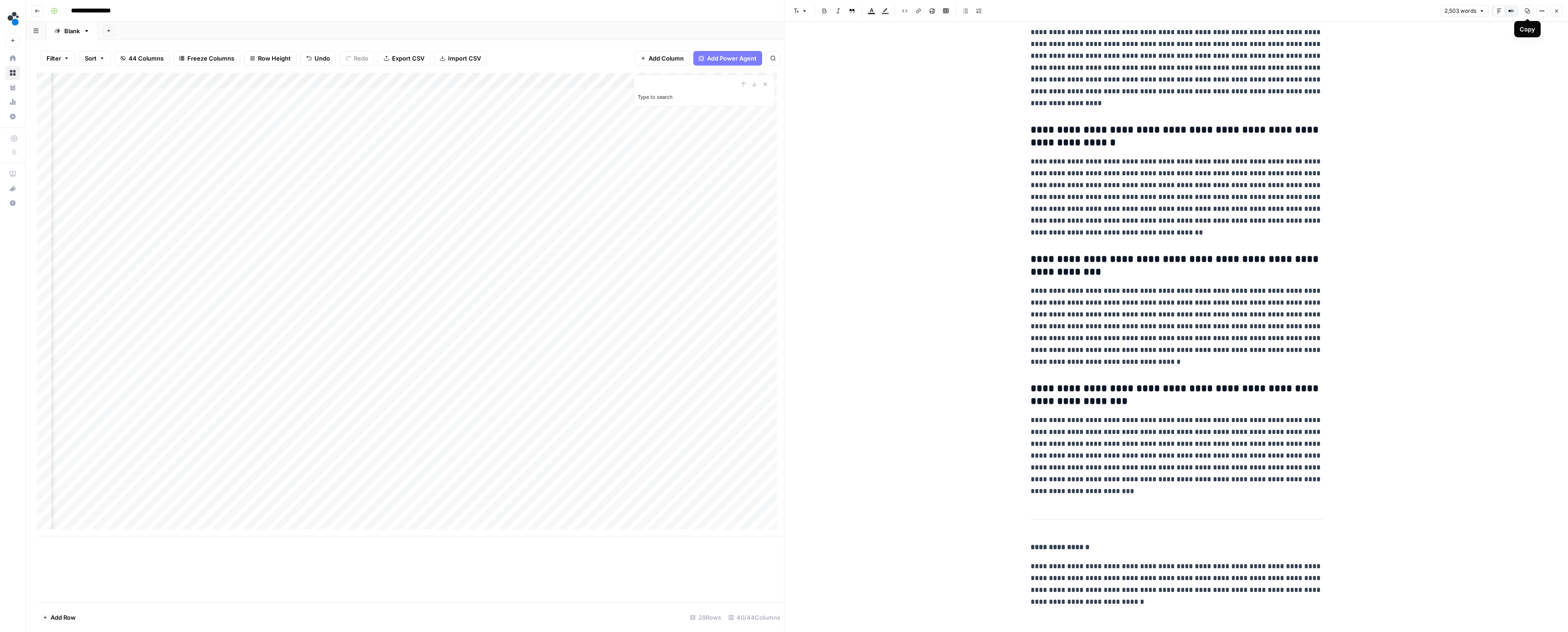
click at [1556, 12] on icon "button" at bounding box center [1556, 10] width 5 height 5
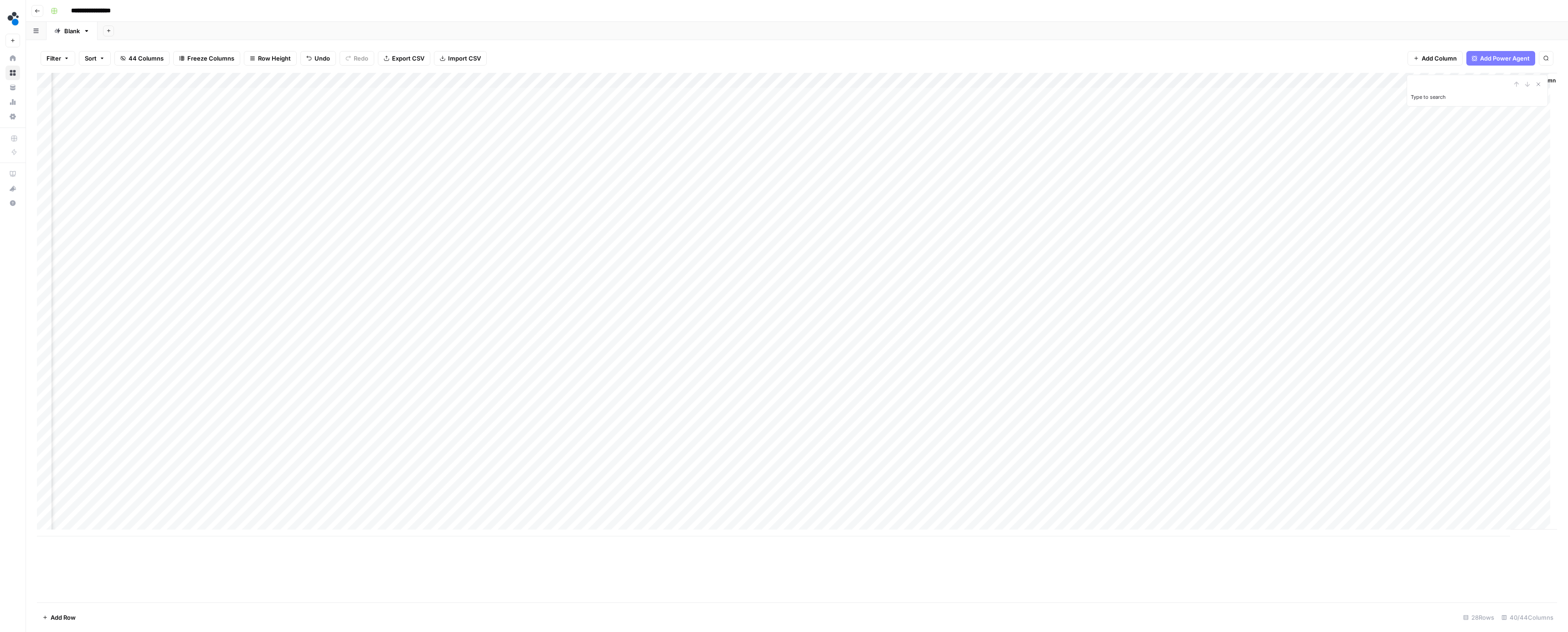
click at [1459, 220] on div "Add Column" at bounding box center [797, 305] width 1520 height 464
click at [1461, 268] on button "Ready for review" at bounding box center [1469, 269] width 55 height 11
click at [1336, 234] on div "Add Column" at bounding box center [797, 305] width 1520 height 464
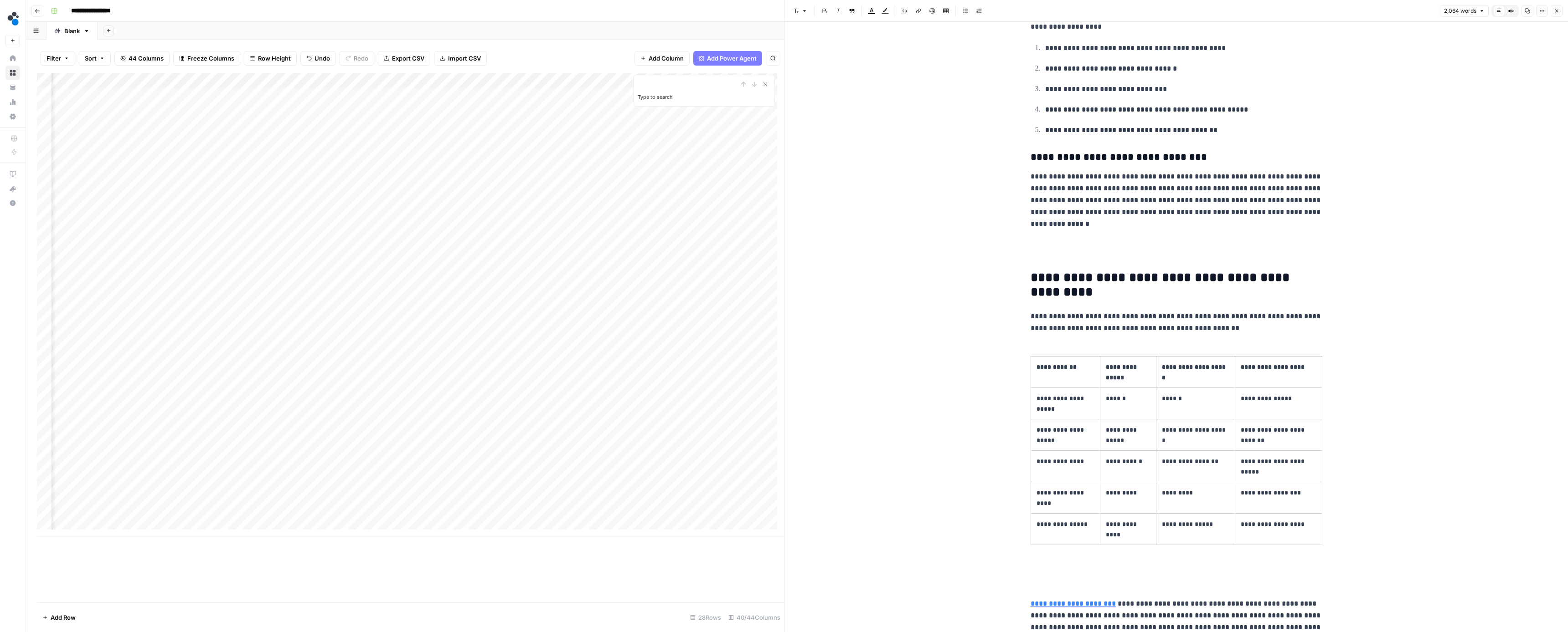
scroll to position [3098, 0]
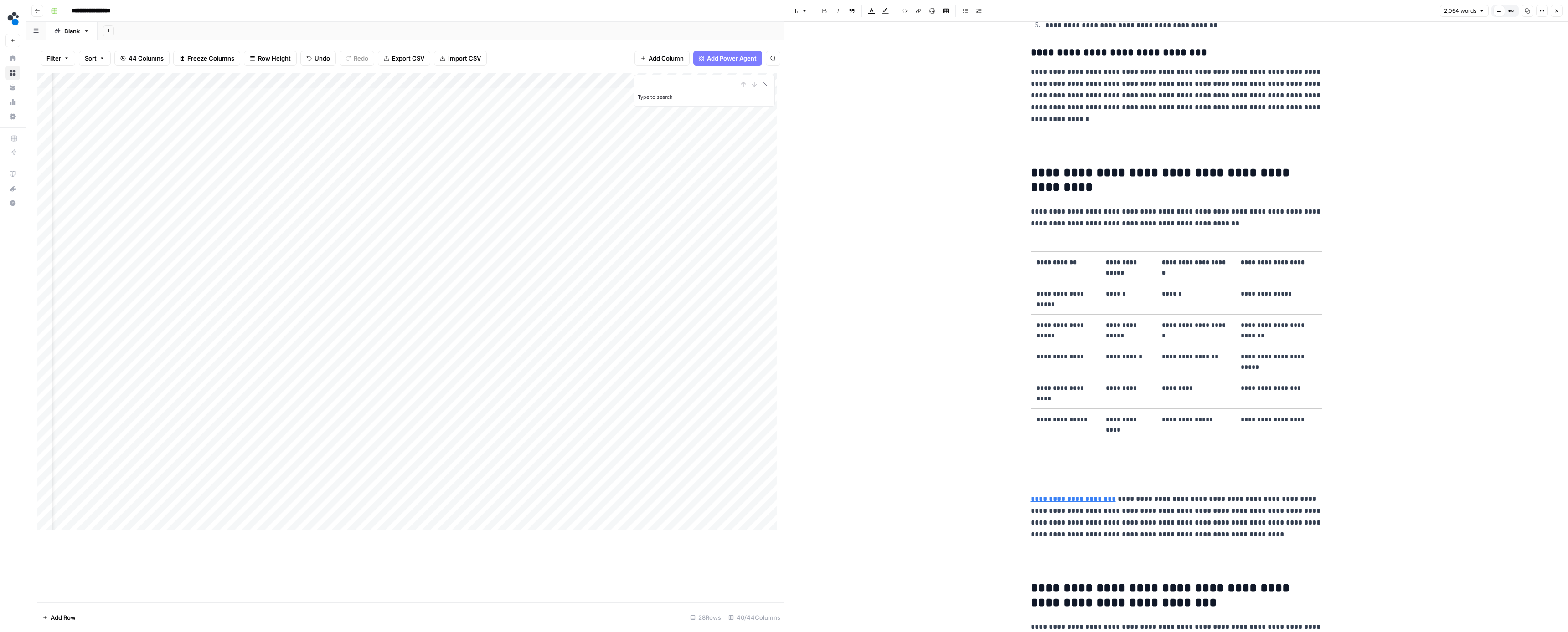
click at [1137, 102] on p "**********" at bounding box center [1176, 95] width 292 height 59
type input "source"
click at [1287, 15] on icon "button" at bounding box center [1285, 14] width 4 height 4
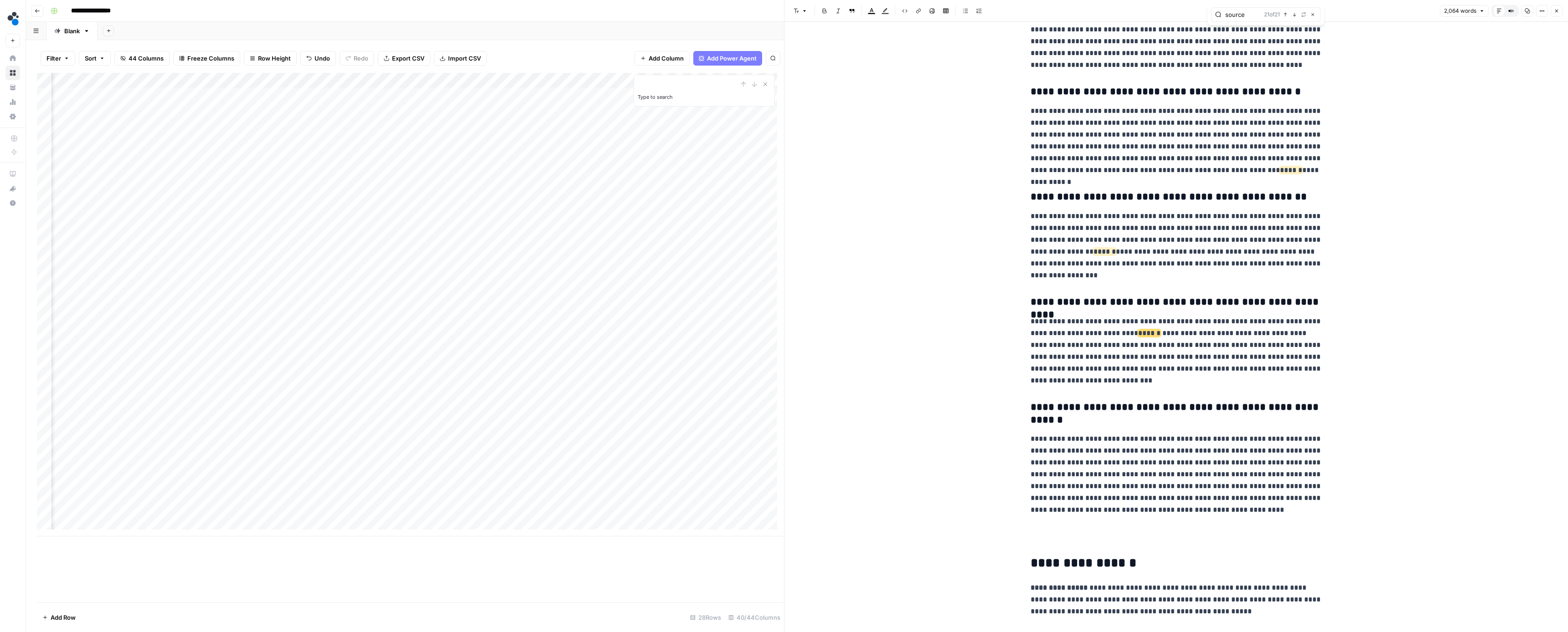
click at [1293, 16] on icon "button" at bounding box center [1294, 14] width 4 height 4
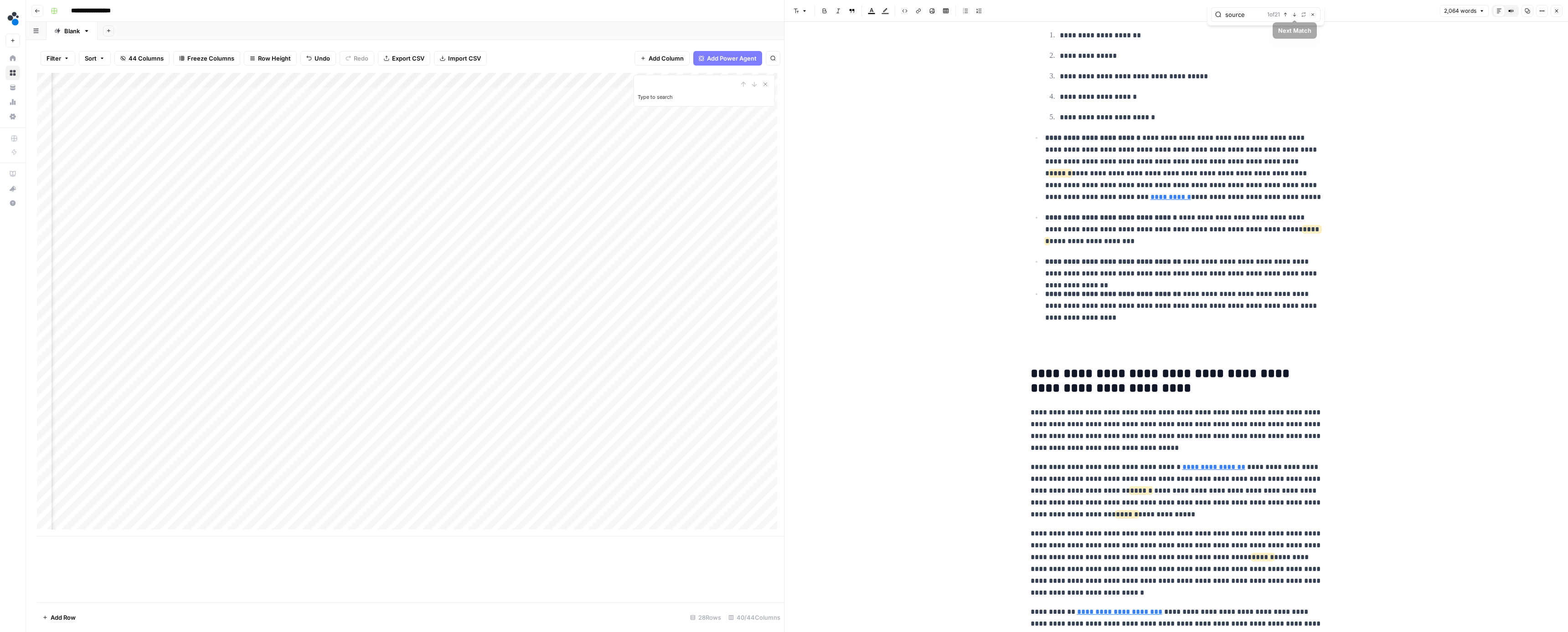
scroll to position [267, 0]
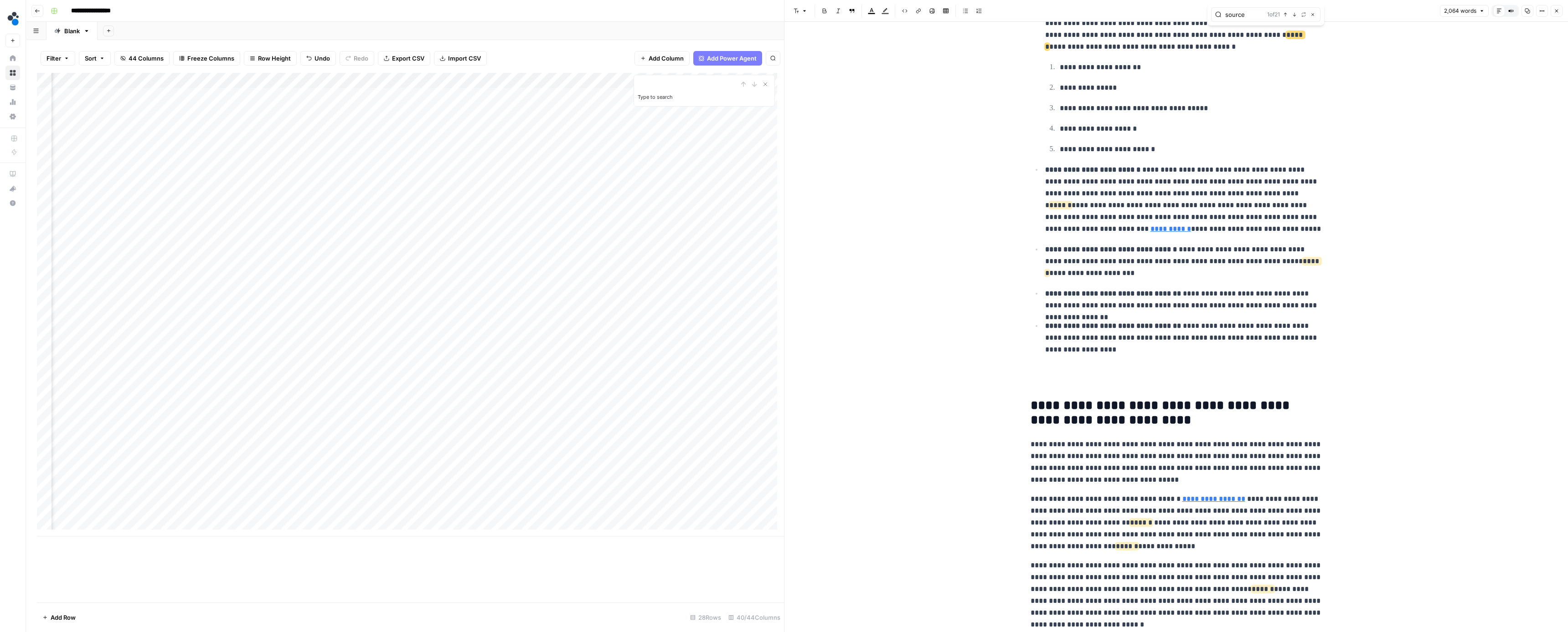
click at [1293, 16] on icon "button" at bounding box center [1294, 14] width 4 height 4
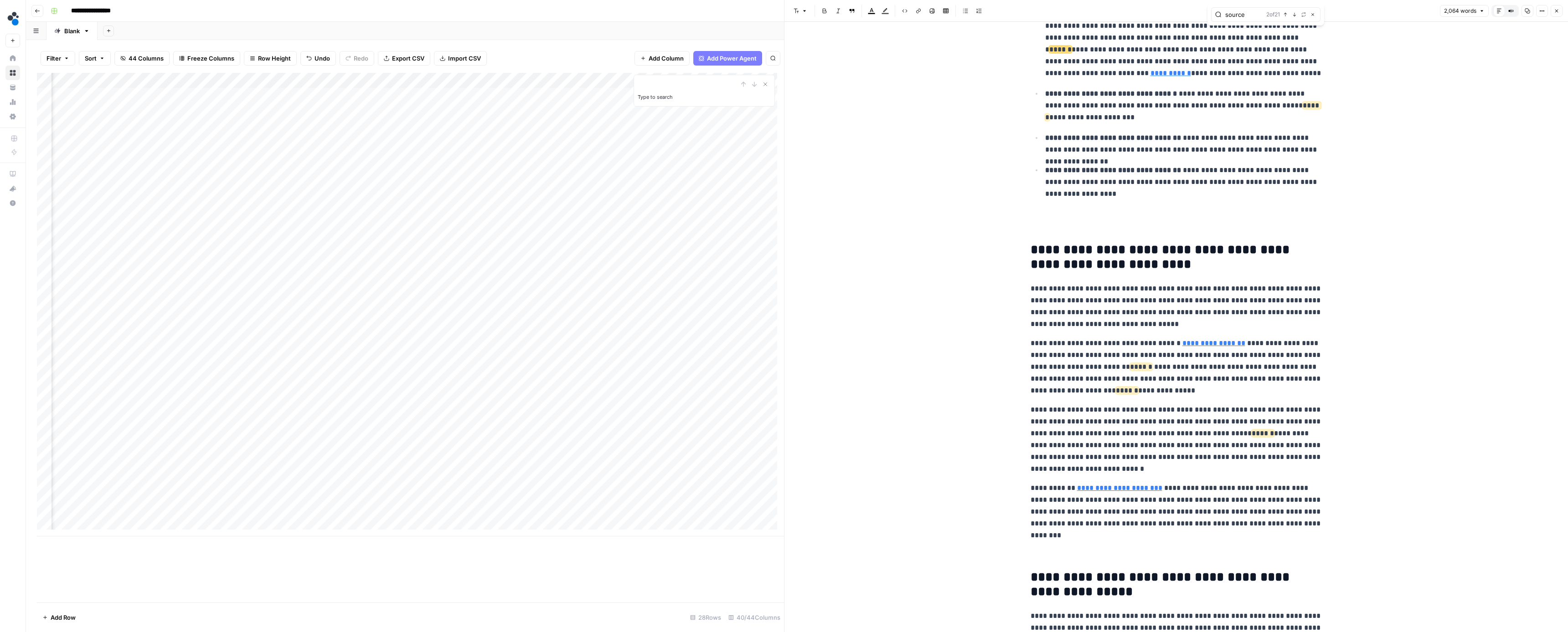
click at [1293, 16] on icon "button" at bounding box center [1294, 14] width 4 height 4
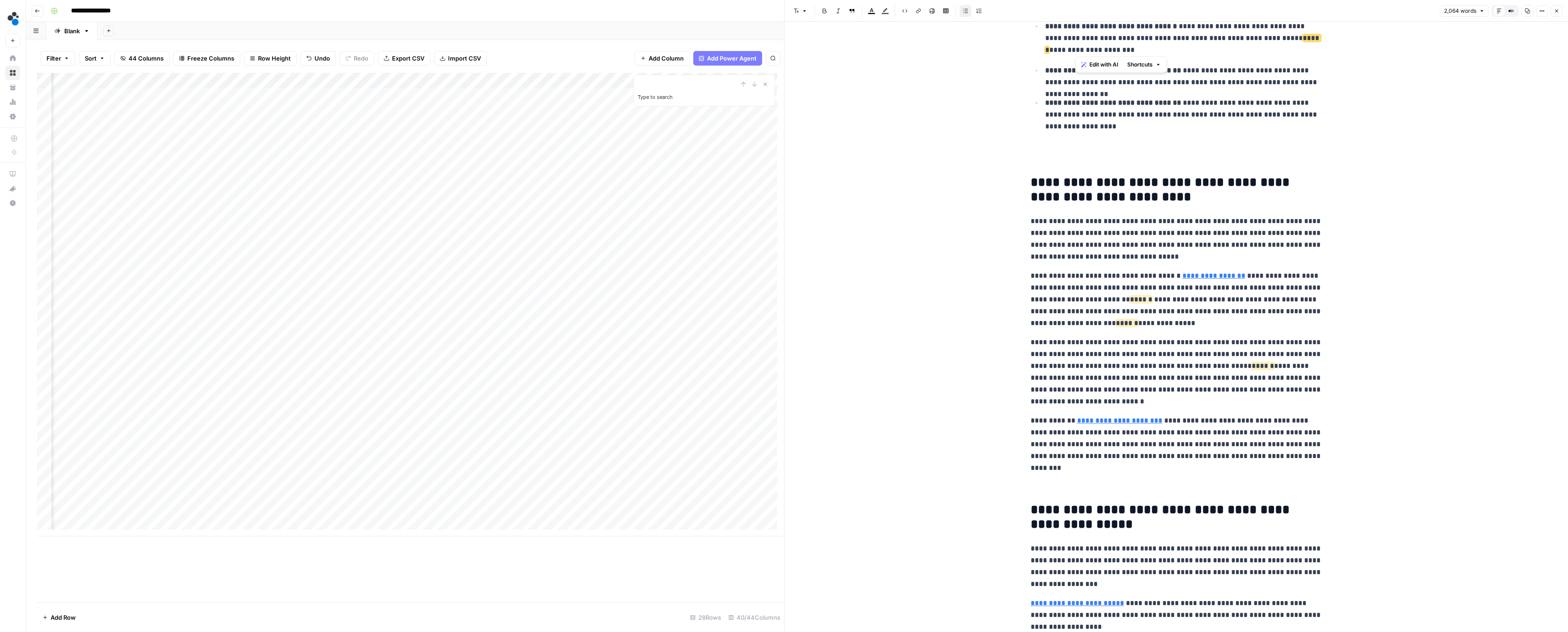
drag, startPoint x: 1238, startPoint y: 47, endPoint x: 1248, endPoint y: 39, distance: 12.8
click at [1248, 39] on p "**********" at bounding box center [1183, 39] width 277 height 36
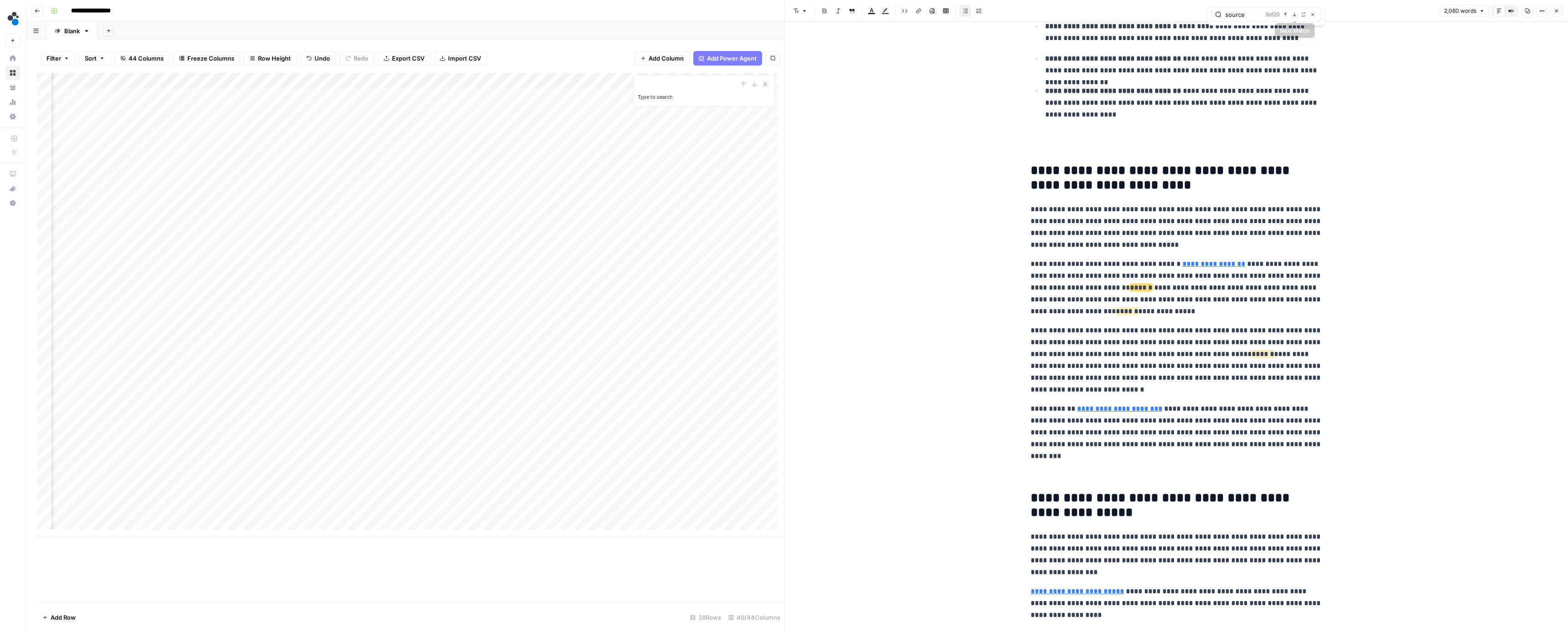
click at [1296, 13] on icon "button" at bounding box center [1294, 14] width 4 height 4
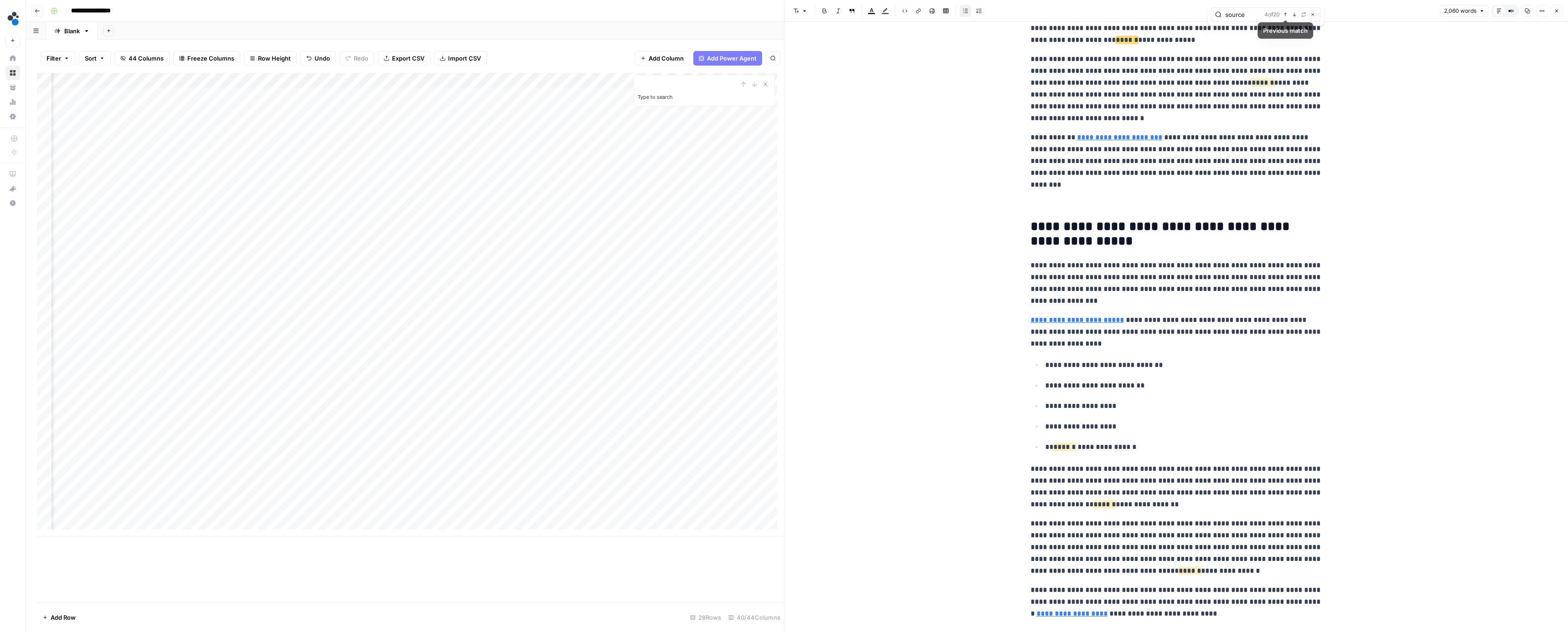
click at [1287, 13] on icon "button" at bounding box center [1285, 14] width 4 height 4
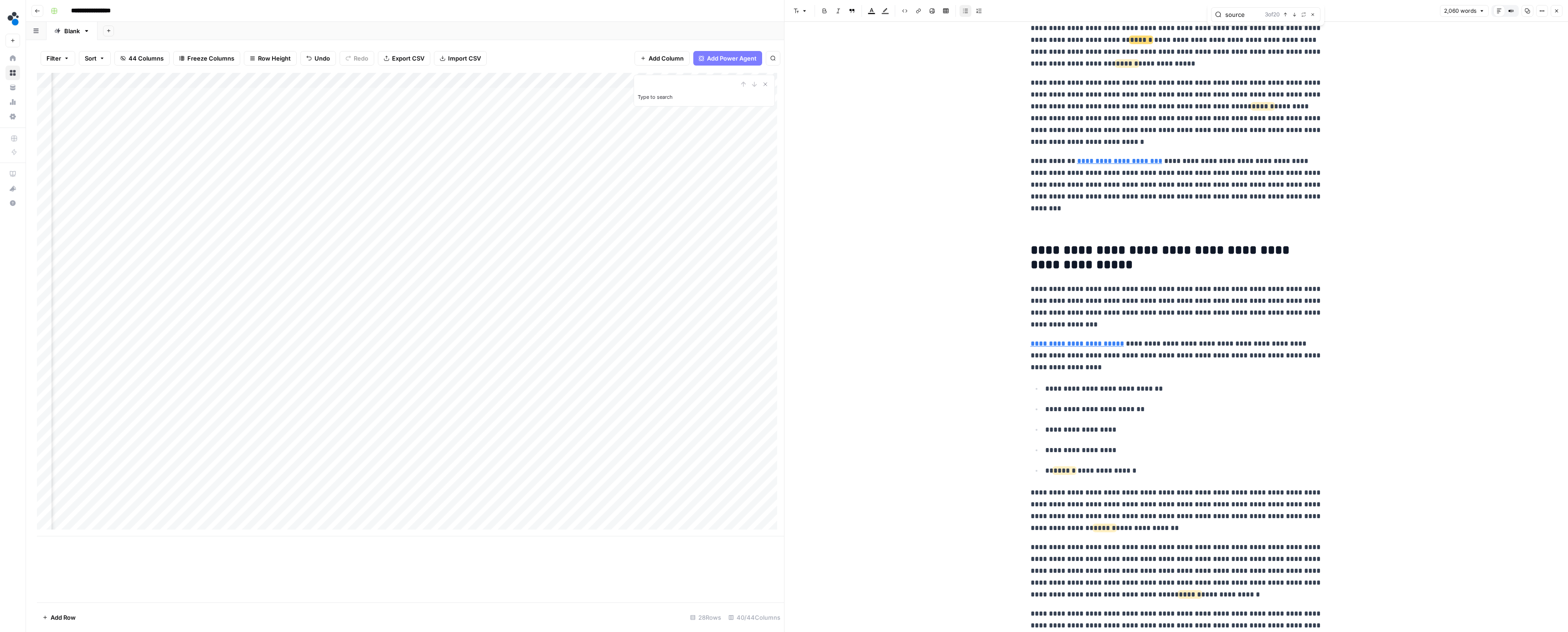
click at [1292, 15] on button "Next Match" at bounding box center [1295, 15] width 7 height 7
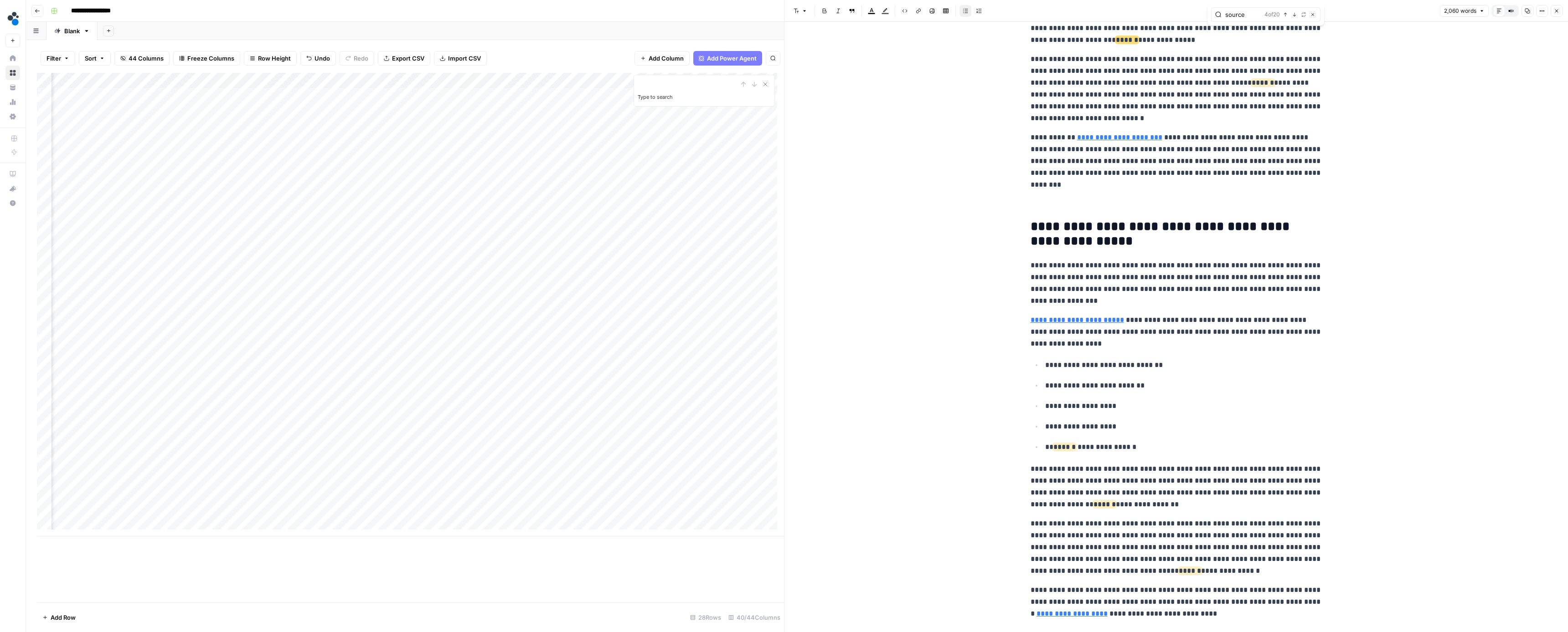
click at [1292, 15] on button "Next Match" at bounding box center [1295, 15] width 7 height 7
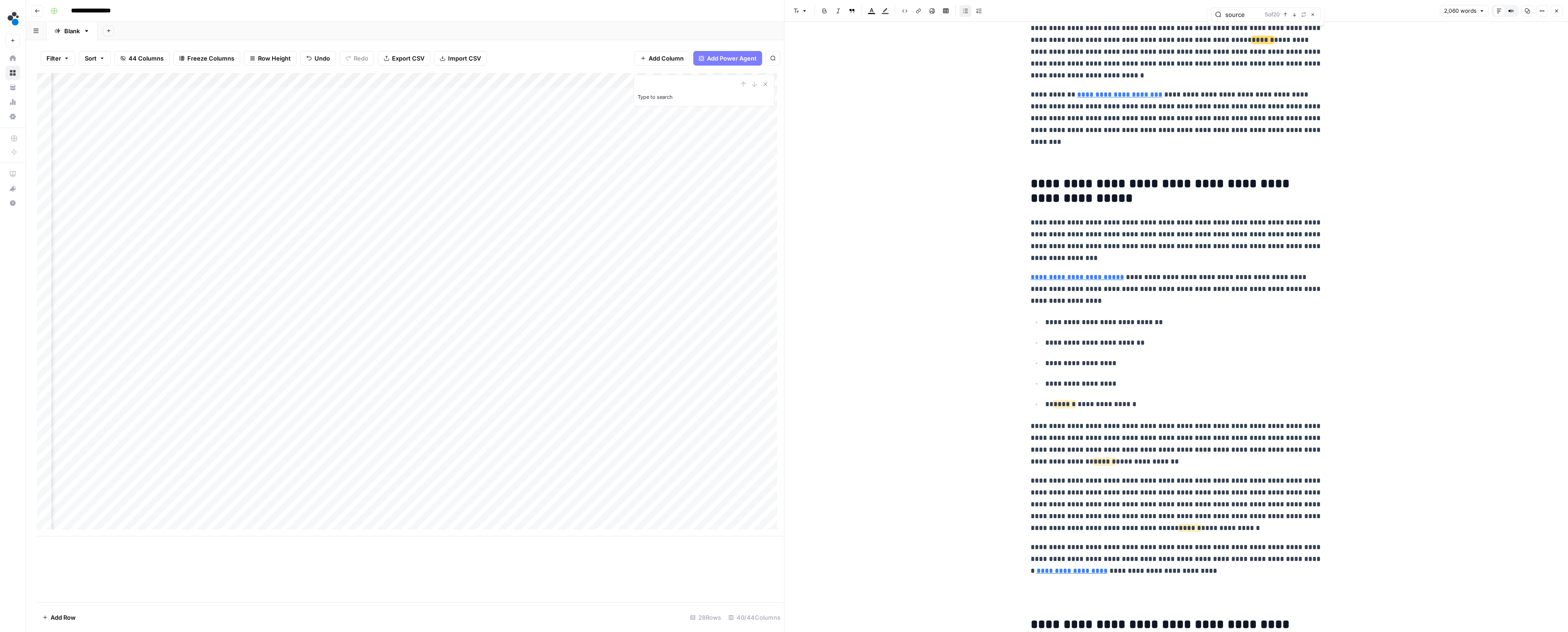
click at [1292, 15] on button "Next Match" at bounding box center [1295, 15] width 7 height 7
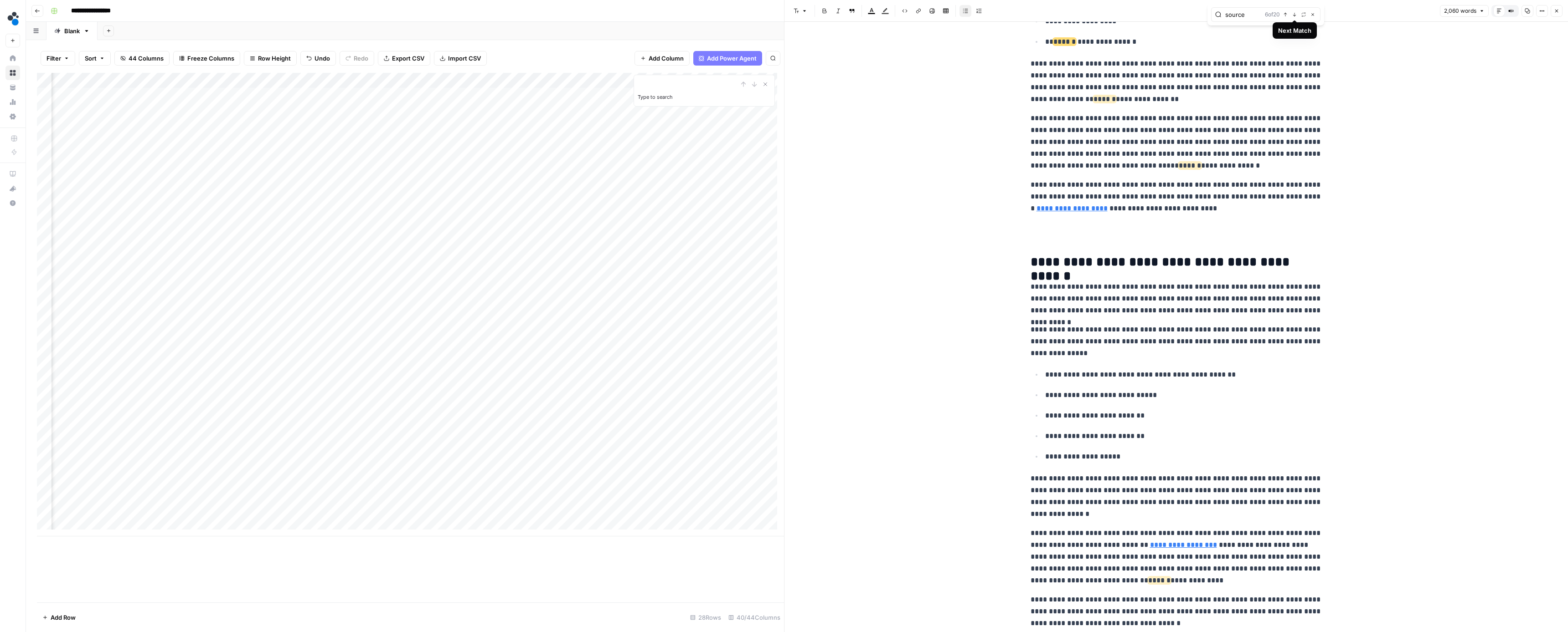
click at [1294, 15] on icon "button" at bounding box center [1294, 14] width 4 height 4
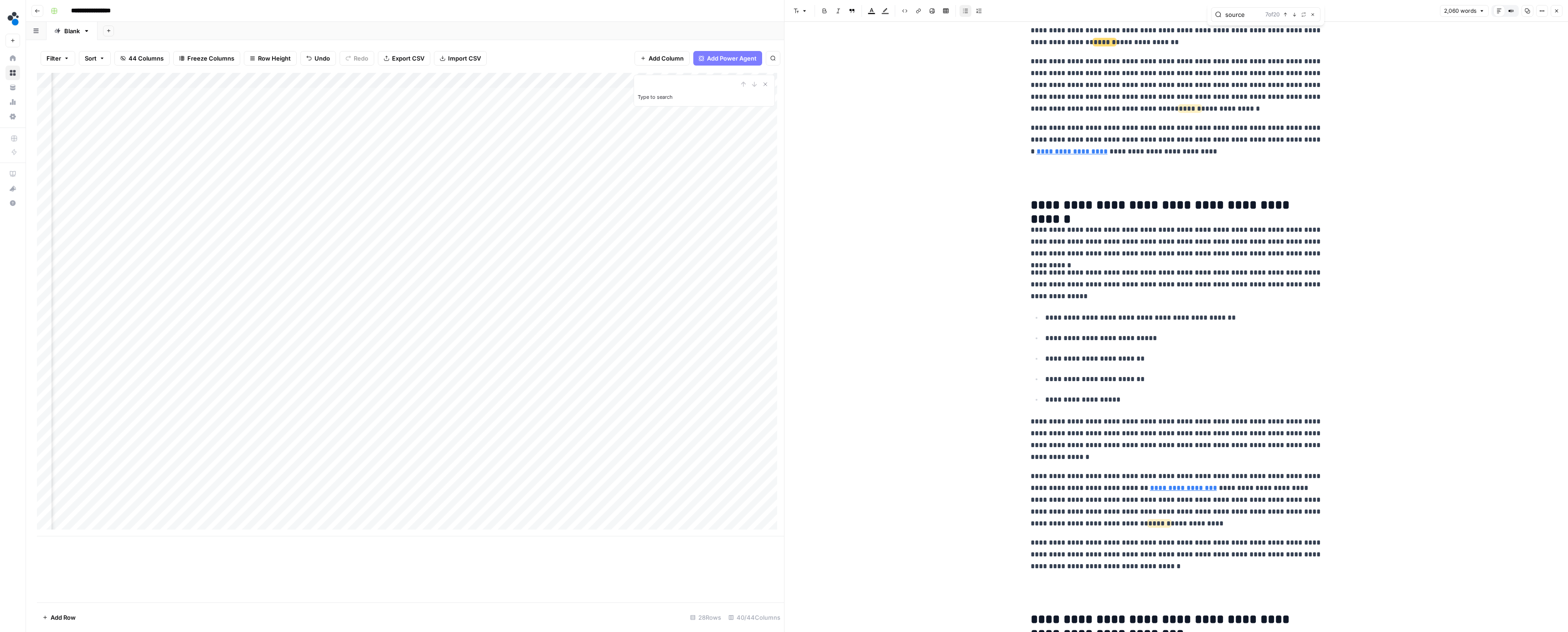
click at [1294, 15] on icon "button" at bounding box center [1294, 14] width 4 height 4
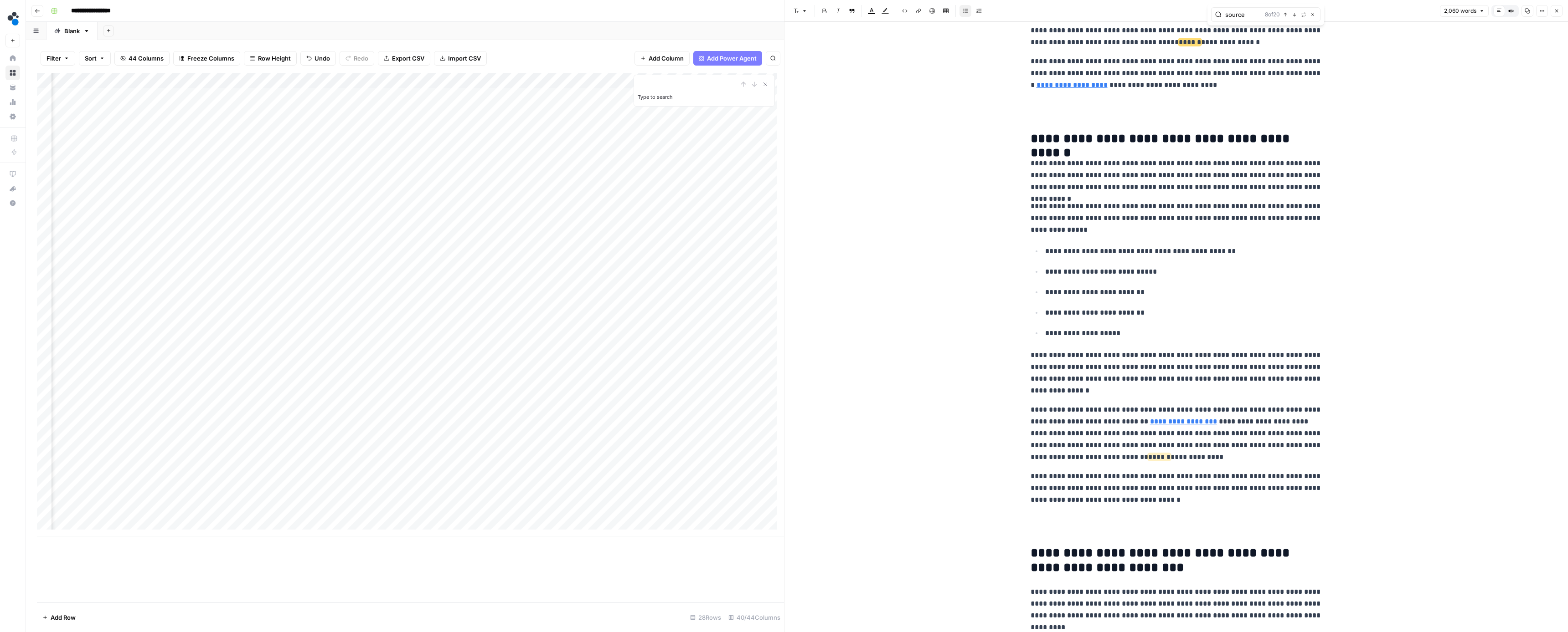
click at [1294, 15] on icon "button" at bounding box center [1294, 14] width 4 height 4
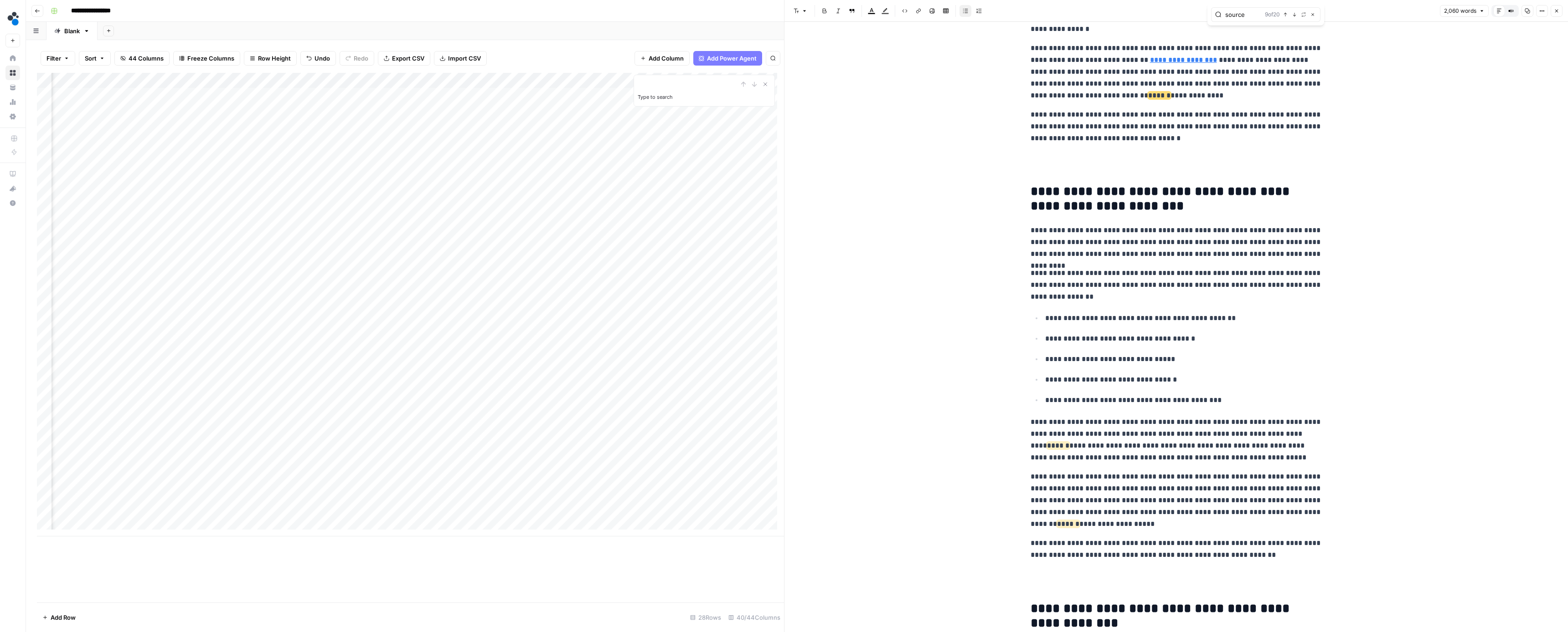
scroll to position [1703, 0]
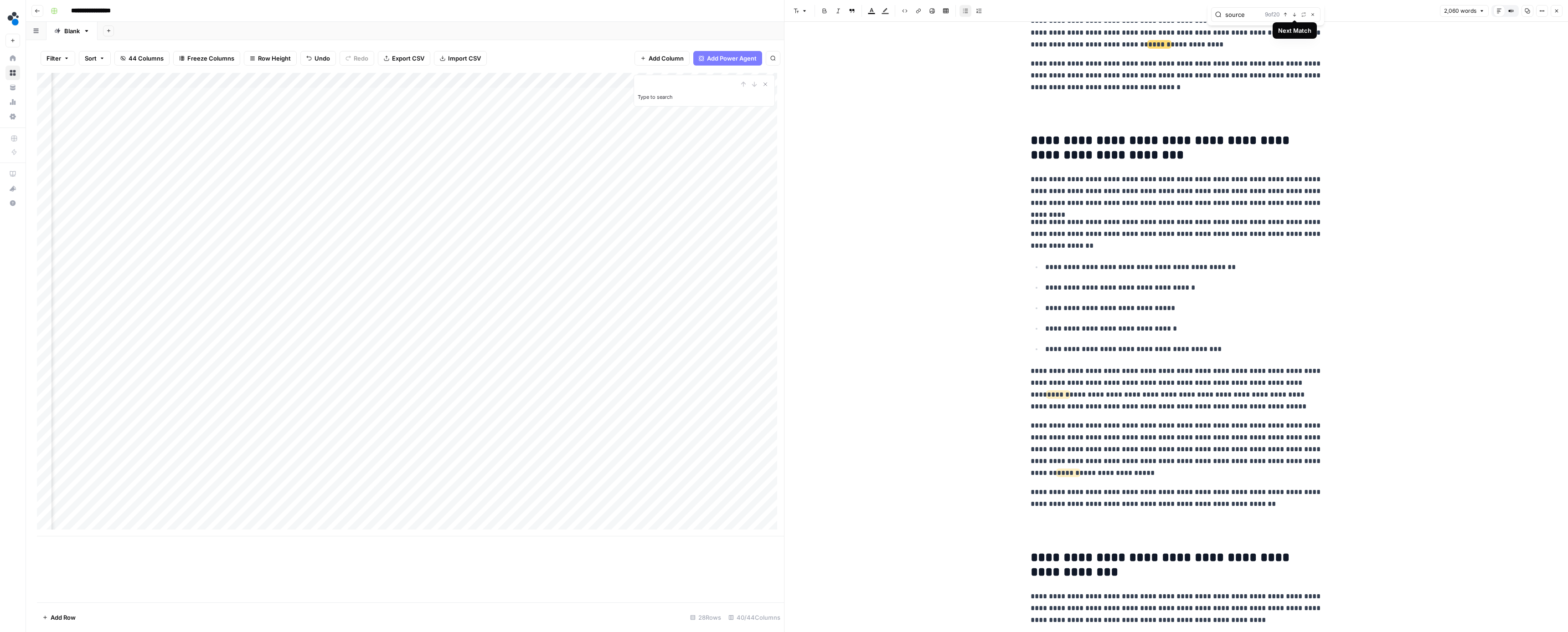
click at [1293, 15] on icon "button" at bounding box center [1294, 14] width 4 height 4
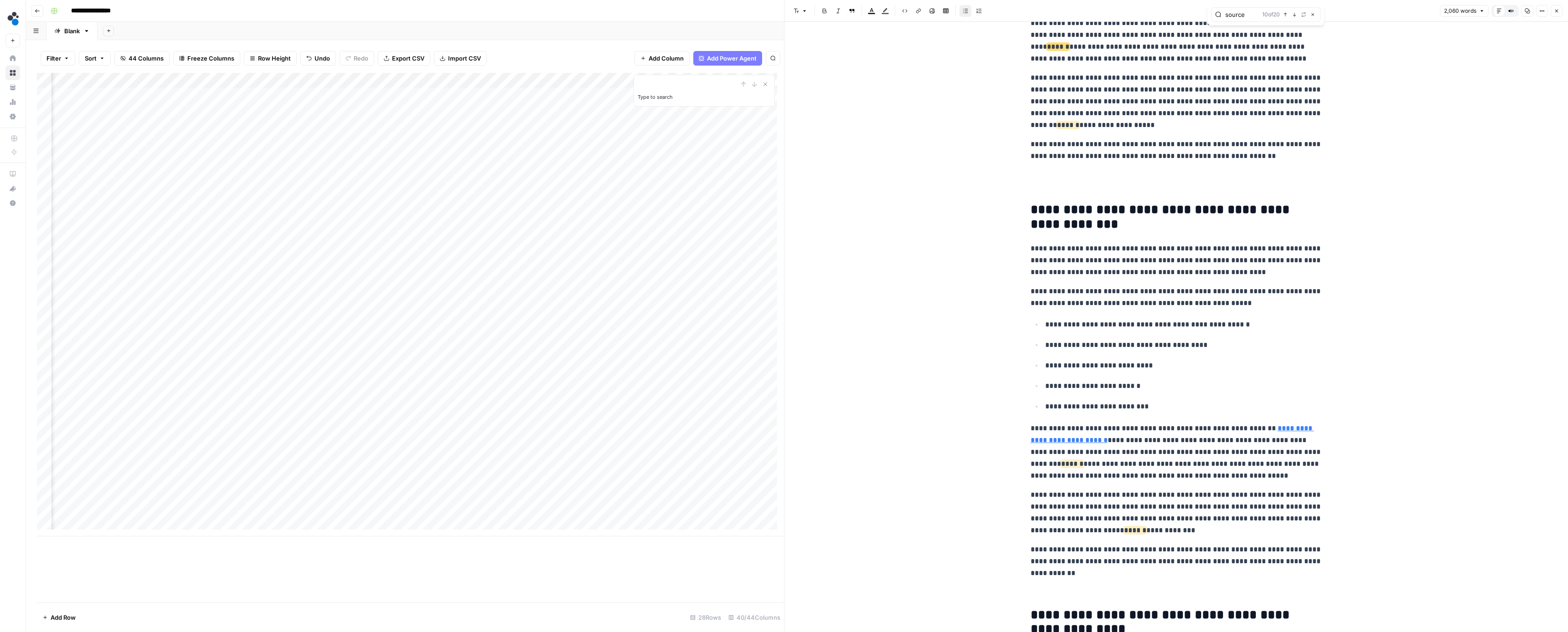
click at [1293, 15] on icon "button" at bounding box center [1294, 14] width 4 height 4
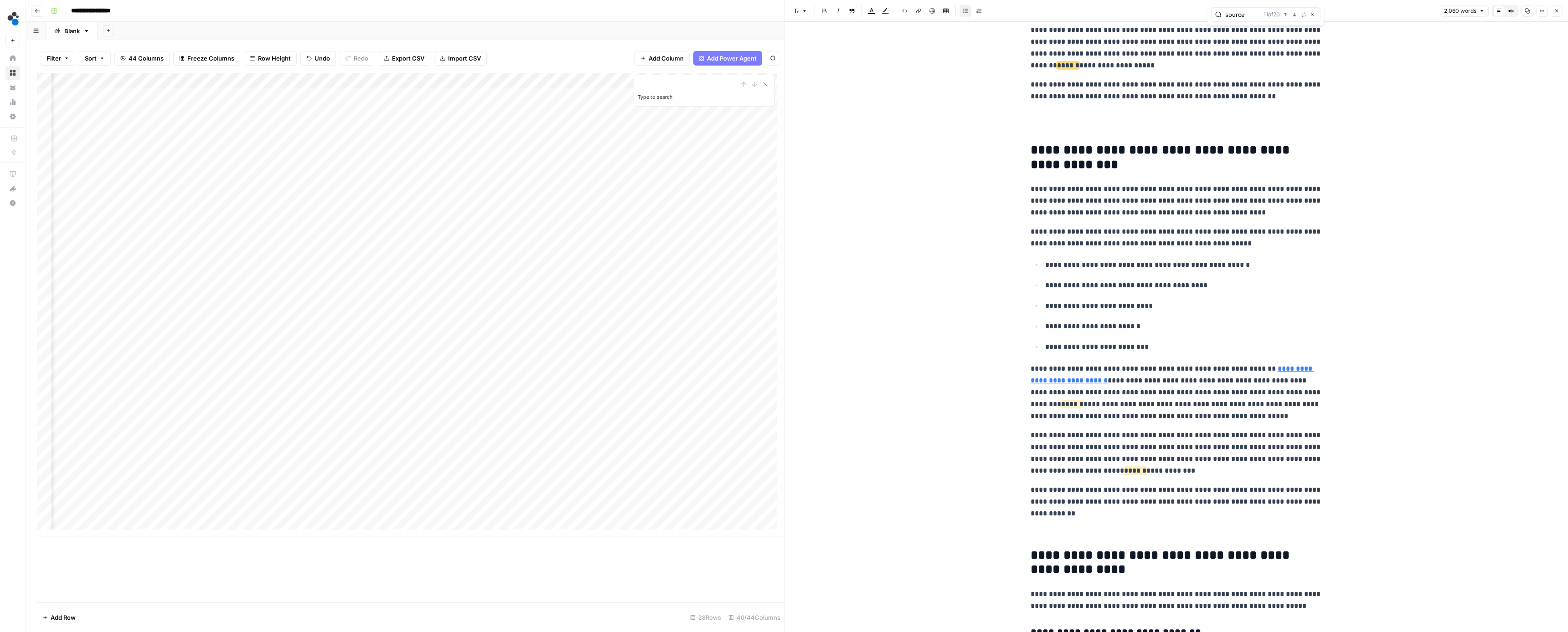
scroll to position [2059, 0]
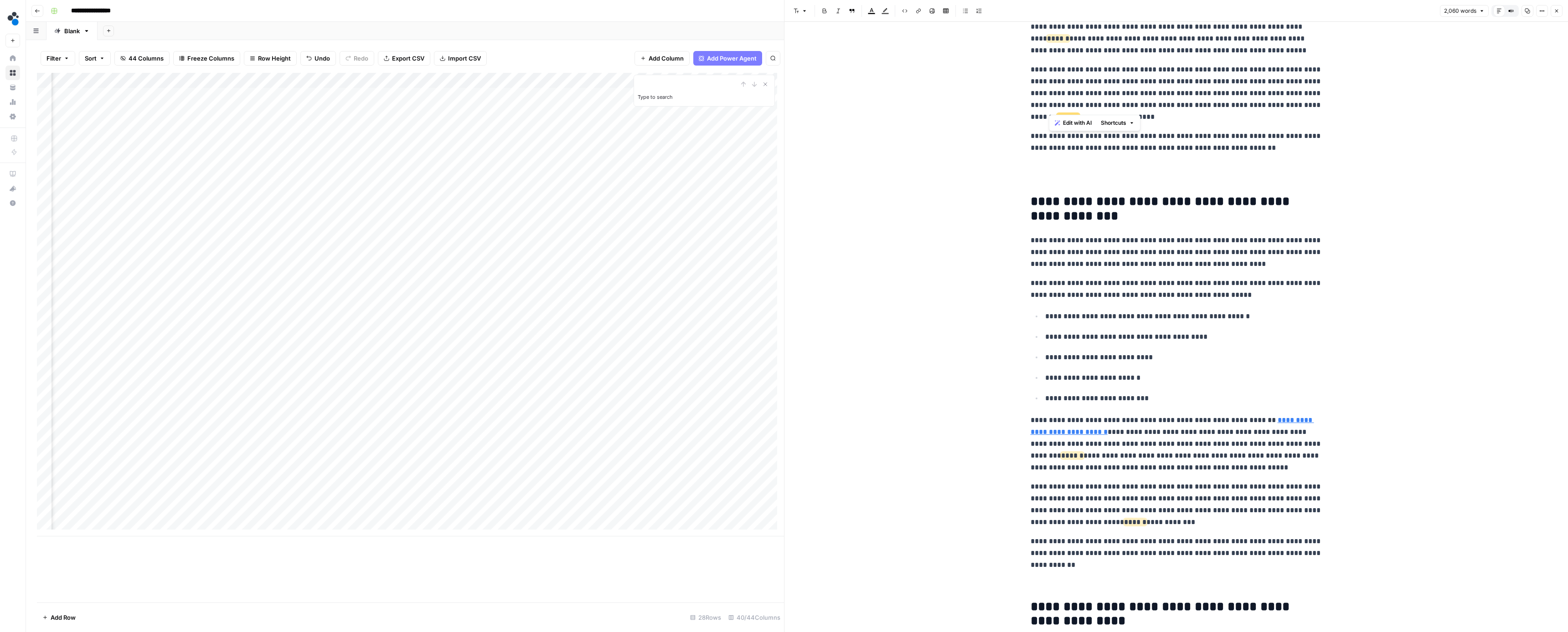
drag, startPoint x: 1110, startPoint y: 108, endPoint x: 1018, endPoint y: 110, distance: 92.0
click at [1018, 110] on div "**********" at bounding box center [1176, 265] width 783 height 4605
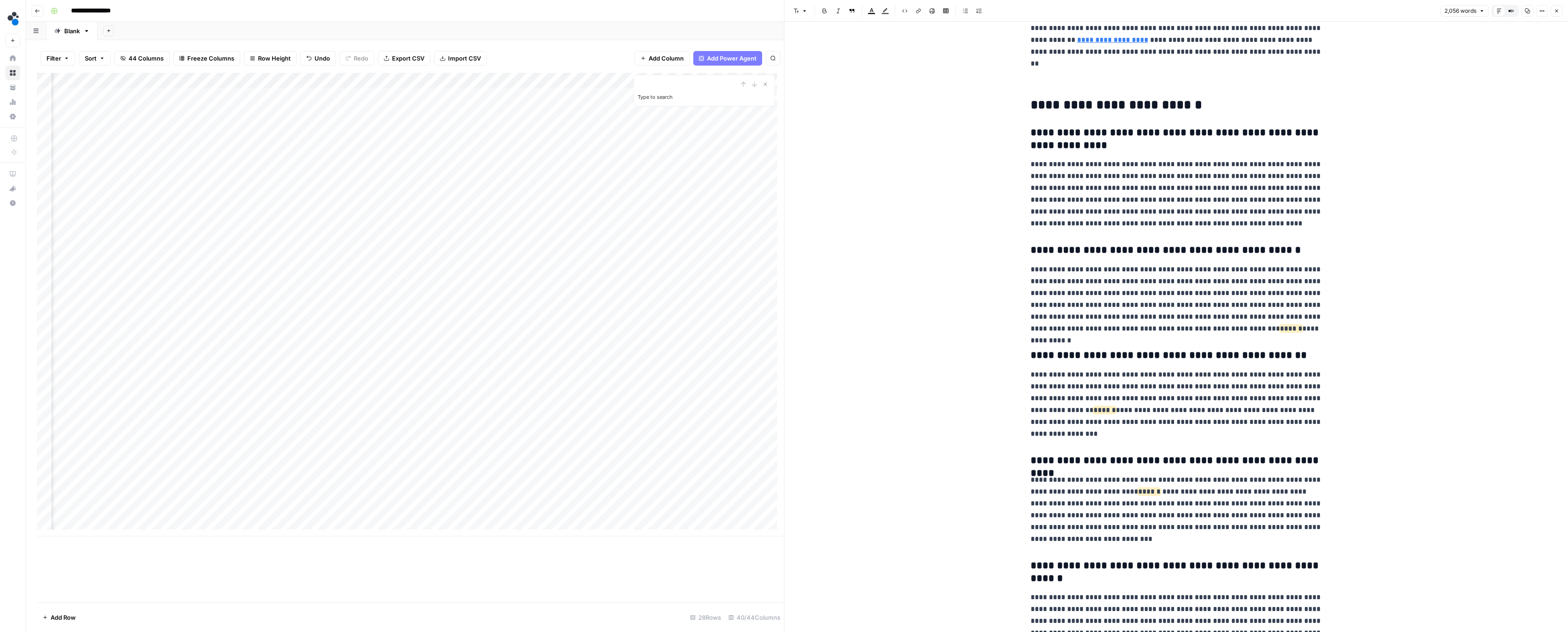
scroll to position [3965, 0]
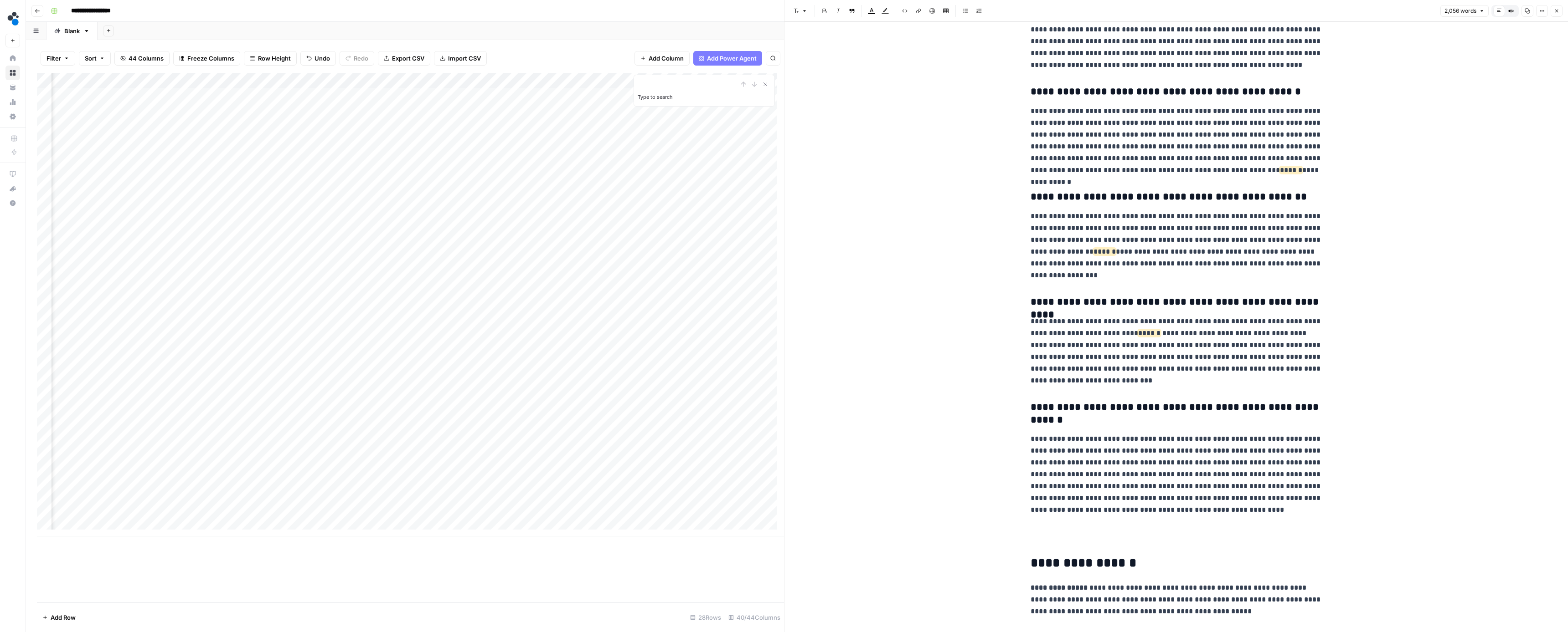
click at [1555, 12] on icon "button" at bounding box center [1556, 10] width 5 height 5
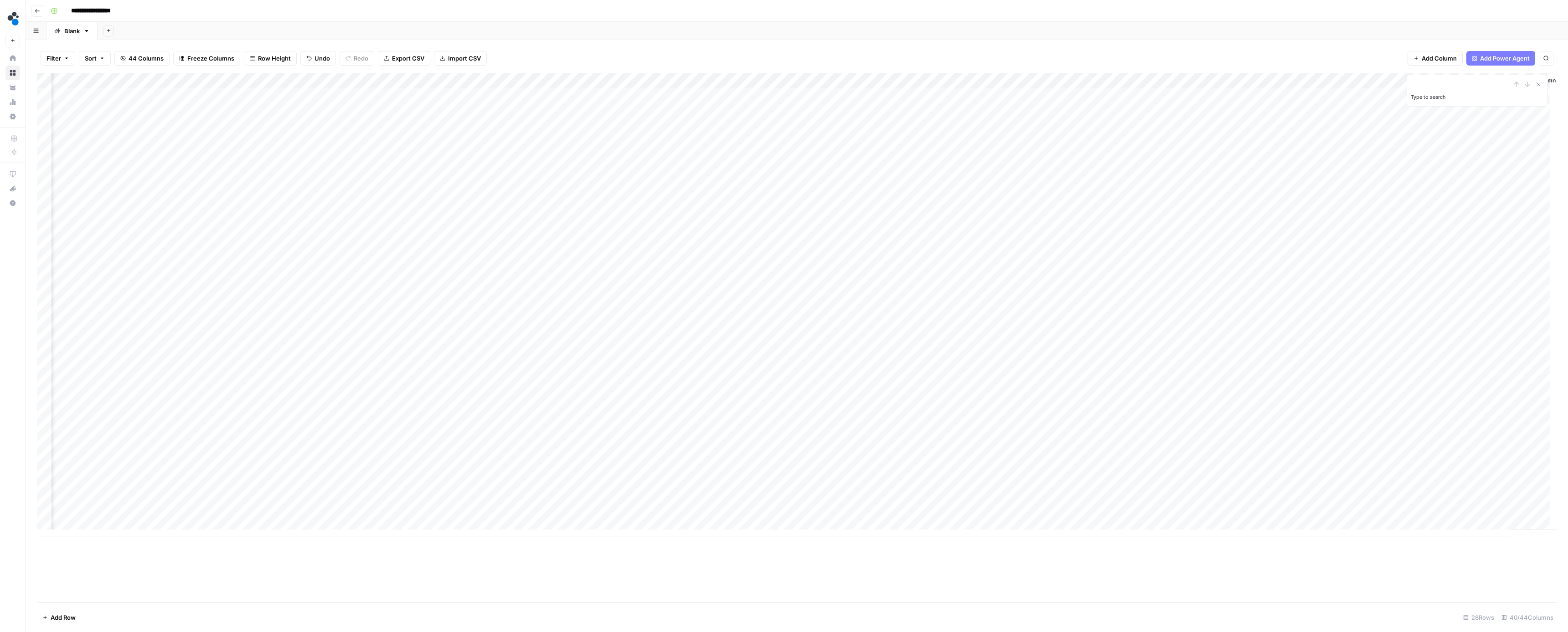
click at [1462, 229] on div "Add Column" at bounding box center [797, 305] width 1520 height 464
click at [1462, 231] on div "Add Column" at bounding box center [797, 305] width 1520 height 464
click at [1466, 286] on button "Ready for review" at bounding box center [1469, 285] width 55 height 11
click at [1337, 249] on div "Add Column" at bounding box center [797, 305] width 1520 height 464
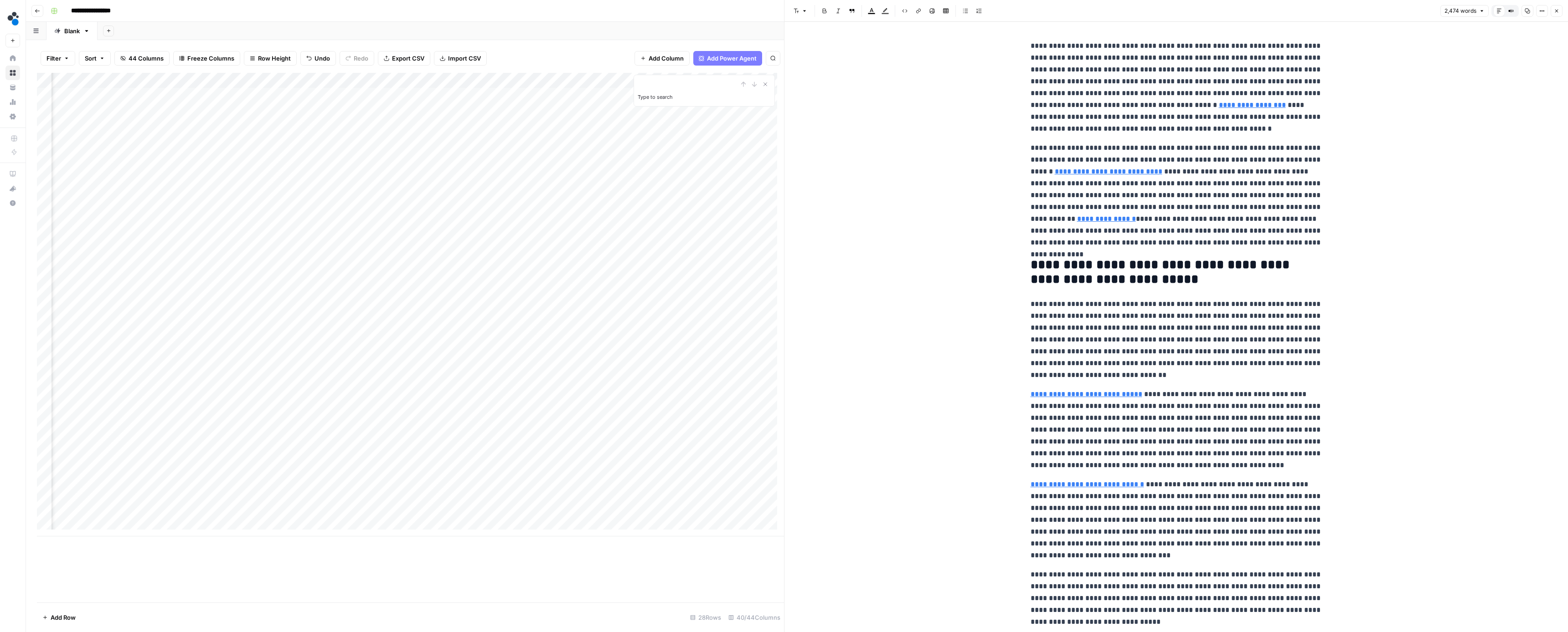
click at [1298, 144] on p "**********" at bounding box center [1176, 195] width 292 height 106
type input "source"
click at [1298, 24] on div "1 of 6 Previous match Next Match Replace Close" at bounding box center [1293, 23] width 47 height 8
click at [1297, 24] on icon "button" at bounding box center [1294, 23] width 4 height 4
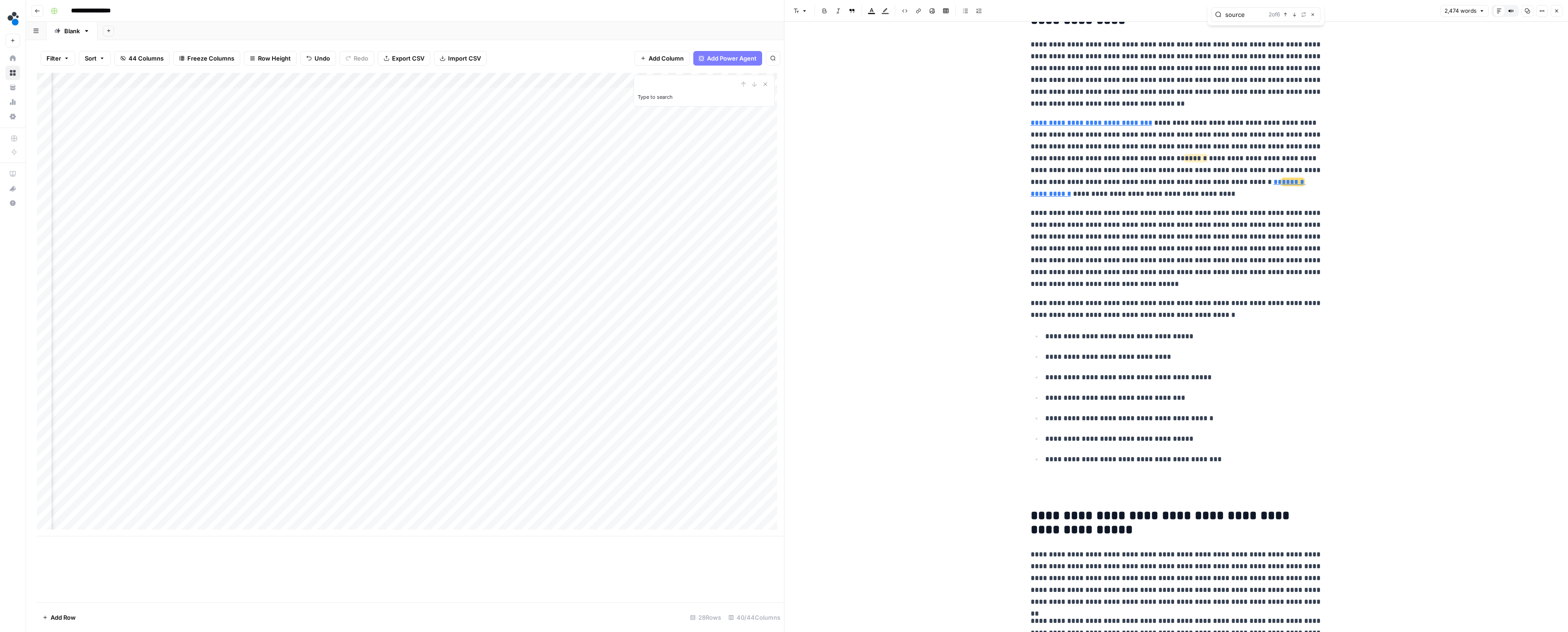
scroll to position [1209, 0]
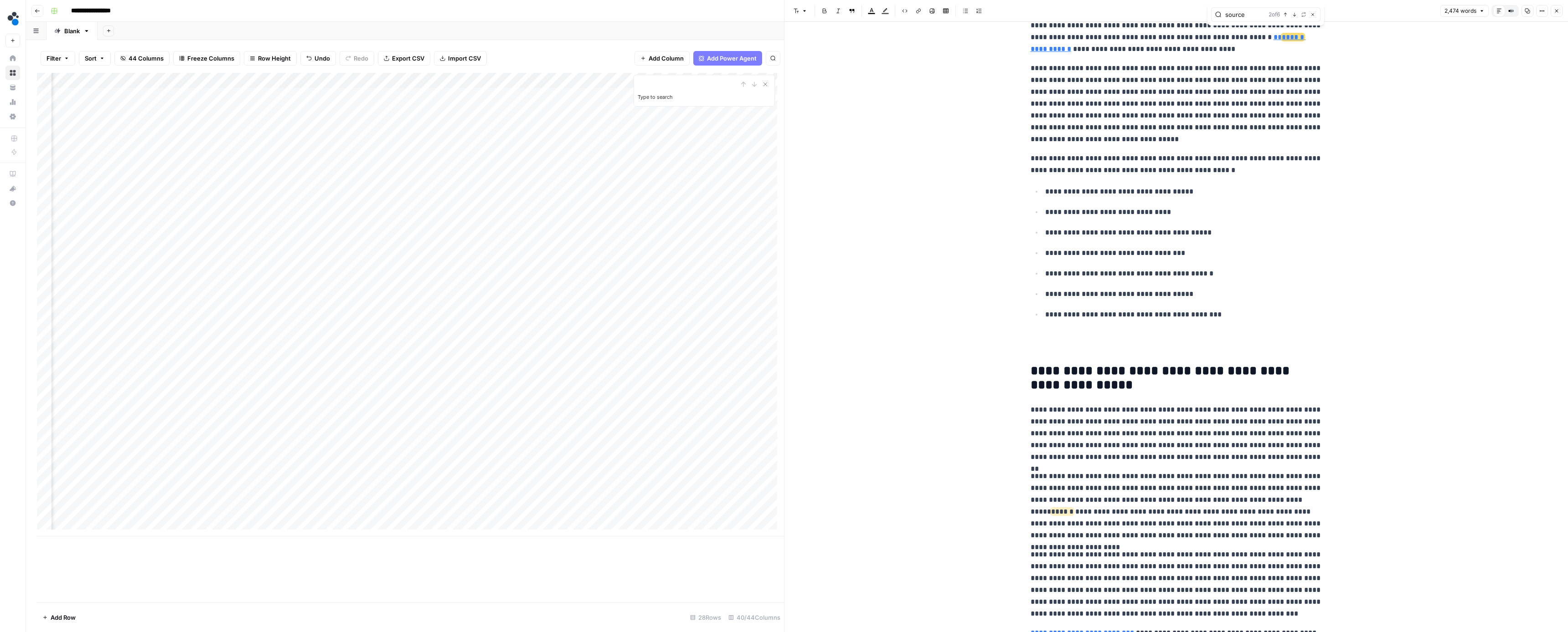
click at [1283, 16] on span "button" at bounding box center [1285, 14] width 4 height 4
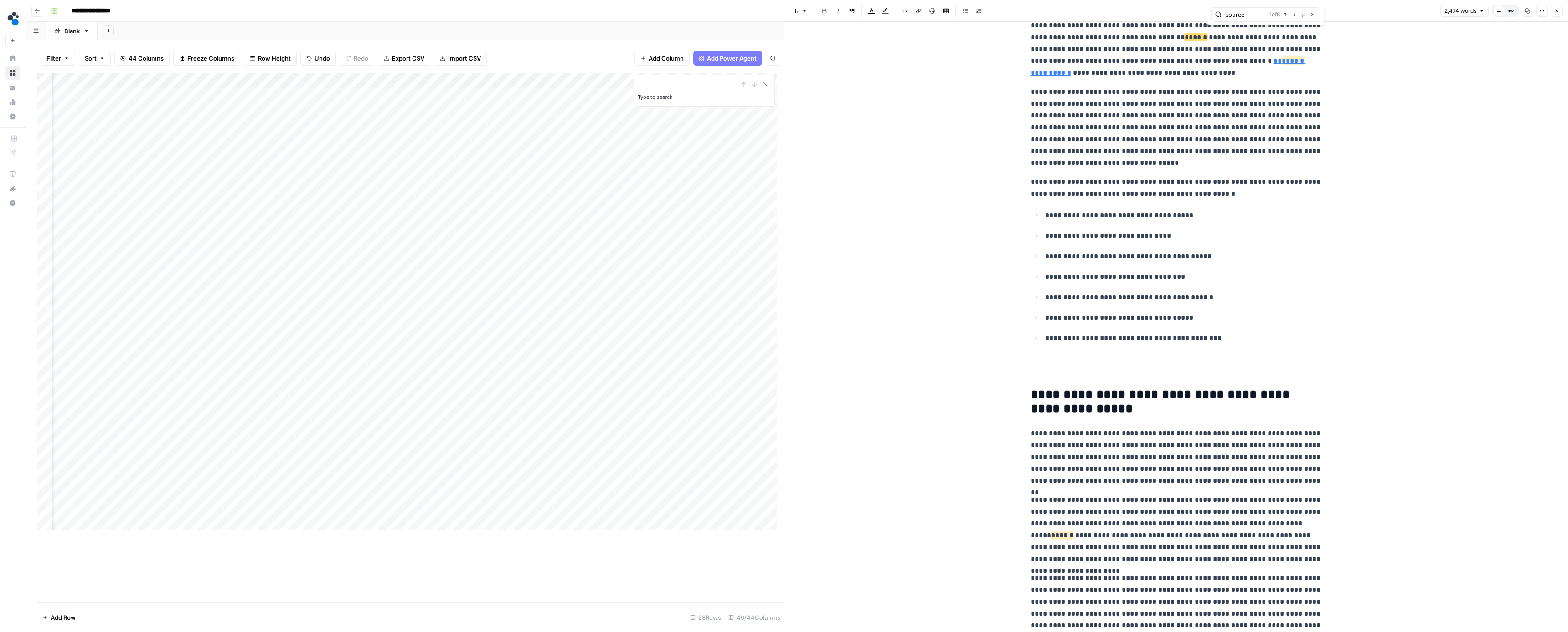
click at [1290, 15] on div "1 of 6 Previous match Next Match Replace Close" at bounding box center [1293, 14] width 47 height 8
click at [1296, 13] on icon "button" at bounding box center [1294, 14] width 4 height 4
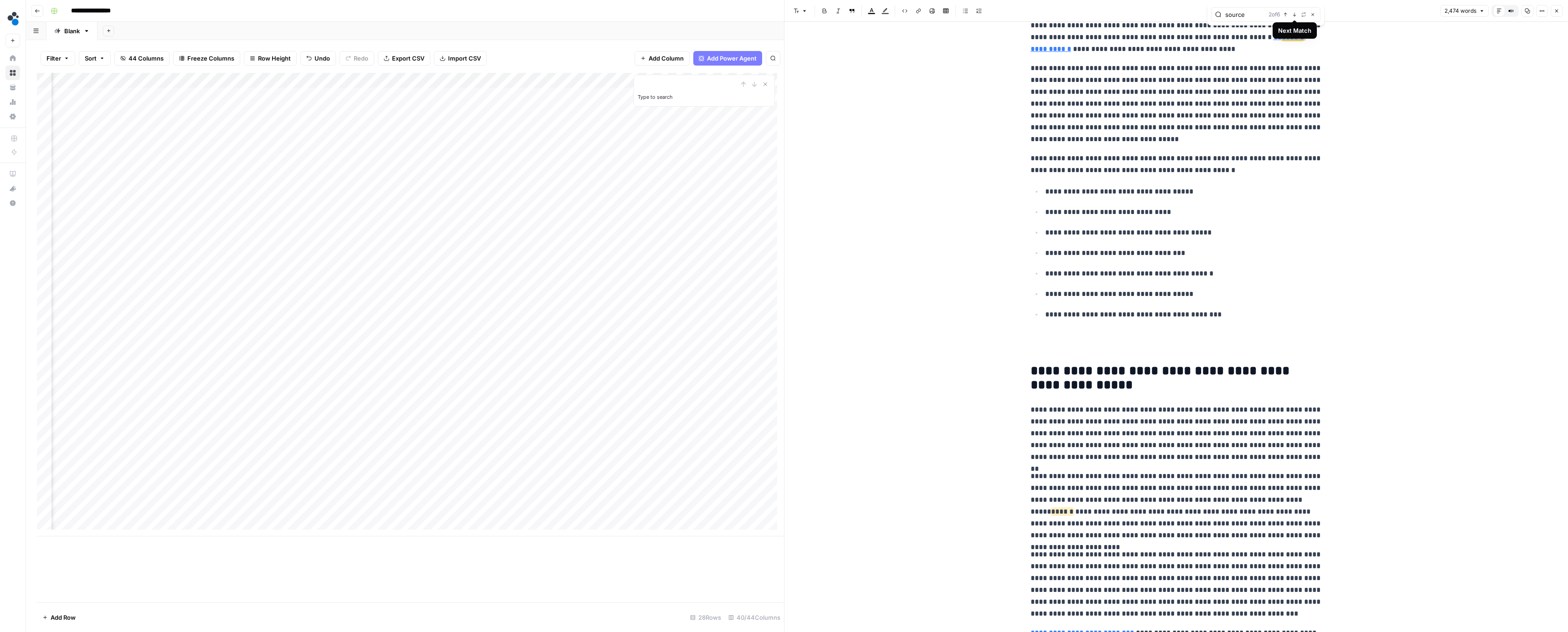
click at [1296, 13] on icon "button" at bounding box center [1294, 14] width 4 height 4
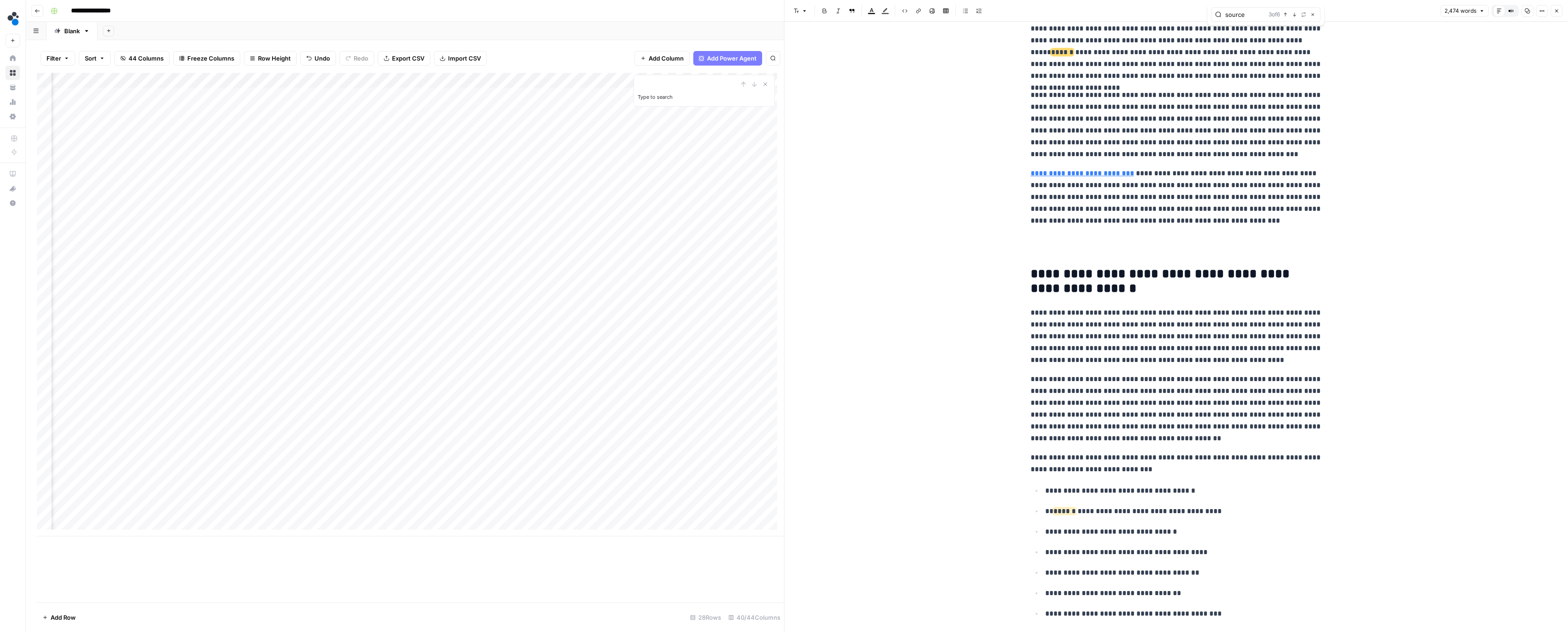
click at [1296, 13] on icon "button" at bounding box center [1294, 14] width 4 height 4
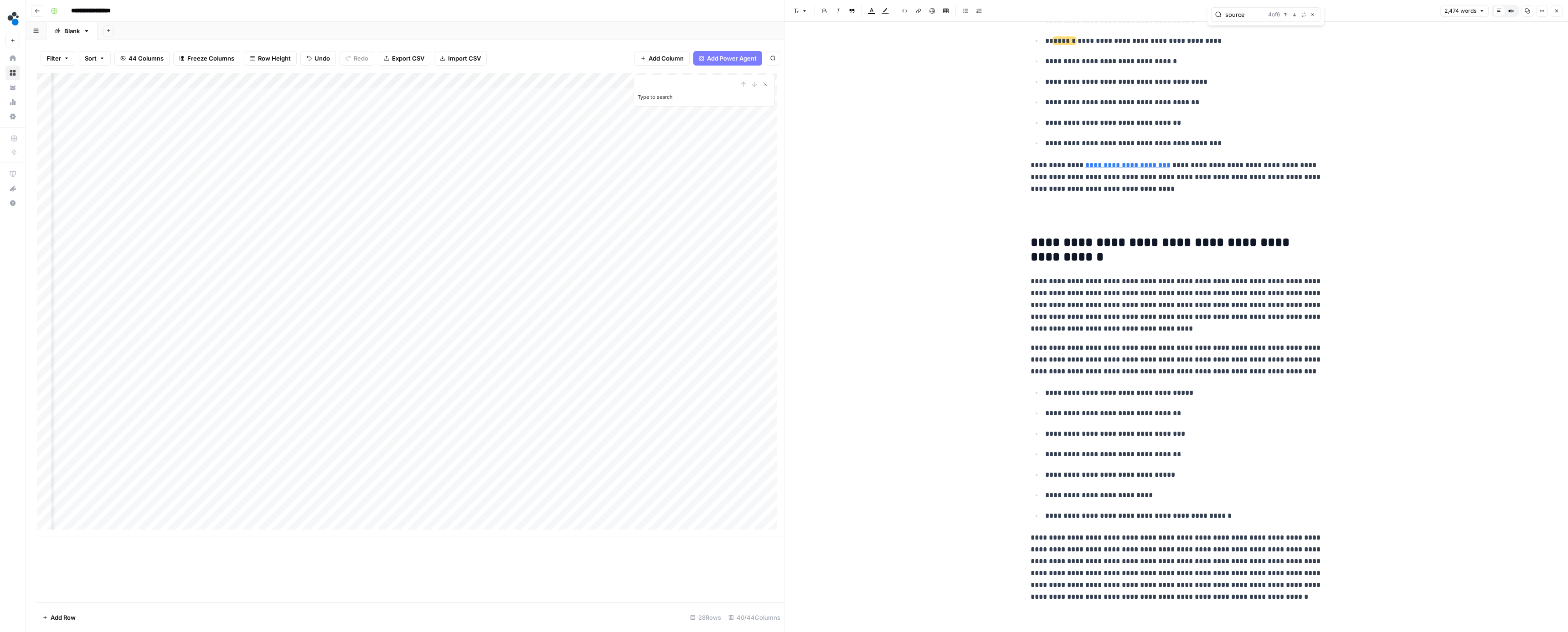
click at [1296, 13] on icon "button" at bounding box center [1294, 14] width 4 height 4
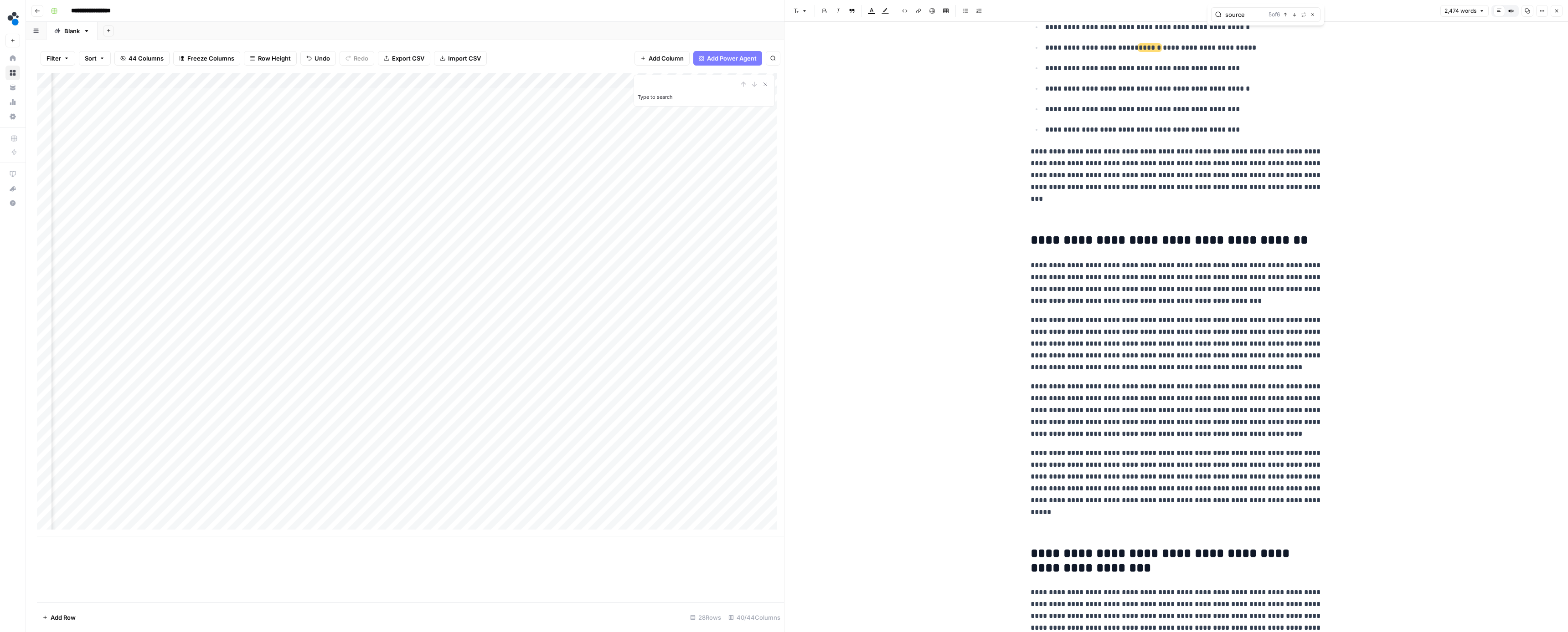
click at [1296, 13] on icon "button" at bounding box center [1294, 14] width 4 height 4
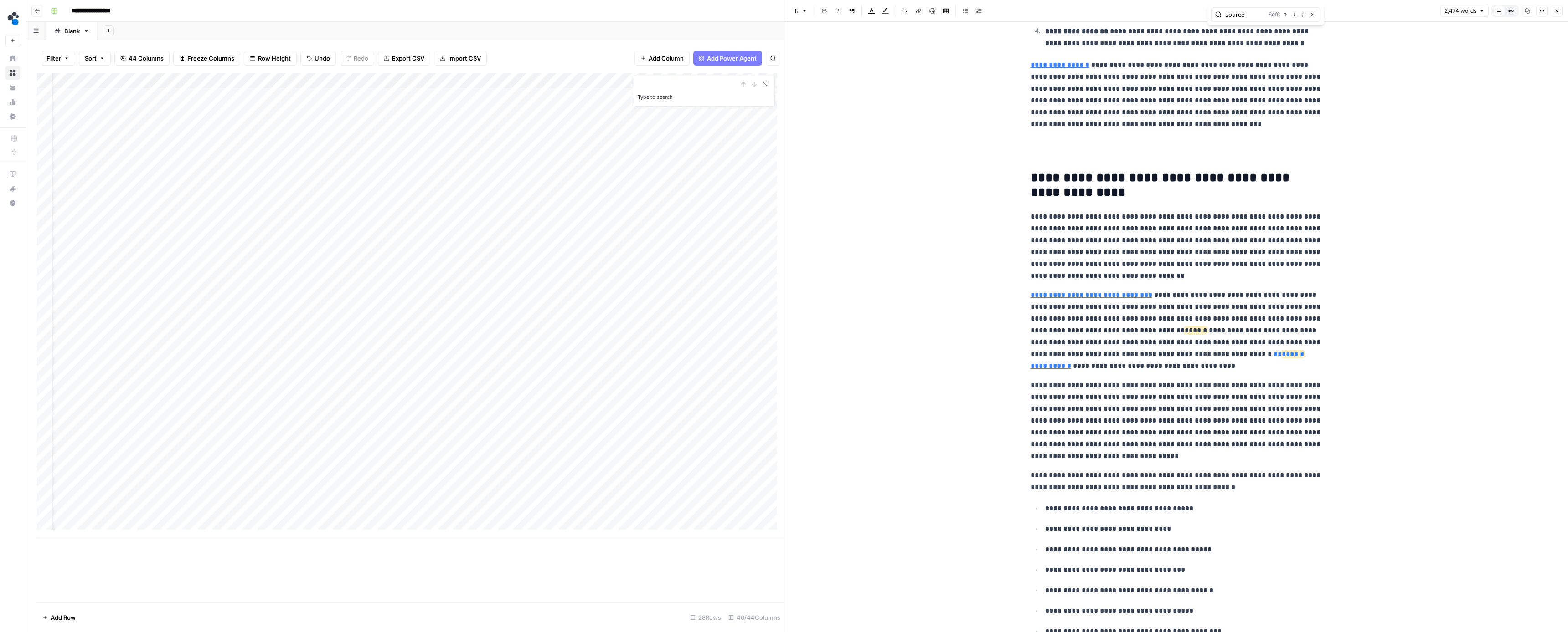
scroll to position [0, 0]
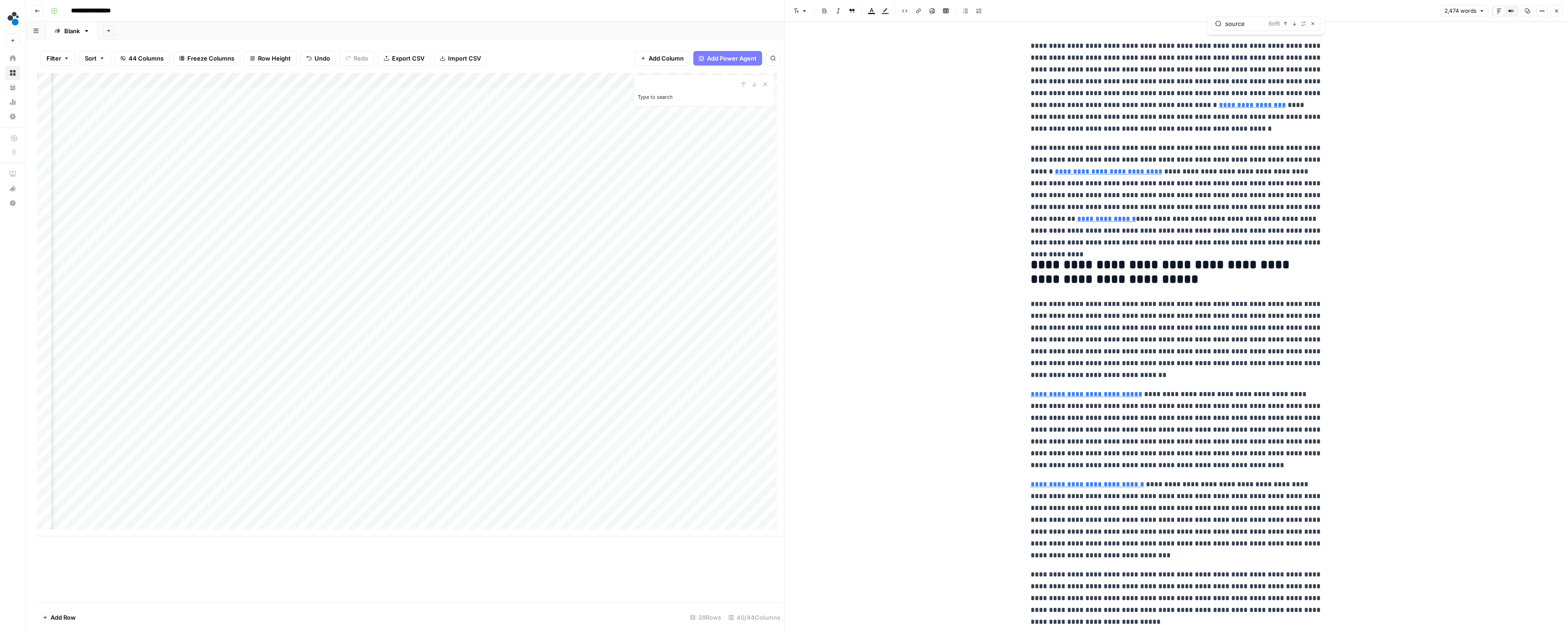
click at [1555, 8] on button "Close" at bounding box center [1556, 10] width 12 height 12
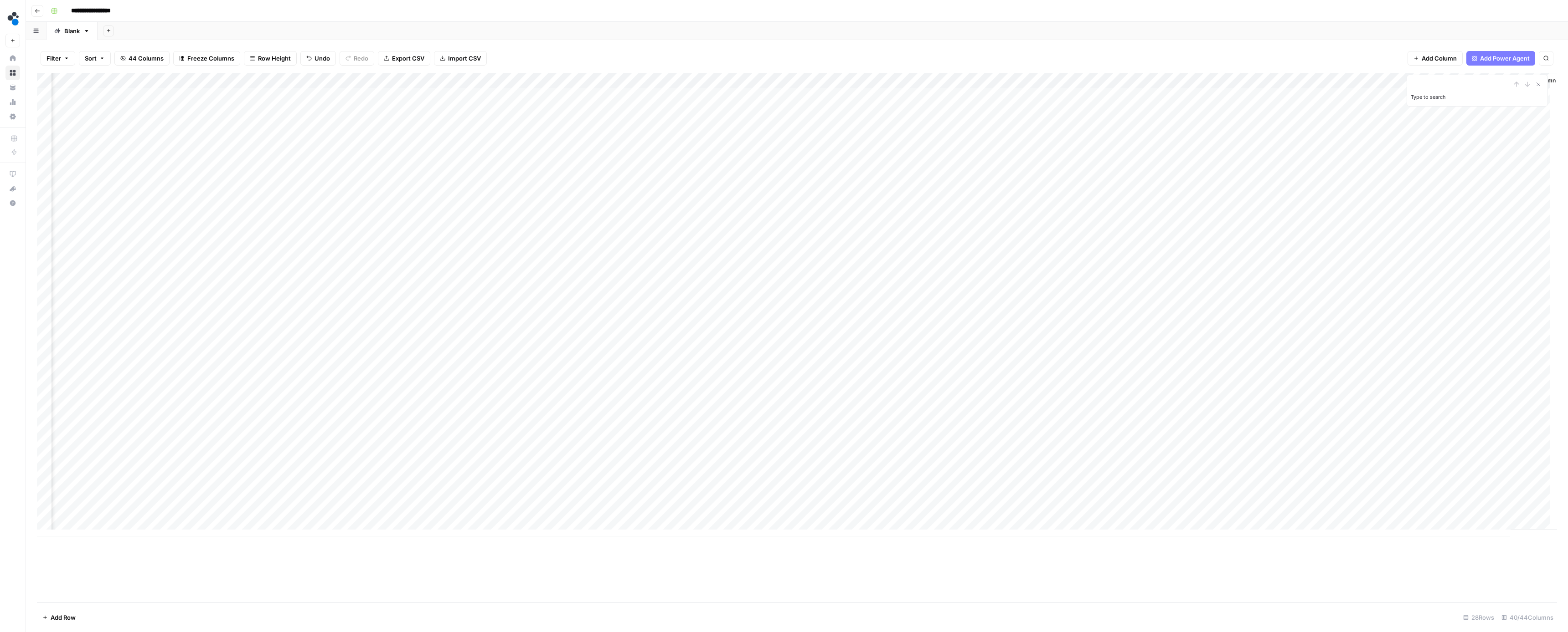
click at [1462, 247] on div "Add Column" at bounding box center [797, 305] width 1520 height 464
click at [1465, 301] on button "Ready for review" at bounding box center [1469, 300] width 55 height 11
click at [1338, 266] on div "Add Column" at bounding box center [797, 305] width 1520 height 464
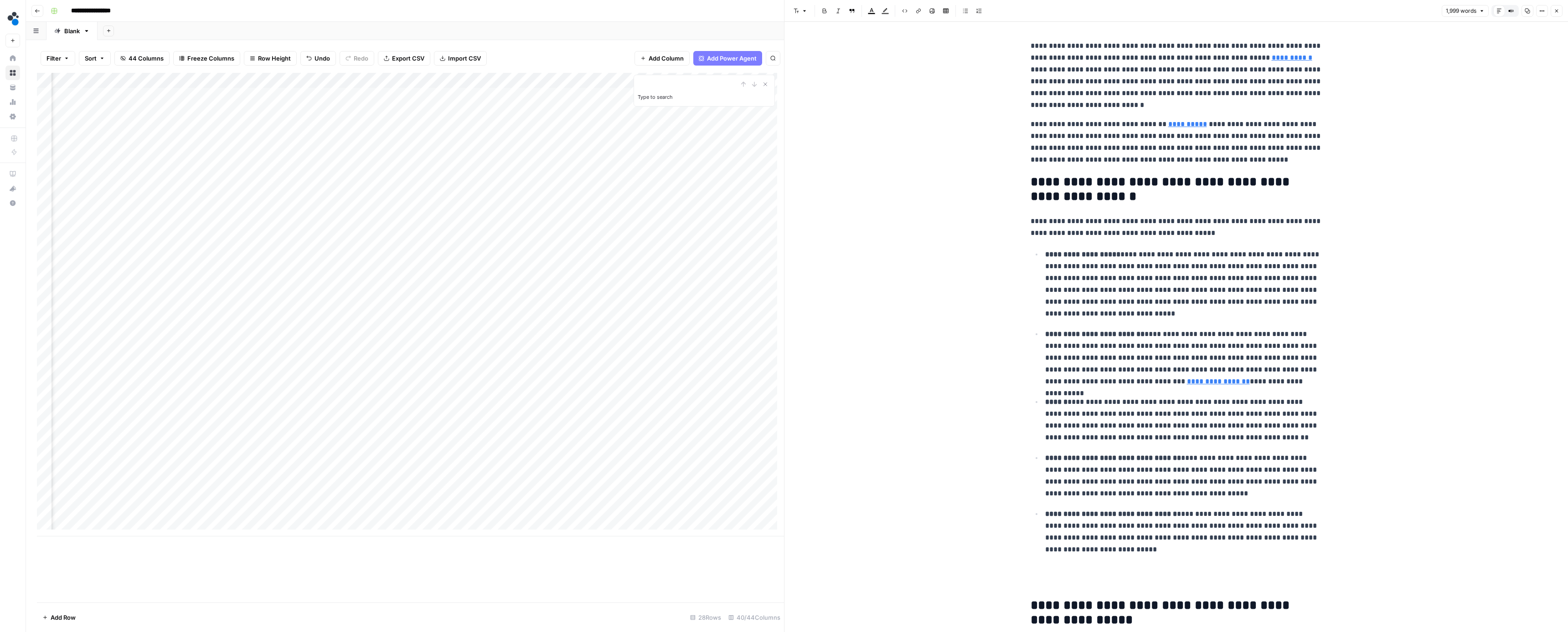
click at [1290, 237] on p "**********" at bounding box center [1176, 227] width 292 height 24
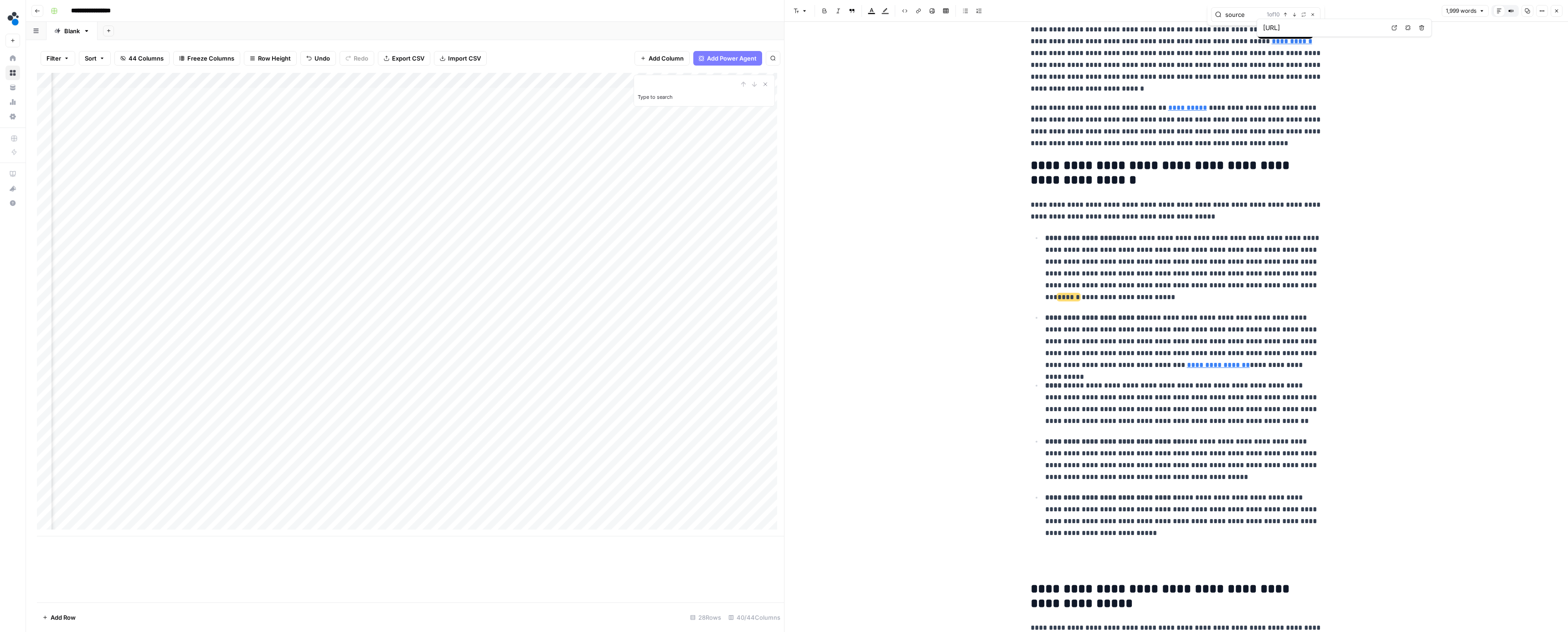
type input "source"
click at [1295, 15] on icon "button" at bounding box center [1294, 15] width 3 height 4
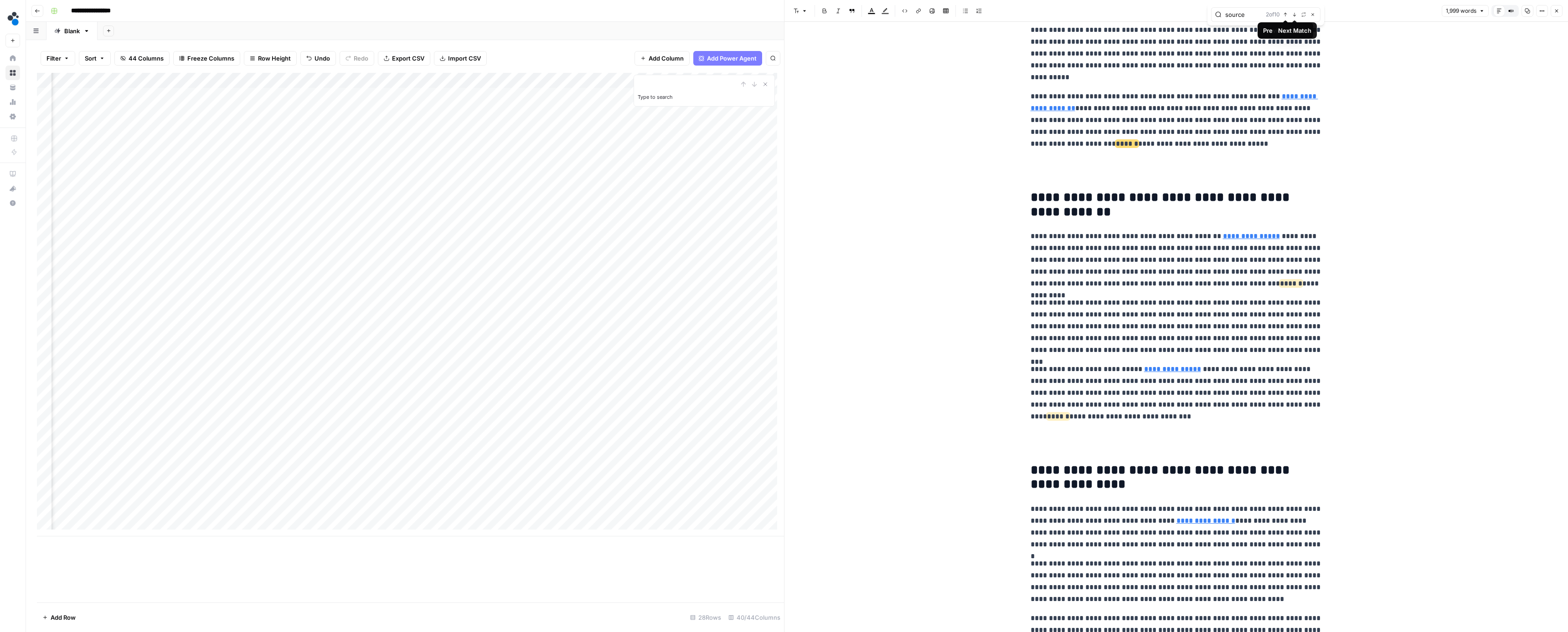
scroll to position [799, 0]
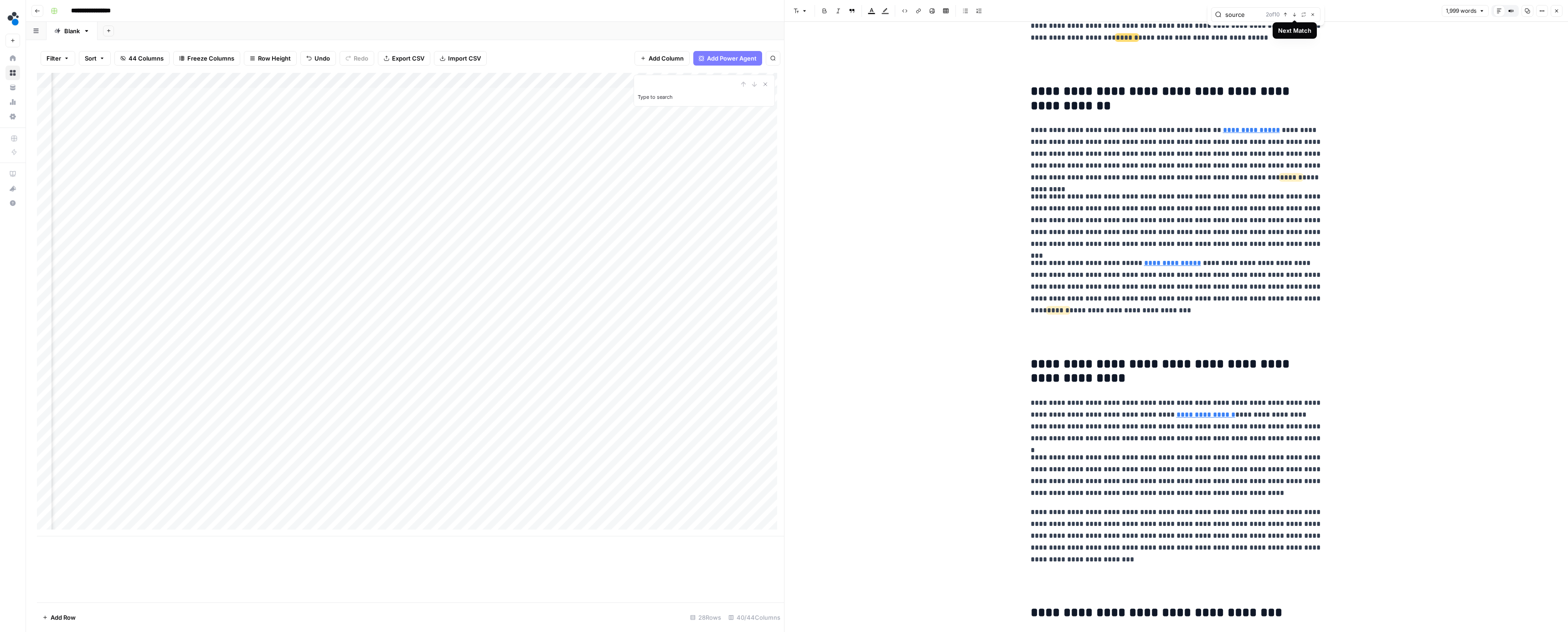
click at [1293, 17] on icon "button" at bounding box center [1294, 14] width 4 height 4
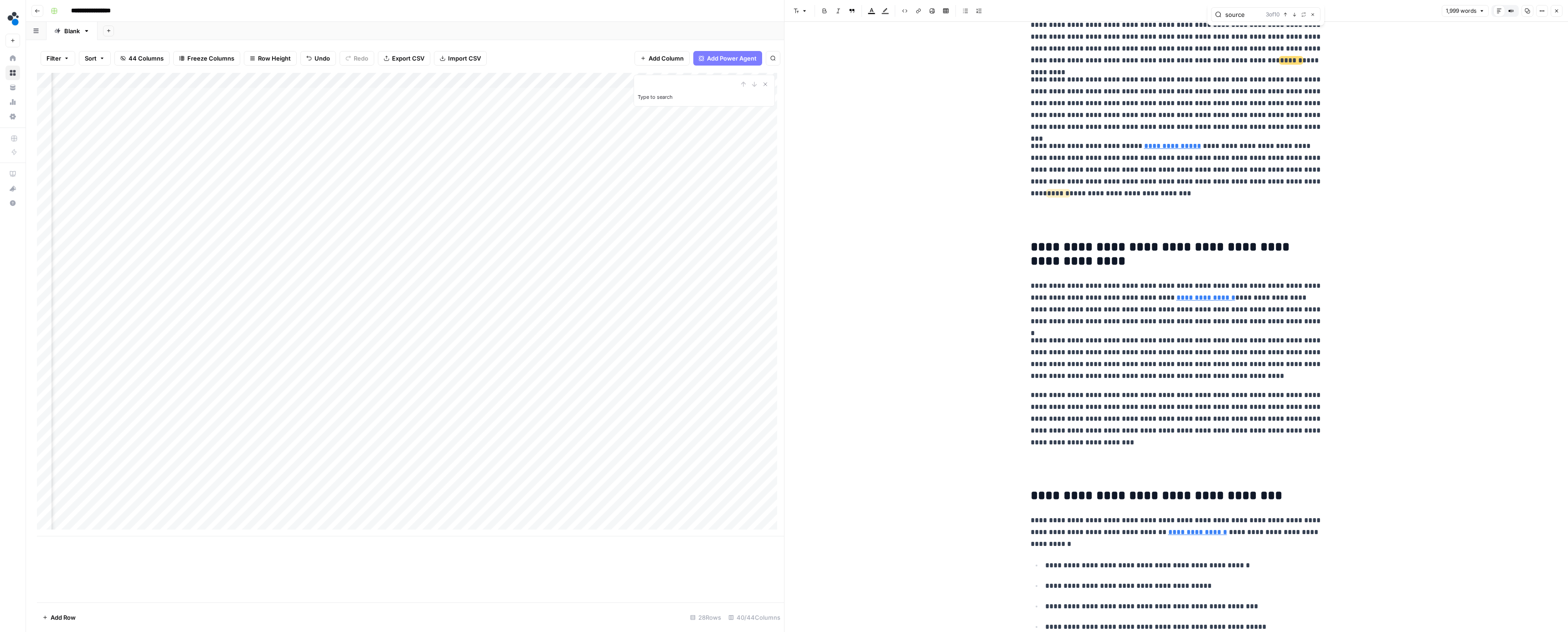
scroll to position [939, 0]
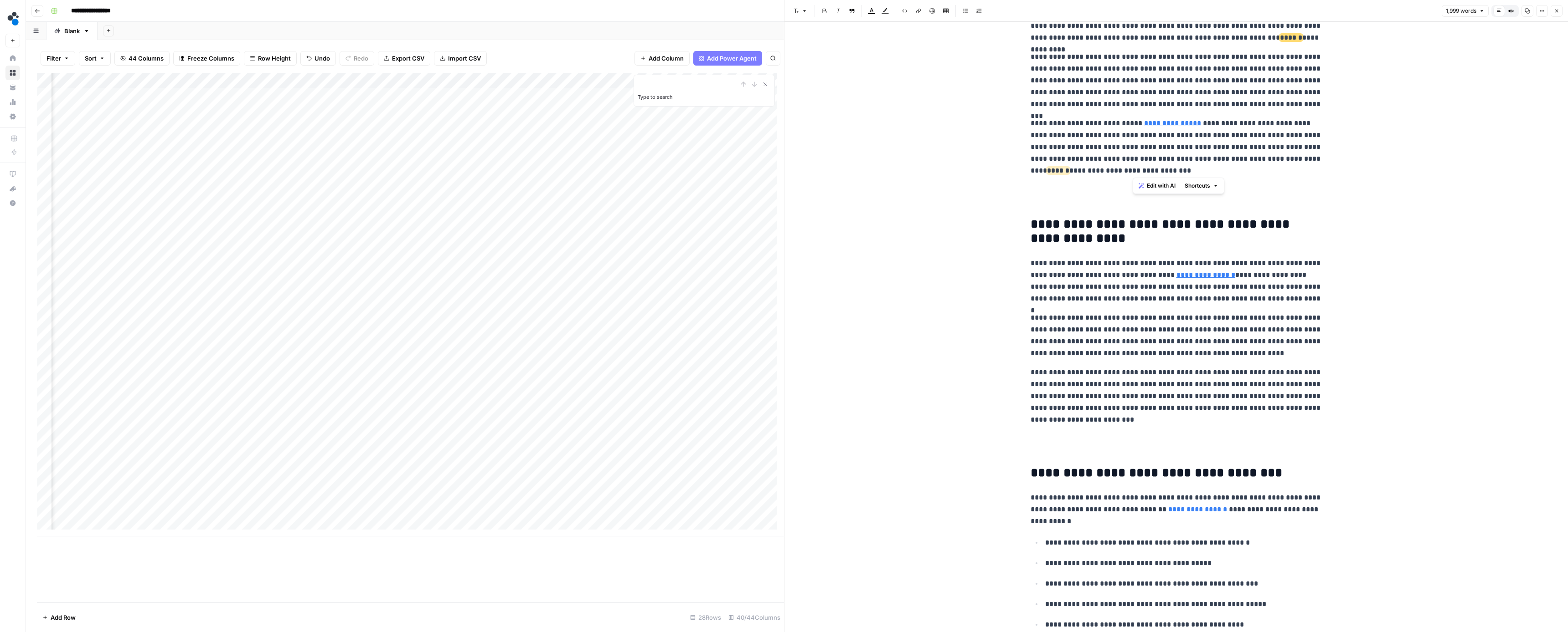
drag, startPoint x: 1200, startPoint y: 173, endPoint x: 1272, endPoint y: 159, distance: 73.3
click at [1272, 159] on p "**********" at bounding box center [1176, 147] width 292 height 59
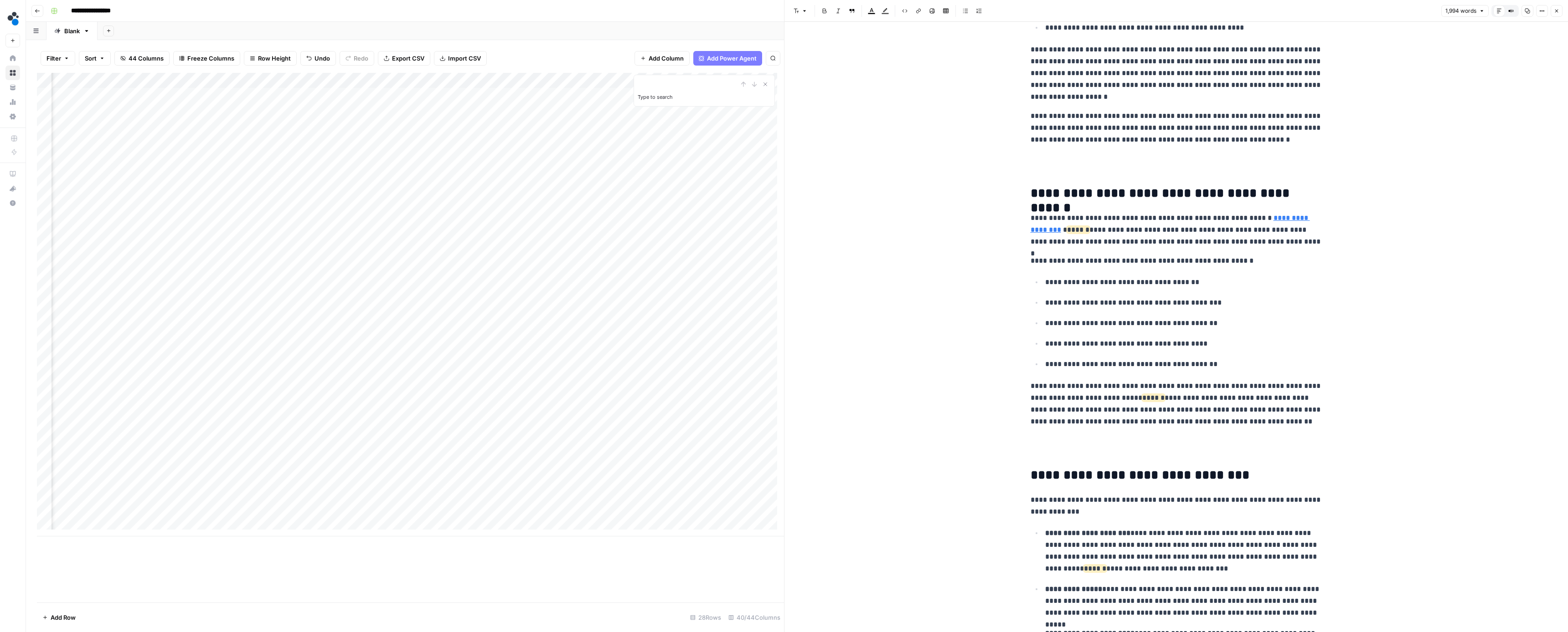
scroll to position [1541, 0]
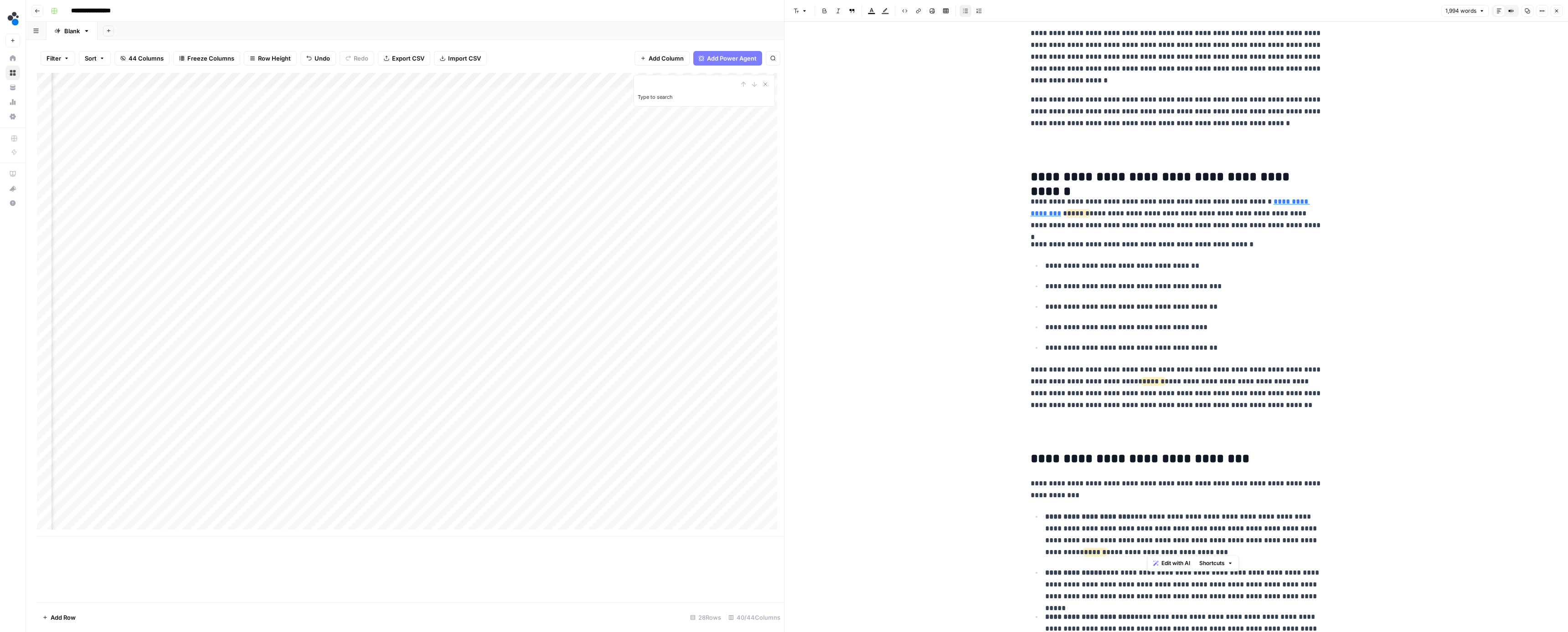
drag, startPoint x: 1172, startPoint y: 552, endPoint x: 1036, endPoint y: 550, distance: 136.0
click at [1036, 550] on ul "**********" at bounding box center [1176, 623] width 292 height 226
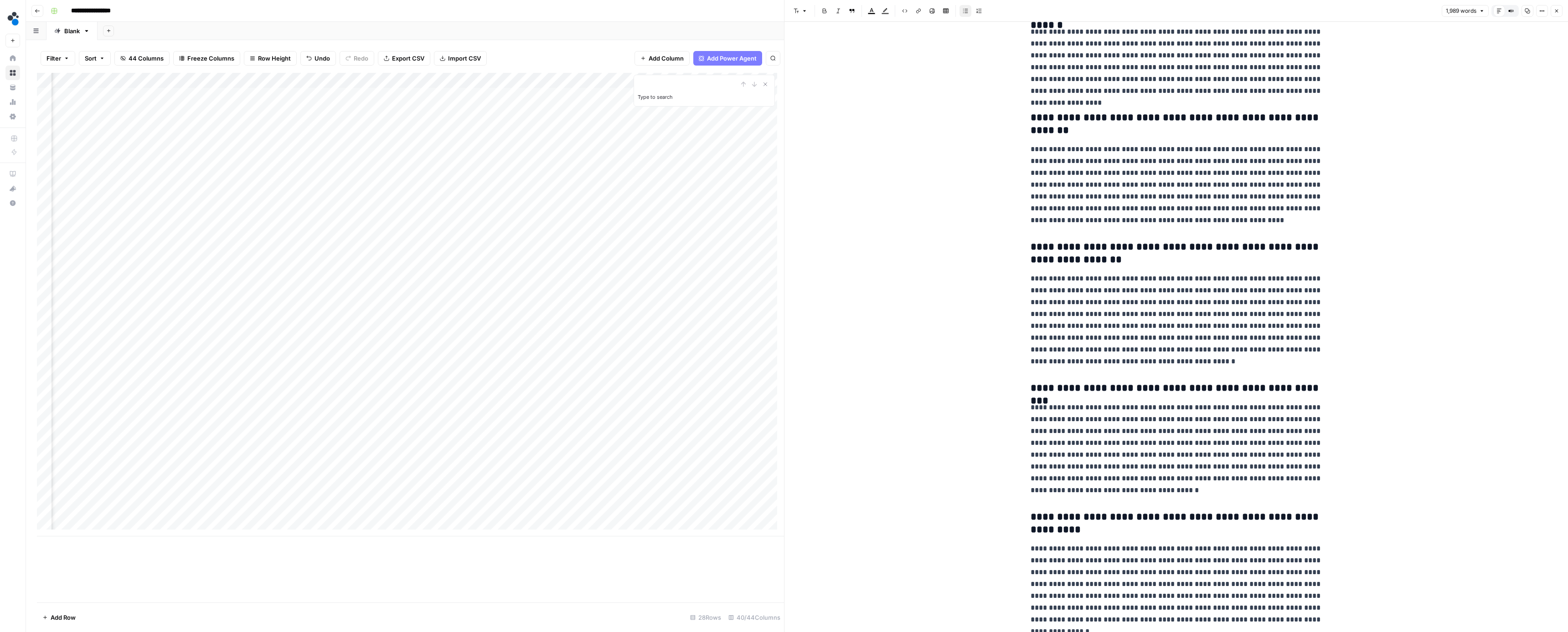
scroll to position [3375, 0]
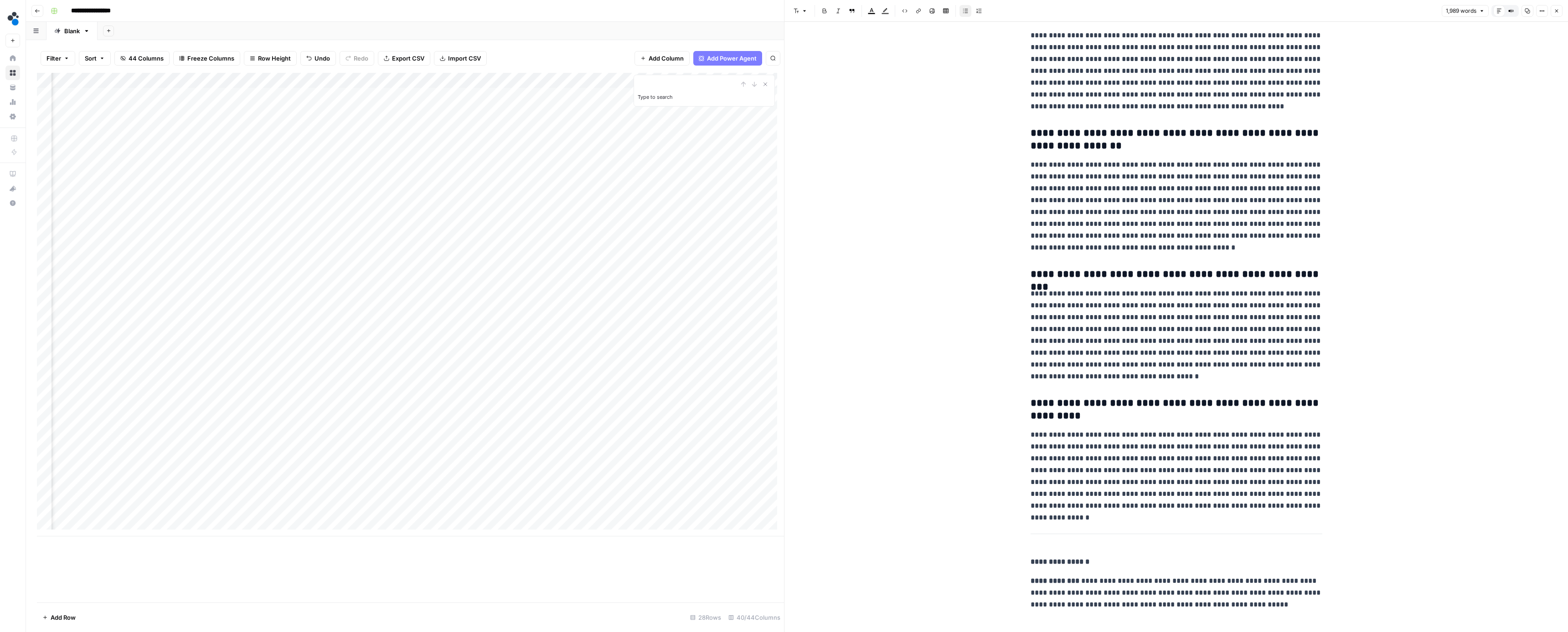
click at [1560, 13] on button "Close" at bounding box center [1556, 10] width 12 height 12
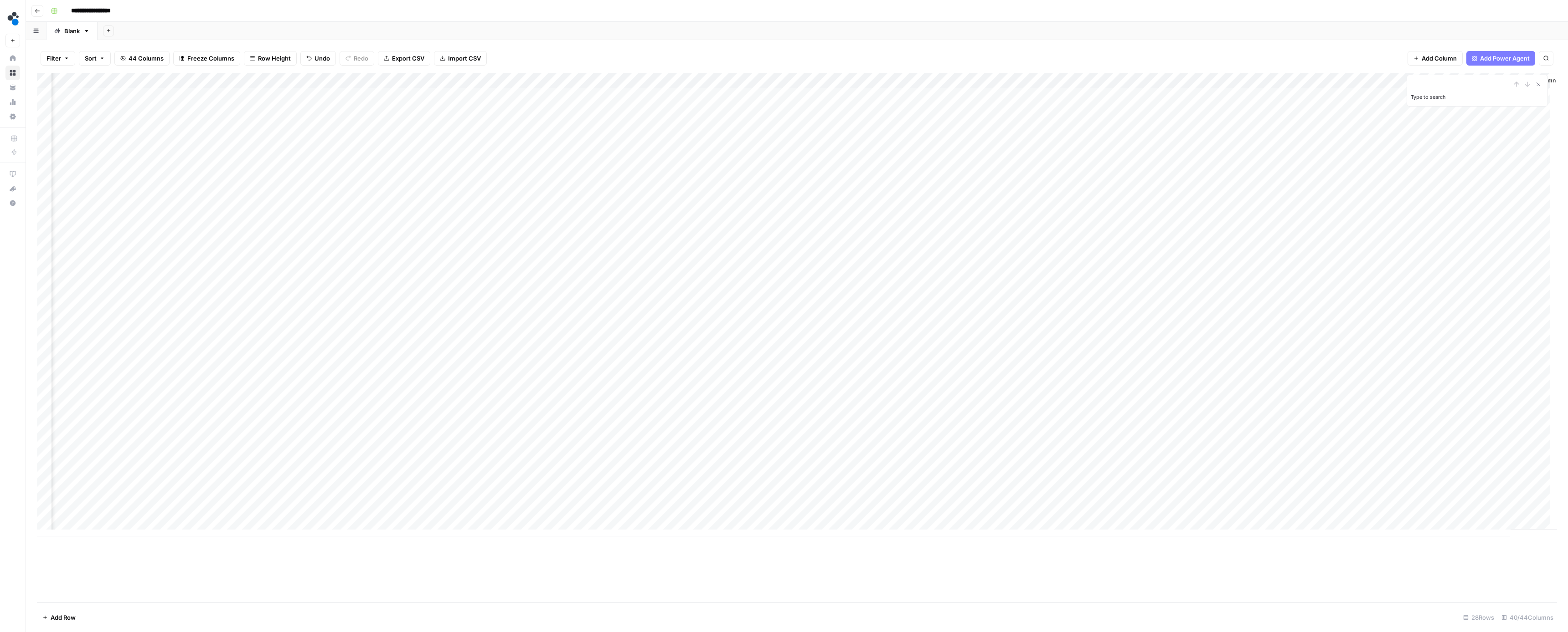
click at [1486, 262] on div "Add Column" at bounding box center [797, 305] width 1520 height 464
click at [1480, 266] on div "Add Column" at bounding box center [797, 305] width 1520 height 464
click at [1471, 318] on button "Ready for review" at bounding box center [1469, 316] width 55 height 11
click at [1337, 282] on div "Add Column" at bounding box center [797, 305] width 1520 height 464
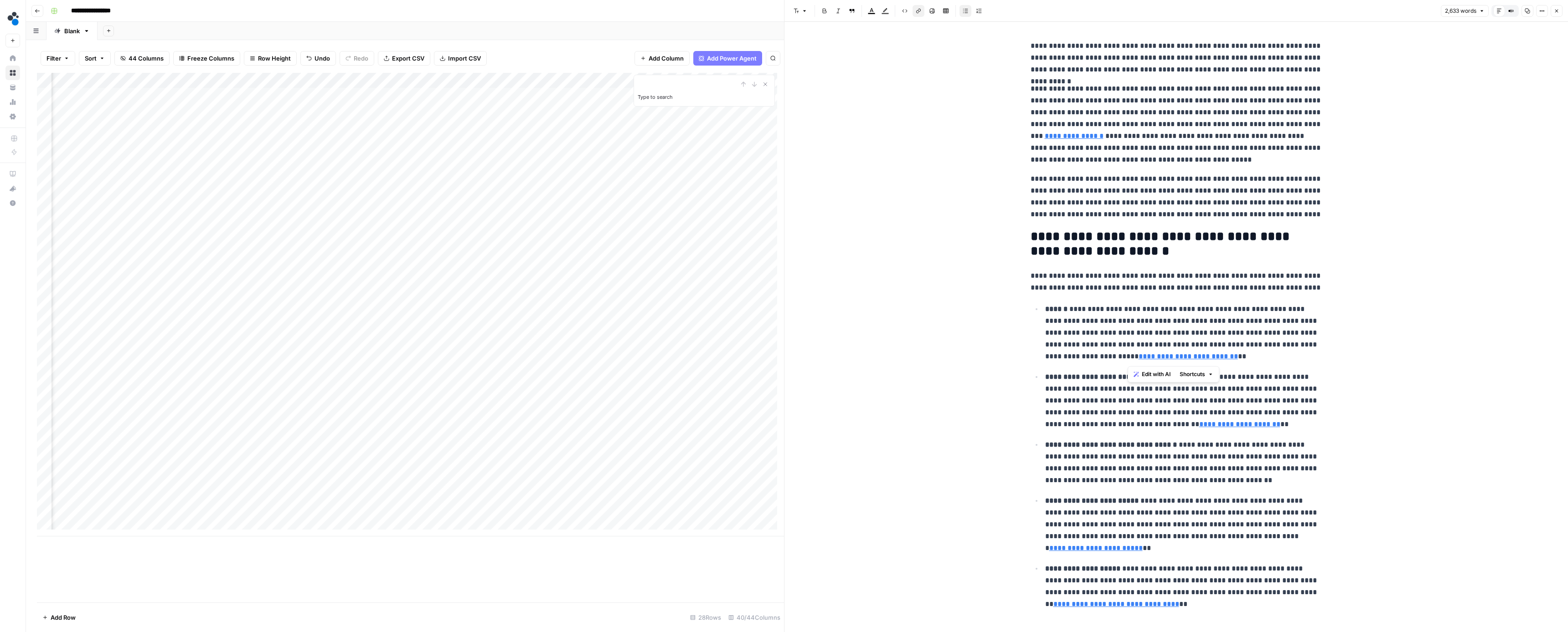
click at [1171, 338] on p "**********" at bounding box center [1183, 333] width 277 height 60
click at [1148, 358] on p "**********" at bounding box center [1183, 333] width 277 height 60
click at [1139, 359] on link "**********" at bounding box center [1188, 356] width 99 height 7
click at [1200, 342] on button "Remove link and delete text" at bounding box center [1203, 343] width 12 height 12
click at [1145, 356] on link "**********" at bounding box center [1188, 356] width 99 height 7
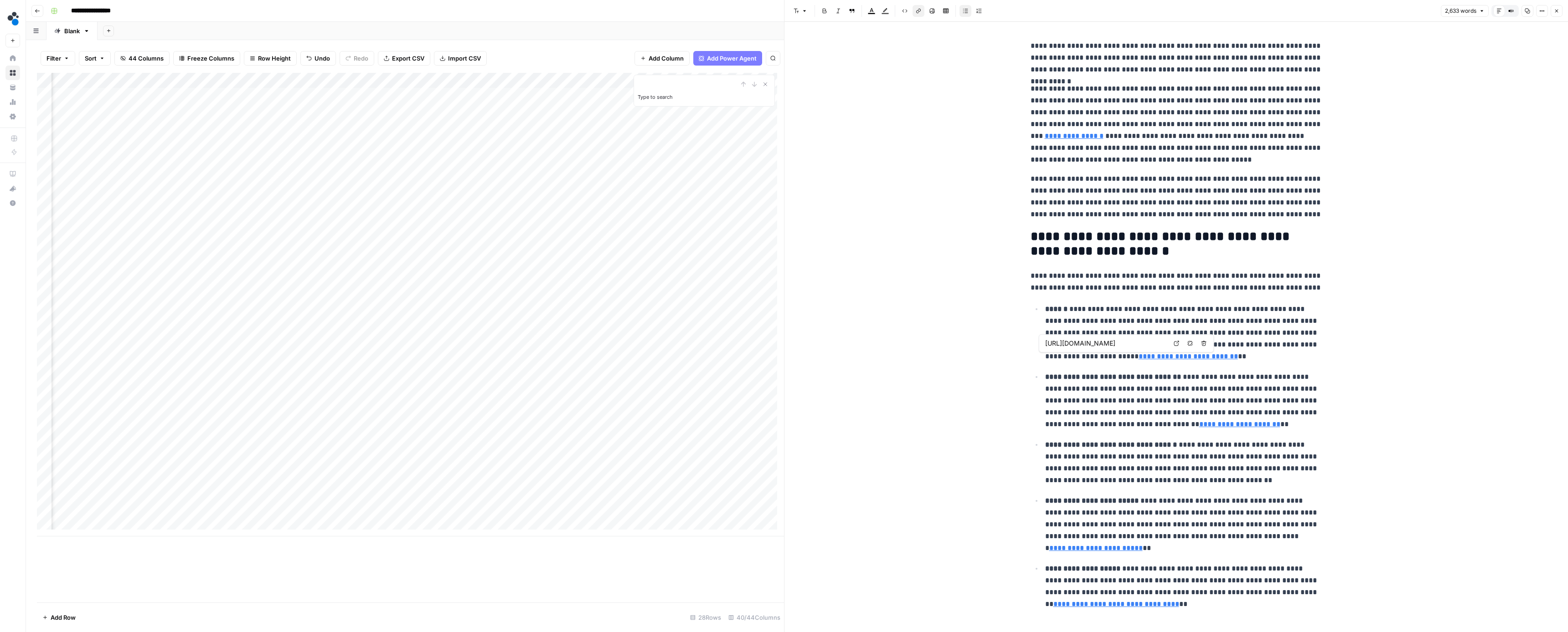
click at [1139, 358] on link "**********" at bounding box center [1188, 356] width 99 height 7
click at [1186, 342] on button "Remove link" at bounding box center [1189, 343] width 12 height 12
click at [1258, 425] on link "**********" at bounding box center [1239, 424] width 81 height 7
click at [1368, 412] on button "Remove link" at bounding box center [1364, 411] width 12 height 12
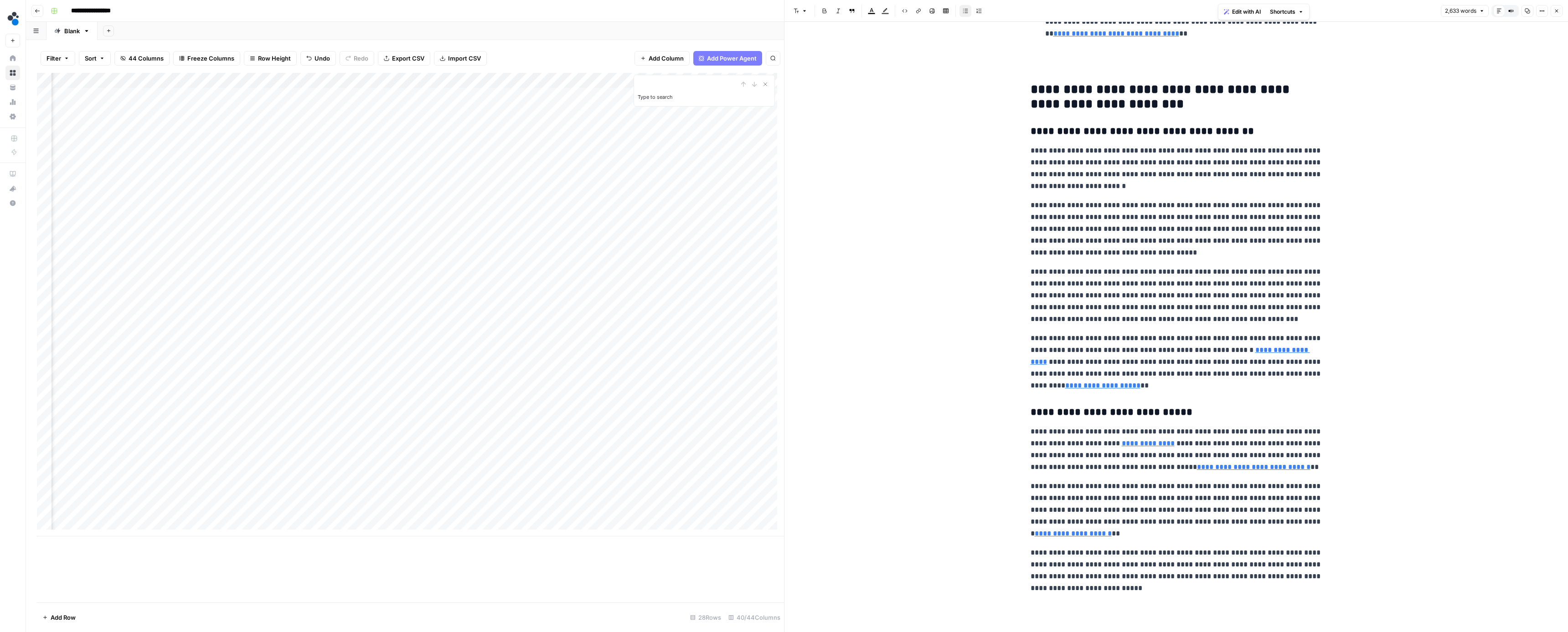
scroll to position [641, 0]
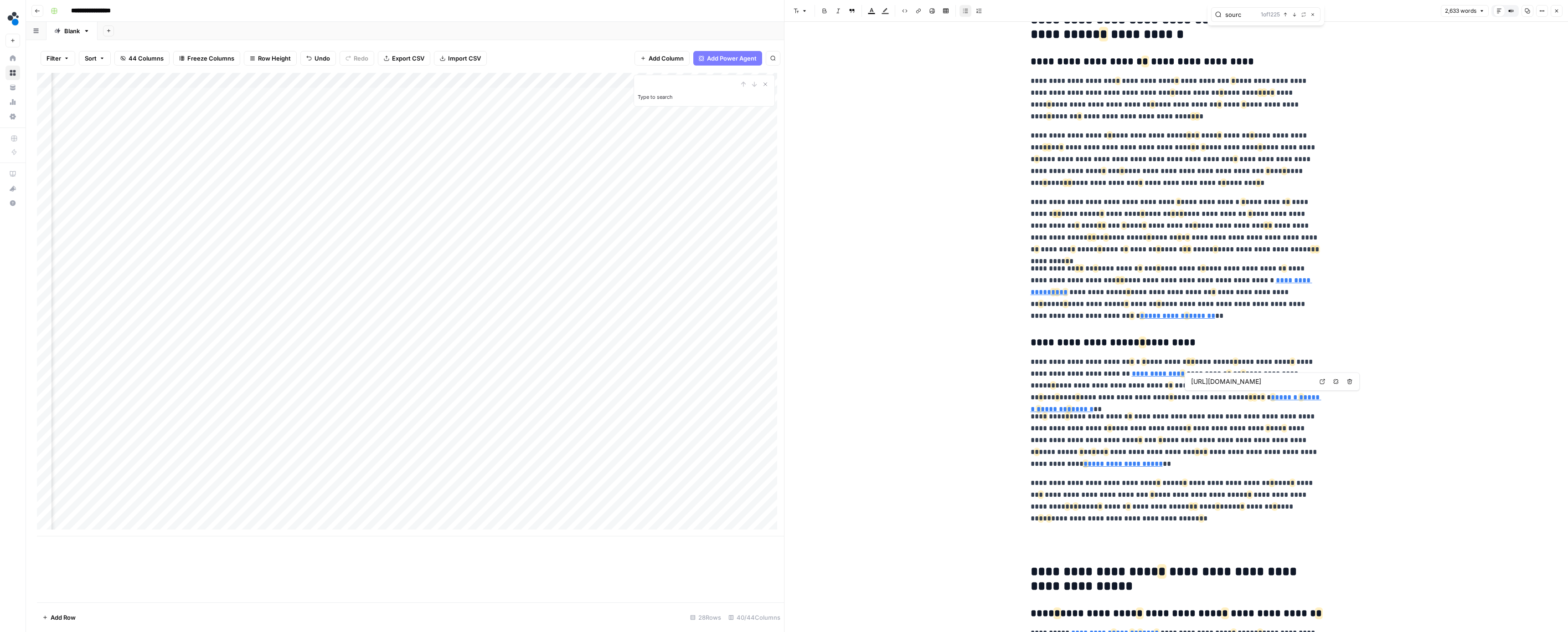
type input "source"
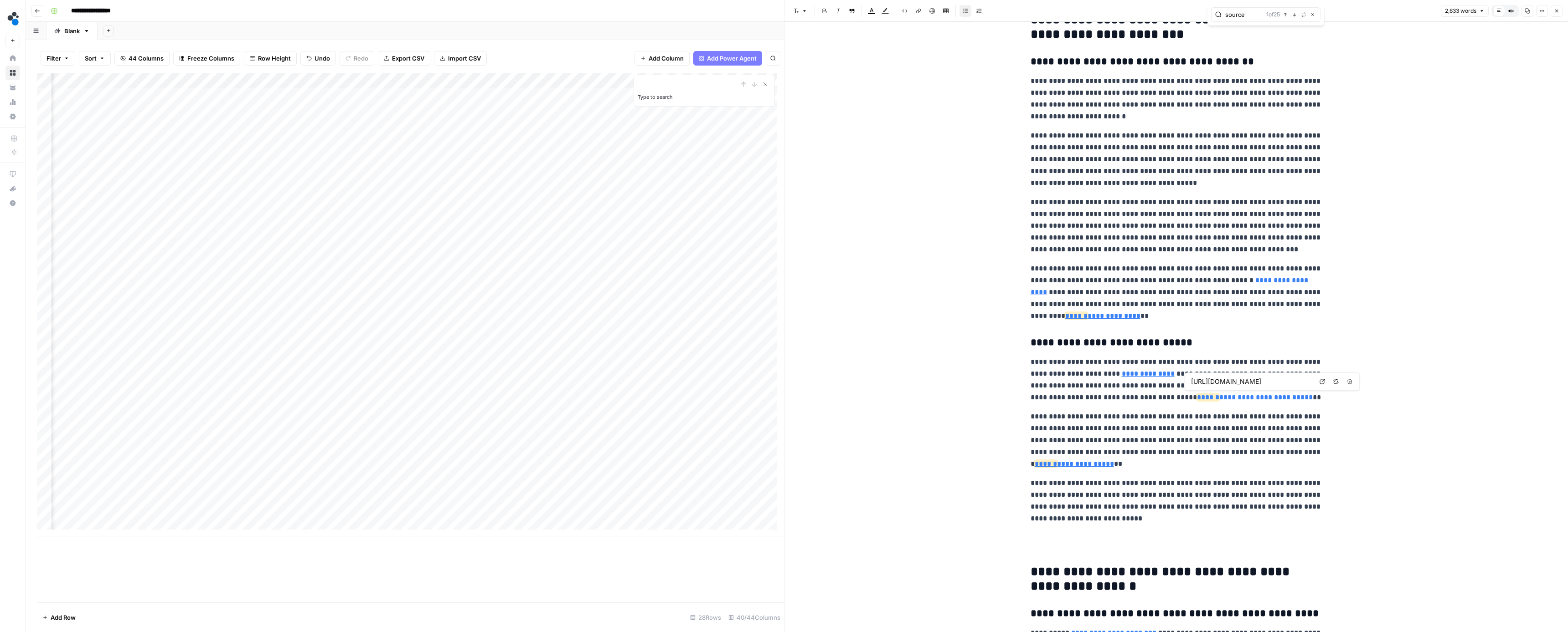
type input "https://www.spot.ai/blog/business-productivity"
type input "source"
click at [1295, 17] on icon "button" at bounding box center [1294, 14] width 4 height 4
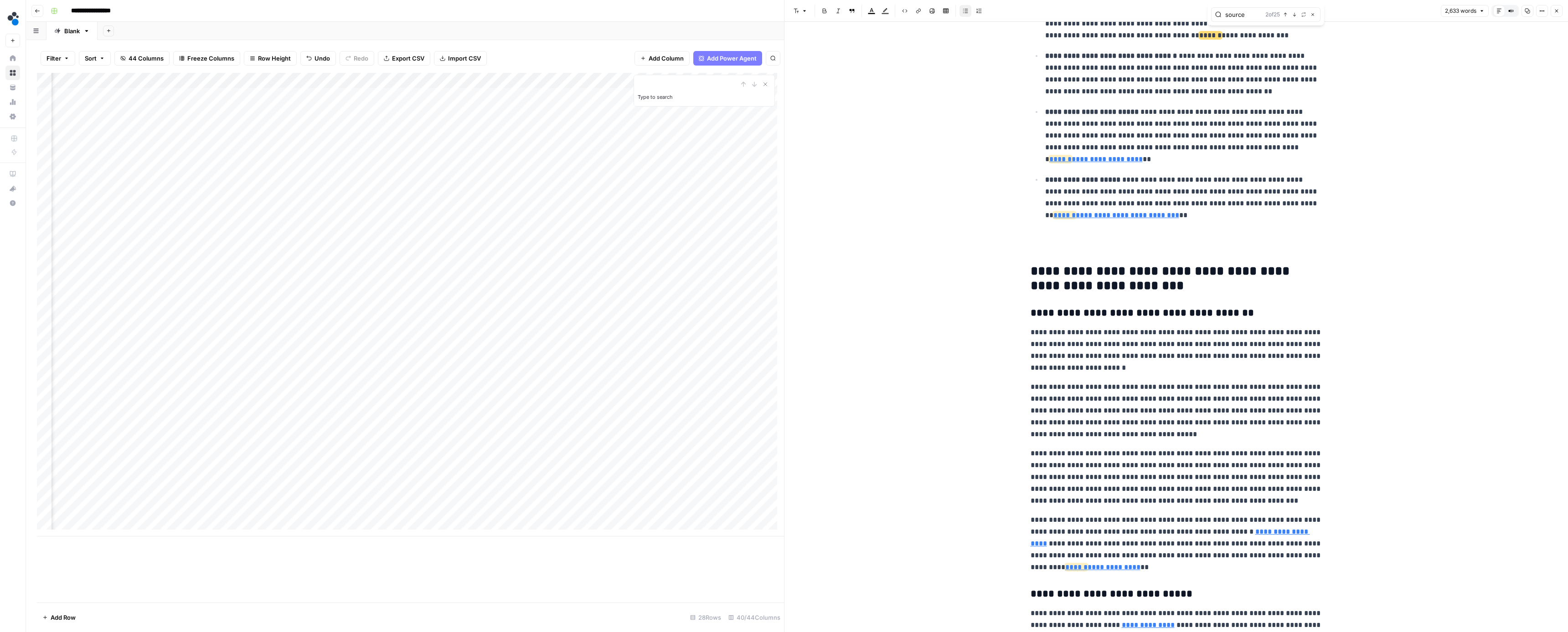
click at [1288, 16] on button "Previous match" at bounding box center [1286, 15] width 7 height 7
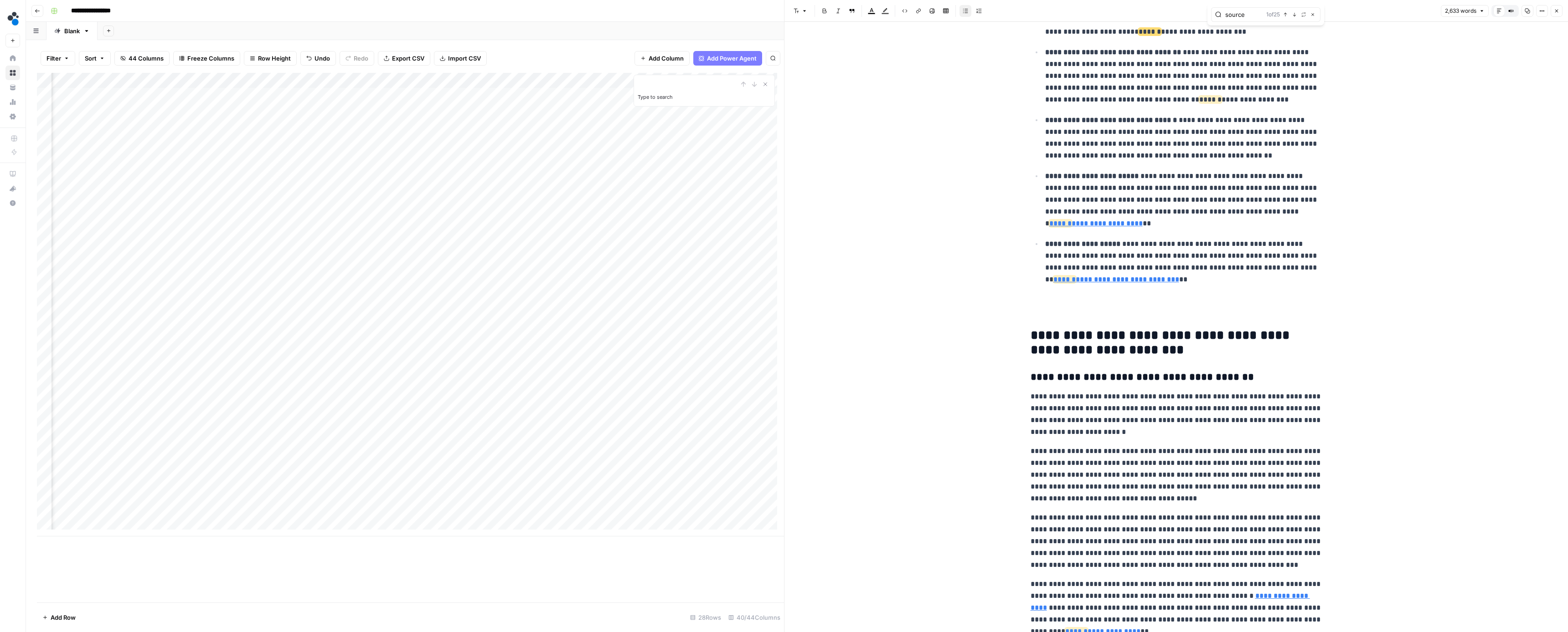
scroll to position [322, 0]
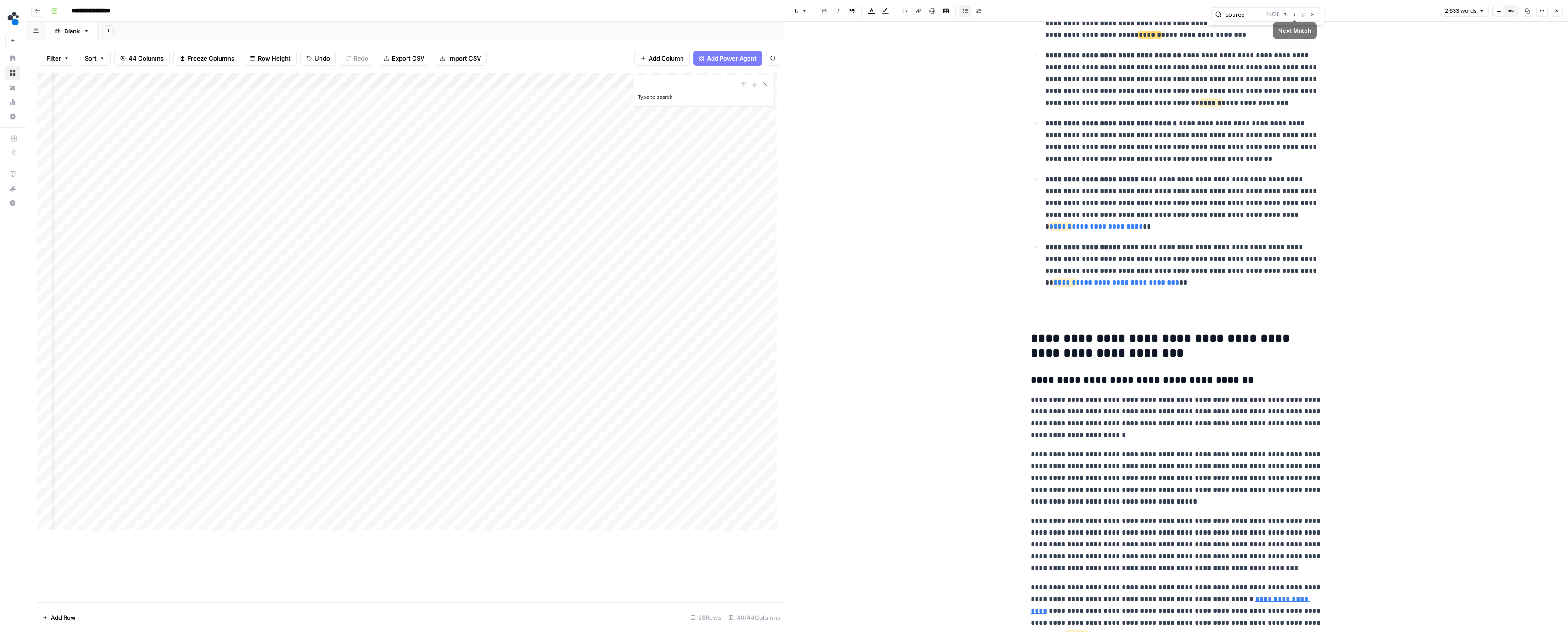
click at [1297, 15] on button "Next Match" at bounding box center [1295, 15] width 7 height 7
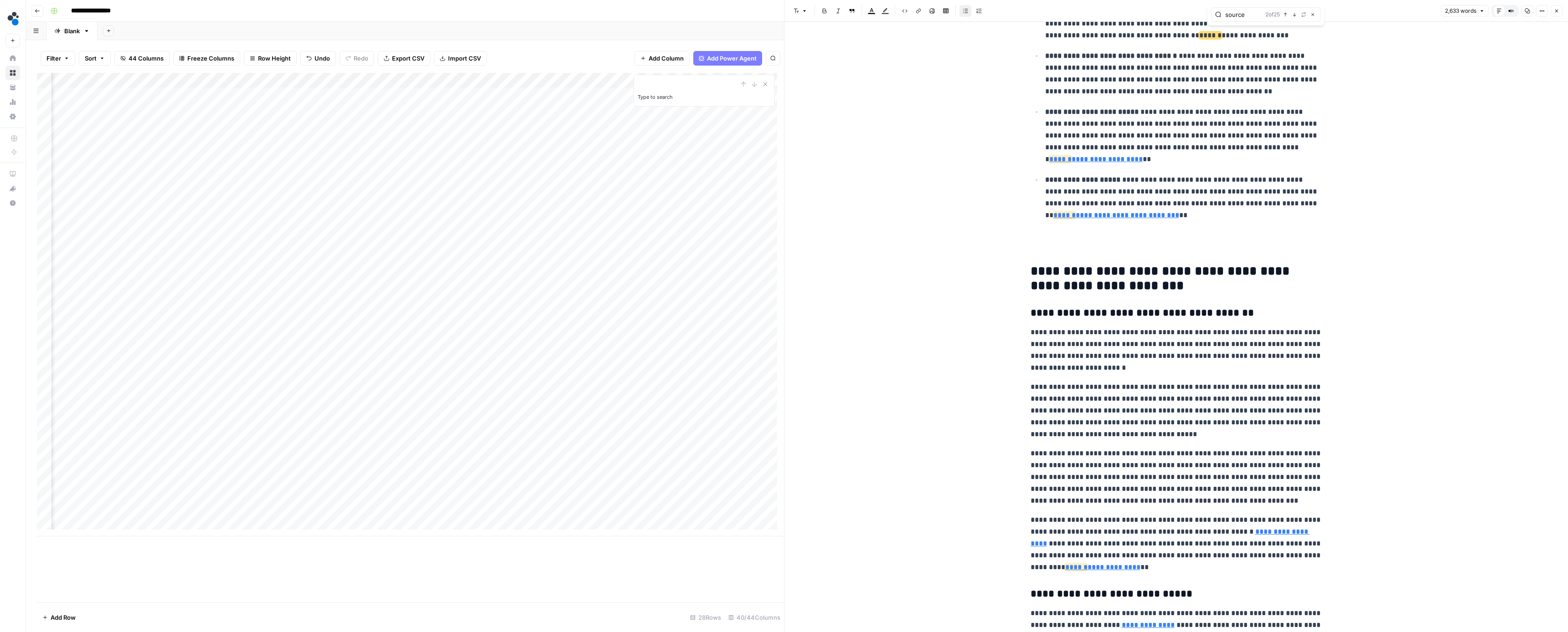
click at [1297, 15] on button "Next Match" at bounding box center [1295, 15] width 7 height 7
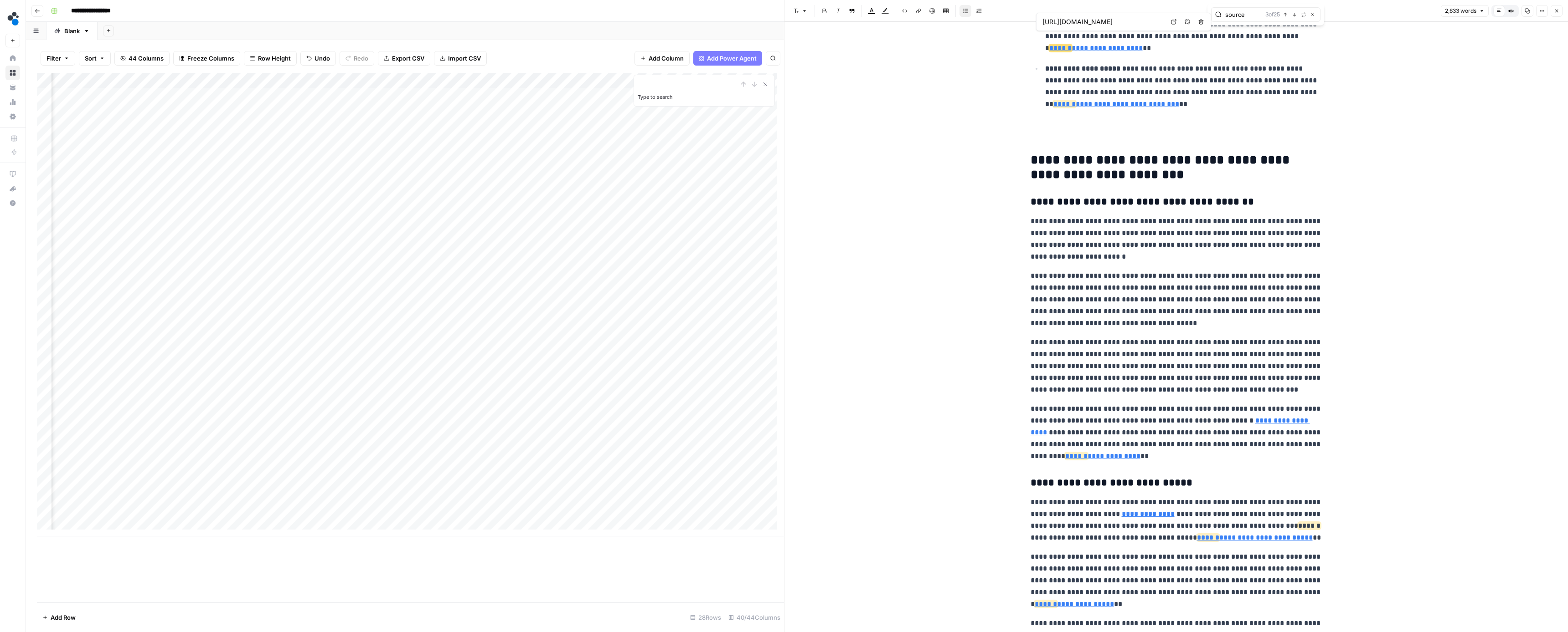
click at [1078, 46] on link "**********" at bounding box center [1096, 47] width 94 height 7
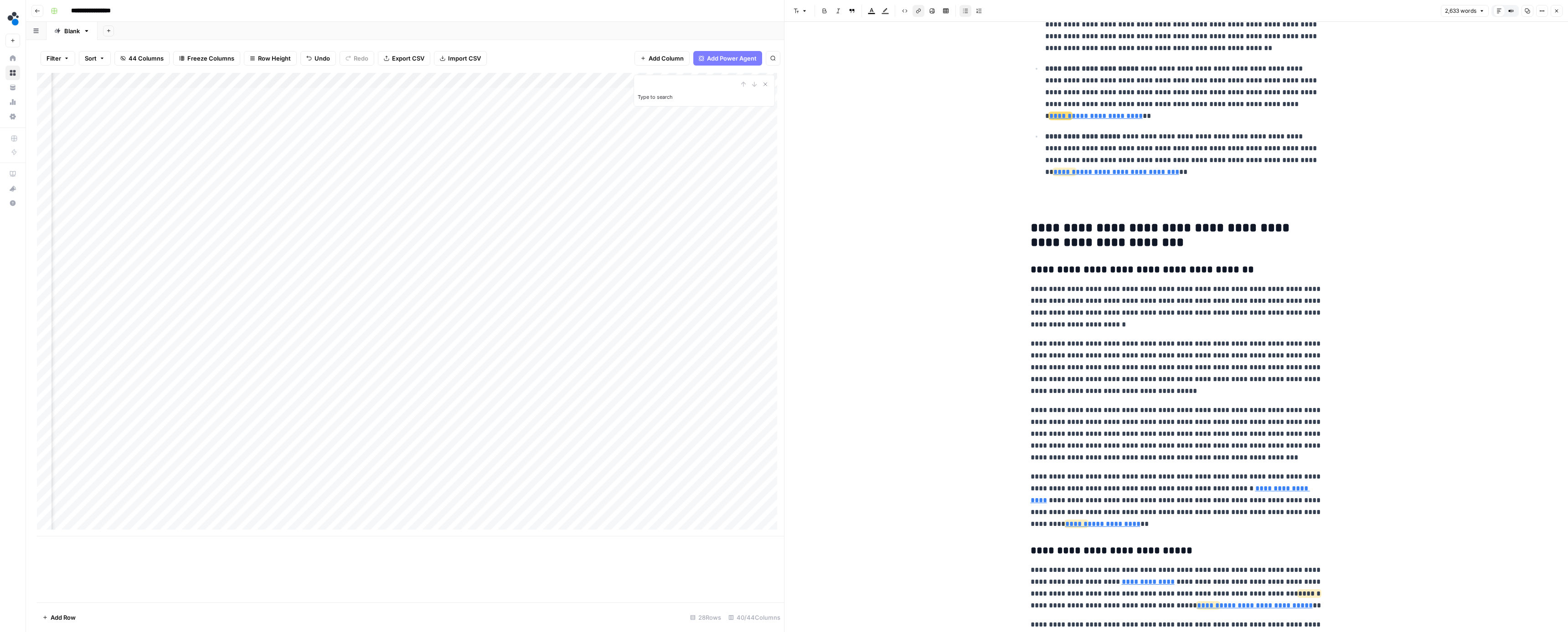
click at [1093, 116] on link "**********" at bounding box center [1096, 116] width 94 height 7
click at [1101, 113] on link "**********" at bounding box center [1096, 116] width 94 height 7
click at [1187, 90] on icon "button" at bounding box center [1187, 89] width 5 height 5
click at [1182, 117] on p "**********" at bounding box center [1183, 92] width 277 height 60
click at [1240, 173] on p "**********" at bounding box center [1183, 155] width 277 height 48
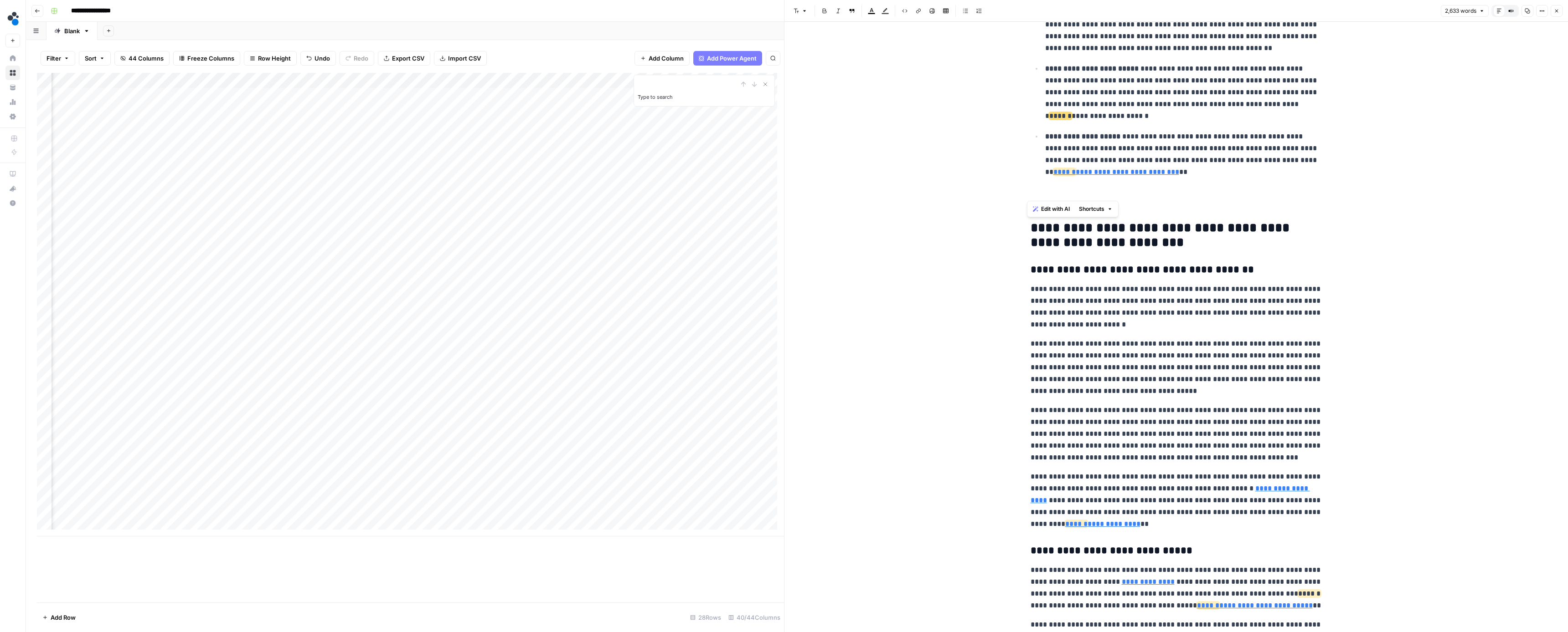
drag, startPoint x: 1241, startPoint y: 171, endPoint x: 1272, endPoint y: 161, distance: 32.6
click at [1272, 161] on p "**********" at bounding box center [1183, 155] width 277 height 48
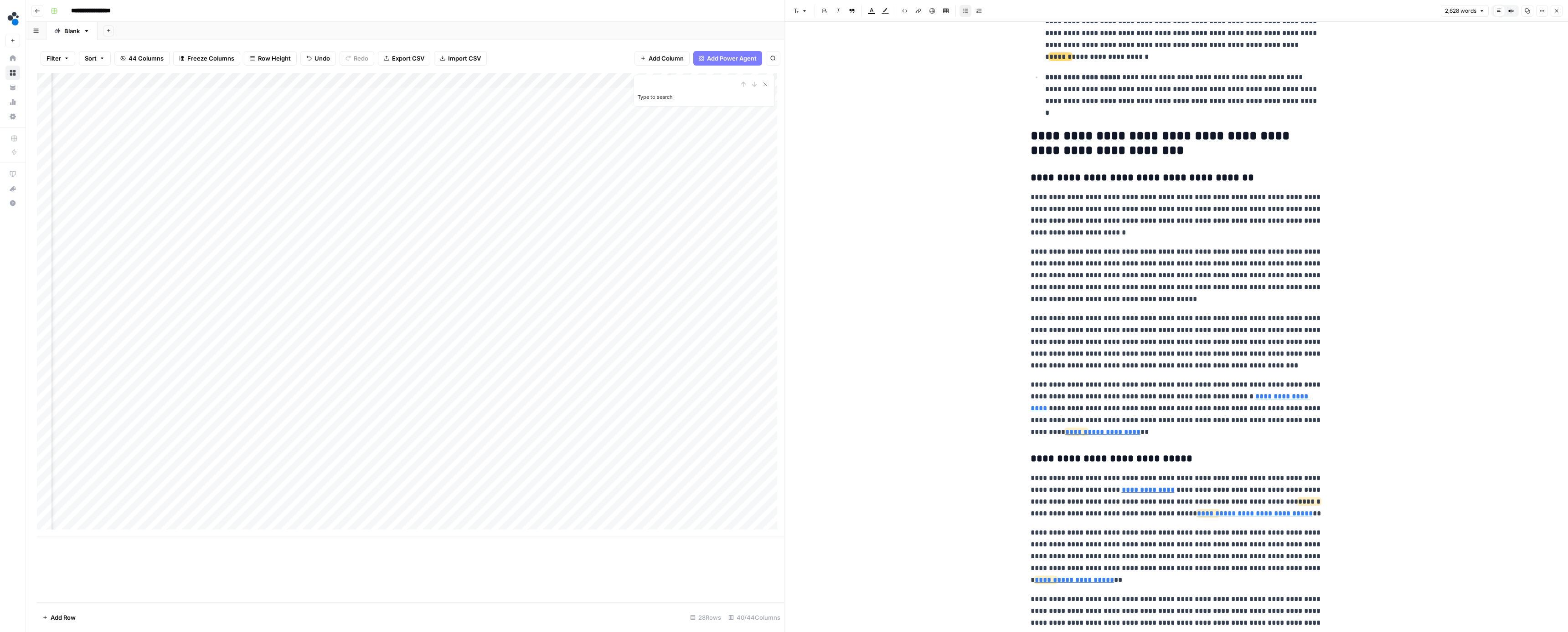
scroll to position [509, 0]
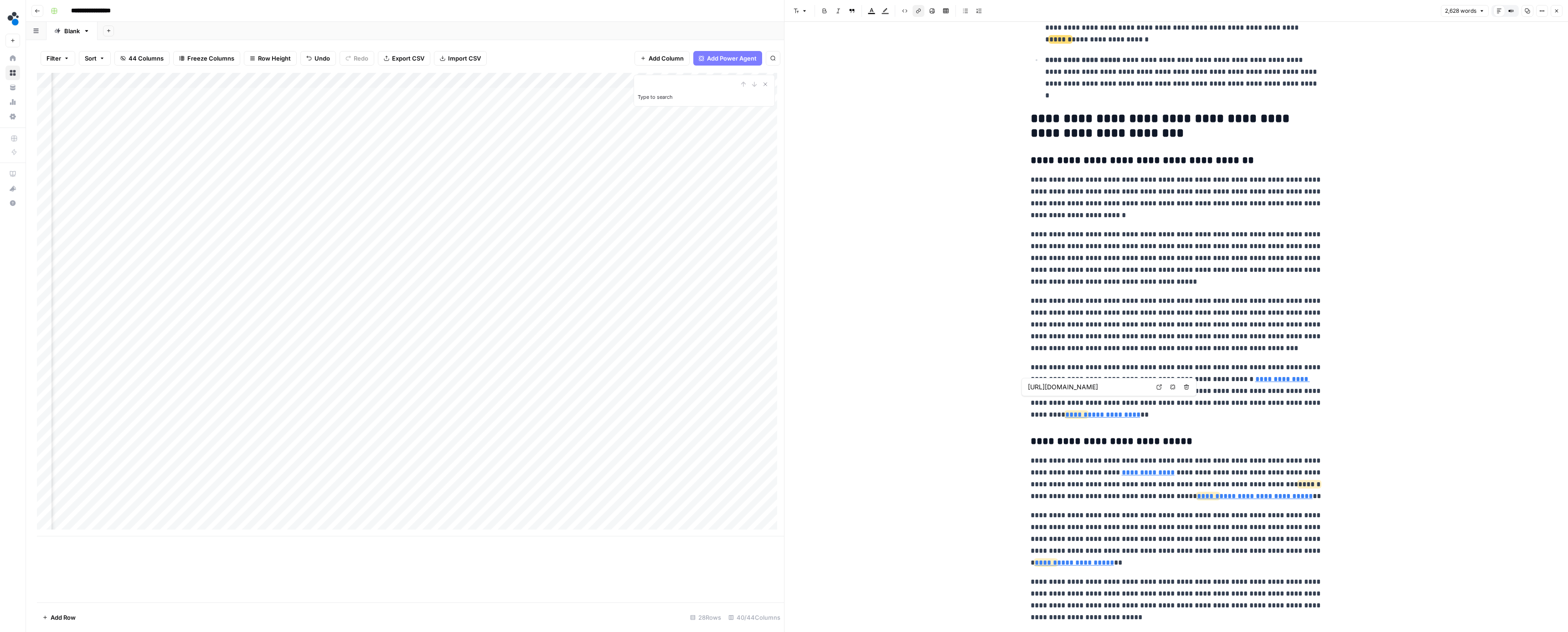
click at [1088, 411] on span "******" at bounding box center [1076, 414] width 23 height 7
click at [1169, 386] on button "Remove link" at bounding box center [1172, 387] width 12 height 12
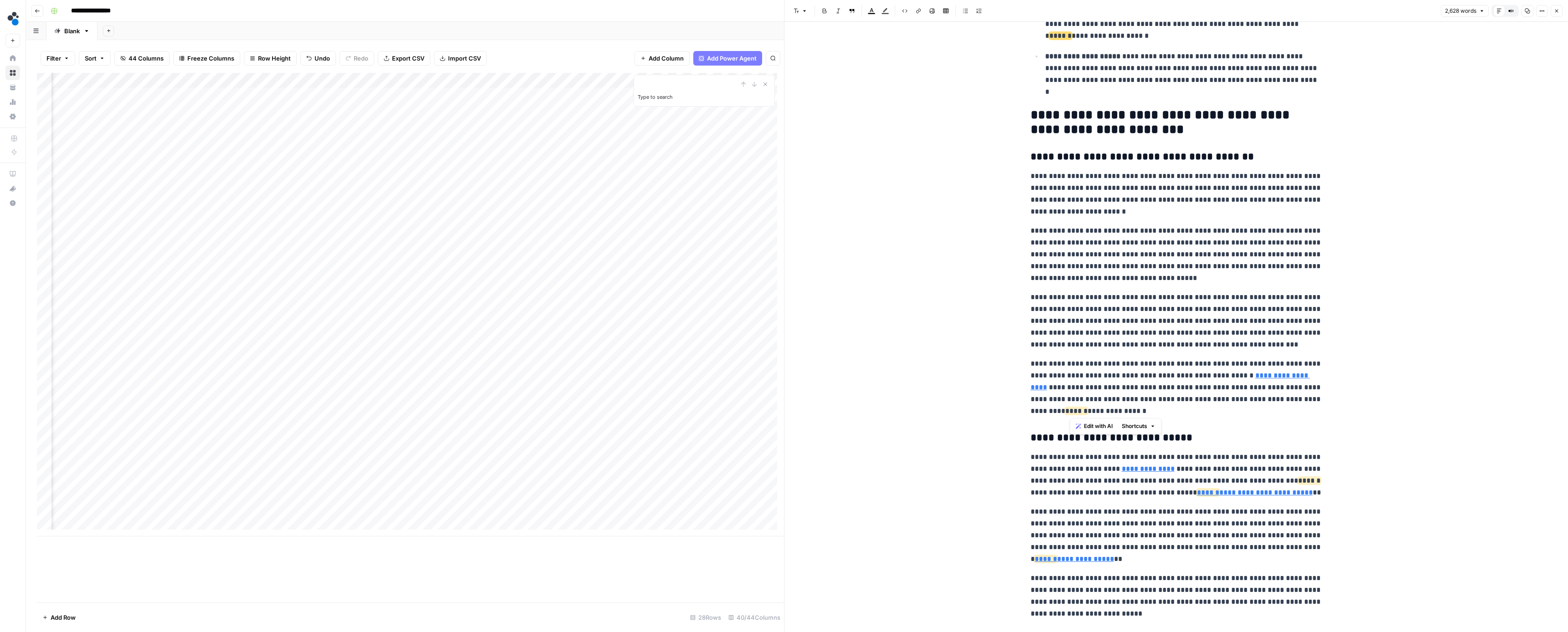
scroll to position [529, 0]
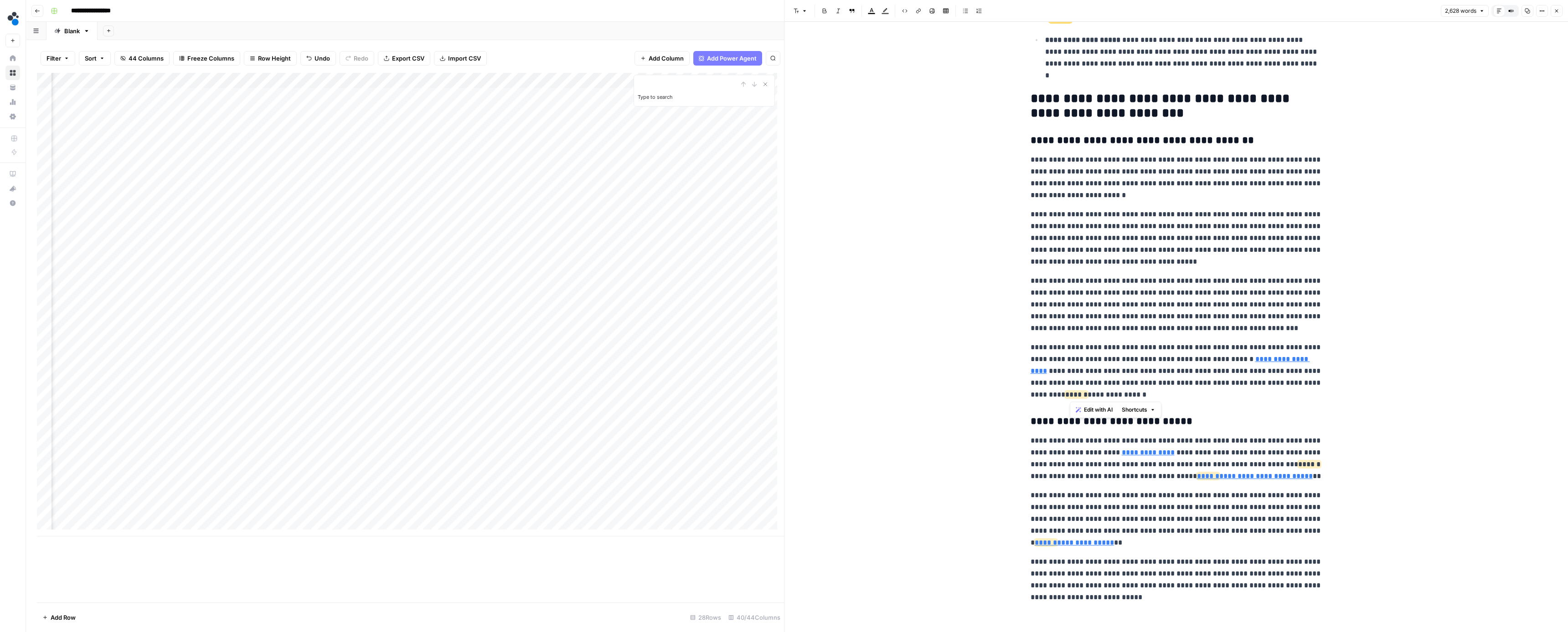
click at [1182, 391] on p "**********" at bounding box center [1176, 371] width 292 height 59
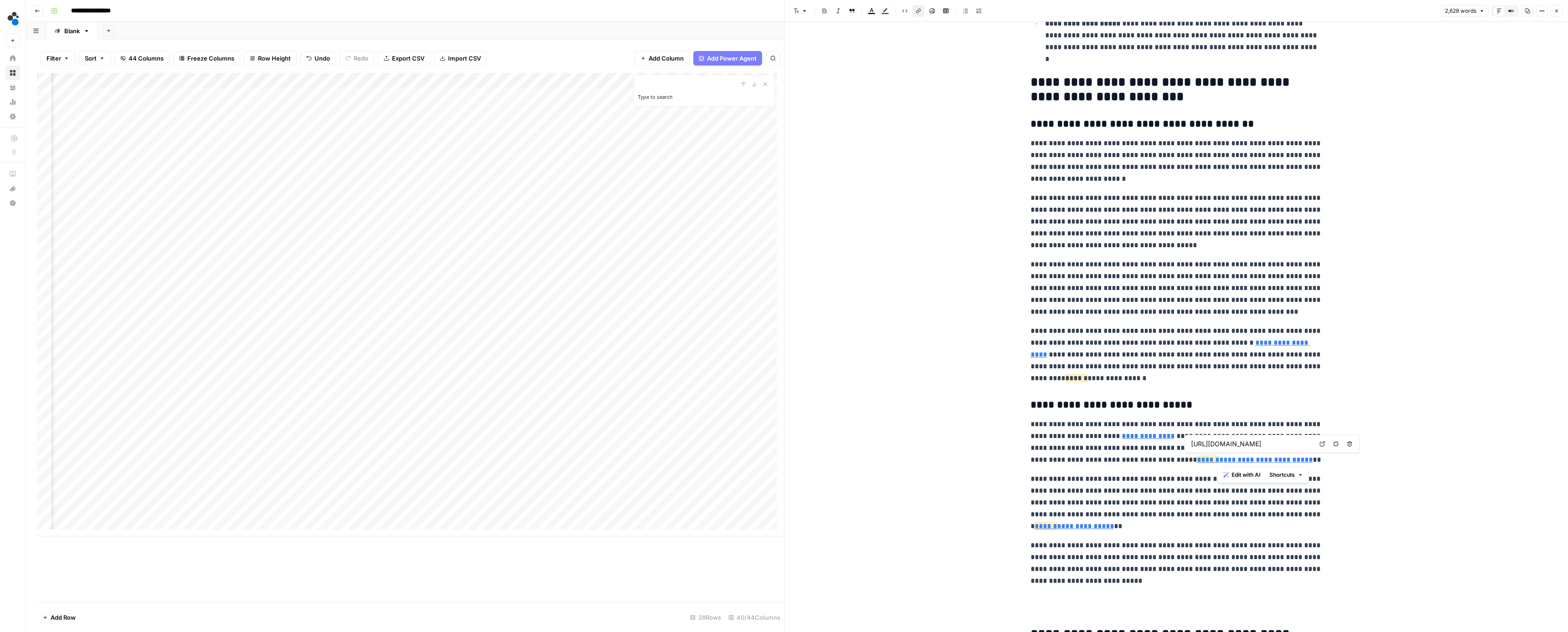
click at [1351, 446] on icon "button" at bounding box center [1350, 444] width 5 height 5
click at [1333, 443] on button "Remove link" at bounding box center [1335, 443] width 12 height 12
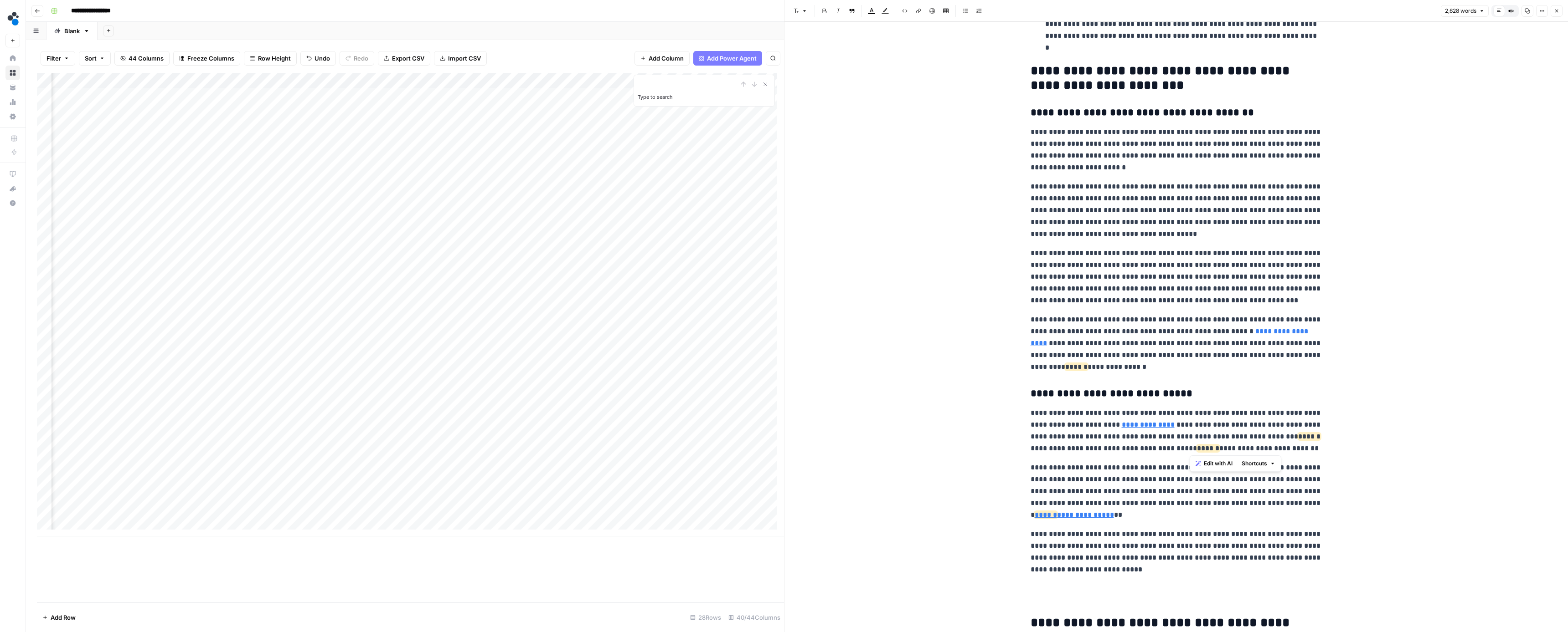
scroll to position [573, 0]
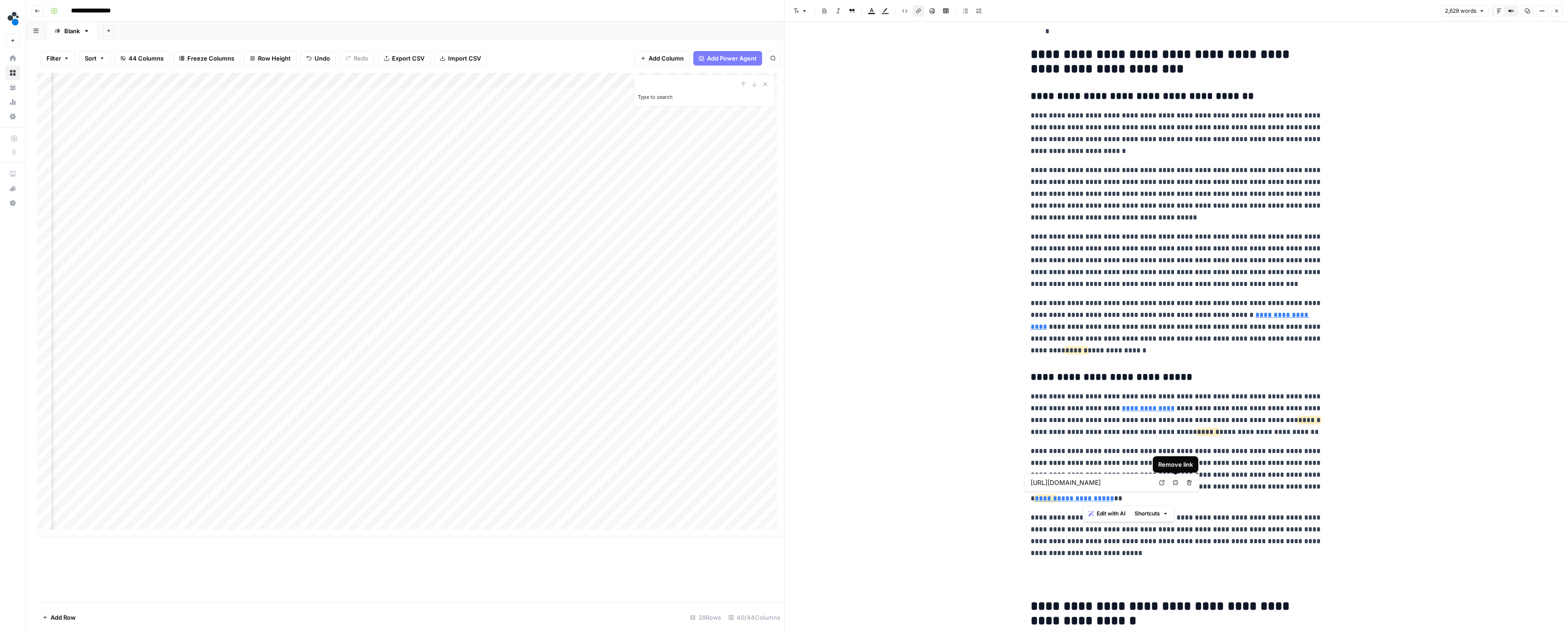
click at [1177, 480] on button "Remove link" at bounding box center [1175, 482] width 12 height 12
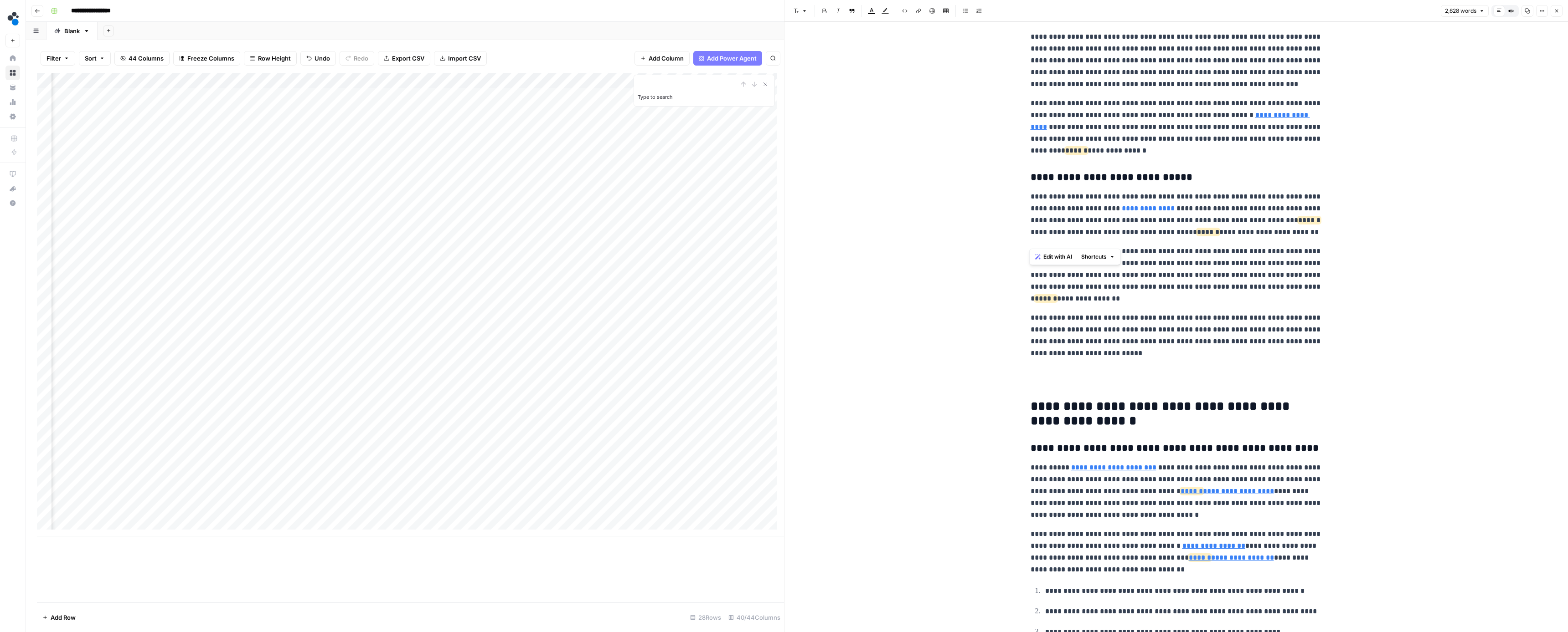
scroll to position [830, 0]
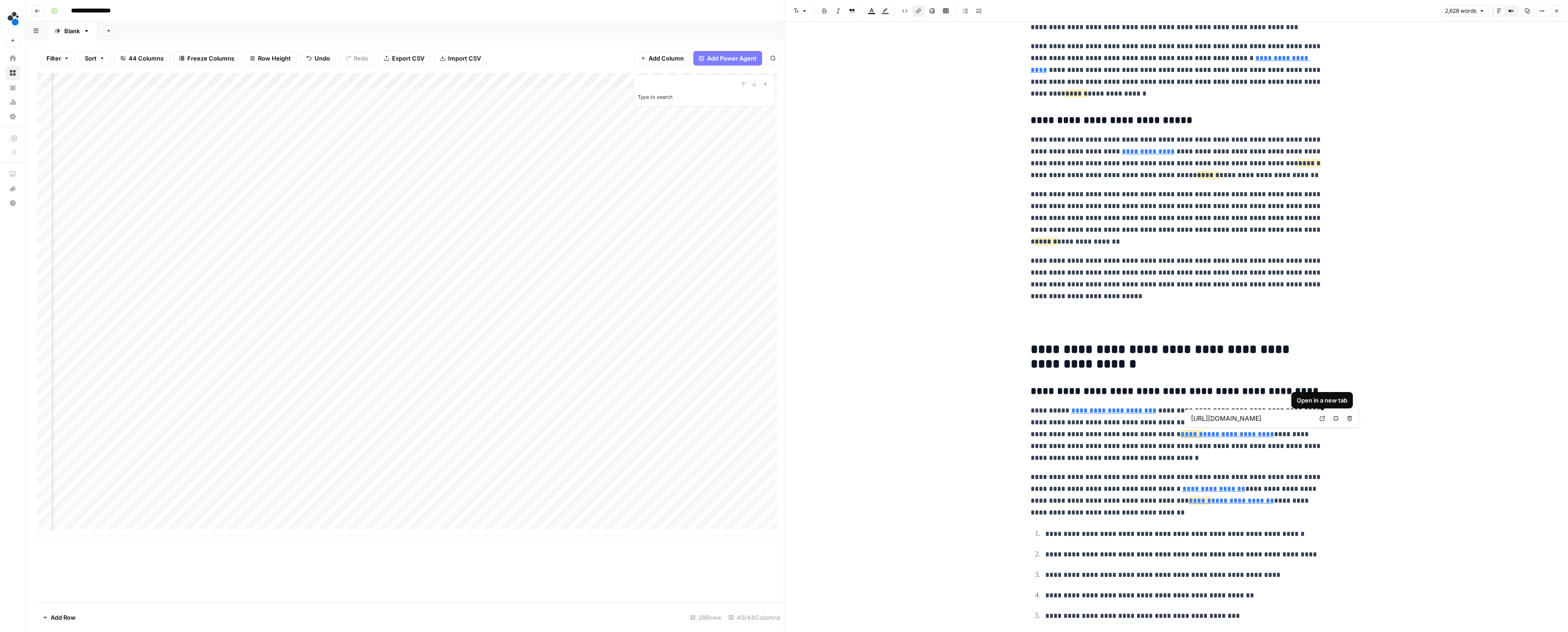
click at [1332, 418] on button "Remove link" at bounding box center [1335, 418] width 12 height 12
click at [1255, 432] on p "**********" at bounding box center [1176, 434] width 292 height 59
click at [1287, 485] on button "Remove link" at bounding box center [1291, 485] width 12 height 12
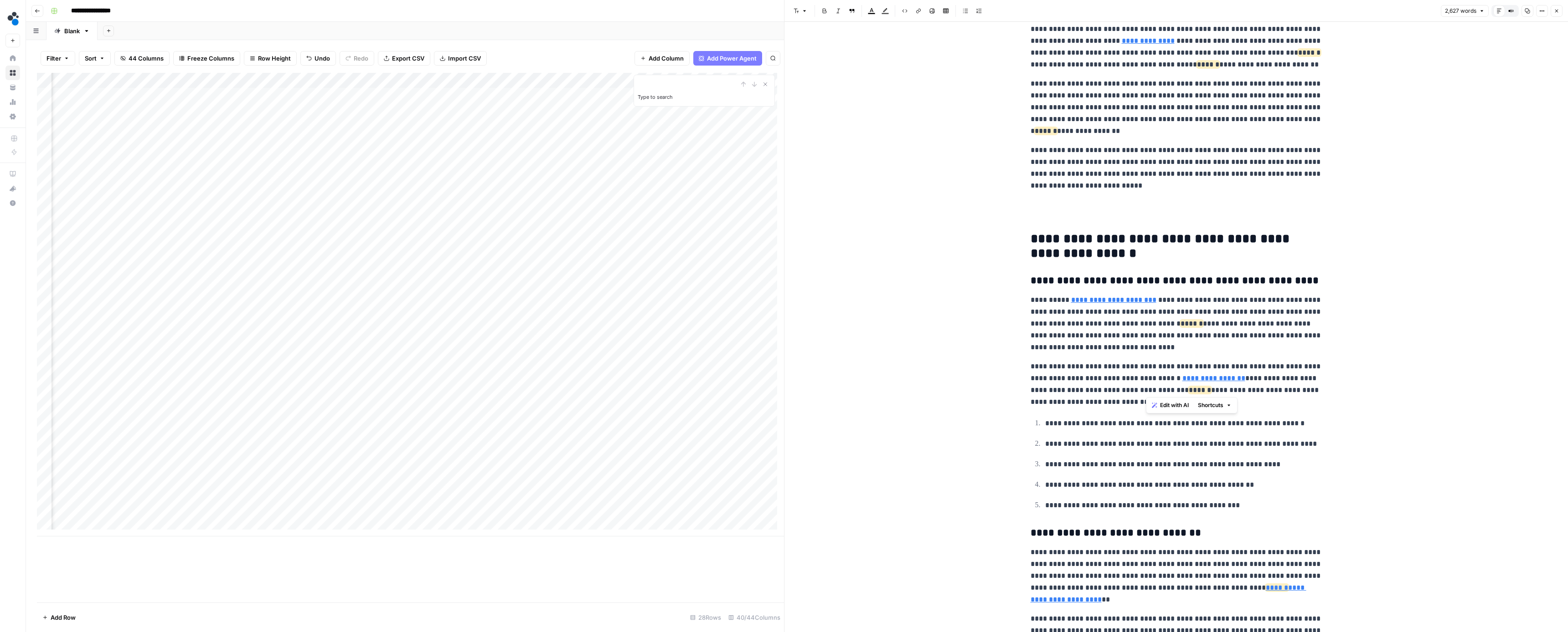
scroll to position [957, 0]
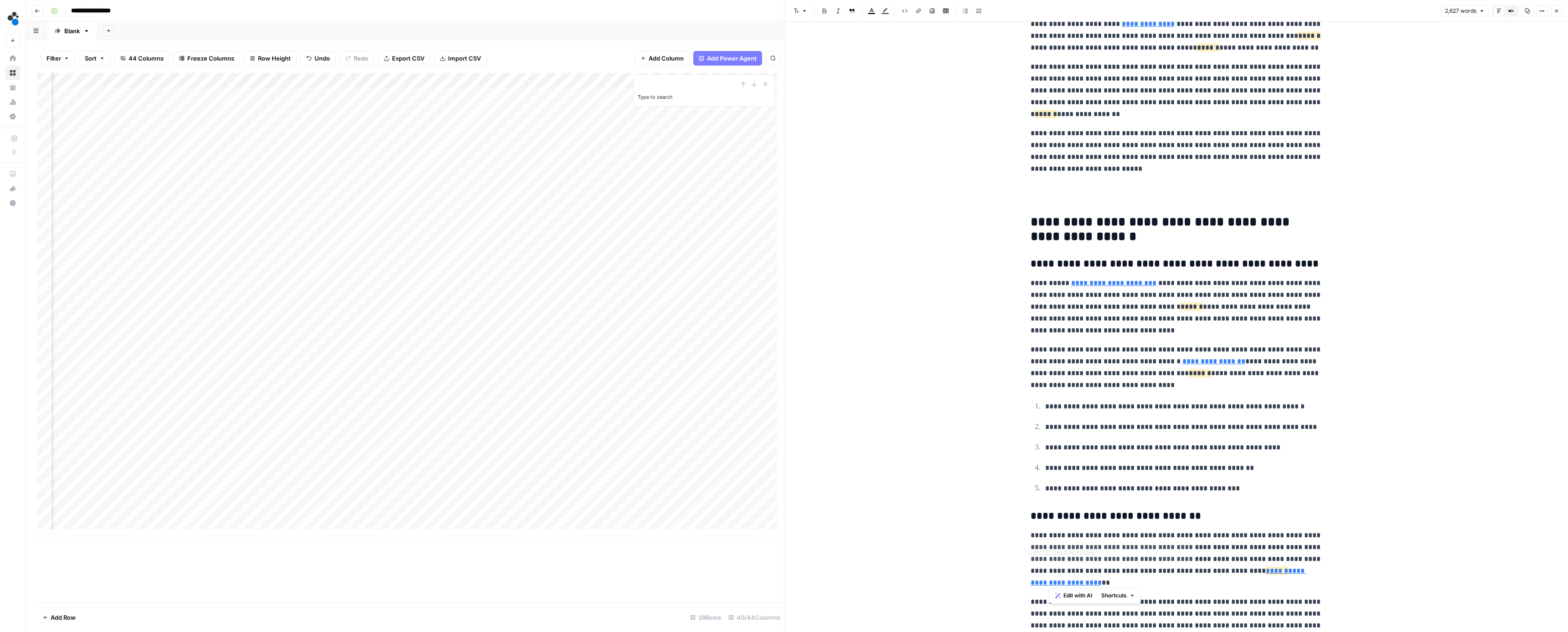
drag, startPoint x: 1253, startPoint y: 581, endPoint x: 1224, endPoint y: 569, distance: 31.4
click at [1224, 569] on p "**********" at bounding box center [1176, 559] width 292 height 59
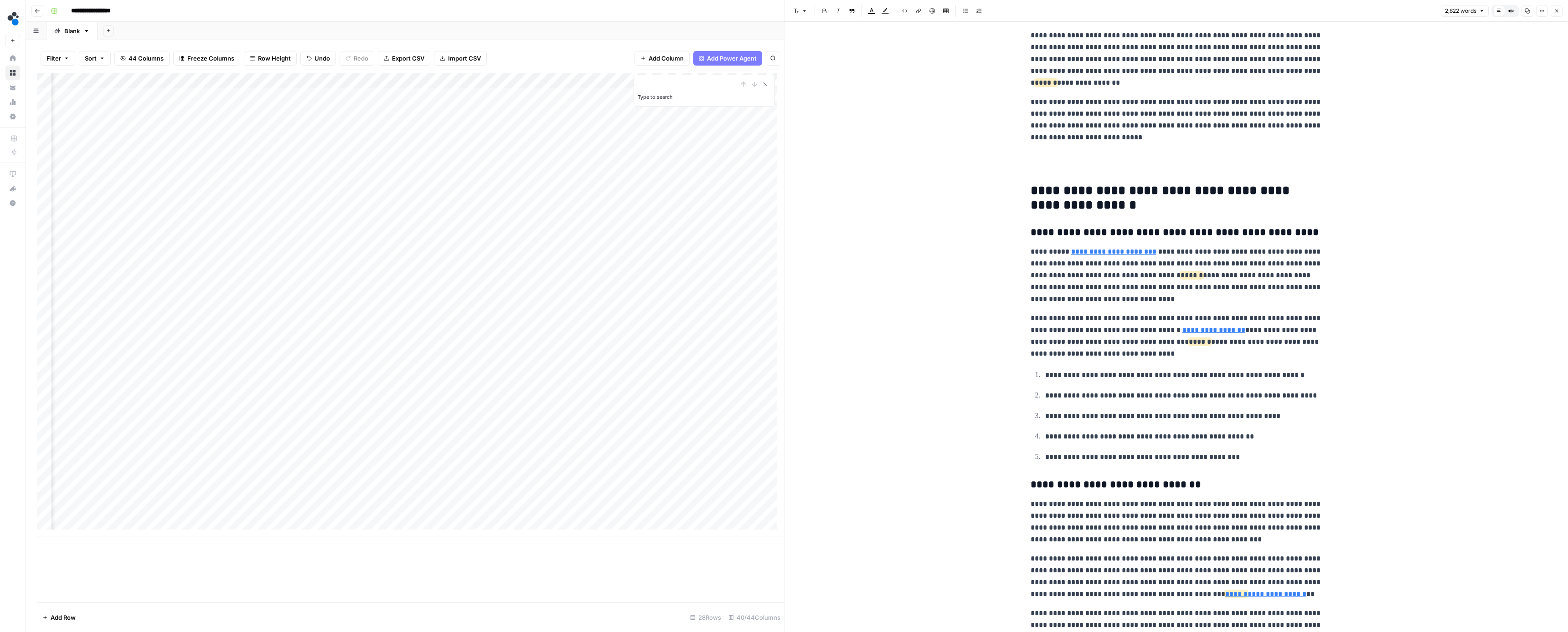
scroll to position [991, 0]
click at [1337, 573] on button "Remove link" at bounding box center [1340, 574] width 12 height 12
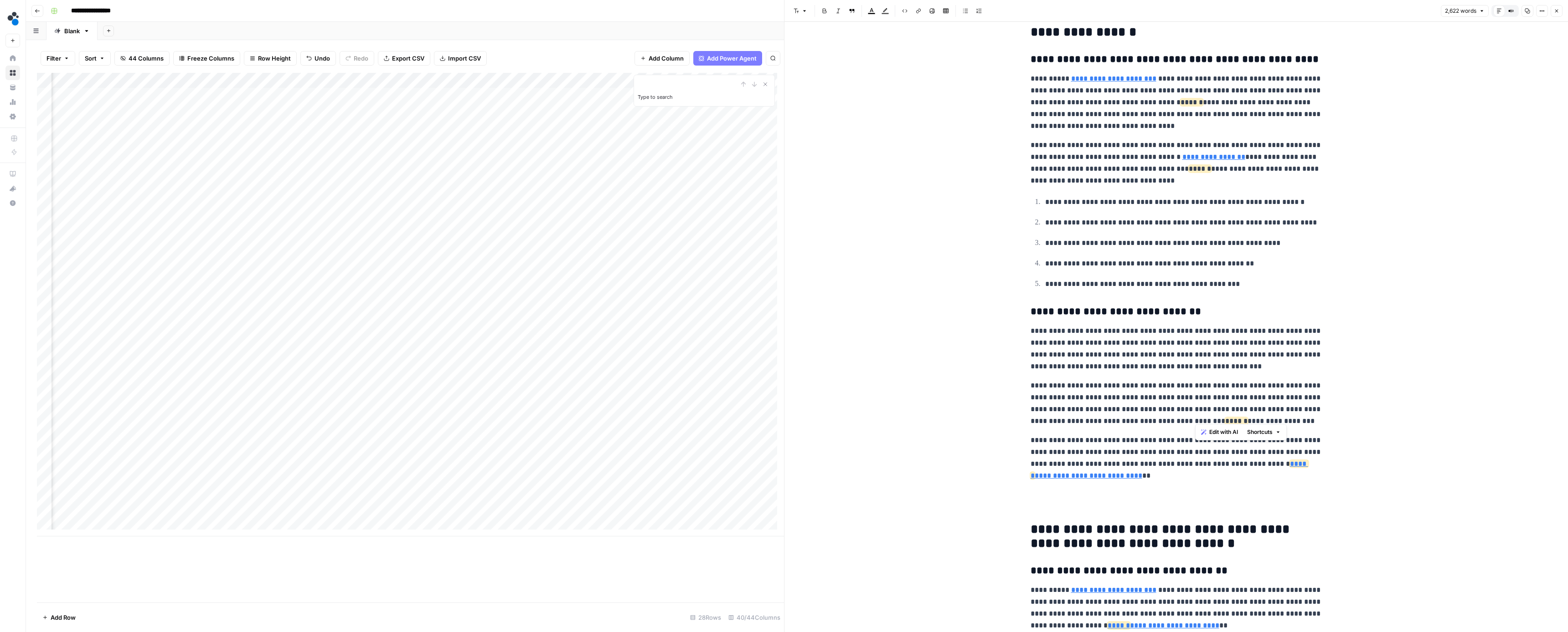
scroll to position [1172, 0]
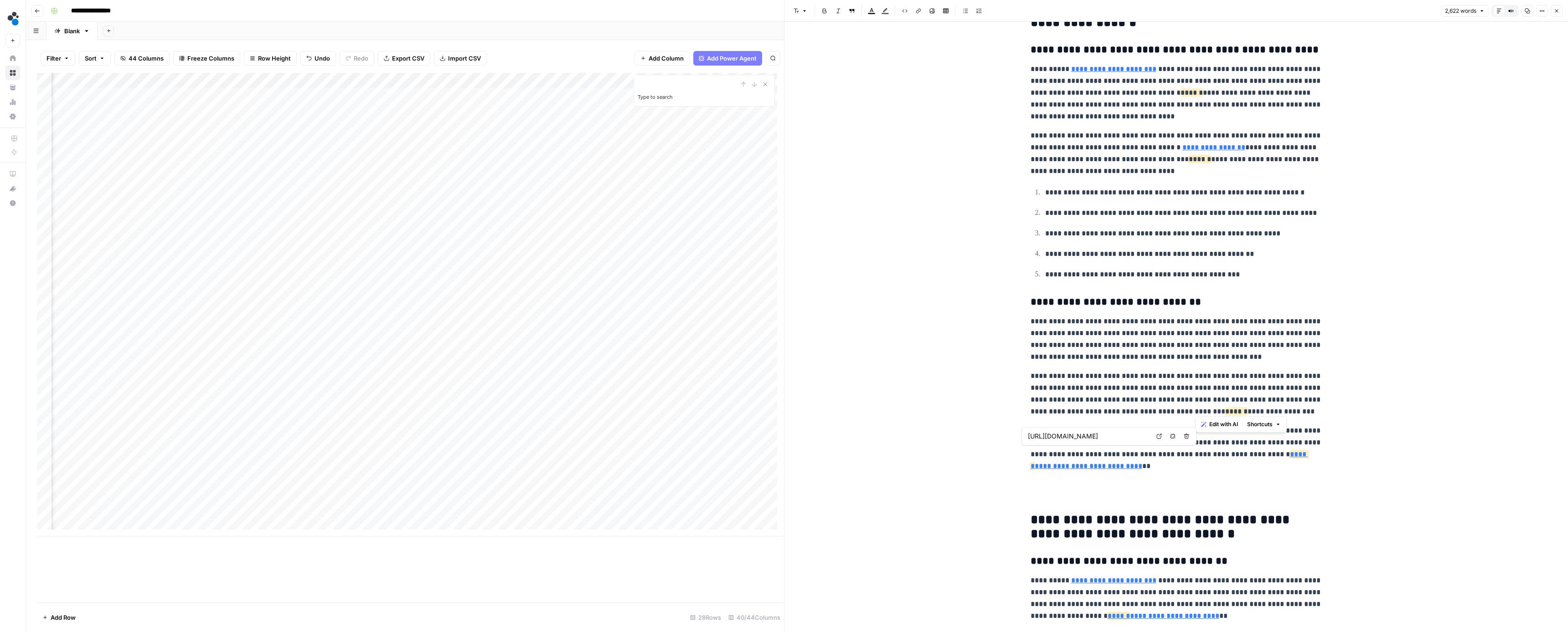
click at [1241, 460] on p "**********" at bounding box center [1176, 449] width 292 height 47
drag, startPoint x: 1247, startPoint y: 460, endPoint x: 1254, endPoint y: 453, distance: 9.9
click at [1252, 451] on p "**********" at bounding box center [1176, 449] width 292 height 47
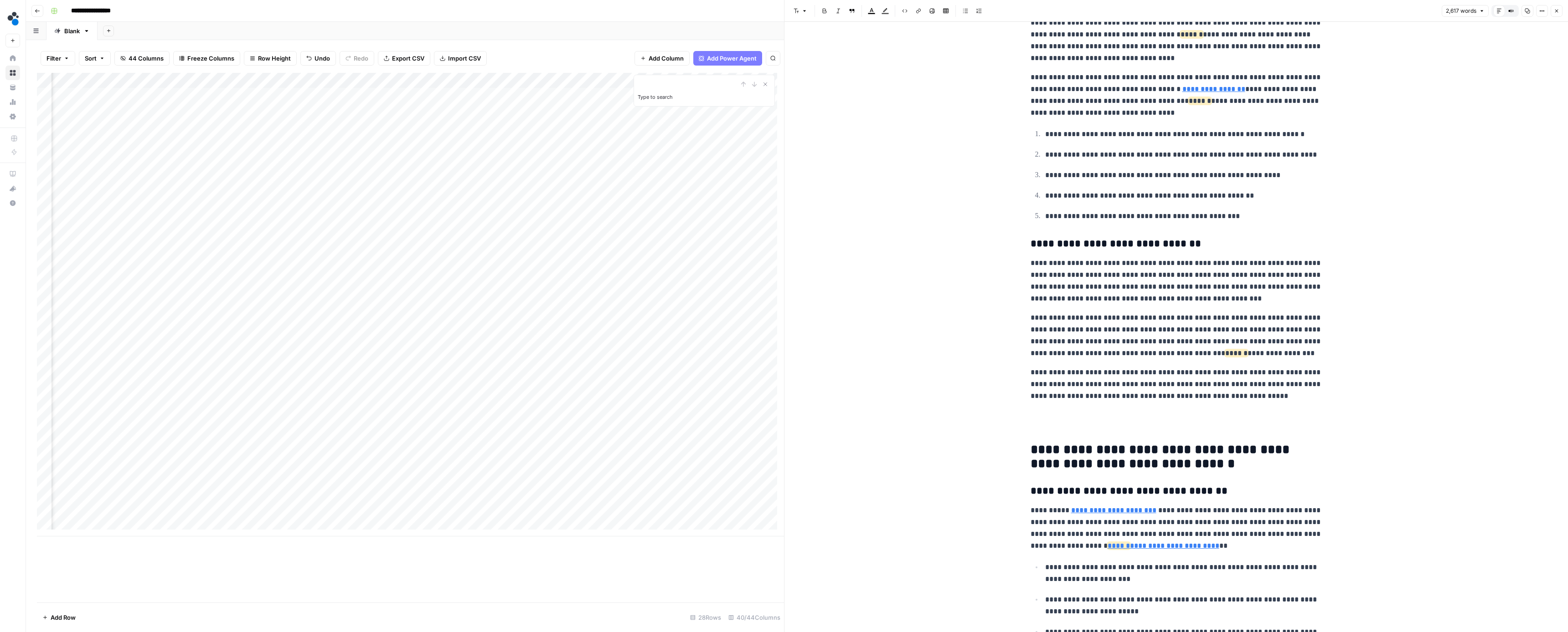
scroll to position [1246, 0]
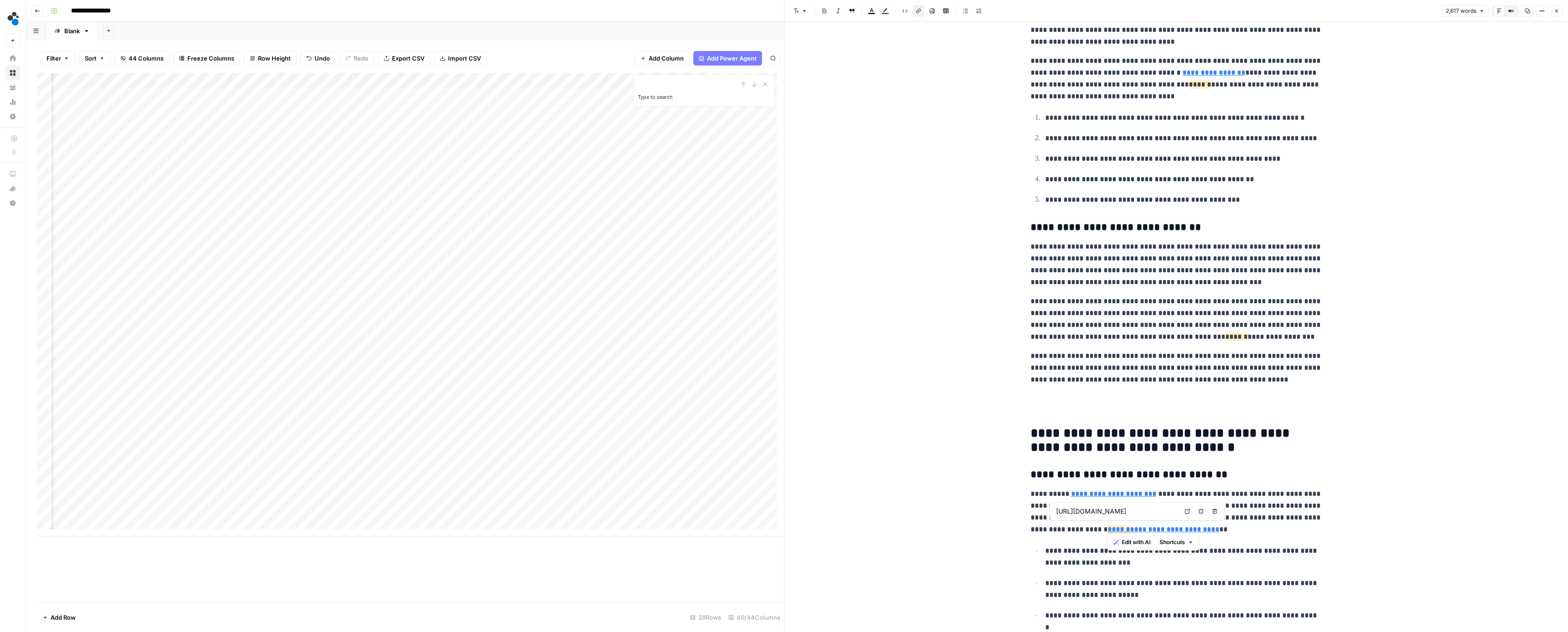
click at [1200, 511] on icon "button" at bounding box center [1201, 511] width 5 height 5
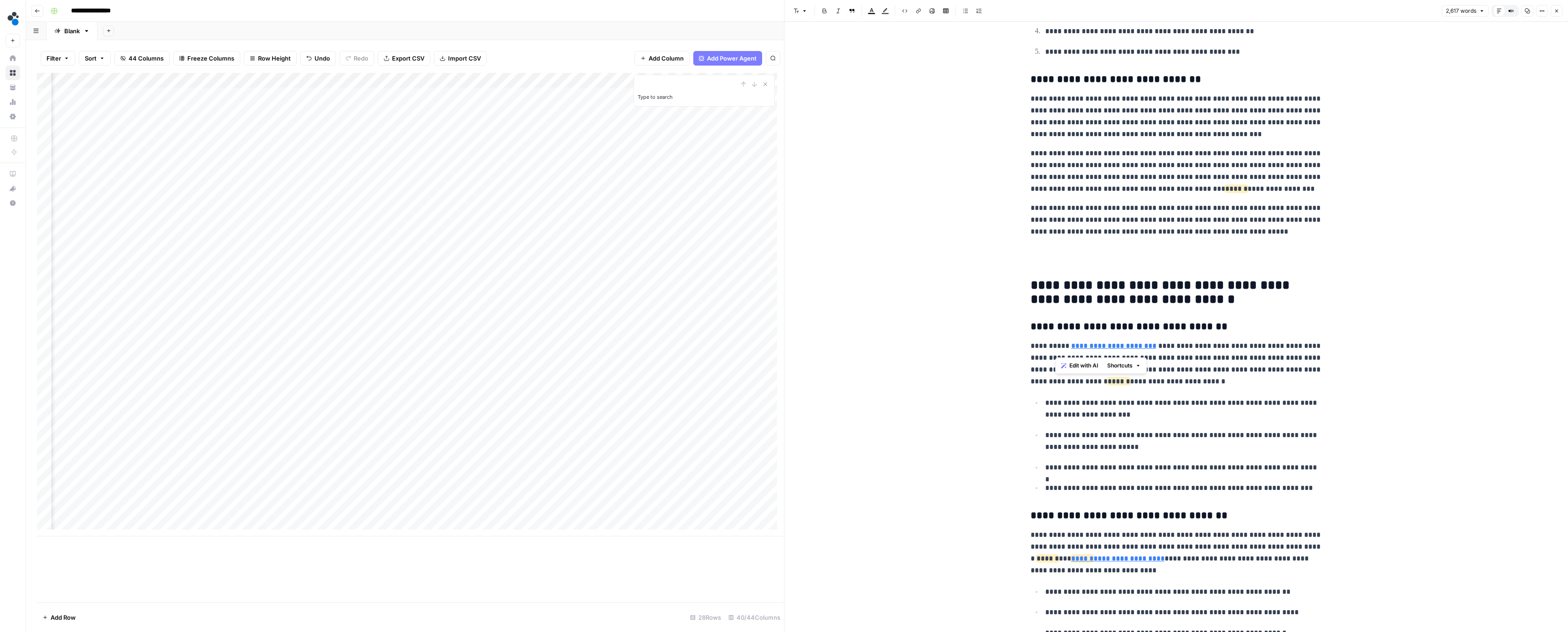
scroll to position [1423, 0]
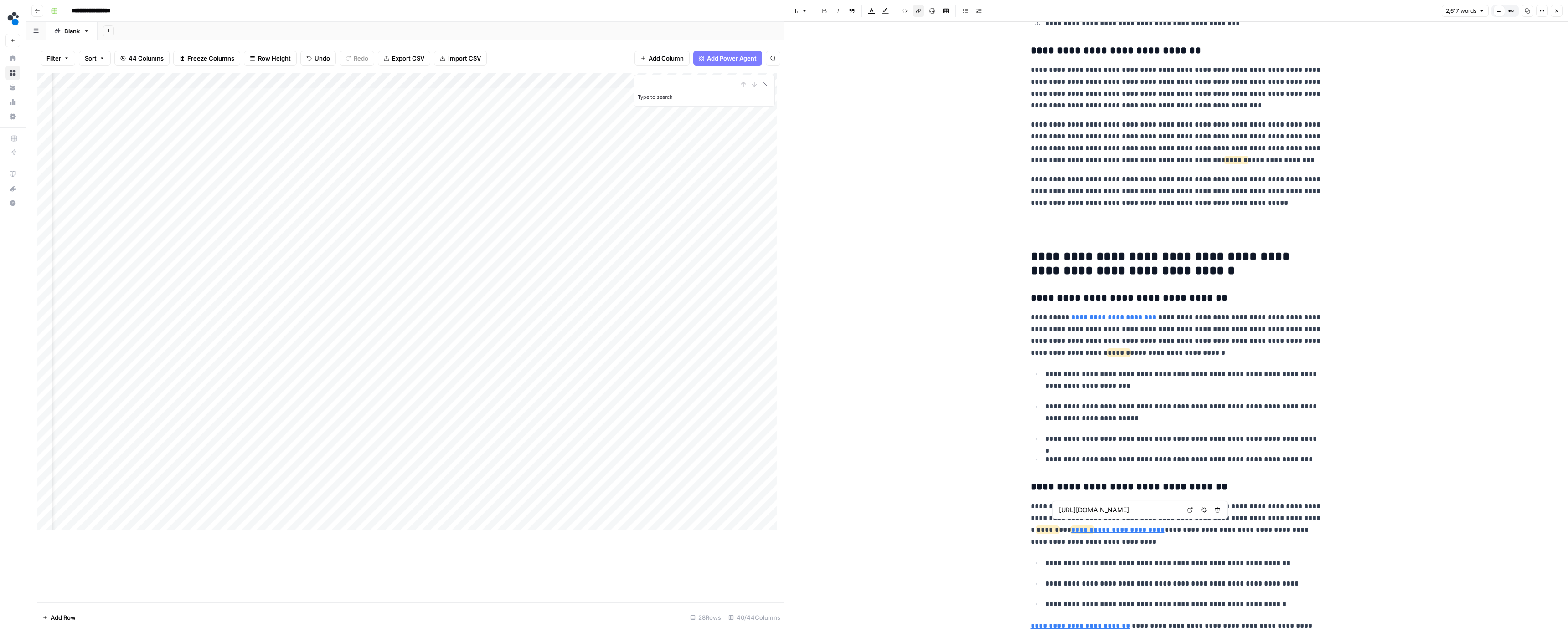
click at [1201, 512] on icon "button" at bounding box center [1203, 510] width 5 height 5
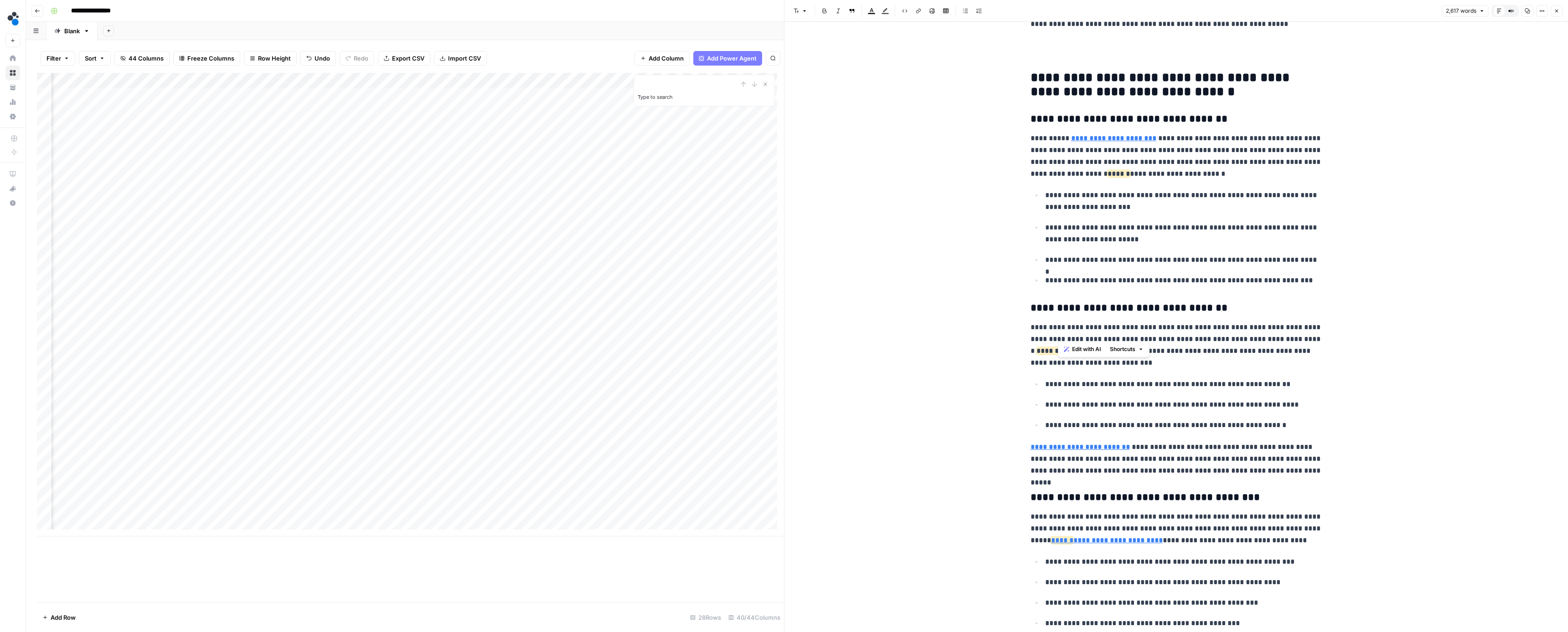
scroll to position [1634, 0]
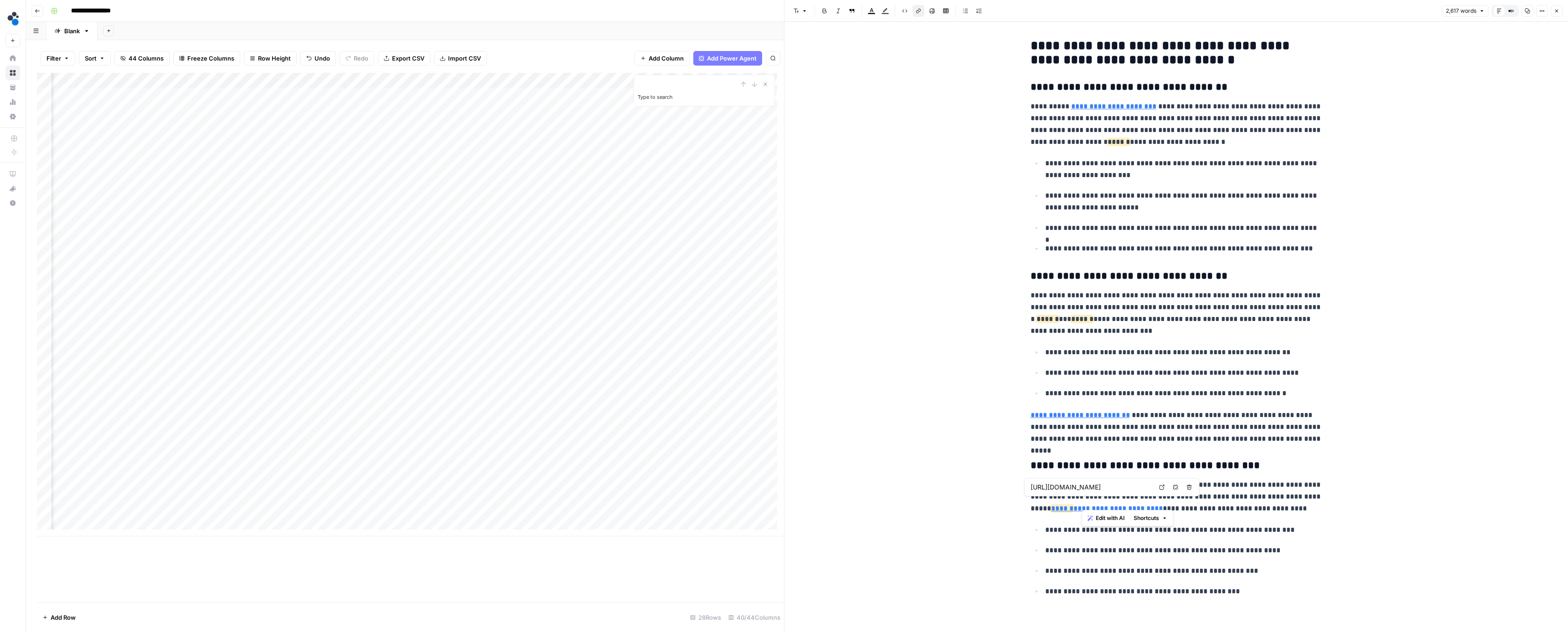
click at [1181, 488] on button "Remove link" at bounding box center [1175, 487] width 12 height 12
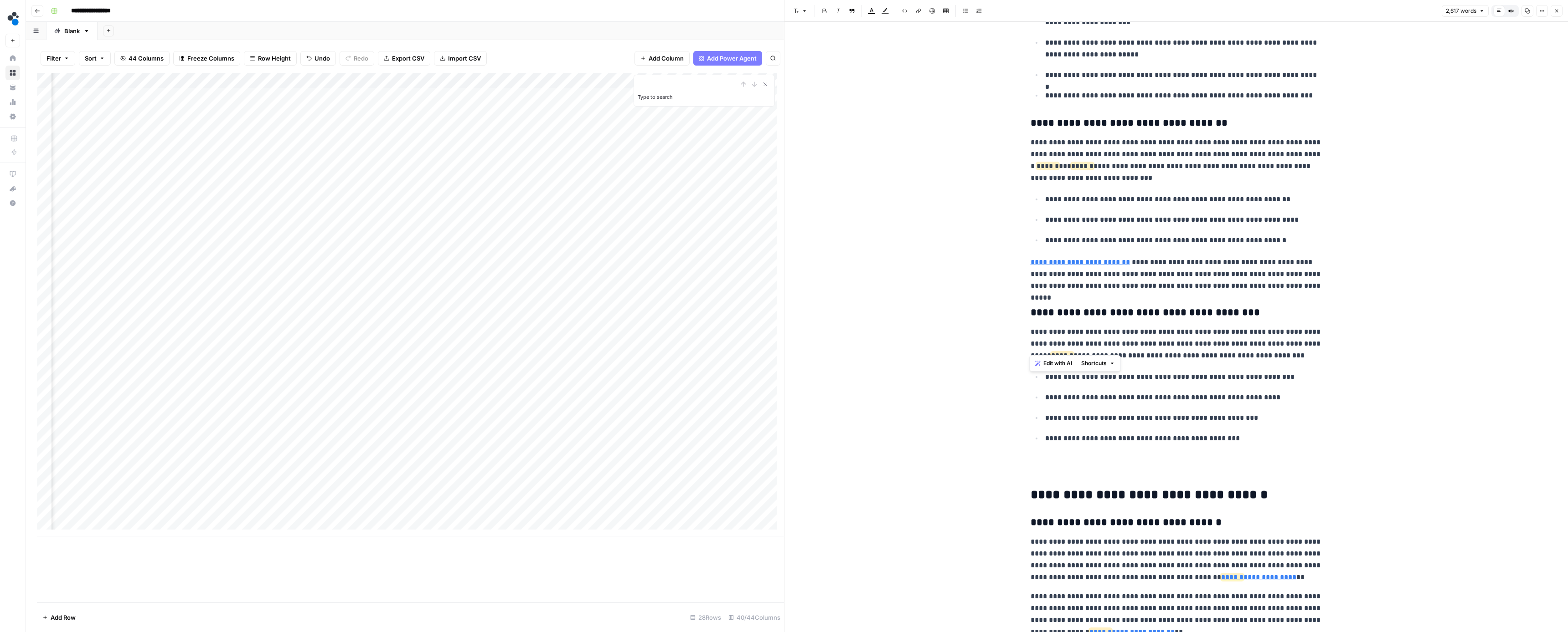
scroll to position [1804, 0]
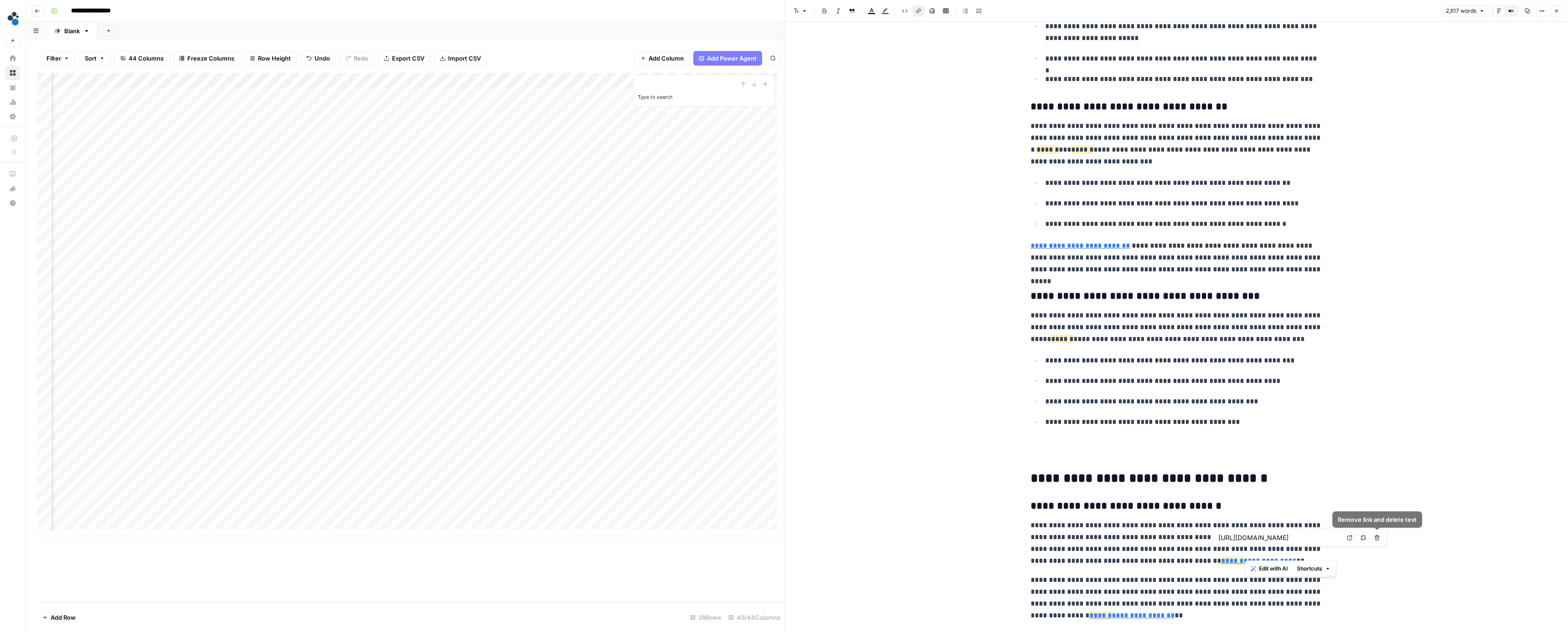
click at [1366, 539] on icon "button" at bounding box center [1363, 538] width 5 height 5
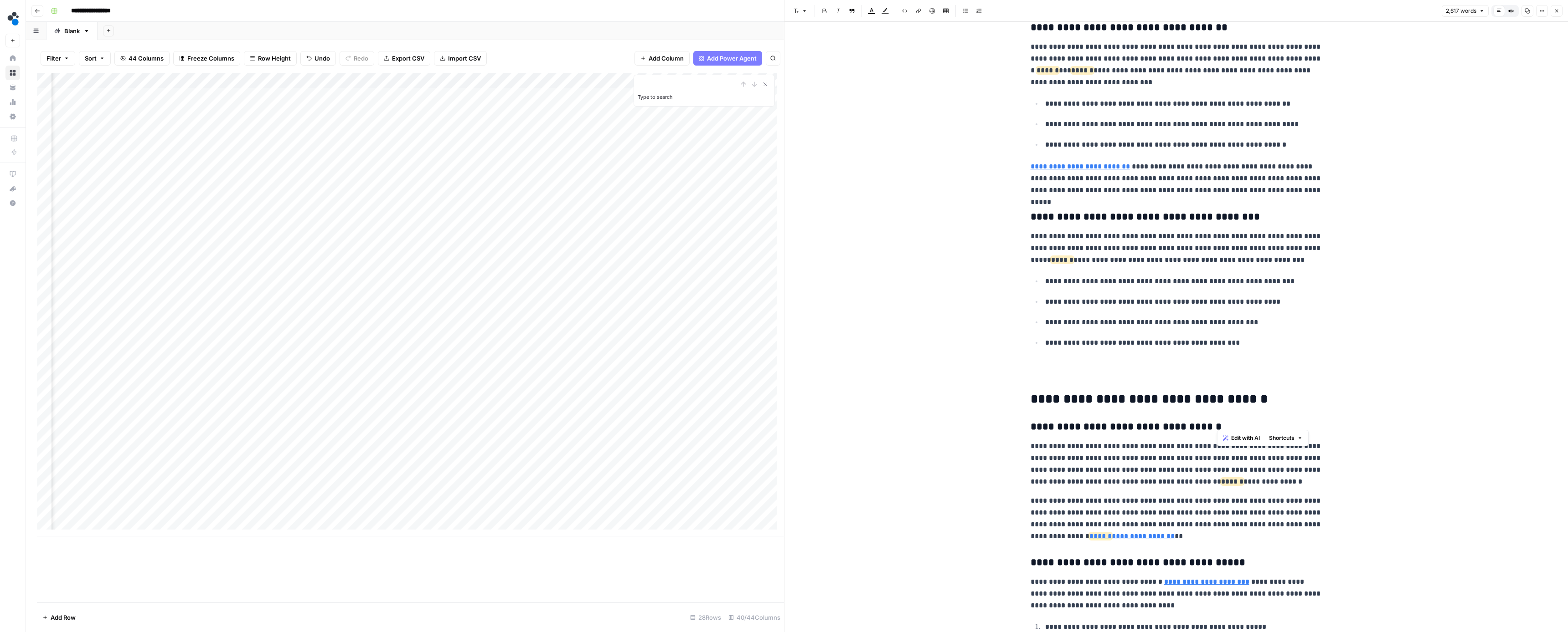
scroll to position [1934, 0]
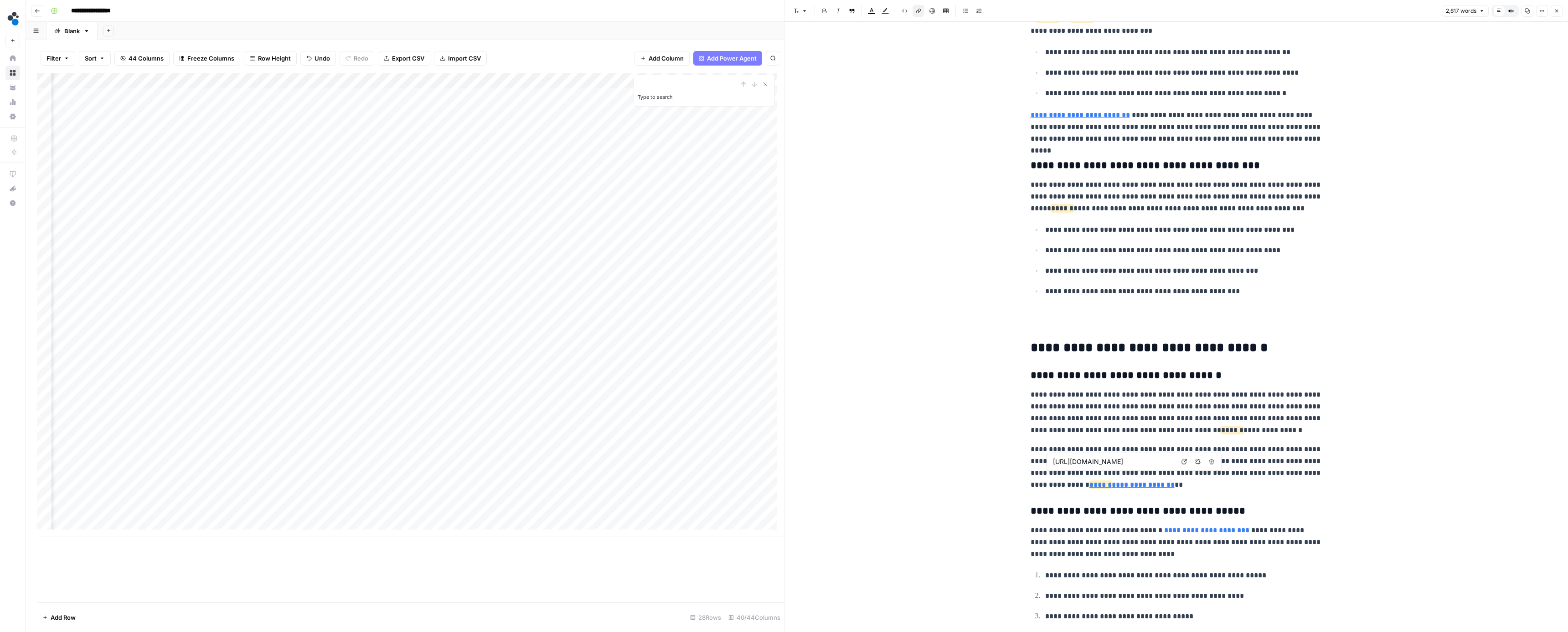
click at [1197, 463] on icon "button" at bounding box center [1197, 462] width 5 height 5
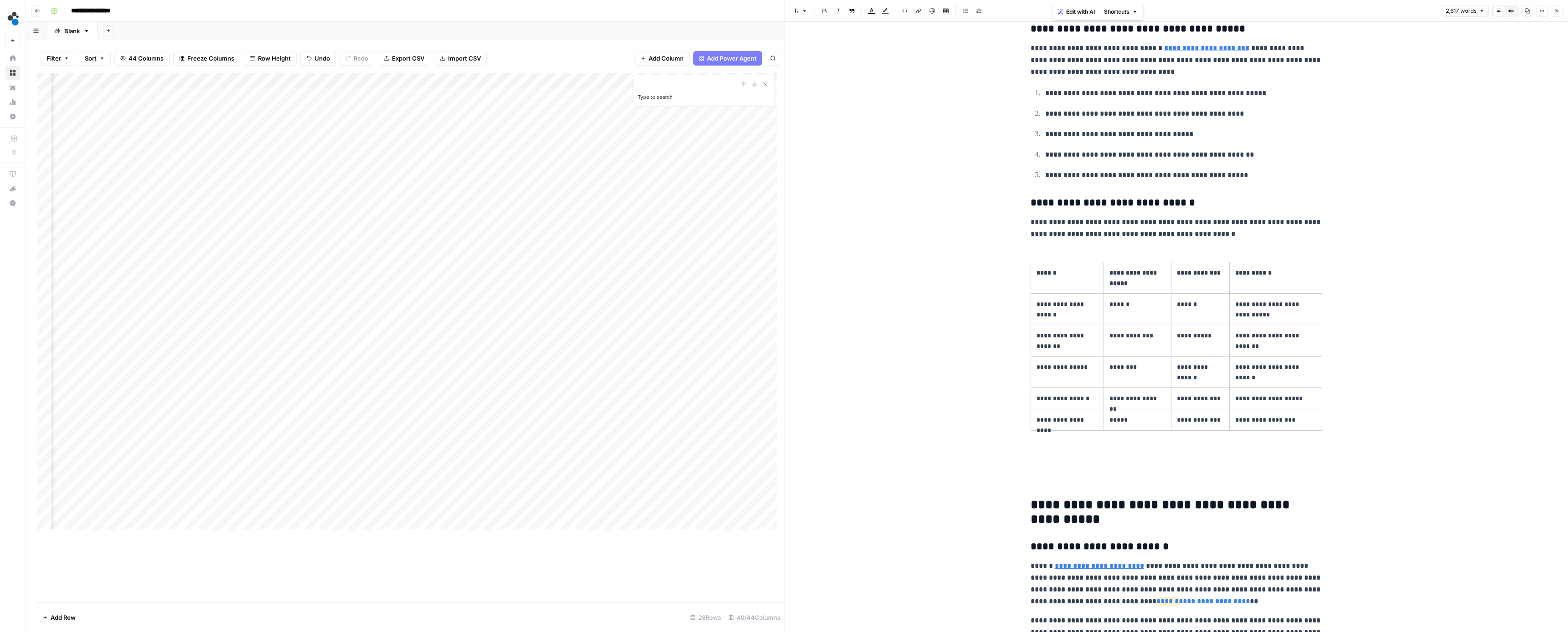
scroll to position [2587, 0]
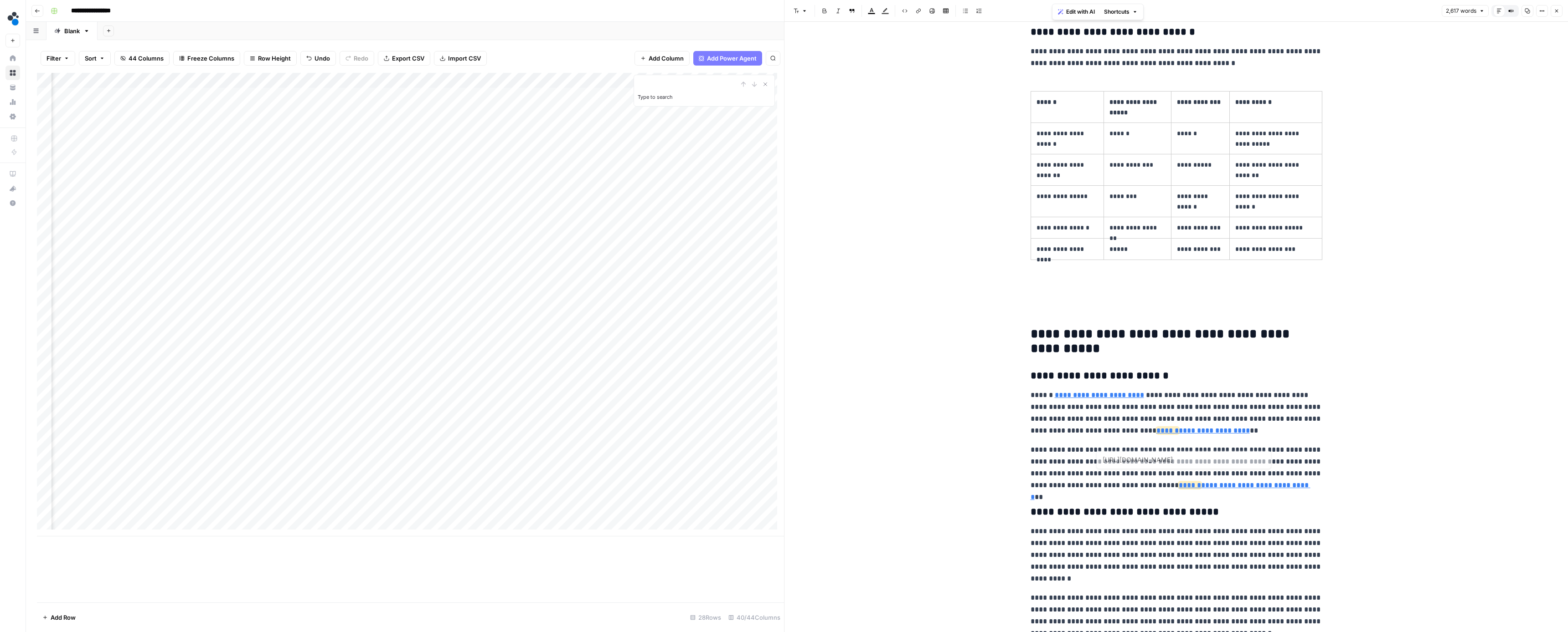
type input "https://www.itechindia.co/blog/ai-in-manufacturing/"
click at [1270, 406] on button "Remove link" at bounding box center [1267, 405] width 12 height 12
click at [1186, 421] on p "**********" at bounding box center [1176, 413] width 292 height 47
drag, startPoint x: 1240, startPoint y: 475, endPoint x: 1099, endPoint y: 479, distance: 141.1
click at [1097, 477] on p "**********" at bounding box center [1176, 468] width 292 height 47
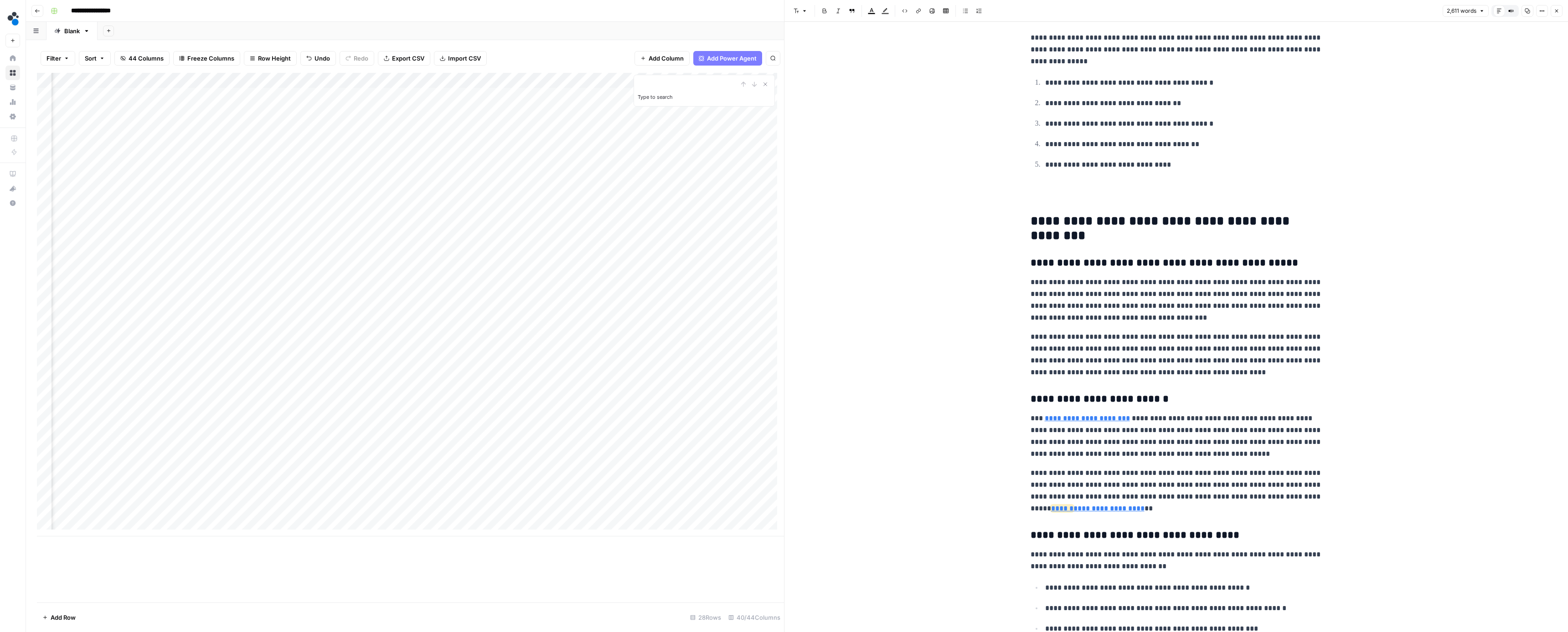
scroll to position [3231, 0]
click at [1170, 479] on button "Remove link" at bounding box center [1175, 479] width 12 height 12
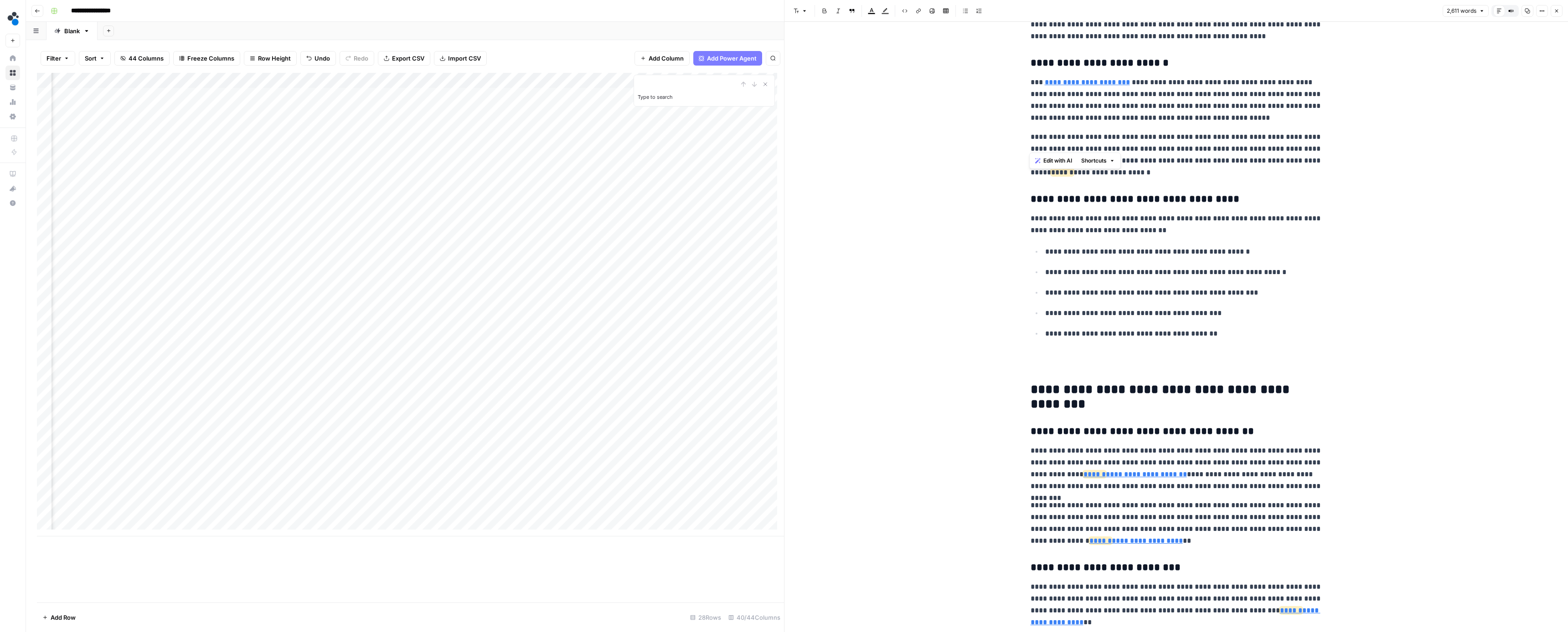
scroll to position [3624, 0]
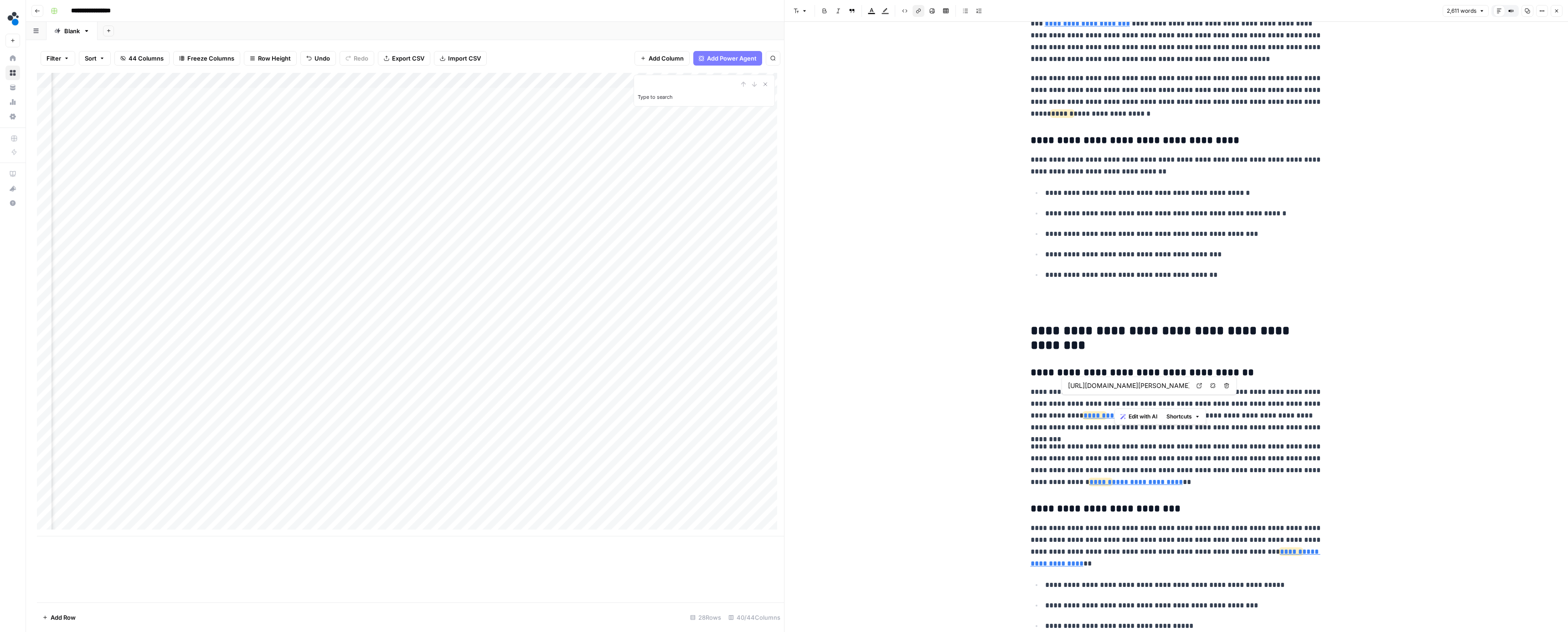
click at [1209, 387] on button "Remove link" at bounding box center [1213, 386] width 12 height 12
click at [1178, 455] on button "Remove link" at bounding box center [1175, 452] width 12 height 12
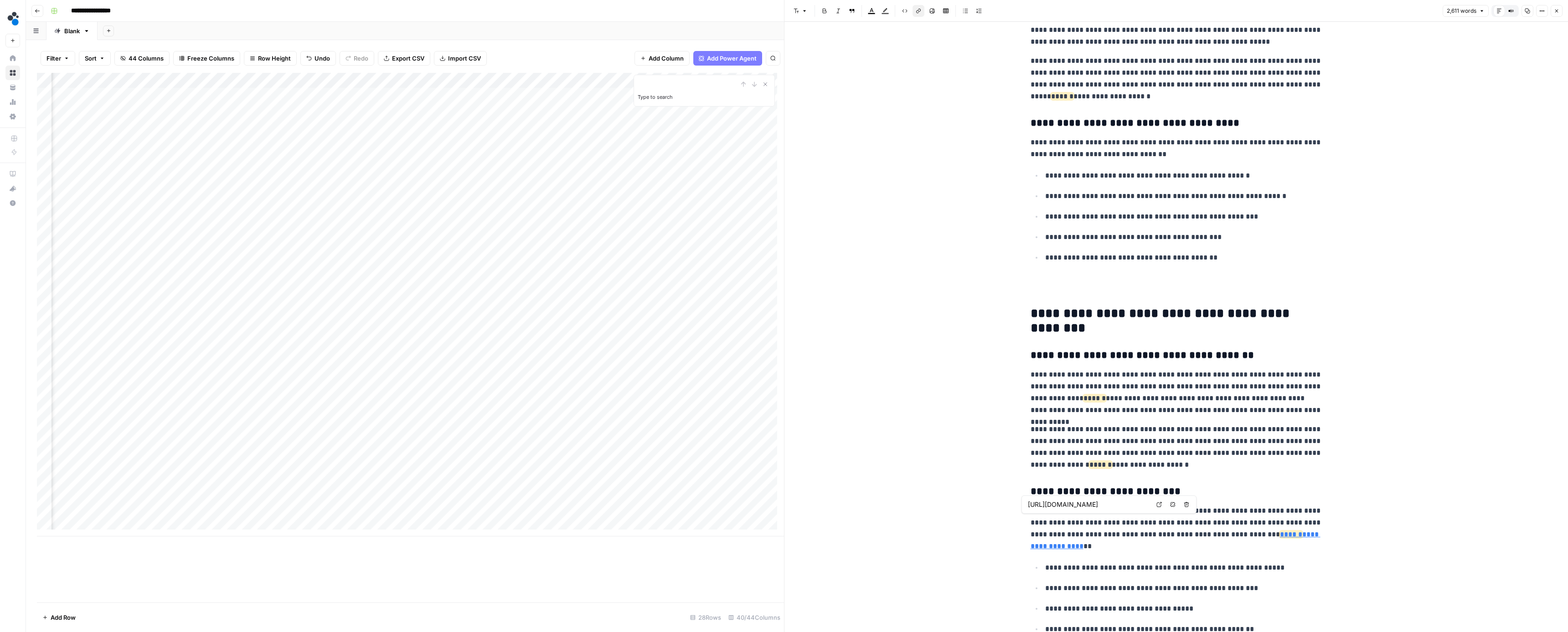
click at [1171, 505] on icon "button" at bounding box center [1172, 504] width 5 height 5
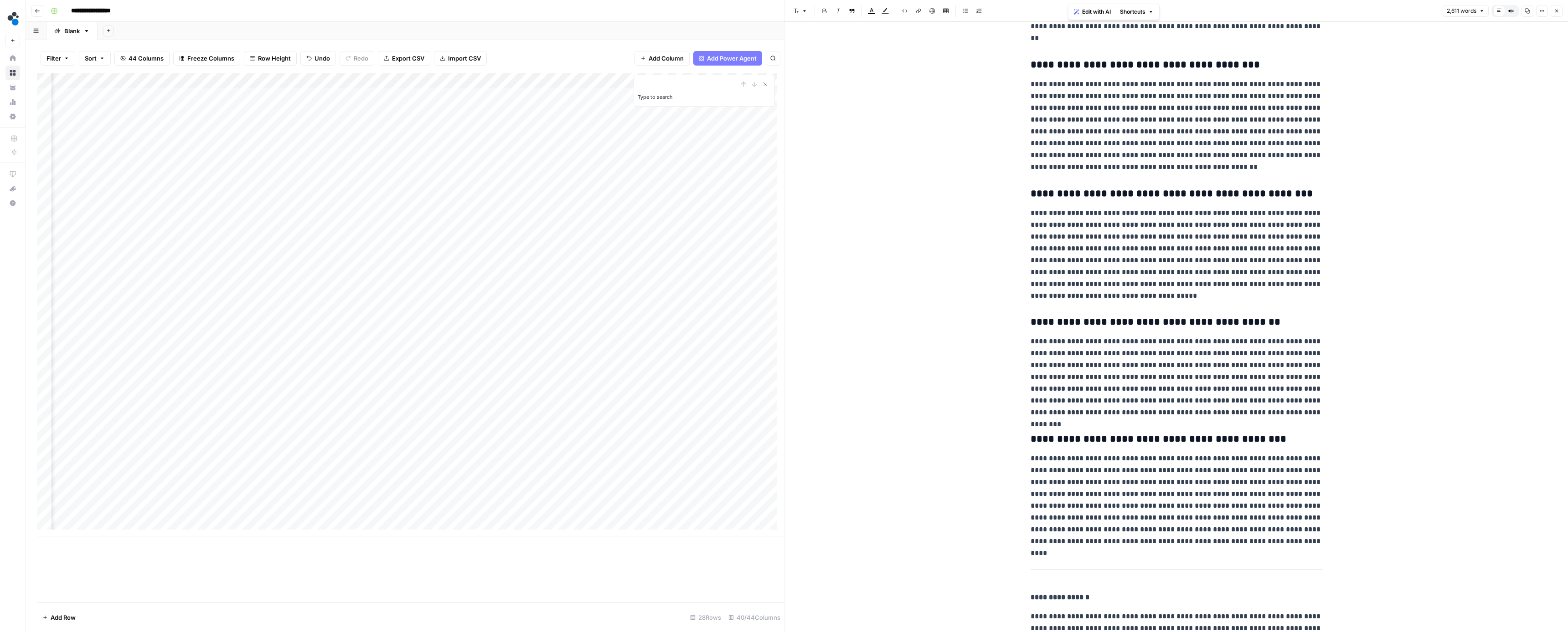
scroll to position [4782, 0]
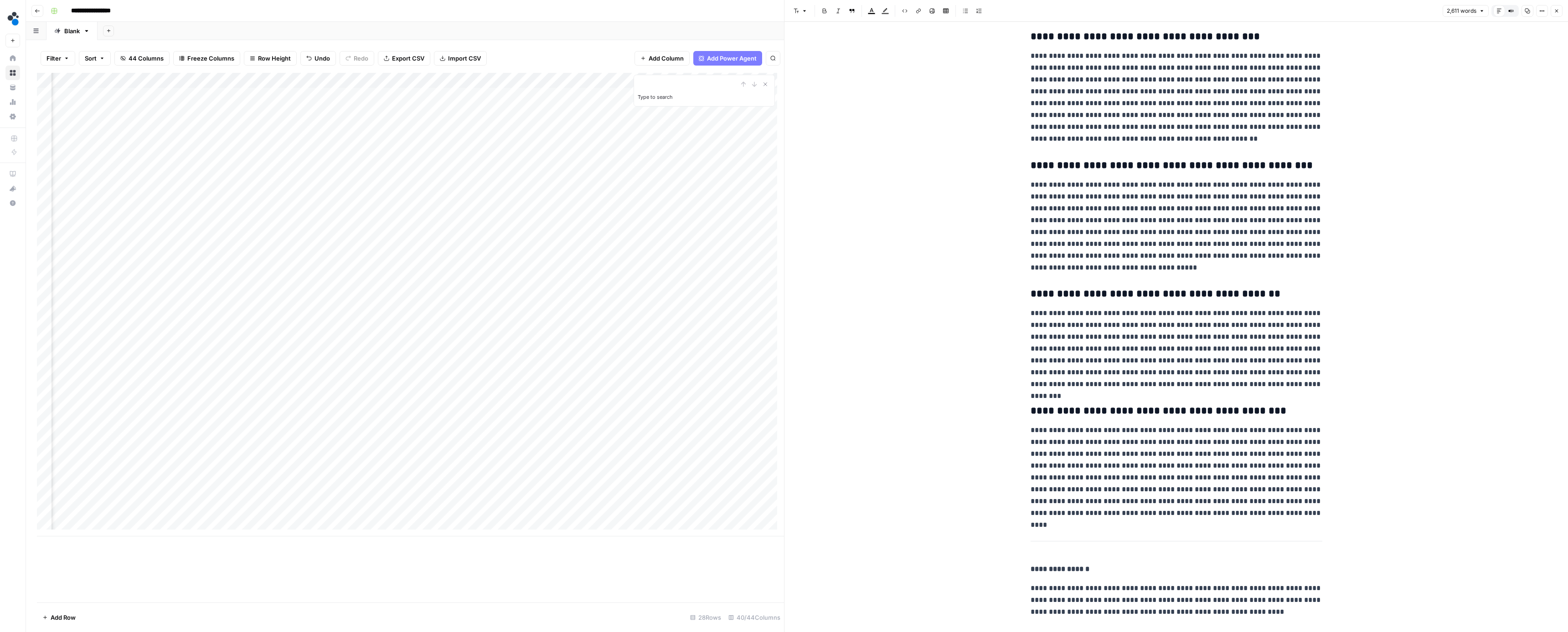
click at [1557, 14] on button "Close" at bounding box center [1556, 10] width 12 height 12
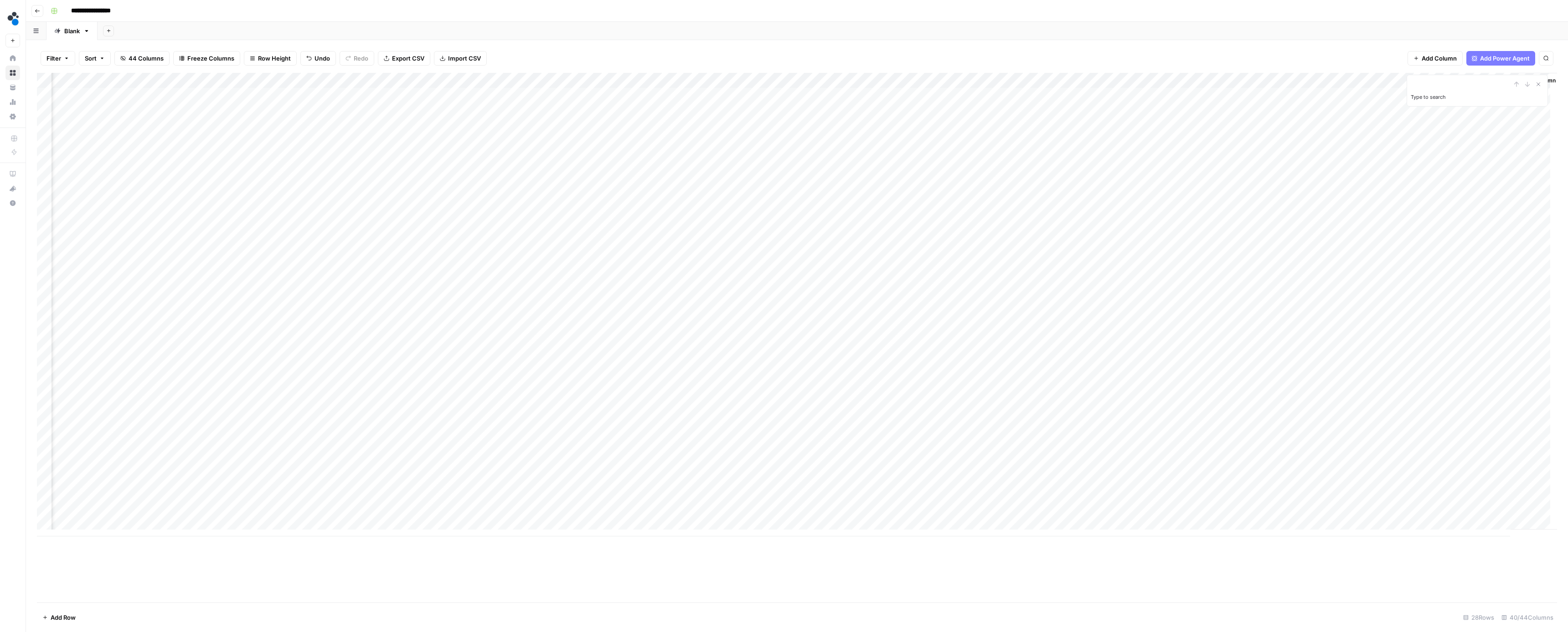
click at [1464, 278] on div "Add Column" at bounding box center [797, 305] width 1520 height 464
click at [1471, 333] on button "Ready for review" at bounding box center [1469, 332] width 55 height 11
click at [1335, 296] on div "Add Column" at bounding box center [797, 305] width 1520 height 464
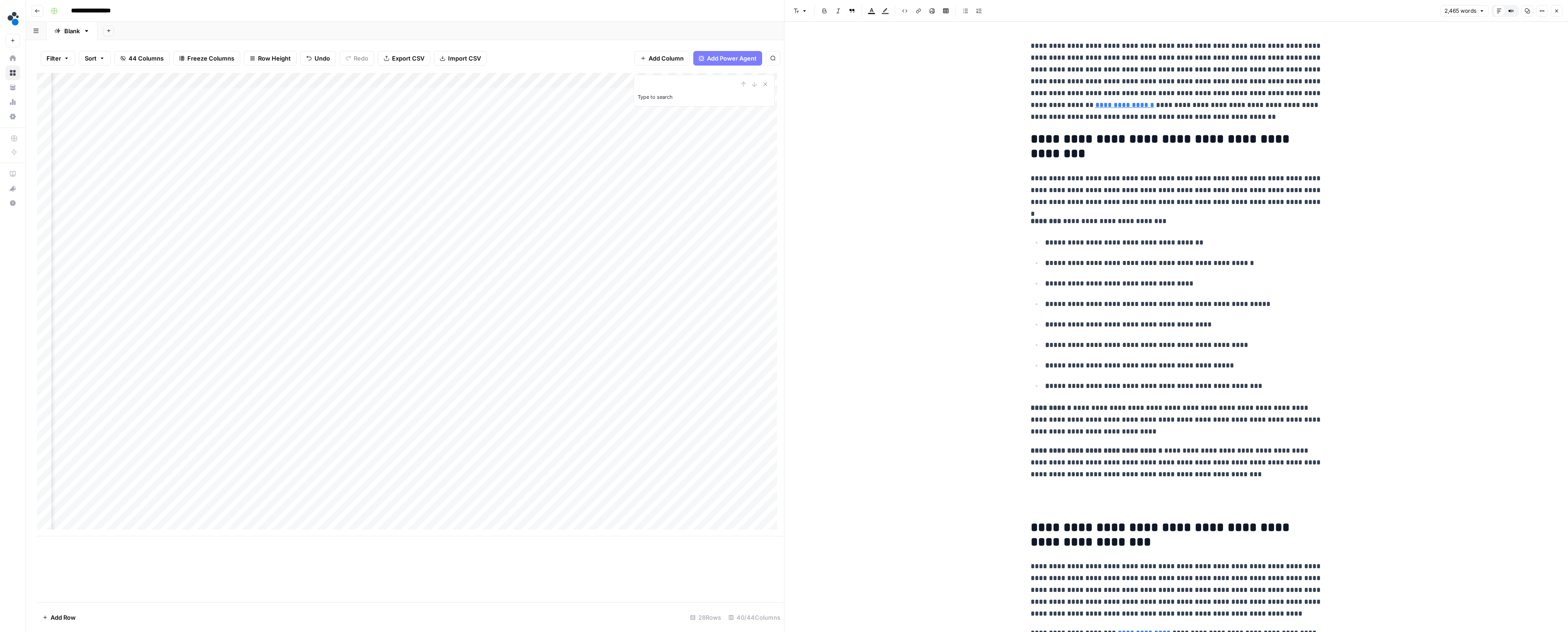
click at [1154, 102] on link "**********" at bounding box center [1124, 105] width 59 height 7
click at [1281, 140] on h2 "**********" at bounding box center [1176, 146] width 292 height 28
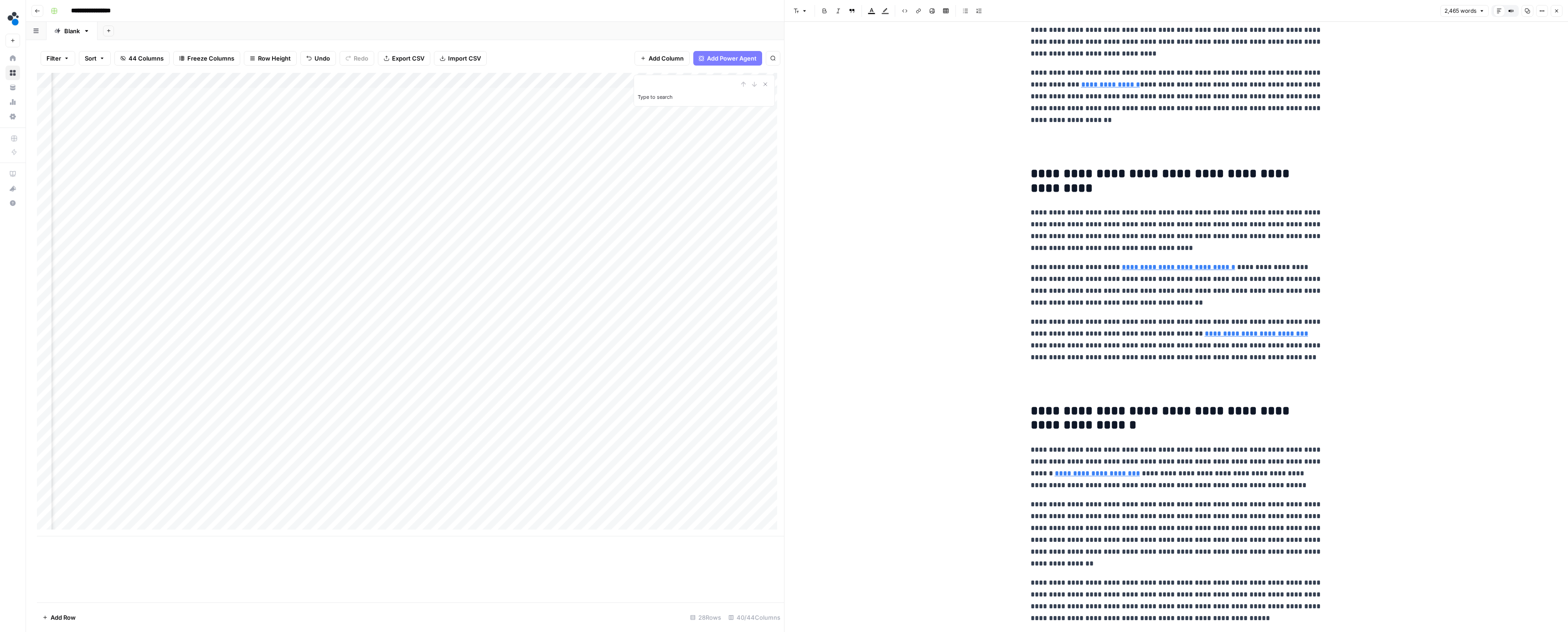
scroll to position [888, 0]
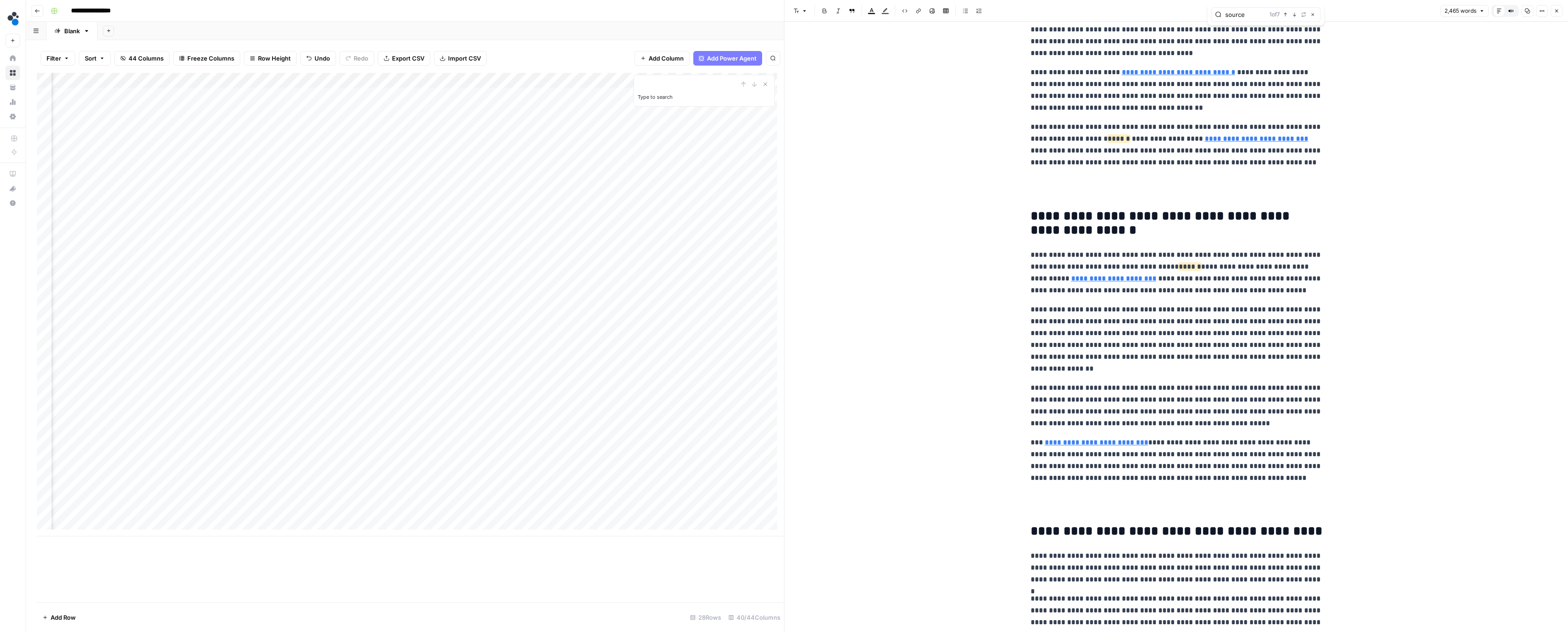
type input "source"
click at [1294, 16] on icon "button" at bounding box center [1294, 14] width 4 height 4
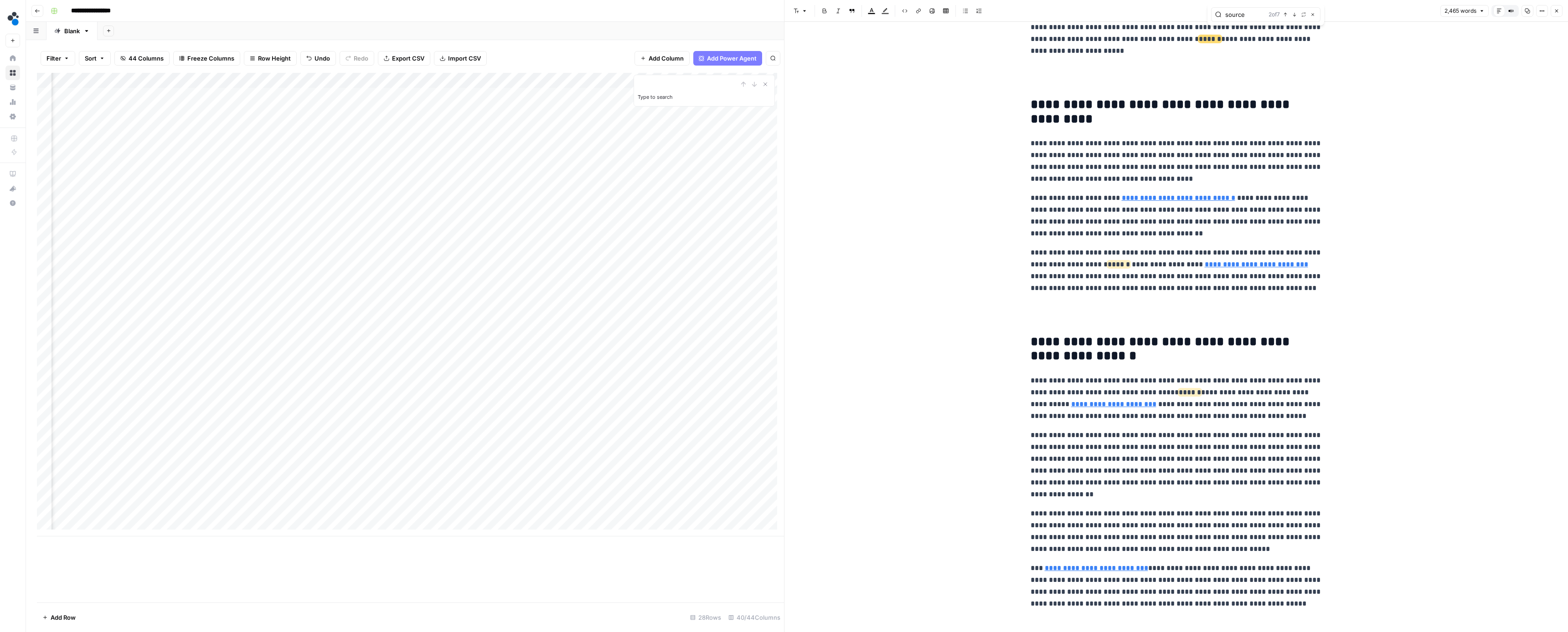
click at [1294, 16] on icon "button" at bounding box center [1294, 14] width 4 height 4
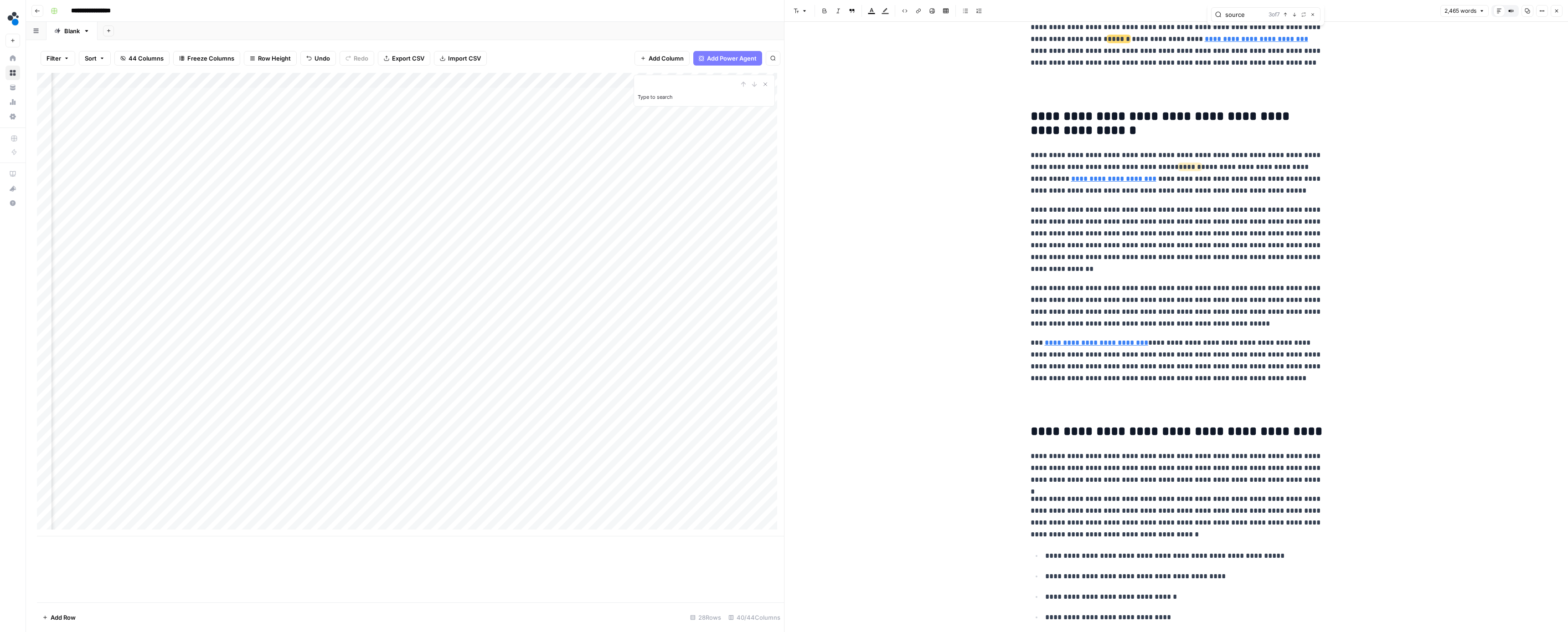
click at [1294, 16] on icon "button" at bounding box center [1294, 14] width 4 height 4
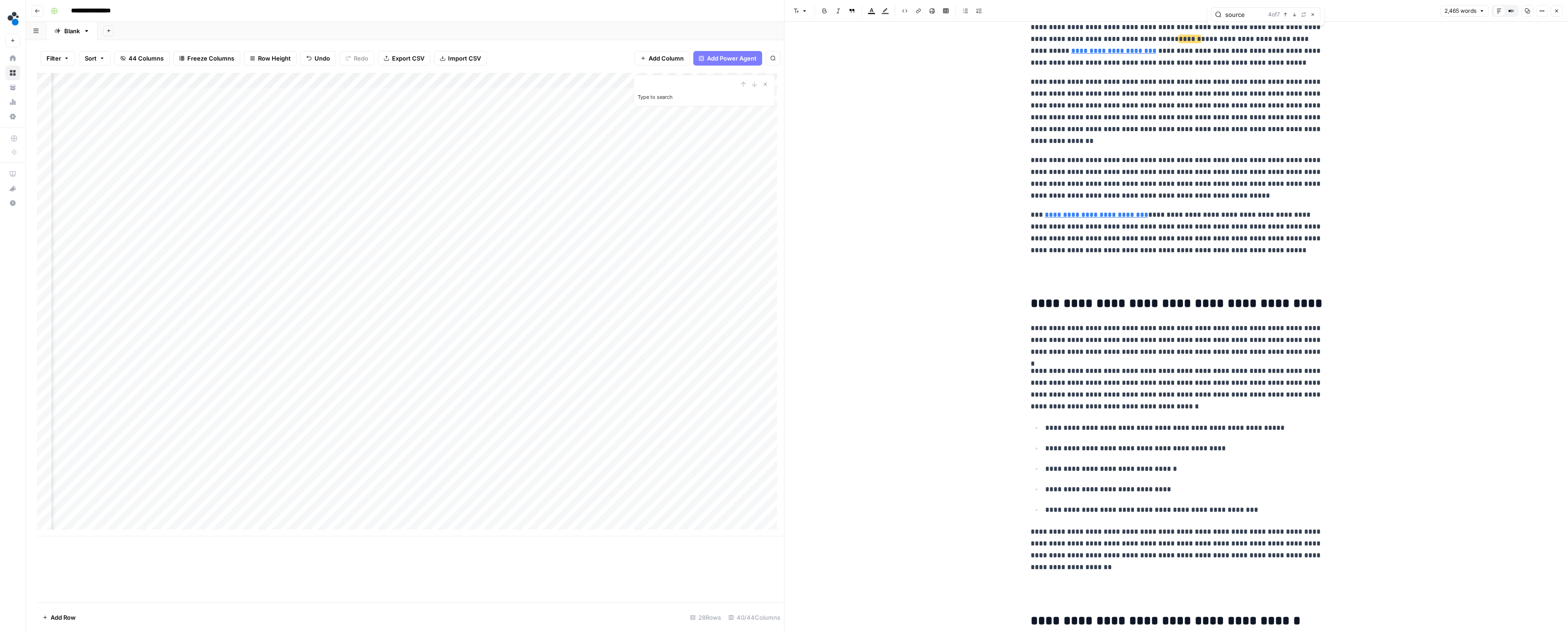
click at [1294, 16] on icon "button" at bounding box center [1294, 14] width 4 height 4
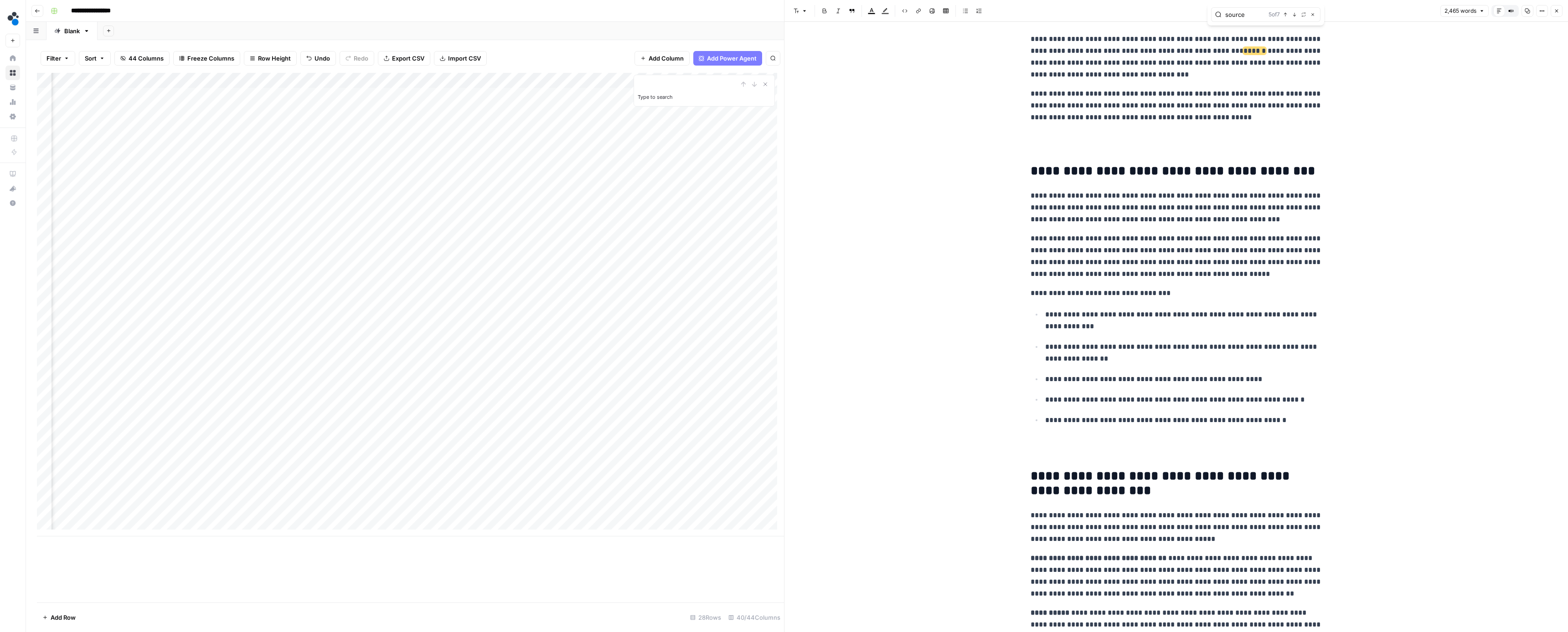
scroll to position [2944, 0]
click at [1294, 16] on icon "button" at bounding box center [1294, 14] width 4 height 4
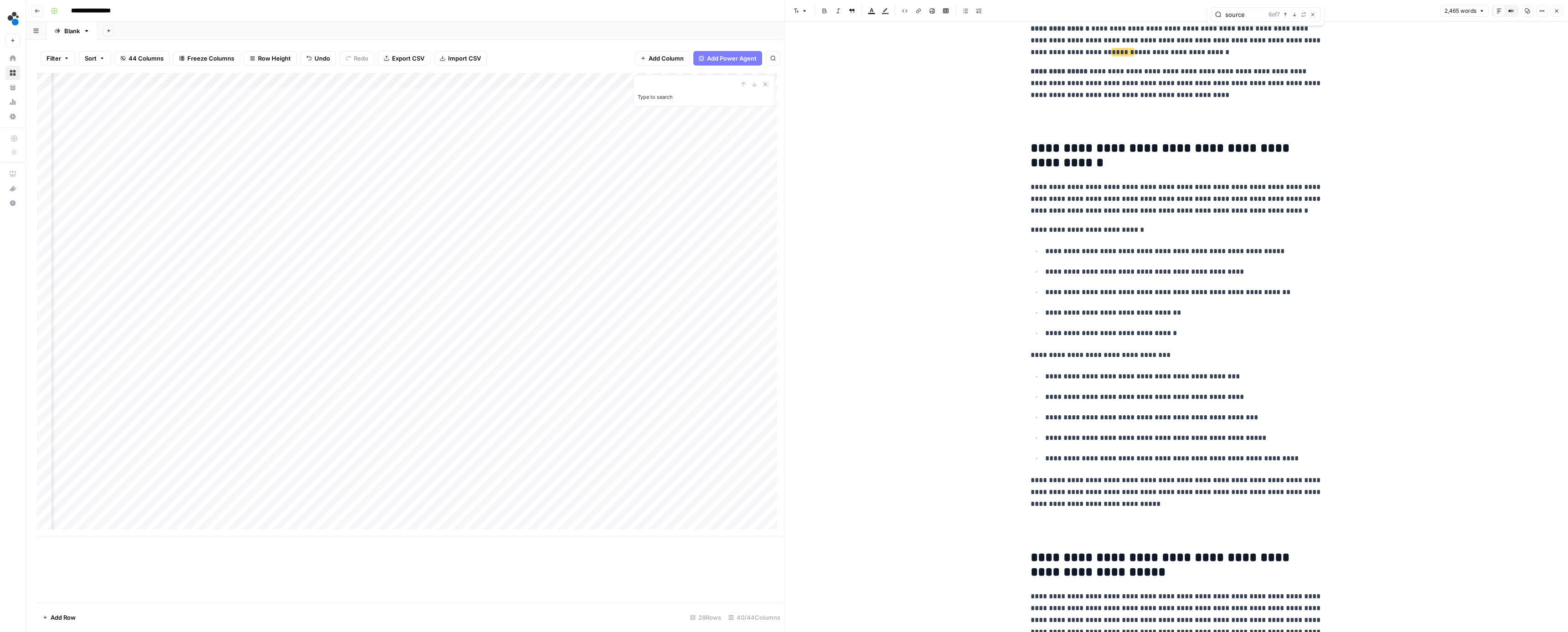
click at [1294, 16] on icon "button" at bounding box center [1294, 14] width 4 height 4
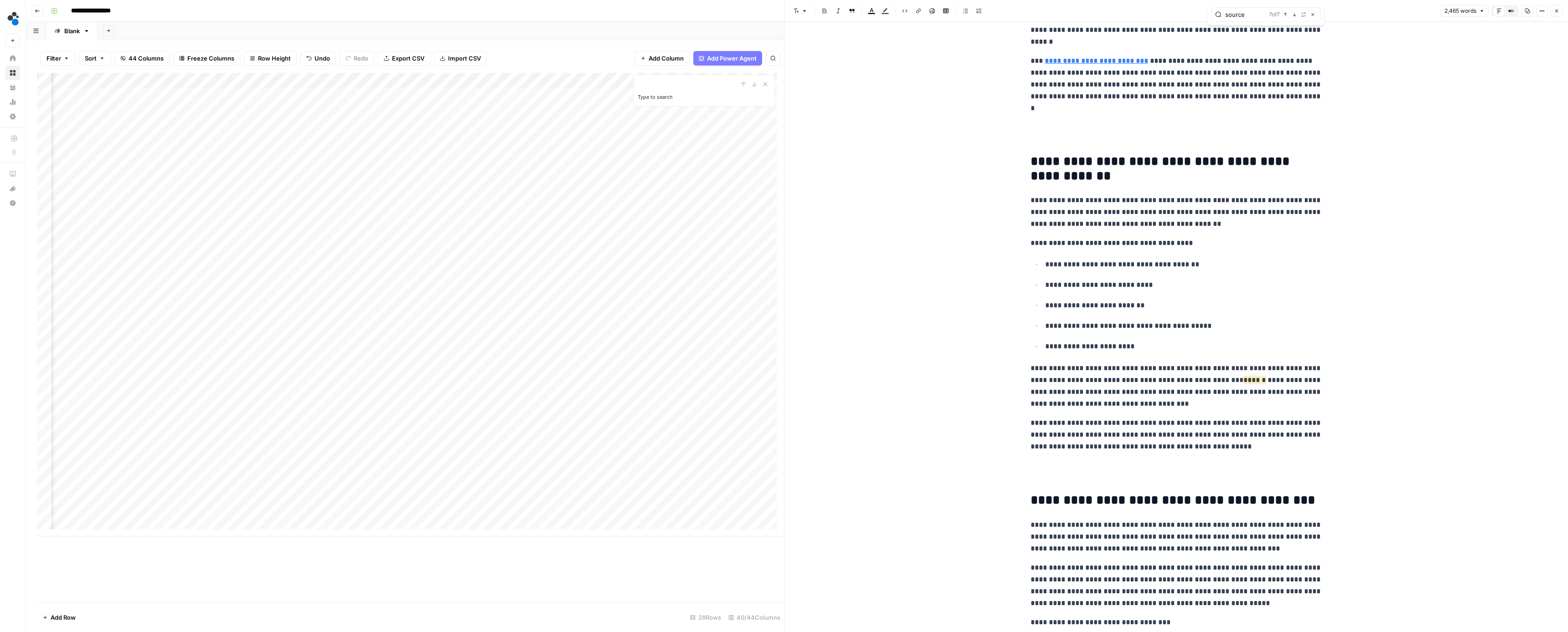
scroll to position [2489, 0]
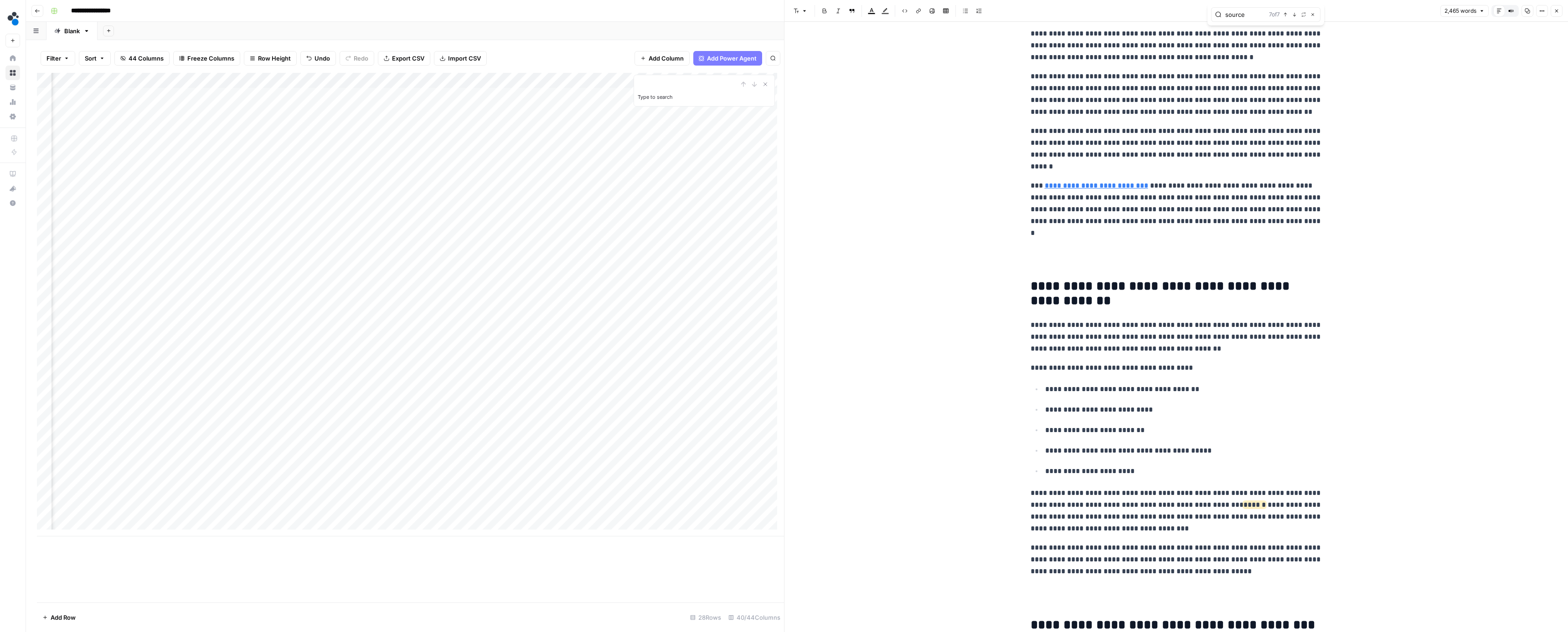
click at [1556, 13] on button "Close" at bounding box center [1556, 10] width 12 height 12
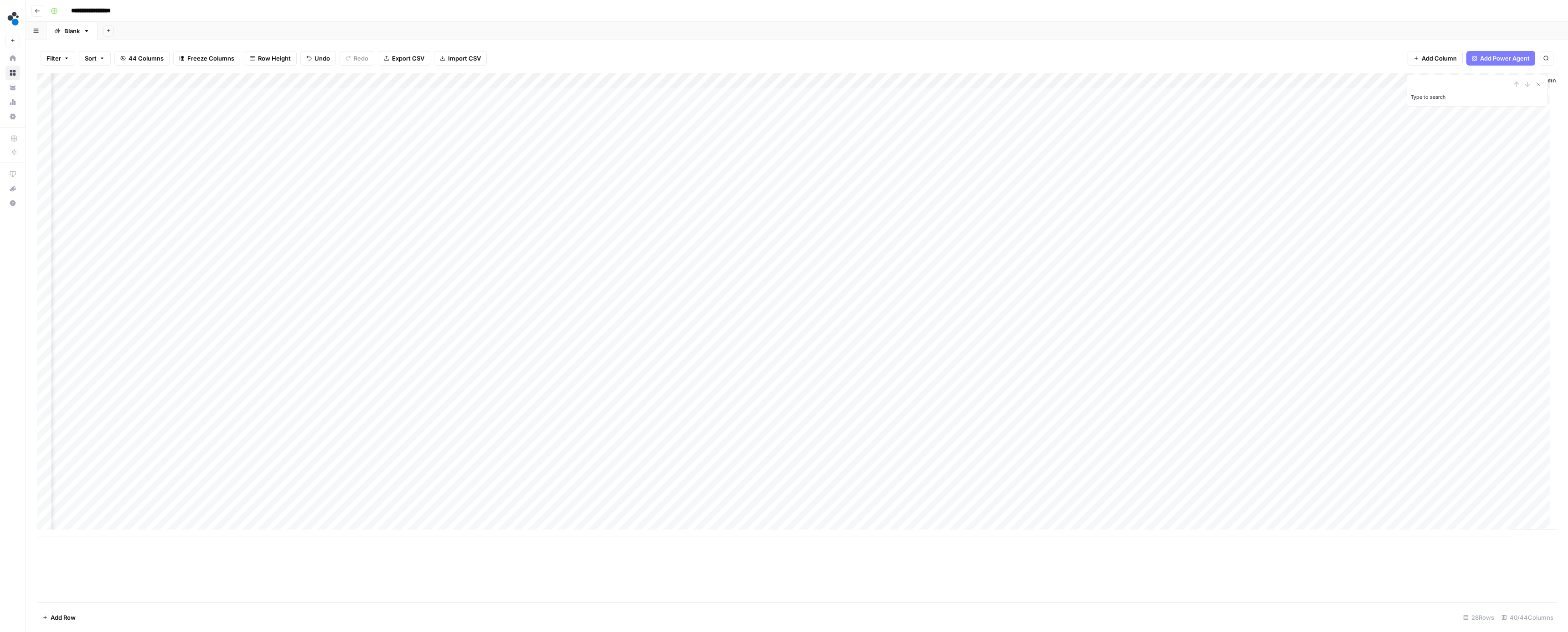
scroll to position [2, 2045]
click at [1461, 296] on div "Add Column" at bounding box center [797, 305] width 1520 height 464
click at [1463, 342] on button "Ready for review" at bounding box center [1469, 346] width 55 height 11
click at [1334, 308] on div "Add Column" at bounding box center [797, 305] width 1520 height 464
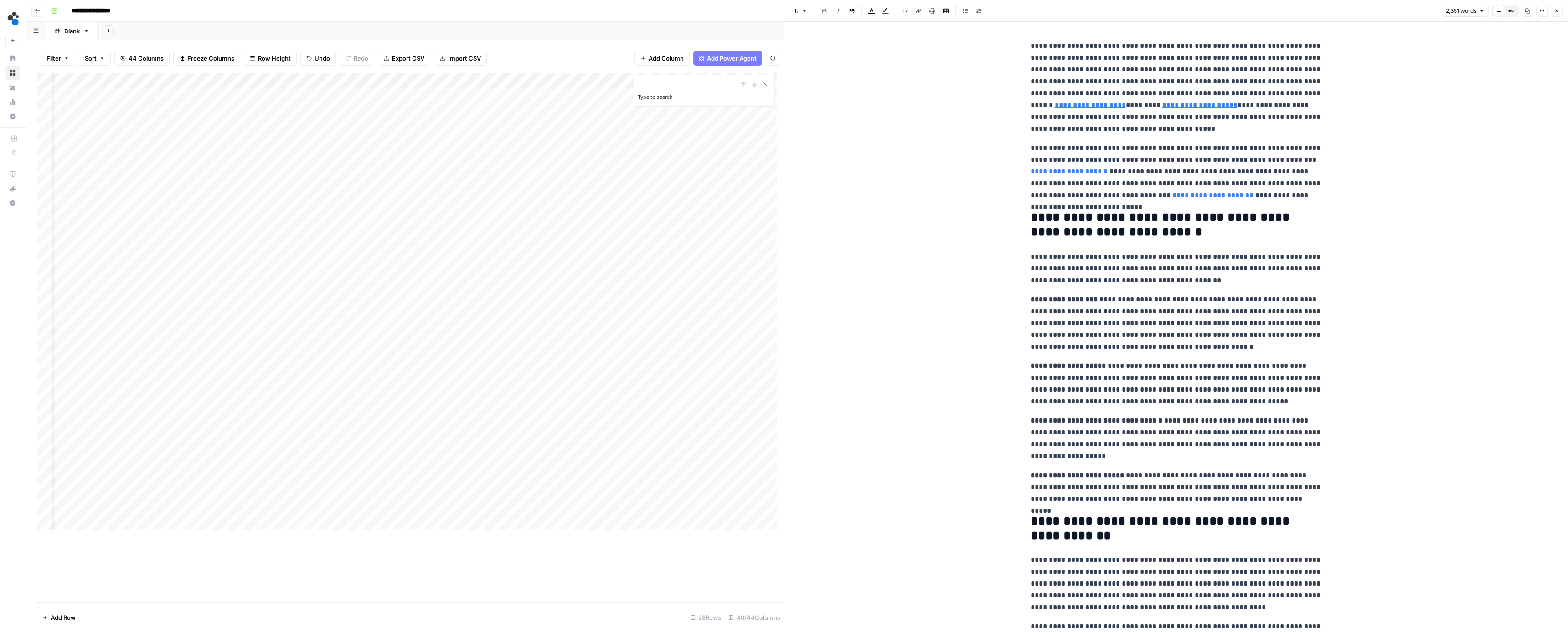
scroll to position [16, 0]
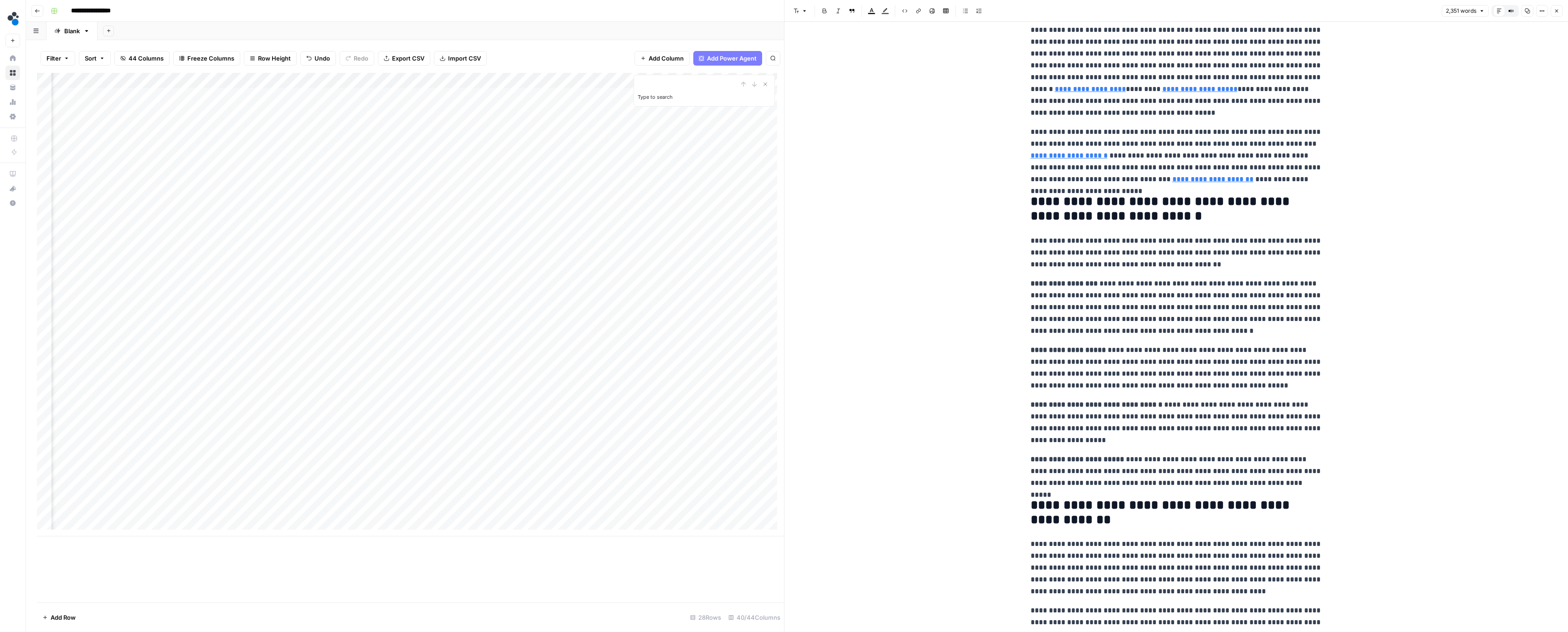
click at [1312, 210] on h2 "**********" at bounding box center [1176, 209] width 292 height 28
type input "source"
click at [1294, 15] on icon "button" at bounding box center [1294, 14] width 4 height 4
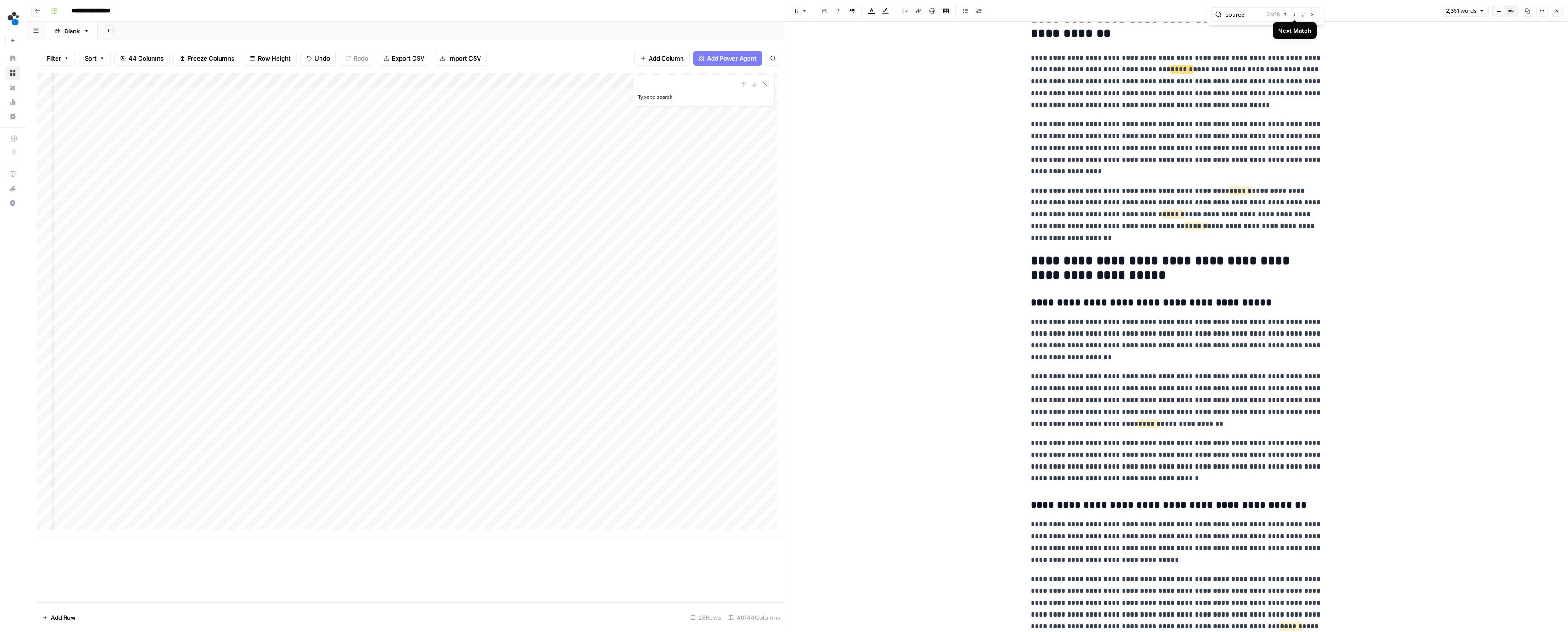
scroll to position [537, 0]
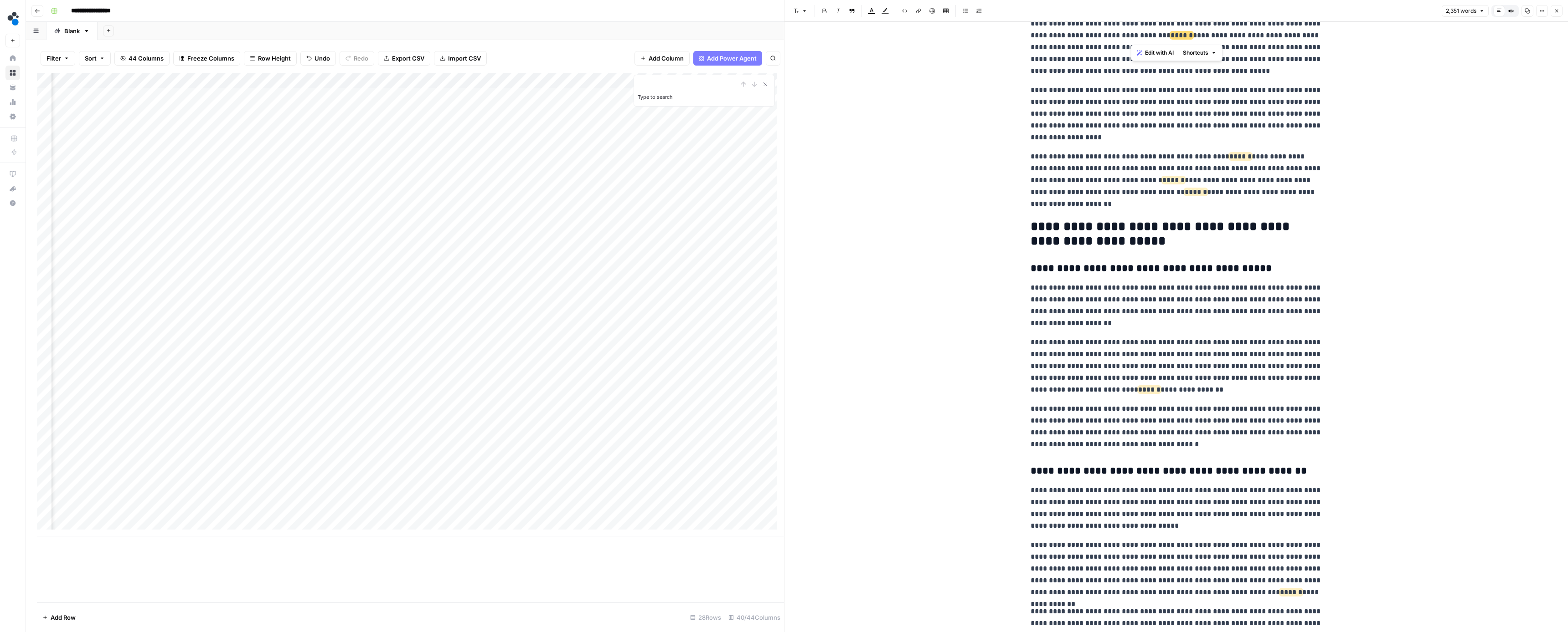
drag, startPoint x: 1212, startPoint y: 35, endPoint x: 1132, endPoint y: 39, distance: 80.1
click at [1132, 39] on p "**********" at bounding box center [1176, 47] width 292 height 59
drag, startPoint x: 1222, startPoint y: 181, endPoint x: 1143, endPoint y: 182, distance: 79.0
click at [1143, 182] on p "**********" at bounding box center [1176, 180] width 292 height 59
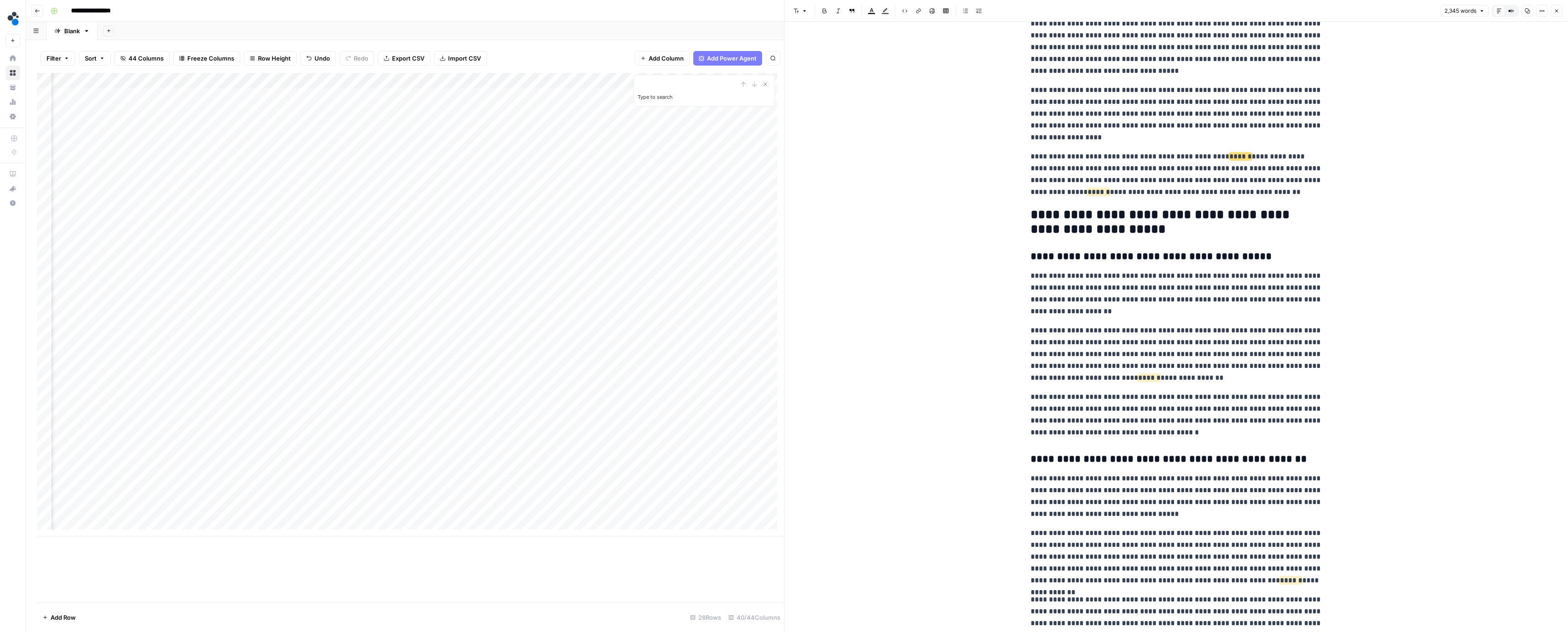
scroll to position [588, 0]
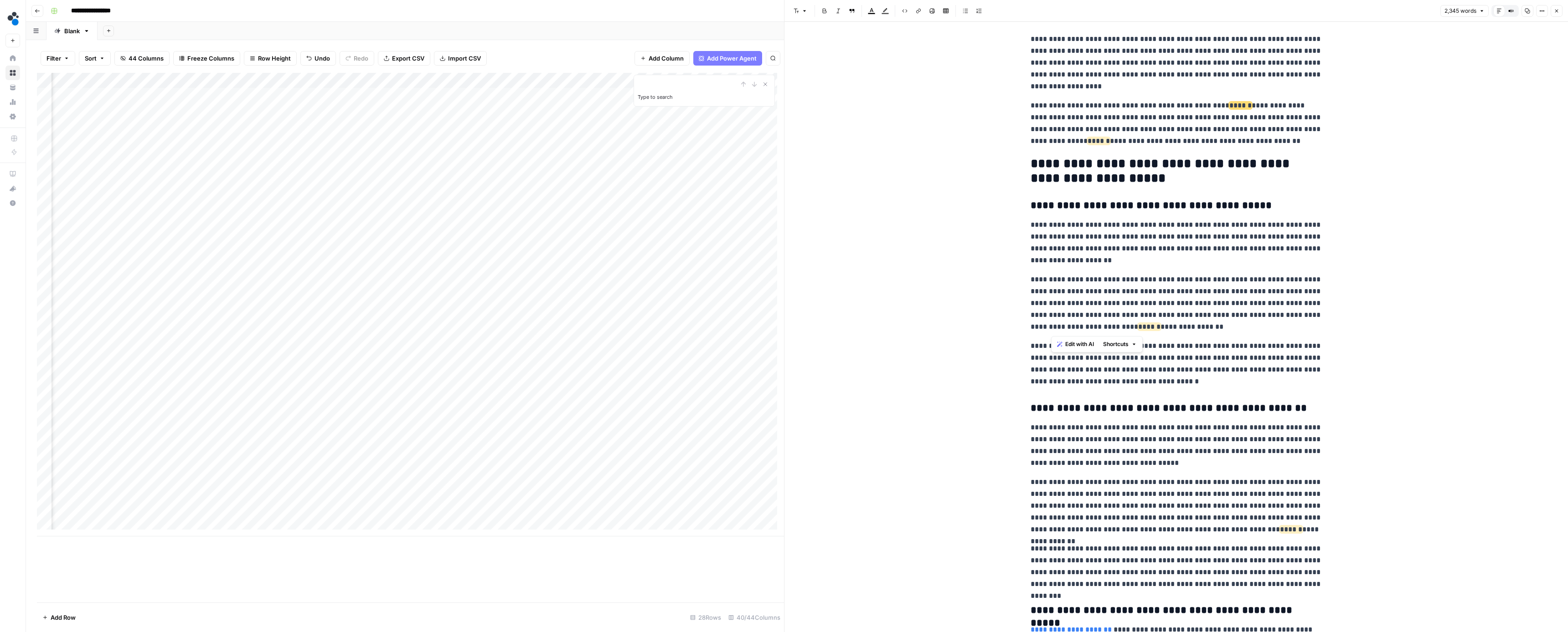
drag, startPoint x: 1132, startPoint y: 326, endPoint x: 1052, endPoint y: 325, distance: 80.0
click at [1052, 325] on p "**********" at bounding box center [1176, 303] width 292 height 59
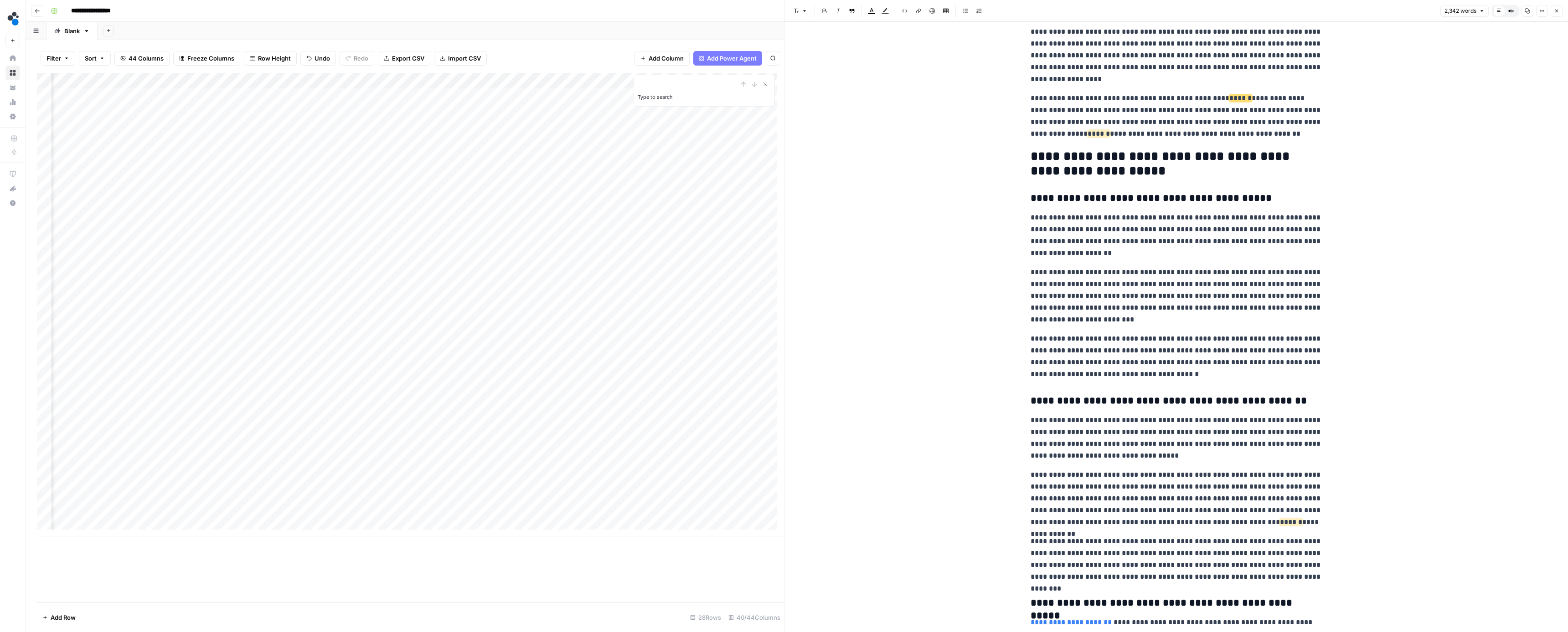
scroll to position [610, 0]
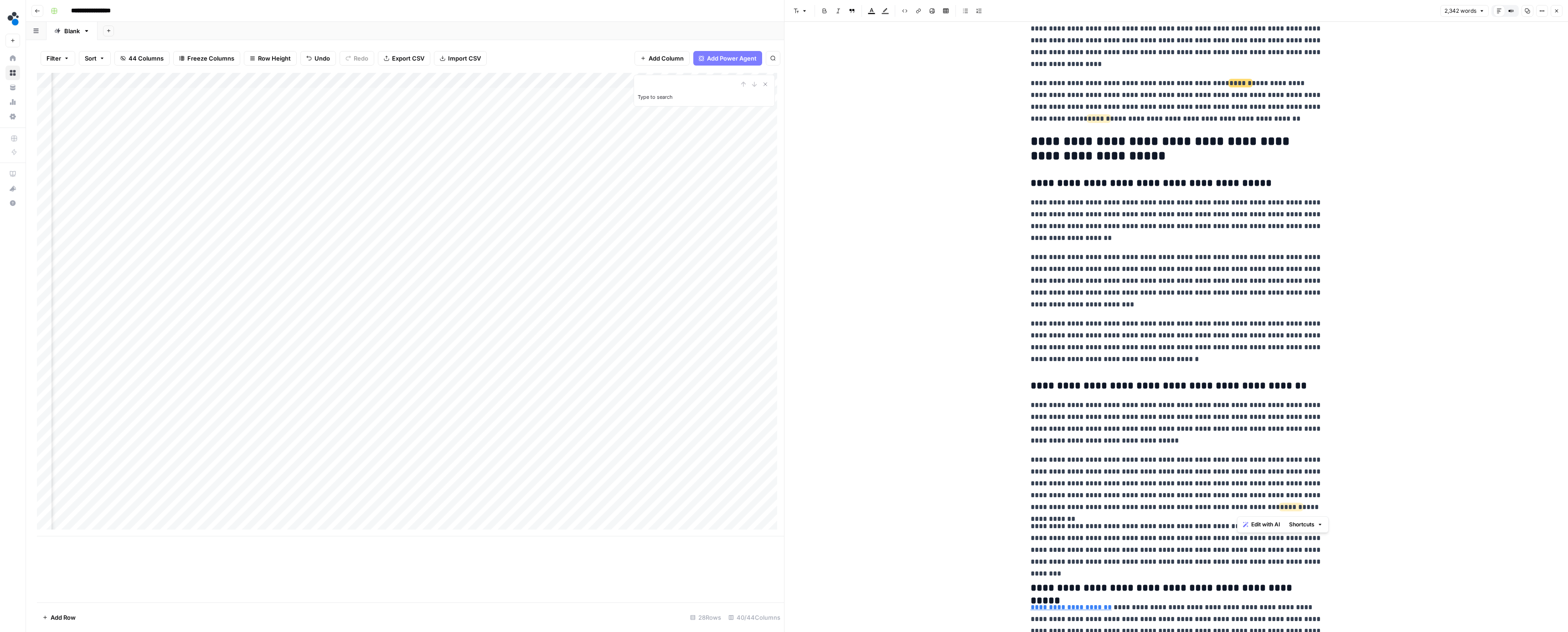
drag, startPoint x: 1316, startPoint y: 509, endPoint x: 1239, endPoint y: 507, distance: 77.0
click at [1239, 507] on p "**********" at bounding box center [1176, 484] width 292 height 59
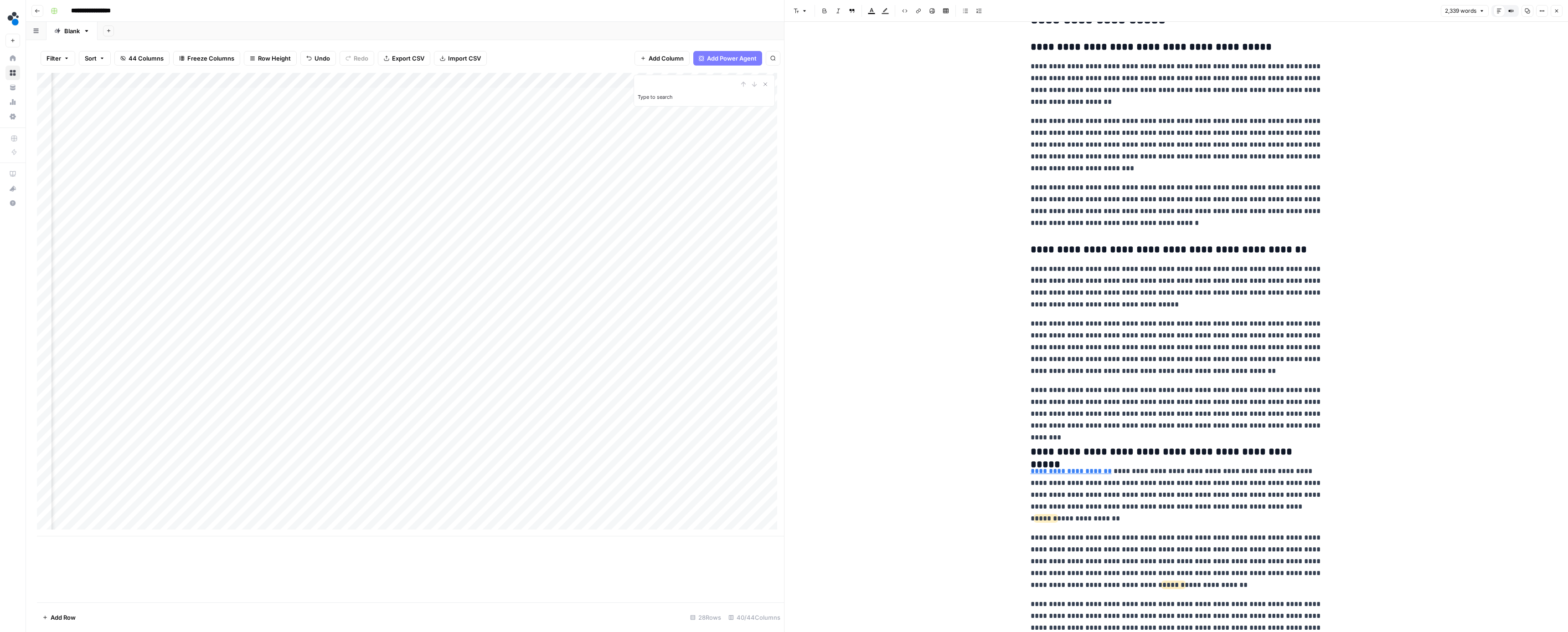
scroll to position [769, 0]
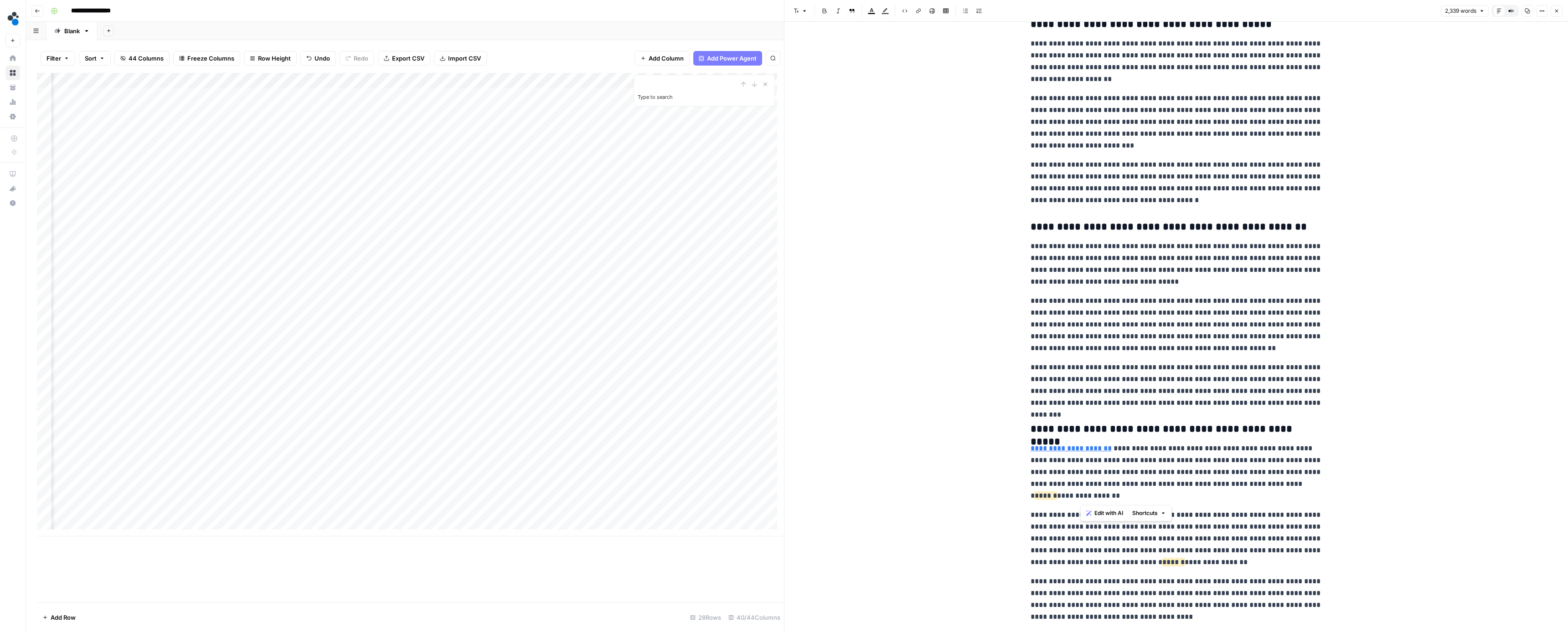
drag, startPoint x: 1262, startPoint y: 495, endPoint x: 1267, endPoint y: 487, distance: 9.4
click at [1267, 487] on p "**********" at bounding box center [1176, 472] width 292 height 59
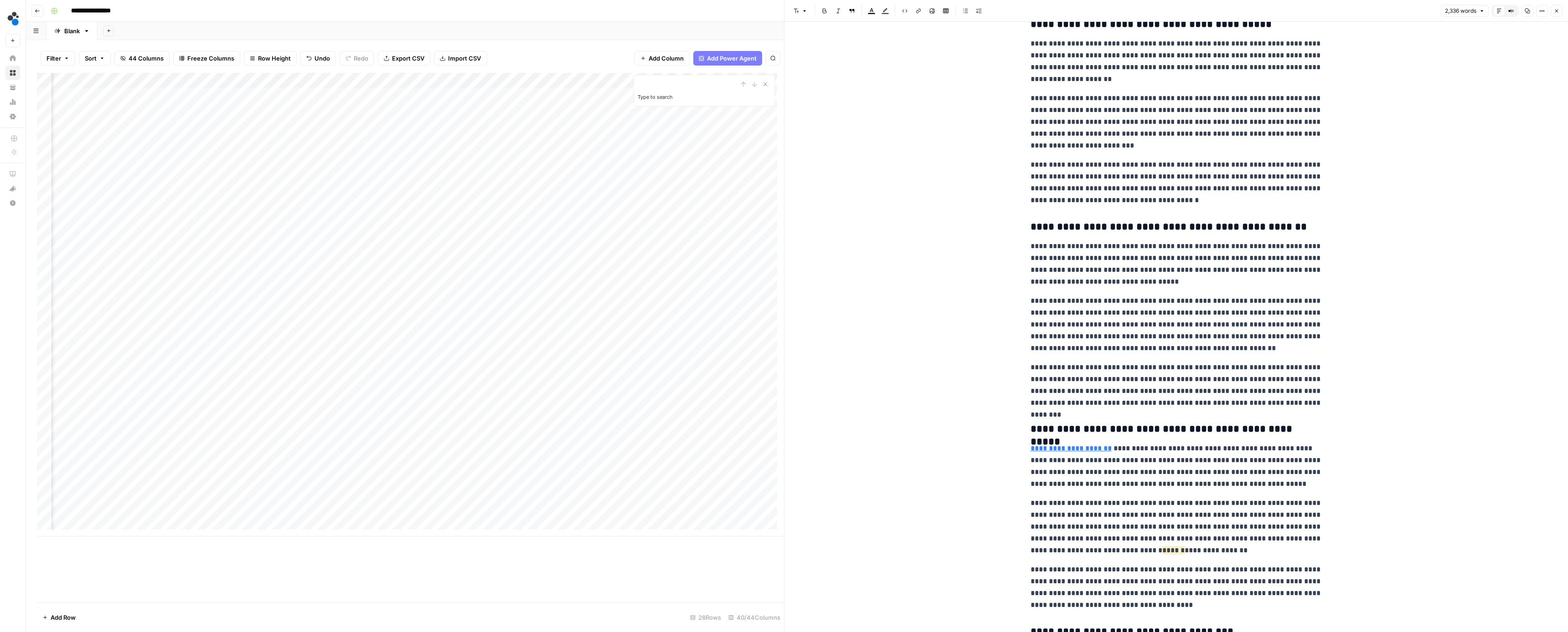
scroll to position [830, 0]
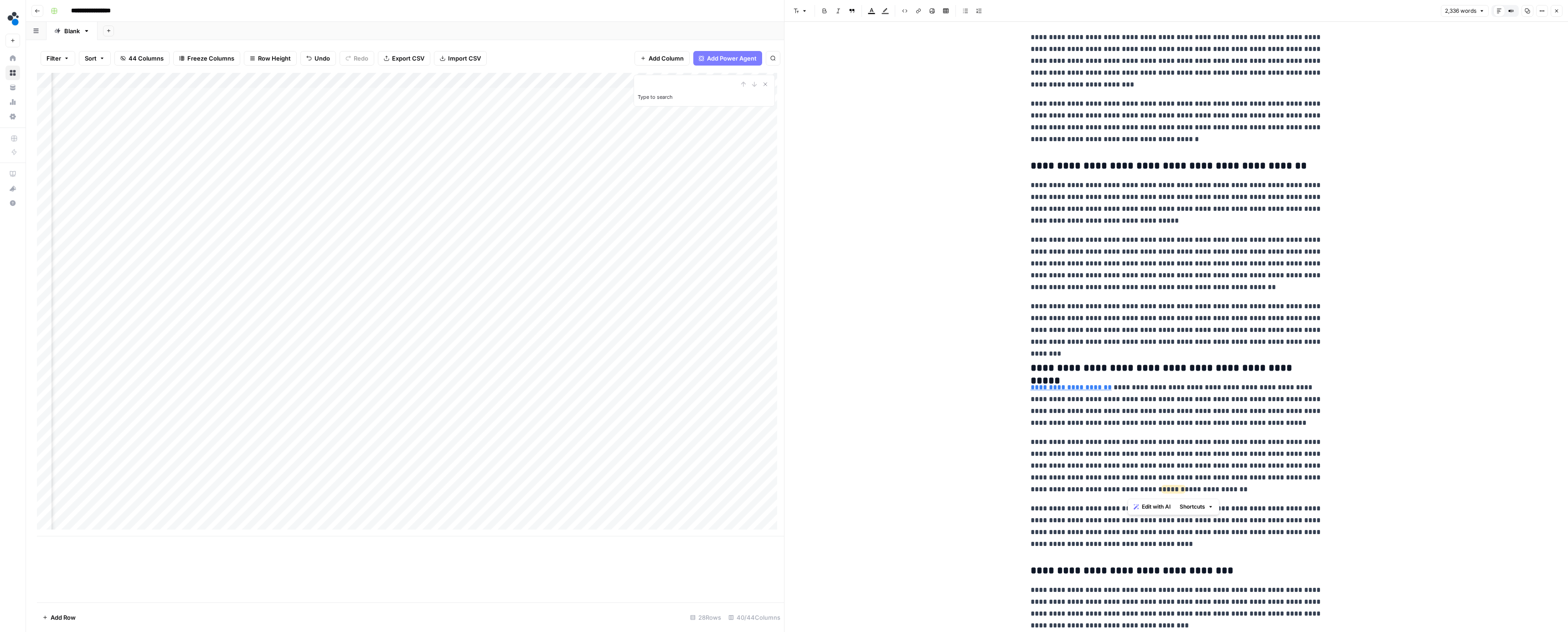
drag, startPoint x: 1220, startPoint y: 495, endPoint x: 1129, endPoint y: 493, distance: 91.0
click at [1129, 493] on p "**********" at bounding box center [1176, 465] width 292 height 59
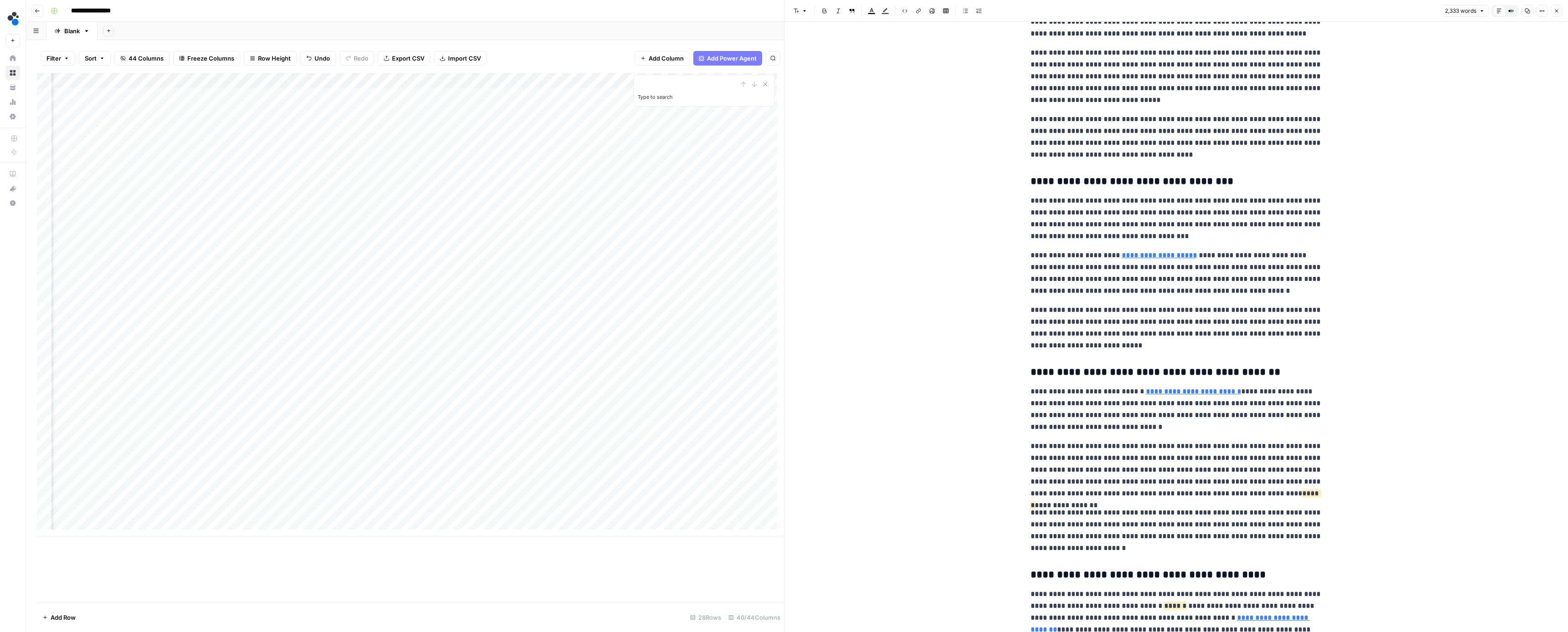
scroll to position [1313, 0]
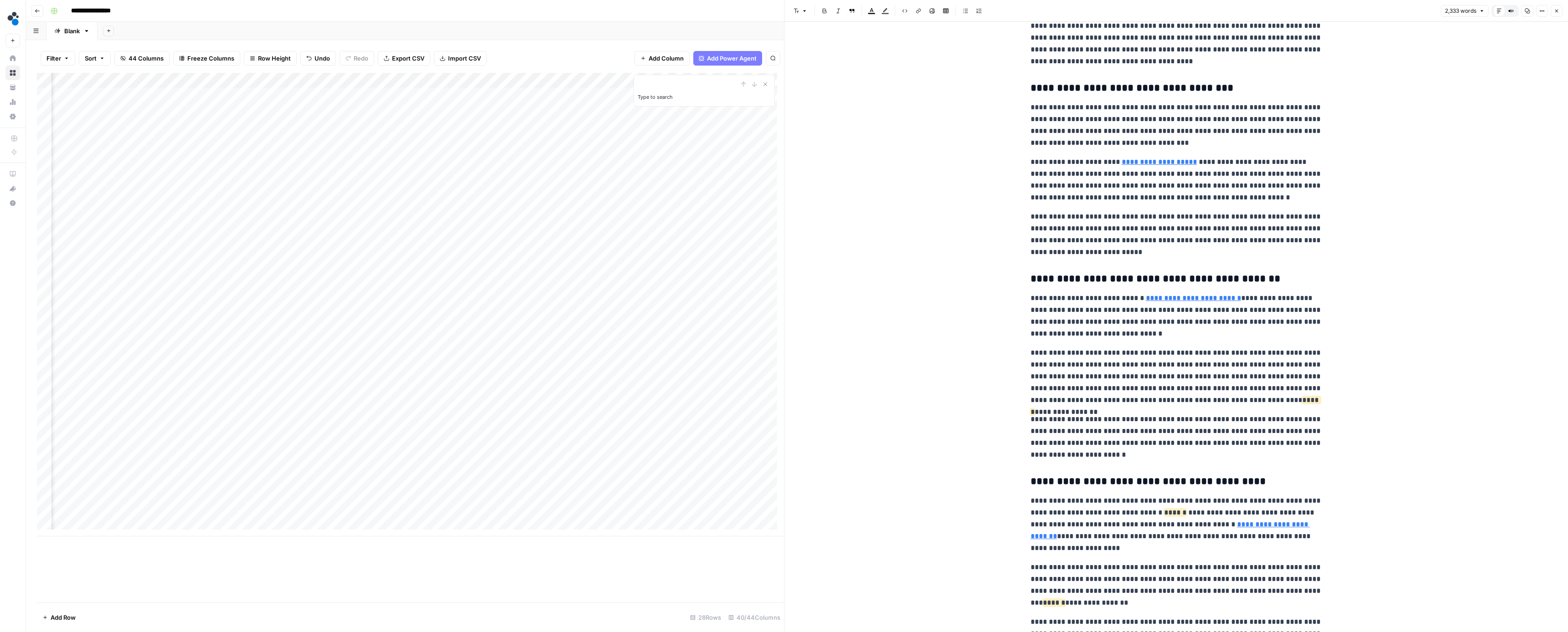
drag, startPoint x: 1332, startPoint y: 401, endPoint x: 1239, endPoint y: 406, distance: 93.1
drag, startPoint x: 1233, startPoint y: 403, endPoint x: 1304, endPoint y: 405, distance: 71.0
click at [1304, 405] on p "**********" at bounding box center [1176, 377] width 292 height 59
click at [1315, 403] on p "**********" at bounding box center [1176, 377] width 292 height 59
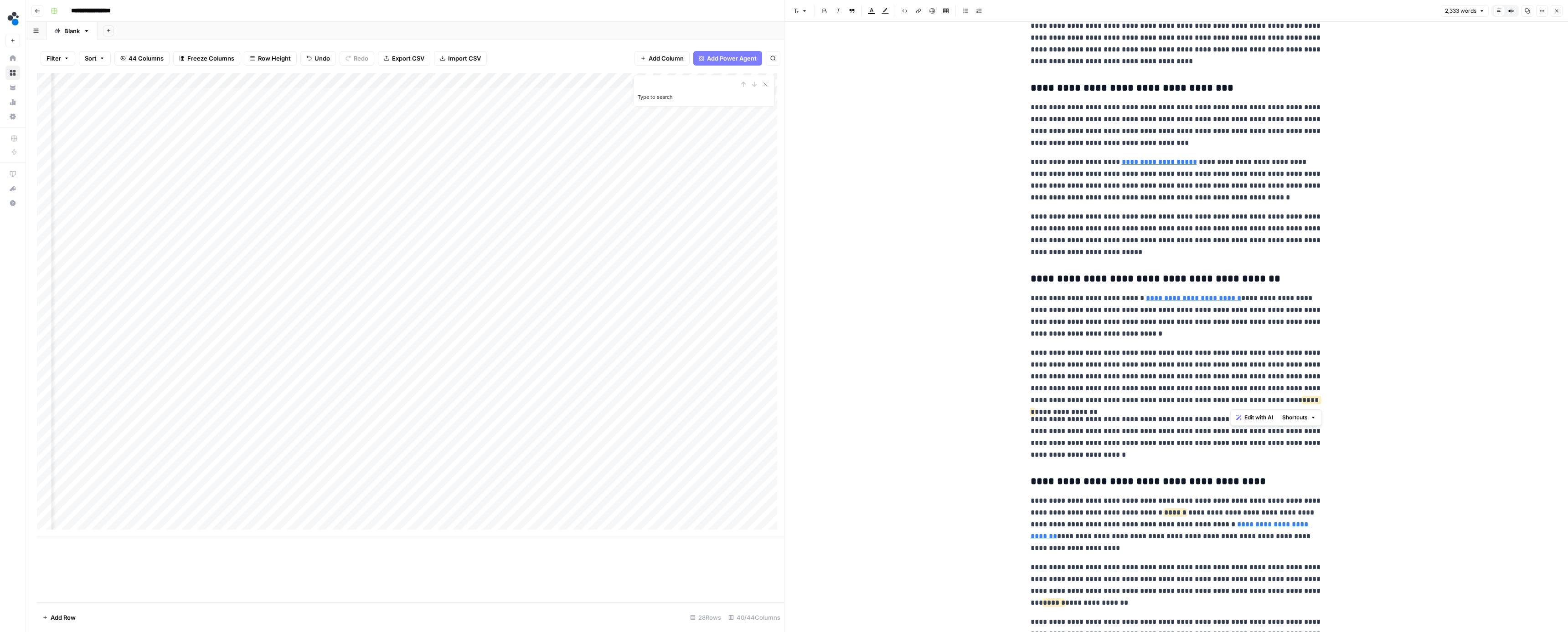
drag, startPoint x: 1318, startPoint y: 402, endPoint x: 1231, endPoint y: 404, distance: 87.0
click at [1231, 404] on p "**********" at bounding box center [1176, 377] width 292 height 59
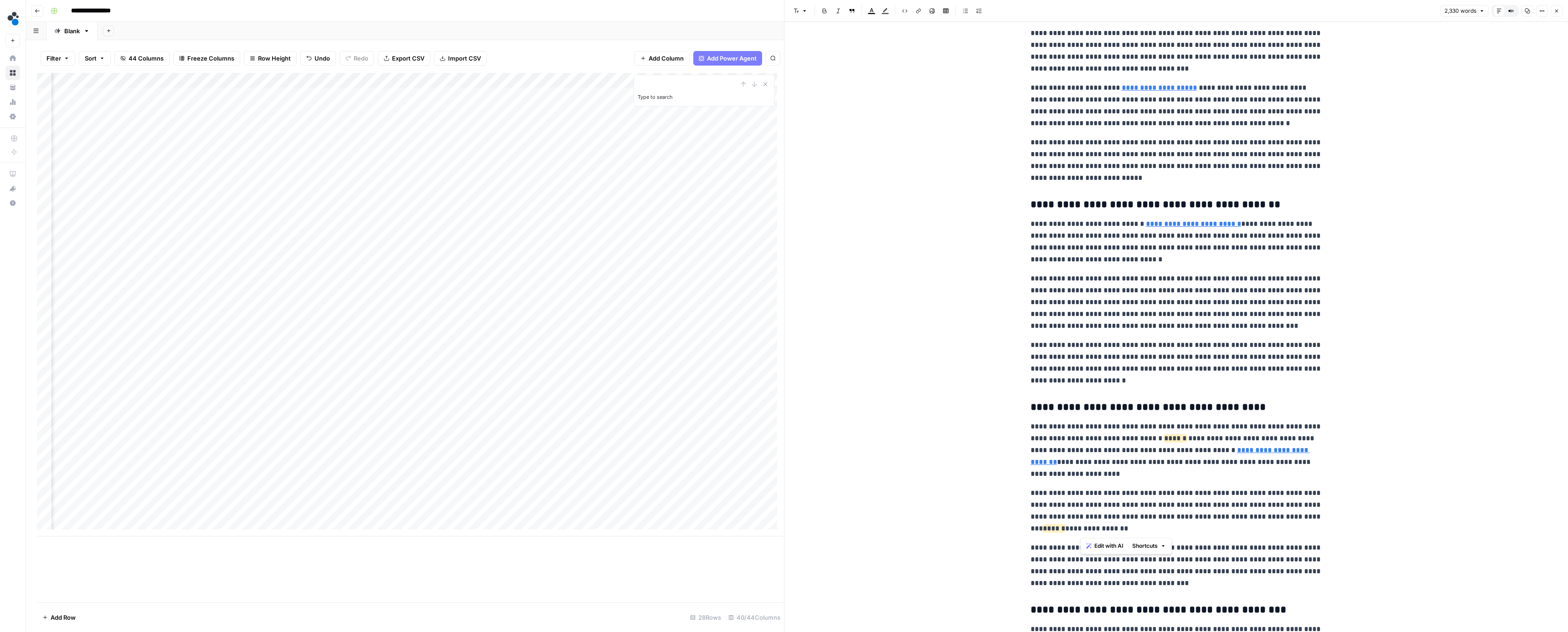
drag, startPoint x: 1214, startPoint y: 531, endPoint x: 1264, endPoint y: 516, distance: 52.2
click at [1264, 516] on p "**********" at bounding box center [1176, 511] width 292 height 47
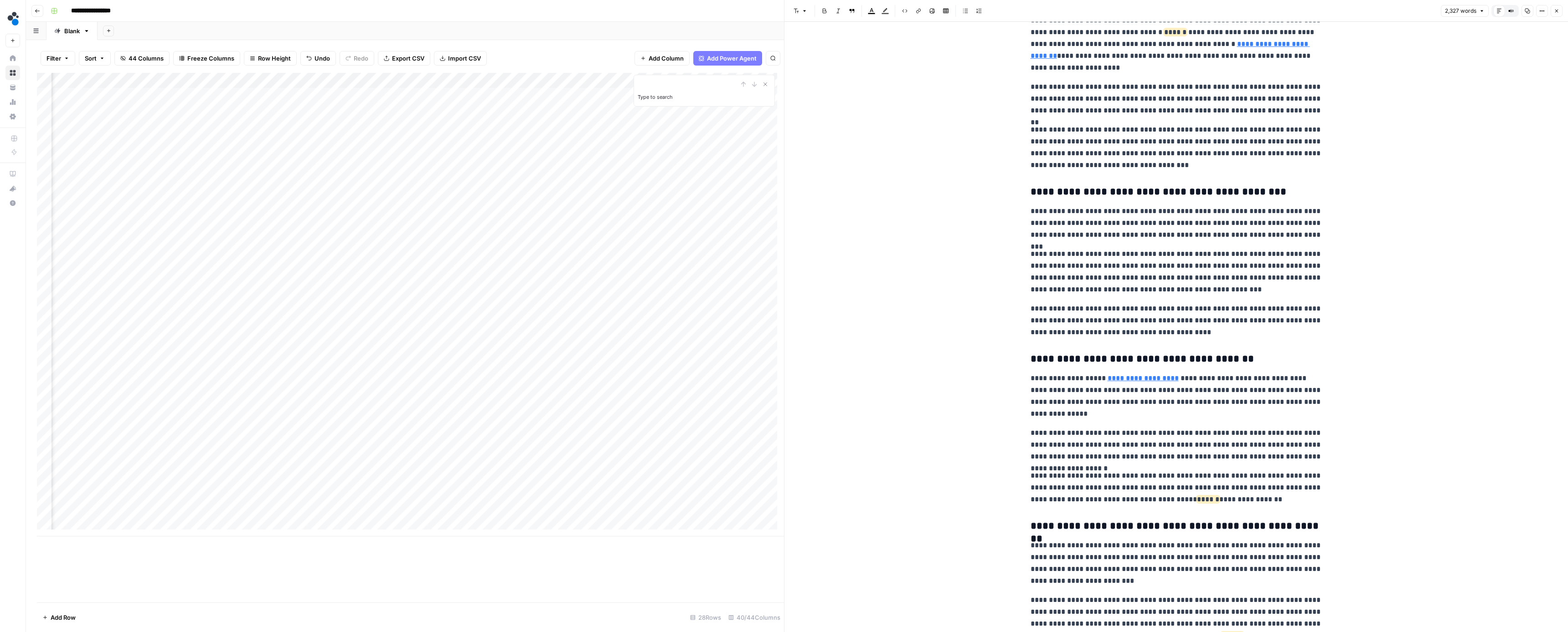
scroll to position [1795, 0]
drag, startPoint x: 1267, startPoint y: 499, endPoint x: 1168, endPoint y: 501, distance: 99.0
click at [1168, 501] on p "**********" at bounding box center [1176, 486] width 292 height 35
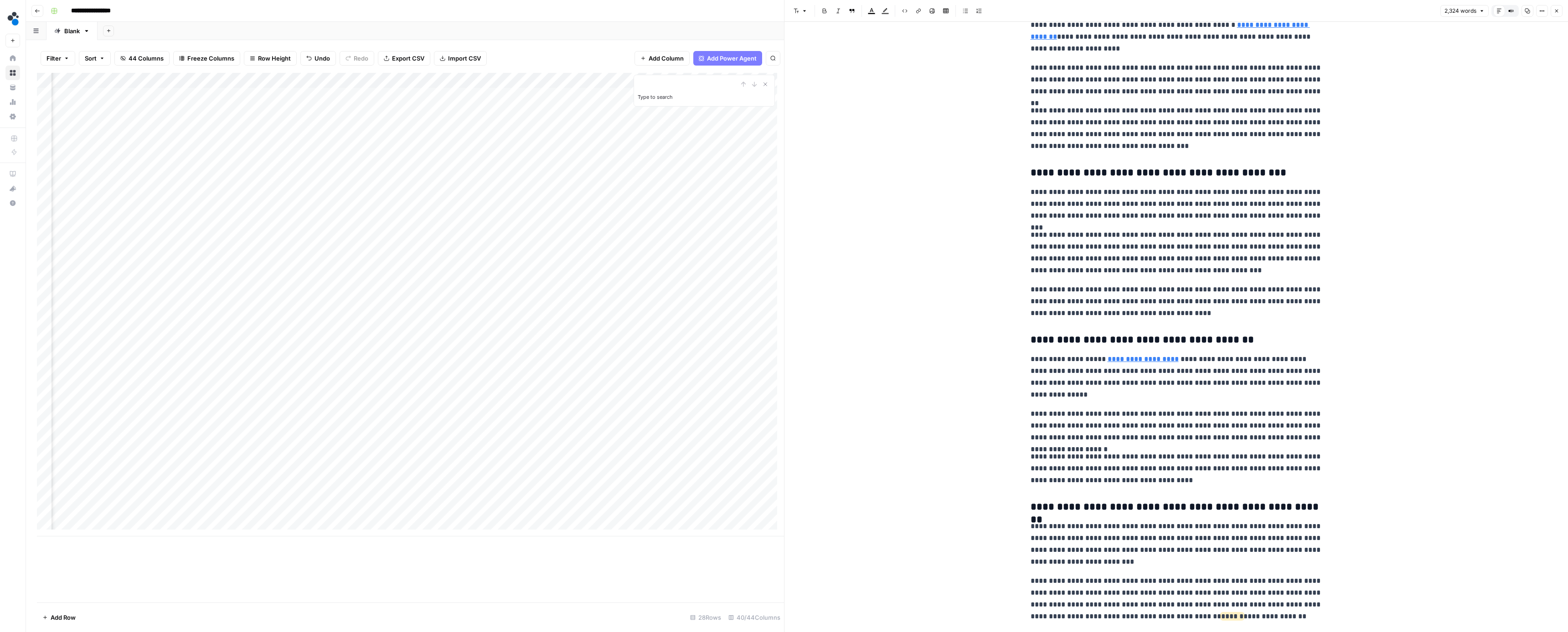
scroll to position [1958, 0]
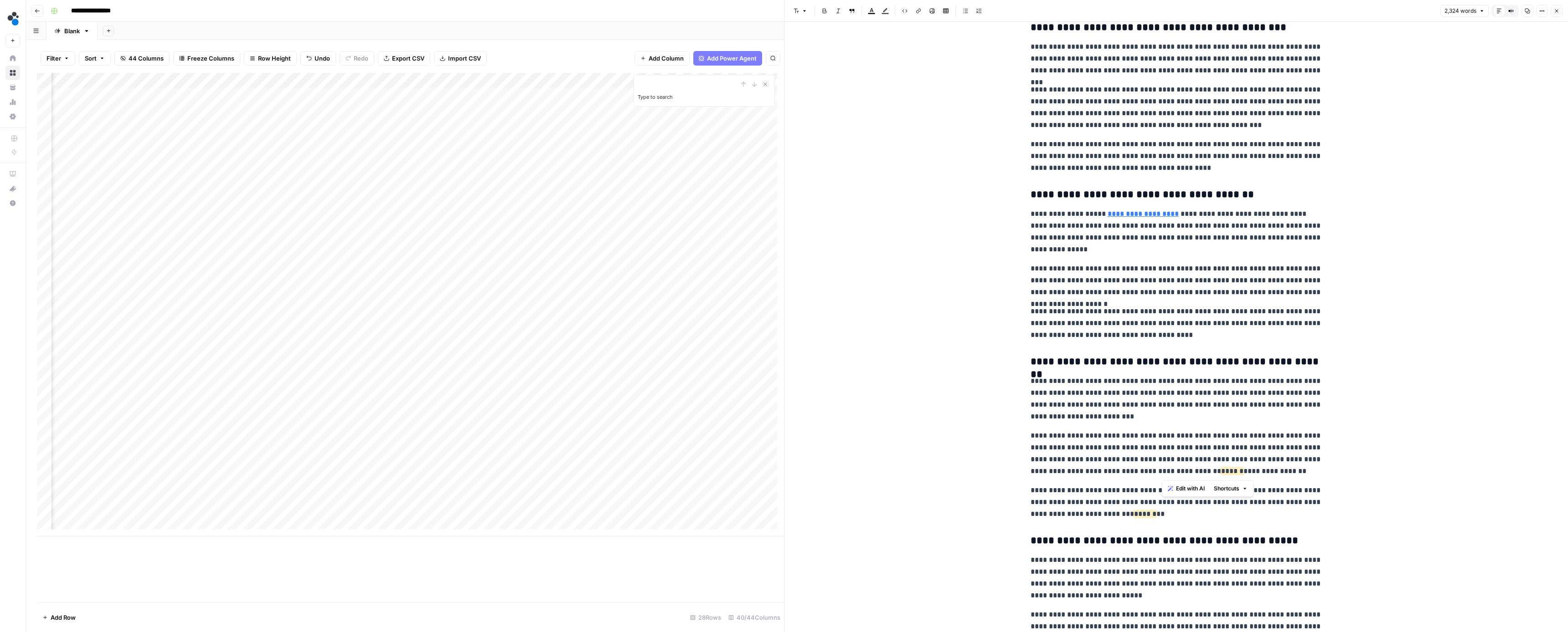
drag, startPoint x: 1251, startPoint y: 470, endPoint x: 1162, endPoint y: 475, distance: 89.1
click at [1162, 475] on p "**********" at bounding box center [1176, 454] width 292 height 47
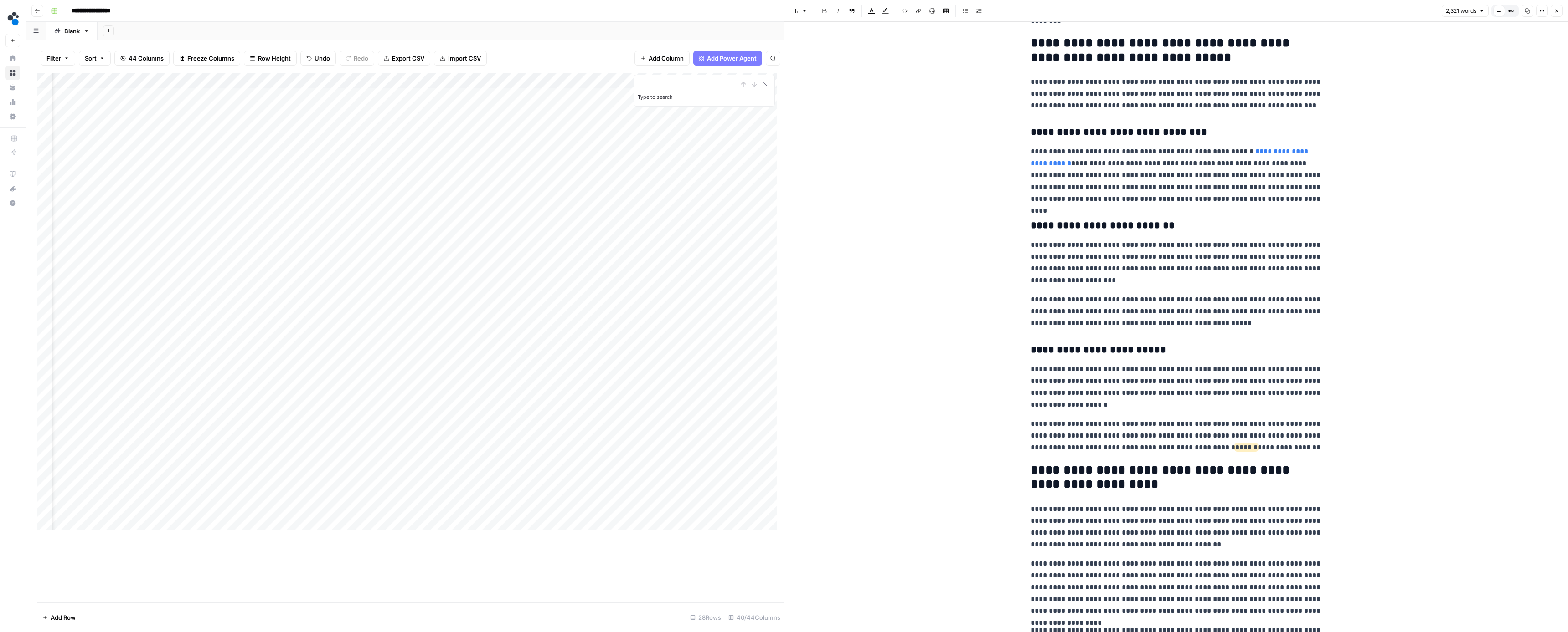
scroll to position [2639, 0]
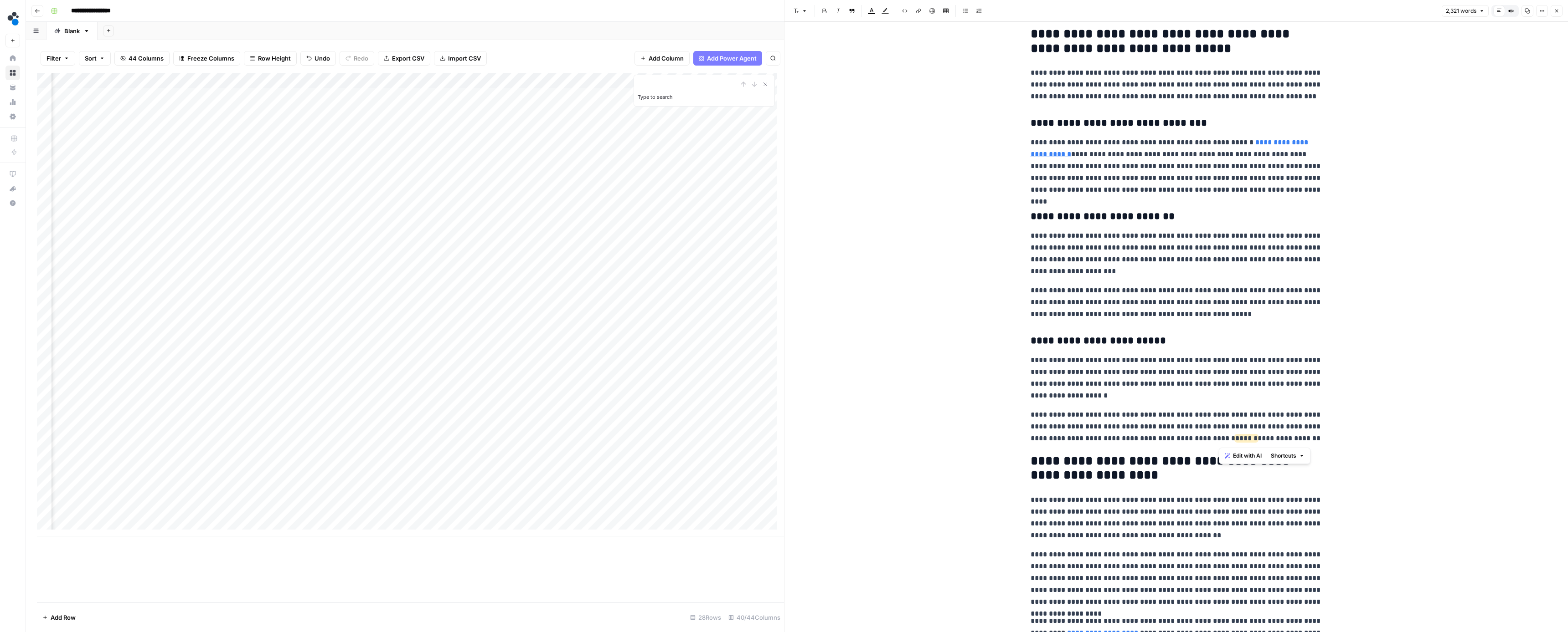
drag, startPoint x: 1317, startPoint y: 438, endPoint x: 1219, endPoint y: 442, distance: 98.1
click at [1219, 442] on p "**********" at bounding box center [1176, 426] width 292 height 35
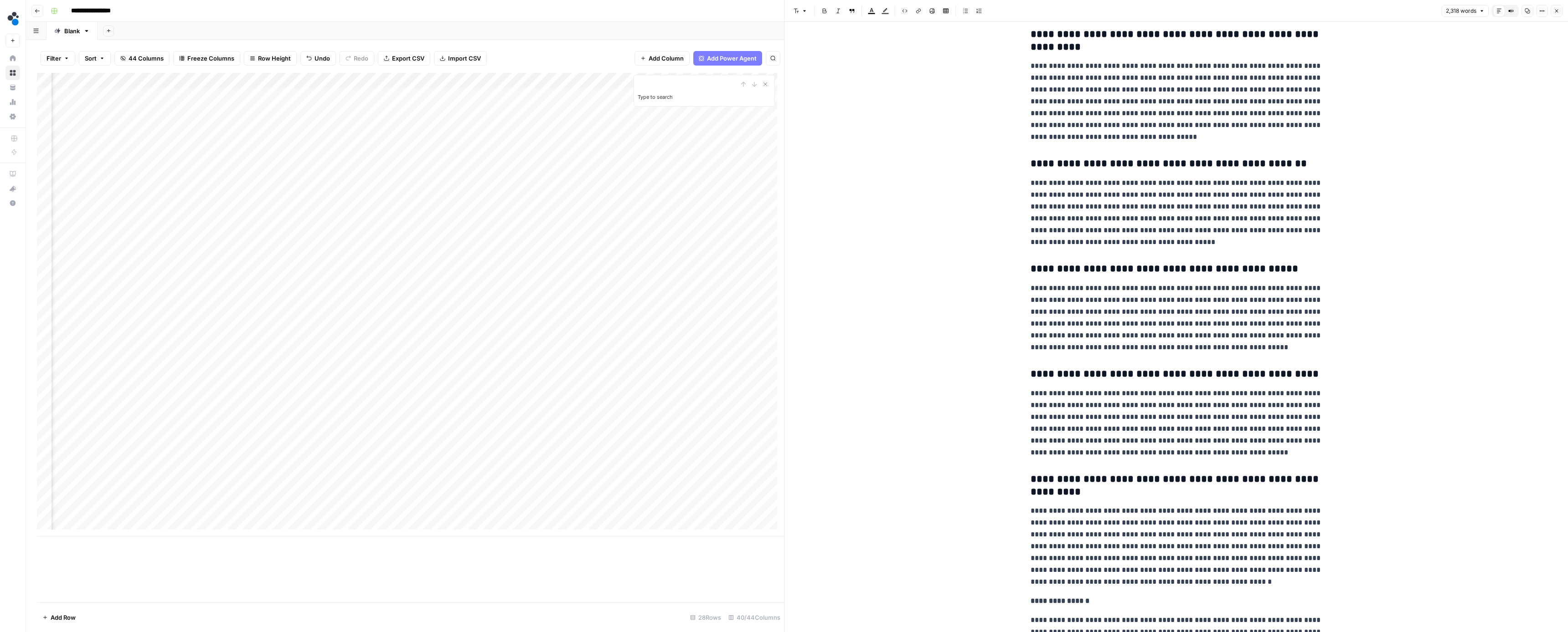
scroll to position [3362, 0]
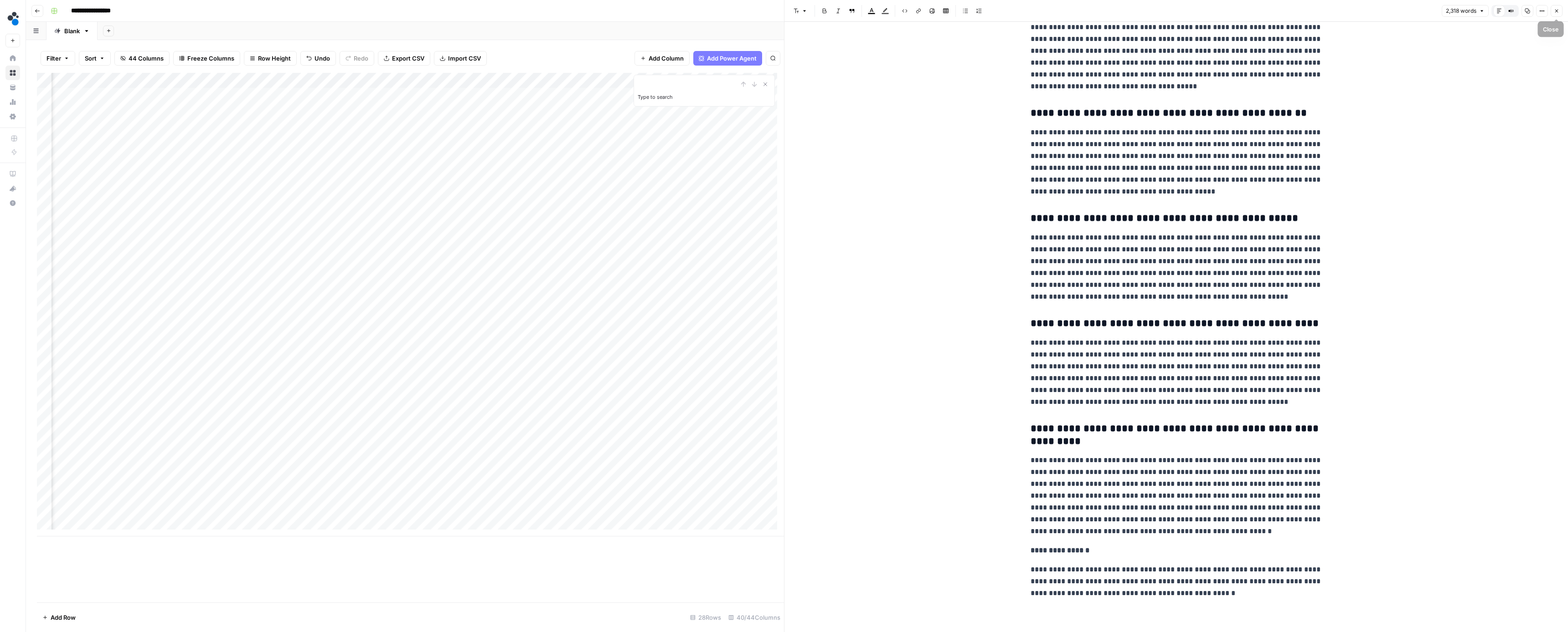
click at [1553, 12] on button "Close" at bounding box center [1556, 10] width 12 height 12
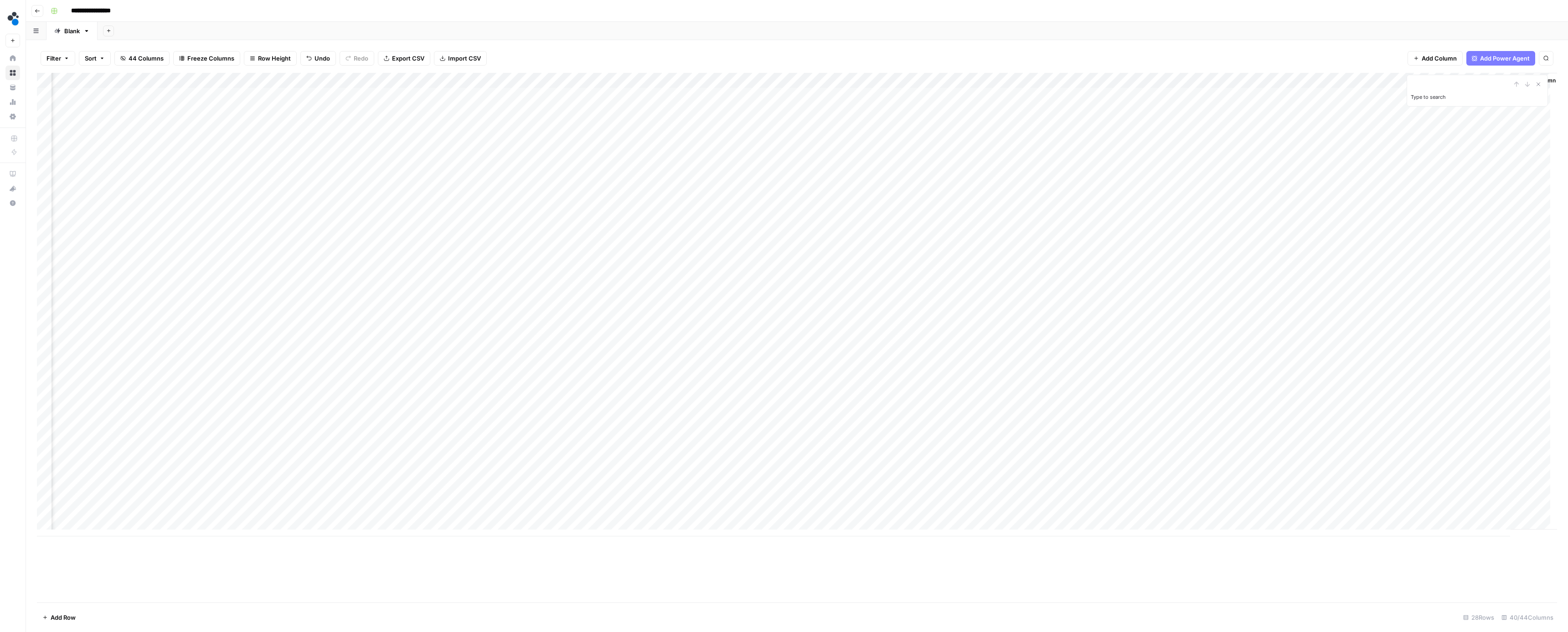
click at [1467, 313] on div "Add Column" at bounding box center [797, 305] width 1520 height 464
click at [1467, 360] on button "Ready for review" at bounding box center [1469, 361] width 55 height 11
click at [1040, 95] on div "Add Column" at bounding box center [797, 305] width 1520 height 464
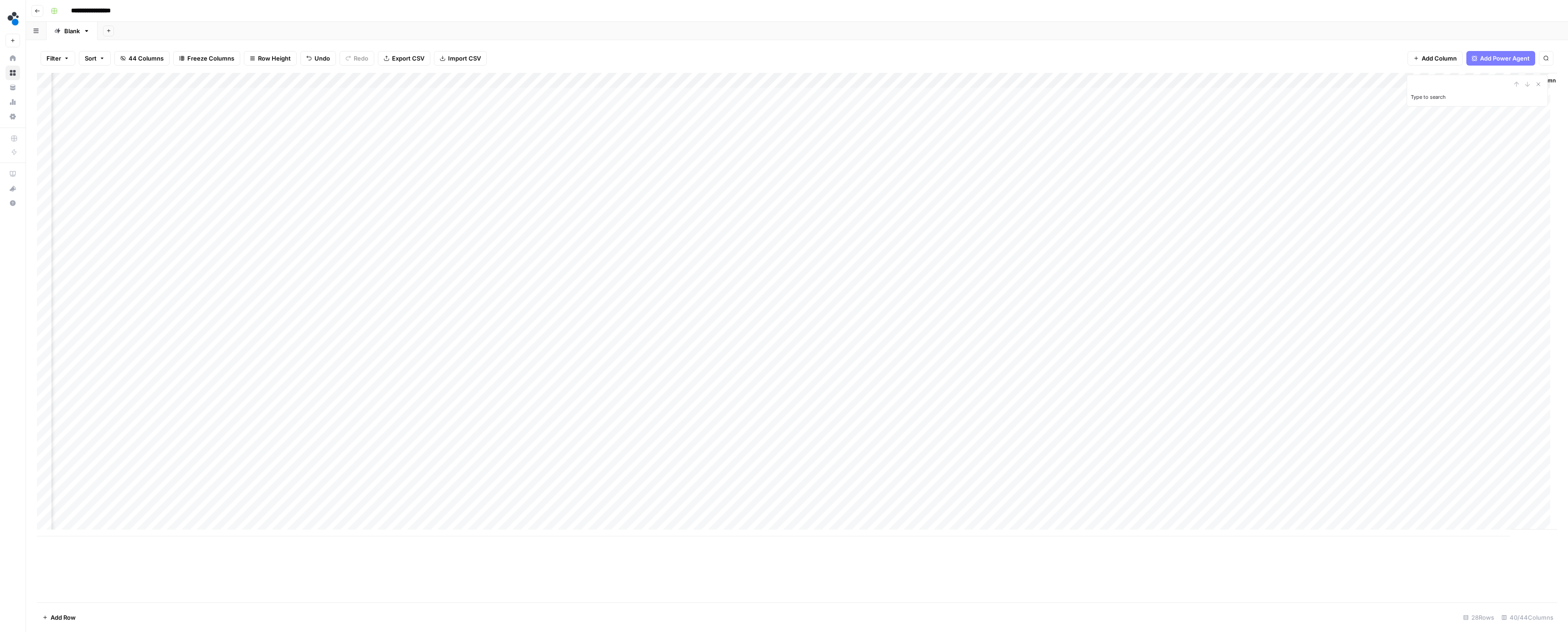
click at [1040, 95] on div "Add Column" at bounding box center [797, 305] width 1520 height 464
click at [979, 57] on div "Filter Sort 44 Columns Freeze Columns Row Height Undo Redo Export CSV Import CS…" at bounding box center [797, 58] width 1520 height 29
click at [433, 94] on div "Add Column" at bounding box center [797, 305] width 1520 height 464
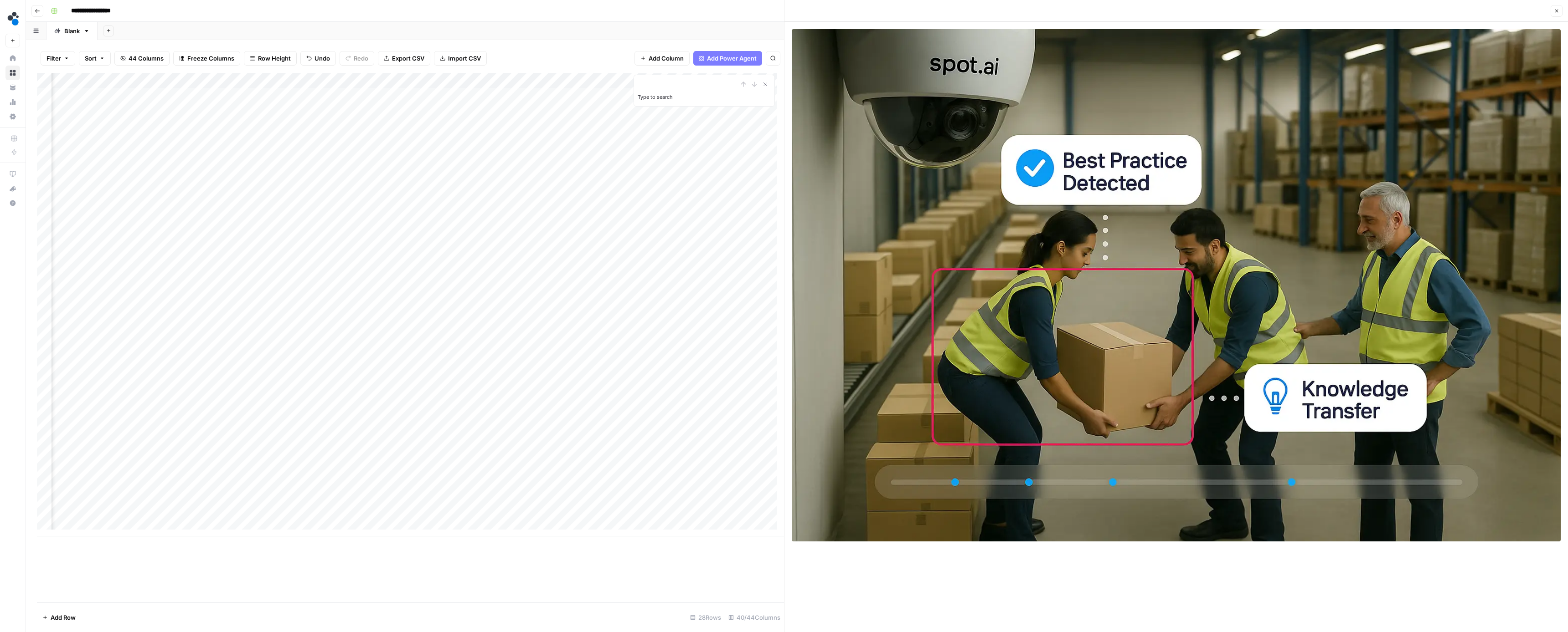
click at [518, 95] on div "Add Column" at bounding box center [410, 305] width 747 height 464
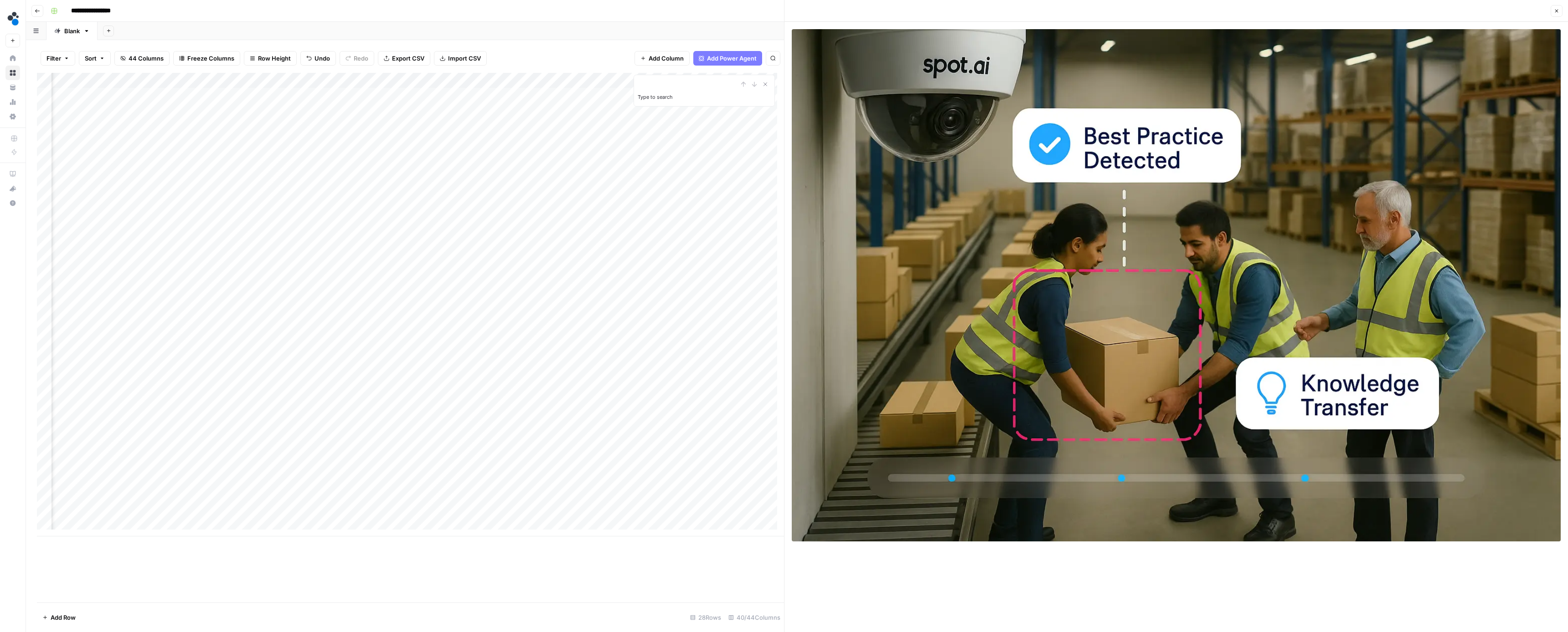
click at [596, 93] on div "Add Column" at bounding box center [410, 305] width 747 height 464
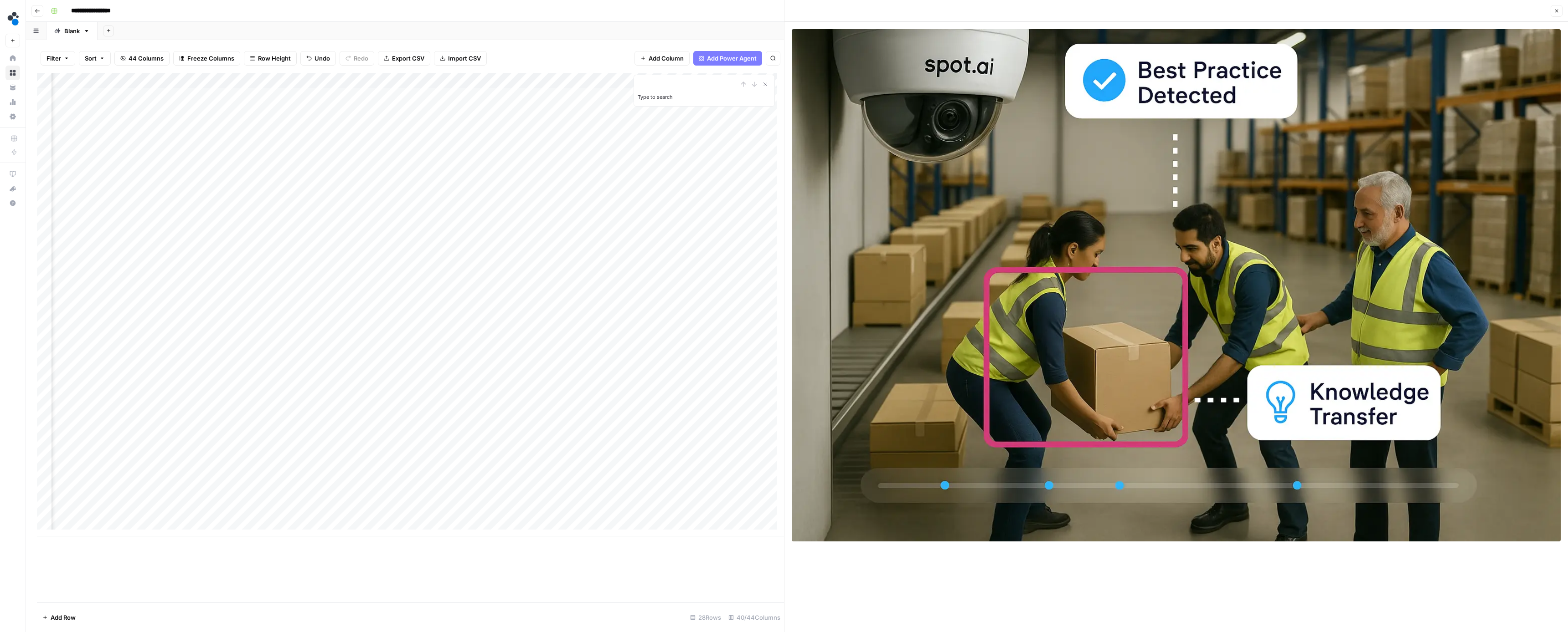
click at [1555, 12] on icon "button" at bounding box center [1556, 10] width 5 height 5
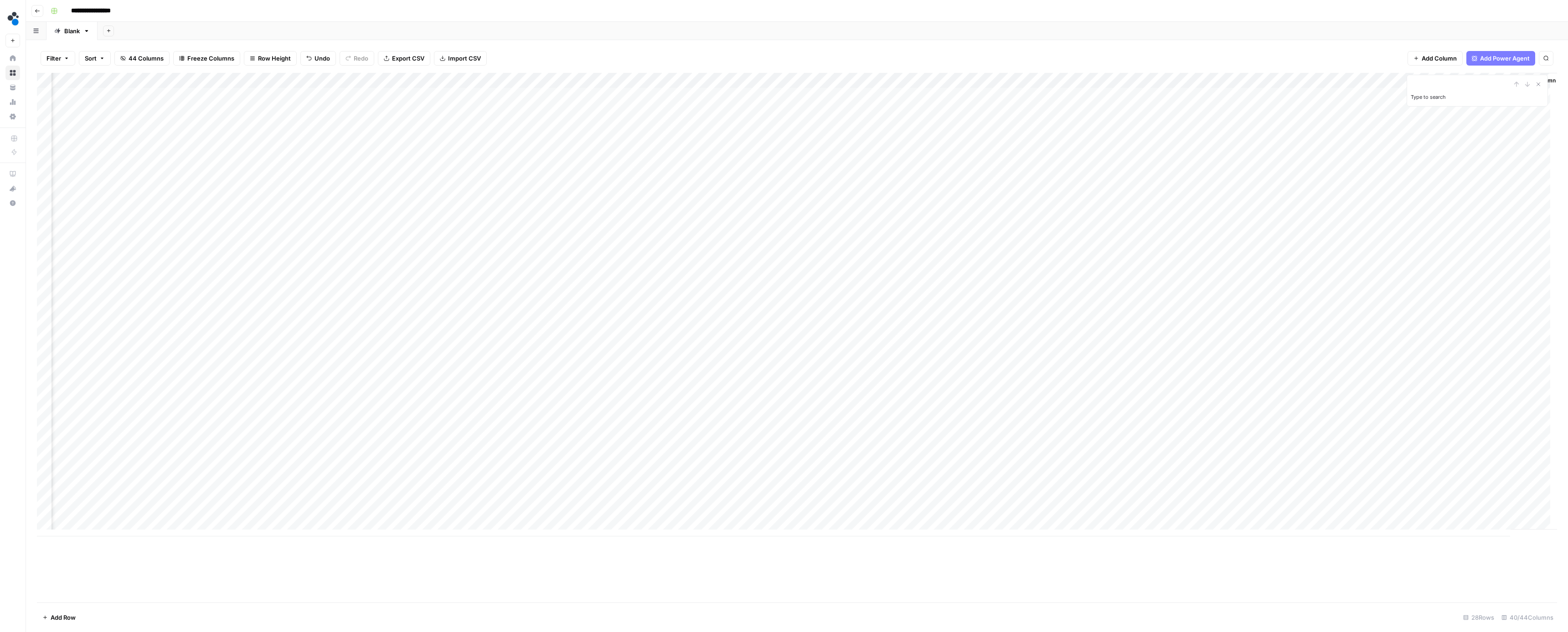
click at [1062, 110] on div "Add Column" at bounding box center [797, 305] width 1520 height 464
click at [432, 109] on div "Add Column" at bounding box center [797, 305] width 1520 height 464
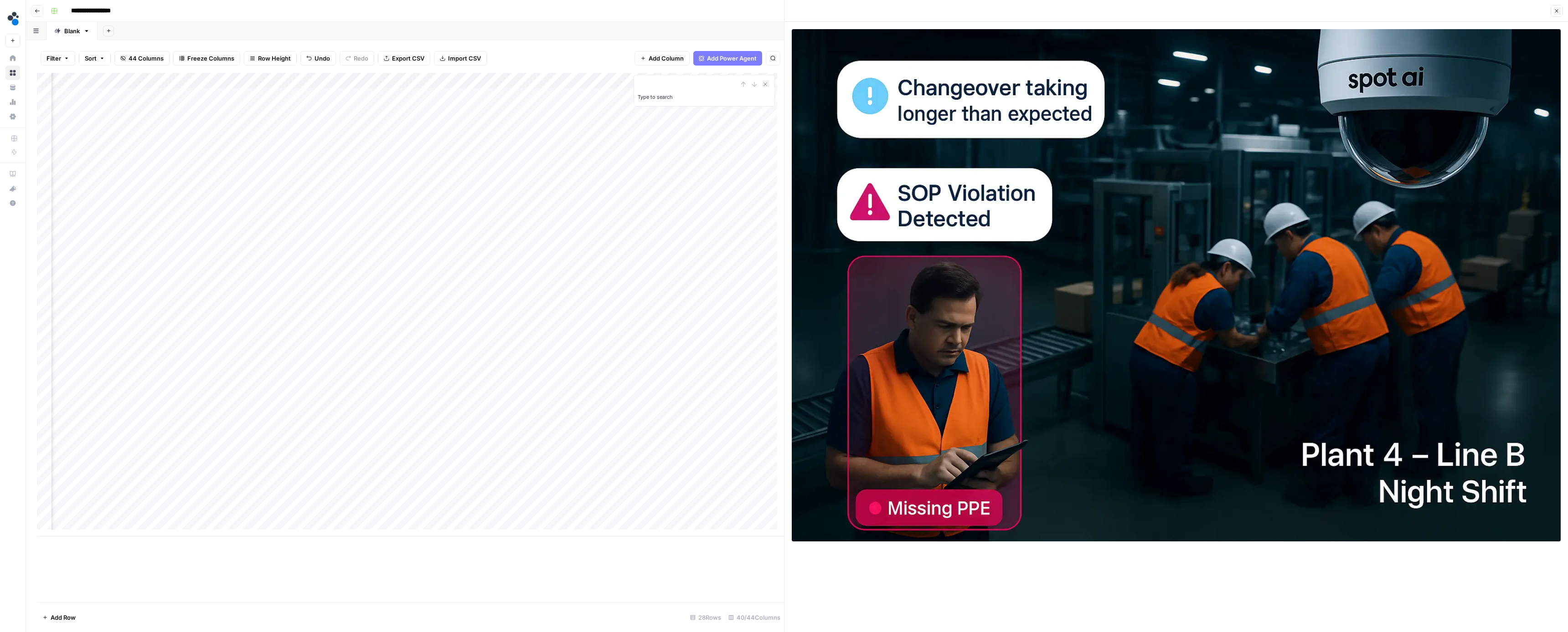
click at [514, 109] on div "Add Column" at bounding box center [410, 305] width 747 height 464
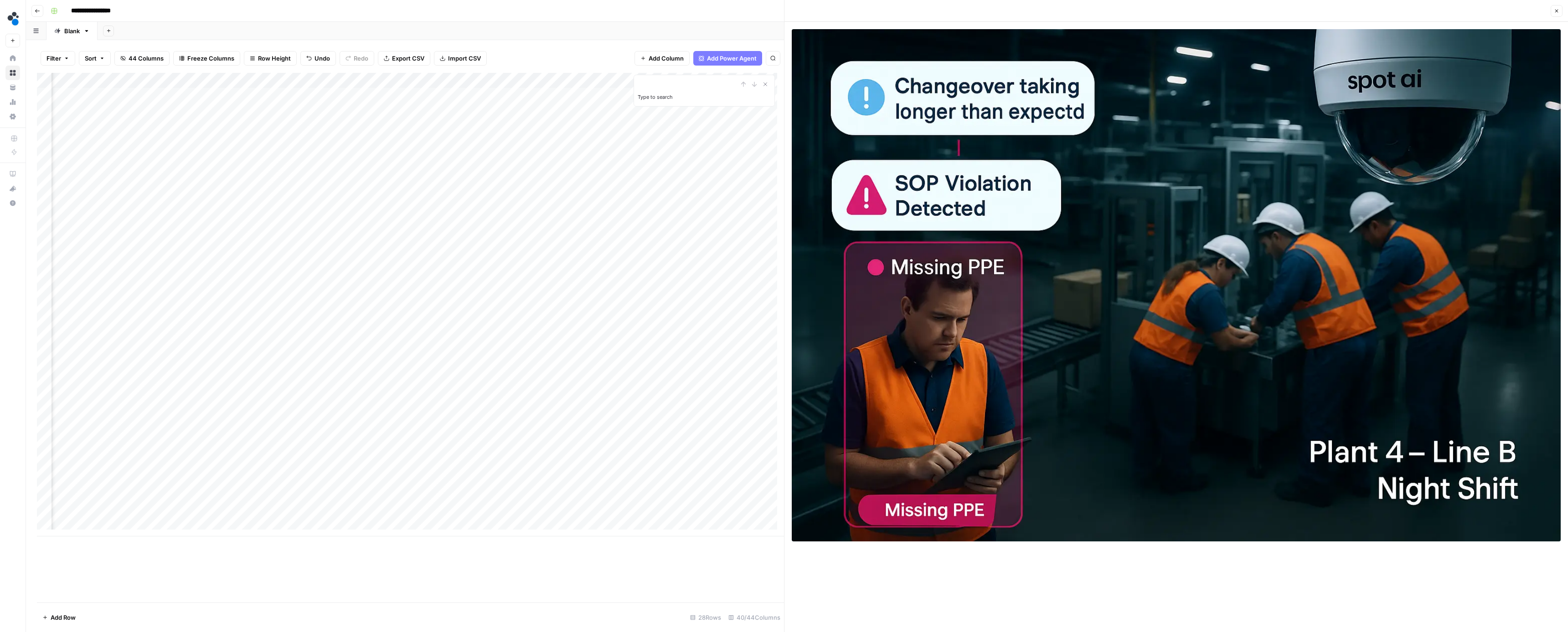
click at [600, 109] on div "Add Column" at bounding box center [410, 305] width 747 height 464
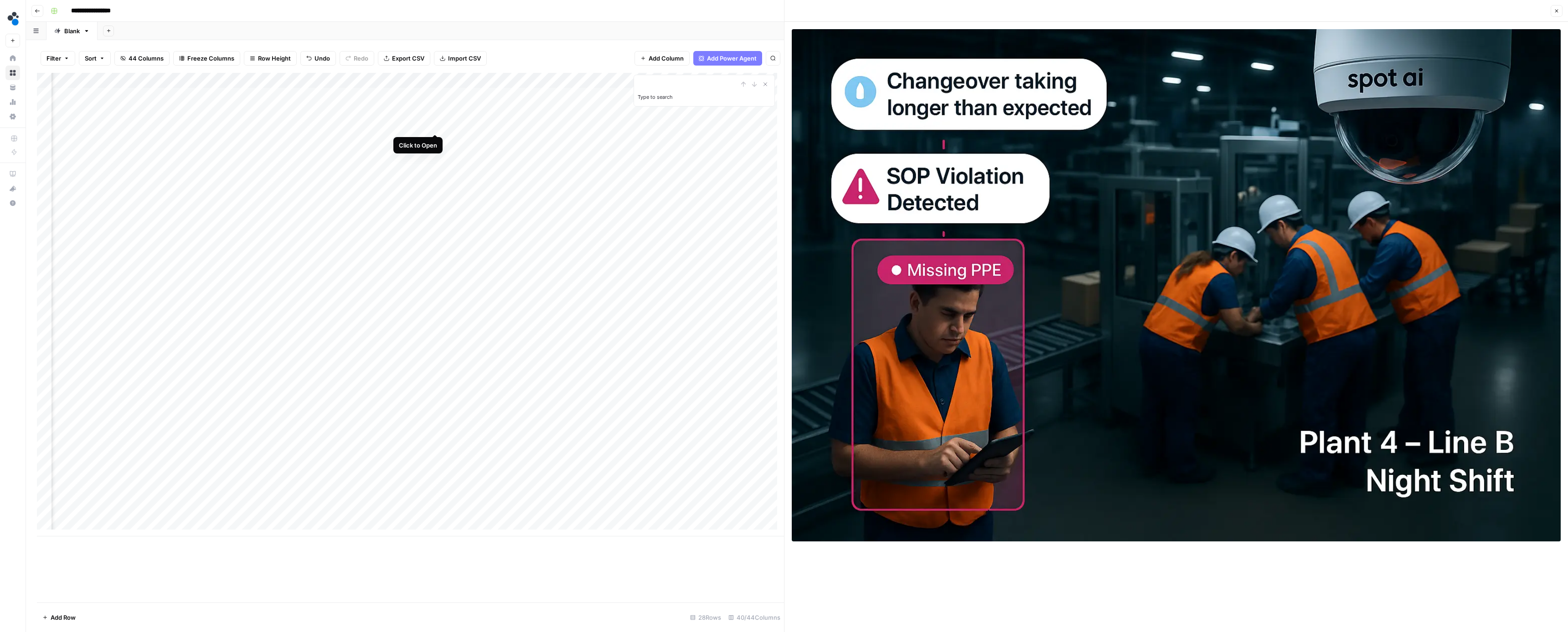
click at [435, 123] on div "Add Column" at bounding box center [410, 305] width 747 height 464
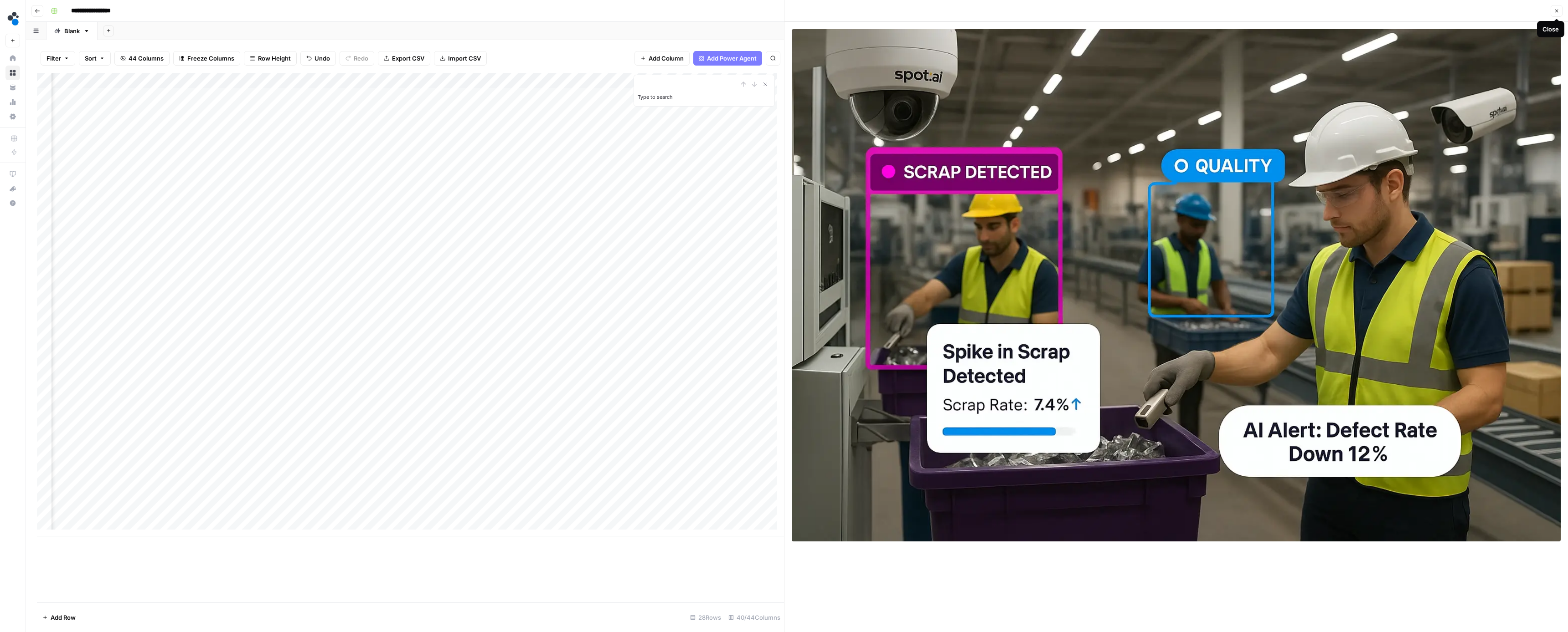
click at [1558, 9] on icon "button" at bounding box center [1556, 10] width 5 height 5
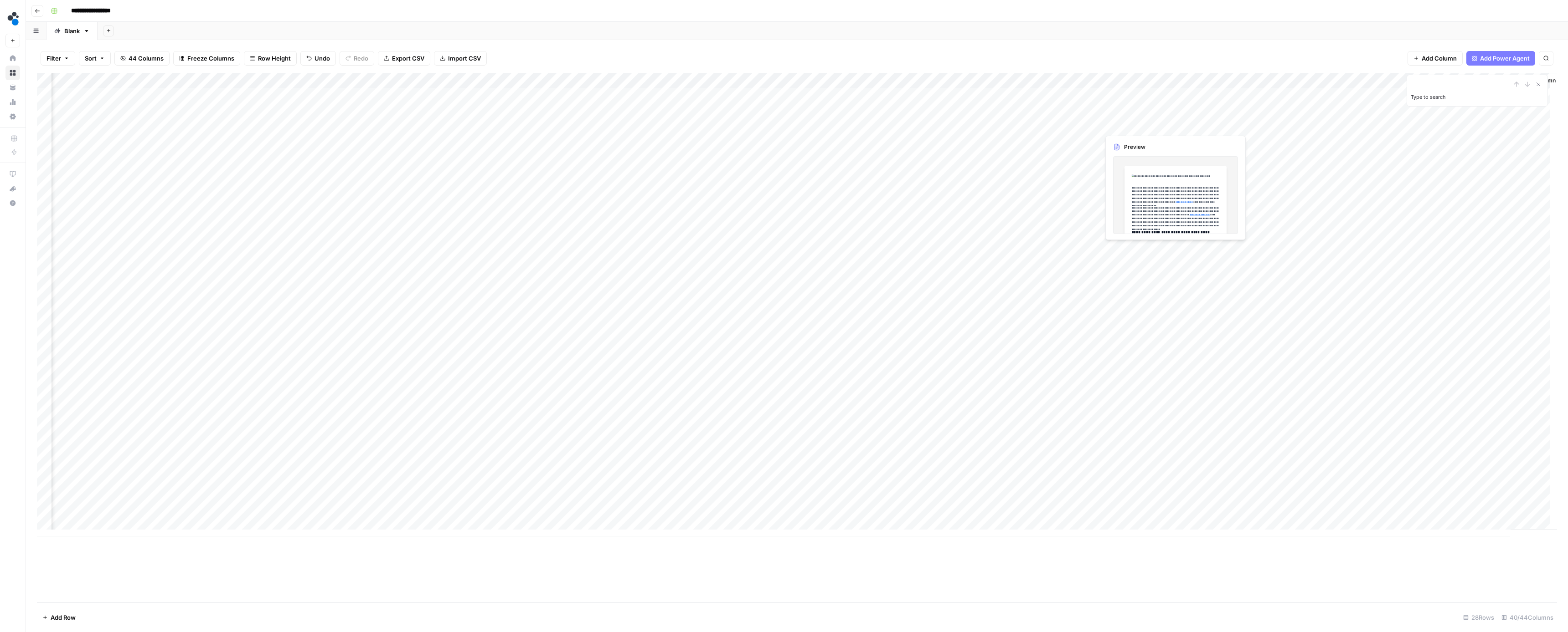
click at [1125, 124] on div "Add Column" at bounding box center [797, 305] width 1520 height 464
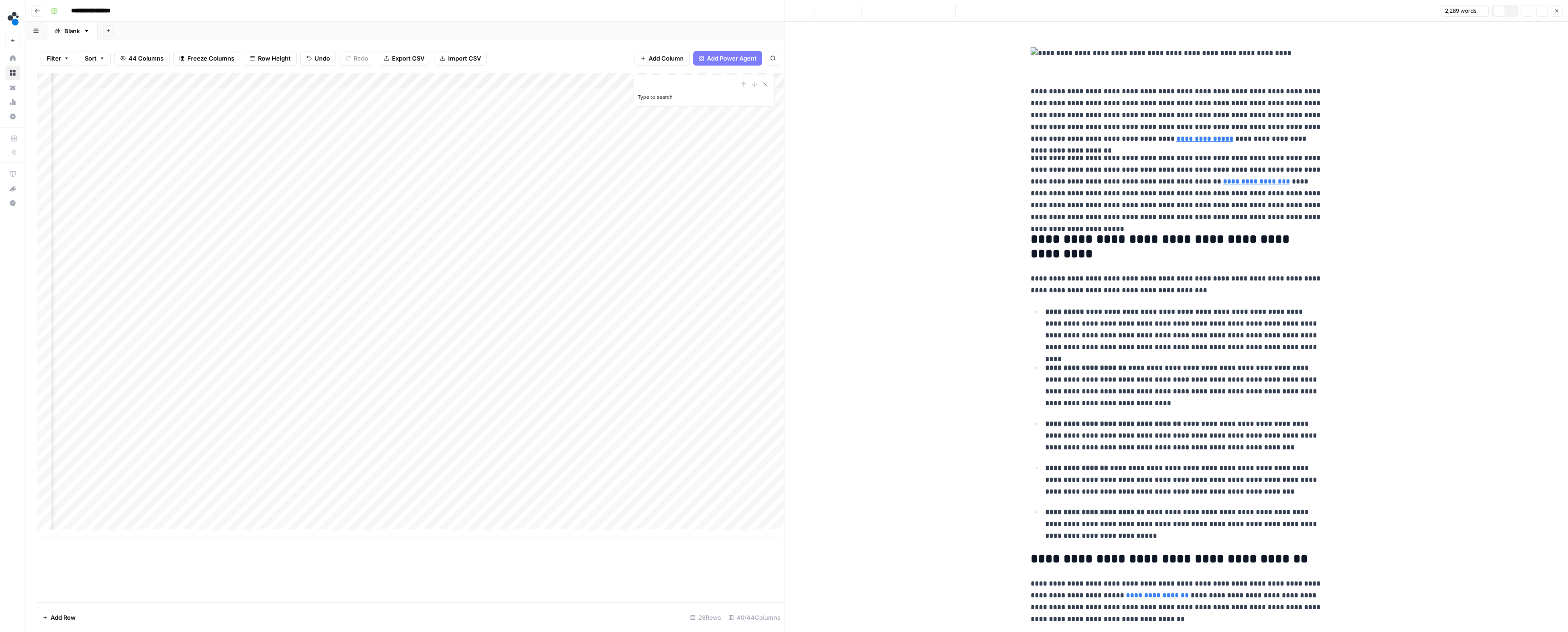
scroll to position [7, 0]
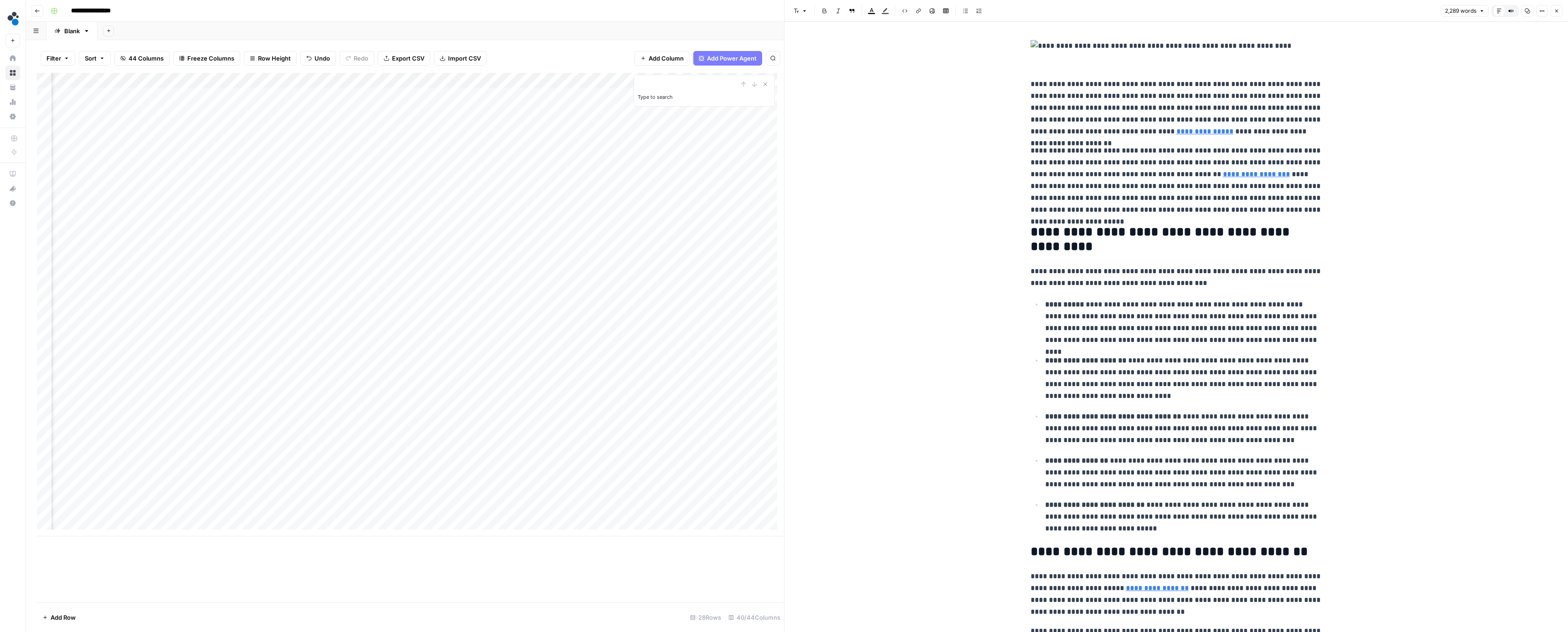
click at [1561, 15] on button "Close" at bounding box center [1556, 10] width 12 height 12
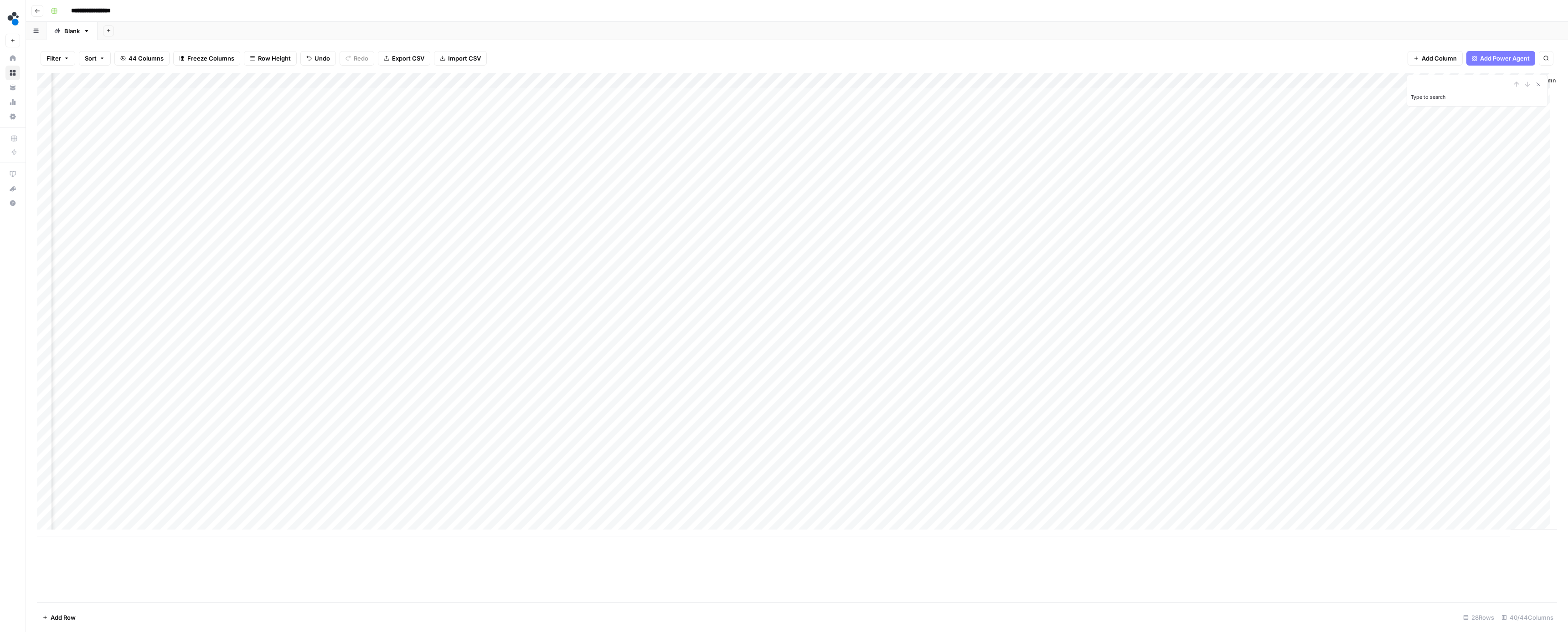
click at [1053, 126] on div "Add Column" at bounding box center [797, 305] width 1520 height 464
click at [436, 125] on div "Add Column" at bounding box center [797, 305] width 1520 height 464
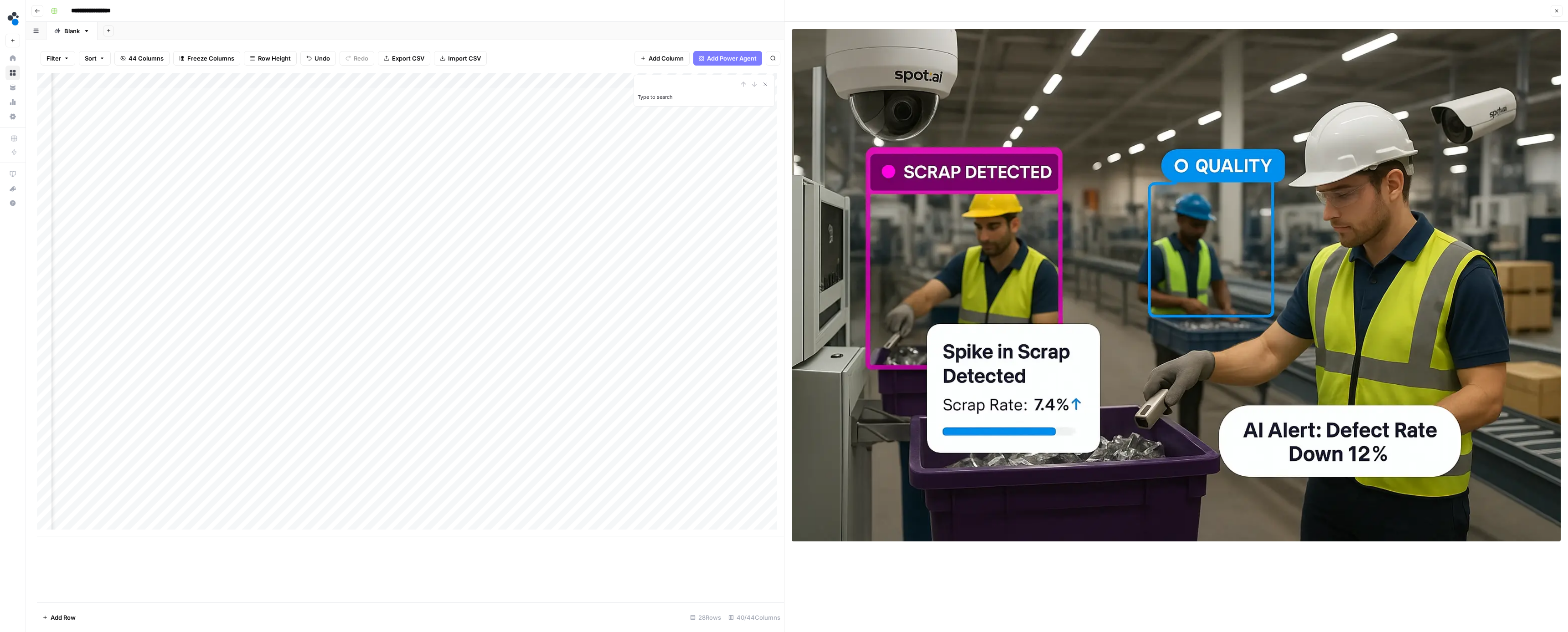
click at [518, 125] on div "Add Column" at bounding box center [410, 305] width 747 height 464
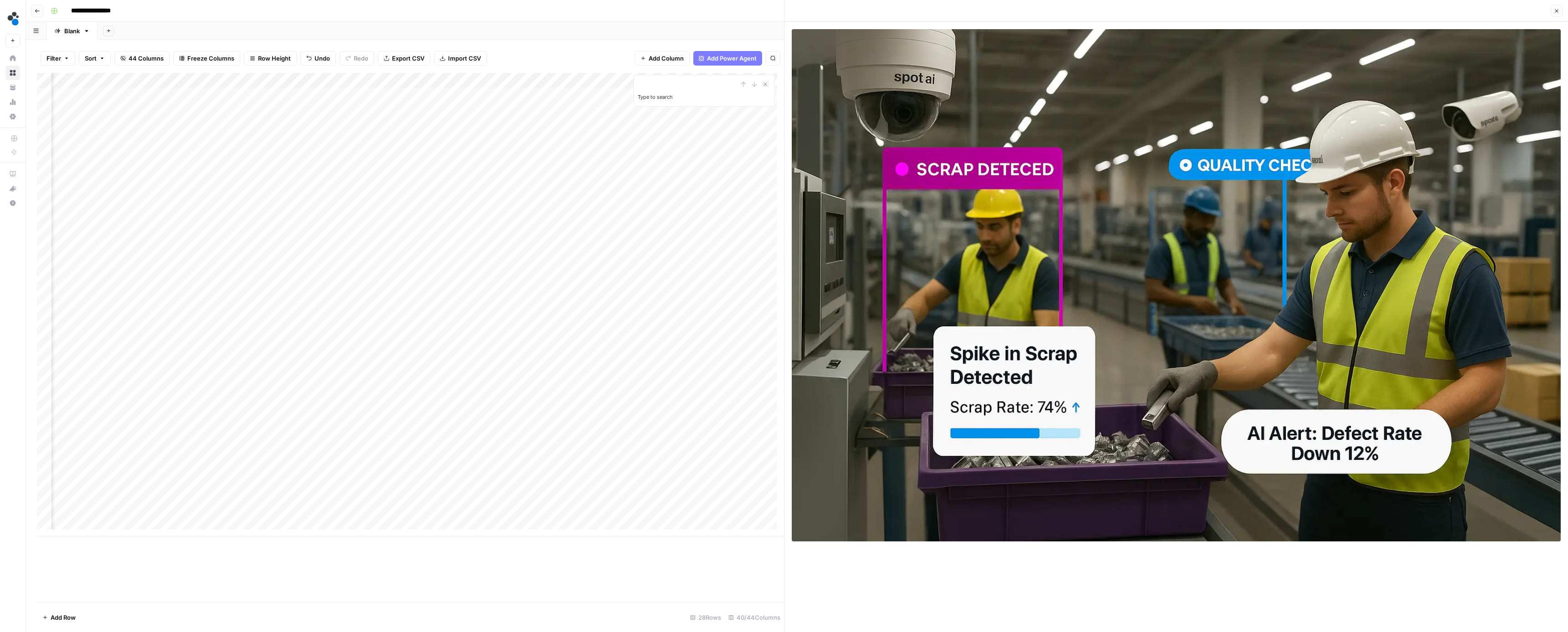
click at [596, 123] on div "Add Column" at bounding box center [410, 305] width 747 height 464
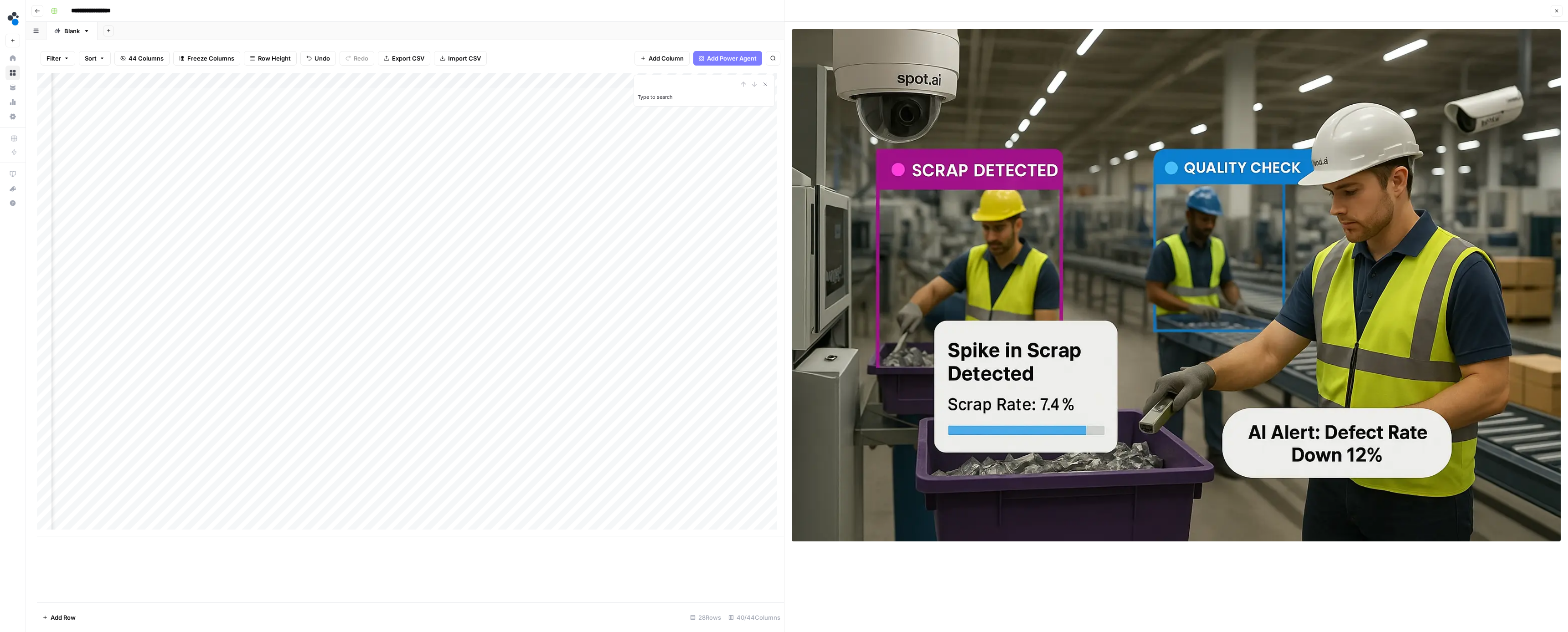
click at [355, 123] on div "Add Column" at bounding box center [410, 305] width 747 height 464
click at [435, 141] on div "Add Column" at bounding box center [410, 305] width 747 height 464
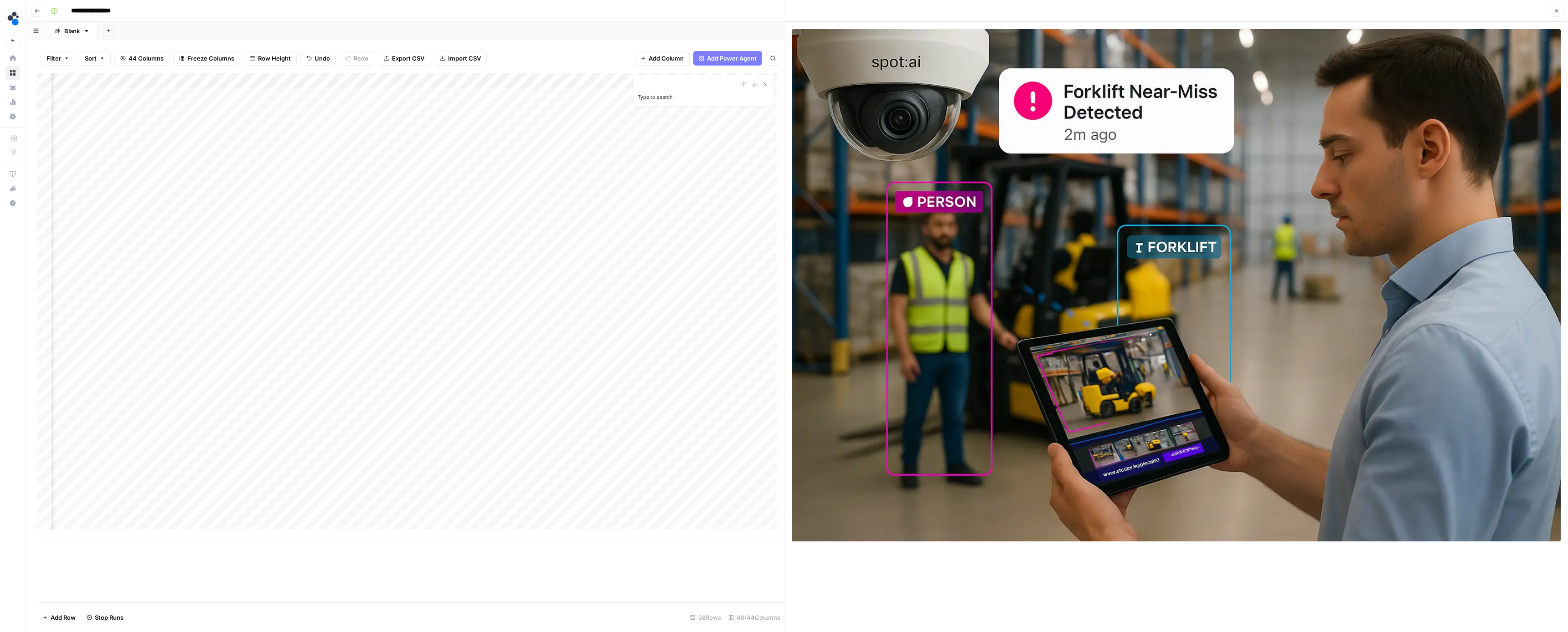
click at [519, 141] on div "Add Column" at bounding box center [410, 305] width 747 height 464
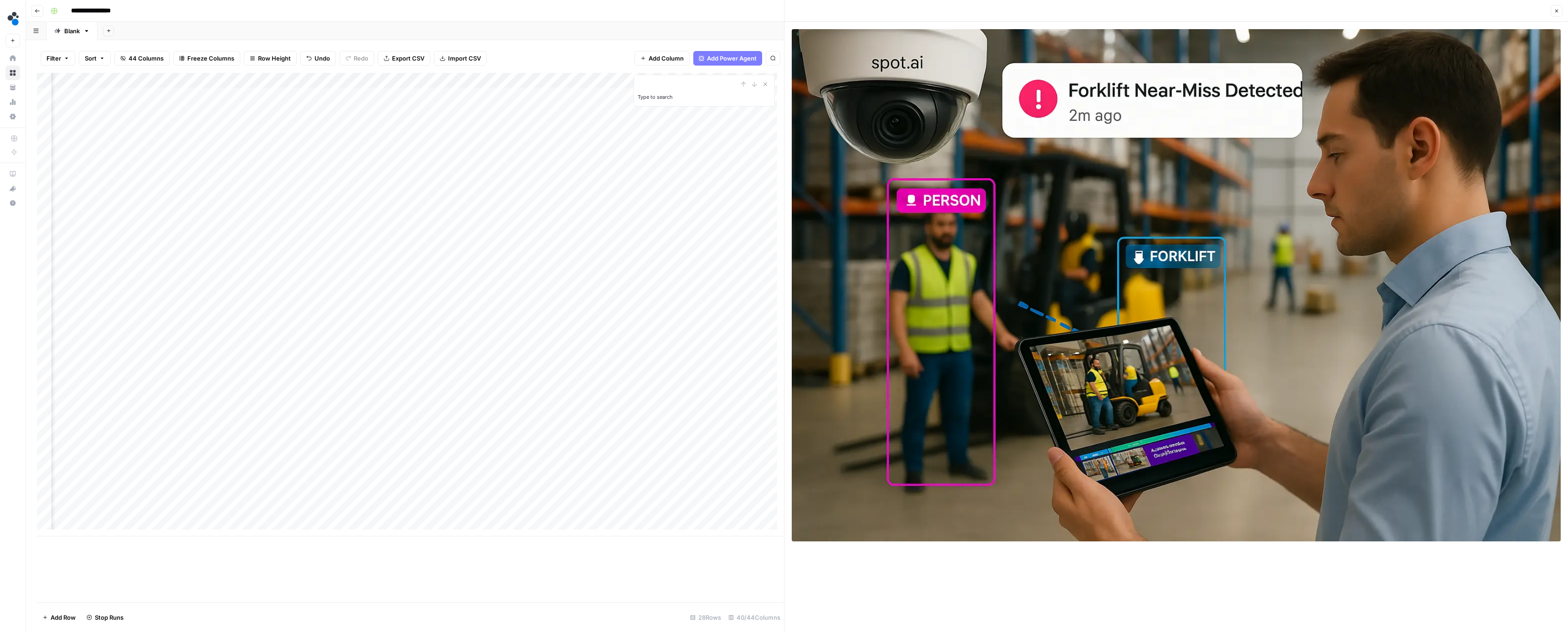
click at [598, 141] on div "Add Column" at bounding box center [410, 305] width 747 height 464
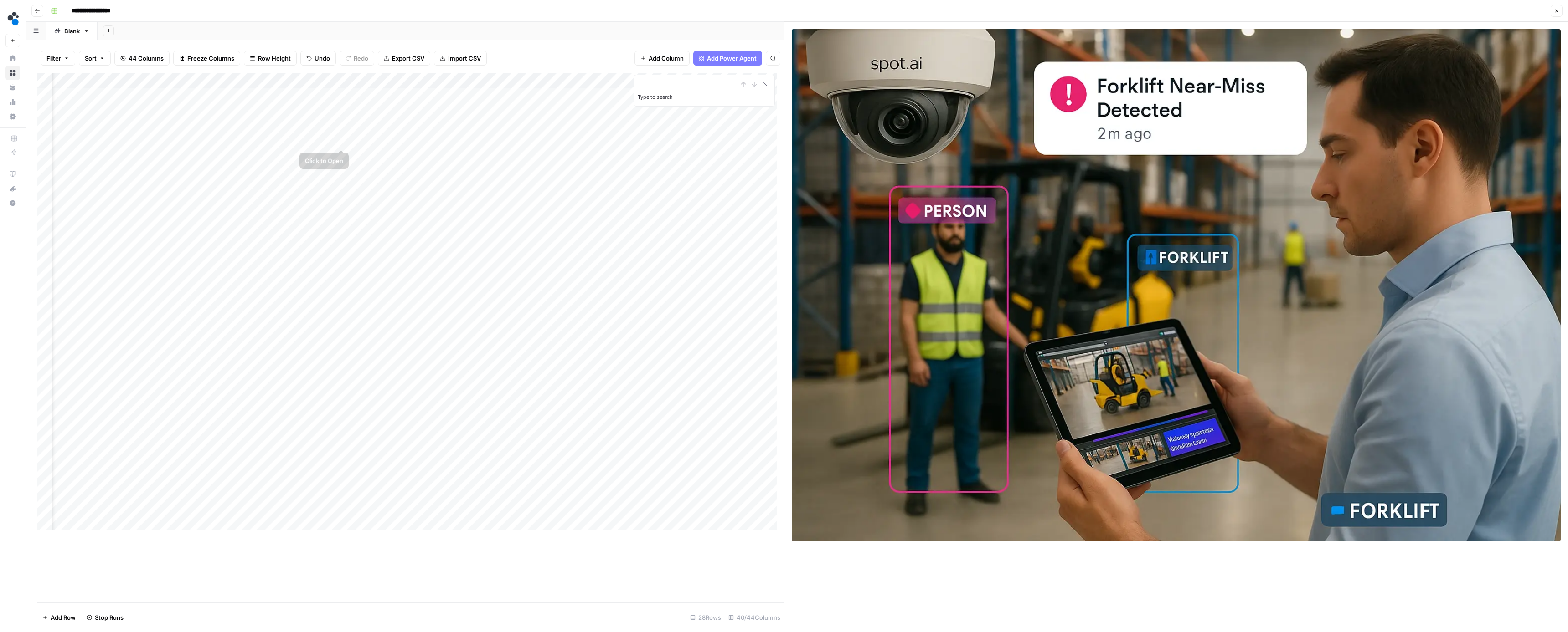
click at [355, 140] on div "Add Column" at bounding box center [410, 305] width 747 height 464
click at [434, 157] on div "Add Column" at bounding box center [410, 305] width 747 height 464
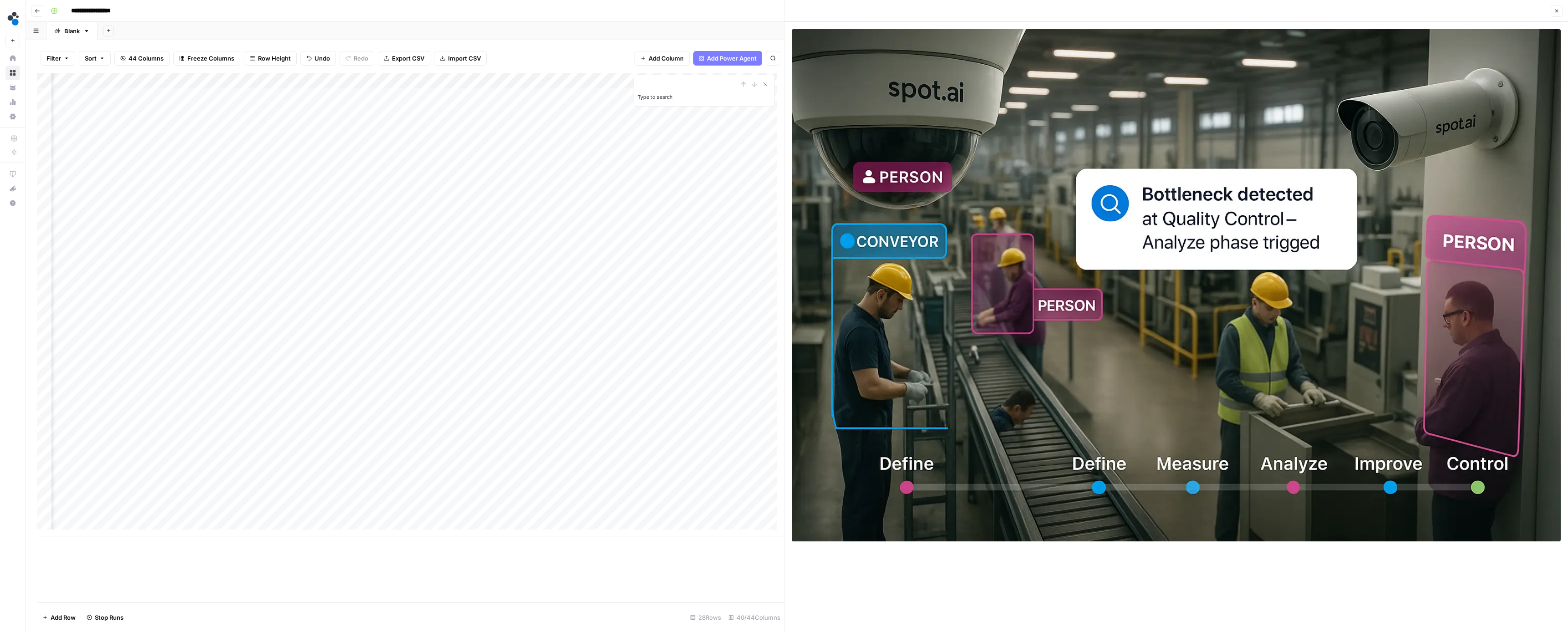
click at [516, 155] on div "Add Column" at bounding box center [410, 305] width 747 height 464
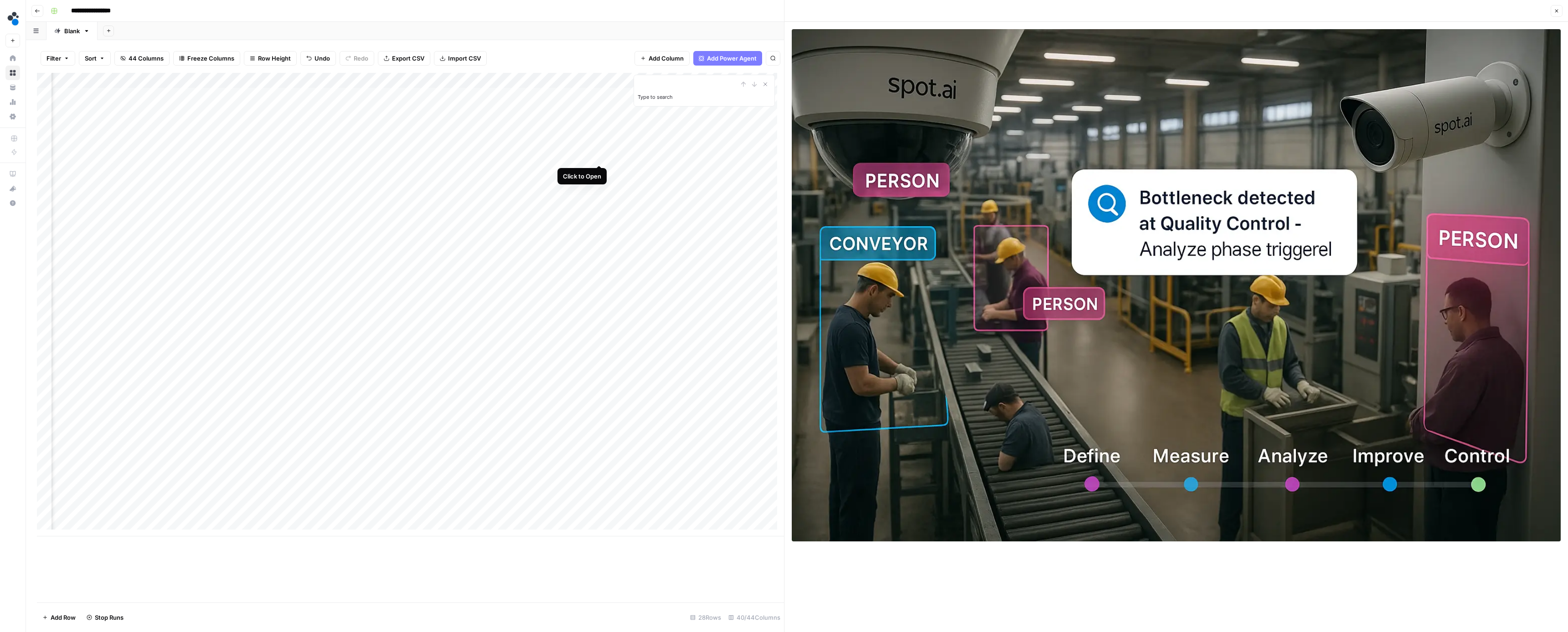
click at [598, 157] on div "Add Column" at bounding box center [410, 305] width 747 height 464
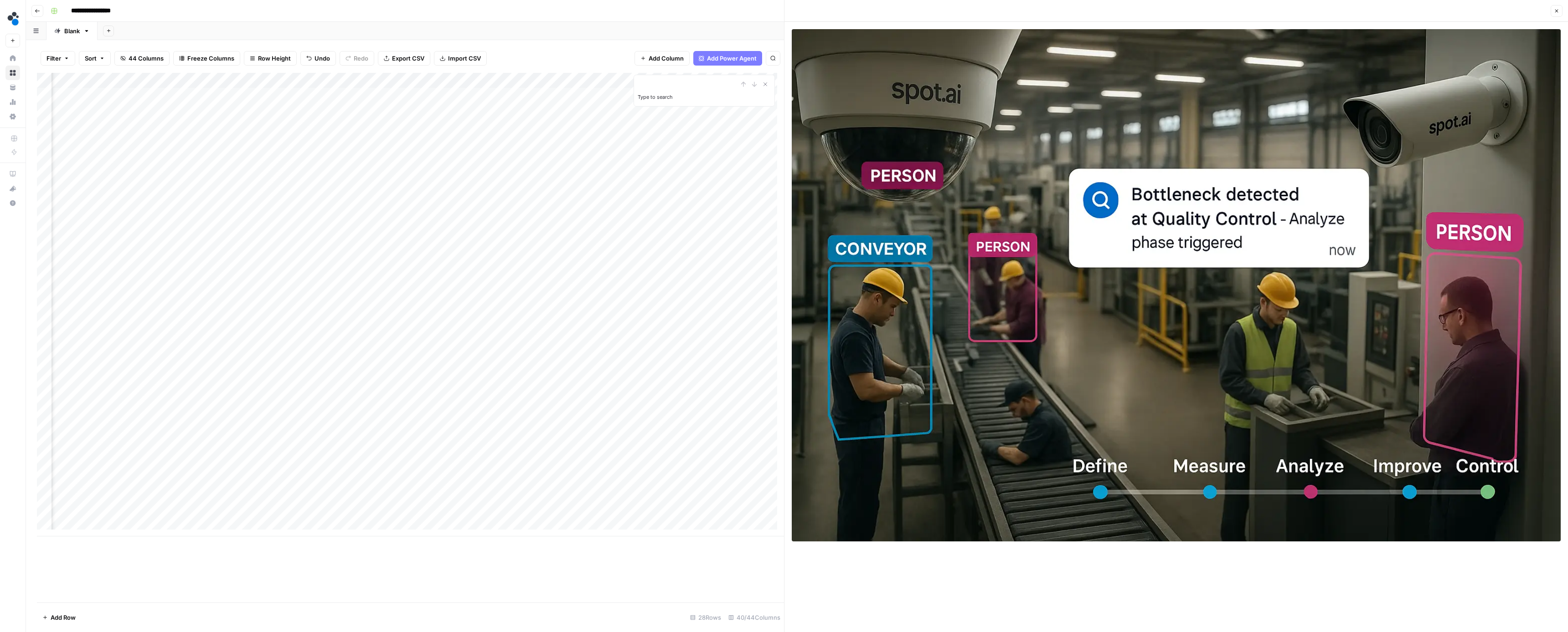
click at [436, 170] on div "Add Column" at bounding box center [410, 305] width 747 height 464
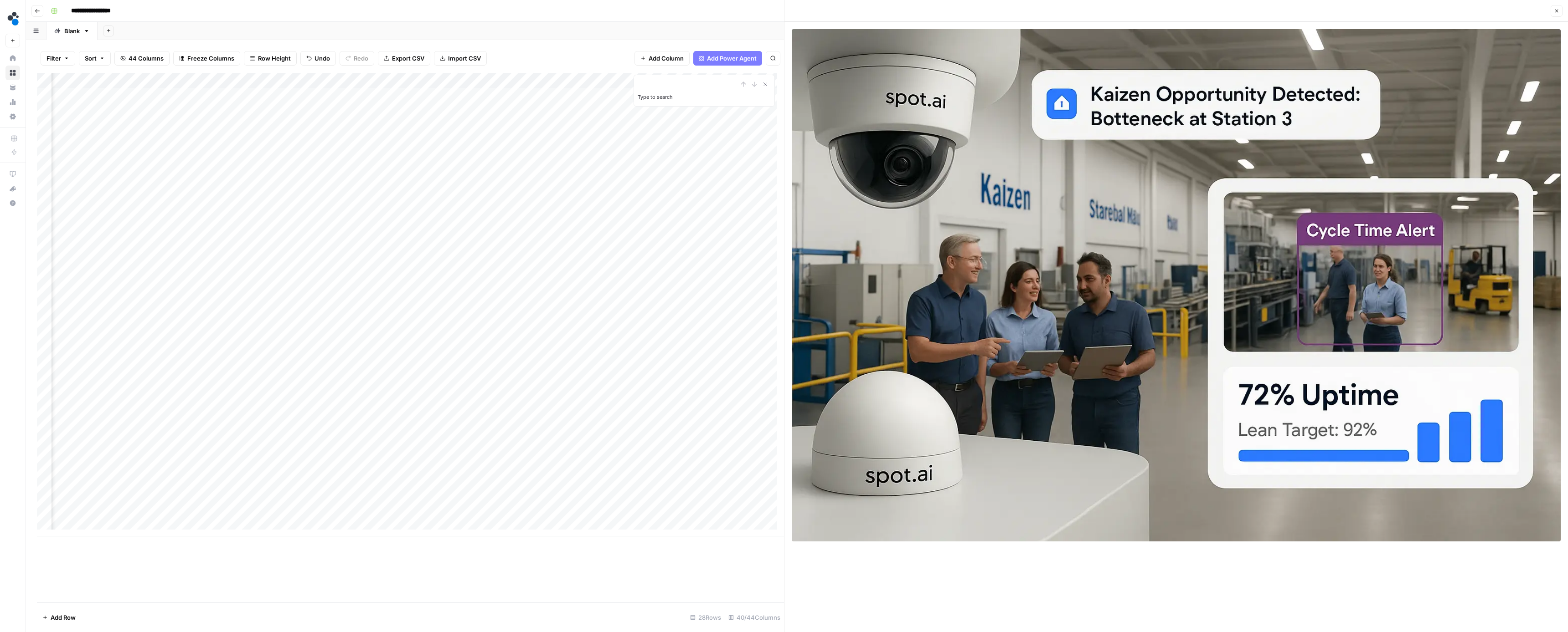
click at [516, 172] on div "Add Column" at bounding box center [410, 305] width 747 height 464
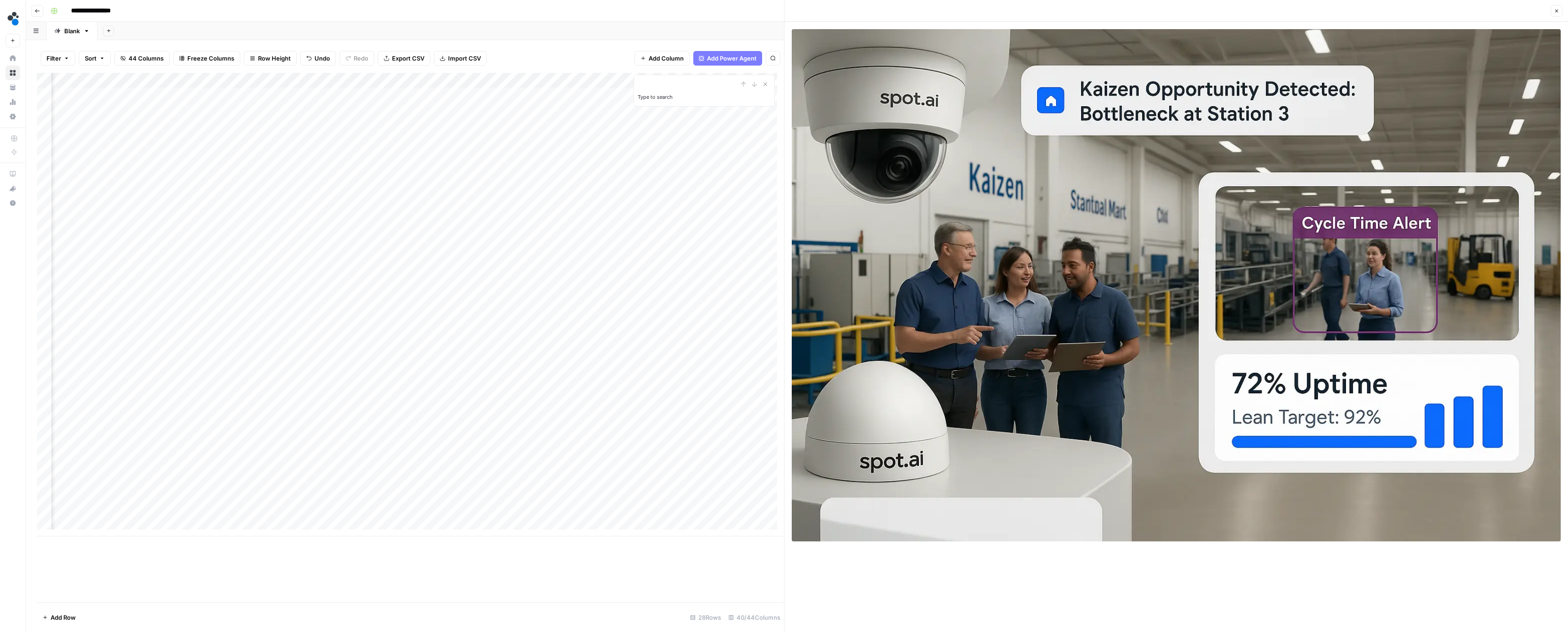
click at [598, 172] on div "Add Column" at bounding box center [410, 305] width 747 height 464
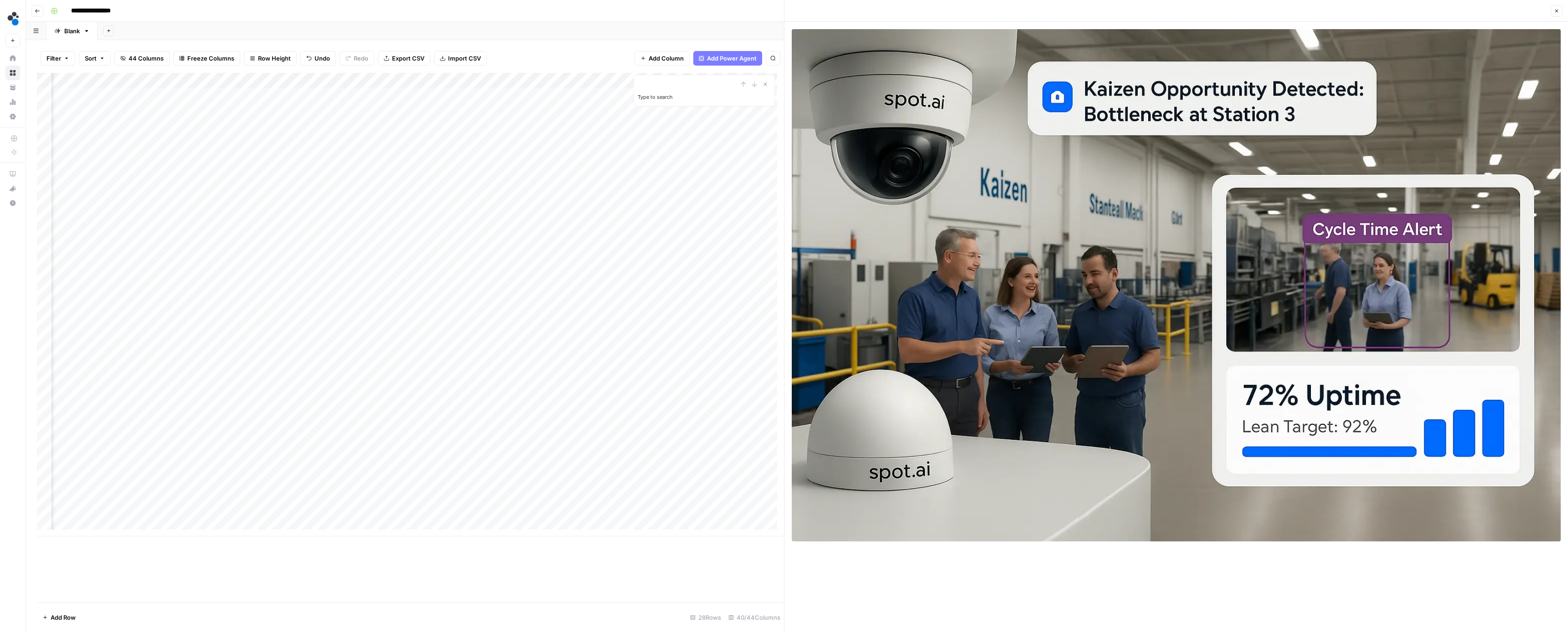
click at [436, 185] on div "Add Column" at bounding box center [410, 305] width 747 height 464
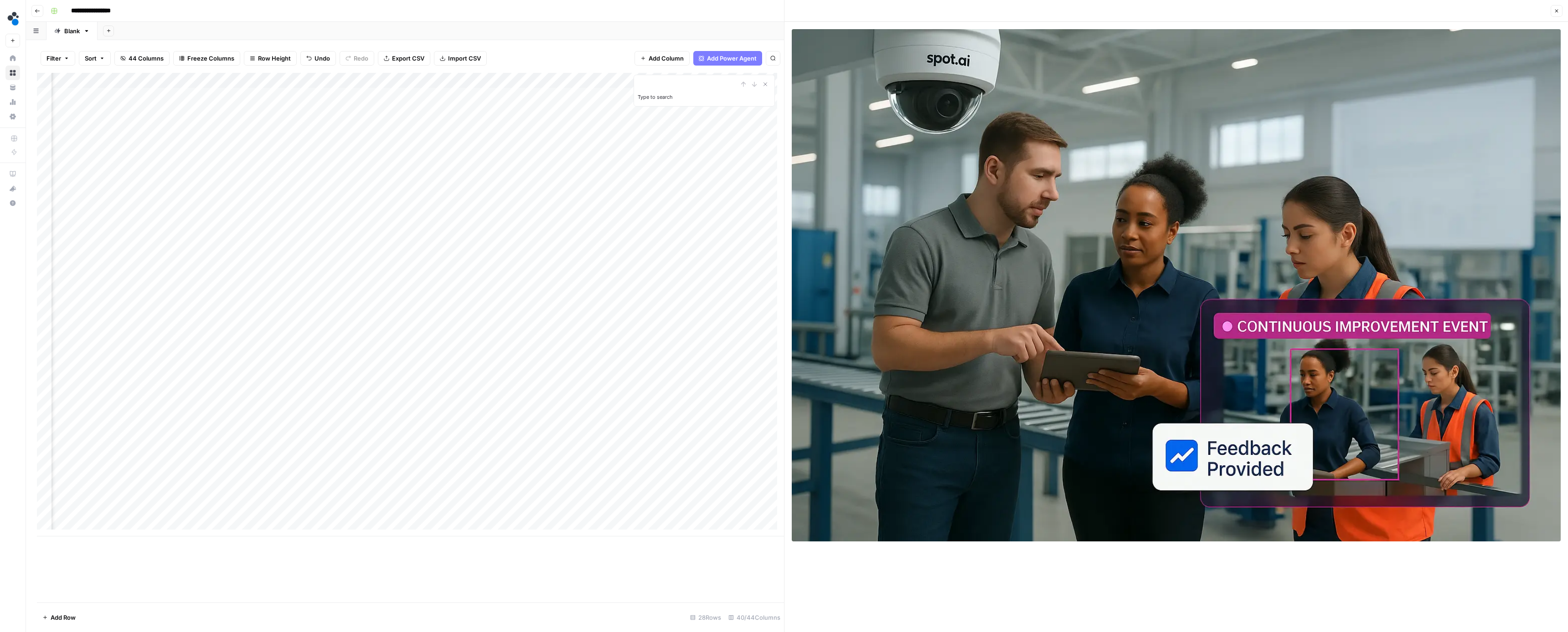
click at [438, 203] on div "Add Column" at bounding box center [410, 305] width 747 height 464
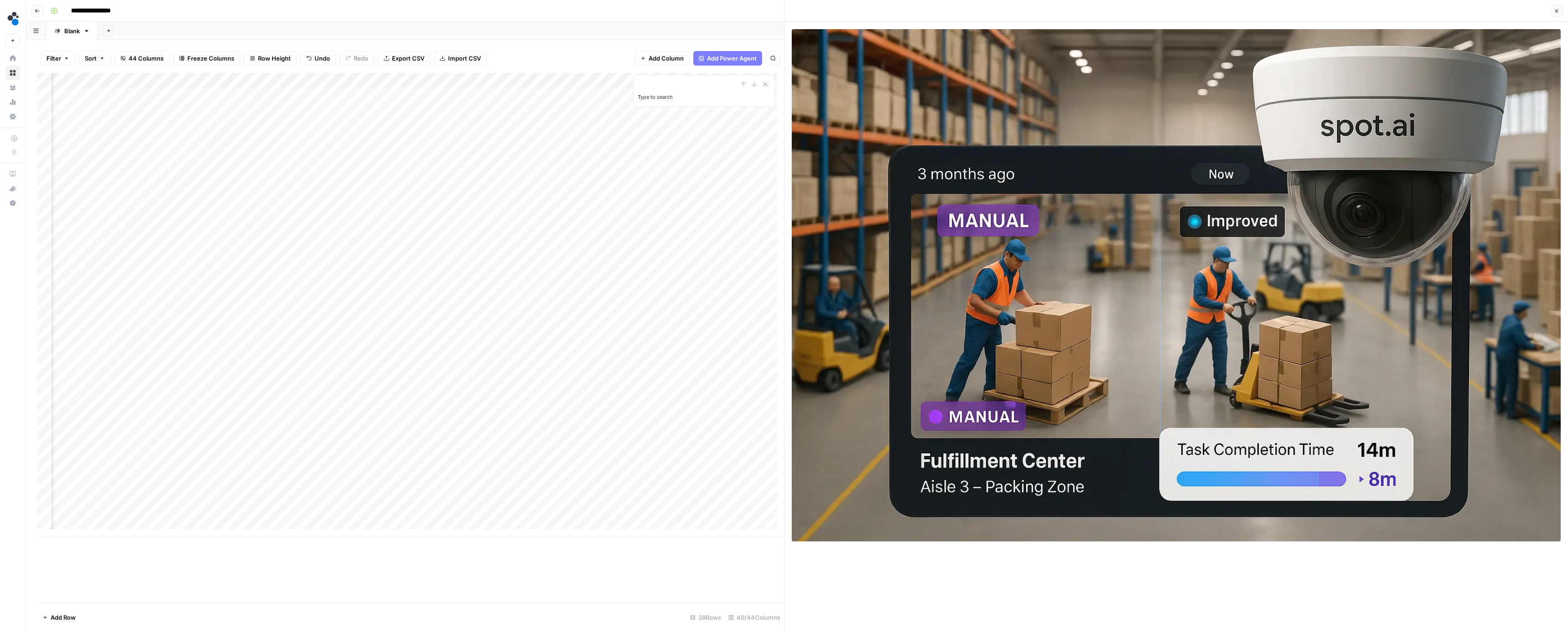
click at [437, 218] on div "Add Column" at bounding box center [410, 305] width 747 height 464
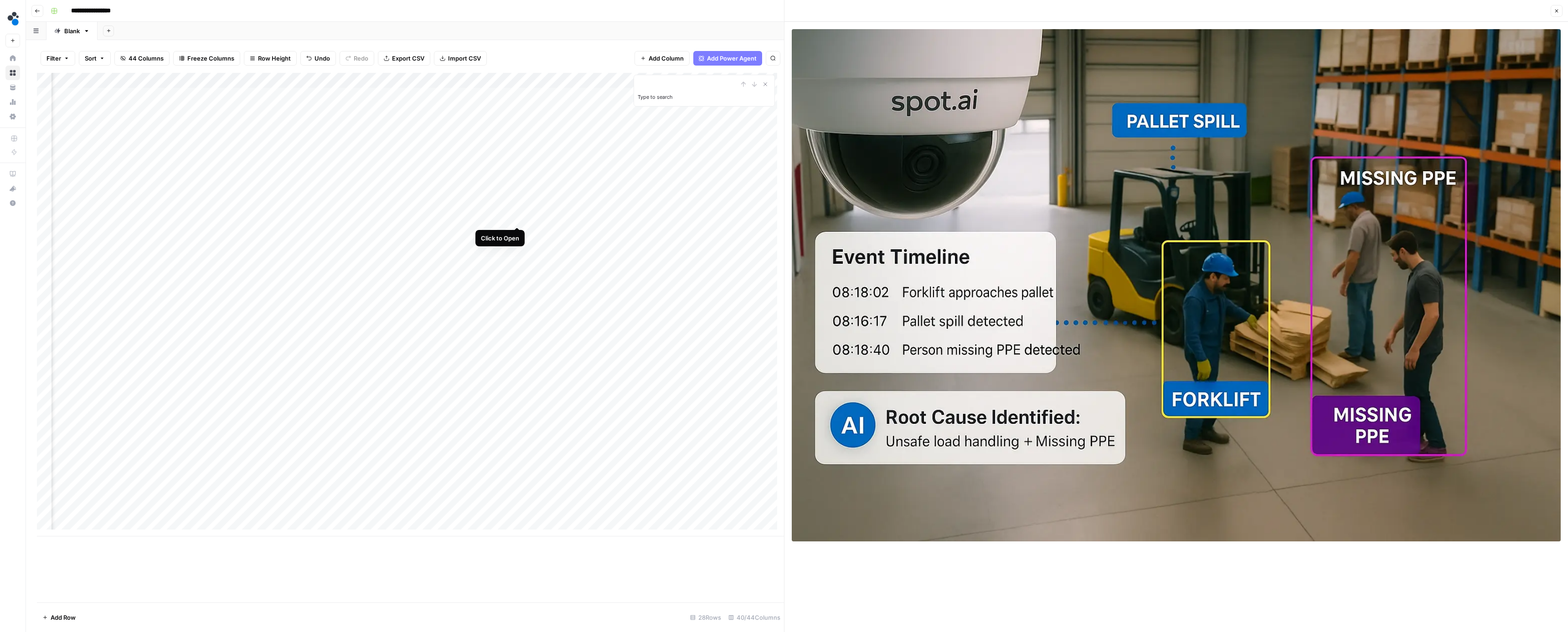
click at [514, 217] on div "Add Column" at bounding box center [410, 305] width 747 height 464
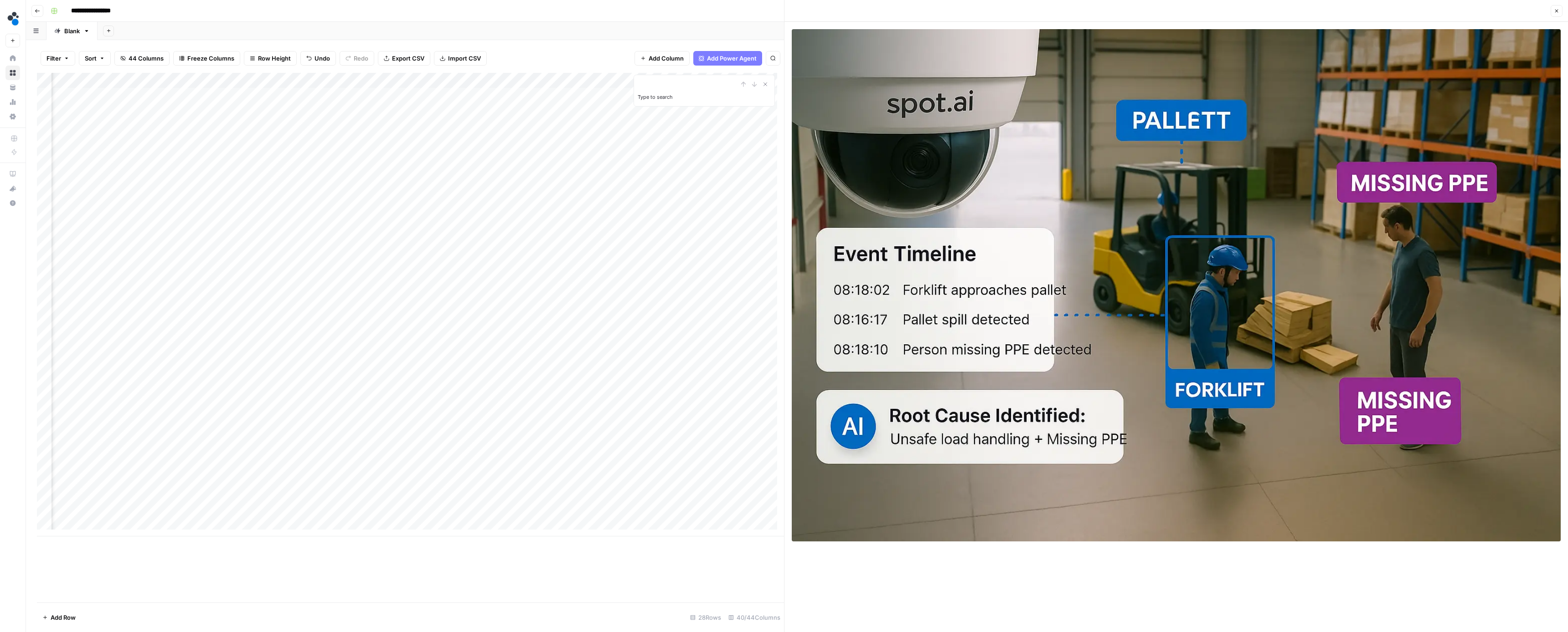
click at [596, 218] on div "Add Column" at bounding box center [410, 305] width 747 height 464
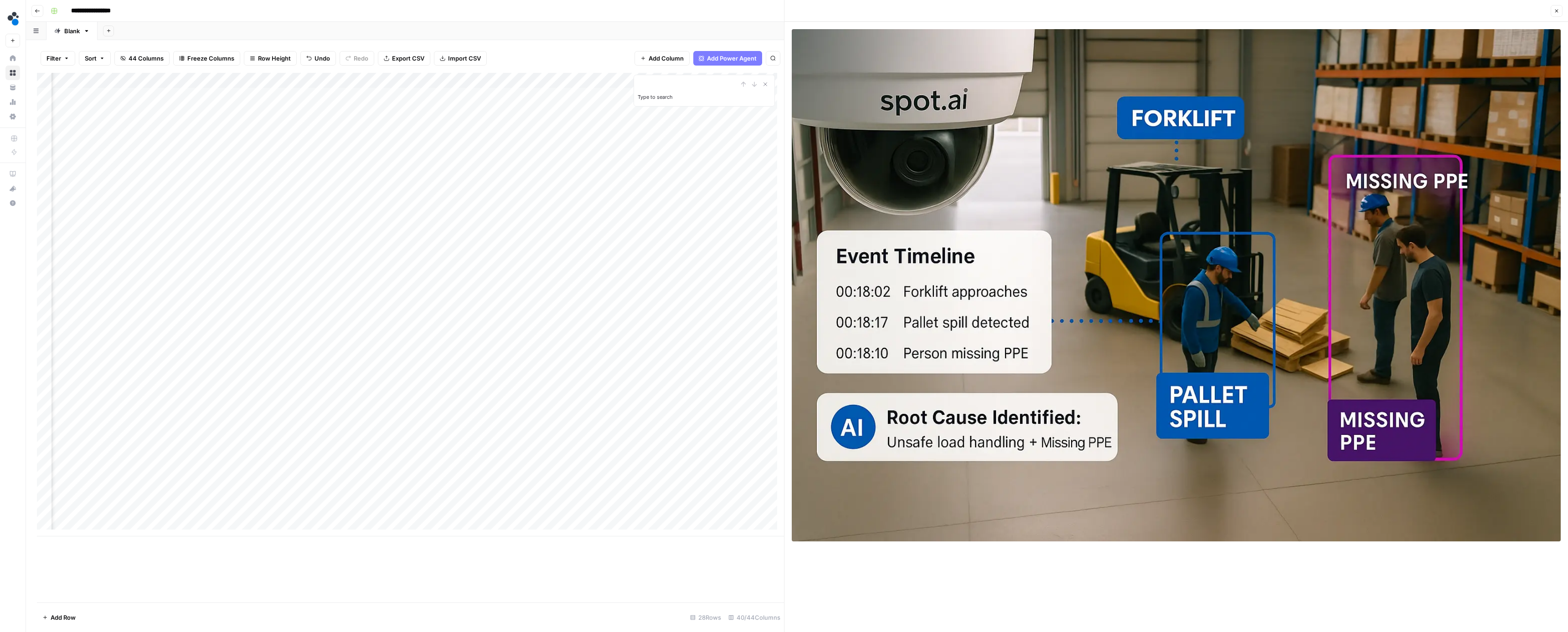
click at [352, 217] on div "Add Column" at bounding box center [410, 305] width 747 height 464
click at [438, 234] on div "Add Column" at bounding box center [410, 305] width 747 height 464
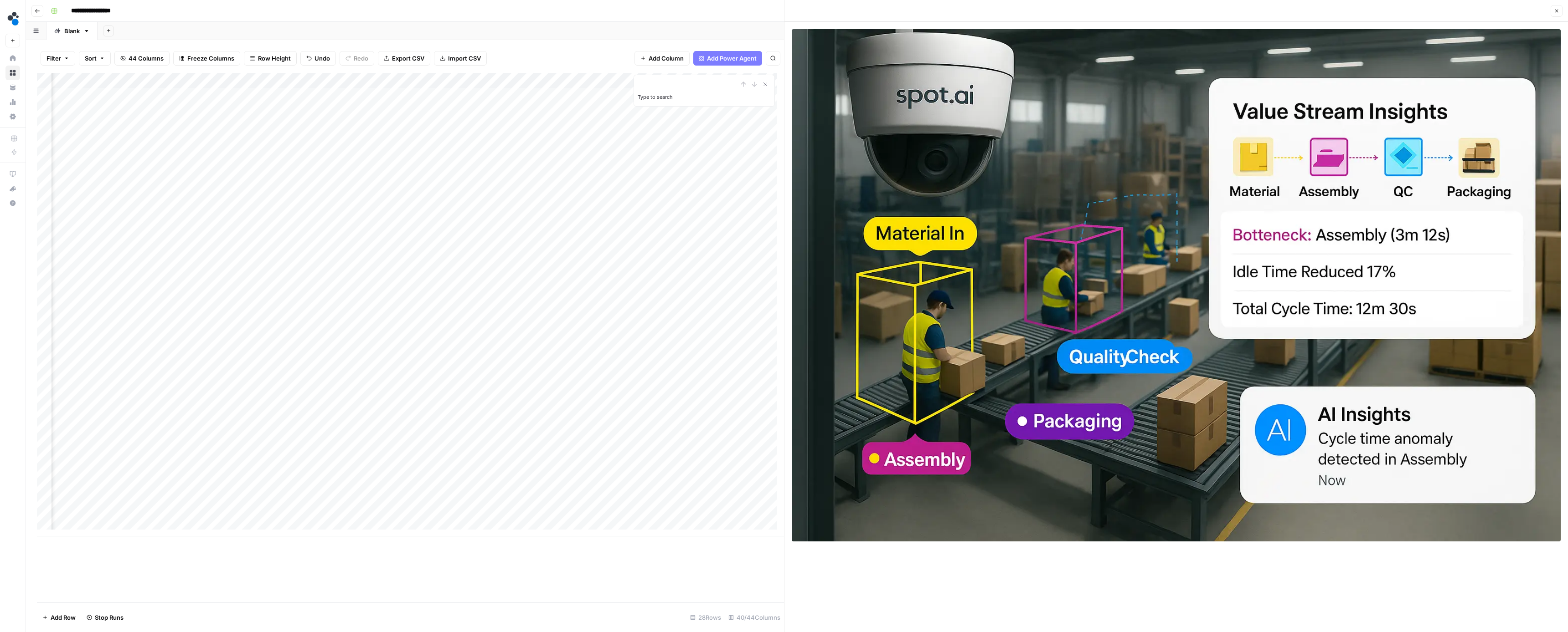
click at [517, 235] on div "Add Column" at bounding box center [410, 305] width 747 height 464
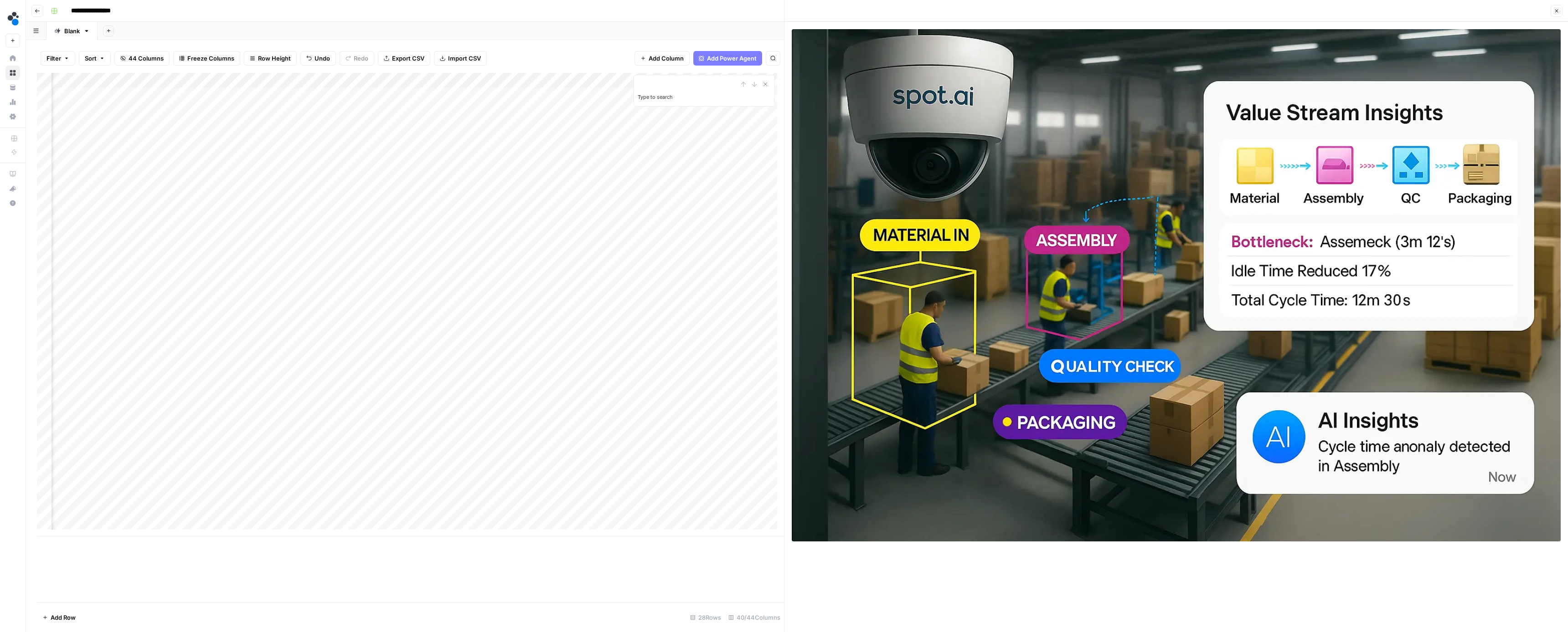
click at [599, 233] on div "Add Column" at bounding box center [410, 305] width 747 height 464
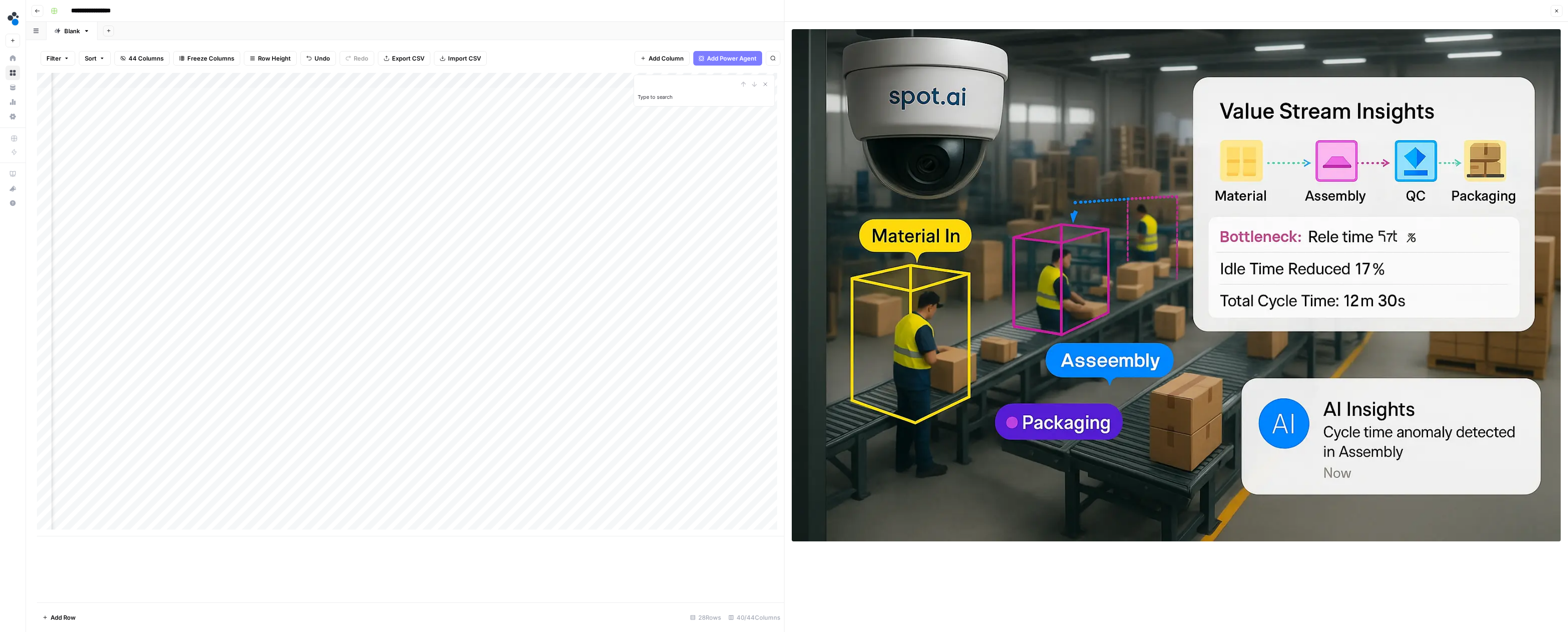
click at [354, 234] on div "Add Column" at bounding box center [410, 305] width 747 height 464
click at [432, 248] on div "Add Column" at bounding box center [410, 305] width 747 height 464
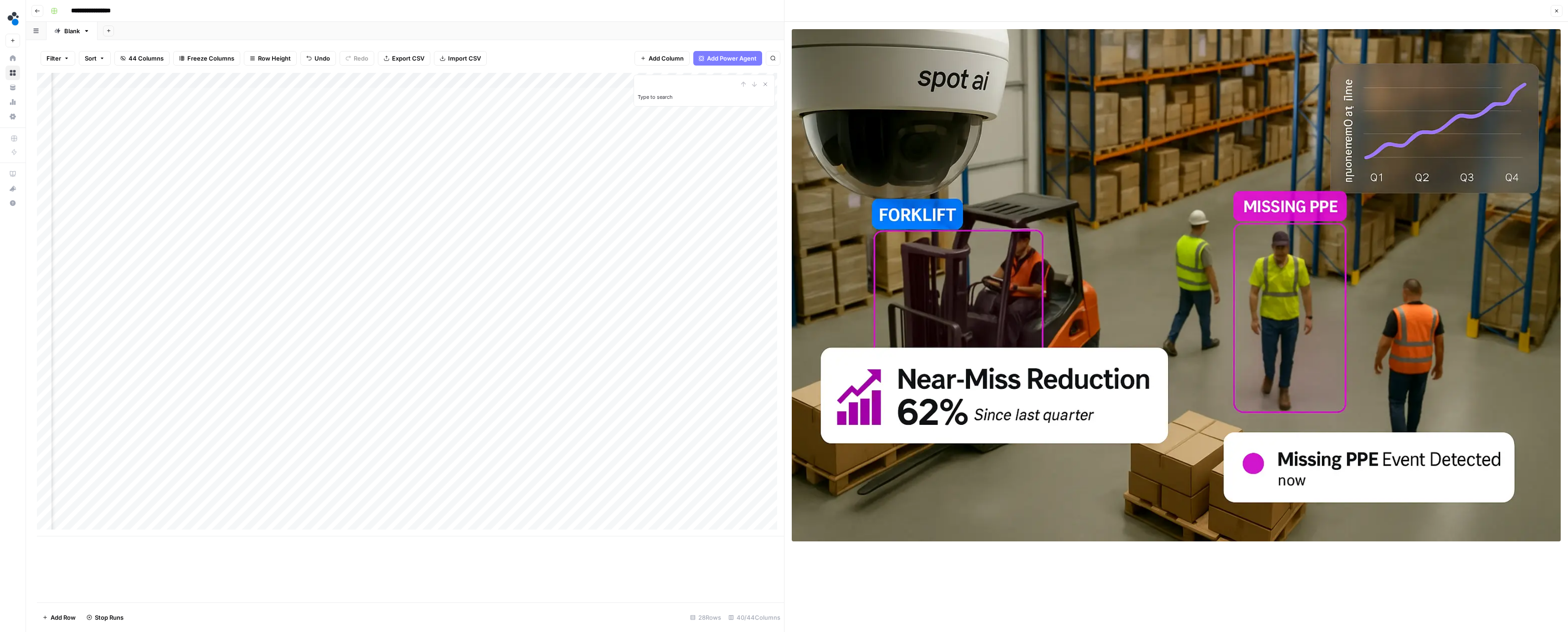
click at [520, 248] on div "Add Column" at bounding box center [410, 305] width 747 height 464
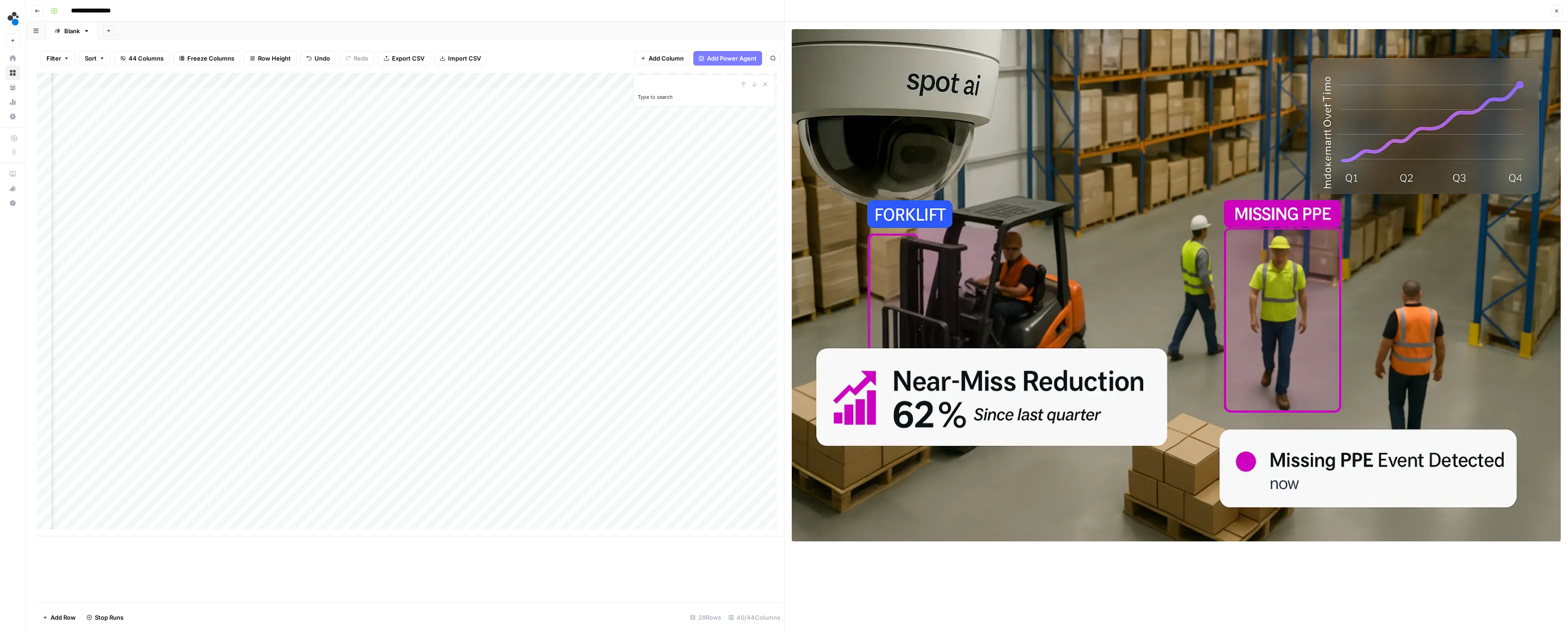
click at [598, 248] on div "Add Column" at bounding box center [410, 305] width 747 height 464
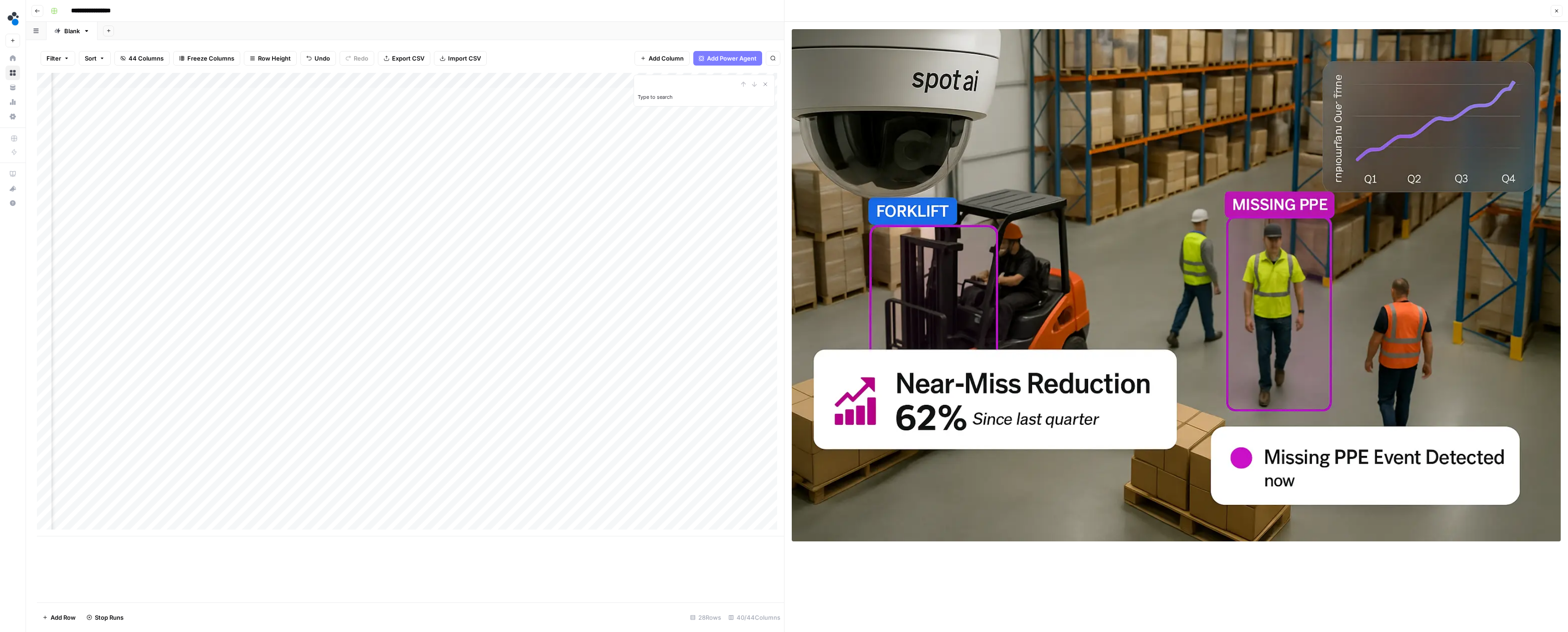
click at [353, 250] on div "Add Column" at bounding box center [410, 305] width 747 height 464
click at [437, 265] on div "Add Column" at bounding box center [410, 305] width 747 height 464
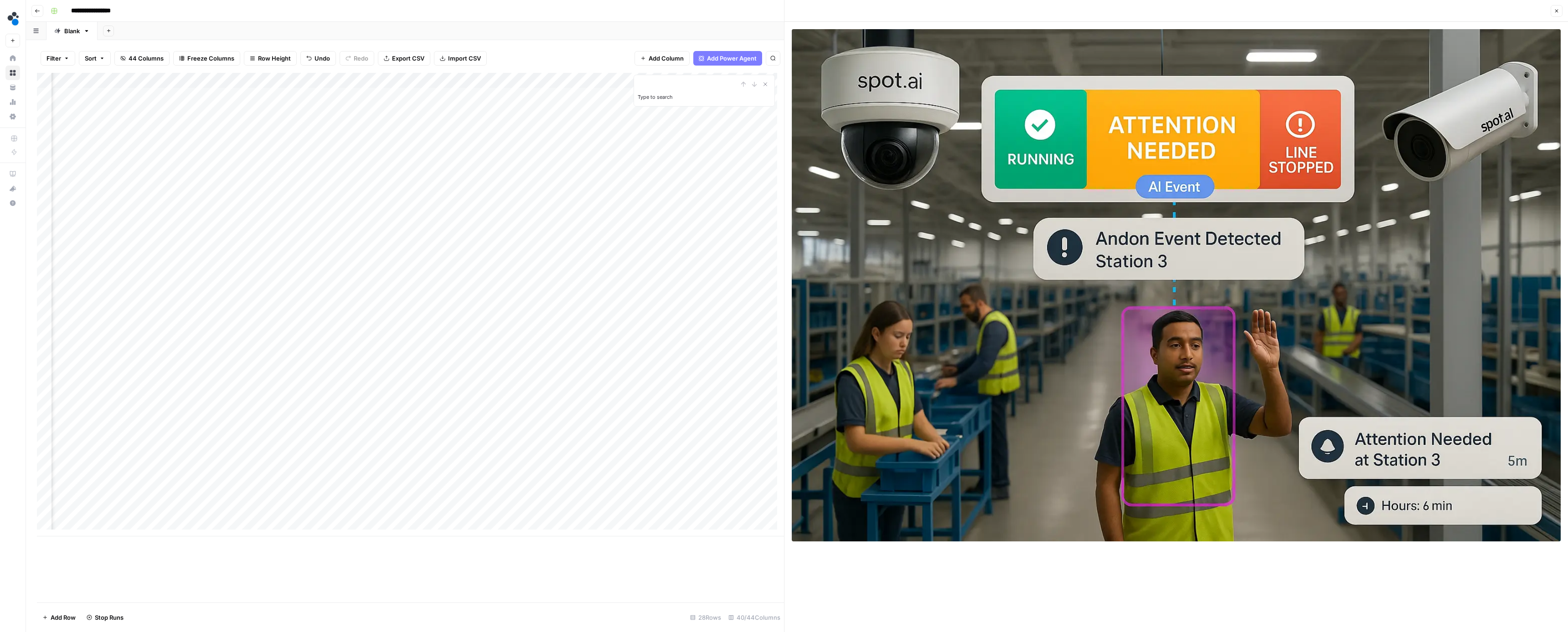
click at [514, 266] on div "Add Column" at bounding box center [410, 305] width 747 height 464
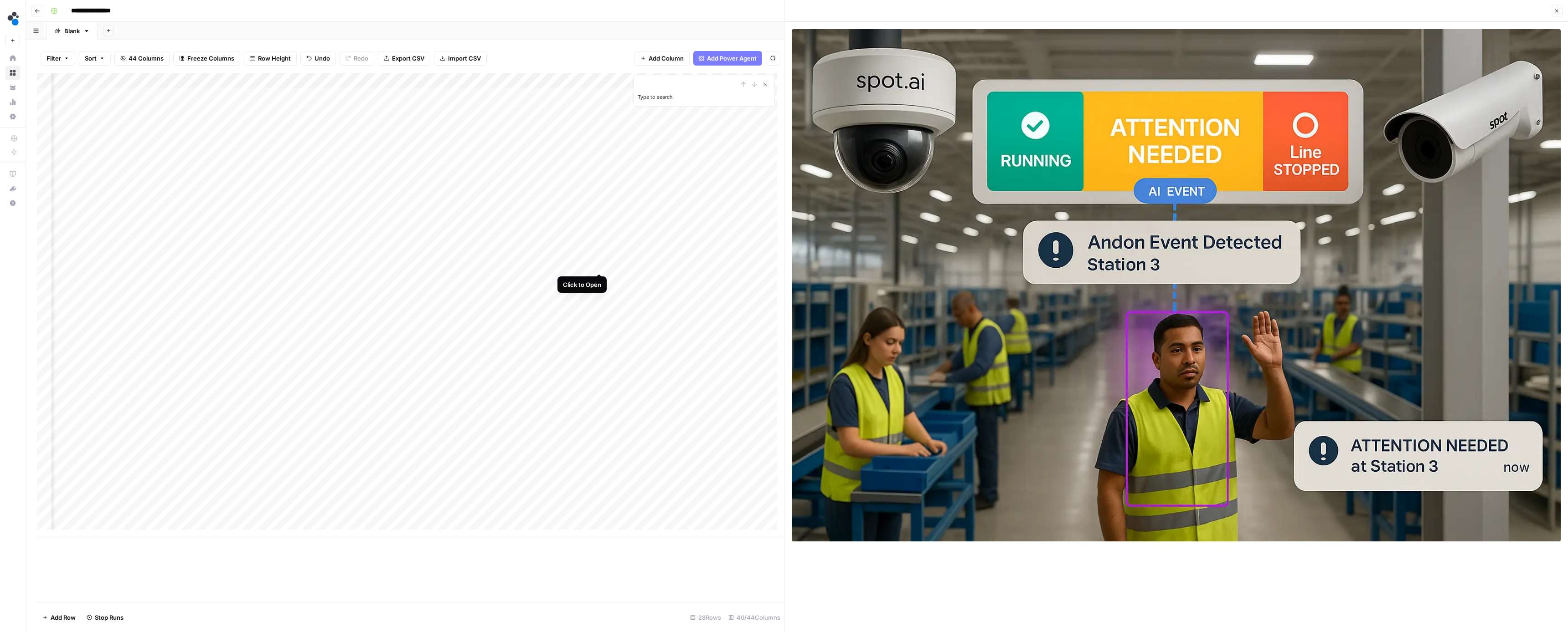
click at [598, 266] on div "Add Column" at bounding box center [410, 305] width 747 height 464
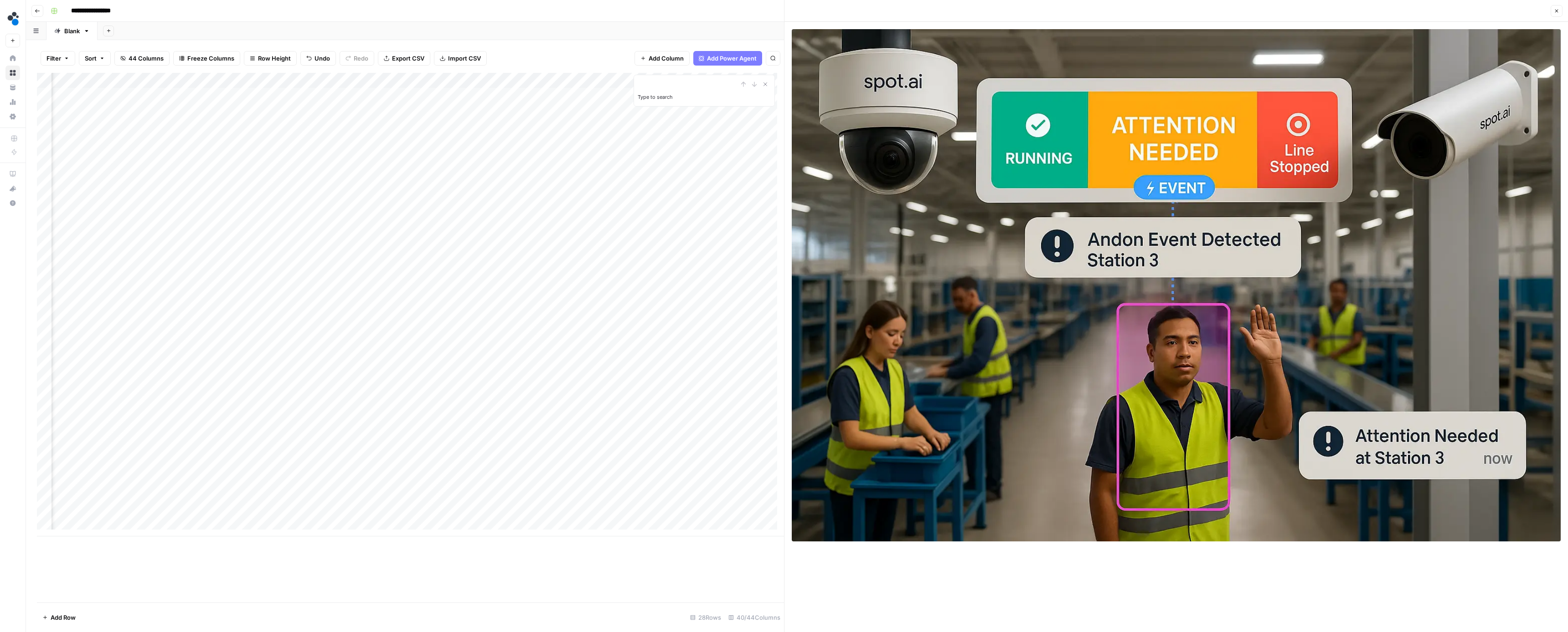
click at [434, 280] on div "Add Column" at bounding box center [410, 305] width 747 height 464
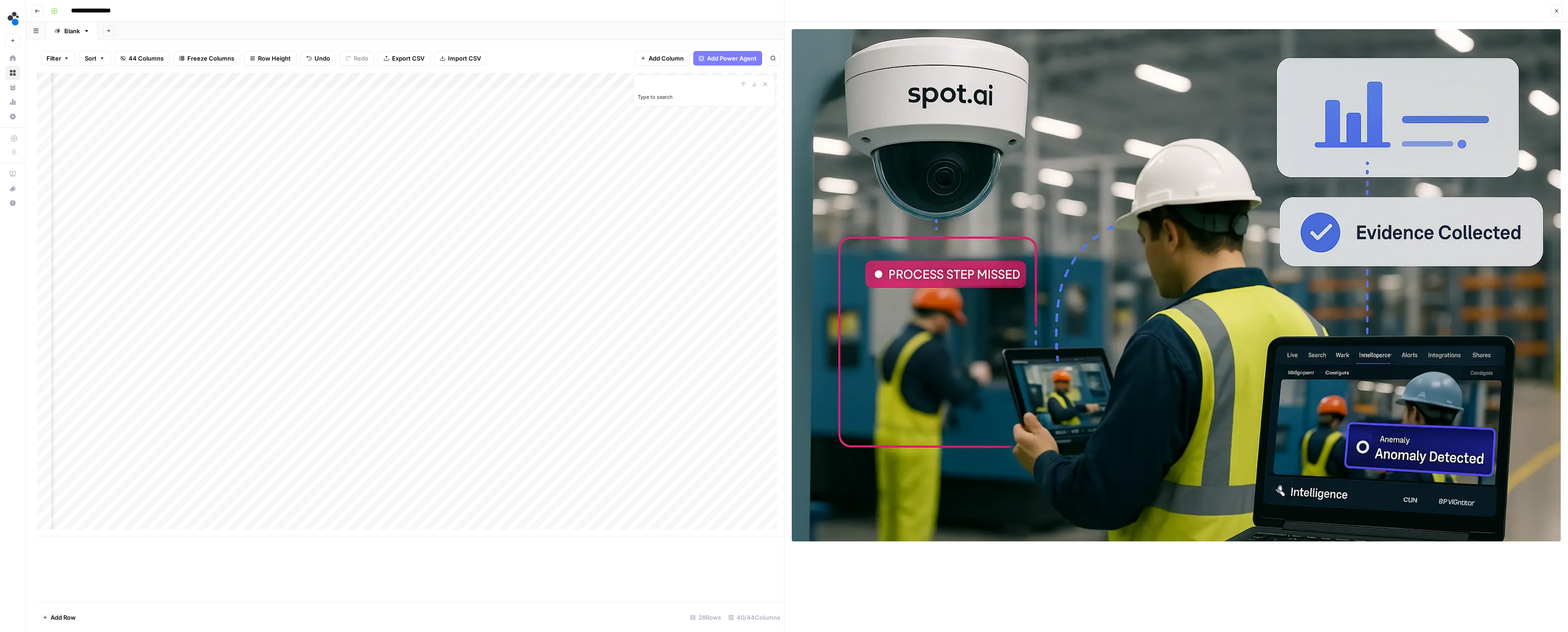
click at [516, 281] on div "Add Column" at bounding box center [410, 305] width 747 height 464
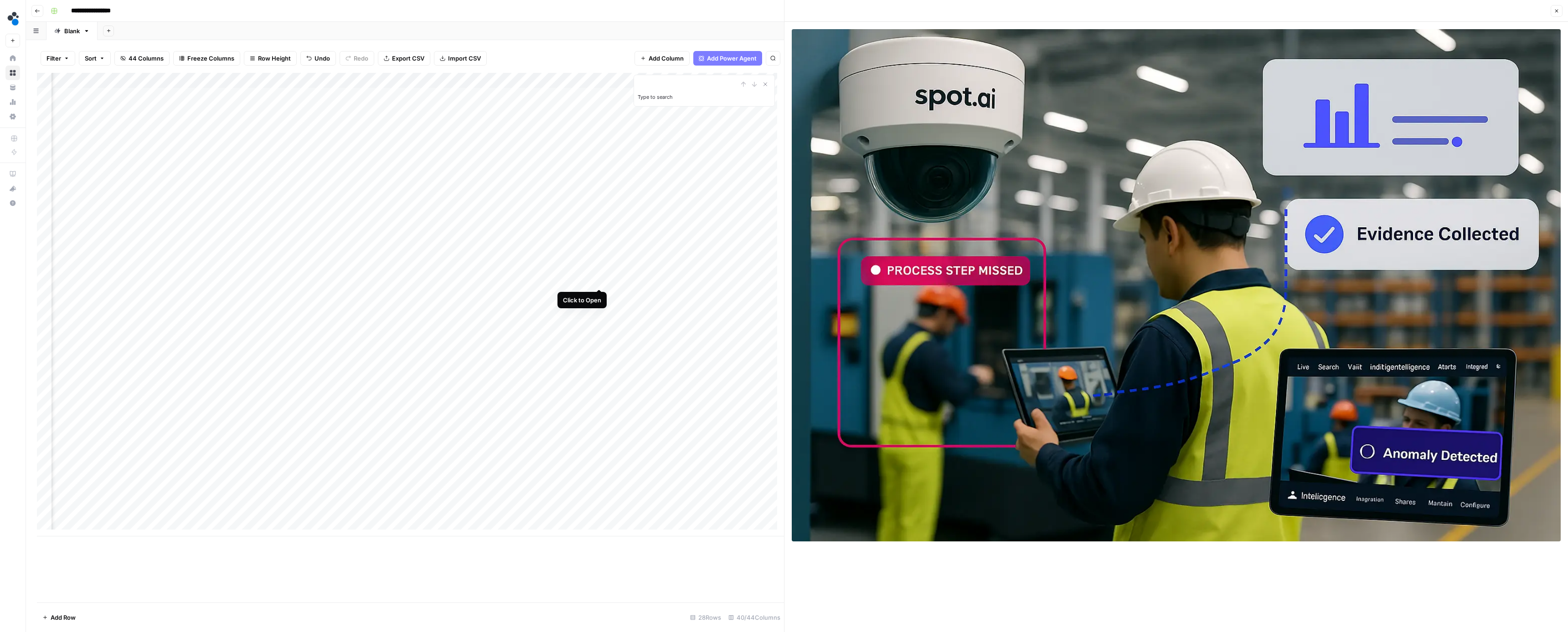
click at [600, 280] on div "Add Column" at bounding box center [410, 305] width 747 height 464
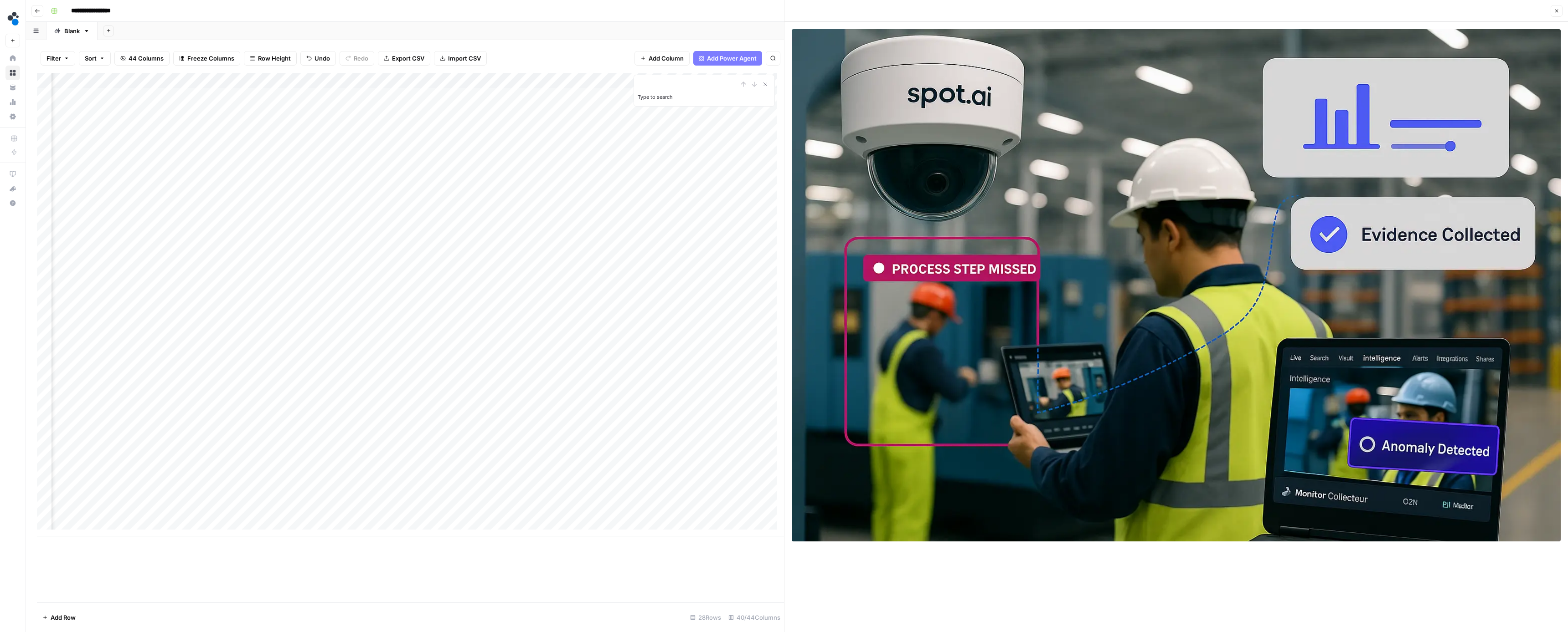
click at [354, 277] on div "Add Column" at bounding box center [410, 305] width 747 height 464
click at [435, 296] on div "Add Column" at bounding box center [410, 305] width 747 height 464
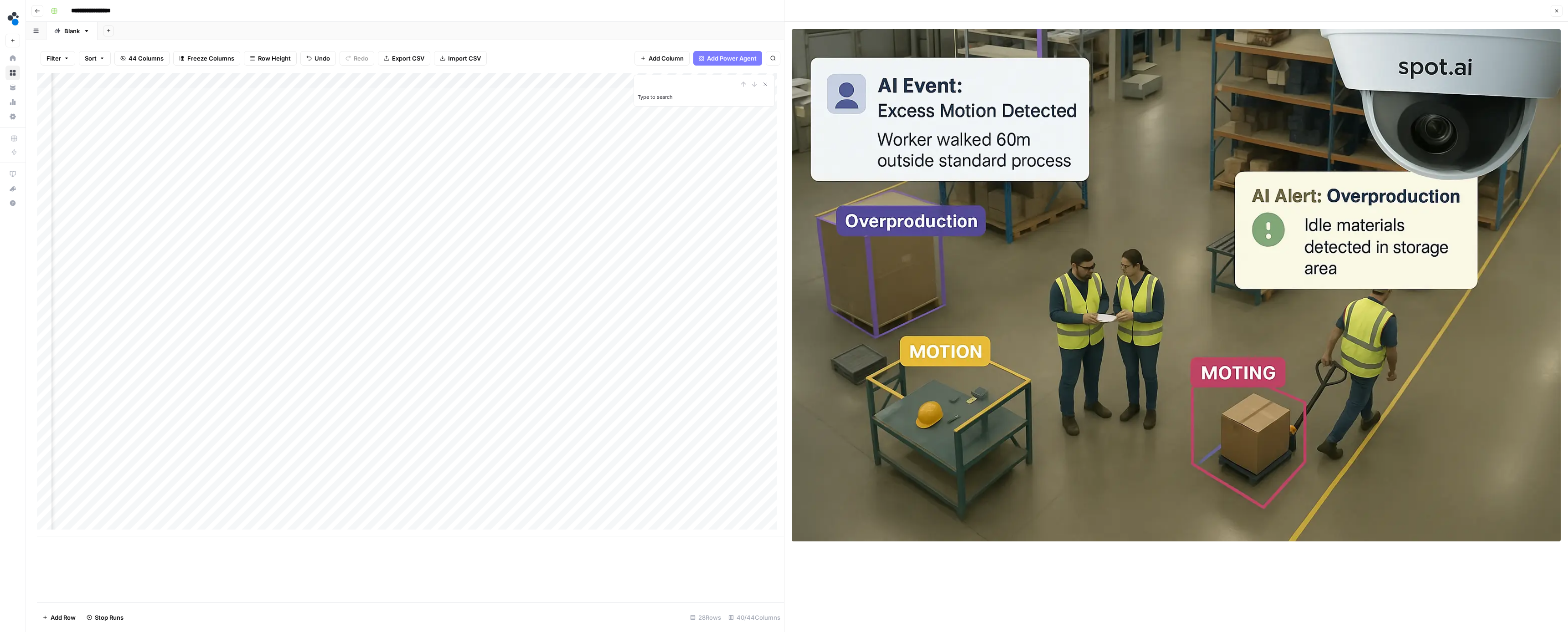
click at [519, 294] on div "Add Column" at bounding box center [410, 305] width 747 height 464
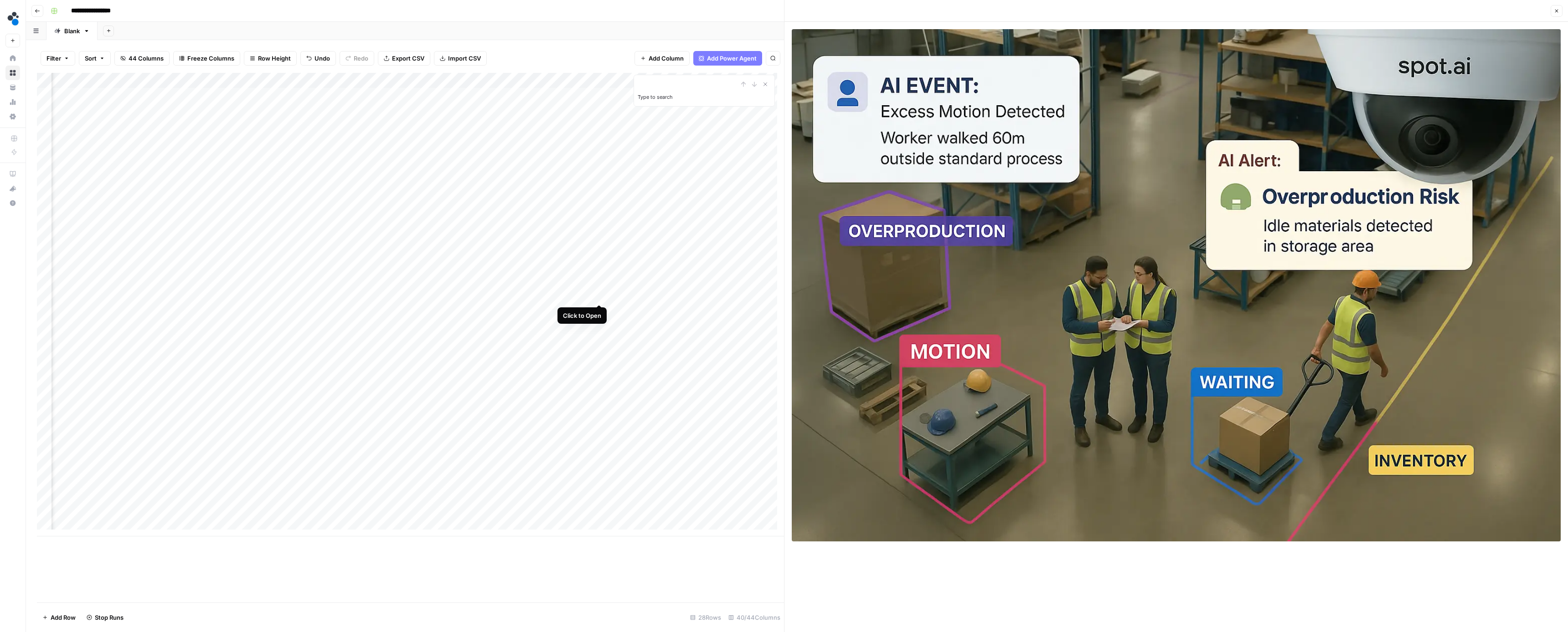
click at [600, 296] on div "Add Column" at bounding box center [410, 305] width 747 height 464
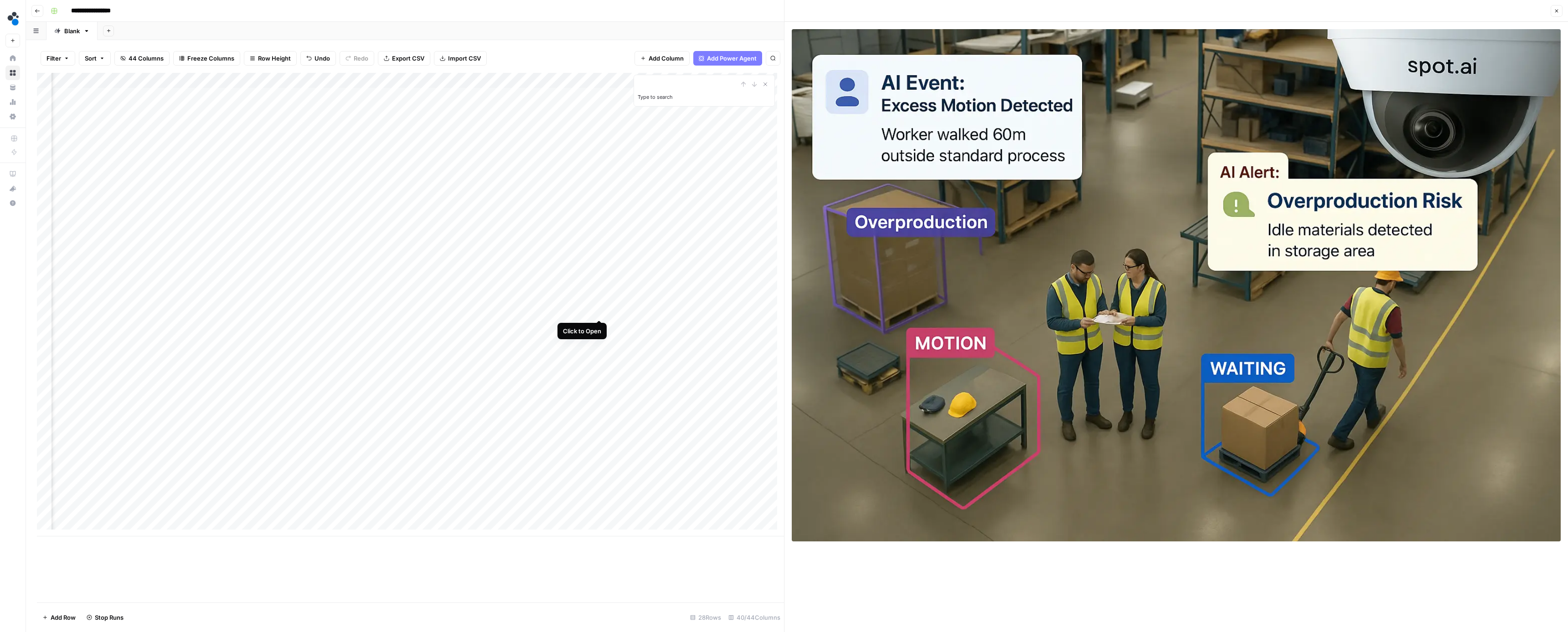
click at [599, 311] on div "Add Column" at bounding box center [410, 305] width 747 height 464
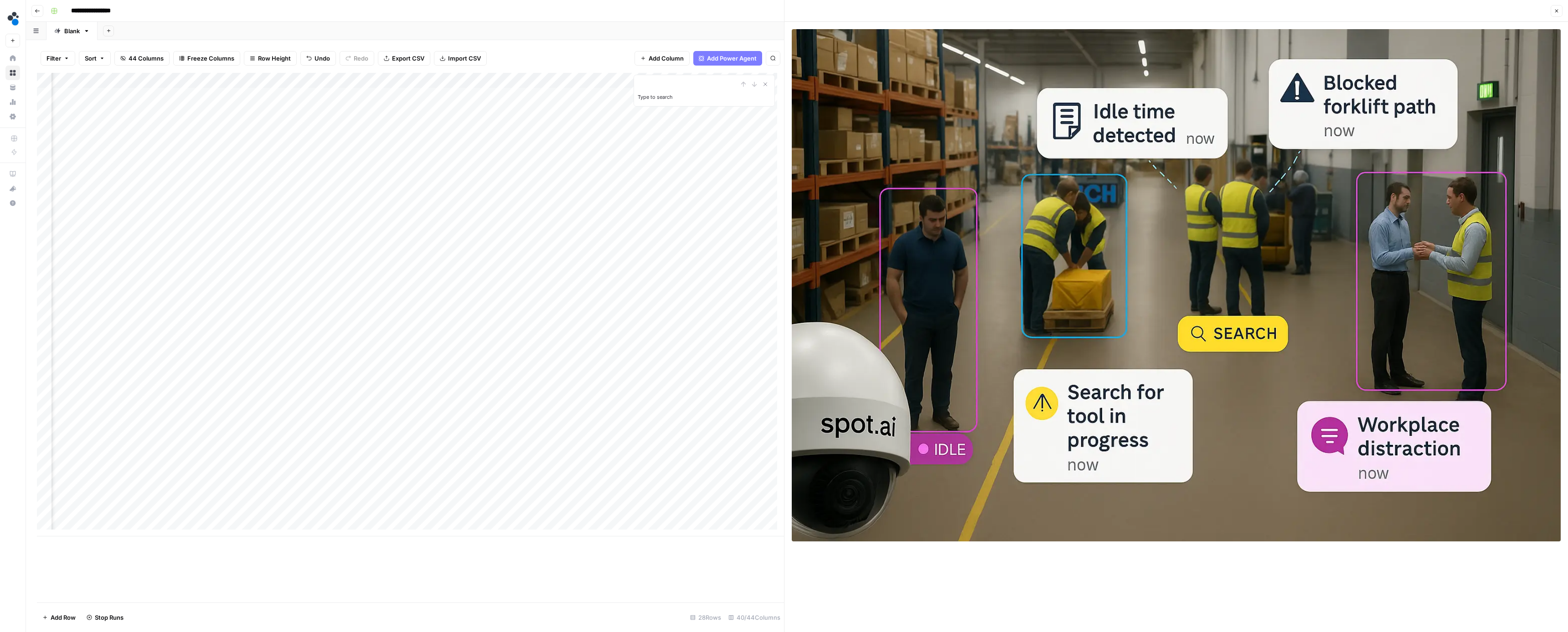
click at [438, 325] on div "Add Column" at bounding box center [410, 305] width 747 height 464
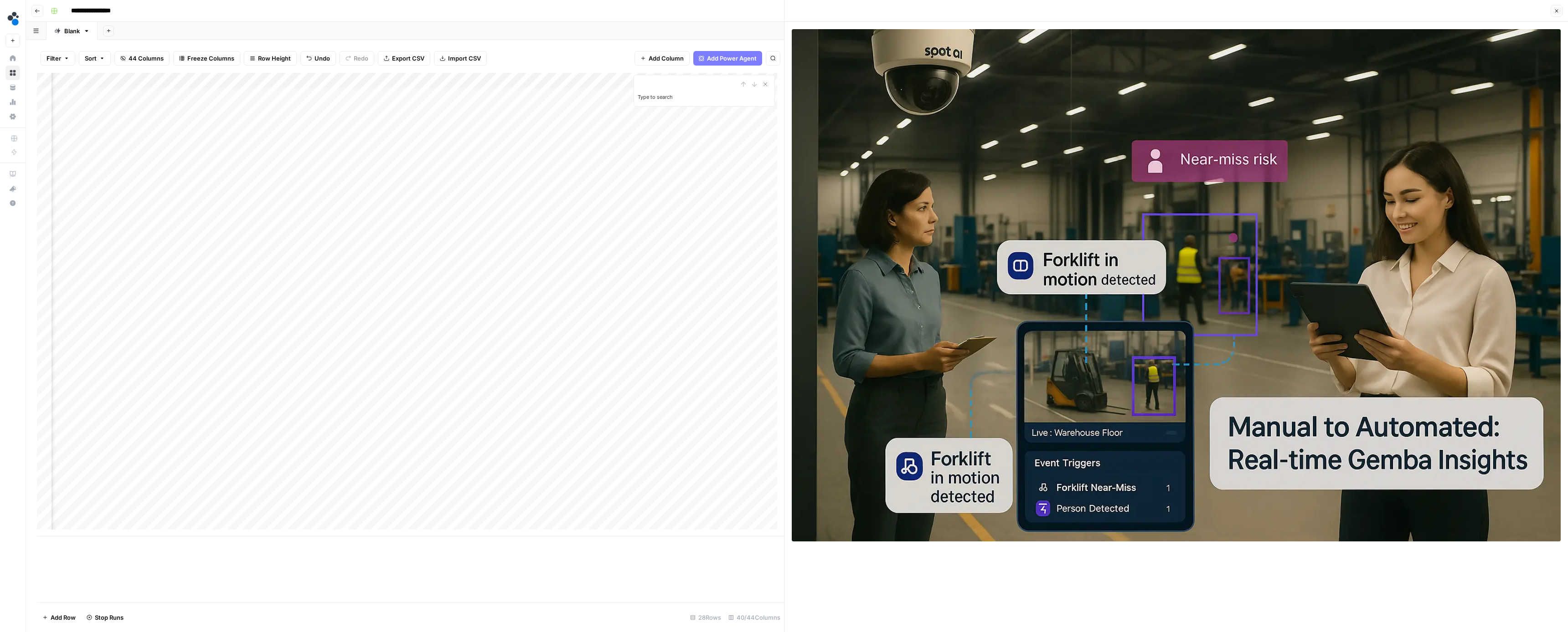
click at [518, 325] on div "Add Column" at bounding box center [410, 305] width 747 height 464
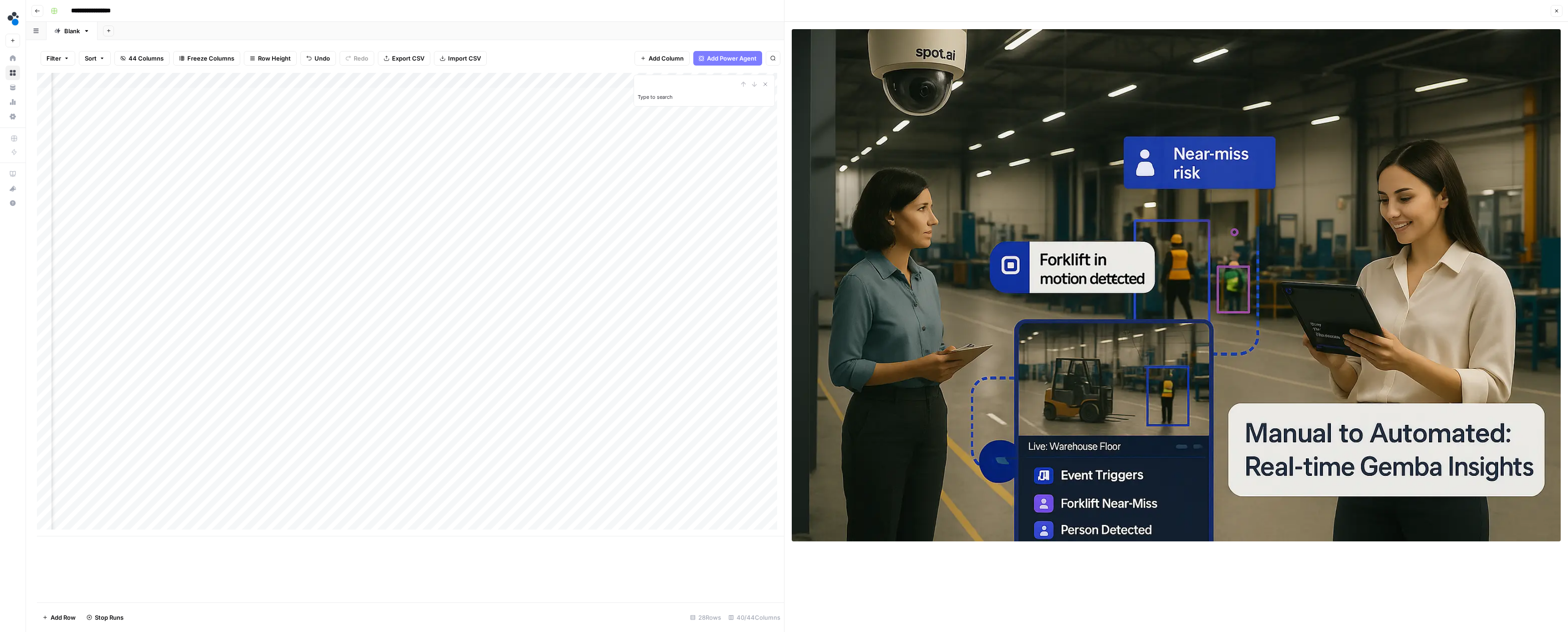
click at [598, 324] on div "Add Column" at bounding box center [410, 305] width 747 height 464
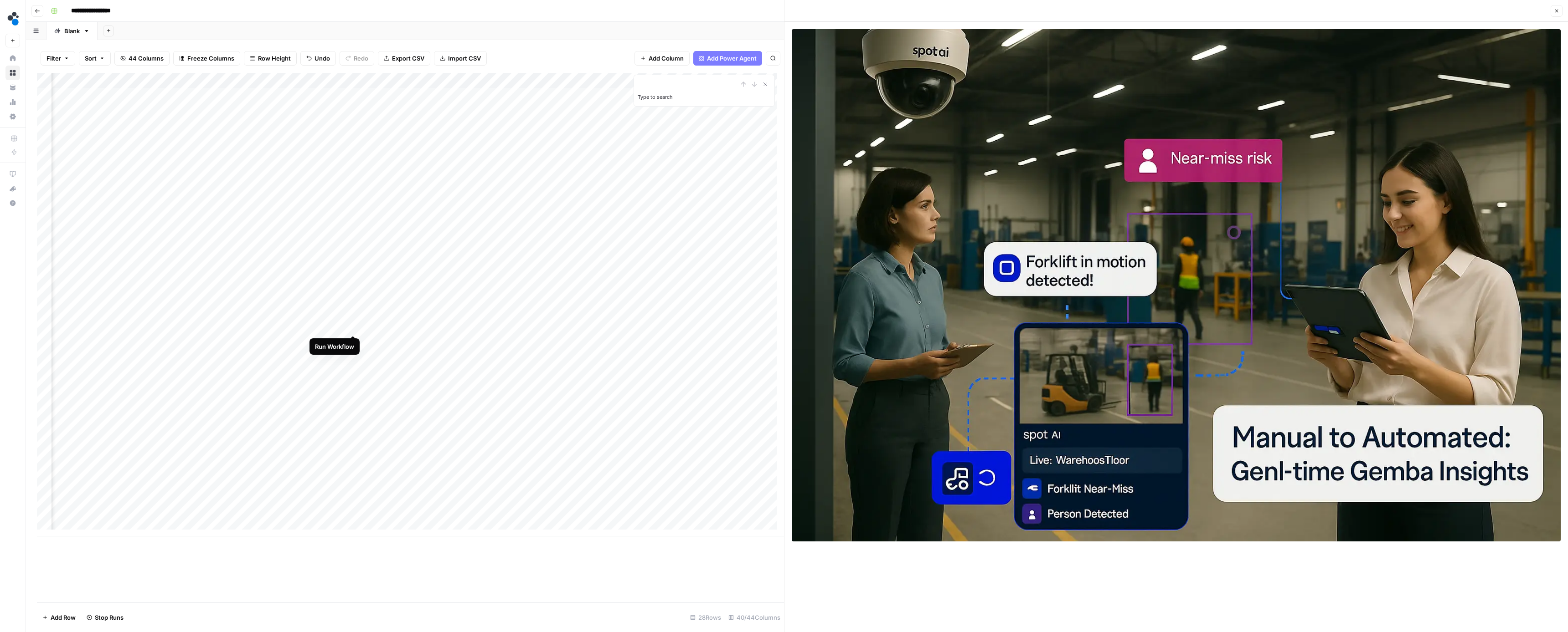
click at [355, 327] on div "Add Column" at bounding box center [410, 305] width 747 height 464
click at [436, 341] on div "Add Column" at bounding box center [410, 305] width 747 height 464
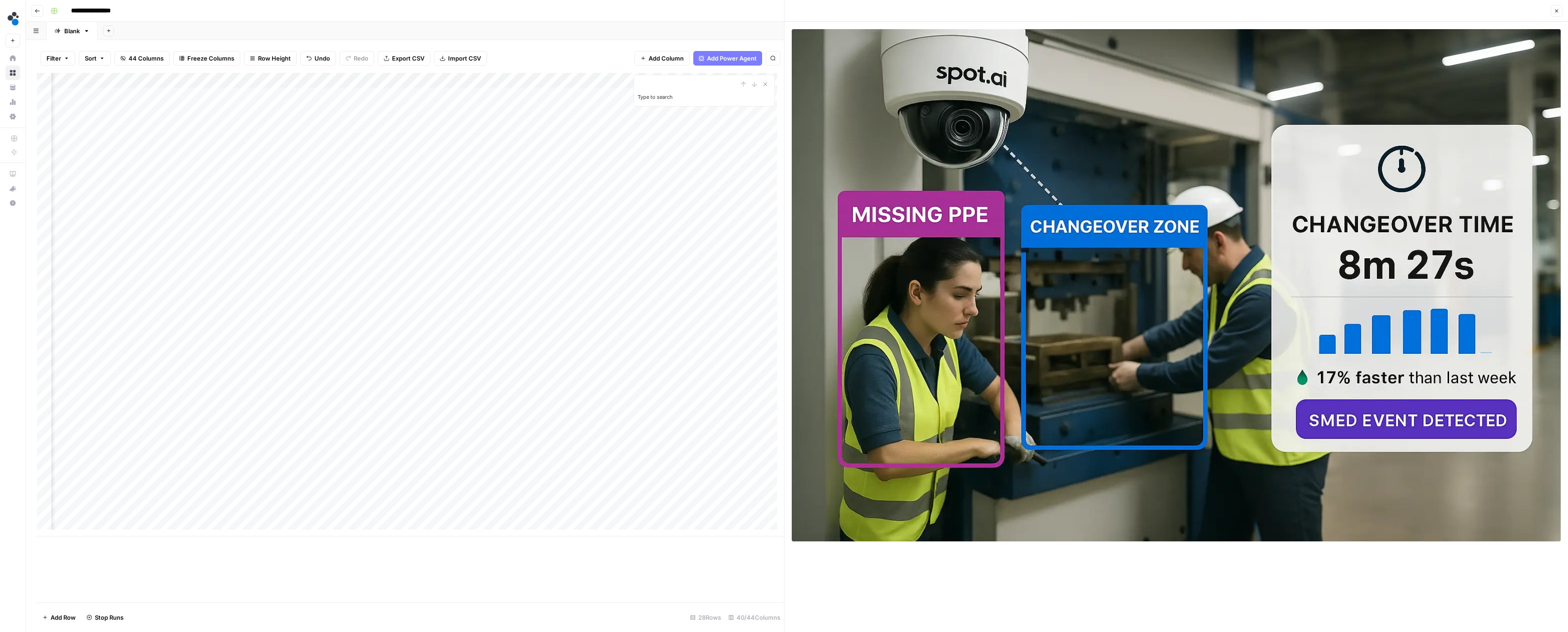
click at [436, 358] on div "Add Column" at bounding box center [410, 305] width 747 height 464
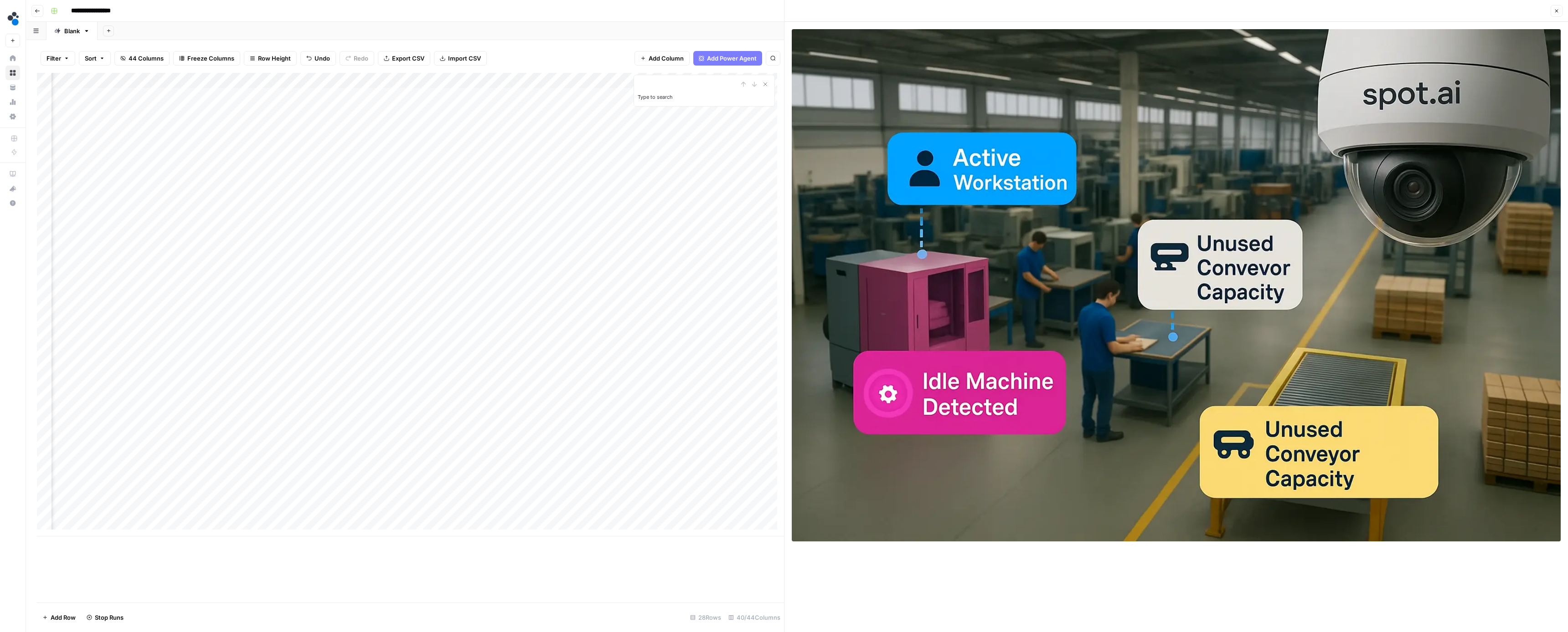
click at [436, 373] on div "Add Column" at bounding box center [410, 305] width 747 height 464
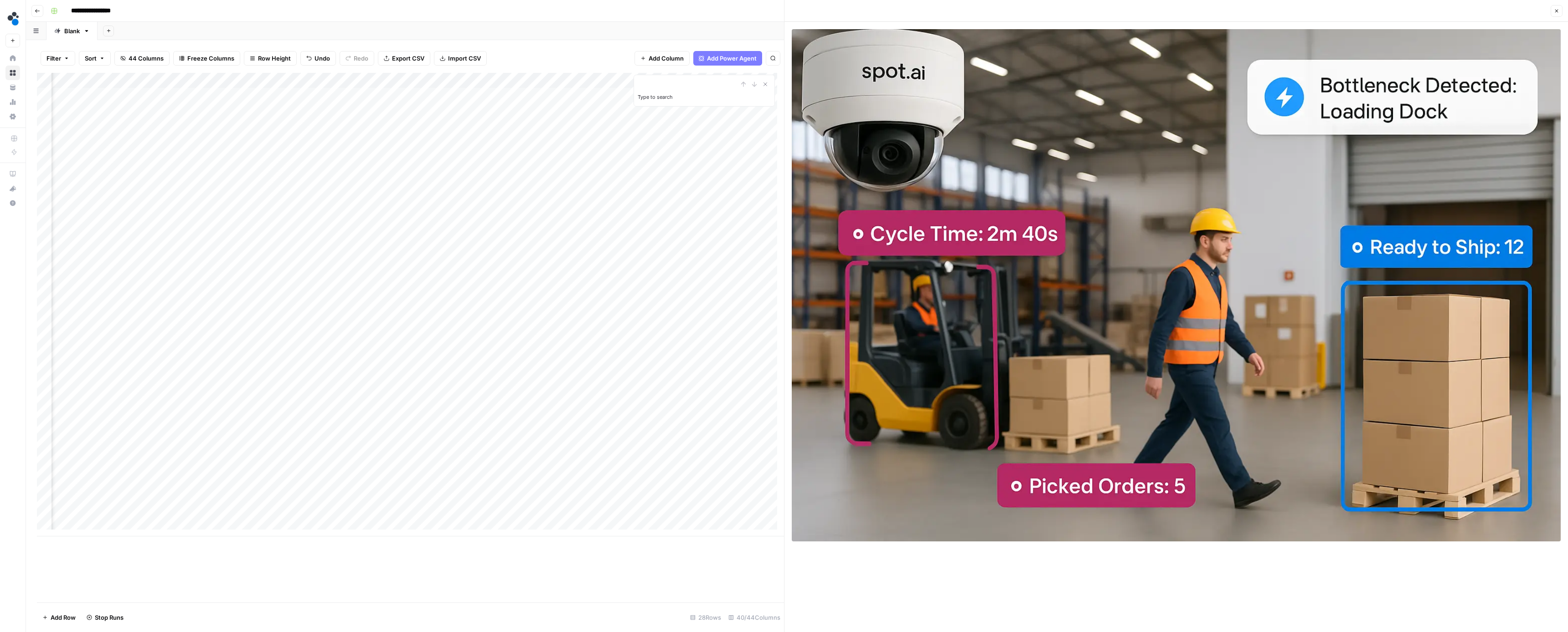
click at [437, 387] on div "Add Column" at bounding box center [410, 305] width 747 height 464
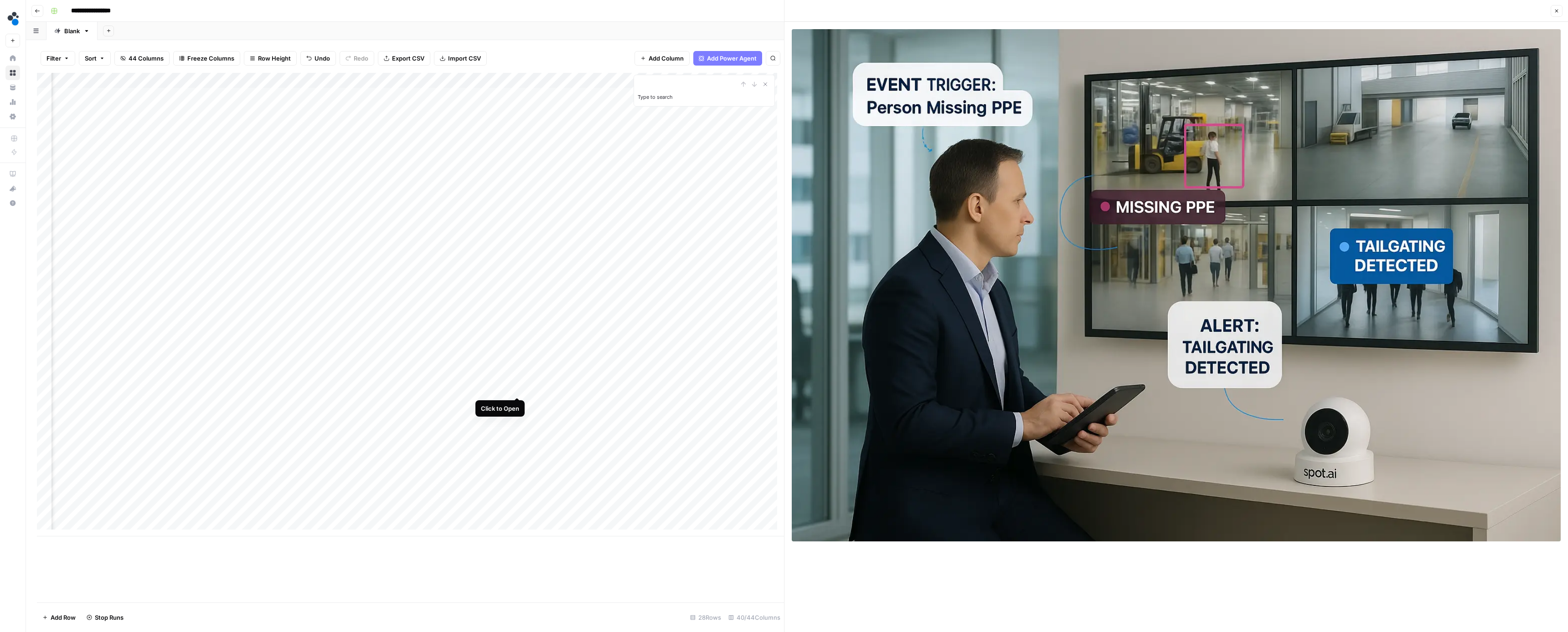
click at [520, 390] on div "Add Column" at bounding box center [410, 305] width 747 height 464
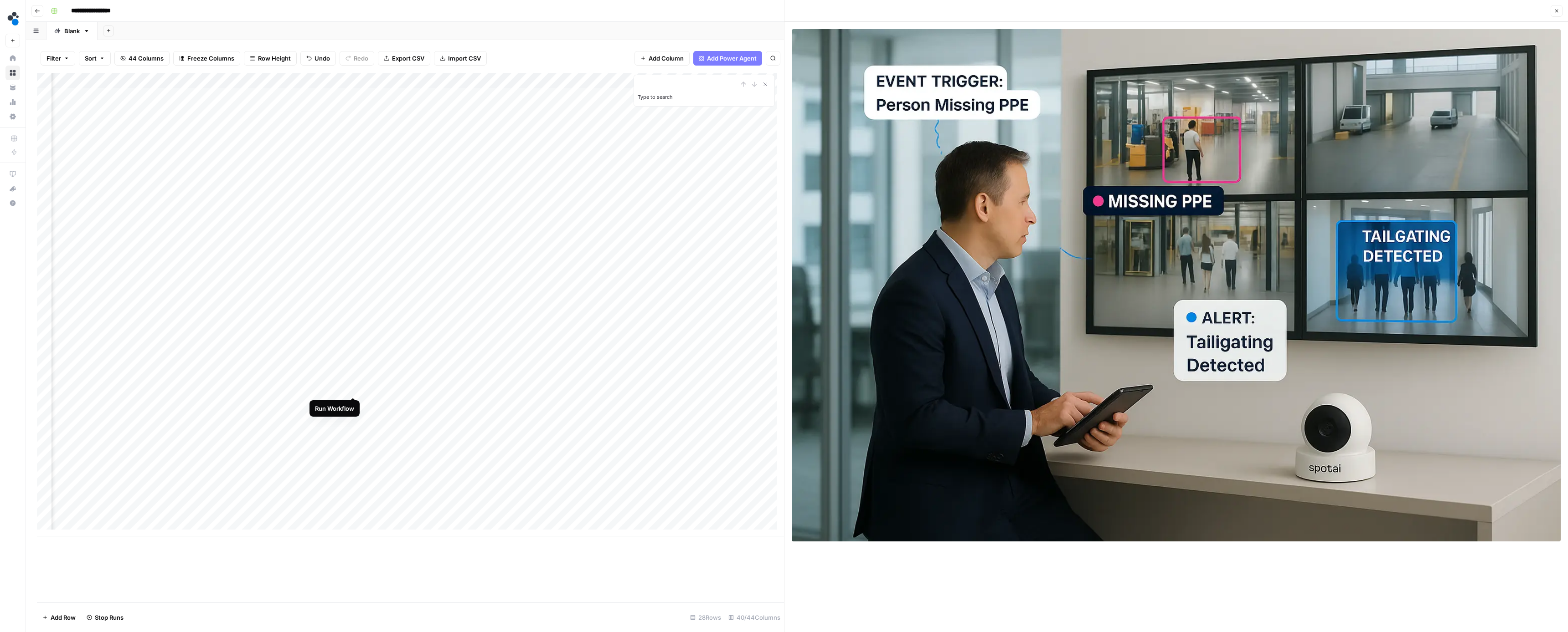
click at [352, 389] on div "Add Column" at bounding box center [410, 305] width 747 height 464
click at [435, 403] on div "Add Column" at bounding box center [410, 305] width 747 height 464
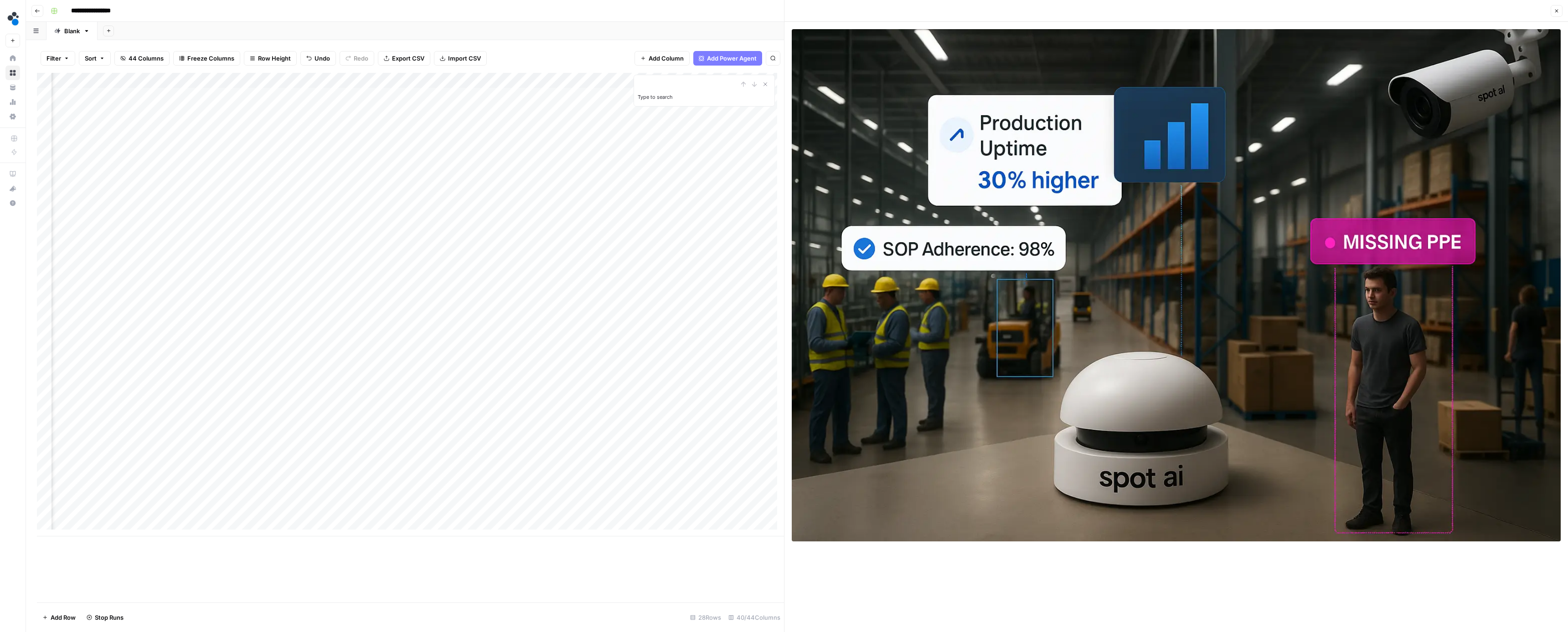
click at [435, 418] on div "Add Column" at bounding box center [410, 305] width 747 height 464
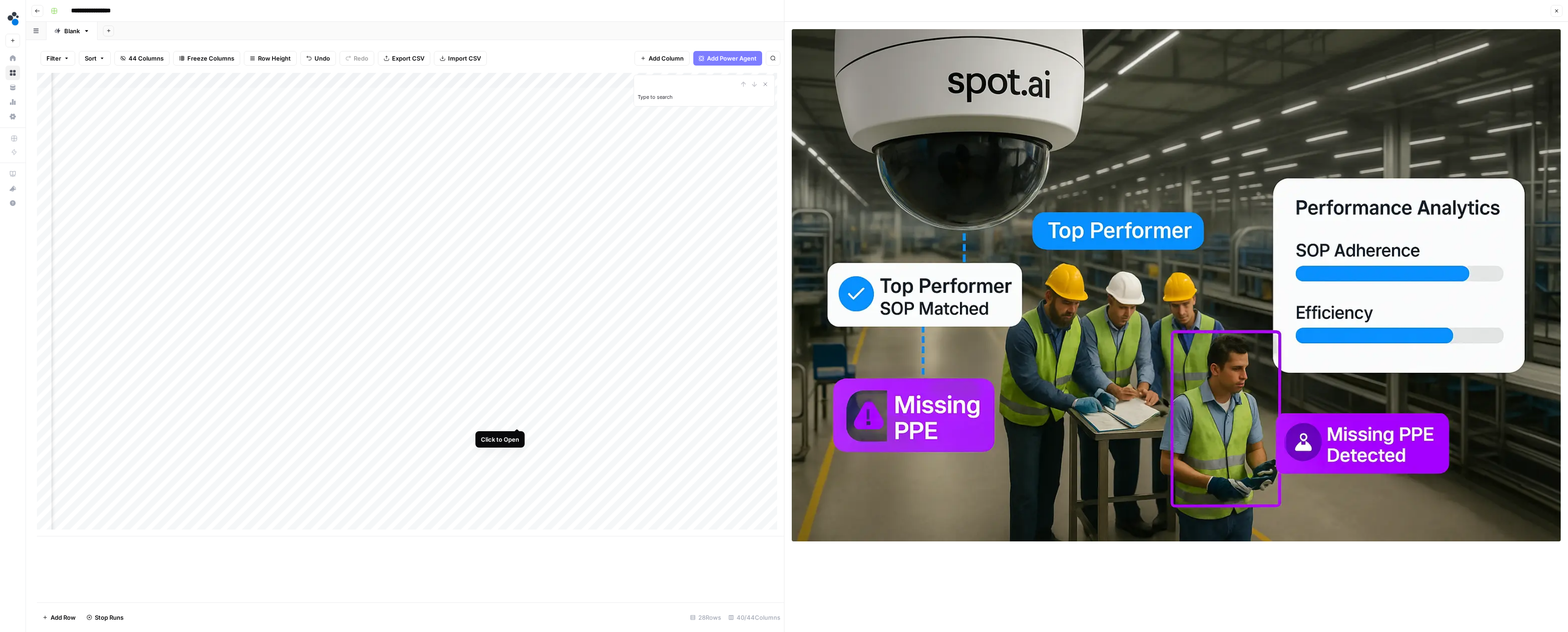
click at [514, 419] on div "Add Column" at bounding box center [410, 305] width 747 height 464
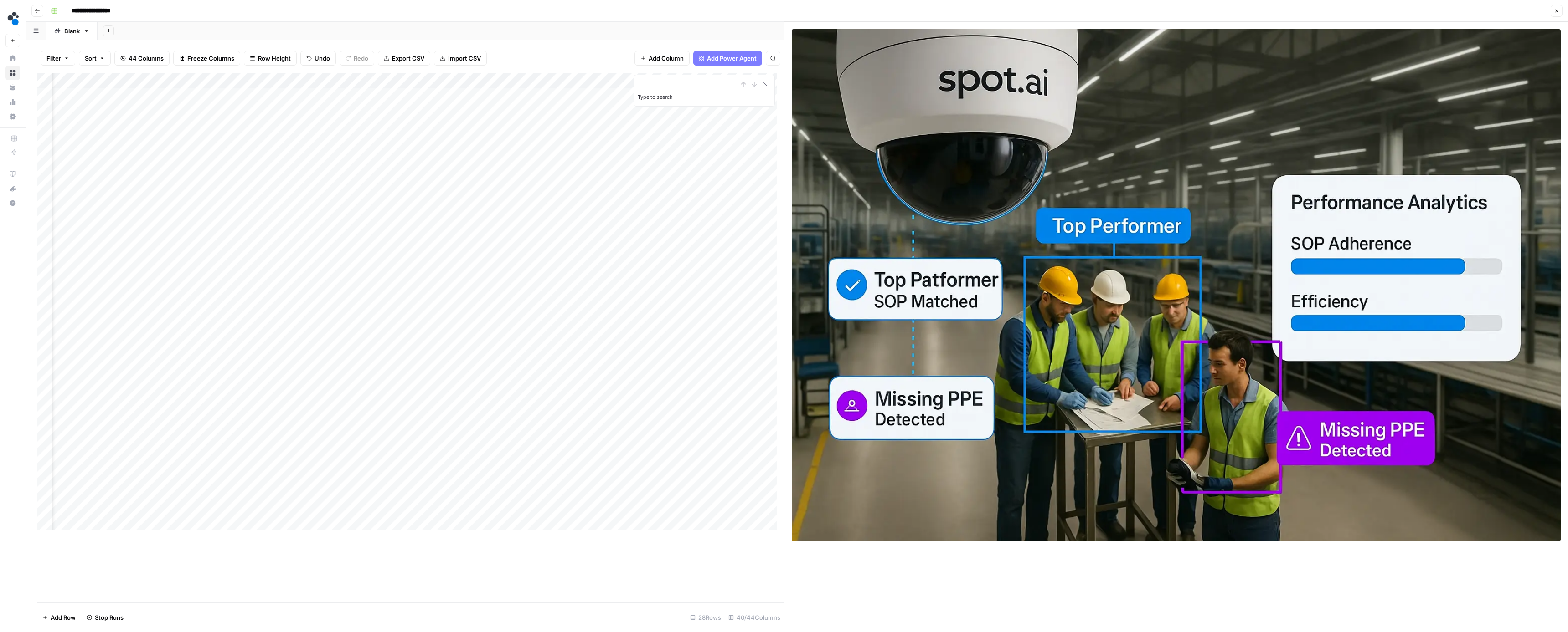
click at [438, 435] on div "Add Column" at bounding box center [410, 305] width 747 height 464
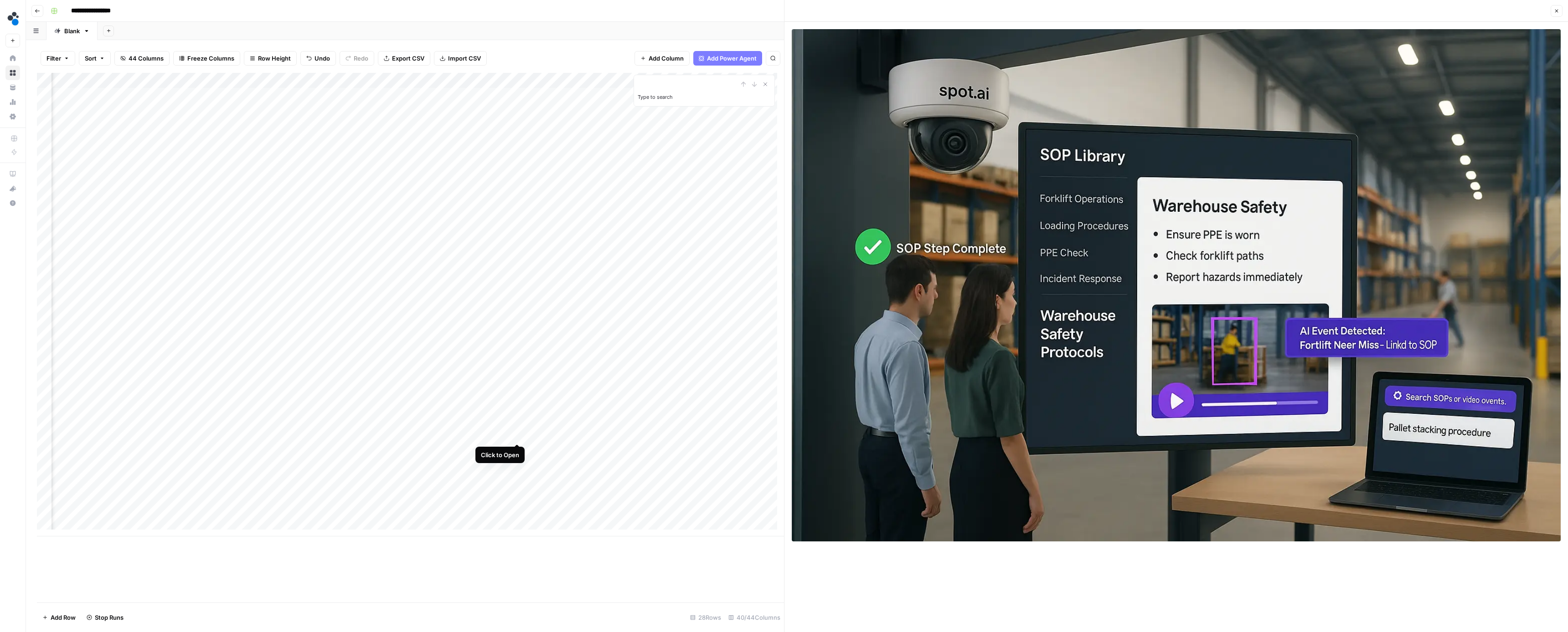
click at [519, 434] on div "Add Column" at bounding box center [410, 305] width 747 height 464
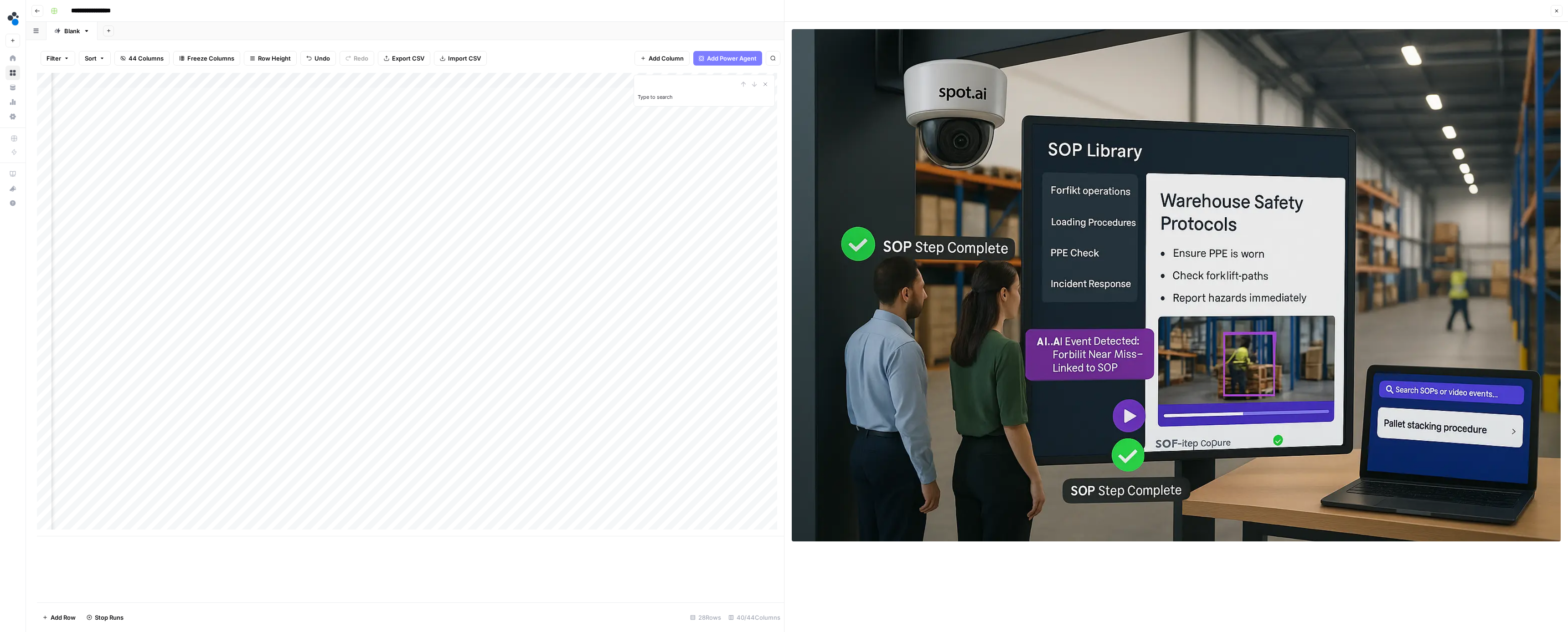
click at [594, 434] on div "Add Column" at bounding box center [410, 305] width 747 height 464
click at [597, 434] on div "Add Column" at bounding box center [410, 305] width 747 height 464
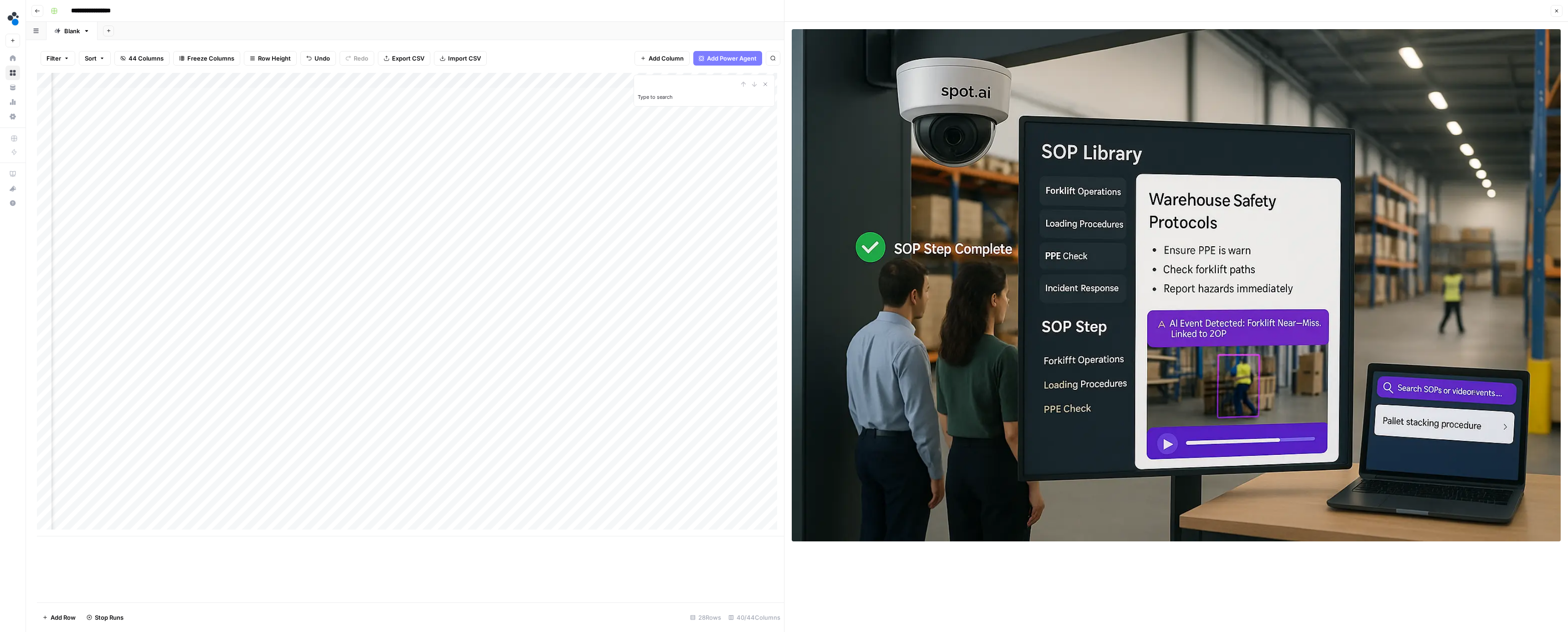
click at [351, 434] on div "Add Column" at bounding box center [410, 305] width 747 height 464
click at [435, 453] on div "Add Column" at bounding box center [410, 305] width 747 height 464
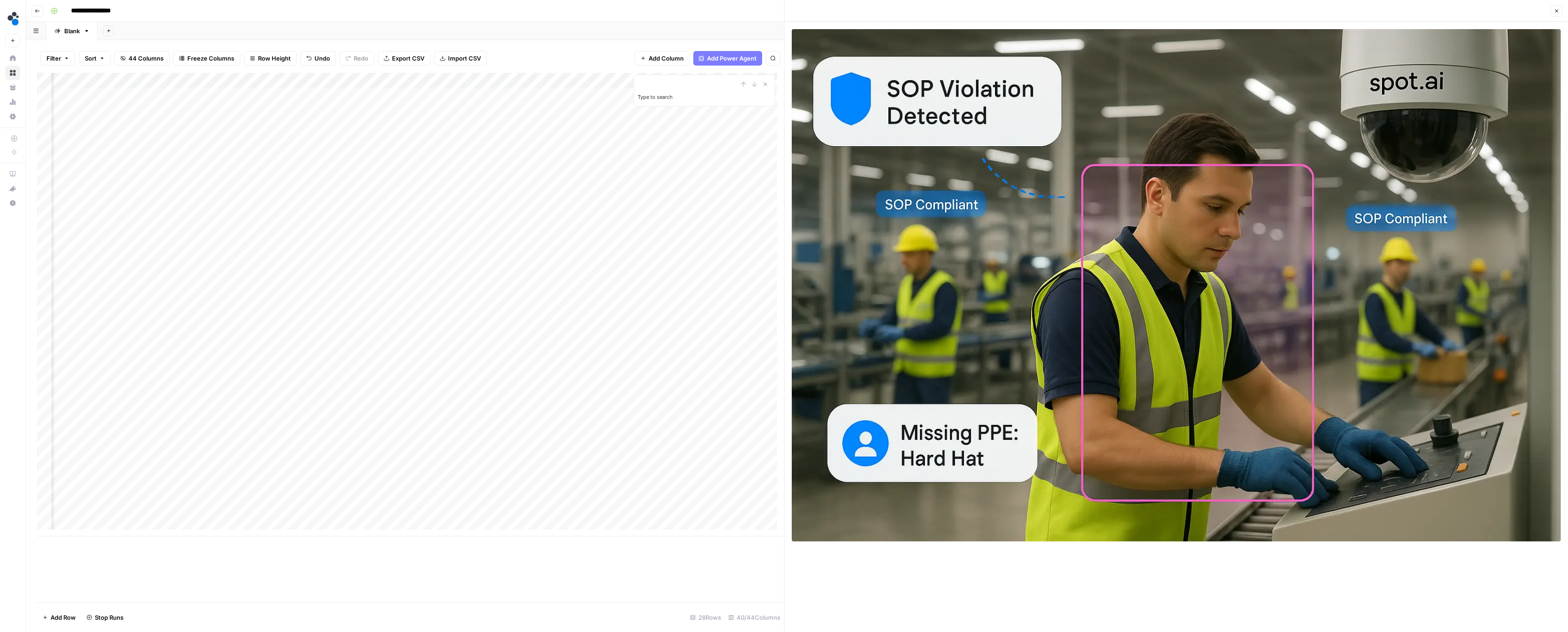
click at [519, 451] on div "Add Column" at bounding box center [410, 305] width 747 height 464
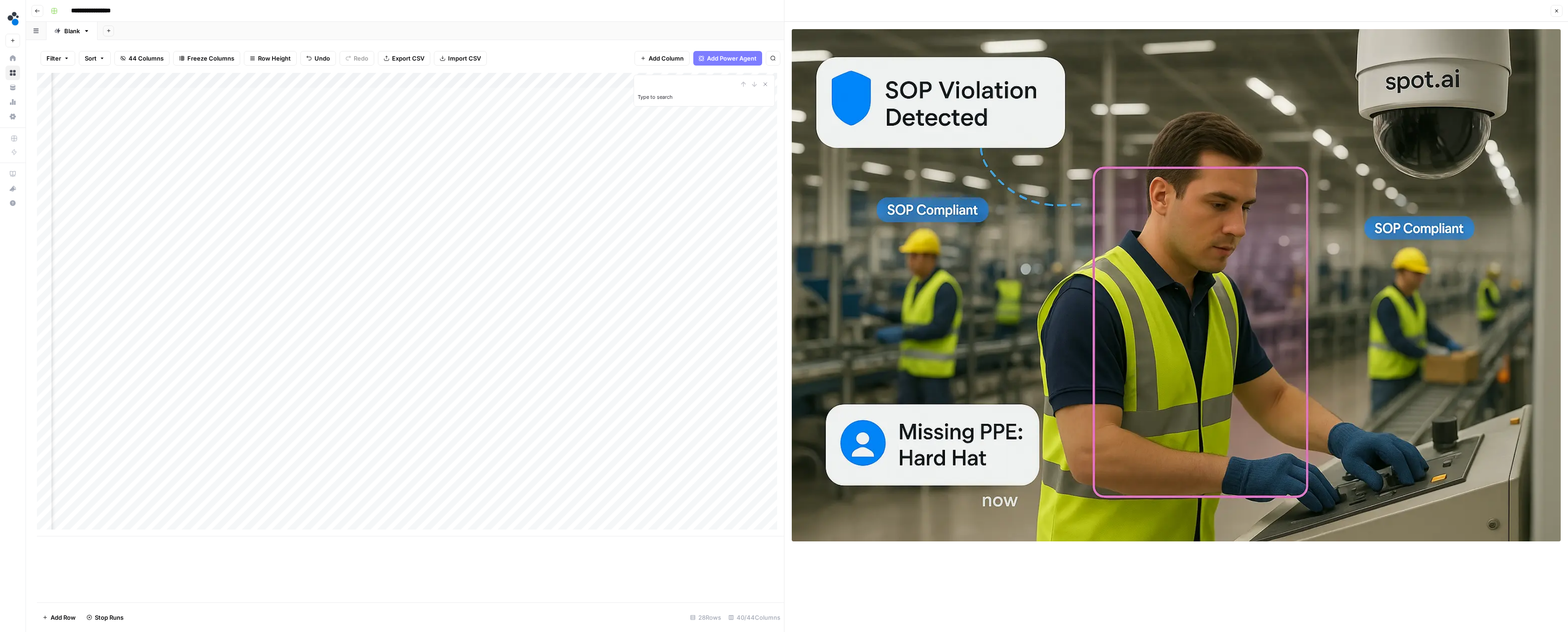
click at [433, 466] on div "Add Column" at bounding box center [410, 305] width 747 height 464
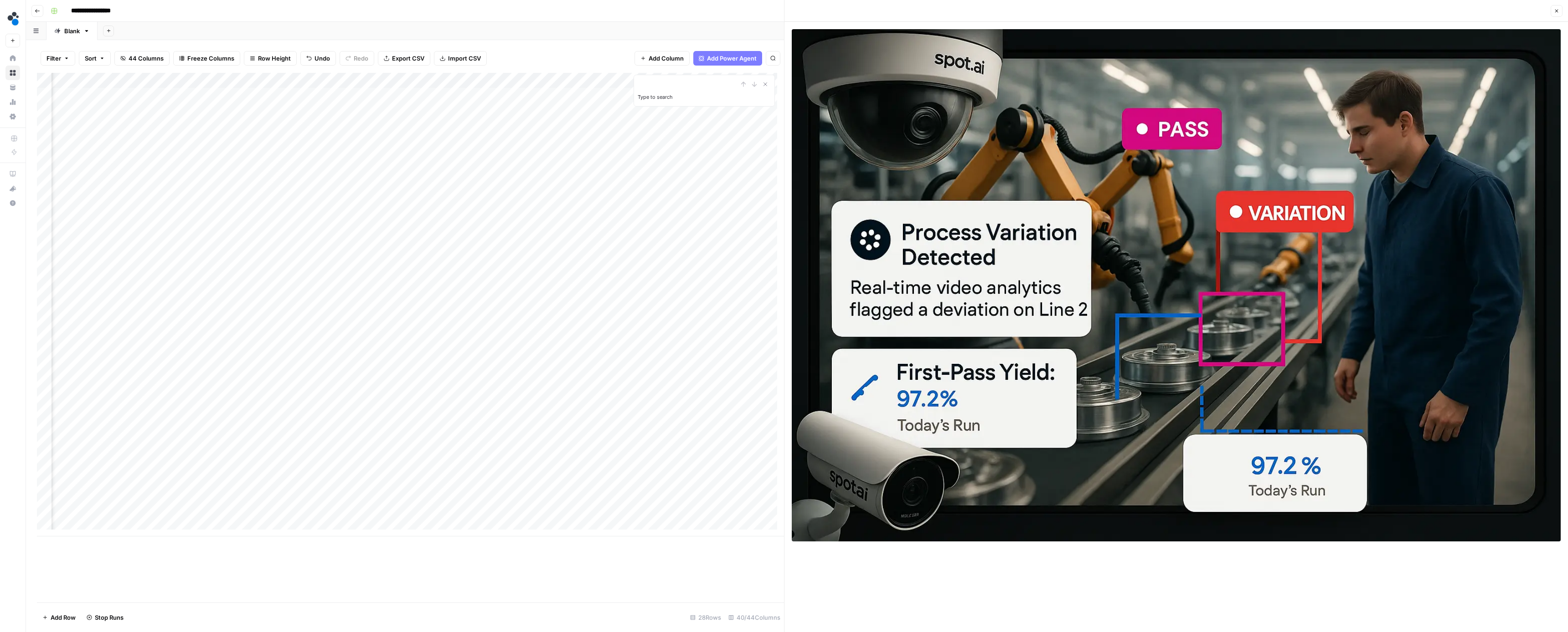
click at [437, 481] on div "Add Column" at bounding box center [410, 305] width 747 height 464
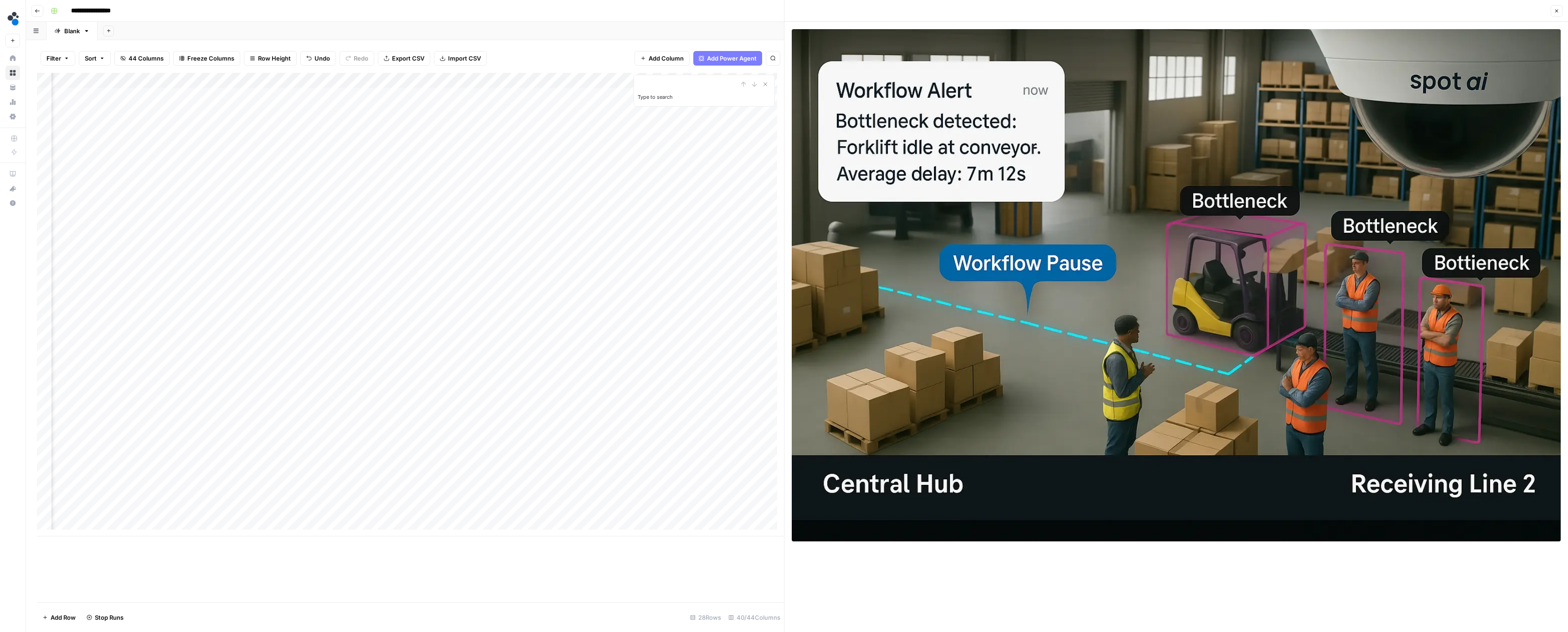
click at [512, 481] on div "Add Column" at bounding box center [410, 305] width 747 height 464
click at [516, 481] on div "Add Column" at bounding box center [410, 305] width 747 height 464
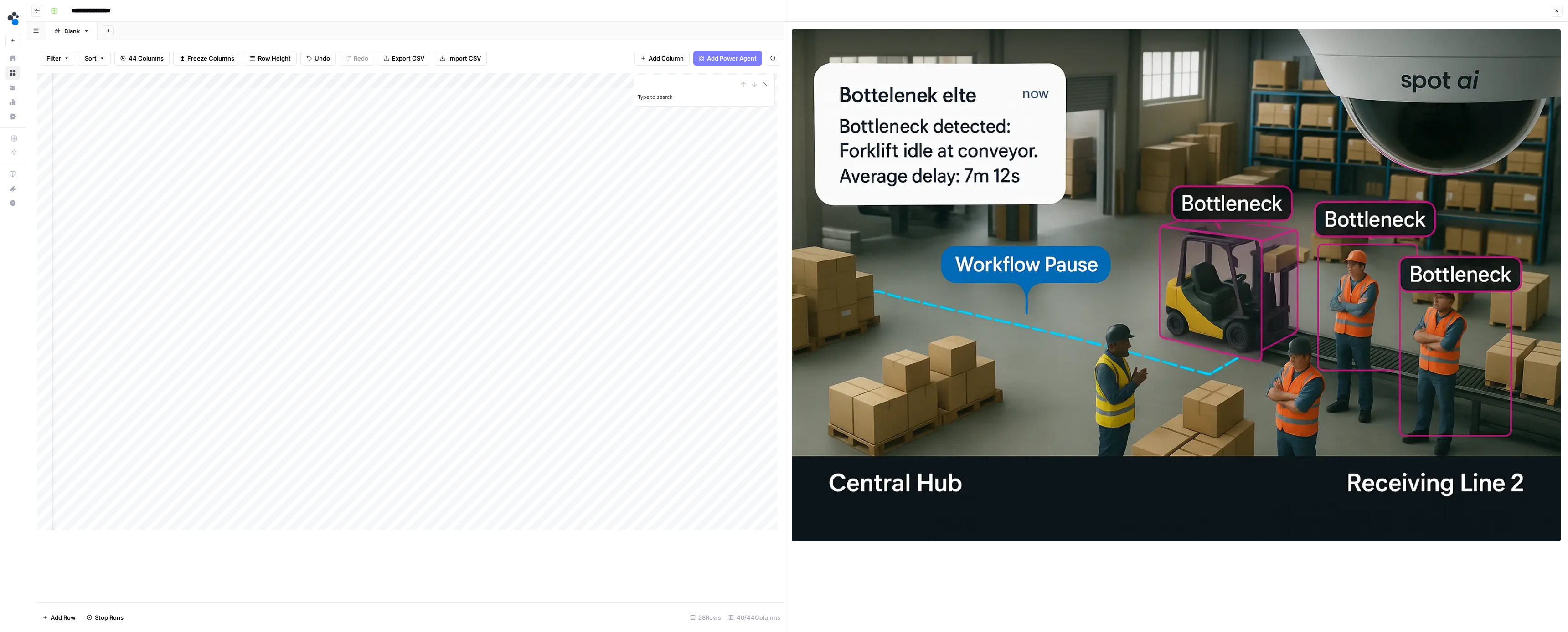
click at [598, 480] on div "Add Column" at bounding box center [410, 305] width 747 height 464
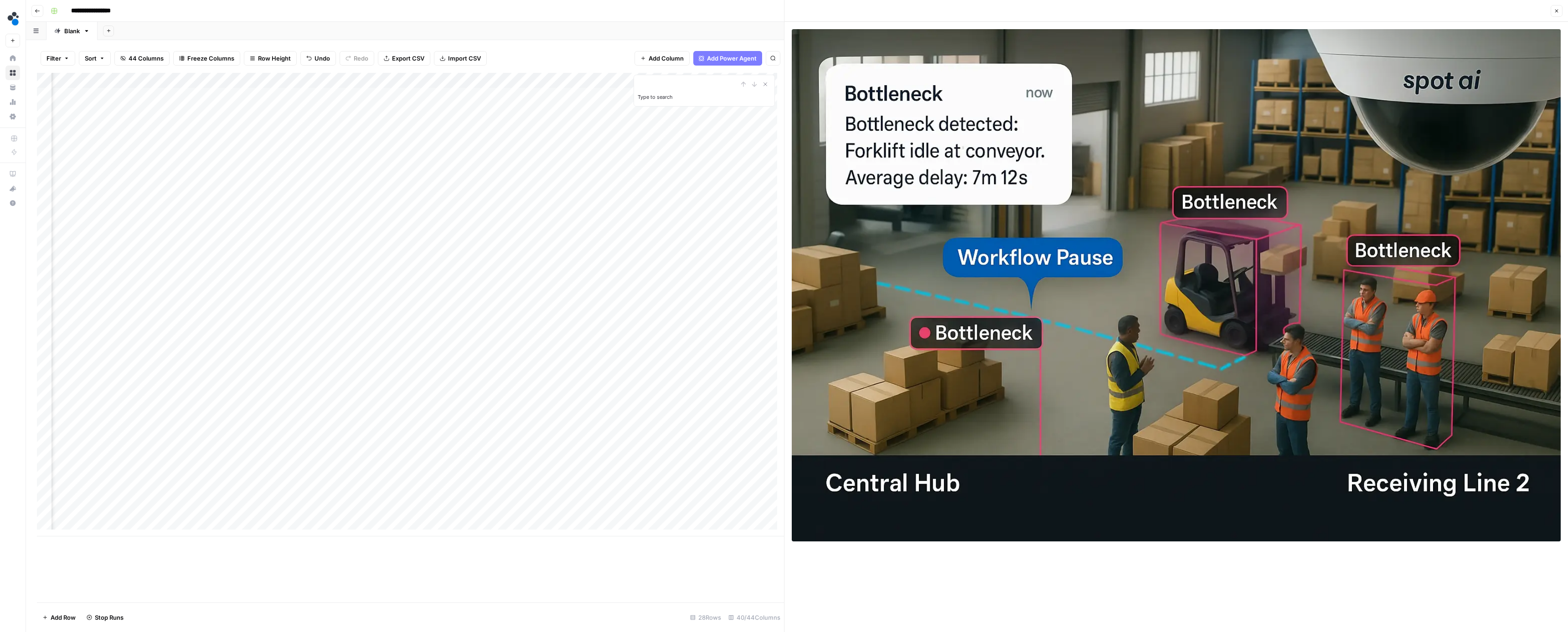
click at [354, 480] on div "Add Column" at bounding box center [410, 305] width 747 height 464
click at [436, 496] on div "Add Column" at bounding box center [410, 305] width 747 height 464
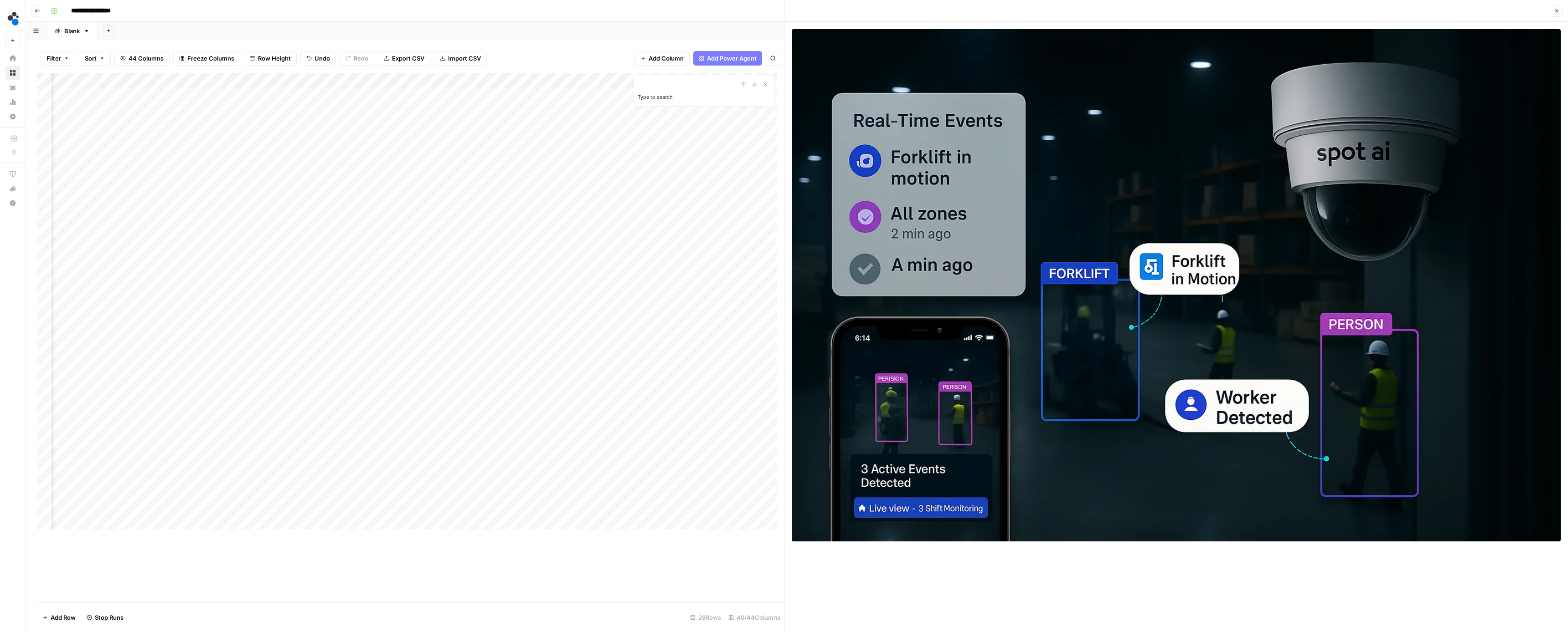
click at [514, 498] on div "Add Column" at bounding box center [410, 305] width 747 height 464
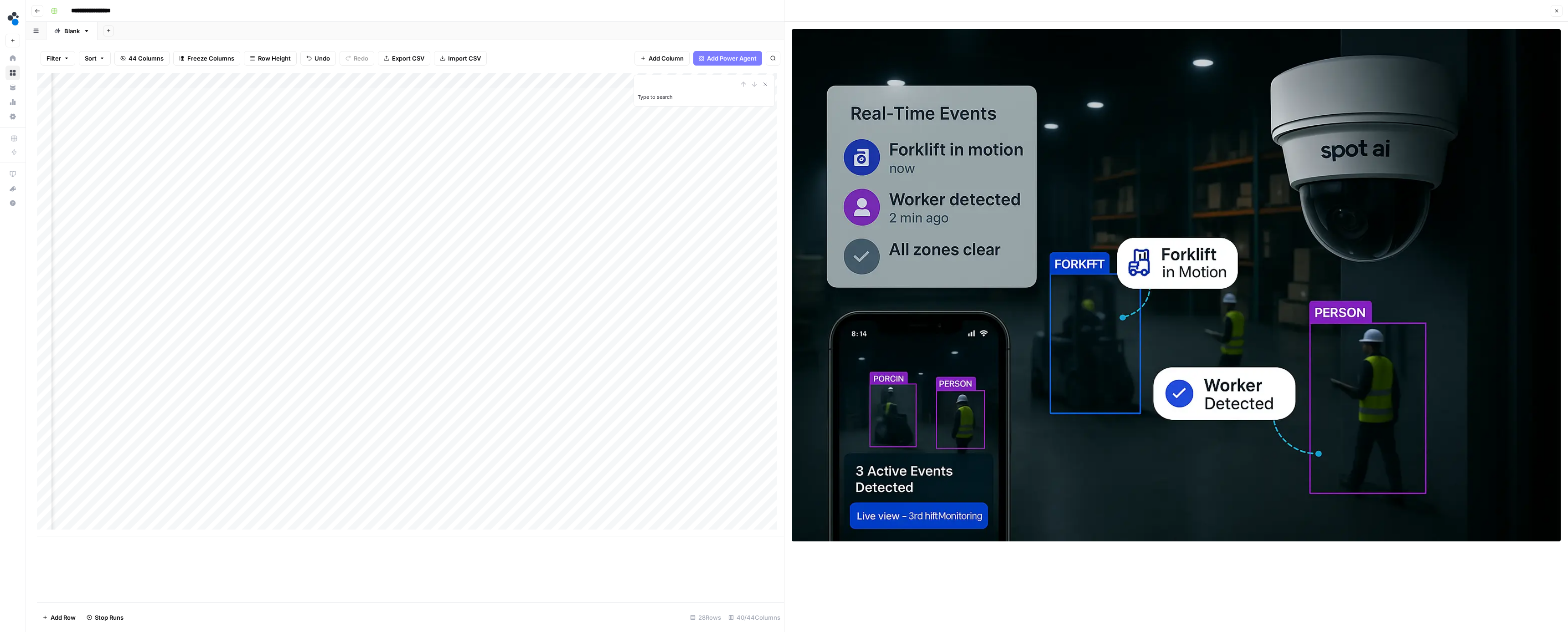
click at [598, 496] on div "Add Column" at bounding box center [410, 305] width 747 height 464
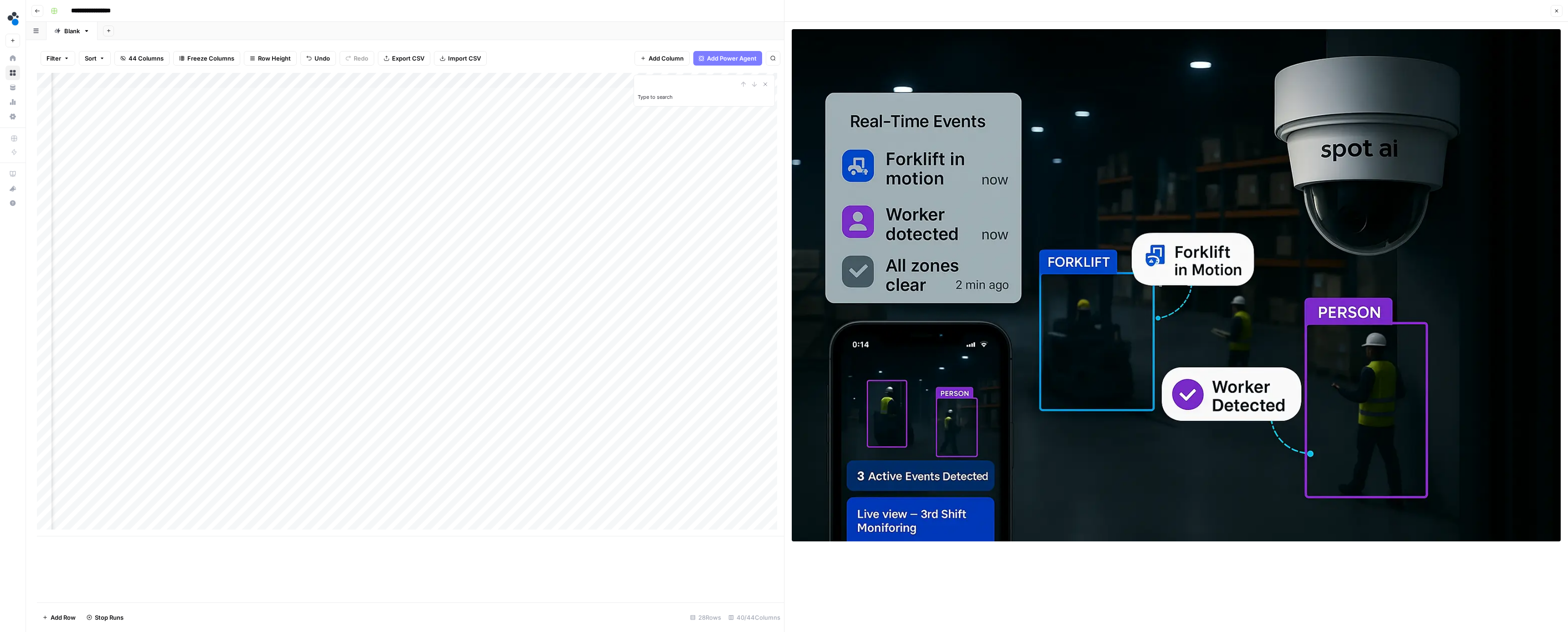
click at [434, 513] on div "Add Column" at bounding box center [410, 305] width 747 height 464
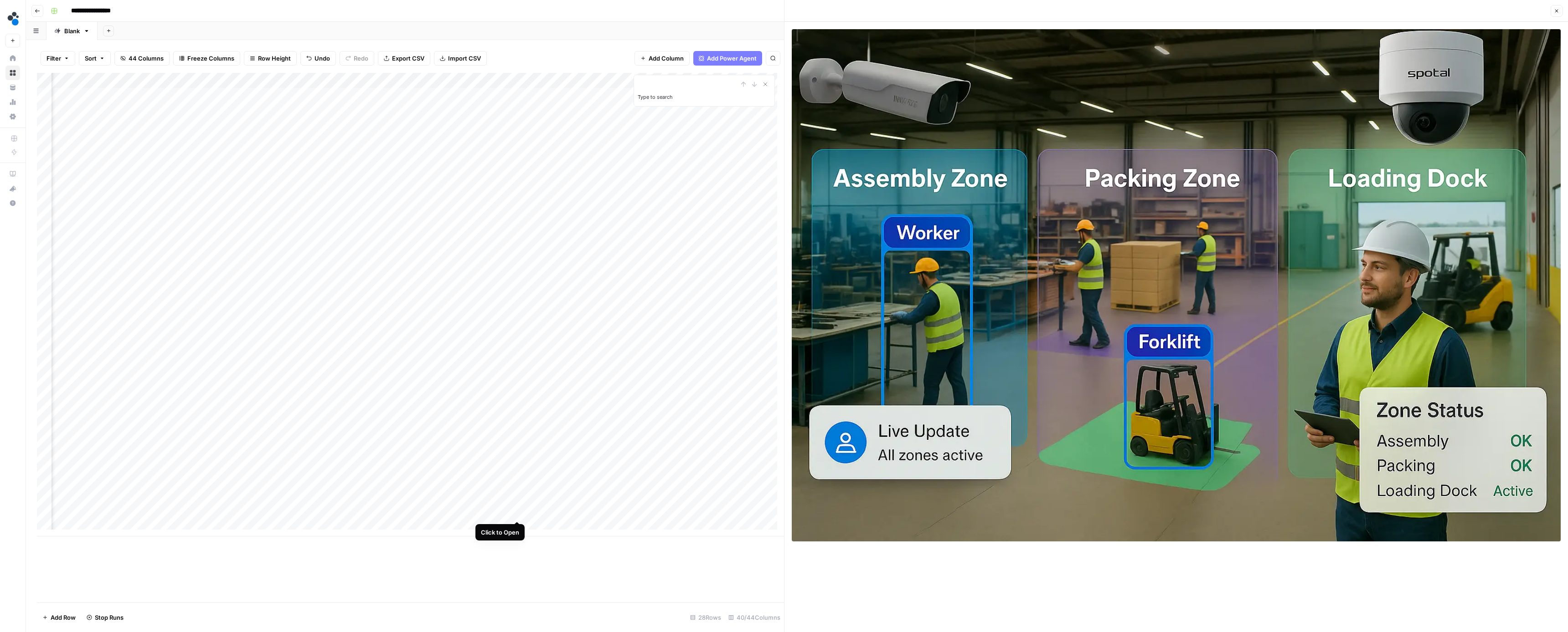
click at [516, 512] on div "Add Column" at bounding box center [410, 305] width 747 height 464
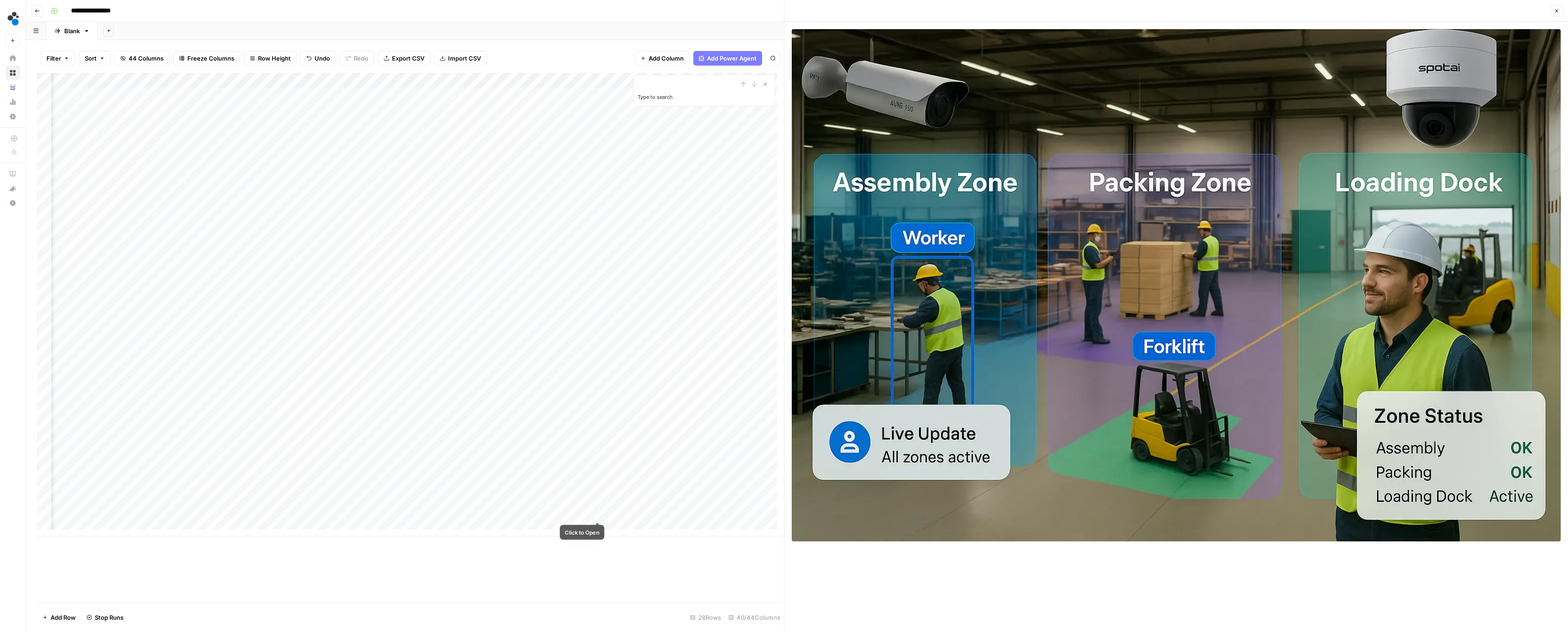
click at [604, 510] on div "Add Column" at bounding box center [410, 305] width 747 height 464
click at [601, 511] on div "Add Column" at bounding box center [410, 305] width 747 height 464
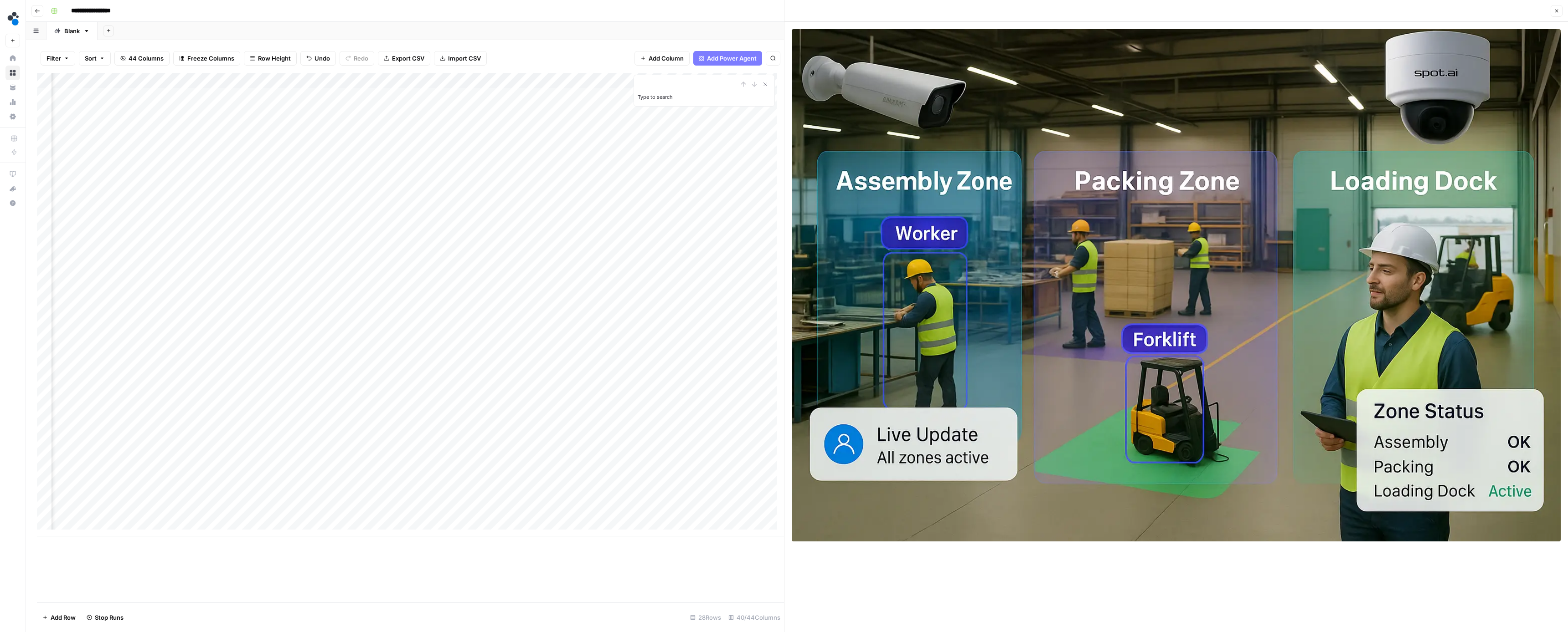
click at [354, 514] on div "Add Column" at bounding box center [410, 305] width 747 height 464
click at [1558, 15] on button "Close" at bounding box center [1556, 10] width 12 height 12
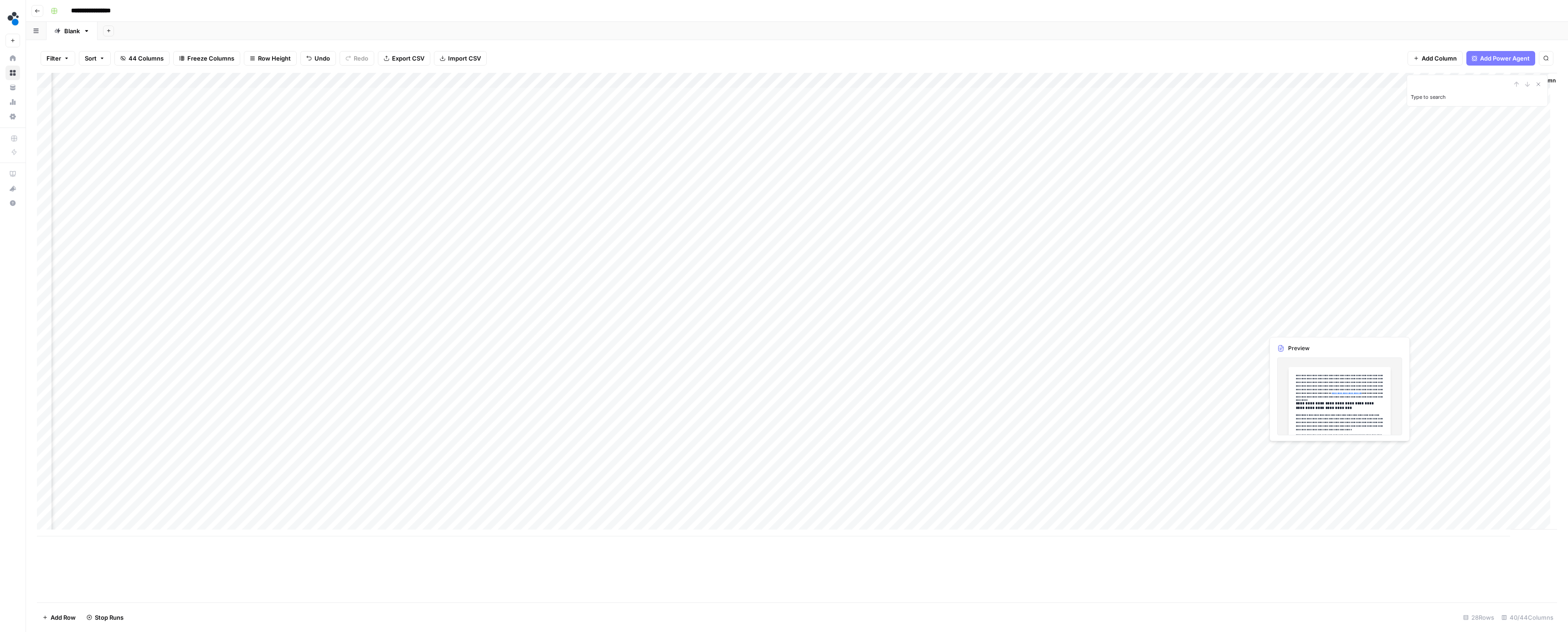
click at [1337, 327] on div "Add Column" at bounding box center [797, 305] width 1520 height 464
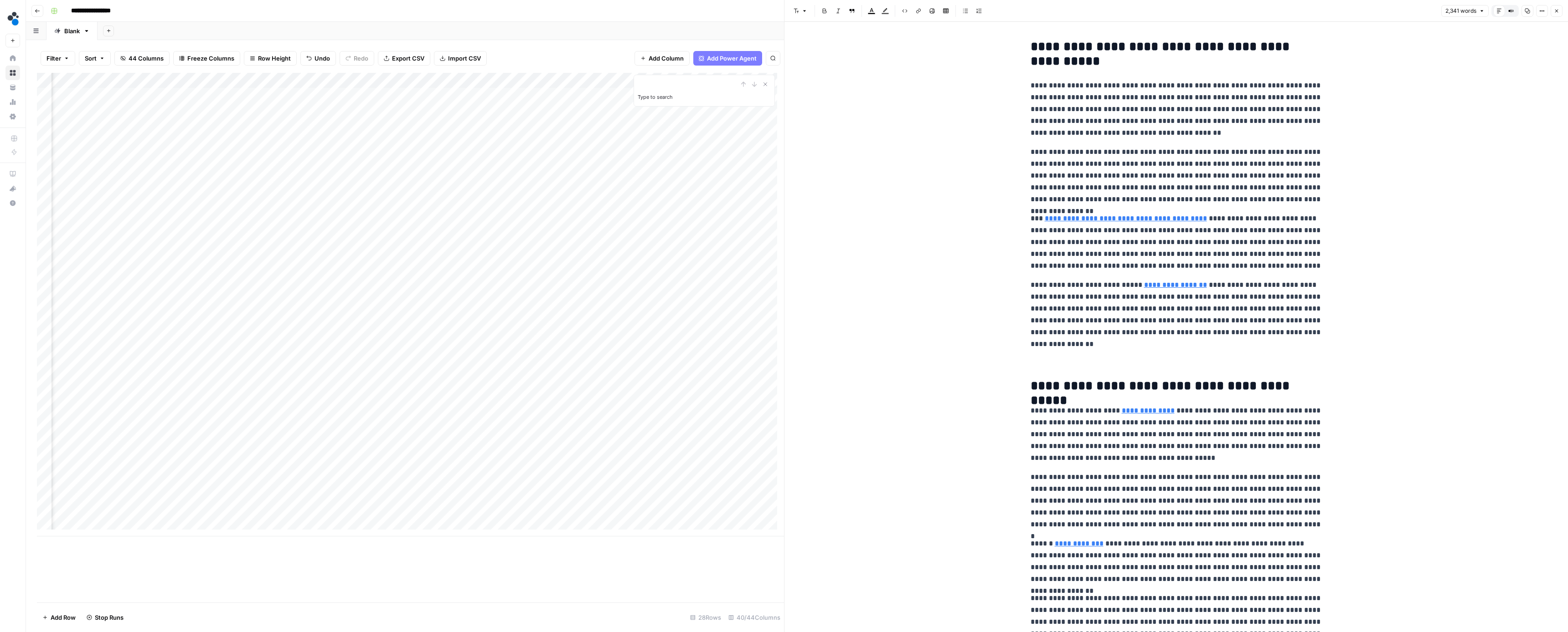
scroll to position [605, 0]
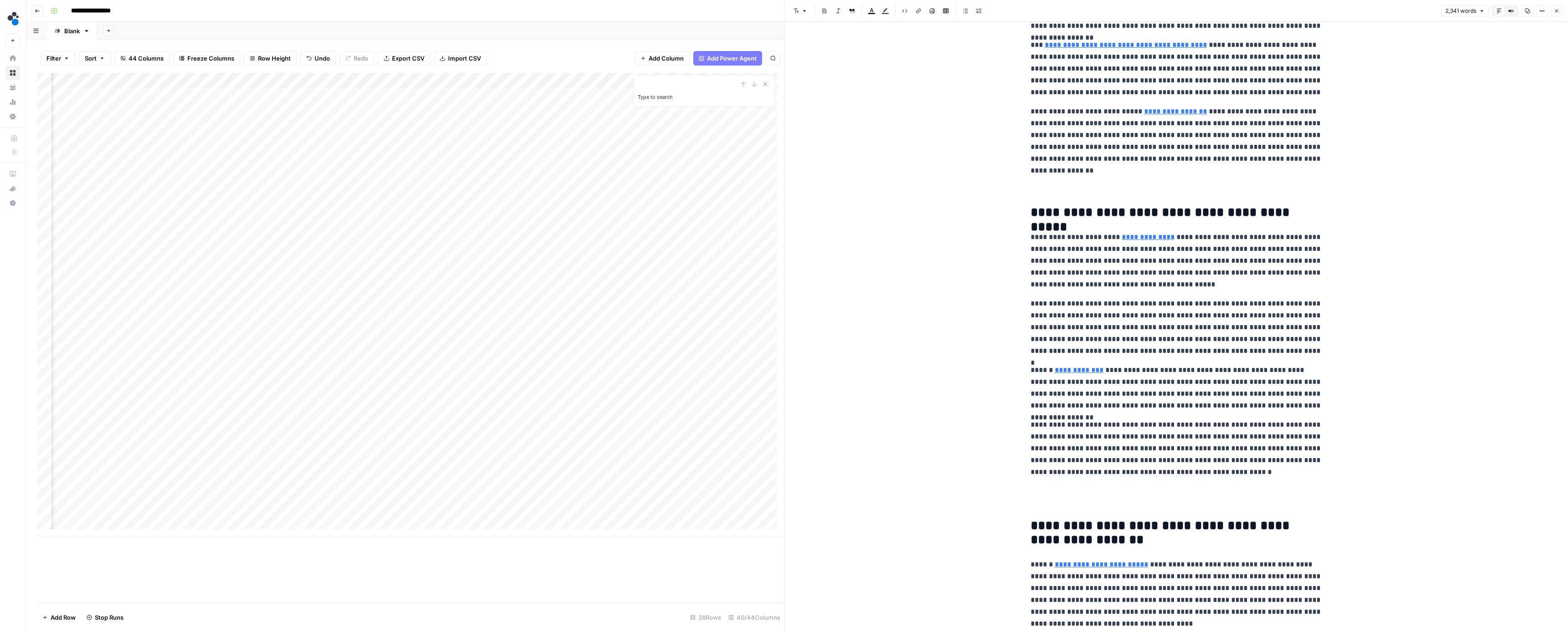
click at [1260, 286] on p "**********" at bounding box center [1176, 260] width 292 height 59
click at [1160, 284] on p "**********" at bounding box center [1176, 260] width 292 height 59
type input "source"
click at [1297, 15] on span "Next Match" at bounding box center [1297, 15] width 1 height 1
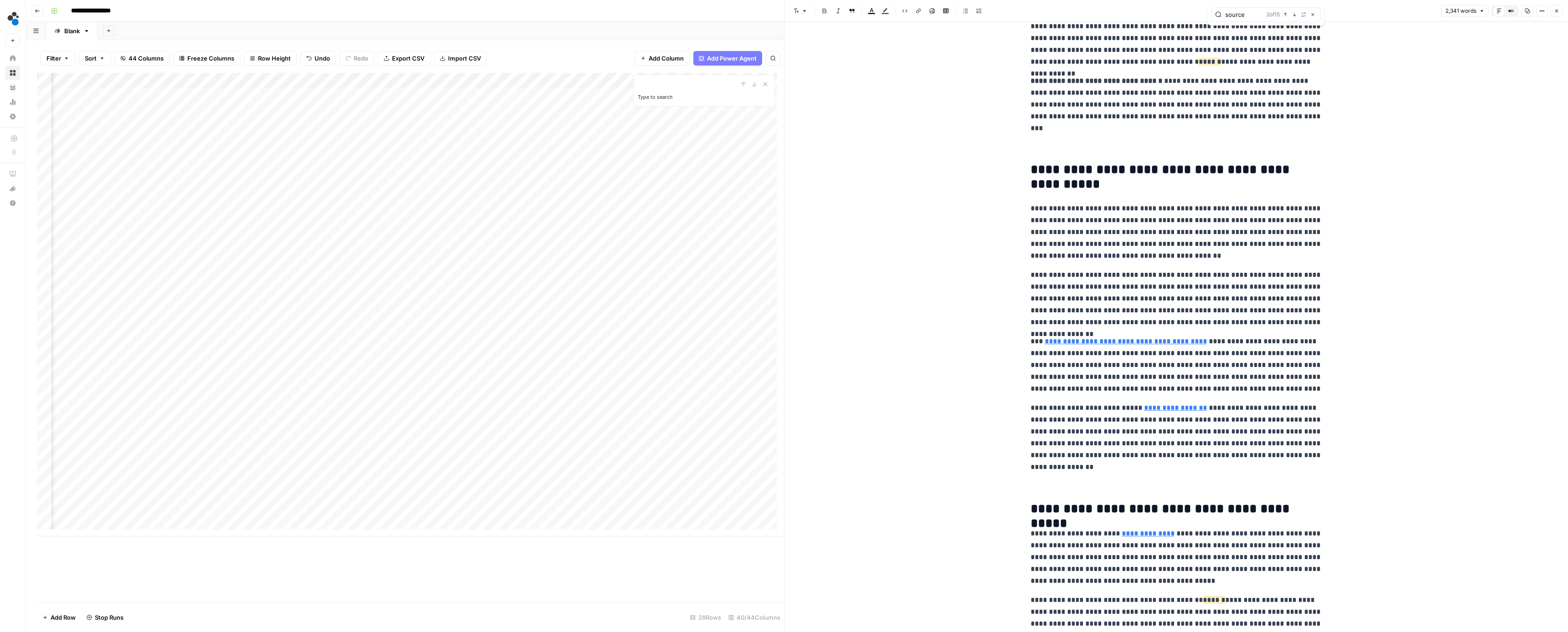
scroll to position [257, 0]
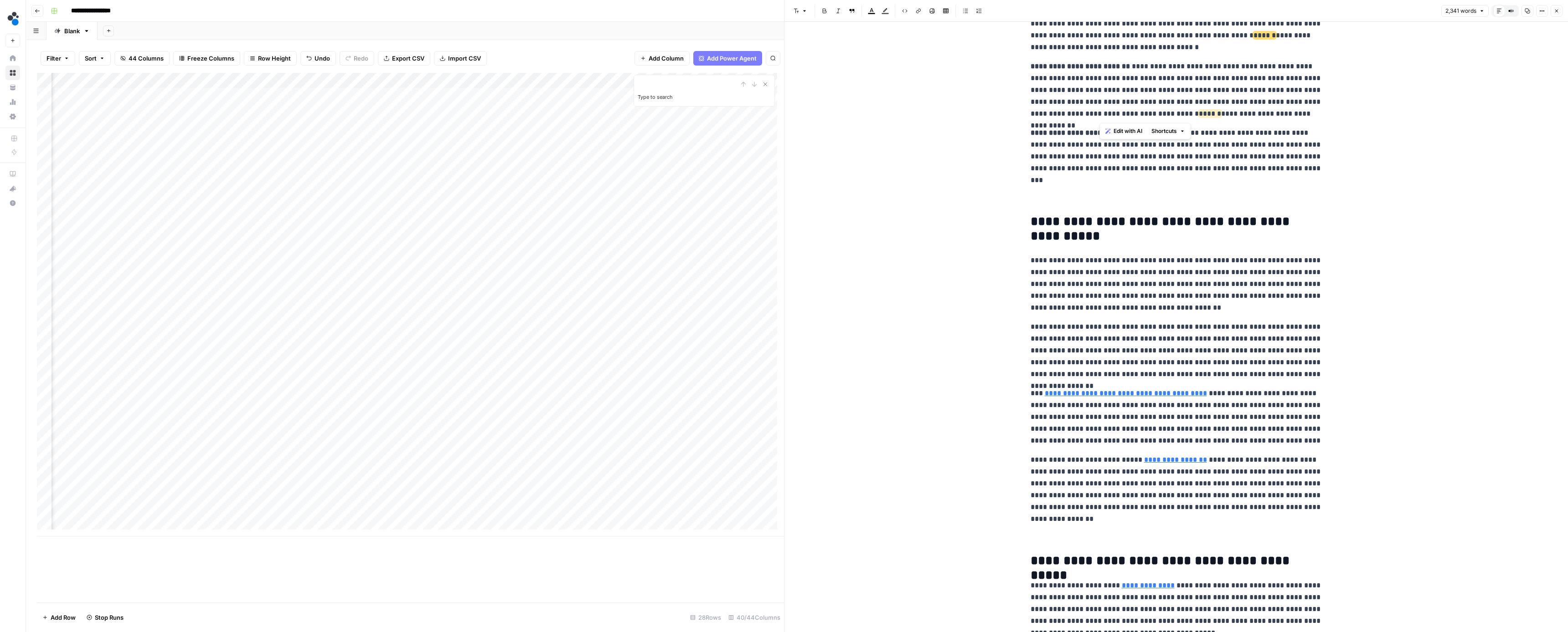
drag, startPoint x: 1252, startPoint y: 113, endPoint x: 1100, endPoint y: 114, distance: 152.0
click at [1100, 114] on p "**********" at bounding box center [1176, 90] width 292 height 59
drag, startPoint x: 1242, startPoint y: 46, endPoint x: 1241, endPoint y: 37, distance: 9.1
click at [1241, 37] on p "**********" at bounding box center [1176, 18] width 292 height 71
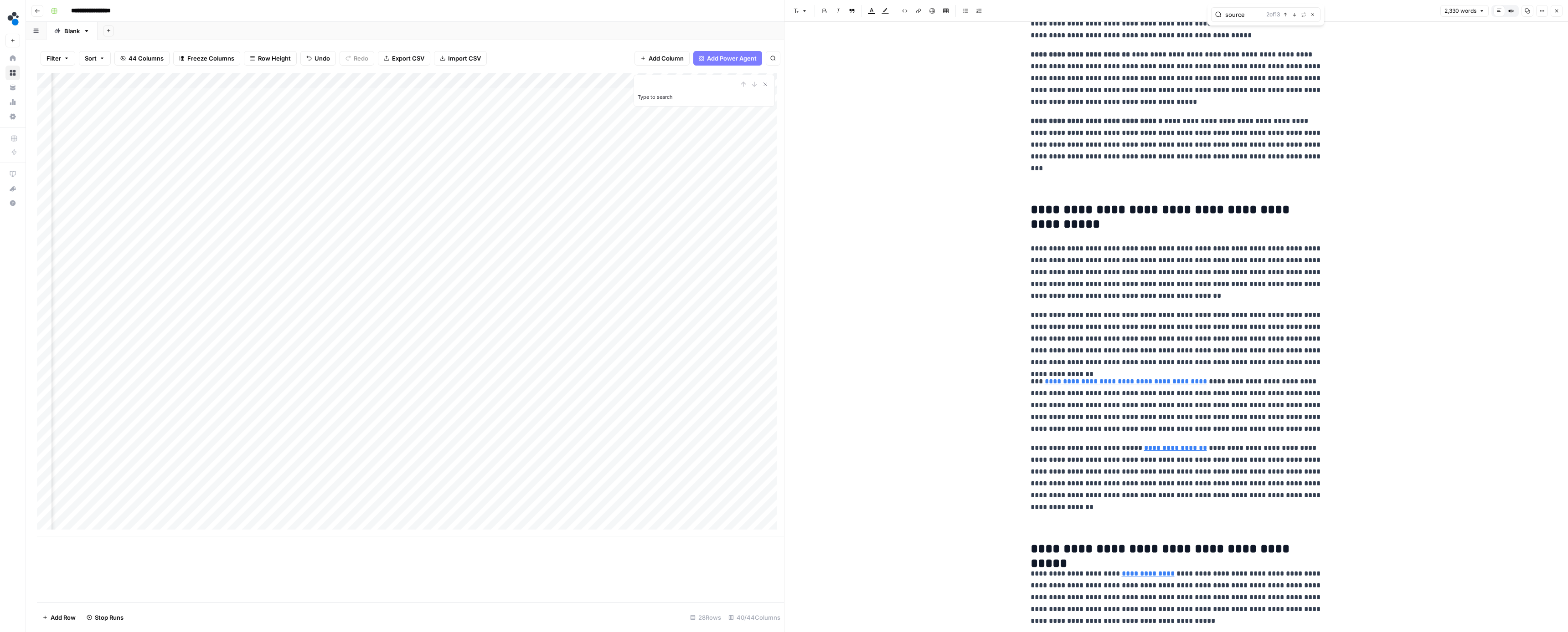
click at [1280, 16] on div "2 of 13 Previous match Next Match Replace Close" at bounding box center [1291, 14] width 50 height 8
click at [1285, 16] on icon "button" at bounding box center [1285, 14] width 4 height 4
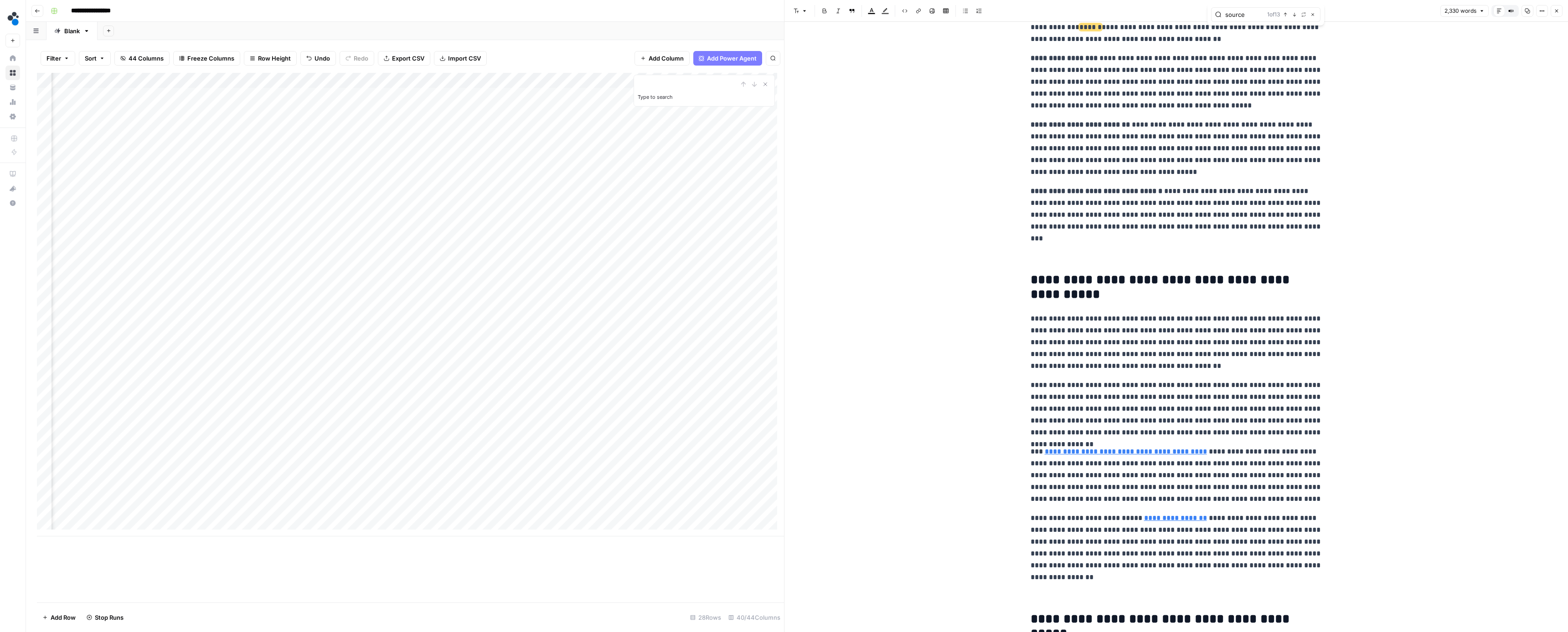
scroll to position [179, 0]
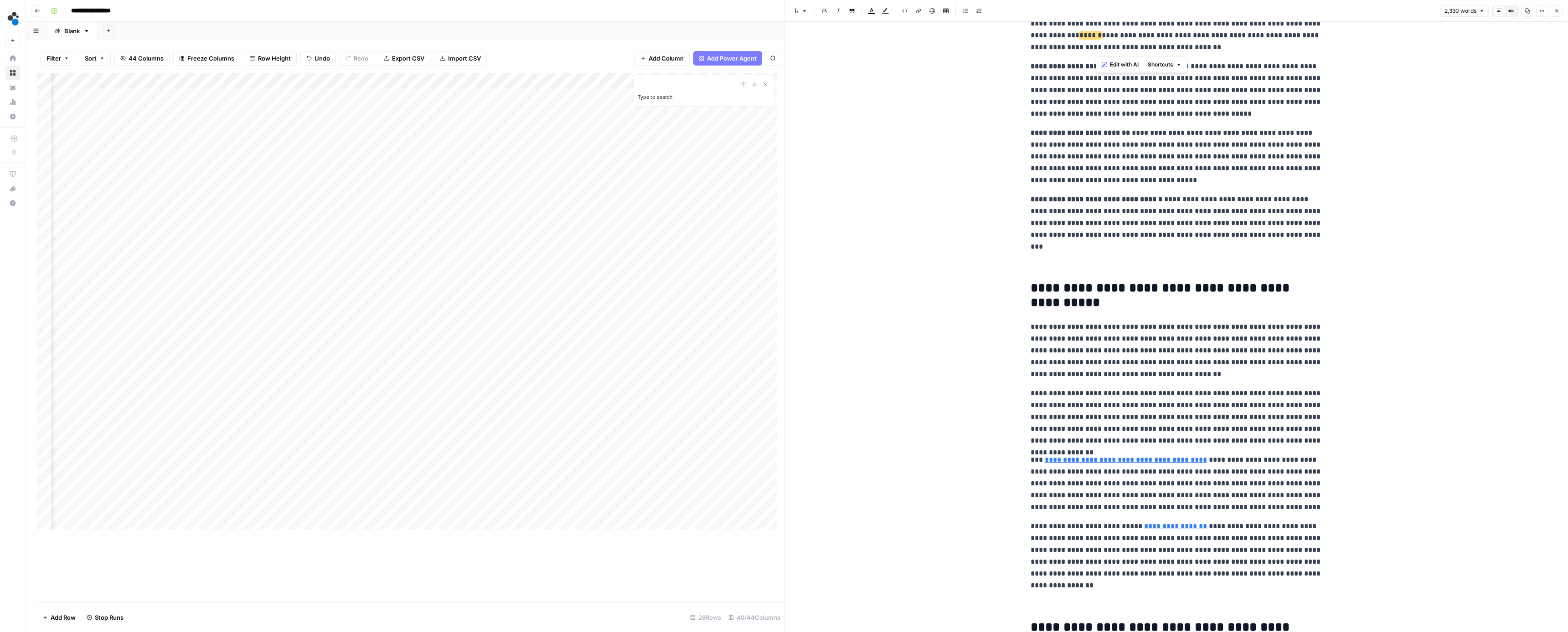
drag, startPoint x: 1241, startPoint y: 49, endPoint x: 1096, endPoint y: 37, distance: 145.5
click at [1096, 37] on p "**********" at bounding box center [1176, 23] width 292 height 59
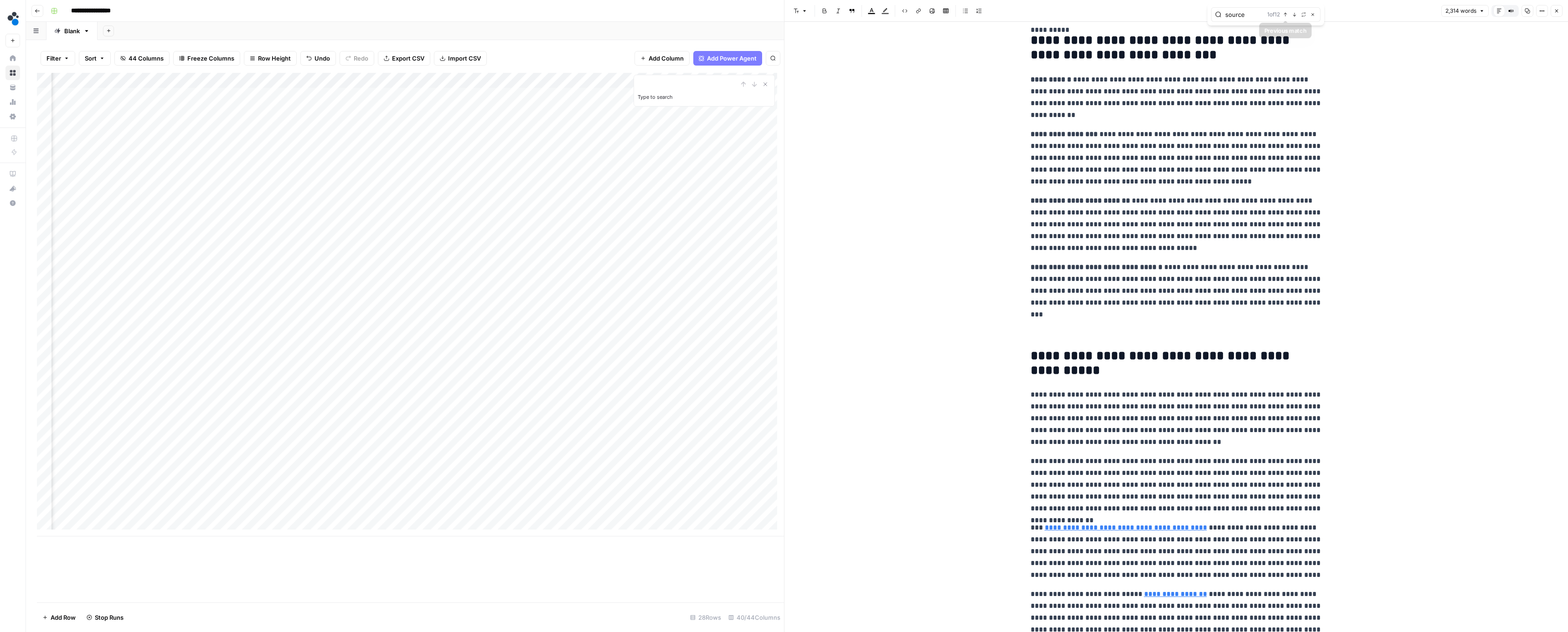
click at [1286, 17] on button "Previous match" at bounding box center [1286, 15] width 7 height 7
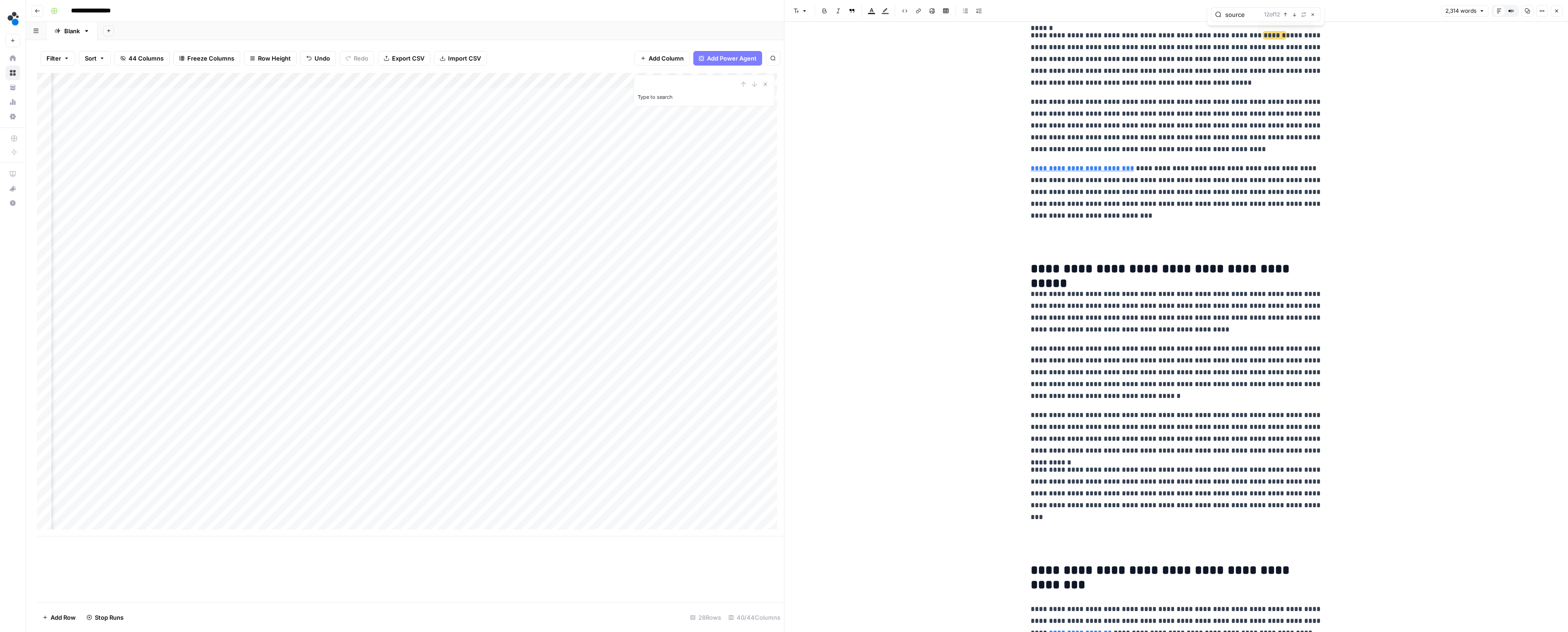
click at [1294, 16] on icon "button" at bounding box center [1294, 14] width 4 height 4
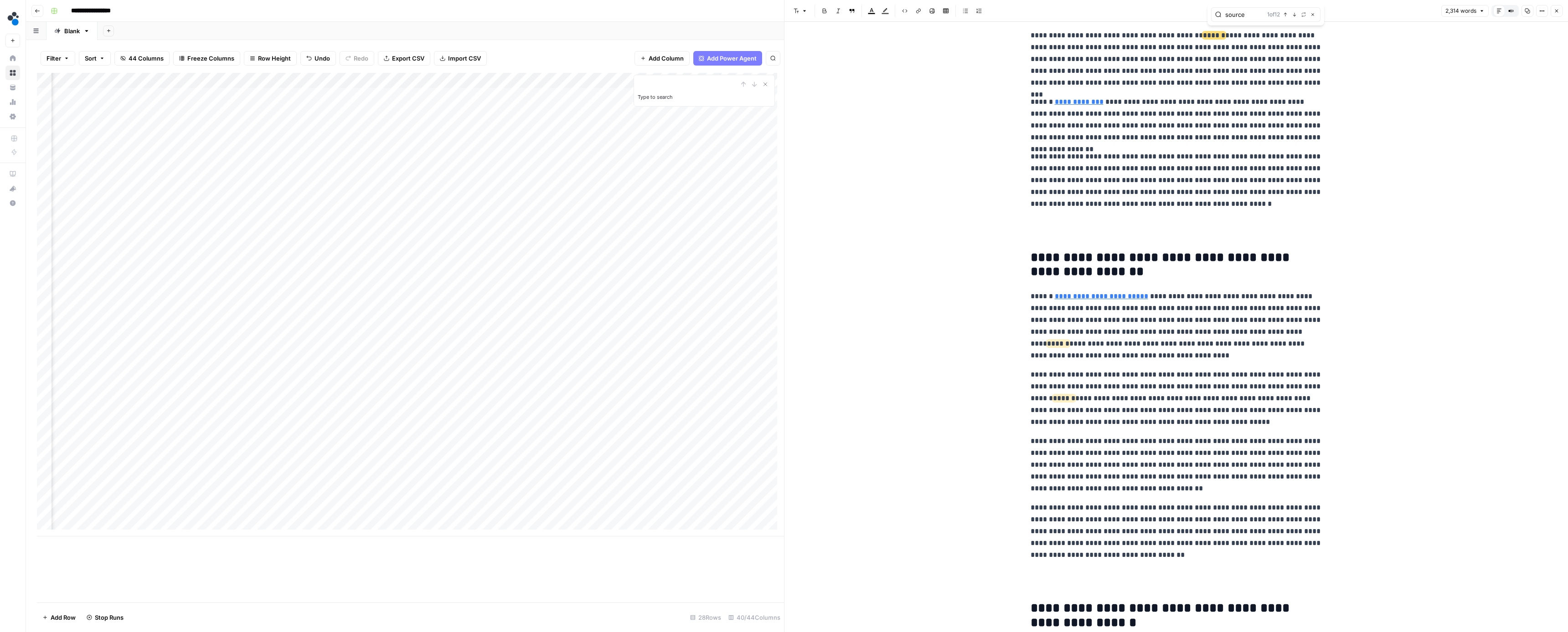
click at [1294, 16] on icon "button" at bounding box center [1294, 14] width 4 height 4
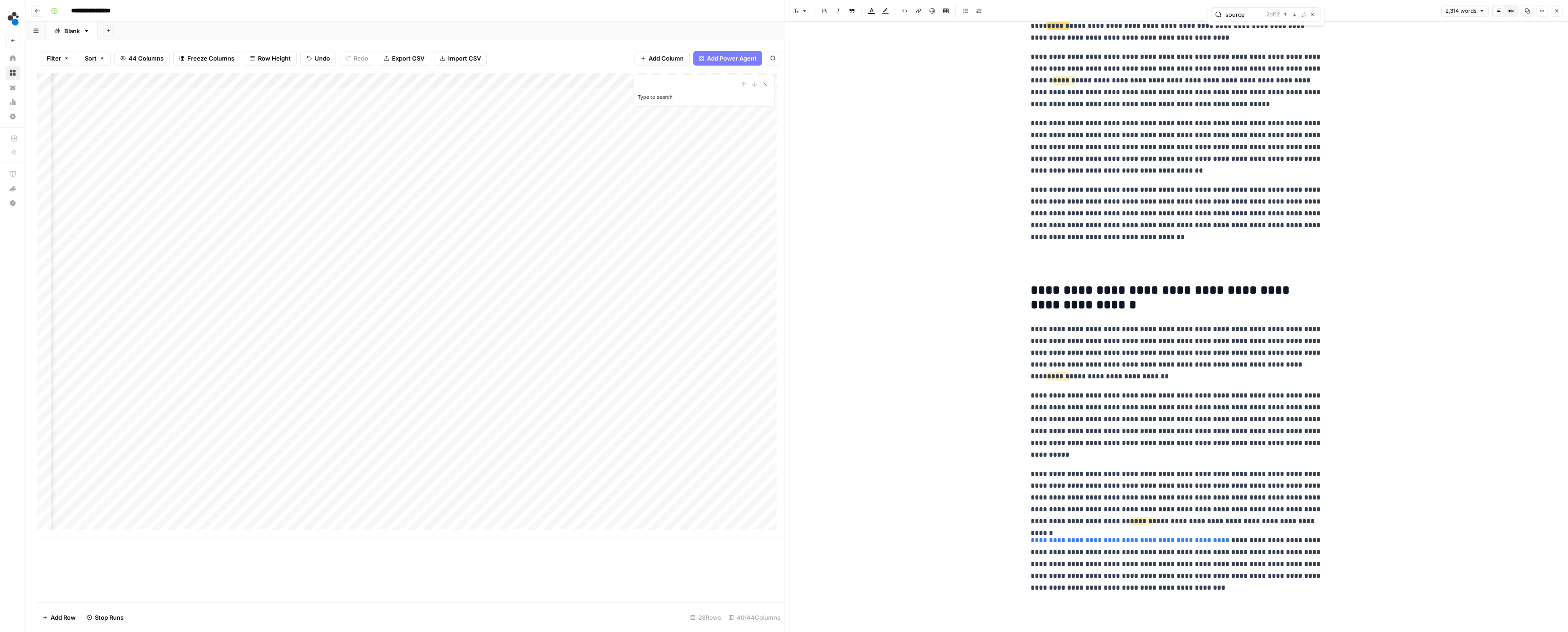
scroll to position [1096, 0]
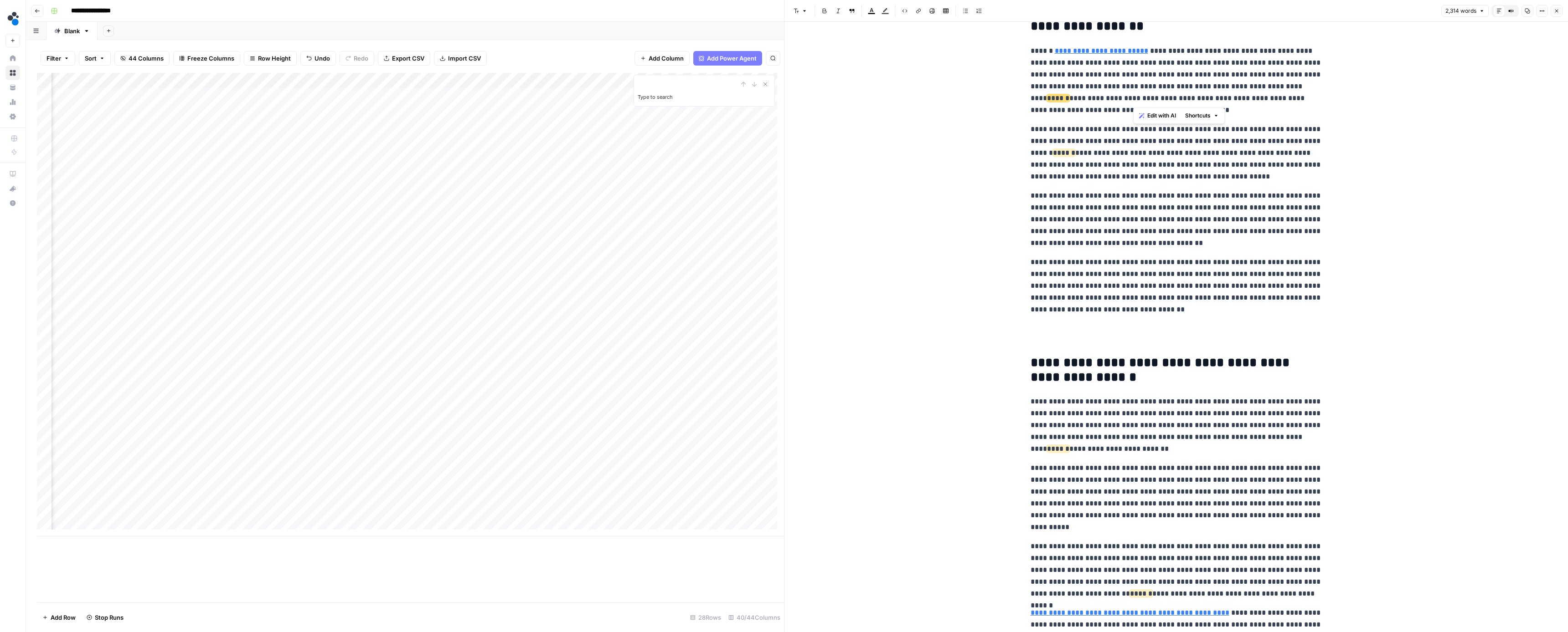
drag, startPoint x: 1132, startPoint y: 100, endPoint x: 1015, endPoint y: 95, distance: 117.1
drag, startPoint x: 1171, startPoint y: 154, endPoint x: 1030, endPoint y: 148, distance: 141.1
click at [1031, 148] on p "**********" at bounding box center [1176, 153] width 292 height 59
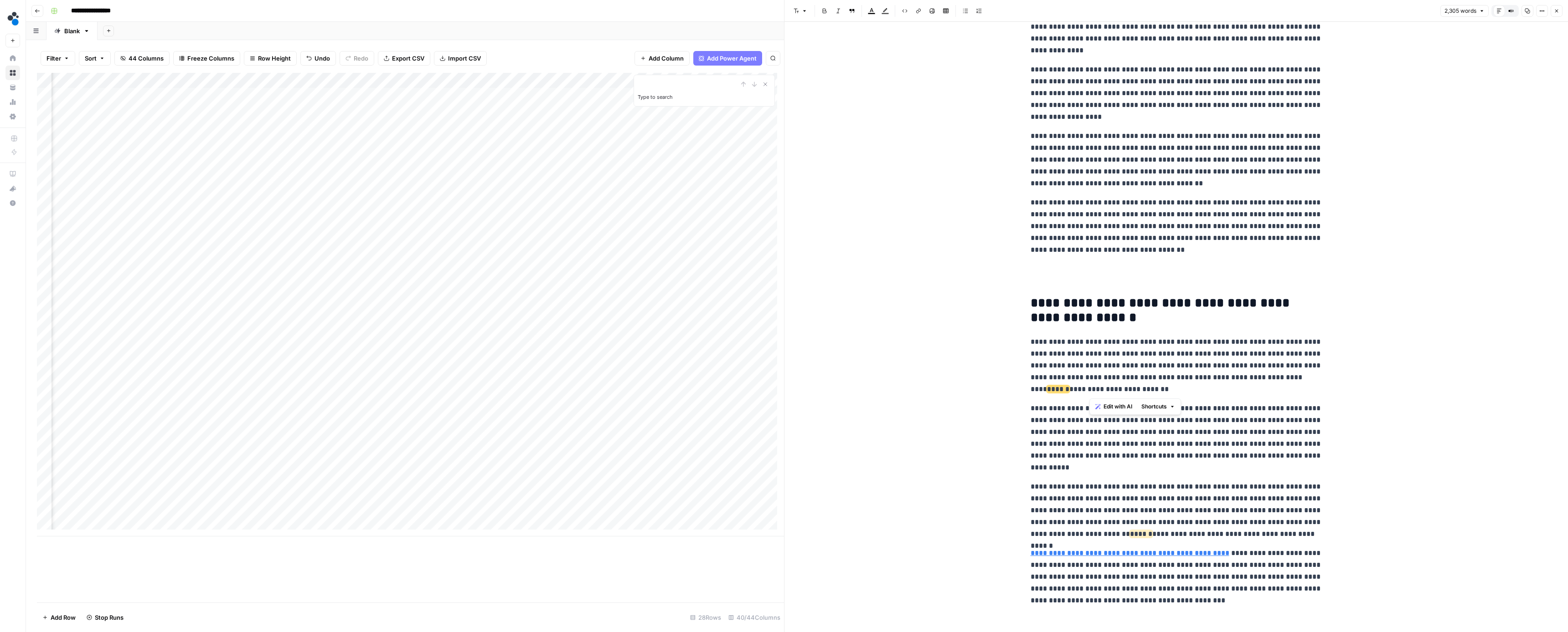
click at [1246, 380] on p "**********" at bounding box center [1176, 366] width 292 height 59
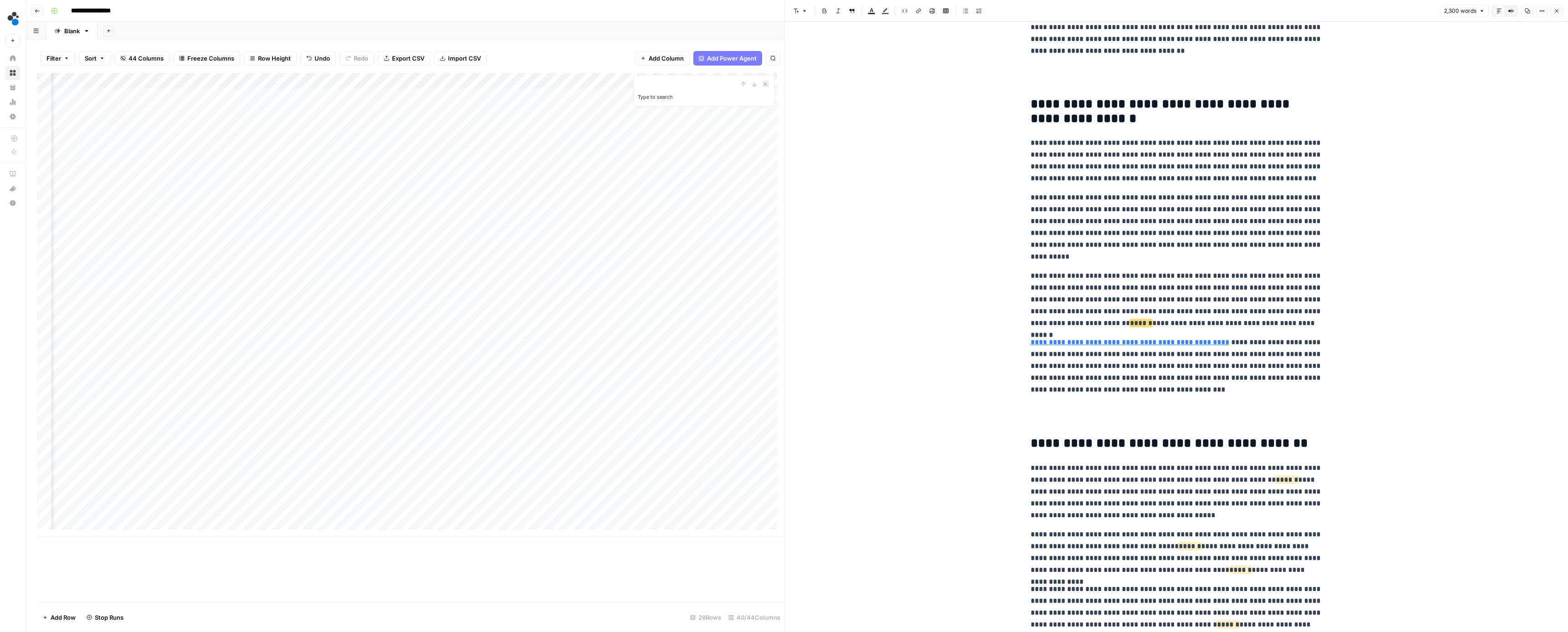
scroll to position [1405, 0]
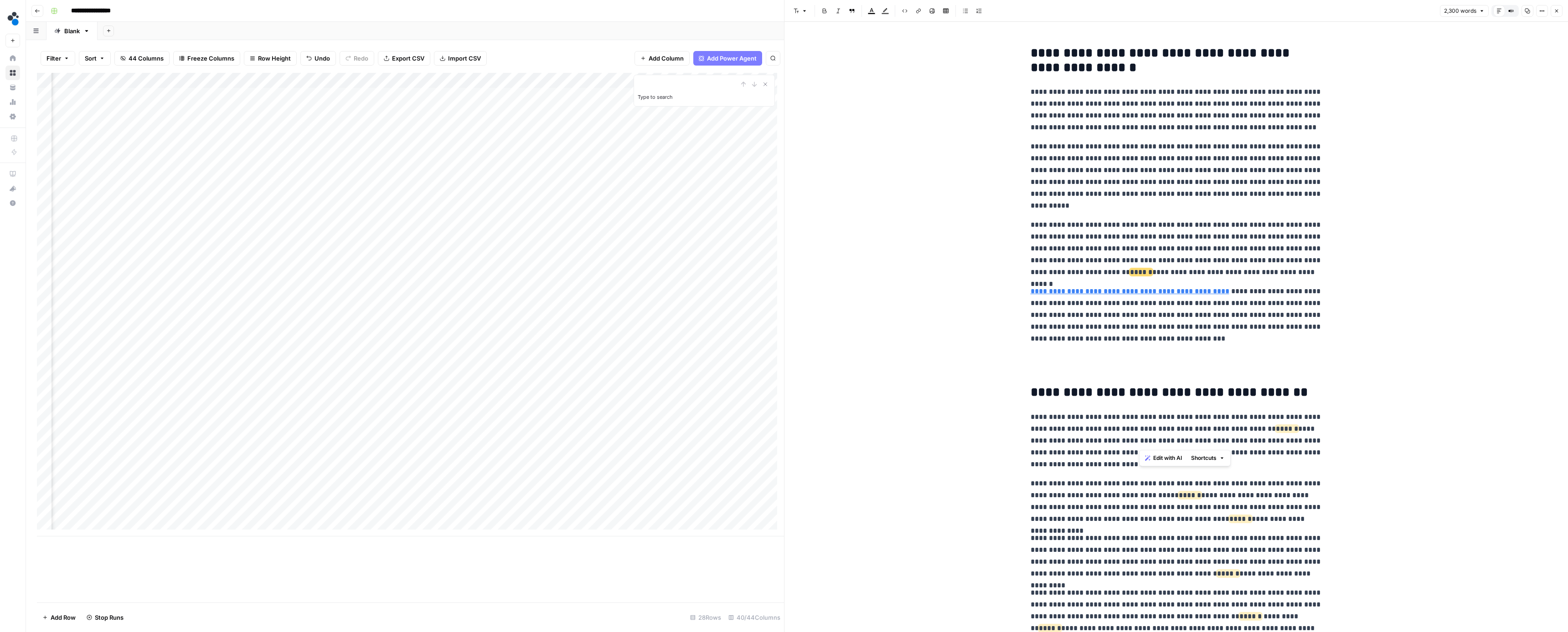
drag, startPoint x: 1138, startPoint y: 440, endPoint x: 1262, endPoint y: 429, distance: 124.5
click at [1262, 429] on p "**********" at bounding box center [1176, 440] width 292 height 59
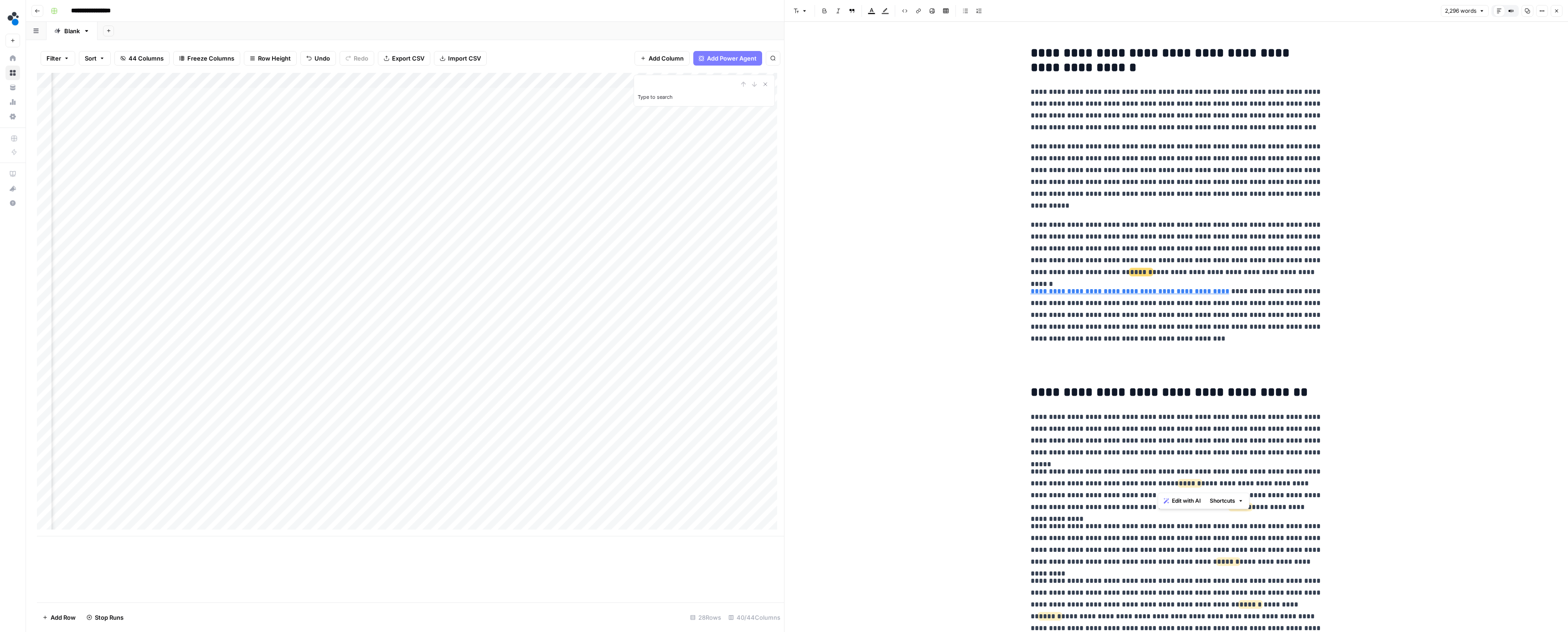
drag, startPoint x: 1245, startPoint y: 484, endPoint x: 1157, endPoint y: 485, distance: 88.0
click at [1157, 485] on p "**********" at bounding box center [1176, 490] width 292 height 47
drag, startPoint x: 1290, startPoint y: 559, endPoint x: 1170, endPoint y: 563, distance: 120.1
click at [1170, 563] on p "**********" at bounding box center [1176, 543] width 292 height 47
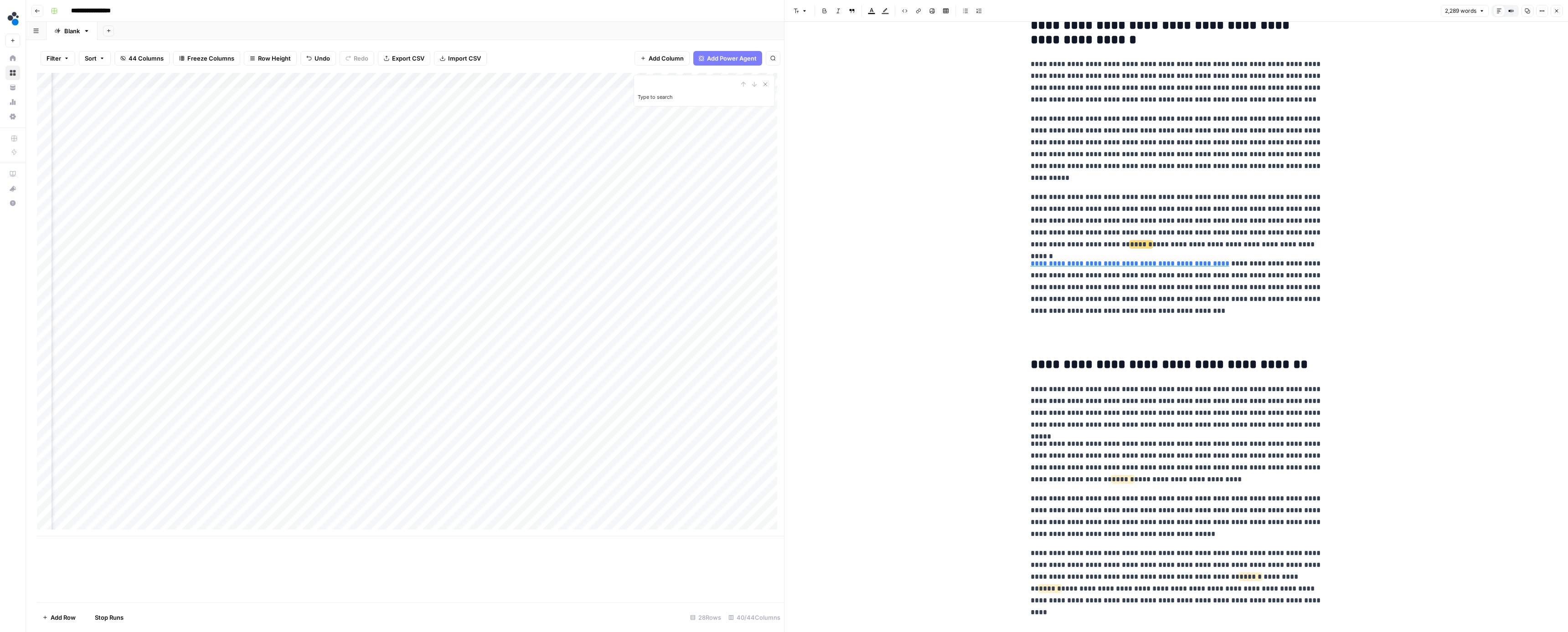
scroll to position [1462, 0]
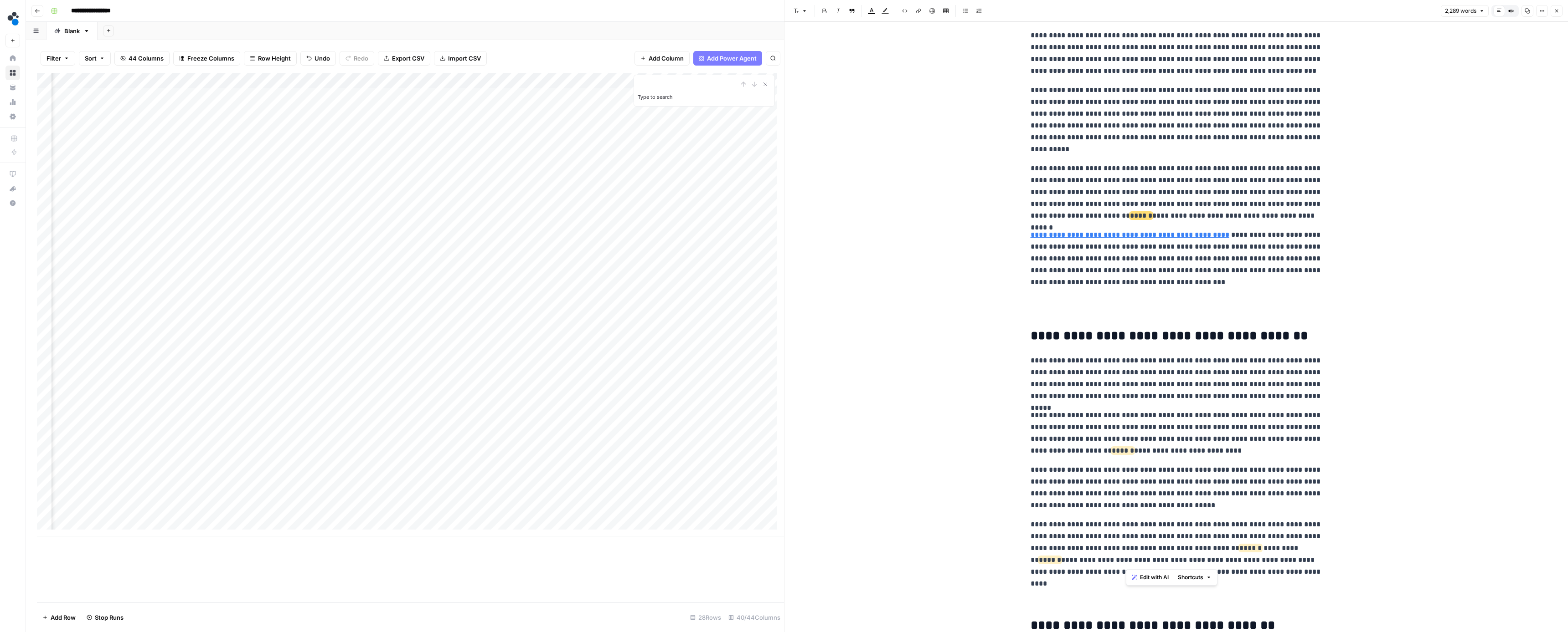
drag, startPoint x: 1125, startPoint y: 561, endPoint x: 1268, endPoint y: 548, distance: 143.6
click at [1268, 548] on p "**********" at bounding box center [1176, 548] width 292 height 59
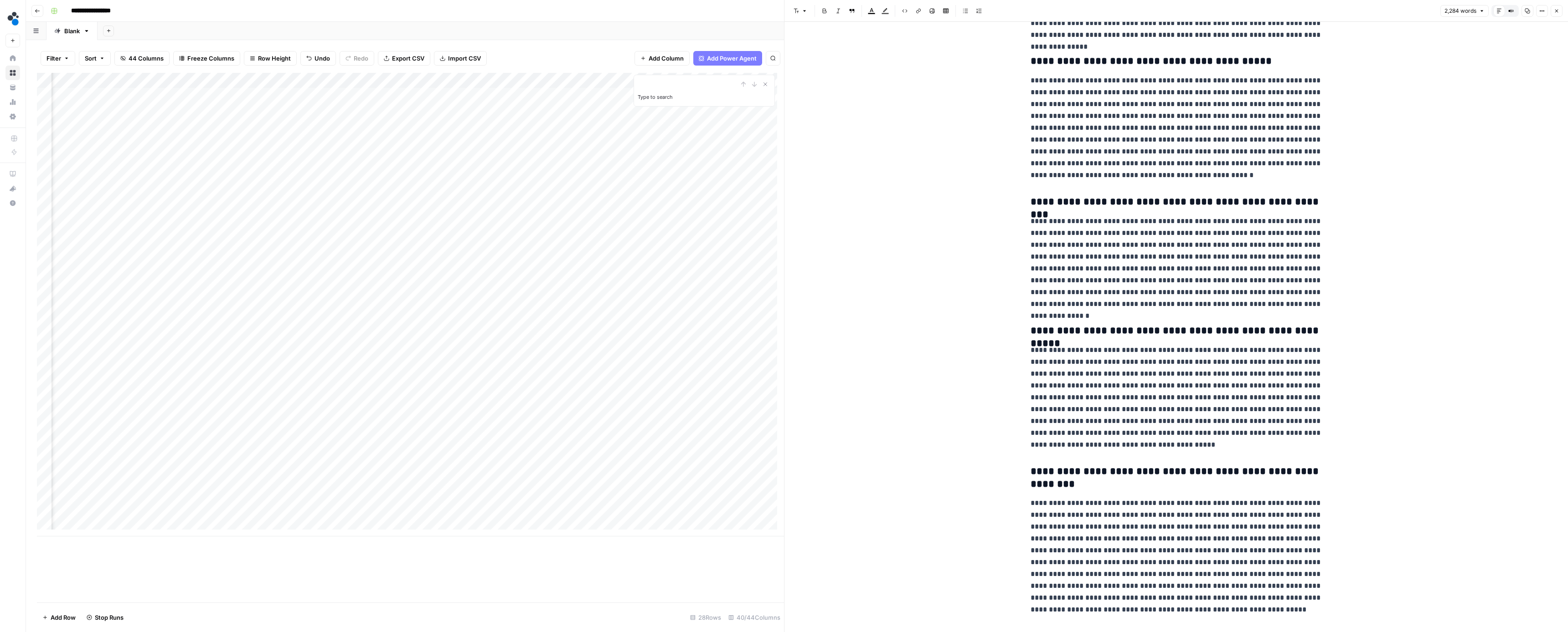
scroll to position [3297, 0]
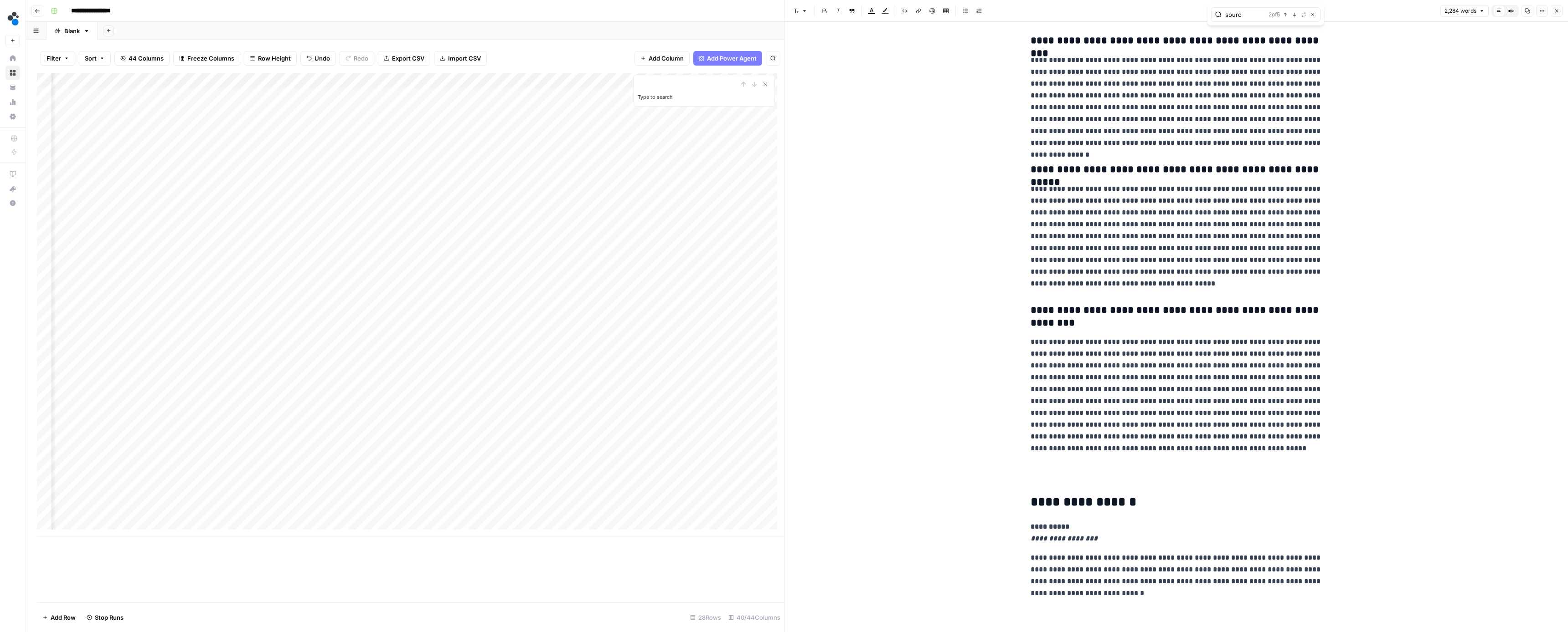
type input "source"
click at [1286, 16] on icon "button" at bounding box center [1285, 14] width 4 height 4
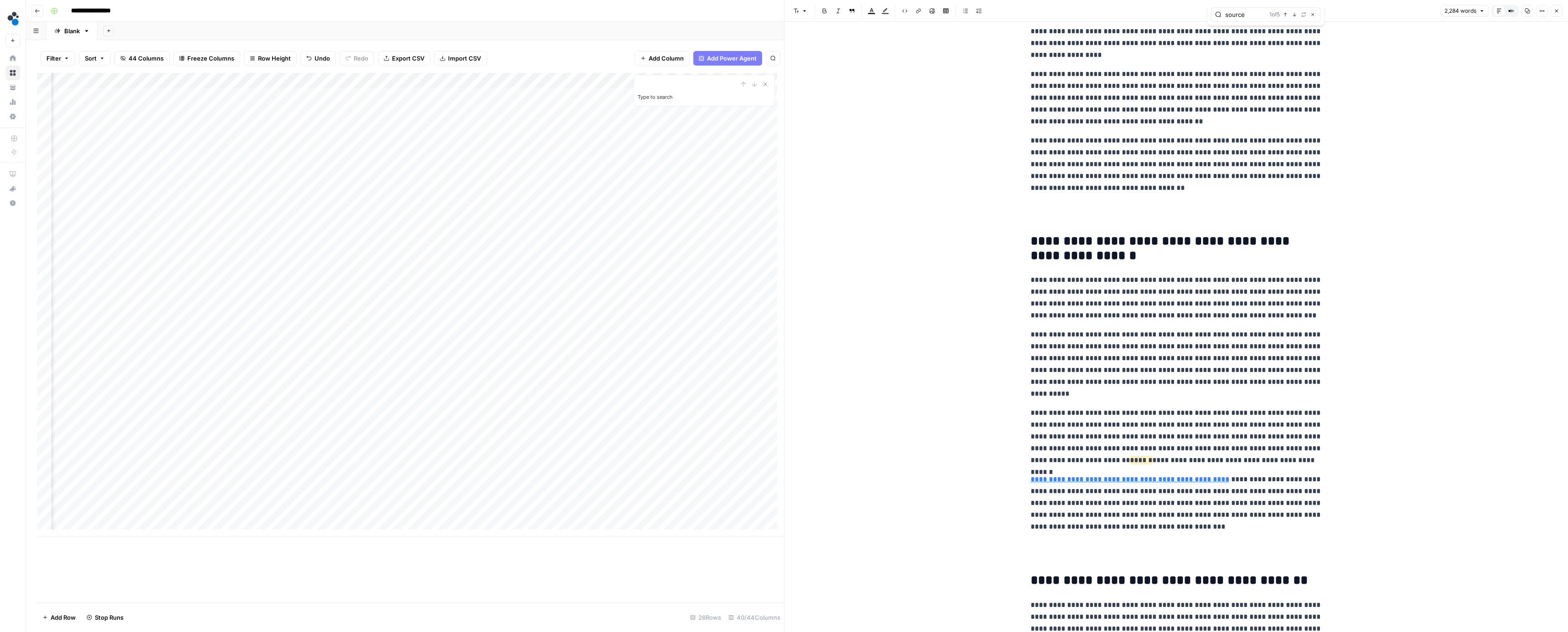
scroll to position [850, 0]
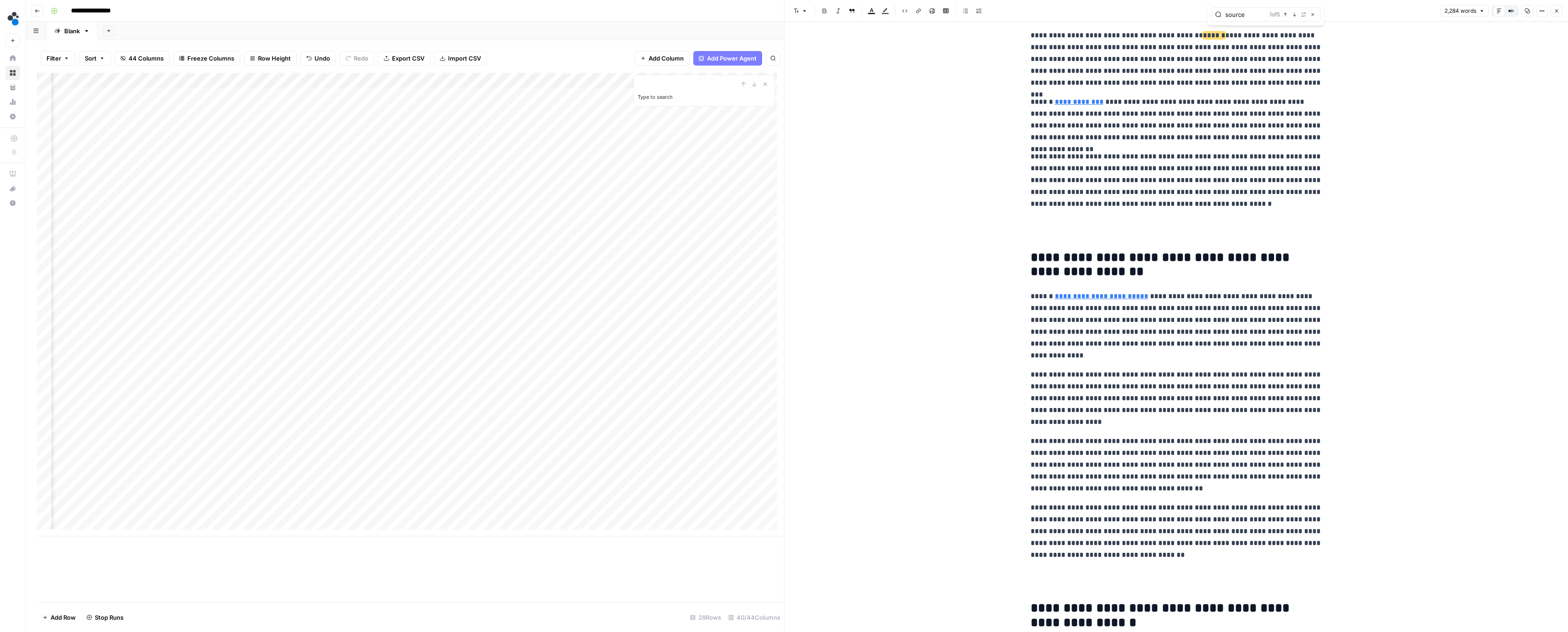
click at [1292, 15] on button "Next Match" at bounding box center [1295, 15] width 7 height 7
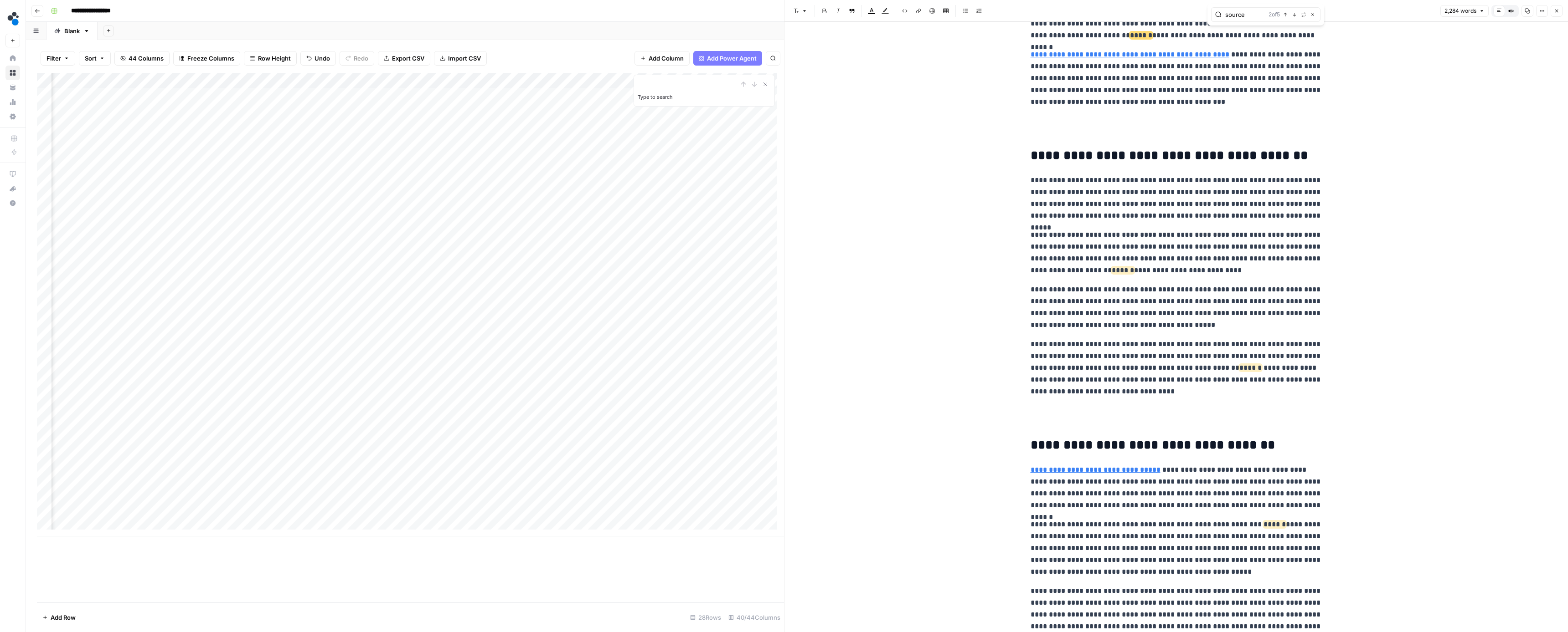
click at [1292, 15] on button "Next Match" at bounding box center [1295, 15] width 7 height 7
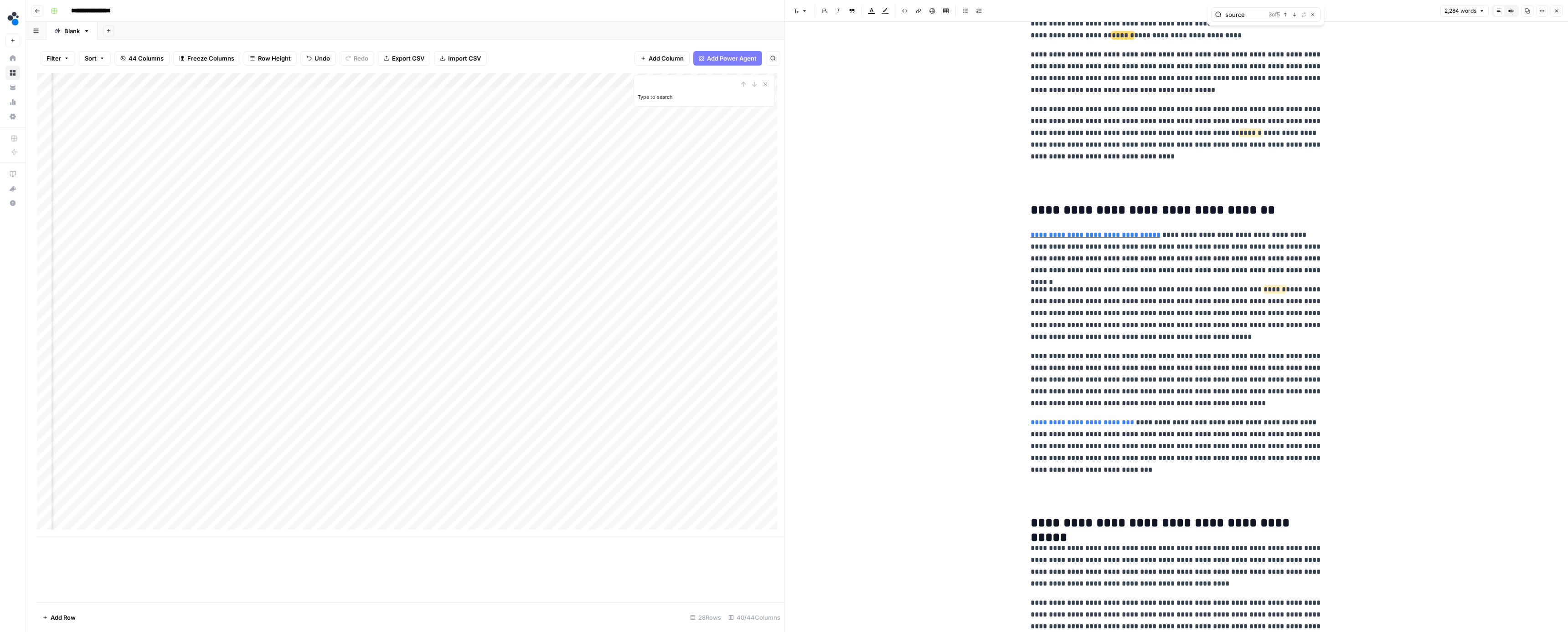
click at [1292, 15] on button "Next Match" at bounding box center [1295, 15] width 7 height 7
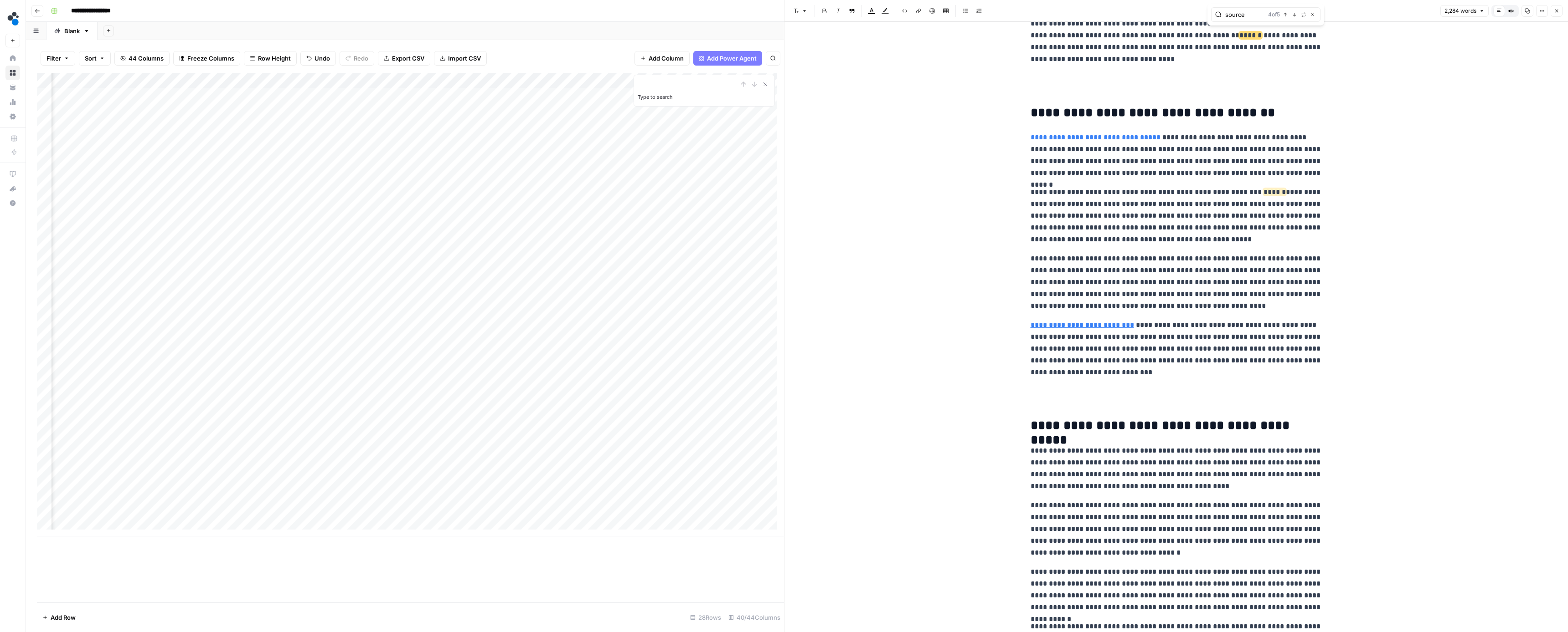
click at [1292, 15] on button "Next Match" at bounding box center [1295, 15] width 7 height 7
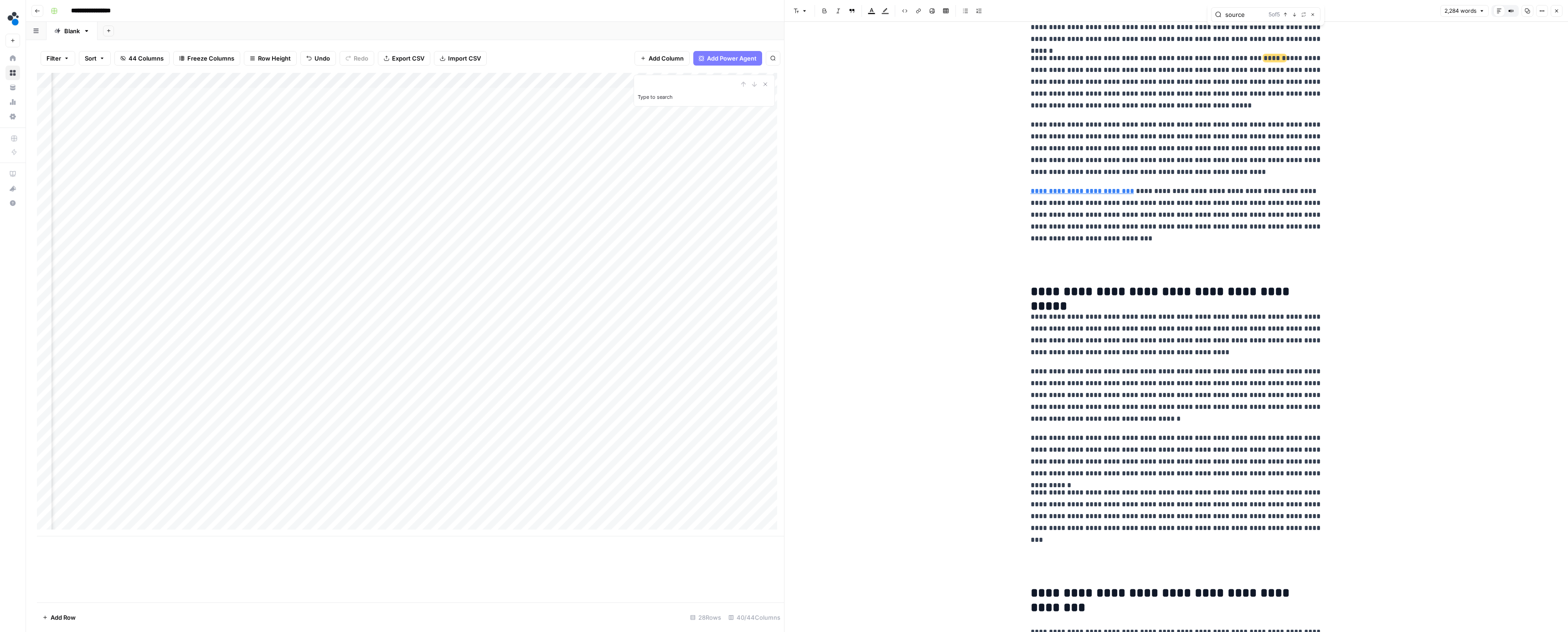
scroll to position [2131, 0]
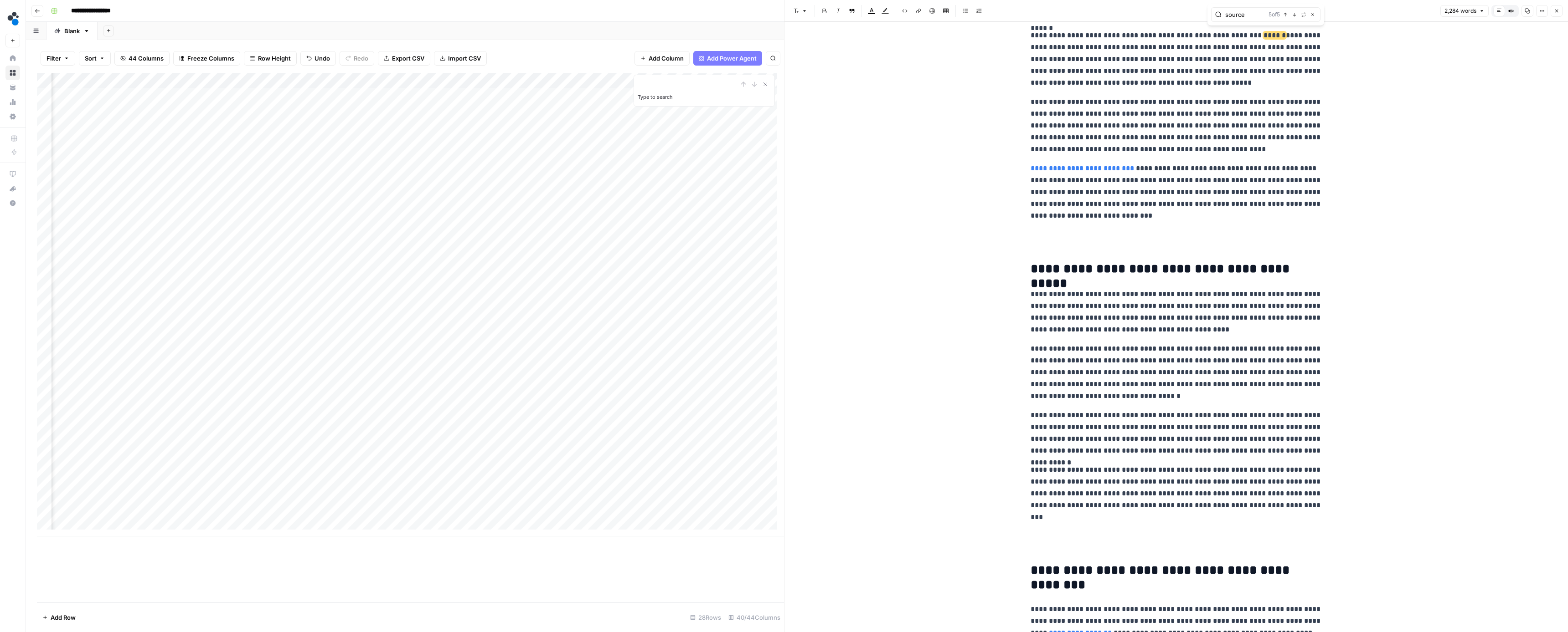
click at [1555, 14] on button "Close" at bounding box center [1556, 10] width 12 height 12
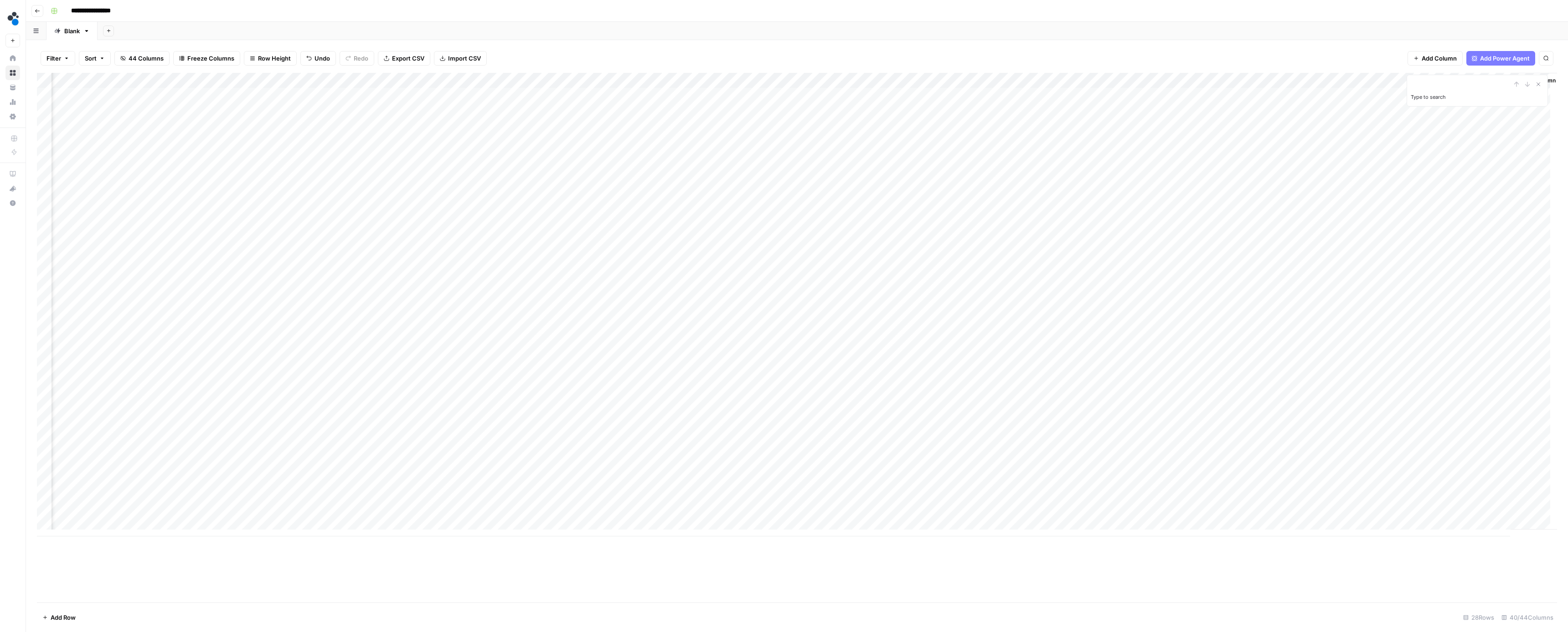
scroll to position [2, 2045]
click at [1464, 322] on div "Add Column" at bounding box center [797, 305] width 1520 height 464
click at [1475, 373] on button "Ready for review" at bounding box center [1469, 377] width 55 height 11
click at [1331, 339] on div "Add Column" at bounding box center [797, 305] width 1520 height 464
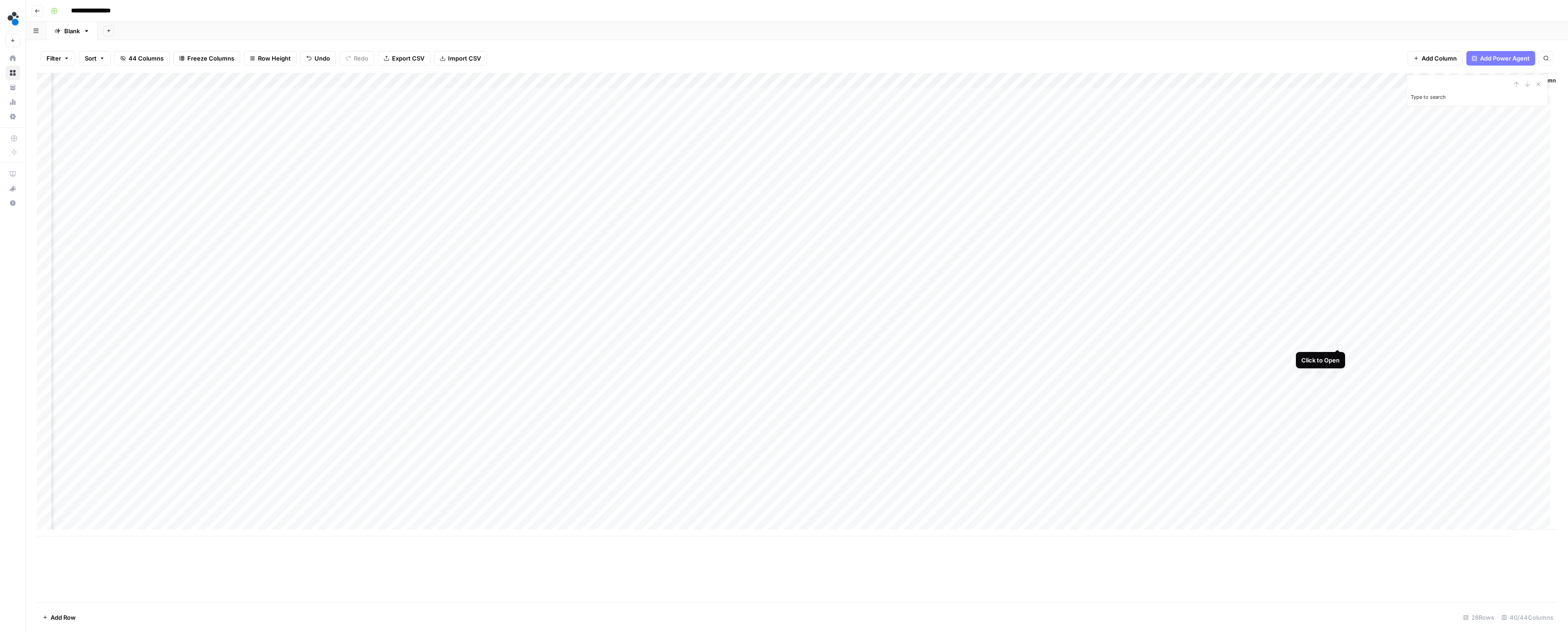
click at [1335, 339] on div "Add Column" at bounding box center [797, 305] width 1520 height 464
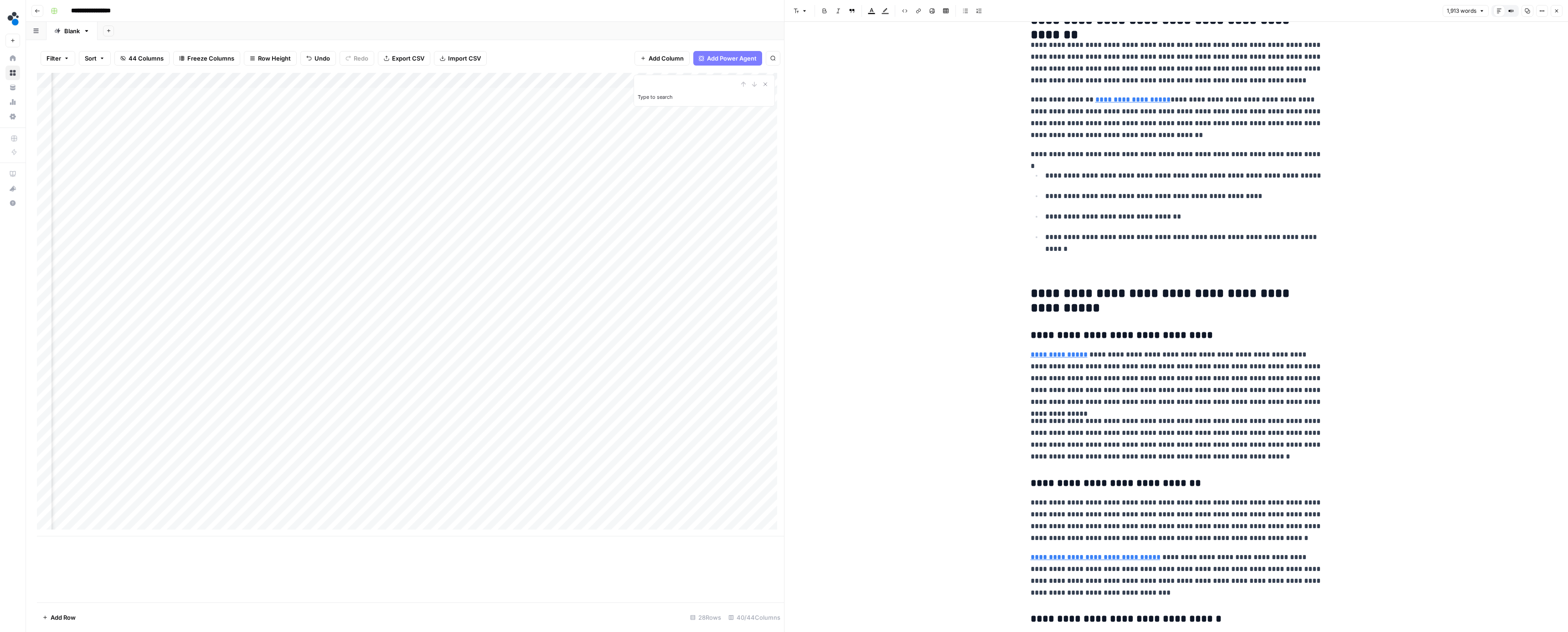
scroll to position [569, 0]
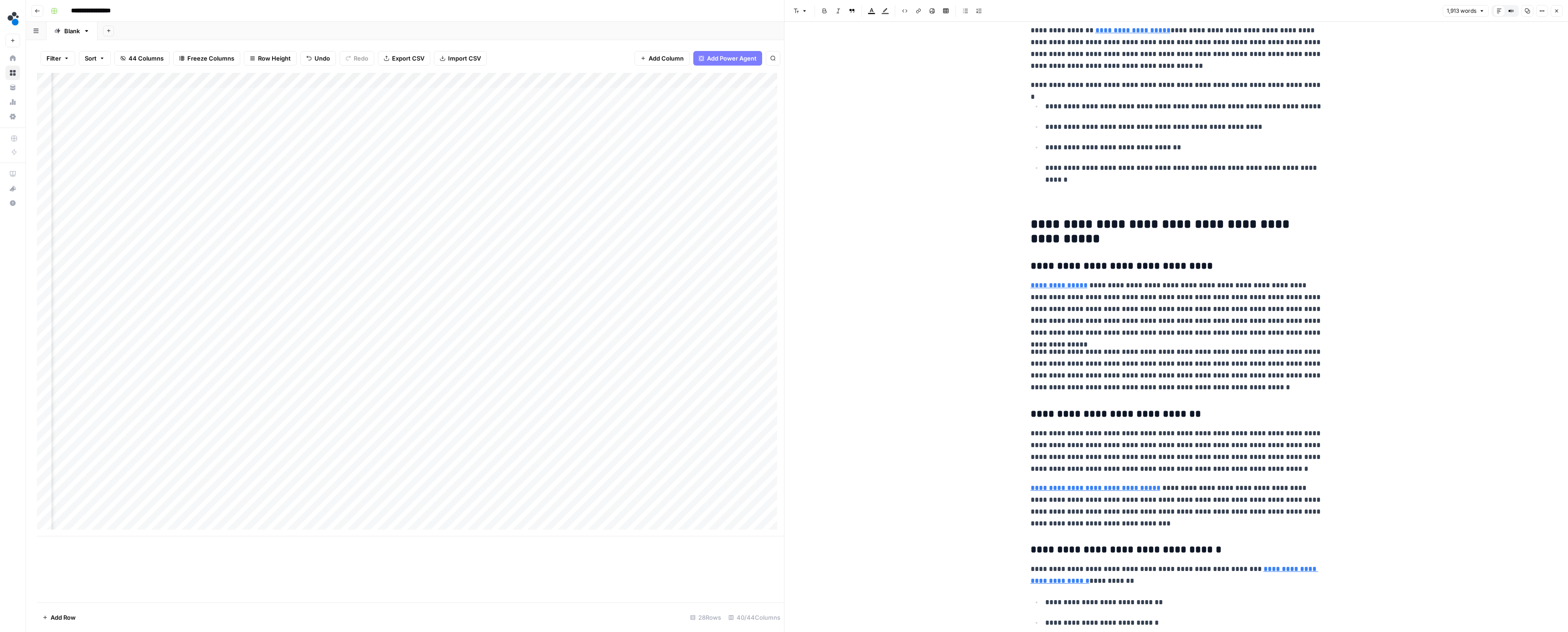
click at [1172, 193] on p at bounding box center [1176, 196] width 292 height 24
type input "source"
click at [1292, 13] on icon "button" at bounding box center [1294, 14] width 4 height 4
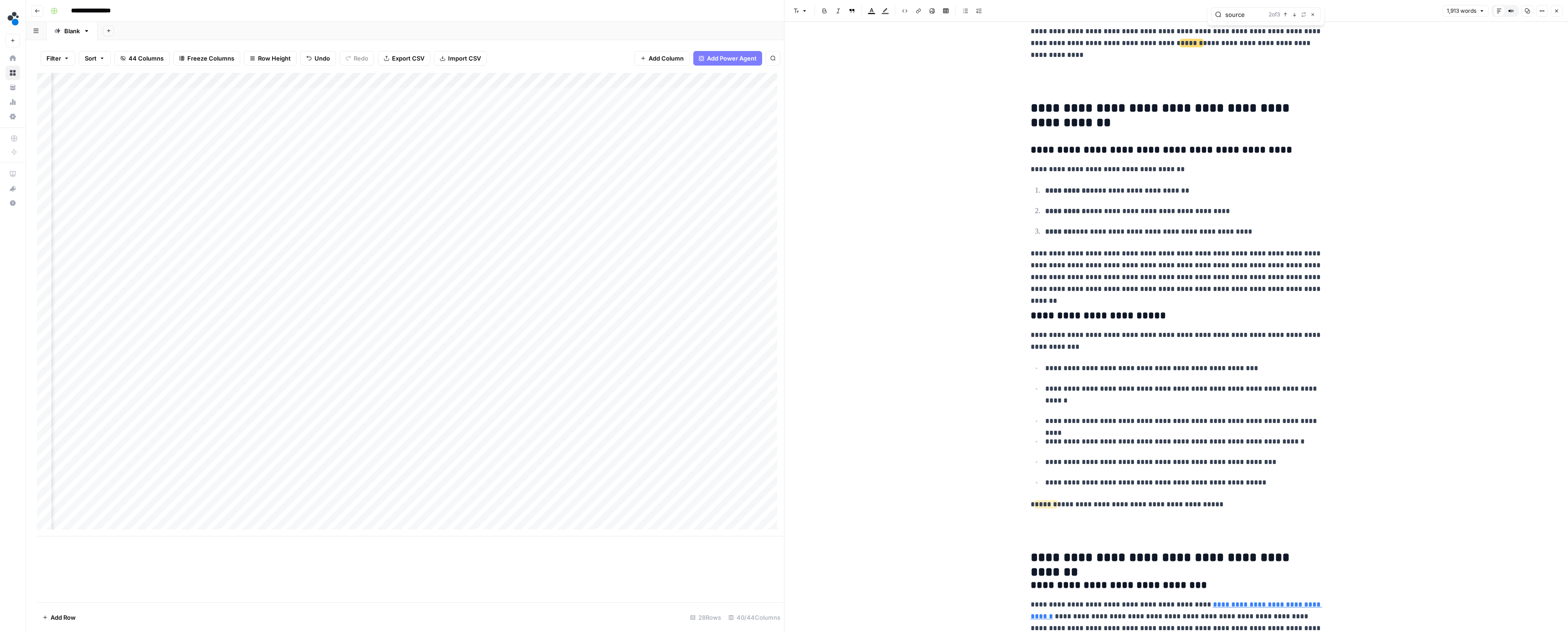
click at [1283, 14] on span "button" at bounding box center [1285, 14] width 4 height 4
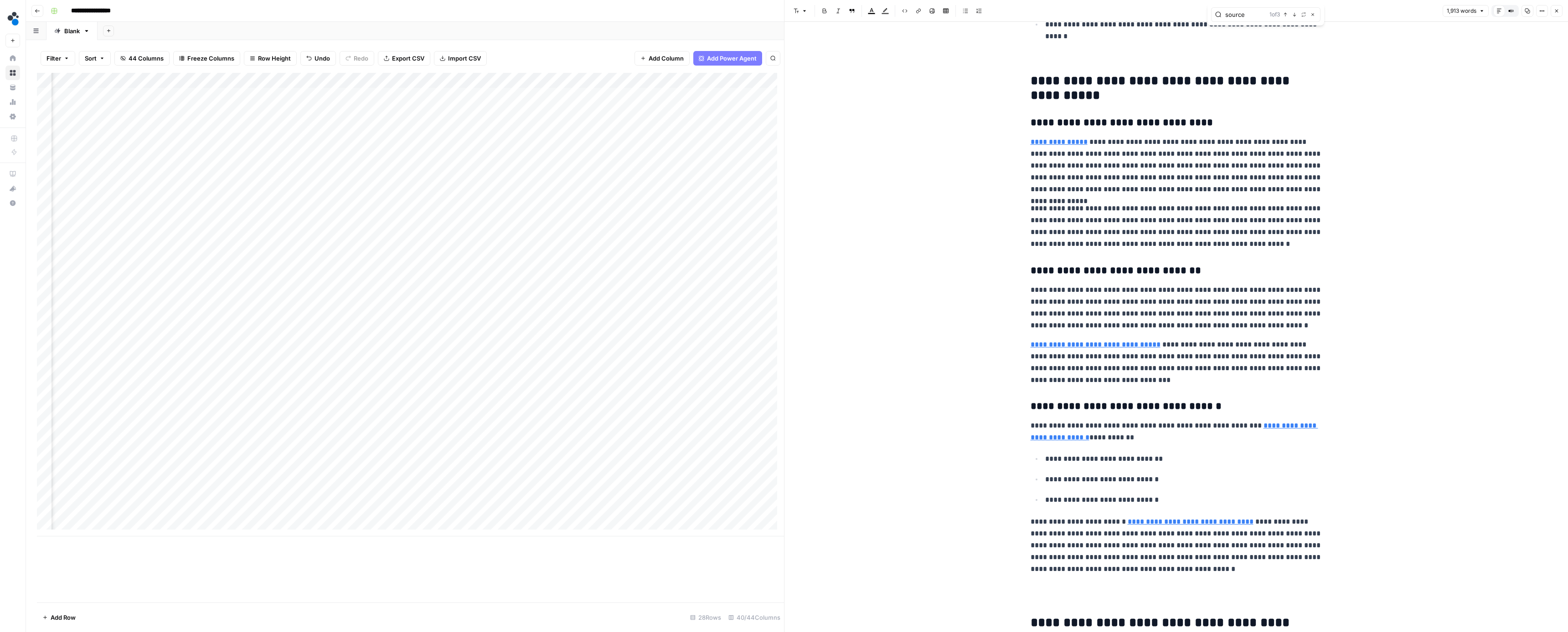
scroll to position [542, 0]
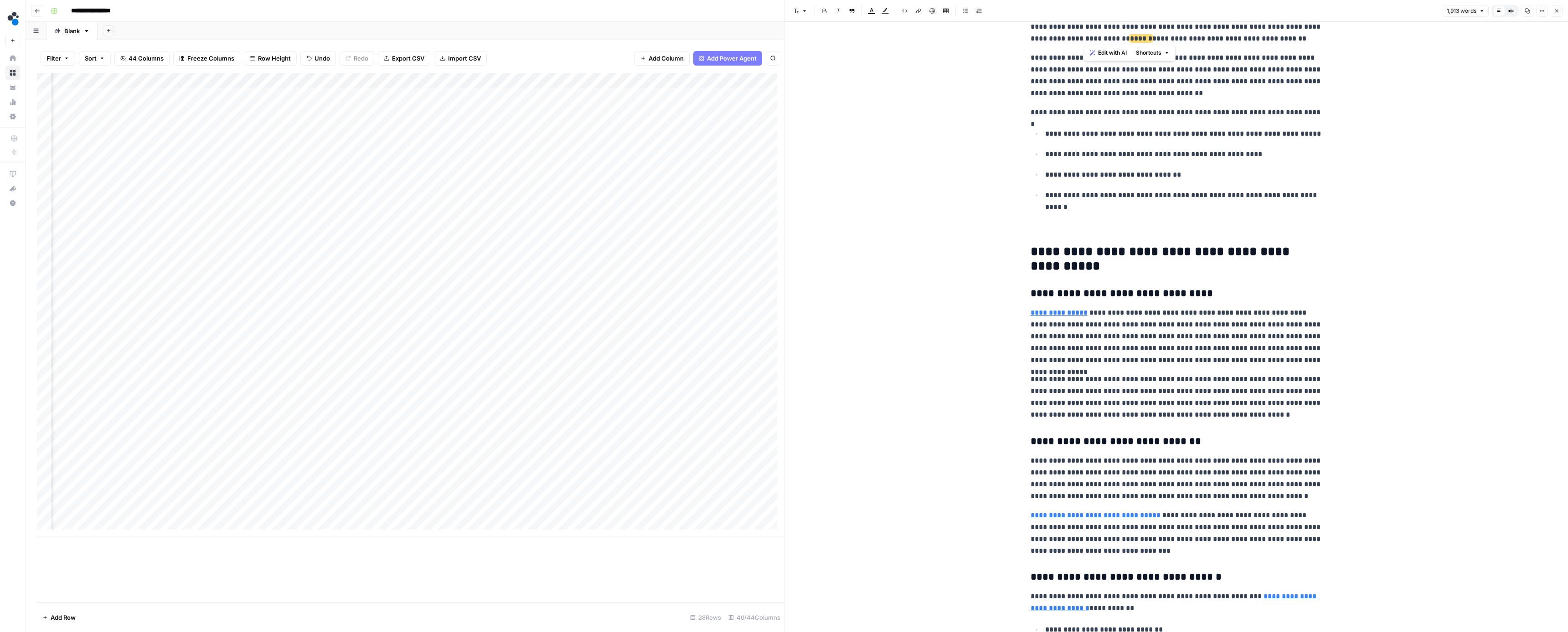
drag, startPoint x: 1257, startPoint y: 35, endPoint x: 1082, endPoint y: 34, distance: 175.0
click at [1082, 34] on p "**********" at bounding box center [1176, 21] width 292 height 47
click at [1286, 16] on icon "button" at bounding box center [1285, 15] width 3 height 4
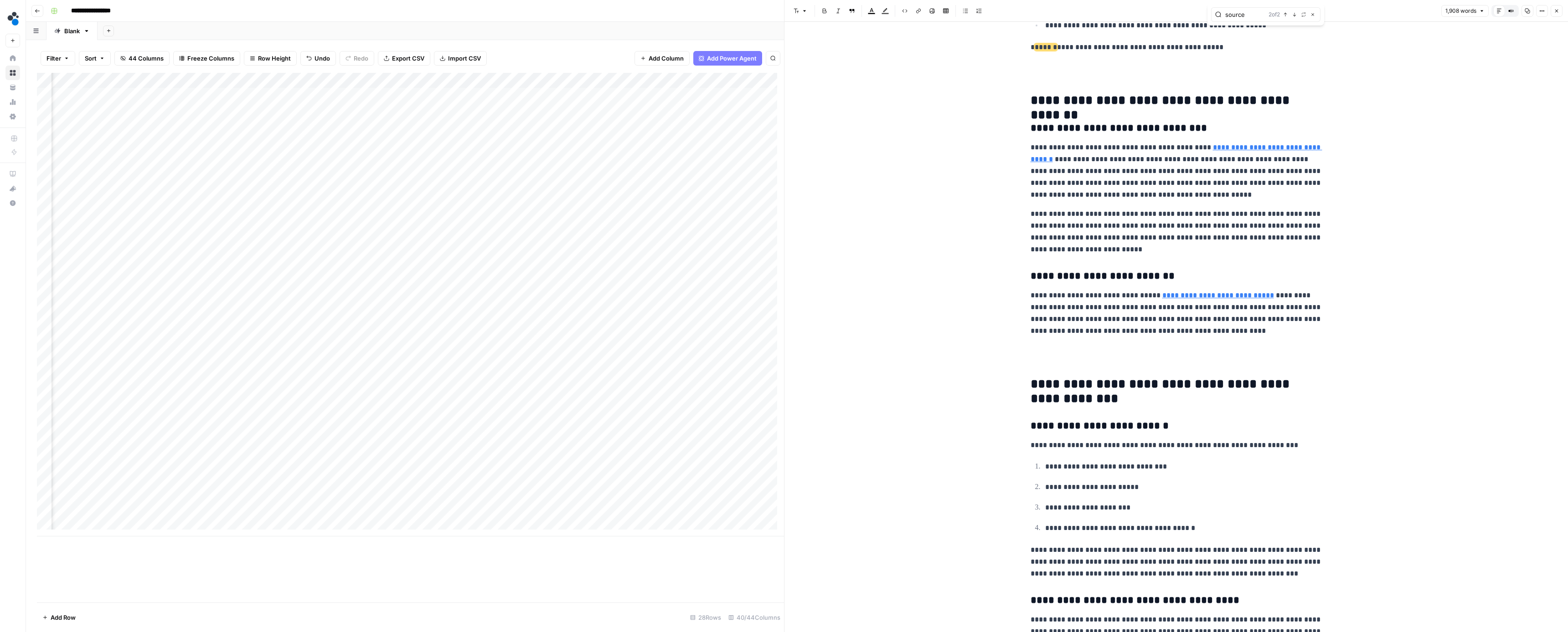
click at [1286, 16] on icon "button" at bounding box center [1285, 15] width 3 height 4
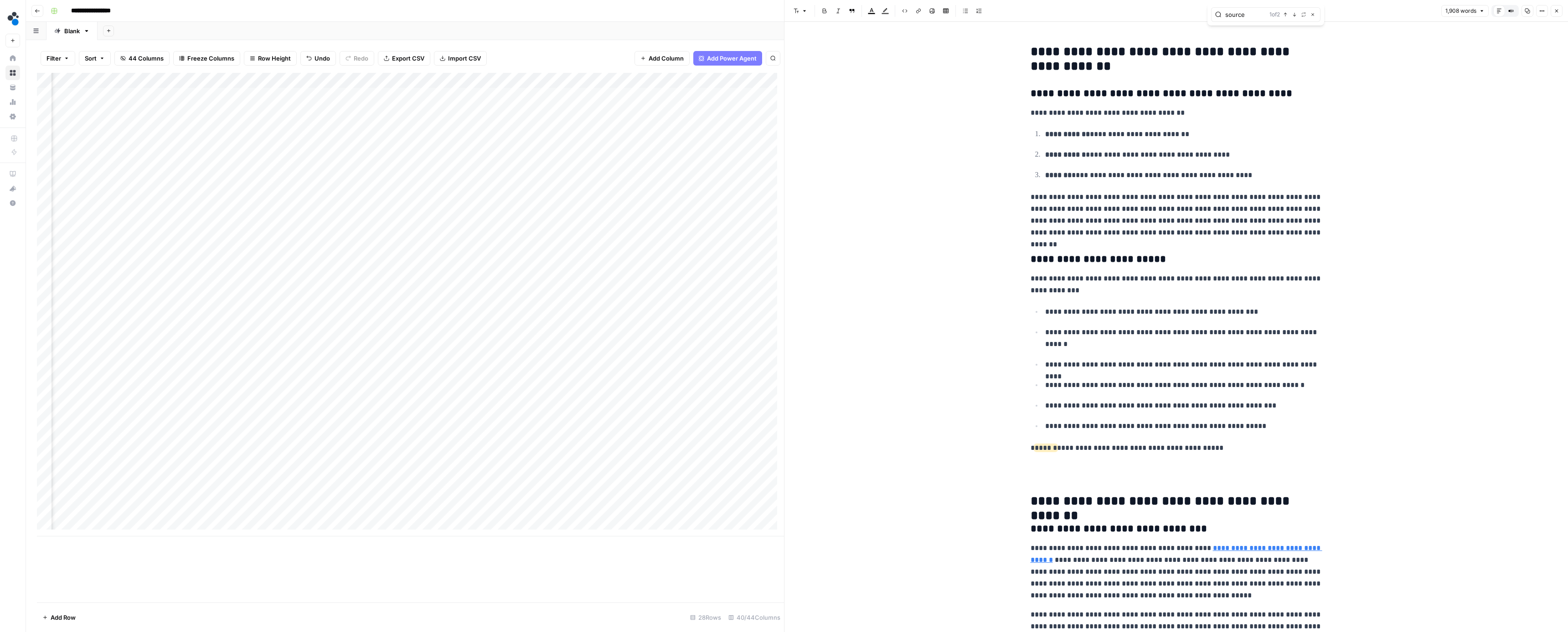
scroll to position [1734, 0]
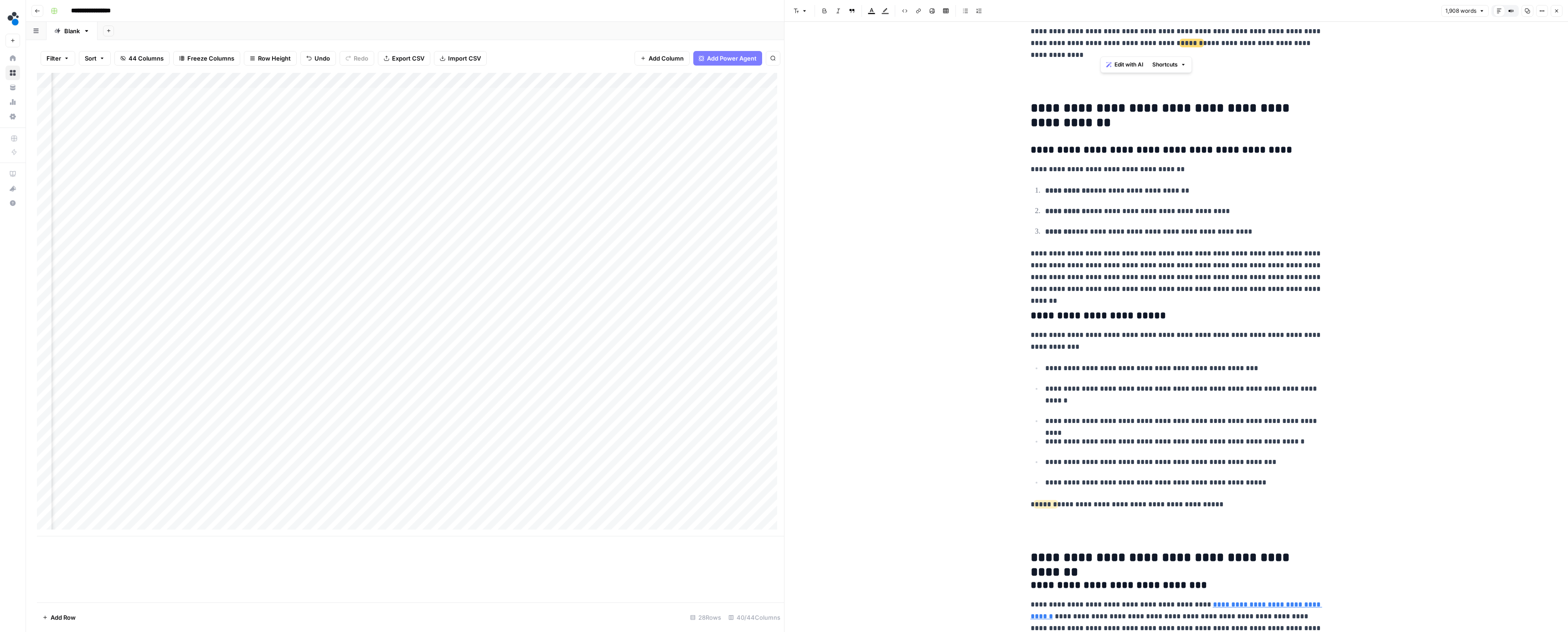
drag, startPoint x: 1228, startPoint y: 43, endPoint x: 1188, endPoint y: 36, distance: 40.6
click at [1188, 36] on p "**********" at bounding box center [1176, 31] width 292 height 59
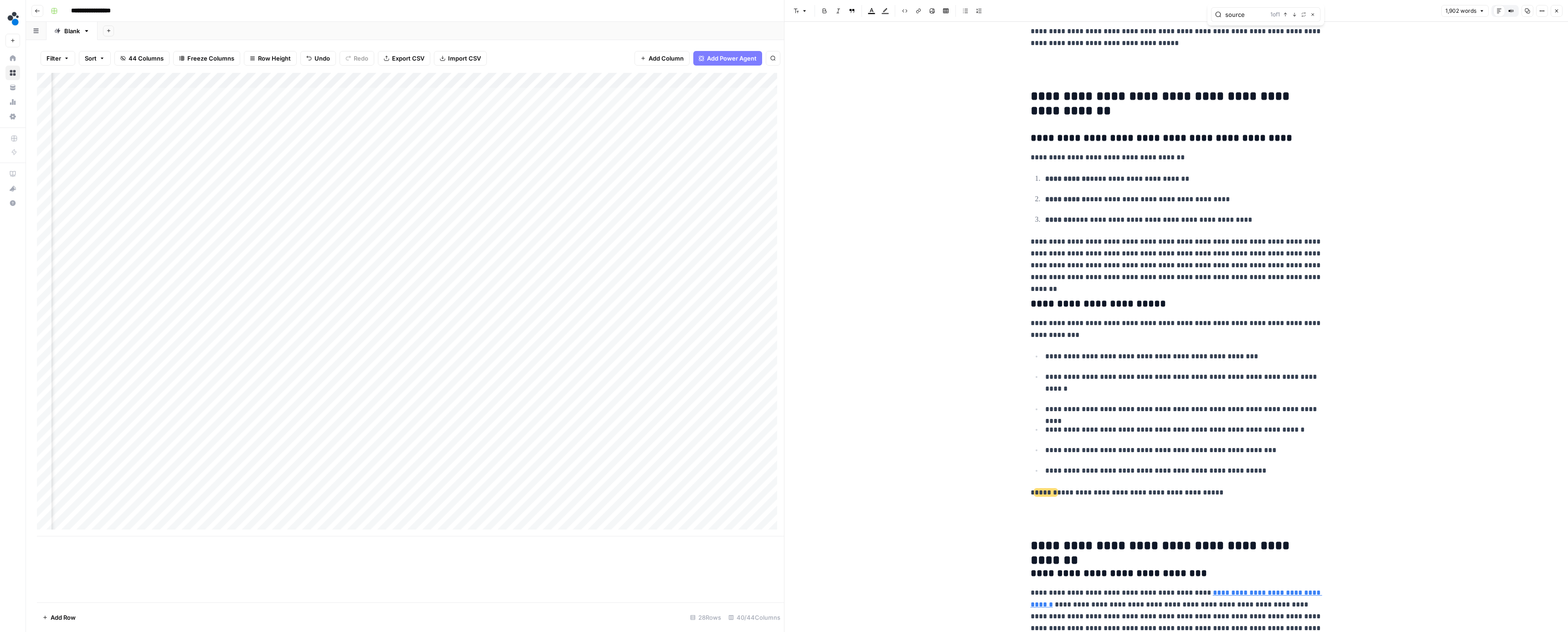
click at [1295, 13] on icon "button" at bounding box center [1294, 14] width 4 height 4
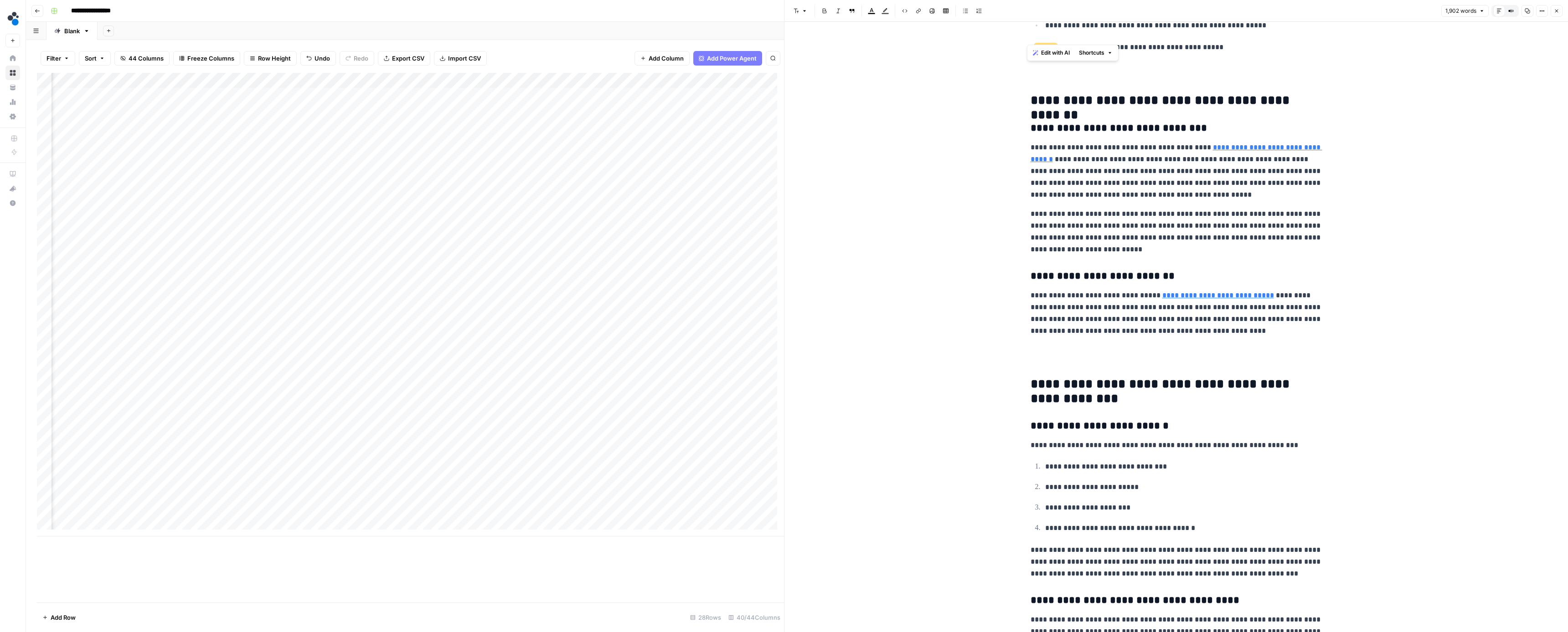
drag, startPoint x: 1239, startPoint y: 41, endPoint x: 1022, endPoint y: 33, distance: 217.1
click at [1025, 33] on div "**********" at bounding box center [1176, 97] width 303 height 4481
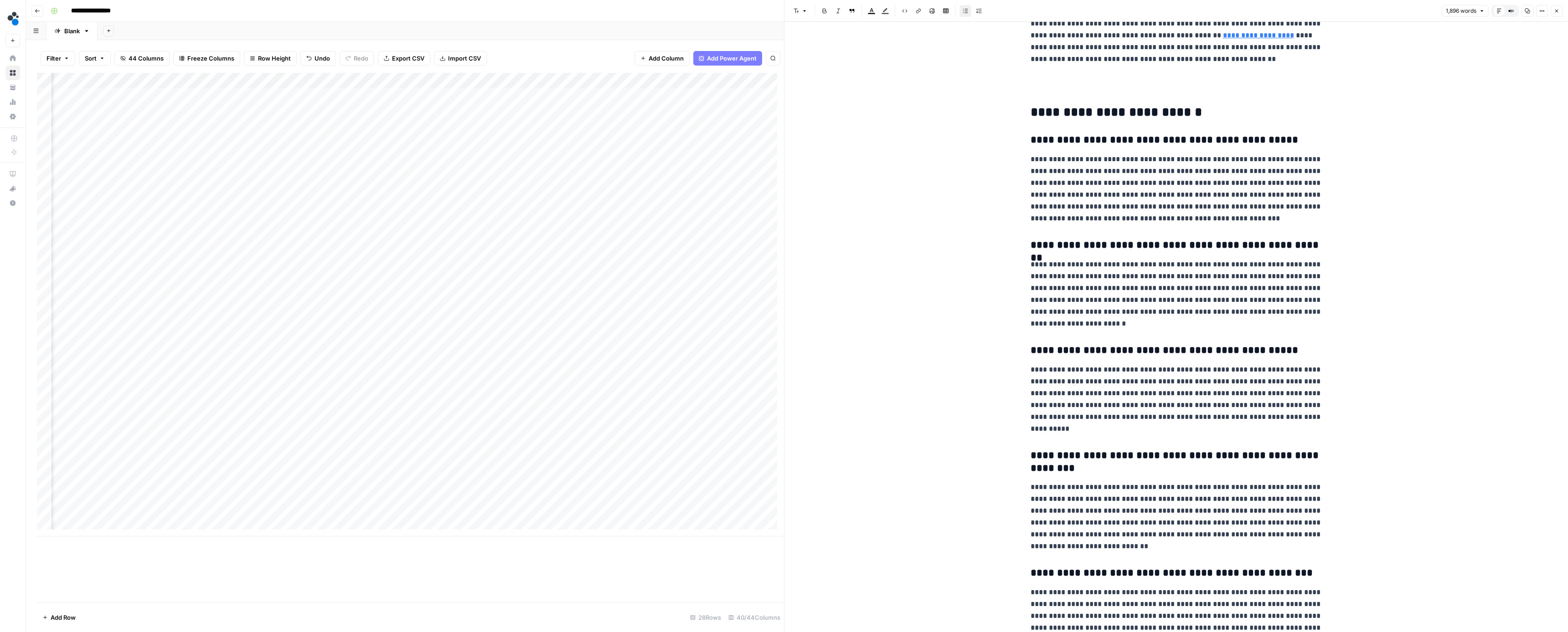
scroll to position [3877, 0]
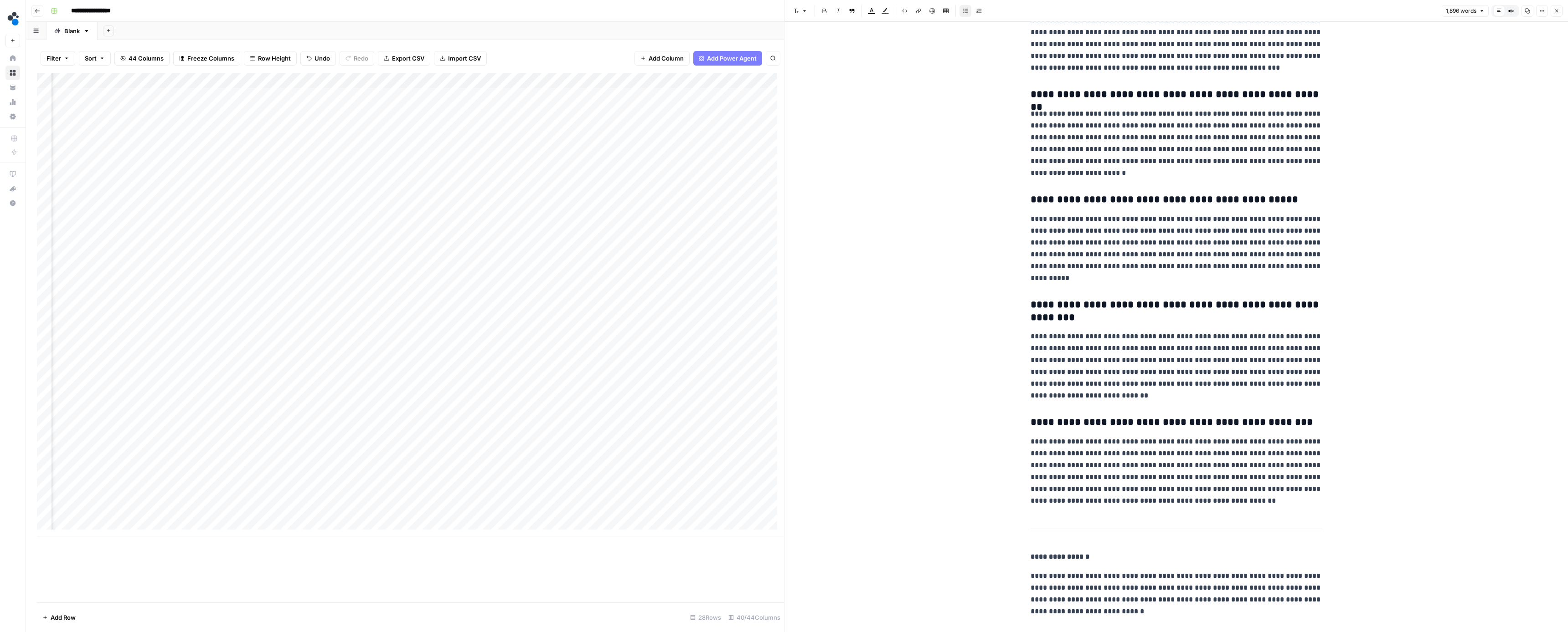
click at [1556, 10] on icon "button" at bounding box center [1556, 10] width 5 height 5
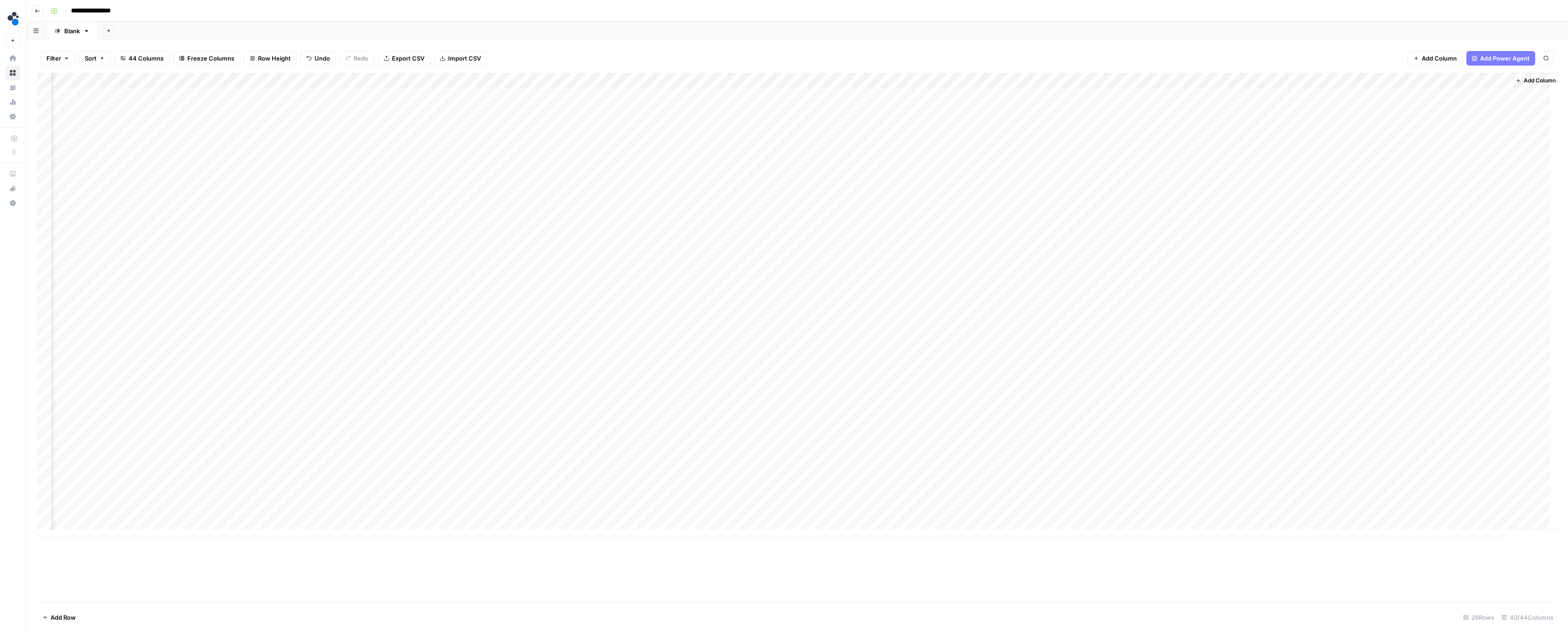
click at [1474, 342] on div "Add Column" at bounding box center [797, 305] width 1520 height 464
click at [1474, 393] on button "Ready for review" at bounding box center [1469, 392] width 55 height 11
click at [1334, 355] on div "Add Column" at bounding box center [797, 305] width 1520 height 464
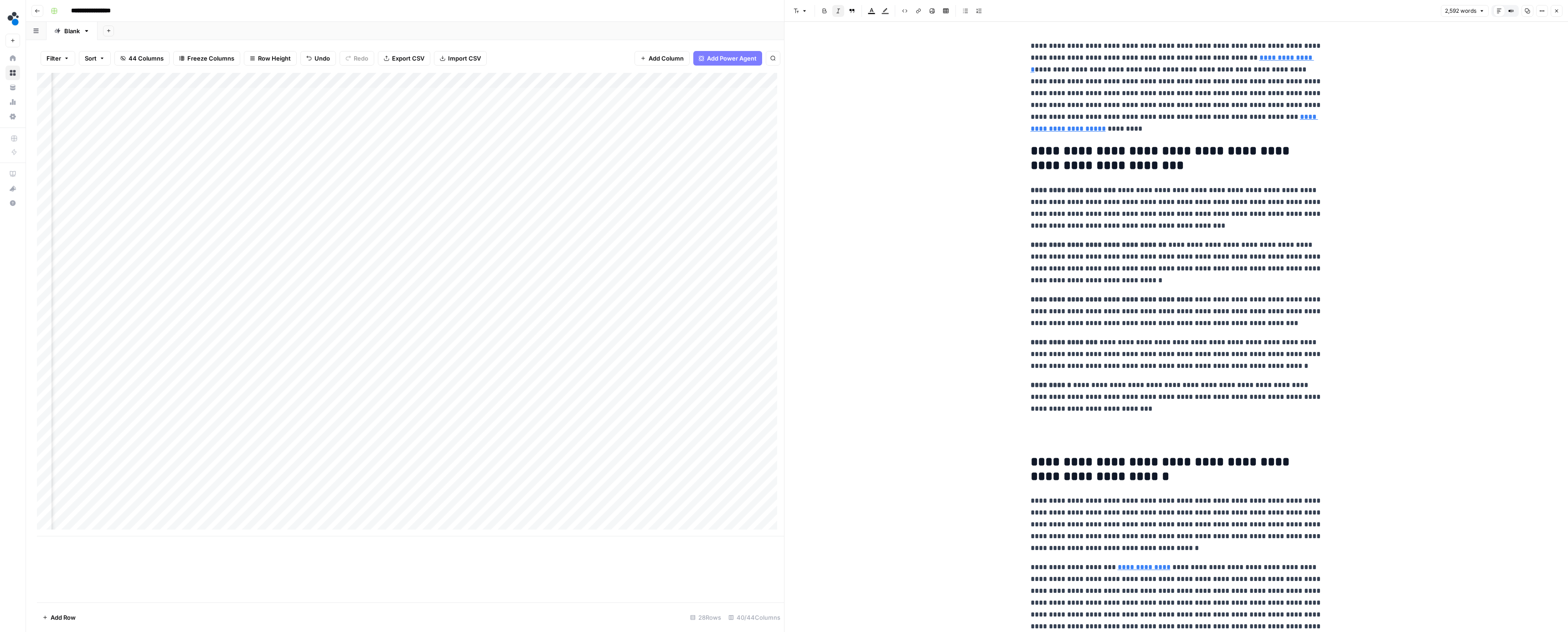
click at [1314, 305] on p "**********" at bounding box center [1176, 311] width 292 height 35
type input "source"
drag, startPoint x: 1124, startPoint y: 225, endPoint x: 1019, endPoint y: 224, distance: 105.0
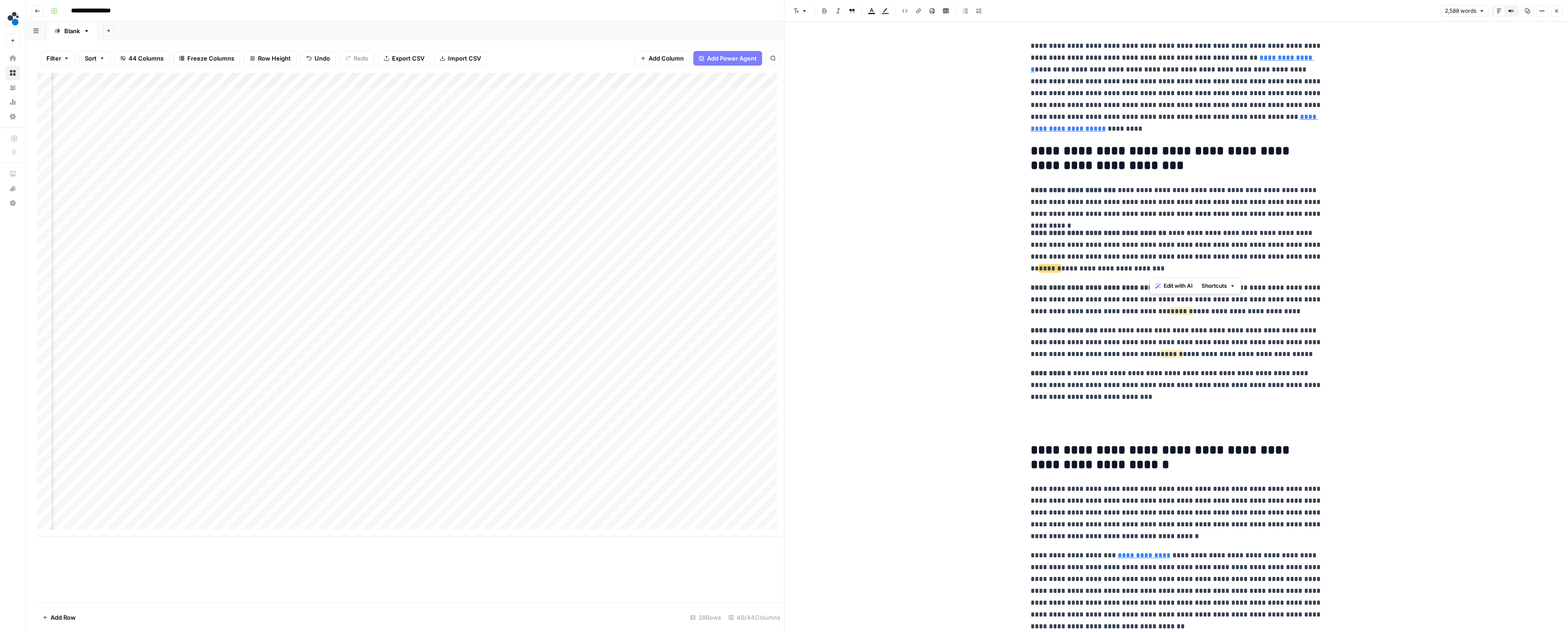
drag, startPoint x: 1149, startPoint y: 269, endPoint x: 1023, endPoint y: 268, distance: 126.0
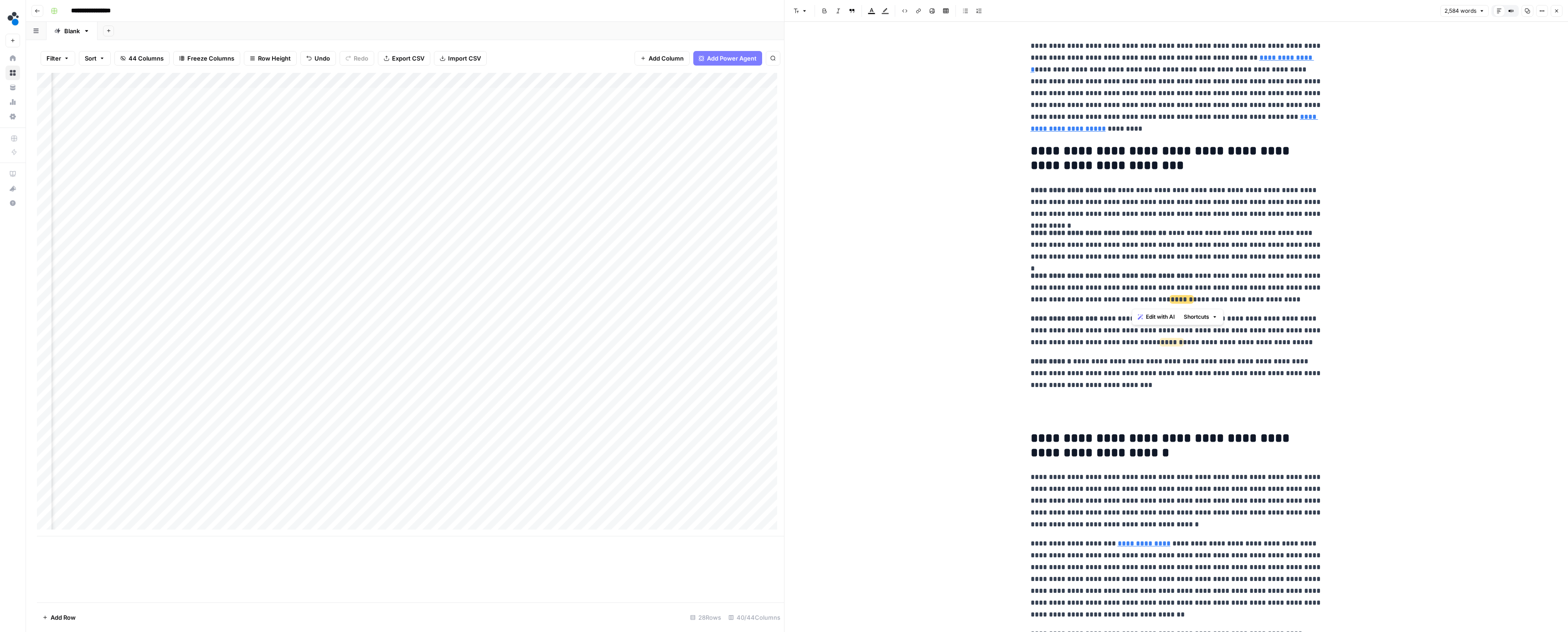
drag, startPoint x: 1259, startPoint y: 302, endPoint x: 1132, endPoint y: 299, distance: 127.0
click at [1132, 299] on p "**********" at bounding box center [1176, 288] width 292 height 35
drag, startPoint x: 1277, startPoint y: 342, endPoint x: 1133, endPoint y: 341, distance: 144.0
click at [1133, 341] on p "**********" at bounding box center [1176, 330] width 292 height 35
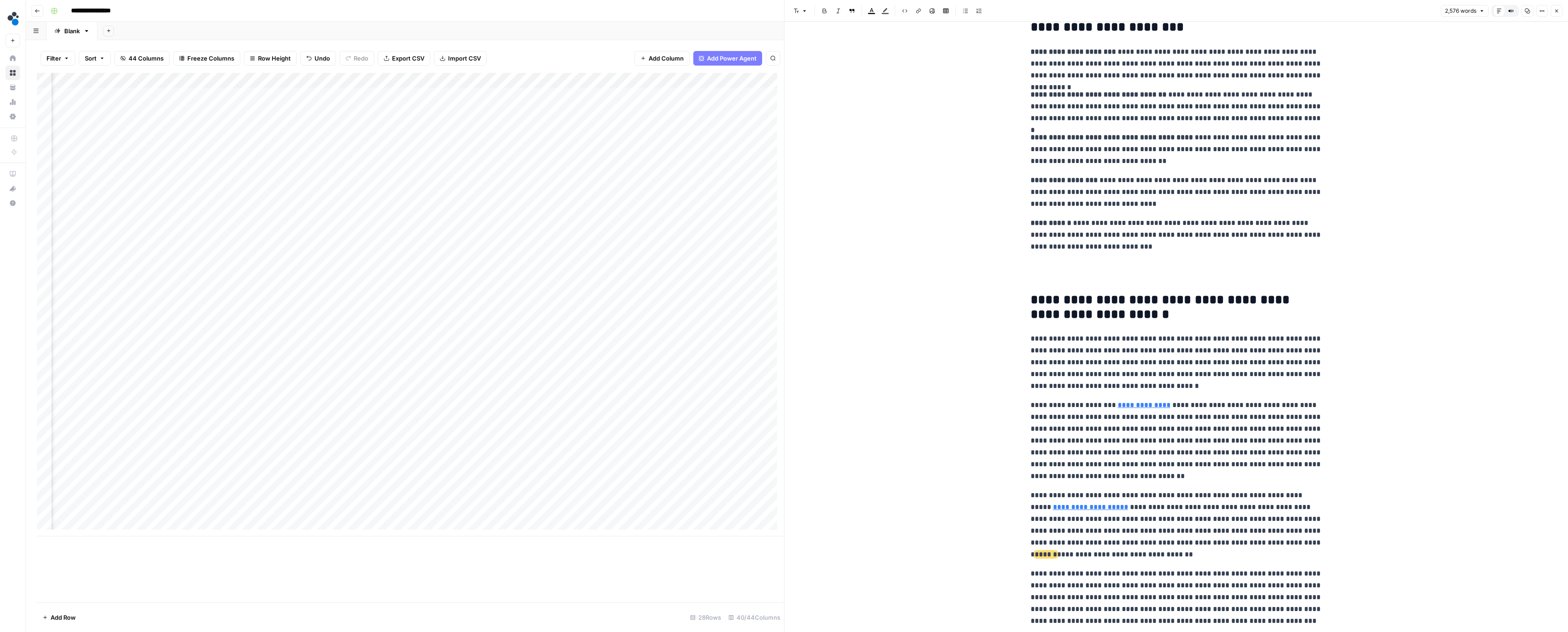
scroll to position [211, 0]
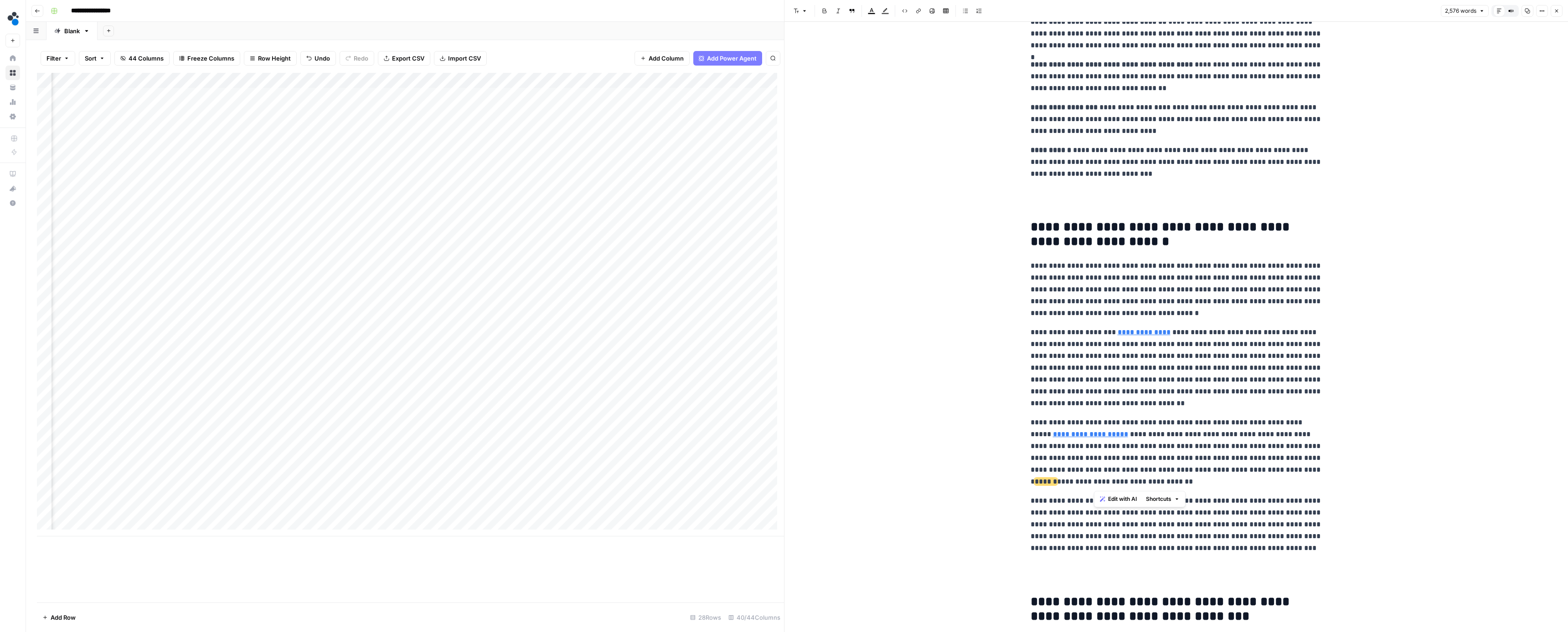
drag, startPoint x: 1093, startPoint y: 482, endPoint x: 1234, endPoint y: 474, distance: 141.2
click at [1234, 474] on p "**********" at bounding box center [1176, 452] width 292 height 71
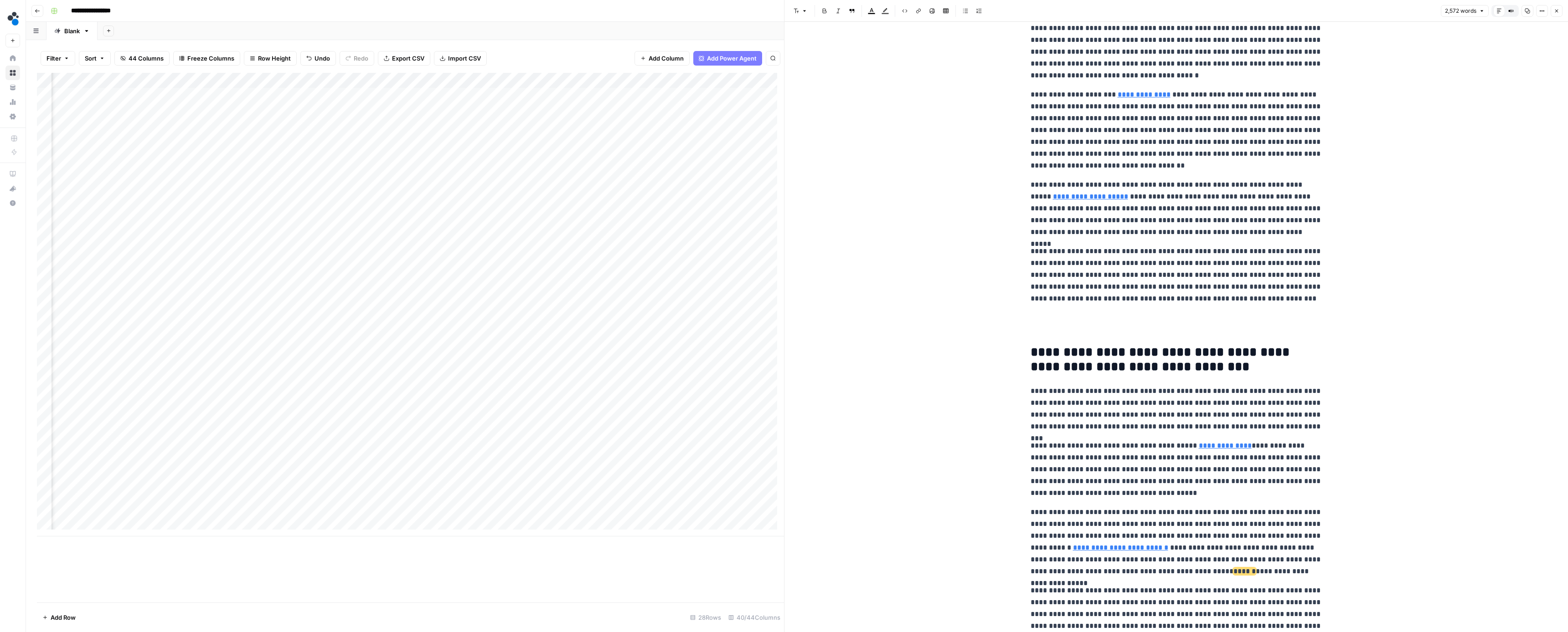
scroll to position [586, 0]
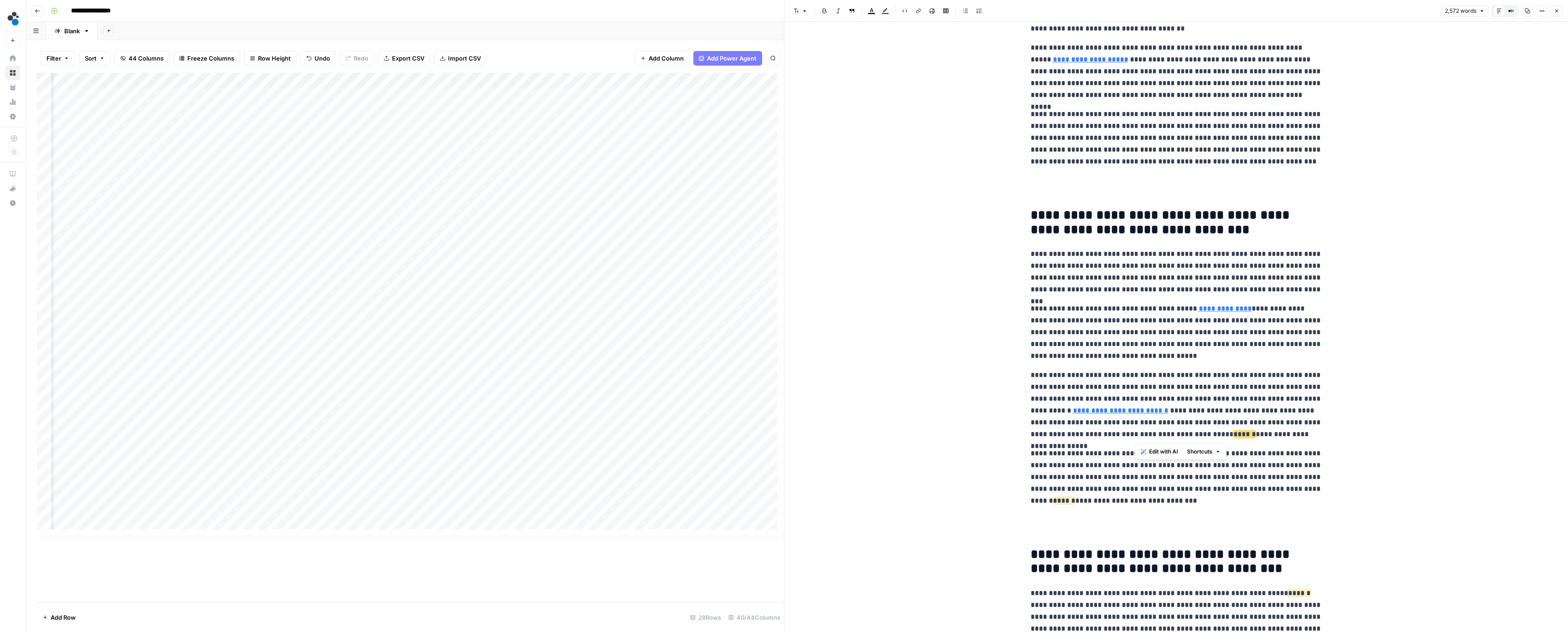
drag, startPoint x: 1246, startPoint y: 435, endPoint x: 1135, endPoint y: 436, distance: 111.0
click at [1135, 436] on p "**********" at bounding box center [1176, 405] width 292 height 71
drag, startPoint x: 1128, startPoint y: 499, endPoint x: 1294, endPoint y: 489, distance: 166.3
click at [1294, 489] on p "**********" at bounding box center [1176, 477] width 292 height 59
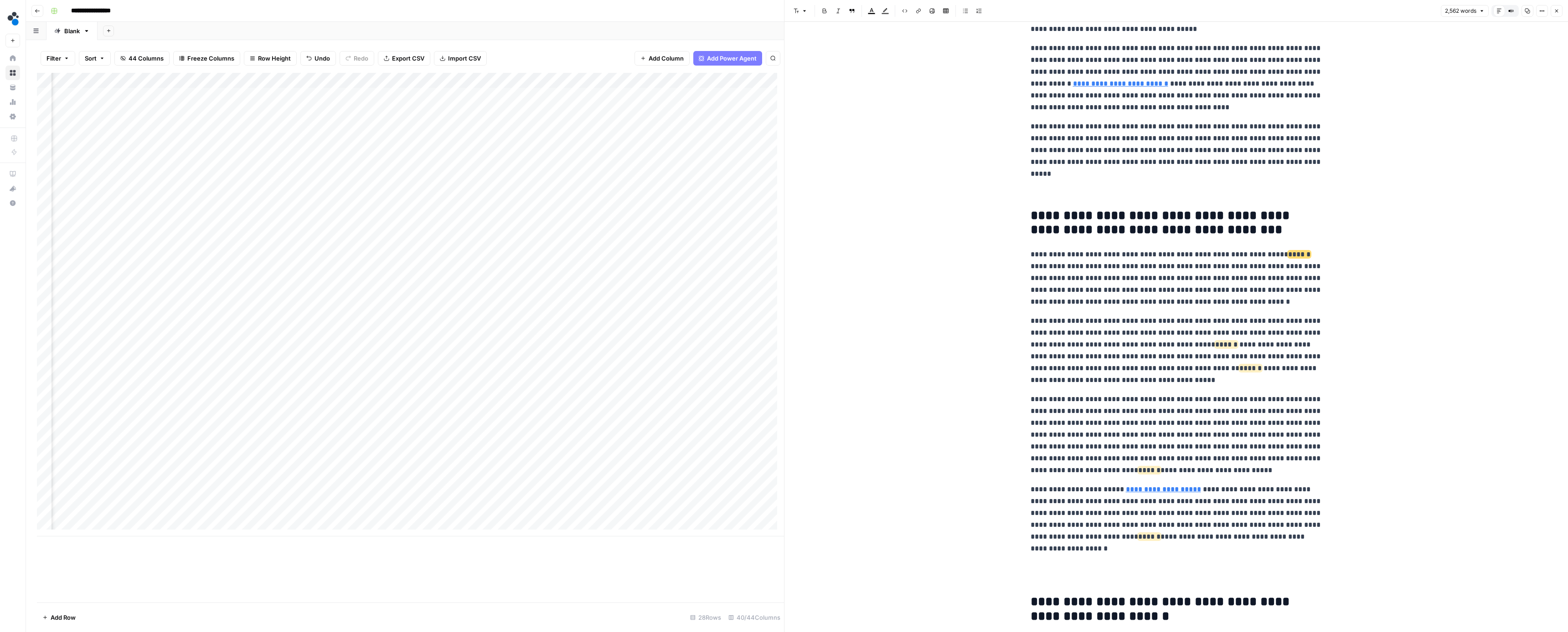
scroll to position [946, 0]
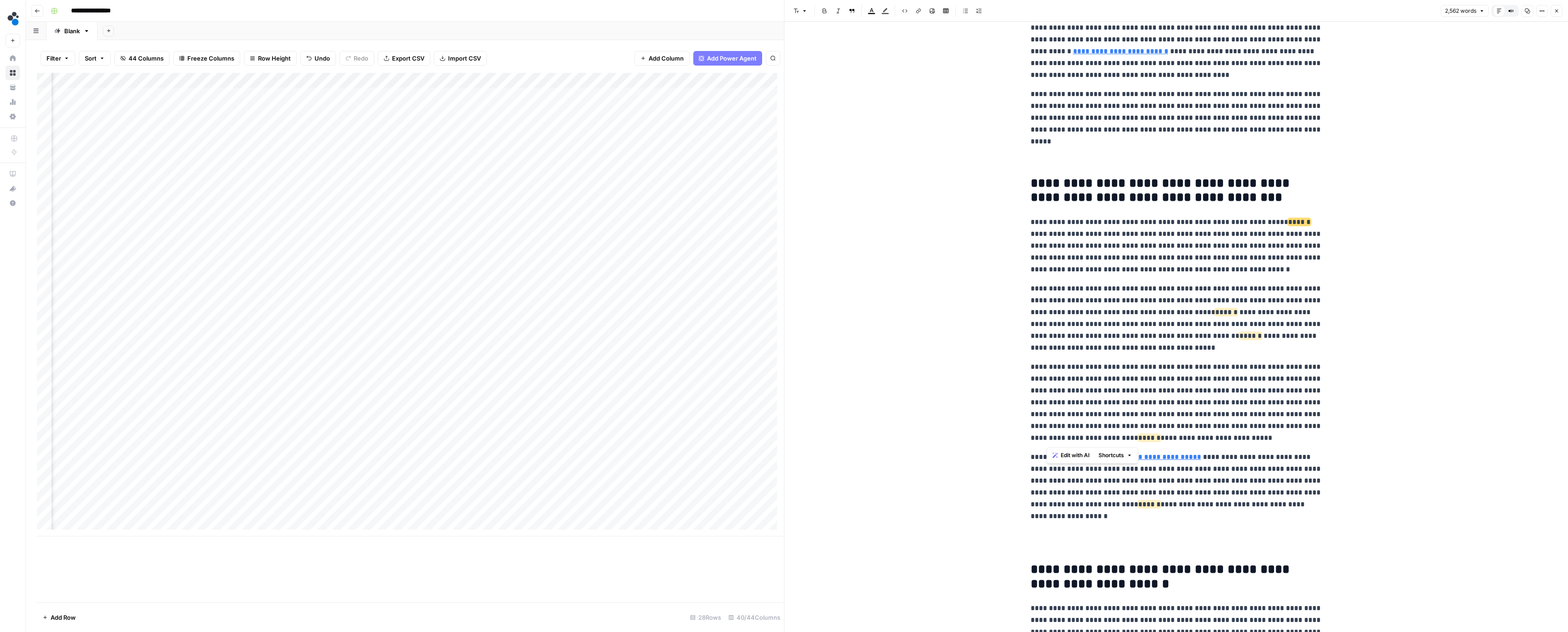
drag, startPoint x: 1174, startPoint y: 438, endPoint x: 1049, endPoint y: 441, distance: 125.0
click at [1049, 441] on p "**********" at bounding box center [1176, 403] width 292 height 83
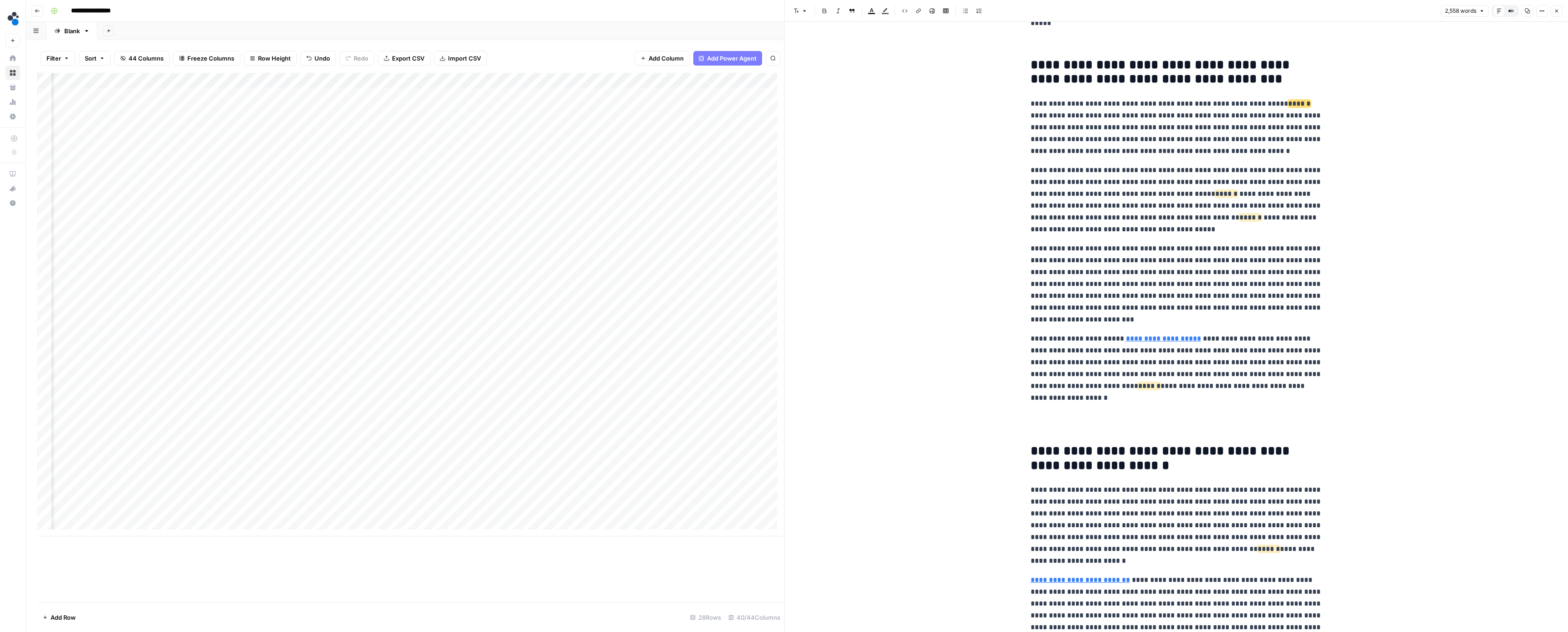
scroll to position [1134, 0]
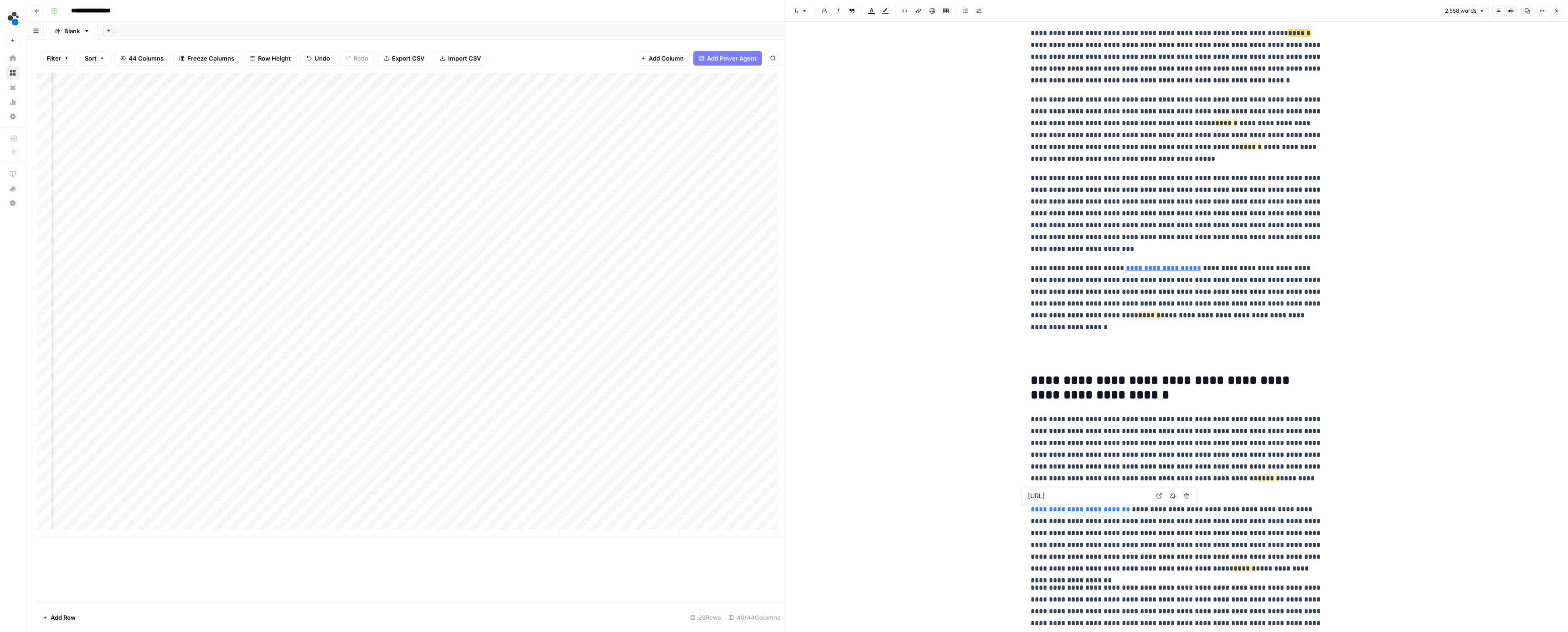
click at [1076, 482] on p "**********" at bounding box center [1176, 455] width 292 height 83
drag, startPoint x: 1074, startPoint y: 488, endPoint x: 1223, endPoint y: 474, distance: 149.7
click at [1223, 474] on p "**********" at bounding box center [1176, 455] width 292 height 83
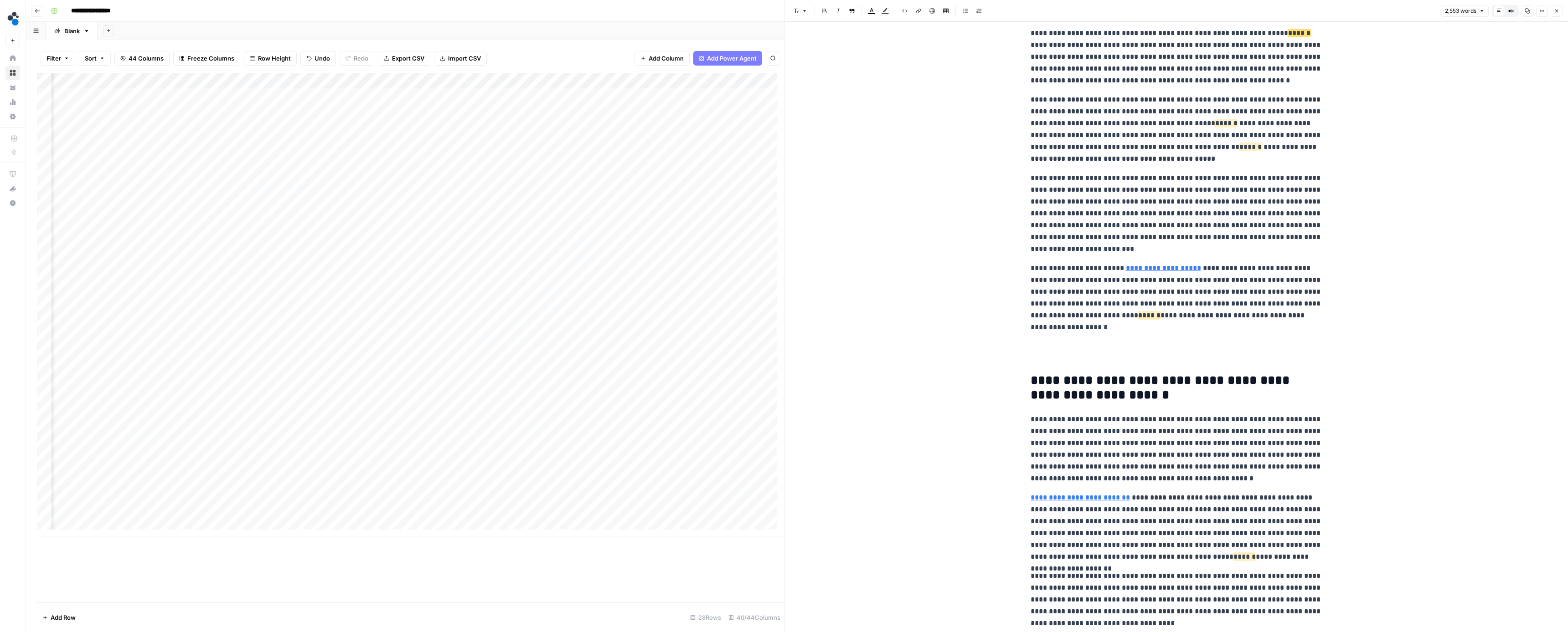
scroll to position [1205, 0]
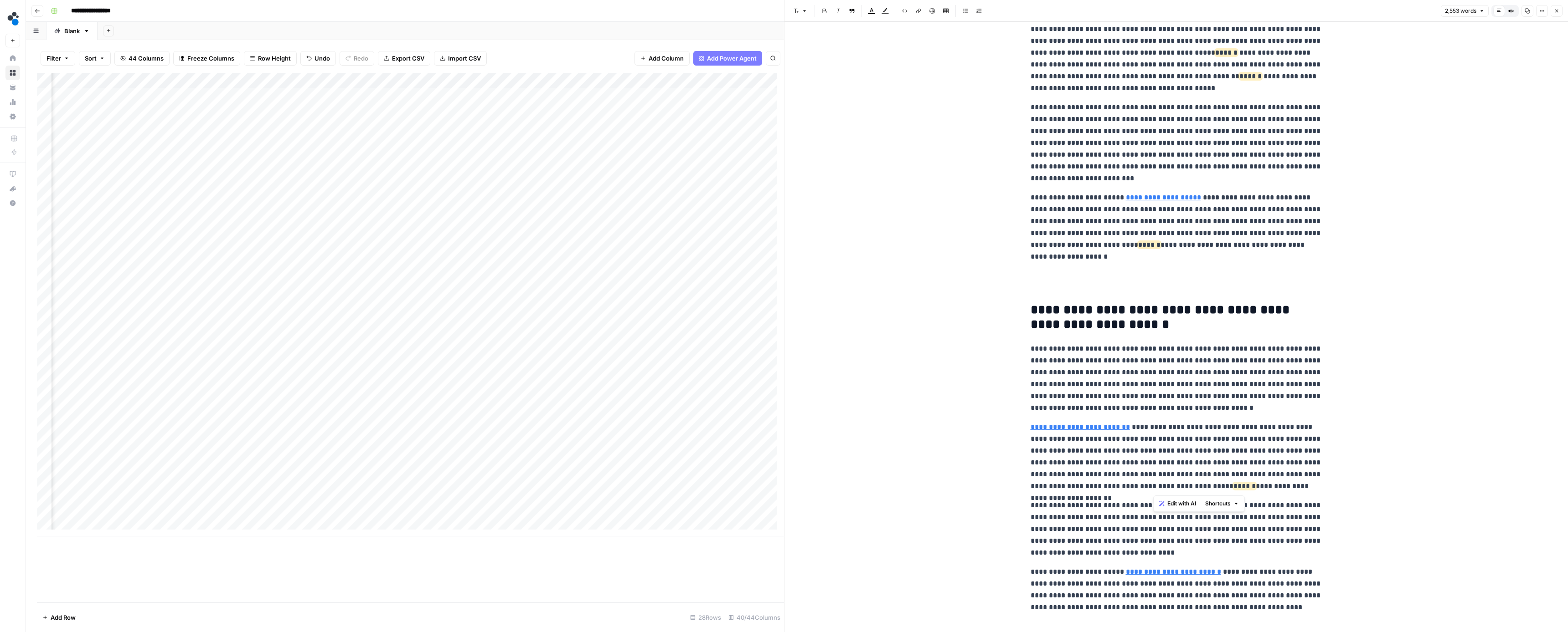
drag, startPoint x: 1294, startPoint y: 487, endPoint x: 1153, endPoint y: 489, distance: 141.0
click at [1153, 489] on p "**********" at bounding box center [1176, 457] width 292 height 71
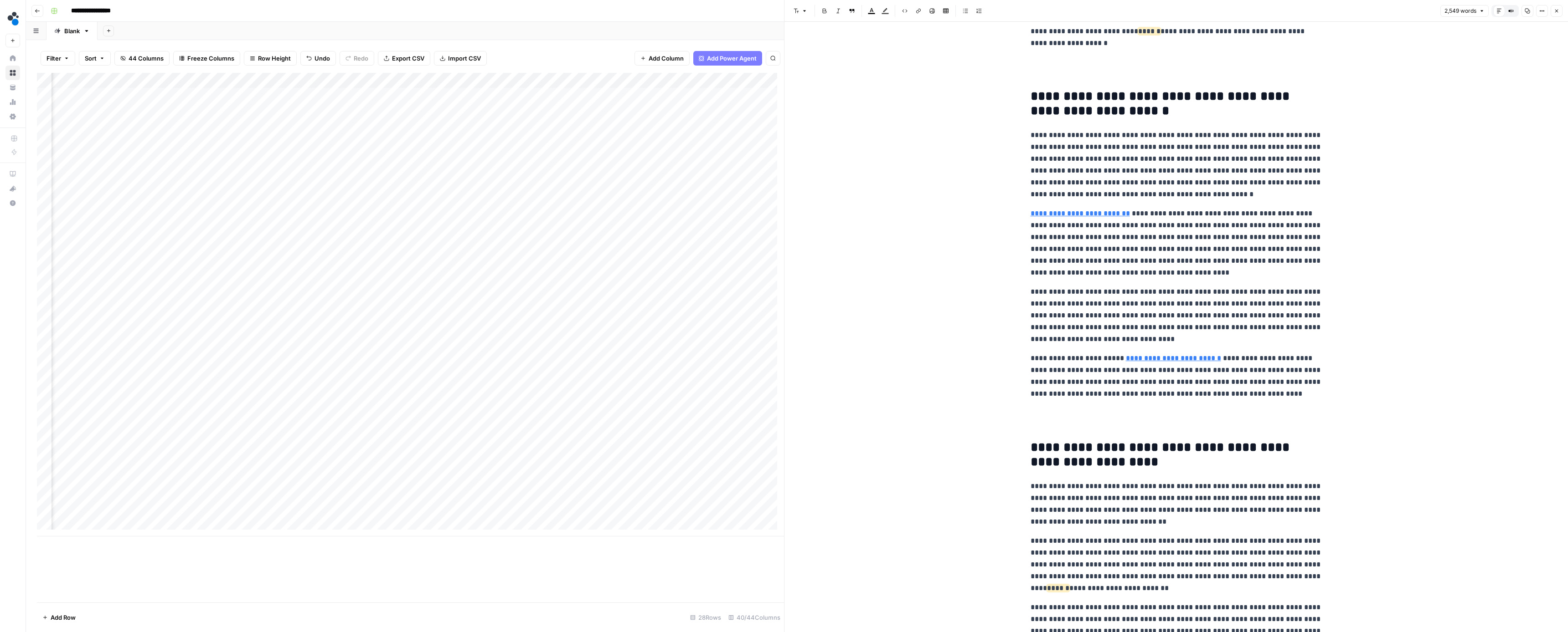
scroll to position [1486, 0]
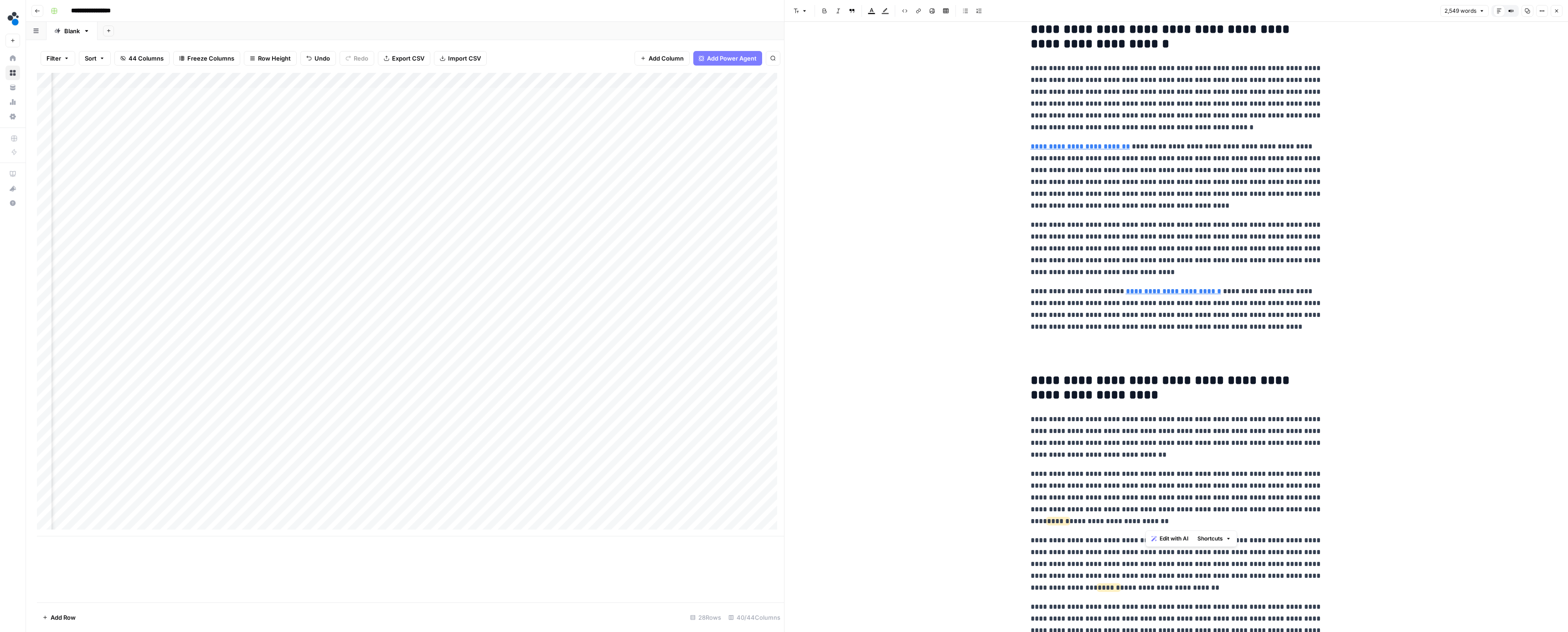
drag, startPoint x: 1146, startPoint y: 521, endPoint x: 1011, endPoint y: 521, distance: 135.0
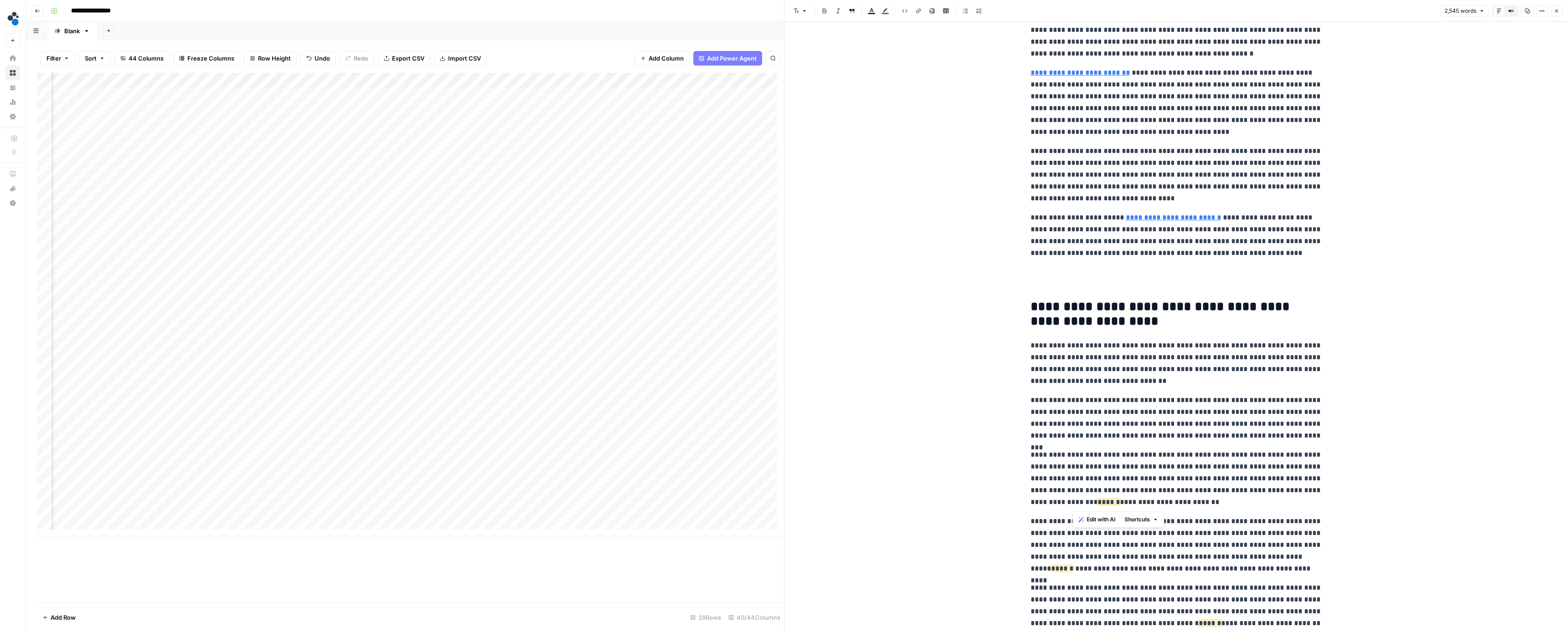
drag, startPoint x: 1188, startPoint y: 505, endPoint x: 1074, endPoint y: 504, distance: 114.0
click at [1074, 504] on p "**********" at bounding box center [1176, 478] width 292 height 59
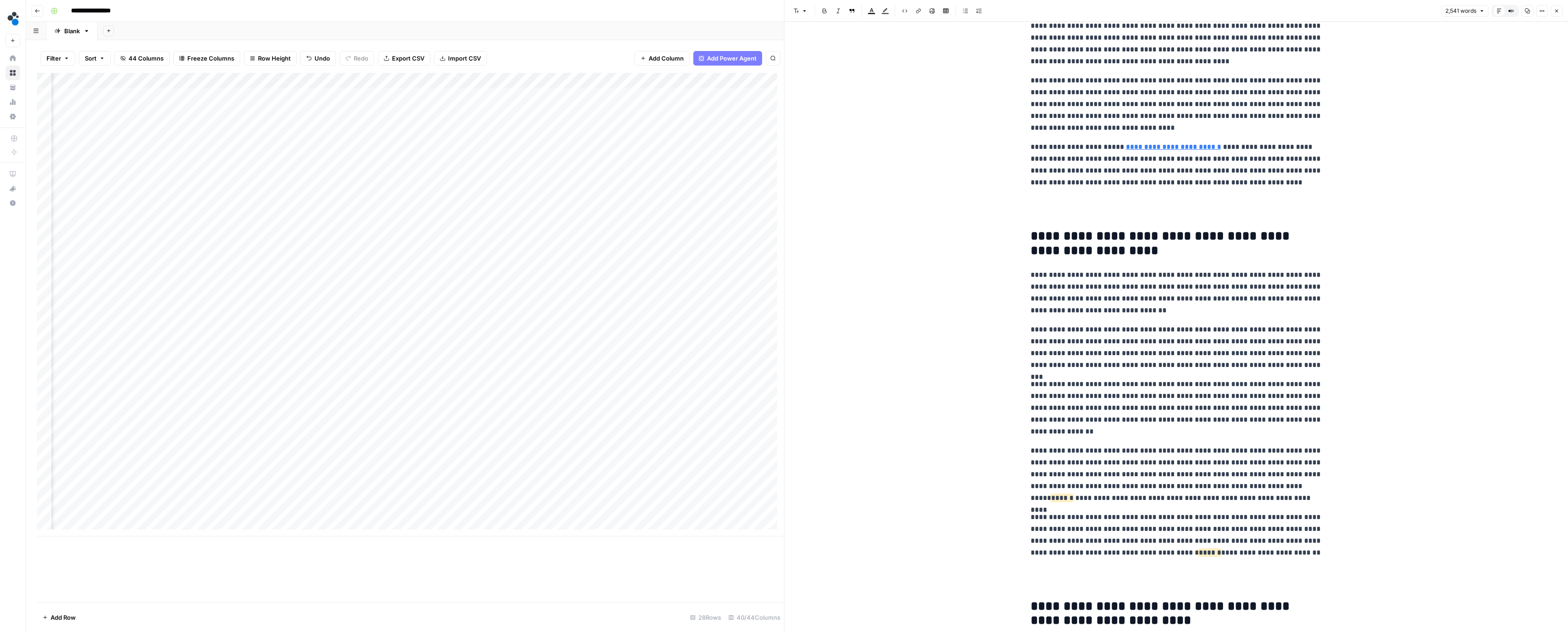
scroll to position [1700, 0]
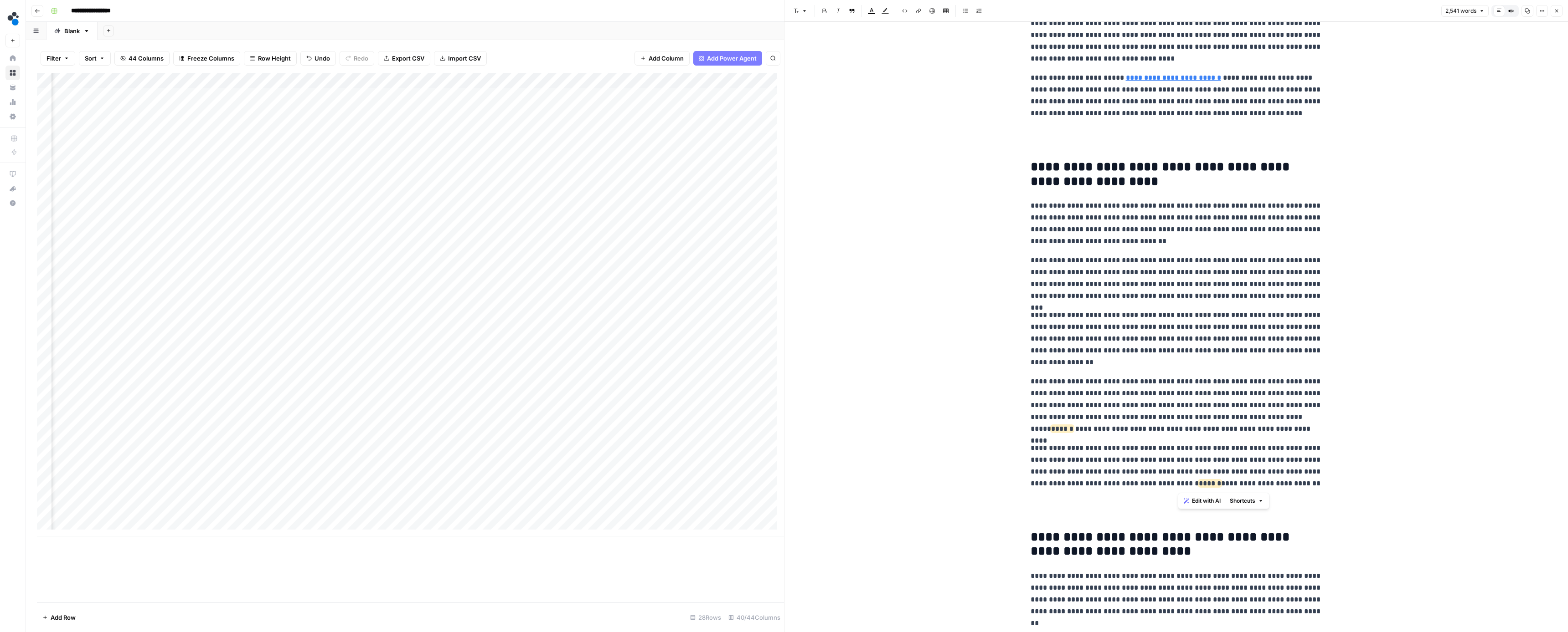
drag, startPoint x: 1282, startPoint y: 485, endPoint x: 1177, endPoint y: 487, distance: 105.0
click at [1177, 487] on p "**********" at bounding box center [1176, 466] width 292 height 47
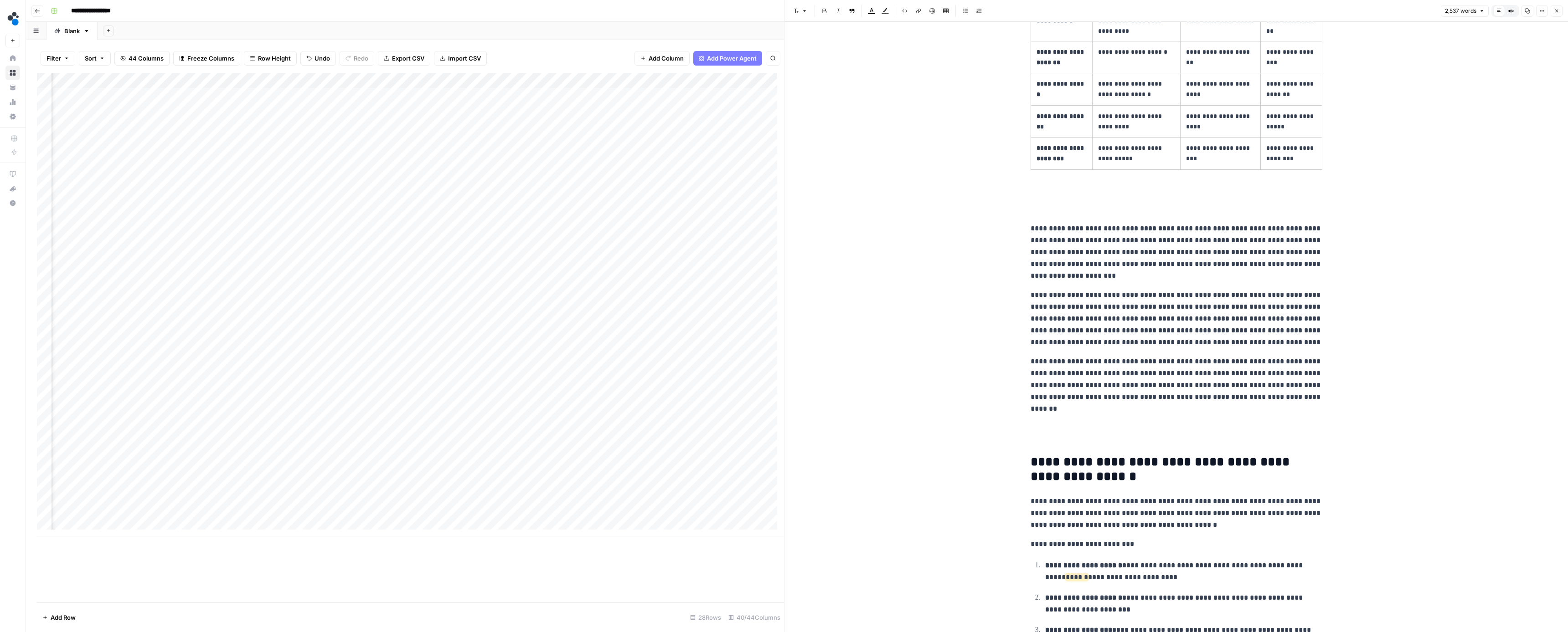
scroll to position [2873, 0]
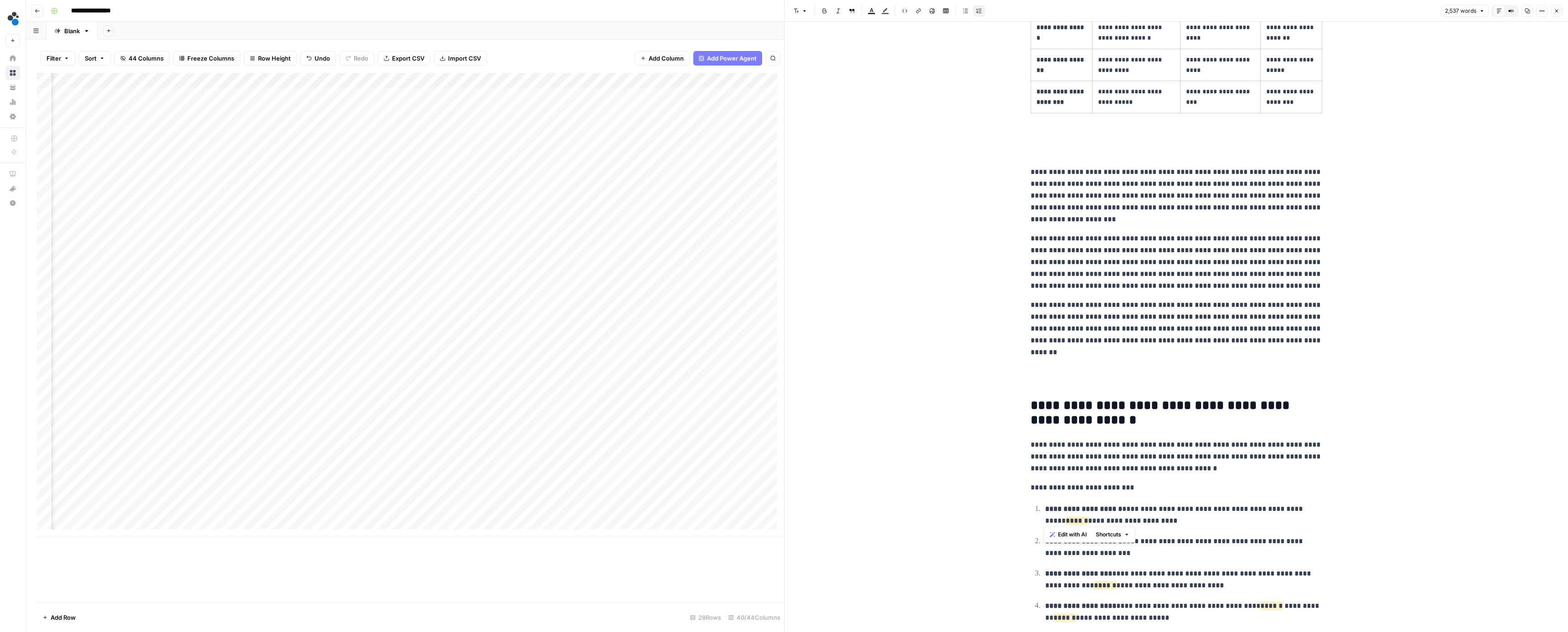
drag, startPoint x: 1161, startPoint y: 516, endPoint x: 1036, endPoint y: 521, distance: 125.1
click at [1036, 521] on ol "**********" at bounding box center [1176, 564] width 292 height 122
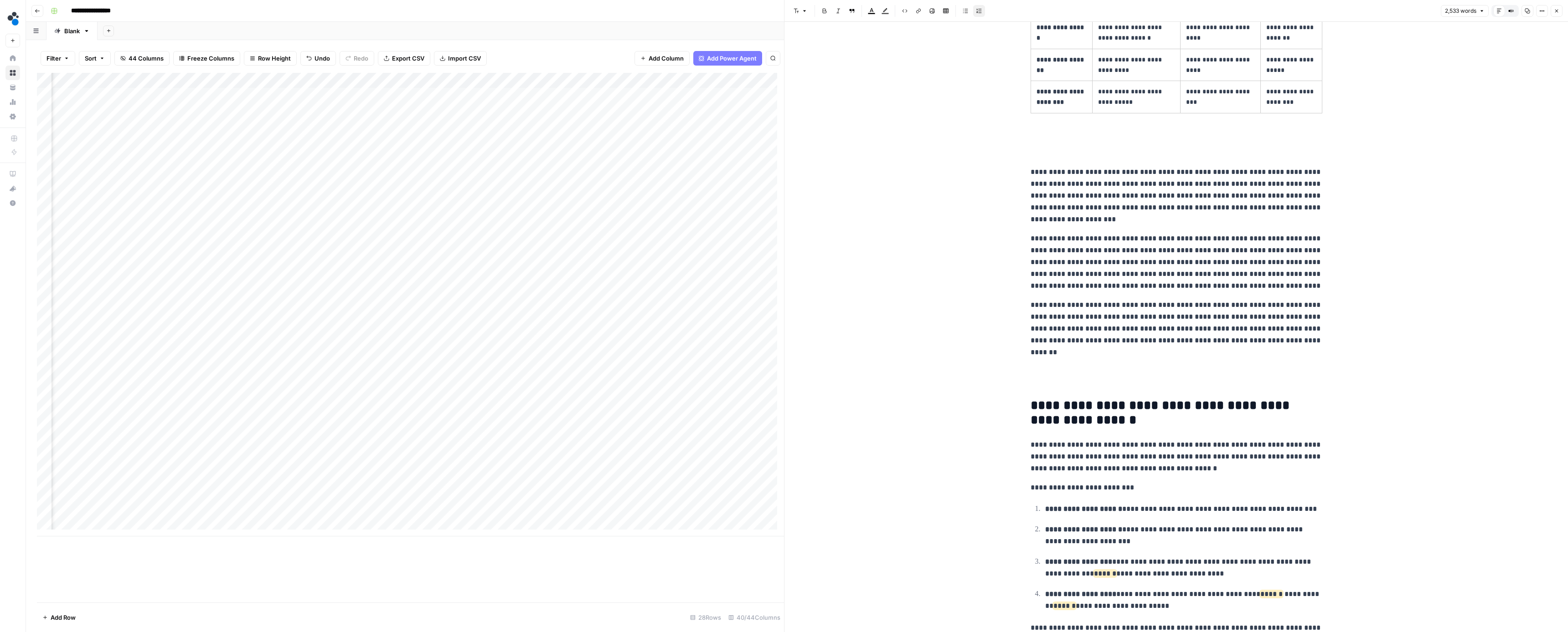
scroll to position [2942, 0]
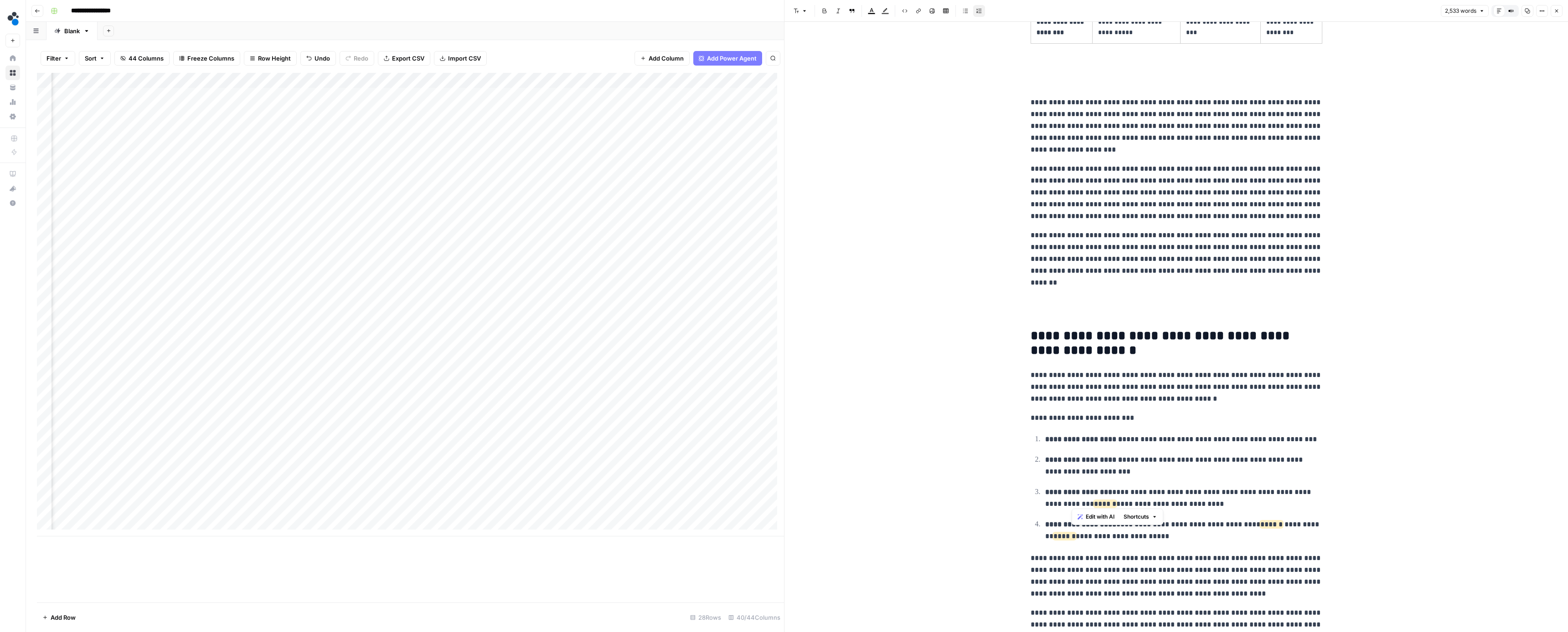
drag, startPoint x: 1203, startPoint y: 497, endPoint x: 1073, endPoint y: 502, distance: 130.1
click at [1073, 502] on p "**********" at bounding box center [1183, 499] width 277 height 24
drag, startPoint x: 1159, startPoint y: 532, endPoint x: 1022, endPoint y: 530, distance: 137.0
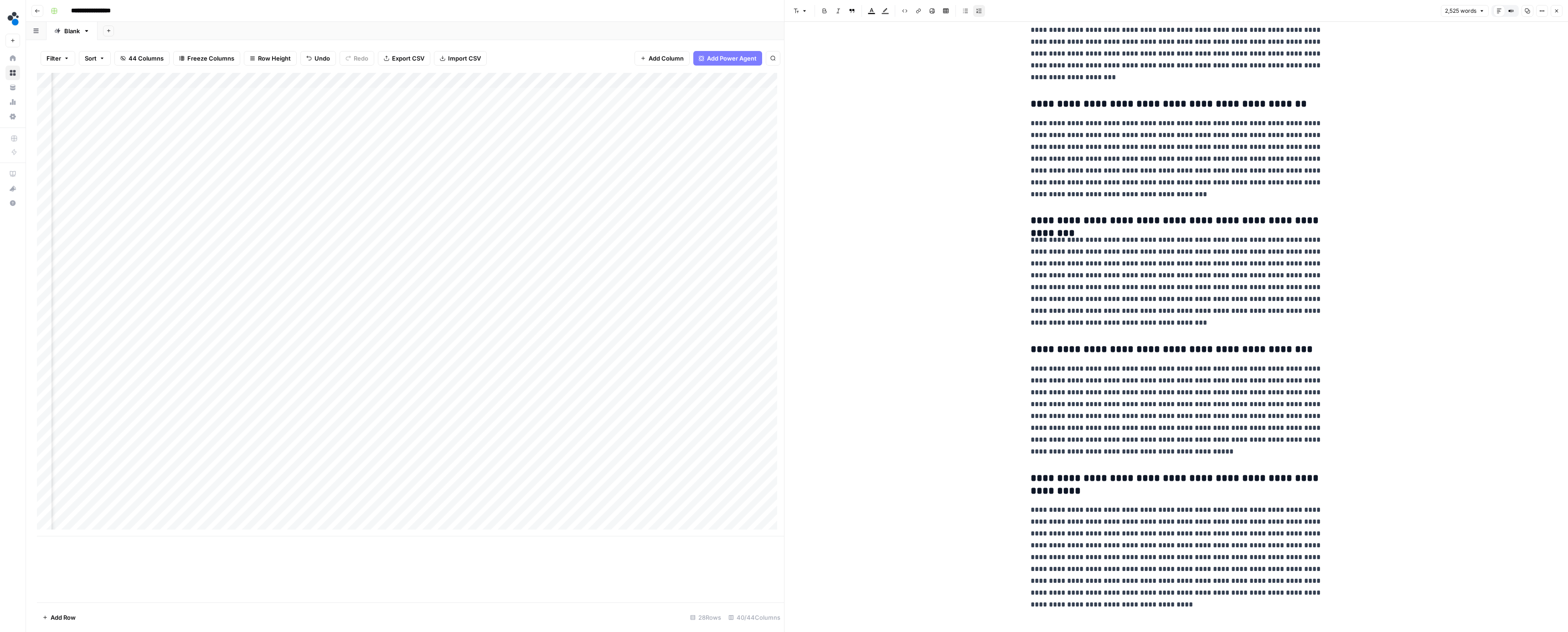
scroll to position [4176, 0]
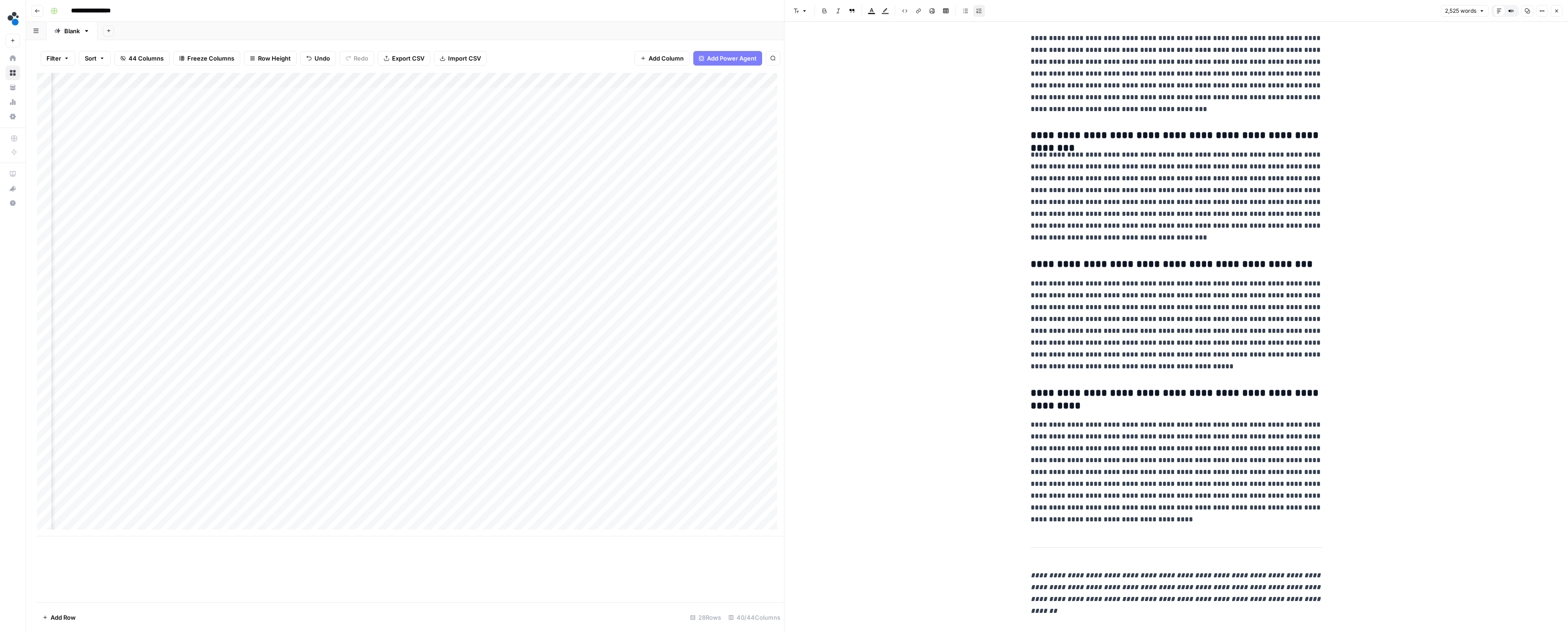
click at [1558, 10] on icon "button" at bounding box center [1556, 11] width 3 height 3
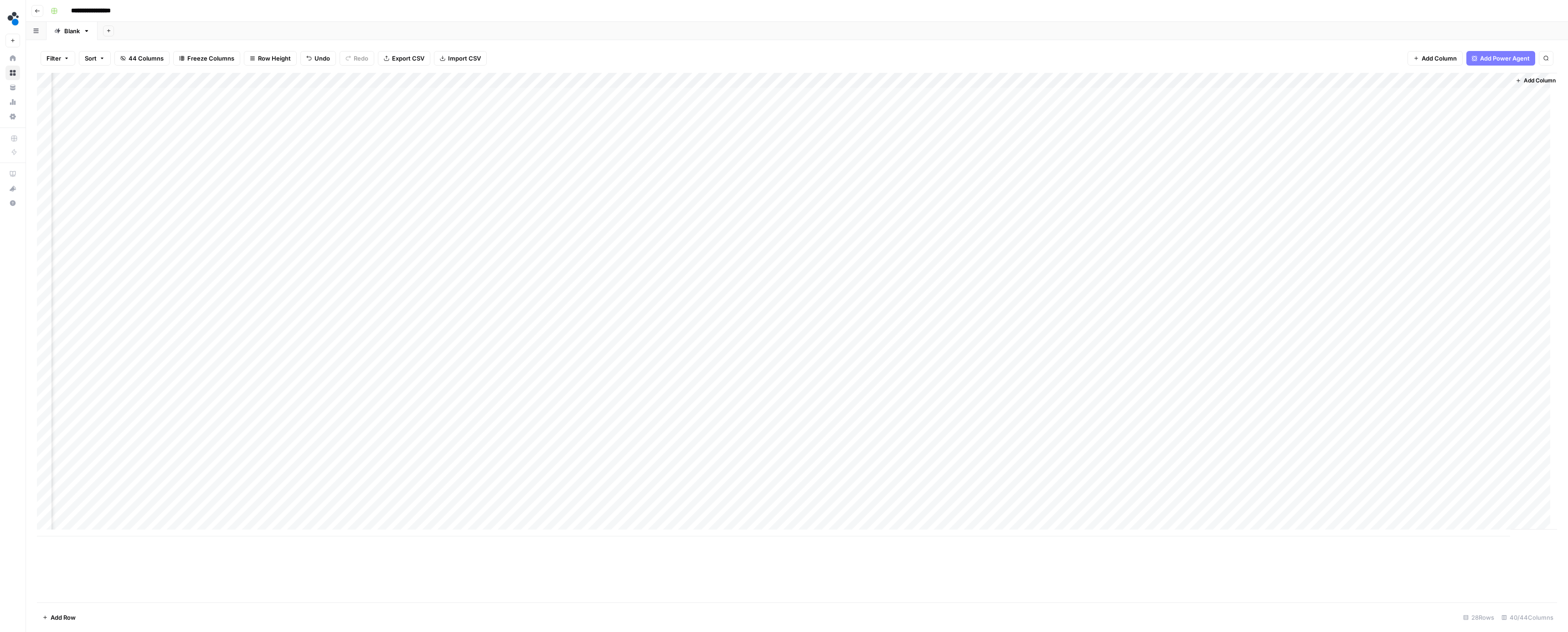
click at [1443, 355] on div "Add Column" at bounding box center [797, 305] width 1520 height 464
click at [1463, 405] on button "Ready for review" at bounding box center [1469, 407] width 55 height 11
click at [1337, 373] on div "Add Column" at bounding box center [797, 305] width 1520 height 464
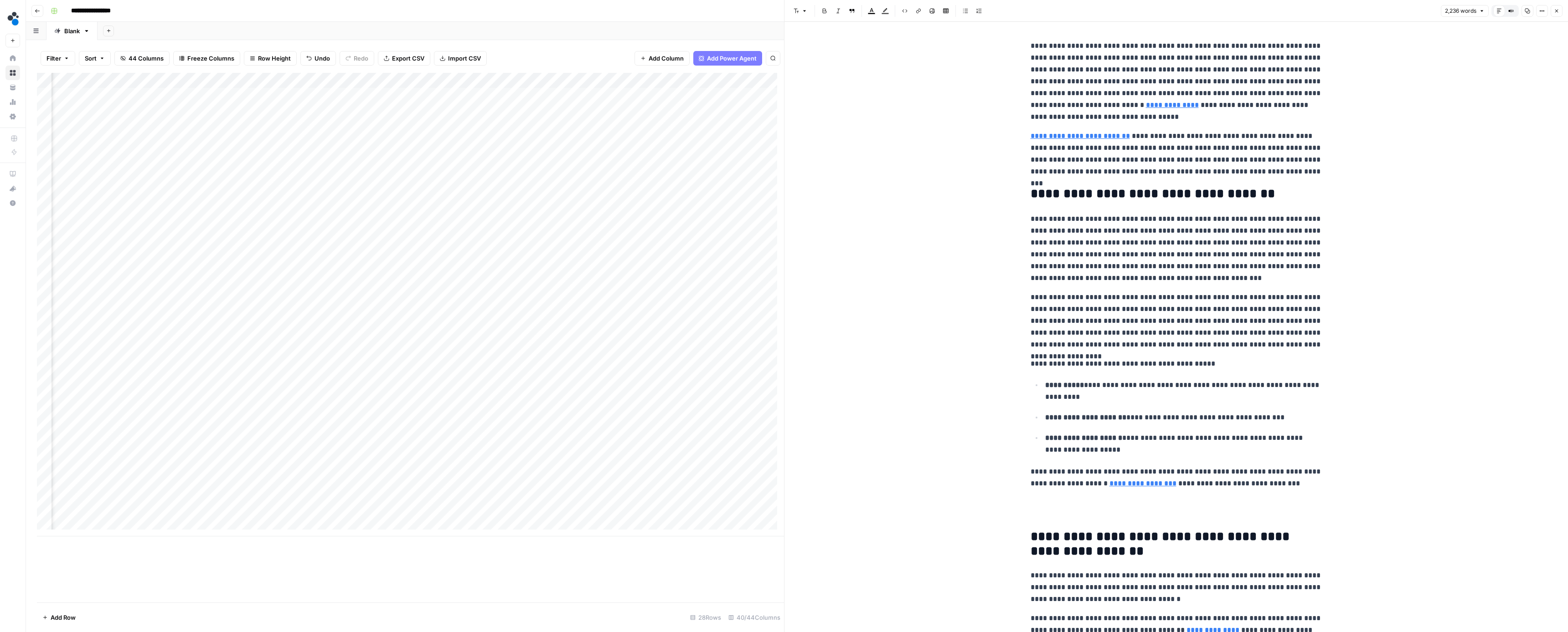
type input "source"
drag, startPoint x: 1306, startPoint y: 349, endPoint x: 1167, endPoint y: 342, distance: 139.2
click at [1167, 342] on p "**********" at bounding box center [1176, 321] width 292 height 59
drag, startPoint x: 1295, startPoint y: 487, endPoint x: 1167, endPoint y: 482, distance: 128.1
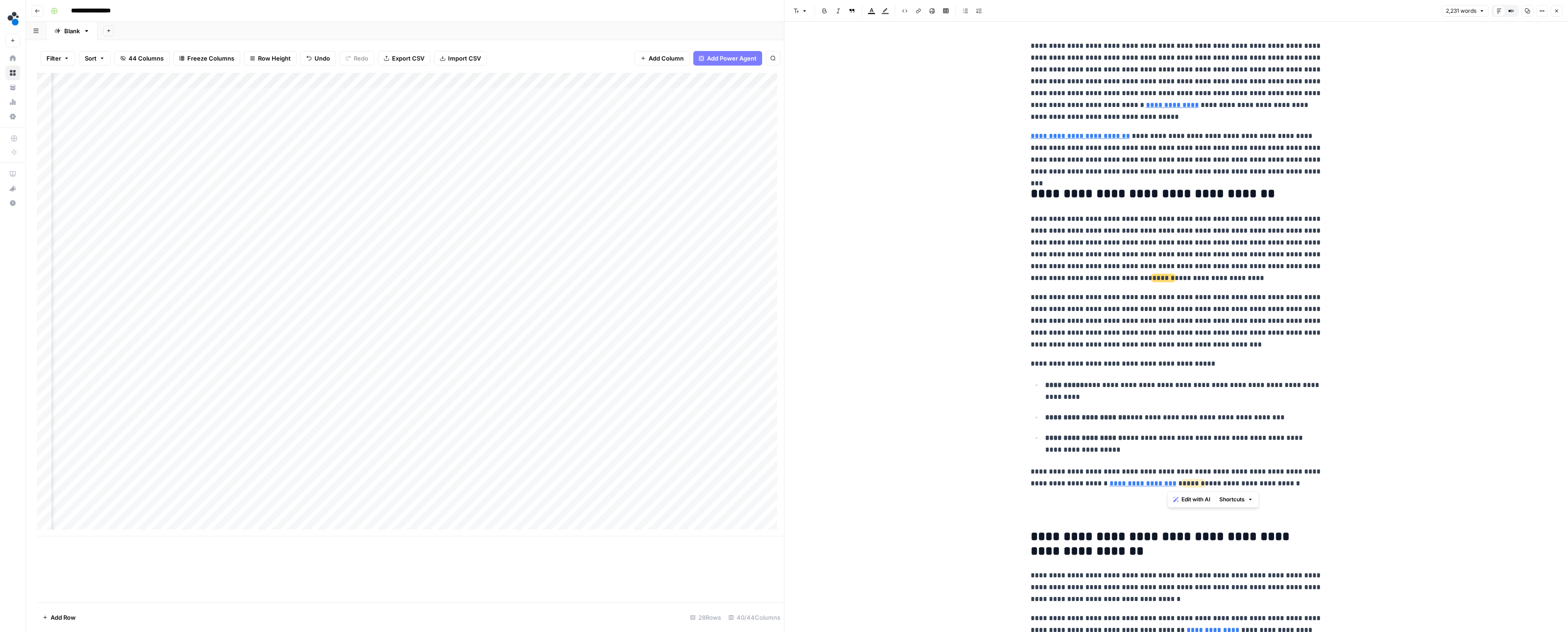
click at [1166, 482] on p "**********" at bounding box center [1176, 477] width 292 height 24
click at [1284, 487] on p "**********" at bounding box center [1176, 477] width 292 height 24
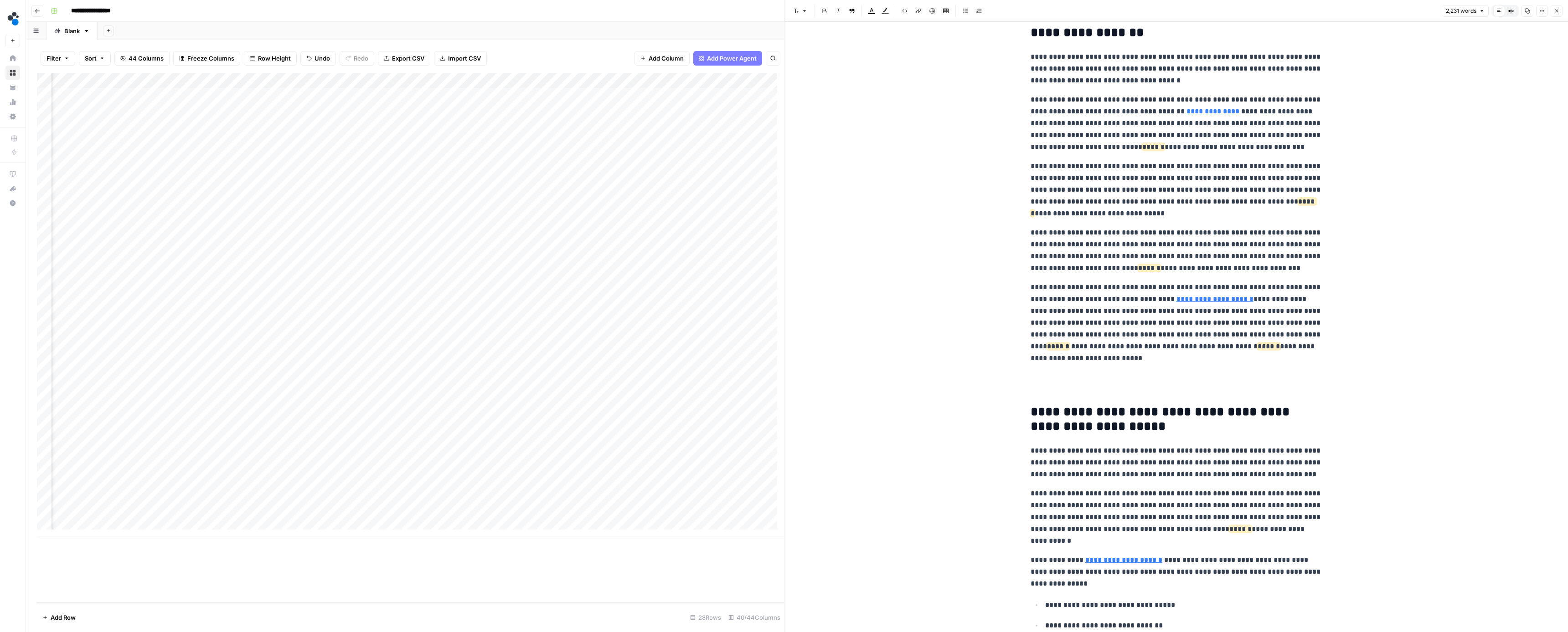
scroll to position [532, 0]
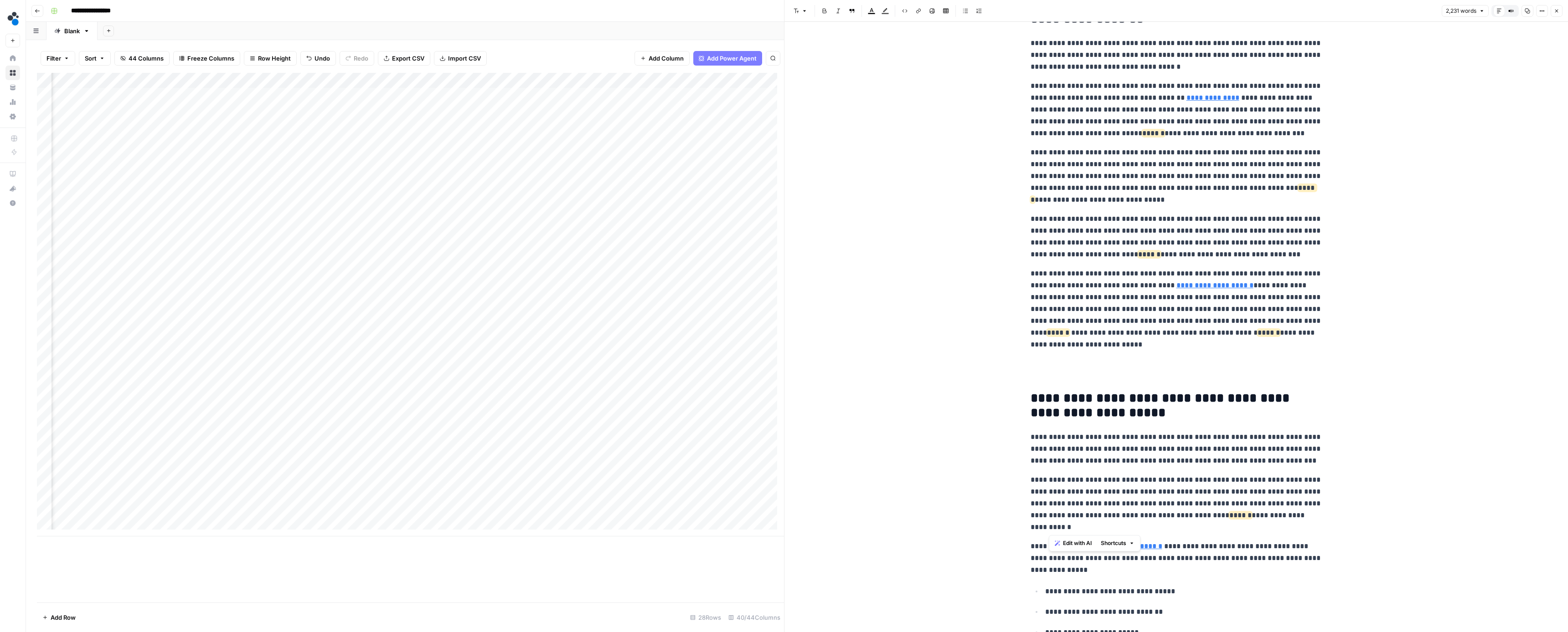
drag, startPoint x: 1235, startPoint y: 521, endPoint x: 1215, endPoint y: 518, distance: 20.2
click at [1215, 518] on p "**********" at bounding box center [1176, 504] width 292 height 59
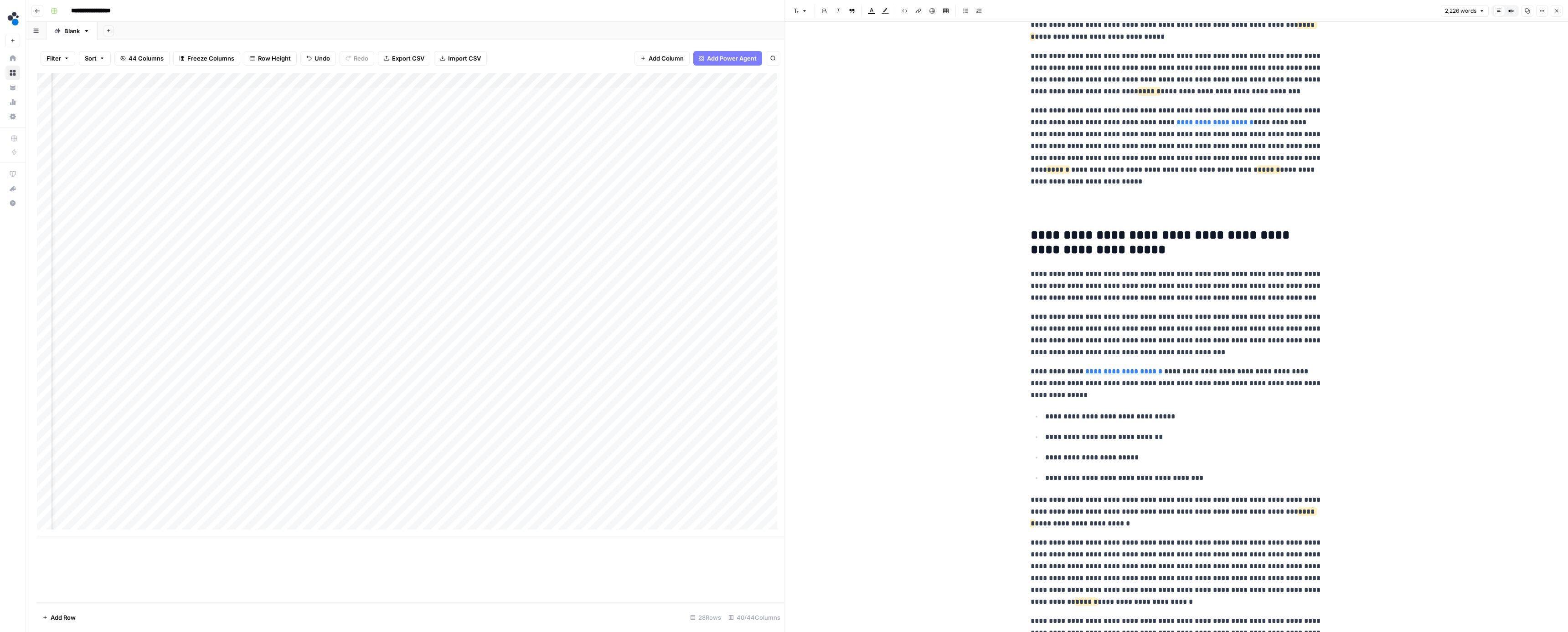
scroll to position [714, 0]
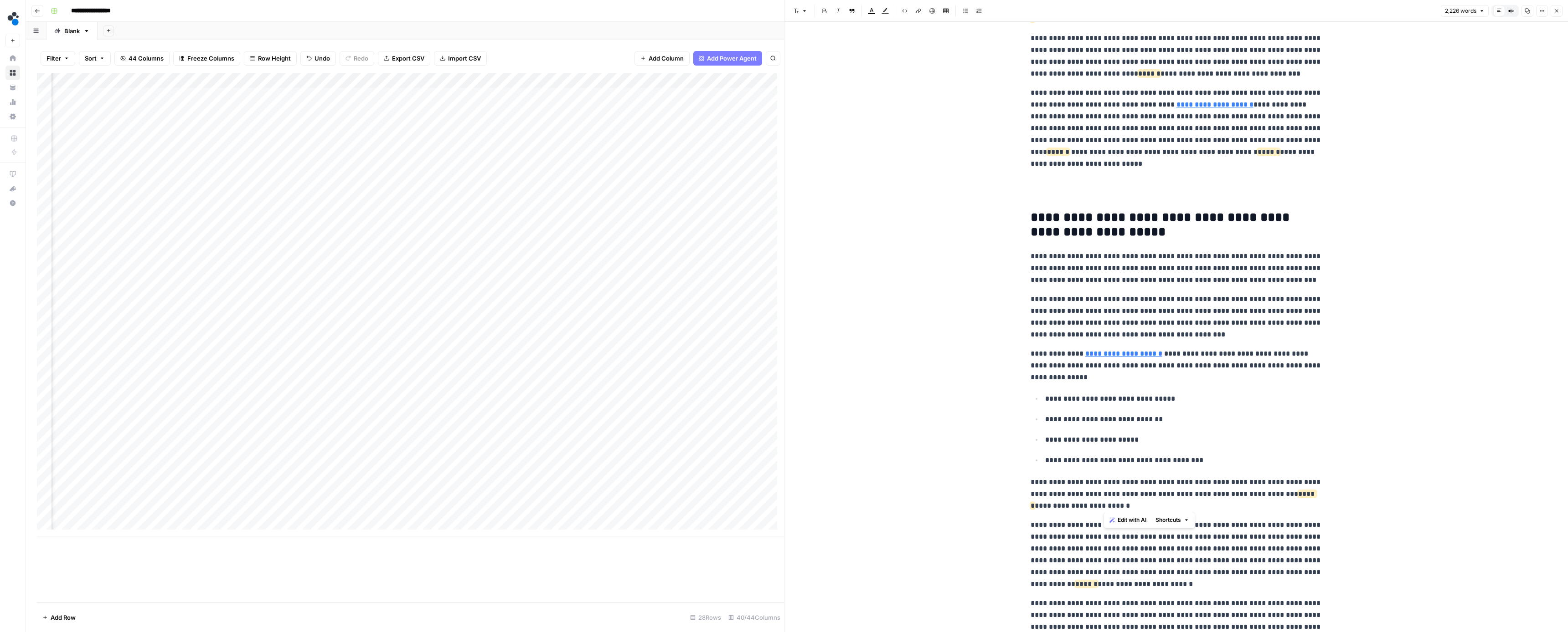
drag, startPoint x: 1248, startPoint y: 498, endPoint x: 1273, endPoint y: 494, distance: 25.3
click at [1273, 494] on p "**********" at bounding box center [1176, 494] width 292 height 35
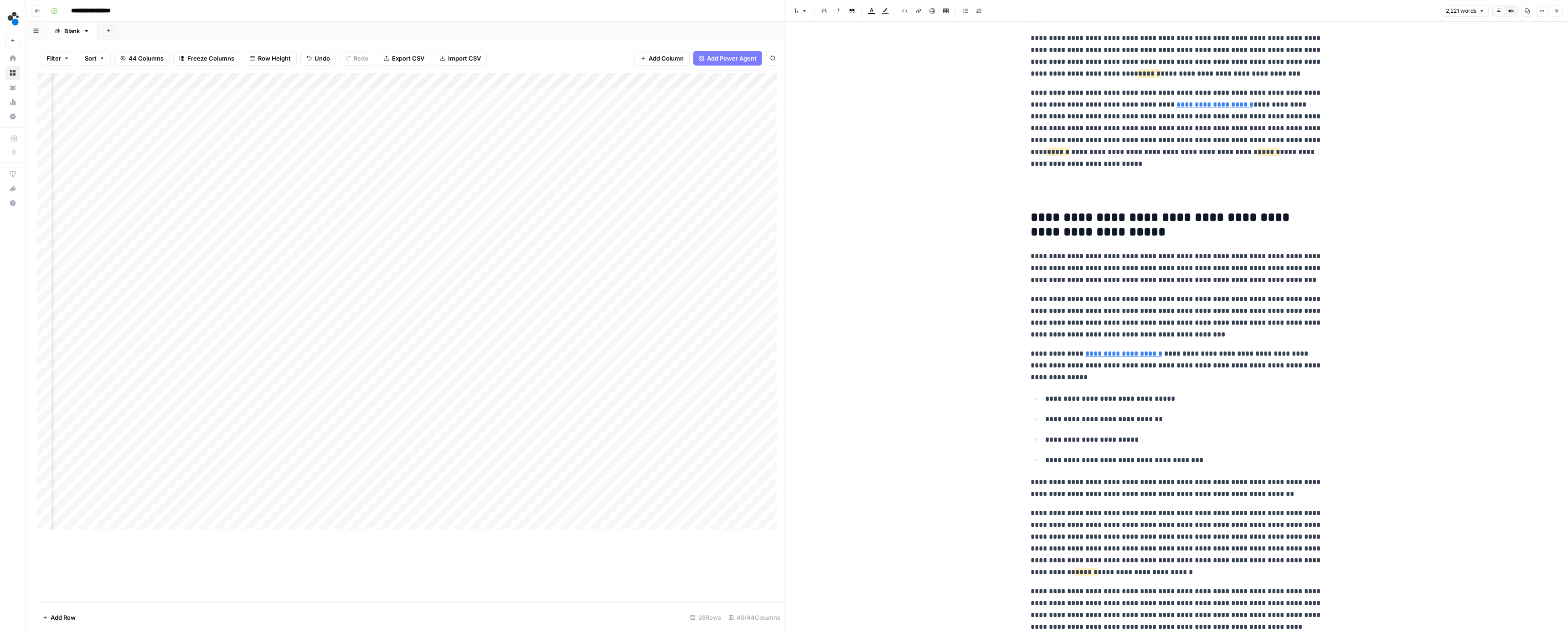
scroll to position [791, 0]
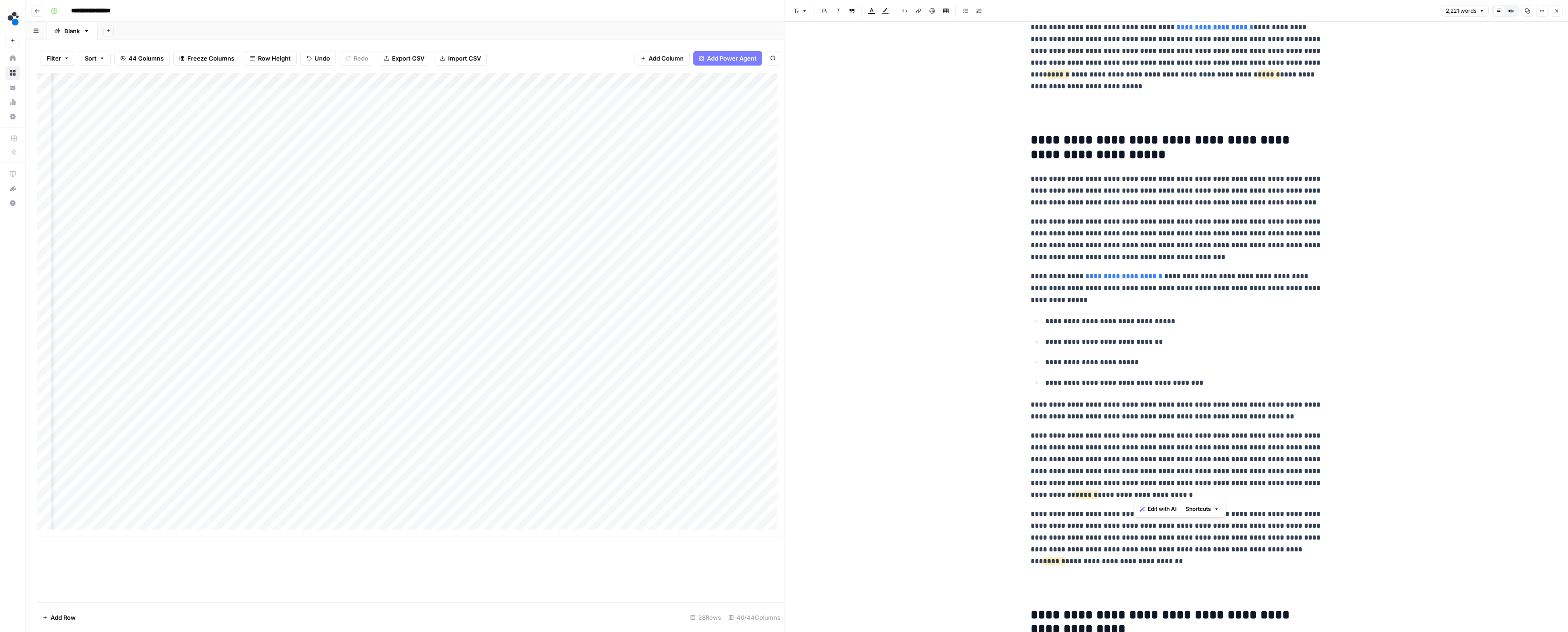
drag, startPoint x: 1149, startPoint y: 494, endPoint x: 1017, endPoint y: 494, distance: 132.0
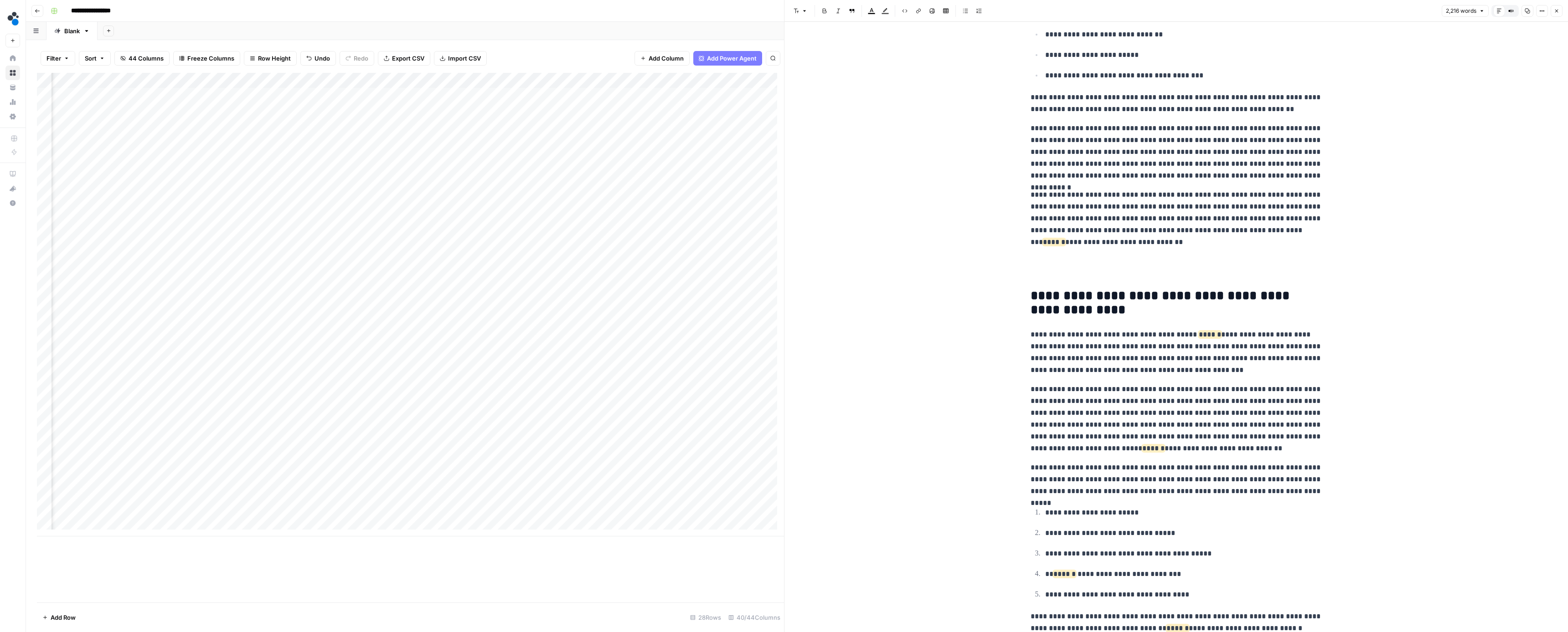
scroll to position [1142, 0]
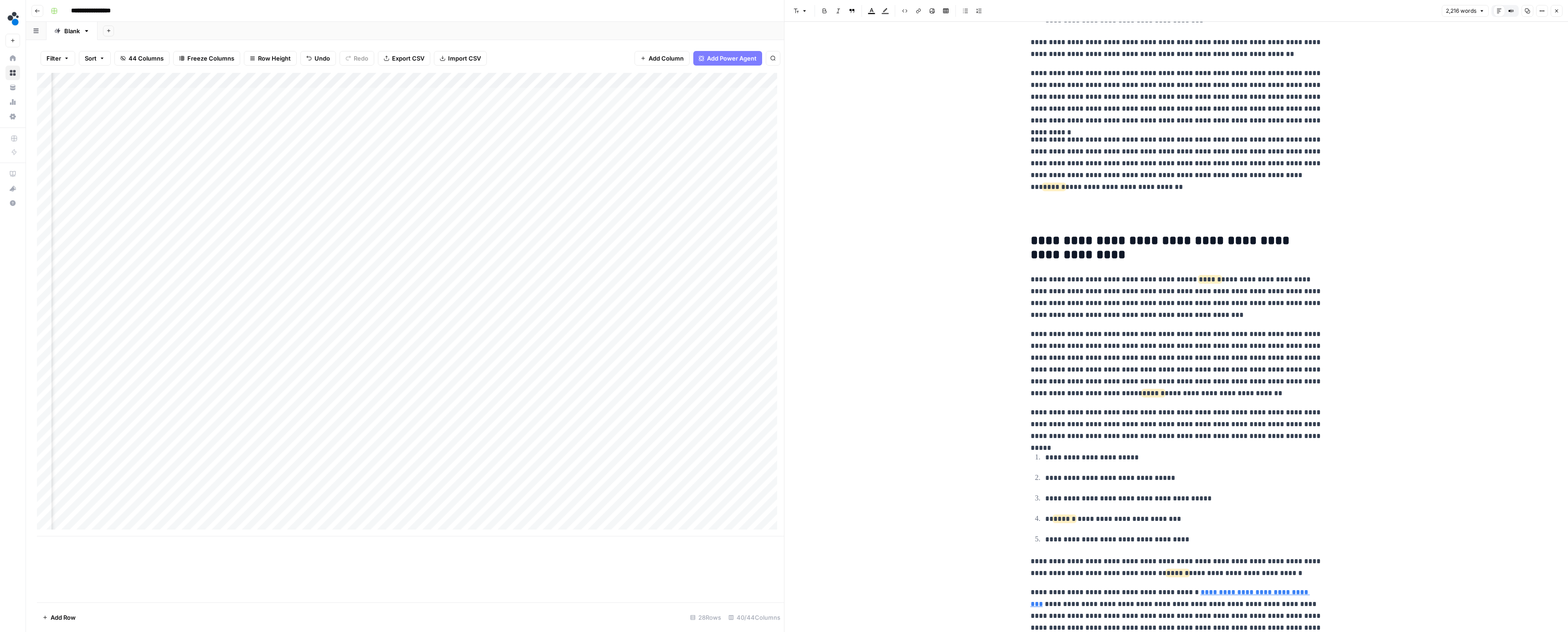
scroll to position [1171, 0]
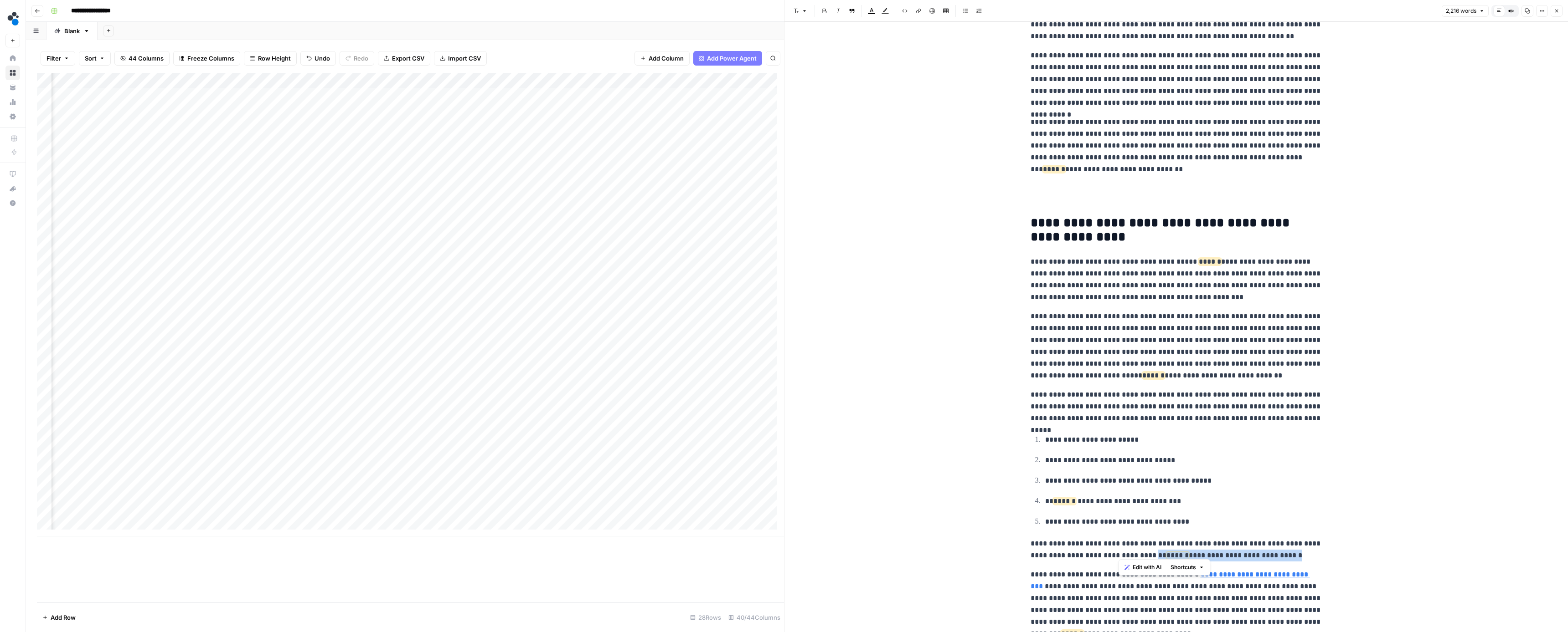
drag, startPoint x: 1257, startPoint y: 549, endPoint x: 1122, endPoint y: 555, distance: 135.1
click at [1119, 554] on p "**********" at bounding box center [1176, 549] width 292 height 24
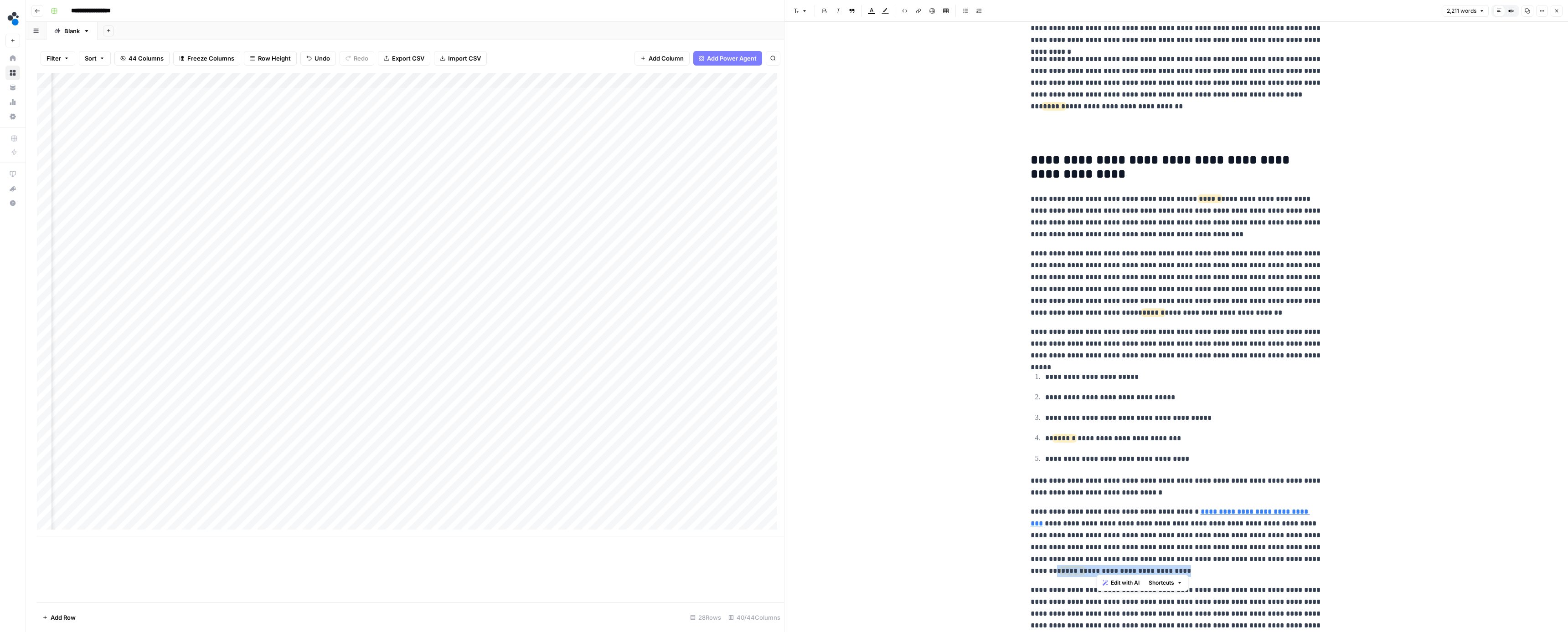
drag, startPoint x: 1234, startPoint y: 563, endPoint x: 1245, endPoint y: 556, distance: 13.0
click at [1245, 556] on p "**********" at bounding box center [1176, 541] width 292 height 71
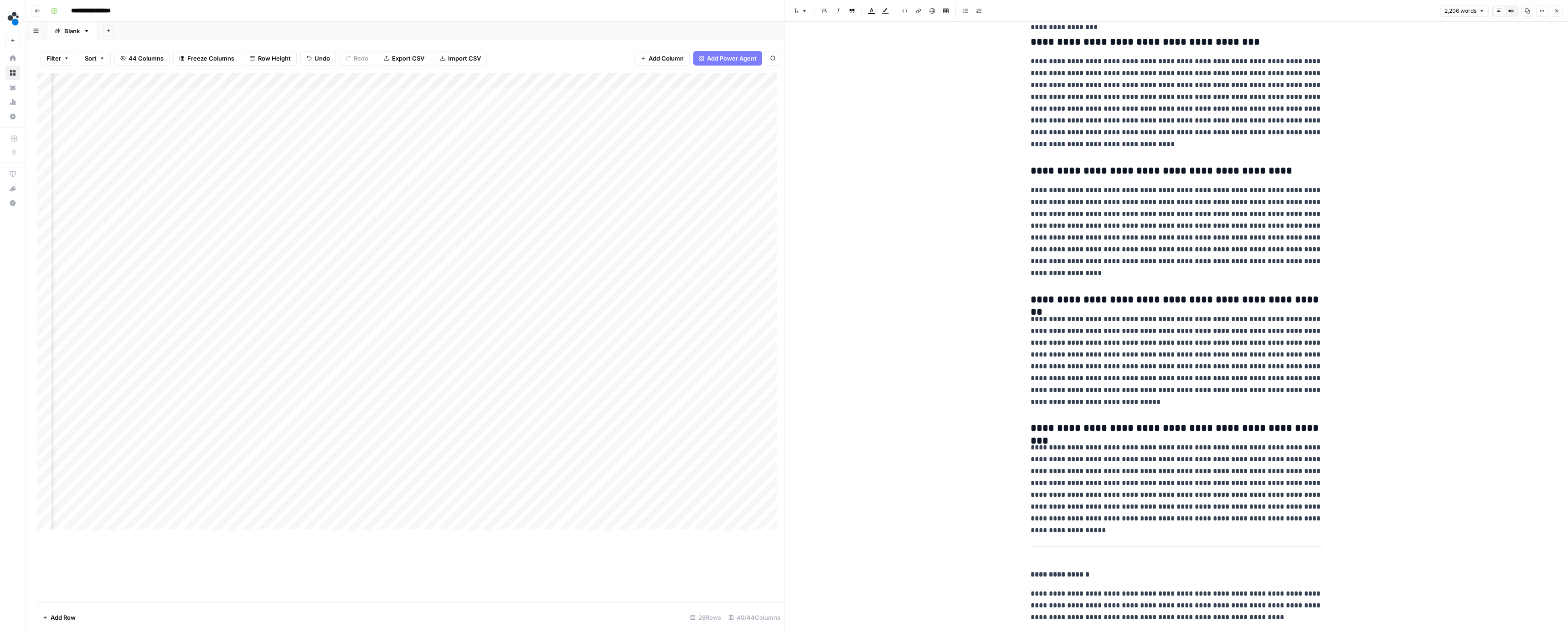
scroll to position [3599, 0]
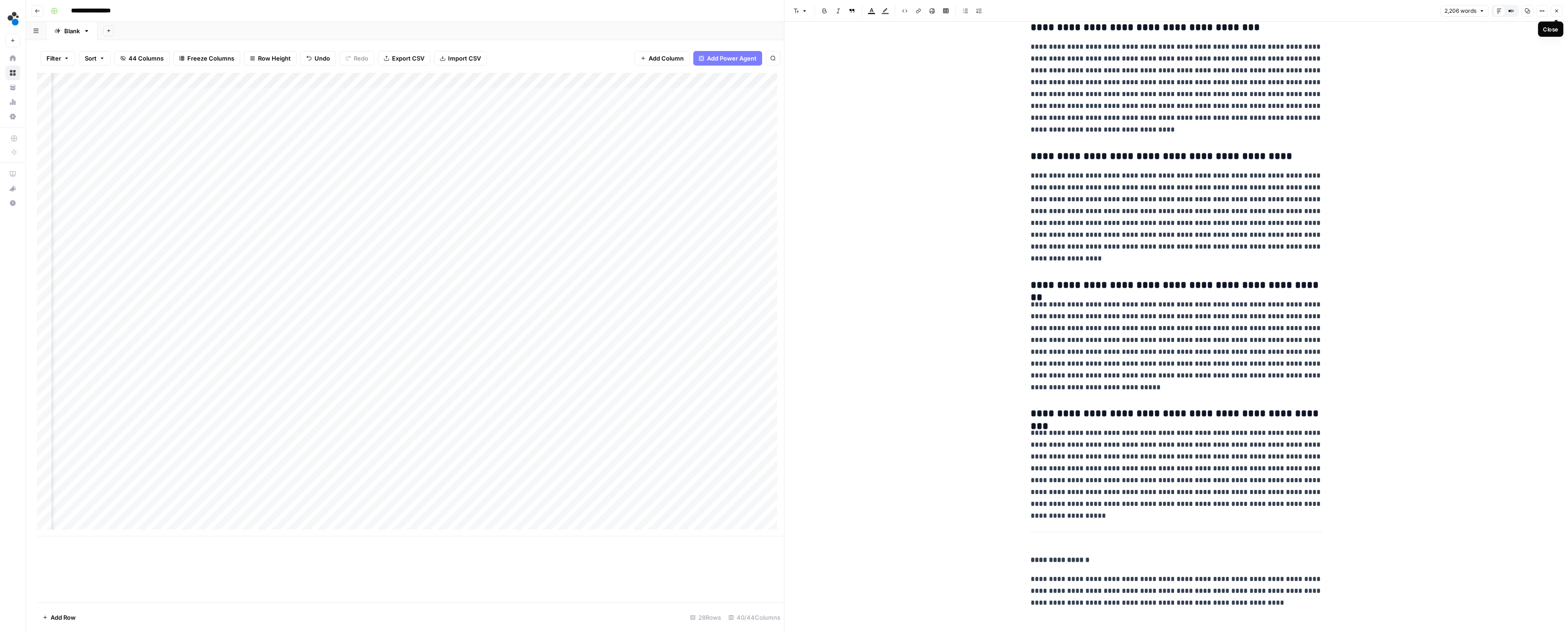
click at [1559, 10] on icon "button" at bounding box center [1556, 10] width 5 height 5
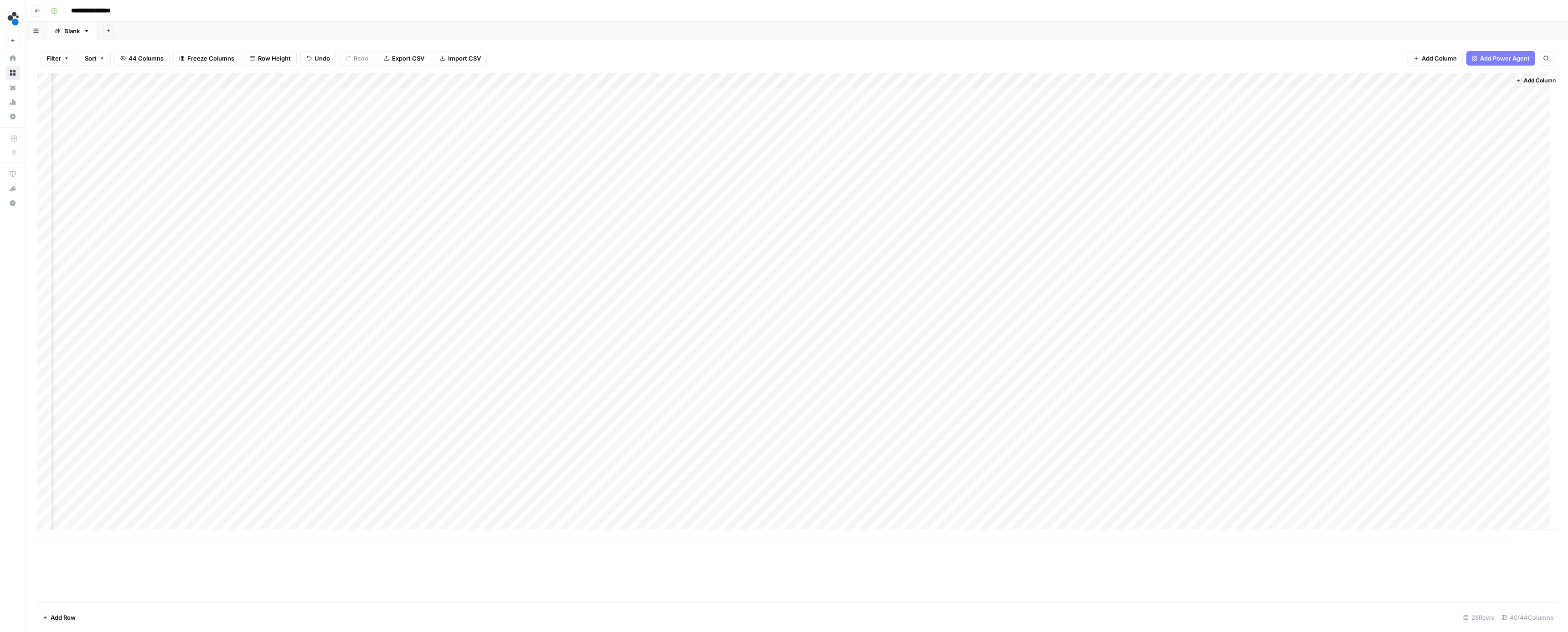
click at [1457, 368] on div "Add Column" at bounding box center [797, 305] width 1520 height 464
click at [1458, 422] on button "Ready for review" at bounding box center [1469, 423] width 55 height 11
click at [1449, 384] on div "Add Column" at bounding box center [797, 305] width 1520 height 464
click at [1335, 386] on div "Add Column" at bounding box center [797, 305] width 1520 height 464
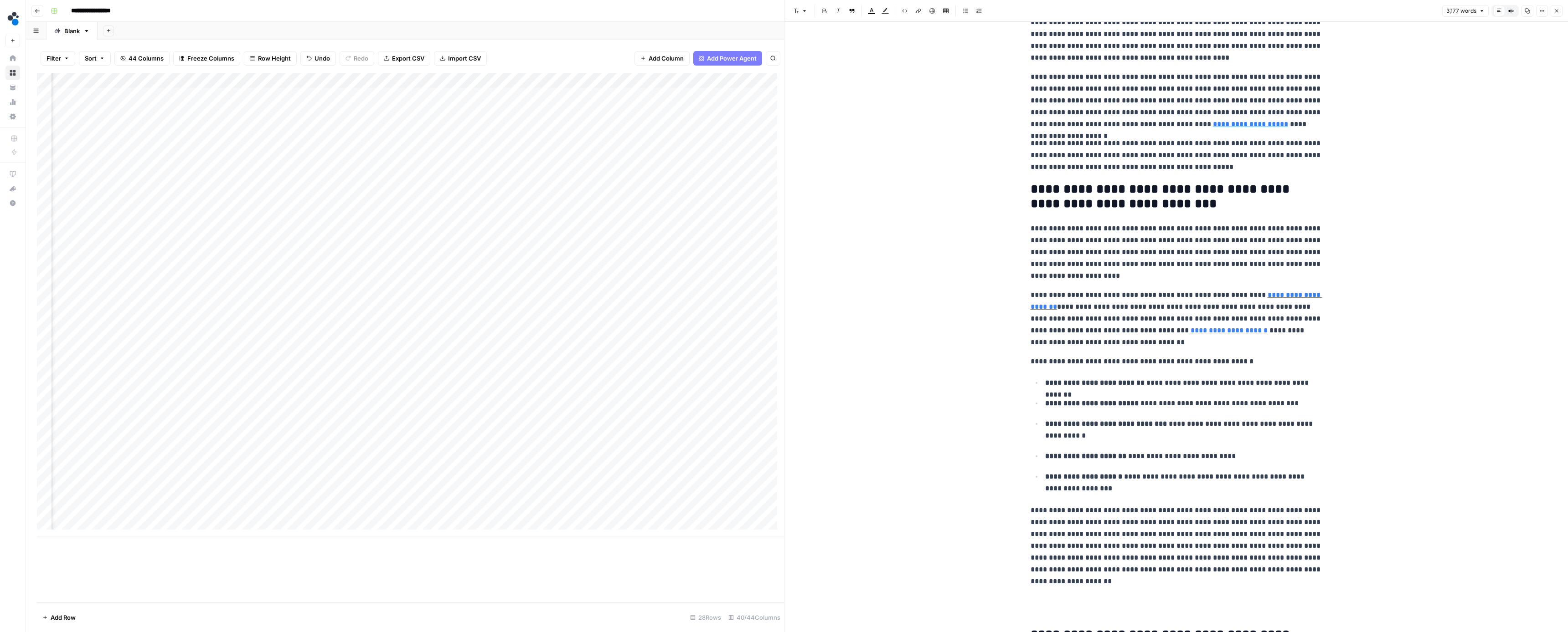
scroll to position [78, 0]
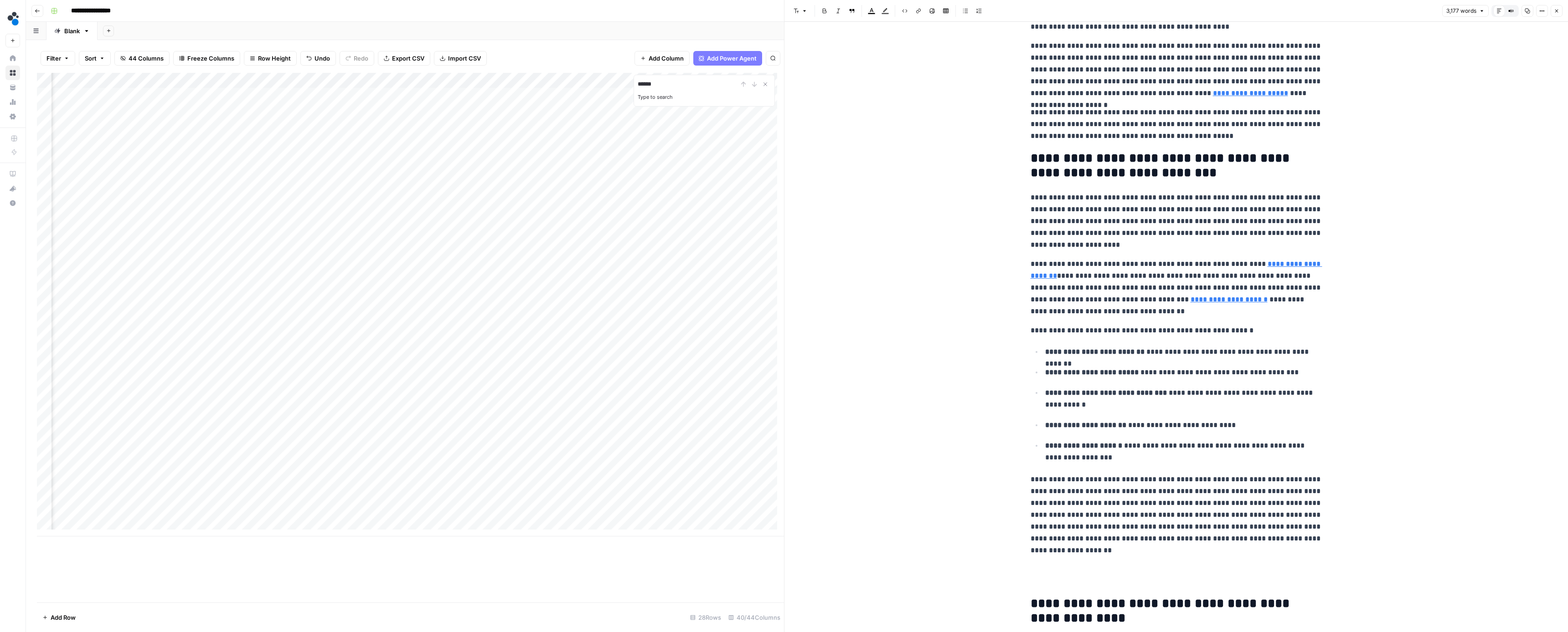
type input "******"
click at [1211, 300] on link "**********" at bounding box center [1229, 299] width 77 height 7
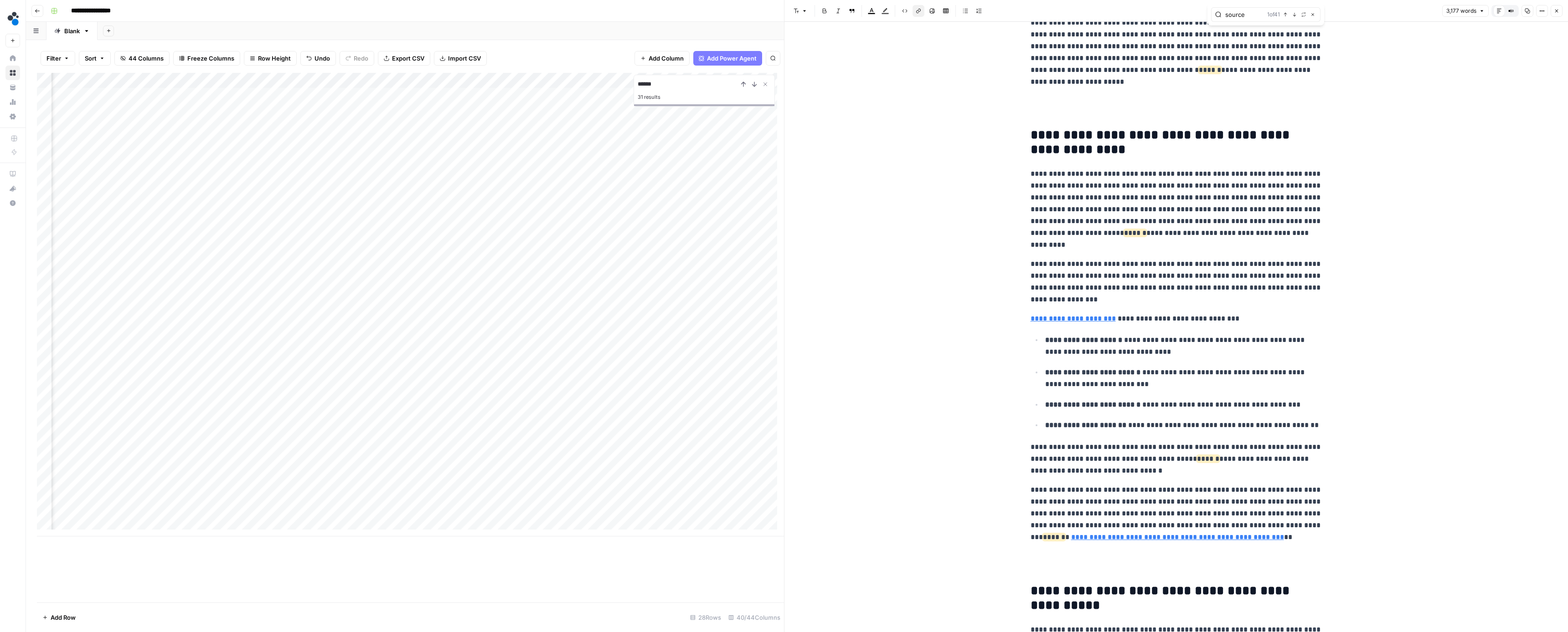
scroll to position [583, 0]
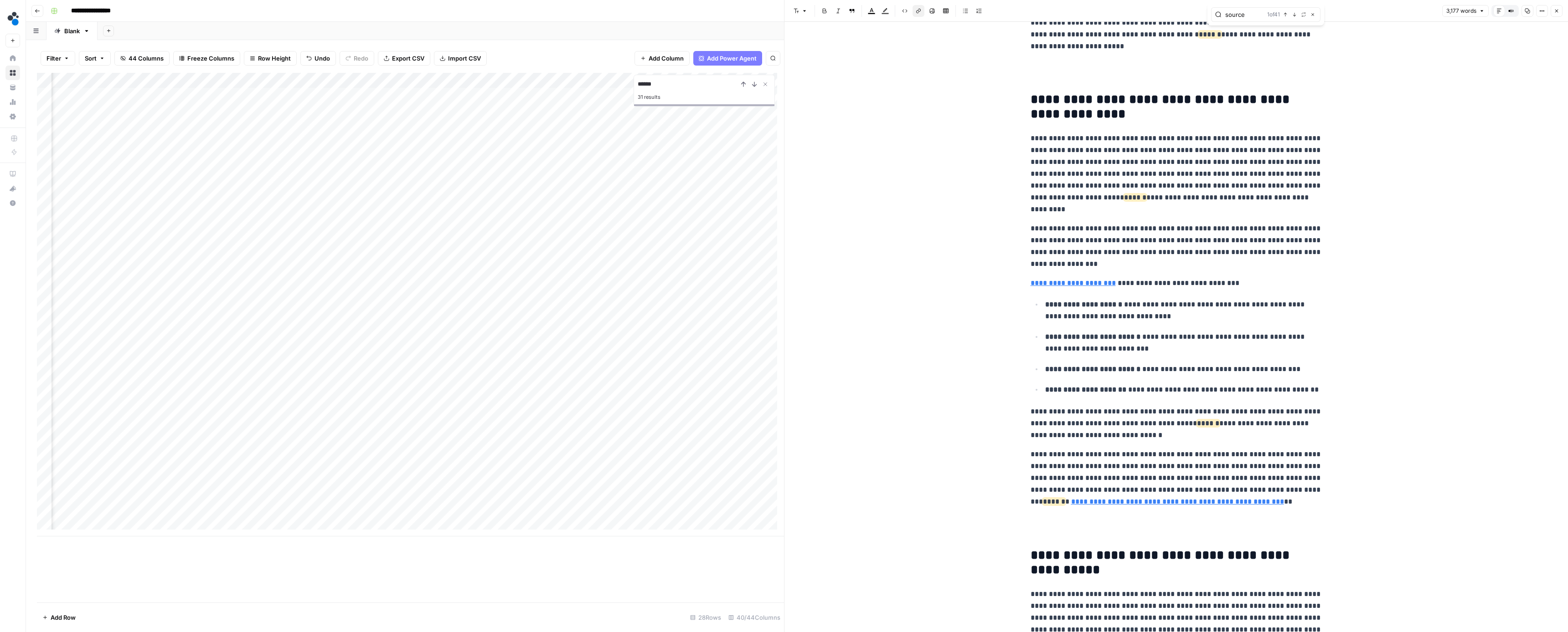
type input "source"
drag, startPoint x: 1209, startPoint y: 432, endPoint x: 1160, endPoint y: 423, distance: 49.8
click at [1160, 423] on p "**********" at bounding box center [1176, 423] width 292 height 35
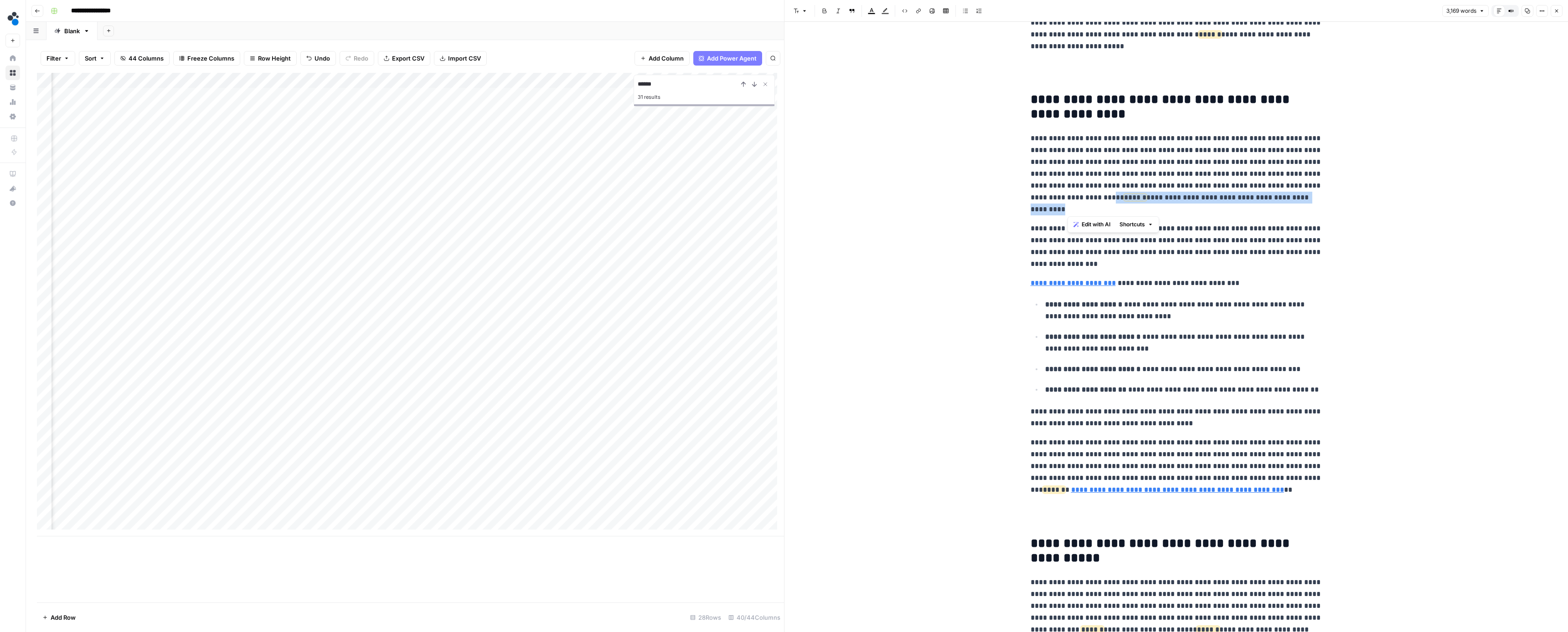
drag, startPoint x: 1163, startPoint y: 206, endPoint x: 1107, endPoint y: 200, distance: 56.3
click at [1107, 200] on p "**********" at bounding box center [1176, 174] width 292 height 83
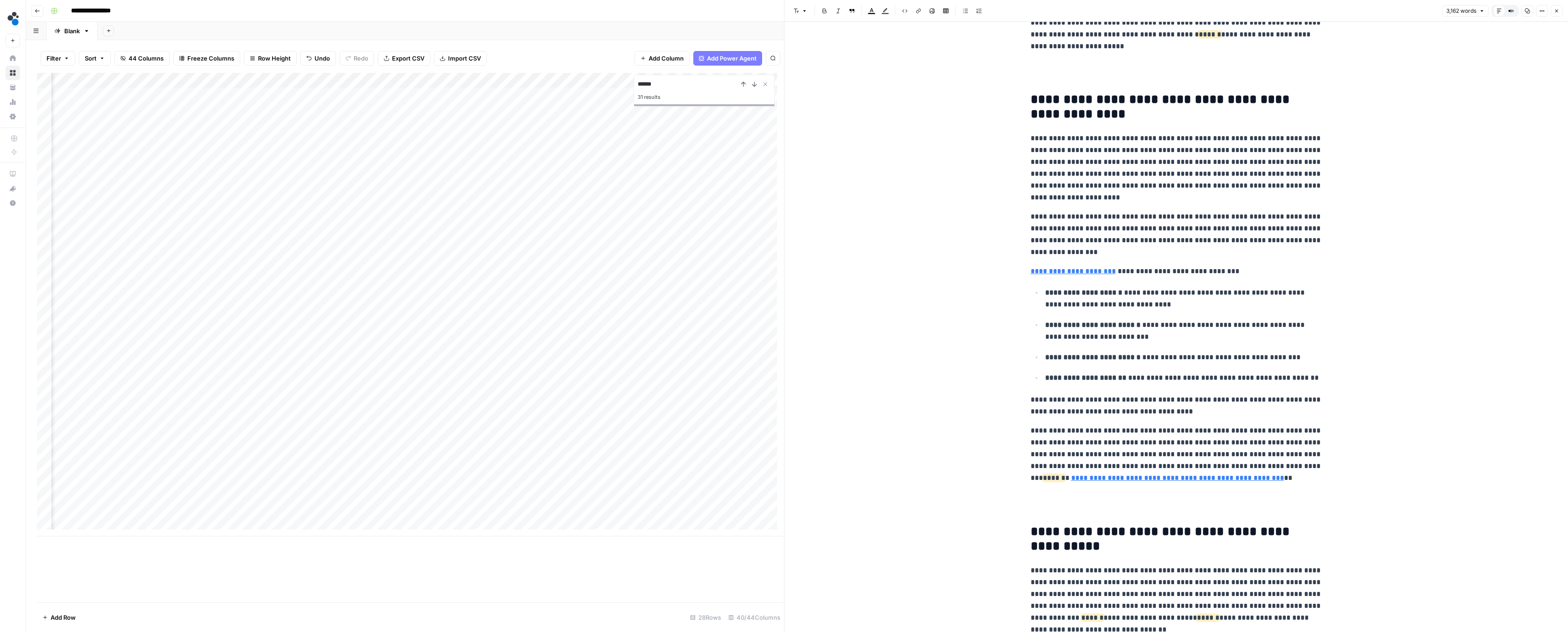
scroll to position [497, 0]
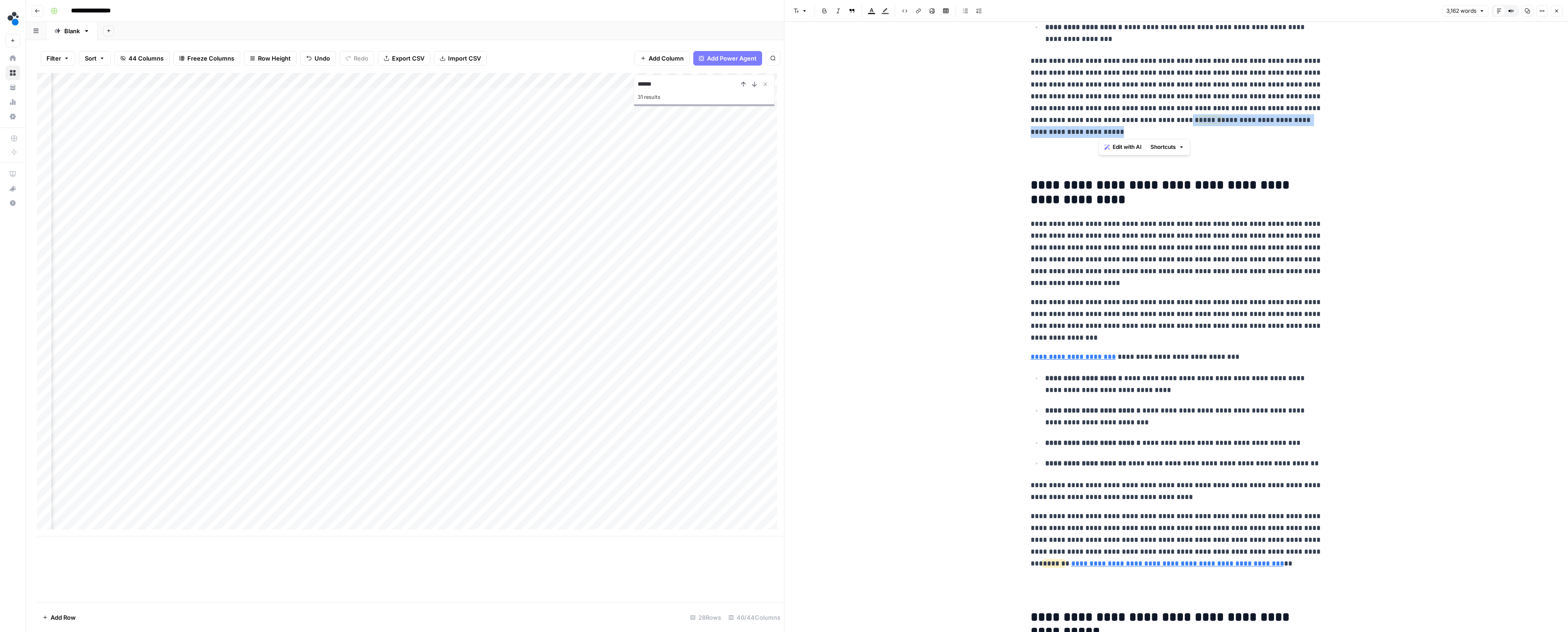
drag, startPoint x: 1161, startPoint y: 129, endPoint x: 1148, endPoint y: 120, distance: 15.8
click at [1148, 120] on p "**********" at bounding box center [1176, 97] width 292 height 83
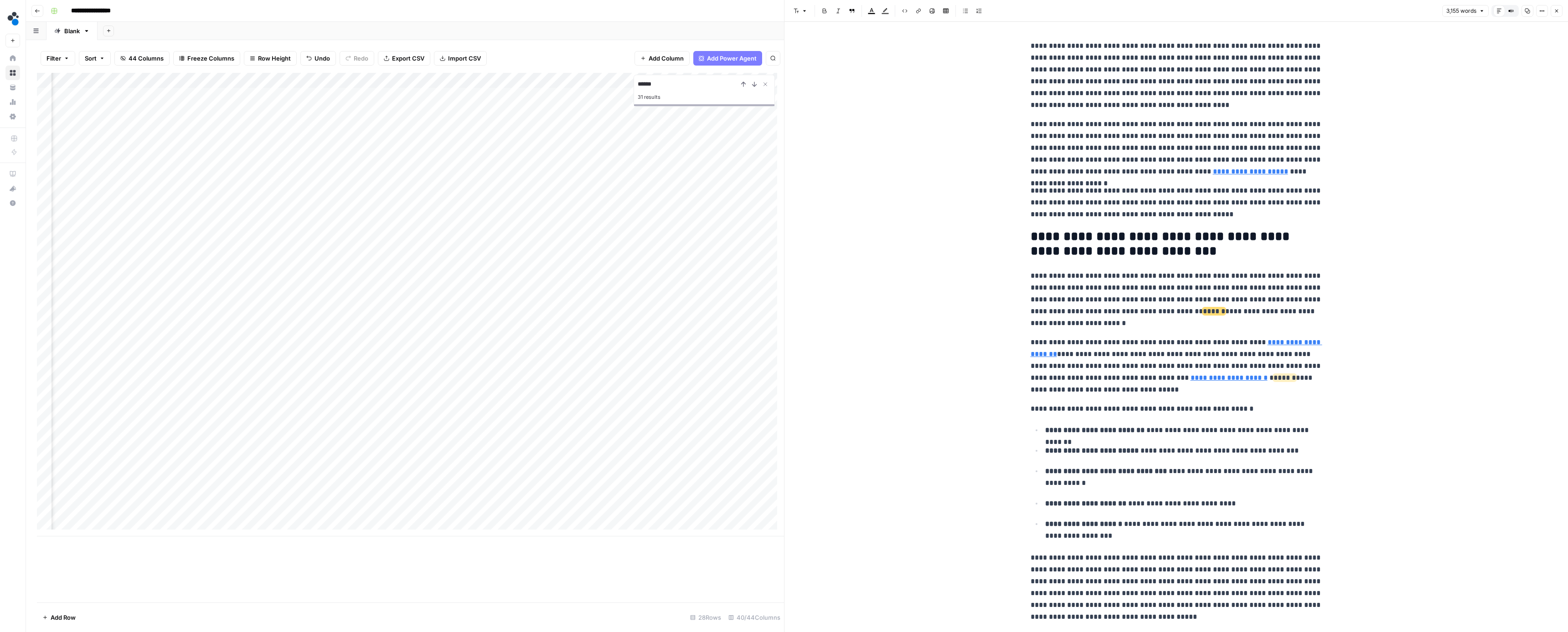
scroll to position [67, 0]
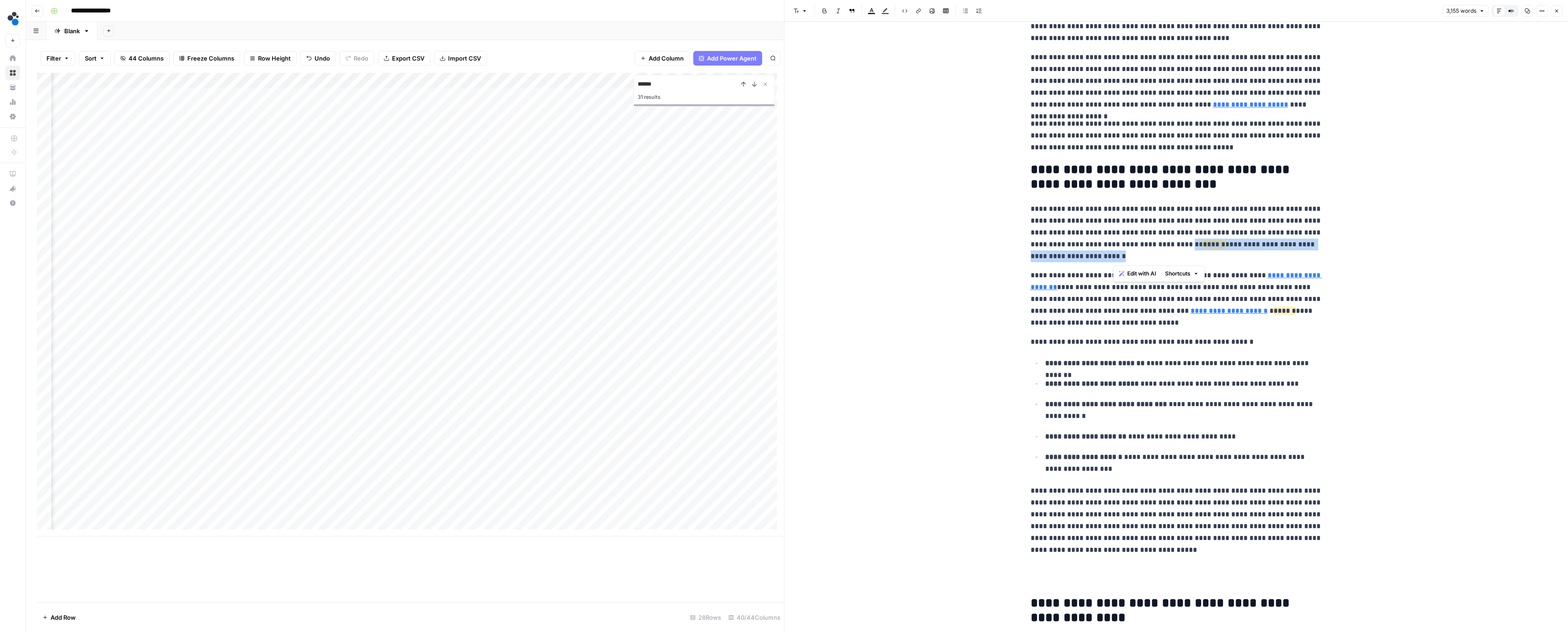
drag, startPoint x: 1197, startPoint y: 259, endPoint x: 1183, endPoint y: 248, distance: 17.8
click at [1183, 248] on p "**********" at bounding box center [1176, 232] width 292 height 59
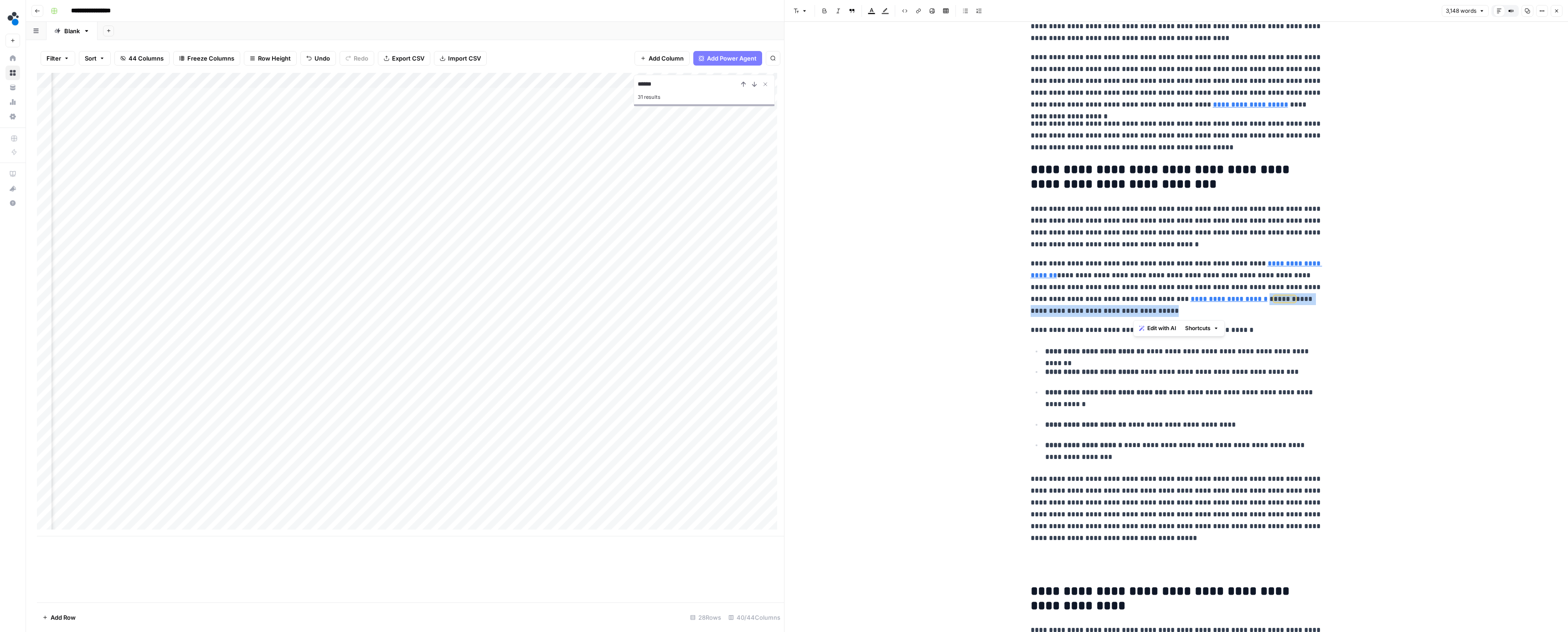
drag, startPoint x: 1253, startPoint y: 311, endPoint x: 1237, endPoint y: 302, distance: 18.4
click at [1237, 302] on p "**********" at bounding box center [1176, 287] width 292 height 59
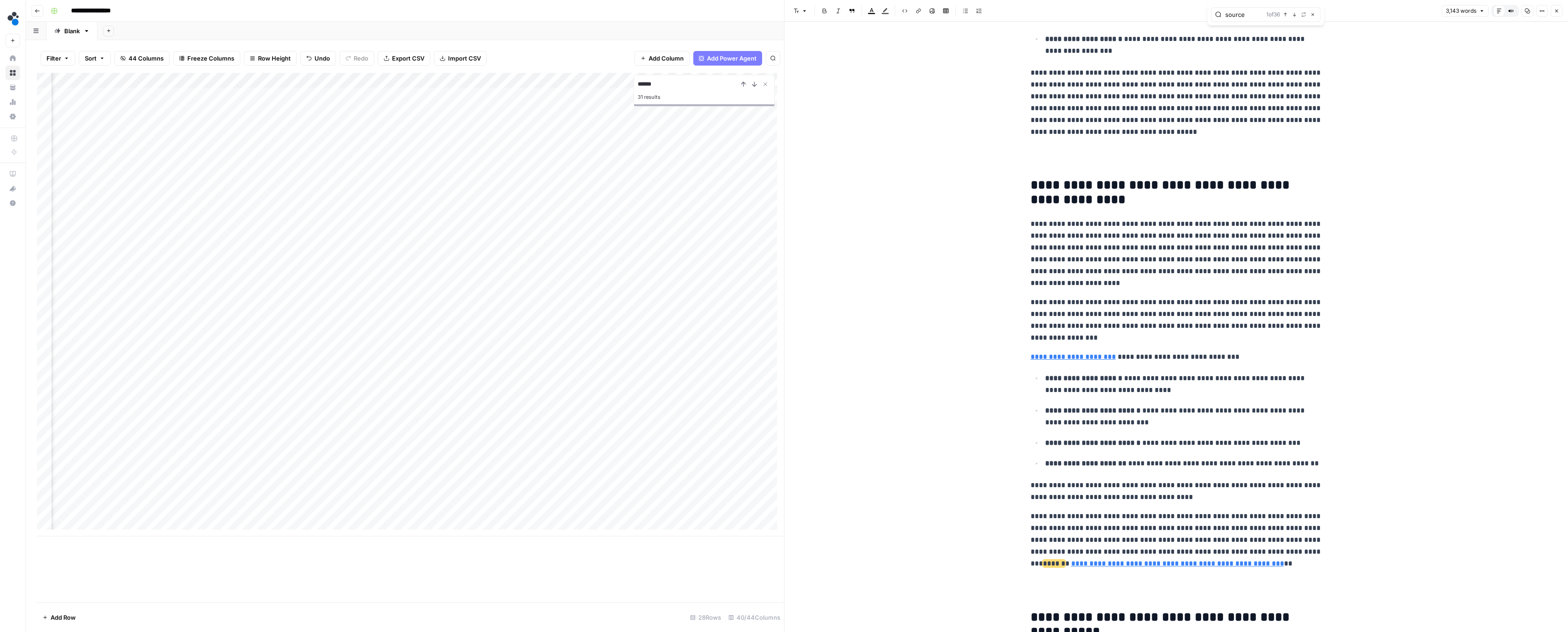
scroll to position [536, 0]
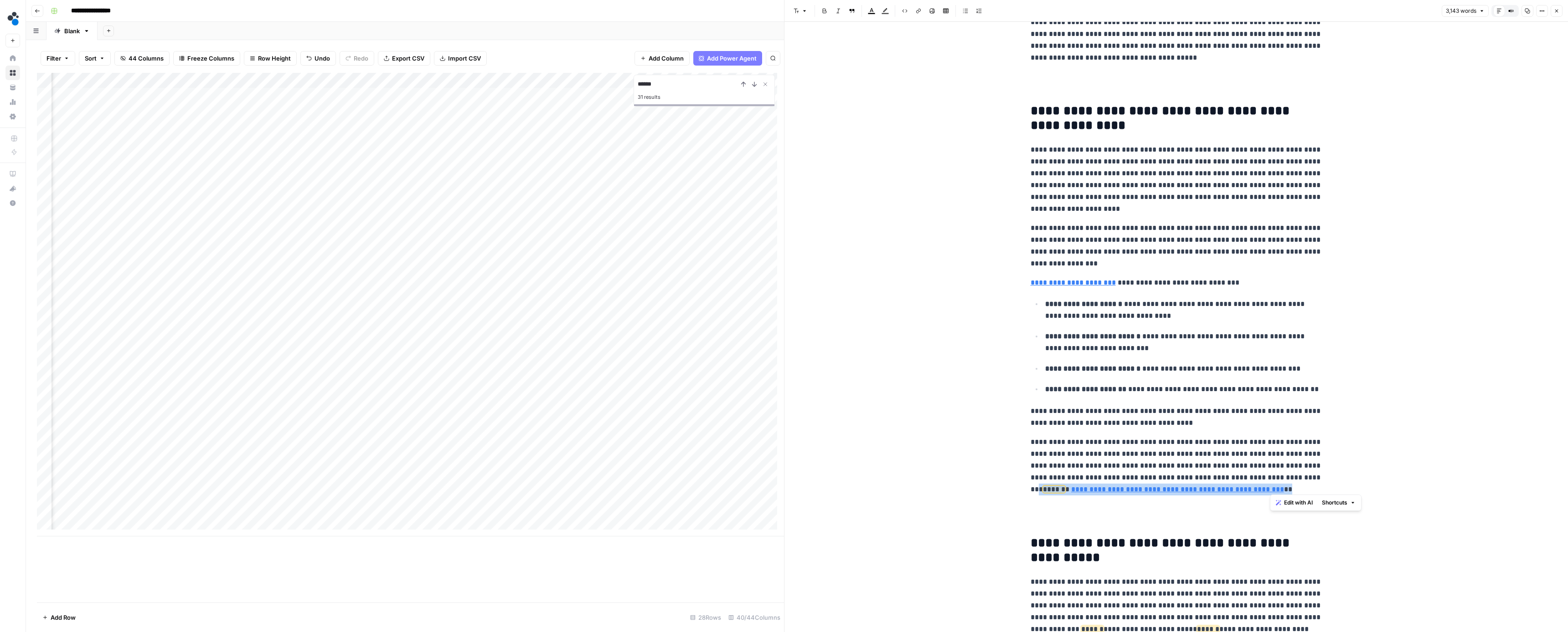
drag, startPoint x: 1276, startPoint y: 485, endPoint x: 1026, endPoint y: 488, distance: 250.0
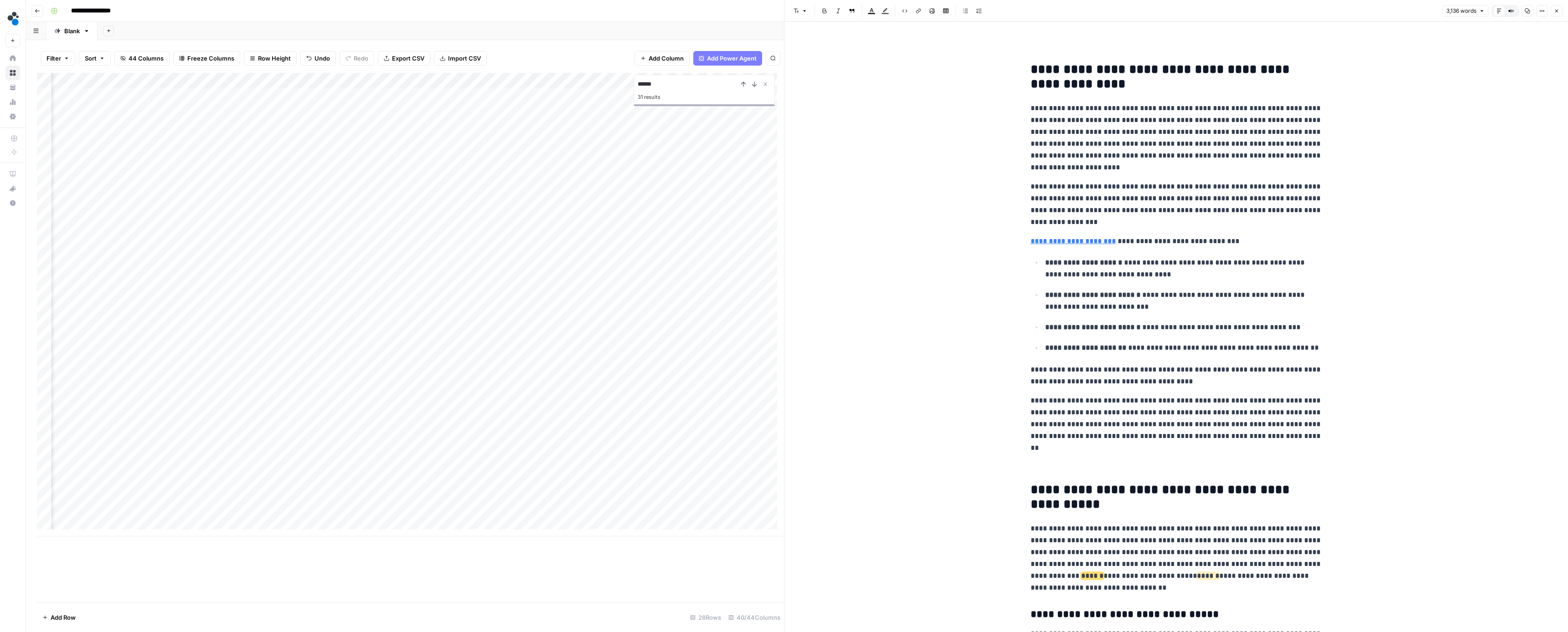
scroll to position [648, 0]
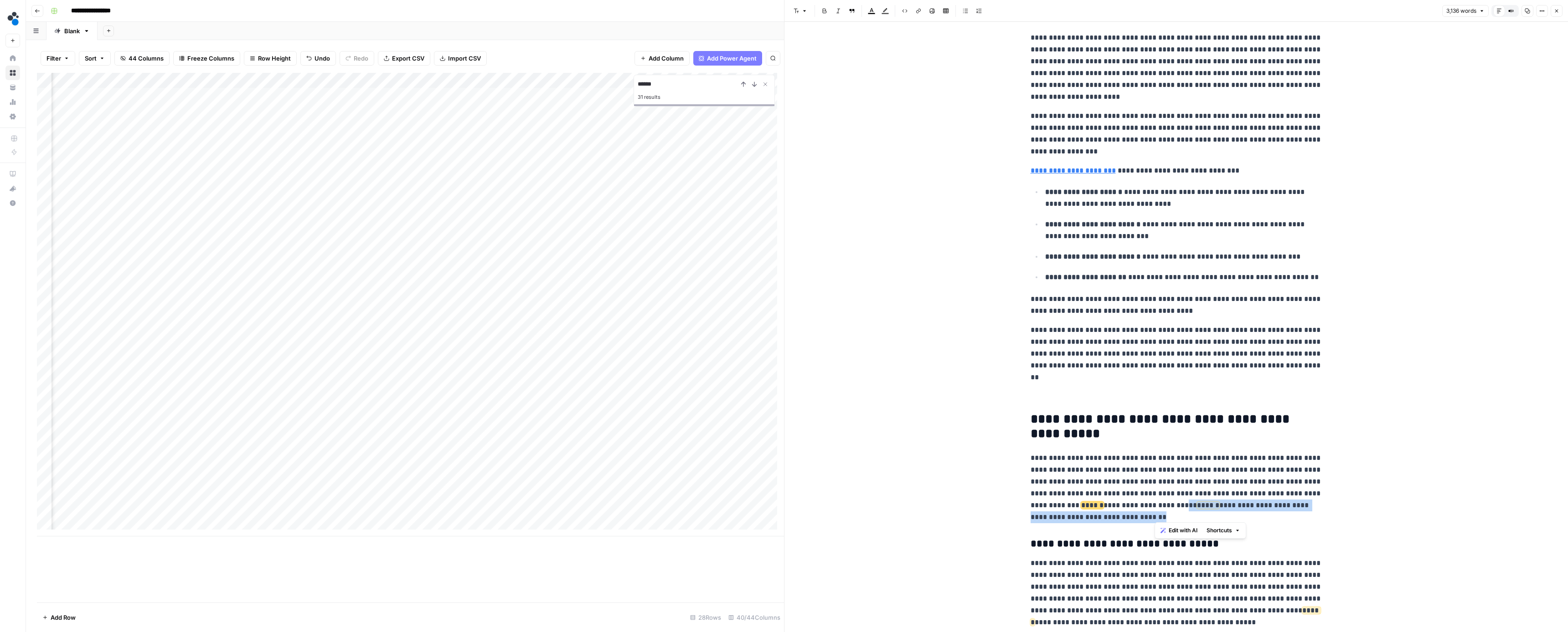
drag, startPoint x: 1178, startPoint y: 509, endPoint x: 1172, endPoint y: 503, distance: 8.5
click at [1172, 503] on p "**********" at bounding box center [1176, 488] width 292 height 71
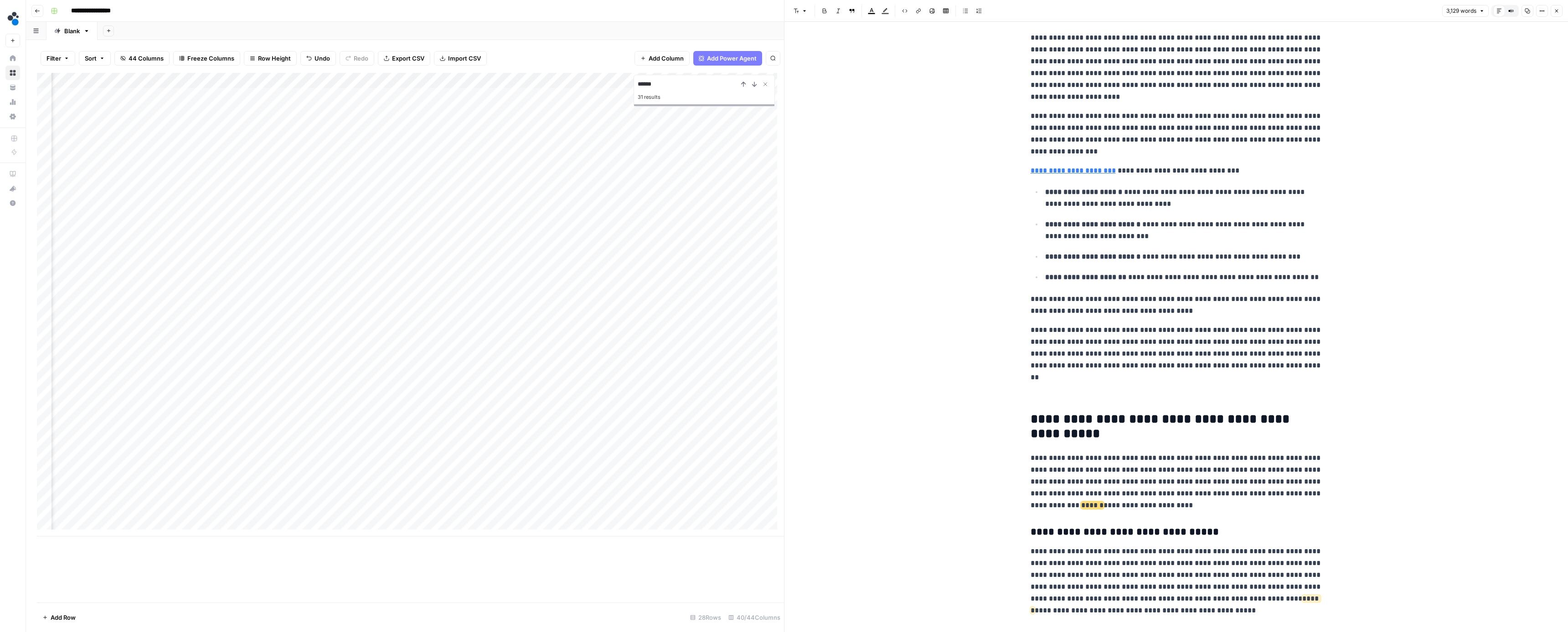
scroll to position [840, 0]
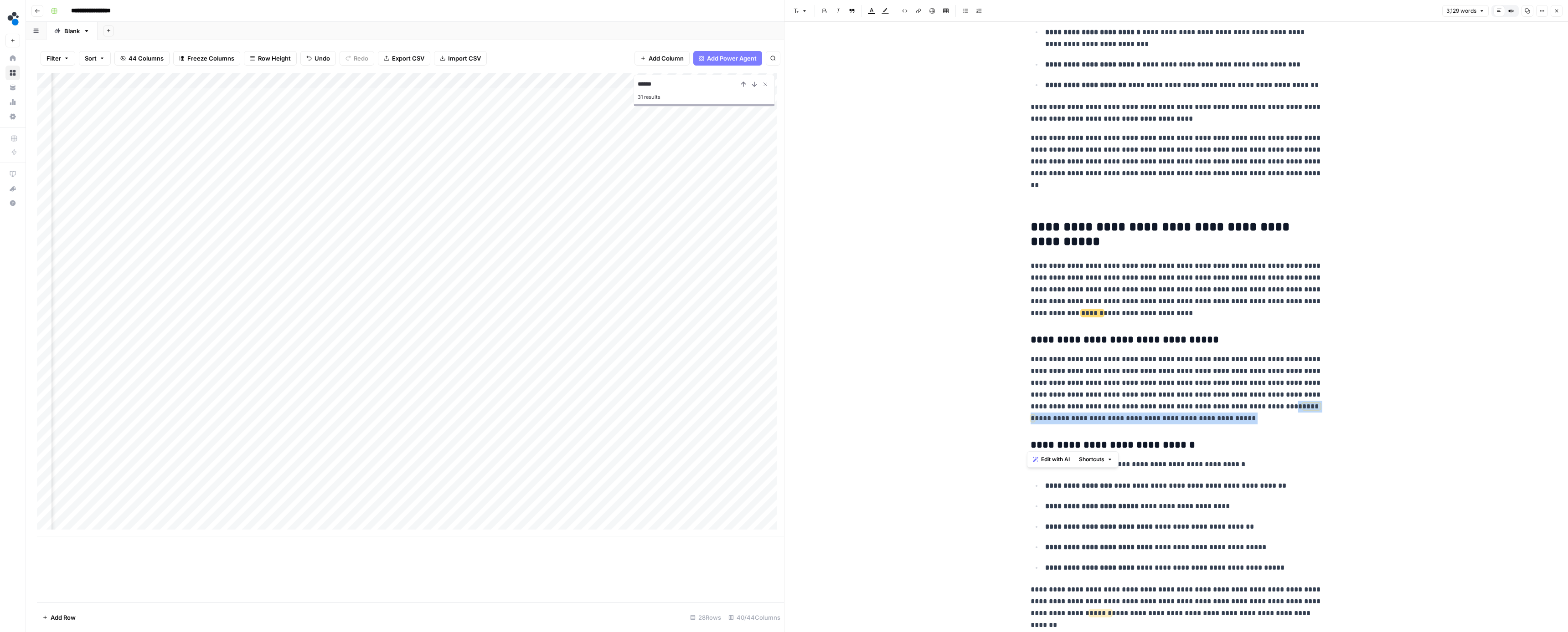
drag, startPoint x: 1243, startPoint y: 417, endPoint x: 1013, endPoint y: 410, distance: 230.1
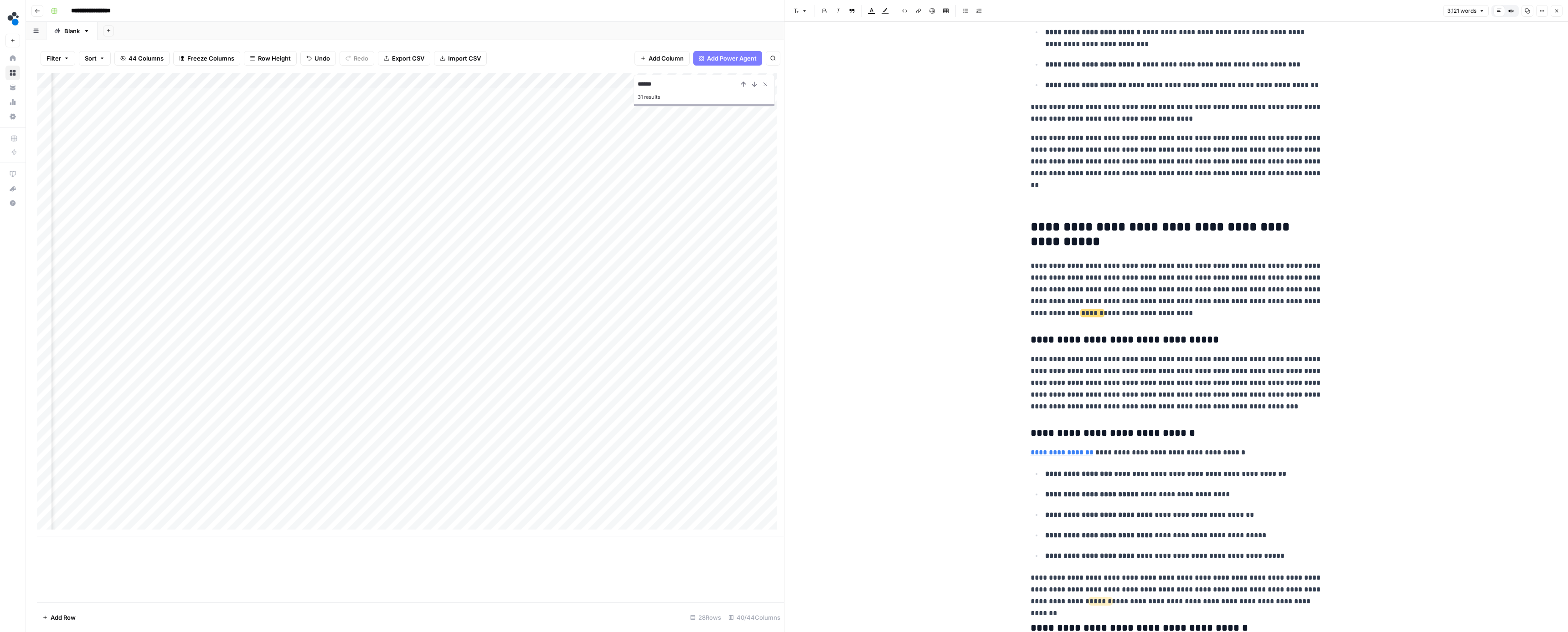
scroll to position [904, 0]
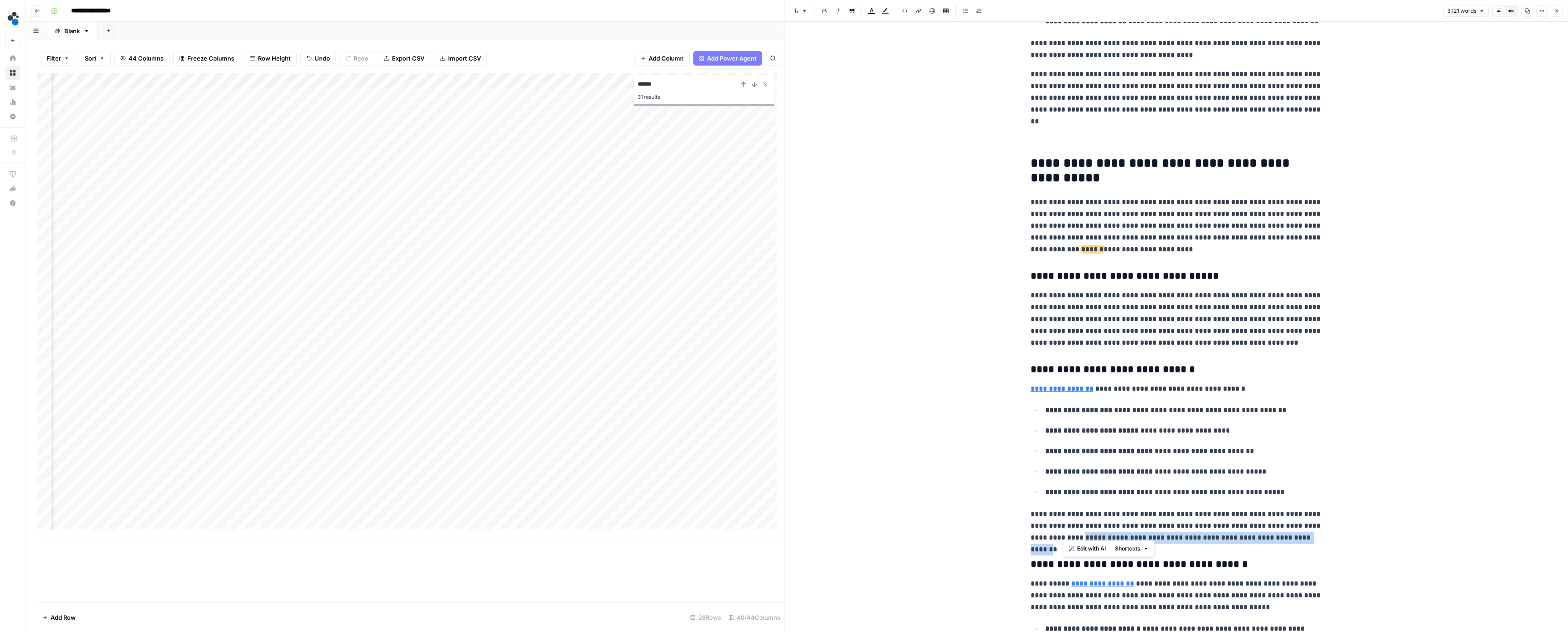
drag, startPoint x: 1302, startPoint y: 532, endPoint x: 1063, endPoint y: 534, distance: 239.0
click at [1063, 534] on p "**********" at bounding box center [1176, 526] width 292 height 35
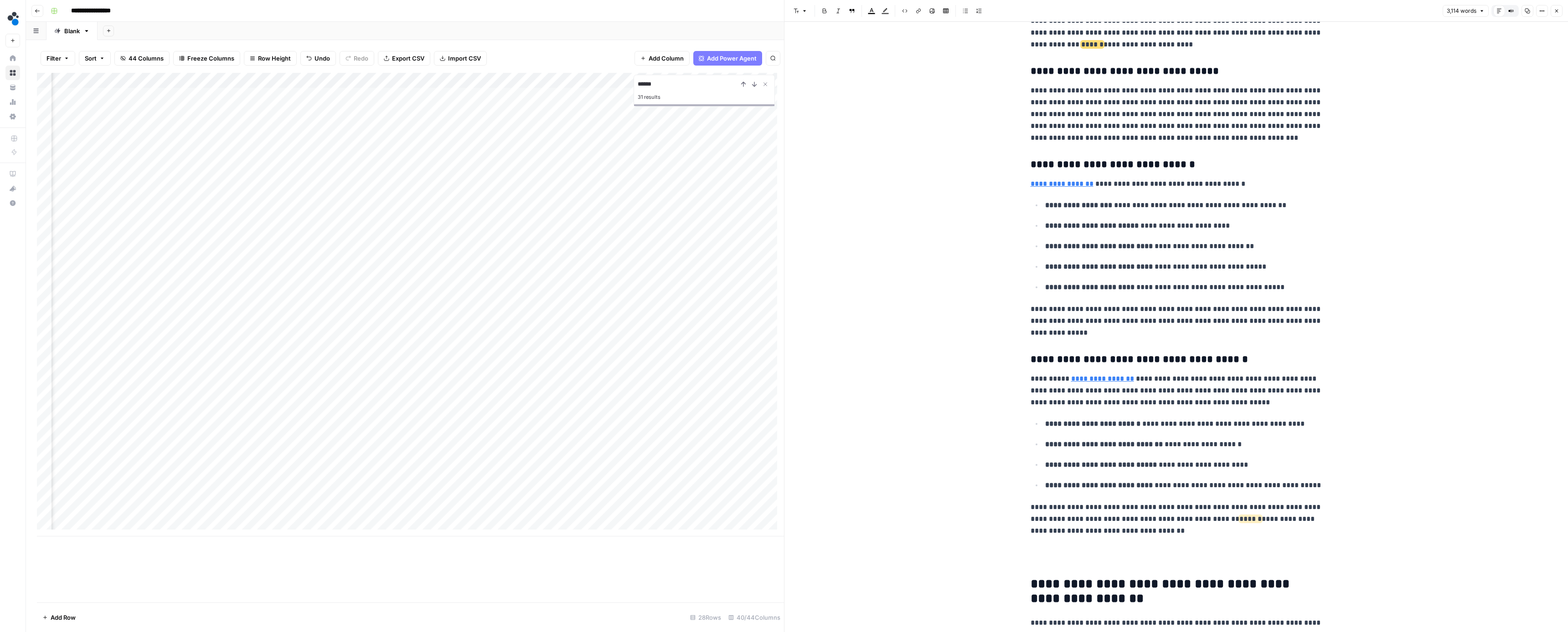
scroll to position [1112, 0]
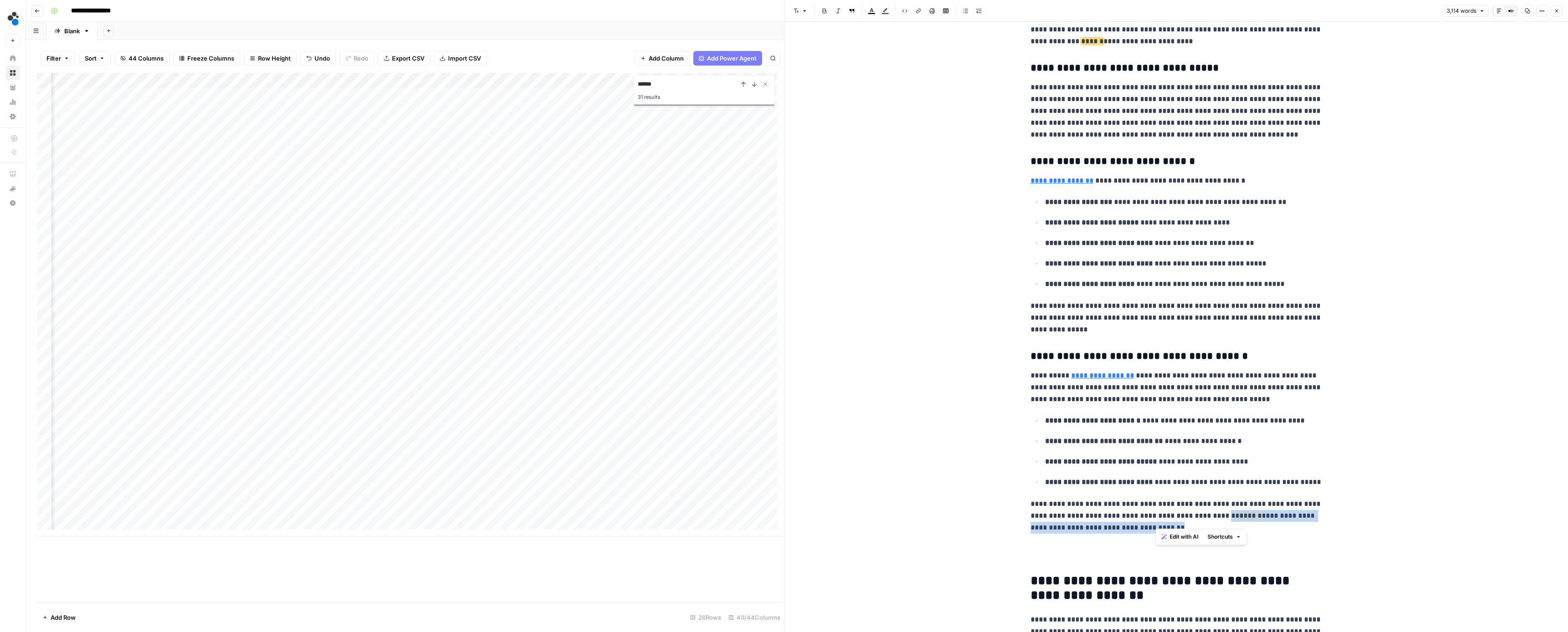
drag, startPoint x: 1181, startPoint y: 519, endPoint x: 1211, endPoint y: 510, distance: 31.3
click at [1211, 510] on p "**********" at bounding box center [1176, 516] width 292 height 35
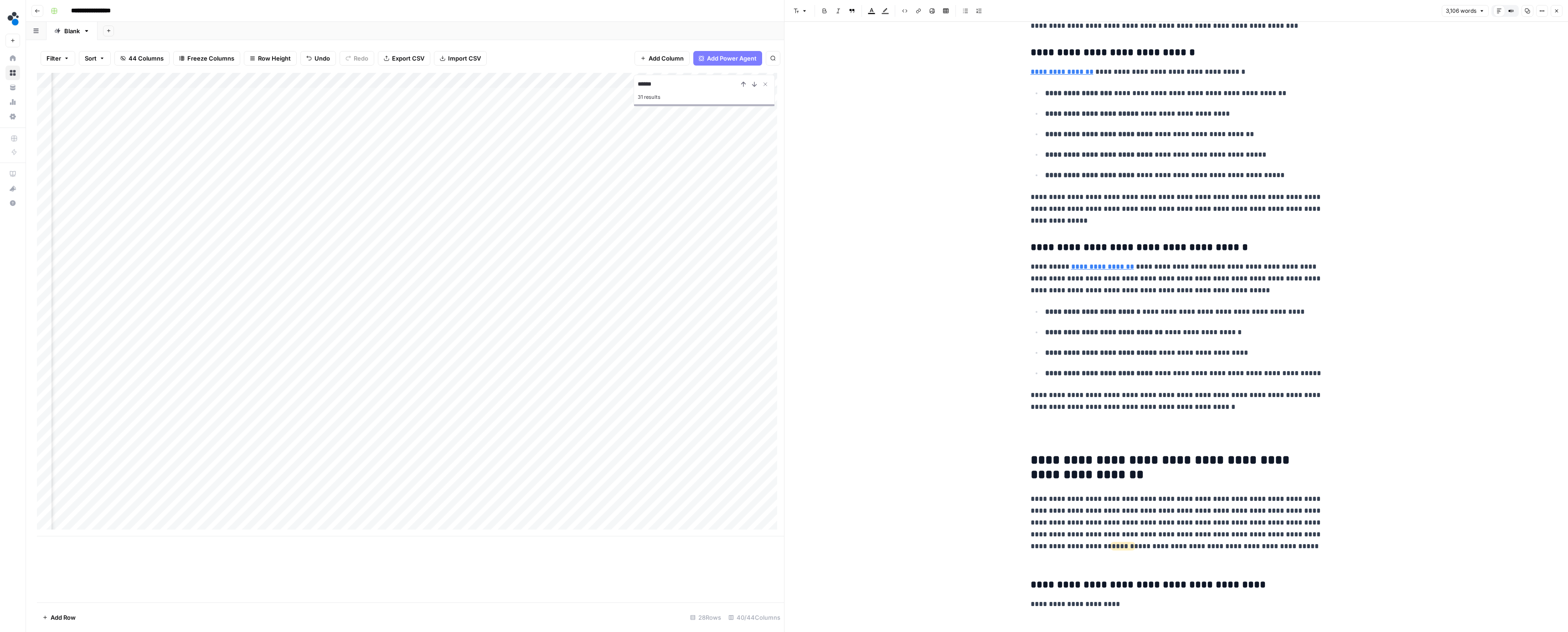
scroll to position [1223, 0]
drag, startPoint x: 1191, startPoint y: 550, endPoint x: 1137, endPoint y: 540, distance: 54.9
click at [1137, 540] on p "**********" at bounding box center [1176, 527] width 292 height 71
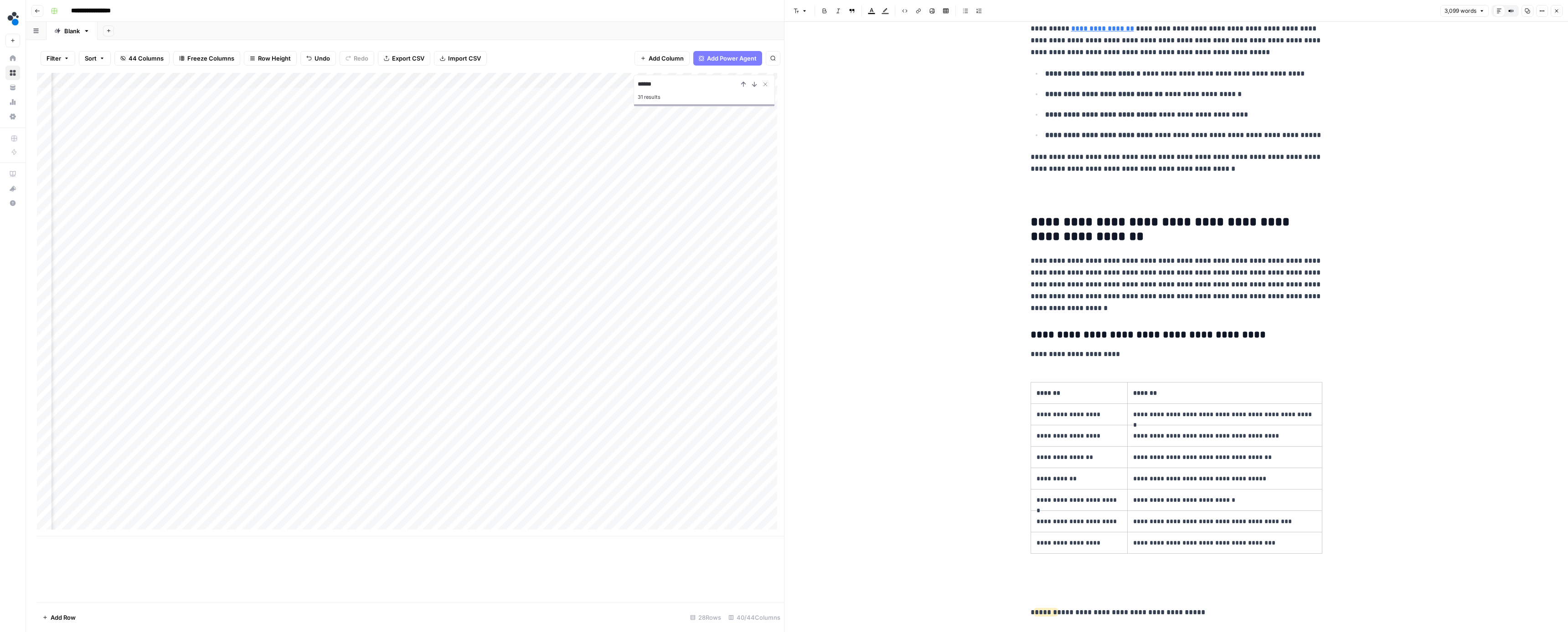
scroll to position [1539, 0]
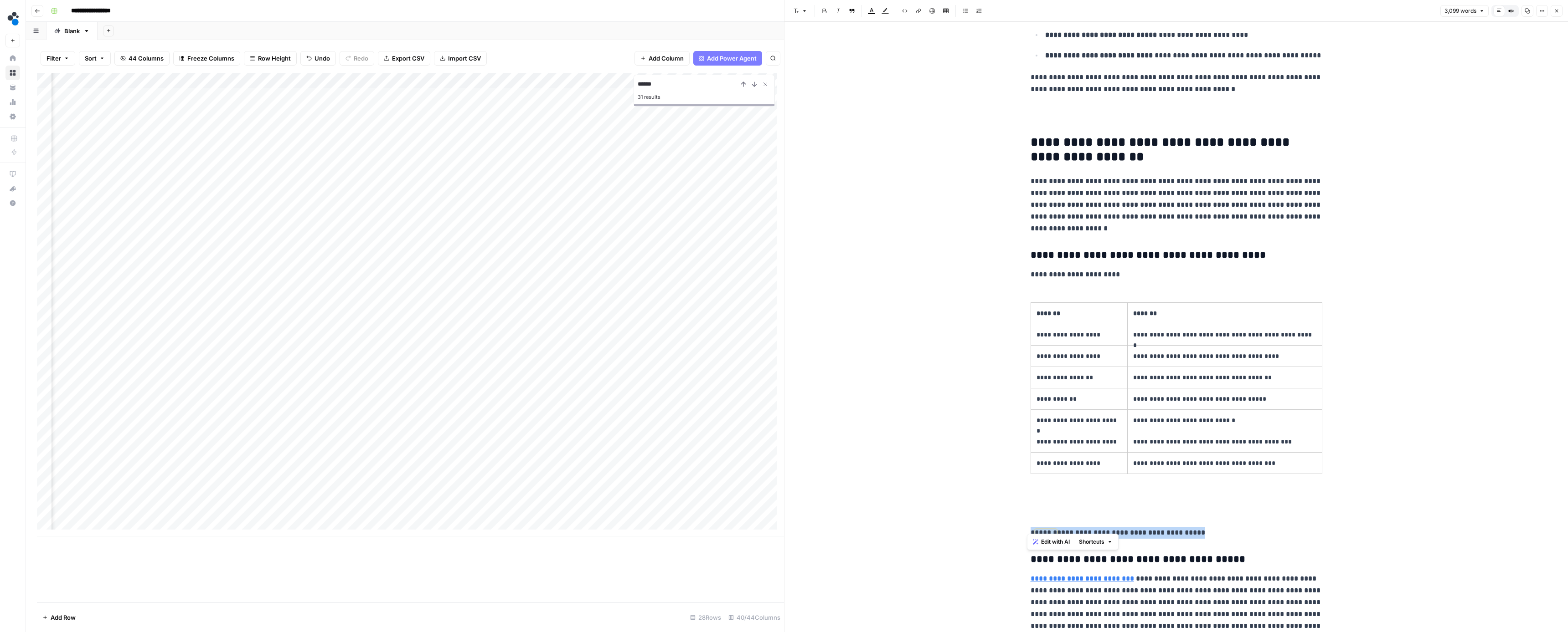
drag, startPoint x: 1209, startPoint y: 525, endPoint x: 1018, endPoint y: 523, distance: 191.0
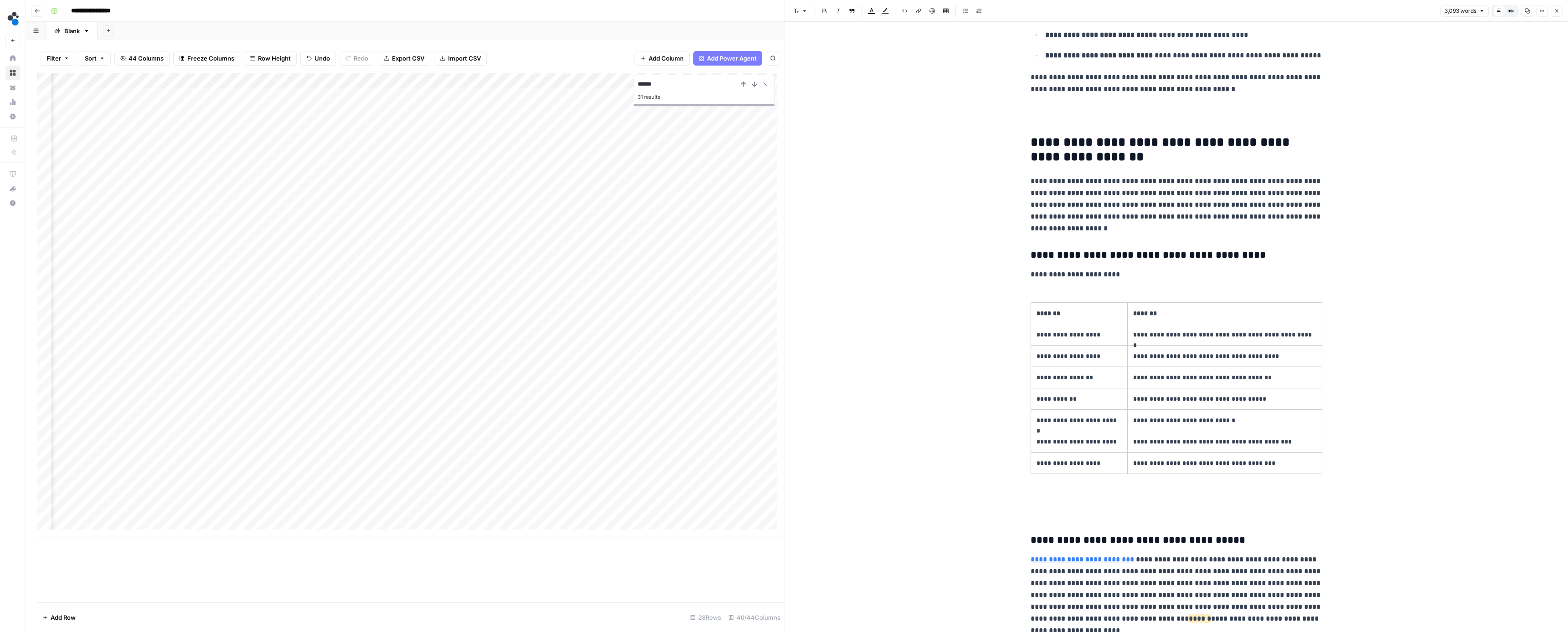
scroll to position [1726, 0]
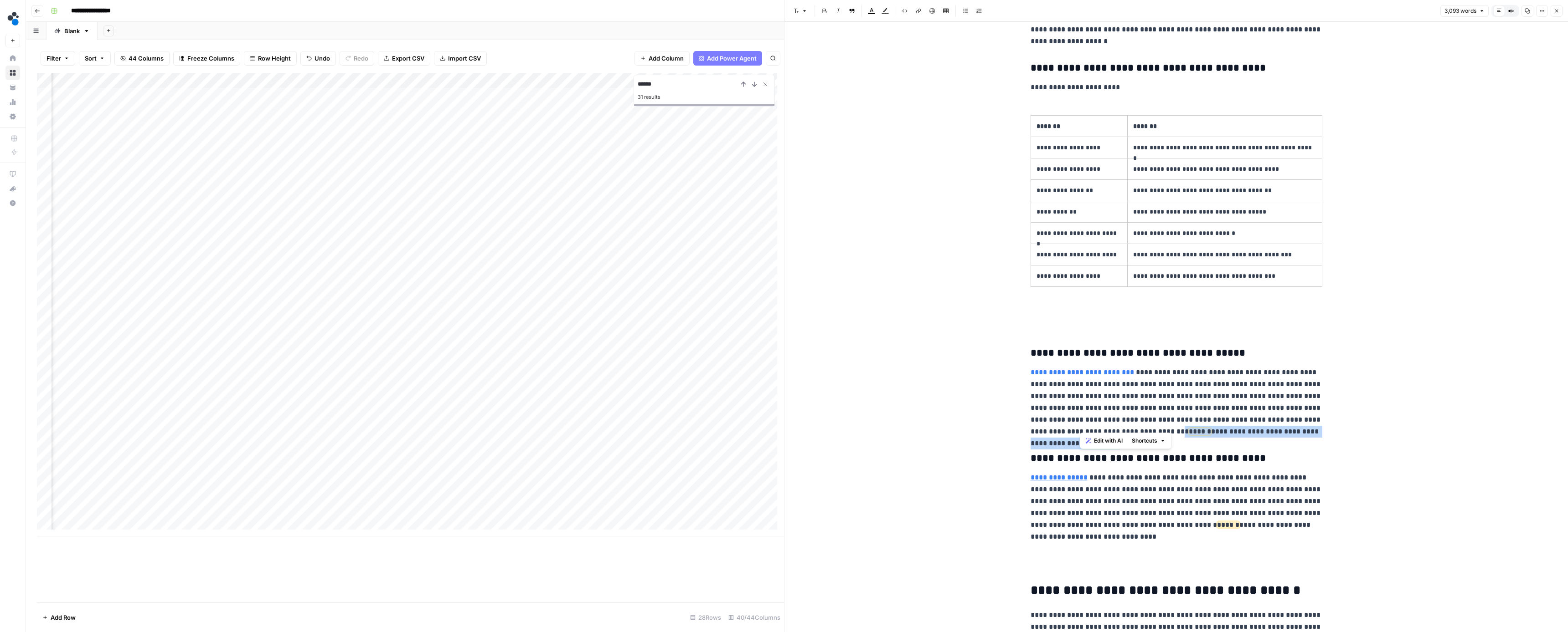
drag, startPoint x: 1218, startPoint y: 428, endPoint x: 1080, endPoint y: 426, distance: 138.0
click at [1080, 426] on p "**********" at bounding box center [1176, 402] width 292 height 71
drag, startPoint x: 1211, startPoint y: 532, endPoint x: 1202, endPoint y: 518, distance: 16.6
click at [1202, 518] on p "**********" at bounding box center [1176, 507] width 292 height 71
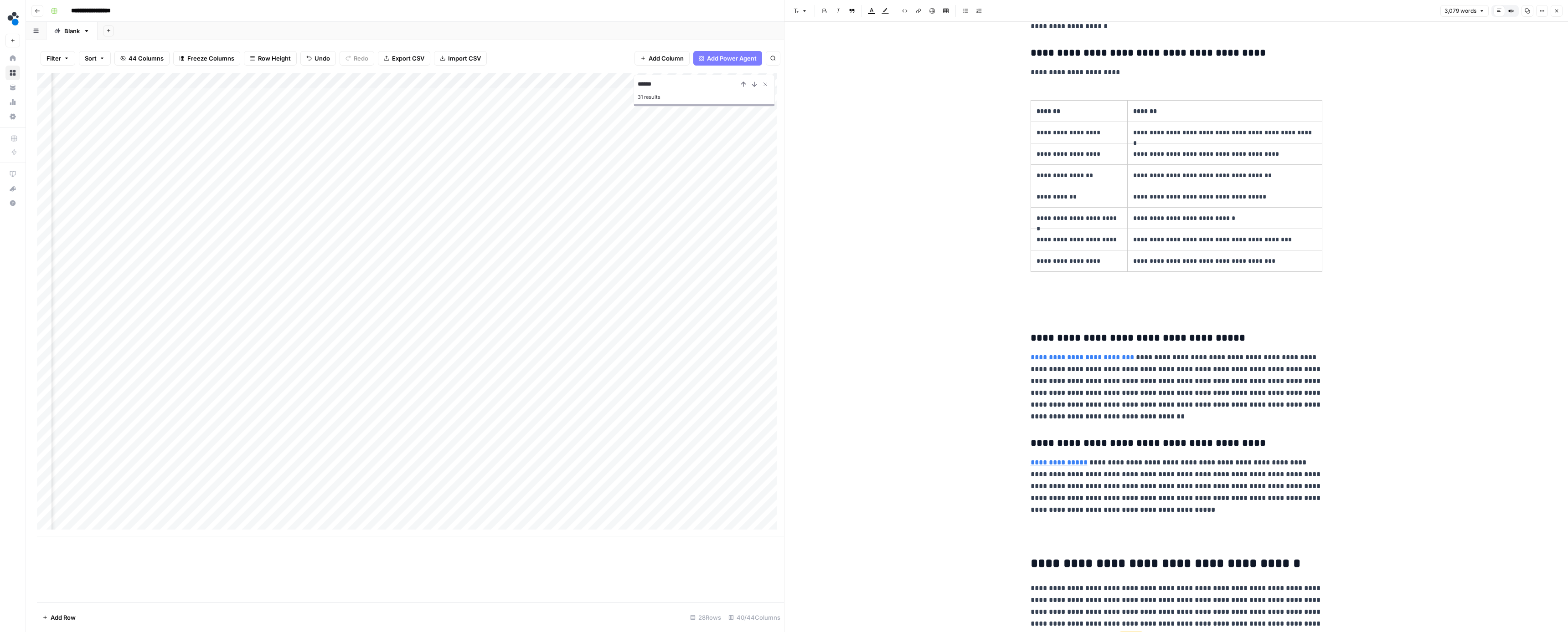
scroll to position [1917, 0]
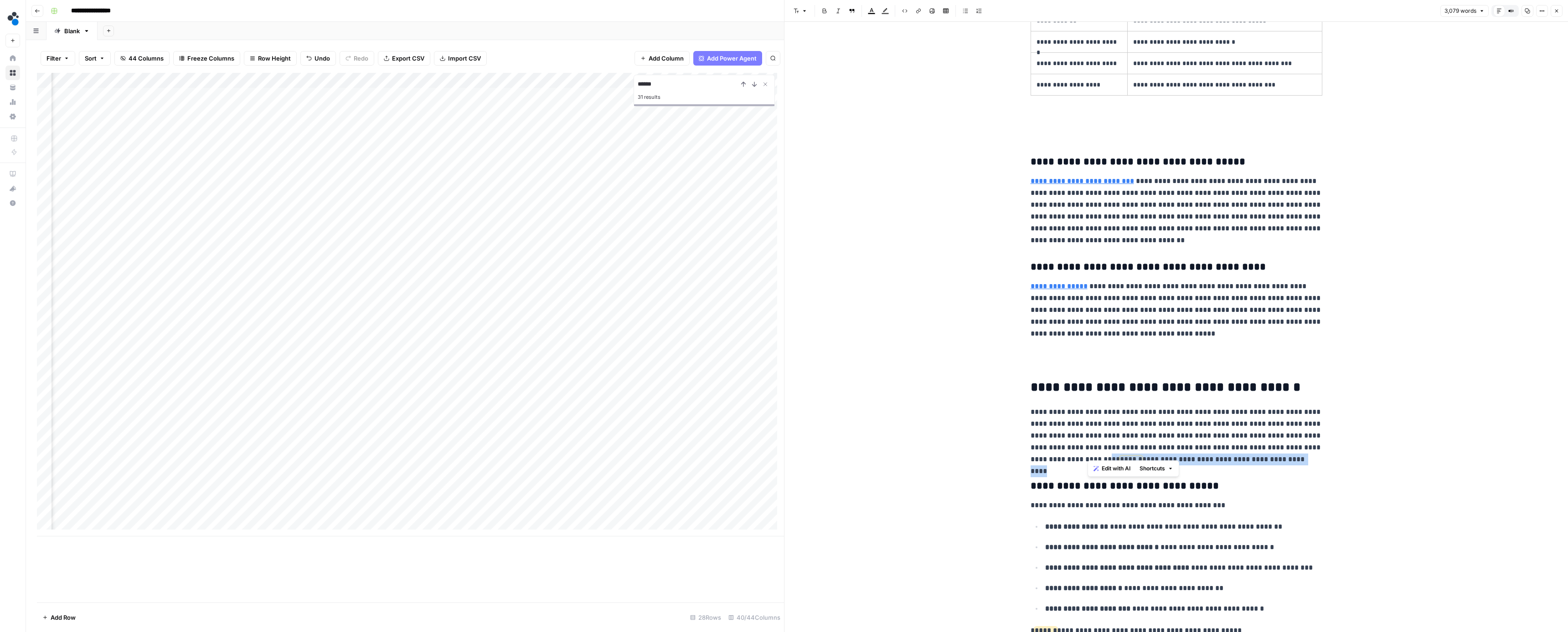
drag, startPoint x: 1297, startPoint y: 452, endPoint x: 1087, endPoint y: 454, distance: 210.0
click at [1087, 454] on p "**********" at bounding box center [1176, 436] width 292 height 59
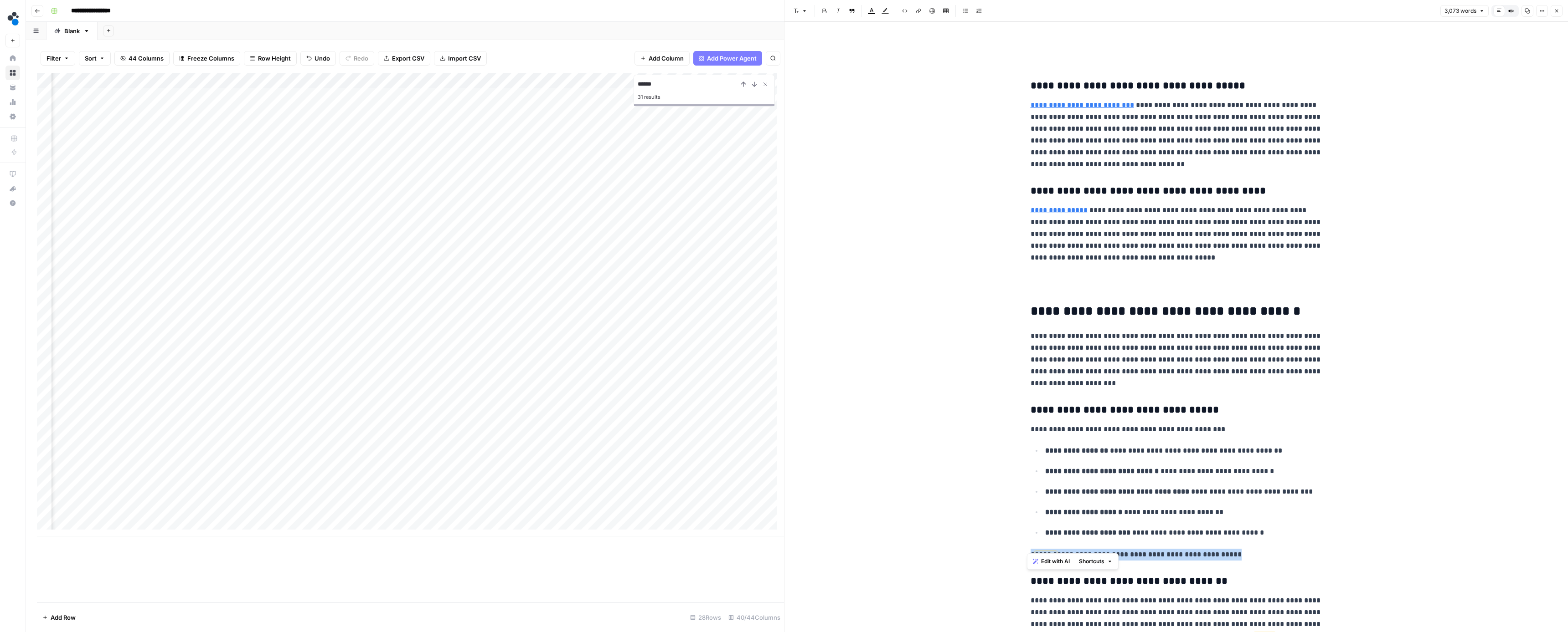
drag, startPoint x: 1157, startPoint y: 543, endPoint x: 1028, endPoint y: 538, distance: 129.1
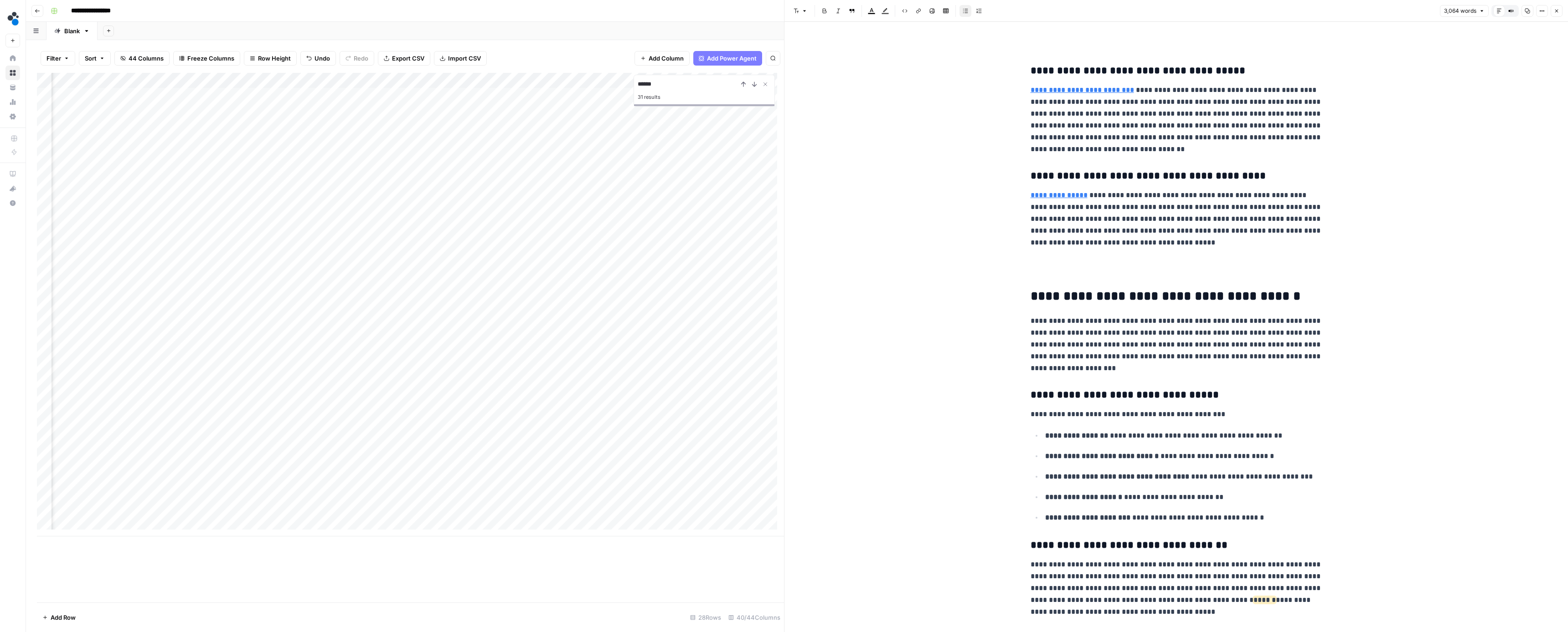
scroll to position [2043, 0]
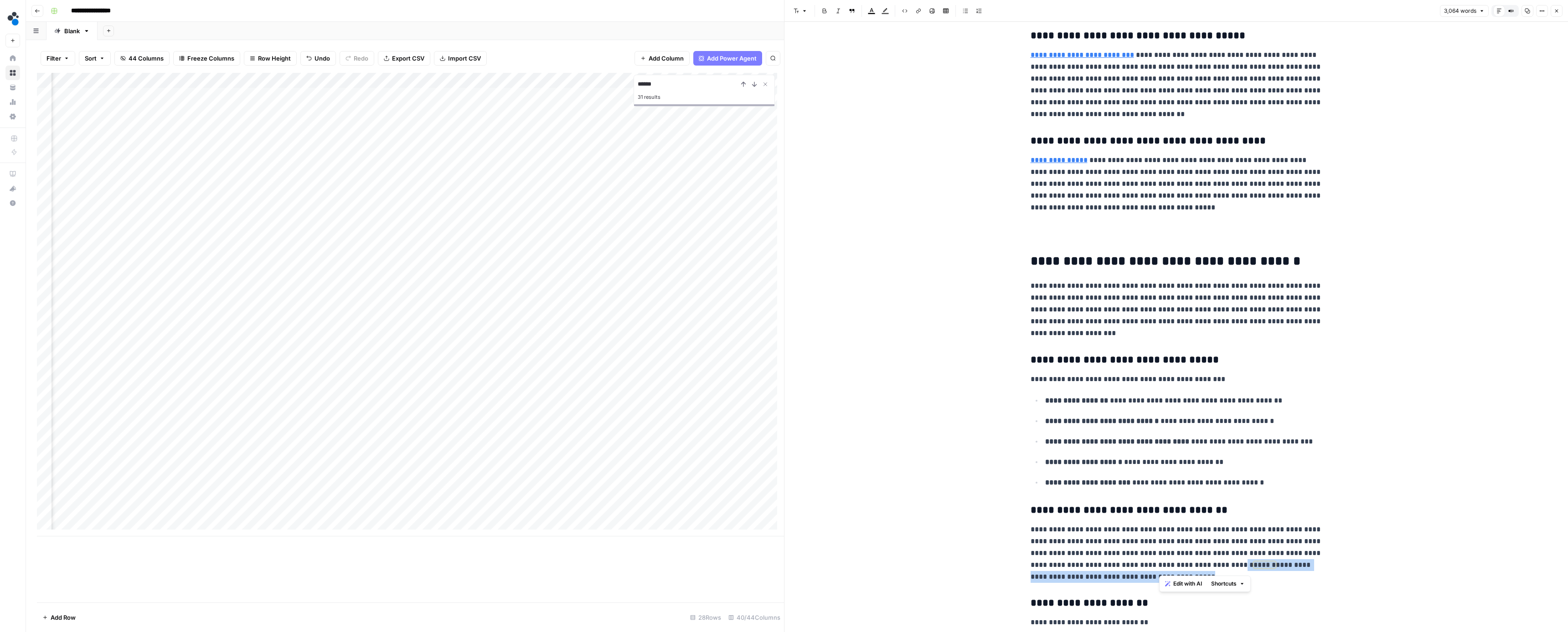
drag, startPoint x: 1208, startPoint y: 567, endPoint x: 1219, endPoint y: 558, distance: 14.2
click at [1219, 558] on p "**********" at bounding box center [1176, 553] width 292 height 59
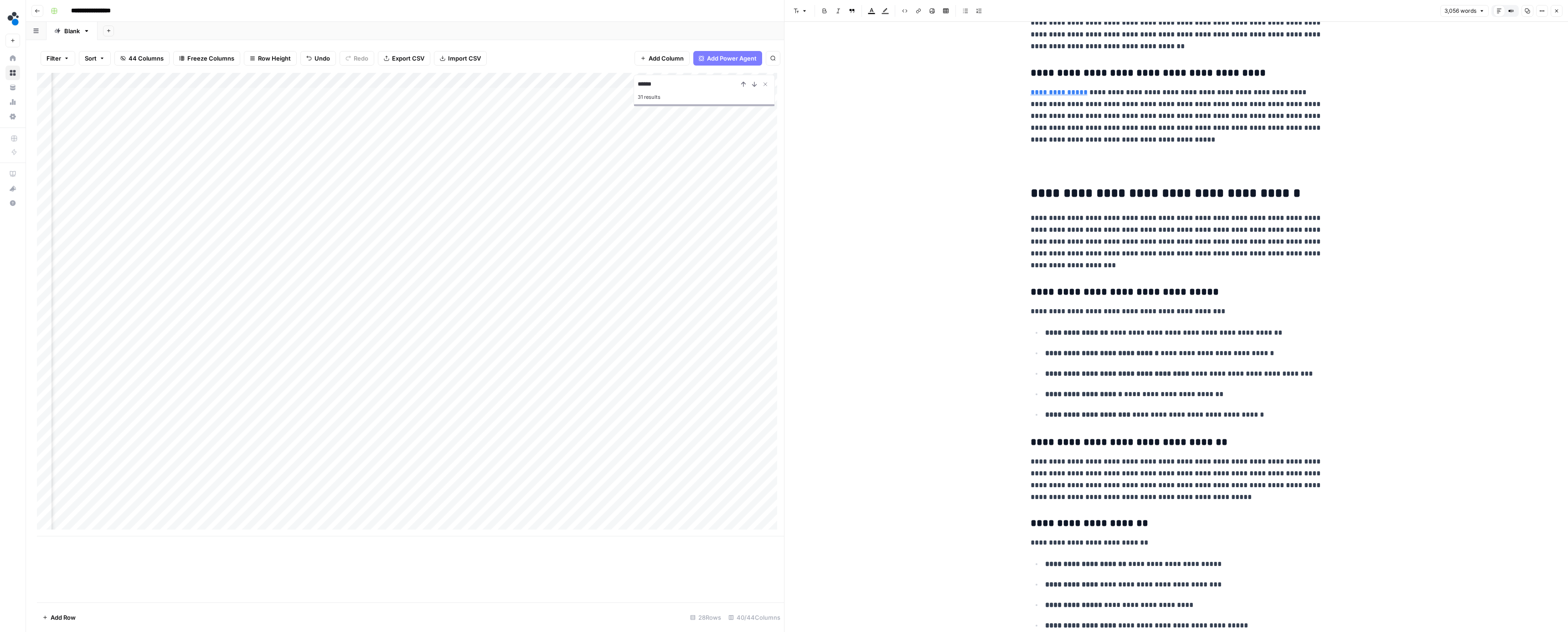
scroll to position [2291, 0]
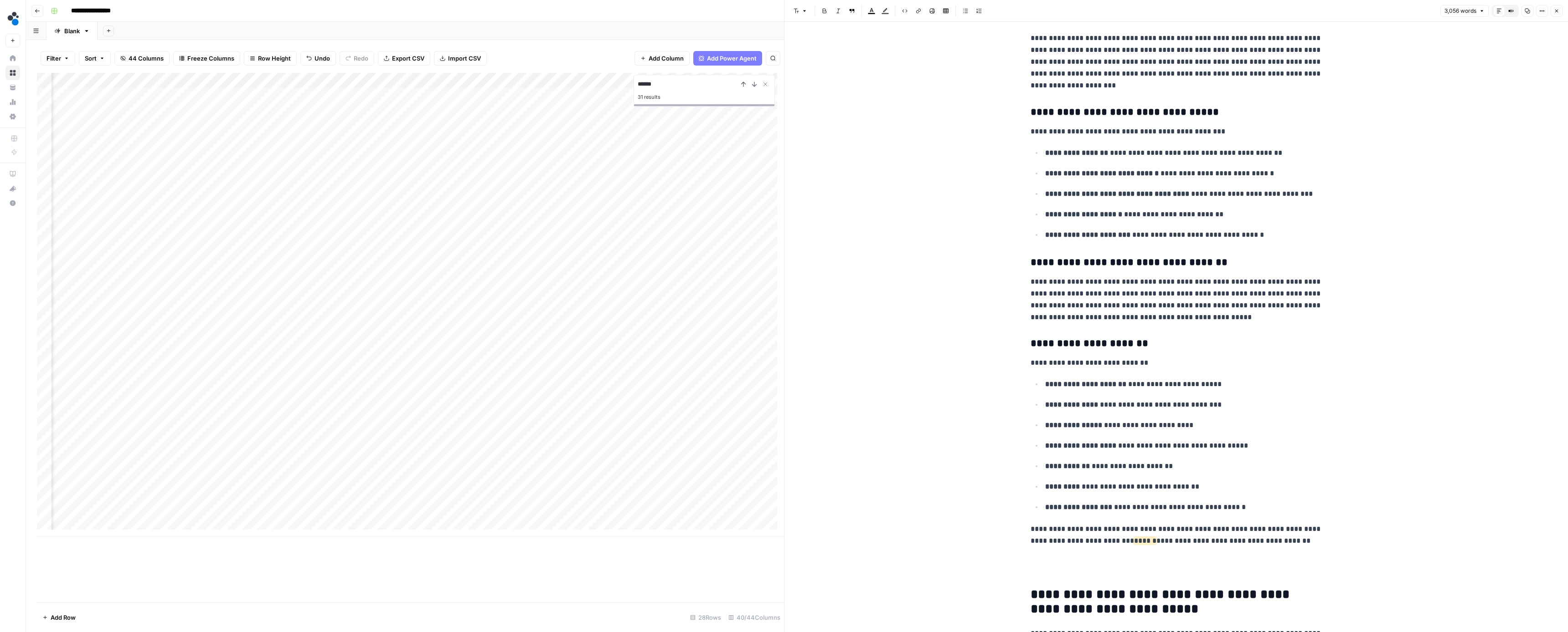
drag, startPoint x: 1262, startPoint y: 527, endPoint x: 1196, endPoint y: 528, distance: 66.0
click at [1293, 530] on p "**********" at bounding box center [1176, 535] width 292 height 24
drag, startPoint x: 1326, startPoint y: 529, endPoint x: 1270, endPoint y: 529, distance: 56.0
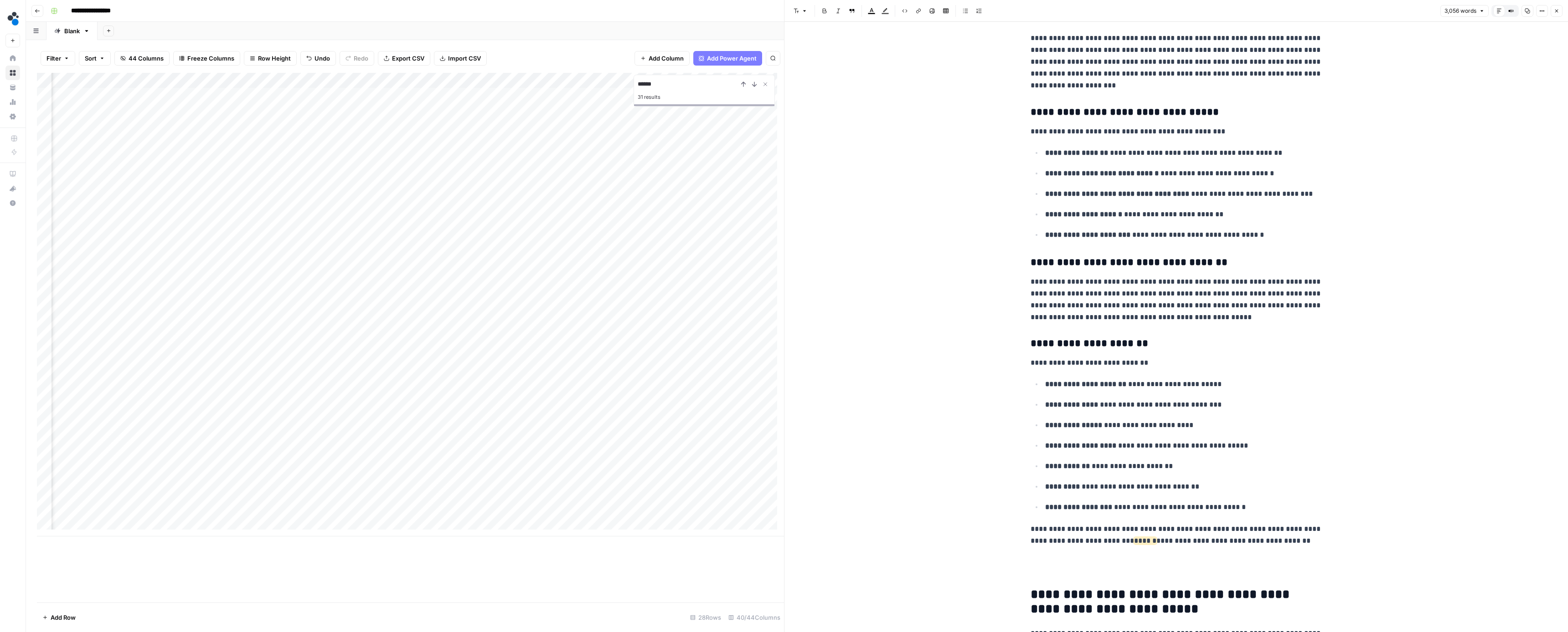
drag, startPoint x: 1322, startPoint y: 529, endPoint x: 1145, endPoint y: 530, distance: 177.0
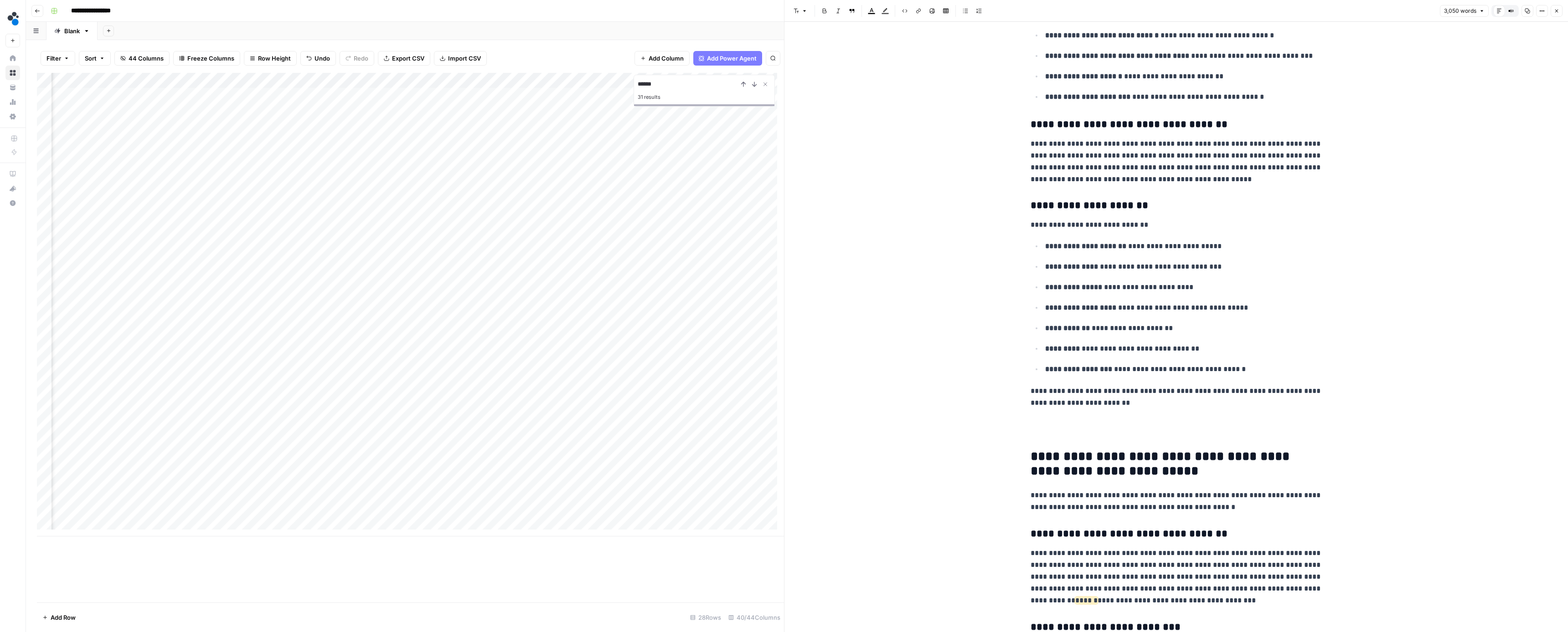
scroll to position [2446, 0]
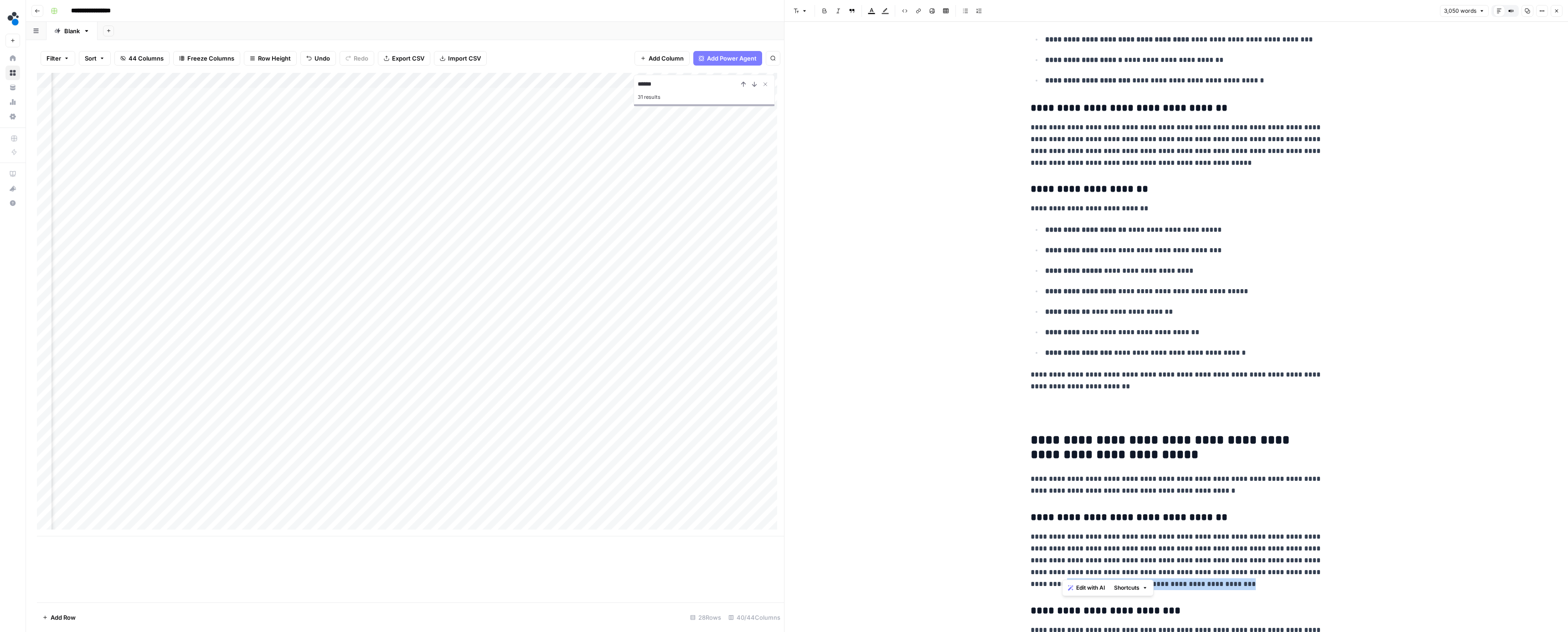
drag, startPoint x: 1242, startPoint y: 572, endPoint x: 1063, endPoint y: 571, distance: 179.0
click at [1063, 571] on p "**********" at bounding box center [1176, 560] width 292 height 59
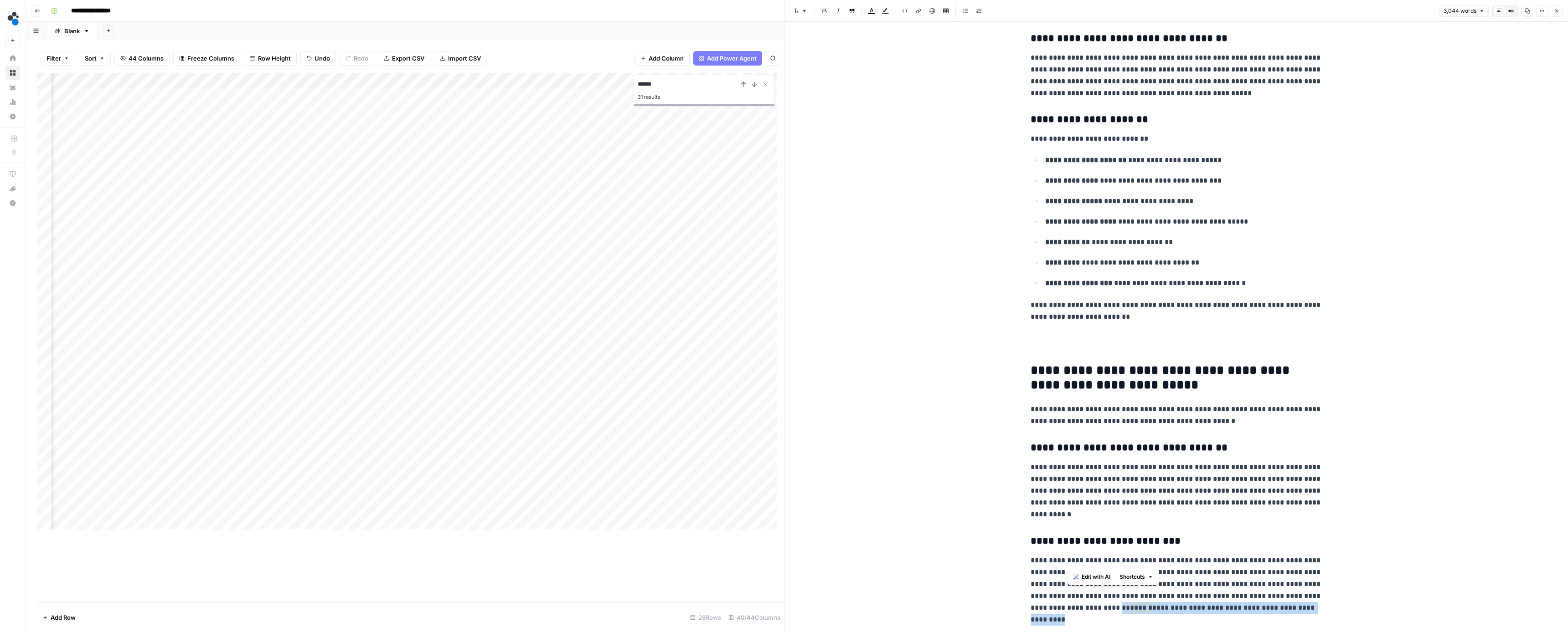
drag, startPoint x: 1142, startPoint y: 608, endPoint x: 1118, endPoint y: 597, distance: 26.4
click at [1118, 597] on p "**********" at bounding box center [1176, 590] width 292 height 71
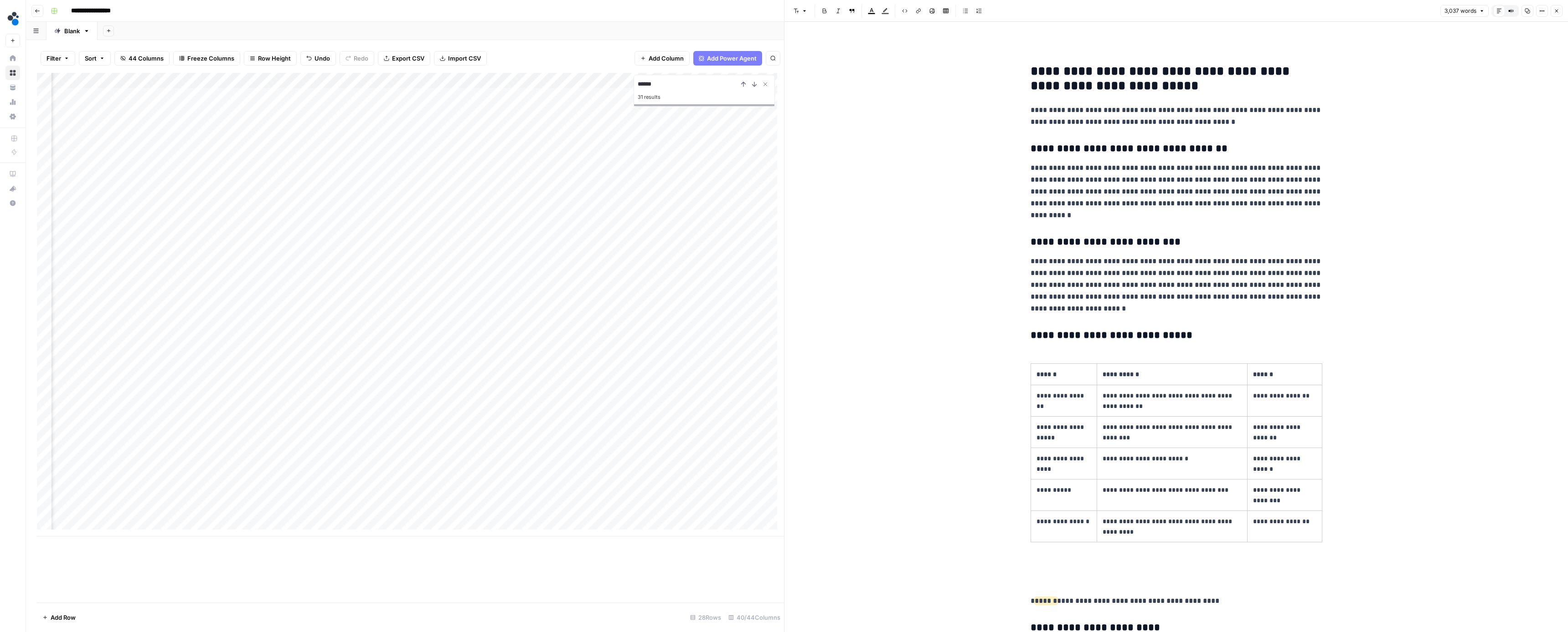
scroll to position [2896, 0]
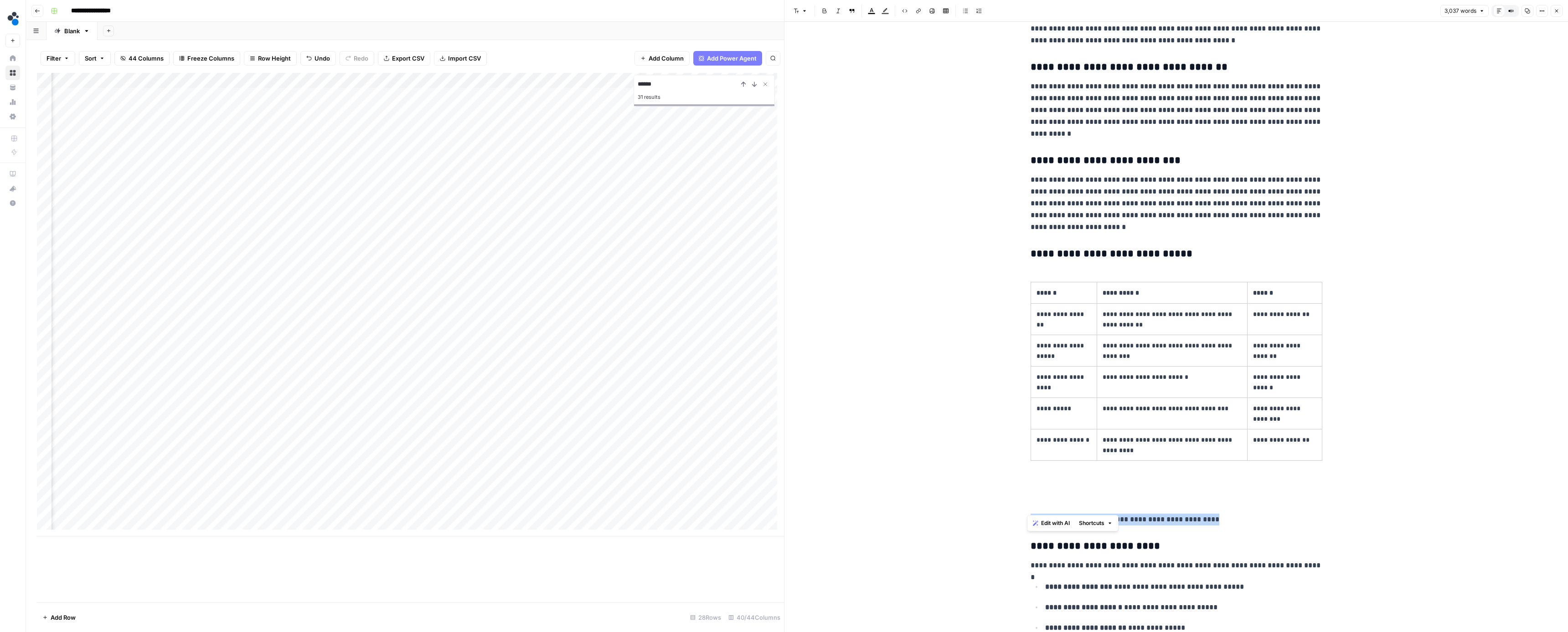
drag, startPoint x: 1236, startPoint y: 505, endPoint x: 1026, endPoint y: 506, distance: 210.0
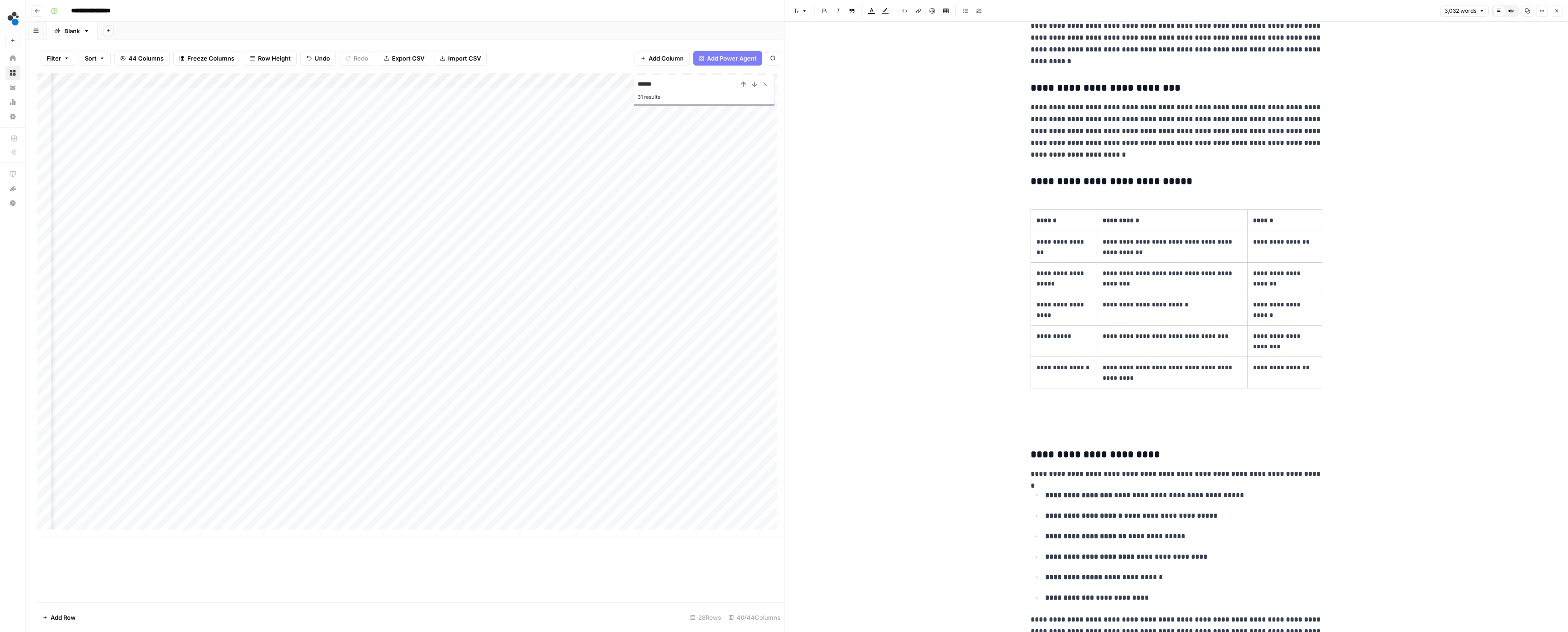
scroll to position [3047, 0]
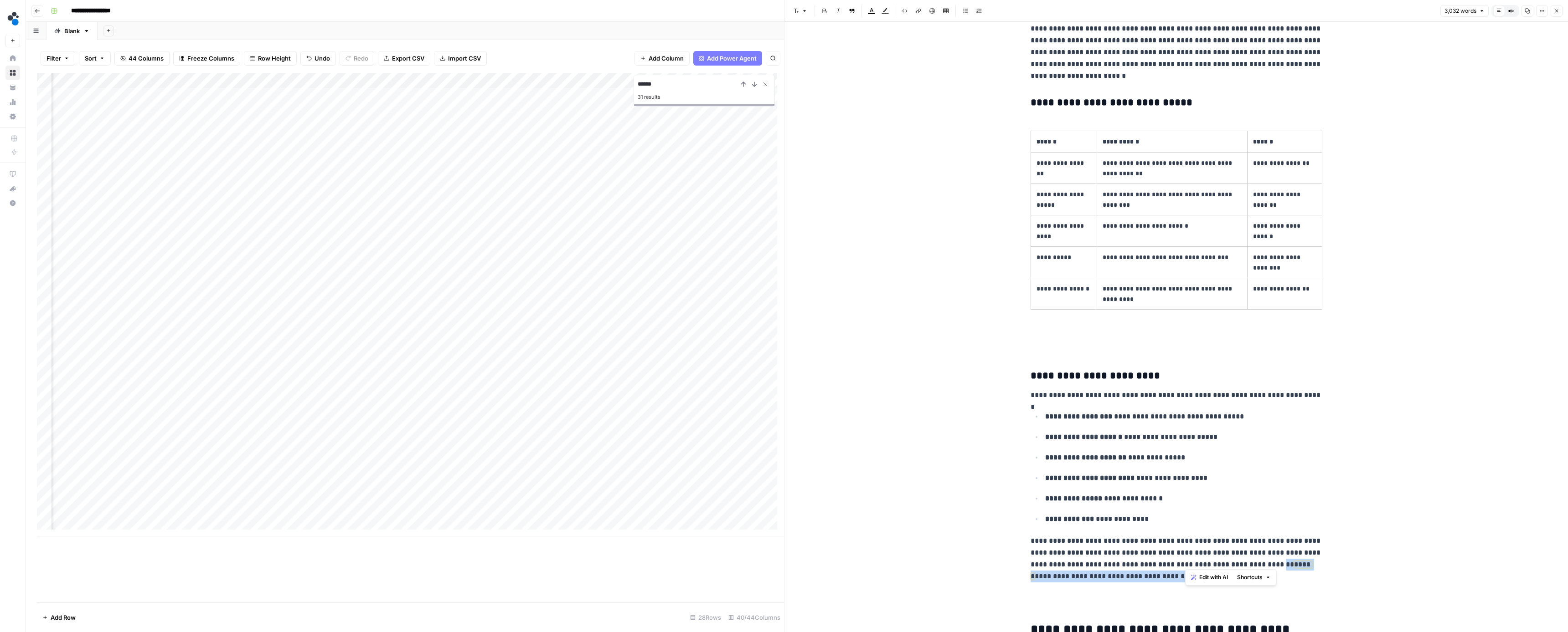
drag, startPoint x: 1270, startPoint y: 557, endPoint x: 1270, endPoint y: 550, distance: 7.0
click at [1270, 550] on p "**********" at bounding box center [1176, 559] width 292 height 47
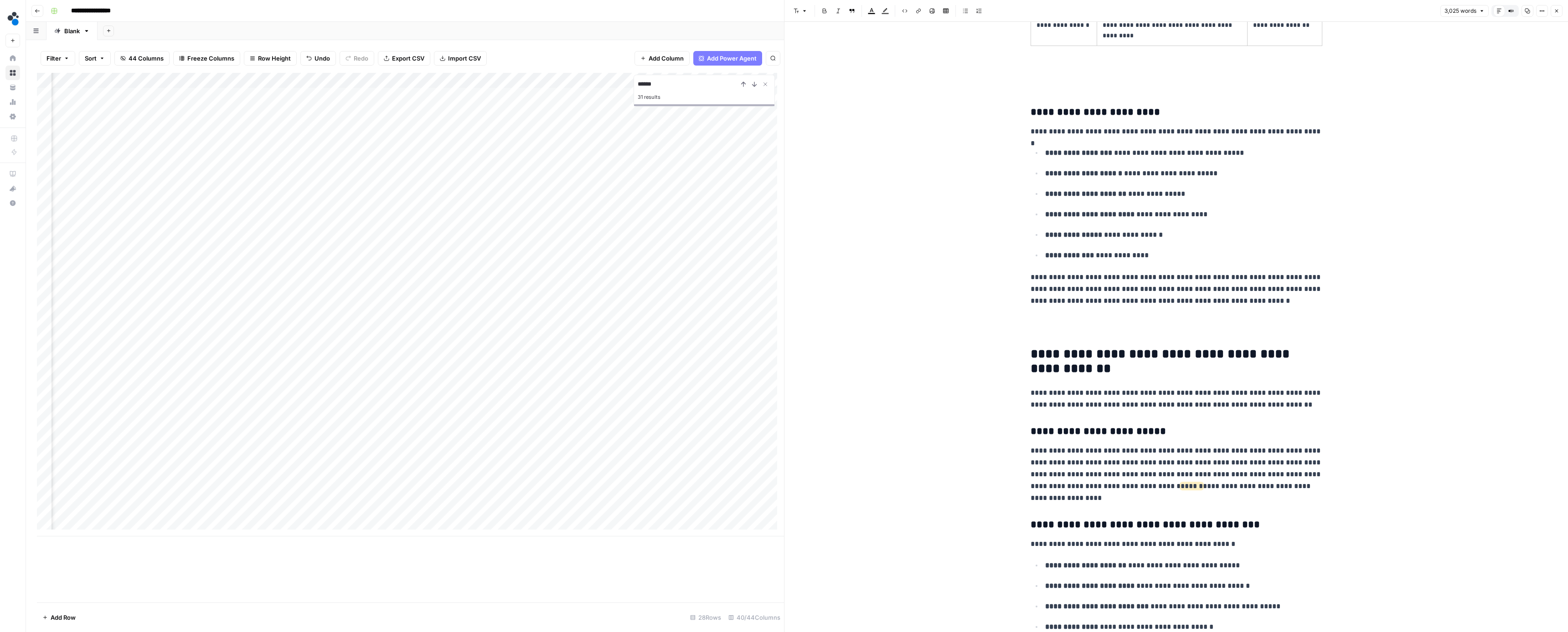
scroll to position [3378, 0]
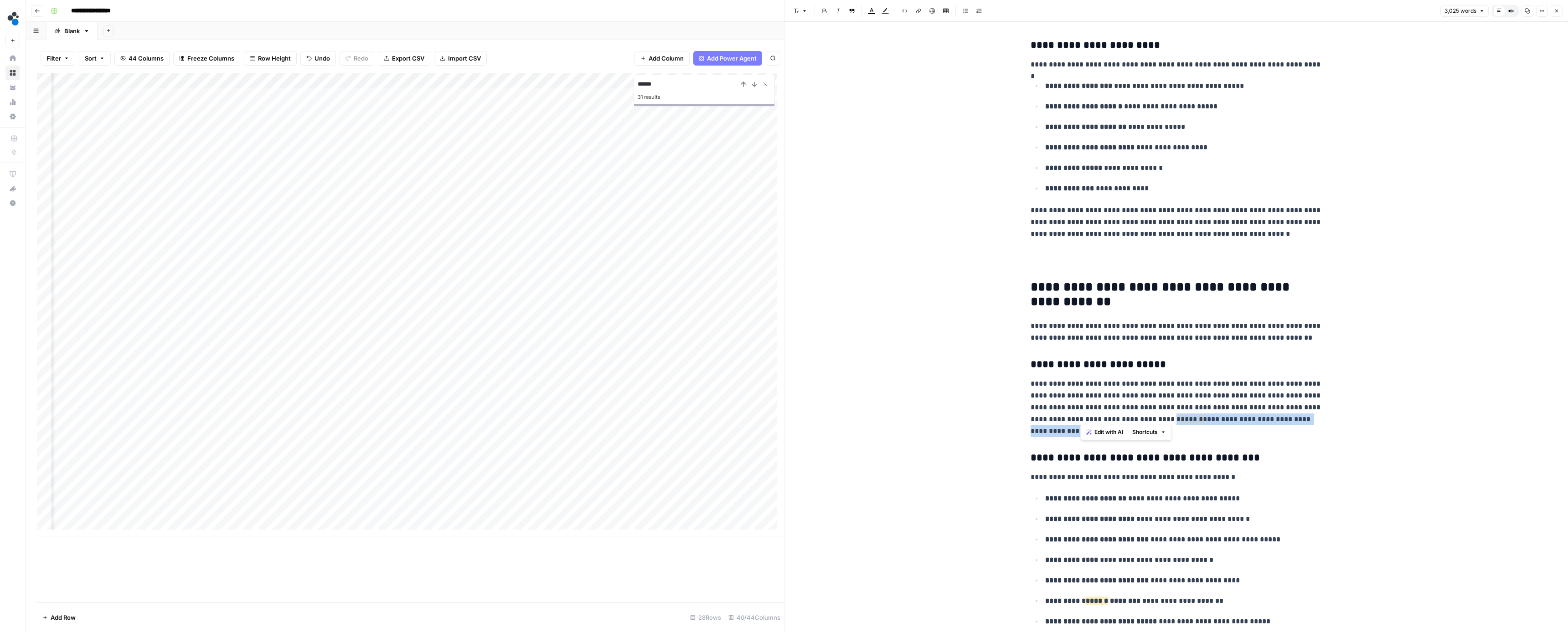
drag, startPoint x: 1159, startPoint y: 418, endPoint x: 1133, endPoint y: 405, distance: 29.1
click at [1133, 405] on p "**********" at bounding box center [1176, 408] width 292 height 59
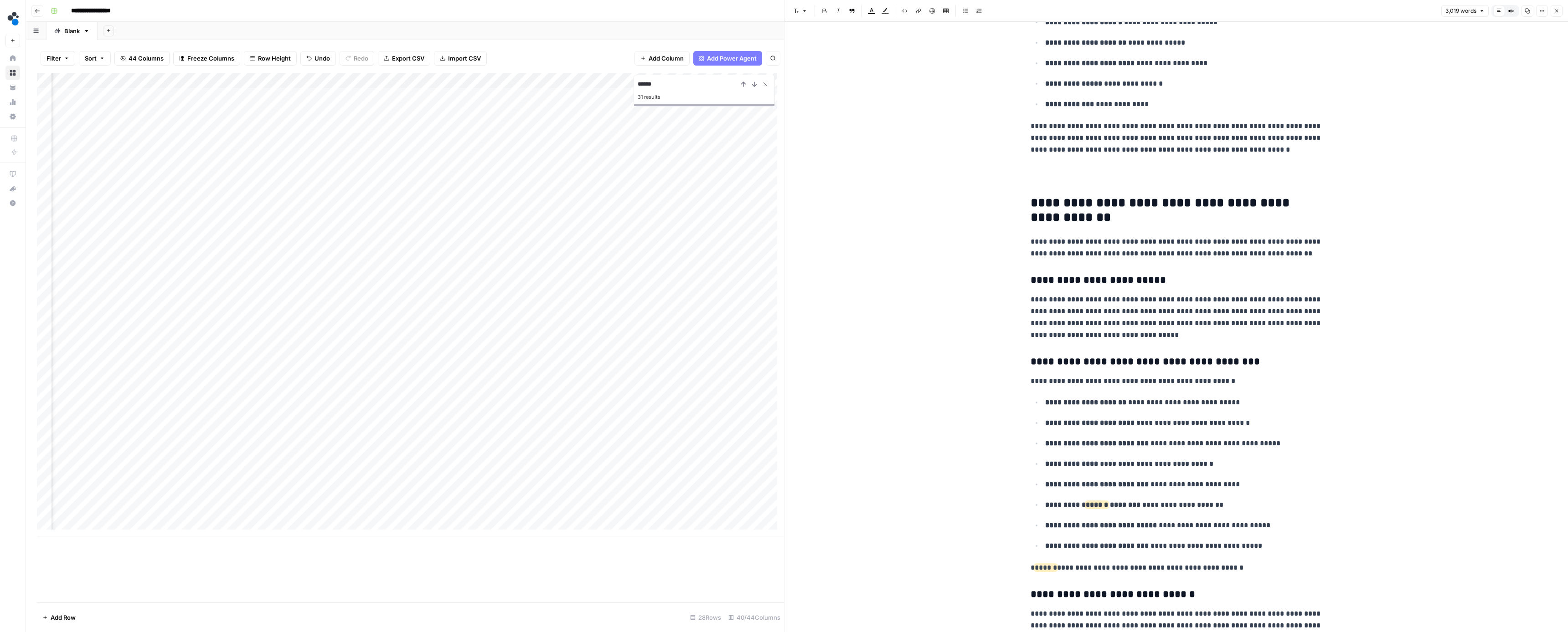
scroll to position [3544, 0]
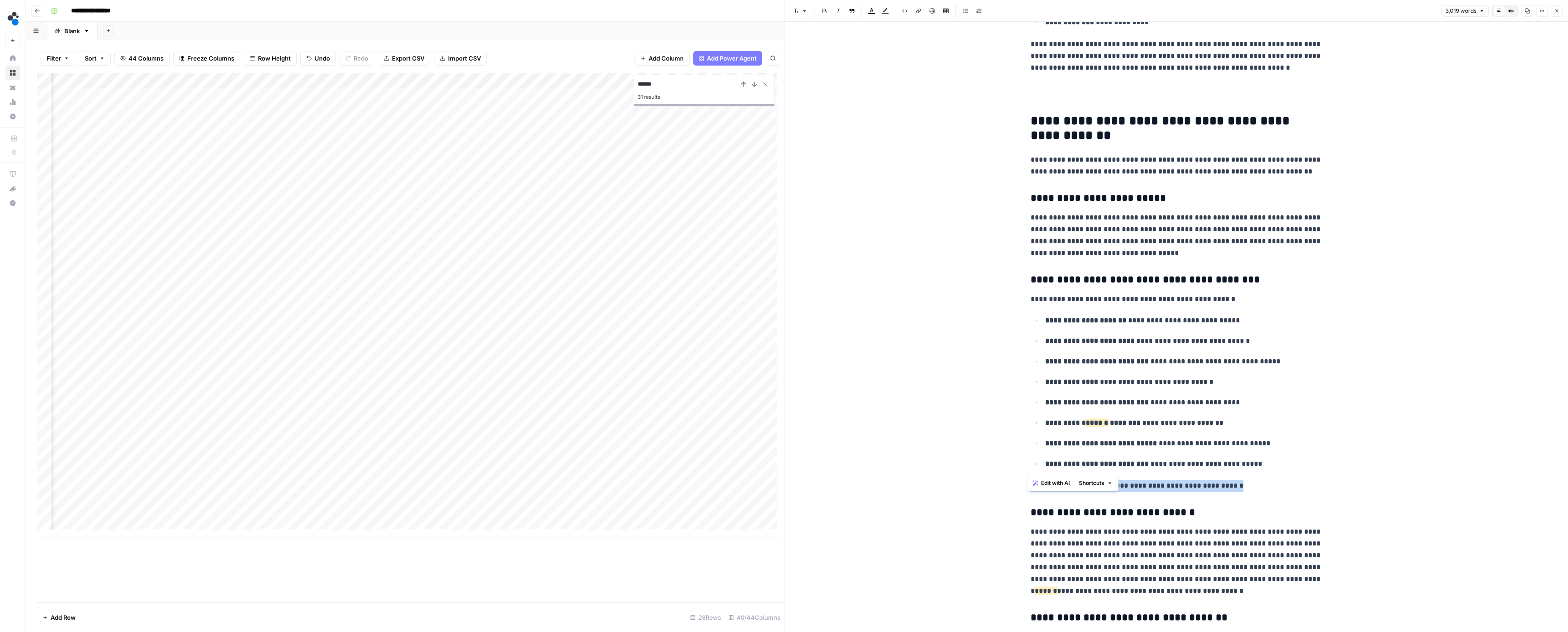
drag, startPoint x: 1253, startPoint y: 467, endPoint x: 1023, endPoint y: 465, distance: 230.0
click at [1025, 465] on div "**********" at bounding box center [1176, 360] width 303 height 7737
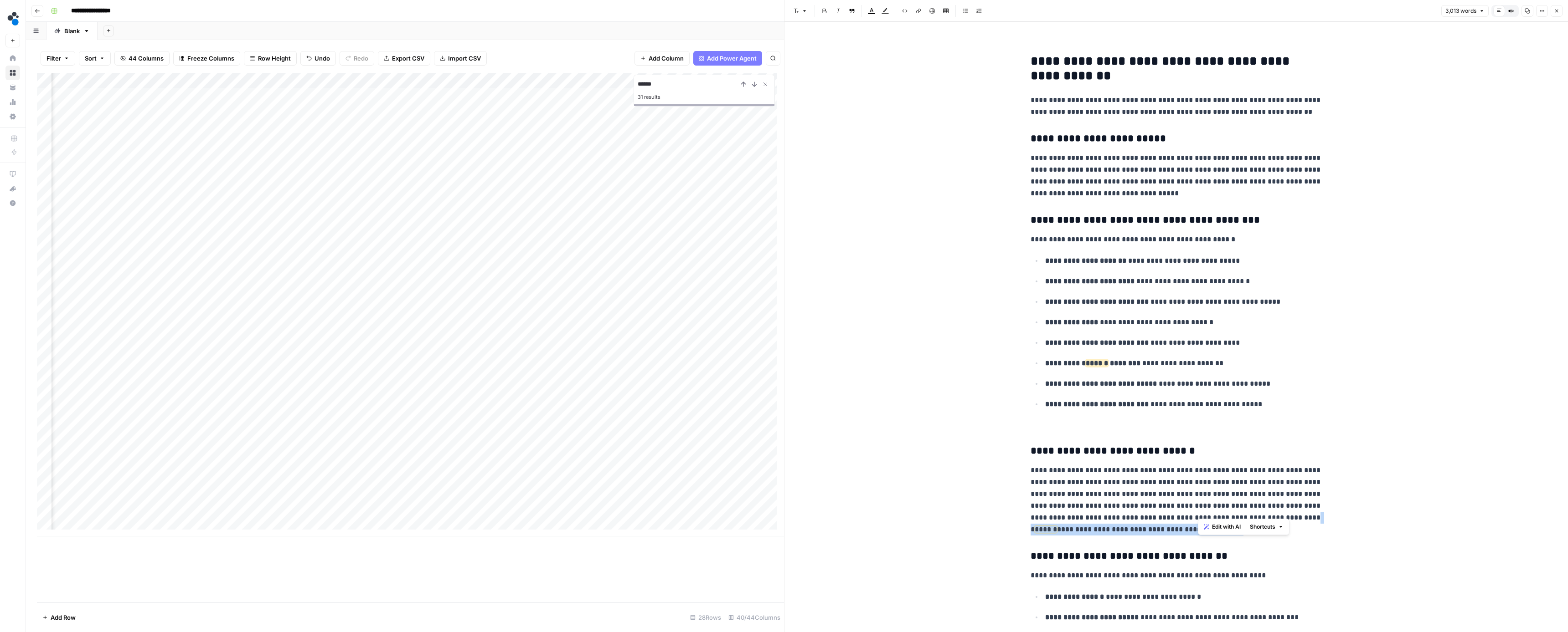
drag, startPoint x: 1263, startPoint y: 510, endPoint x: 1273, endPoint y: 501, distance: 13.5
click at [1273, 501] on p "**********" at bounding box center [1176, 500] width 292 height 71
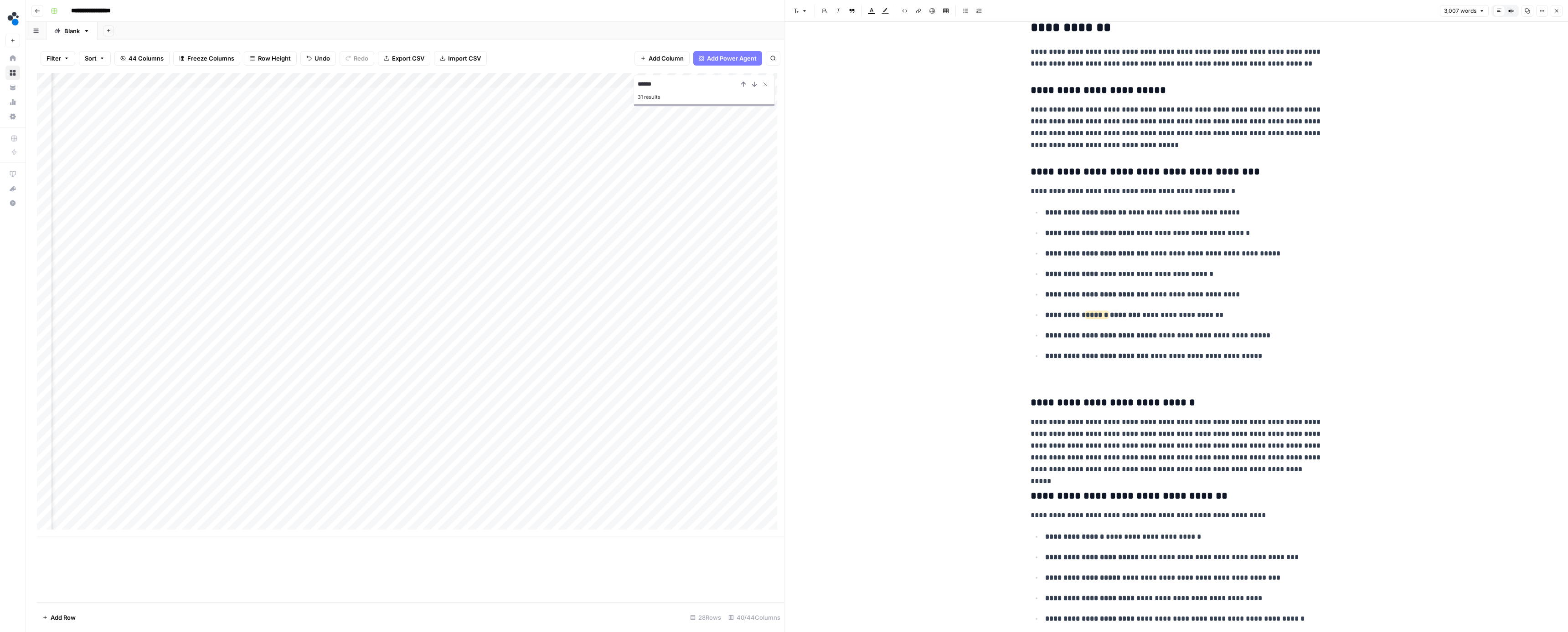
scroll to position [3815, 0]
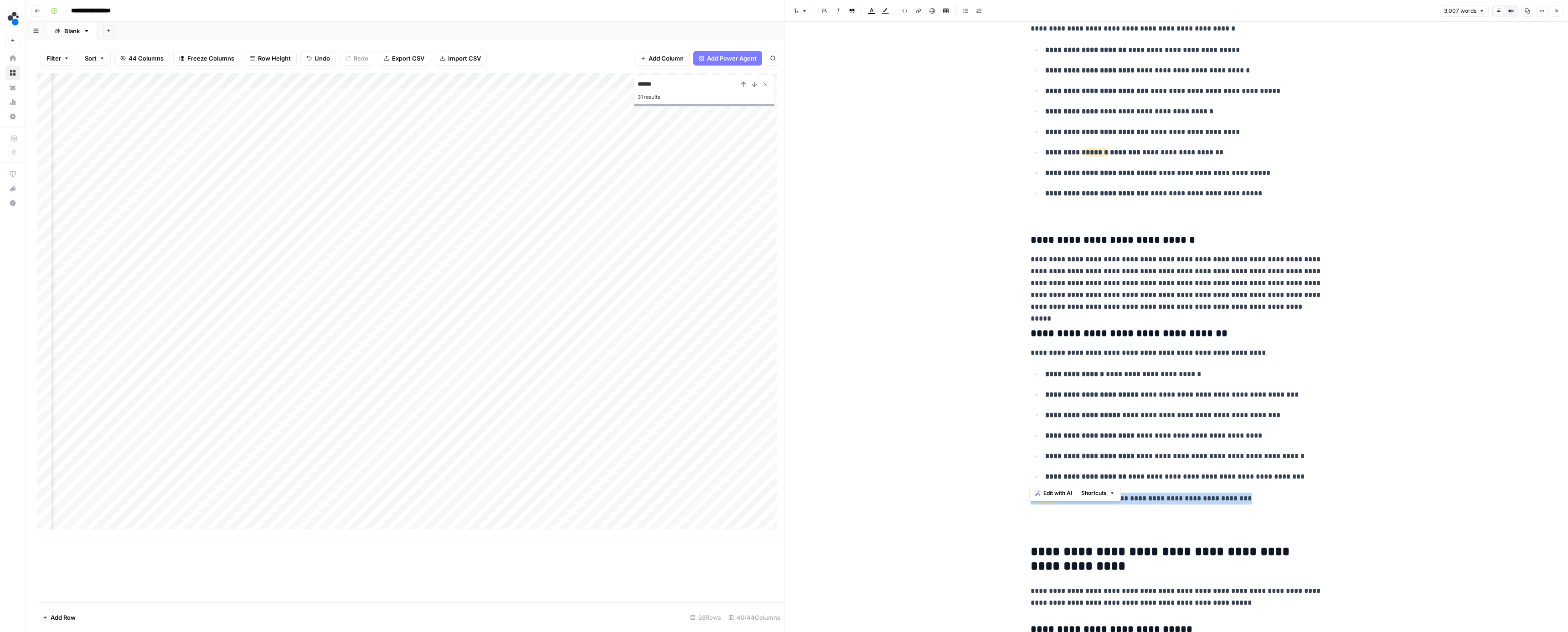
drag, startPoint x: 1240, startPoint y: 479, endPoint x: 1023, endPoint y: 474, distance: 217.1
click at [1025, 474] on div "**********" at bounding box center [1176, 83] width 303 height 7723
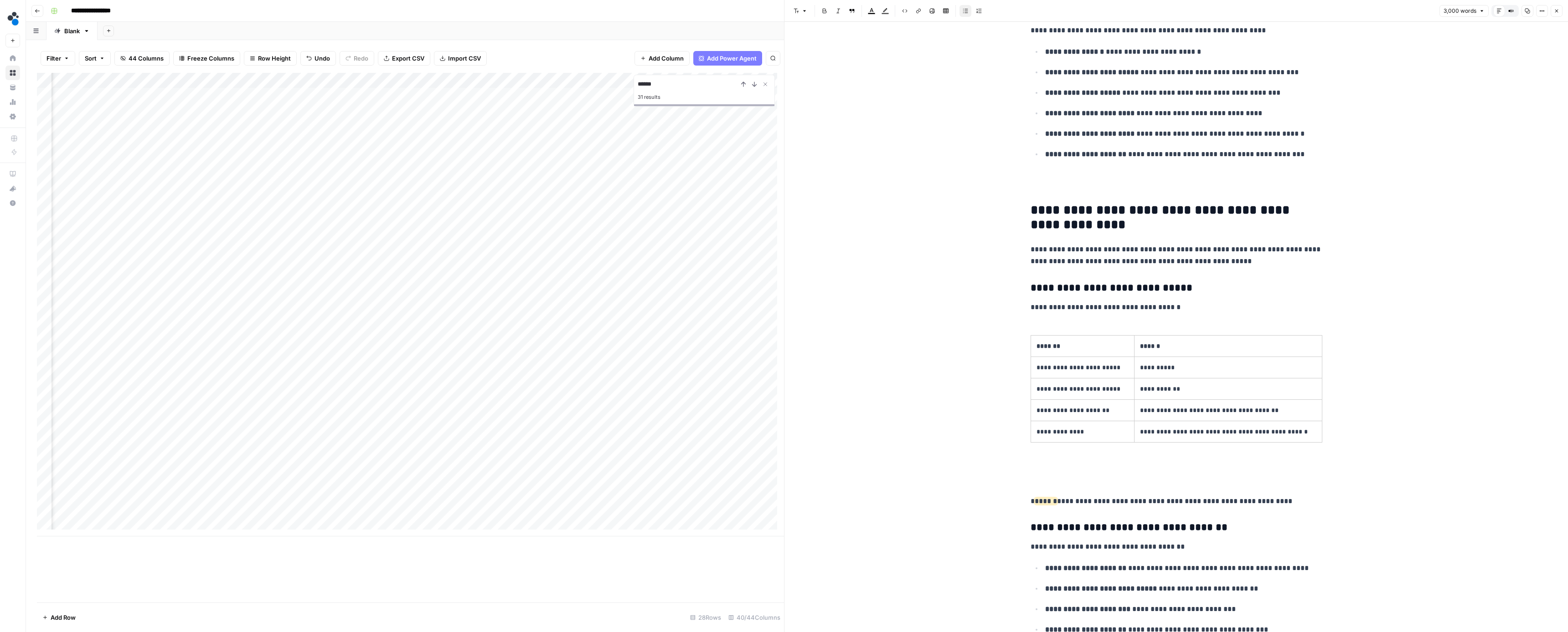
scroll to position [4152, 0]
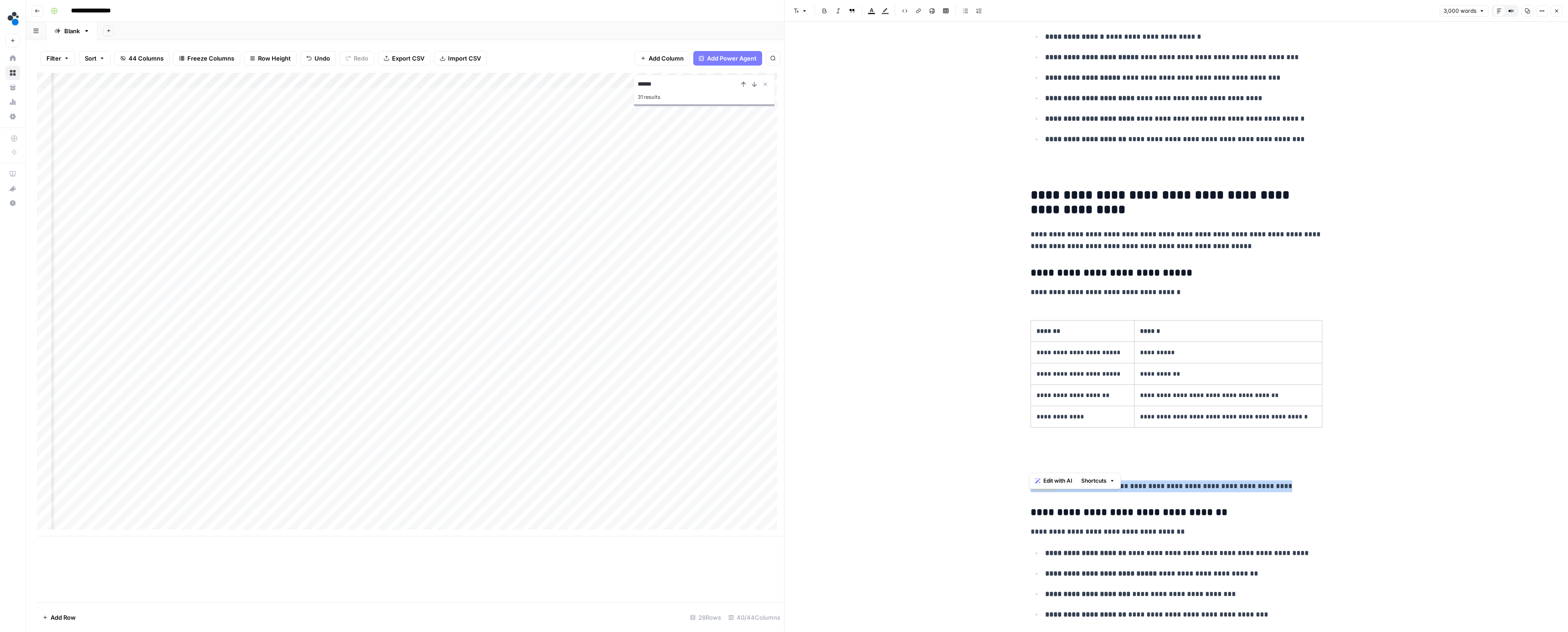
drag, startPoint x: 1278, startPoint y: 462, endPoint x: 1015, endPoint y: 461, distance: 263.0
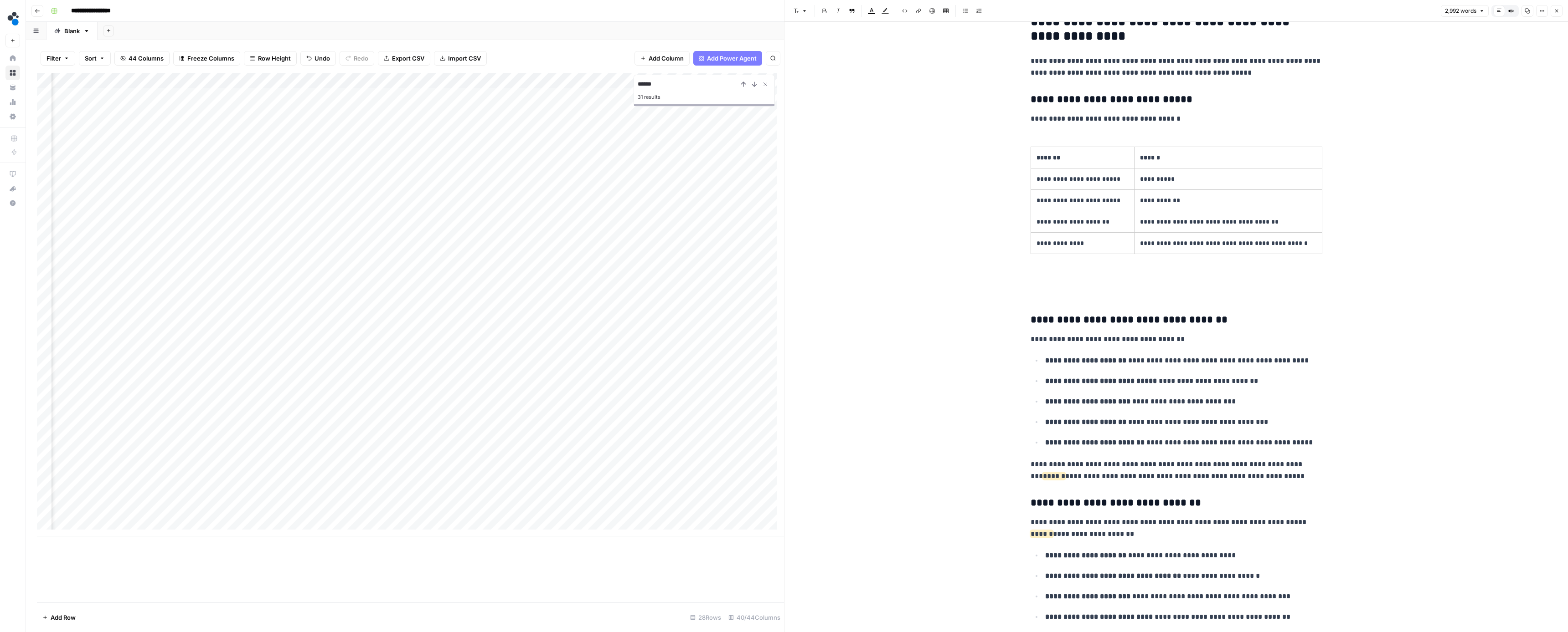
scroll to position [4328, 0]
drag, startPoint x: 1273, startPoint y: 451, endPoint x: 1282, endPoint y: 443, distance: 12.0
click at [1281, 457] on p "**********" at bounding box center [1176, 468] width 292 height 24
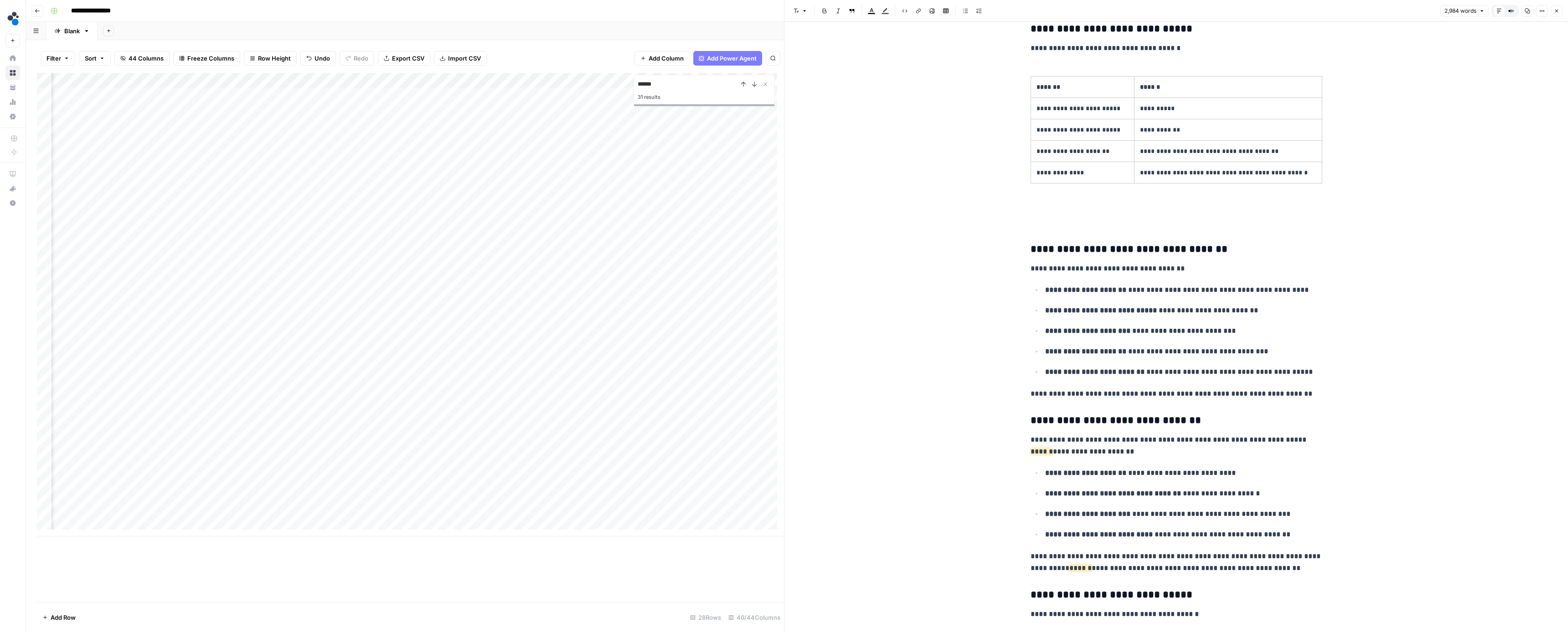
scroll to position [4405, 0]
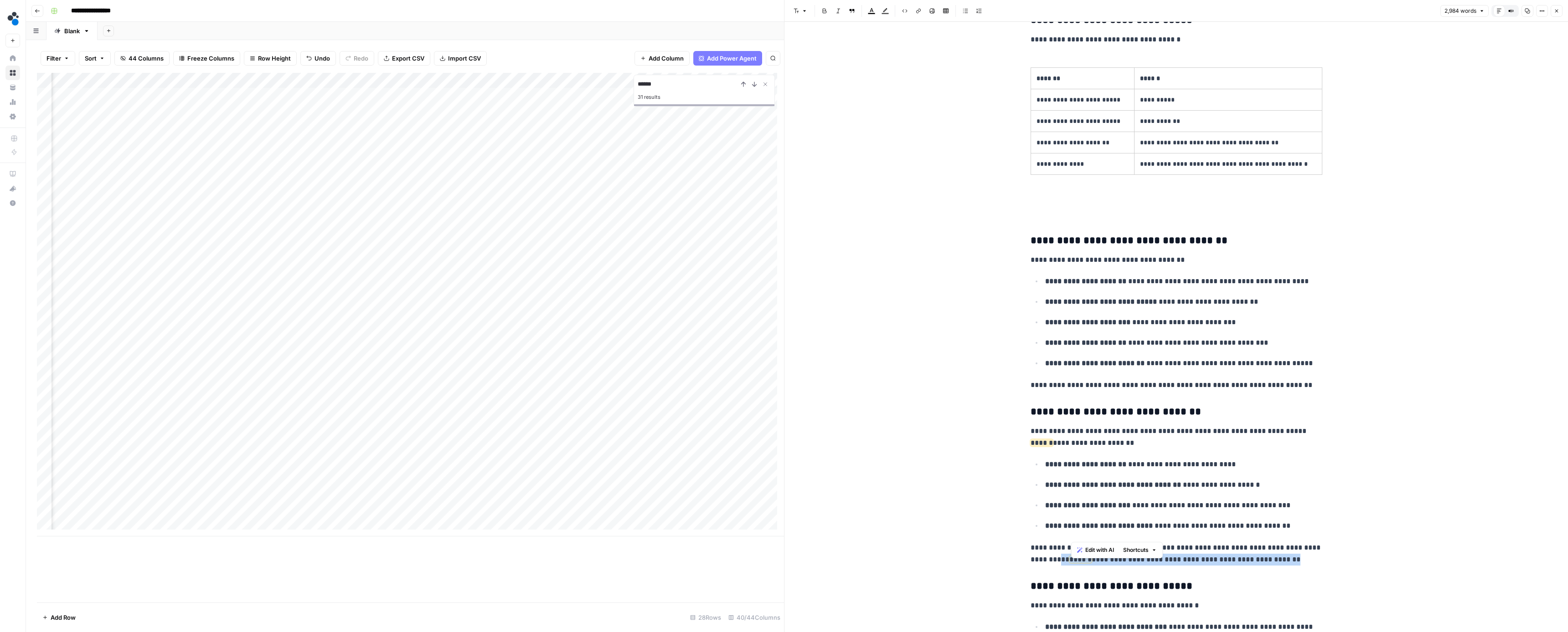
drag, startPoint x: 1296, startPoint y: 534, endPoint x: 1072, endPoint y: 535, distance: 224.0
click at [1072, 542] on p "**********" at bounding box center [1176, 554] width 292 height 24
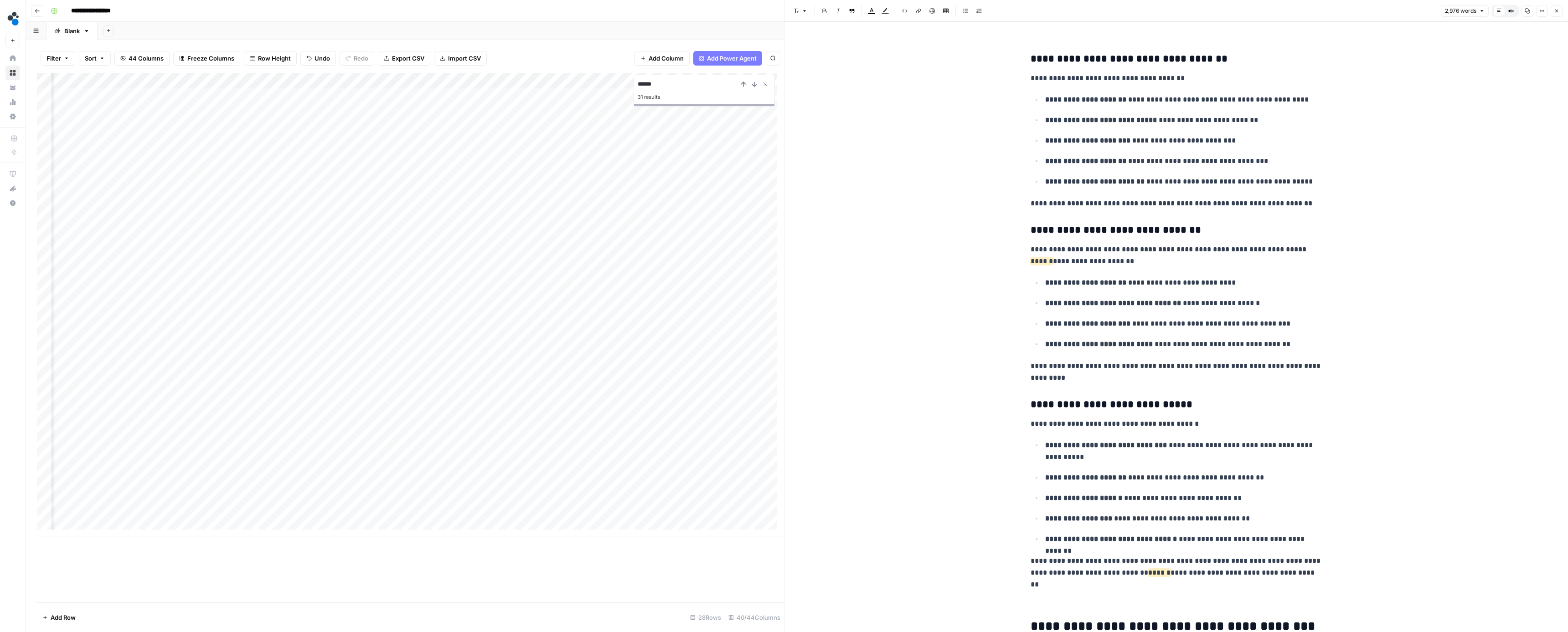
scroll to position [4595, 0]
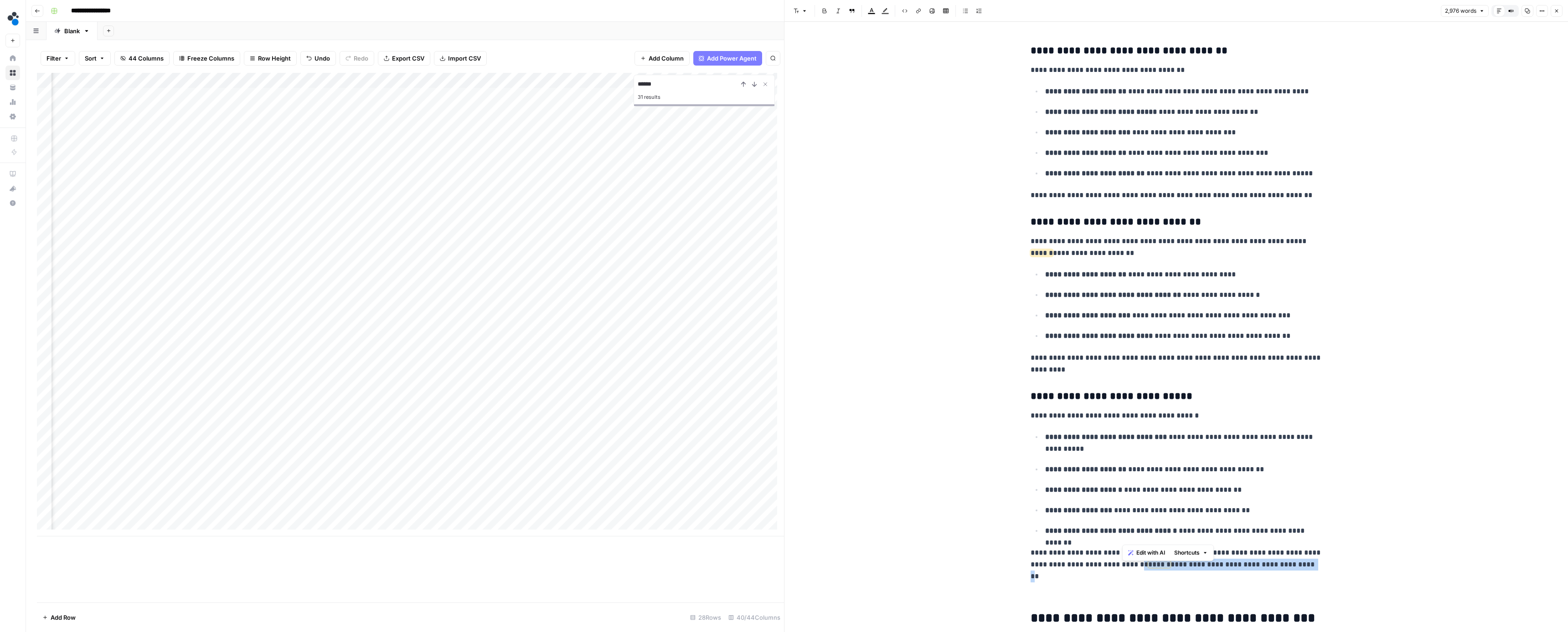
drag, startPoint x: 1289, startPoint y: 536, endPoint x: 1124, endPoint y: 533, distance: 165.0
click at [1124, 547] on p "**********" at bounding box center [1176, 558] width 292 height 24
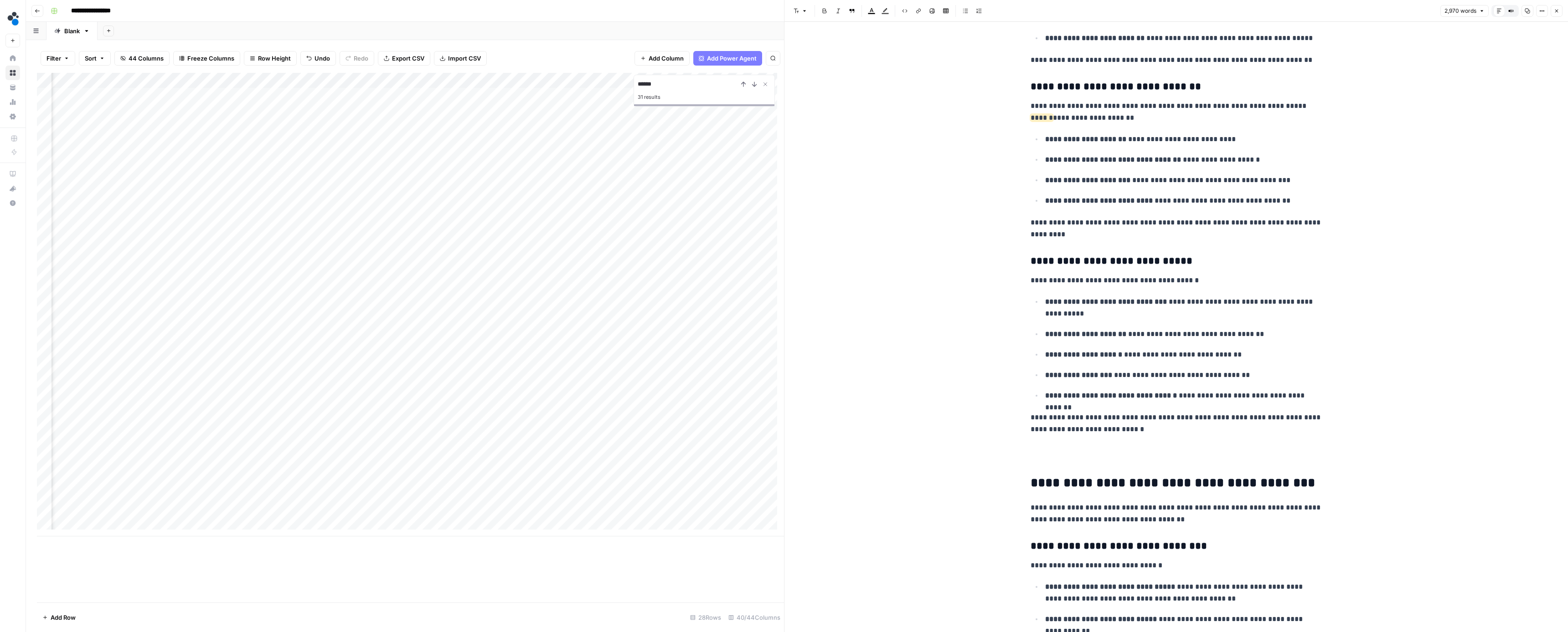
scroll to position [4894, 0]
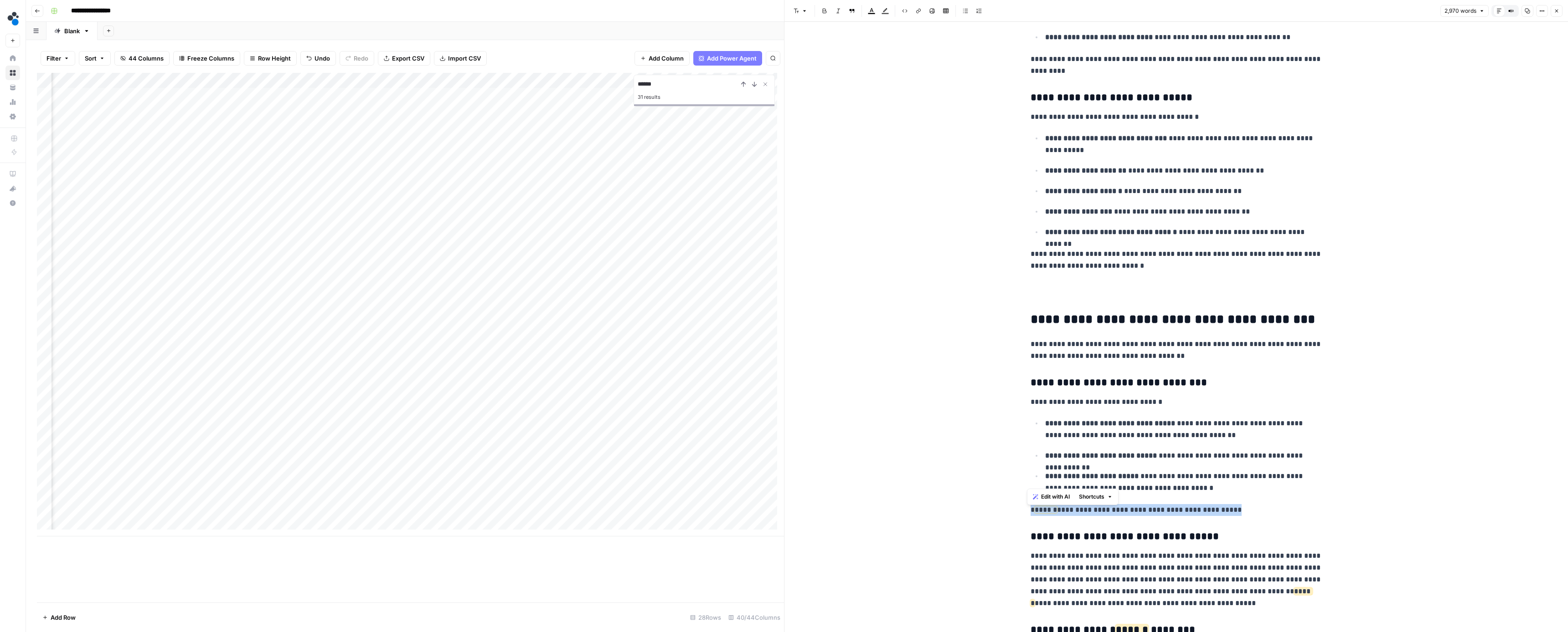
drag, startPoint x: 1197, startPoint y: 482, endPoint x: 1005, endPoint y: 480, distance: 192.0
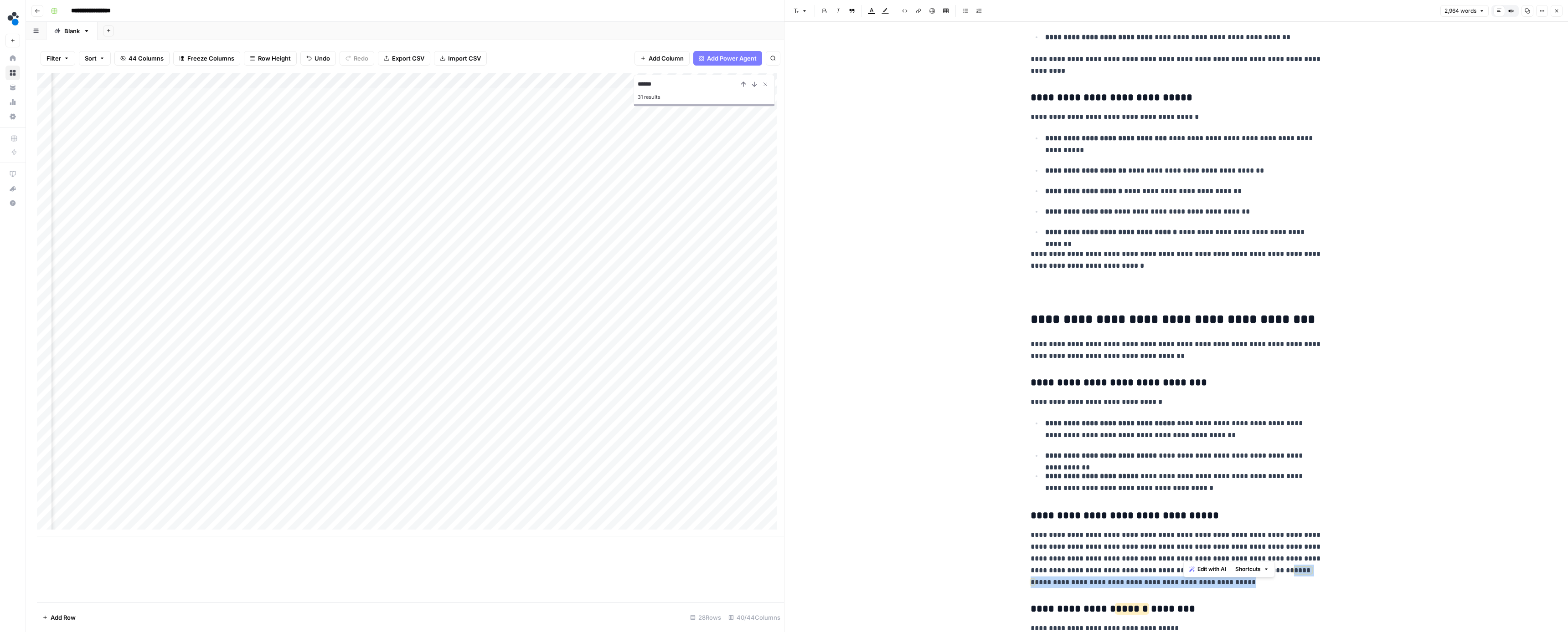
drag, startPoint x: 1244, startPoint y: 552, endPoint x: 1237, endPoint y: 541, distance: 13.0
click at [1237, 541] on p "**********" at bounding box center [1176, 558] width 292 height 59
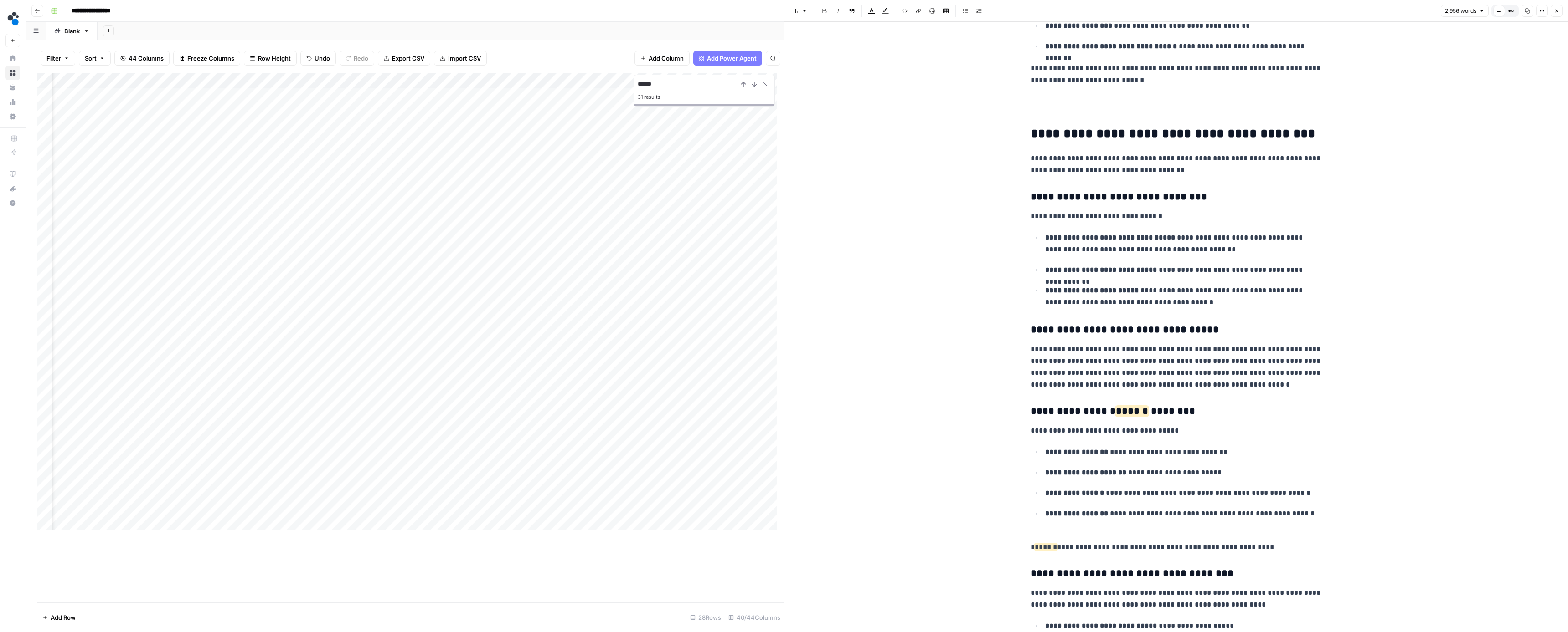
scroll to position [5095, 0]
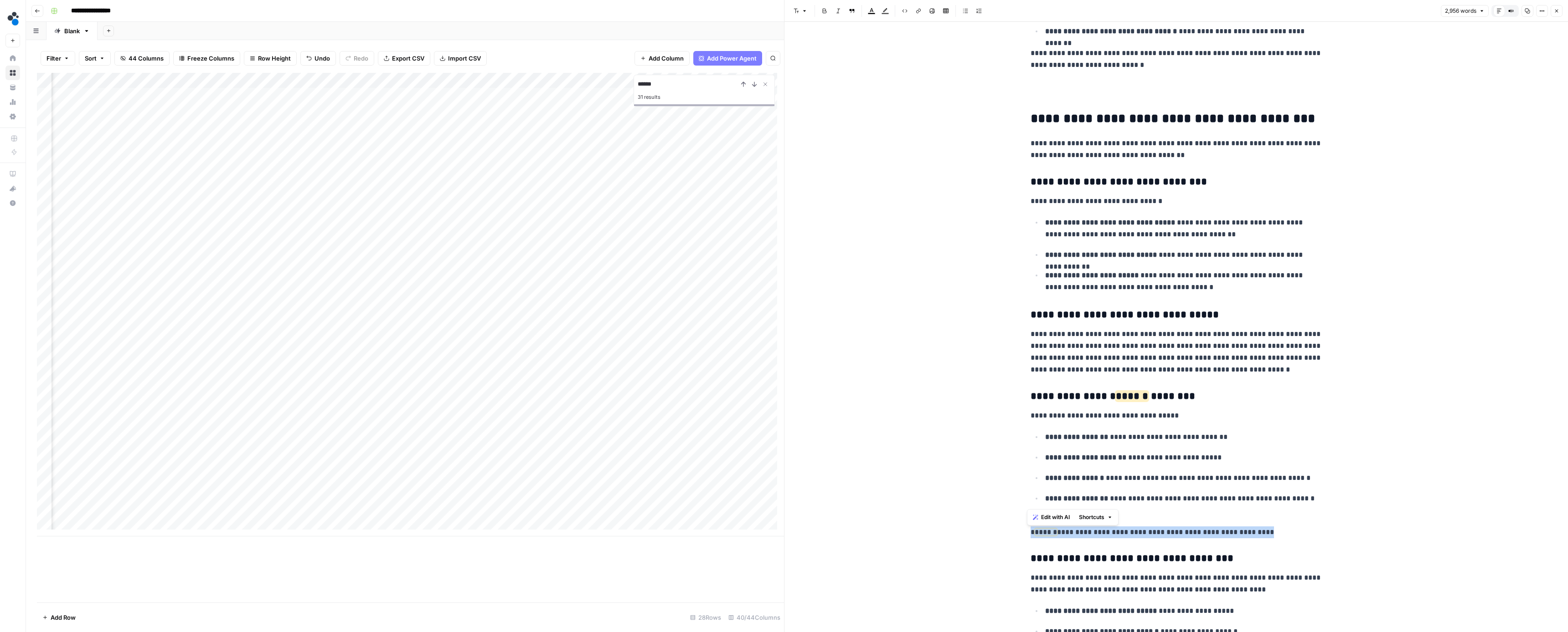
drag, startPoint x: 1259, startPoint y: 495, endPoint x: 1023, endPoint y: 499, distance: 236.0
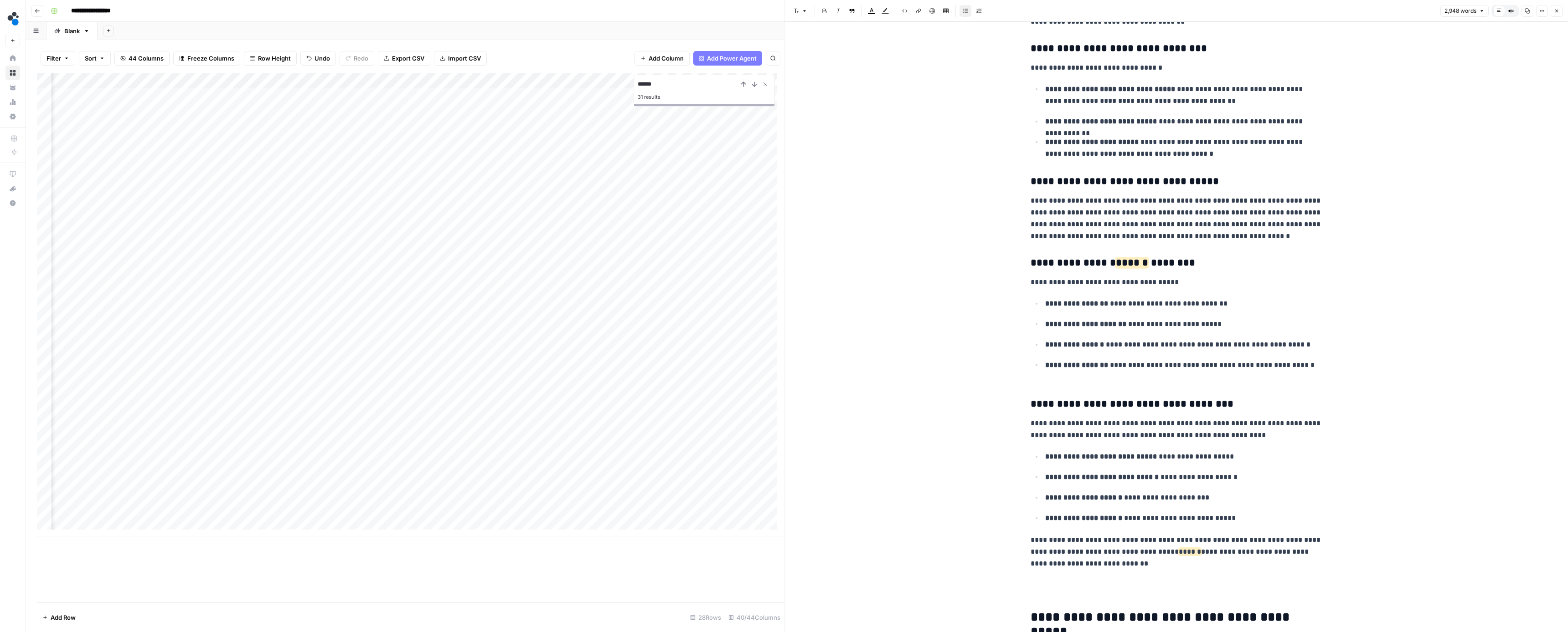
scroll to position [5230, 0]
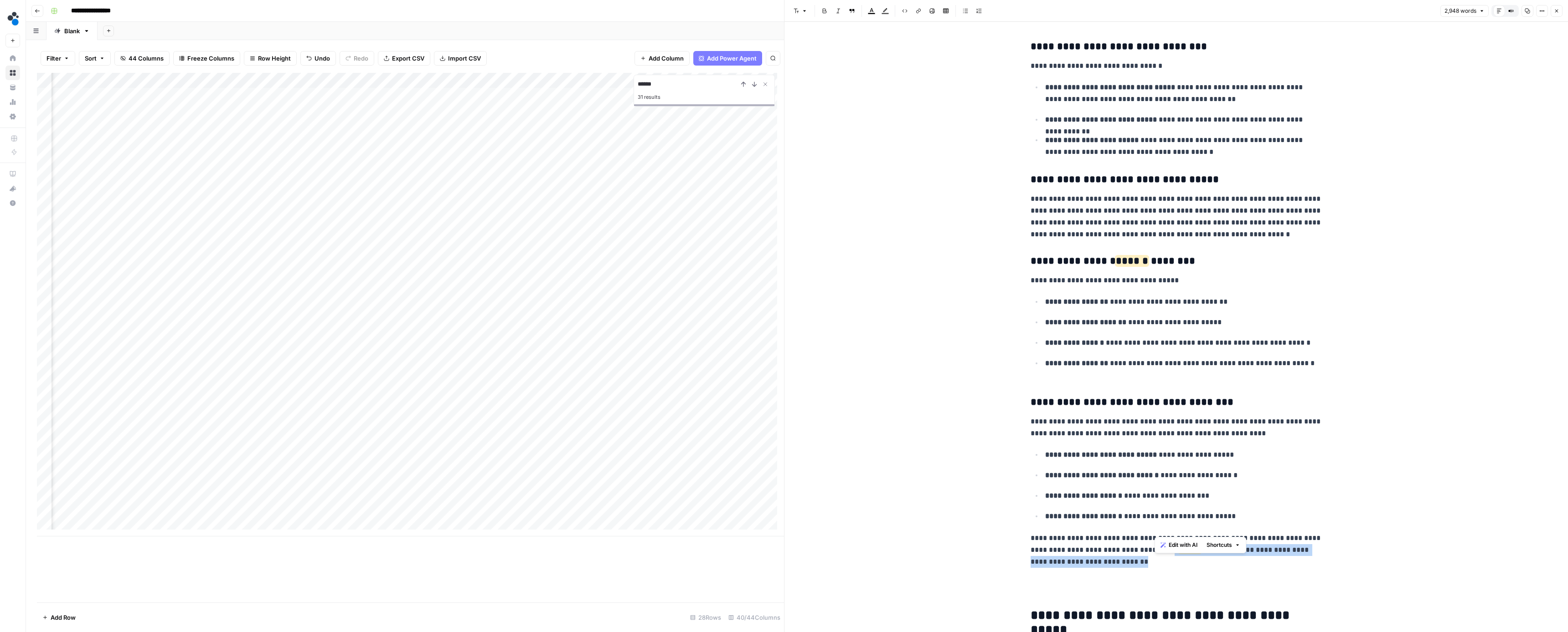
drag, startPoint x: 1203, startPoint y: 529, endPoint x: 1169, endPoint y: 518, distance: 35.7
click at [1169, 532] on p "**********" at bounding box center [1176, 550] width 292 height 35
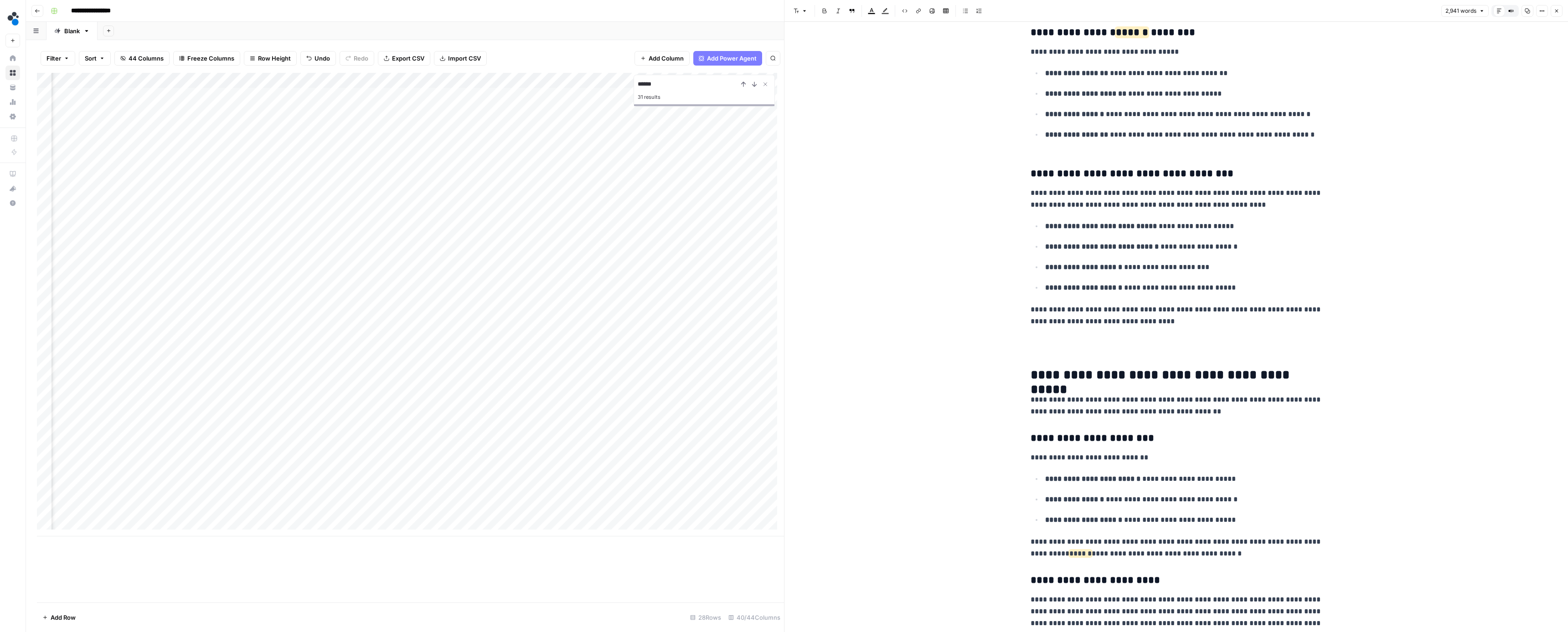
scroll to position [5470, 0]
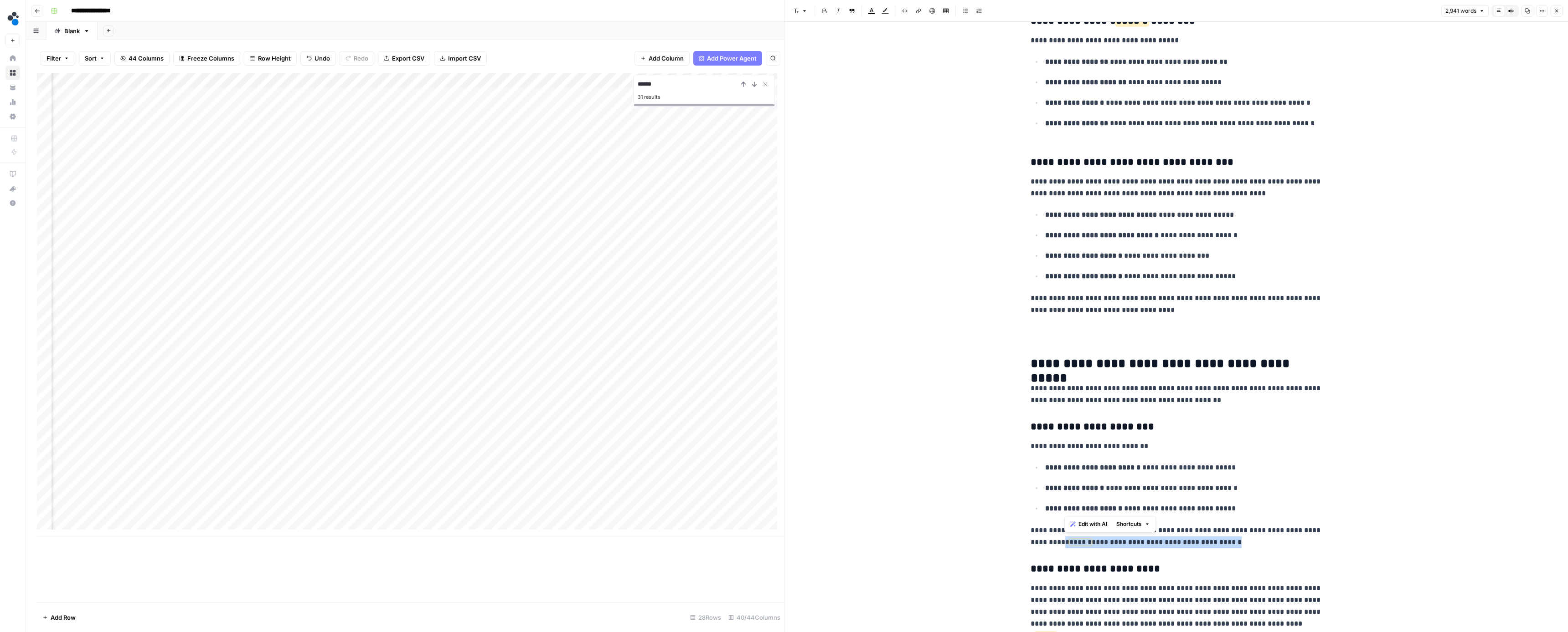
drag, startPoint x: 1206, startPoint y: 510, endPoint x: 1064, endPoint y: 510, distance: 142.0
click at [1064, 525] on p "**********" at bounding box center [1176, 537] width 292 height 24
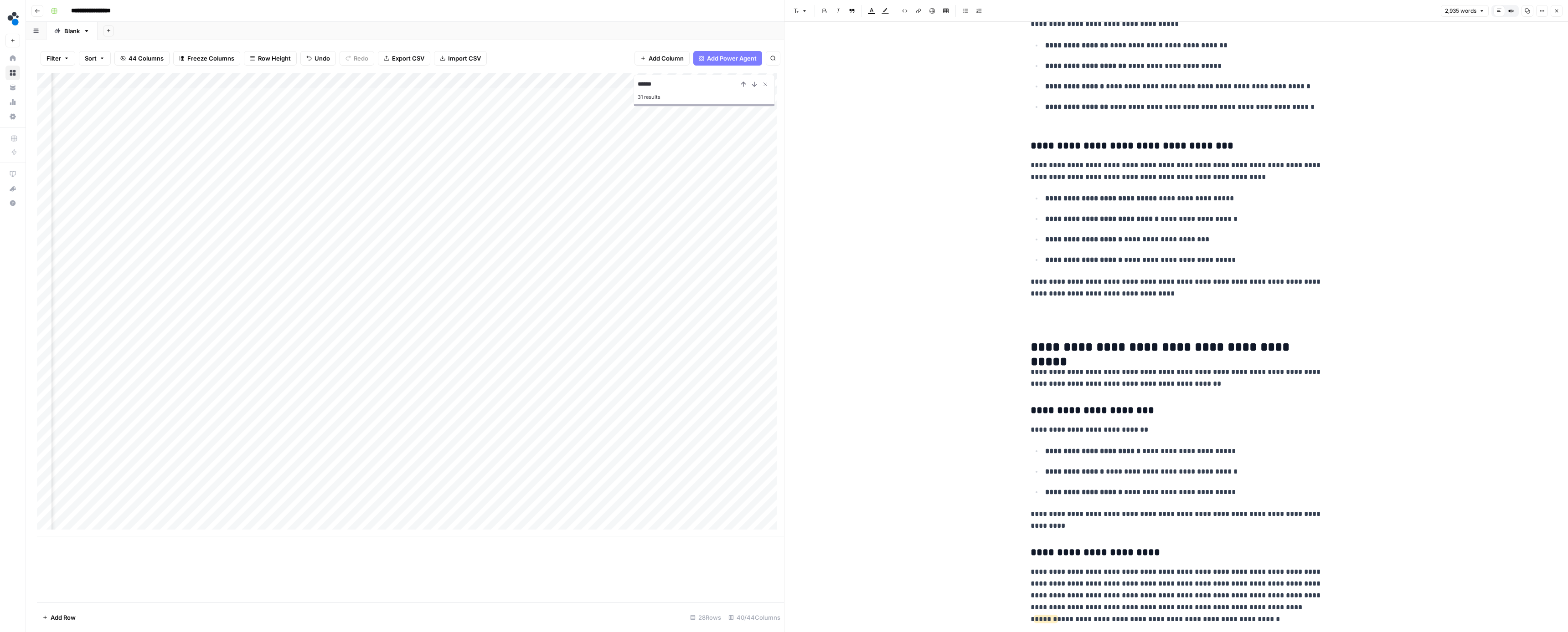
scroll to position [5506, 0]
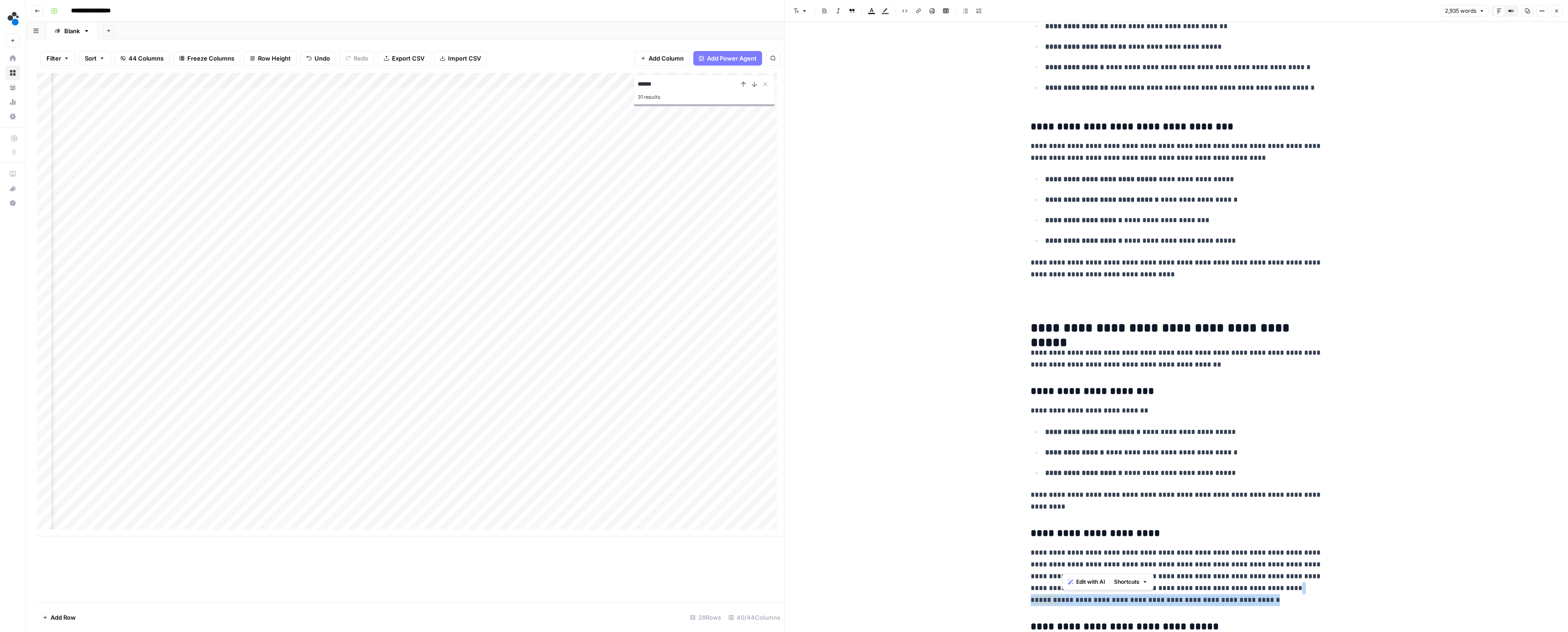
drag, startPoint x: 1265, startPoint y: 565, endPoint x: 1063, endPoint y: 567, distance: 202.0
click at [1063, 567] on p "**********" at bounding box center [1176, 576] width 292 height 59
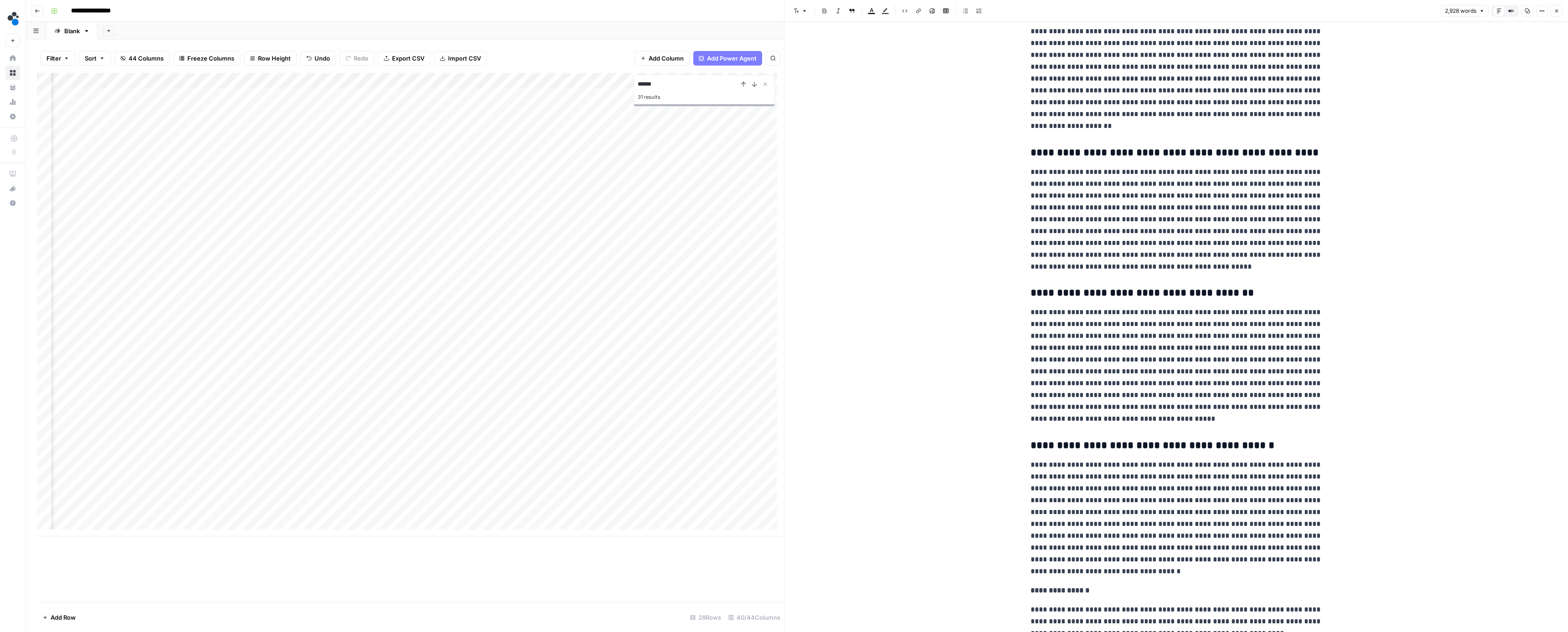
scroll to position [7003, 0]
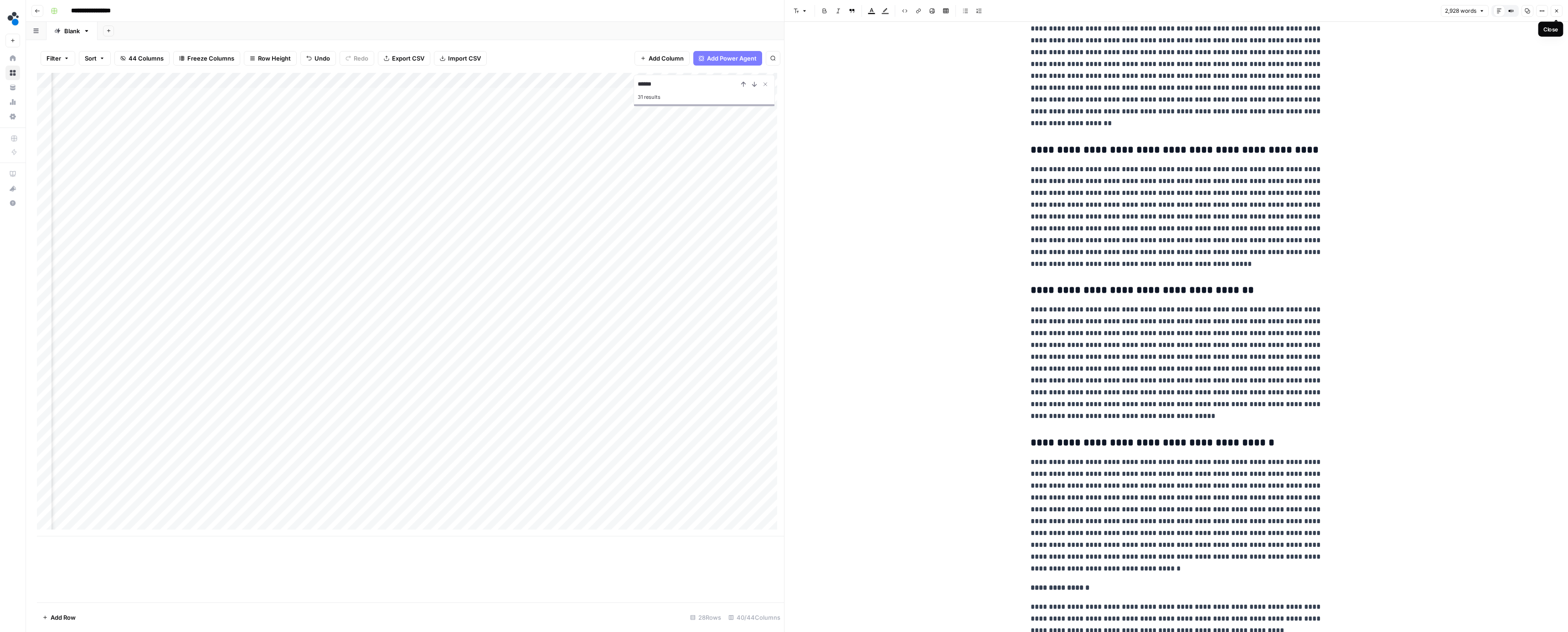
click at [1553, 12] on button "Close" at bounding box center [1556, 10] width 12 height 12
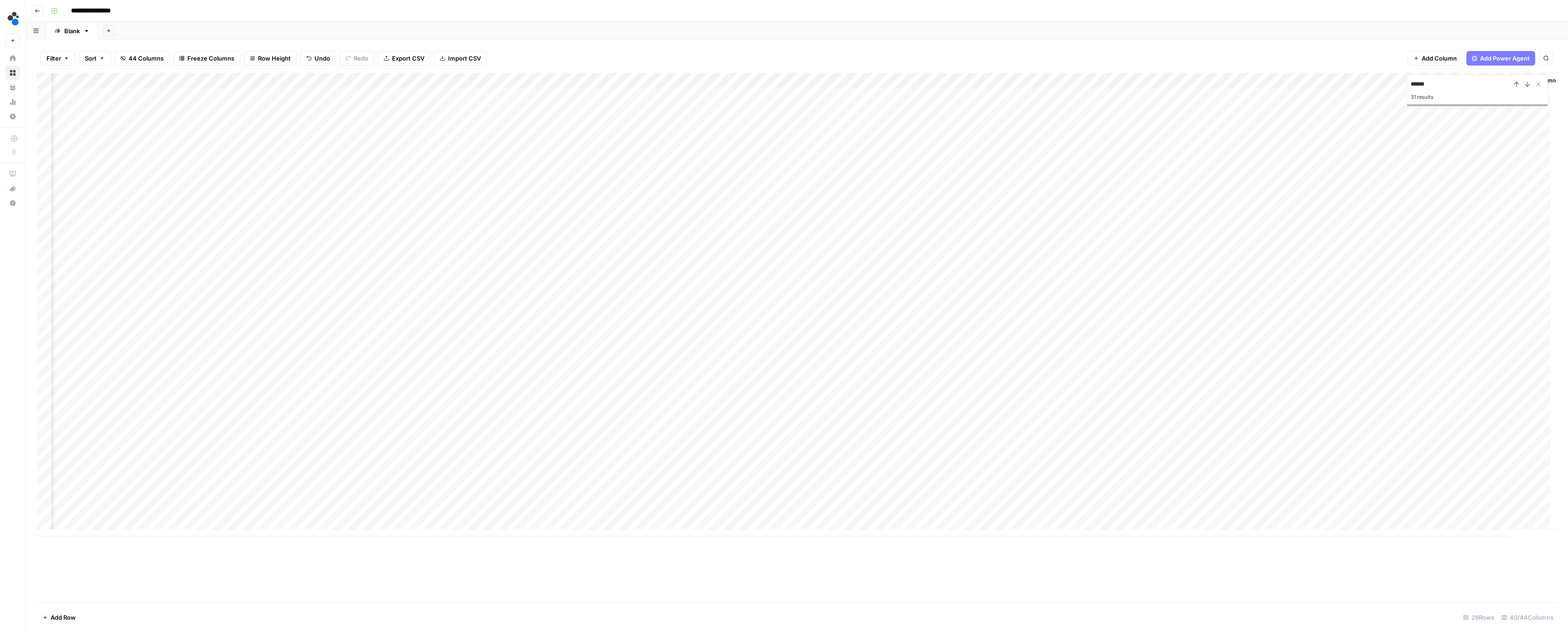
click at [1455, 387] on div "Add Column" at bounding box center [797, 305] width 1520 height 464
click at [1463, 436] on button "Ready for review" at bounding box center [1469, 438] width 55 height 11
click at [1335, 403] on div "Add Column" at bounding box center [797, 305] width 1520 height 464
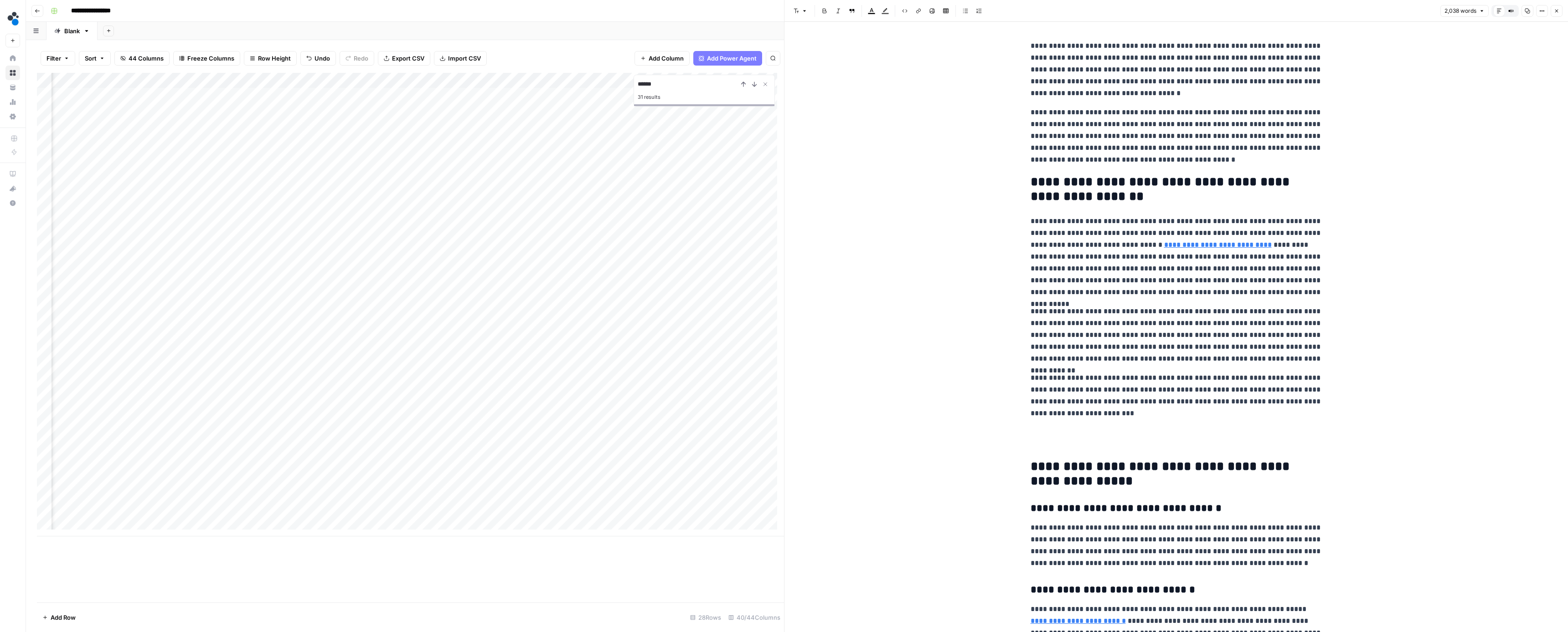
click at [1556, 10] on icon "button" at bounding box center [1556, 10] width 5 height 5
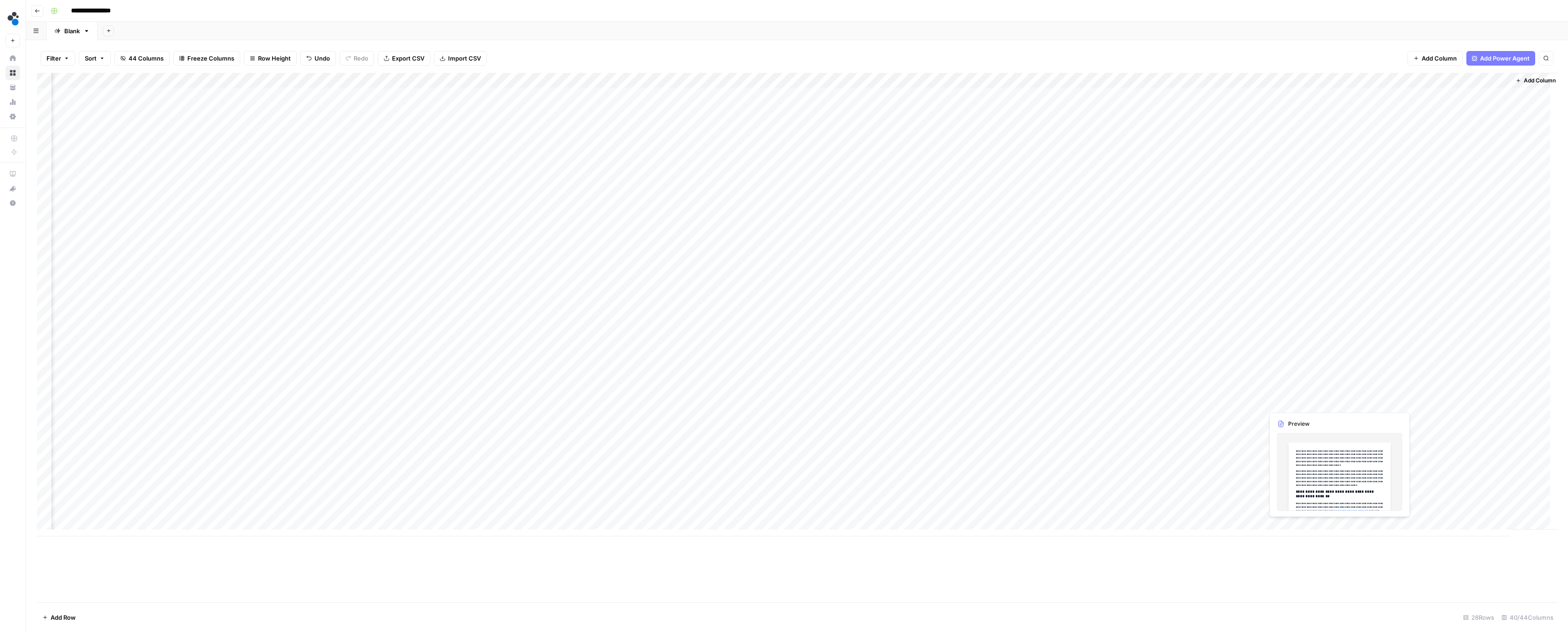
click at [1337, 400] on div "Add Column" at bounding box center [797, 305] width 1520 height 464
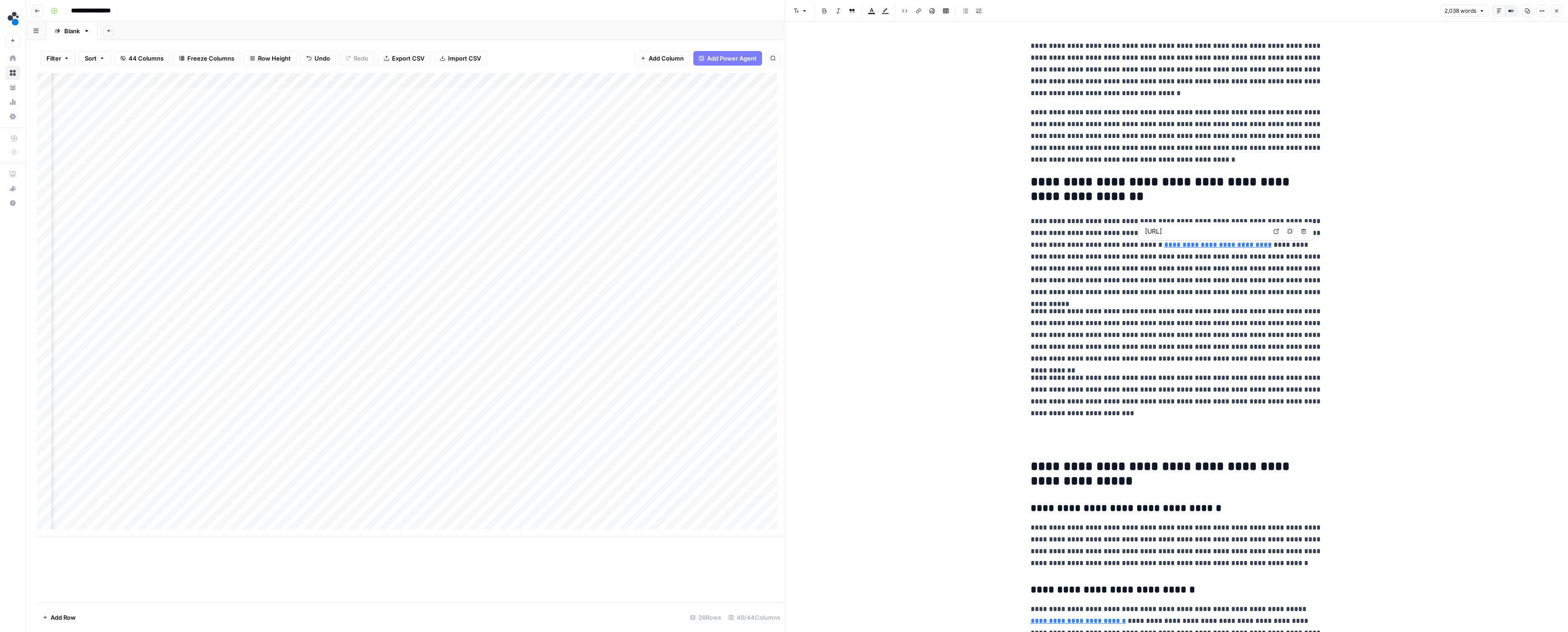
click at [1213, 201] on h2 "**********" at bounding box center [1176, 189] width 292 height 28
type input "source"
click at [1313, 23] on icon "button" at bounding box center [1312, 23] width 4 height 4
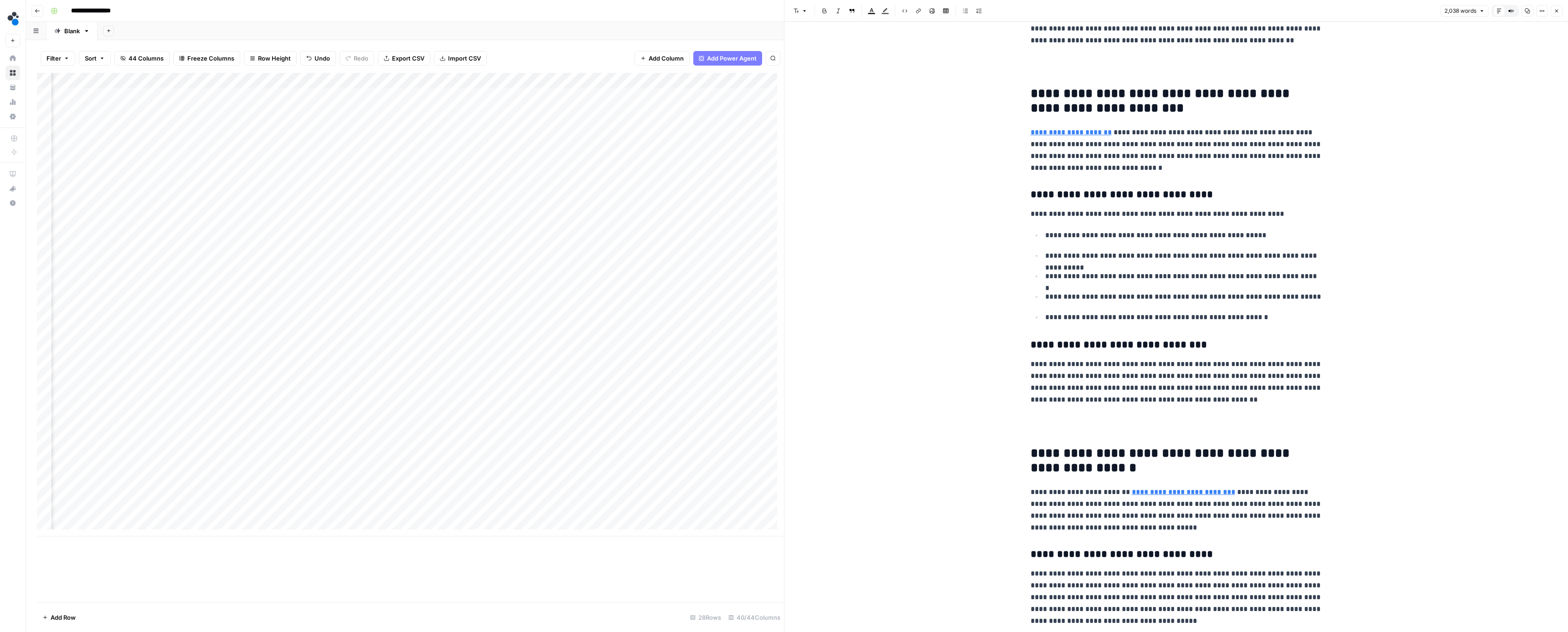
scroll to position [1440, 0]
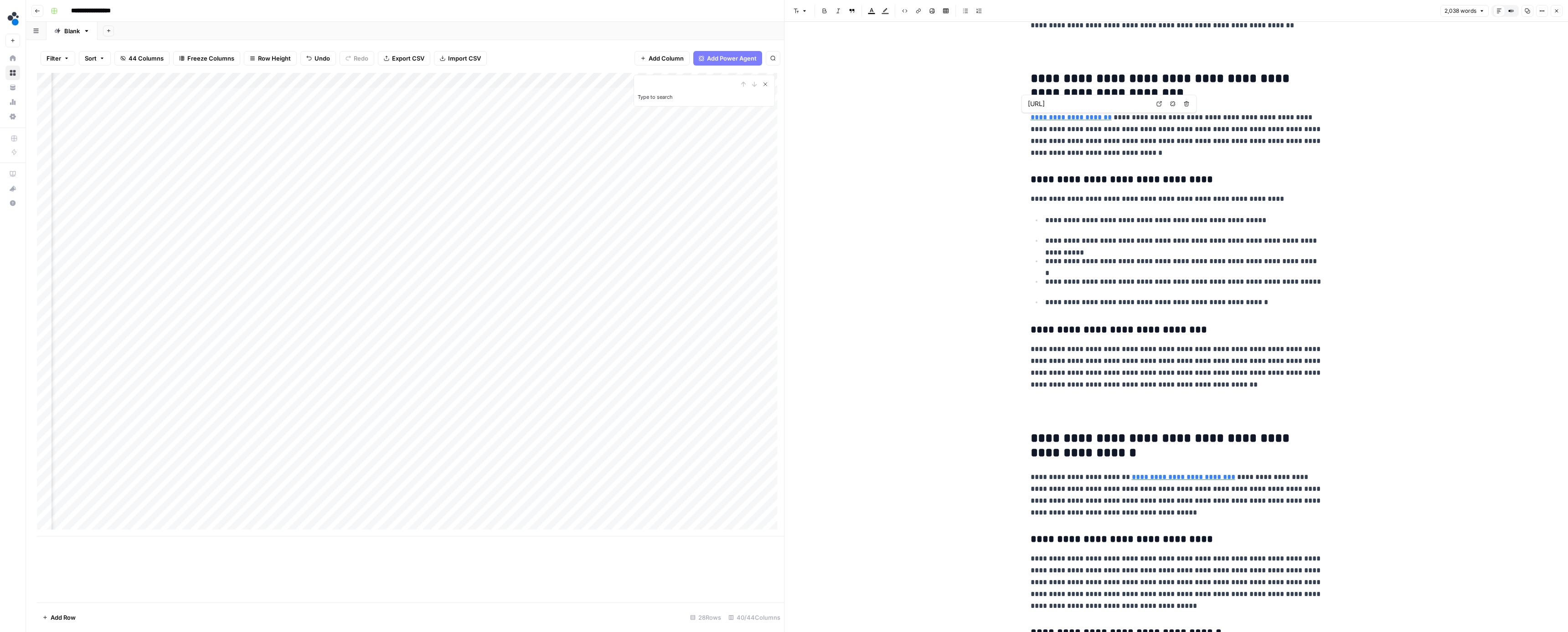
click at [765, 83] on icon "Close Search" at bounding box center [765, 85] width 7 height 7
click at [1128, 159] on p "**********" at bounding box center [1176, 135] width 292 height 47
type input "source"
click at [1558, 13] on icon "button" at bounding box center [1556, 10] width 5 height 5
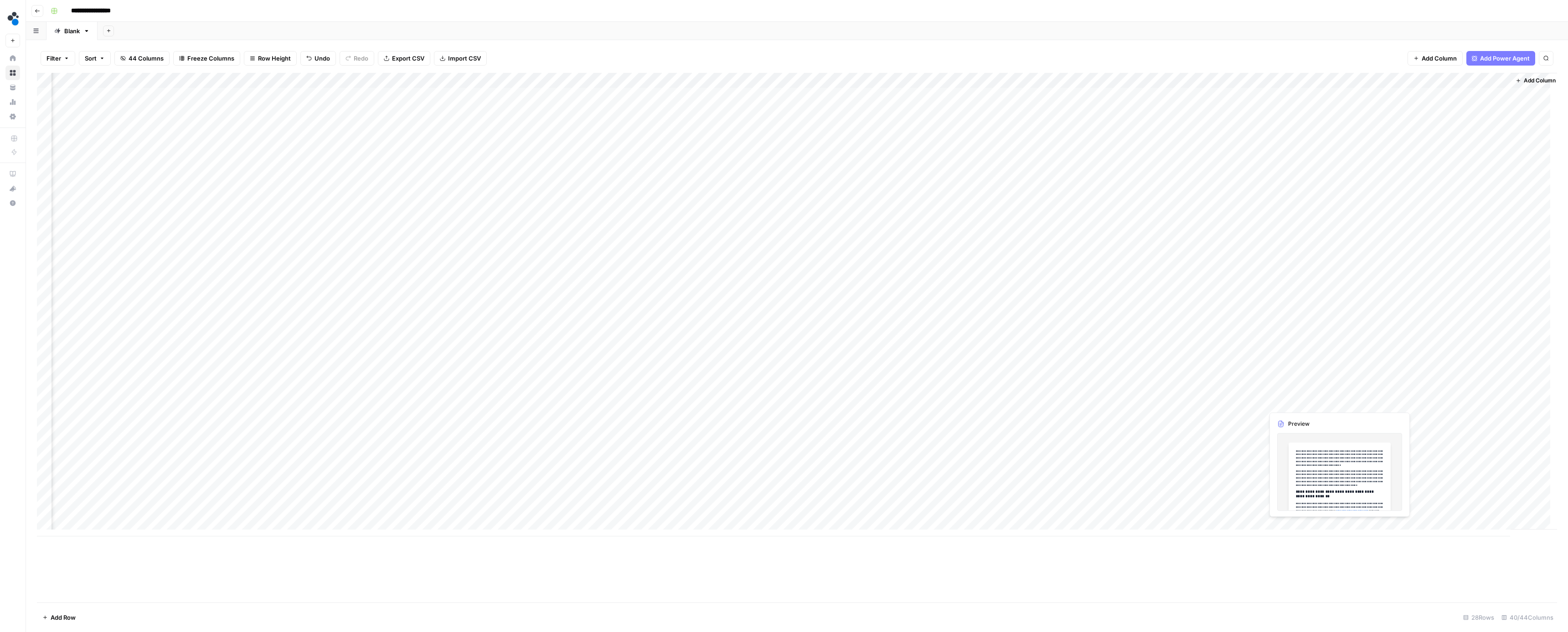
click at [1334, 417] on div "Add Column" at bounding box center [797, 305] width 1520 height 464
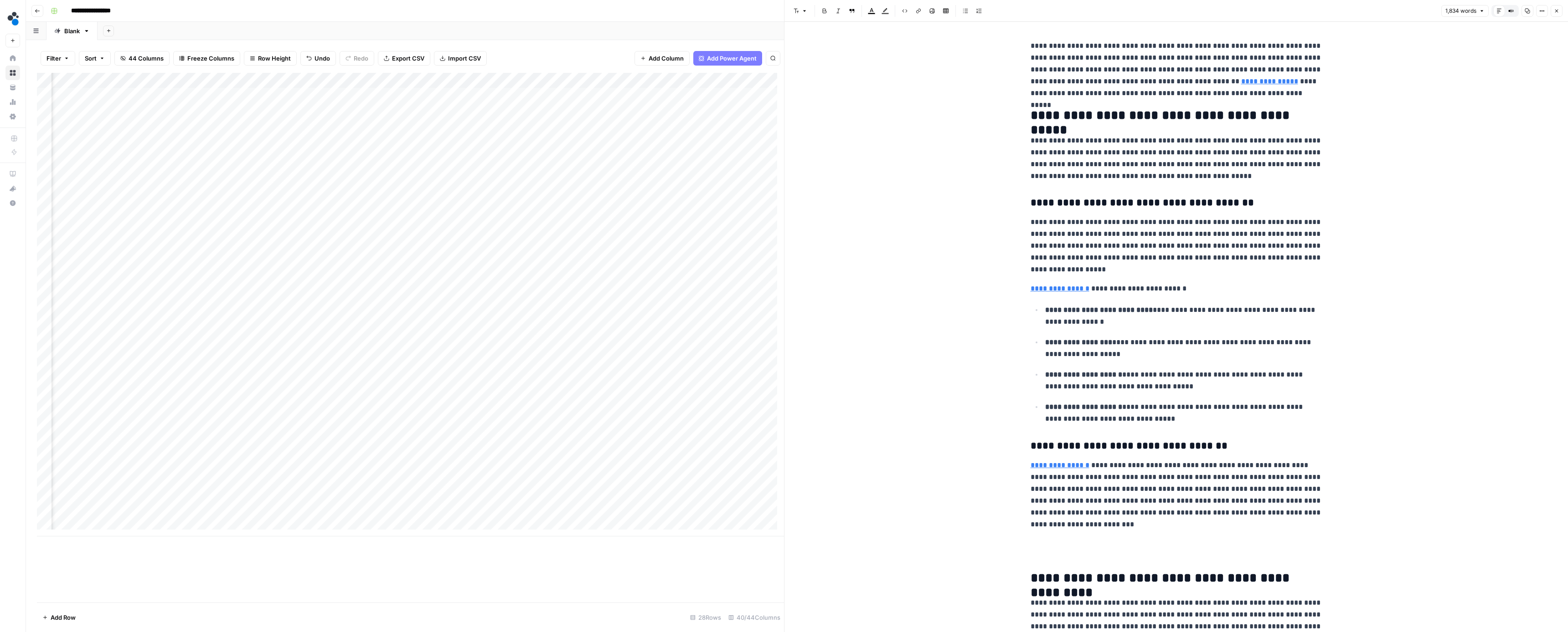
click at [1278, 226] on p "**********" at bounding box center [1176, 246] width 292 height 59
click at [1289, 205] on h3 "**********" at bounding box center [1176, 203] width 292 height 12
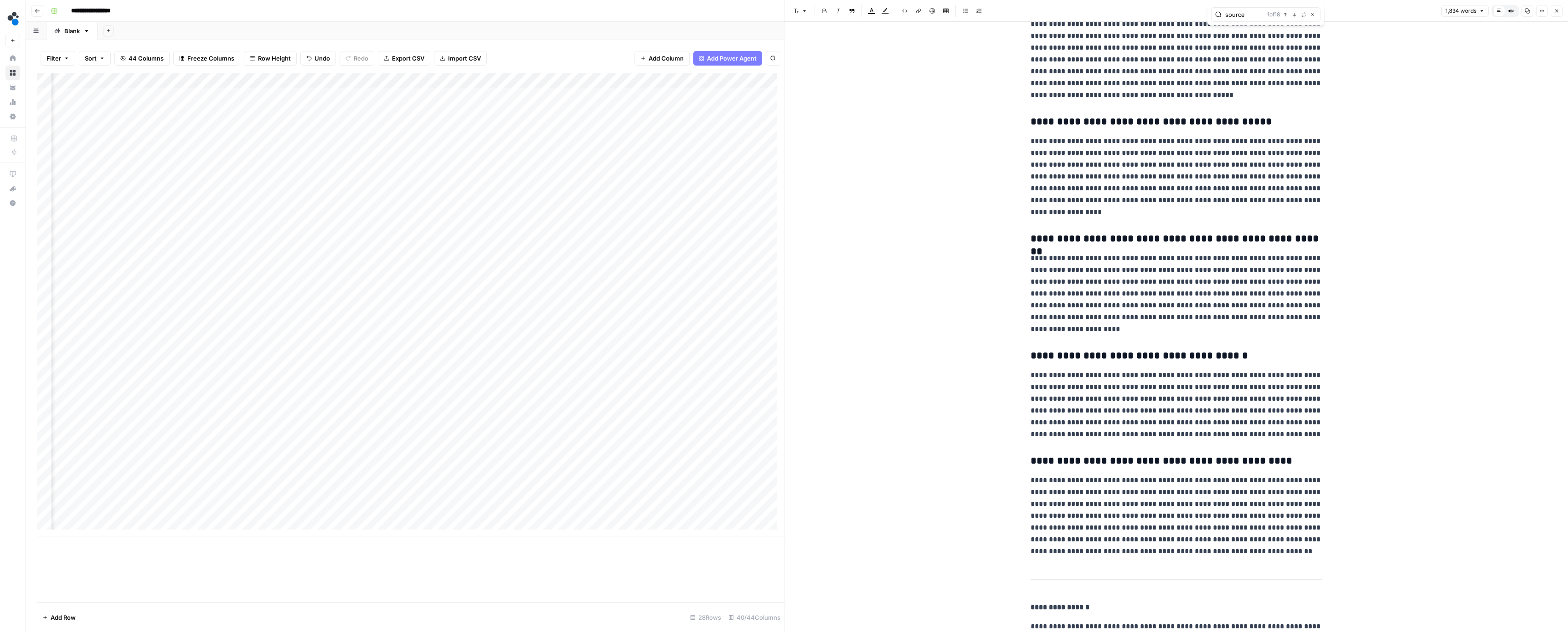
scroll to position [3387, 0]
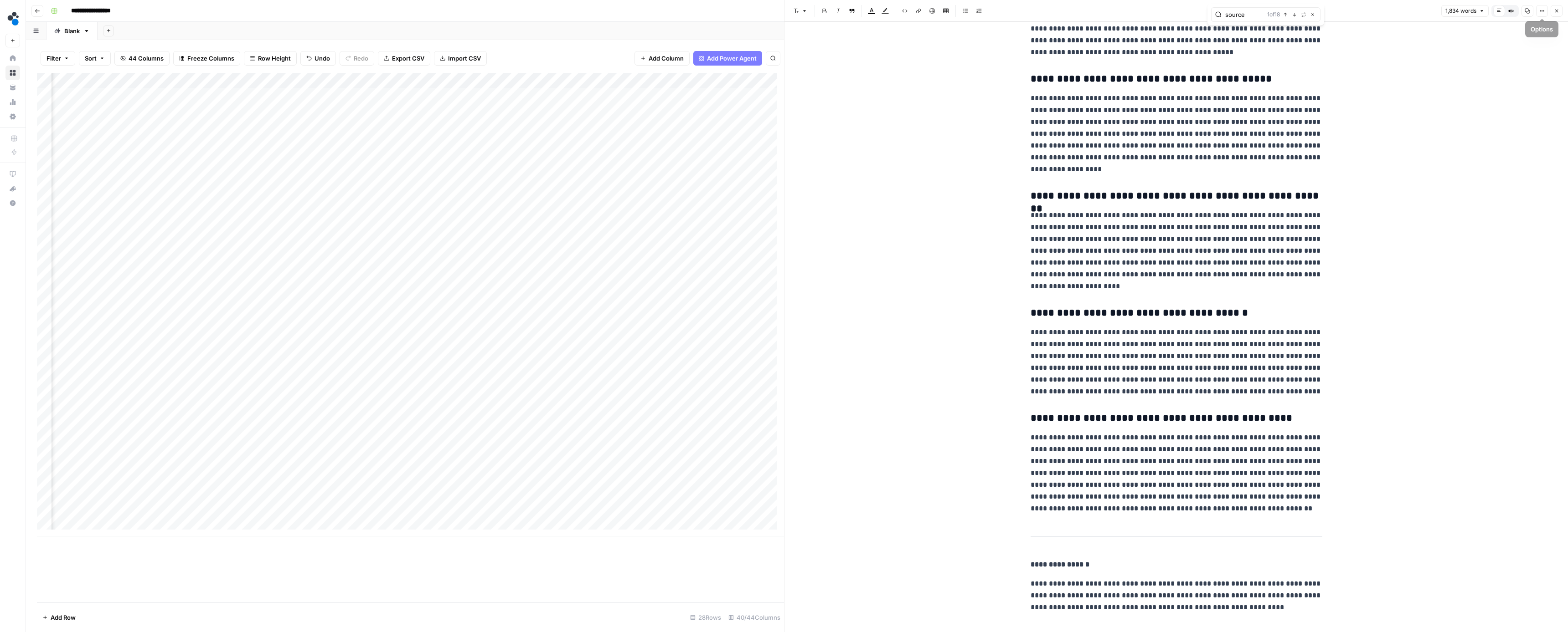
type input "source"
click at [1552, 12] on button "Close" at bounding box center [1556, 10] width 12 height 12
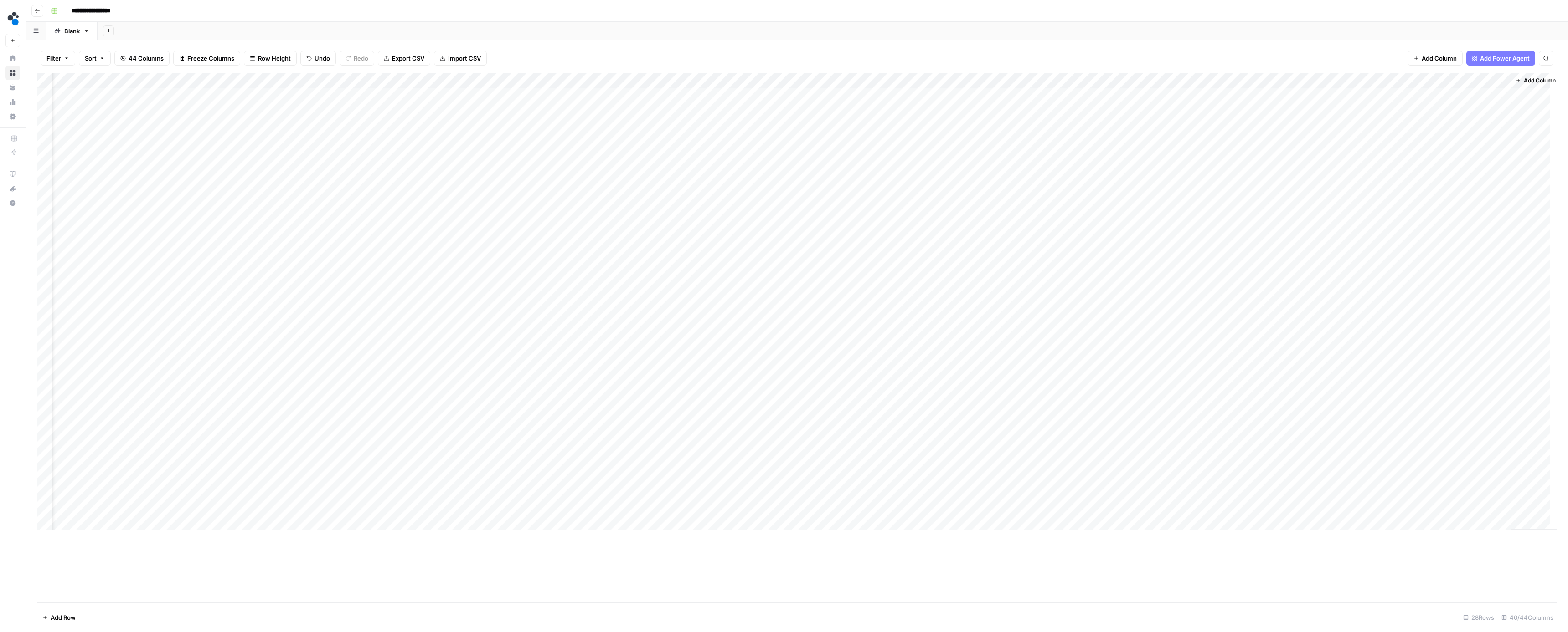
click at [1461, 416] on div "Add Column" at bounding box center [797, 305] width 1520 height 464
click at [1468, 473] on button "Ready for review" at bounding box center [1469, 469] width 55 height 11
click at [1337, 401] on div "Add Column" at bounding box center [797, 305] width 1520 height 464
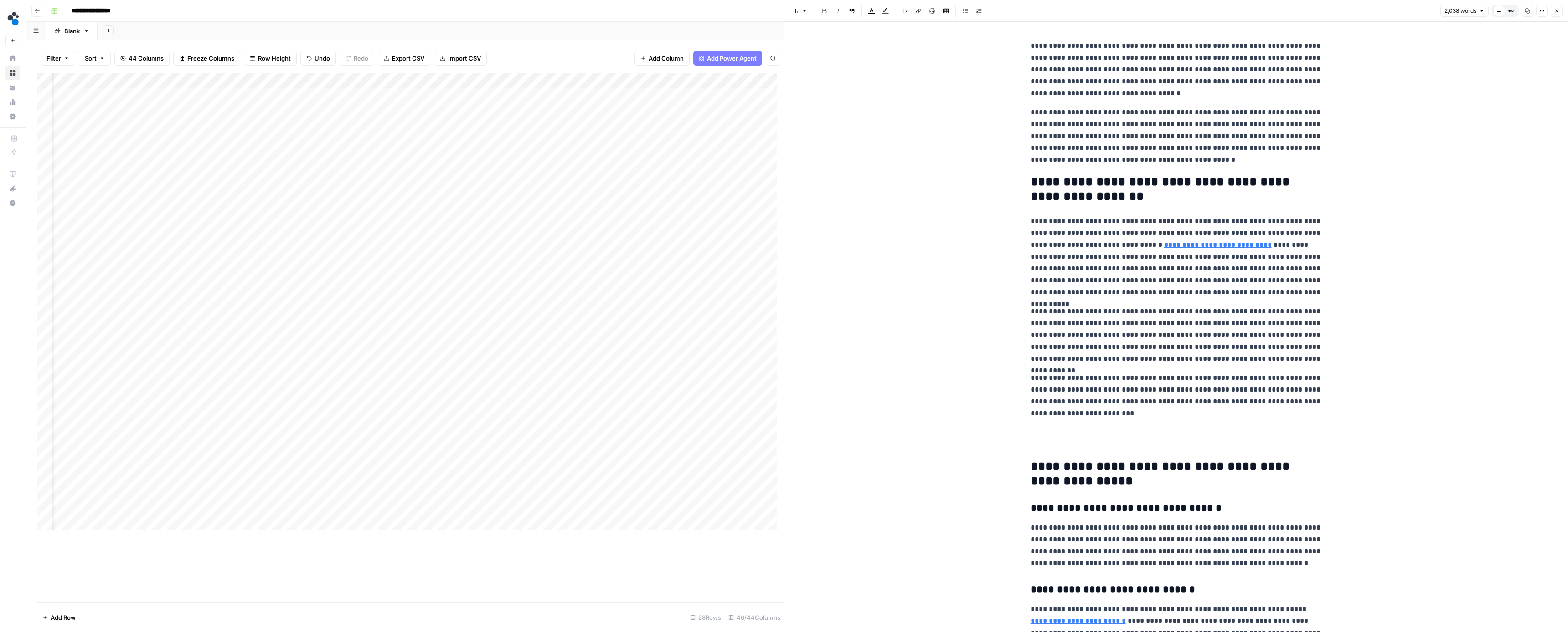
type input "source"
click at [1314, 24] on icon "button" at bounding box center [1312, 24] width 2 height 2
click at [1560, 13] on button "Close" at bounding box center [1556, 10] width 12 height 12
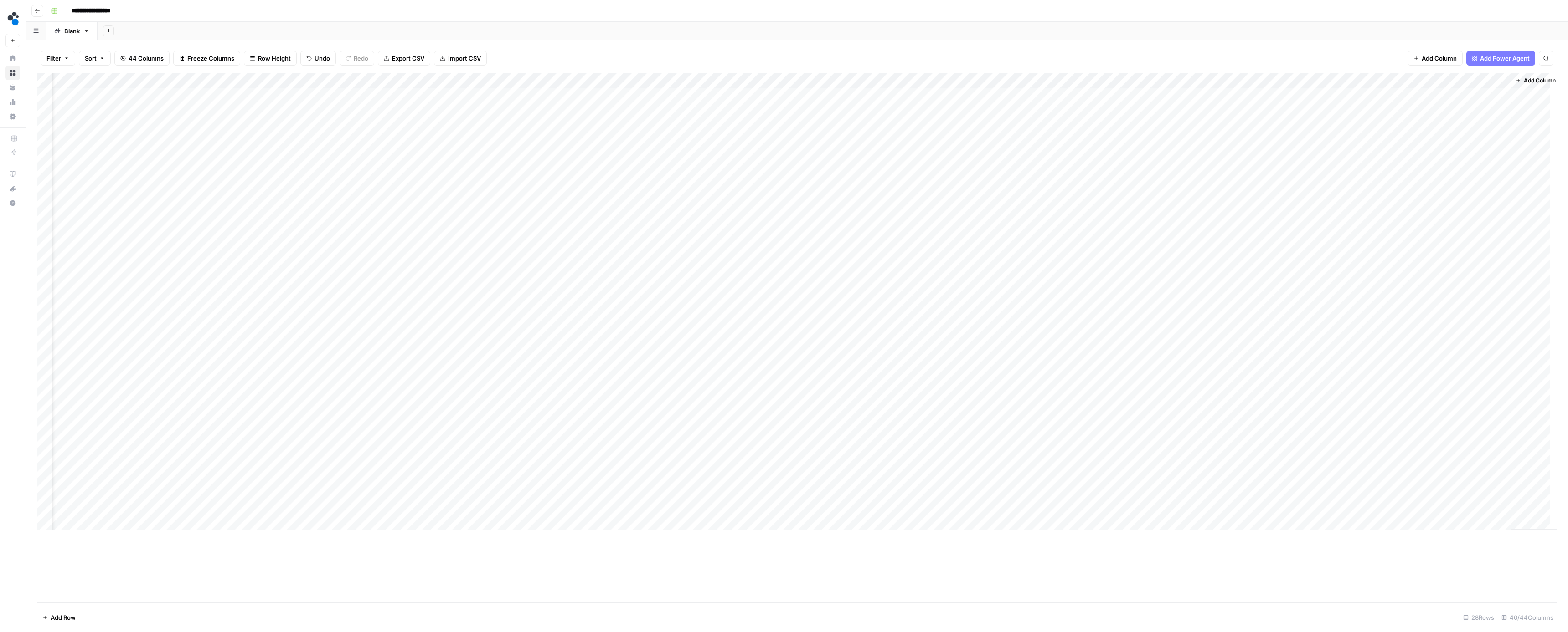
click at [1463, 401] on div "Add Column" at bounding box center [797, 305] width 1520 height 464
click at [1462, 454] on button "Ready for review" at bounding box center [1469, 454] width 55 height 11
click at [1340, 434] on div "Add Column" at bounding box center [797, 305] width 1520 height 464
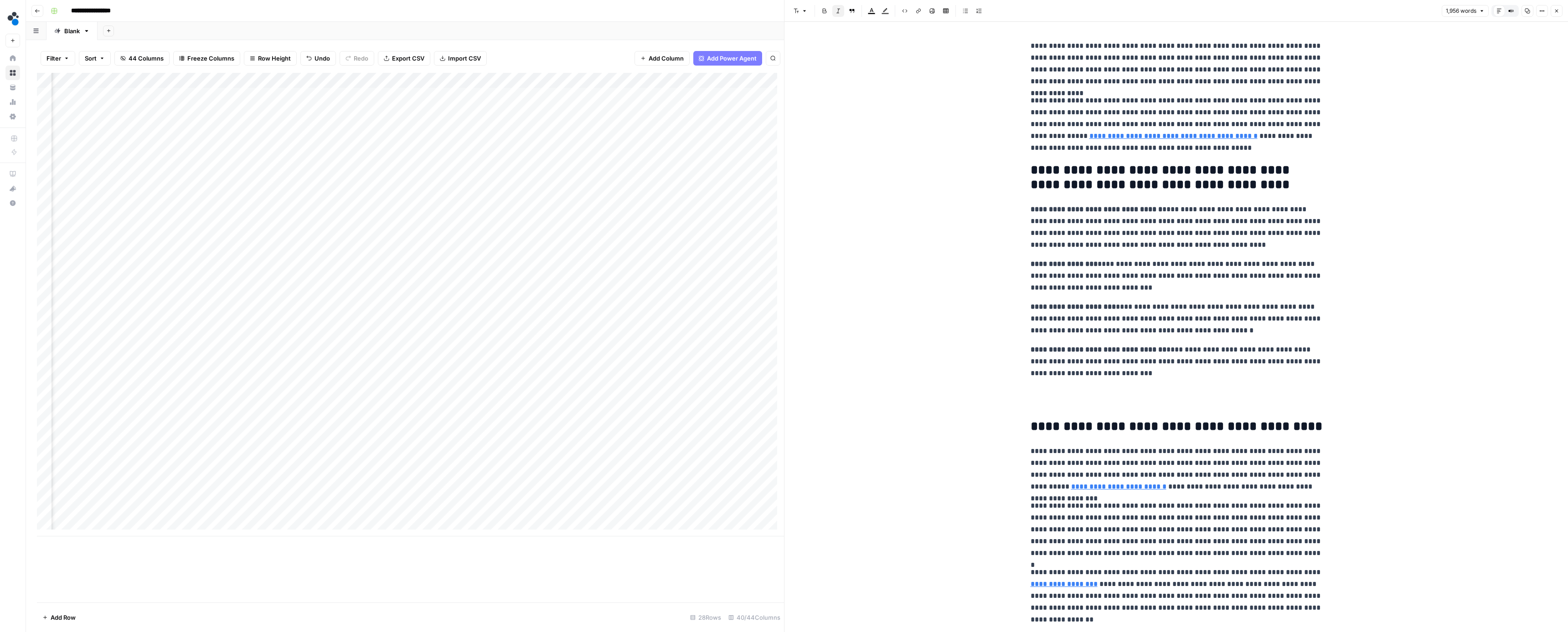
type input "source"
drag, startPoint x: 1315, startPoint y: 489, endPoint x: 1116, endPoint y: 489, distance: 199.0
click at [1116, 489] on p "**********" at bounding box center [1176, 469] width 292 height 47
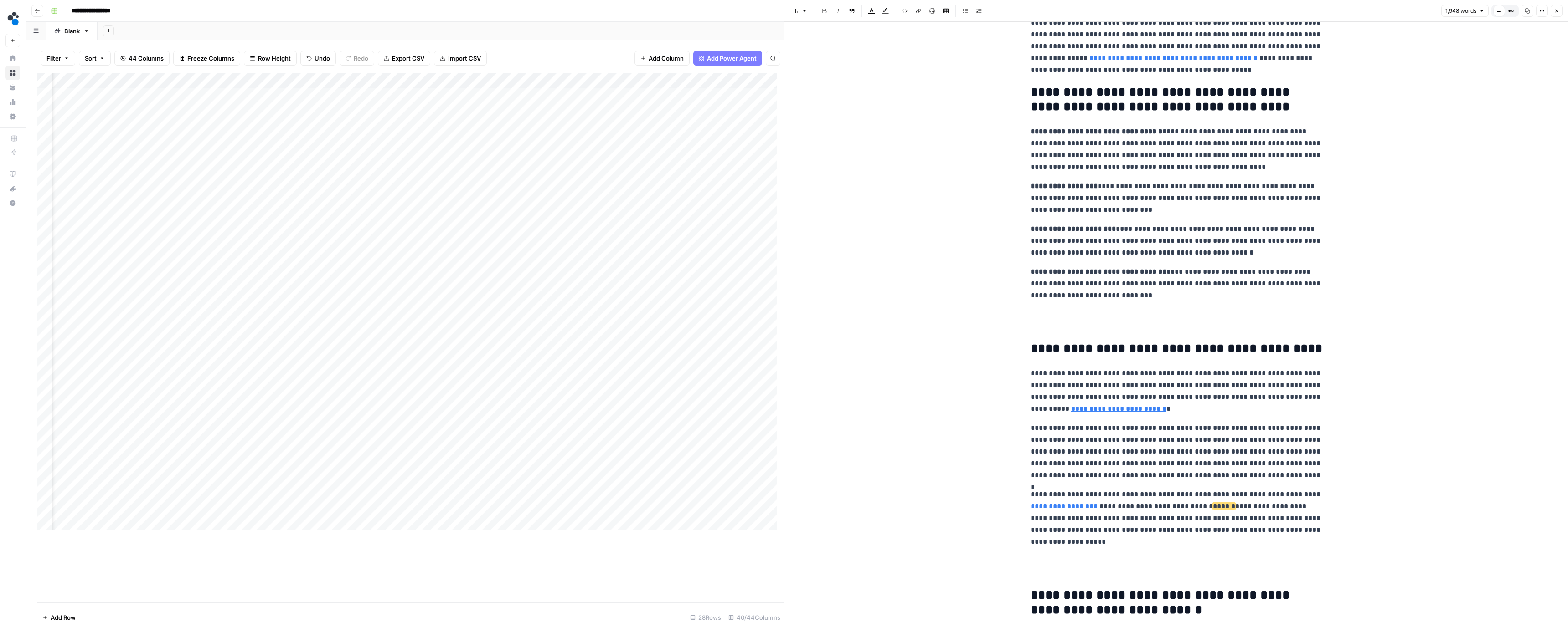
scroll to position [127, 0]
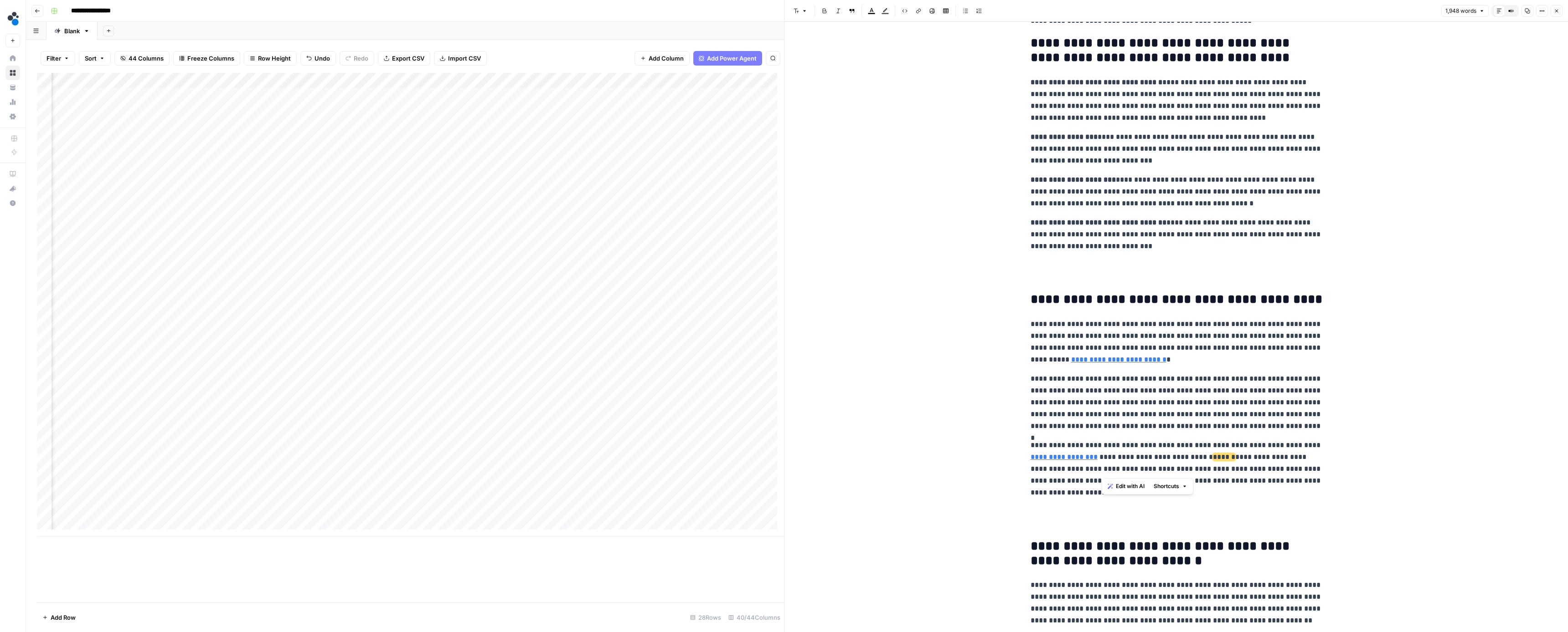
drag, startPoint x: 1102, startPoint y: 468, endPoint x: 1208, endPoint y: 457, distance: 106.6
click at [1208, 457] on p "**********" at bounding box center [1176, 469] width 292 height 59
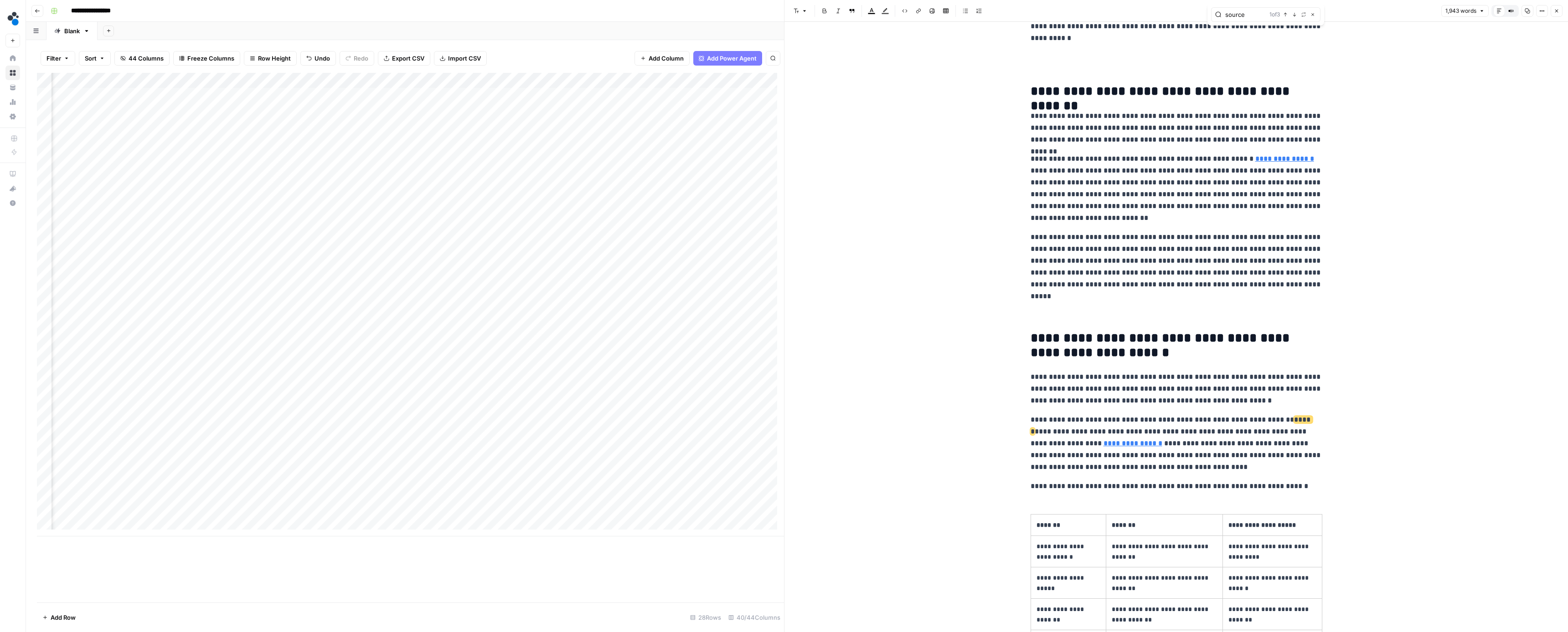
scroll to position [1294, 0]
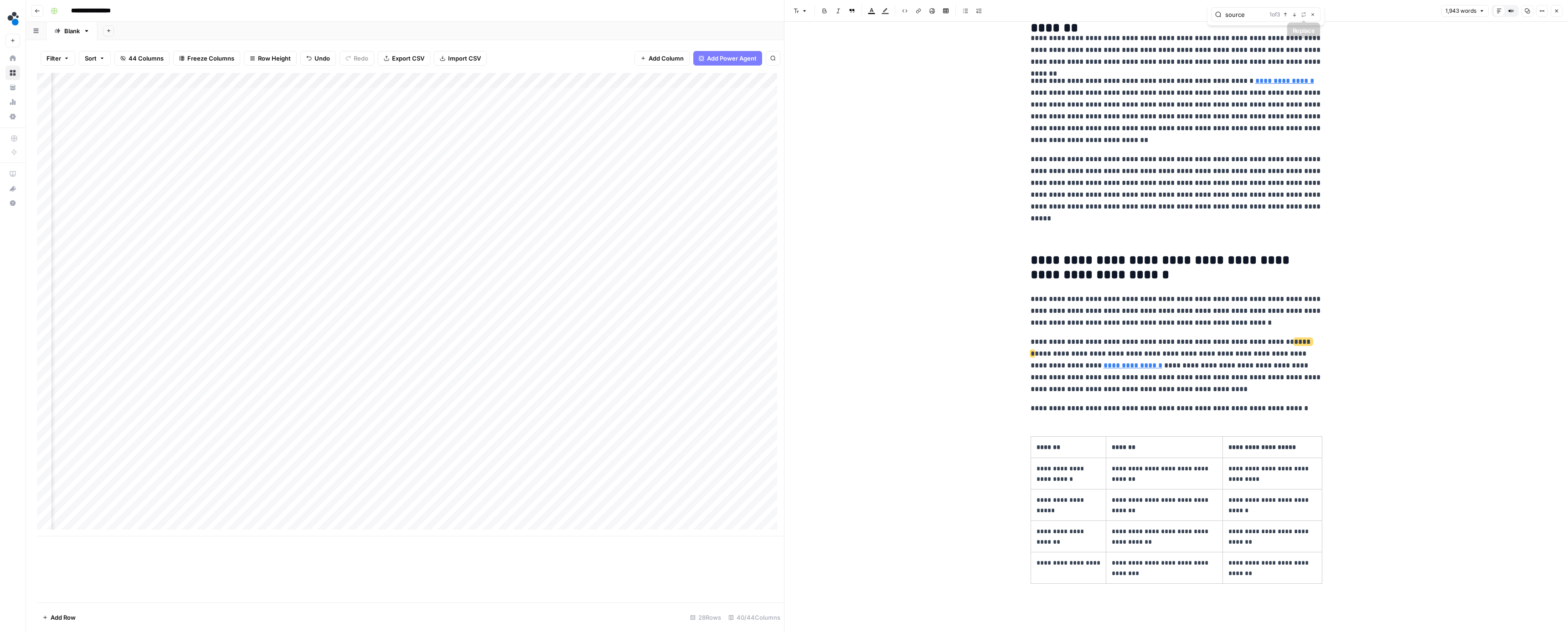
click at [1297, 13] on button "Next Match" at bounding box center [1295, 15] width 7 height 7
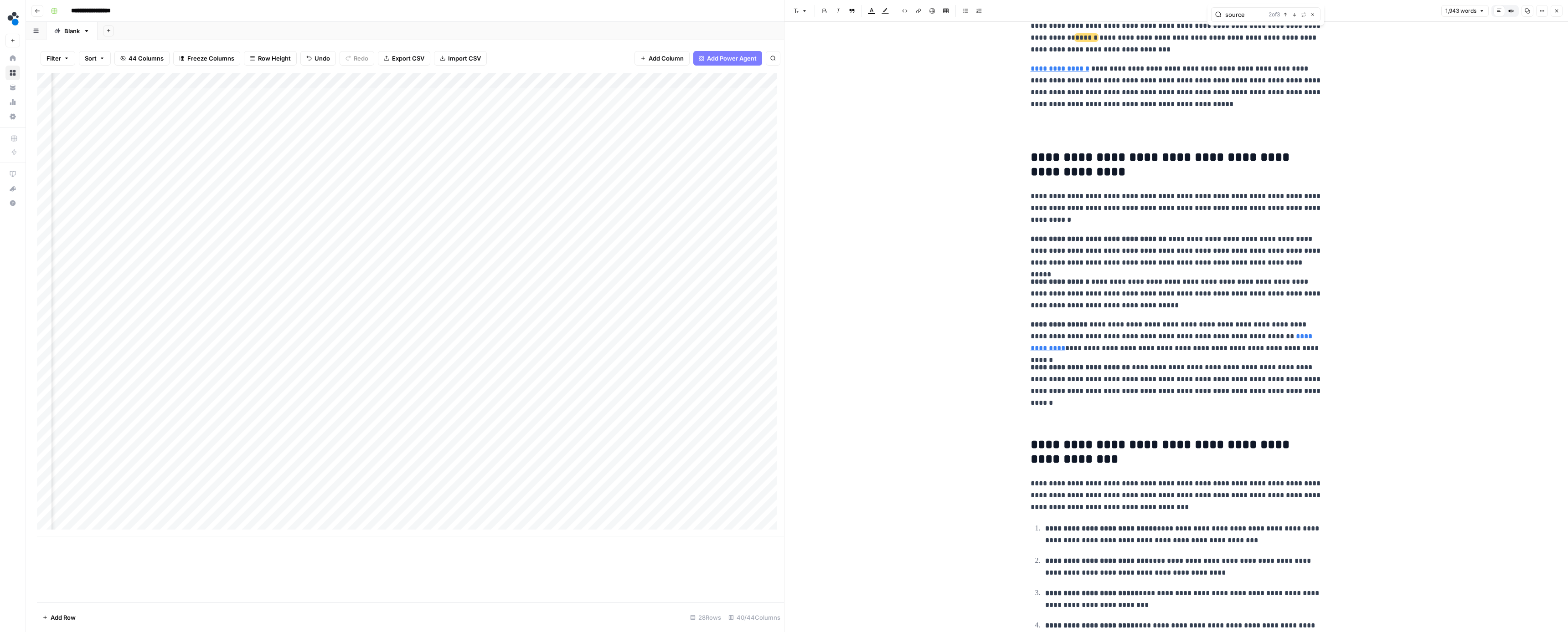
click at [1297, 13] on icon "button" at bounding box center [1294, 14] width 4 height 4
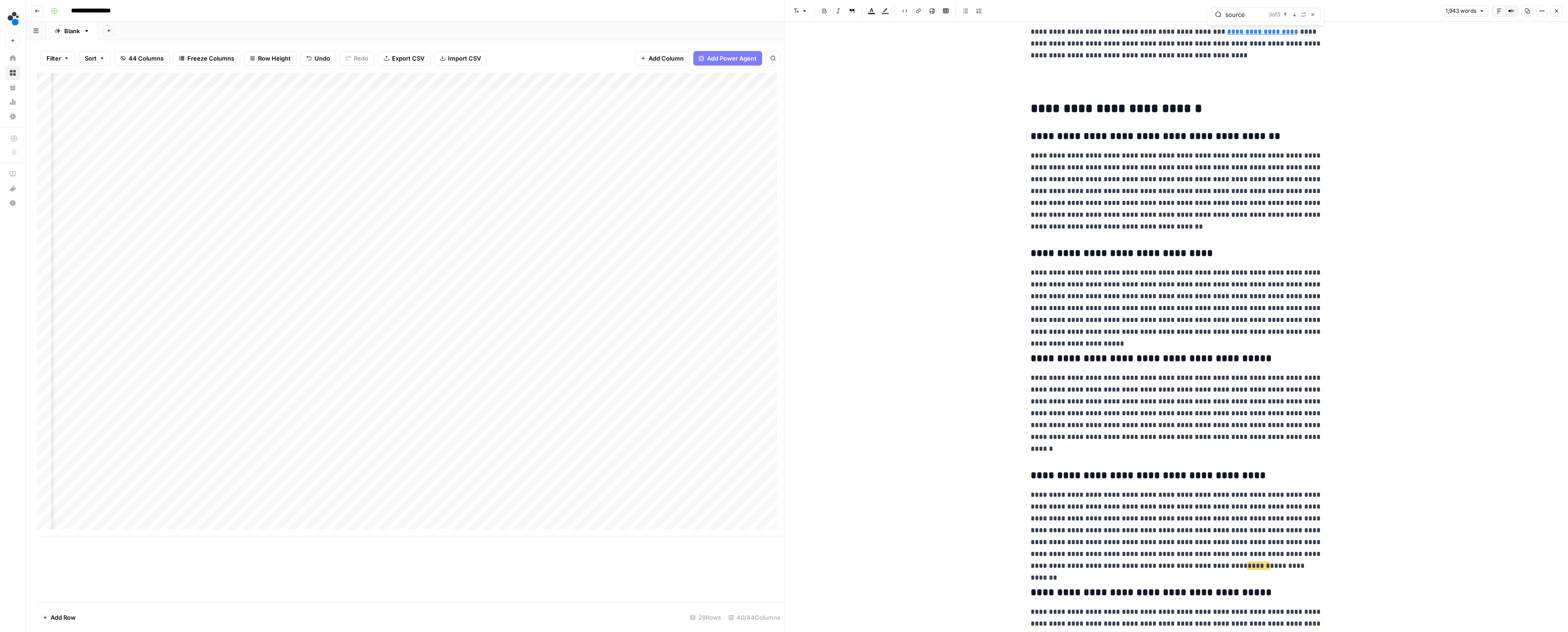
scroll to position [3228, 0]
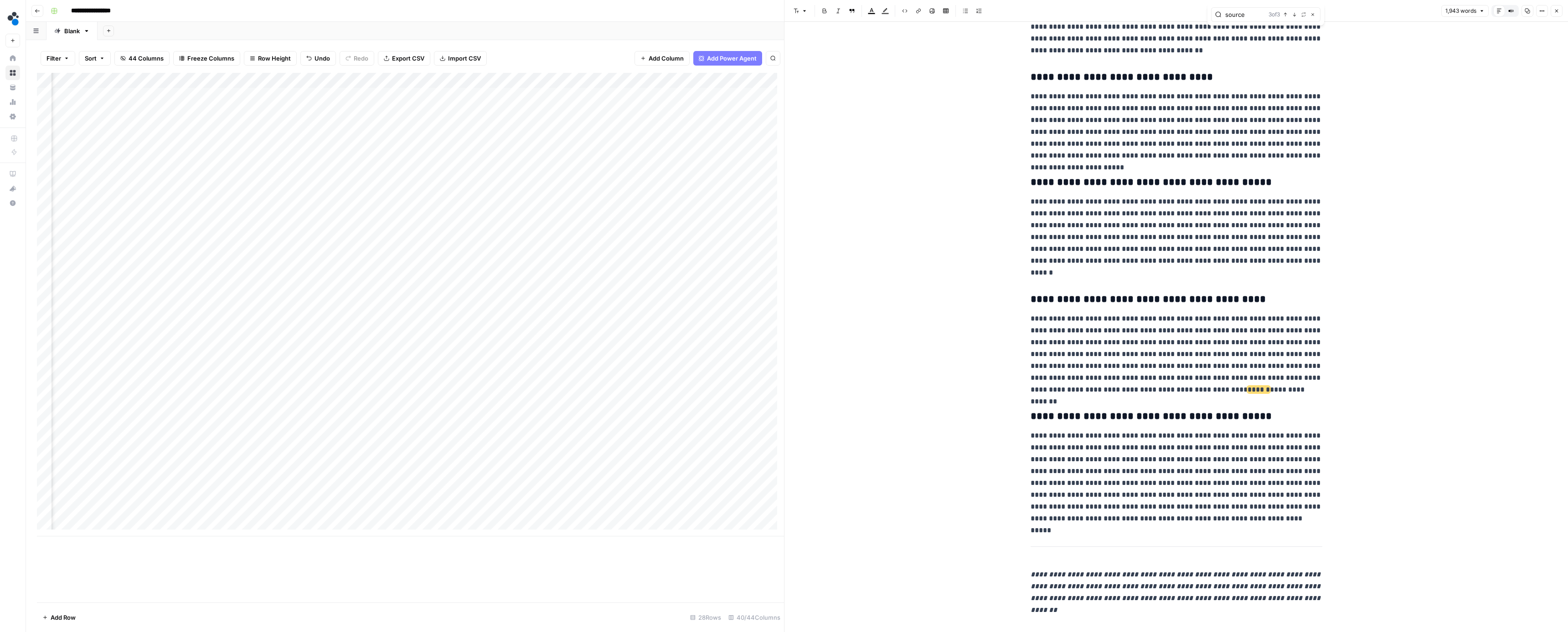
click at [1297, 13] on icon "button" at bounding box center [1294, 14] width 4 height 4
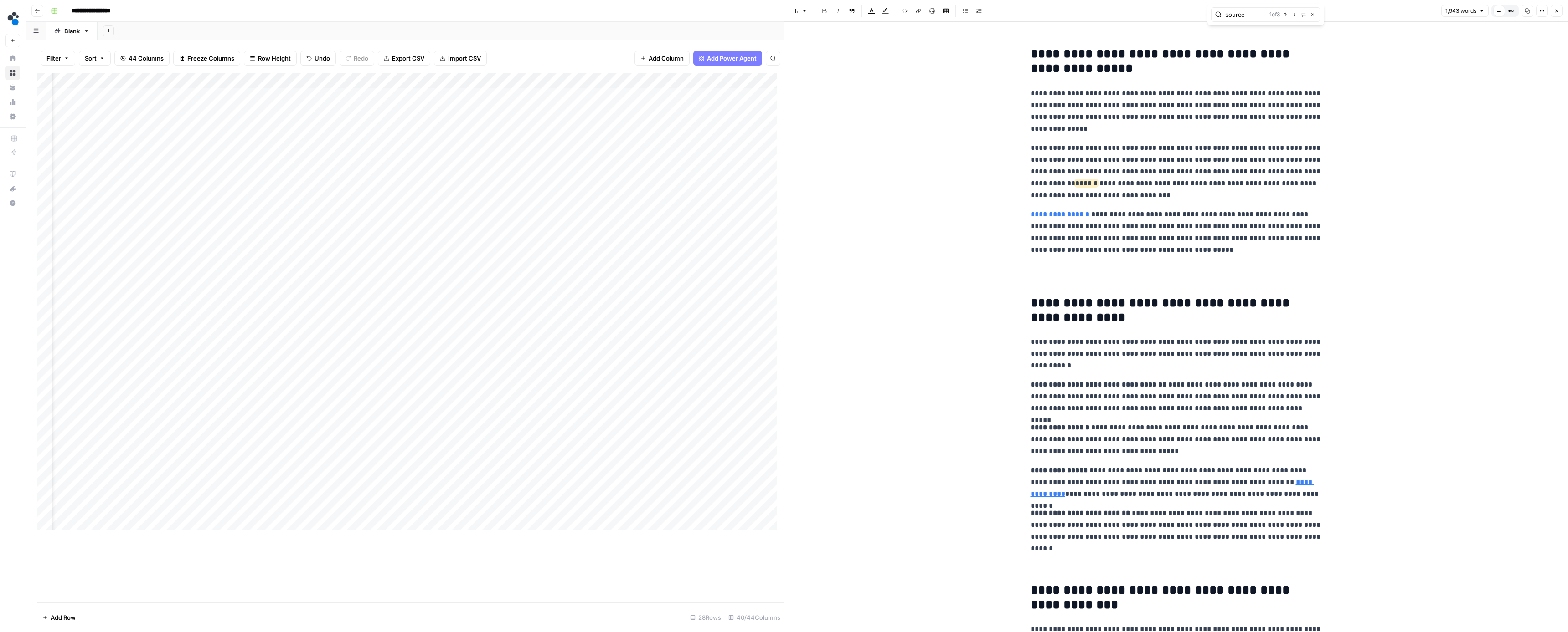
scroll to position [1598, 0]
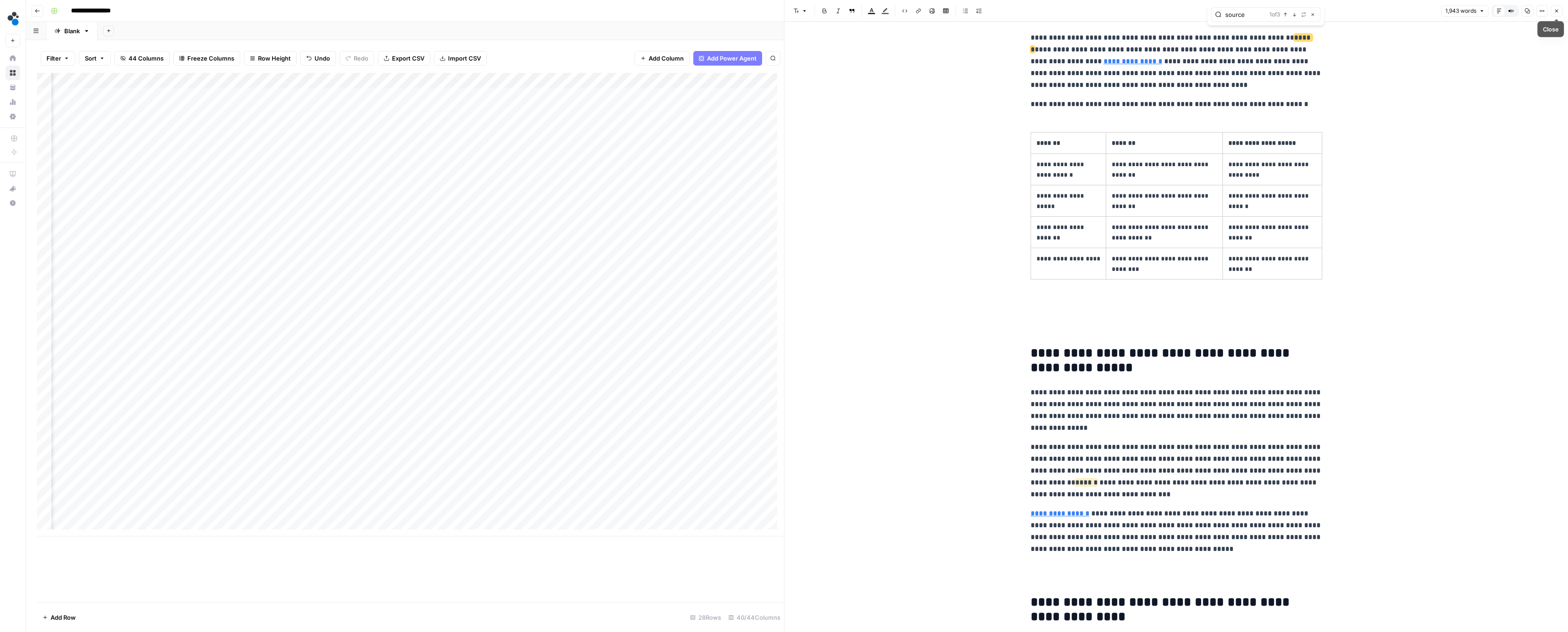
click at [1553, 12] on button "Close" at bounding box center [1556, 10] width 12 height 12
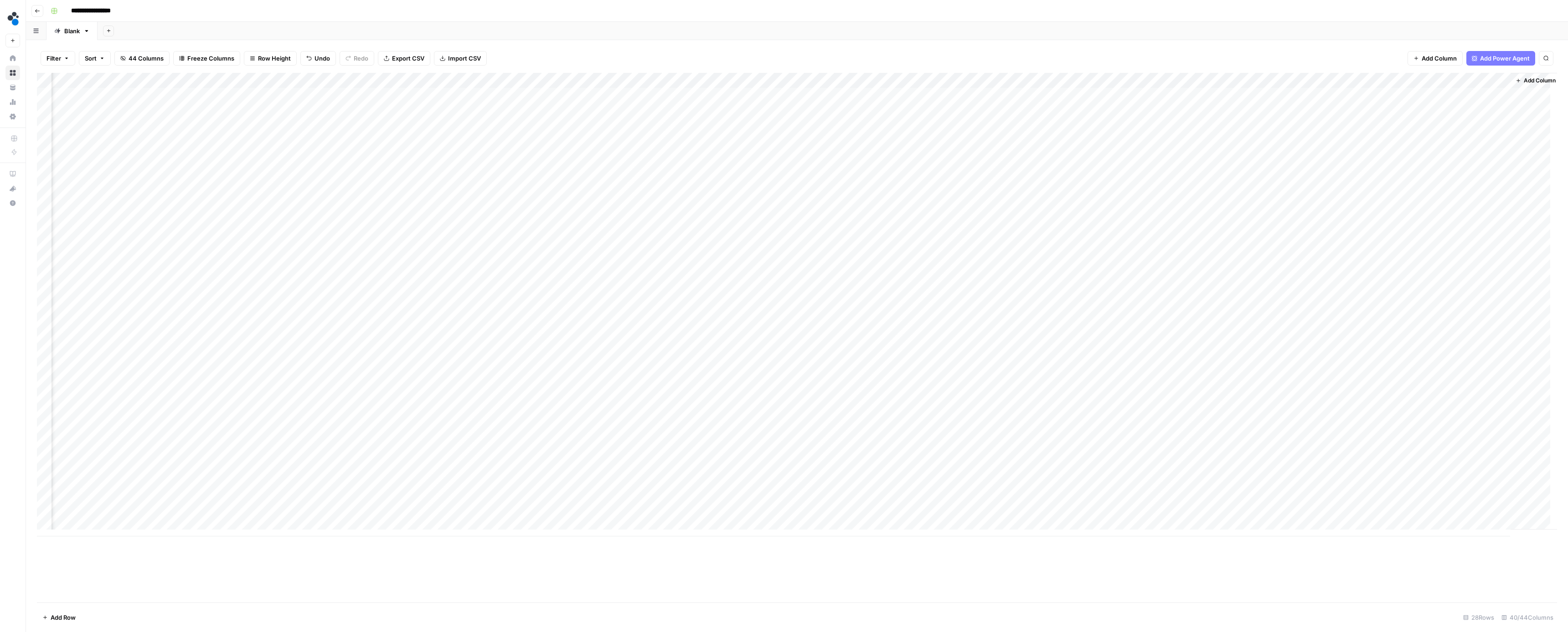
click at [1456, 435] on div "Add Column" at bounding box center [797, 305] width 1520 height 464
click at [1469, 484] on button "Ready for review" at bounding box center [1469, 485] width 55 height 11
click at [1335, 448] on div "Add Column" at bounding box center [797, 305] width 1520 height 464
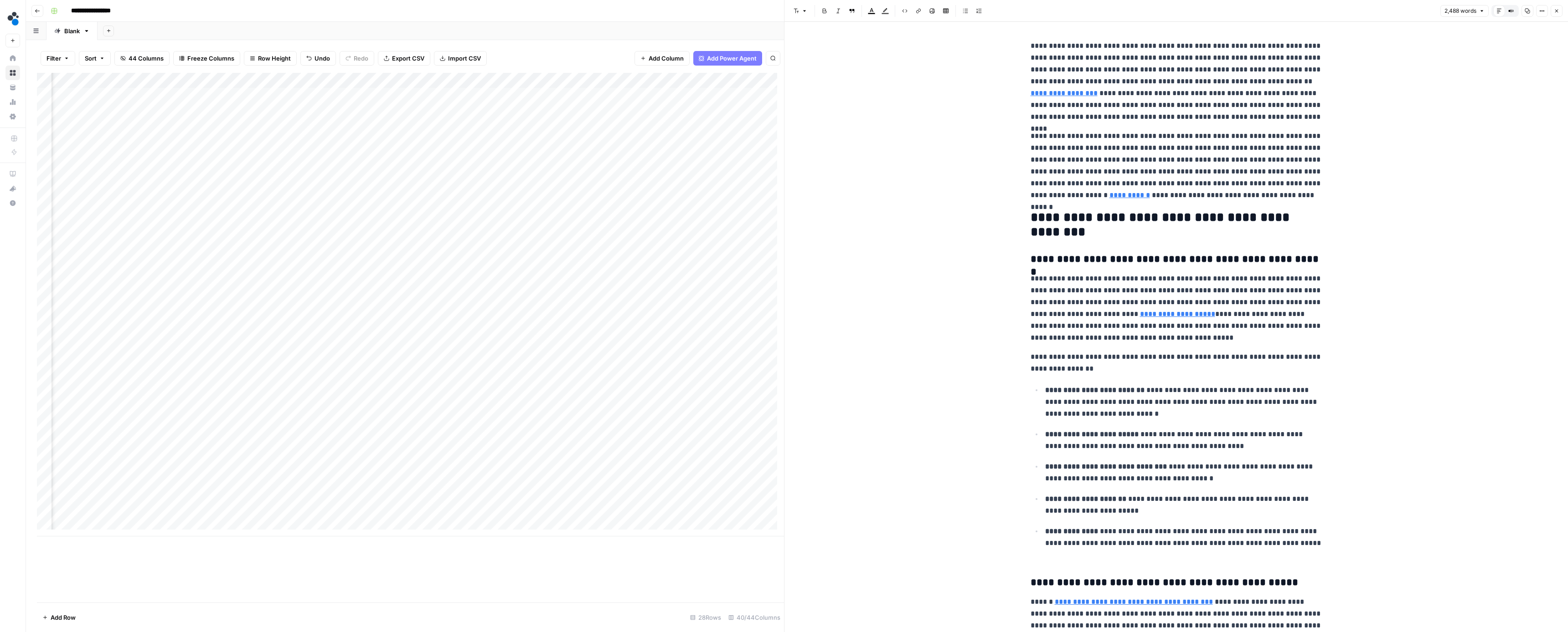
drag, startPoint x: 1195, startPoint y: 239, endPoint x: 1124, endPoint y: 235, distance: 71.1
click at [1124, 235] on h2 "**********" at bounding box center [1176, 224] width 292 height 28
type input "source"
click at [1295, 26] on icon "button" at bounding box center [1294, 23] width 4 height 4
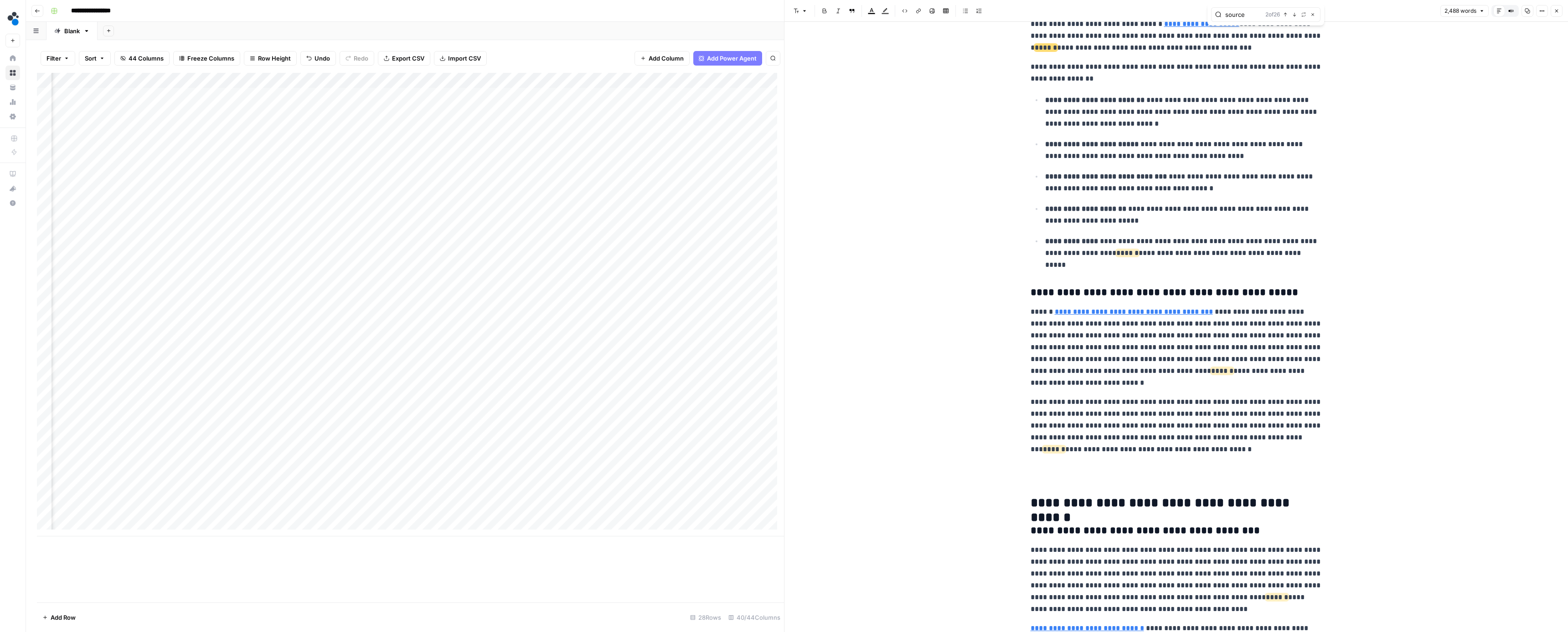
scroll to position [291, 0]
click at [1295, 26] on p "**********" at bounding box center [1176, 18] width 292 height 71
click at [1289, 68] on p "**********" at bounding box center [1176, 72] width 292 height 24
click at [1295, 15] on icon "button" at bounding box center [1294, 14] width 4 height 4
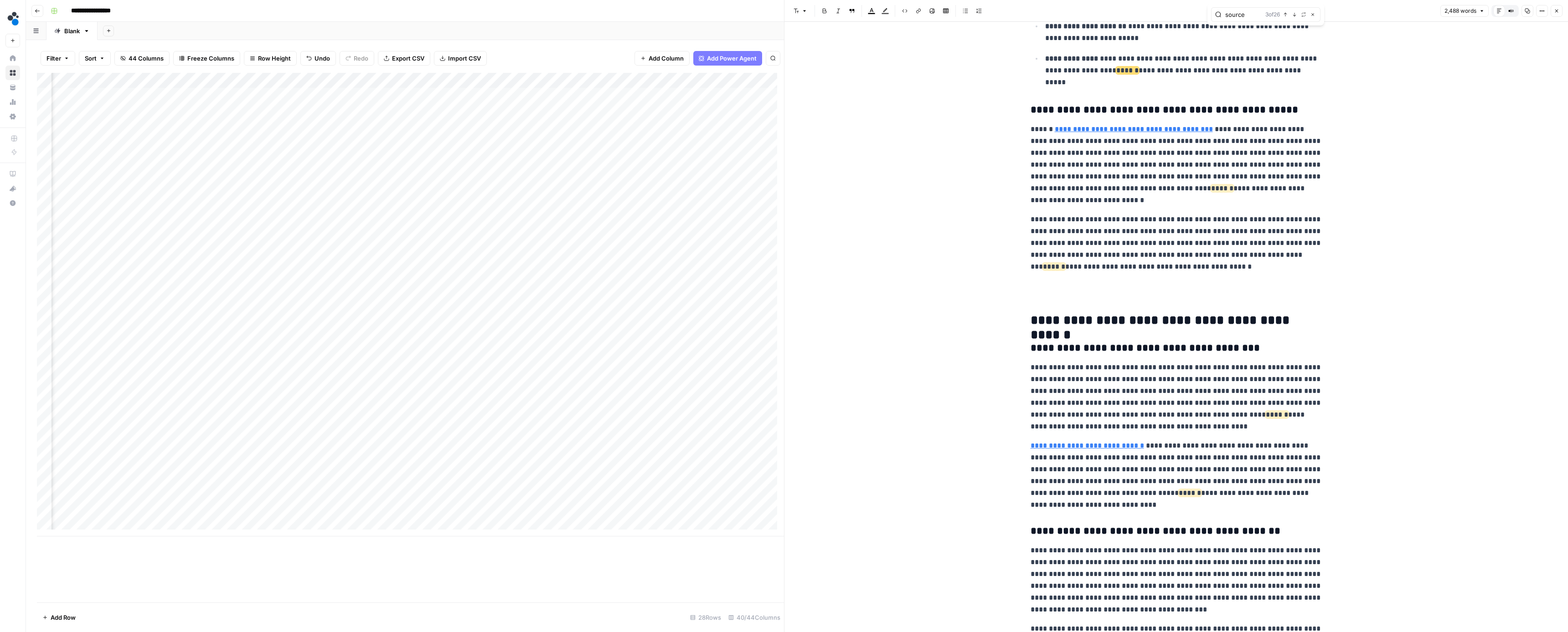
scroll to position [507, 0]
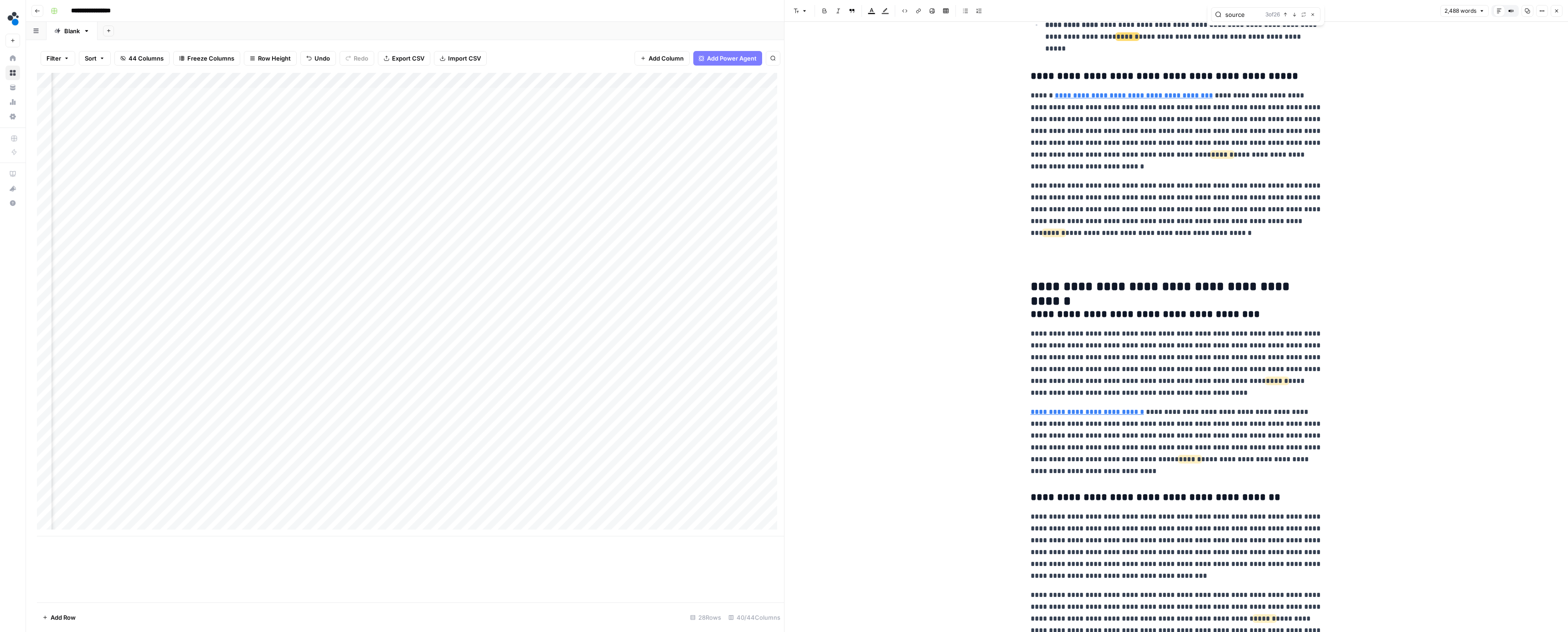
click at [1295, 15] on icon "button" at bounding box center [1294, 14] width 4 height 4
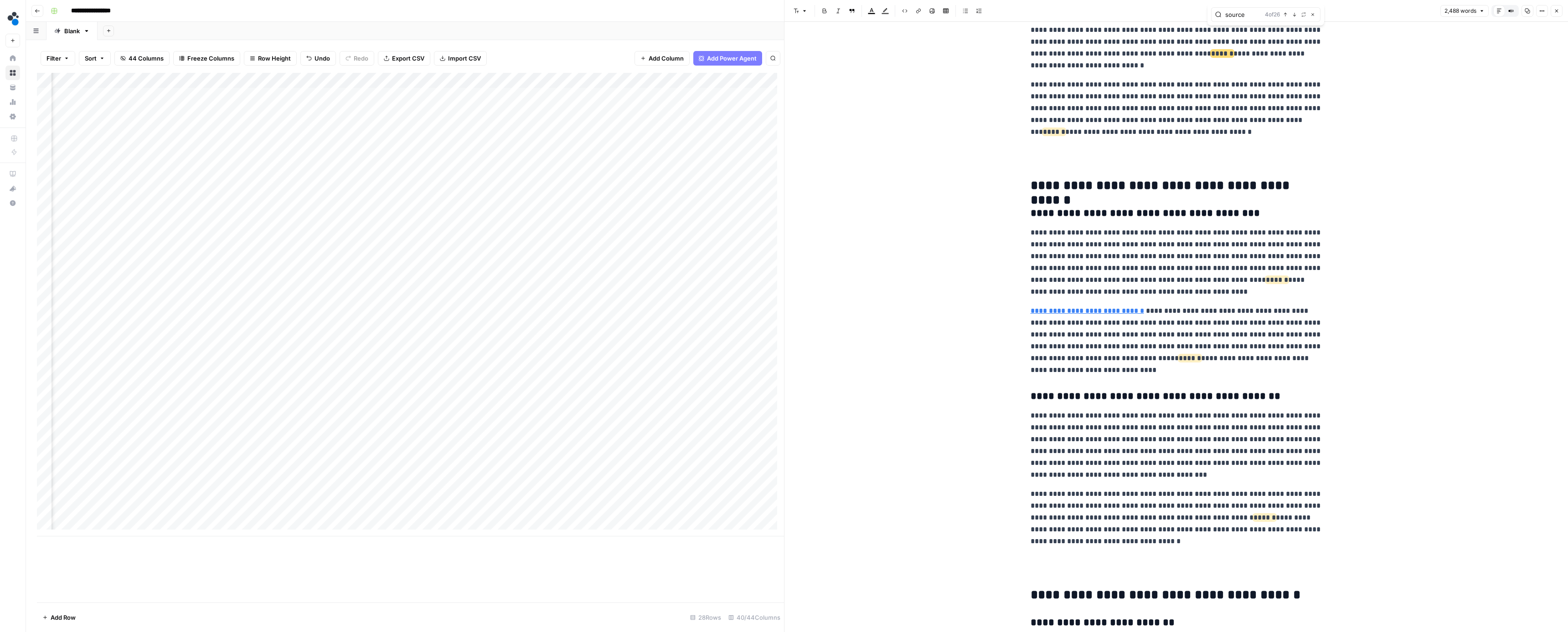
scroll to position [623, 0]
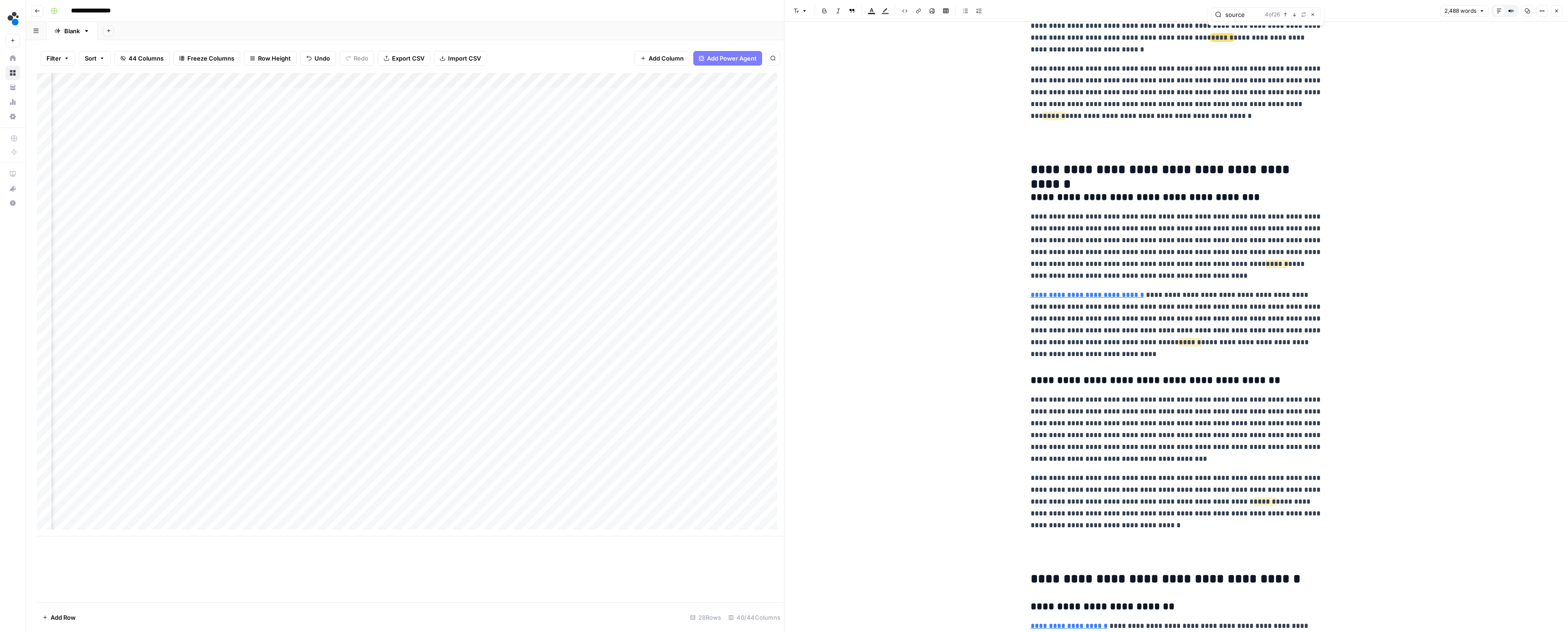
click at [1295, 15] on icon "button" at bounding box center [1294, 14] width 4 height 4
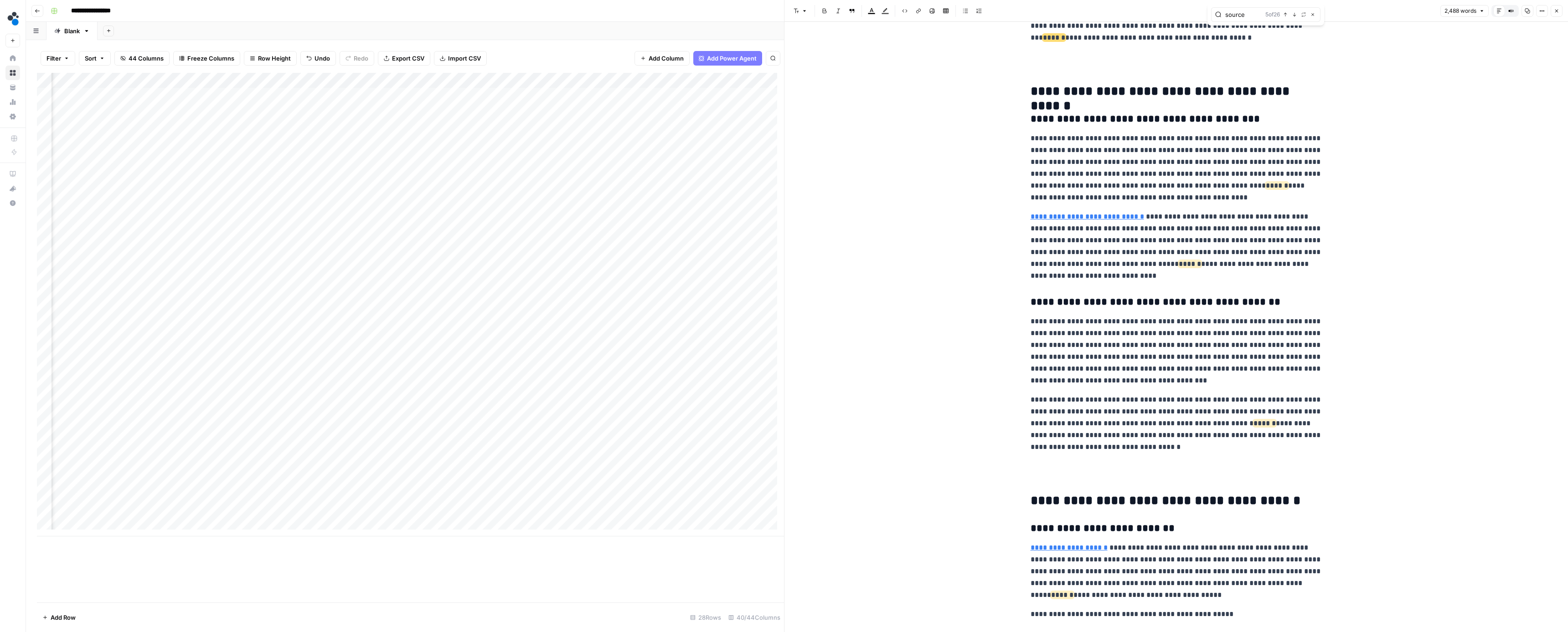
click at [1295, 15] on icon "button" at bounding box center [1294, 14] width 4 height 4
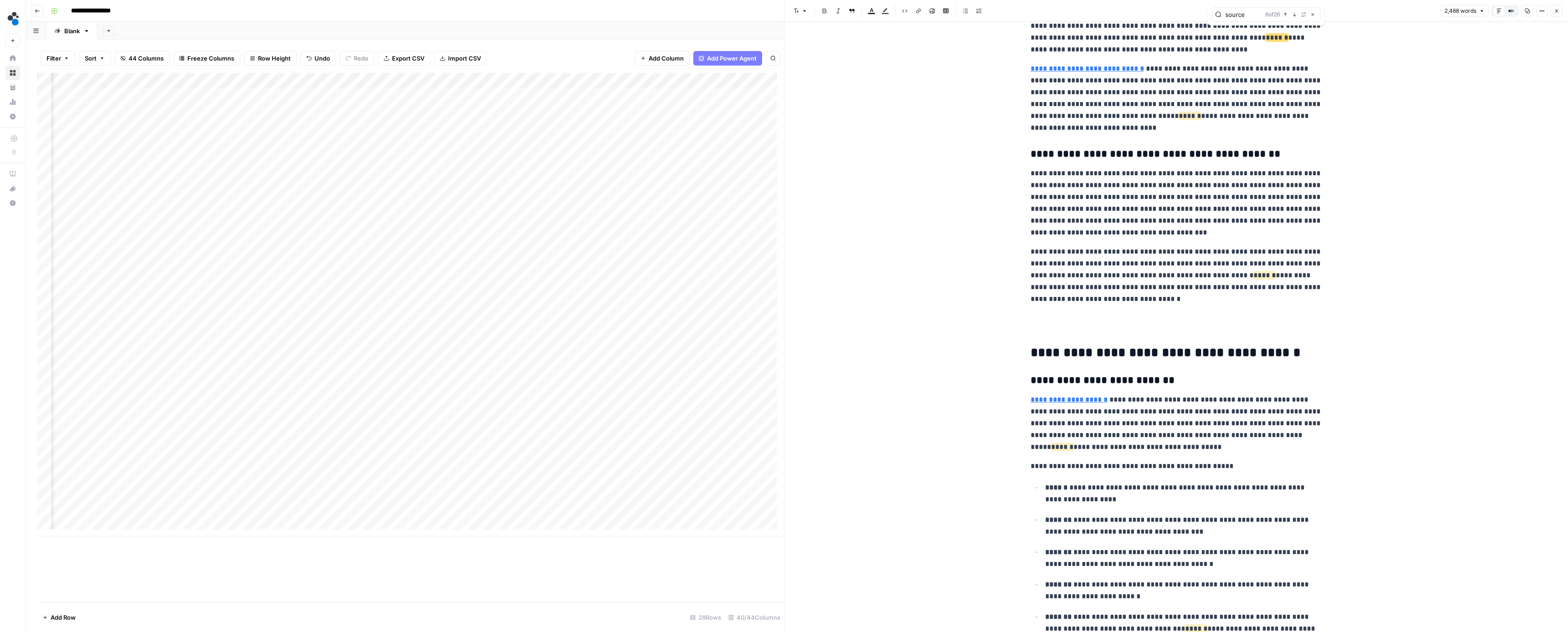
click at [1295, 15] on icon "button" at bounding box center [1294, 14] width 4 height 4
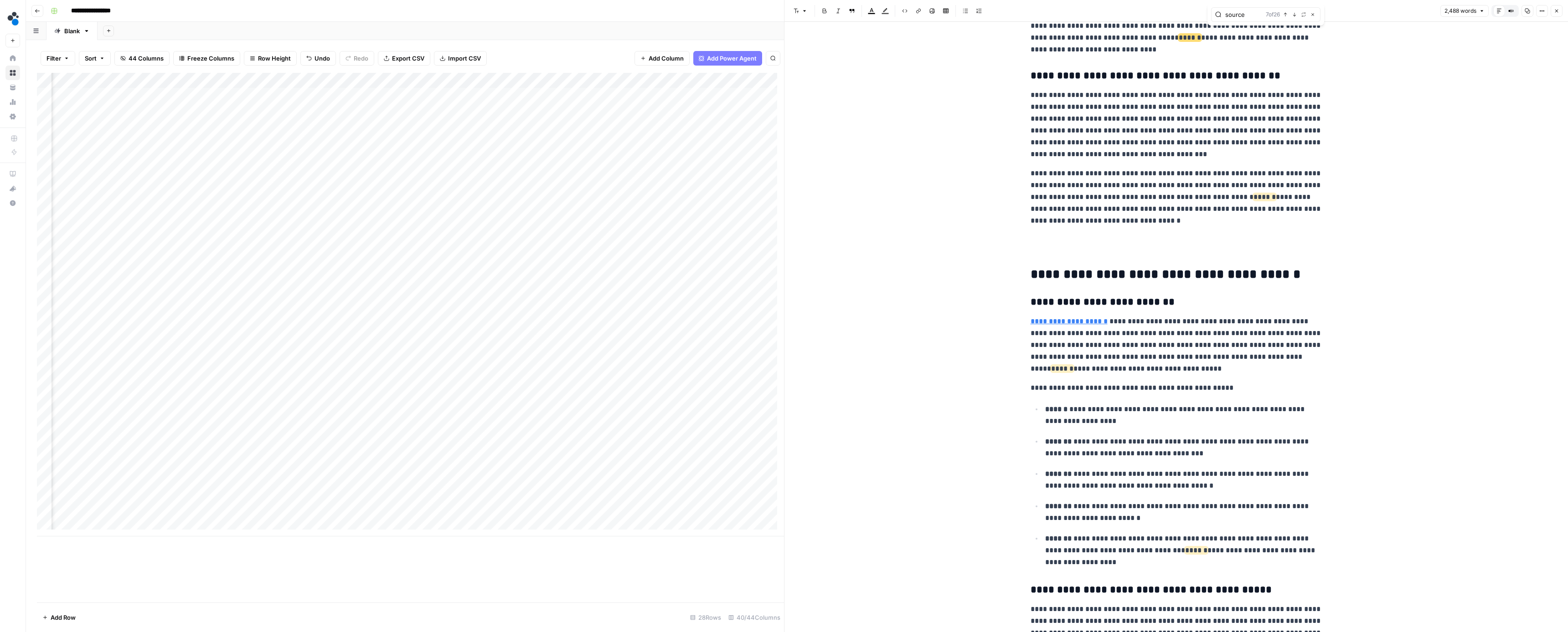
click at [1295, 15] on icon "button" at bounding box center [1294, 14] width 4 height 4
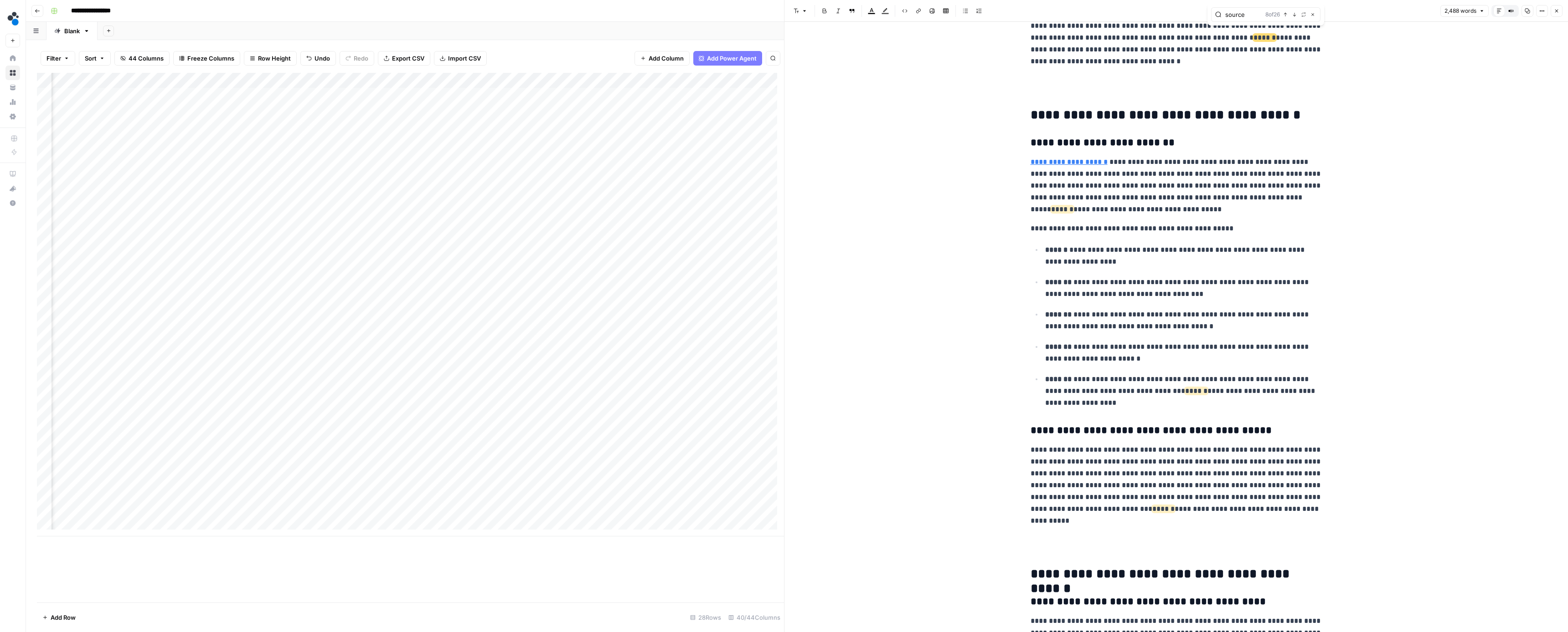
click at [1295, 15] on icon "button" at bounding box center [1294, 14] width 4 height 4
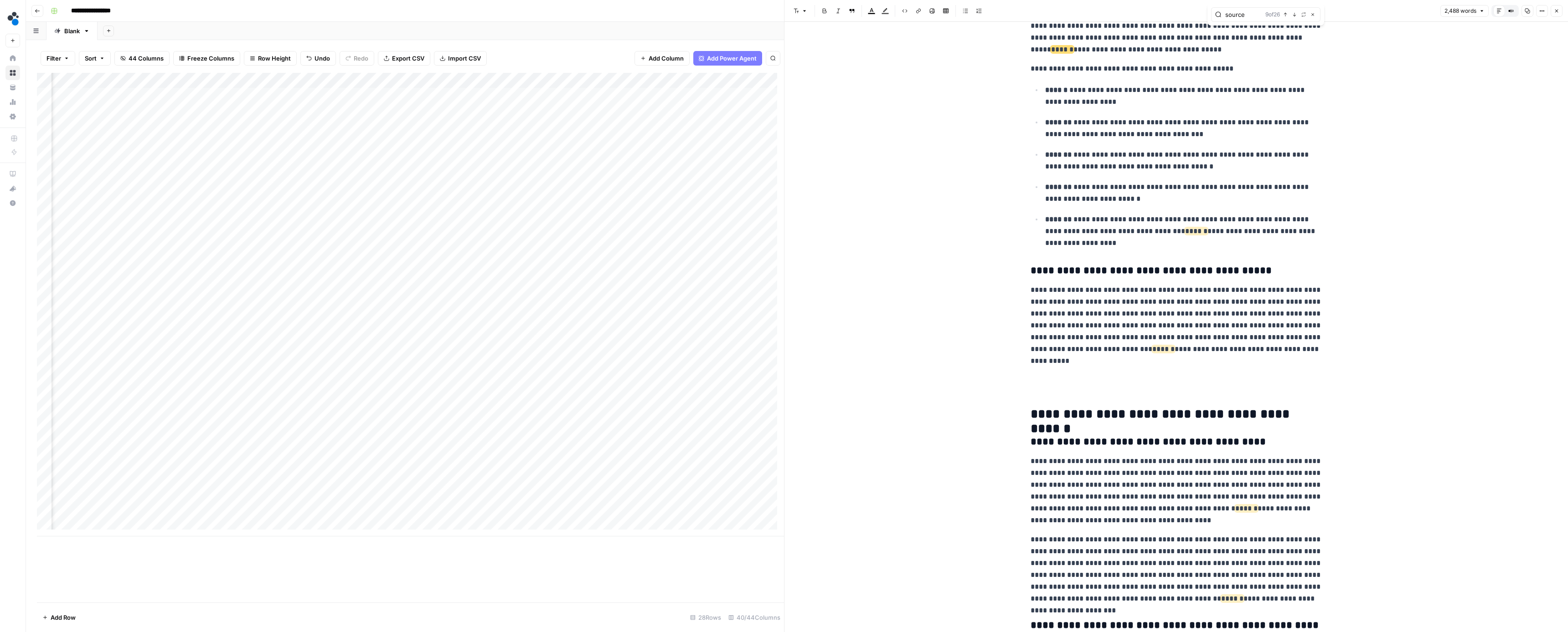
click at [1295, 15] on icon "button" at bounding box center [1294, 14] width 4 height 4
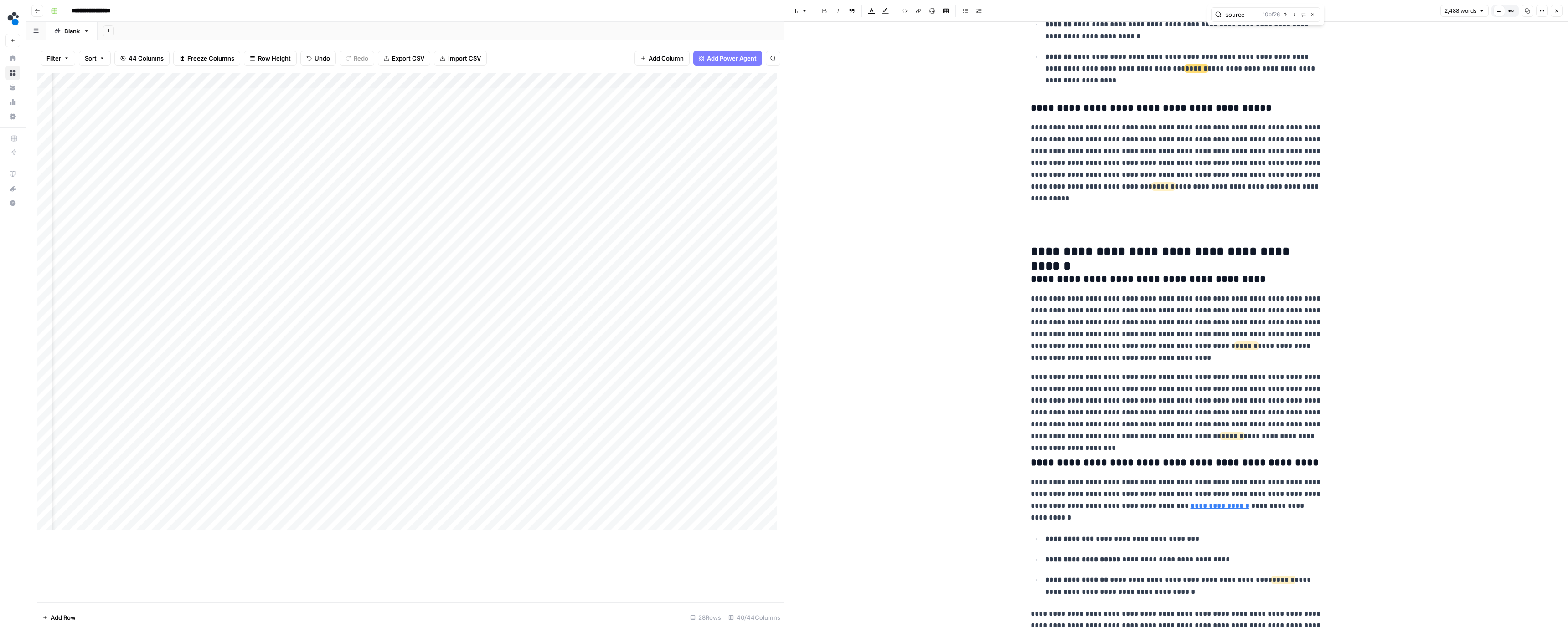
scroll to position [1440, 0]
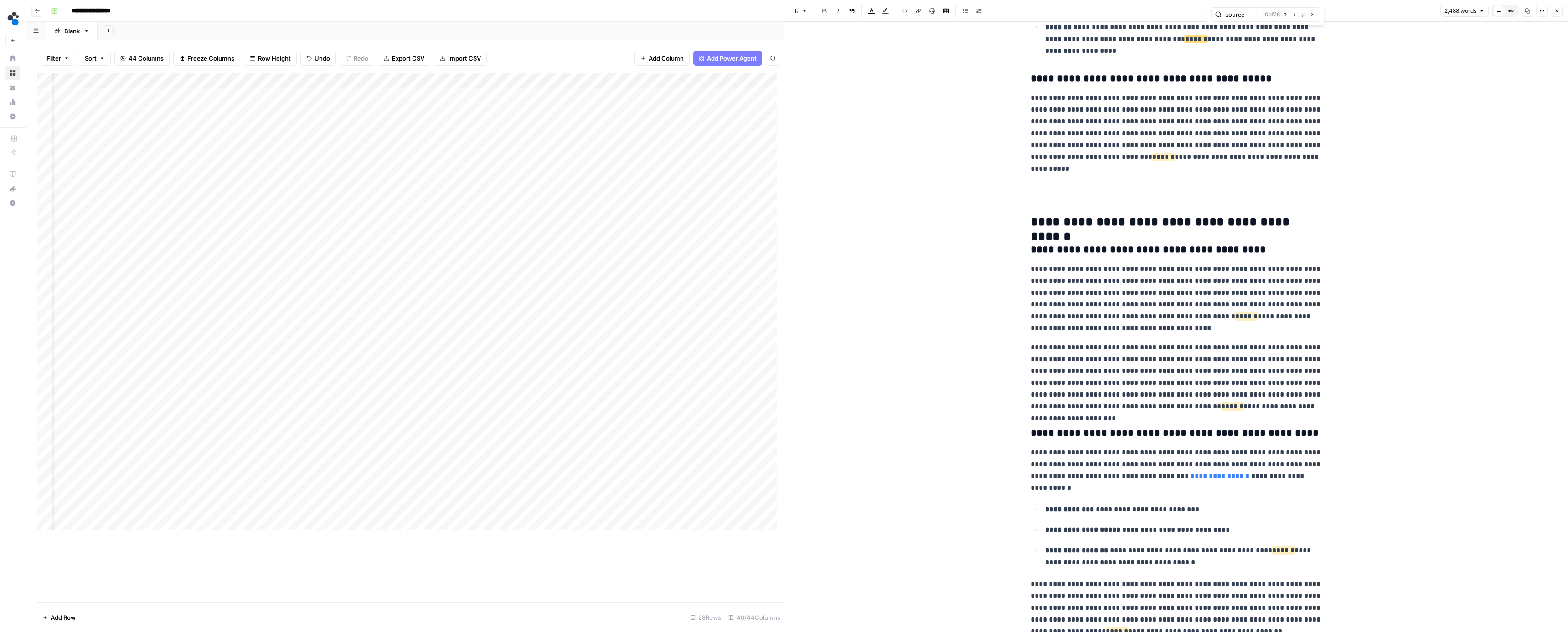
click at [1295, 15] on icon "button" at bounding box center [1294, 14] width 4 height 4
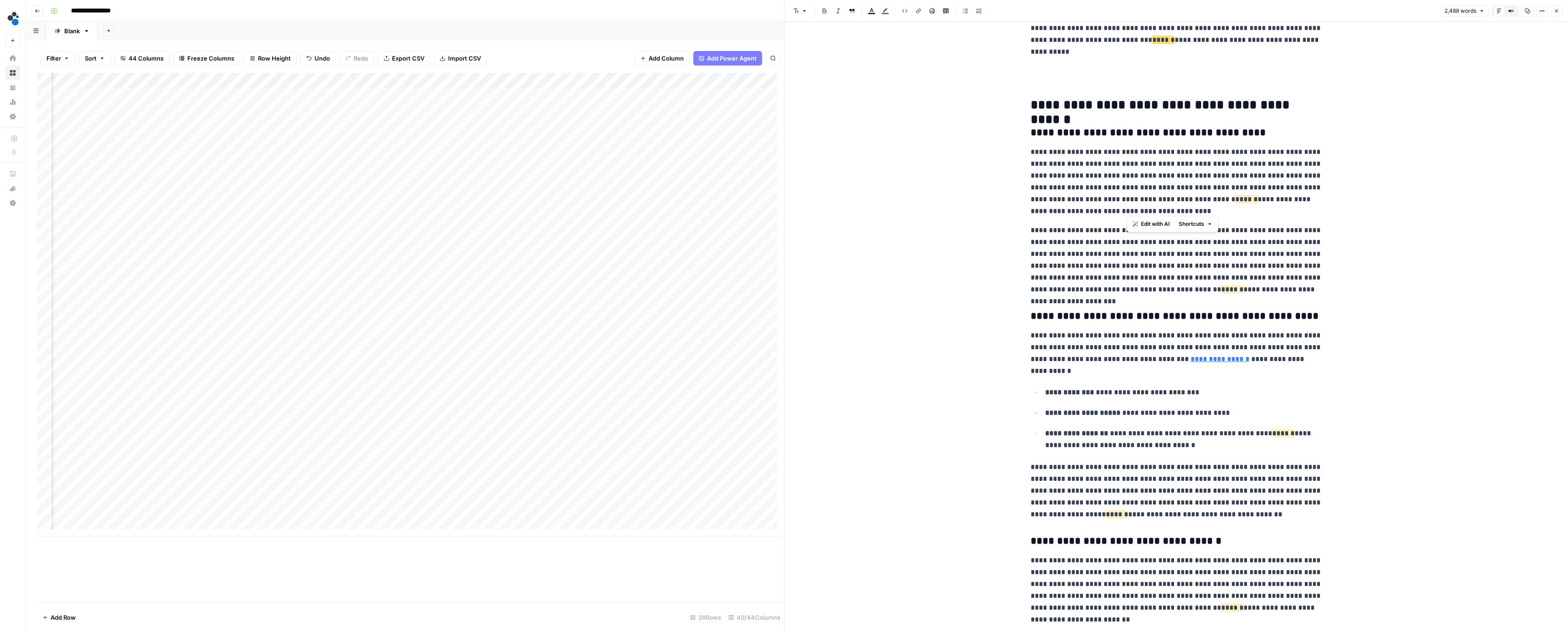
drag, startPoint x: 1127, startPoint y: 210, endPoint x: 1153, endPoint y: 213, distance: 26.2
click at [1139, 198] on p "**********" at bounding box center [1176, 181] width 292 height 71
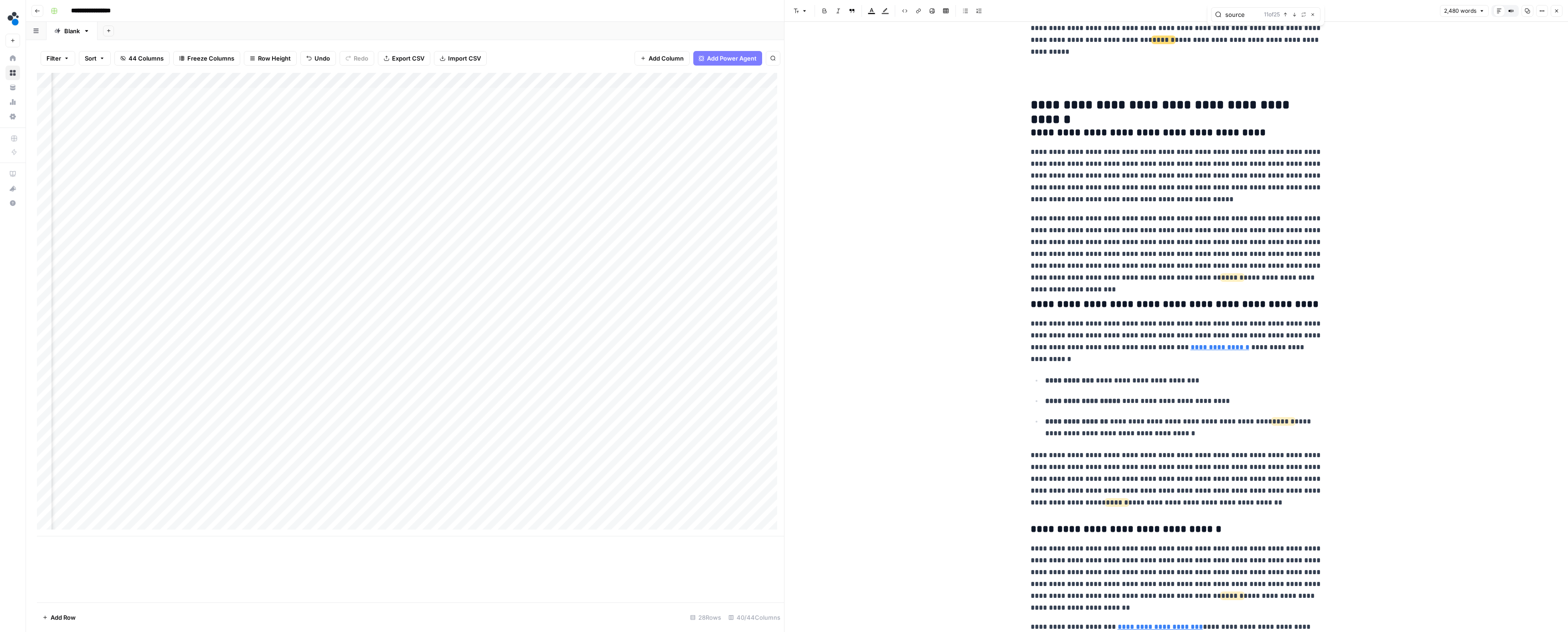
click at [1293, 16] on icon "button" at bounding box center [1294, 14] width 4 height 4
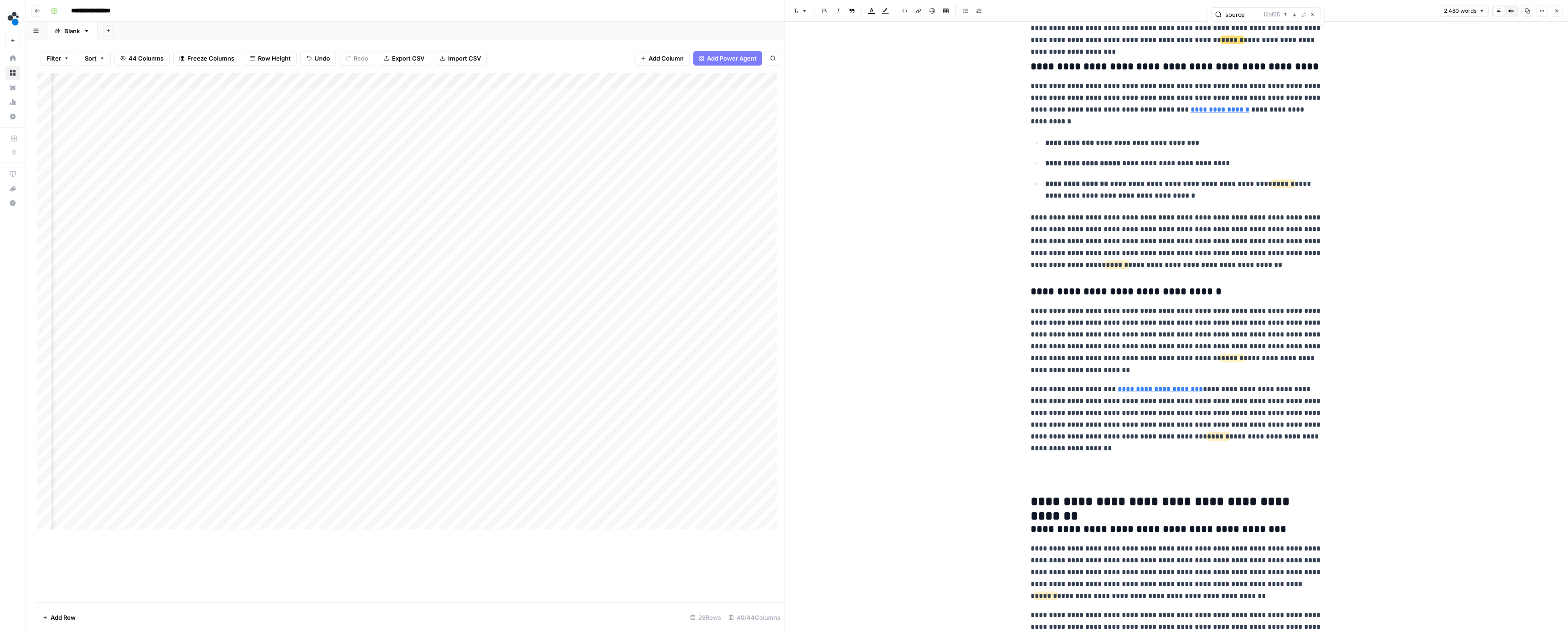
click at [1293, 16] on icon "button" at bounding box center [1294, 14] width 4 height 4
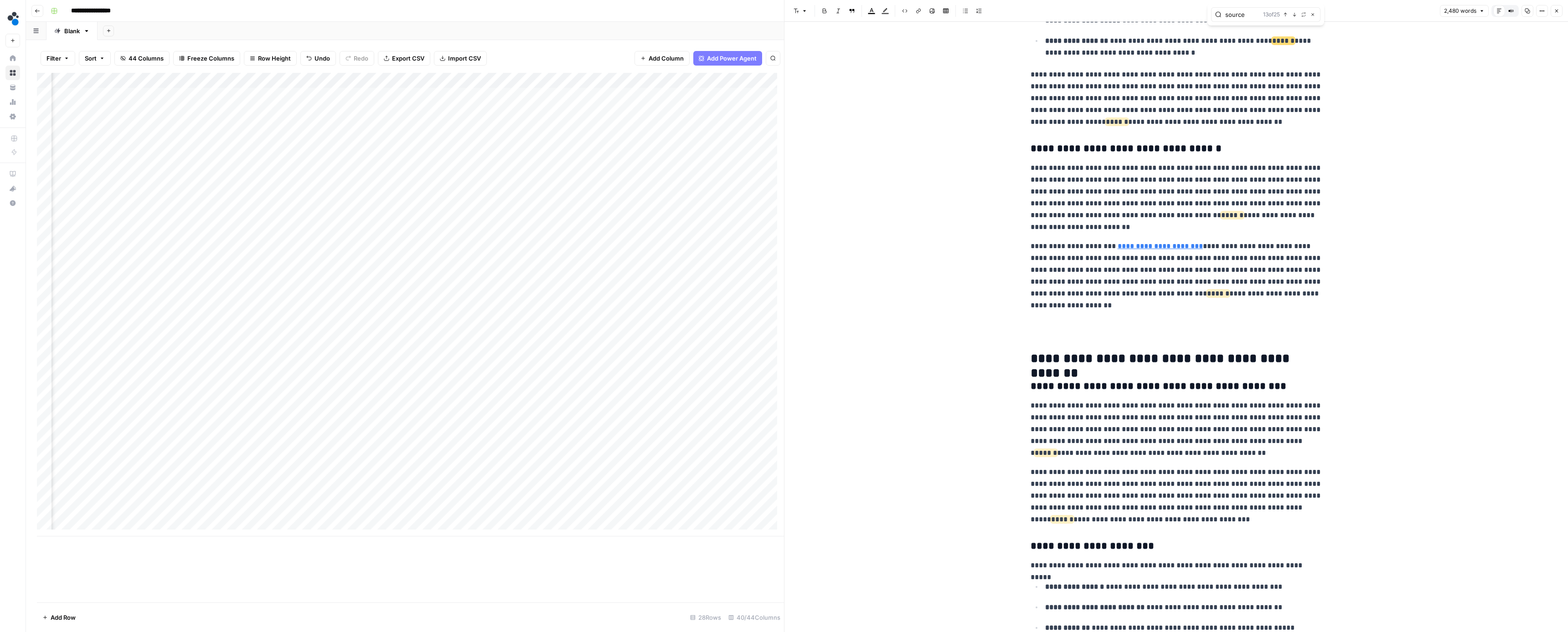
click at [1293, 16] on icon "button" at bounding box center [1294, 14] width 4 height 4
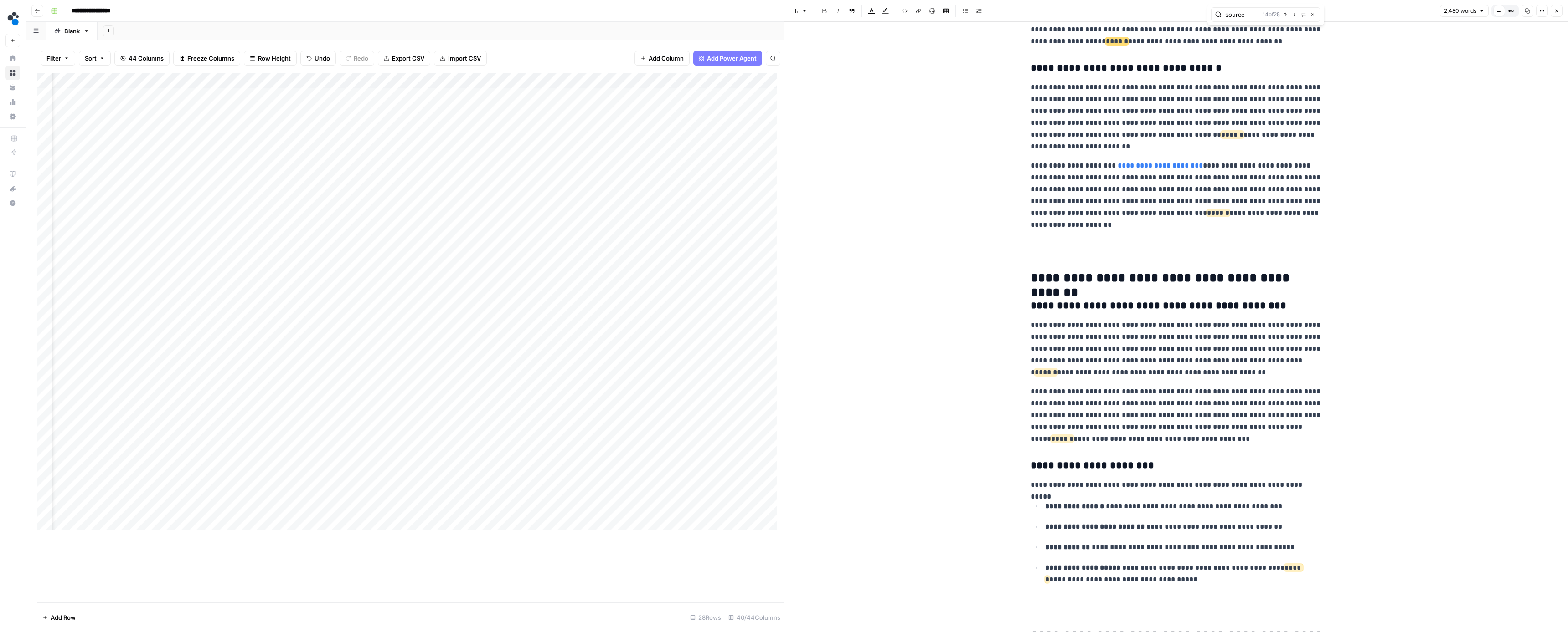
click at [1293, 16] on icon "button" at bounding box center [1294, 14] width 4 height 4
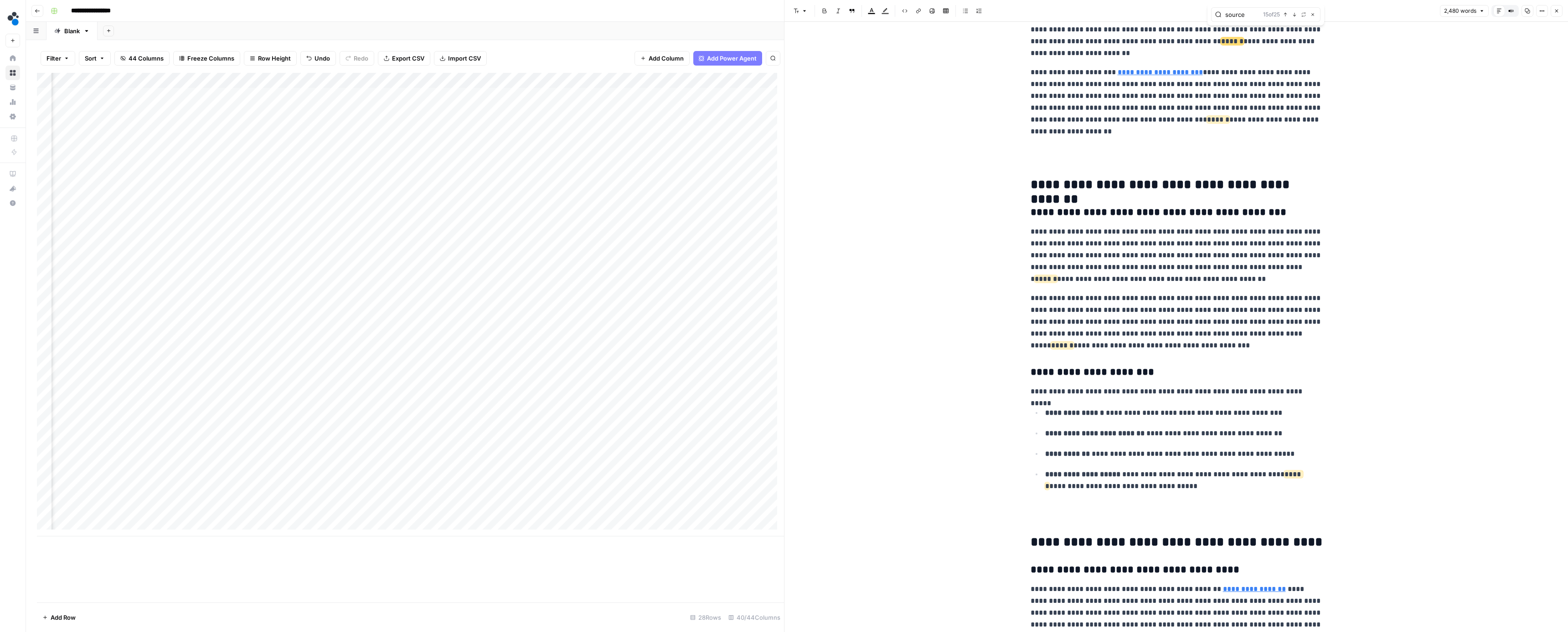
click at [1293, 16] on icon "button" at bounding box center [1294, 14] width 4 height 4
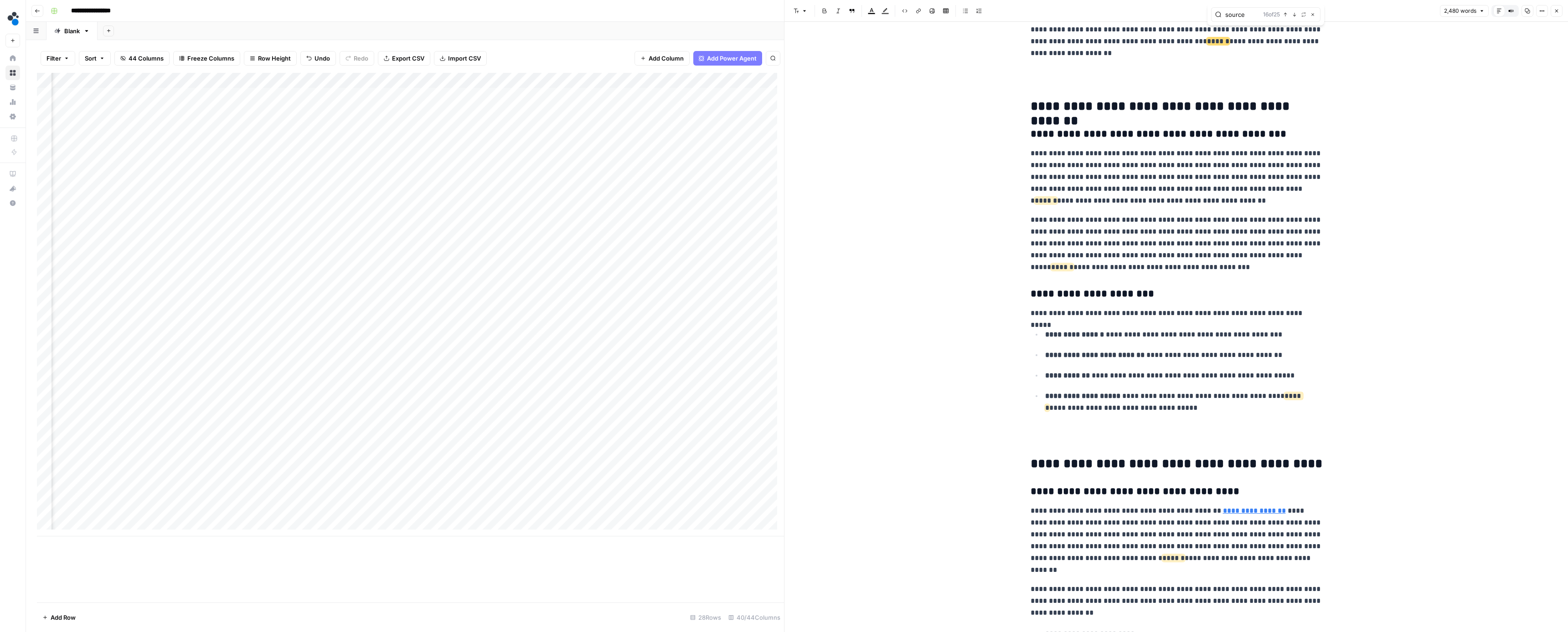
click at [1293, 16] on icon "button" at bounding box center [1294, 14] width 4 height 4
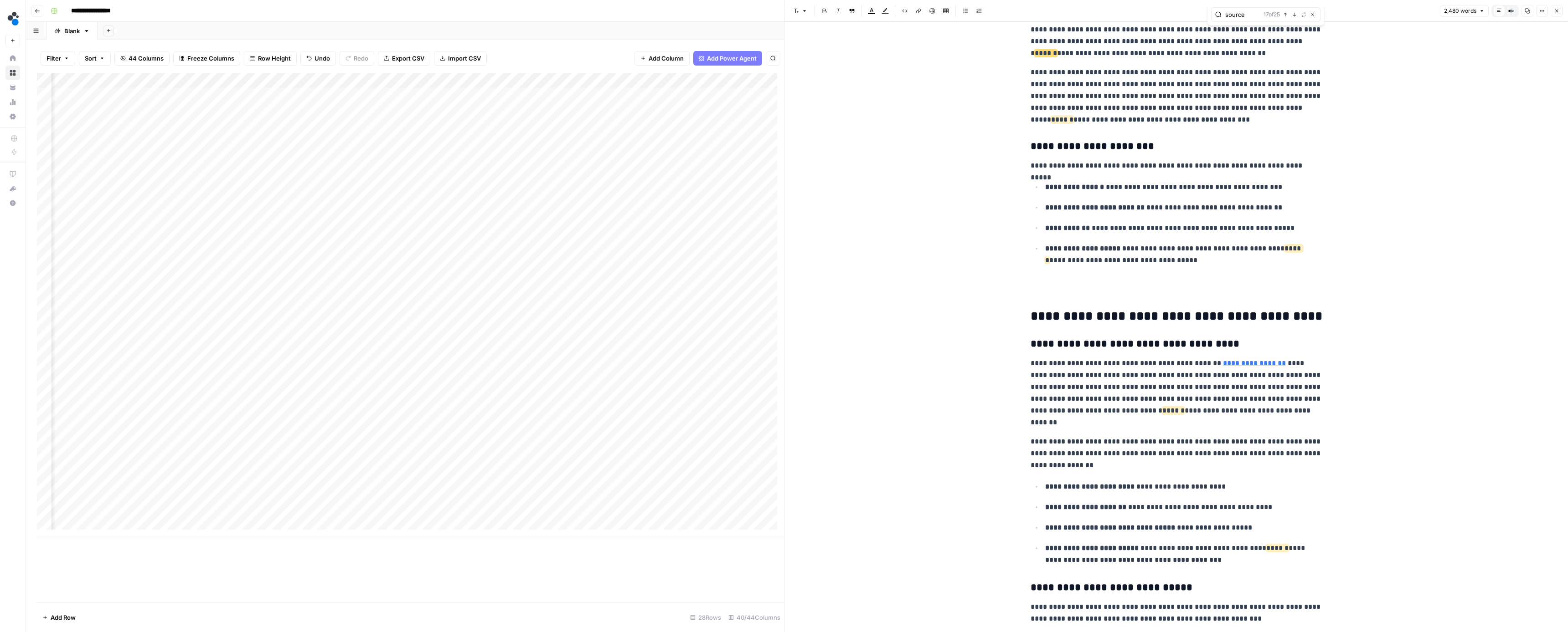
click at [1293, 16] on icon "button" at bounding box center [1294, 14] width 4 height 4
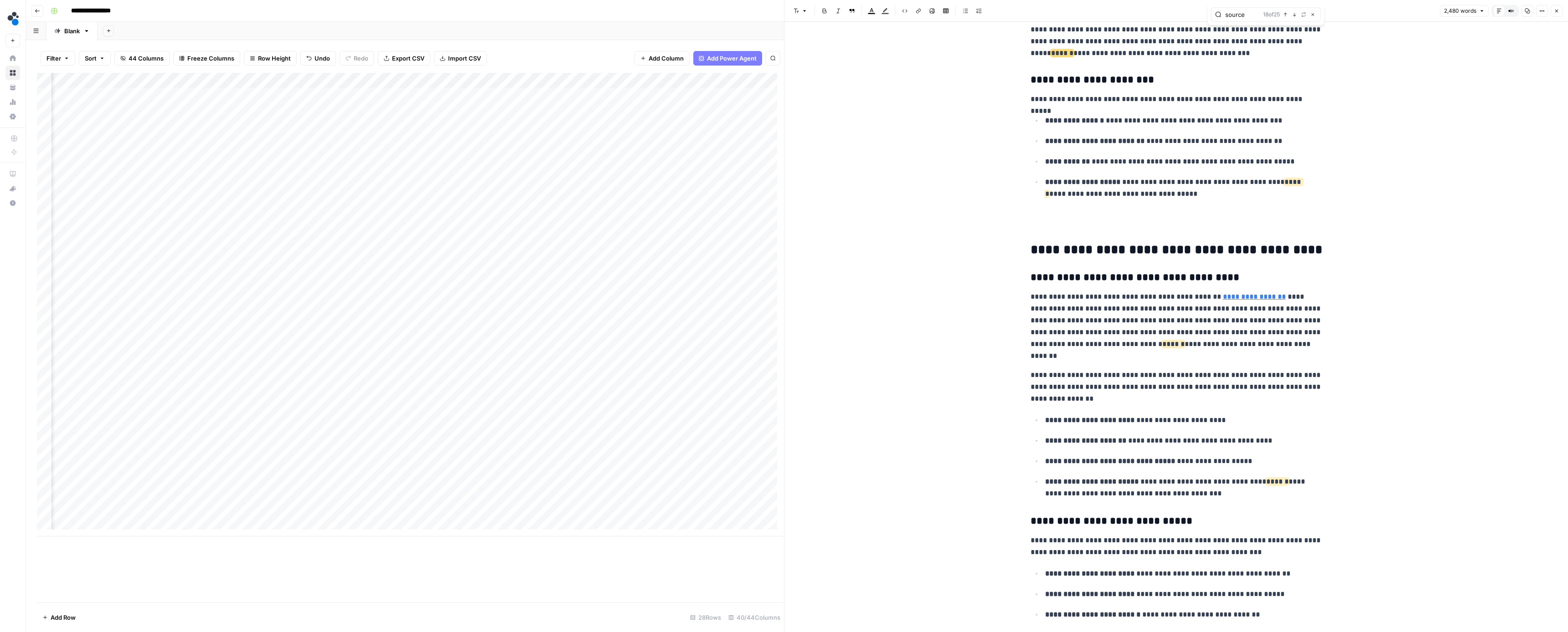
click at [1293, 16] on icon "button" at bounding box center [1294, 14] width 4 height 4
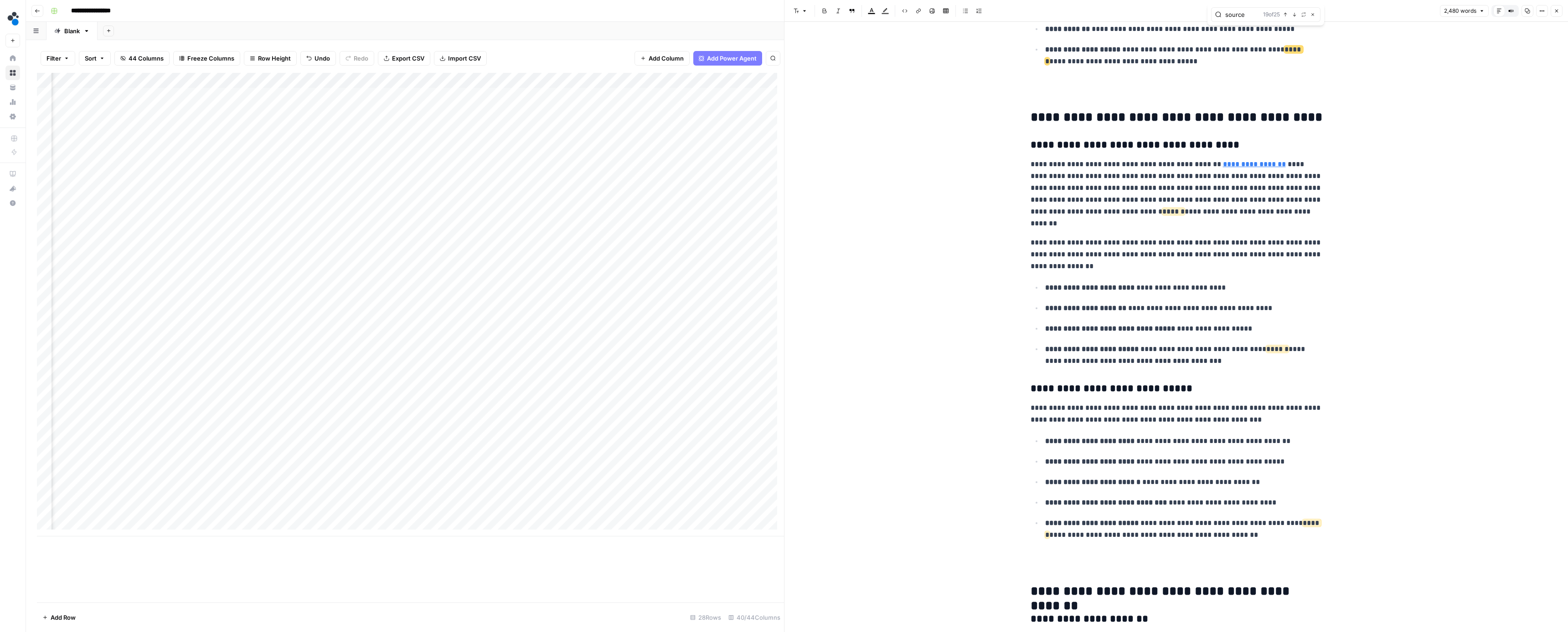
scroll to position [2544, 0]
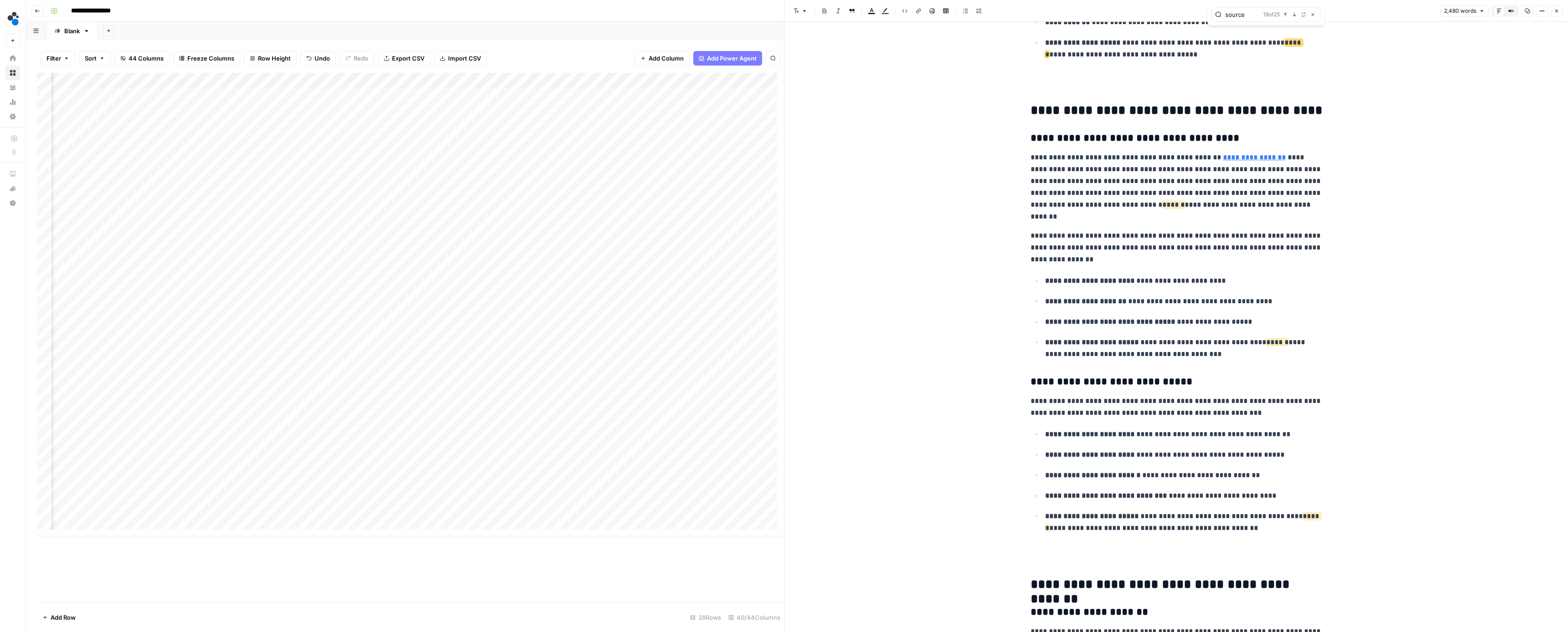
click at [1293, 16] on icon "button" at bounding box center [1294, 14] width 4 height 4
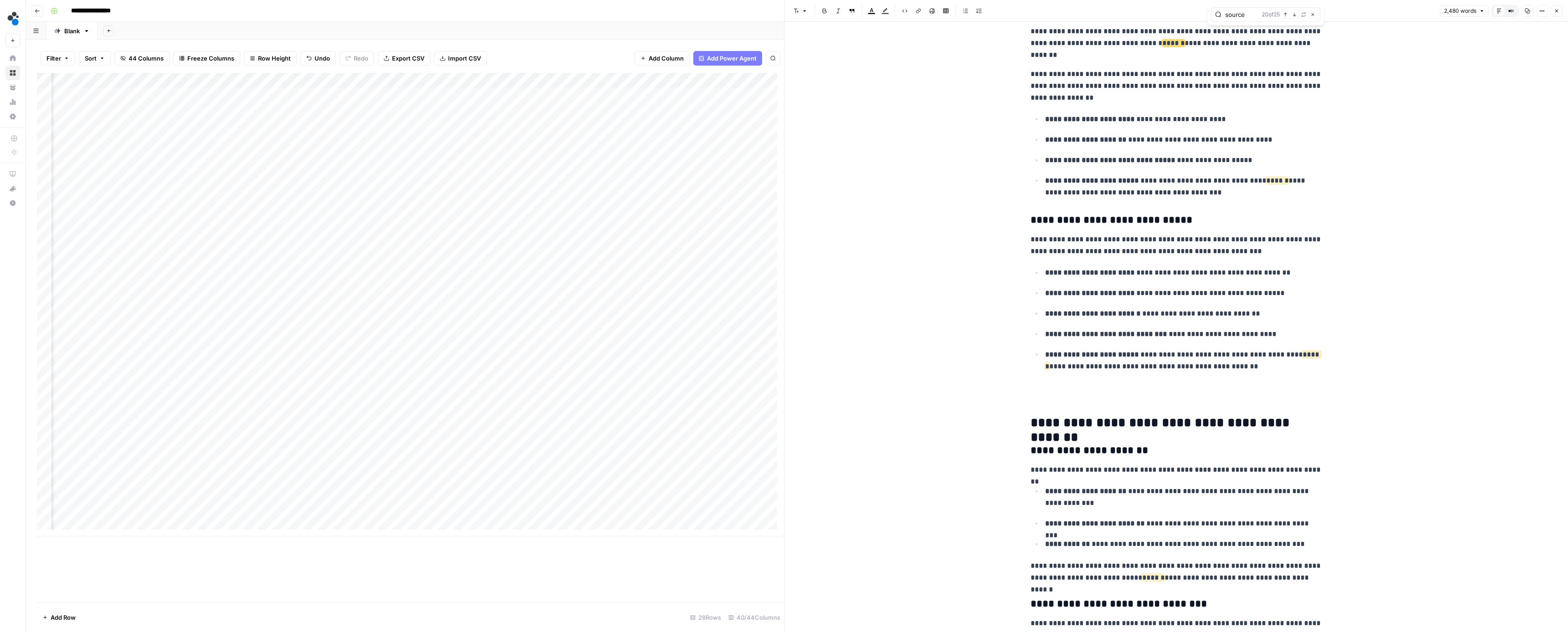
click at [1293, 16] on icon "button" at bounding box center [1294, 14] width 4 height 4
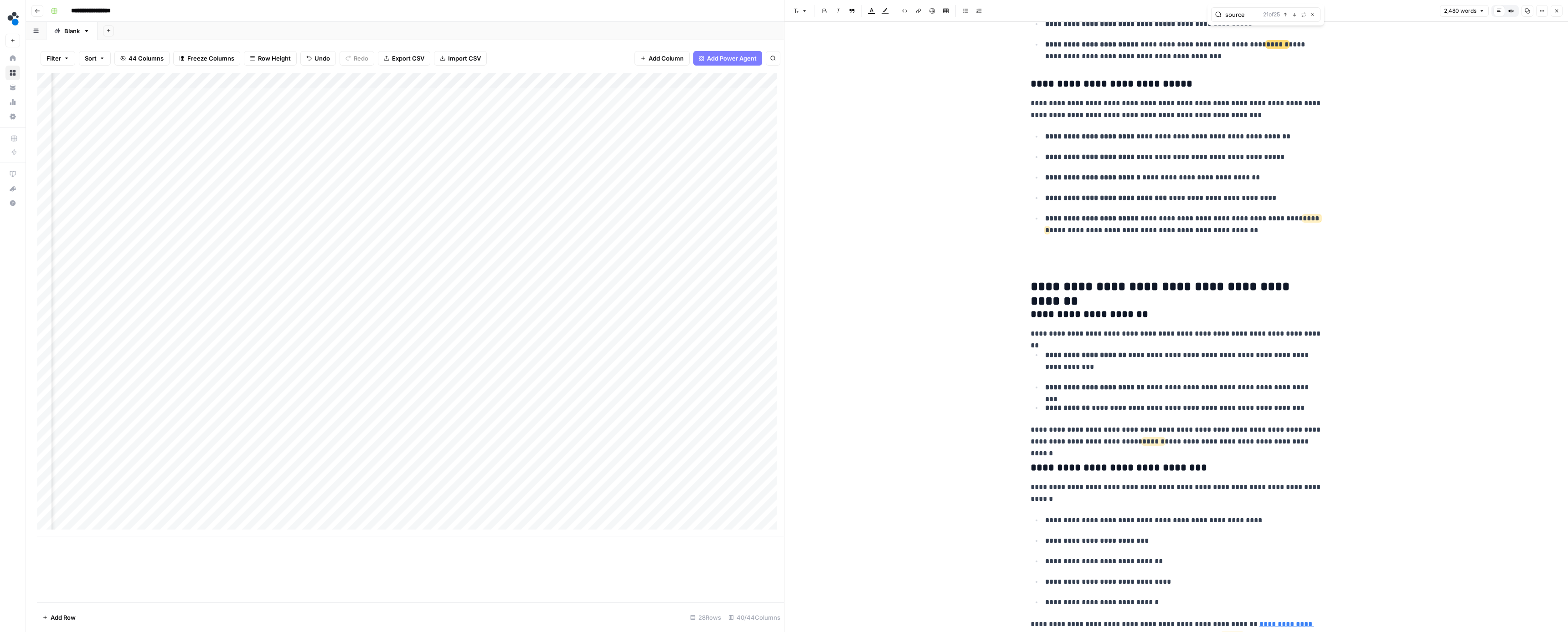
click at [1293, 16] on icon "button" at bounding box center [1294, 14] width 4 height 4
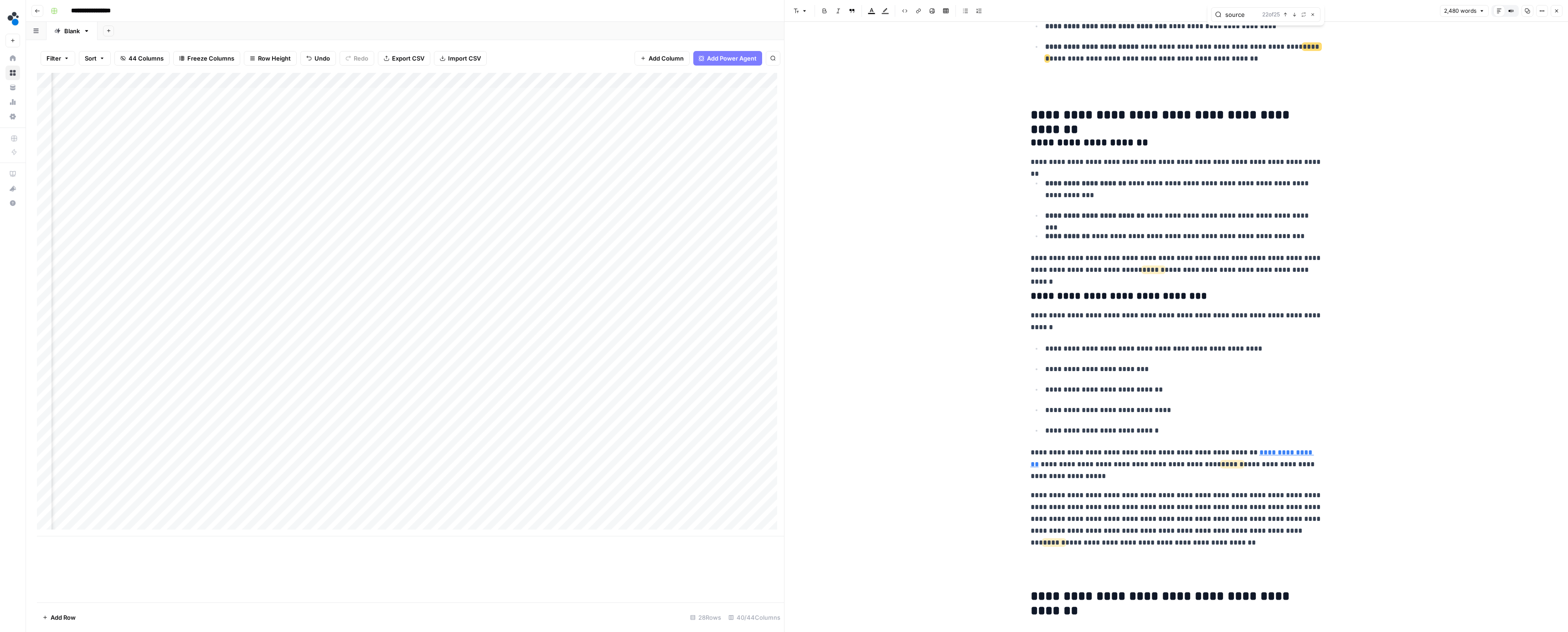
click at [1293, 16] on icon "button" at bounding box center [1294, 14] width 4 height 4
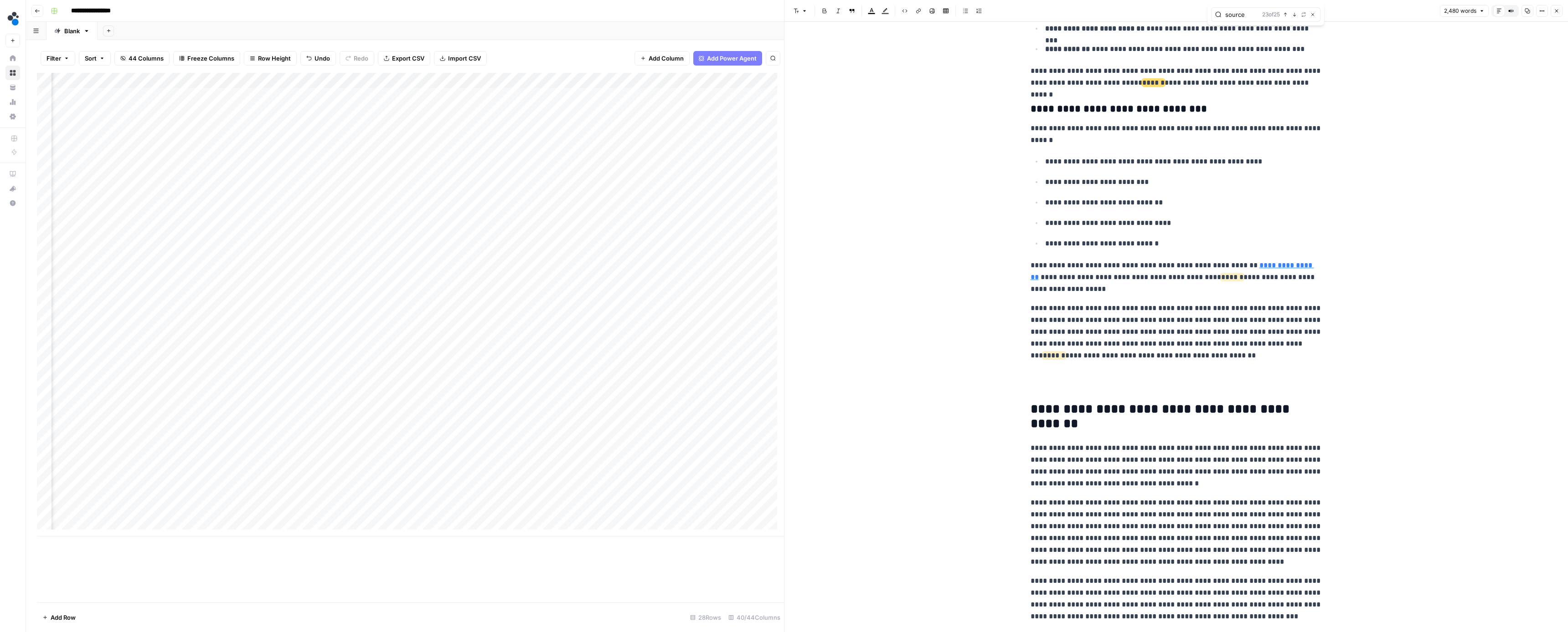
scroll to position [3234, 0]
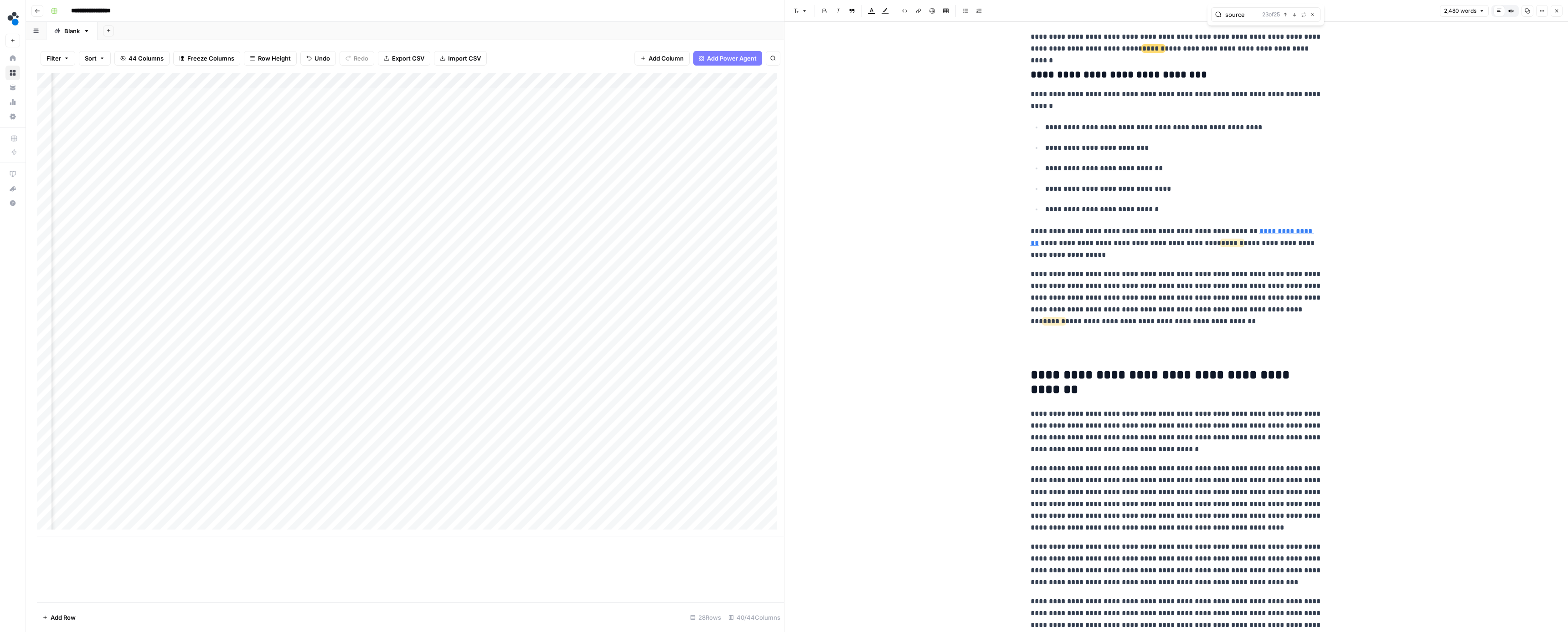
click at [1293, 16] on icon "button" at bounding box center [1294, 14] width 4 height 4
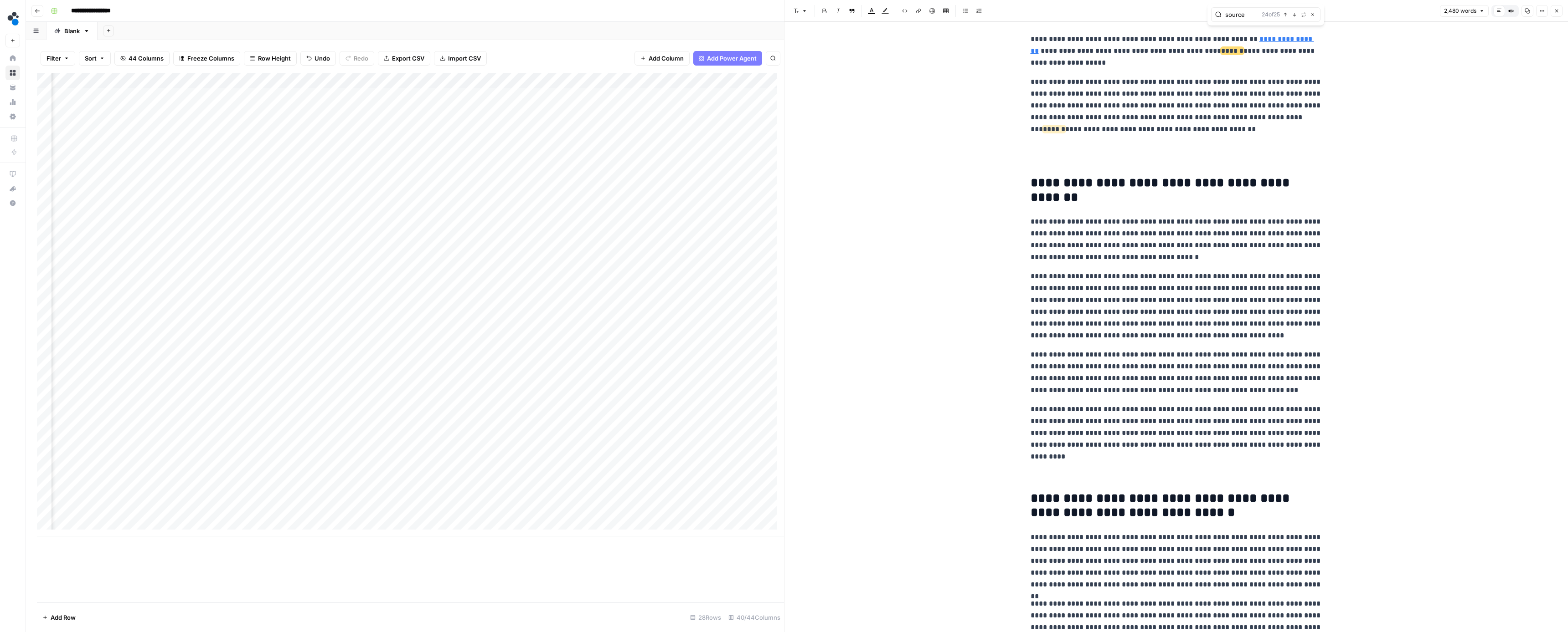
click at [1293, 16] on icon "button" at bounding box center [1294, 14] width 4 height 4
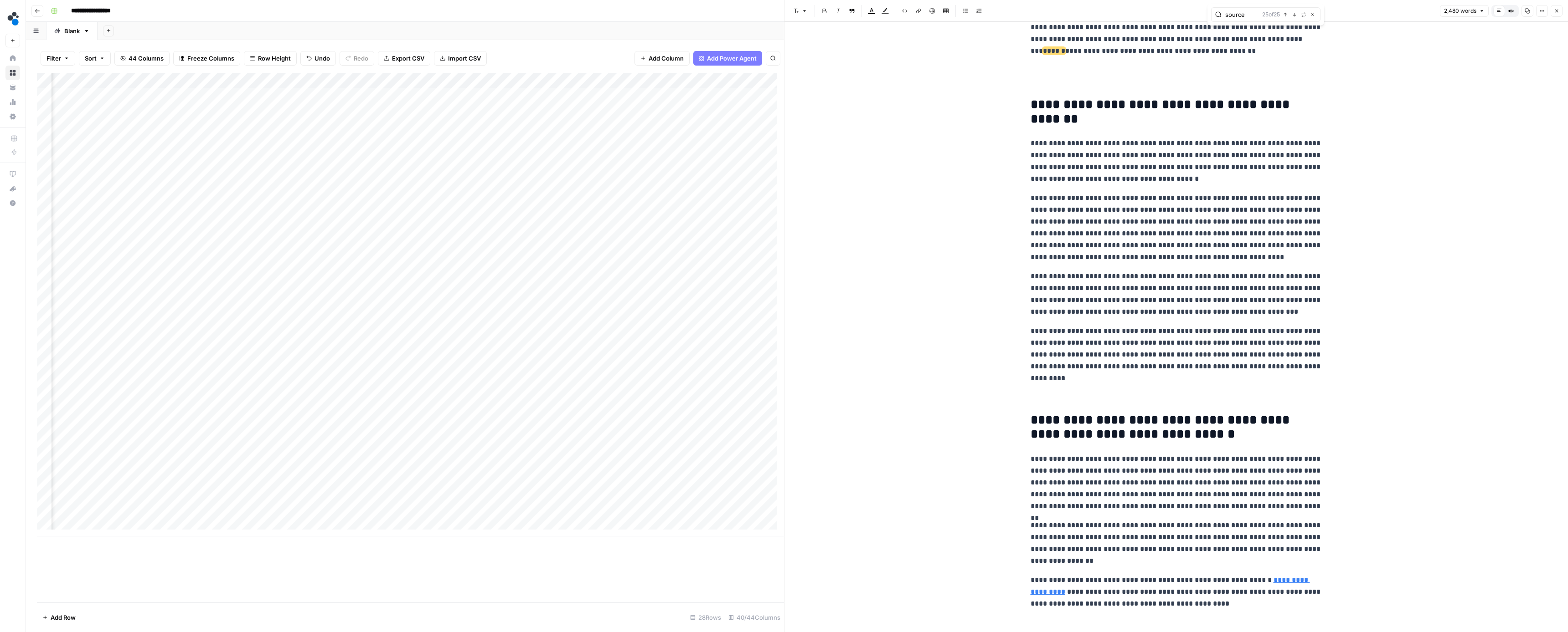
click at [1556, 15] on button "Close" at bounding box center [1556, 10] width 12 height 12
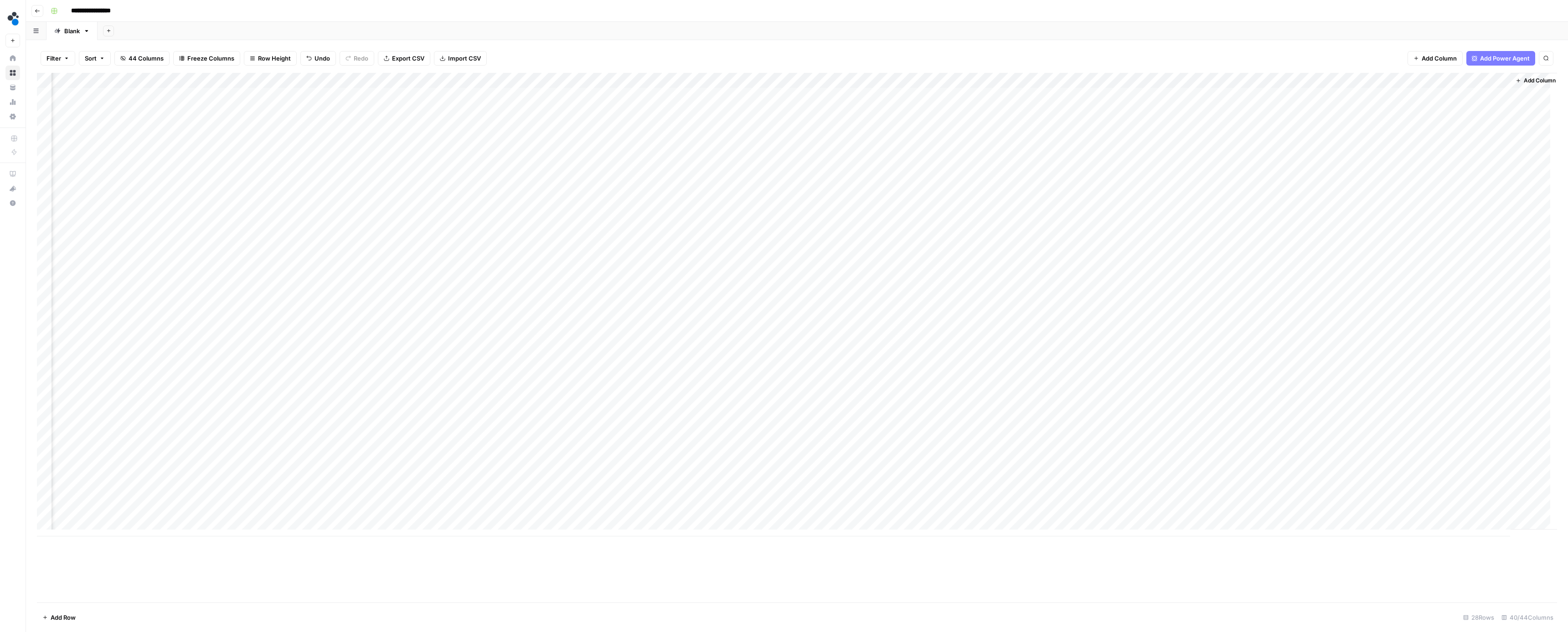
click at [1458, 448] on div "Add Column" at bounding box center [797, 305] width 1520 height 464
click at [1462, 501] on button "Ready for review" at bounding box center [1469, 500] width 55 height 11
click at [1335, 463] on div "Add Column" at bounding box center [797, 305] width 1520 height 464
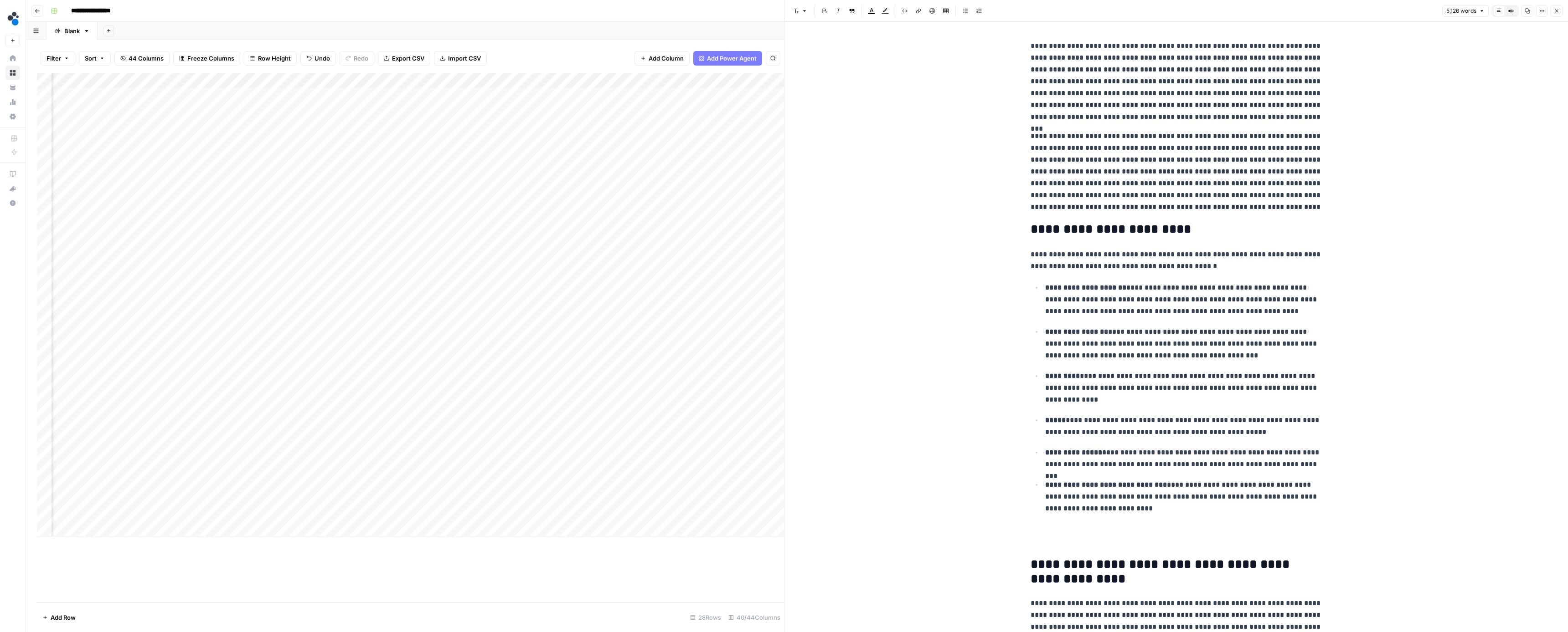
scroll to position [0, 2045]
click at [1186, 177] on p "**********" at bounding box center [1176, 172] width 292 height 83
type input "source"
drag, startPoint x: 1274, startPoint y: 186, endPoint x: 1186, endPoint y: 186, distance: 88.0
click at [1186, 186] on p "**********" at bounding box center [1176, 172] width 292 height 83
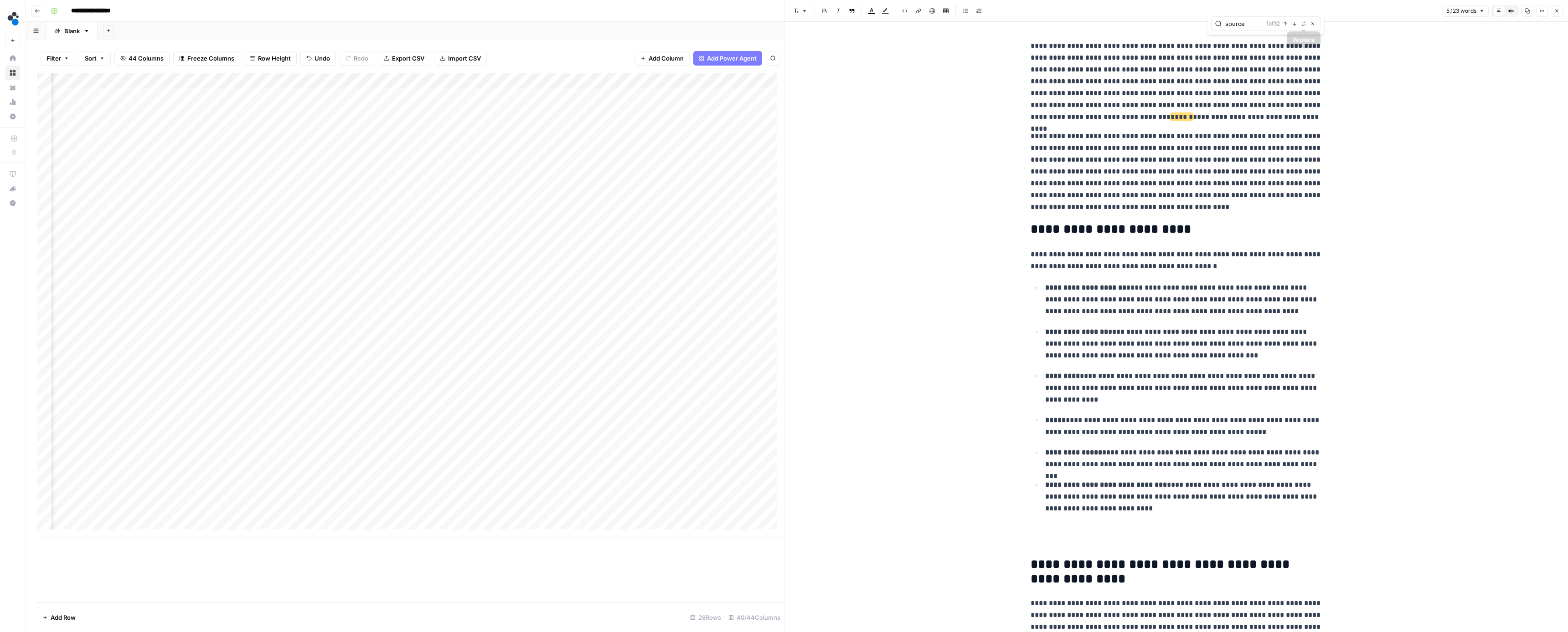
click at [1297, 24] on button "Next Match" at bounding box center [1295, 24] width 7 height 7
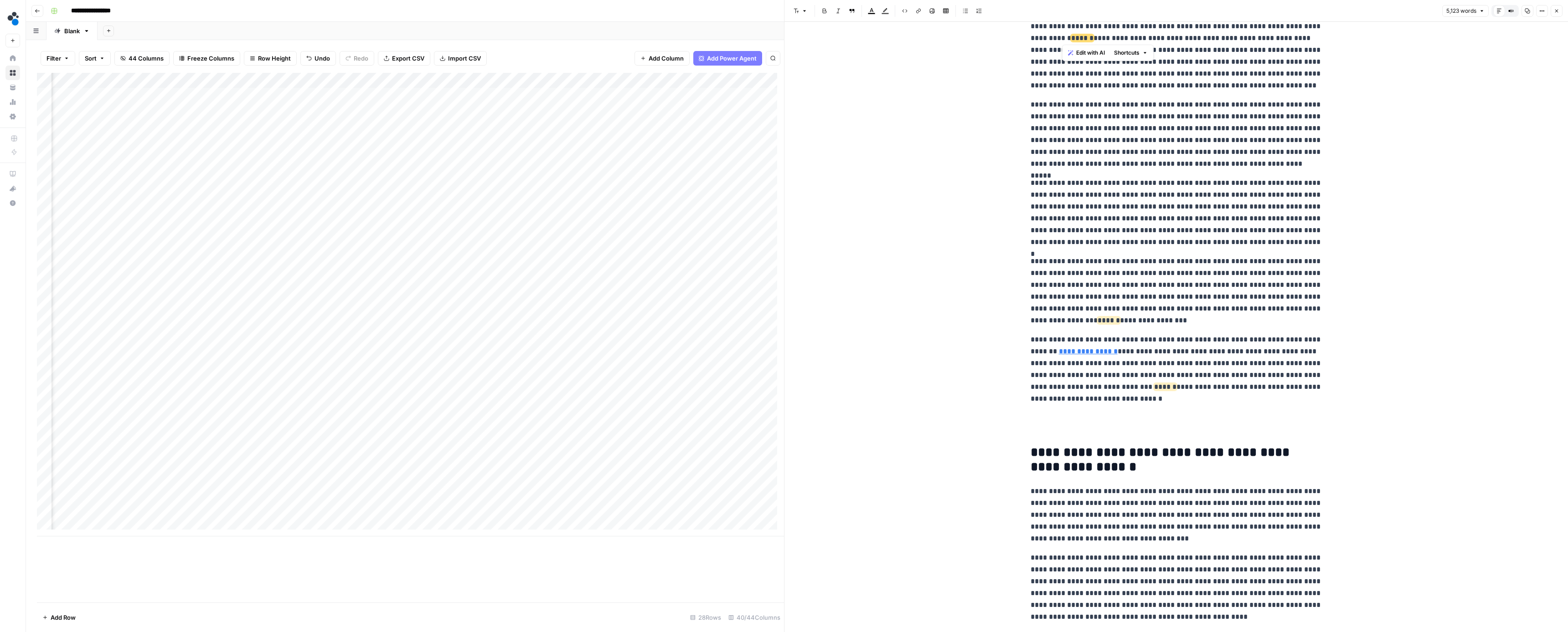
drag, startPoint x: 1150, startPoint y: 36, endPoint x: 1063, endPoint y: 37, distance: 87.0
click at [1063, 37] on p "**********" at bounding box center [1176, 50] width 292 height 83
drag, startPoint x: 1111, startPoint y: 319, endPoint x: 1031, endPoint y: 319, distance: 80.0
click at [1031, 319] on p "**********" at bounding box center [1176, 291] width 292 height 71
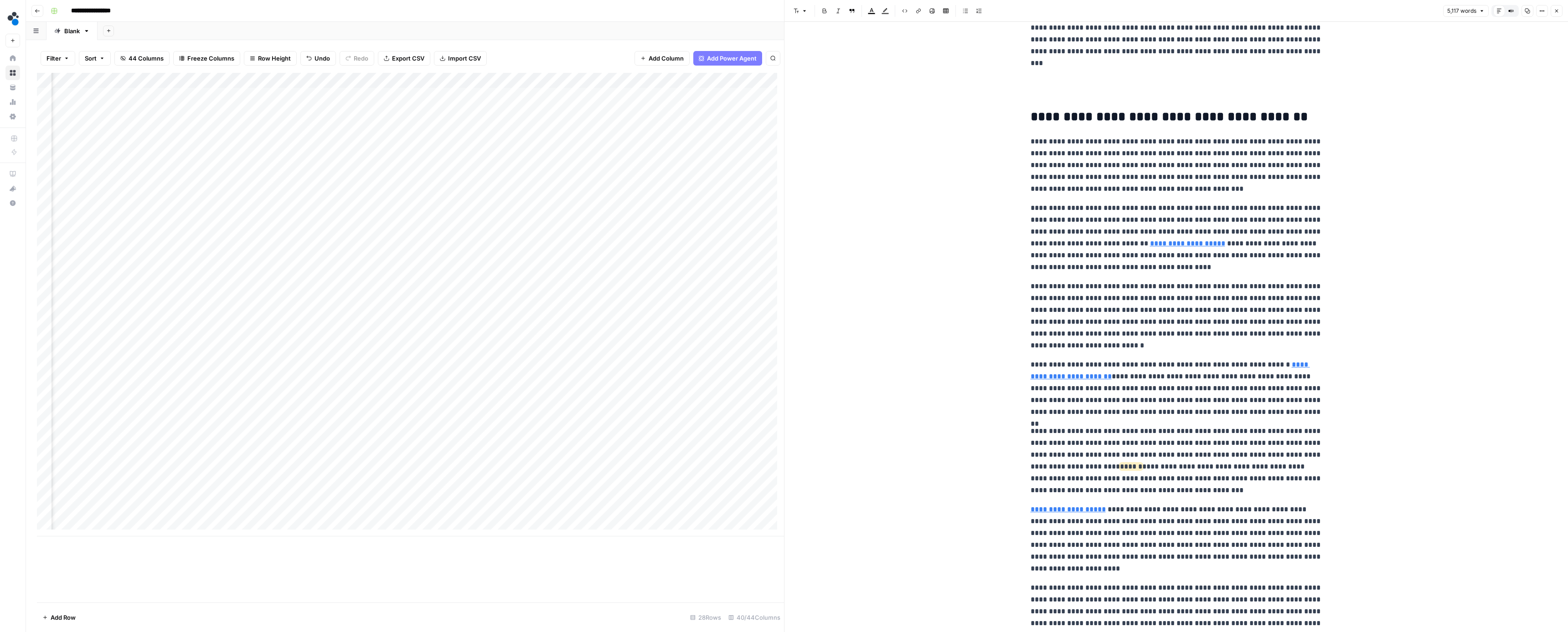
scroll to position [1682, 0]
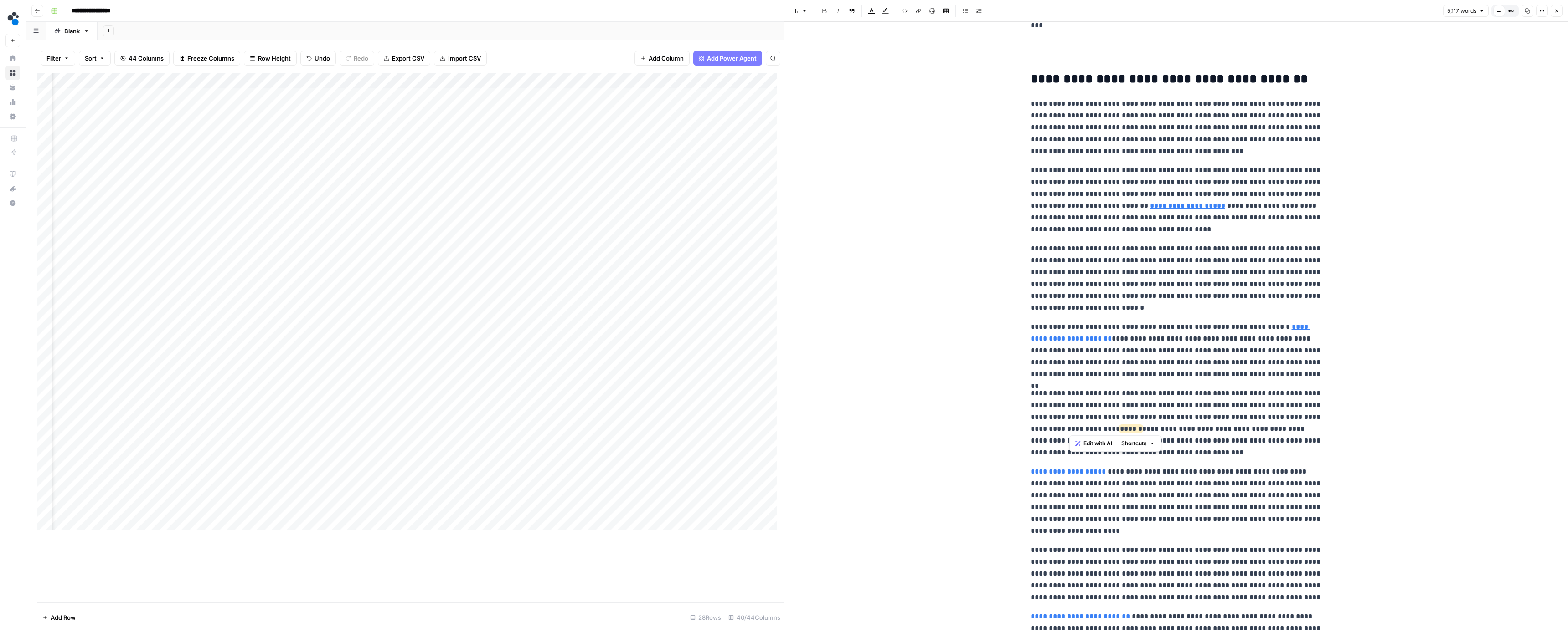
drag, startPoint x: 1143, startPoint y: 425, endPoint x: 1068, endPoint y: 426, distance: 75.0
click at [1068, 426] on p "**********" at bounding box center [1176, 423] width 292 height 71
click at [1295, 17] on button "Next Match" at bounding box center [1295, 15] width 7 height 7
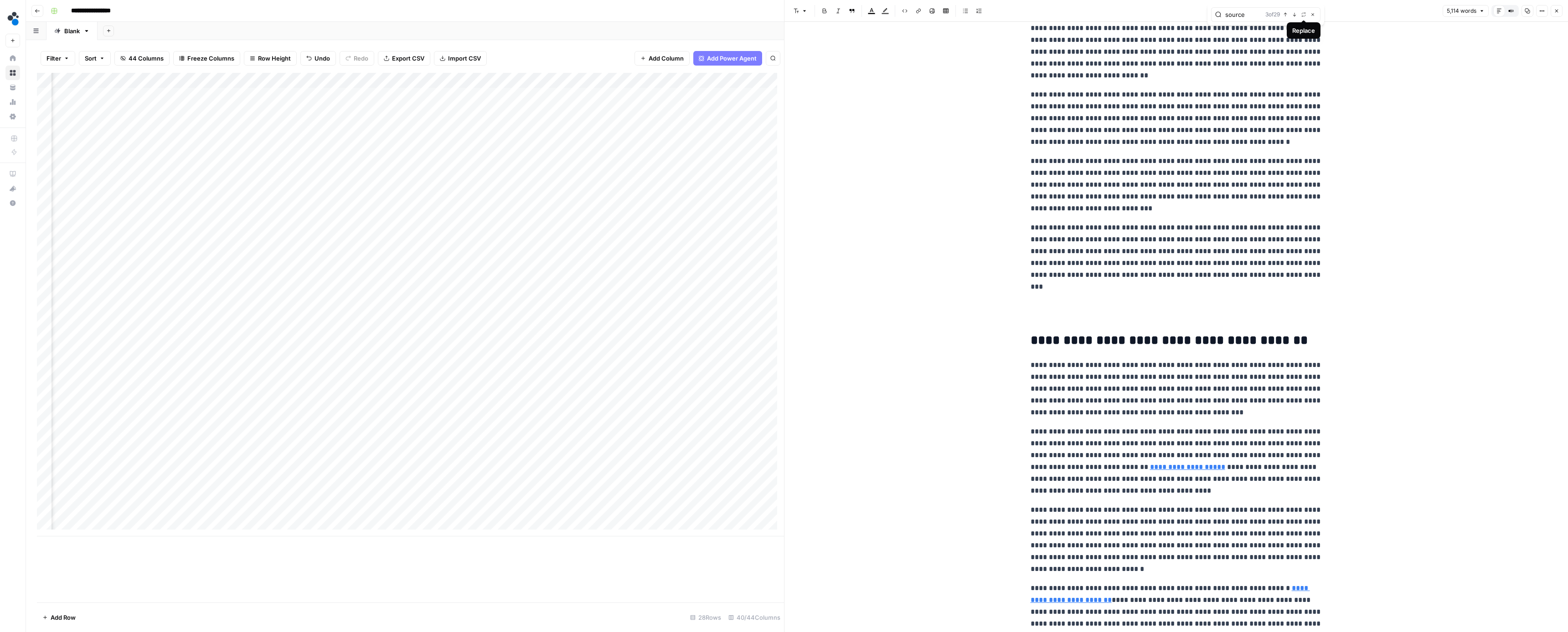
scroll to position [1367, 0]
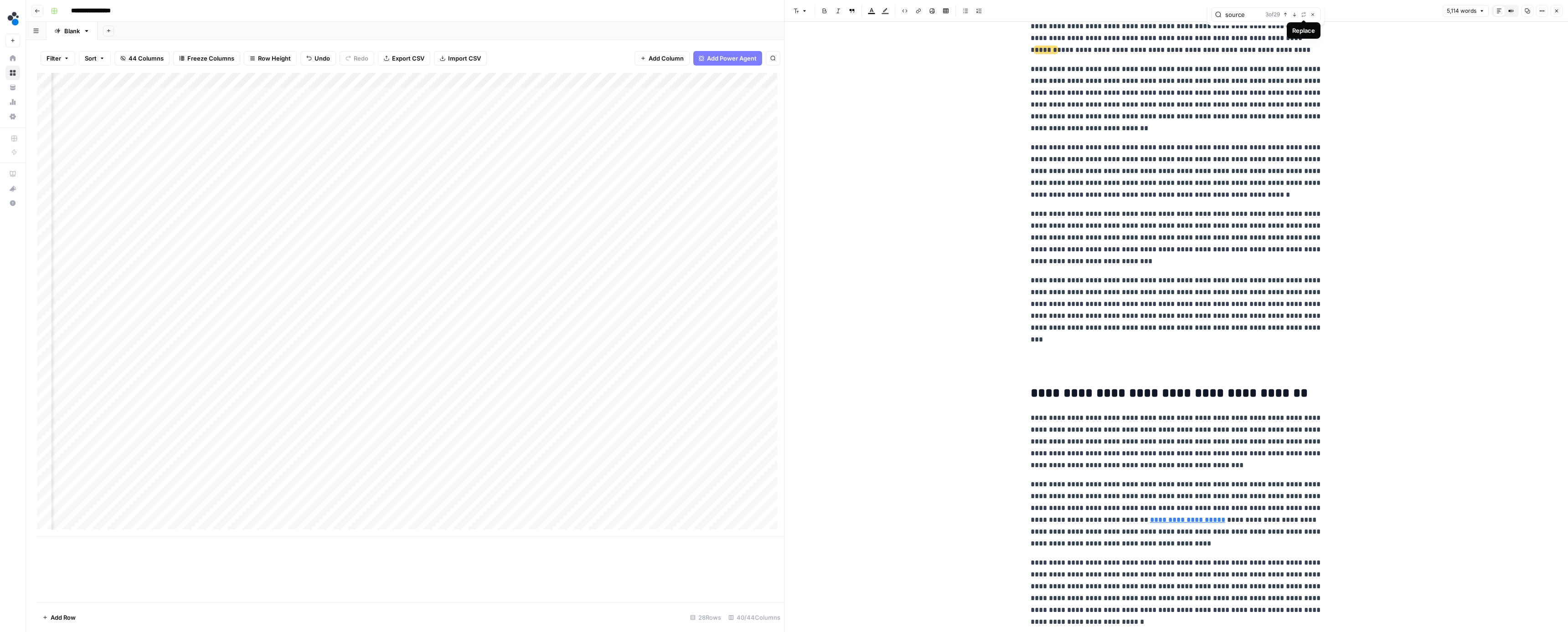
click at [1295, 17] on icon "button" at bounding box center [1294, 14] width 4 height 4
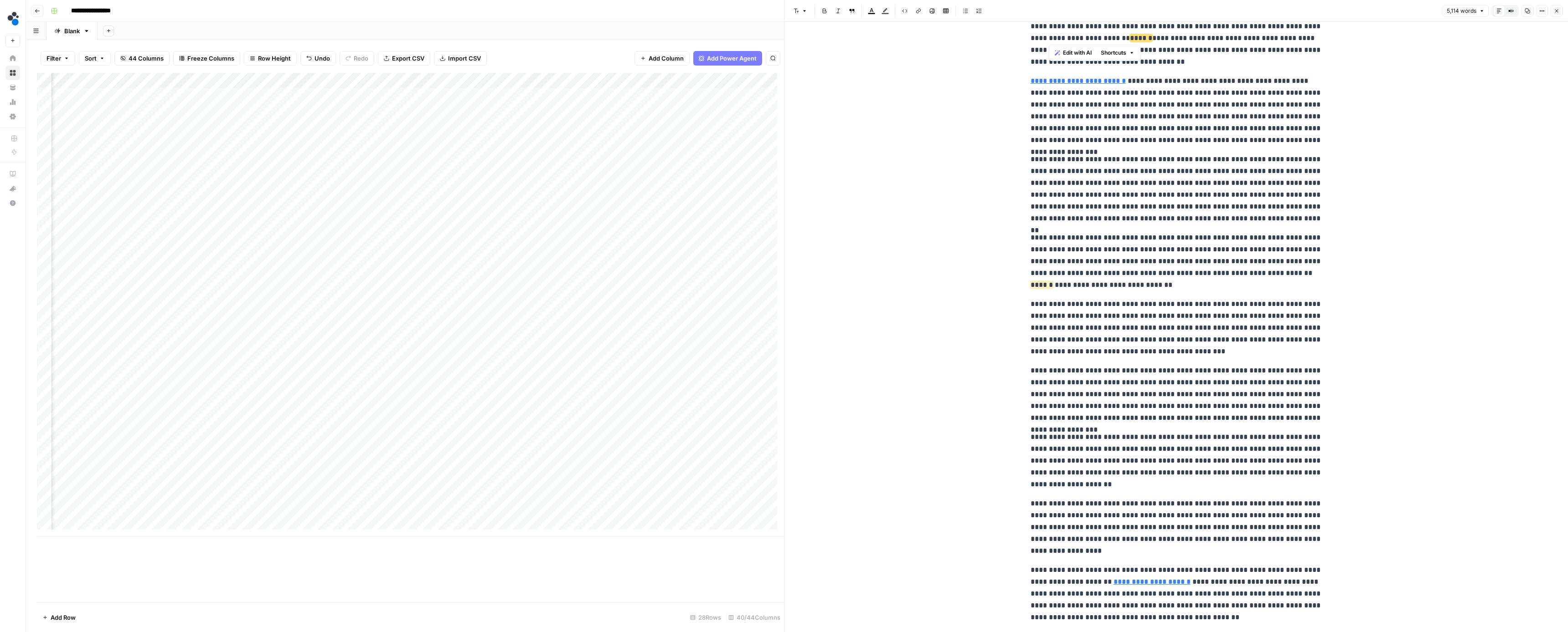
drag, startPoint x: 1131, startPoint y: 36, endPoint x: 1048, endPoint y: 38, distance: 83.0
click at [1048, 38] on p "**********" at bounding box center [1176, 26] width 292 height 83
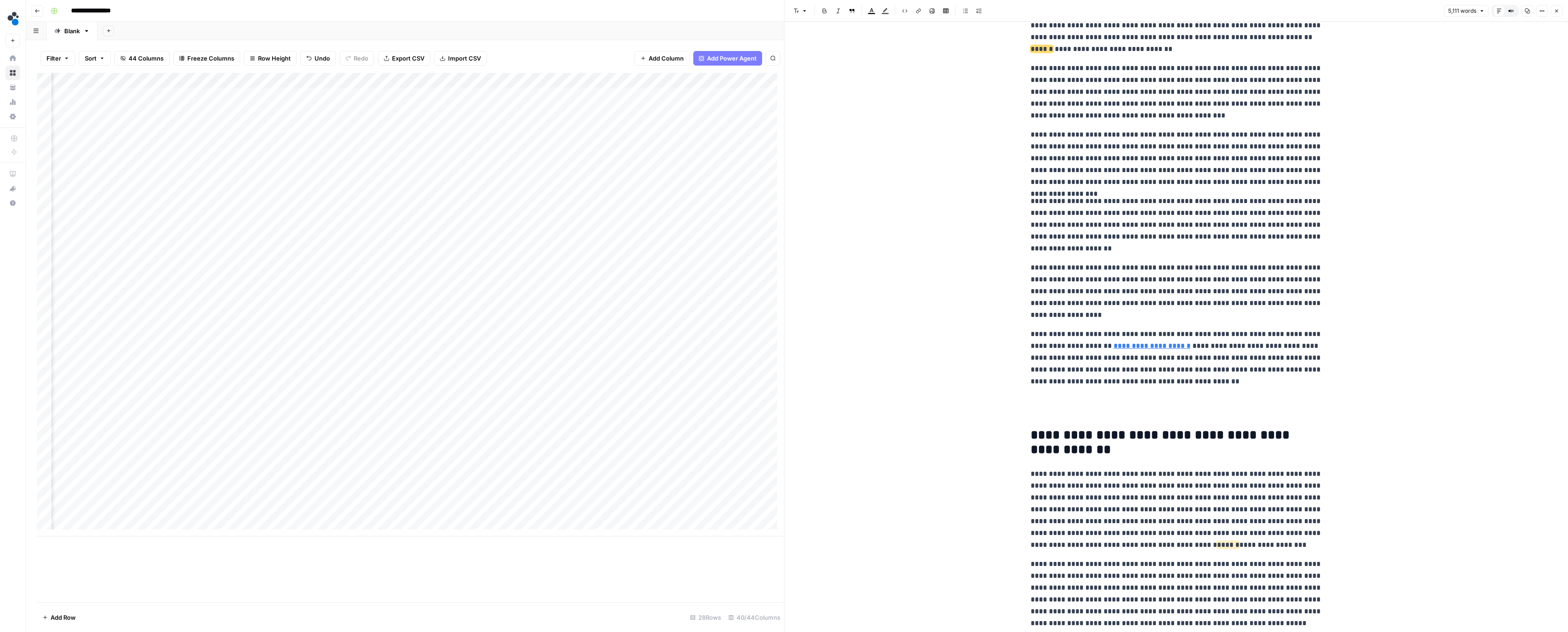
scroll to position [2785, 0]
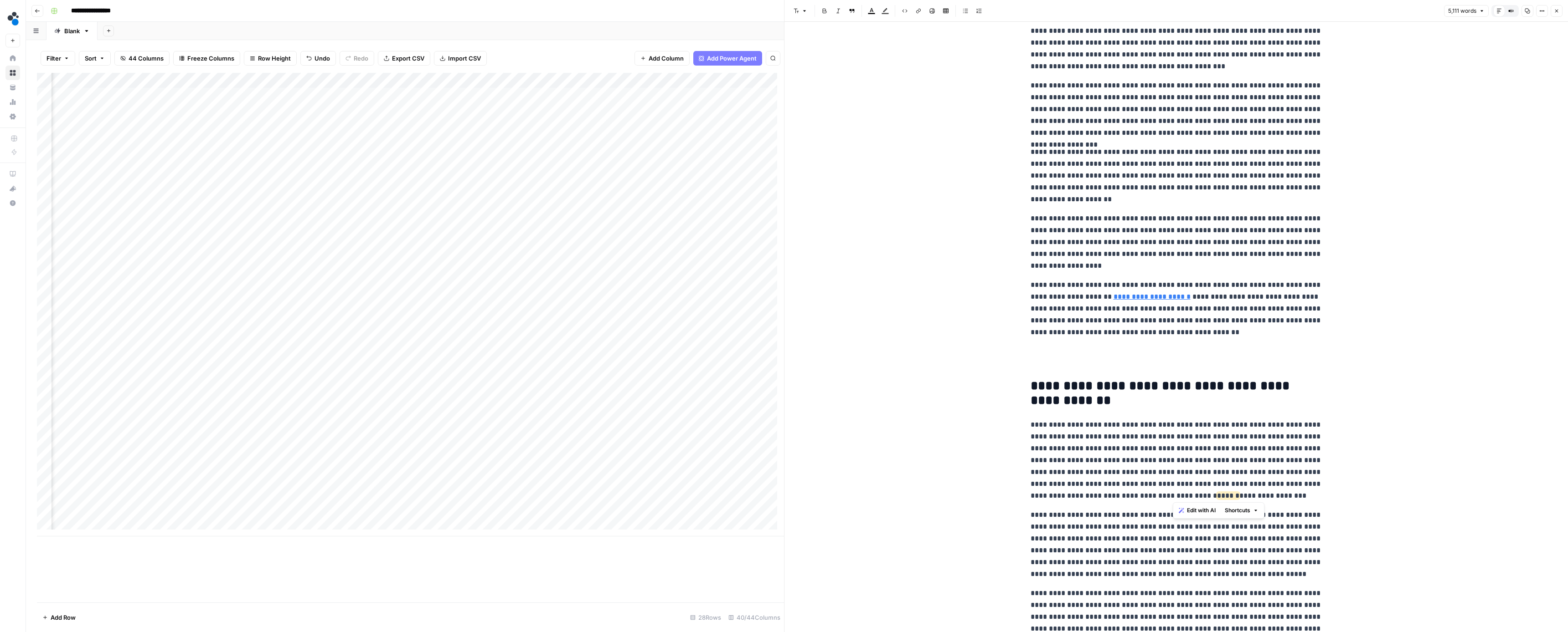
drag, startPoint x: 1255, startPoint y: 494, endPoint x: 1175, endPoint y: 493, distance: 80.0
click at [1175, 494] on p "**********" at bounding box center [1176, 460] width 292 height 83
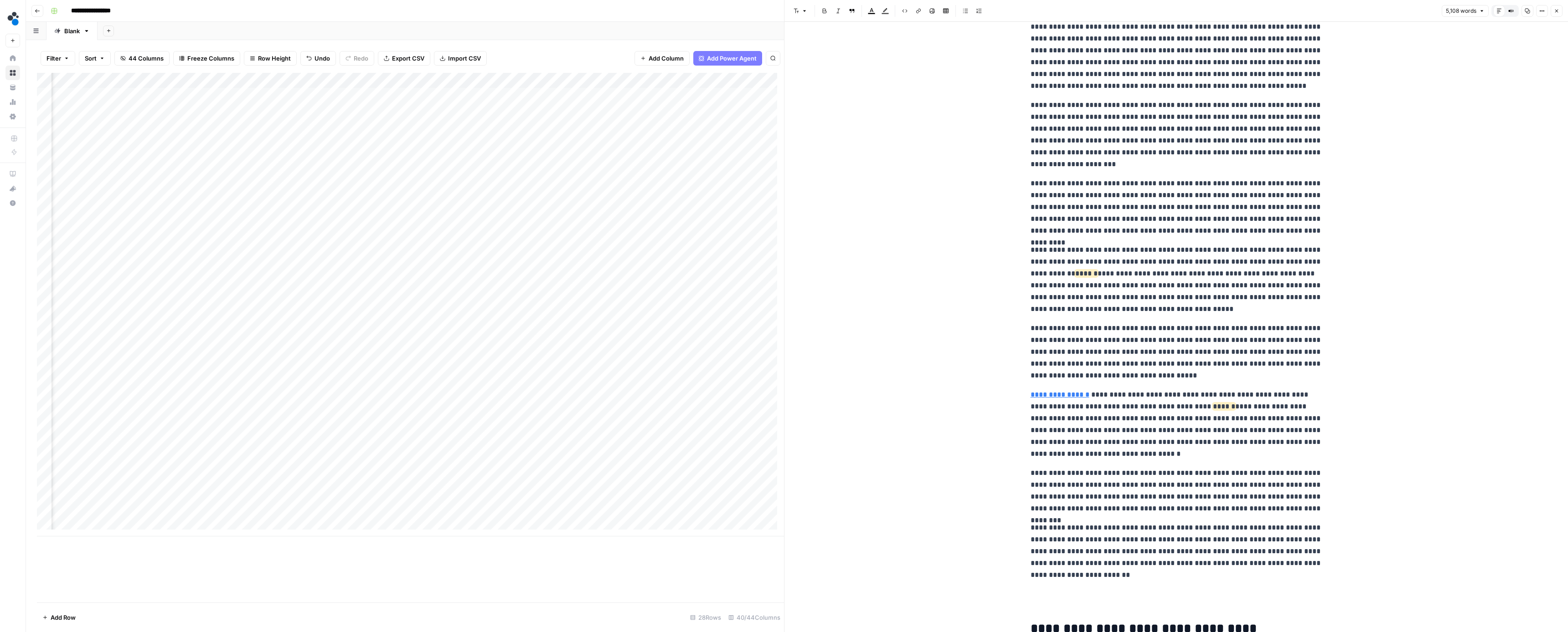
scroll to position [3264, 0]
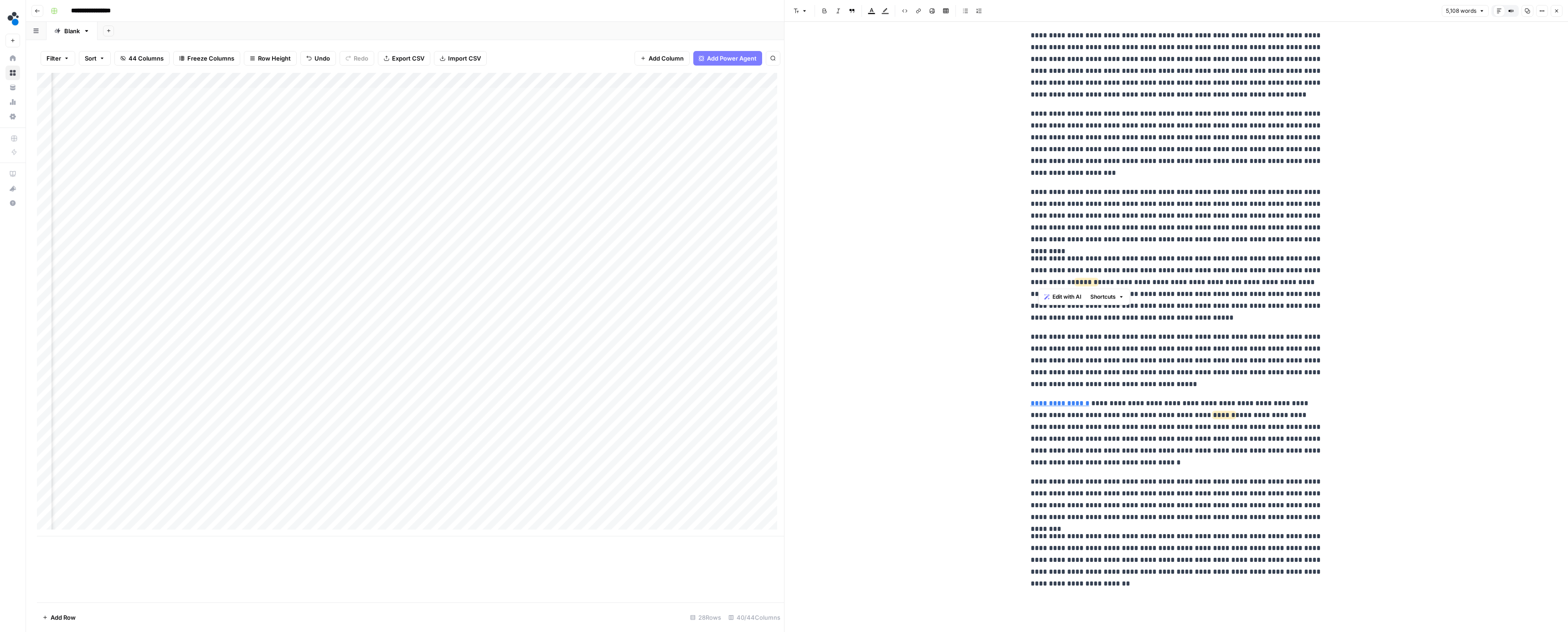
drag, startPoint x: 1124, startPoint y: 280, endPoint x: 1039, endPoint y: 282, distance: 85.0
click at [1039, 282] on p "**********" at bounding box center [1176, 288] width 292 height 71
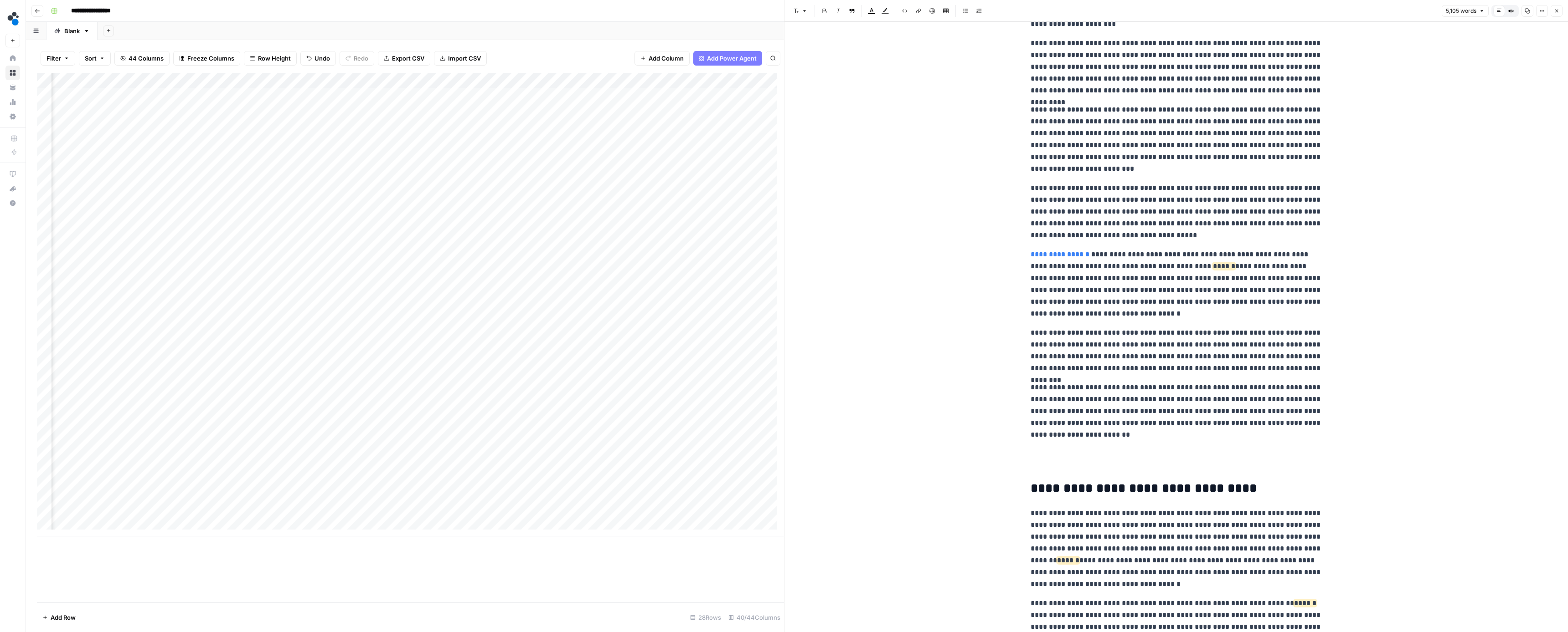
scroll to position [3456, 0]
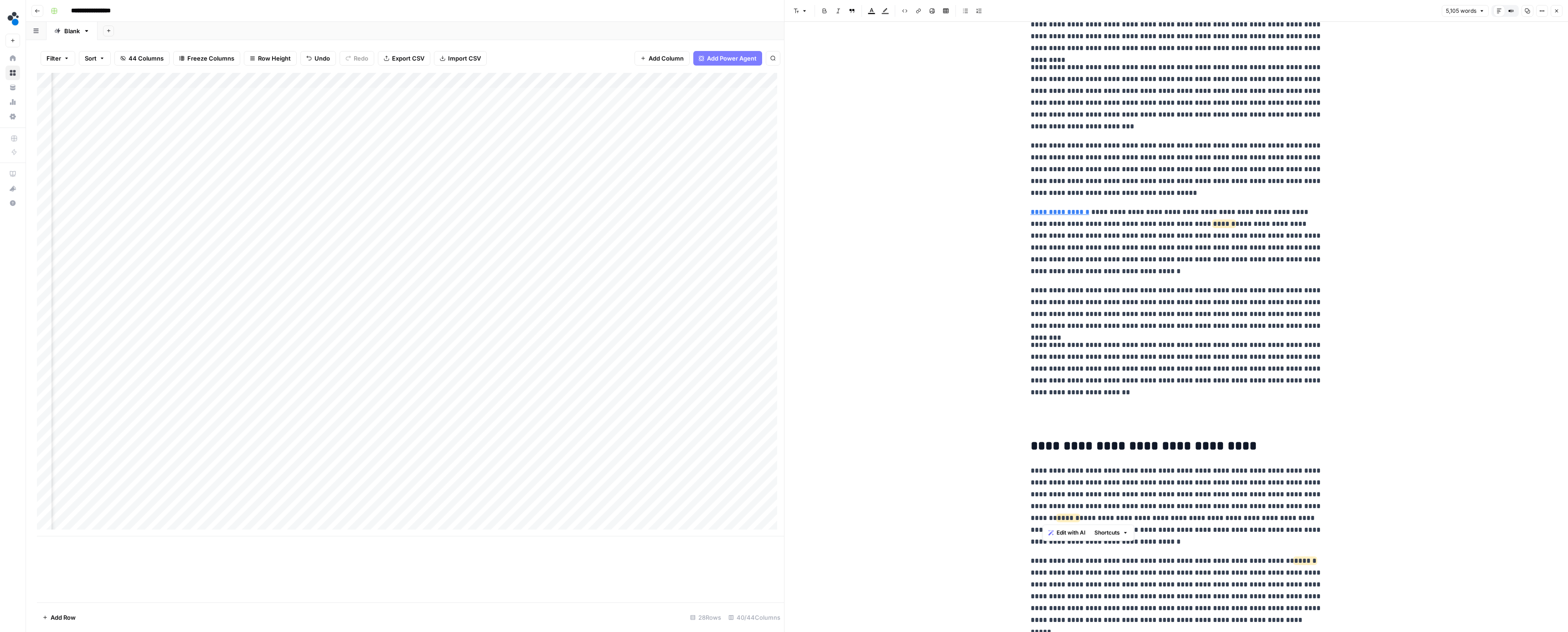
drag, startPoint x: 1110, startPoint y: 513, endPoint x: 1017, endPoint y: 516, distance: 93.0
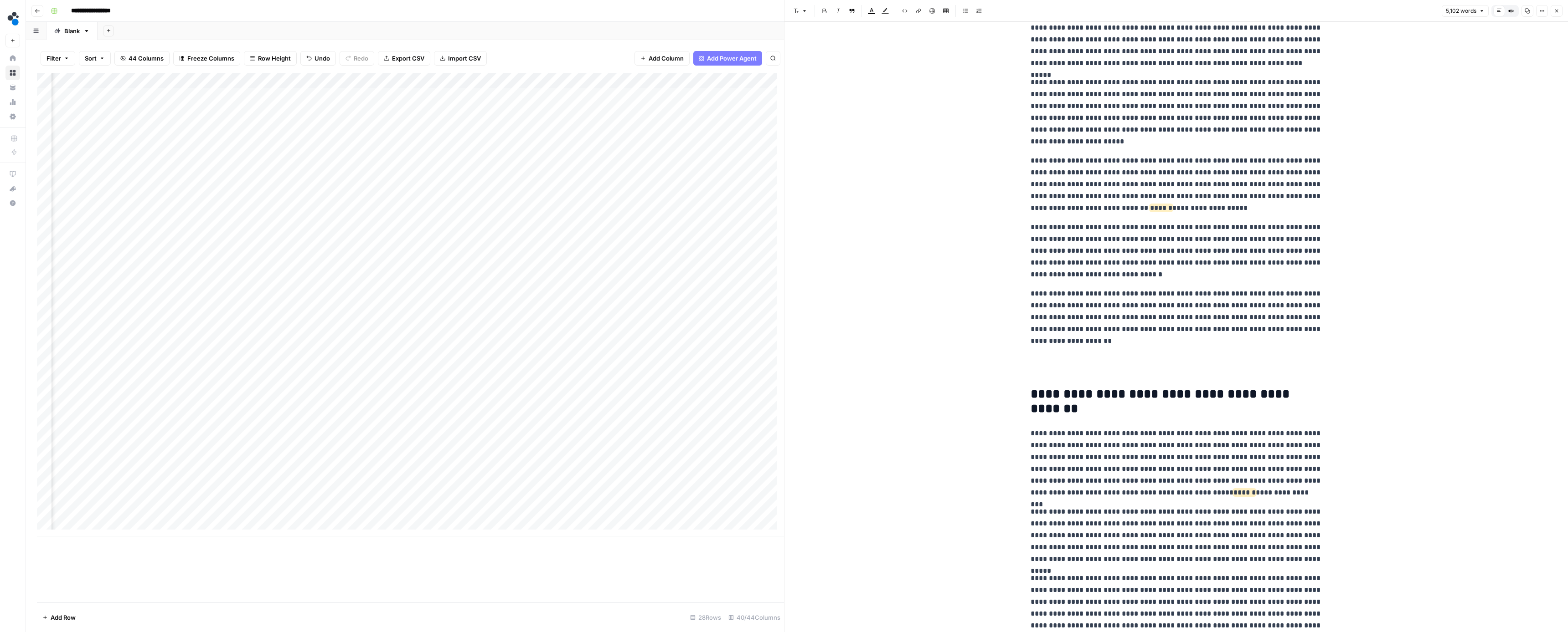
scroll to position [4290, 0]
drag, startPoint x: 1311, startPoint y: 491, endPoint x: 1226, endPoint y: 493, distance: 85.0
click at [1226, 493] on p "**********" at bounding box center [1176, 463] width 292 height 71
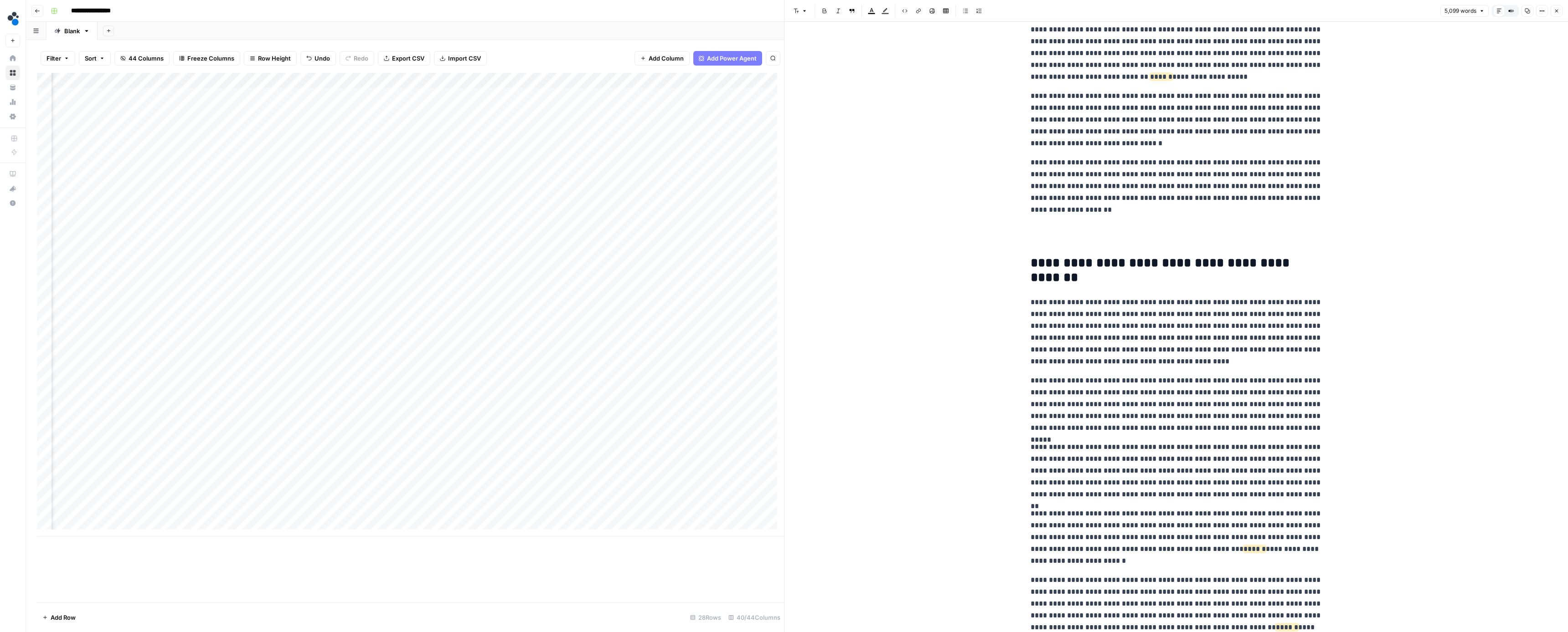
scroll to position [4474, 0]
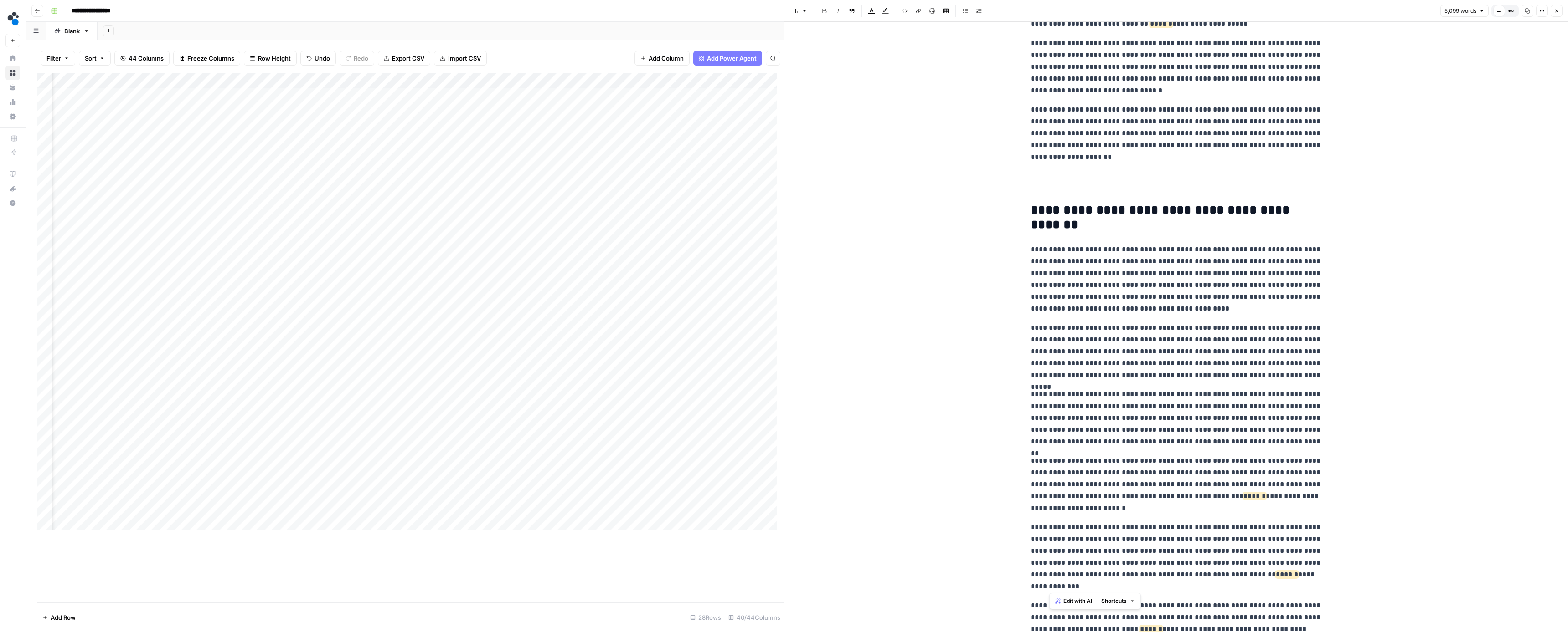
drag, startPoint x: 1049, startPoint y: 585, endPoint x: 1236, endPoint y: 572, distance: 187.5
click at [1236, 572] on p "**********" at bounding box center [1176, 557] width 292 height 71
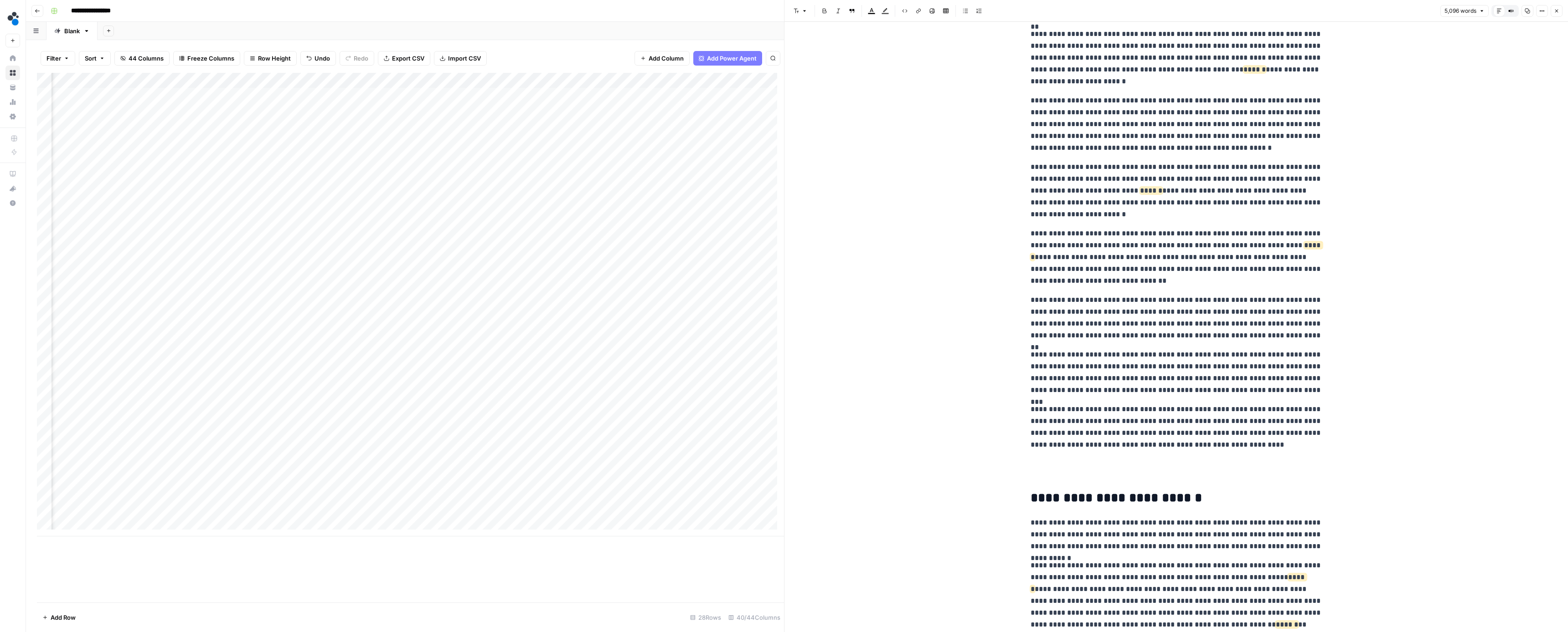
scroll to position [4933, 0]
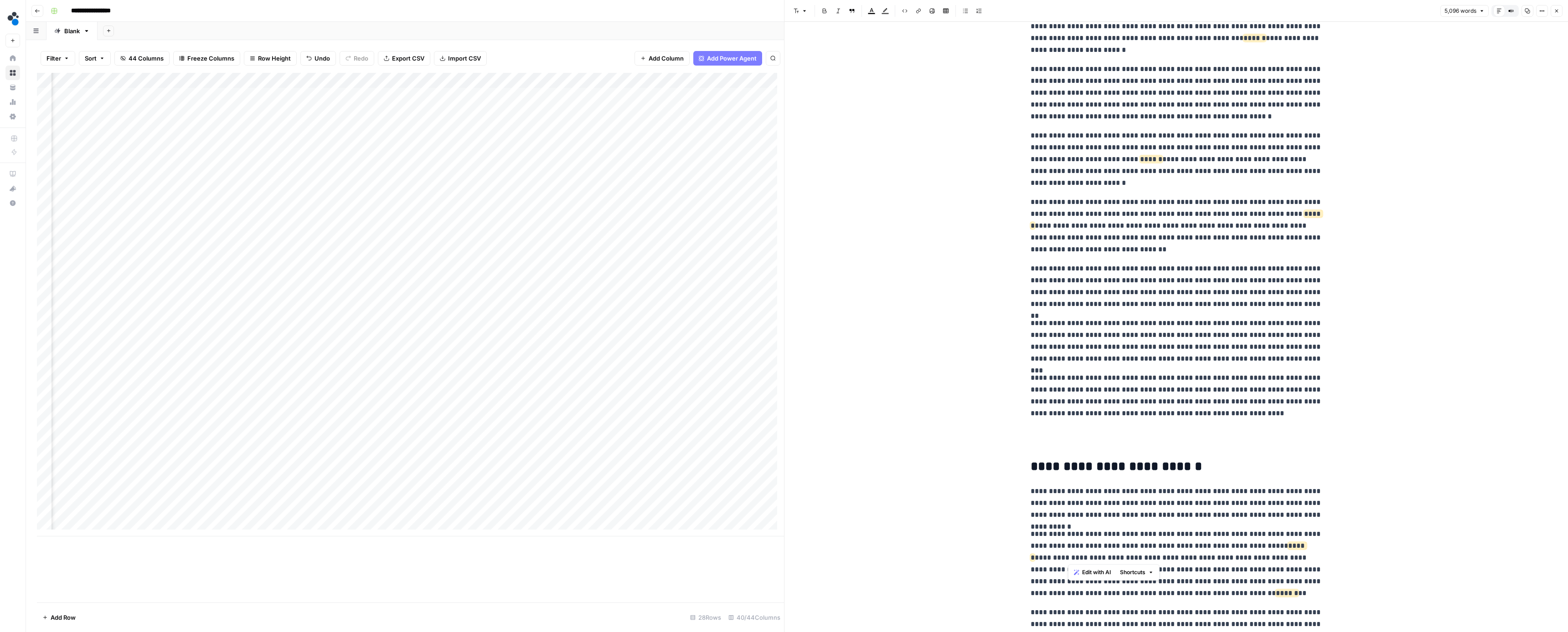
drag, startPoint x: 1067, startPoint y: 556, endPoint x: 1268, endPoint y: 546, distance: 201.2
click at [1268, 546] on p "**********" at bounding box center [1176, 564] width 292 height 71
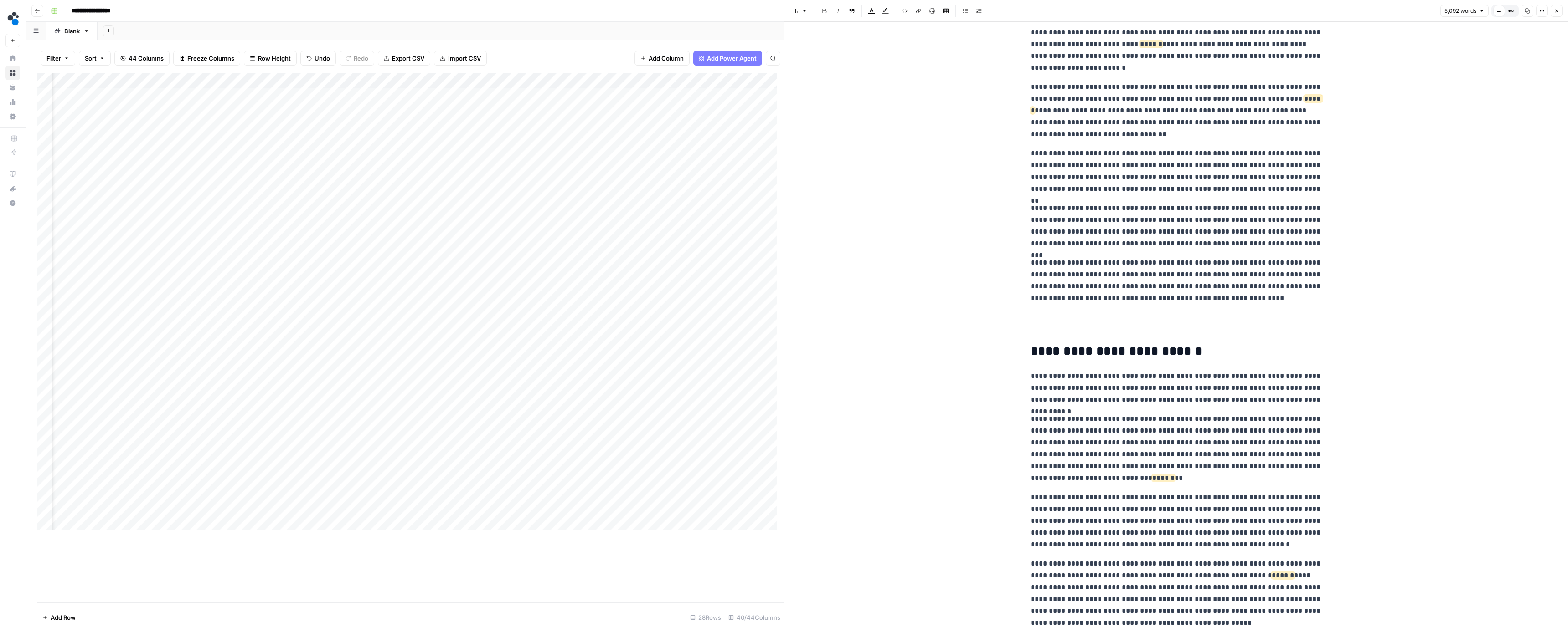
scroll to position [5110, 0]
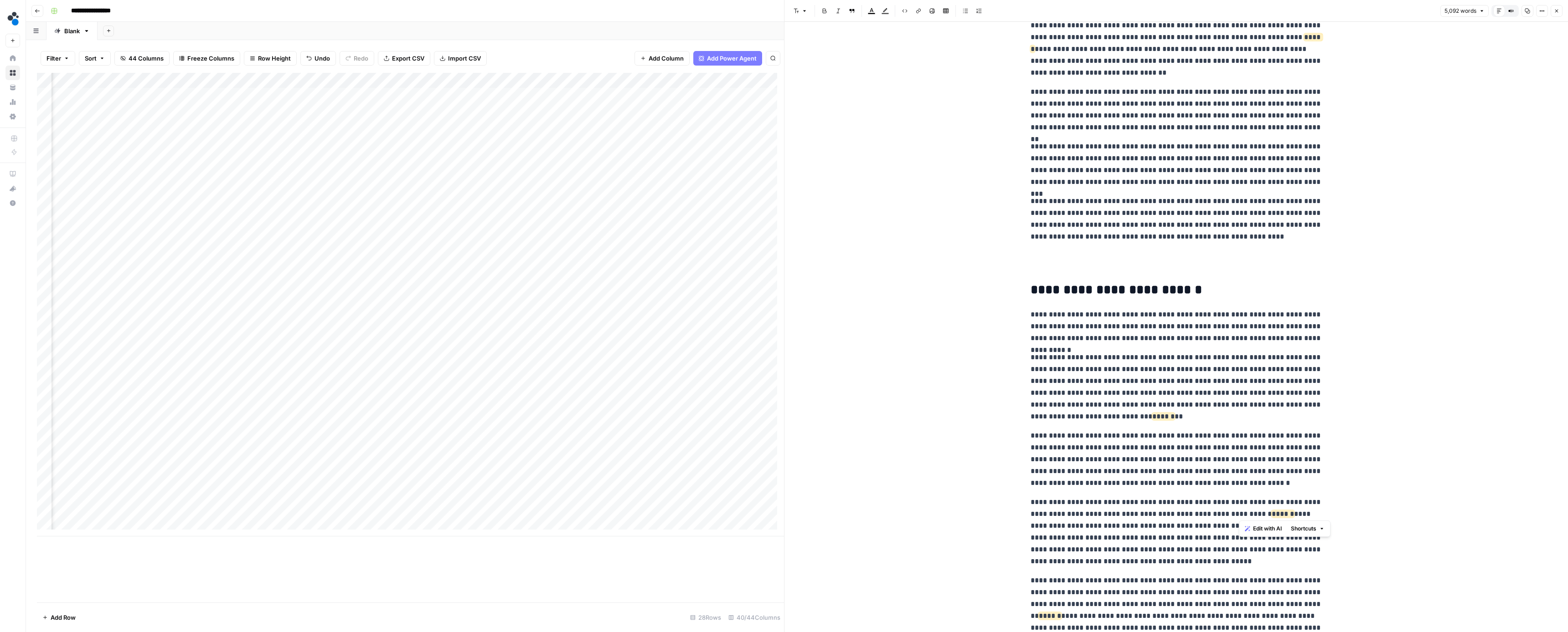
drag, startPoint x: 1315, startPoint y: 512, endPoint x: 1234, endPoint y: 516, distance: 81.1
click at [1234, 516] on p "**********" at bounding box center [1176, 532] width 292 height 71
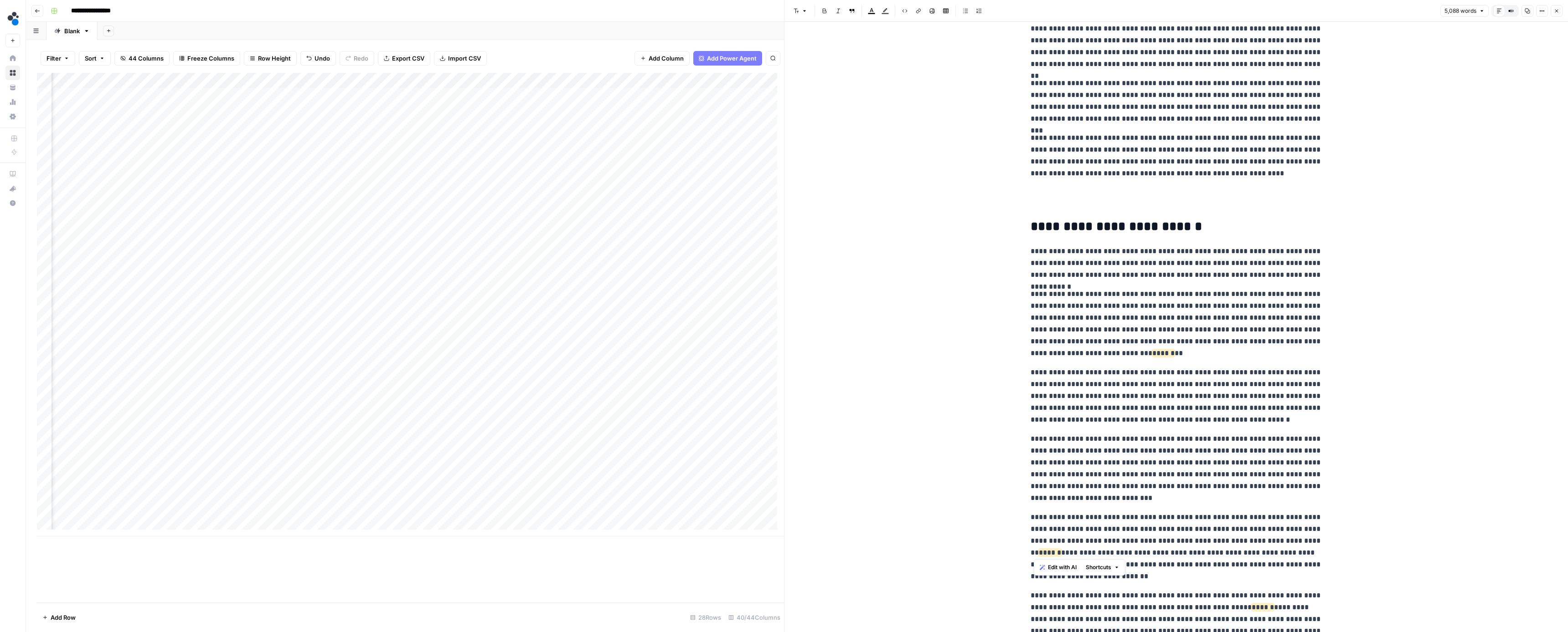
drag, startPoint x: 1129, startPoint y: 551, endPoint x: 1032, endPoint y: 552, distance: 97.0
click at [1032, 552] on p "**********" at bounding box center [1176, 547] width 292 height 71
drag, startPoint x: 1289, startPoint y: 593, endPoint x: 1192, endPoint y: 596, distance: 97.0
click at [1192, 596] on p "**********" at bounding box center [1176, 607] width 292 height 59
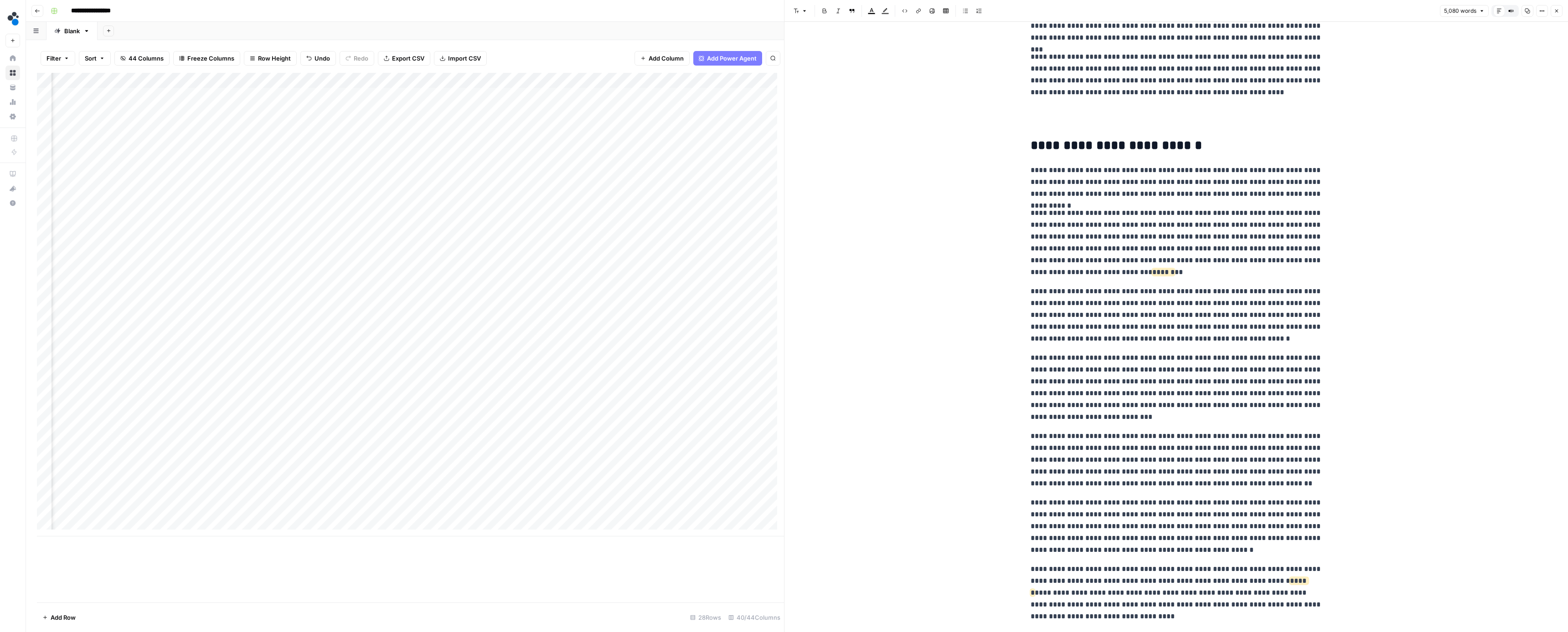
scroll to position [5333, 0]
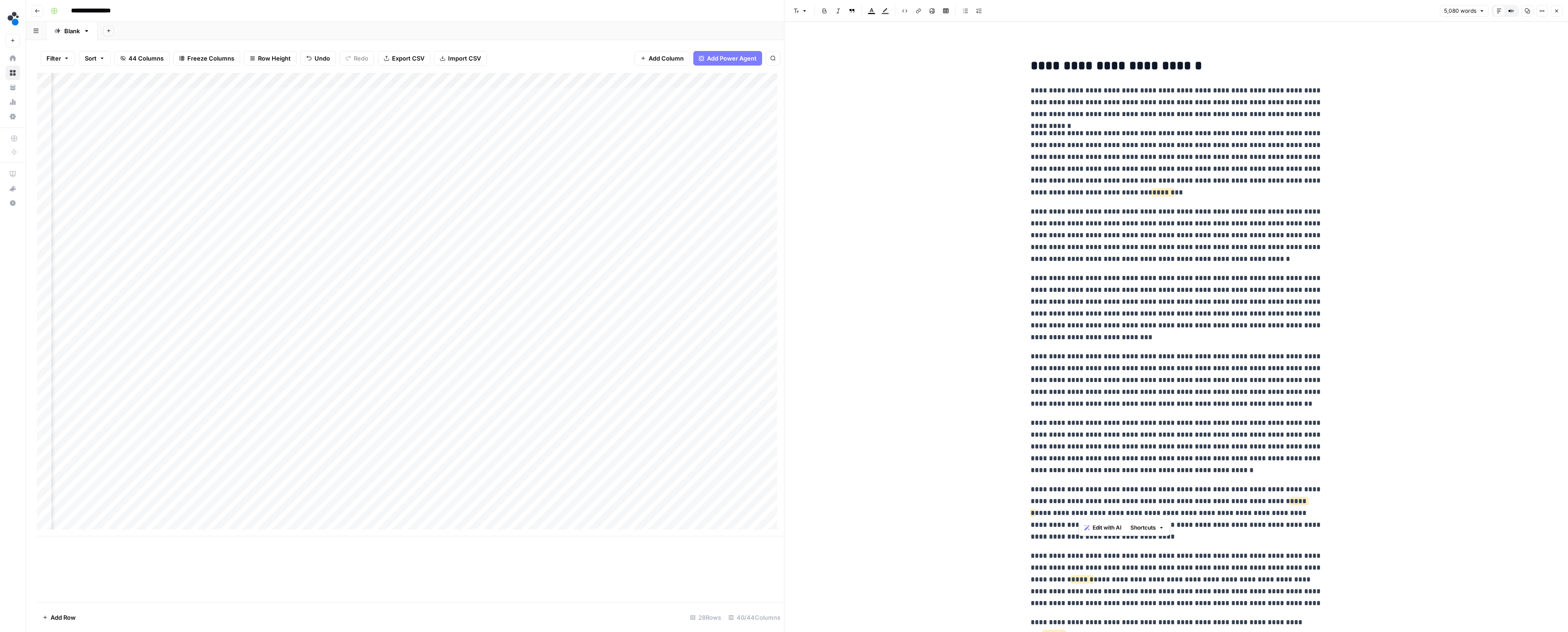
drag, startPoint x: 1078, startPoint y: 512, endPoint x: 1242, endPoint y: 498, distance: 164.6
click at [1242, 498] on p "**********" at bounding box center [1176, 513] width 292 height 59
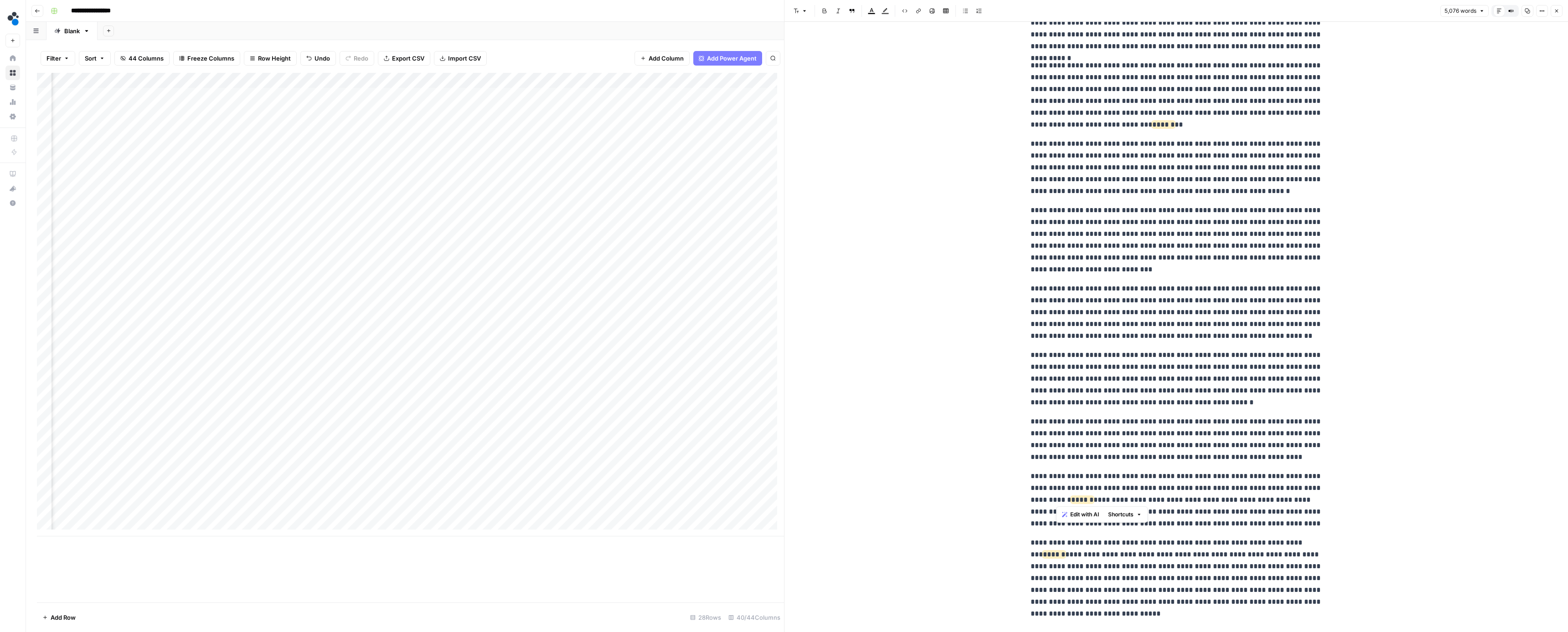
drag, startPoint x: 1157, startPoint y: 498, endPoint x: 1055, endPoint y: 501, distance: 102.0
click at [1055, 501] on p "**********" at bounding box center [1176, 500] width 292 height 59
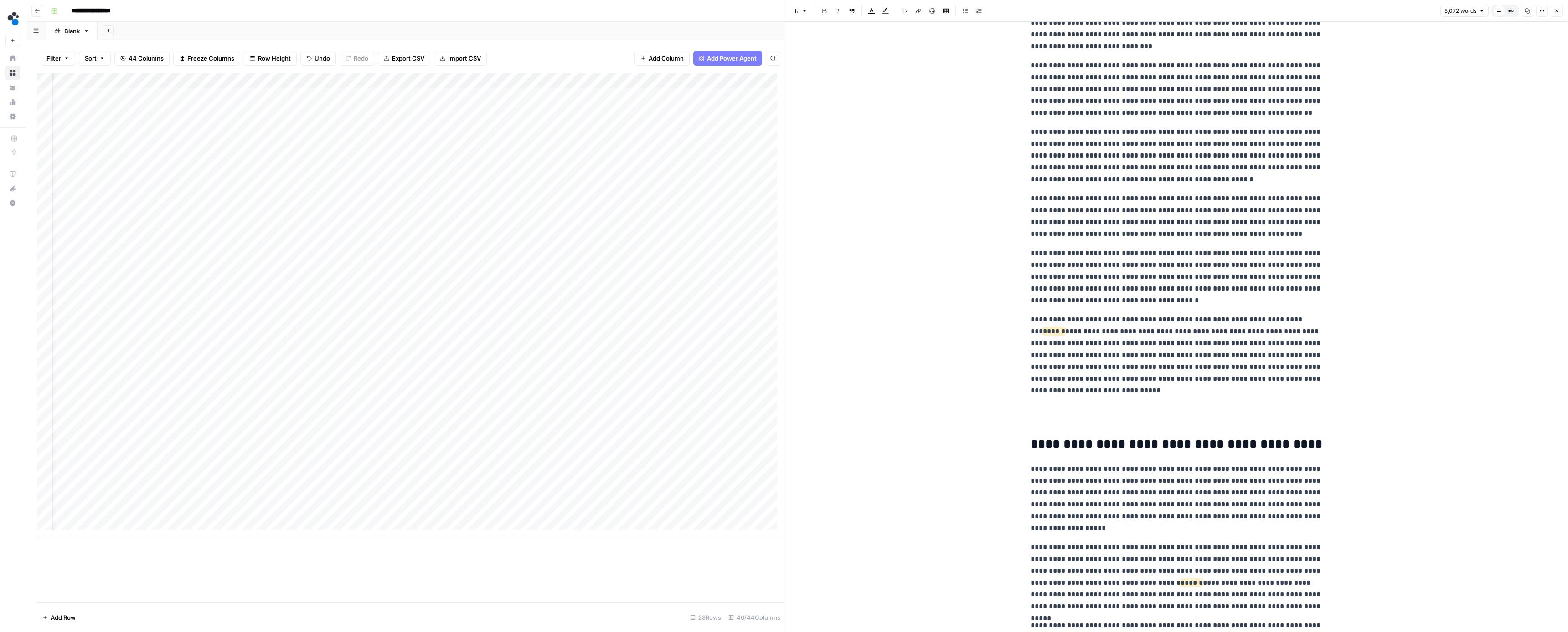
scroll to position [5638, 0]
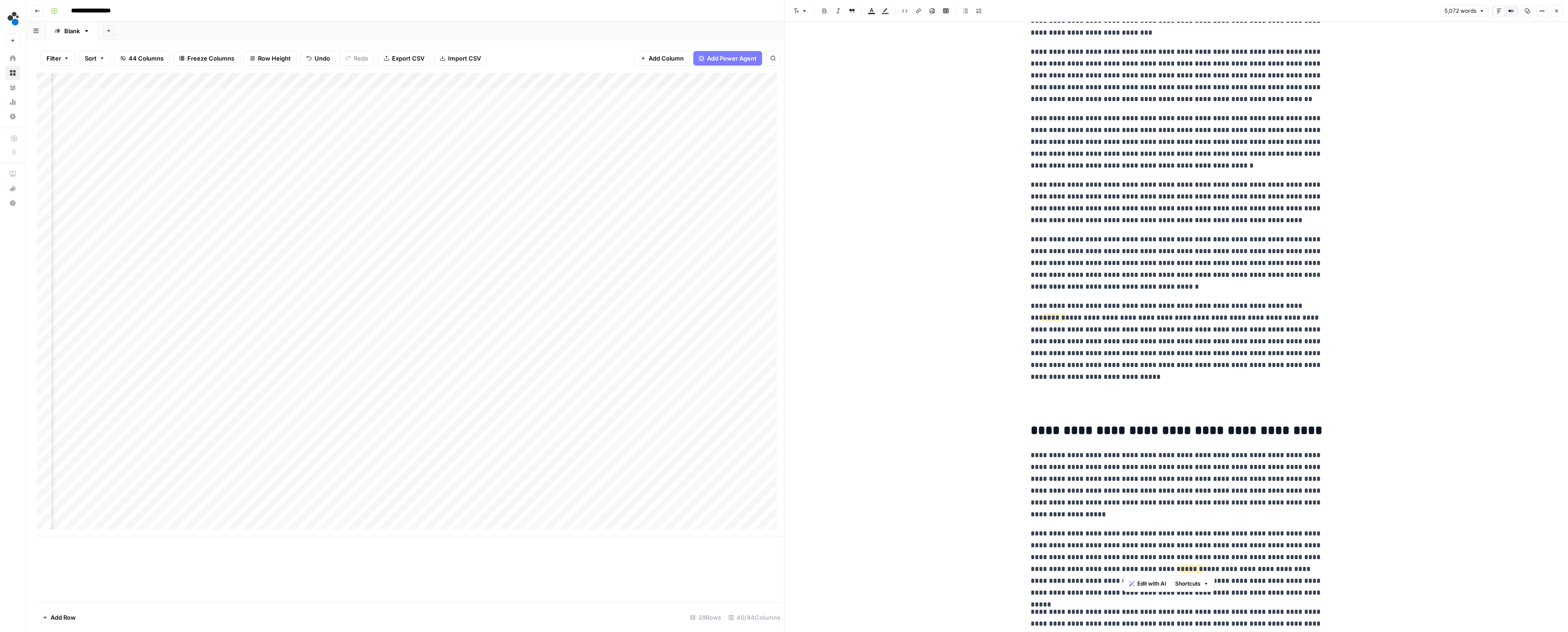
drag, startPoint x: 1222, startPoint y: 569, endPoint x: 1122, endPoint y: 568, distance: 100.0
click at [1122, 568] on p "**********" at bounding box center [1176, 563] width 292 height 71
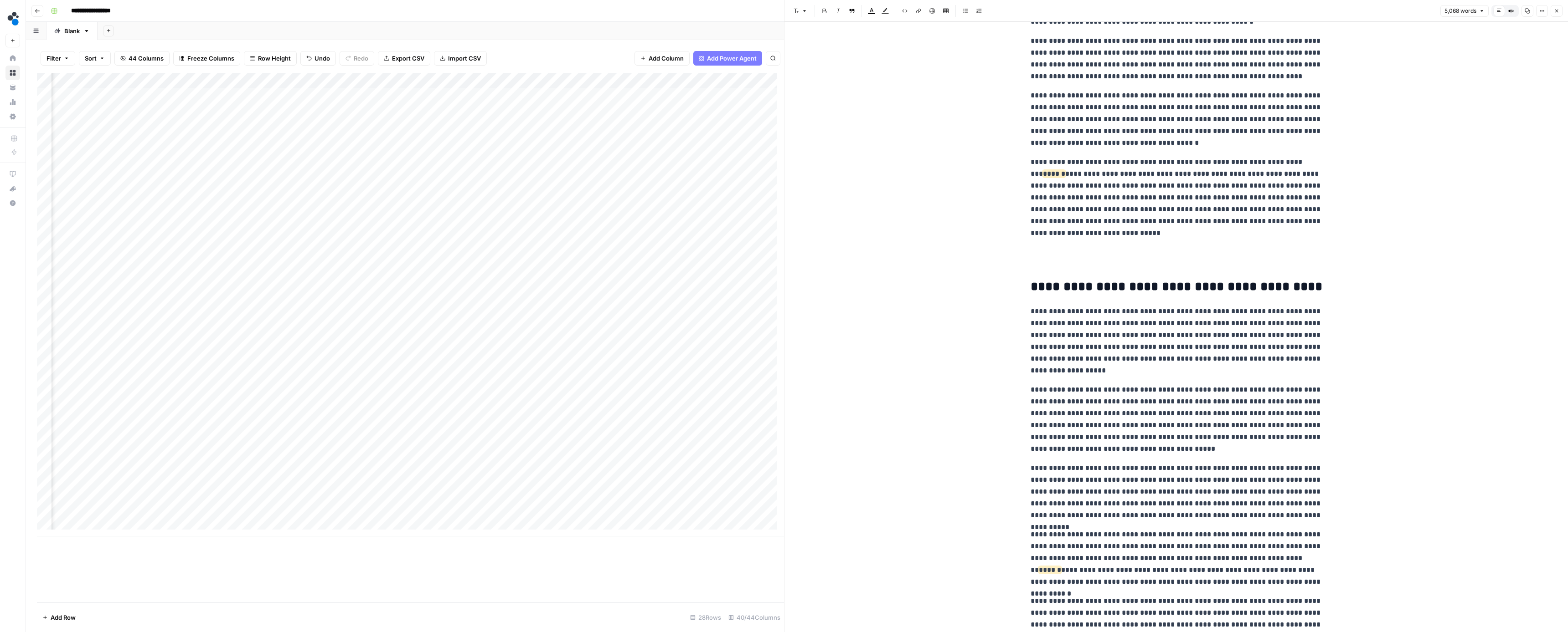
scroll to position [5798, 0]
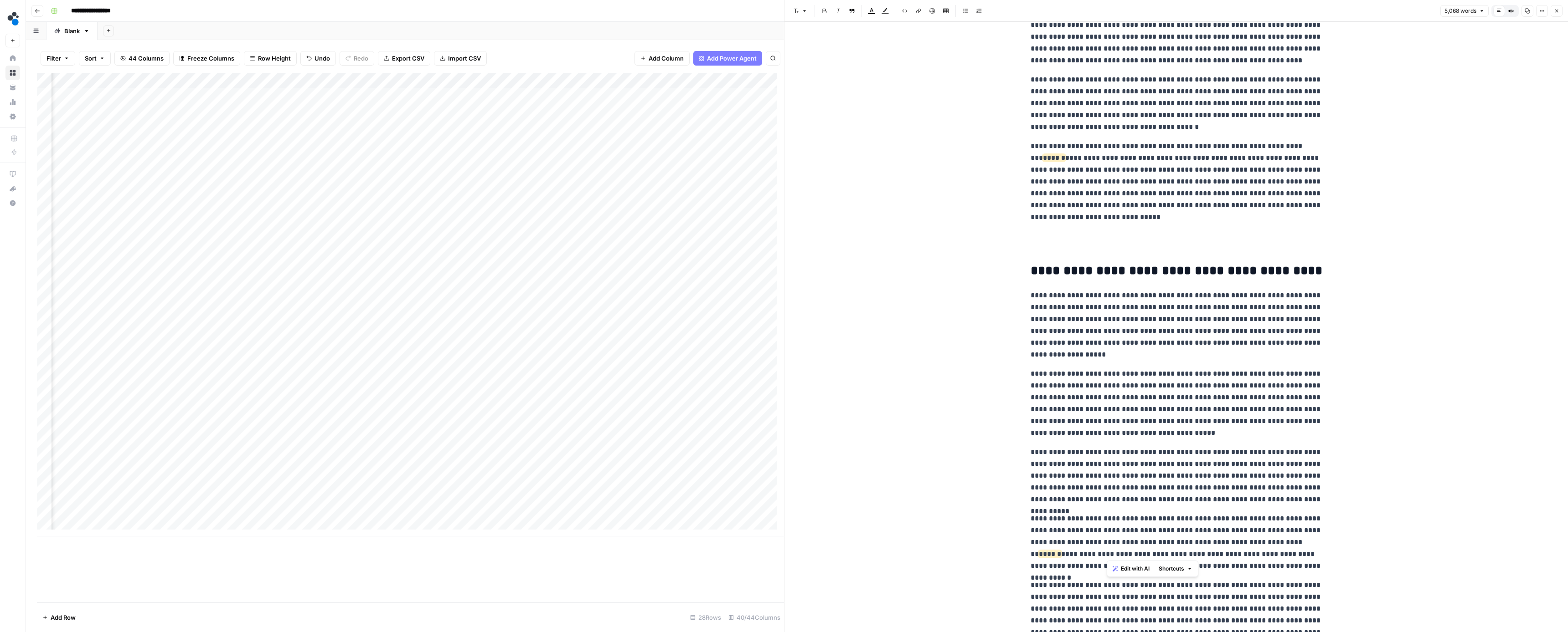
drag, startPoint x: 1106, startPoint y: 551, endPoint x: 1276, endPoint y: 539, distance: 170.4
click at [1276, 539] on p "**********" at bounding box center [1176, 542] width 292 height 59
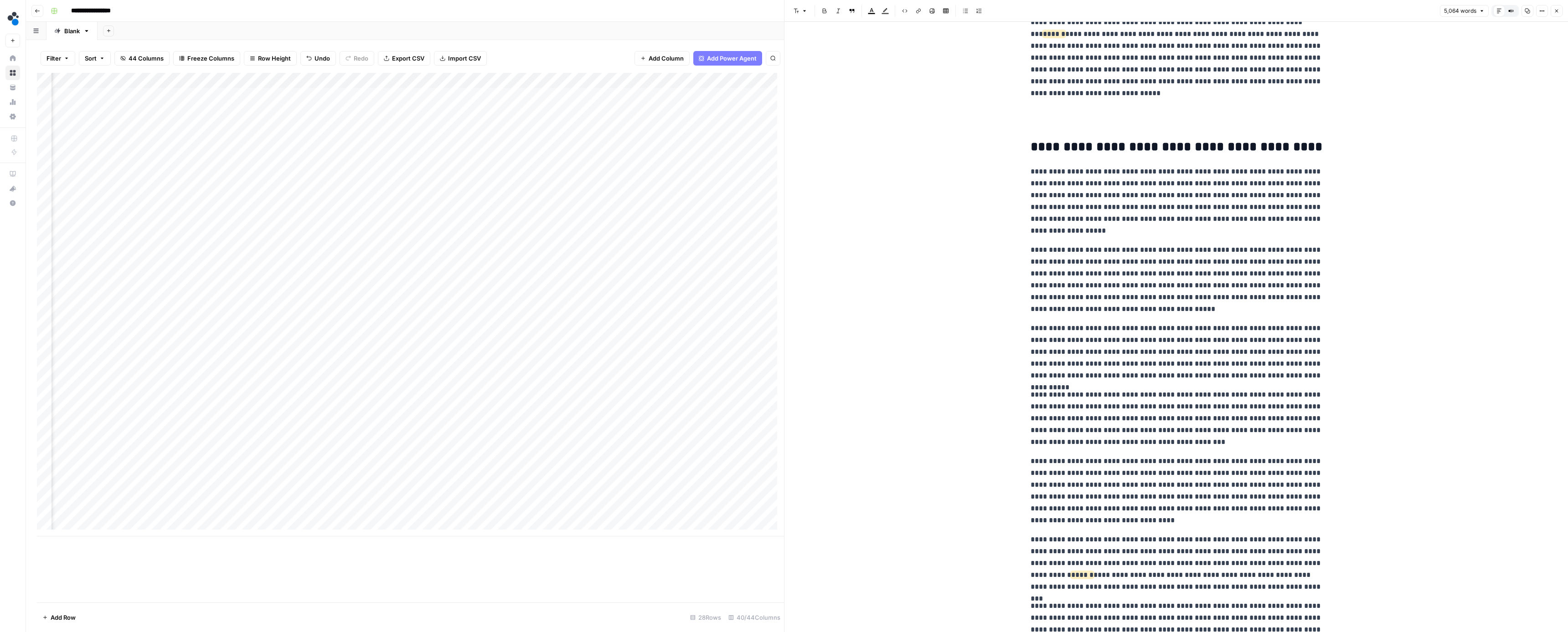
scroll to position [5930, 0]
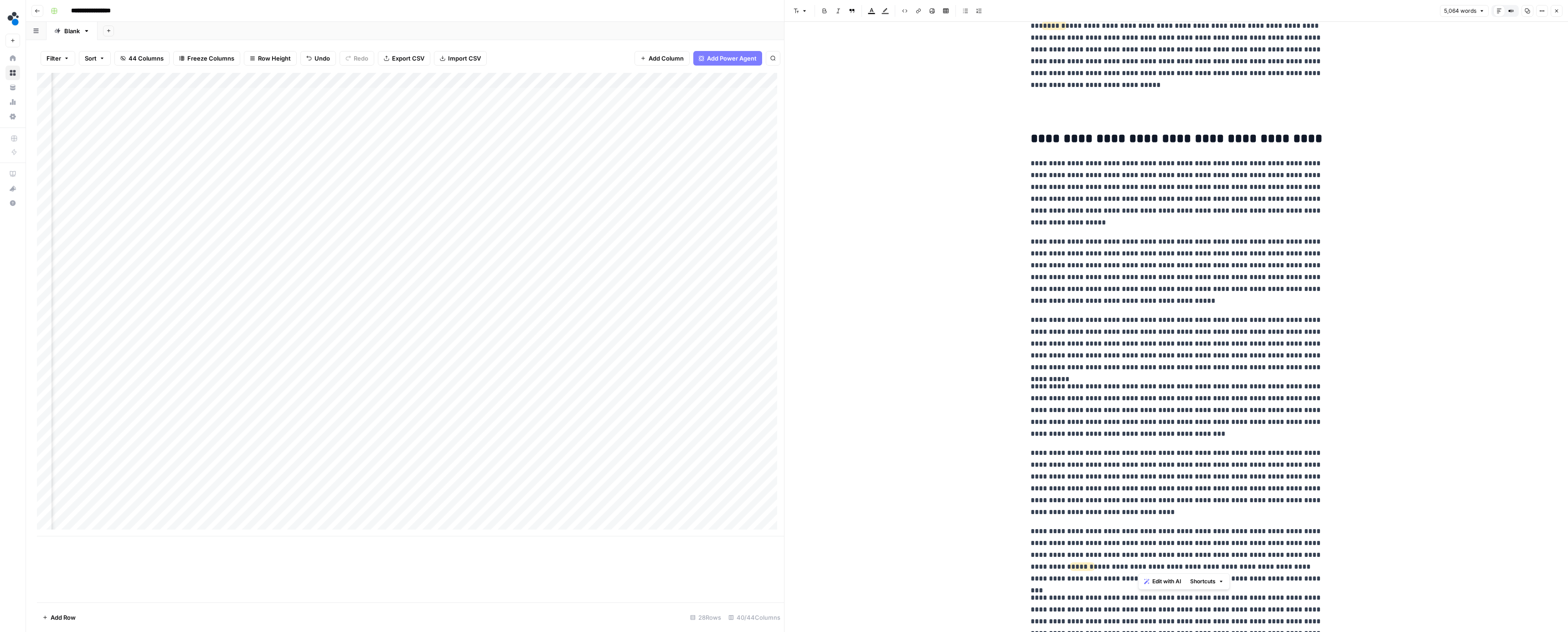
drag, startPoint x: 1132, startPoint y: 566, endPoint x: 1021, endPoint y: 566, distance: 111.0
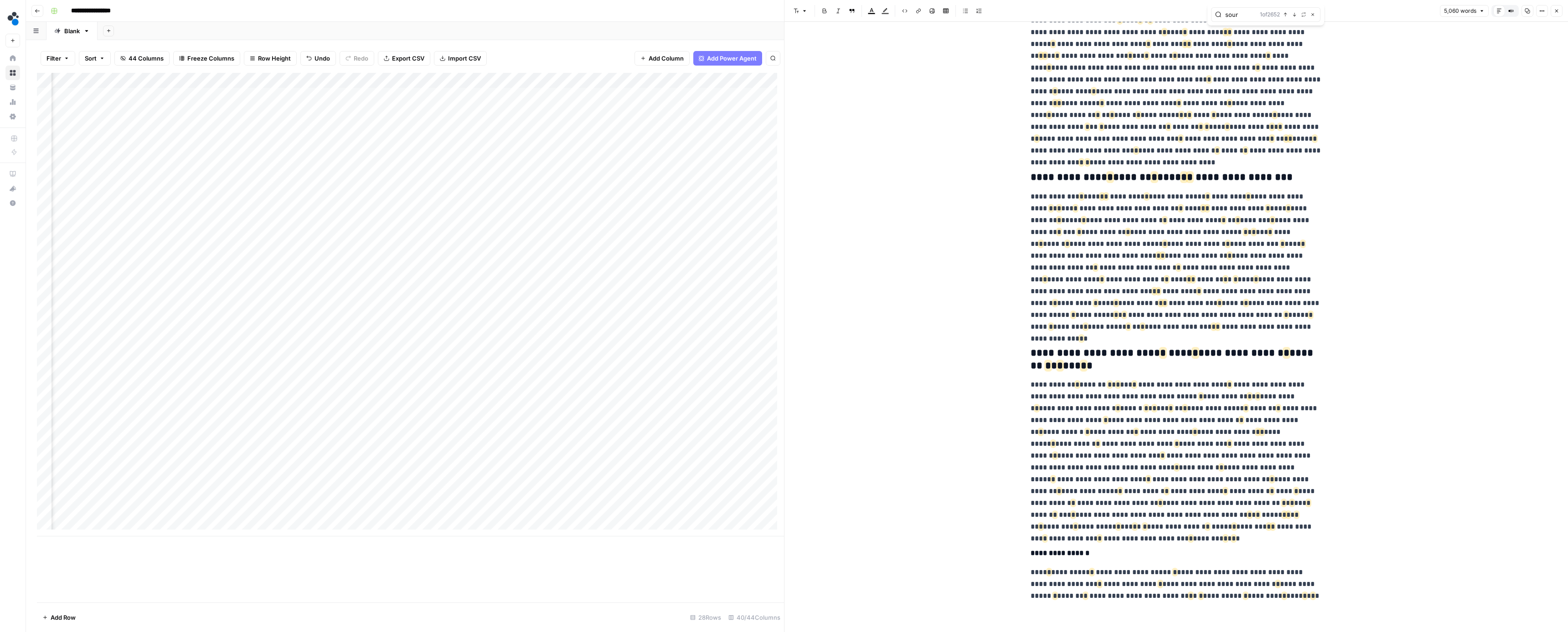
scroll to position [7524, 0]
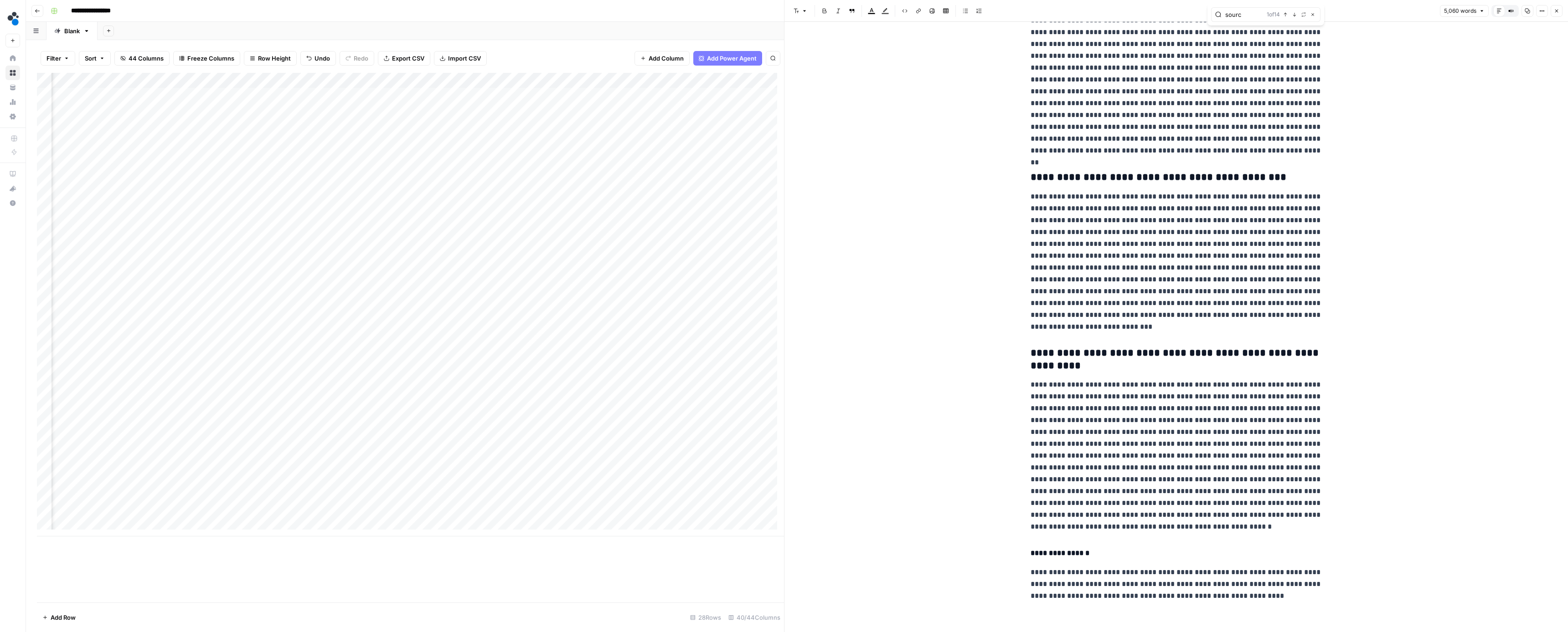
type input "source"
click at [1292, 15] on button "Next Match" at bounding box center [1295, 15] width 7 height 7
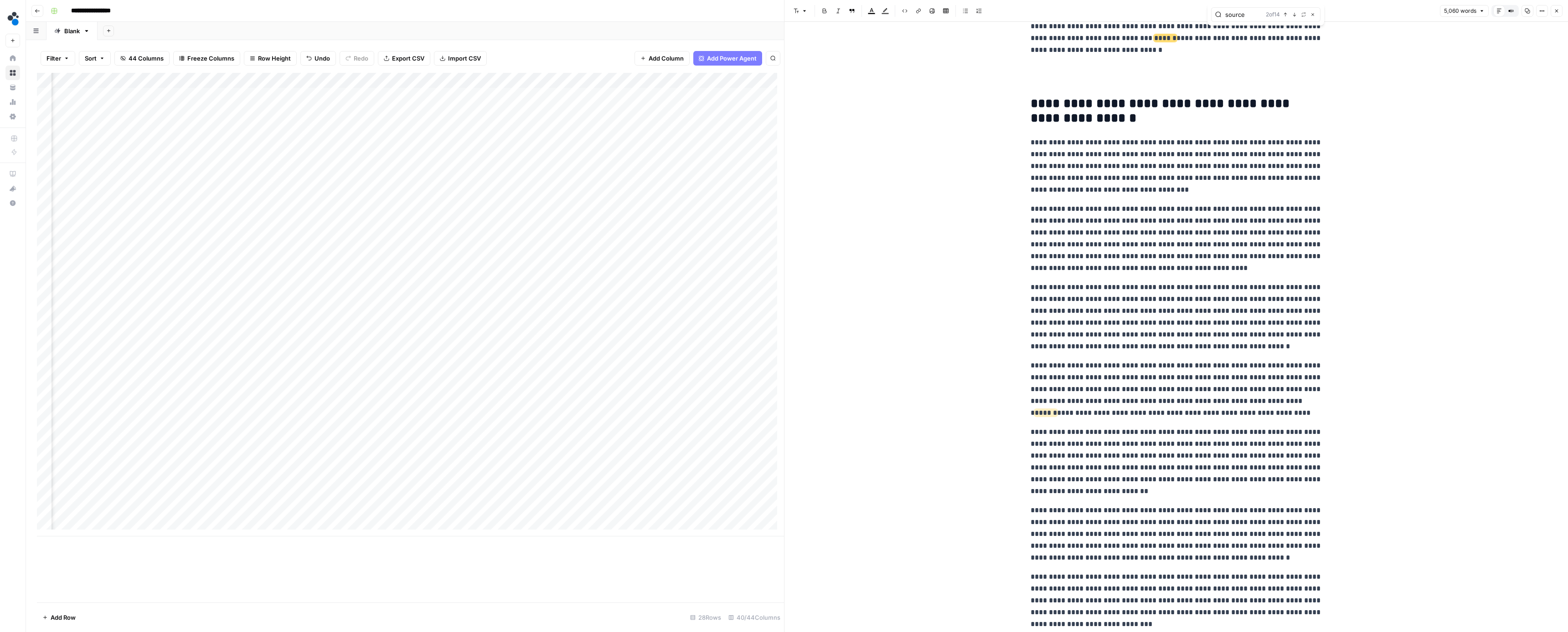
click at [1286, 15] on icon "button" at bounding box center [1285, 14] width 4 height 4
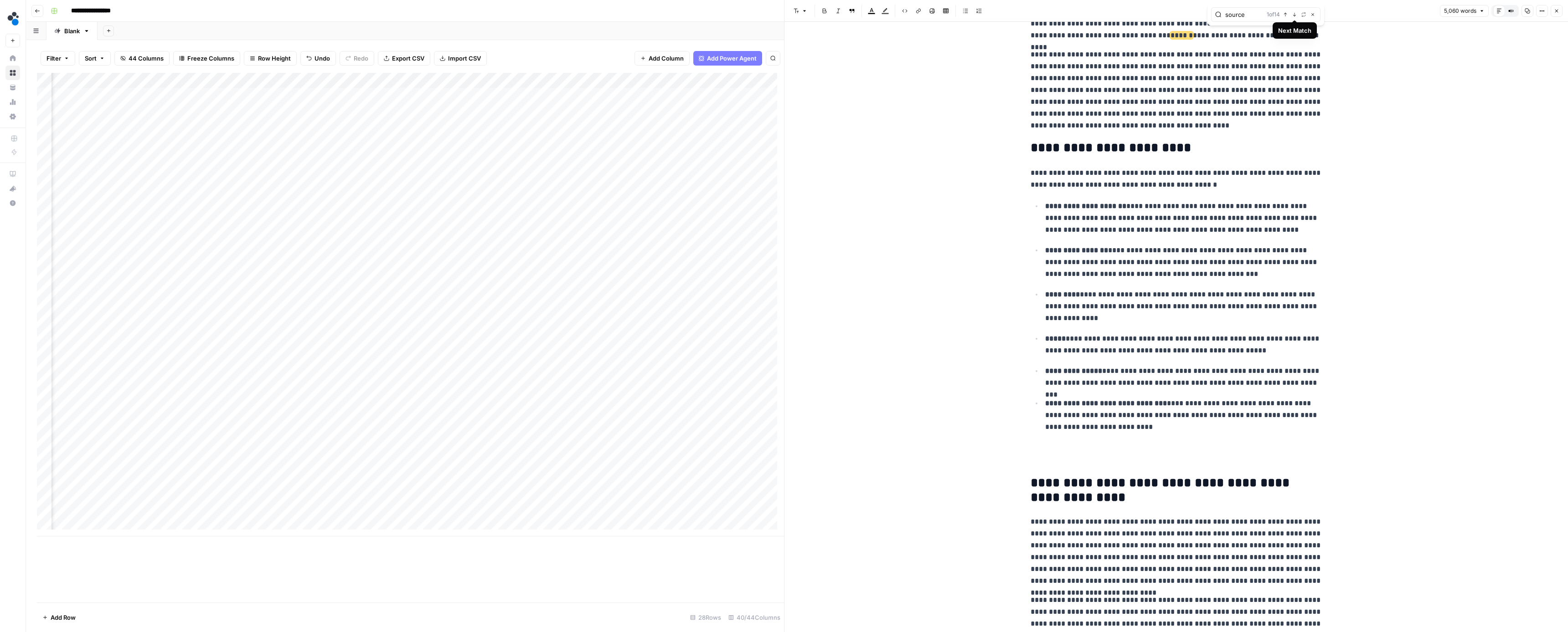
click at [1293, 15] on icon "button" at bounding box center [1294, 14] width 4 height 4
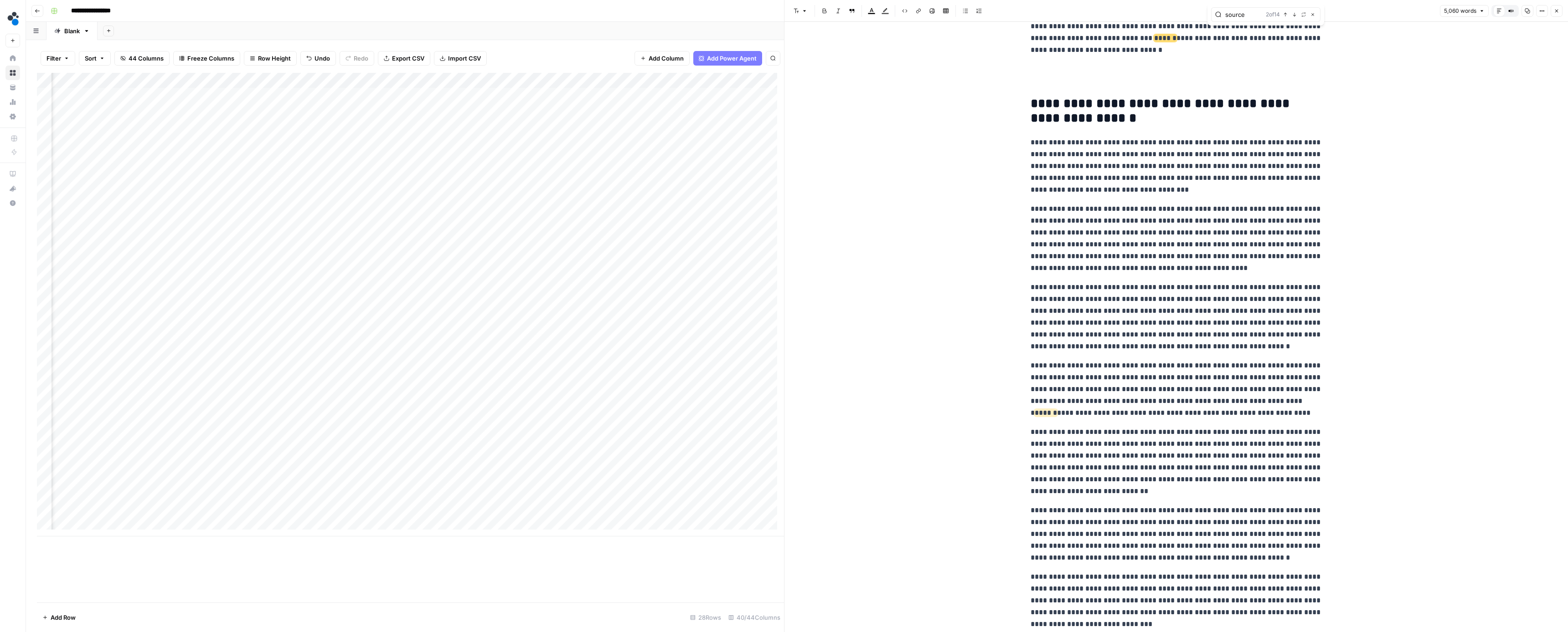
click at [1293, 15] on icon "button" at bounding box center [1294, 14] width 4 height 4
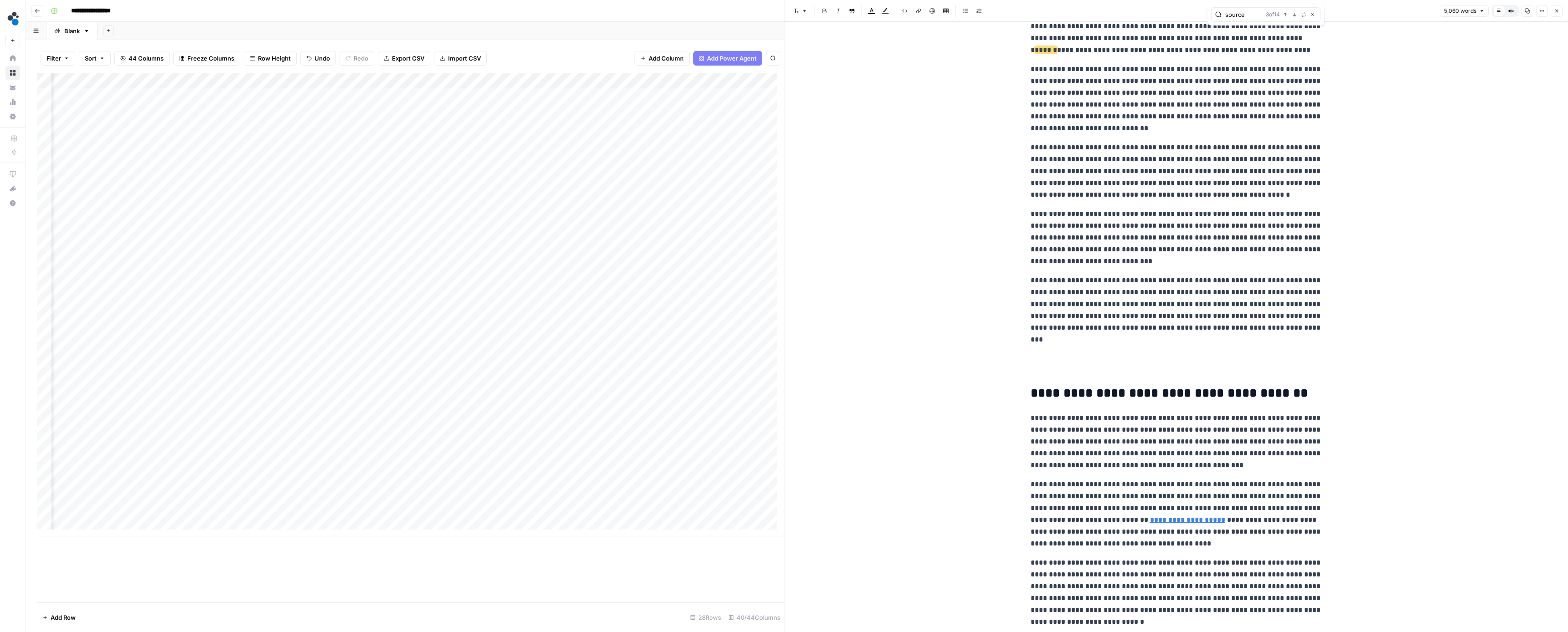
click at [1293, 15] on icon "button" at bounding box center [1294, 14] width 4 height 4
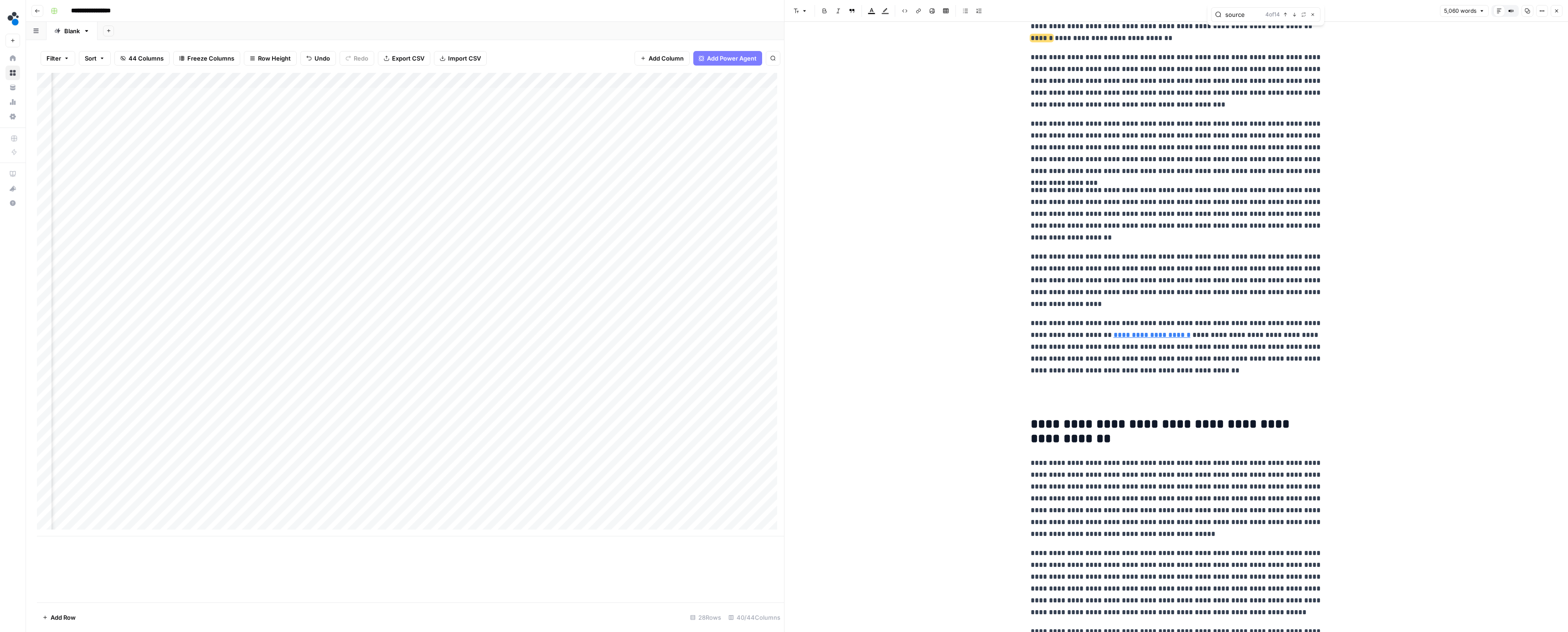
click at [1293, 15] on icon "button" at bounding box center [1294, 14] width 4 height 4
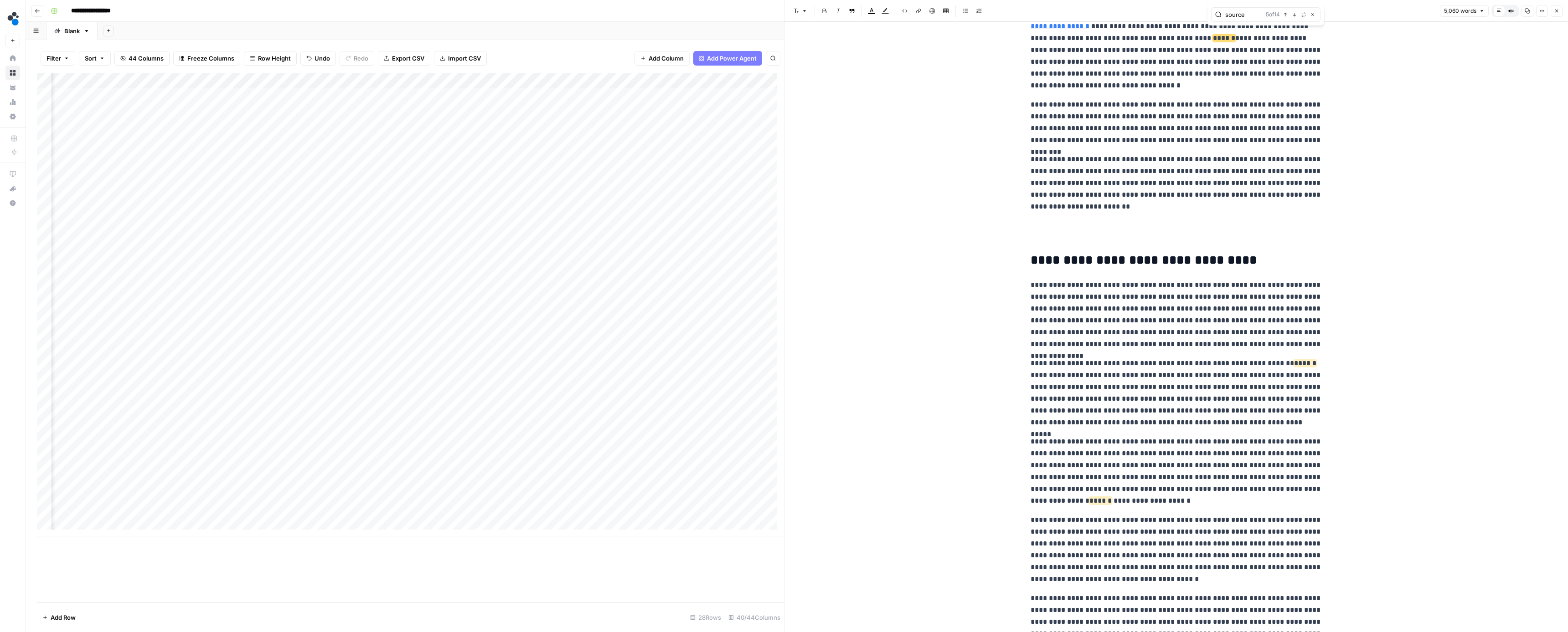
click at [1293, 15] on icon "button" at bounding box center [1294, 14] width 4 height 4
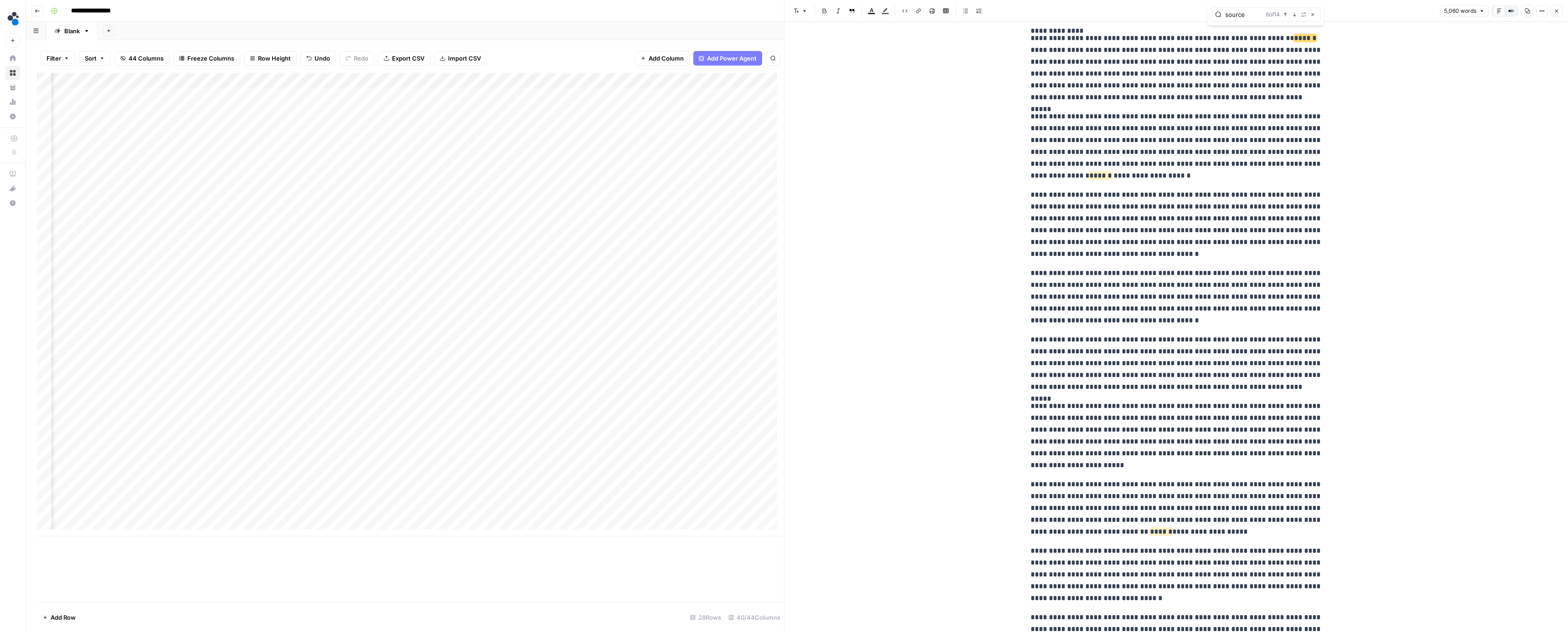
click at [1293, 15] on icon "button" at bounding box center [1294, 14] width 4 height 4
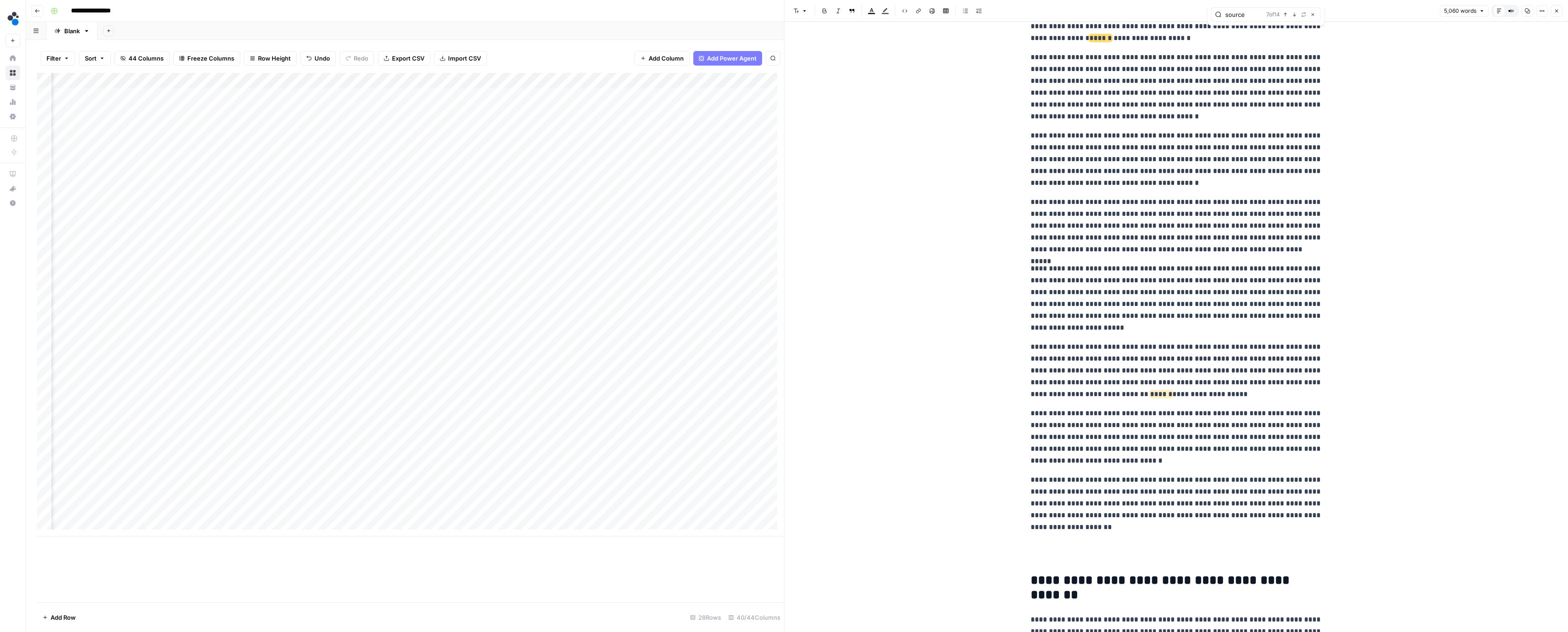
click at [1293, 15] on icon "button" at bounding box center [1294, 14] width 4 height 4
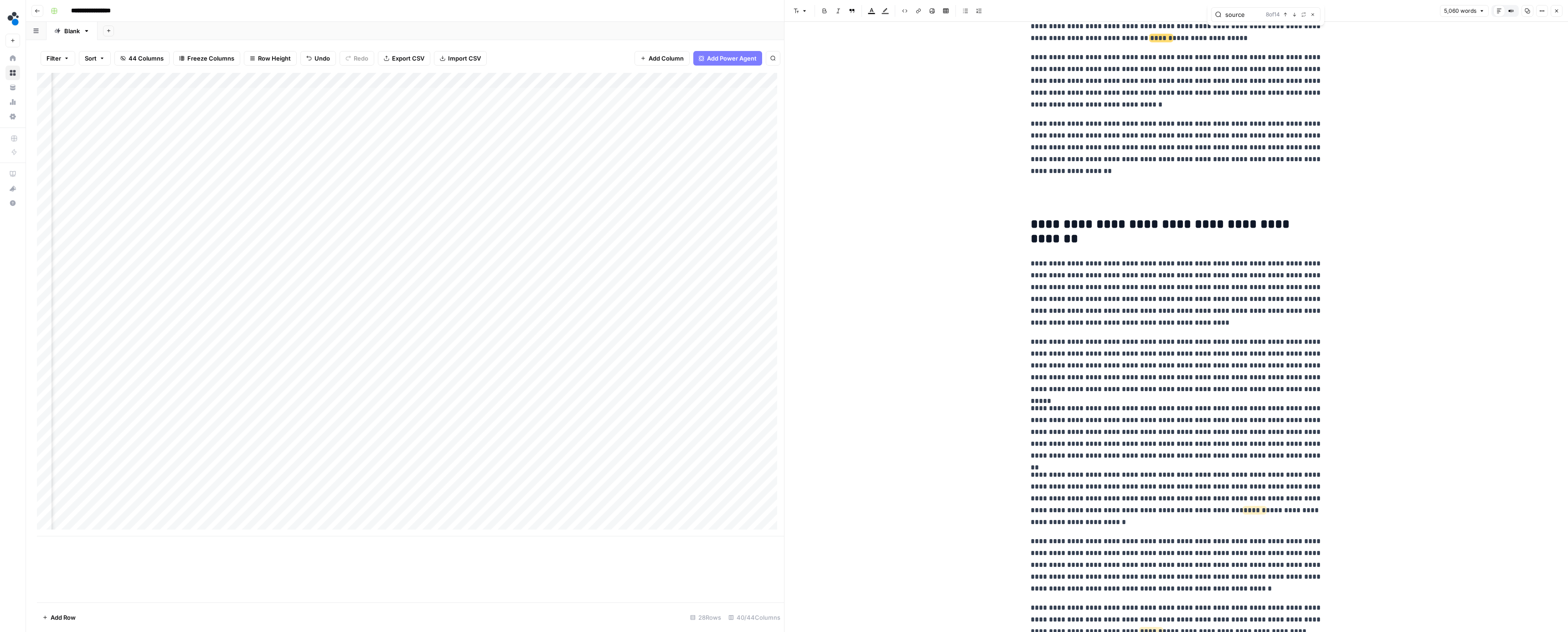
click at [1293, 15] on icon "button" at bounding box center [1294, 14] width 4 height 4
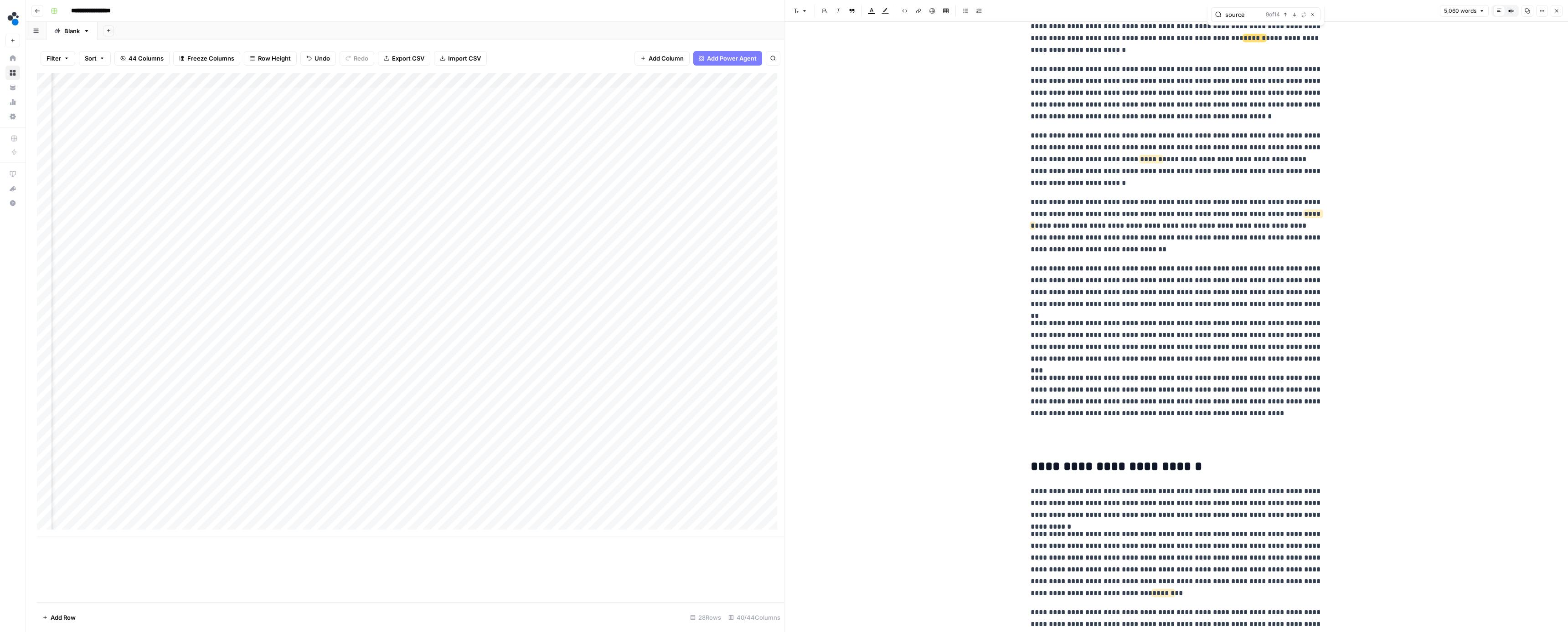
click at [1293, 15] on icon "button" at bounding box center [1294, 14] width 4 height 4
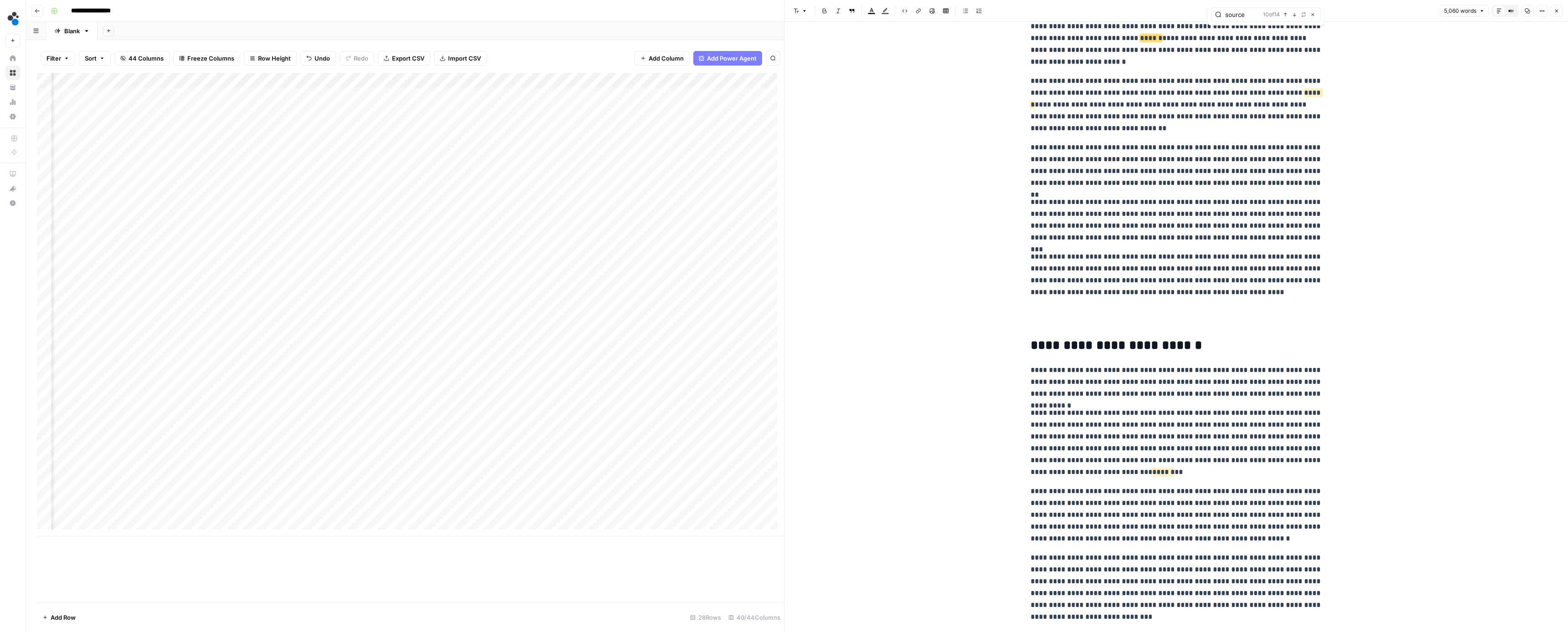
click at [1293, 15] on icon "button" at bounding box center [1294, 14] width 4 height 4
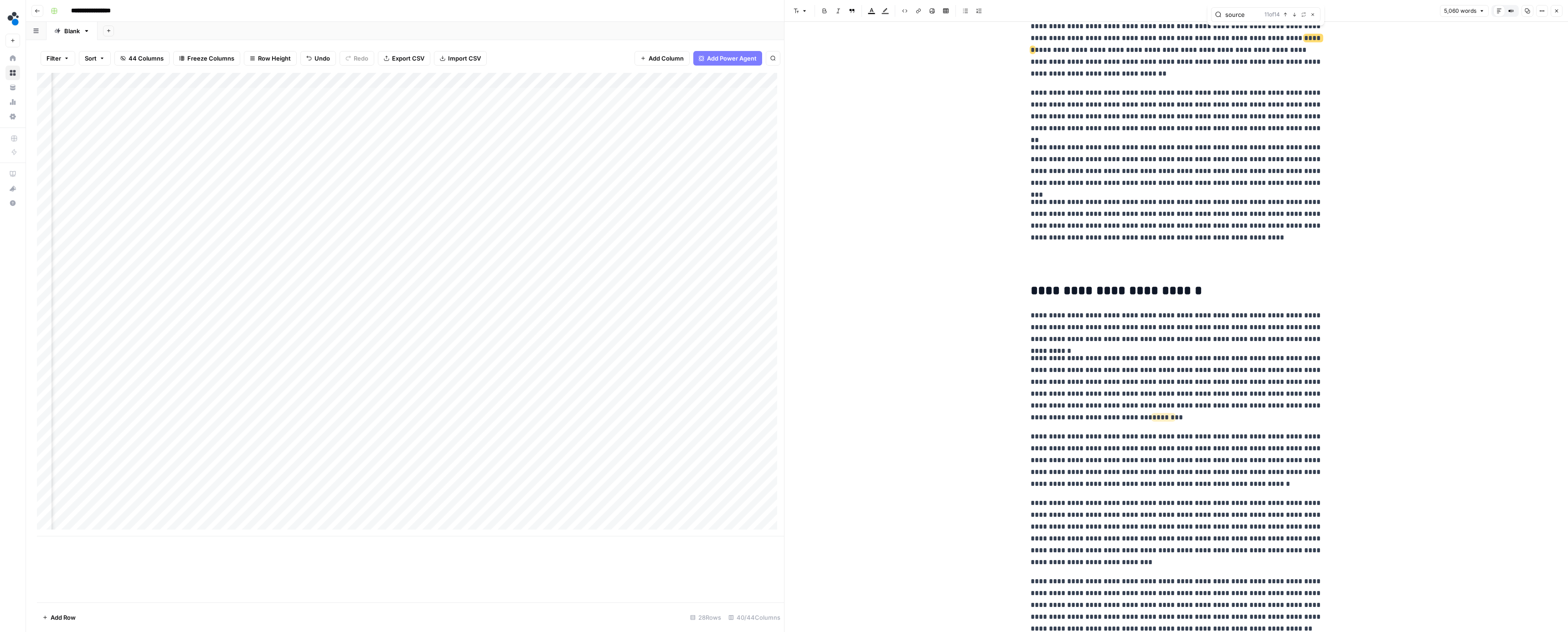
click at [1293, 15] on icon "button" at bounding box center [1294, 14] width 4 height 4
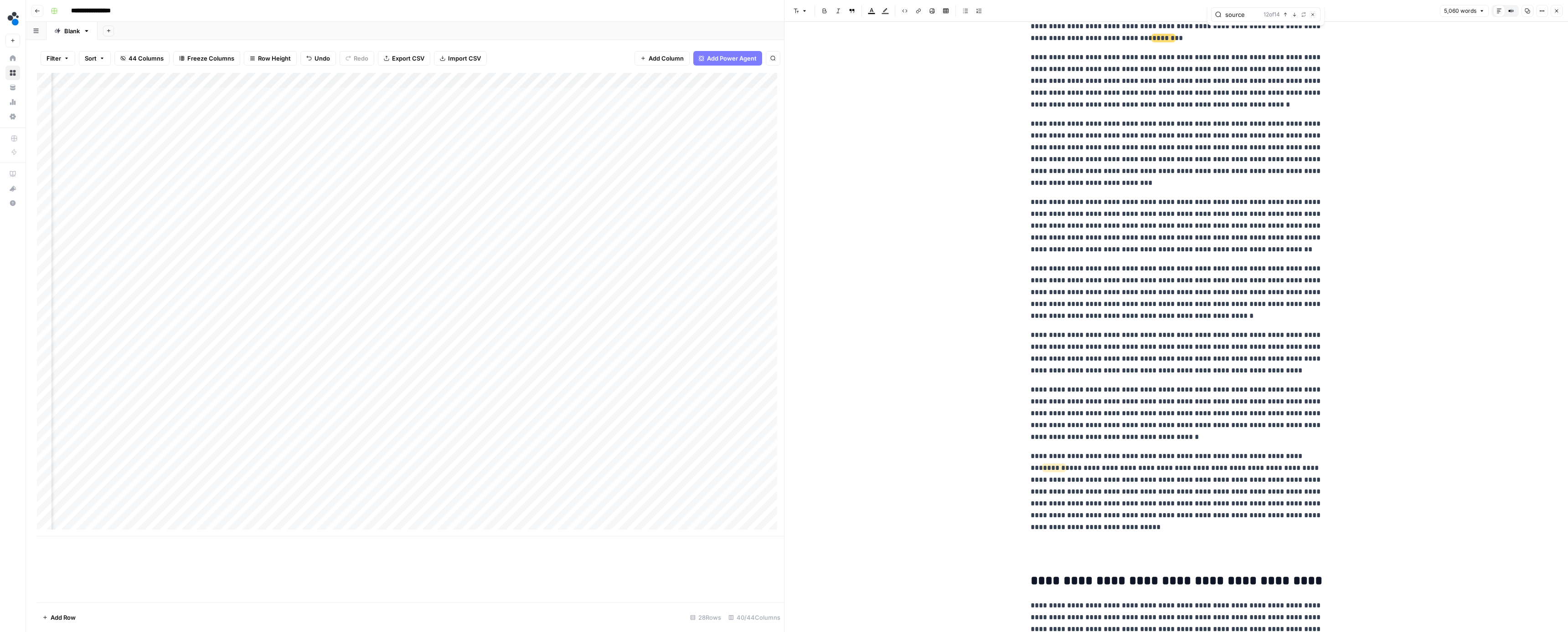
click at [1293, 15] on icon "button" at bounding box center [1294, 14] width 4 height 4
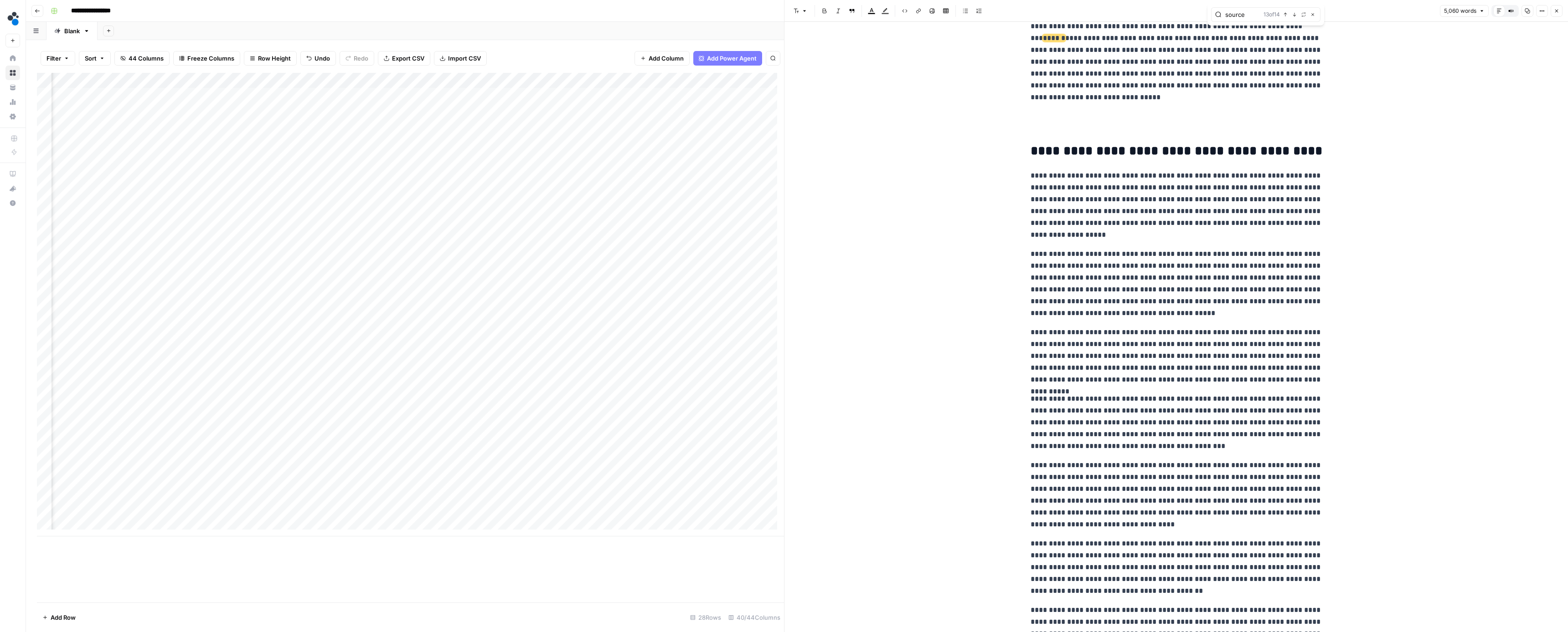
click at [1293, 15] on icon "button" at bounding box center [1294, 14] width 4 height 4
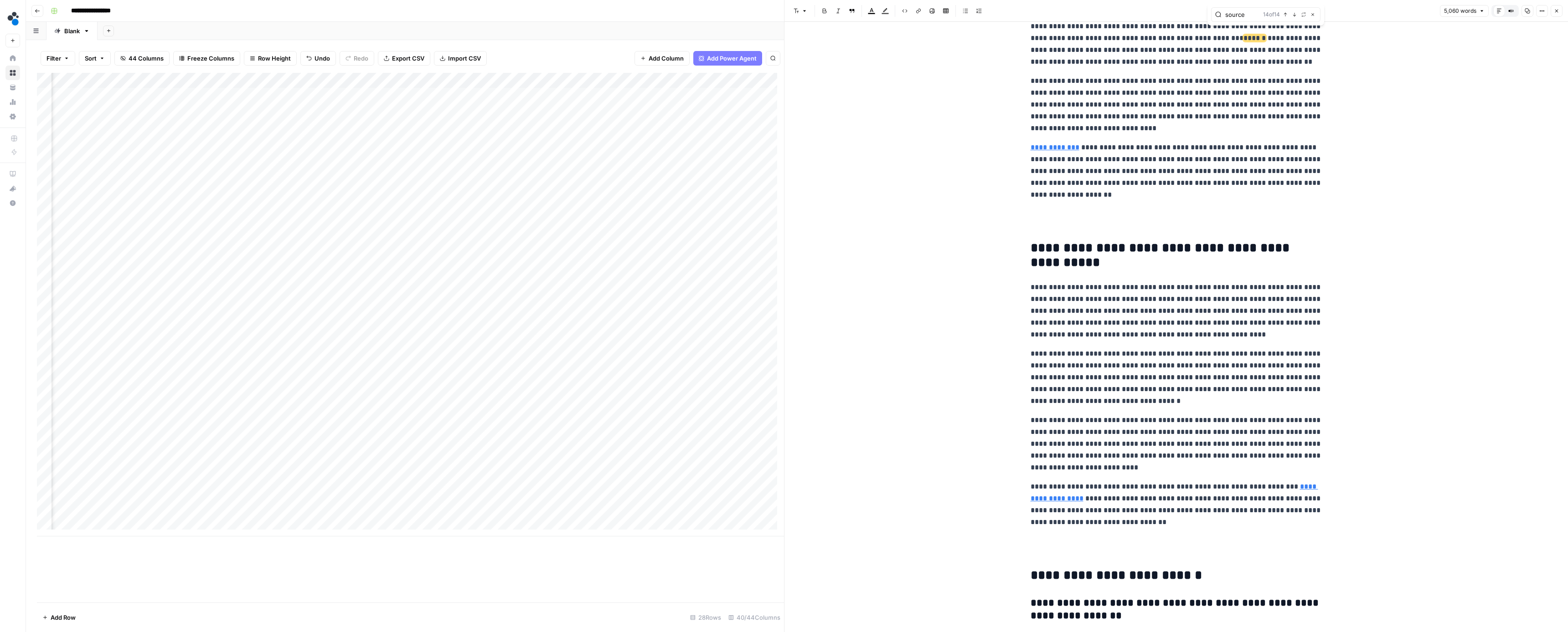
click at [1293, 15] on icon "button" at bounding box center [1294, 14] width 4 height 4
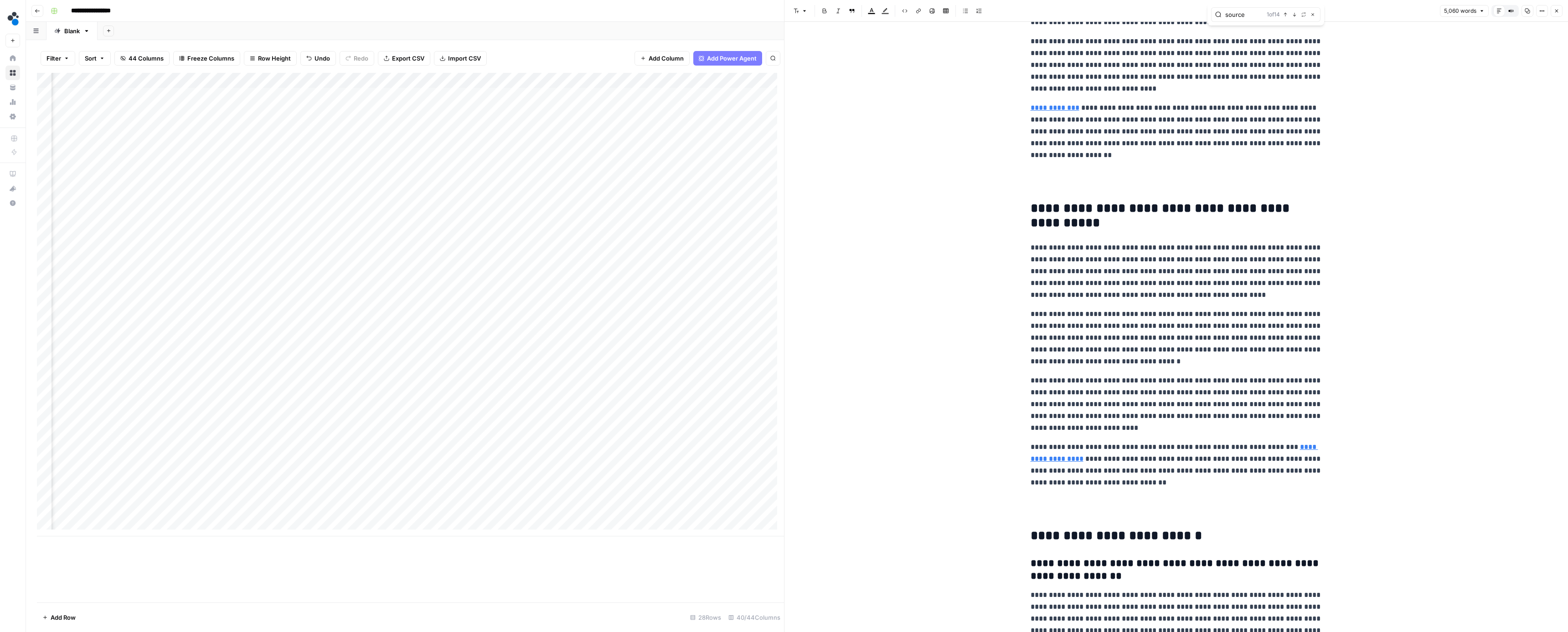
scroll to position [7524, 0]
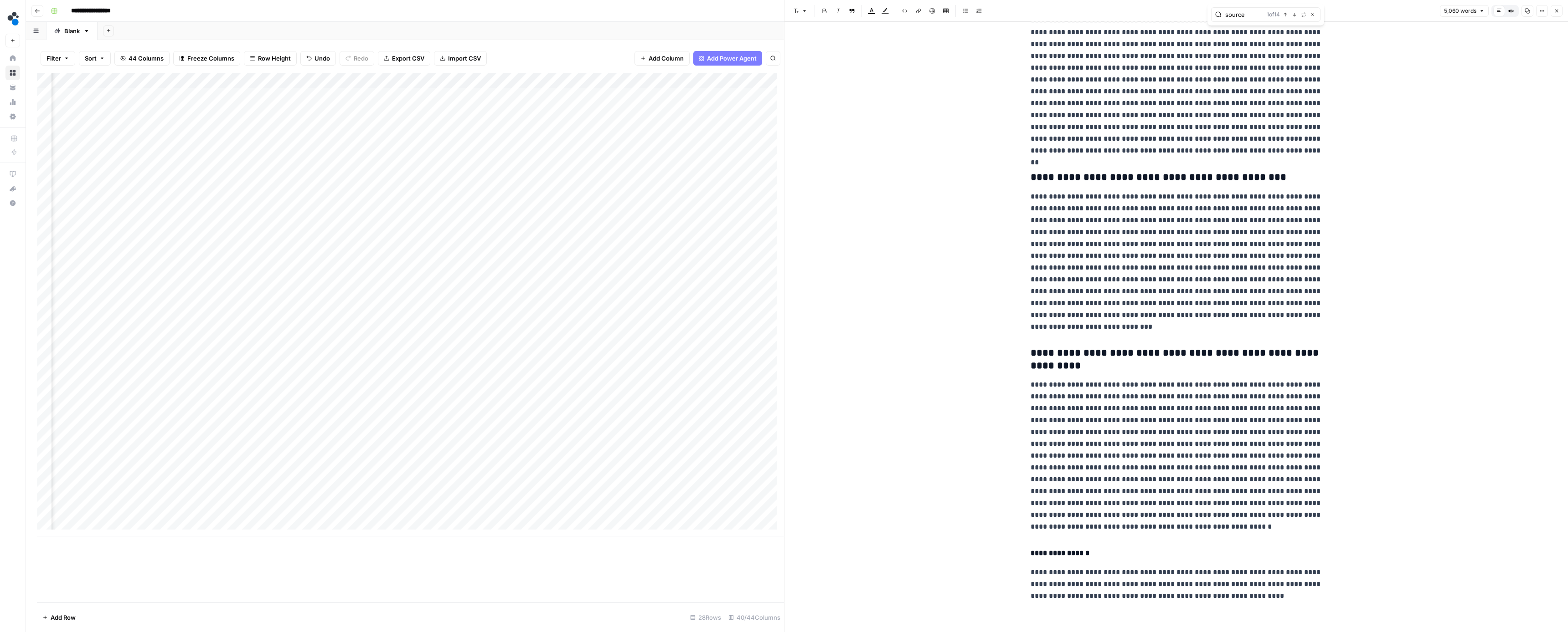
click at [1555, 15] on button "Close" at bounding box center [1556, 10] width 12 height 12
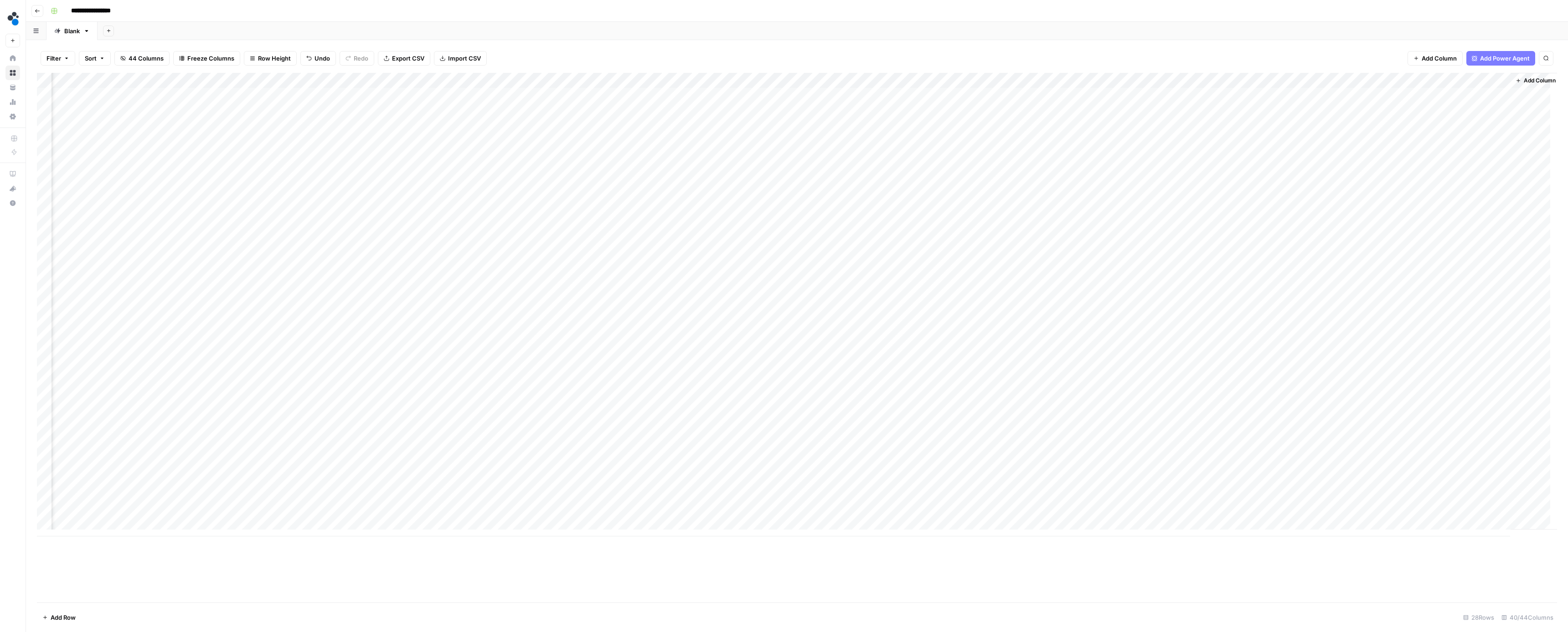
click at [1468, 460] on div "Add Column" at bounding box center [797, 305] width 1520 height 464
click at [1468, 468] on input "text" at bounding box center [1479, 469] width 79 height 8
click at [1478, 518] on button "Ready for review" at bounding box center [1469, 518] width 55 height 11
click at [1336, 482] on div "Add Column" at bounding box center [797, 305] width 1520 height 464
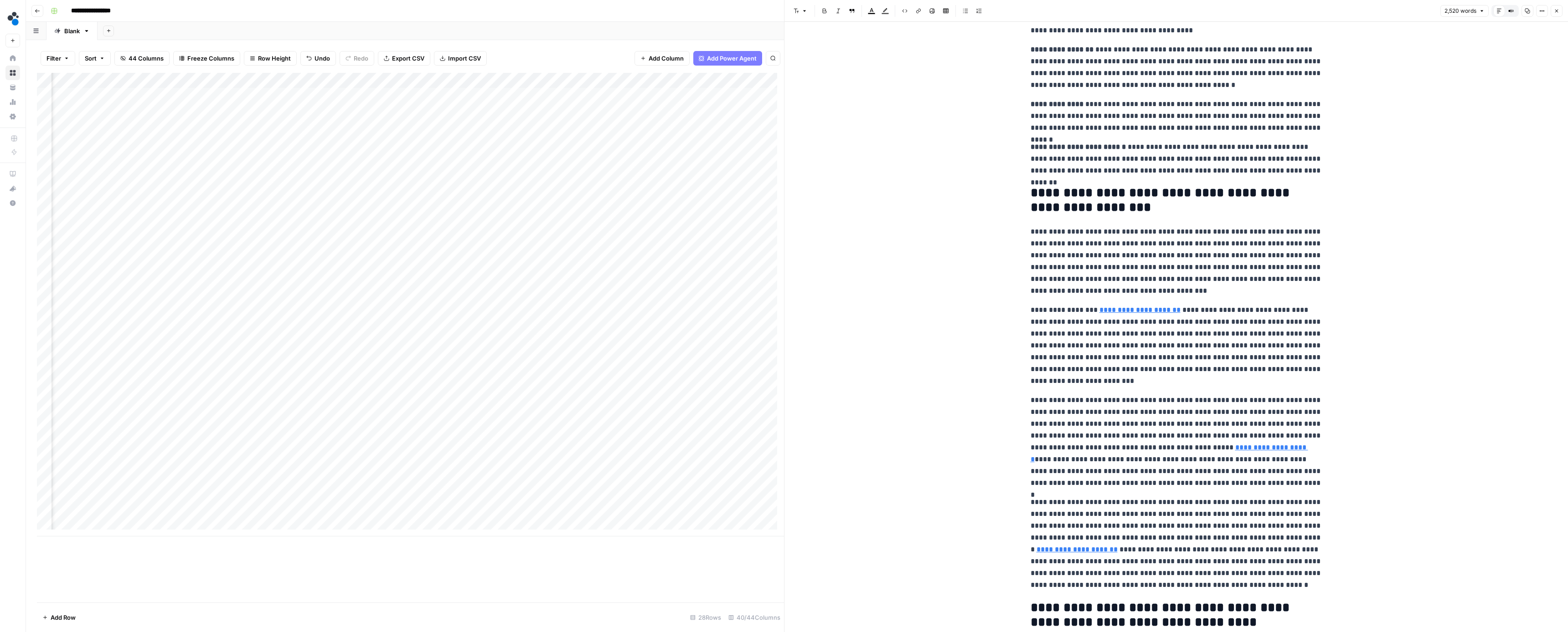
scroll to position [355, 0]
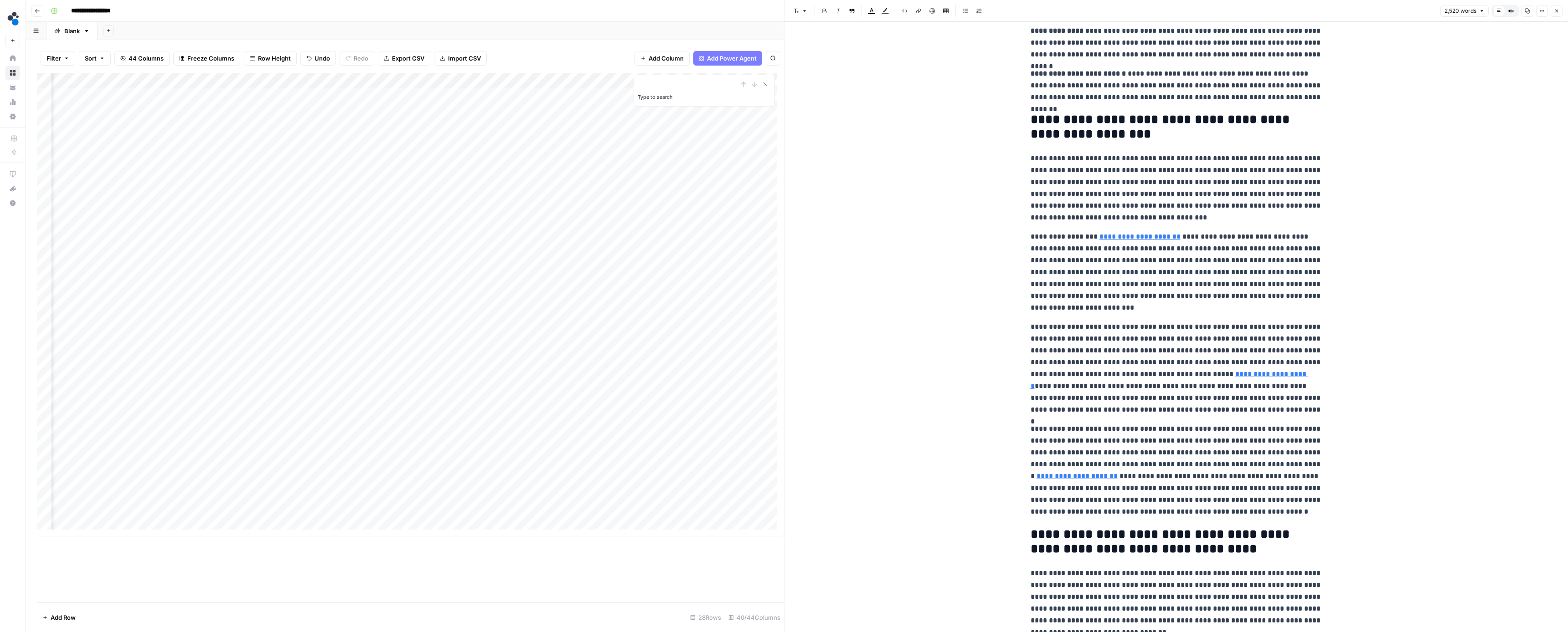
type input "source"
click at [1295, 15] on icon "button" at bounding box center [1294, 15] width 3 height 4
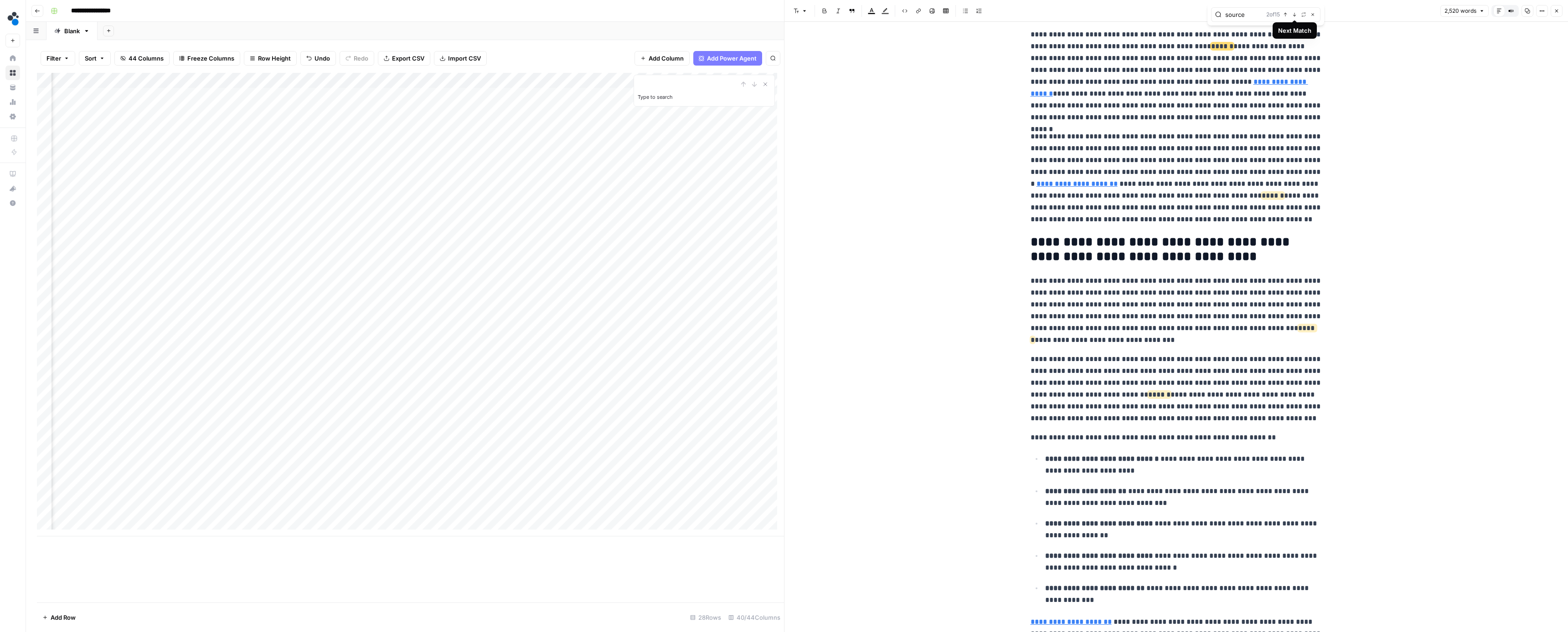
scroll to position [658, 0]
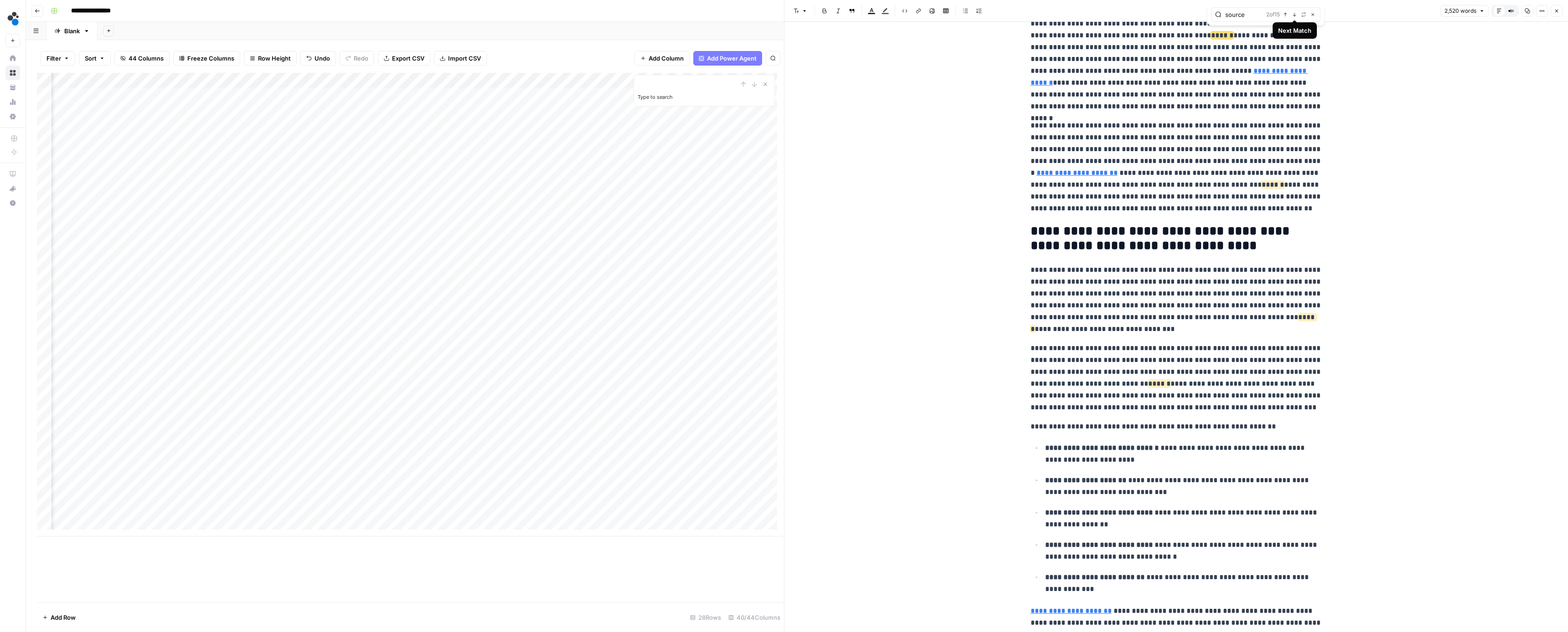
click at [1294, 15] on icon "button" at bounding box center [1294, 14] width 4 height 4
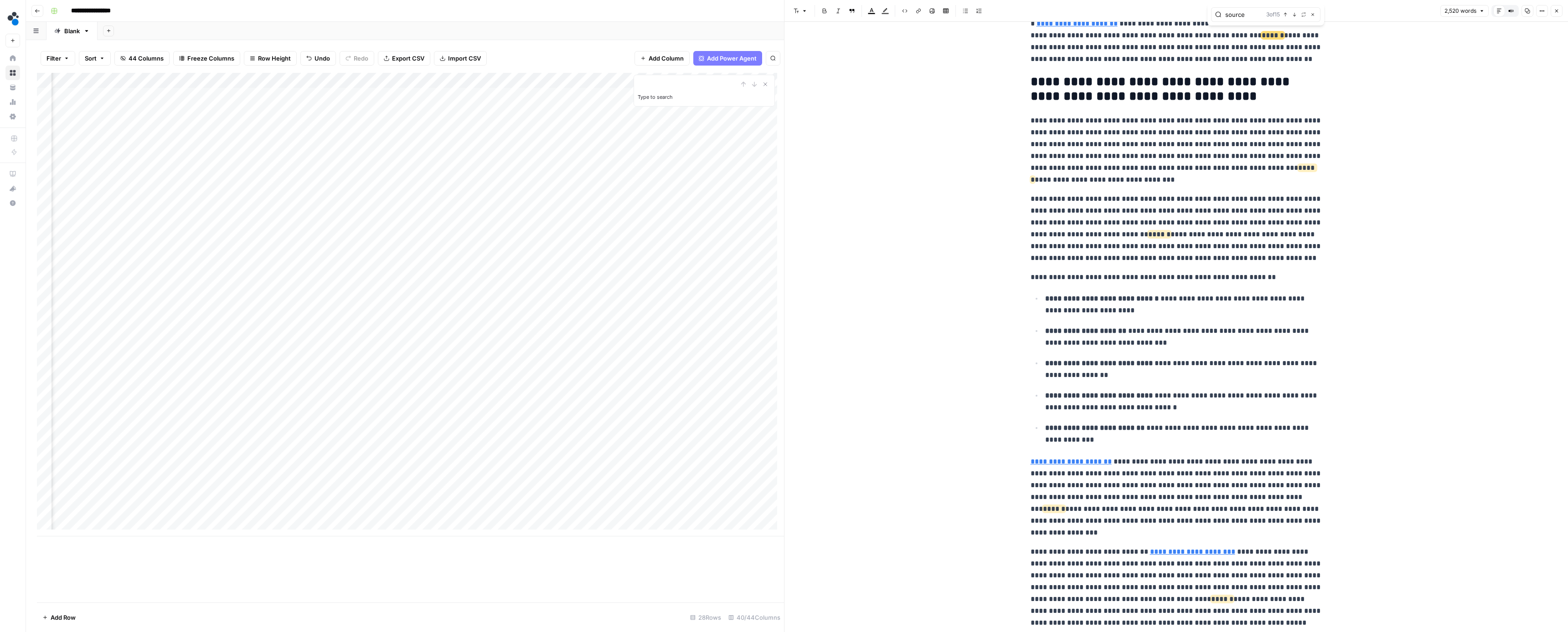
click at [1294, 15] on icon "button" at bounding box center [1294, 14] width 4 height 4
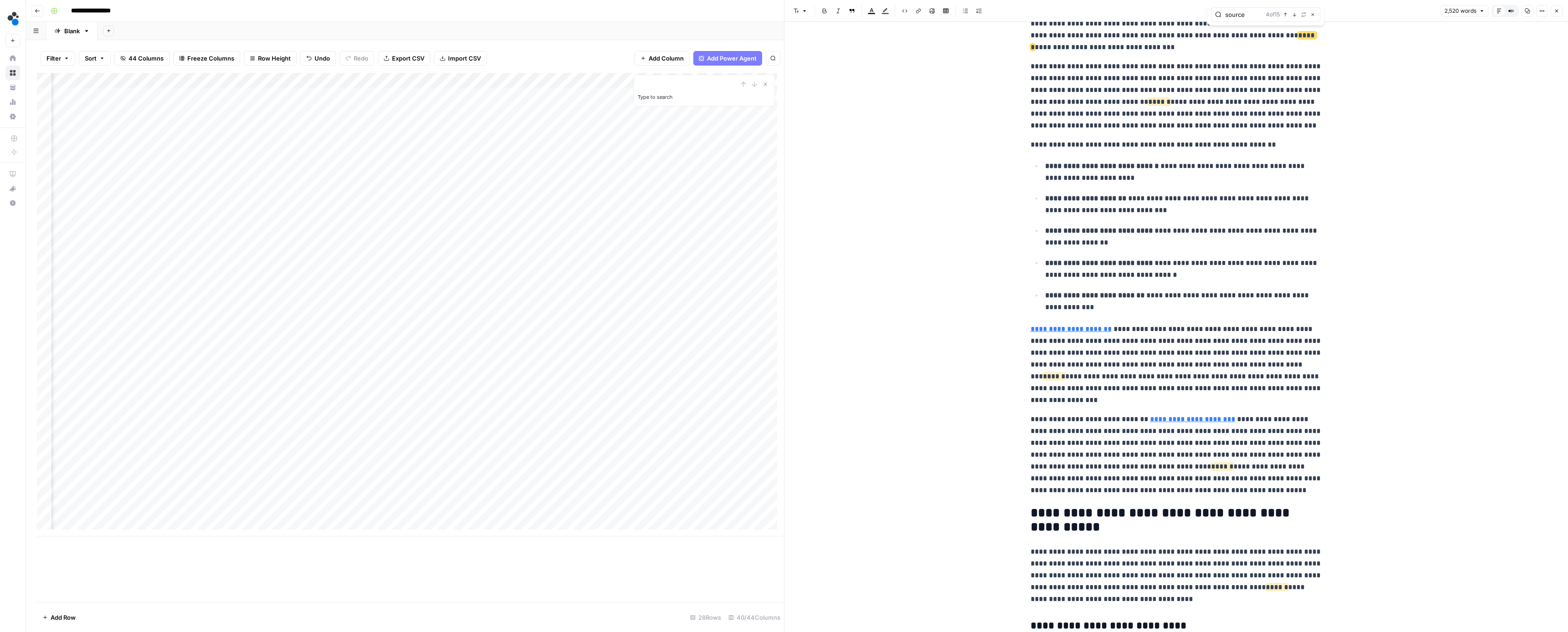
click at [1294, 15] on icon "button" at bounding box center [1294, 14] width 4 height 4
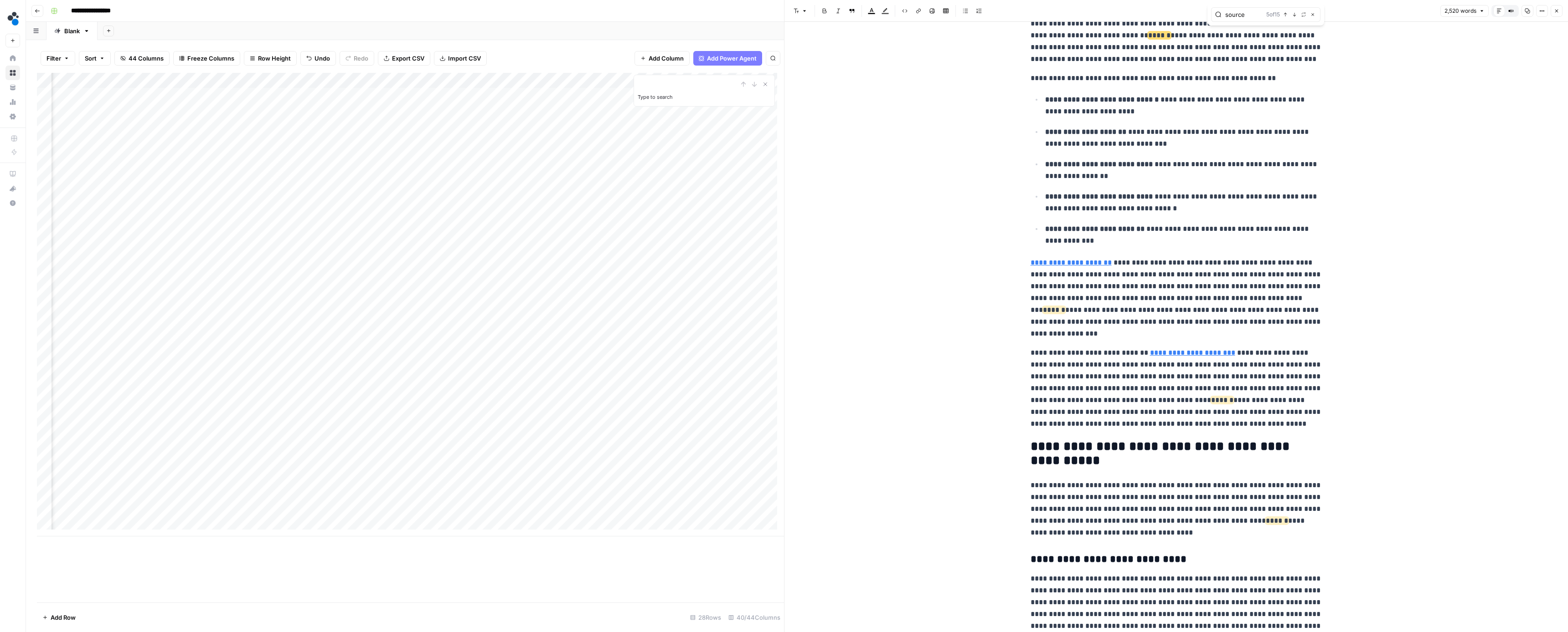
click at [1294, 15] on icon "button" at bounding box center [1294, 14] width 4 height 4
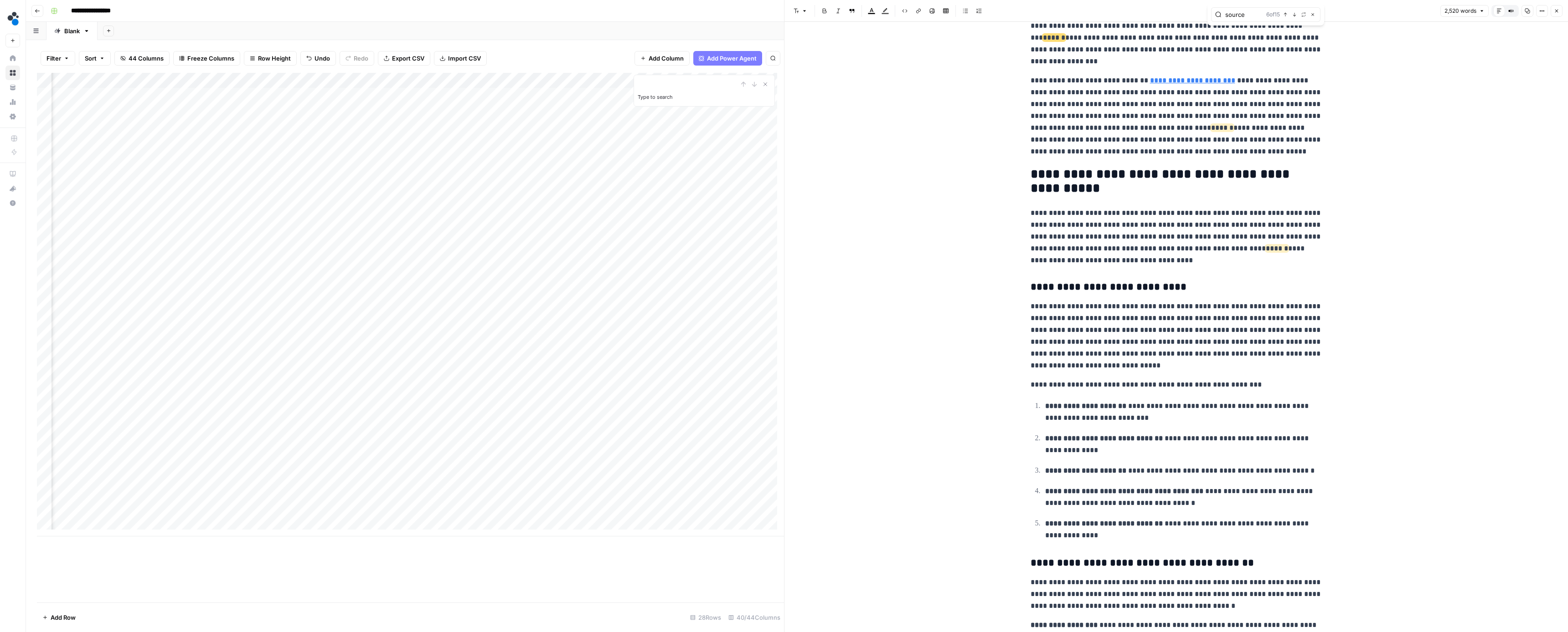
click at [1294, 15] on icon "button" at bounding box center [1294, 14] width 4 height 4
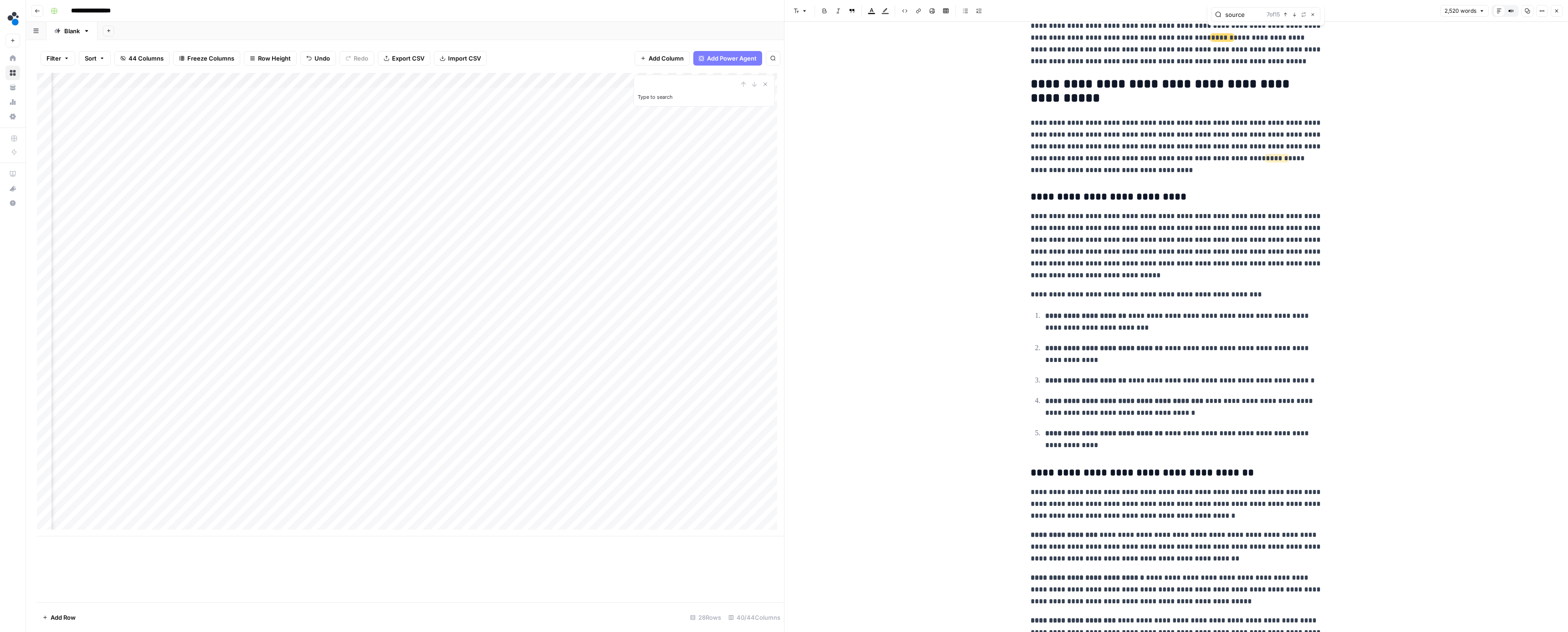
click at [1294, 15] on icon "button" at bounding box center [1294, 14] width 4 height 4
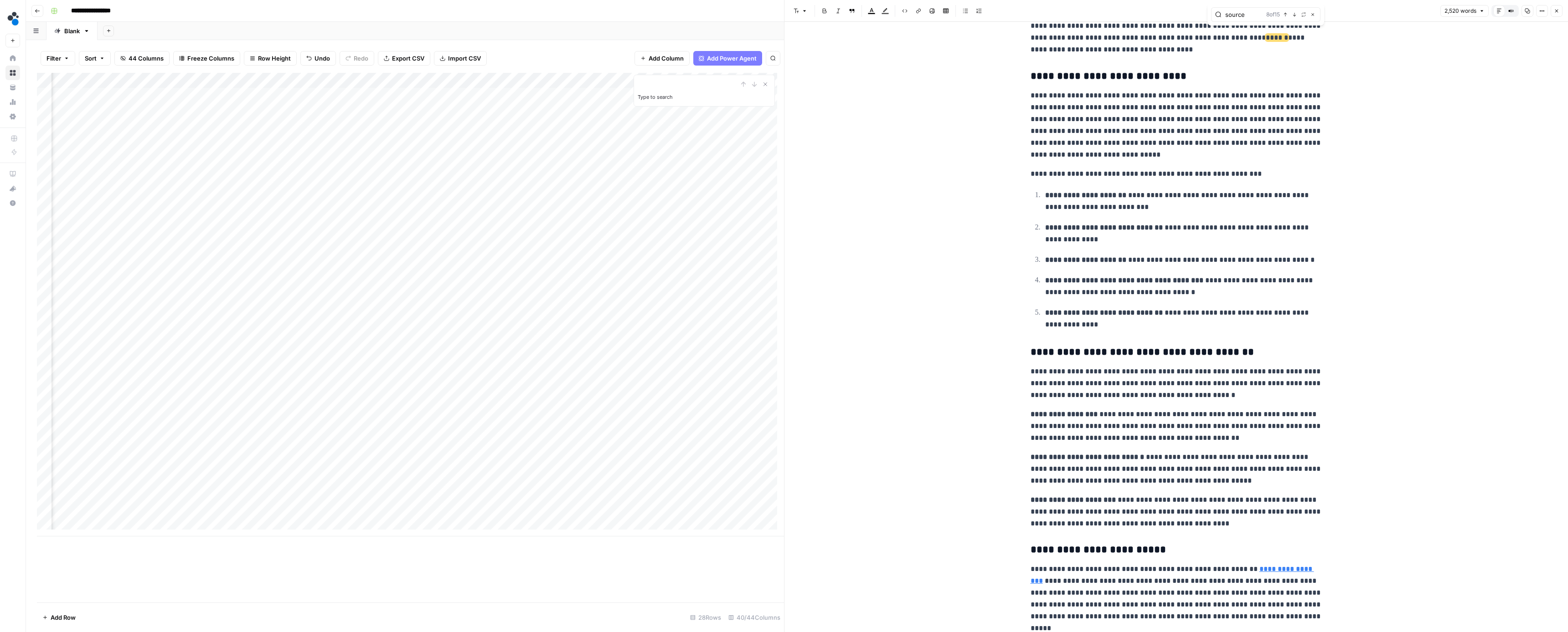
click at [1294, 15] on icon "button" at bounding box center [1294, 14] width 4 height 4
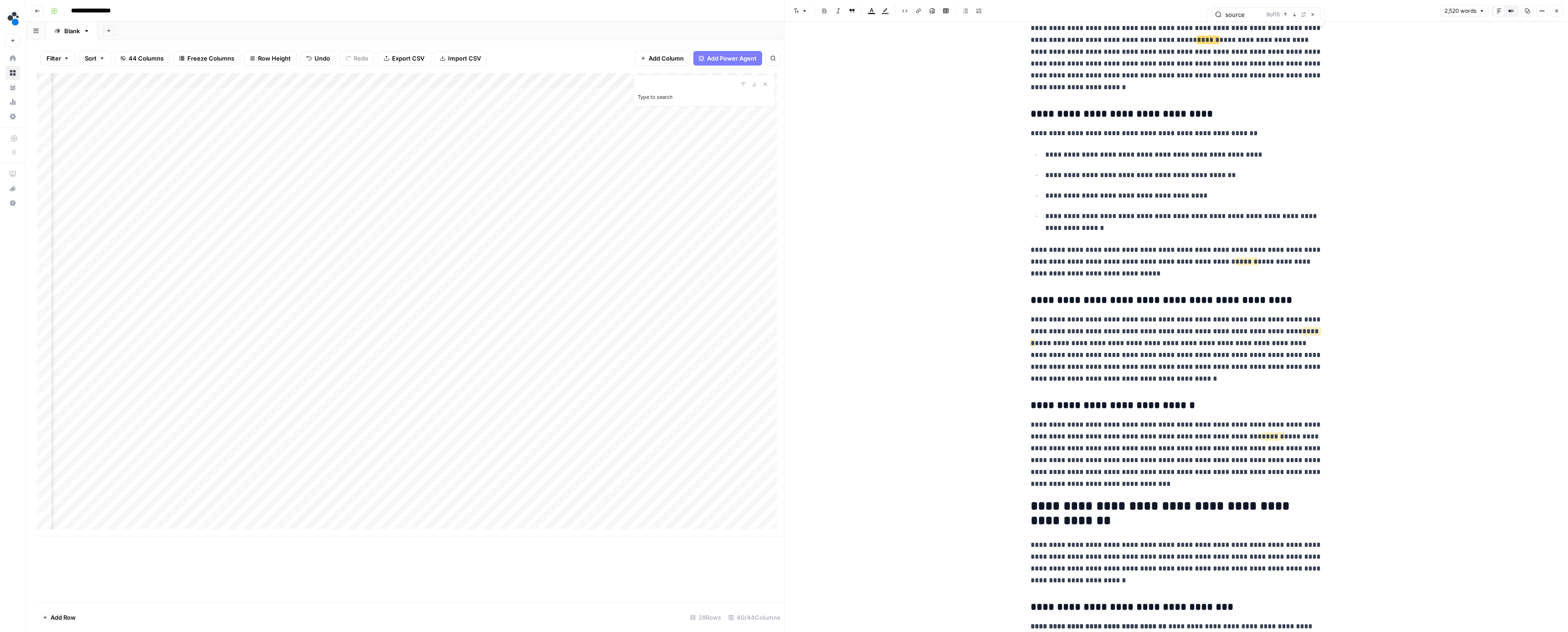
click at [1294, 15] on icon "button" at bounding box center [1294, 14] width 4 height 4
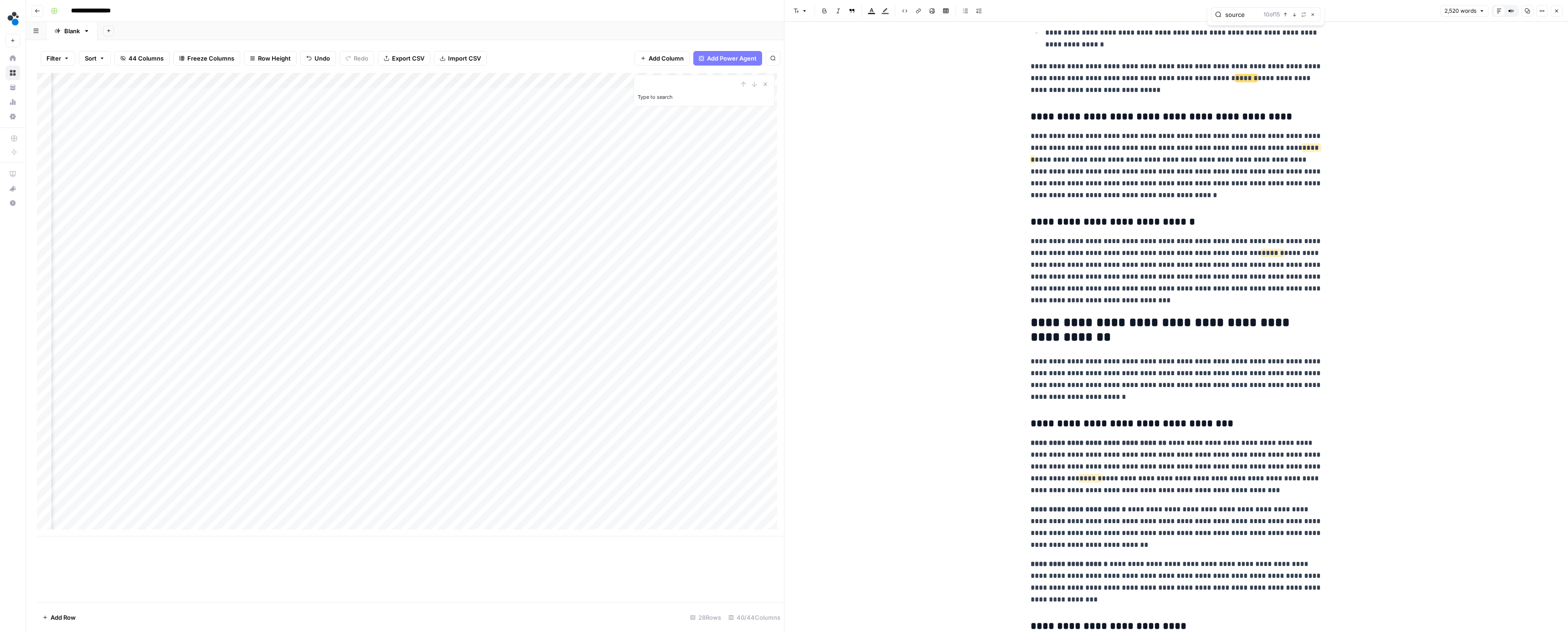
scroll to position [2453, 0]
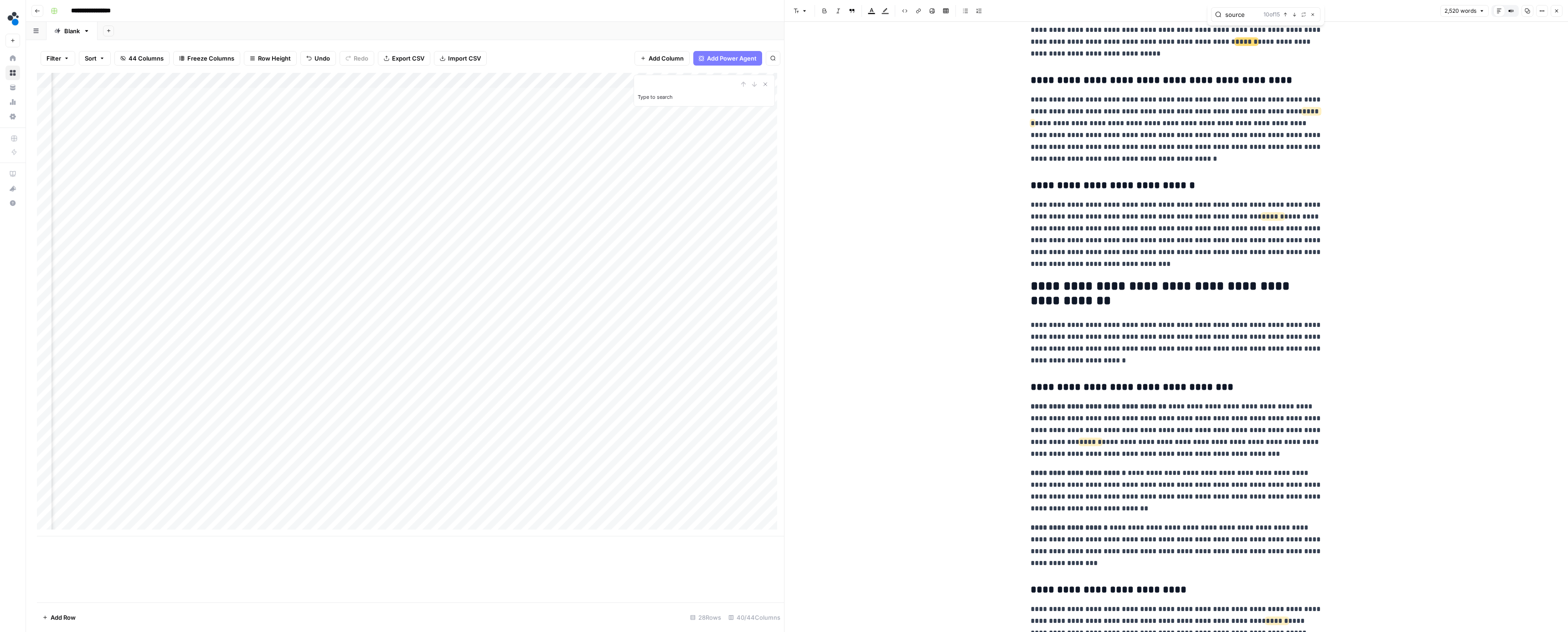
click at [1294, 15] on icon "button" at bounding box center [1294, 14] width 4 height 4
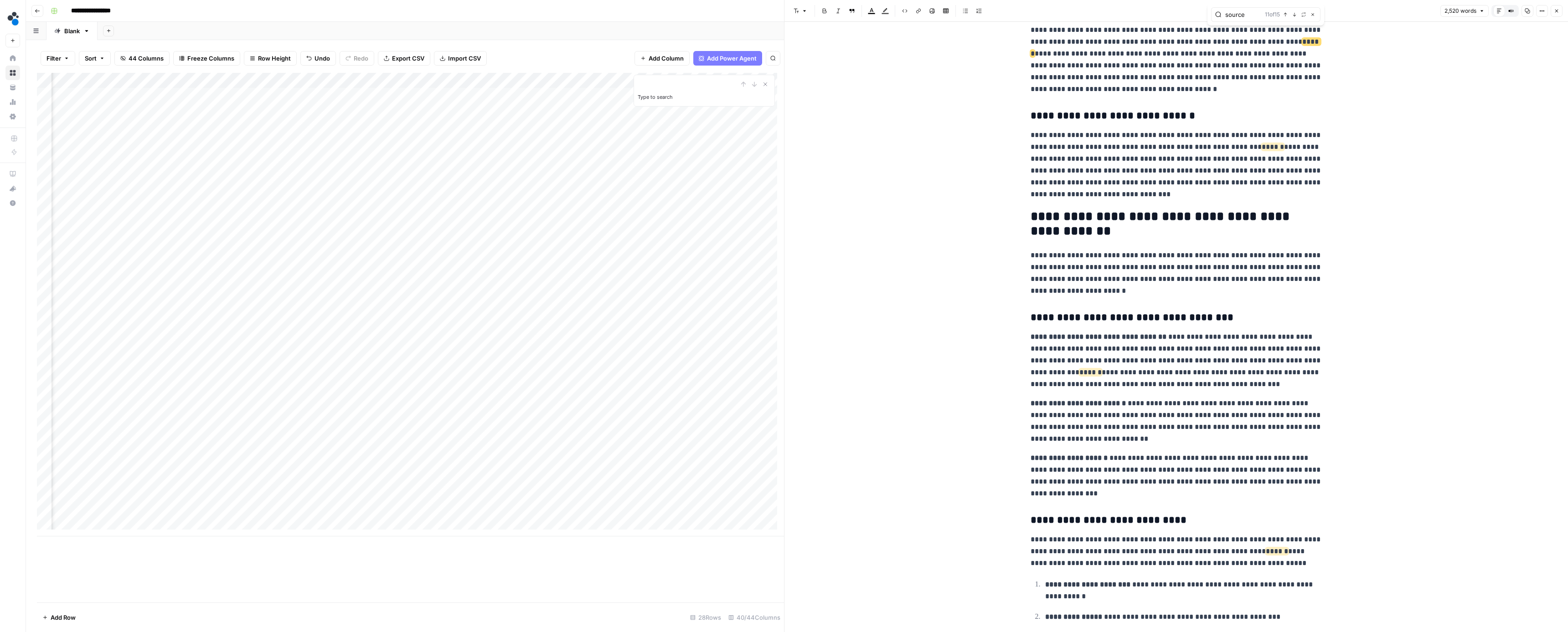
click at [1294, 15] on icon "button" at bounding box center [1294, 14] width 4 height 4
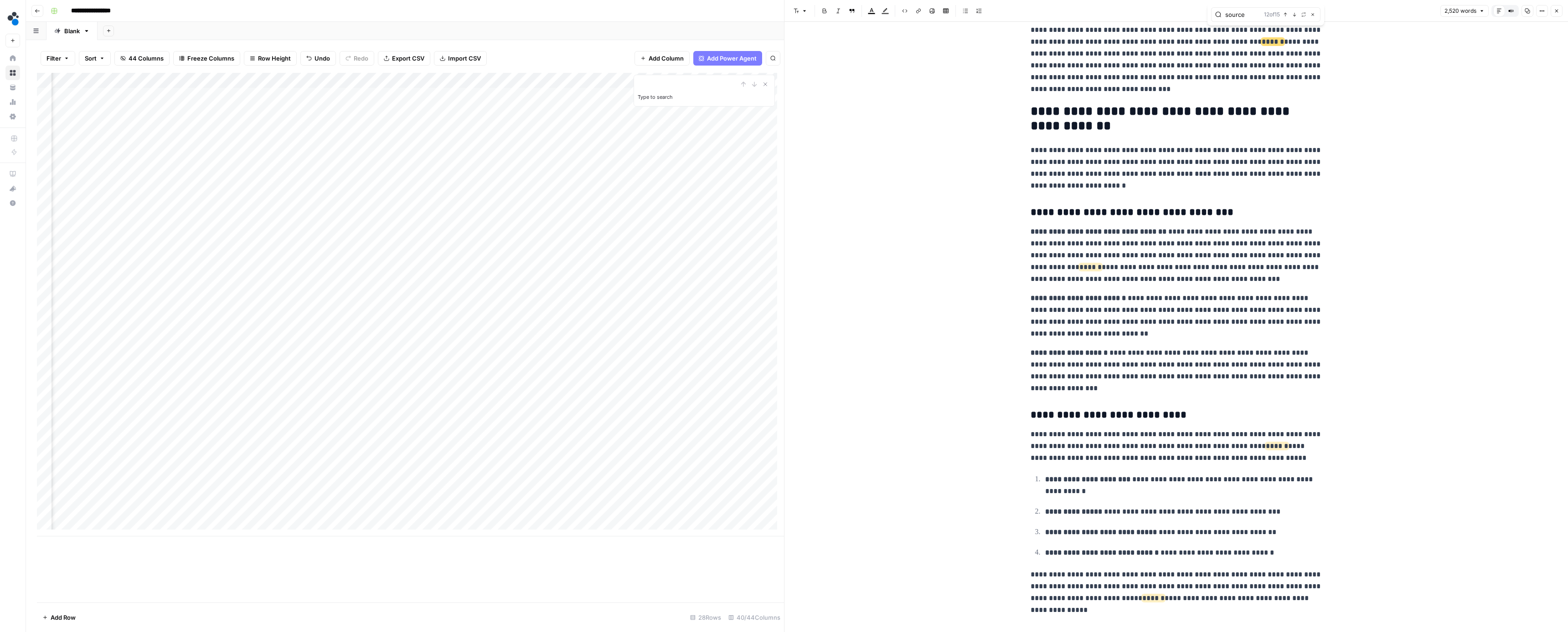
click at [1294, 15] on icon "button" at bounding box center [1294, 14] width 4 height 4
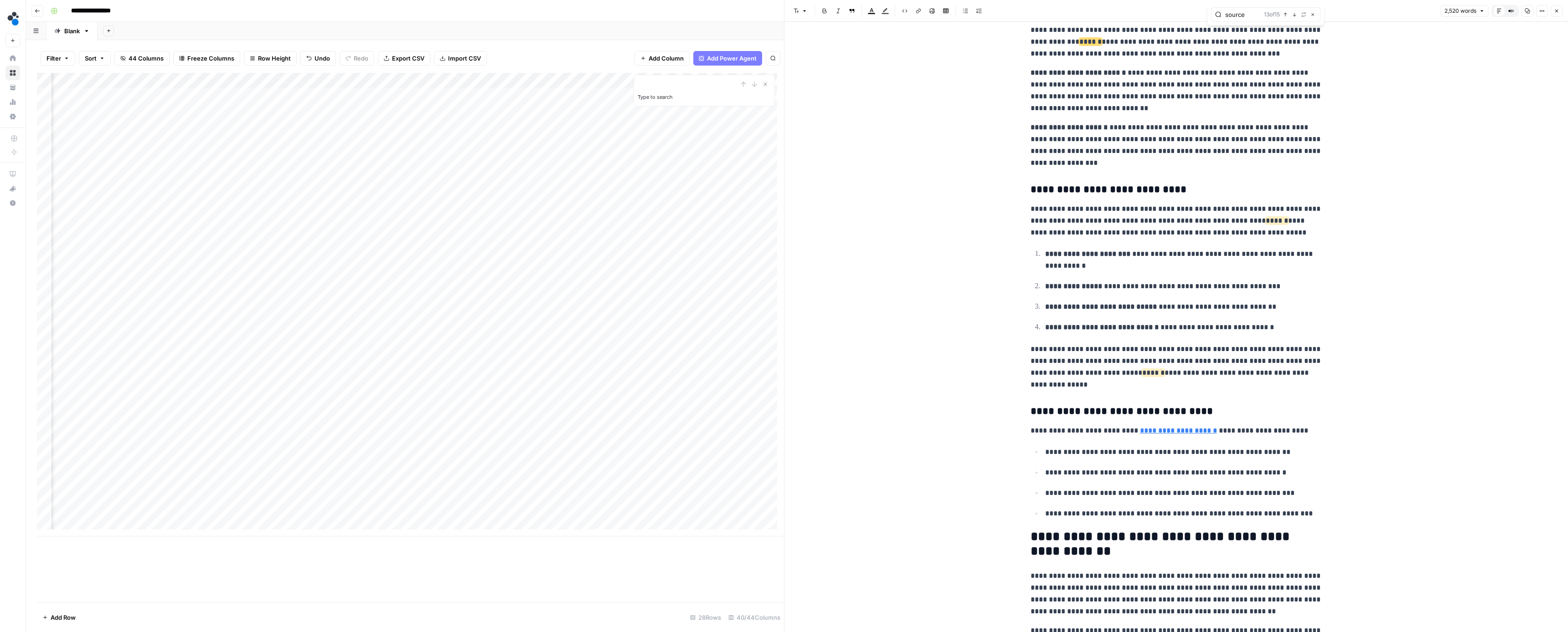
click at [1294, 15] on icon "button" at bounding box center [1294, 14] width 4 height 4
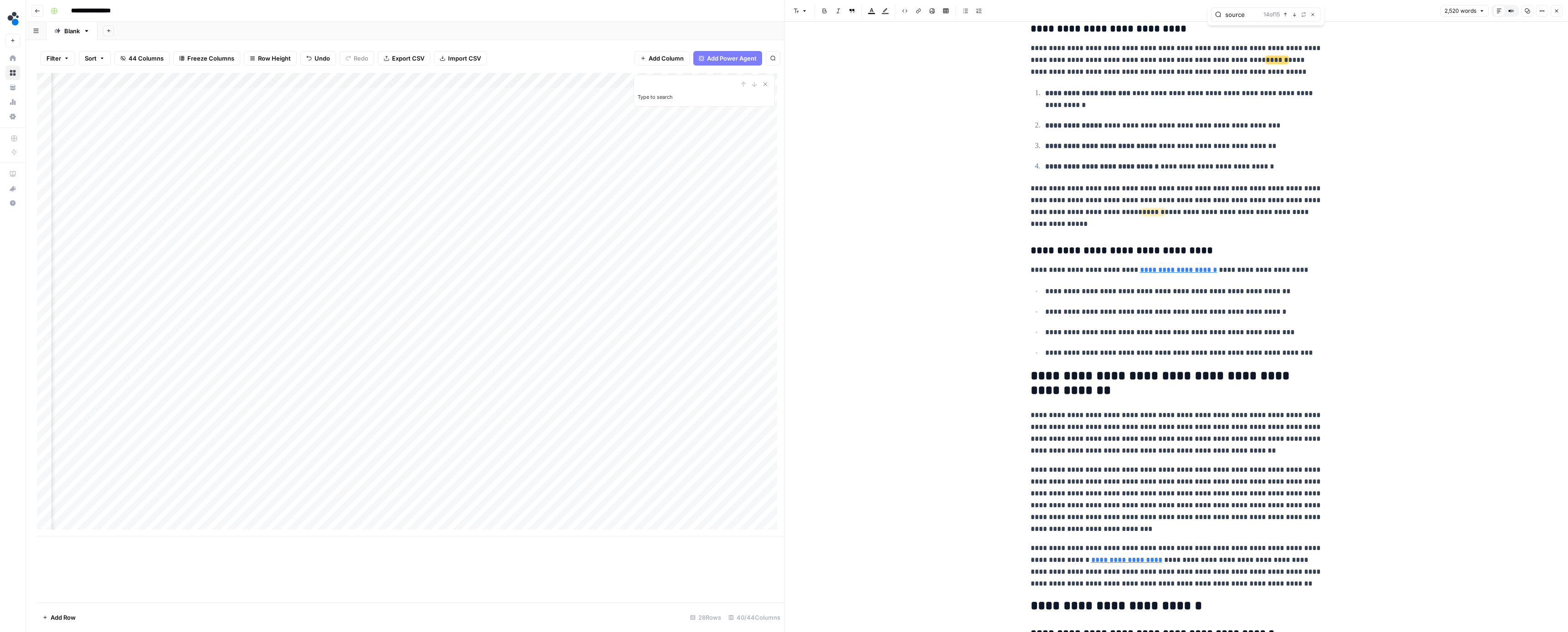
scroll to position [3032, 0]
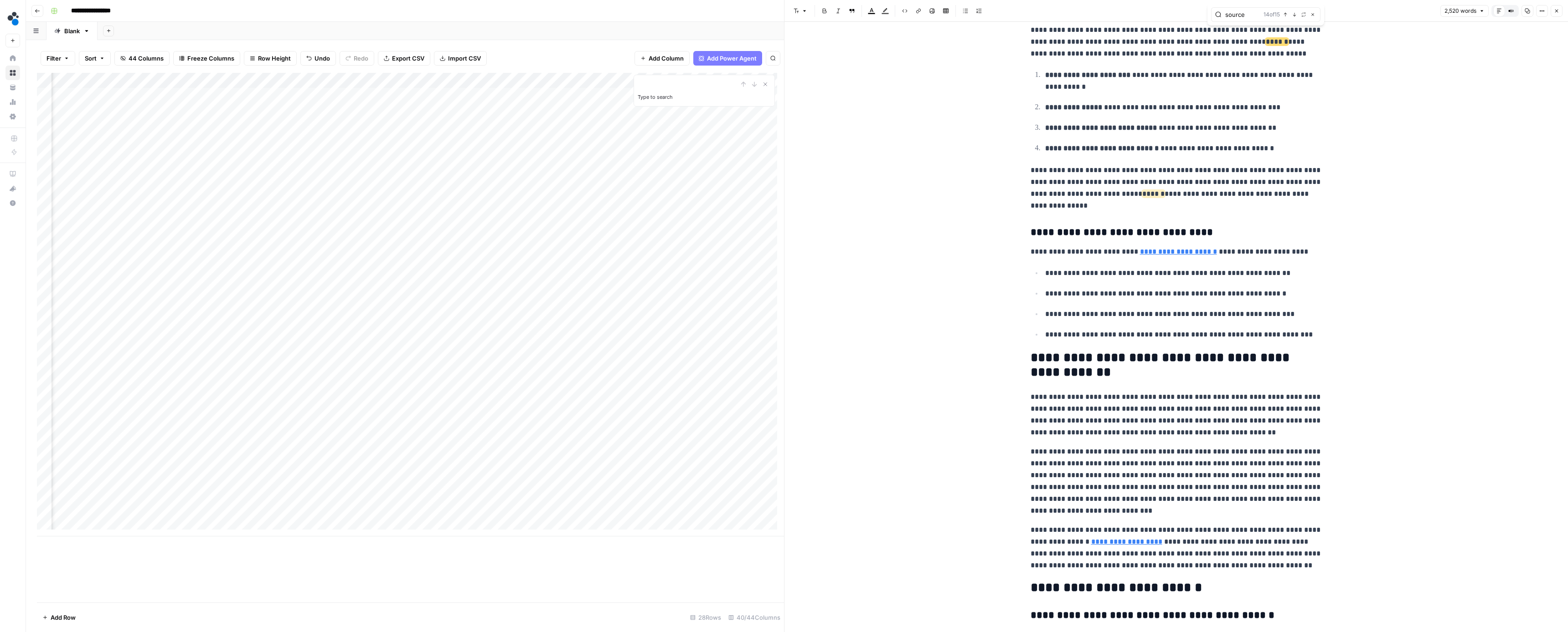
click at [1294, 15] on icon "button" at bounding box center [1294, 14] width 4 height 4
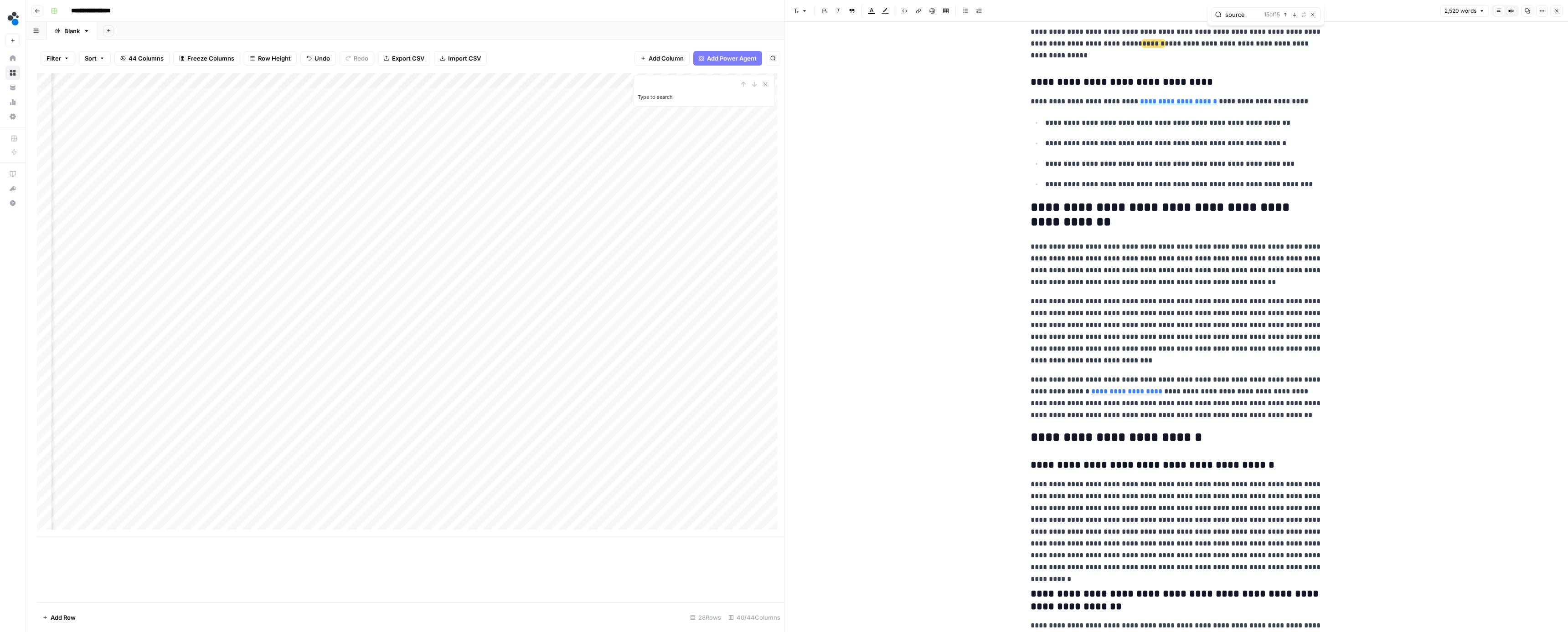
click at [1294, 15] on icon "button" at bounding box center [1294, 14] width 4 height 4
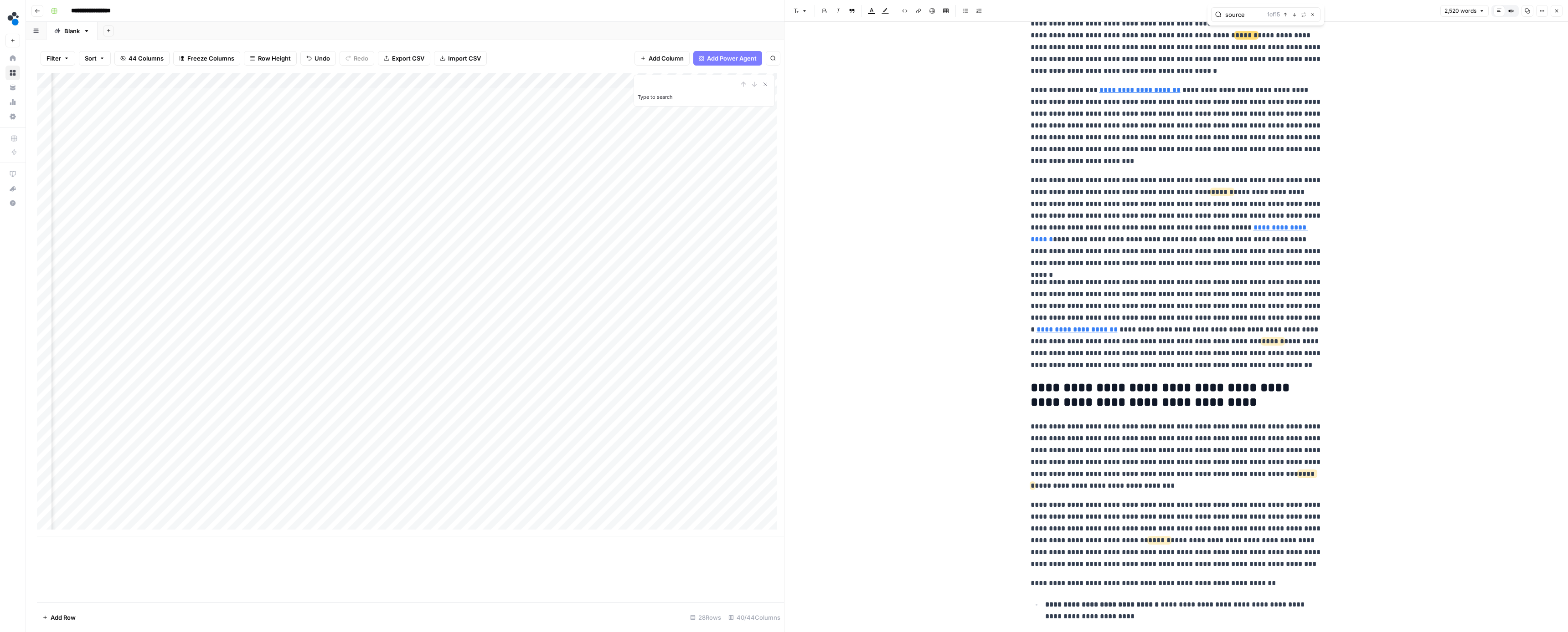
click at [1557, 15] on button "Close" at bounding box center [1556, 10] width 12 height 12
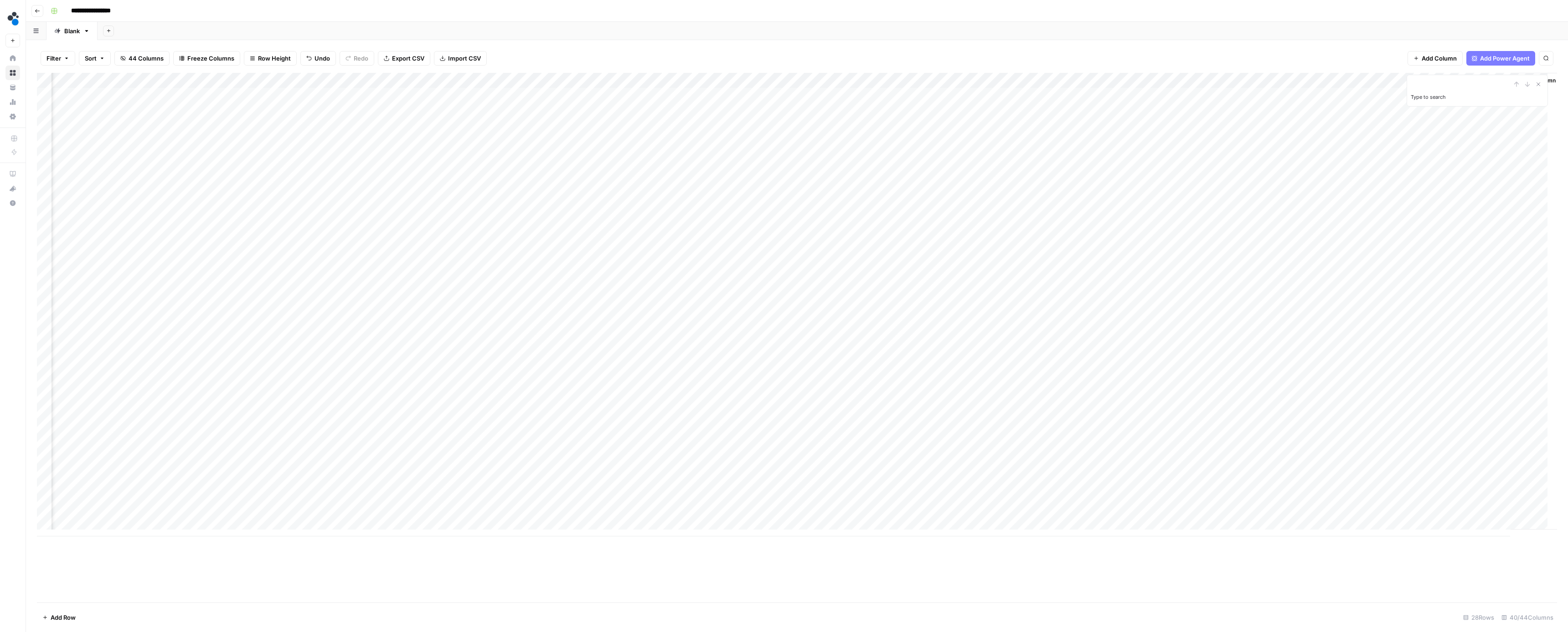
scroll to position [2, 2045]
click at [1470, 482] on div "Add Column" at bounding box center [797, 305] width 1520 height 464
click at [1475, 533] on button "Ready for review" at bounding box center [1469, 531] width 55 height 11
click at [1336, 495] on div "Add Column" at bounding box center [797, 305] width 1520 height 464
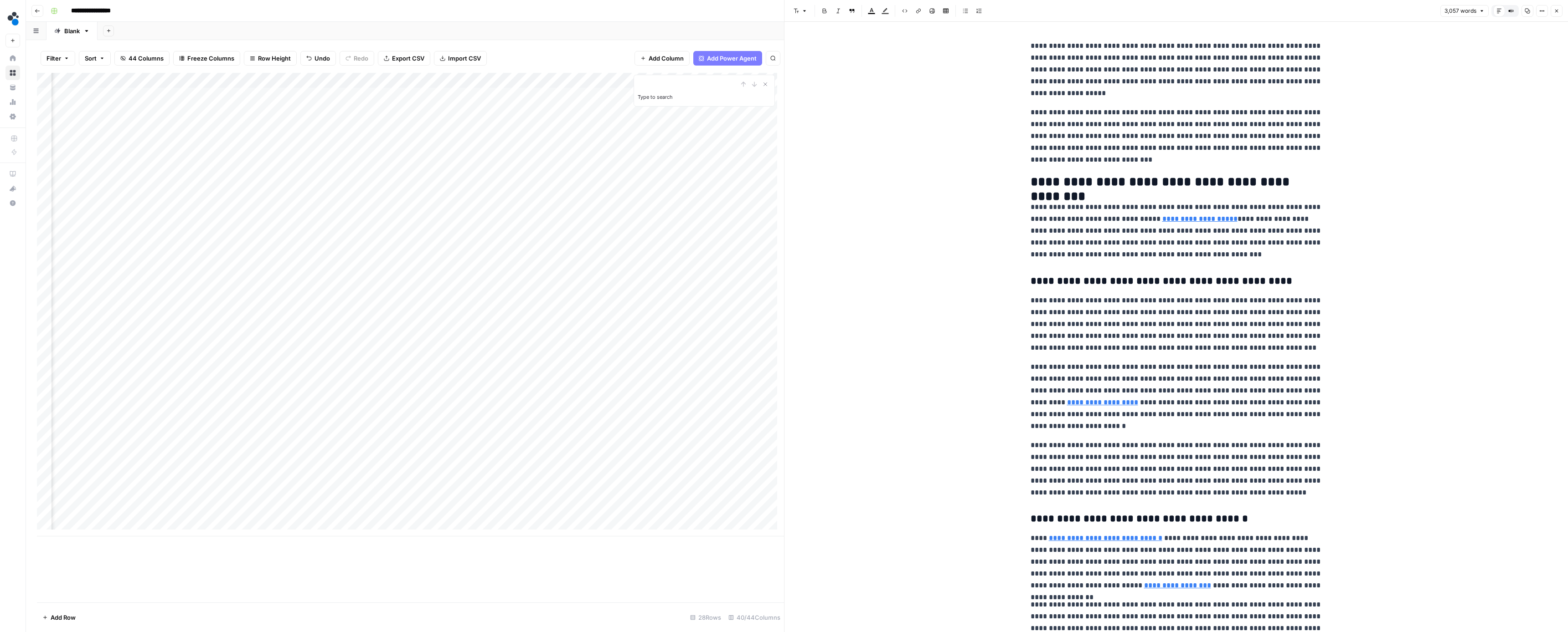
click at [1249, 318] on p "**********" at bounding box center [1176, 324] width 292 height 59
type input "source"
click at [1297, 22] on button "Next Match" at bounding box center [1295, 24] width 7 height 7
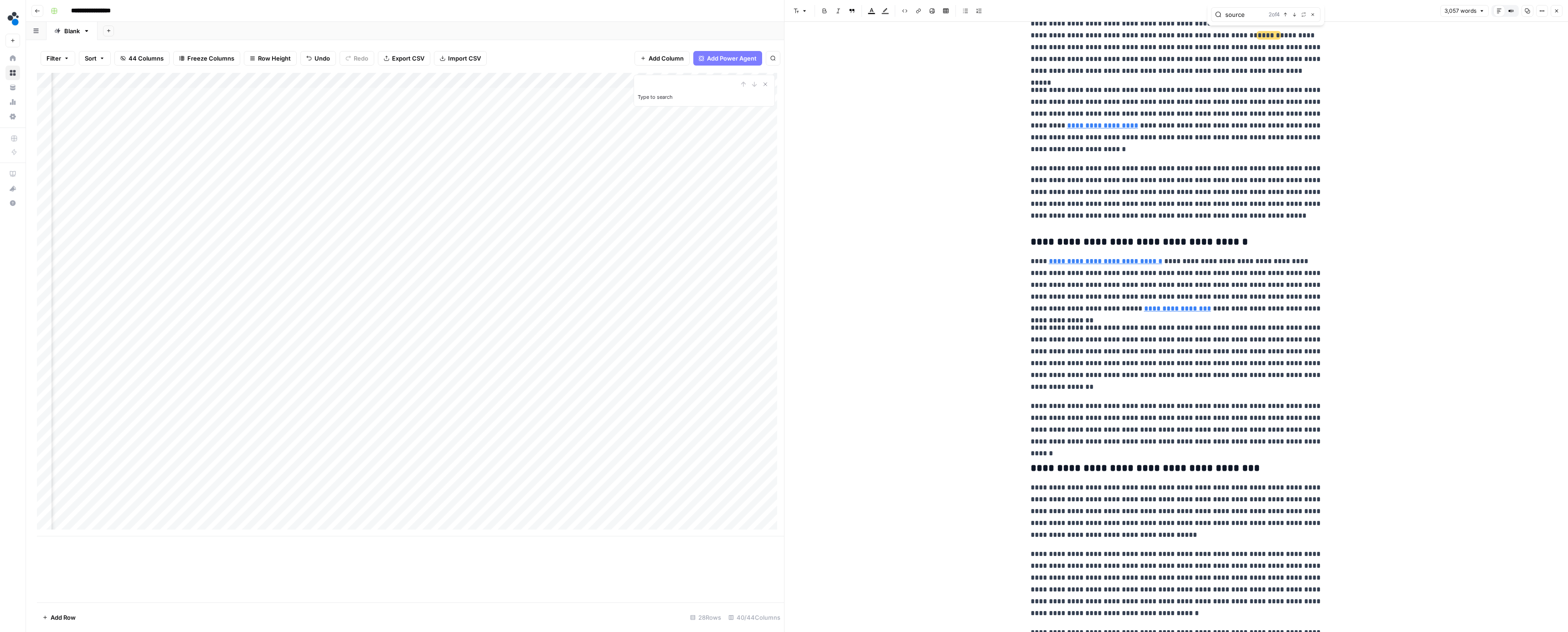
click at [1297, 22] on div "source 2 of 4 Previous match Next Match Replace Close" at bounding box center [1266, 15] width 117 height 22
click at [1295, 16] on icon "button" at bounding box center [1294, 14] width 4 height 4
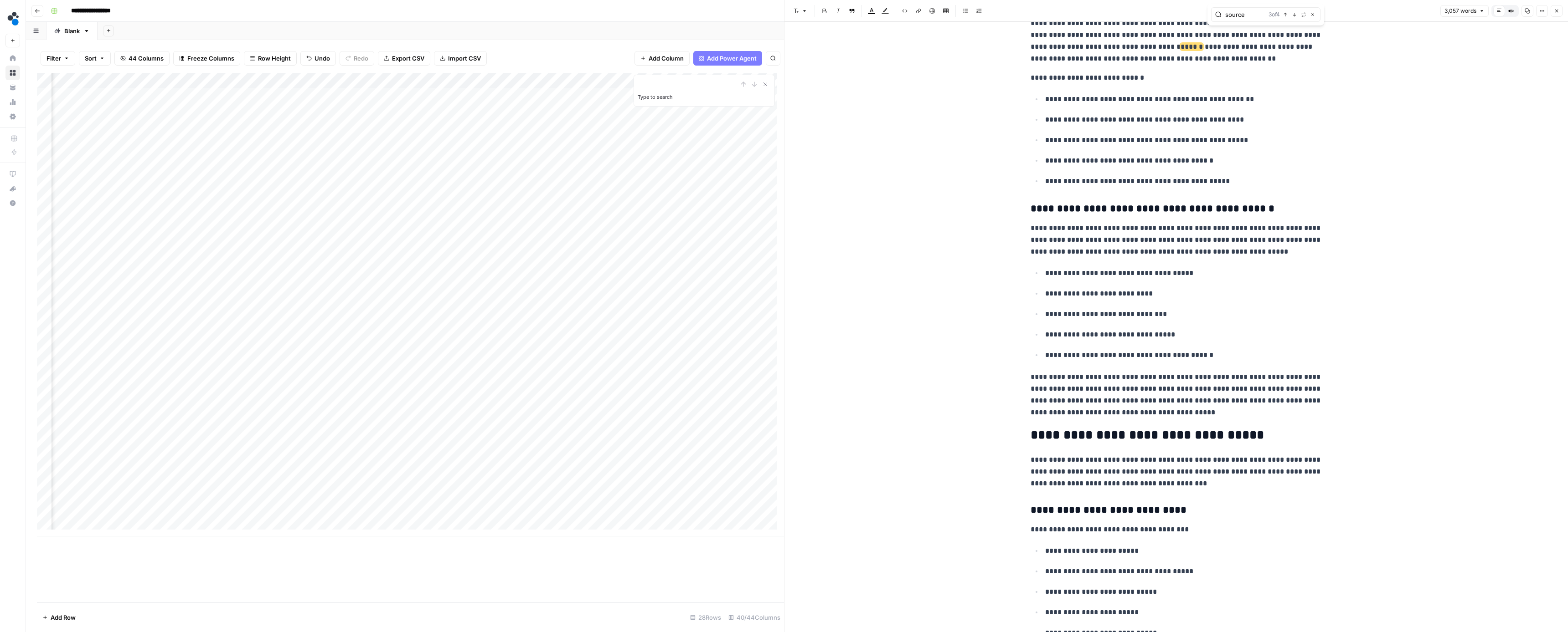
click at [1291, 13] on button "Next Match" at bounding box center [1295, 15] width 7 height 7
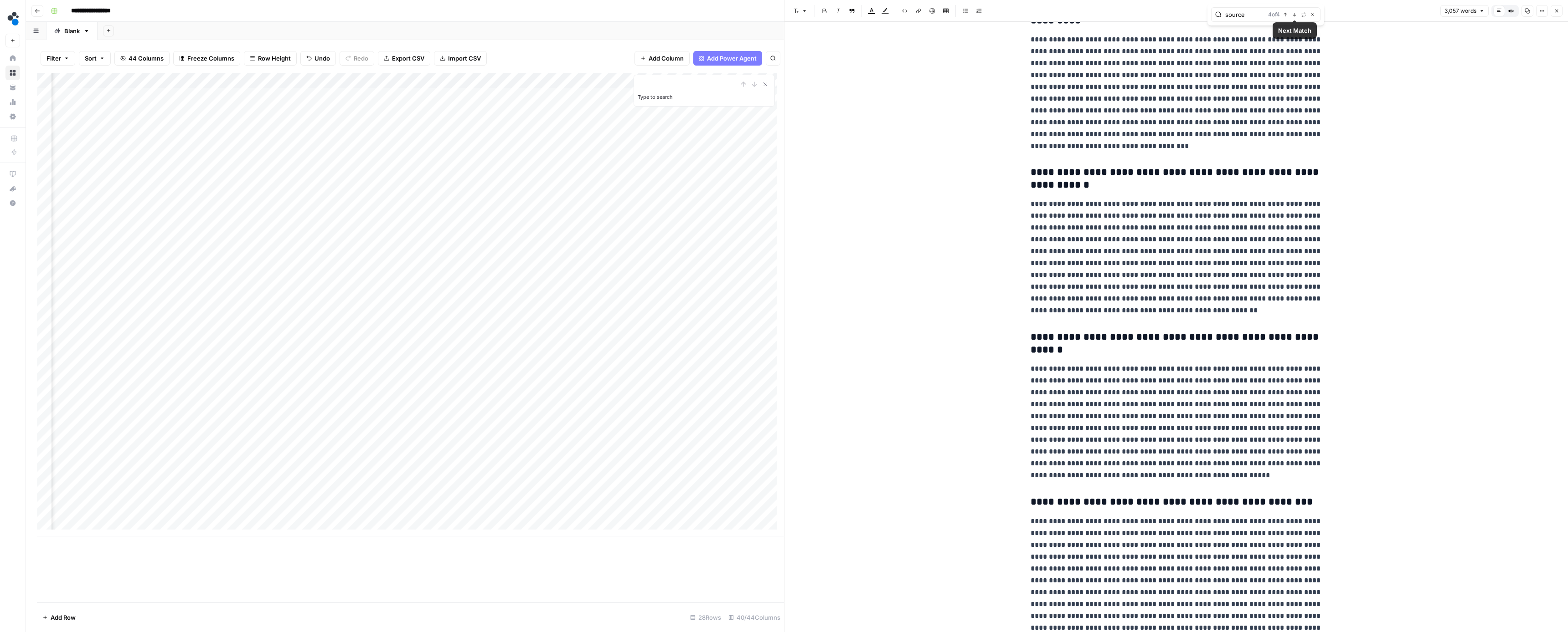
scroll to position [5066, 0]
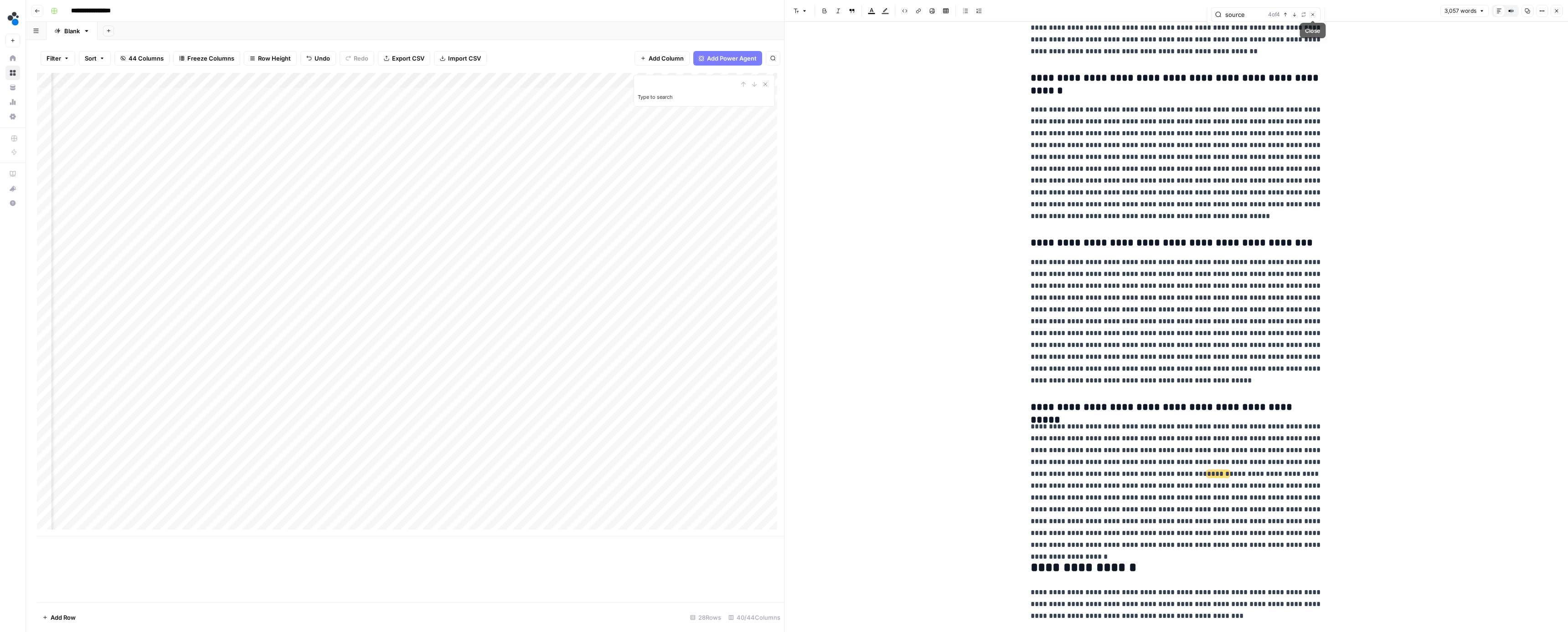
click at [1313, 15] on icon "button" at bounding box center [1312, 14] width 4 height 4
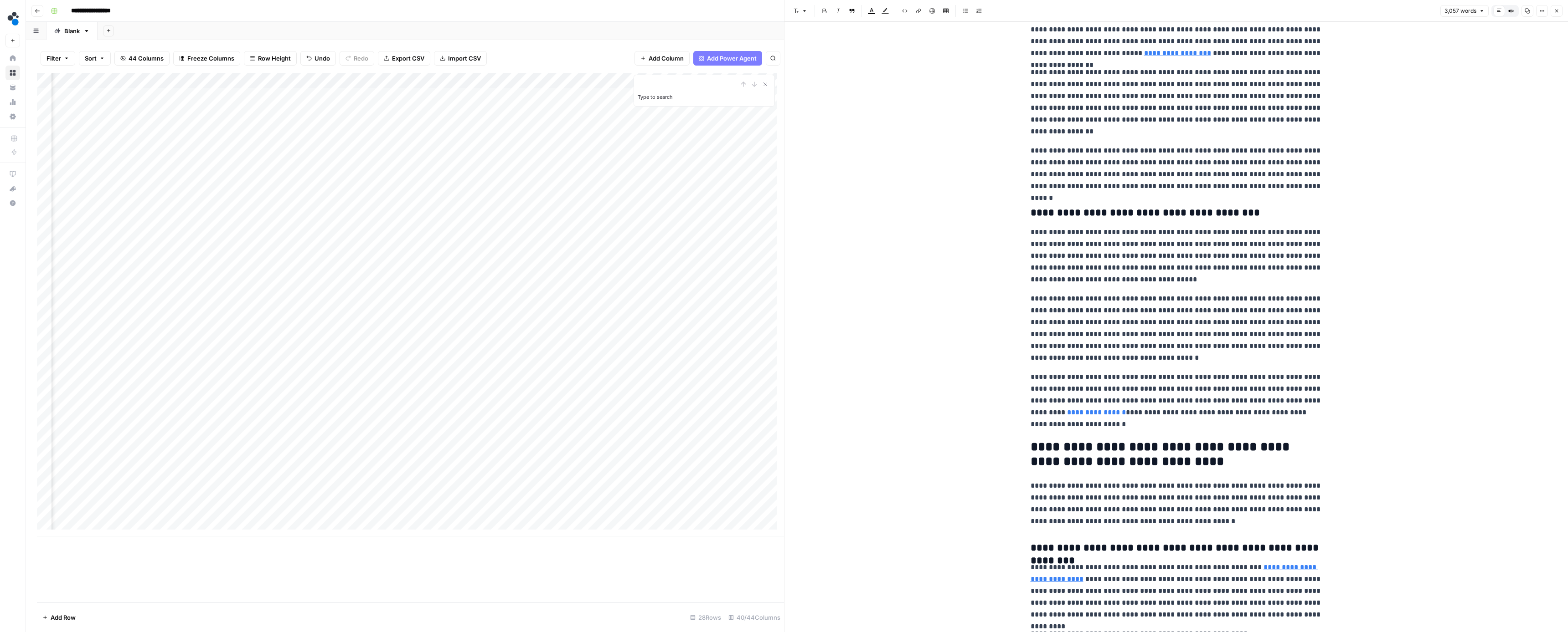
scroll to position [706, 0]
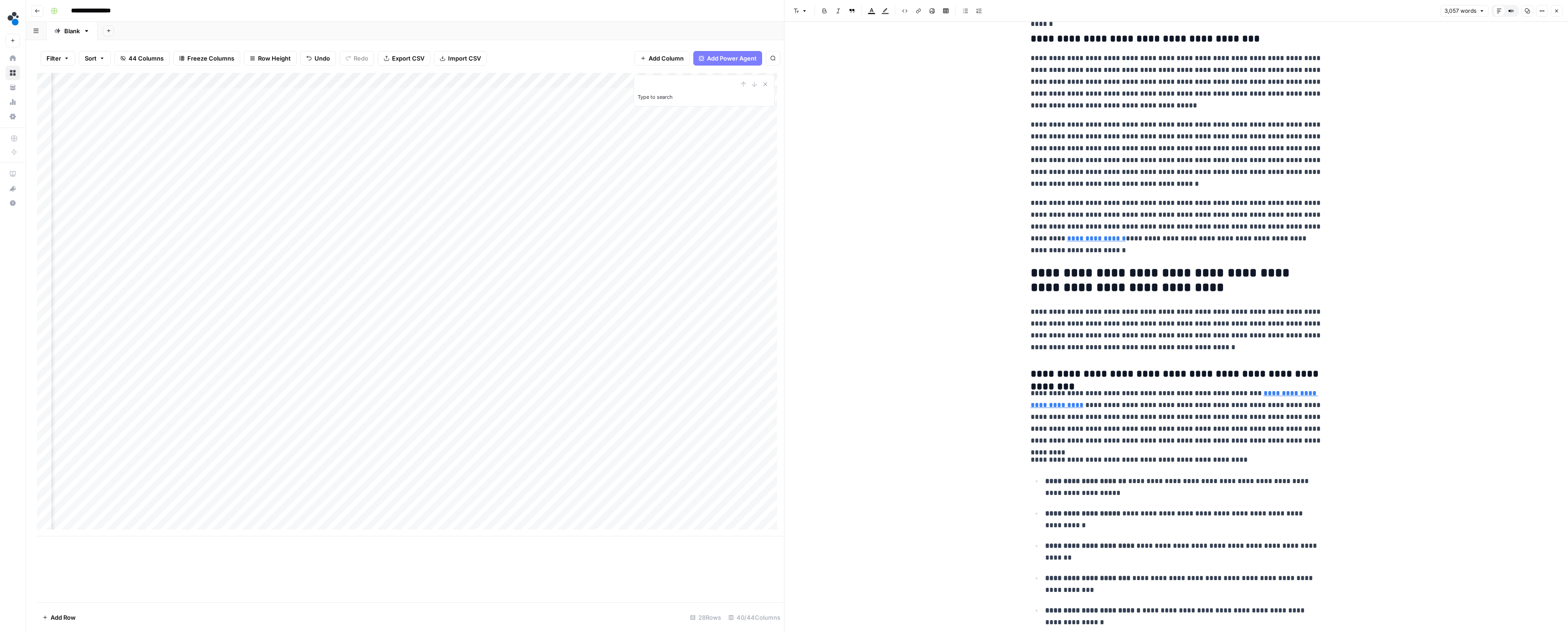
click at [1553, 13] on button "Close" at bounding box center [1556, 10] width 12 height 12
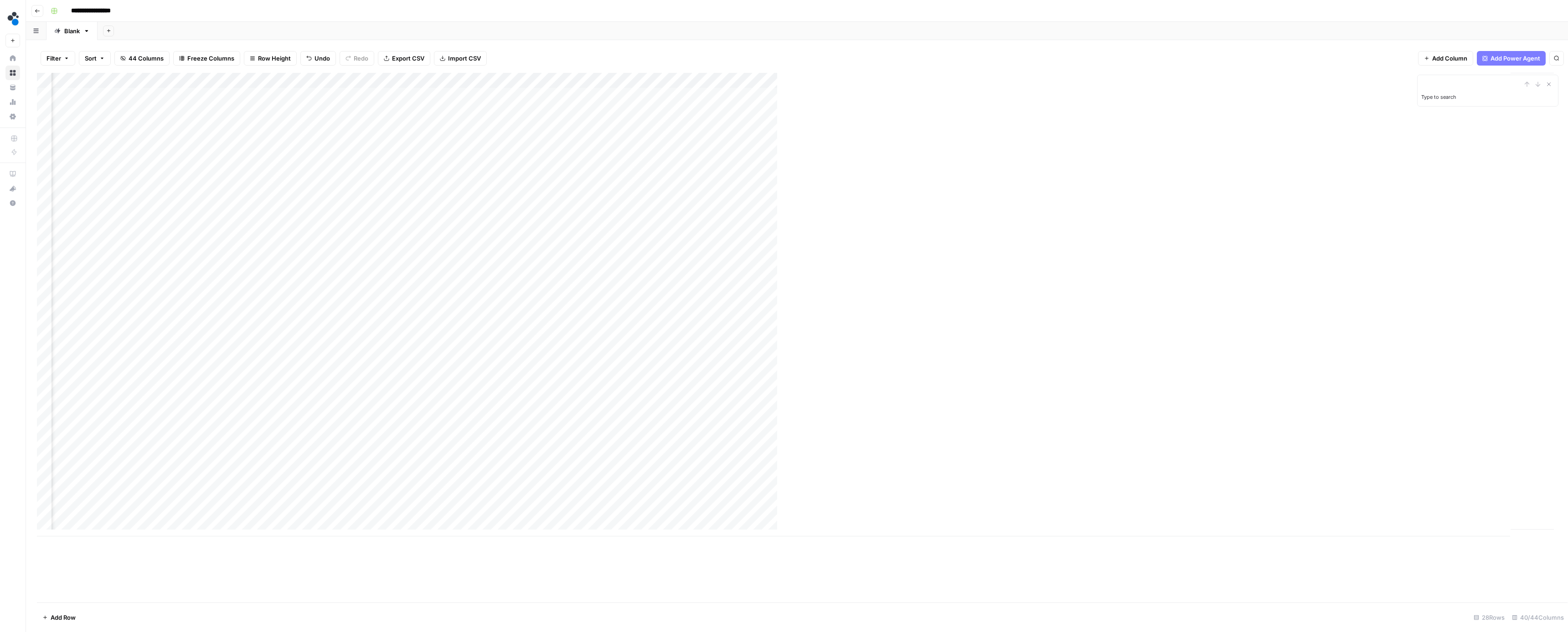
scroll to position [2, 0]
click at [1451, 490] on div "Add Column" at bounding box center [797, 305] width 1520 height 464
click at [1460, 543] on button "Ready for review" at bounding box center [1469, 545] width 55 height 11
click at [1336, 508] on div "Add Column" at bounding box center [797, 305] width 1520 height 464
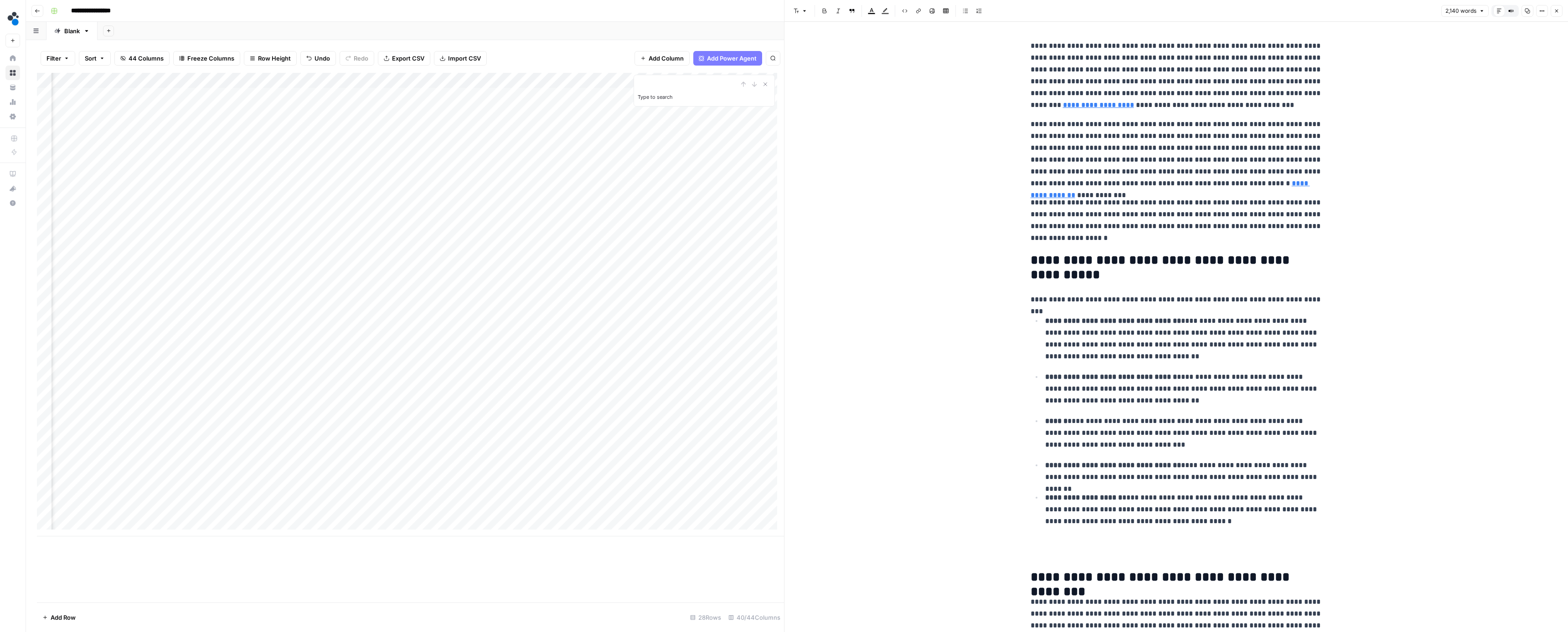
click at [1248, 371] on p "**********" at bounding box center [1183, 389] width 277 height 36
type input "source"
click at [1295, 22] on icon "button" at bounding box center [1294, 23] width 4 height 4
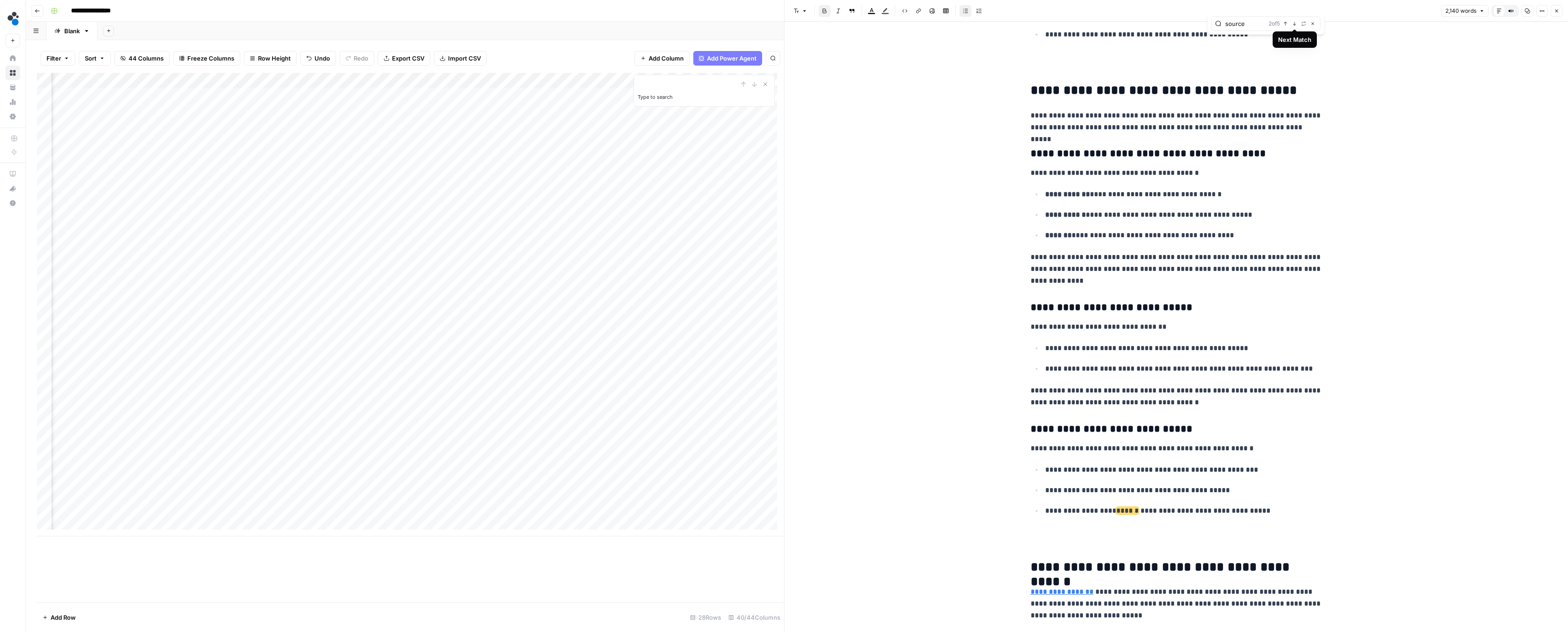
scroll to position [2421, 0]
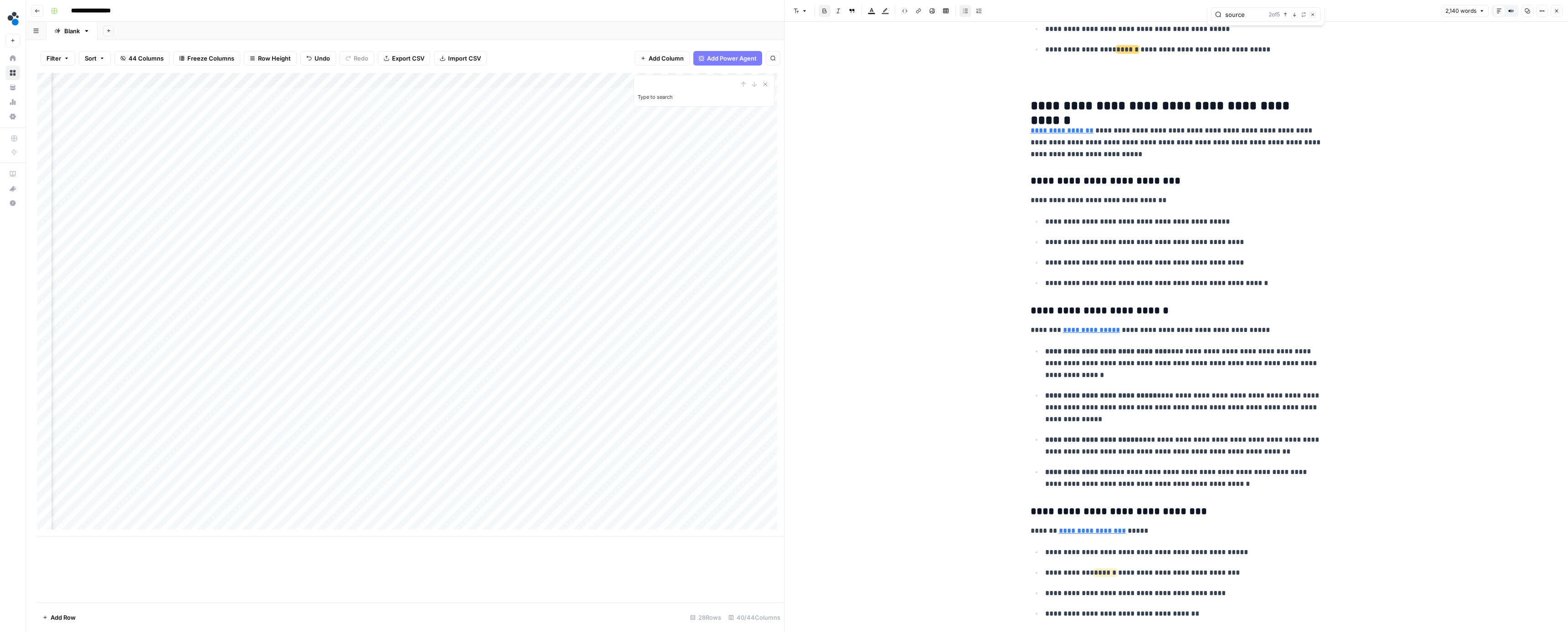
click at [1286, 14] on icon "button" at bounding box center [1285, 14] width 4 height 4
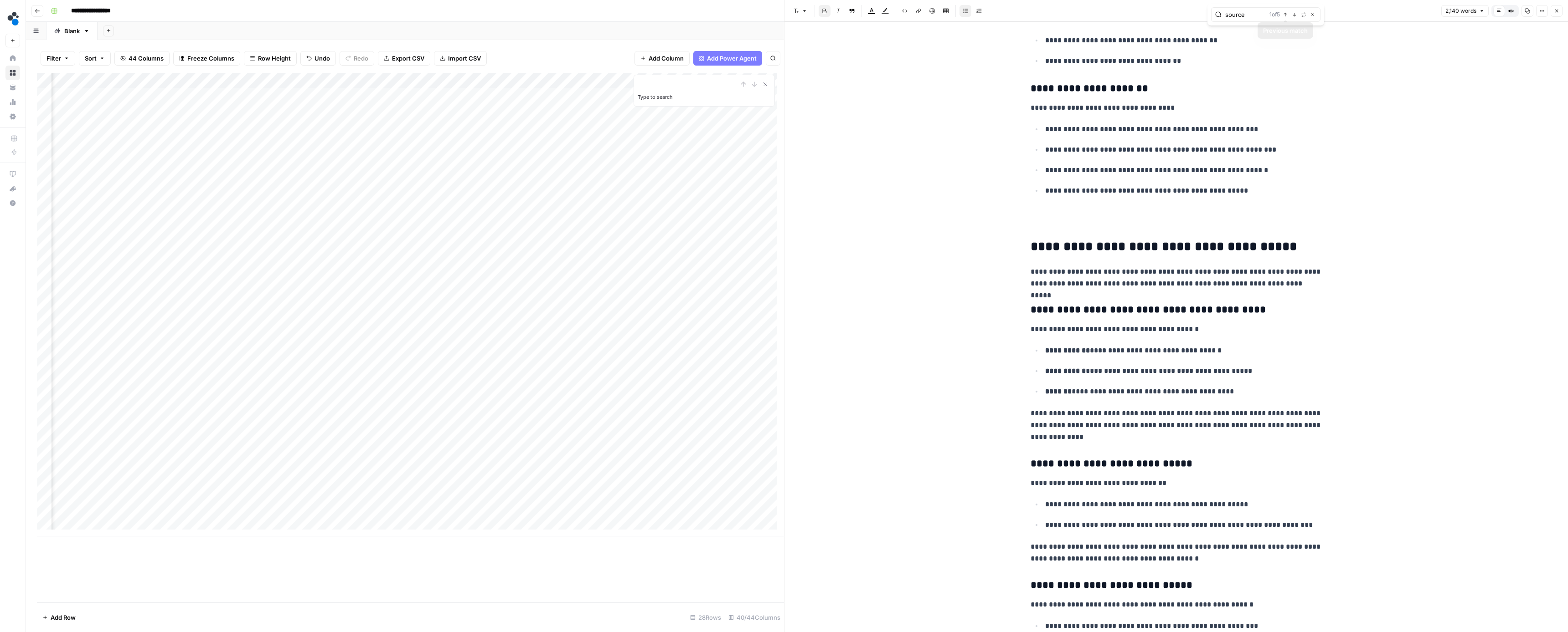
scroll to position [1717, 0]
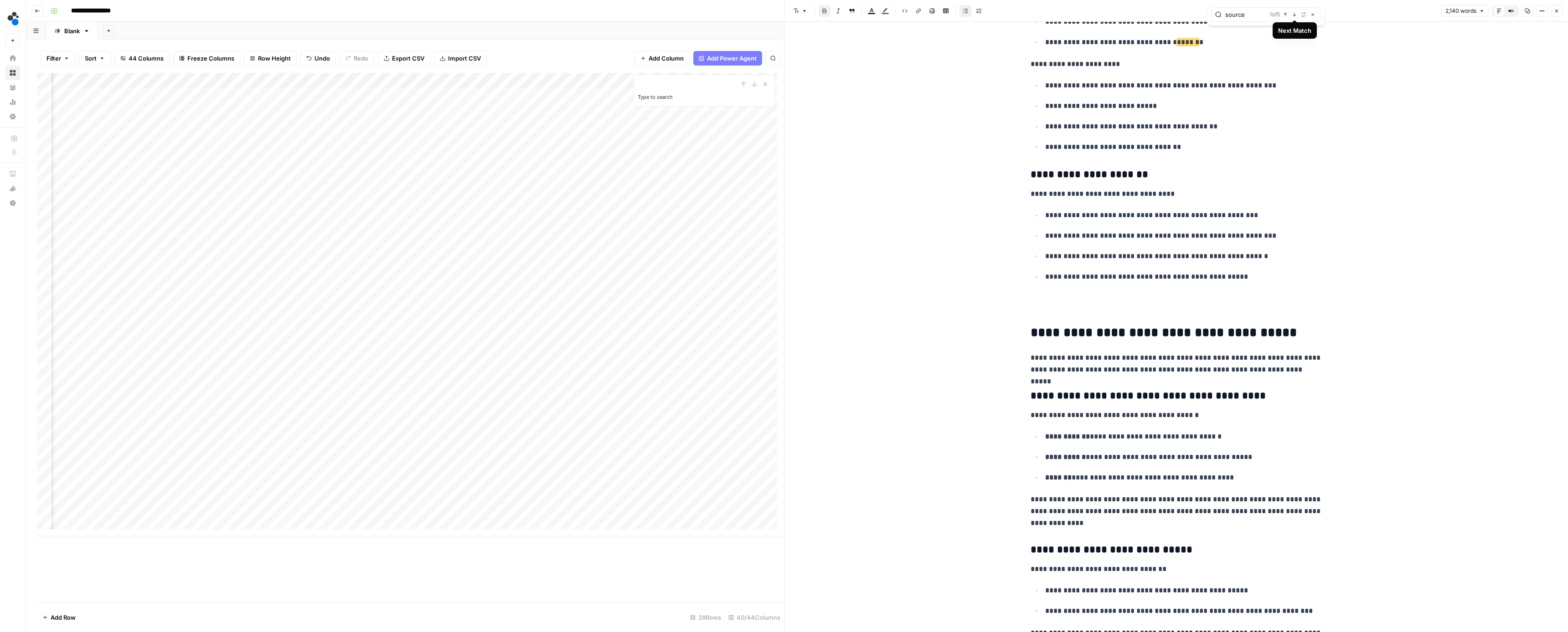
click at [1293, 14] on icon "button" at bounding box center [1294, 14] width 4 height 4
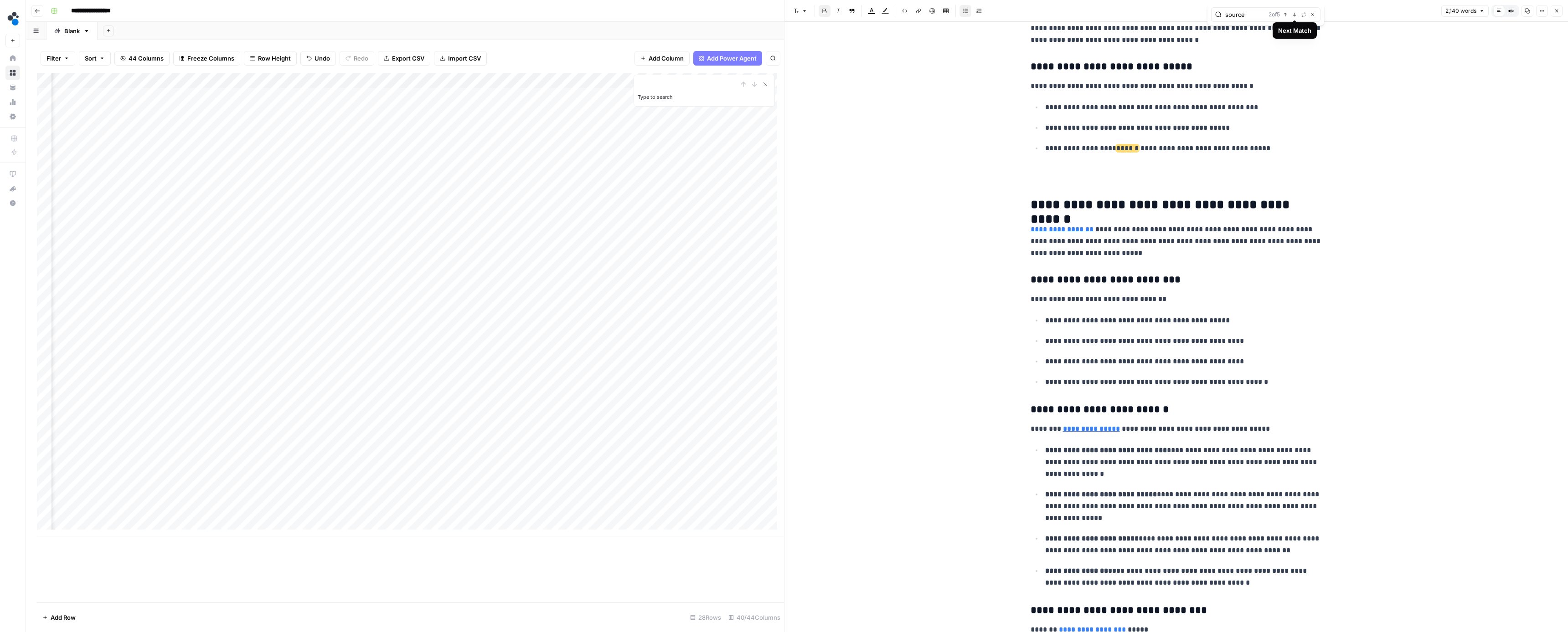
scroll to position [2421, 0]
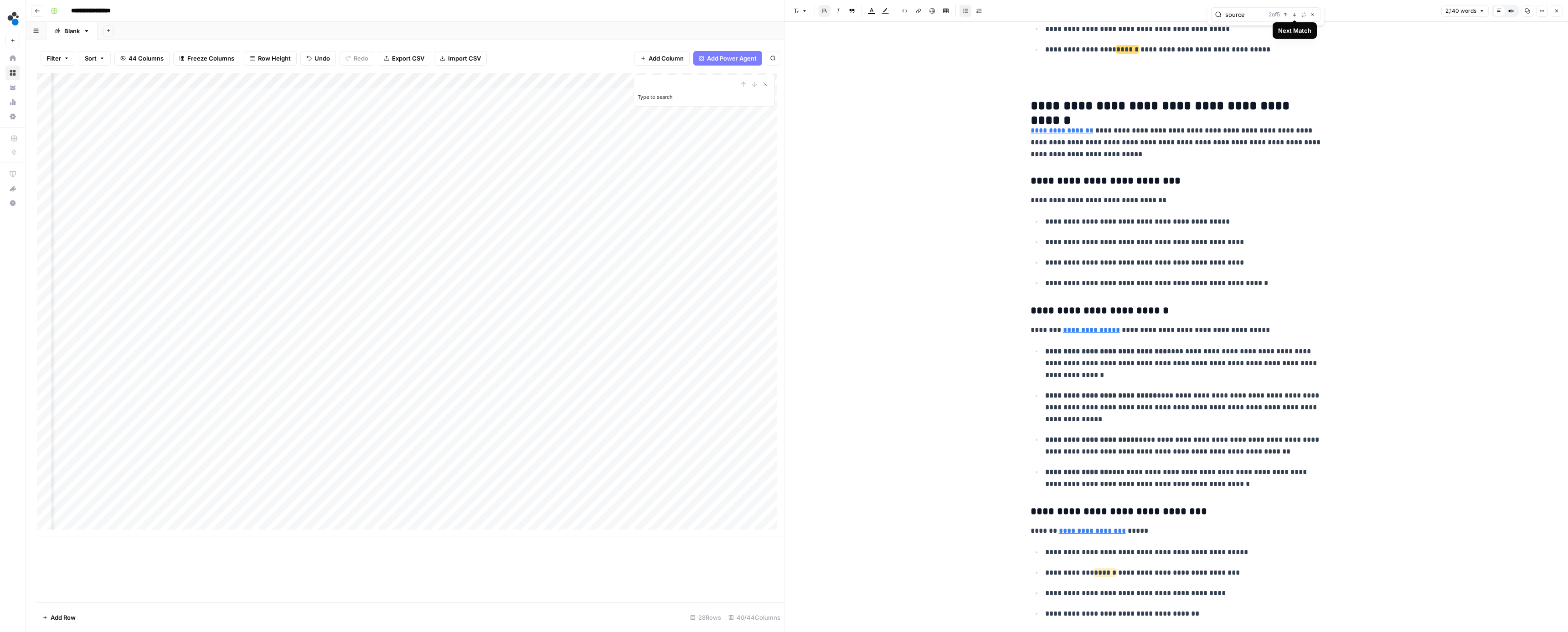
click at [1294, 15] on icon "button" at bounding box center [1294, 14] width 4 height 4
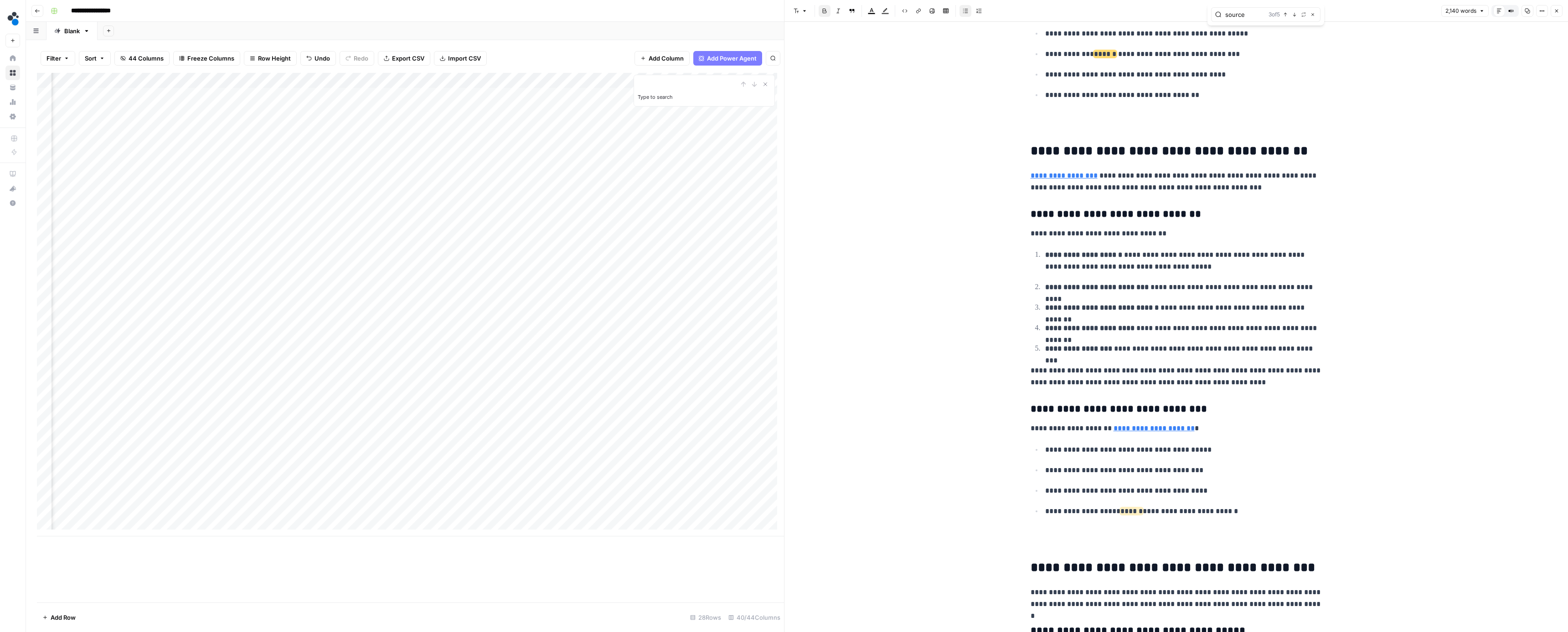
click at [1294, 15] on icon "button" at bounding box center [1294, 14] width 4 height 4
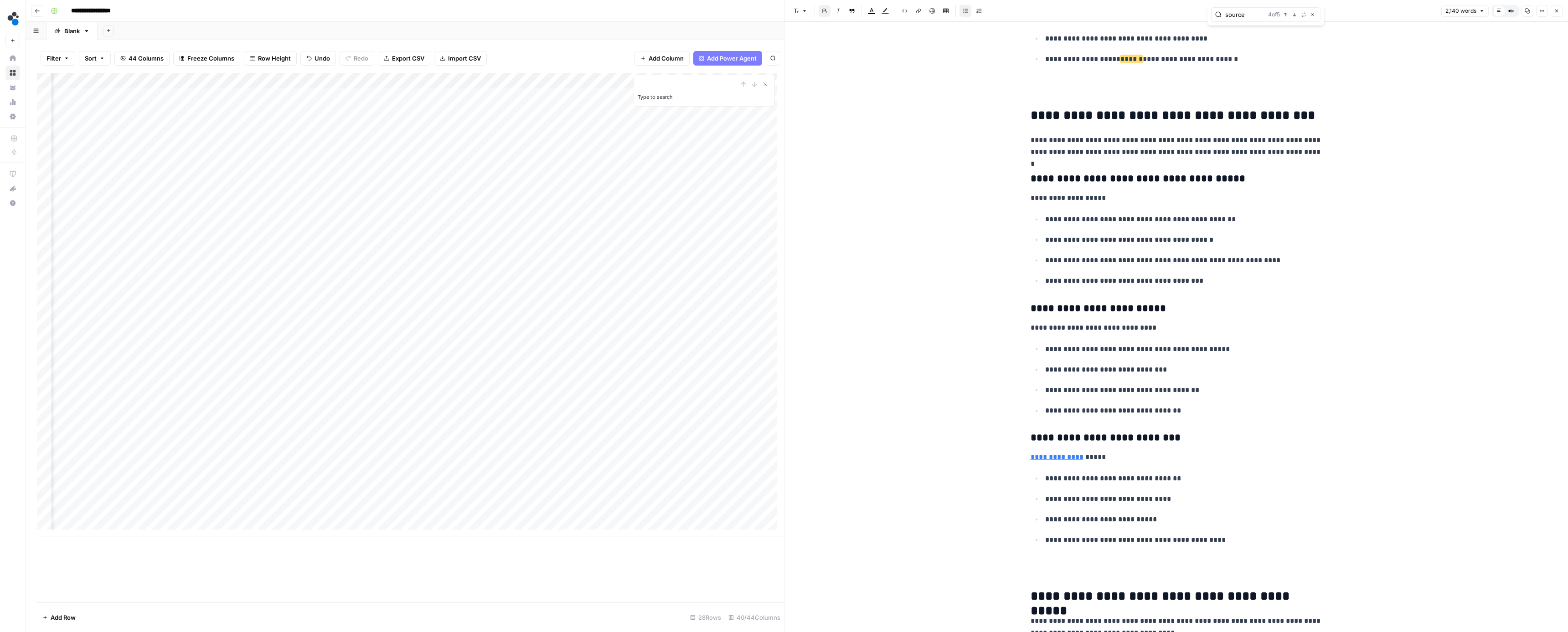
click at [1294, 15] on icon "button" at bounding box center [1294, 14] width 4 height 4
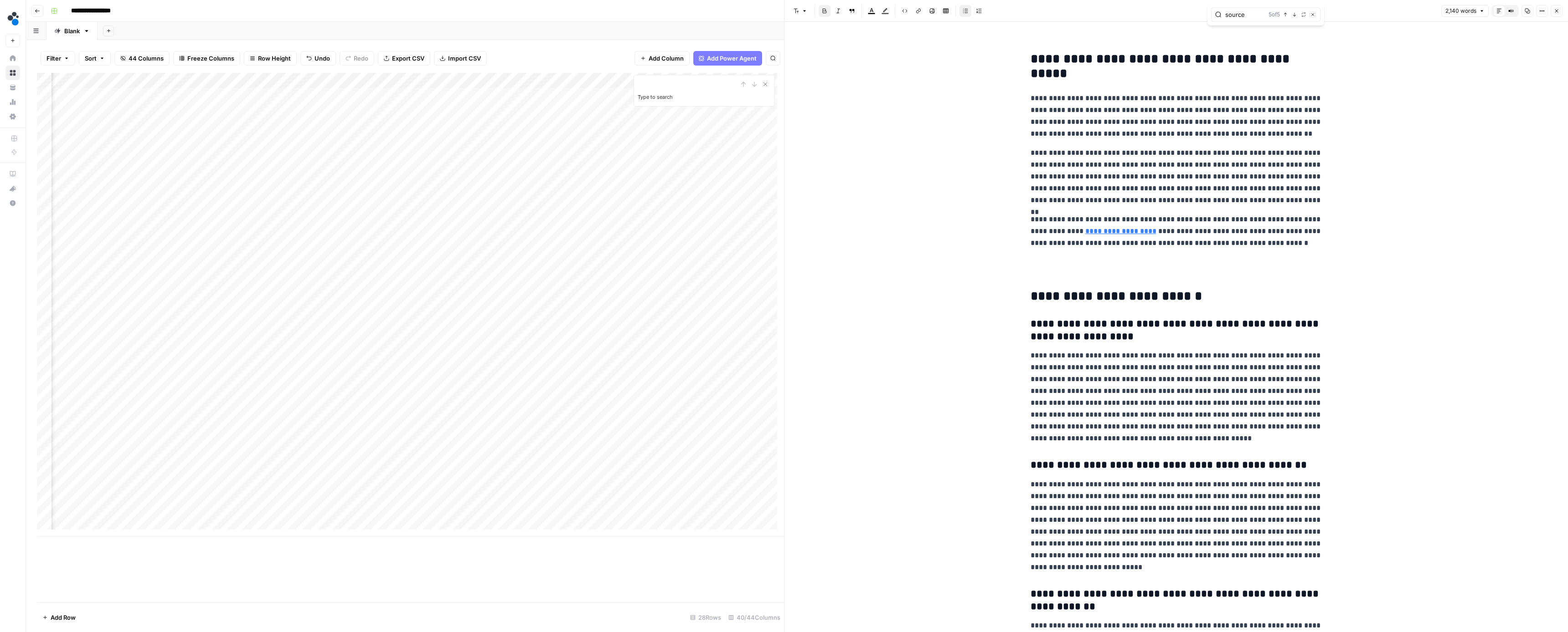
scroll to position [4684, 0]
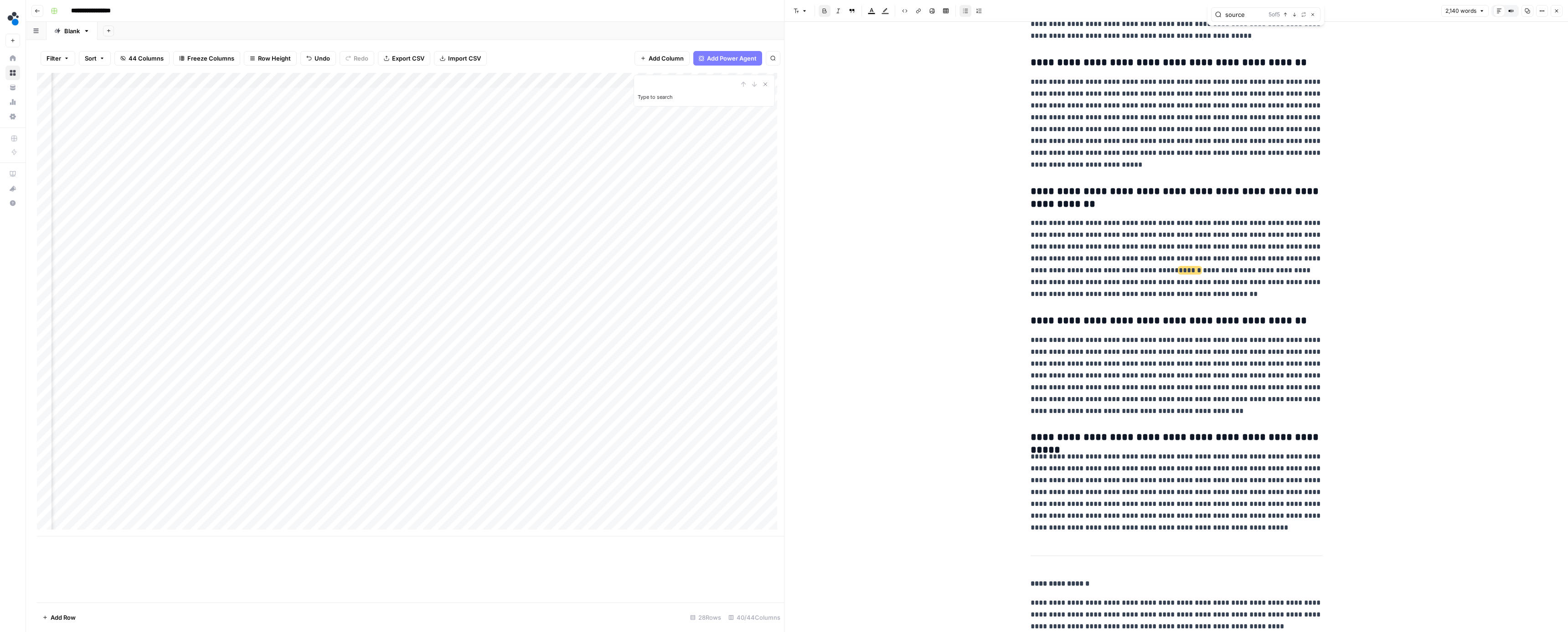
click at [1555, 15] on button "Close" at bounding box center [1556, 10] width 12 height 12
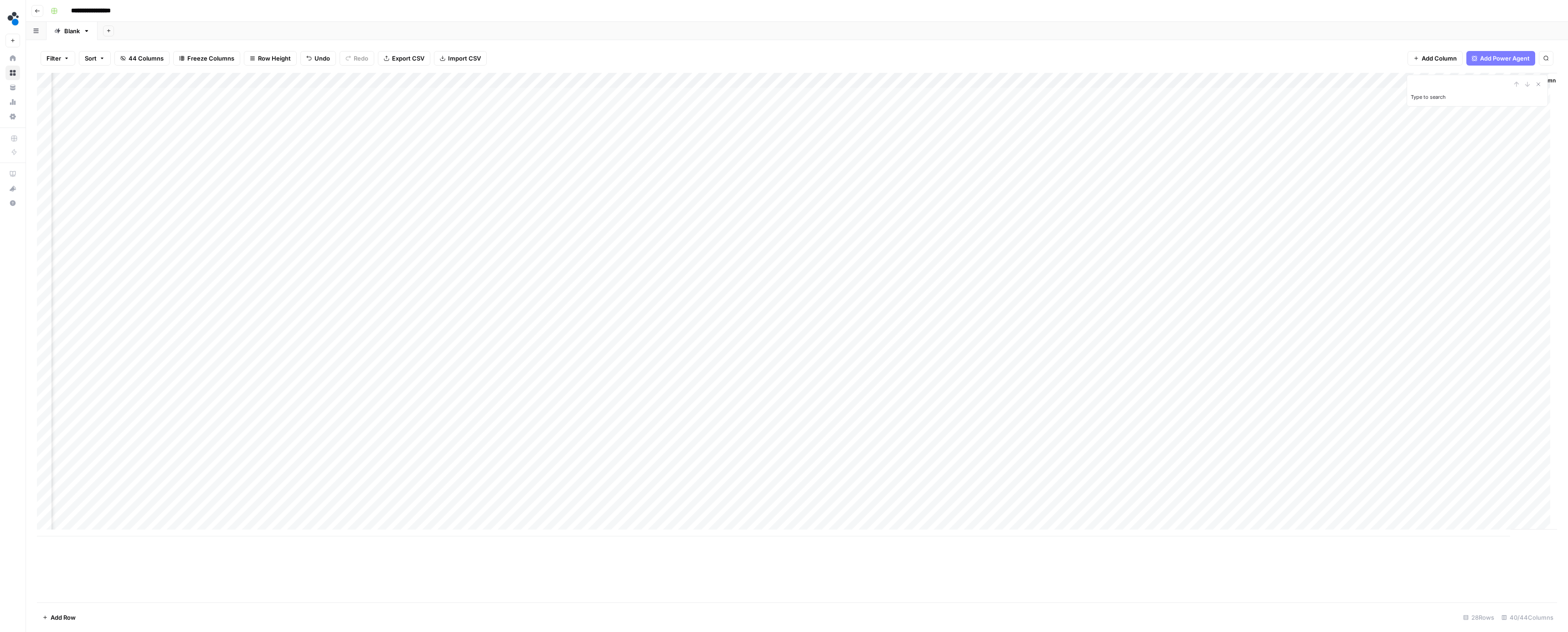
click at [1451, 507] on div "Add Column" at bounding box center [797, 305] width 1520 height 464
click at [1480, 561] on button "Ready for review" at bounding box center [1469, 562] width 55 height 11
click at [1539, 85] on icon "Close Search" at bounding box center [1538, 85] width 7 height 7
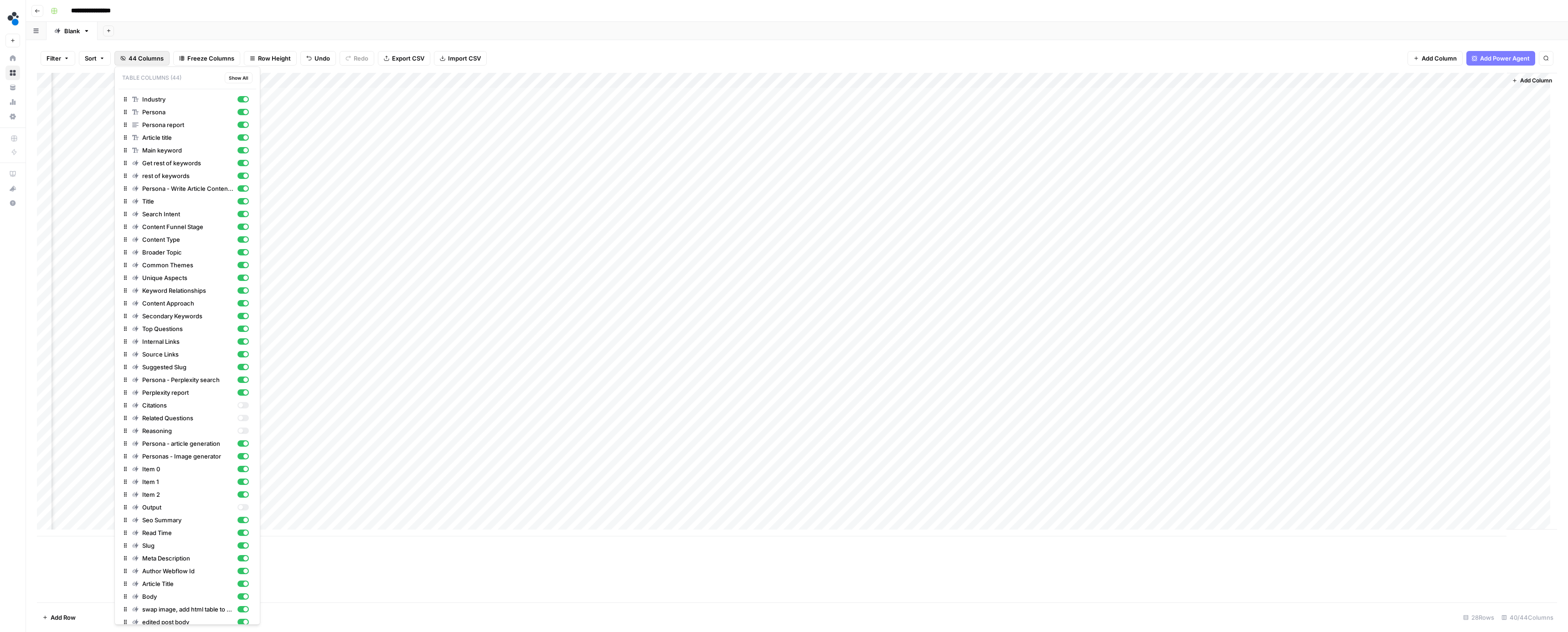
click at [124, 57] on icon "button" at bounding box center [123, 58] width 5 height 5
click at [237, 455] on div "button" at bounding box center [243, 456] width 12 height 6
click at [243, 445] on div "button" at bounding box center [245, 443] width 4 height 4
click at [237, 470] on div "button" at bounding box center [243, 469] width 12 height 6
click at [237, 481] on div "button" at bounding box center [243, 482] width 12 height 6
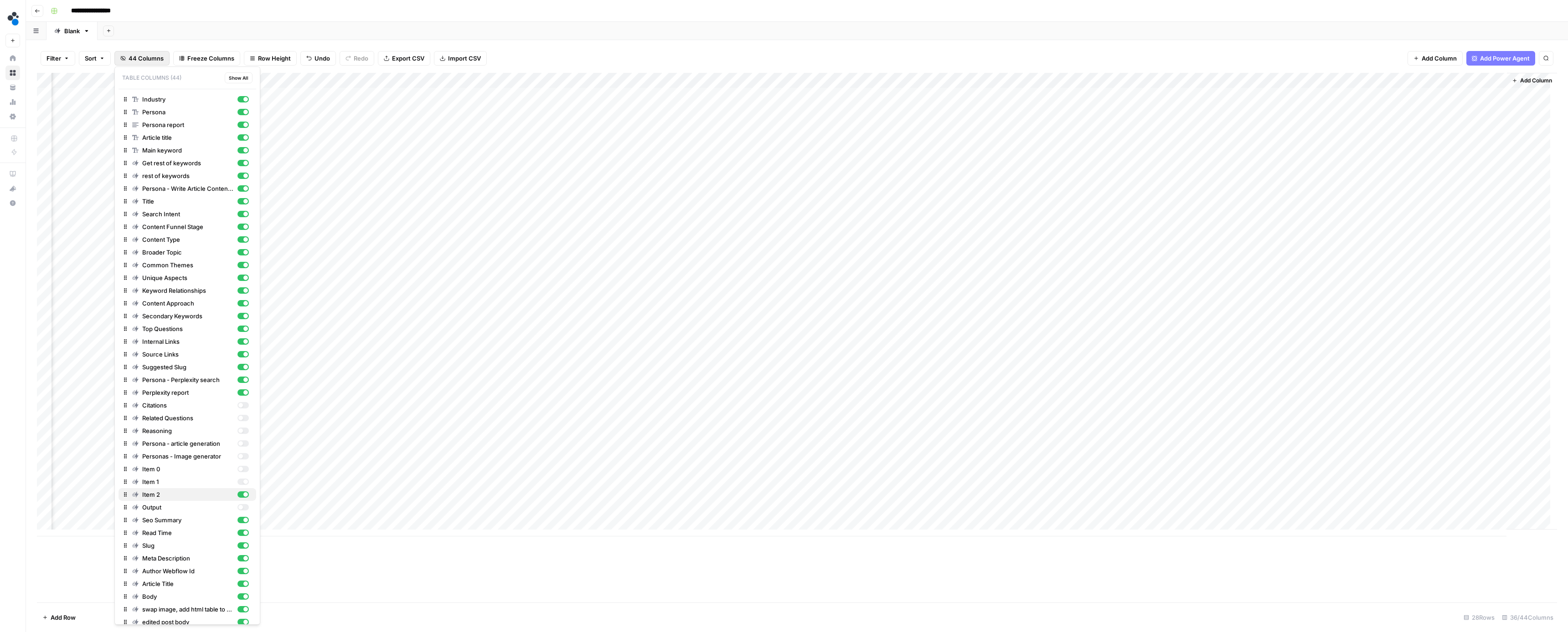
click at [243, 494] on div "button" at bounding box center [245, 494] width 4 height 4
click at [243, 392] on div "button" at bounding box center [245, 392] width 4 height 4
click at [243, 381] on div "button" at bounding box center [245, 380] width 4 height 4
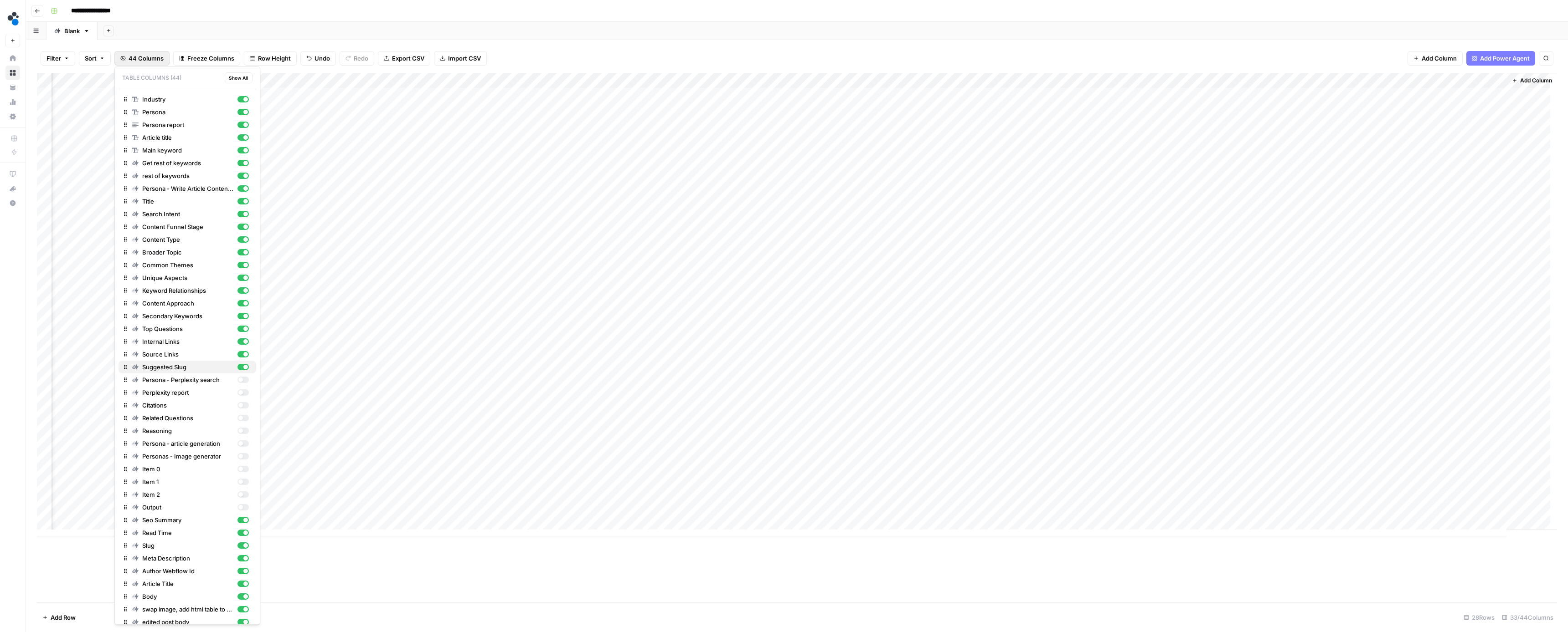
click at [243, 367] on div "button" at bounding box center [245, 367] width 4 height 4
click at [237, 356] on div "button" at bounding box center [243, 354] width 12 height 6
click at [243, 342] on div "button" at bounding box center [245, 341] width 4 height 4
click at [243, 329] on div "button" at bounding box center [245, 328] width 4 height 4
click at [243, 316] on div "button" at bounding box center [245, 316] width 4 height 4
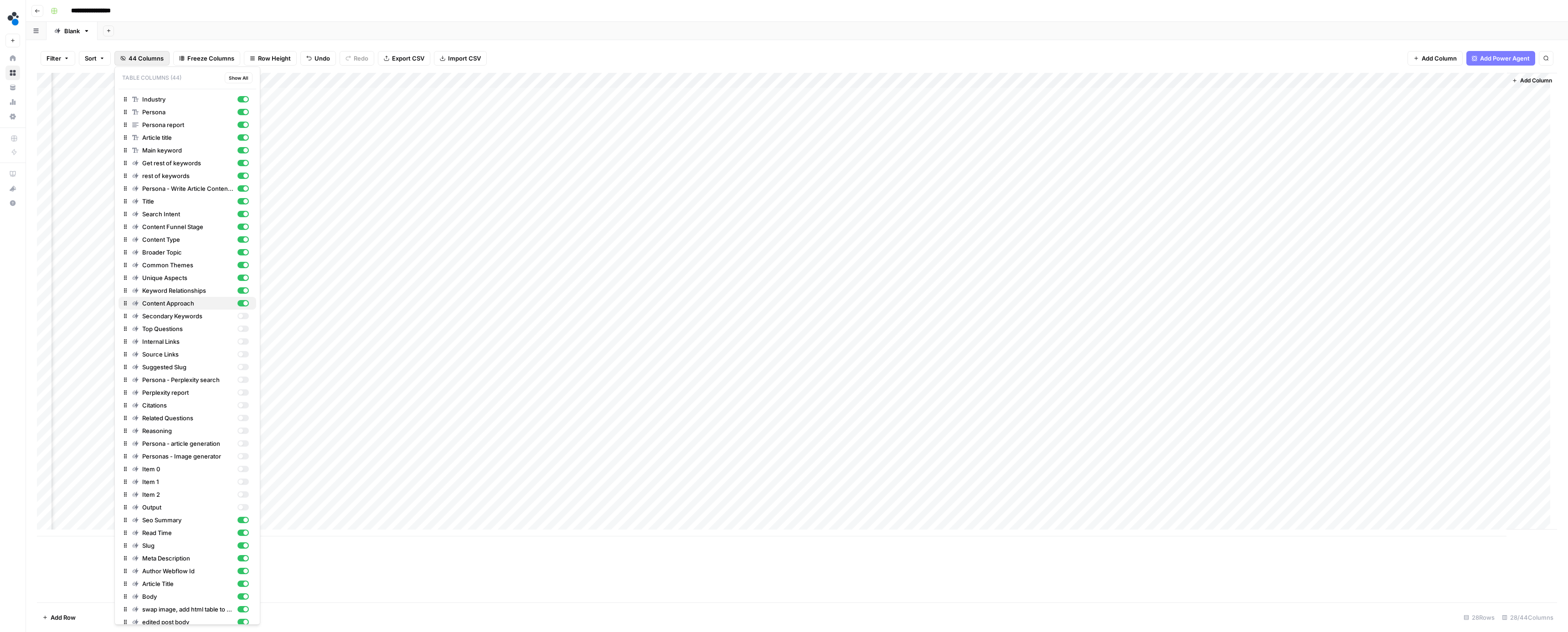
click at [243, 305] on div "button" at bounding box center [245, 303] width 4 height 4
click at [243, 291] on div "button" at bounding box center [245, 290] width 4 height 4
click at [238, 280] on div "button" at bounding box center [243, 278] width 12 height 6
click at [243, 267] on div "button" at bounding box center [245, 265] width 4 height 4
click at [238, 257] on div "Broader Topic" at bounding box center [191, 252] width 117 height 9
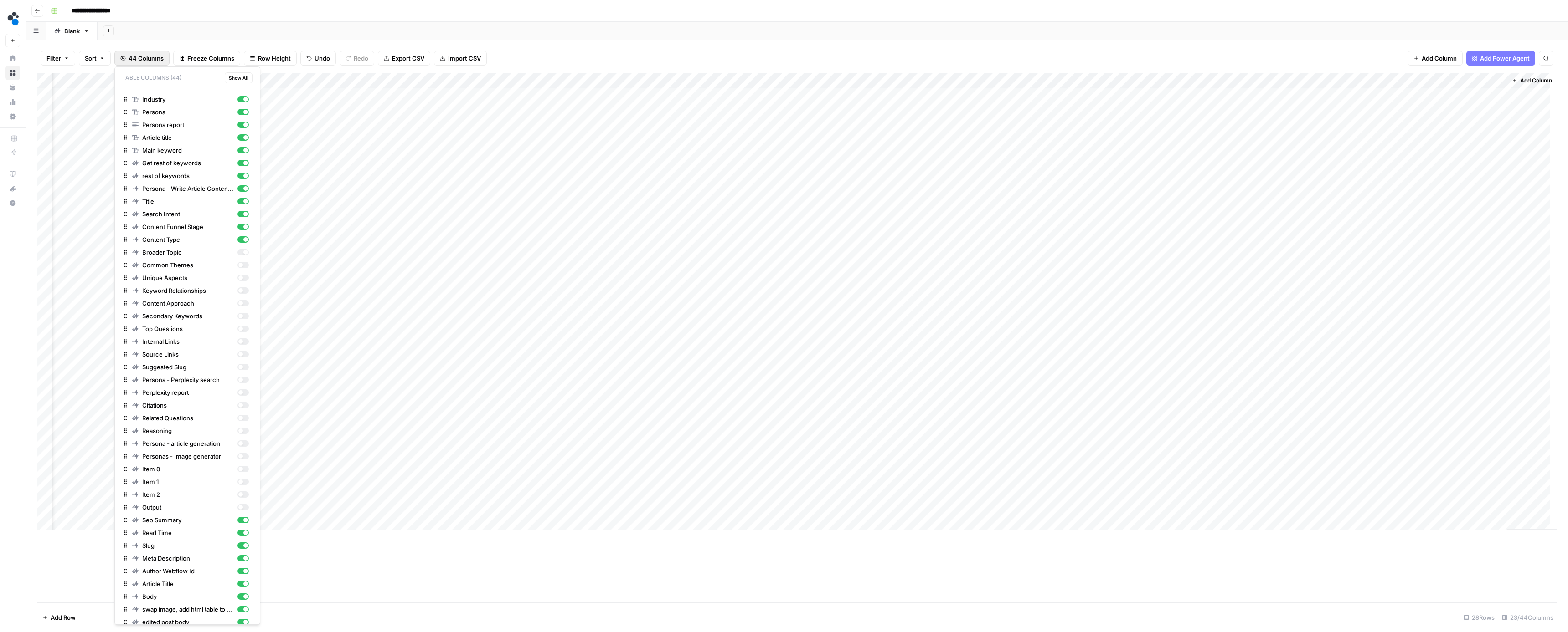
scroll to position [2, 662]
click at [237, 238] on div "button" at bounding box center [243, 240] width 12 height 6
click at [237, 226] on div "button" at bounding box center [243, 227] width 12 height 6
click at [237, 211] on div "button" at bounding box center [243, 214] width 12 height 6
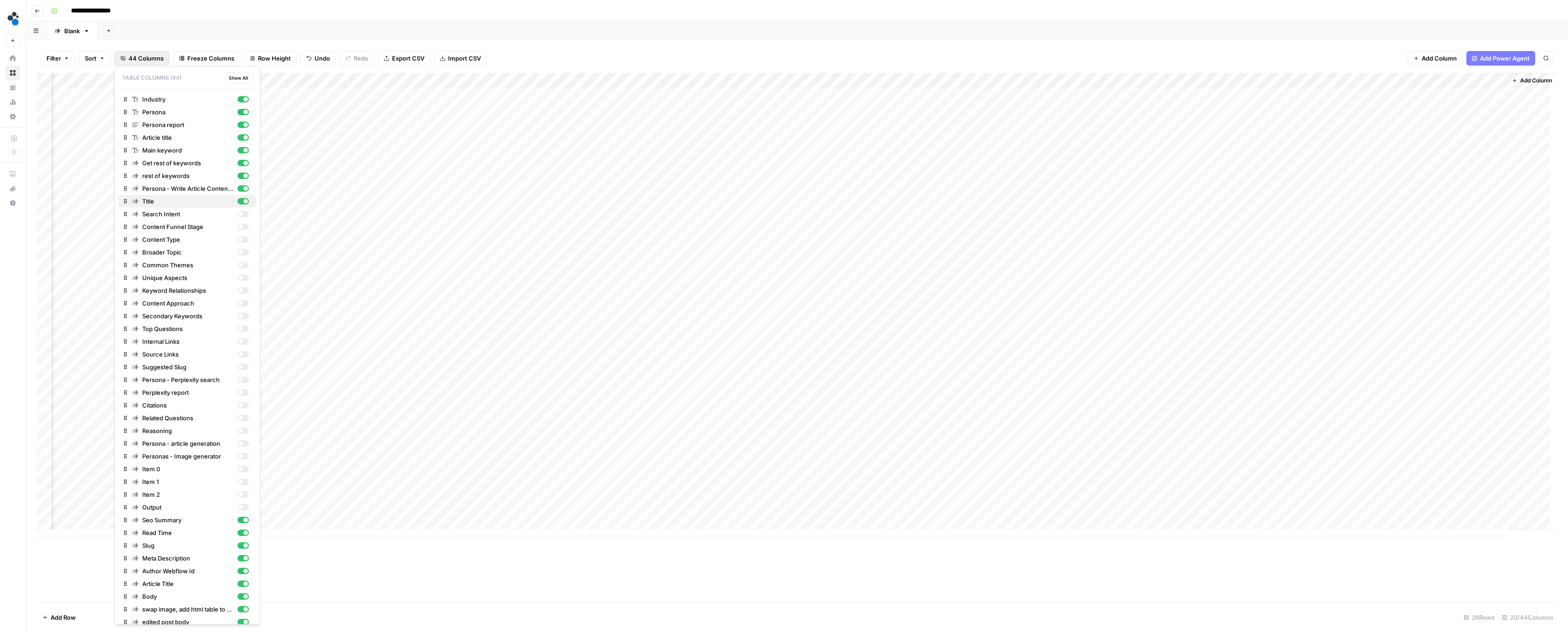
click at [243, 203] on div "button" at bounding box center [245, 201] width 4 height 4
click at [243, 190] on div "button" at bounding box center [245, 188] width 4 height 4
click at [243, 164] on div "button" at bounding box center [245, 162] width 4 height 4
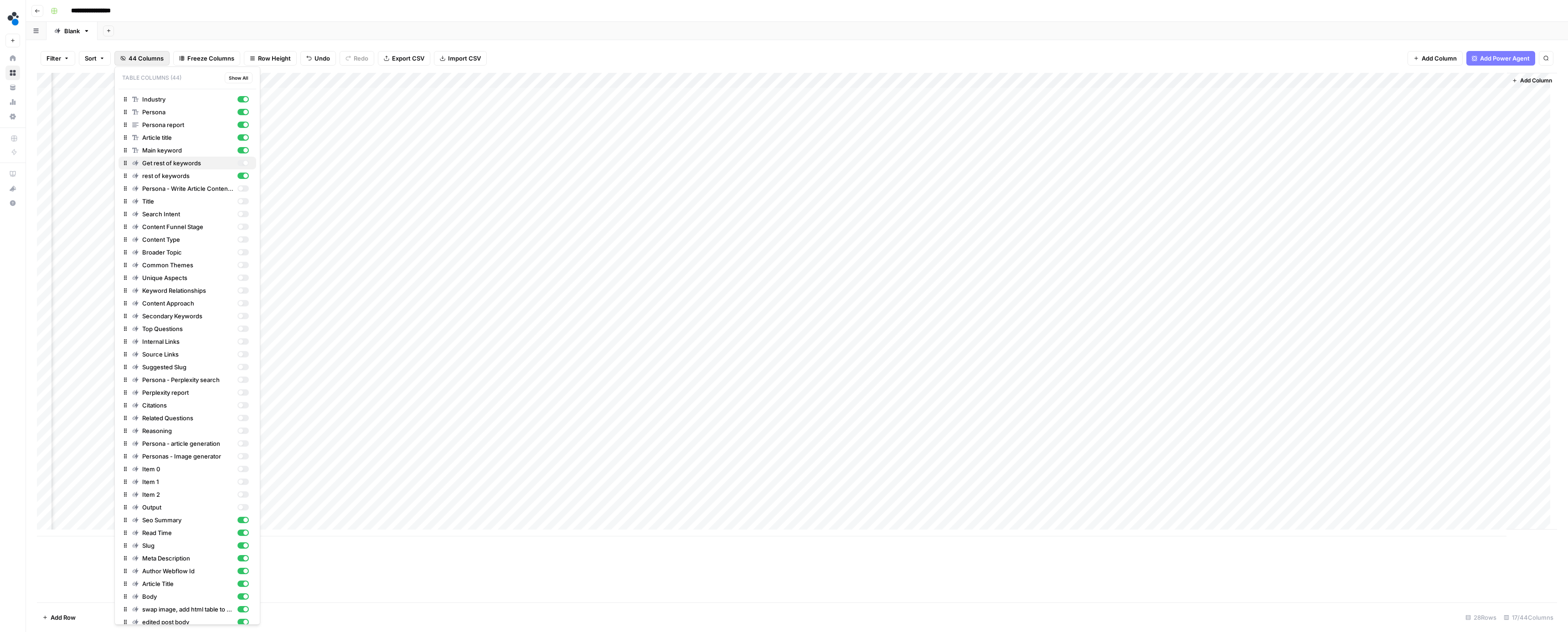
scroll to position [2, 169]
click at [243, 137] on div "button" at bounding box center [245, 137] width 4 height 4
click at [243, 126] on div "button" at bounding box center [245, 124] width 4 height 4
click at [430, 578] on div "Add Column" at bounding box center [797, 338] width 1520 height 530
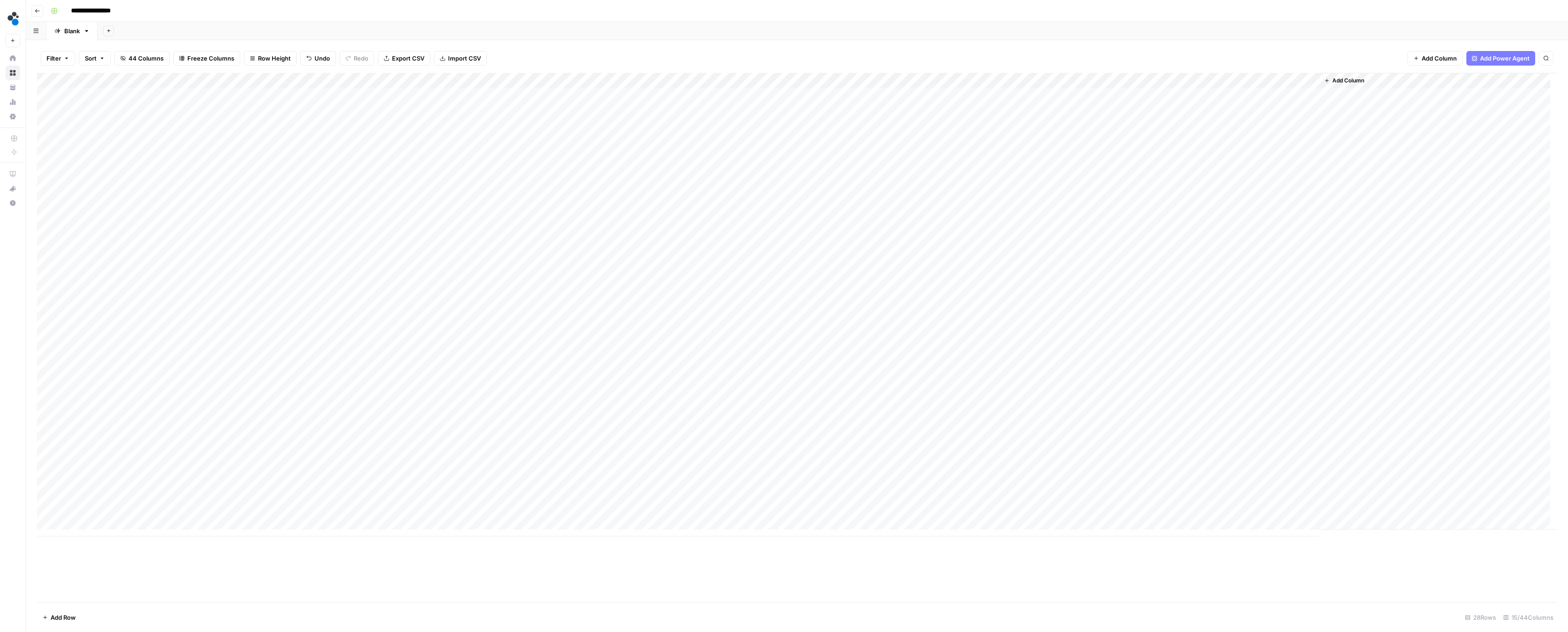
click at [369, 92] on div "Add Column" at bounding box center [797, 305] width 1520 height 464
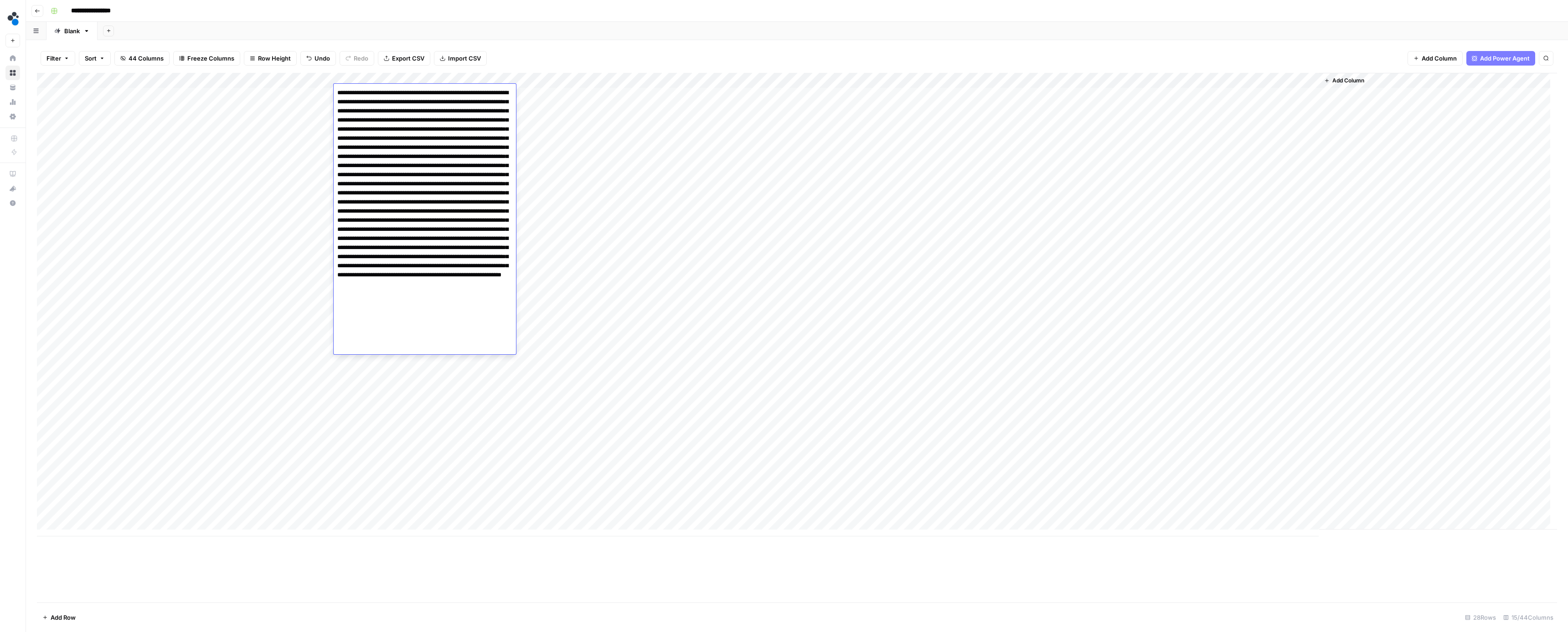
click at [576, 43] on div "Filter Sort 44 Columns Freeze Columns Row Height Undo Redo Export CSV Import CS…" at bounding box center [797, 336] width 1542 height 592
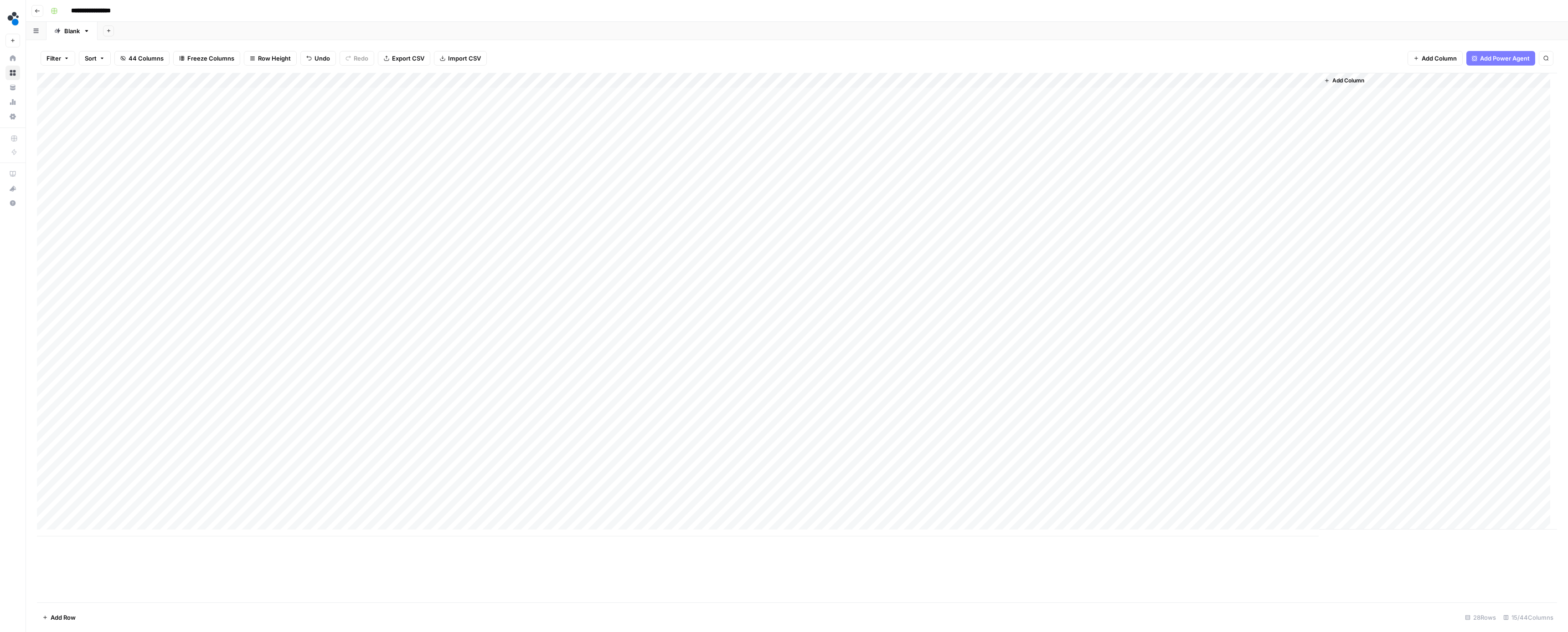
click at [795, 80] on div "Add Column" at bounding box center [797, 305] width 1520 height 464
click at [771, 153] on span "Hide Column" at bounding box center [802, 156] width 80 height 9
click at [901, 80] on div "Add Column" at bounding box center [797, 305] width 1520 height 464
click at [873, 157] on span "Hide Column" at bounding box center [884, 156] width 80 height 9
click at [890, 79] on div "Add Column" at bounding box center [797, 305] width 1520 height 464
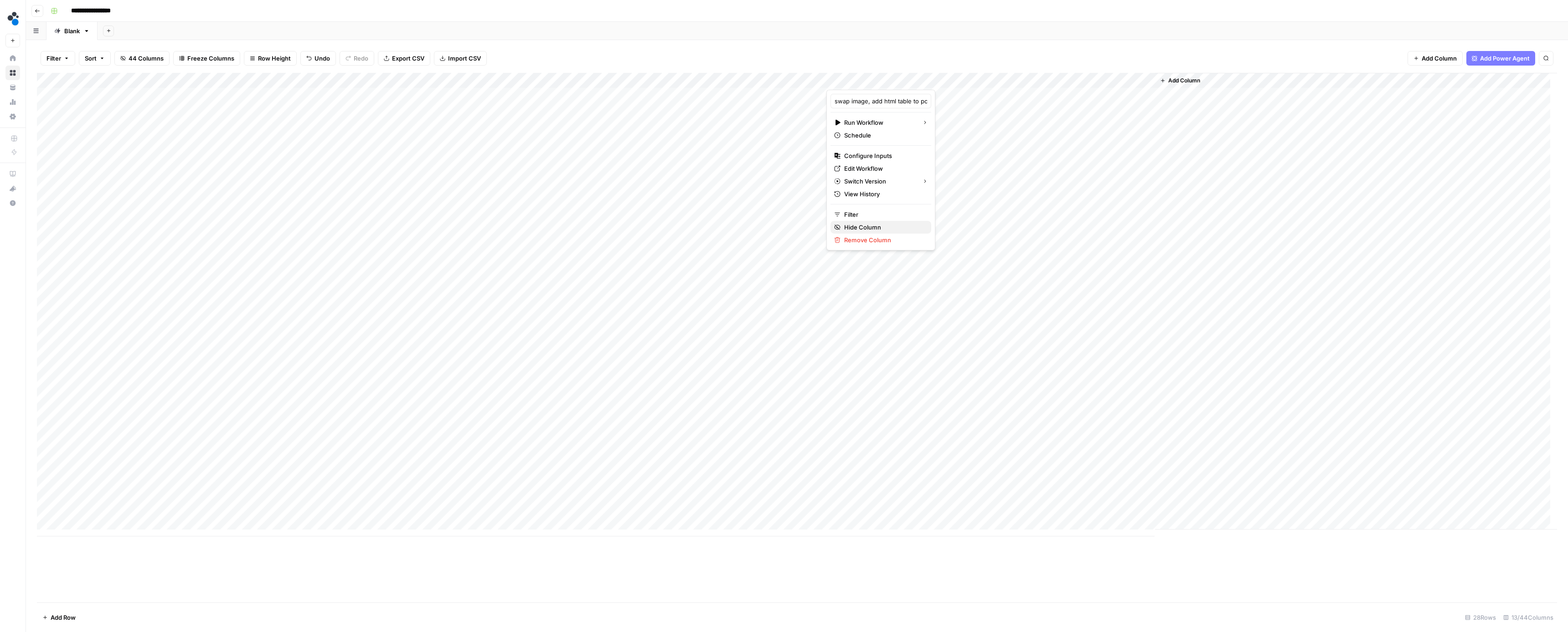
click at [862, 226] on span "Hide Column" at bounding box center [884, 227] width 80 height 9
click at [950, 54] on div "Filter Sort 44 Columns Freeze Columns Row Height Undo Redo Export CSV Import CS…" at bounding box center [797, 58] width 1520 height 29
